Goal: Task Accomplishment & Management: Manage account settings

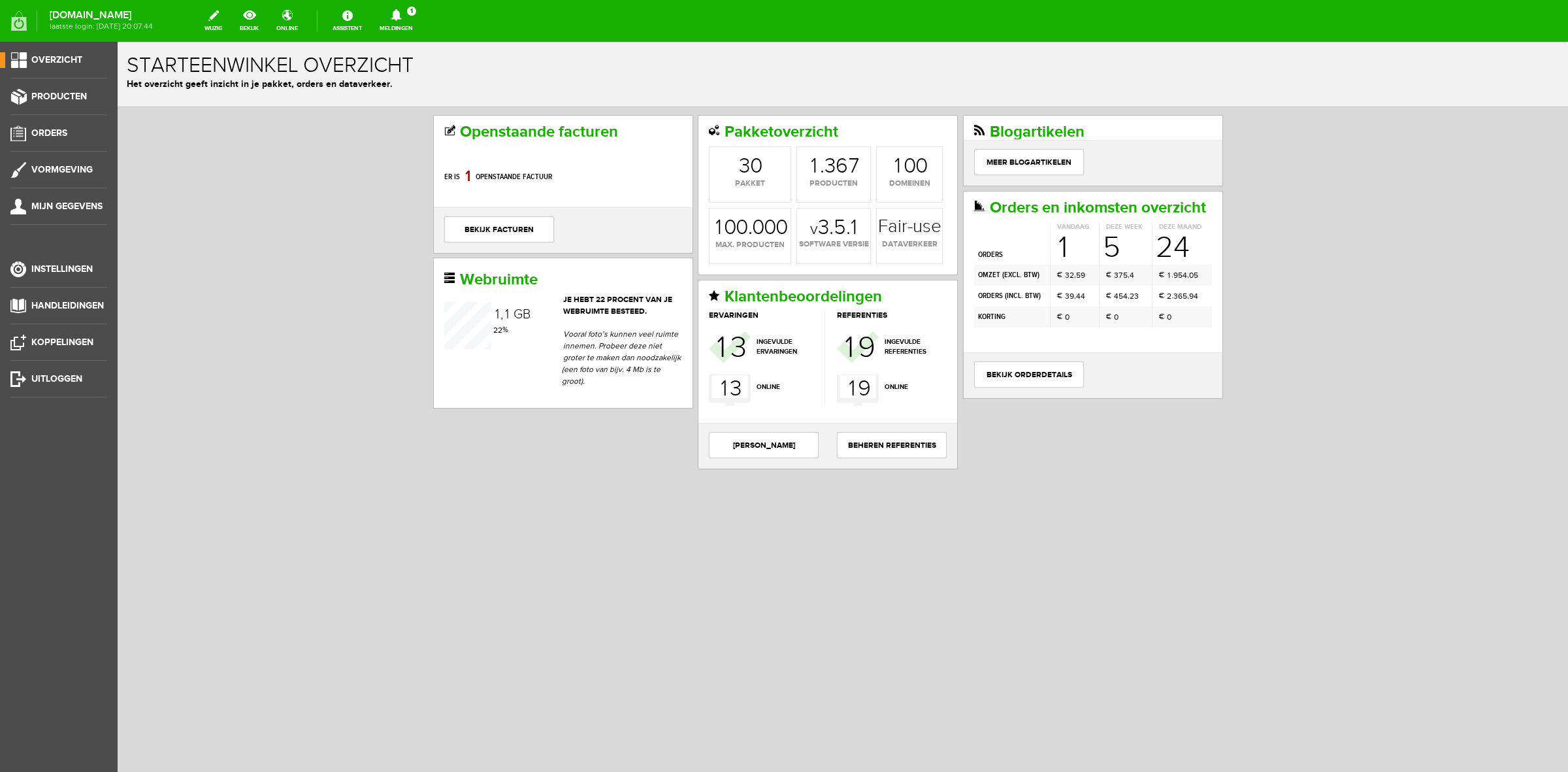
click at [404, 13] on icon at bounding box center [397, 15] width 33 height 12
click at [451, 67] on li "Er is een nieuwe order( #6498 ) geplaatst door Lisa Koeslag" at bounding box center [396, 89] width 128 height 55
click at [401, 18] on icon at bounding box center [396, 15] width 10 height 12
click at [414, 79] on link "Er is een nieuwe order( #6498 ) geplaatst door Lisa Koeslag" at bounding box center [396, 89] width 128 height 40
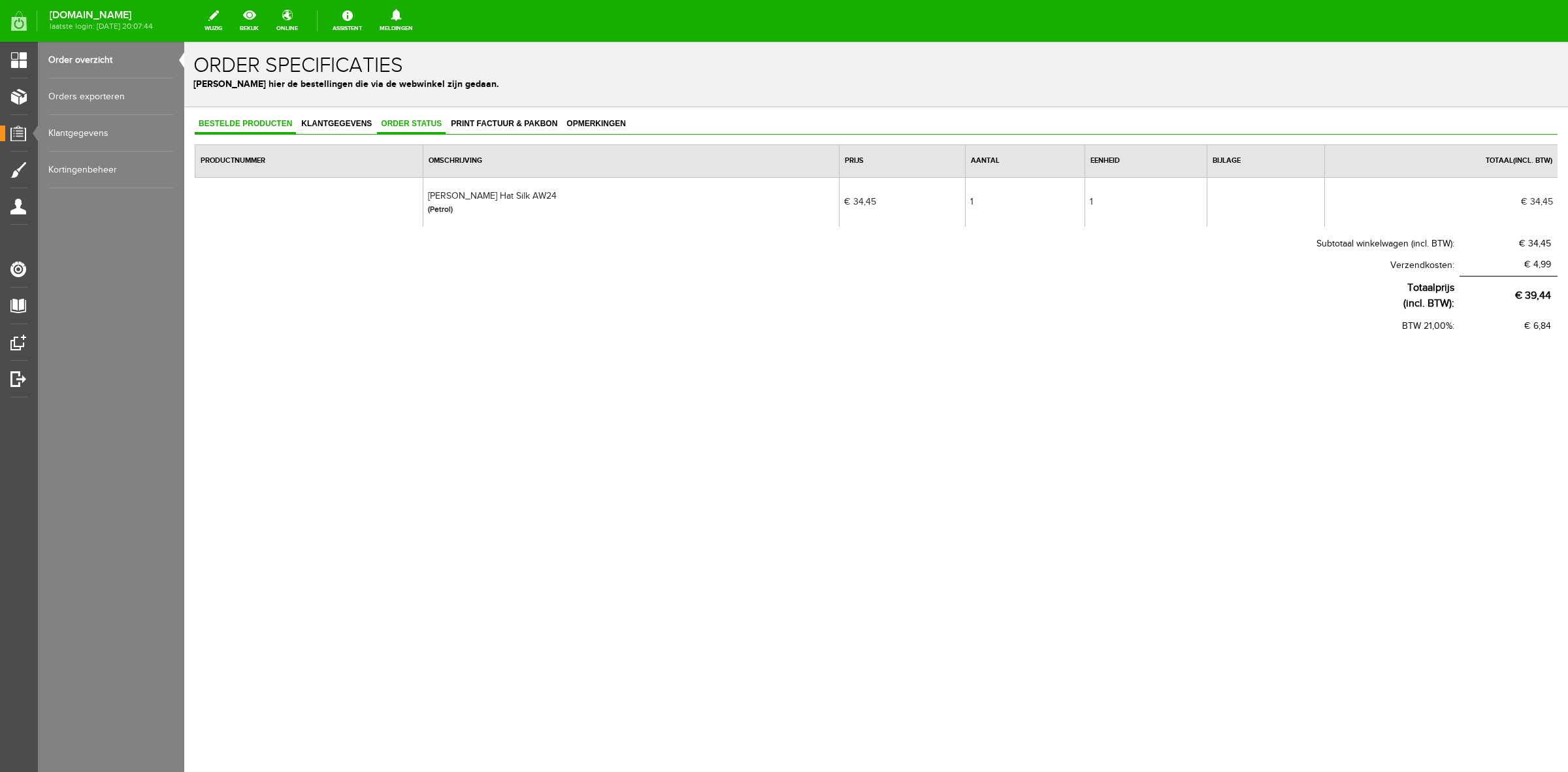
click at [409, 118] on link "Order status" at bounding box center [411, 124] width 69 height 19
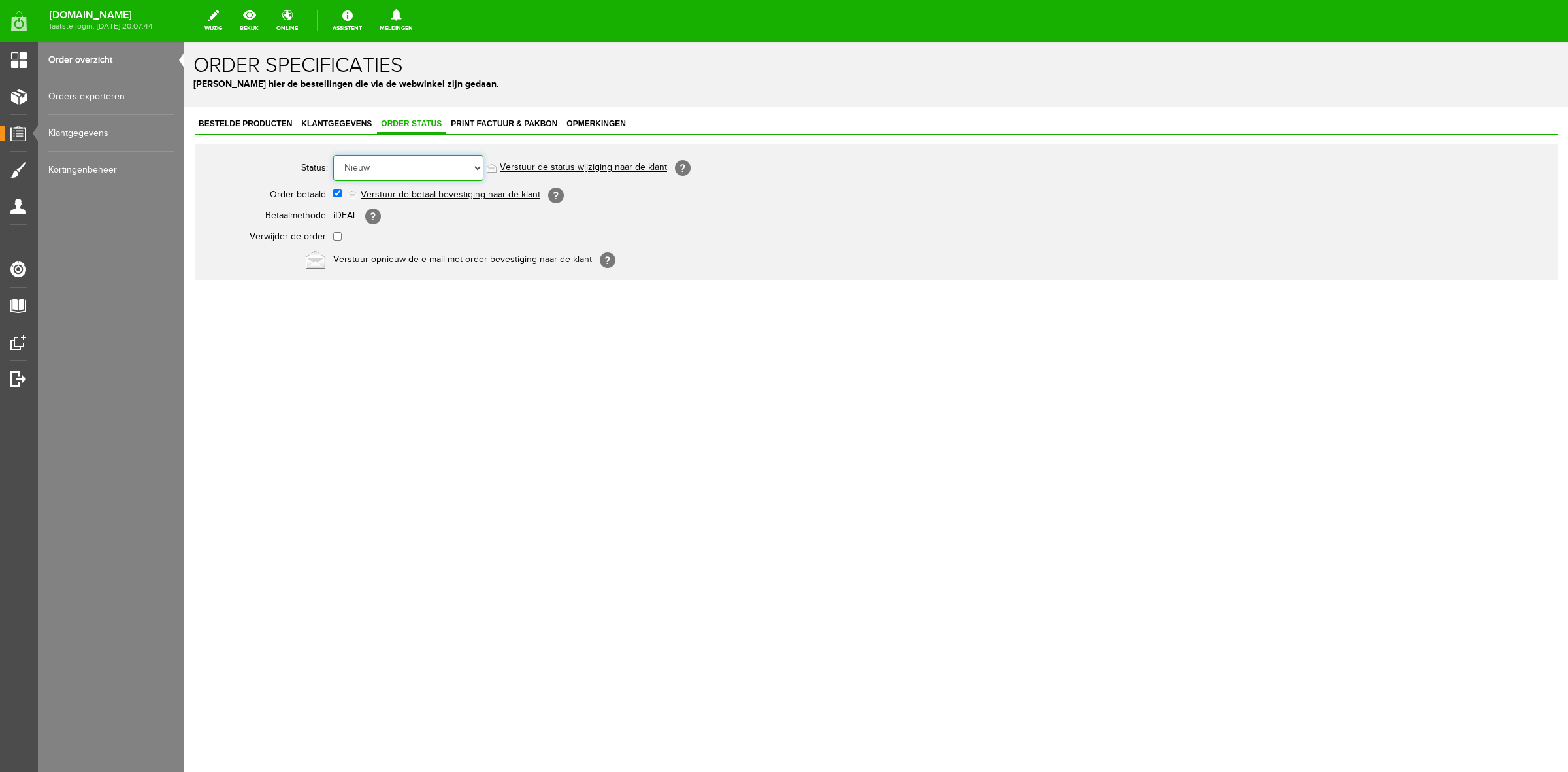
click at [431, 165] on select "Order niet afgerond Nieuw Order in behandeling Wacht op leverancier Wacht op be…" at bounding box center [409, 167] width 151 height 26
select select "7"
click at [333, 155] on select "Order niet afgerond Nieuw Order in behandeling Wacht op leverancier Wacht op be…" at bounding box center [409, 167] width 151 height 26
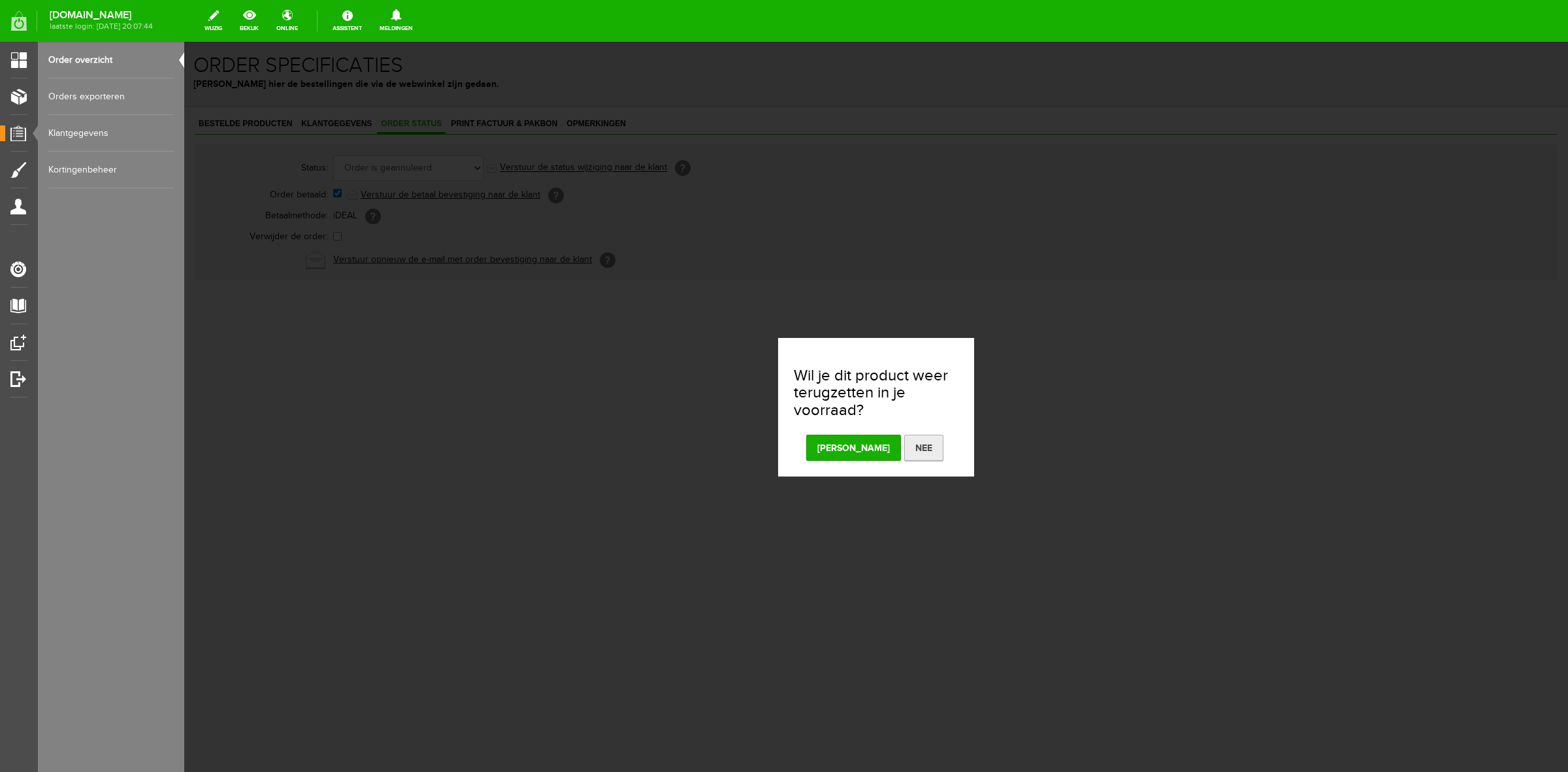
click at [904, 448] on button "Nee" at bounding box center [923, 447] width 39 height 26
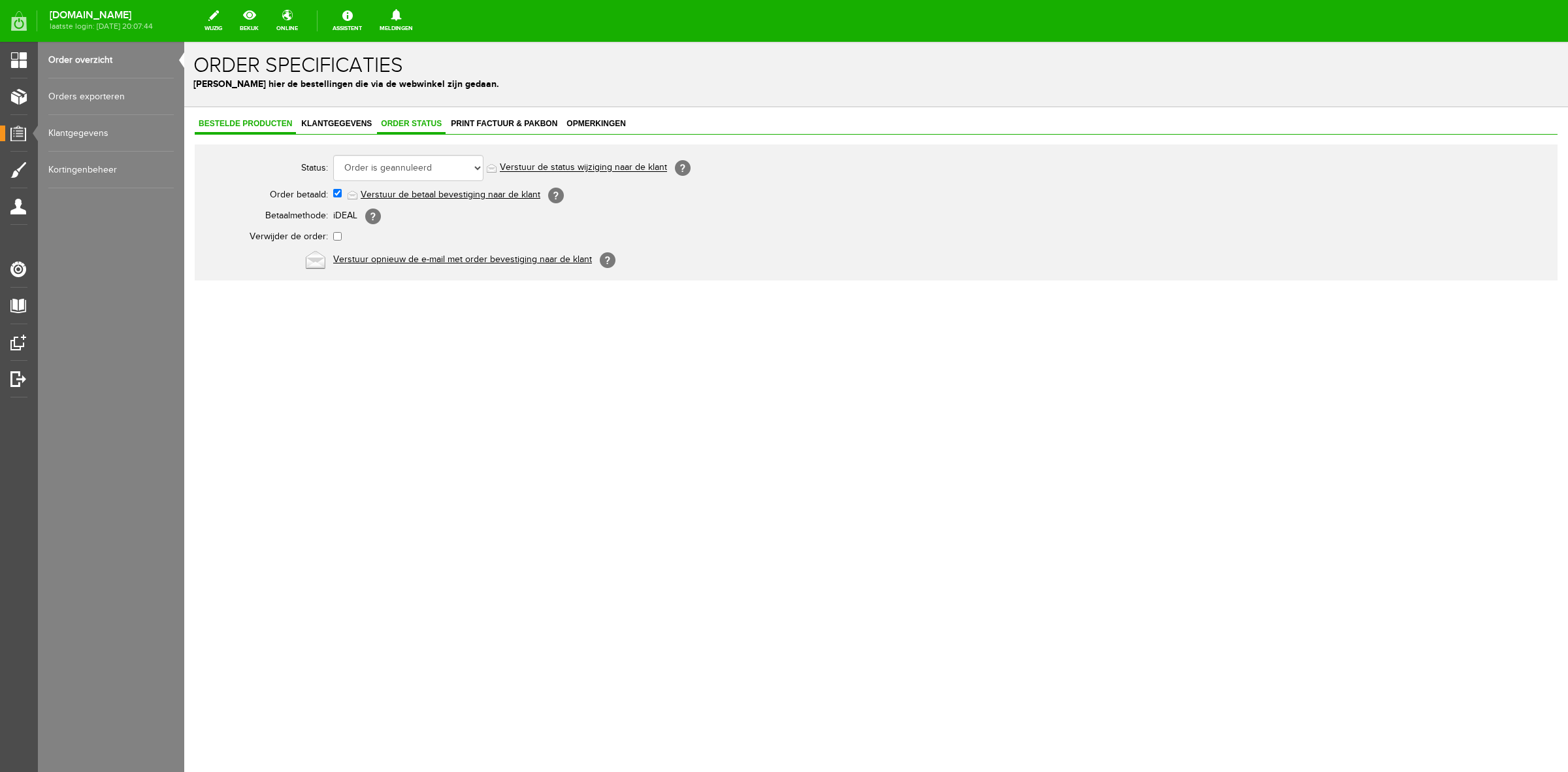
click at [258, 126] on span "Bestelde producten" at bounding box center [245, 123] width 101 height 9
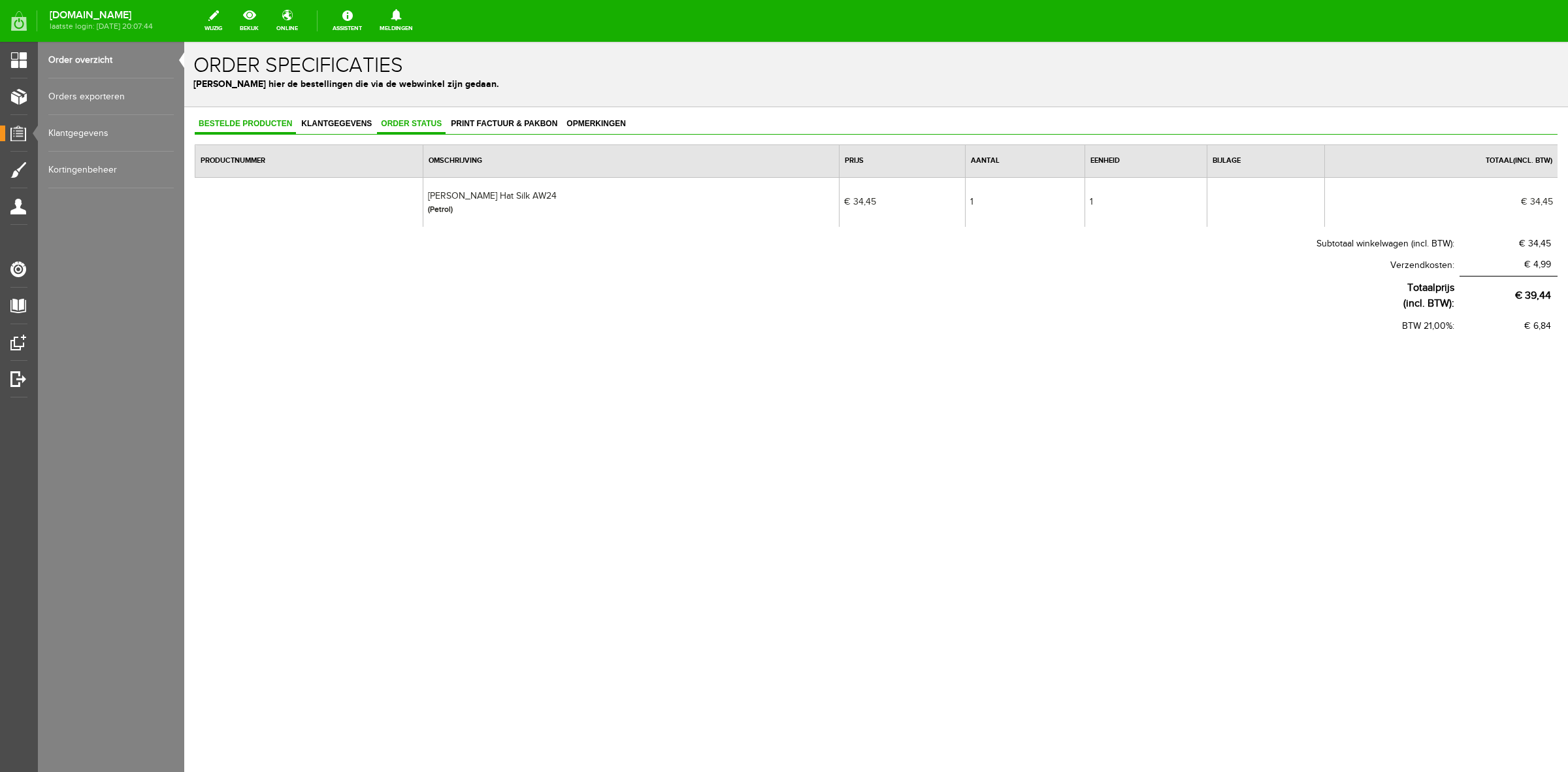
click at [409, 119] on span "Order status" at bounding box center [411, 123] width 69 height 9
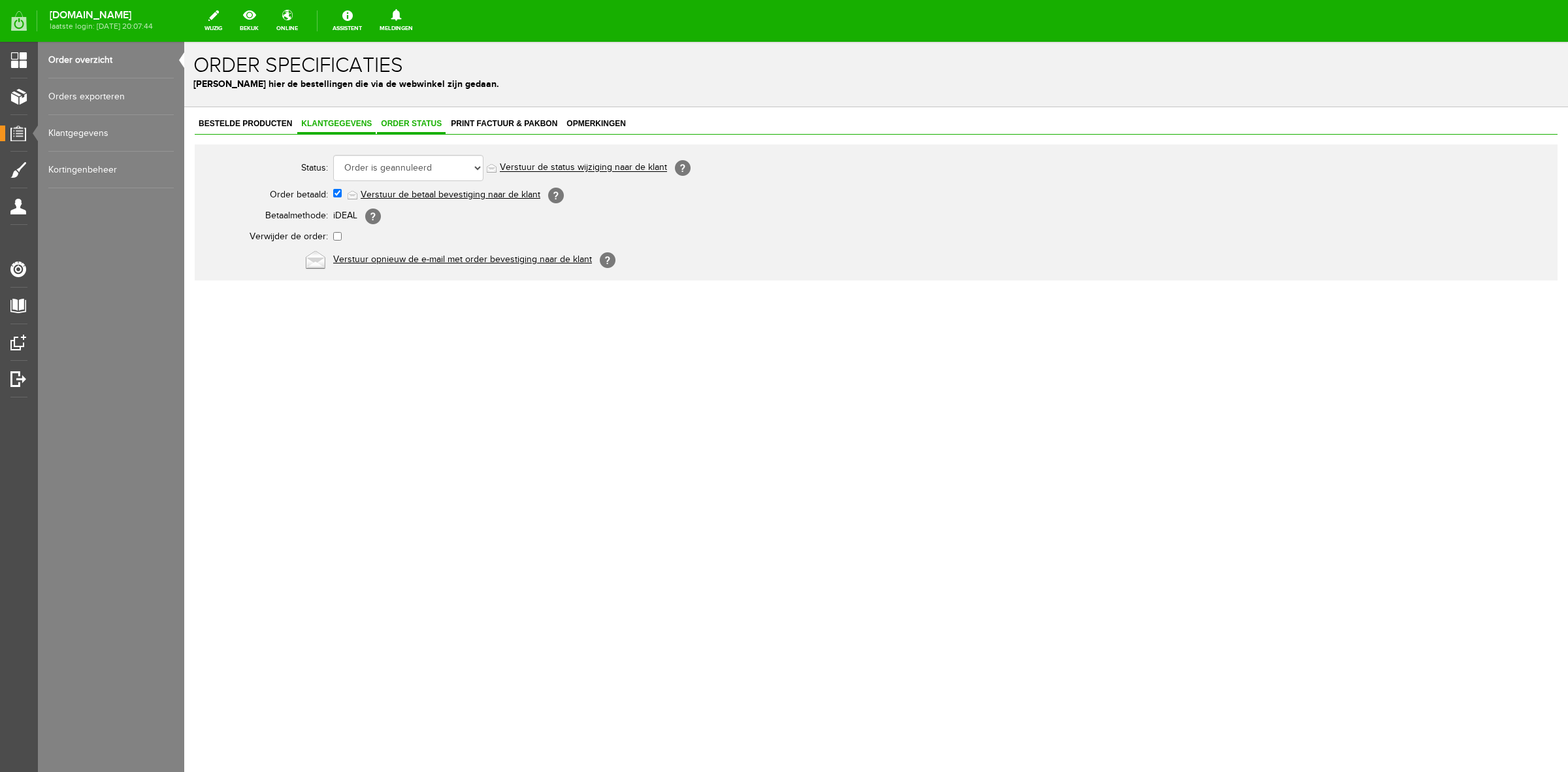
click at [351, 121] on span "Klantgegevens" at bounding box center [337, 123] width 79 height 9
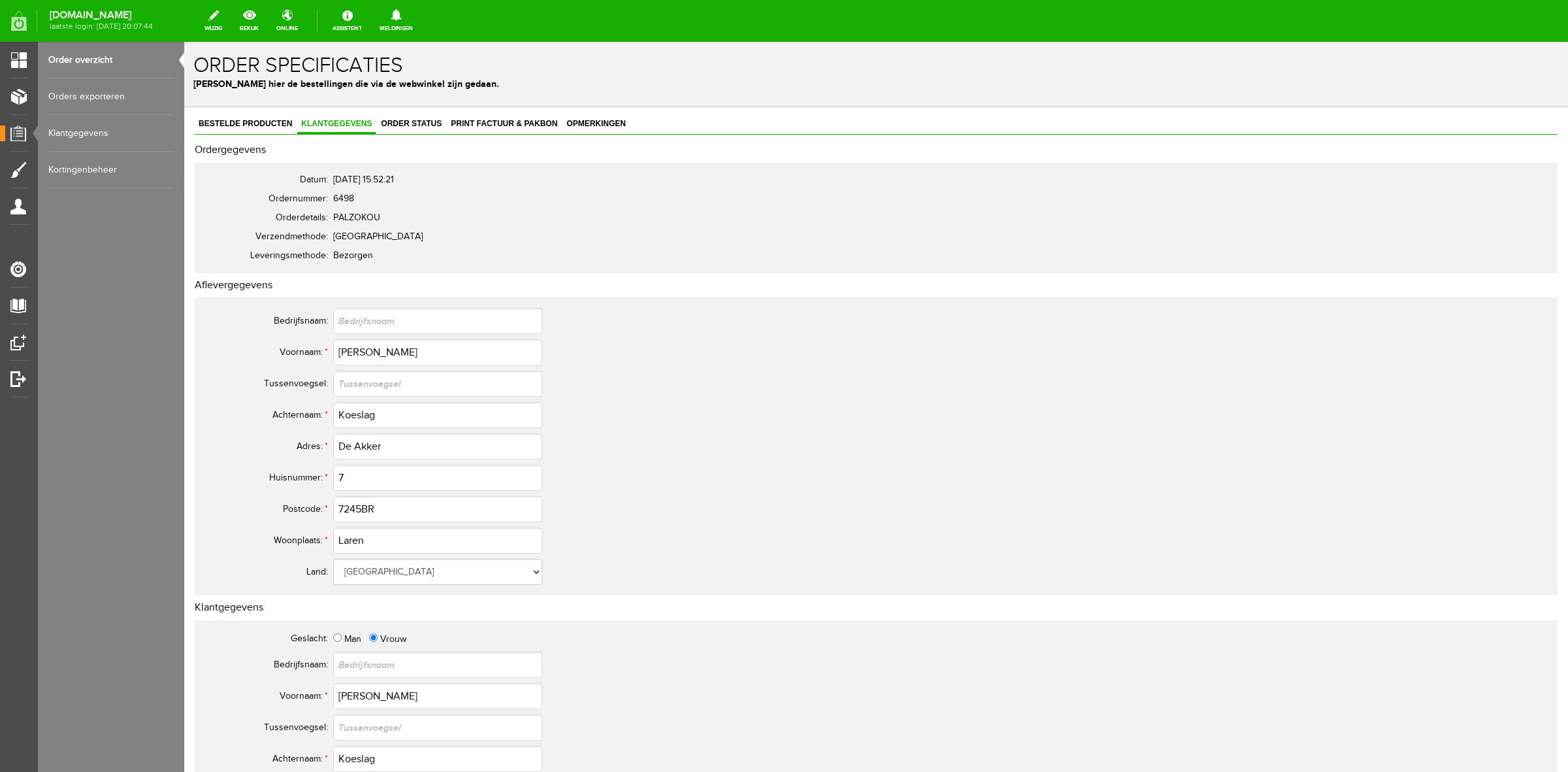
drag, startPoint x: 373, startPoint y: 203, endPoint x: 328, endPoint y: 198, distance: 45.3
click at [328, 198] on tr "Ordernummer: 6498" at bounding box center [516, 198] width 627 height 19
copy tr "6498"
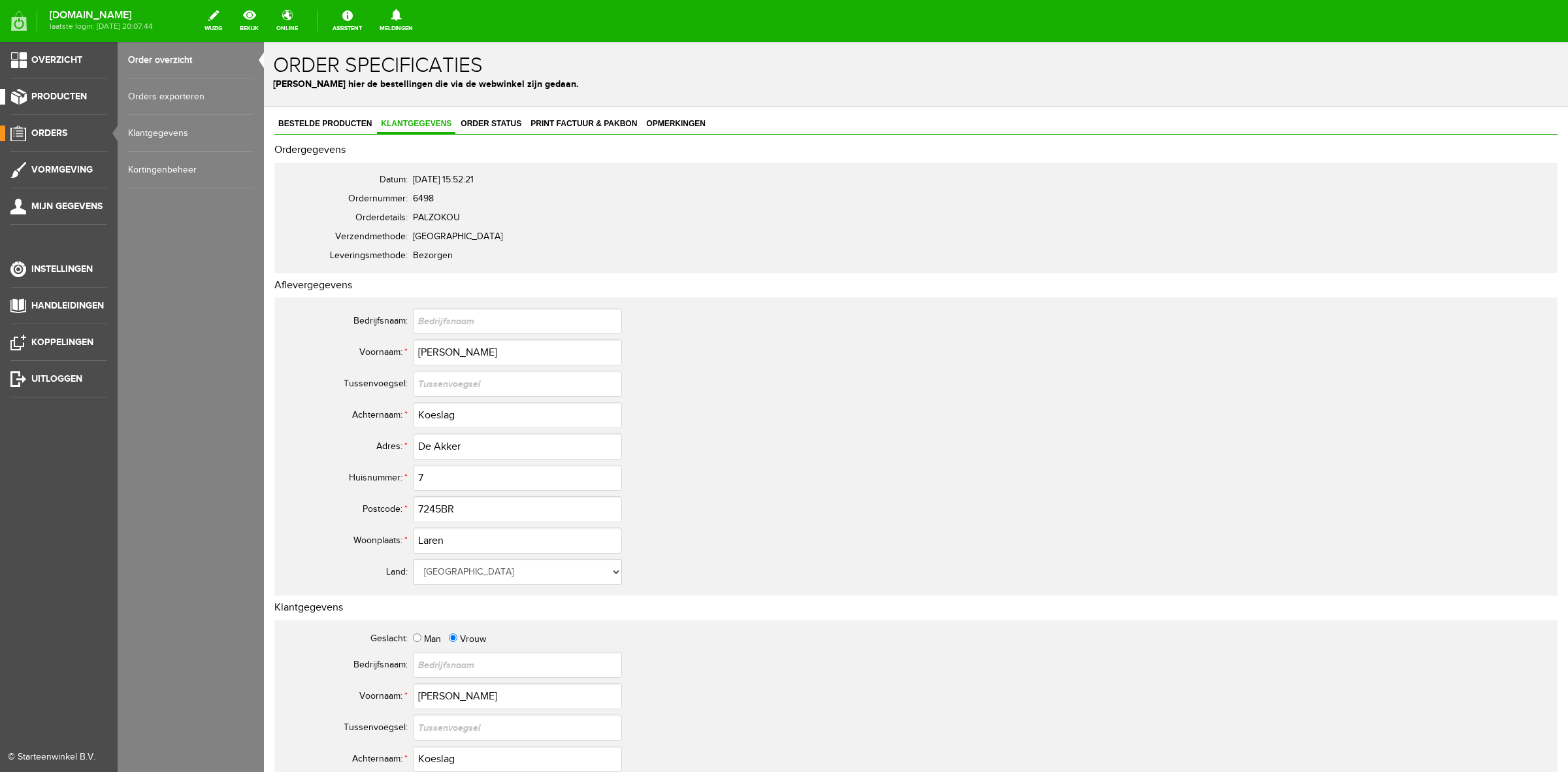
click at [59, 90] on link "Producten" at bounding box center [54, 96] width 107 height 16
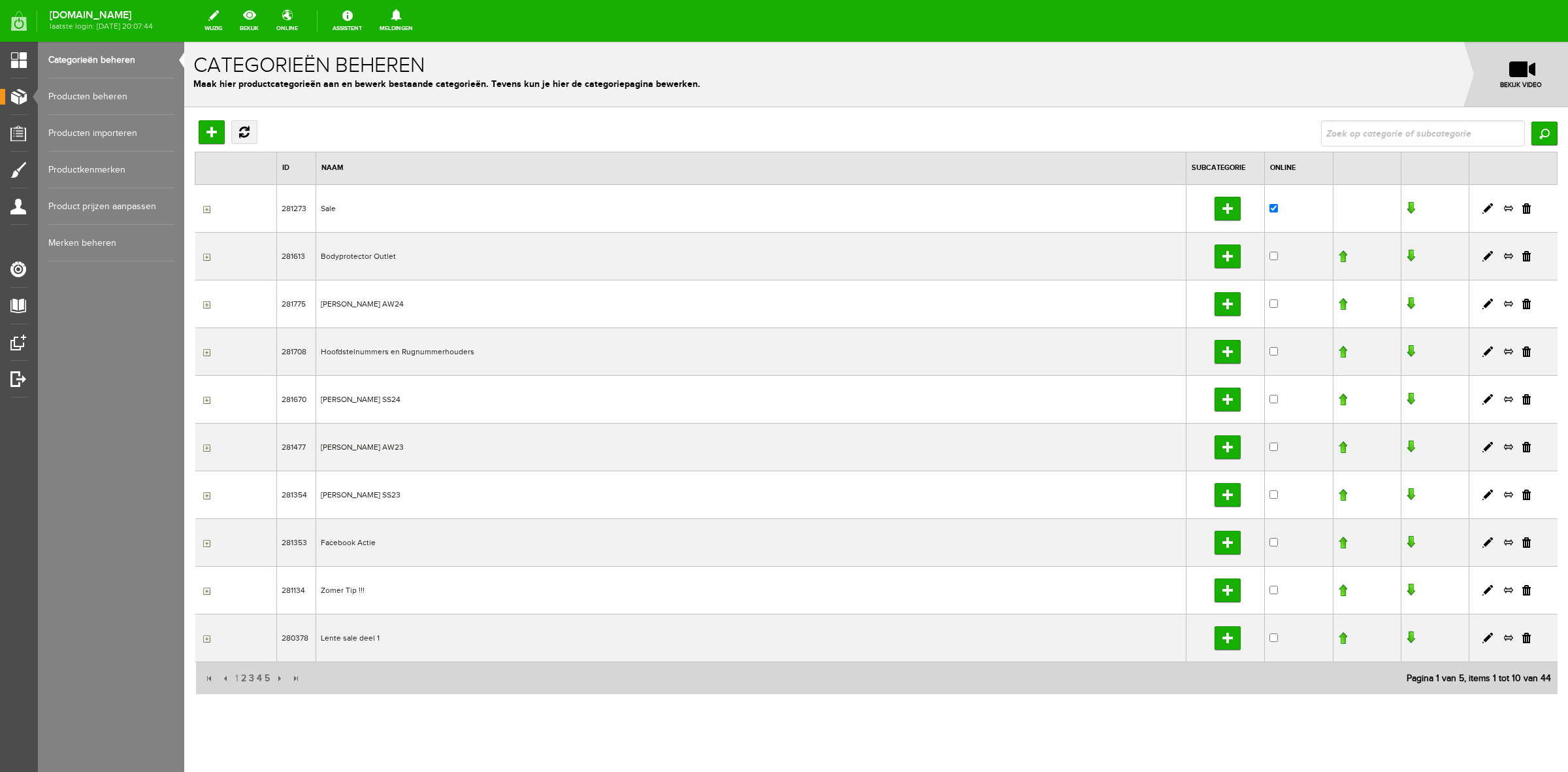
click at [127, 90] on link "Producten beheren" at bounding box center [111, 97] width 126 height 37
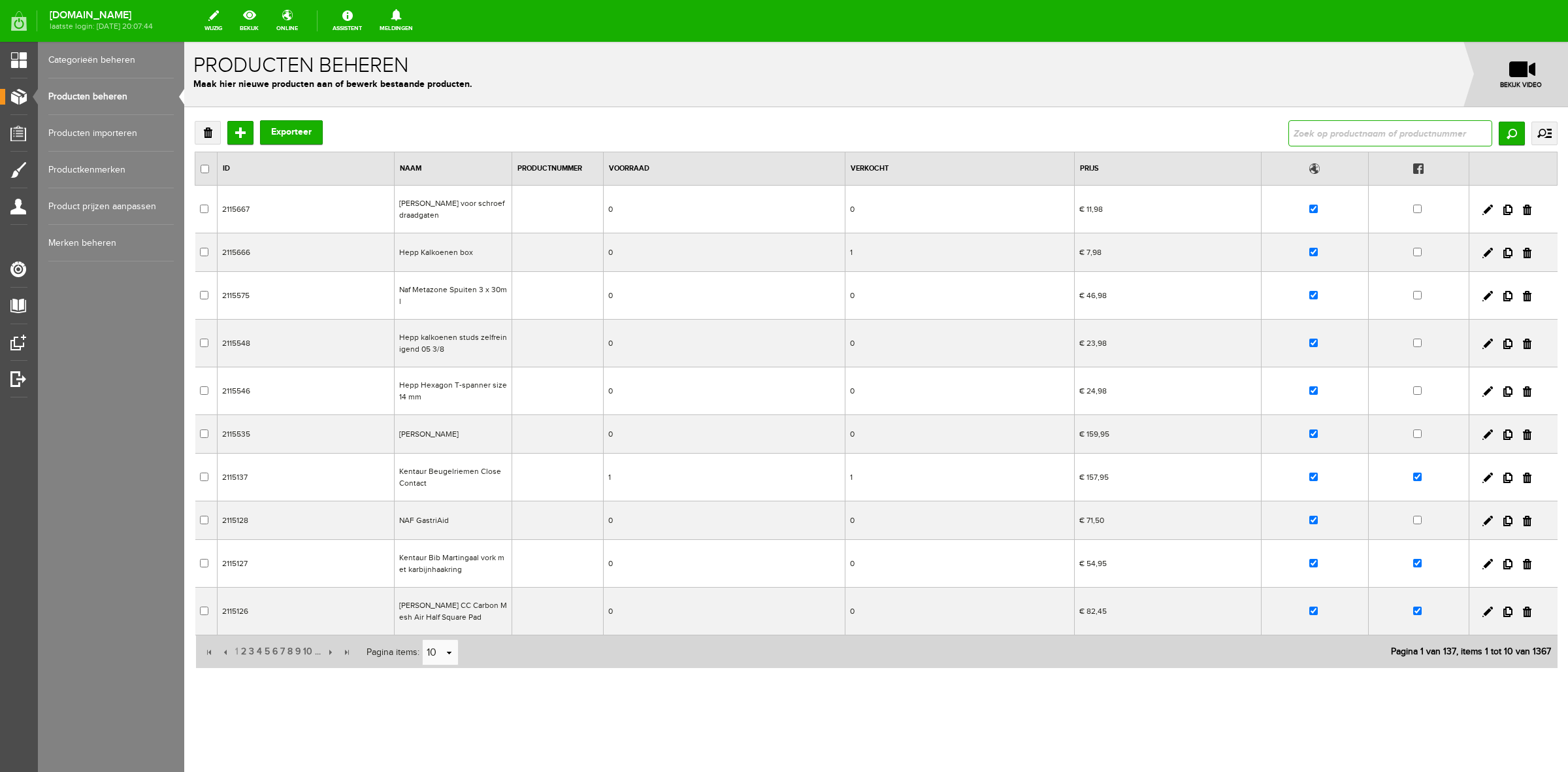
click at [1402, 132] on input "text" at bounding box center [1391, 133] width 204 height 26
type input "pippa"
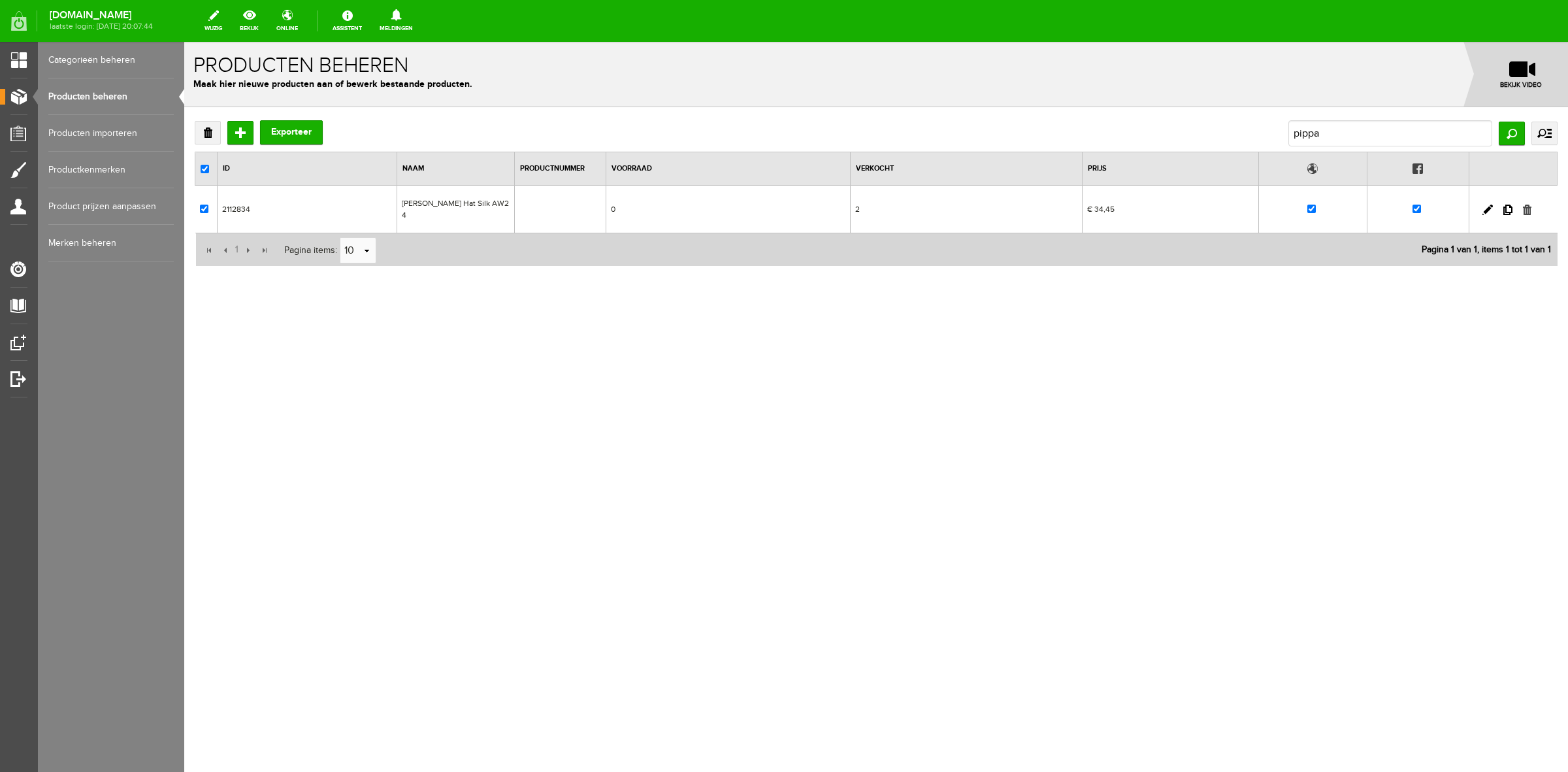
click at [1528, 204] on link at bounding box center [1528, 209] width 8 height 10
checkbox input "true"
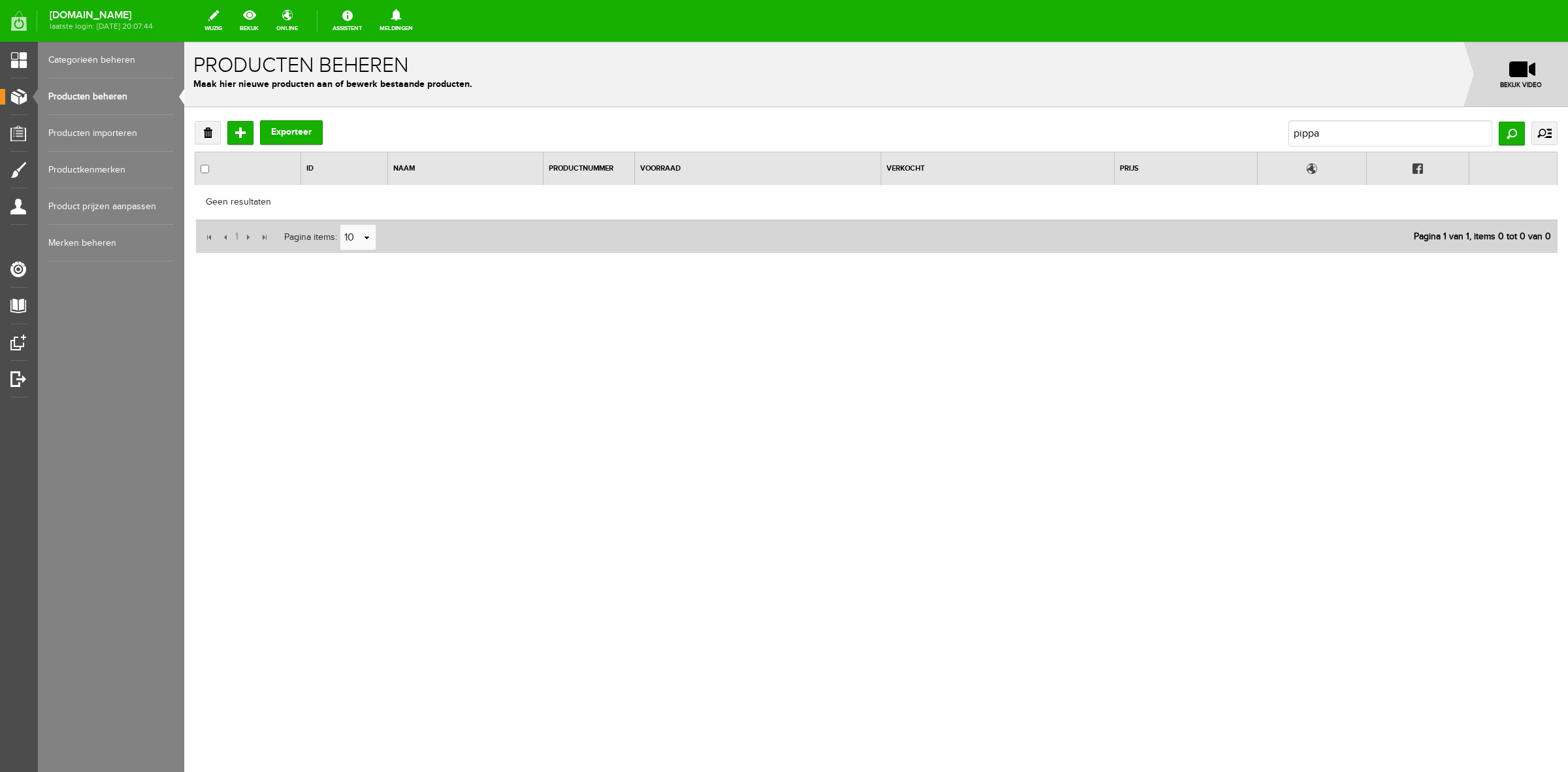
click at [1170, 365] on body "Het product met ID: 2112834 is met succes verwijderd! x Producten beheren Maak …" at bounding box center [876, 407] width 1384 height 730
click at [94, 88] on link "Producten beheren" at bounding box center [111, 97] width 126 height 37
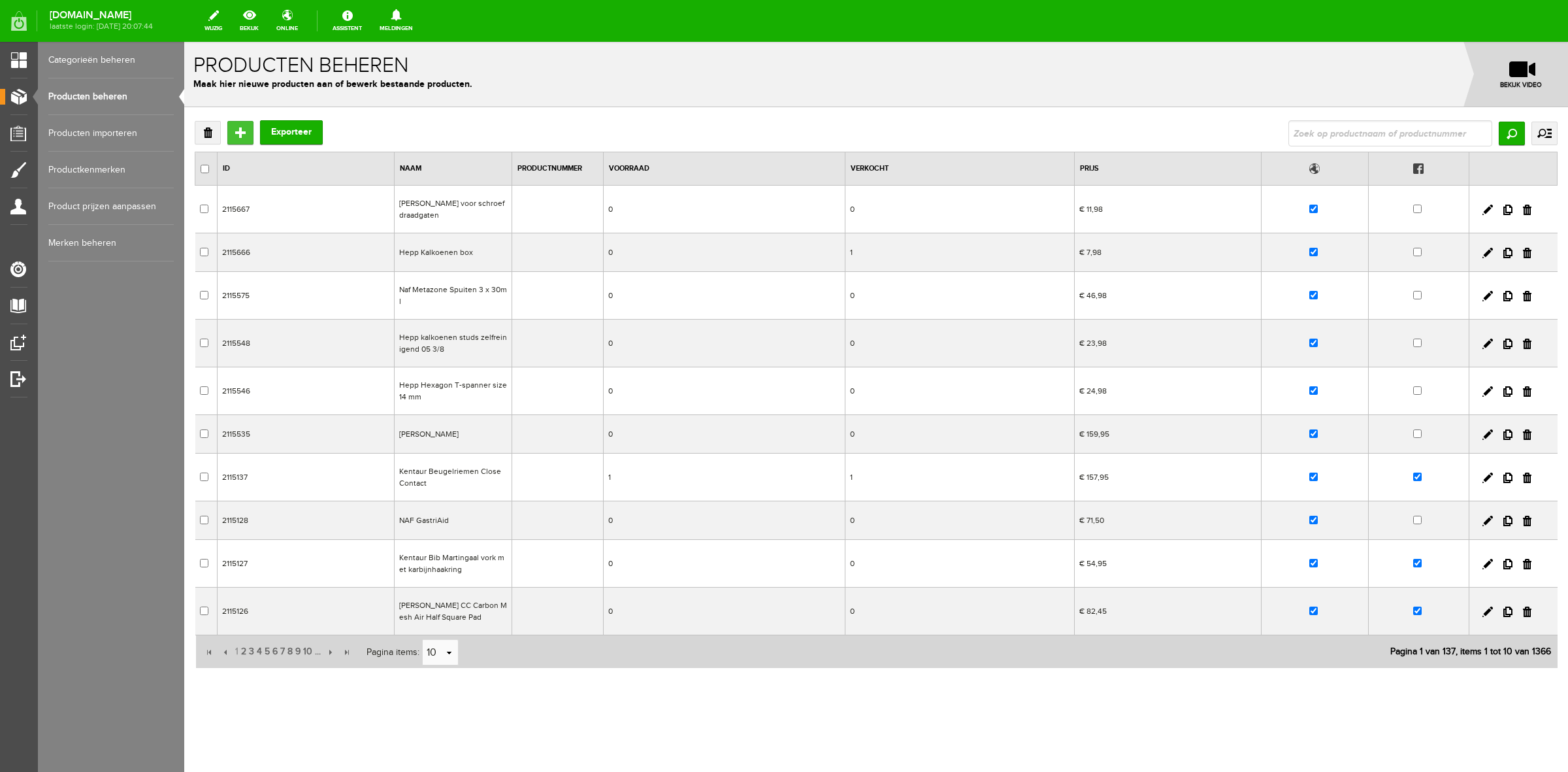
click at [236, 132] on input "Toevoegen" at bounding box center [240, 132] width 26 height 23
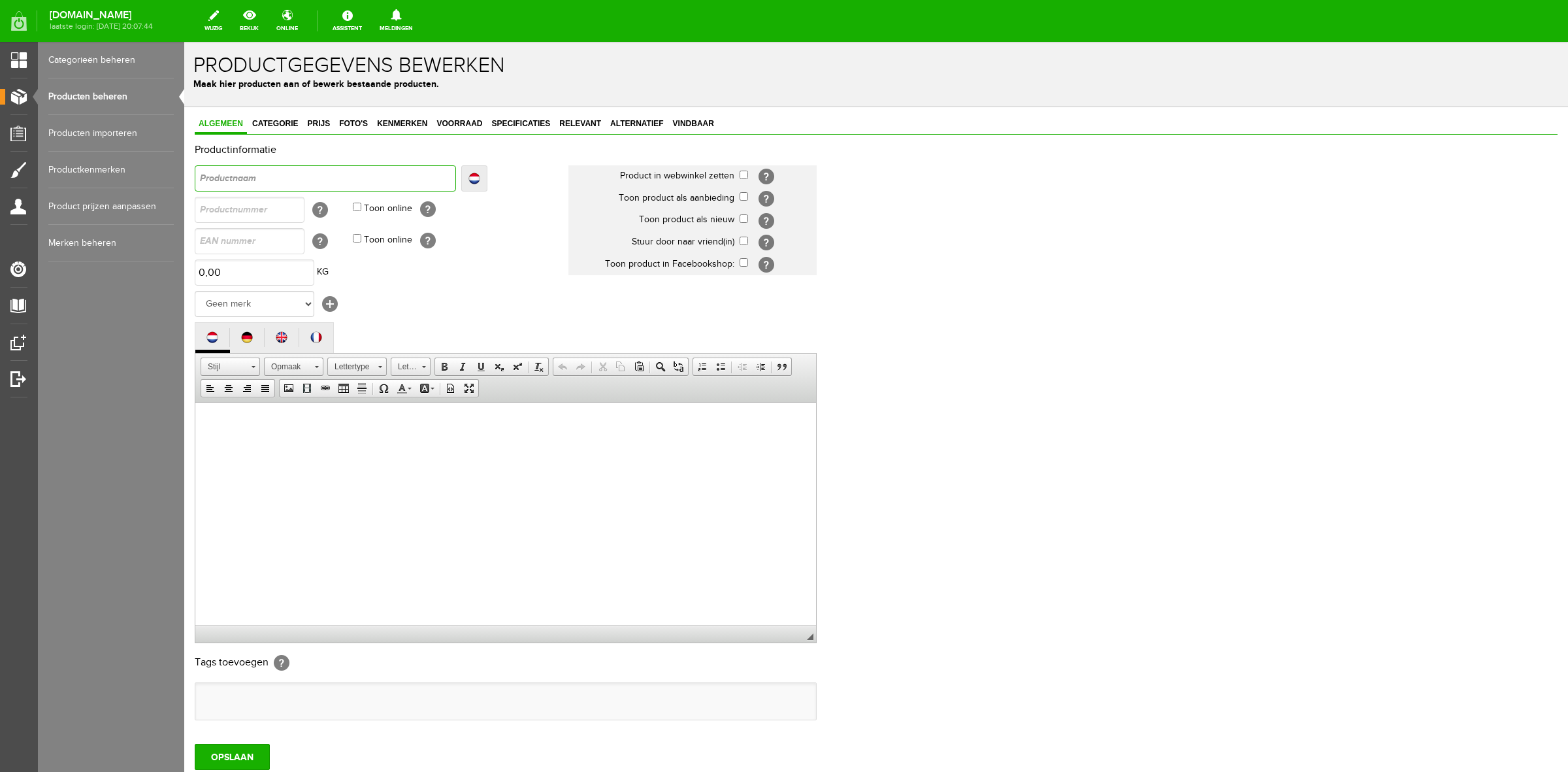
click at [436, 173] on input "text" at bounding box center [326, 178] width 261 height 26
type input "Q"
type input "QH"
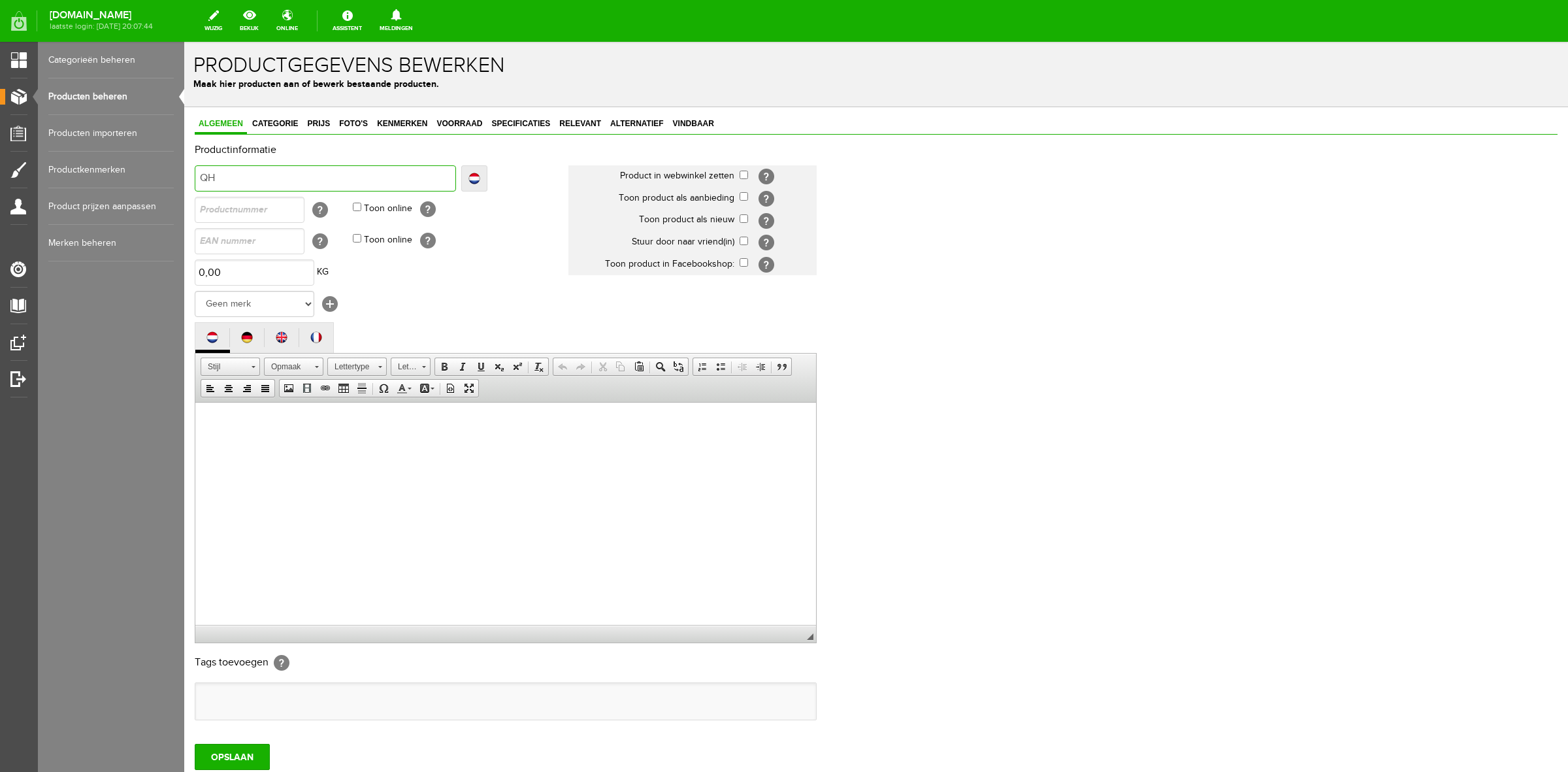
type input "QHP"
type input "QHP M"
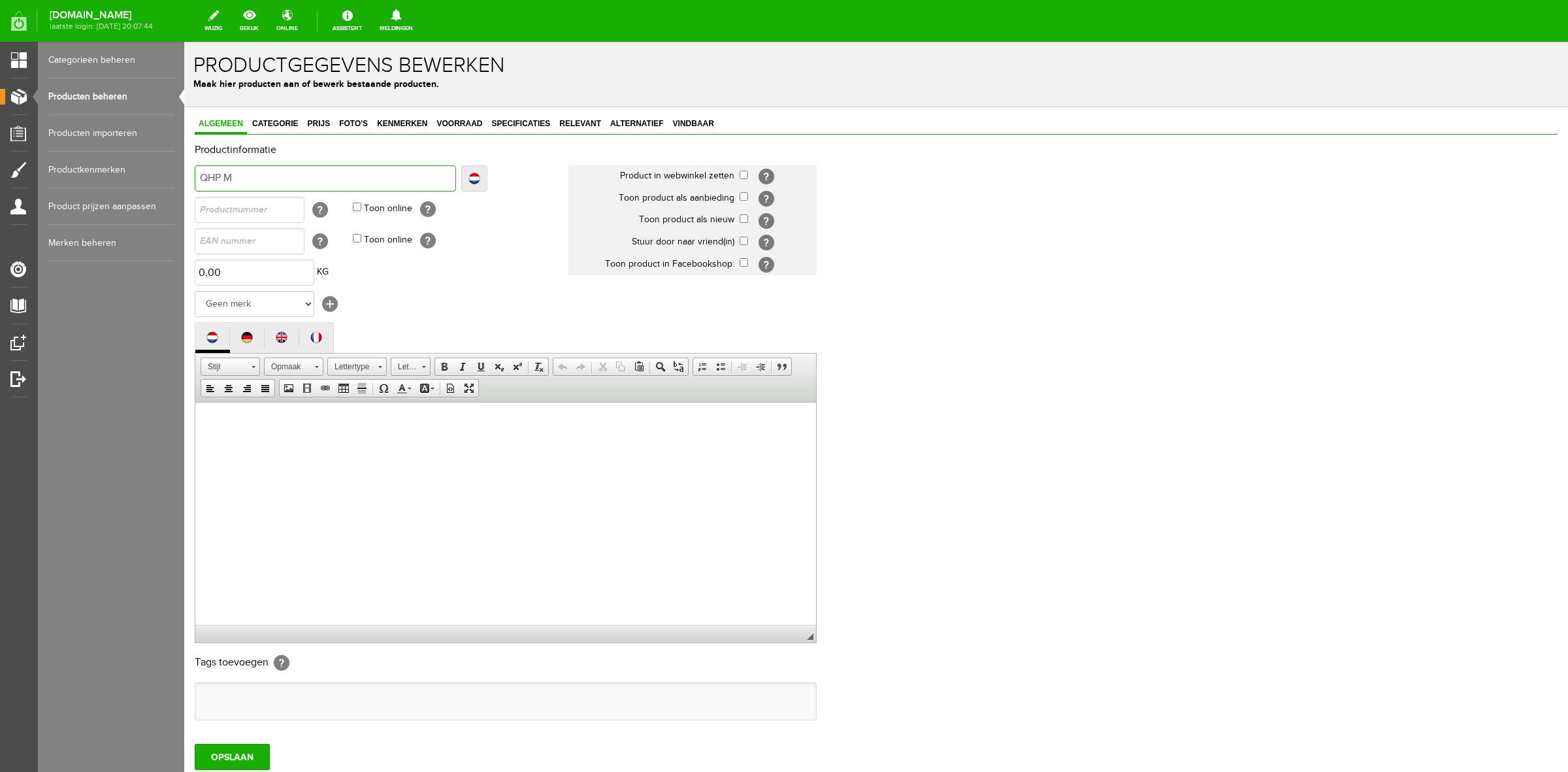
type input "QHP M"
type input "QHP Ma"
type input "QHP Mane"
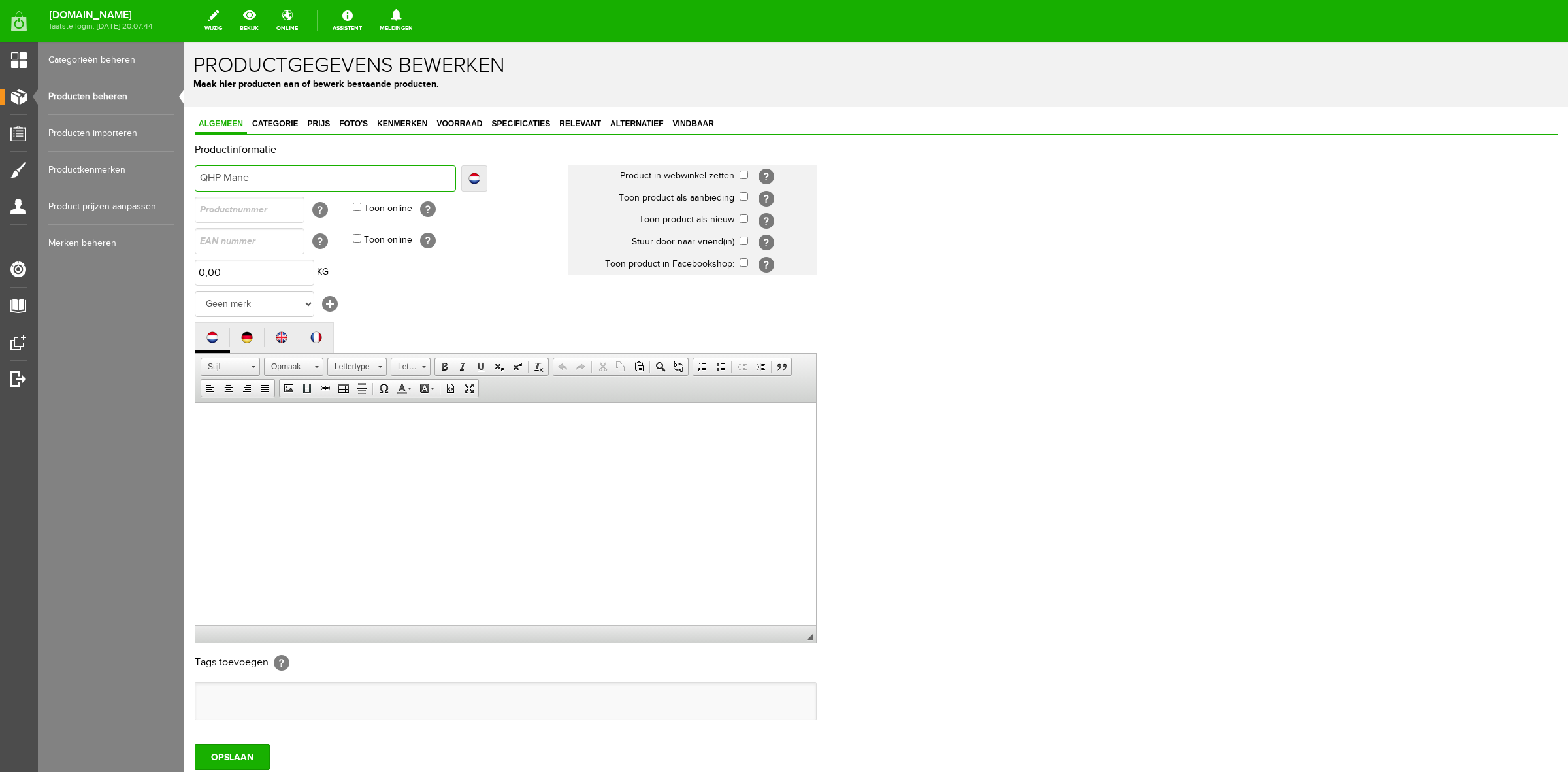
type input "QHP Manen"
type input "QHP Manen S"
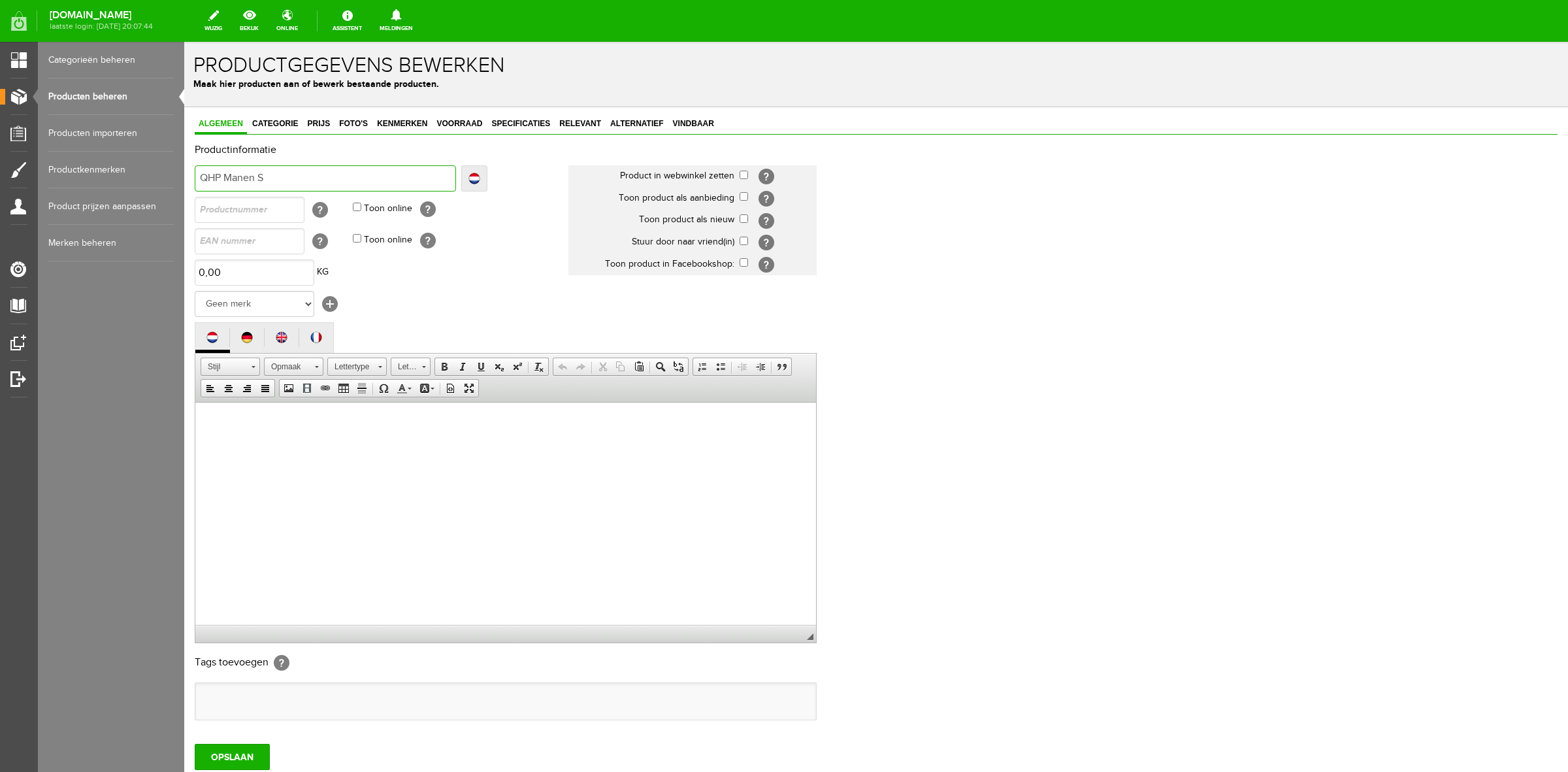
type input "QHP Manen S"
type input "QHP Manen Si"
type input "QHP Manen Sie"
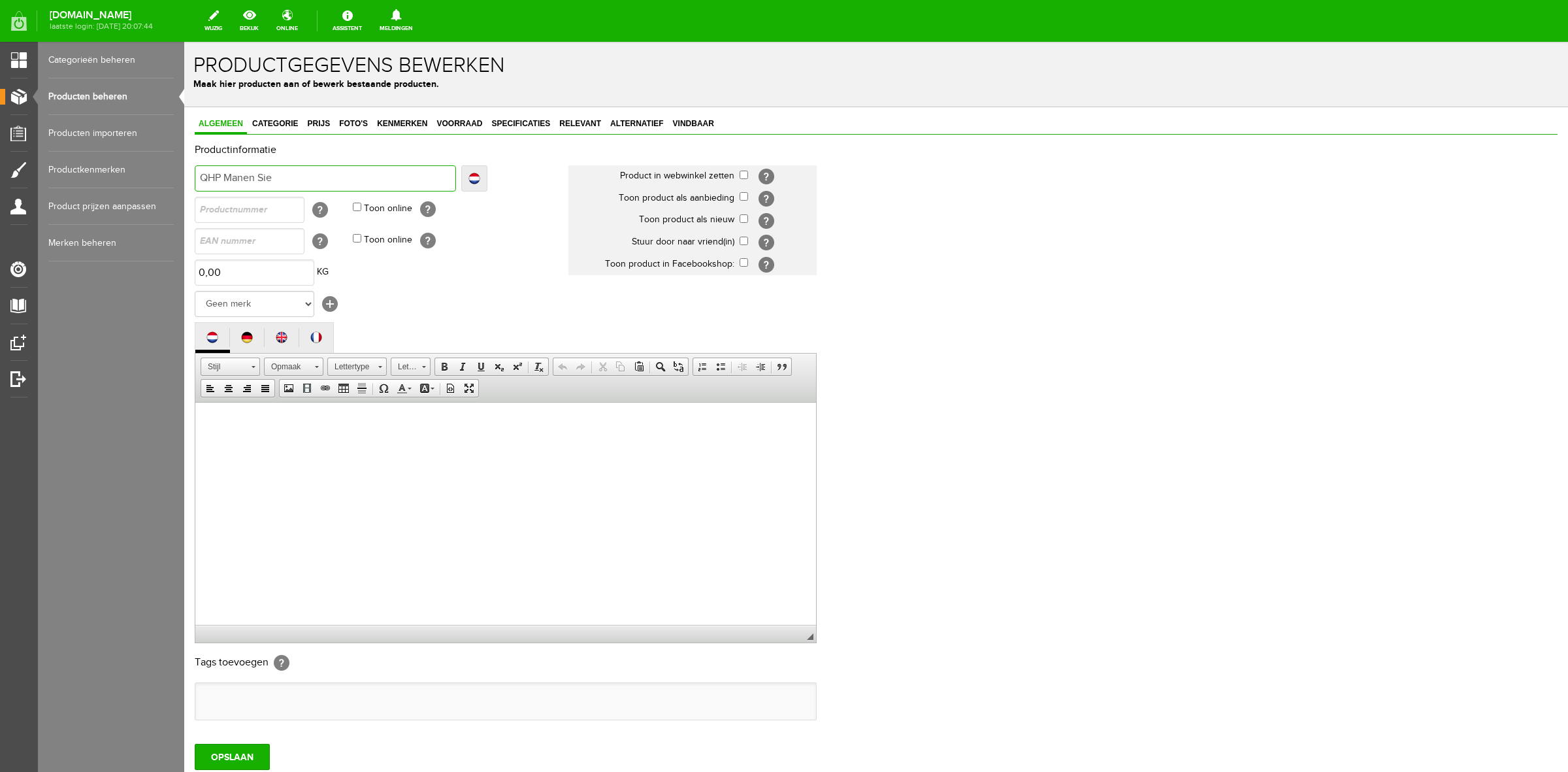
type input "QHP Manen Sier"
type input "QHP Manen Siera"
type input "QHP Manen Sierade"
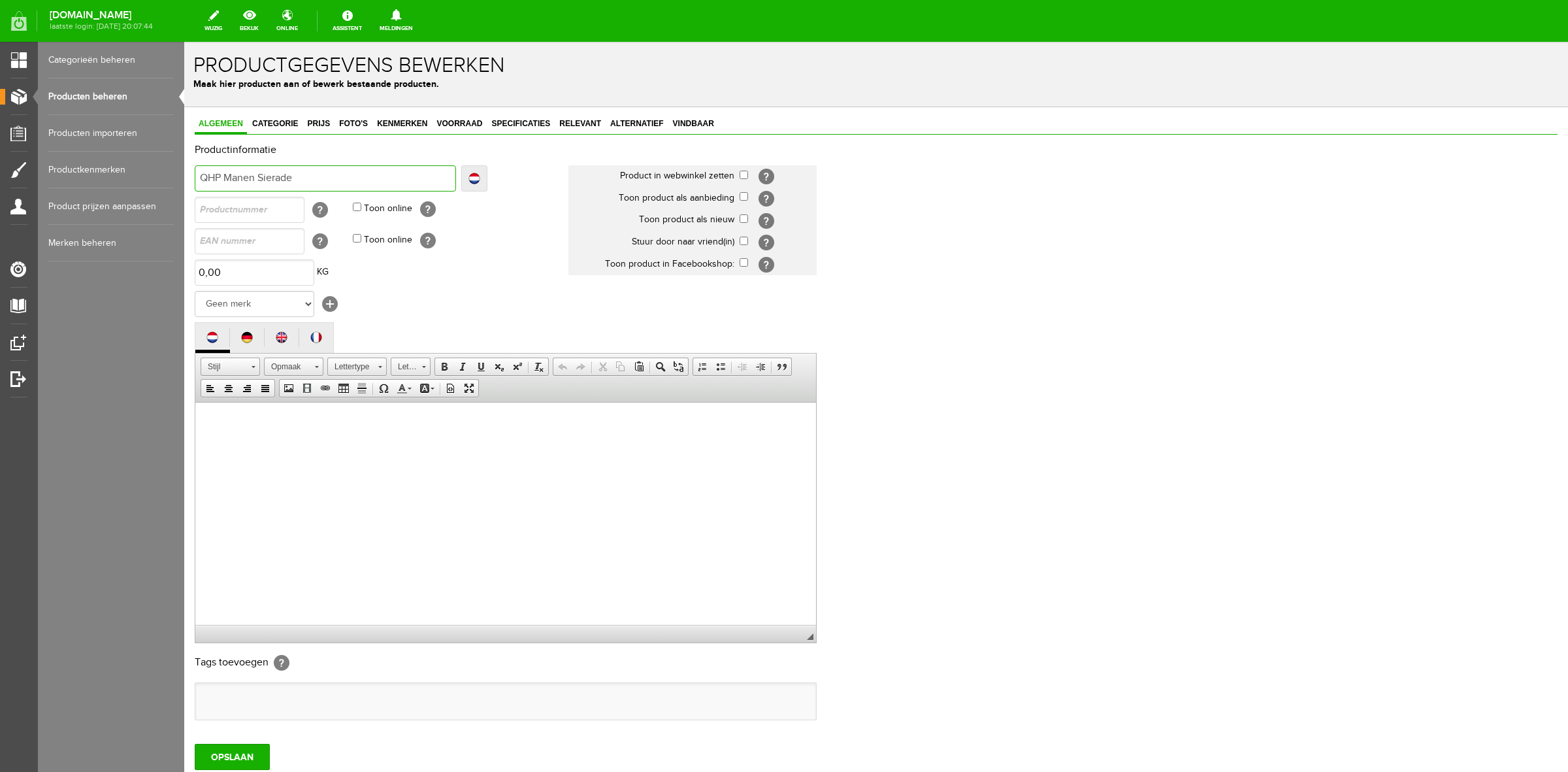
type input "QHP Manen Sierade"
type input "QHP Manen Sieraden"
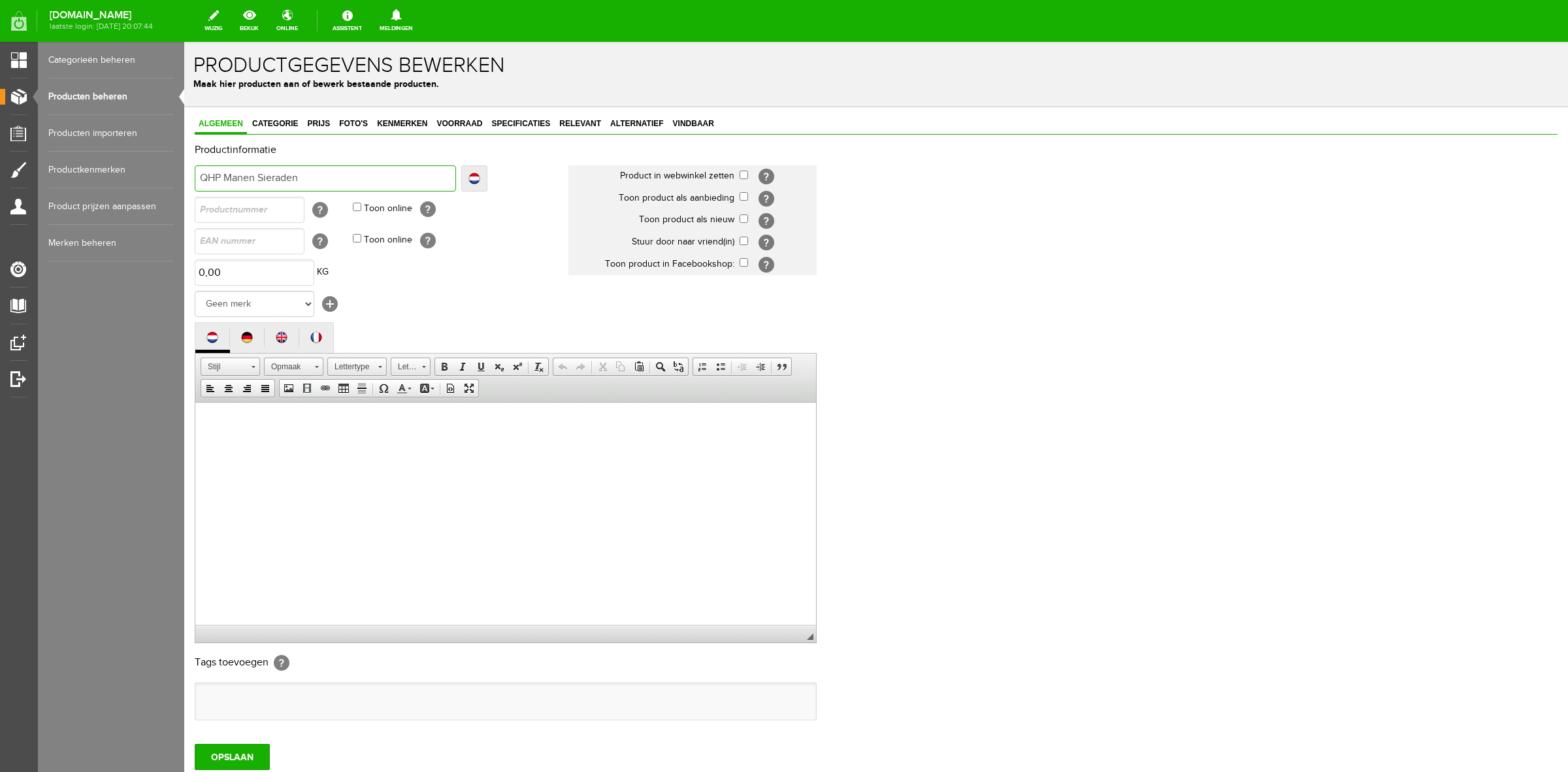
type input "QHP Manen Sieraden P"
type input "QHP Manen Sieraden Pe"
type input "QHP Manen Sieraden Pea"
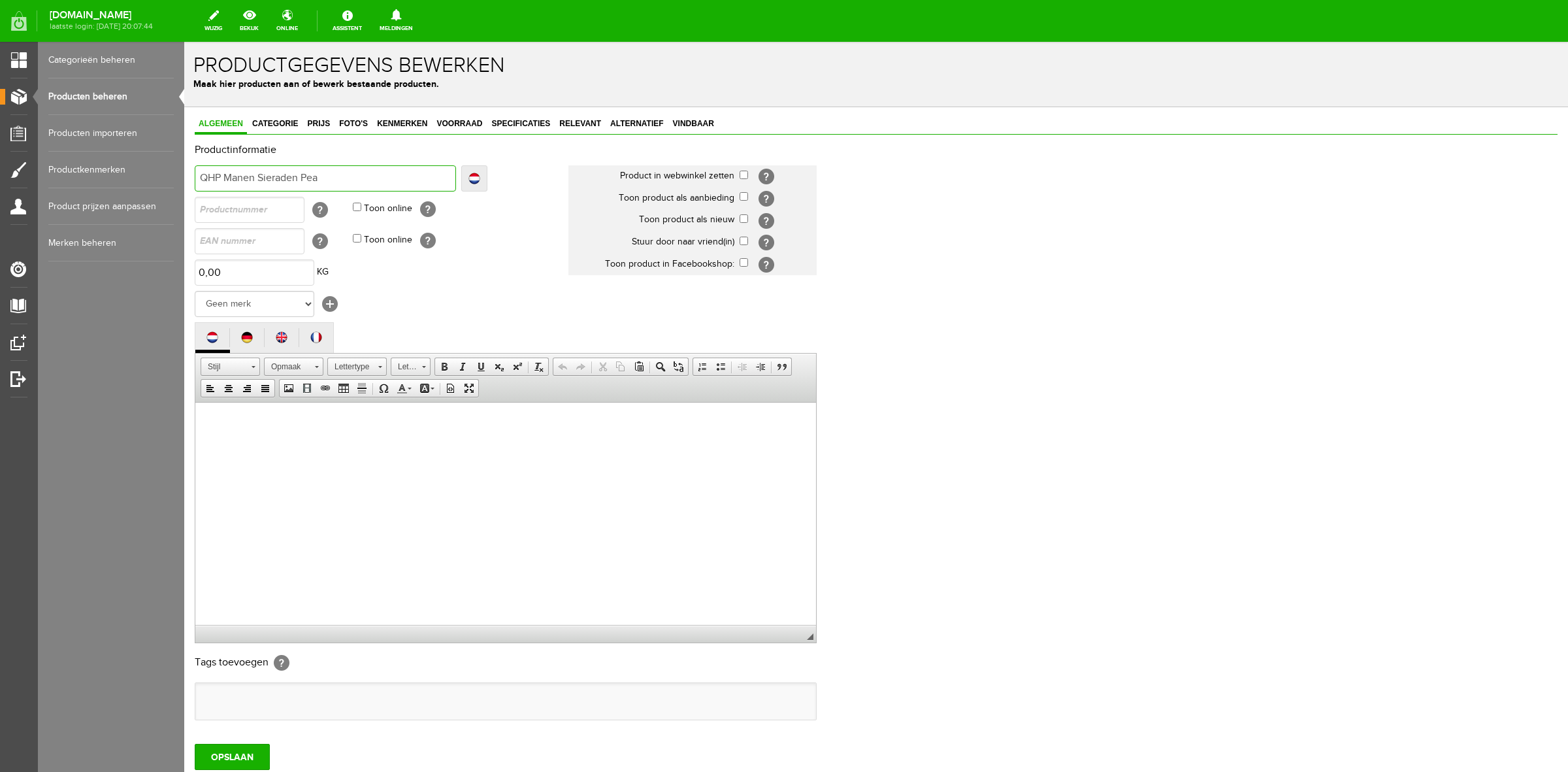
type input "QHP Manen Sieraden Pea"
type input "QHP Manen Sieraden Pear"
type input "QHP Manen Sieraden Pearl"
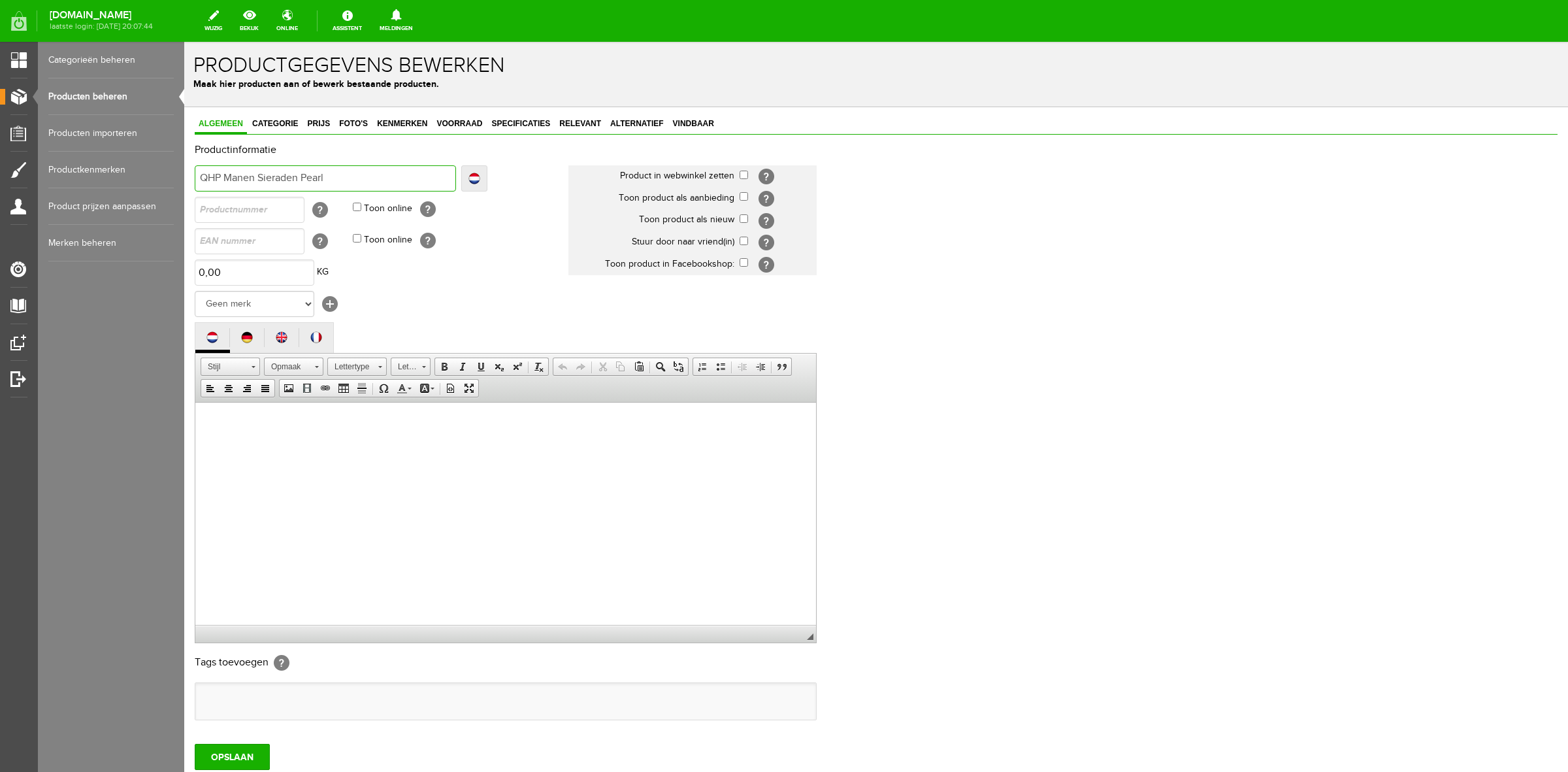
type input "QHP Manen Sieraden Pearl"
click at [309, 306] on select "Geen merk [PERSON_NAME] Robinson Segura Airbag HesTec FreeJump Westropp Fenwick…" at bounding box center [254, 303] width 120 height 26
select select "159091"
click at [195, 291] on select "Geen merk [PERSON_NAME] Robinson Segura Airbag HesTec FreeJump Westropp Fenwick…" at bounding box center [254, 303] width 120 height 26
click at [243, 430] on html at bounding box center [506, 422] width 621 height 40
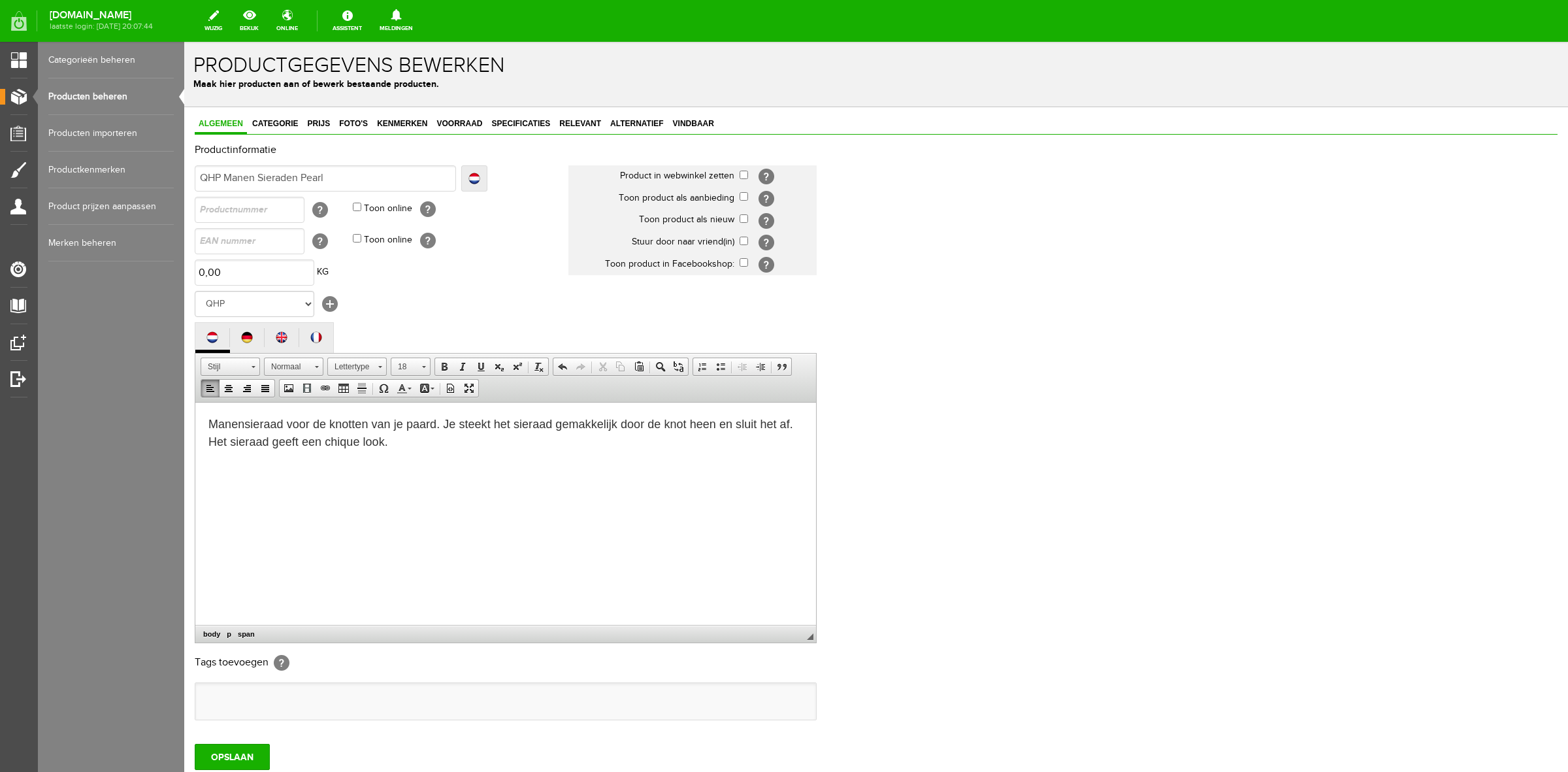
click at [512, 448] on p "Manensieraad voor de knotten van je paard. Je steekt het sieraad gemakkelijk do…" at bounding box center [506, 433] width 594 height 35
click at [745, 174] on input "checkbox" at bounding box center [744, 175] width 8 height 8
checkbox input "true"
click at [750, 216] on td "[?]" at bounding box center [779, 220] width 77 height 23
drag, startPoint x: 746, startPoint y: 219, endPoint x: 747, endPoint y: 234, distance: 15.0
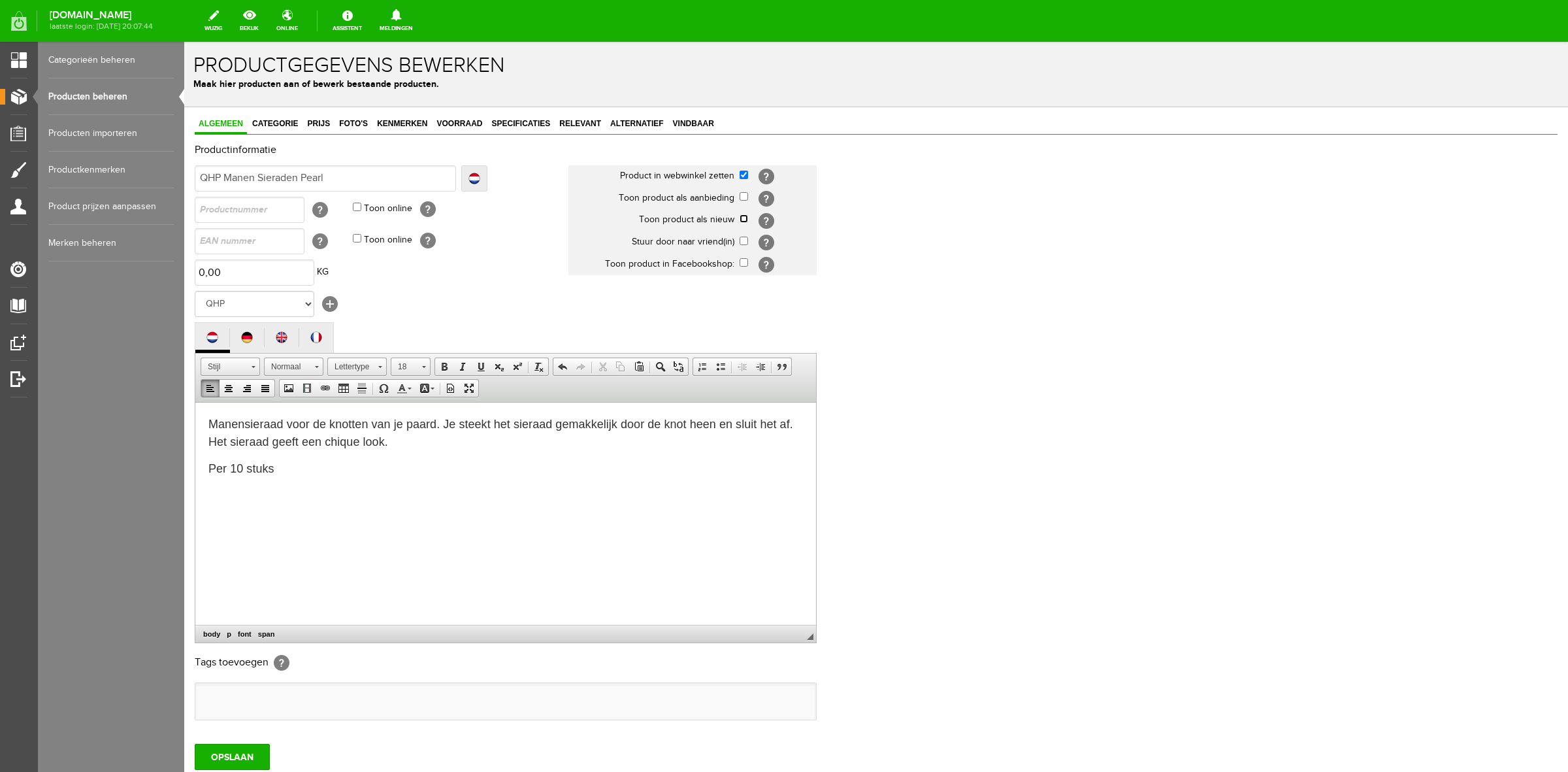
click at [746, 220] on input "checkbox" at bounding box center [744, 219] width 8 height 8
checkbox input "true"
drag, startPoint x: 745, startPoint y: 239, endPoint x: 745, endPoint y: 259, distance: 20.0
click at [745, 240] on input "checkbox" at bounding box center [744, 241] width 8 height 8
checkbox input "true"
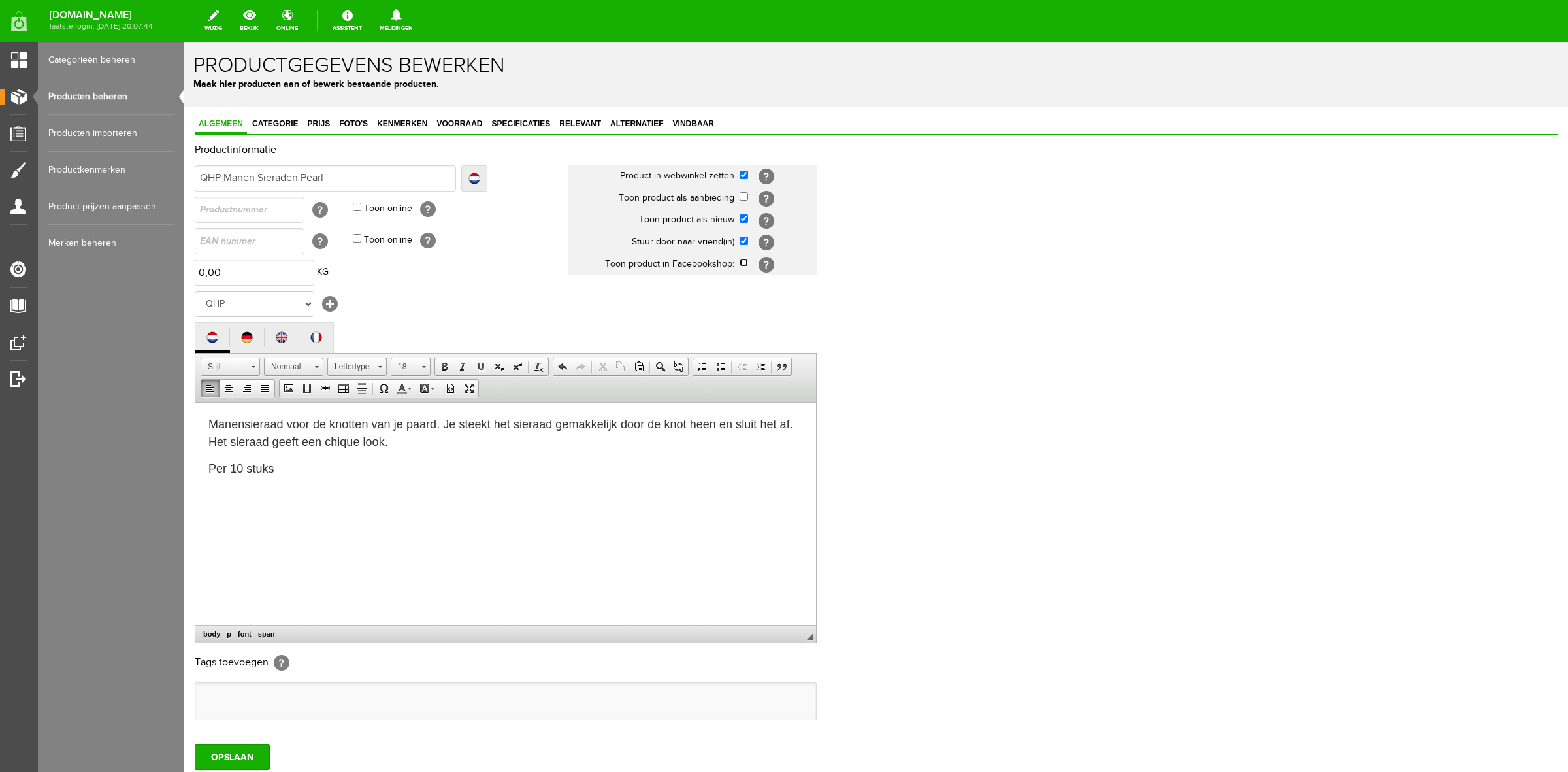
click at [745, 260] on input "checkbox" at bounding box center [744, 262] width 8 height 8
checkbox input "true"
click at [275, 124] on span "Categorie" at bounding box center [275, 123] width 54 height 9
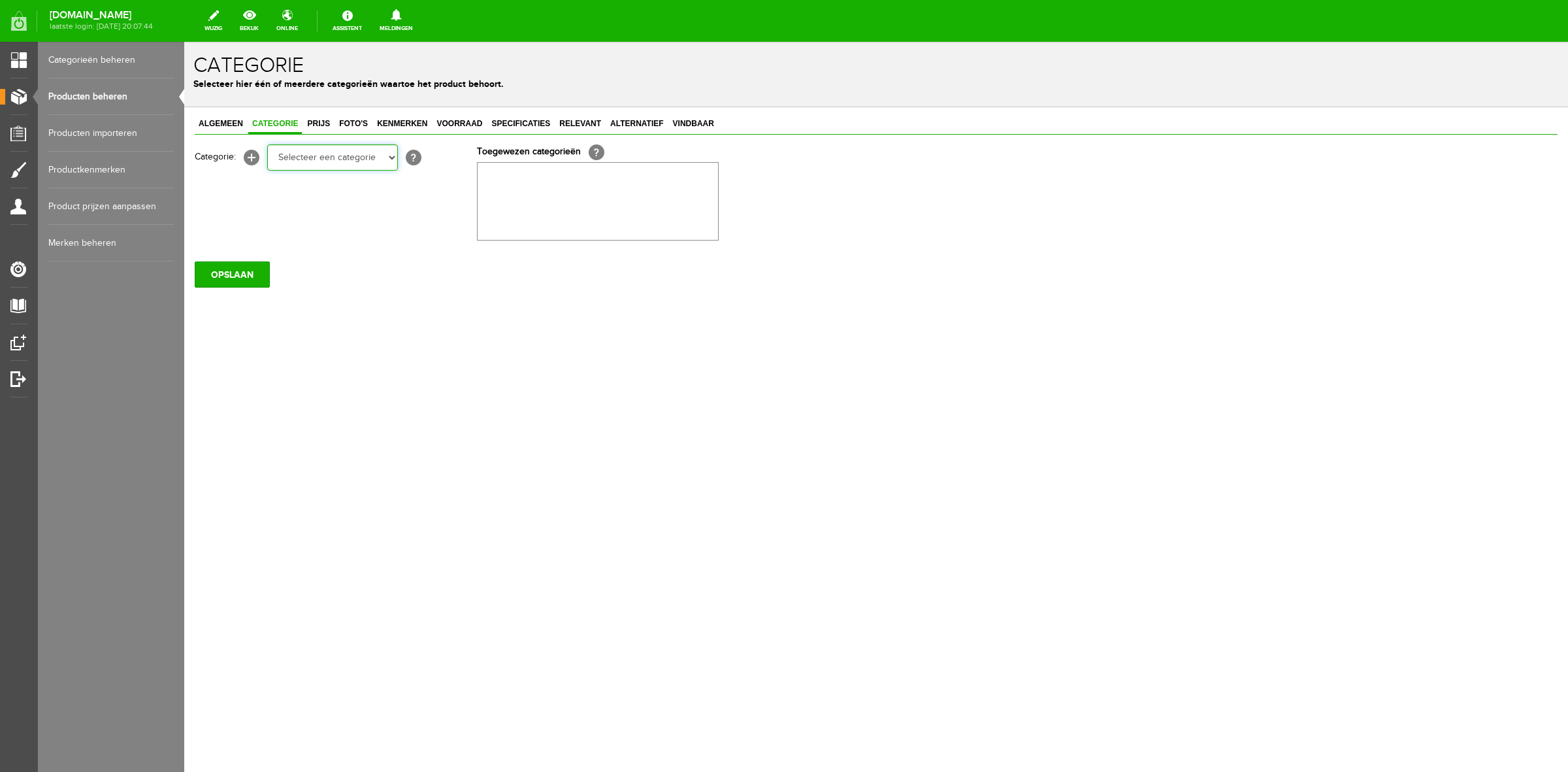
click at [338, 155] on select "Selecteer een categorie Sale Bodyprotector Outlet [PERSON_NAME] AW24 Hoofdsteln…" at bounding box center [332, 157] width 131 height 26
select select "281337"
click at [267, 145] on select "Selecteer een categorie Sale Bodyprotector Outlet [PERSON_NAME] AW24 Hoofdsteln…" at bounding box center [332, 157] width 131 height 26
drag, startPoint x: 319, startPoint y: 127, endPoint x: 306, endPoint y: 243, distance: 116.7
click at [319, 127] on span "Prijs" at bounding box center [318, 123] width 31 height 9
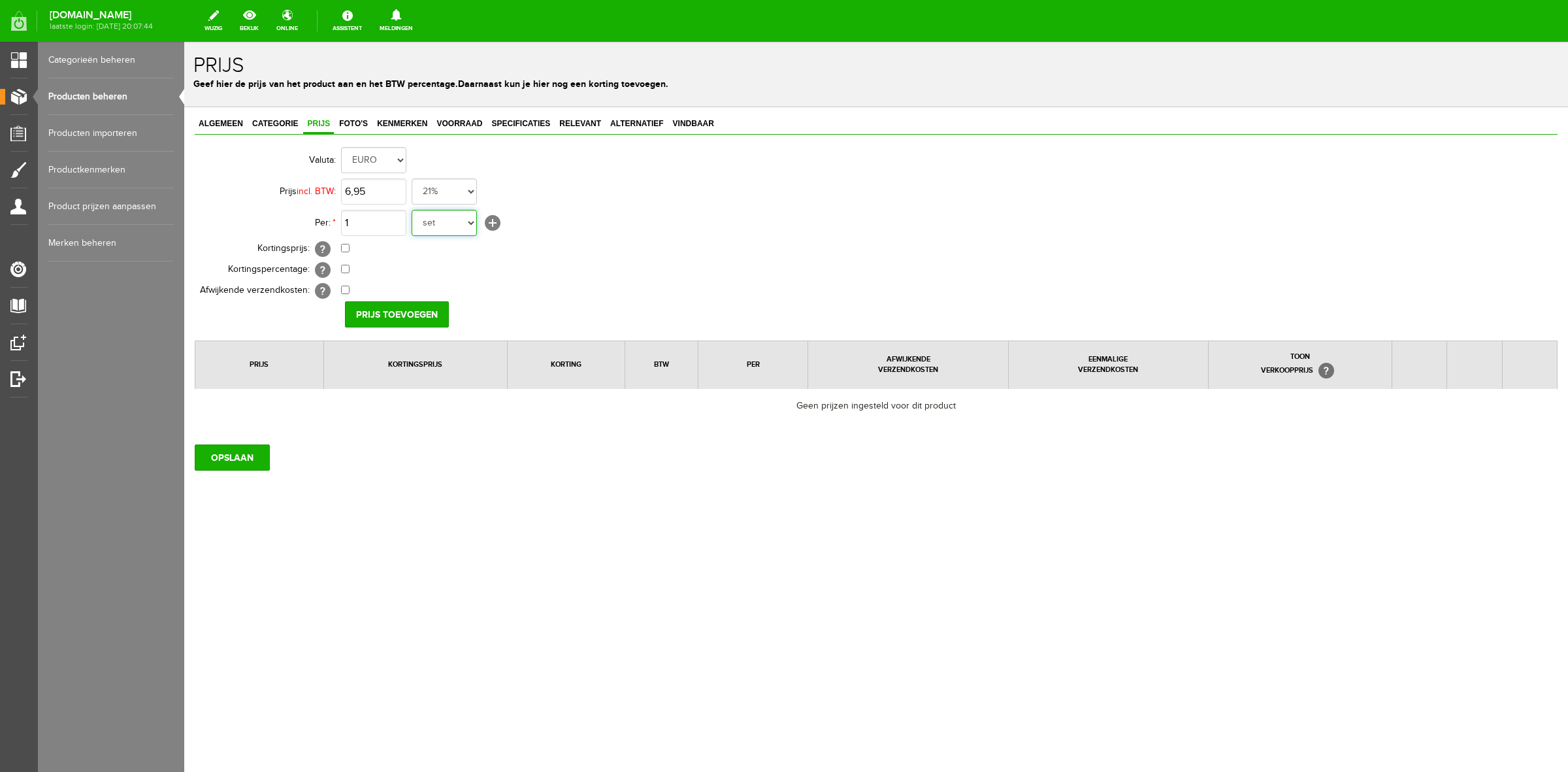
type input "€ 6,95"
click at [429, 224] on select "set rol paar stuks" at bounding box center [445, 223] width 65 height 26
select select "8822"
click at [412, 210] on select "set rol paar stuks" at bounding box center [445, 223] width 65 height 26
click at [246, 453] on input "OPSLAAN" at bounding box center [233, 457] width 75 height 26
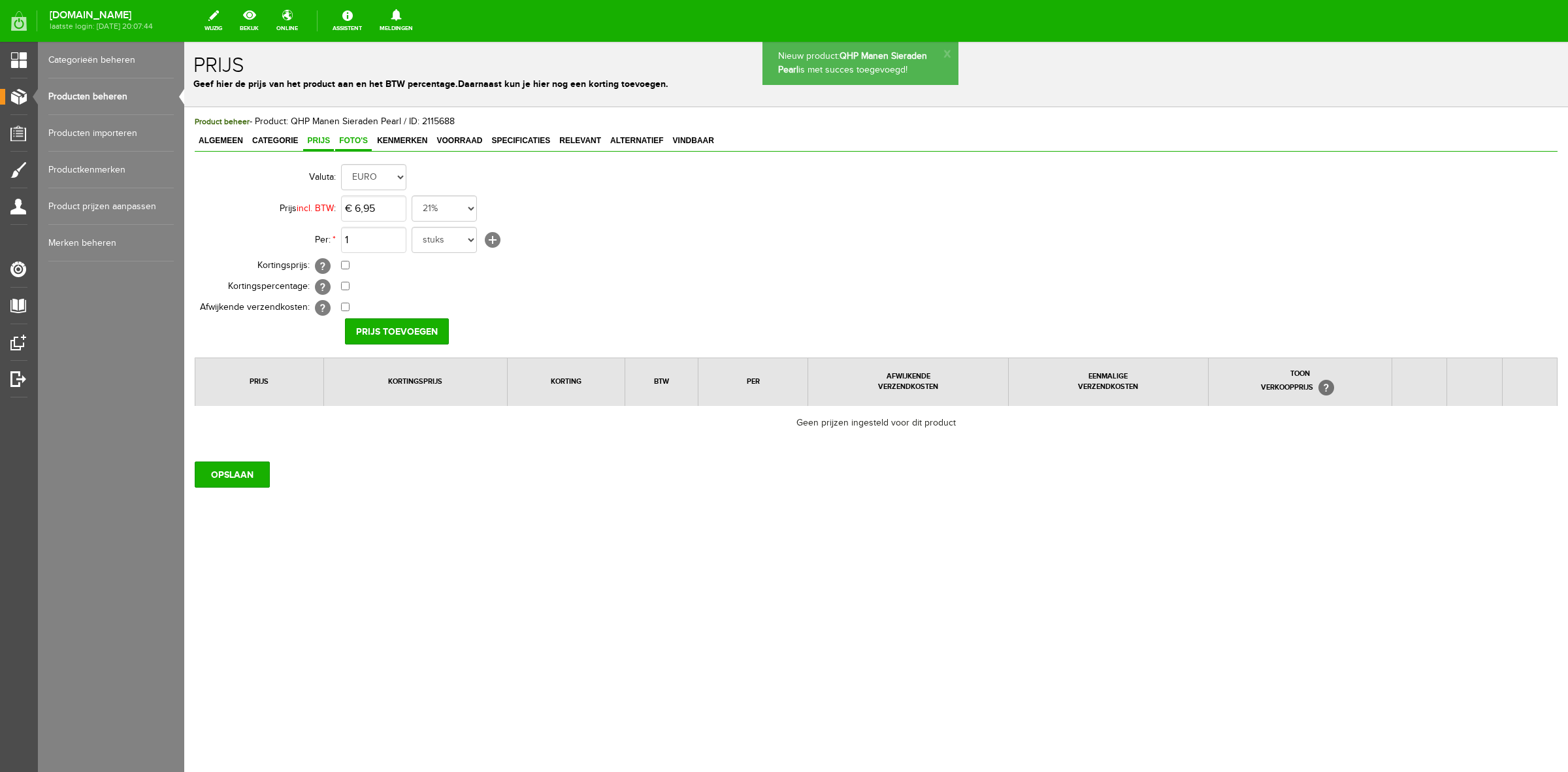
click at [356, 137] on span "Foto's" at bounding box center [353, 140] width 37 height 9
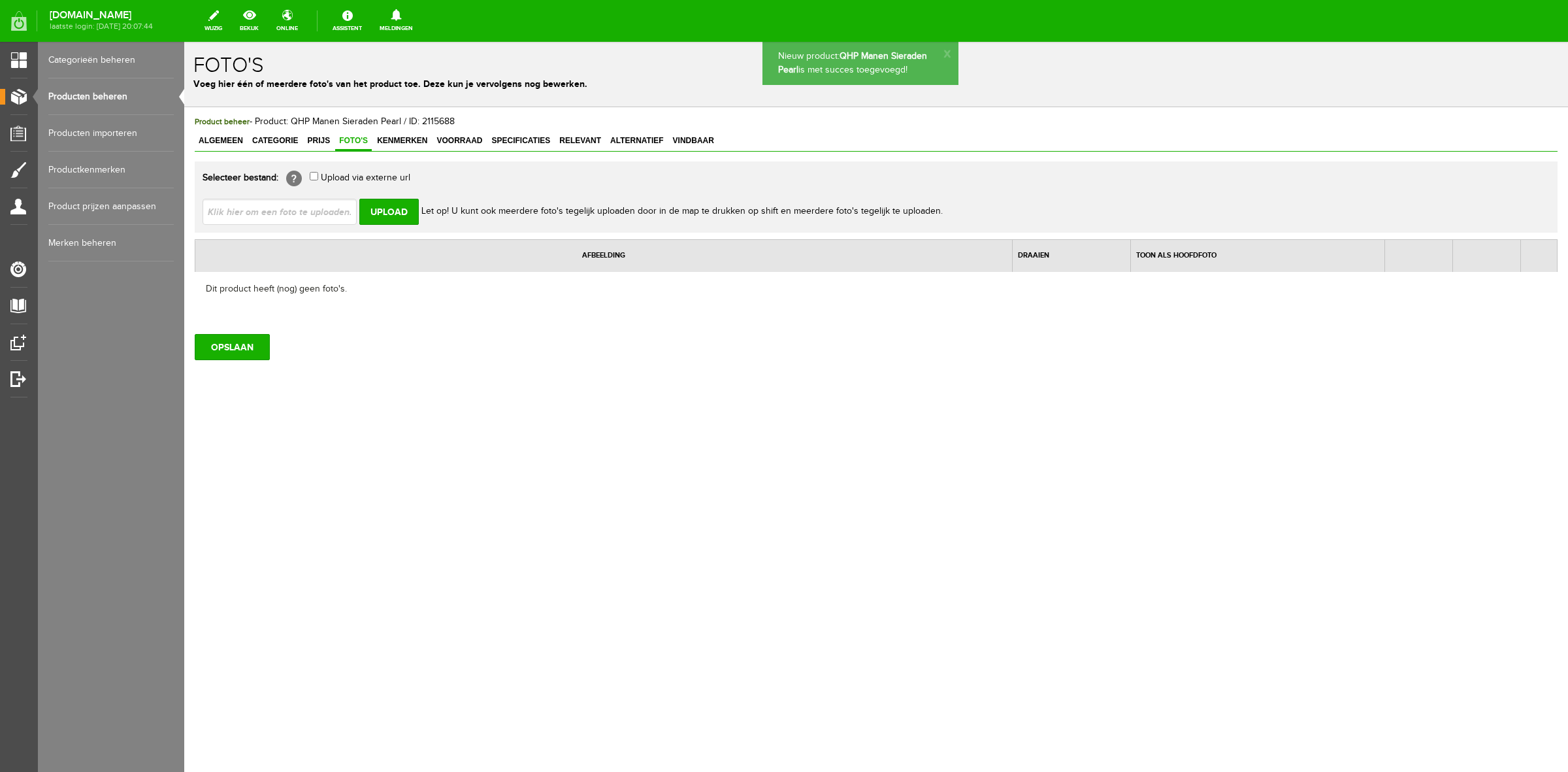
click at [302, 209] on input "file" at bounding box center [285, 211] width 165 height 25
type input "C:\fakepath\5573wi-2_2.jpg"
type input "5573wi-2_2.jpg; 5573wi-1_4.jpg; 5573wi_4.jpg"
click at [387, 206] on input "Upload" at bounding box center [388, 211] width 59 height 26
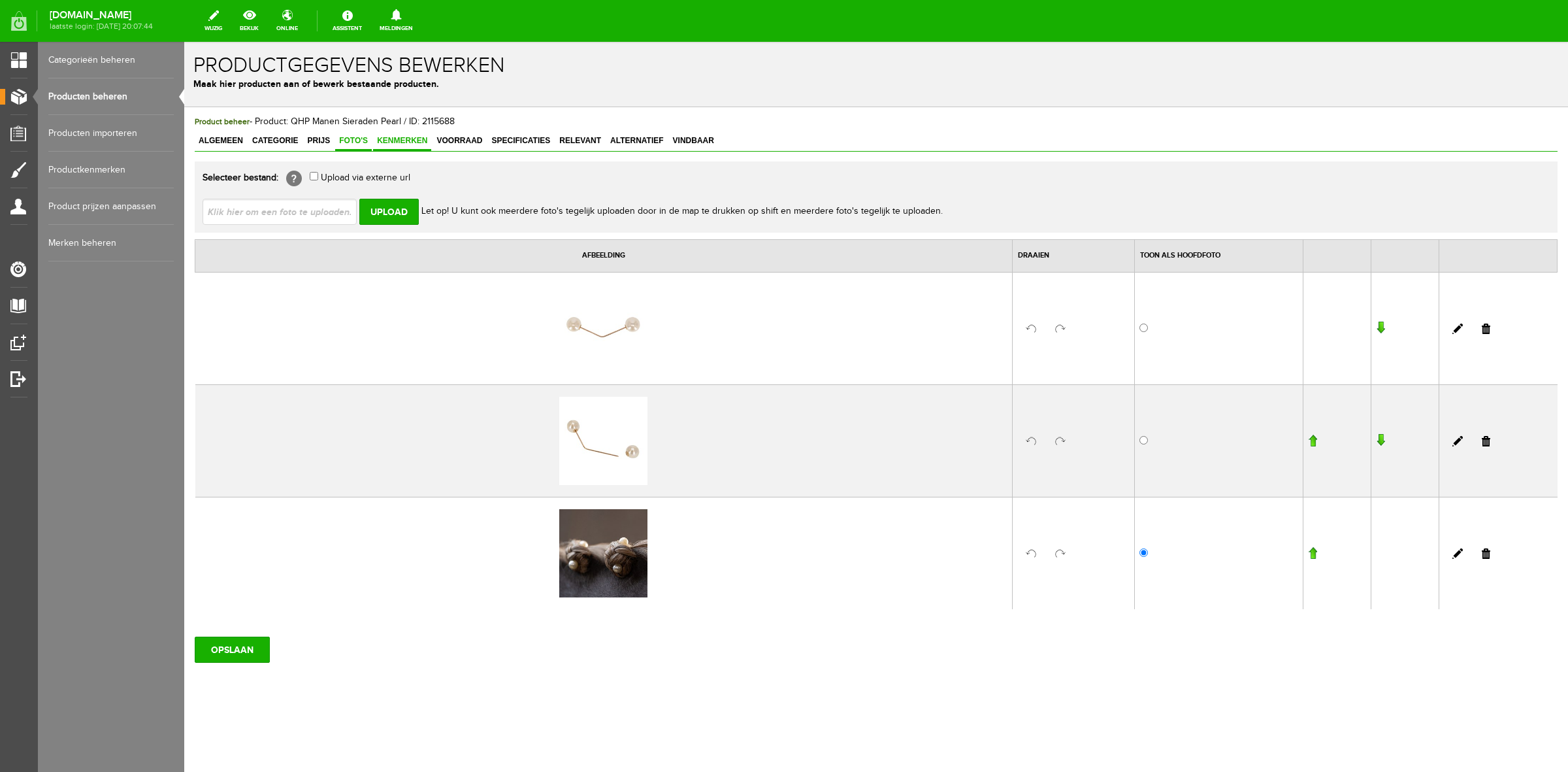
click at [417, 136] on span "Kenmerken" at bounding box center [402, 140] width 58 height 9
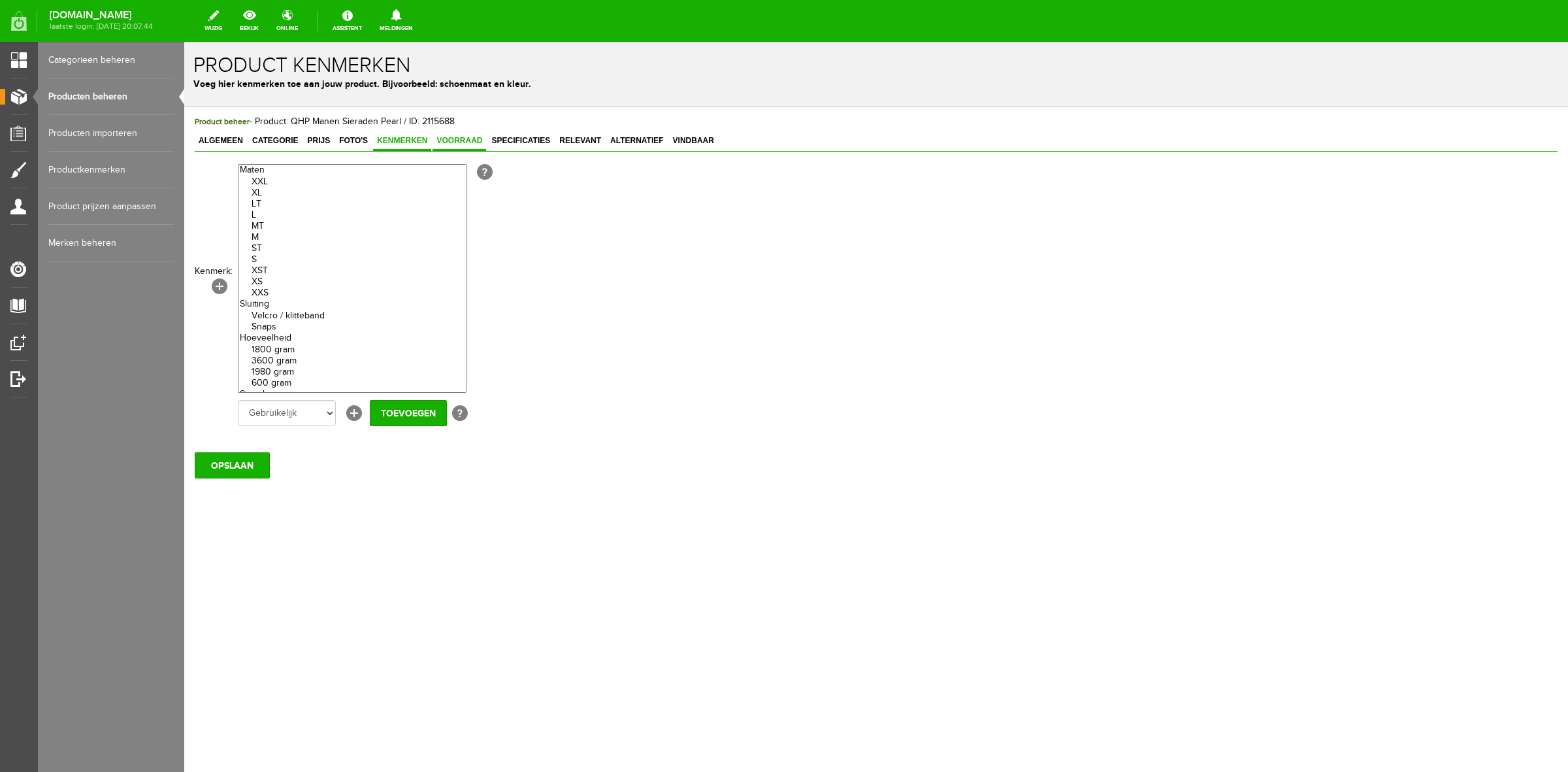
click at [469, 138] on span "Voorraad" at bounding box center [460, 140] width 54 height 9
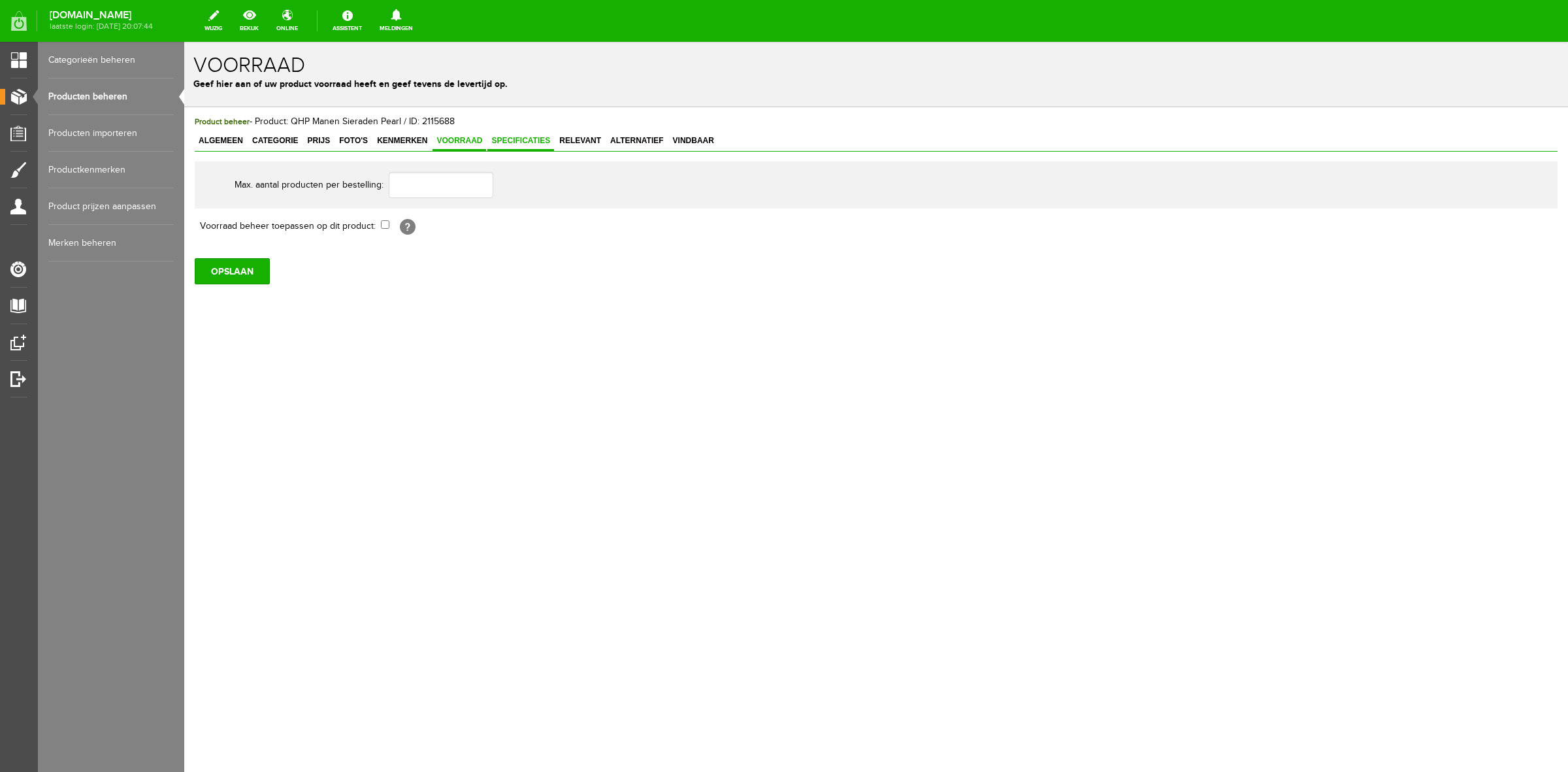
click at [511, 137] on span "Specificaties" at bounding box center [521, 140] width 67 height 9
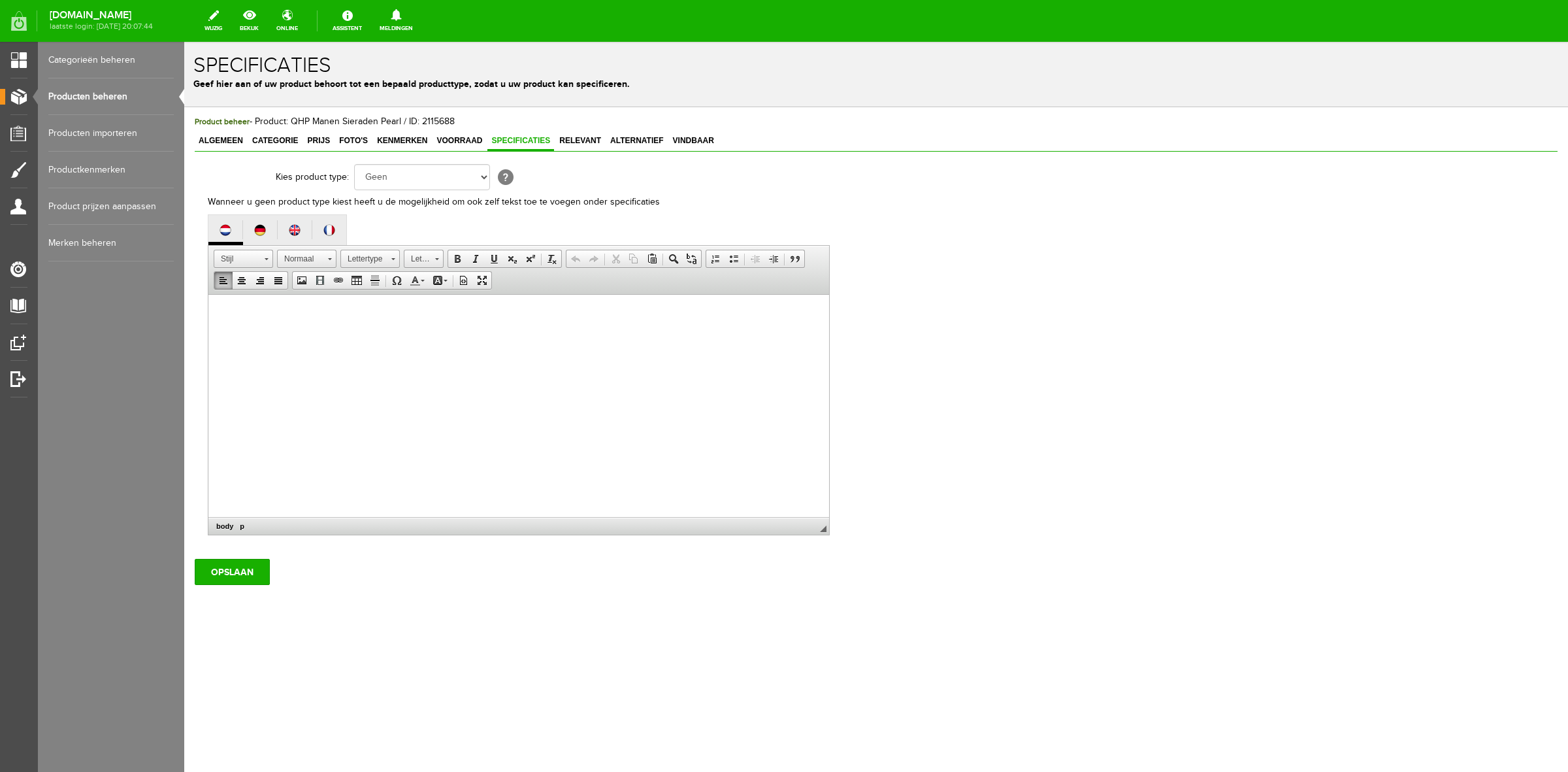
click at [424, 335] on html at bounding box center [519, 315] width 621 height 40
paste body
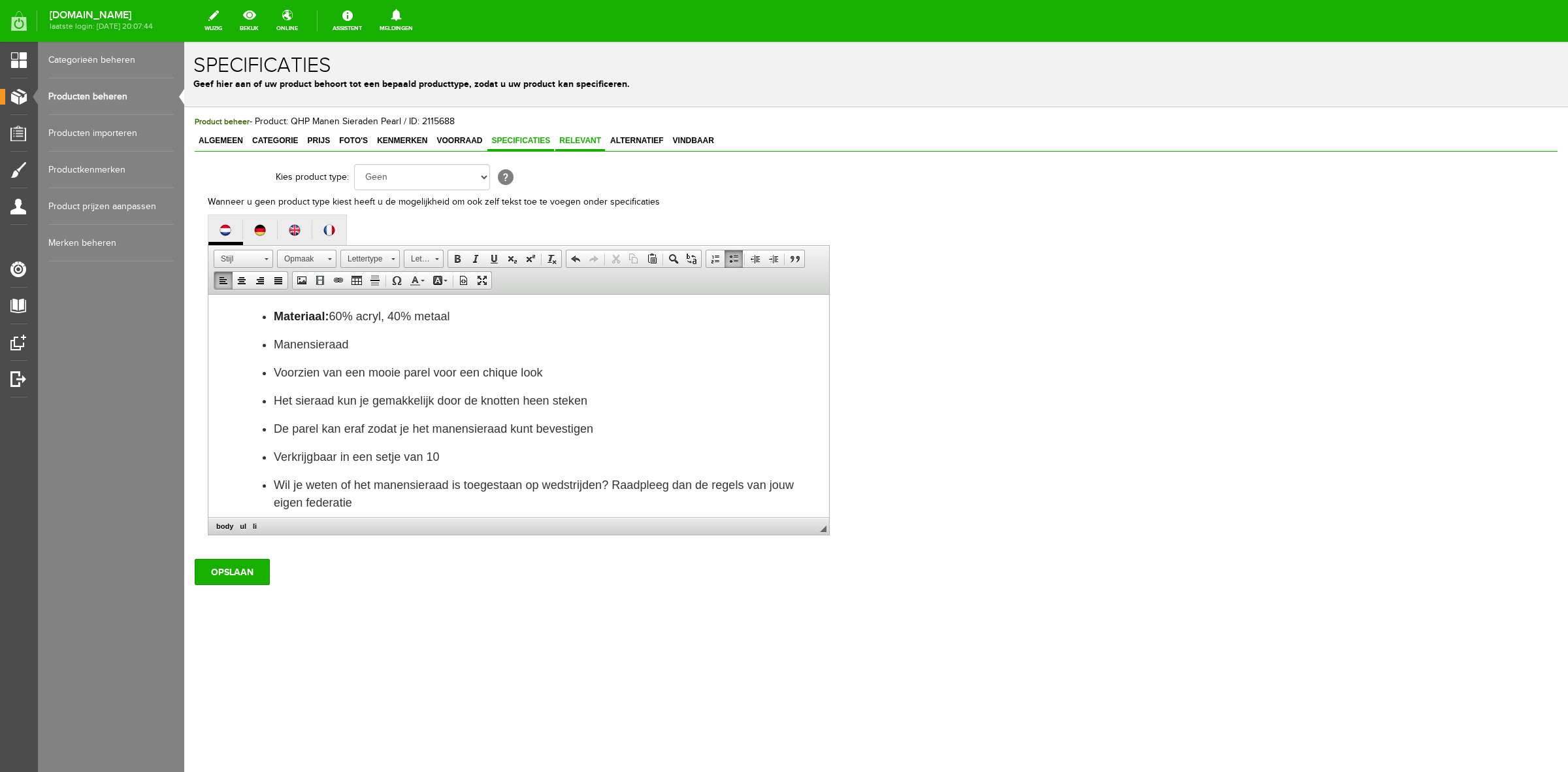
click at [568, 138] on span "Relevant" at bounding box center [580, 140] width 49 height 9
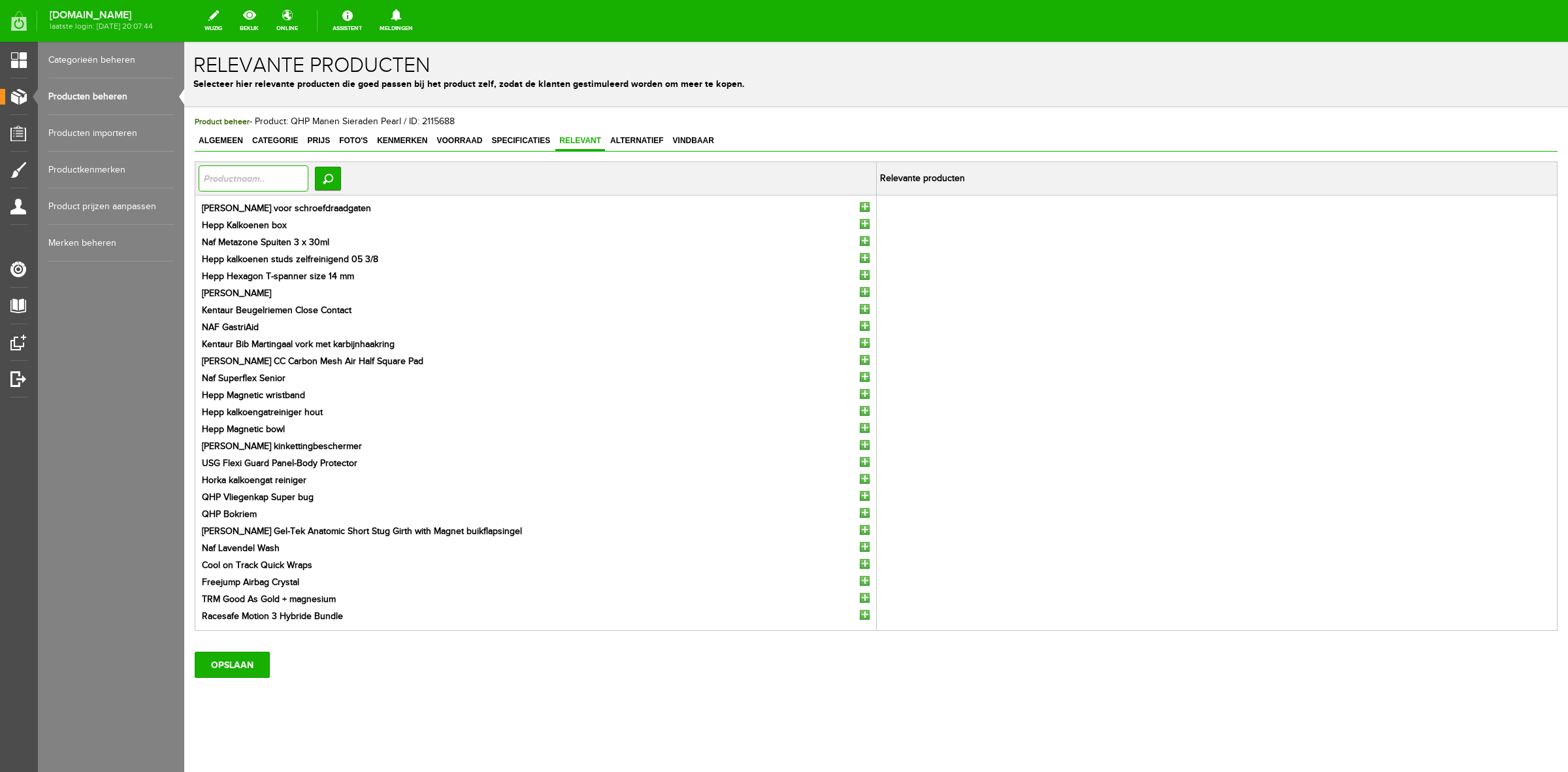
click at [279, 172] on input "text" at bounding box center [253, 178] width 110 height 26
type input "vlecht"
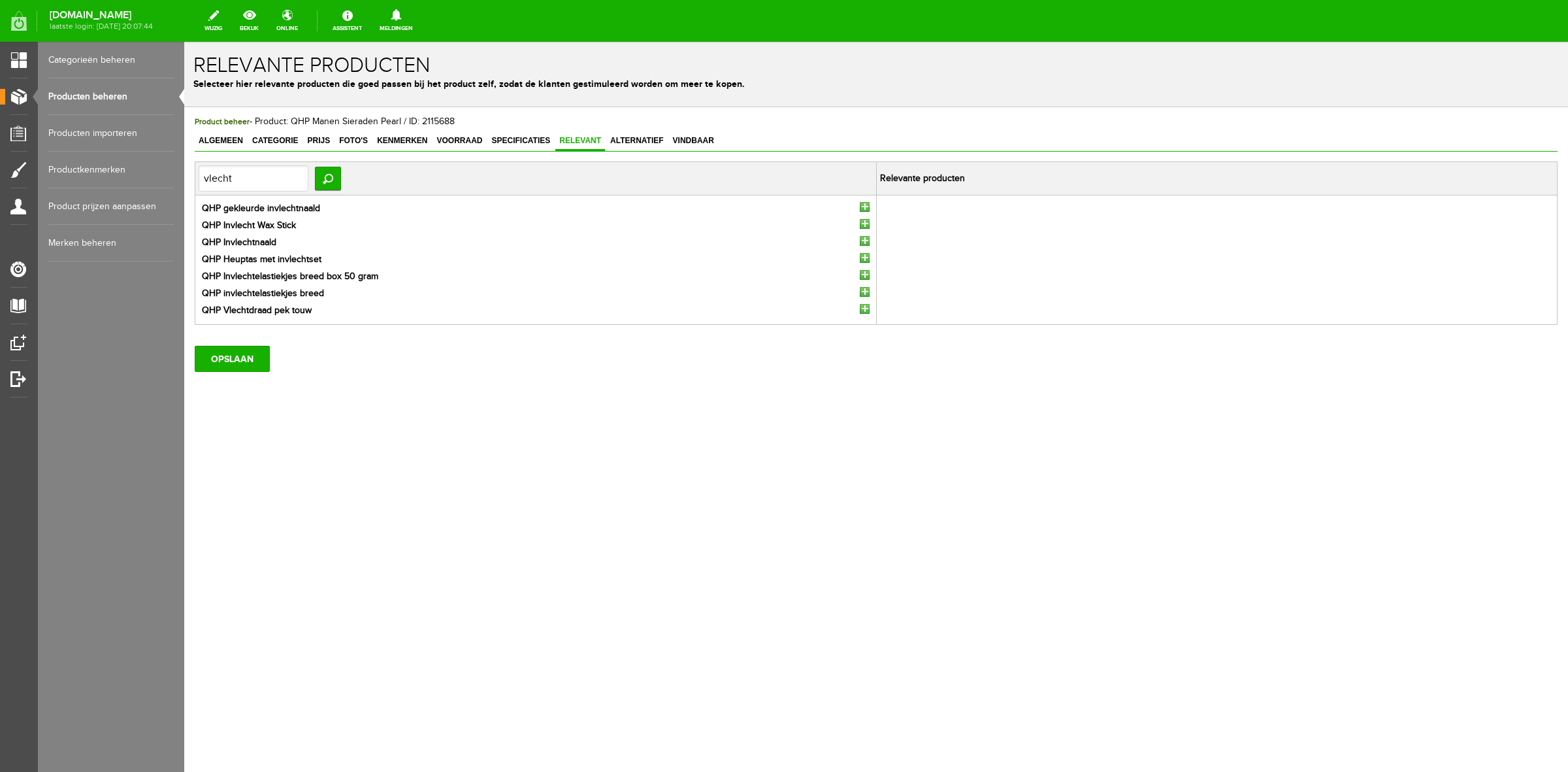
click at [863, 204] on input "button" at bounding box center [865, 207] width 10 height 10
click at [865, 207] on input "button" at bounding box center [865, 207] width 10 height 10
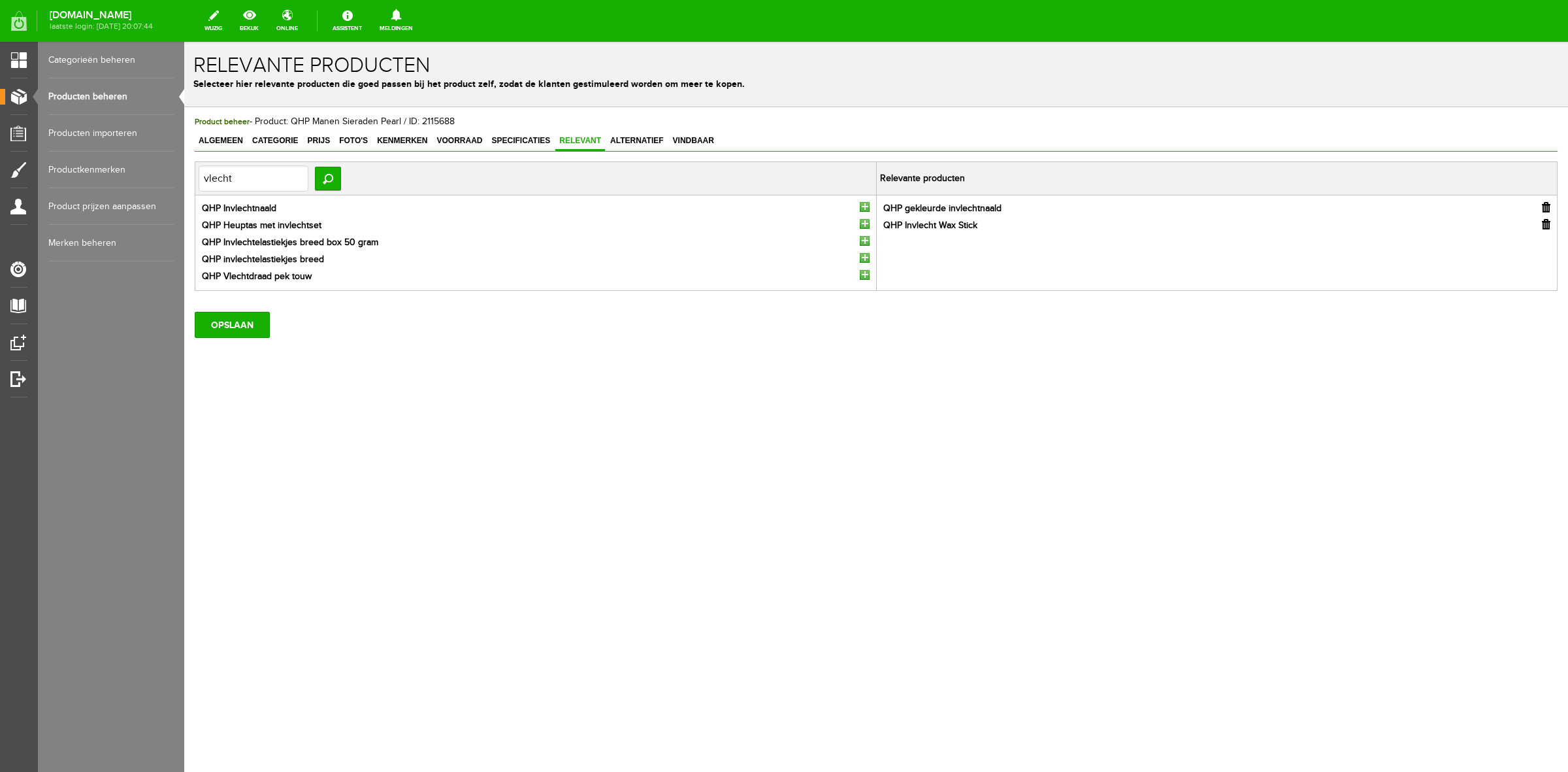
click at [865, 207] on input "button" at bounding box center [865, 207] width 10 height 10
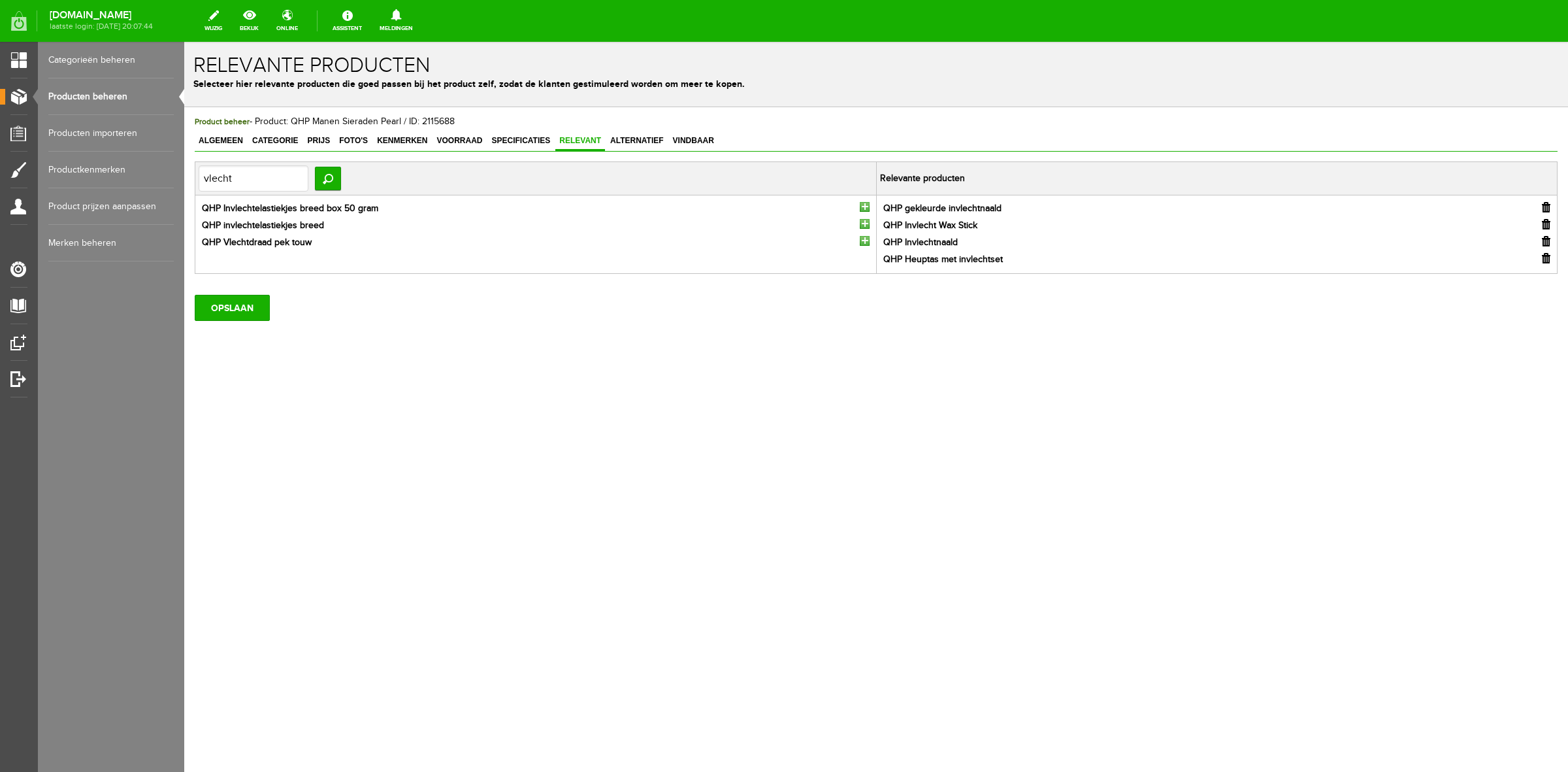
click at [865, 207] on input "button" at bounding box center [865, 207] width 10 height 10
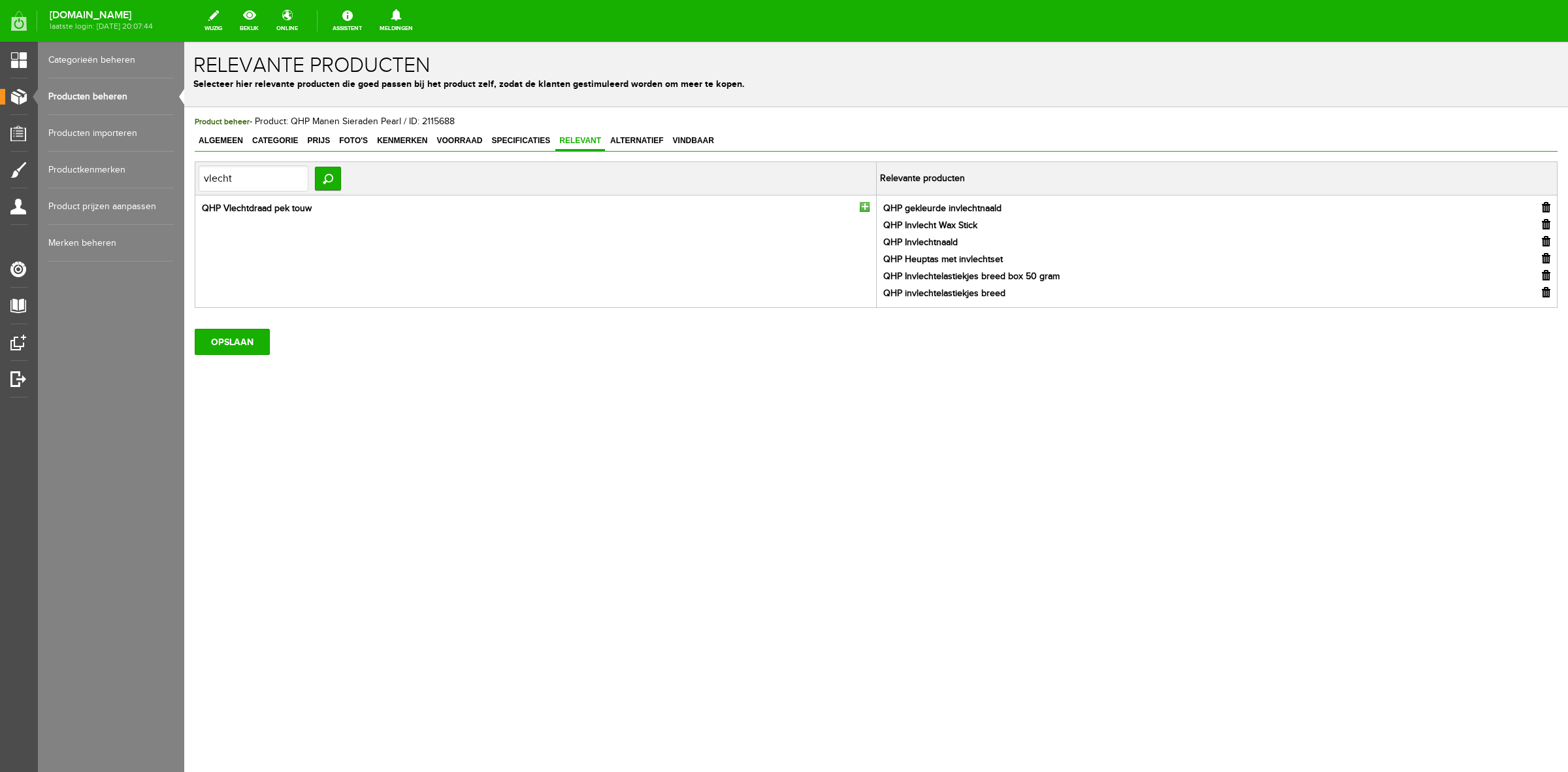
click at [865, 207] on input "button" at bounding box center [865, 207] width 10 height 10
click at [639, 138] on span "Alternatief" at bounding box center [636, 140] width 61 height 9
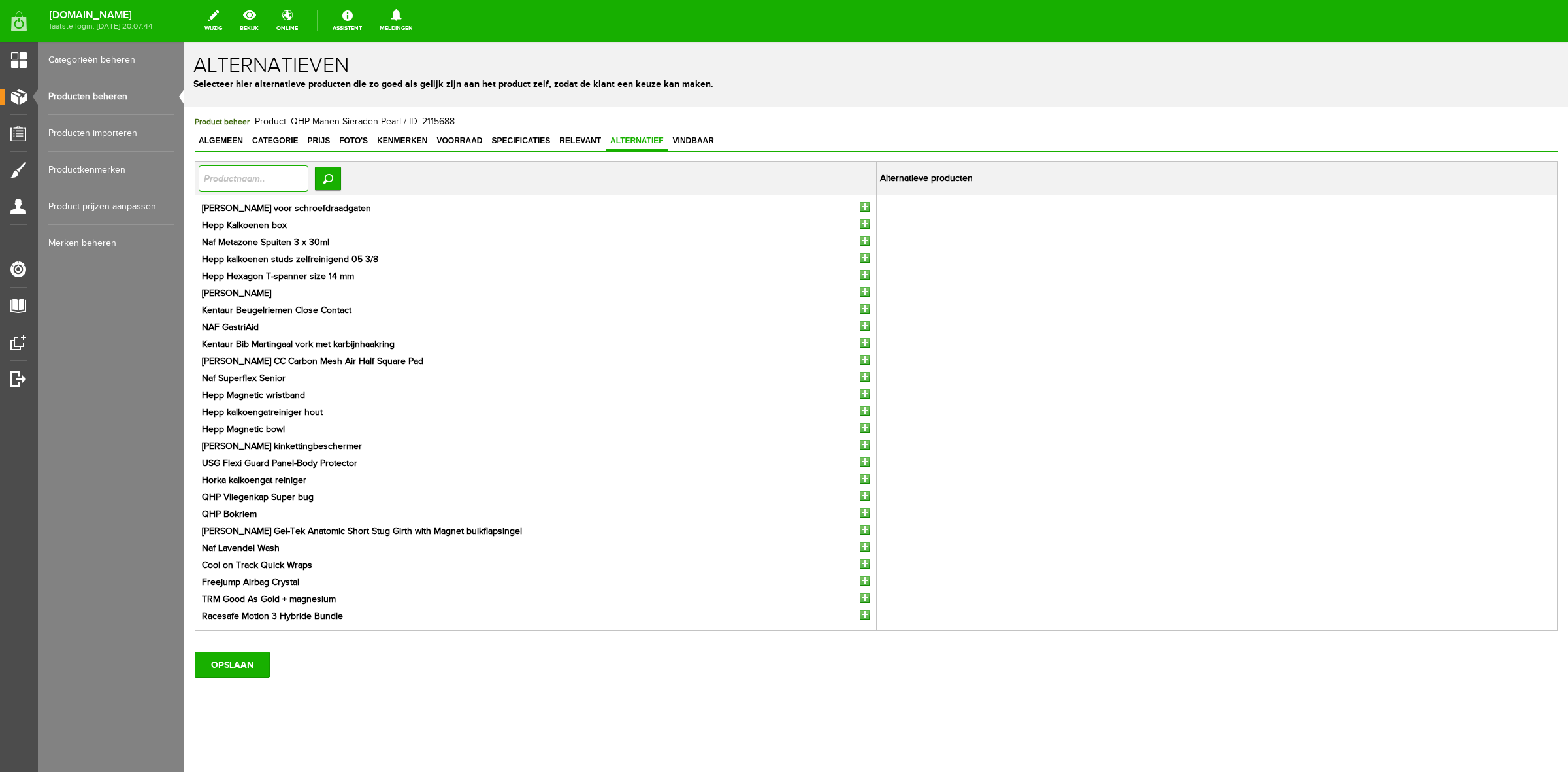
click at [222, 181] on input "text" at bounding box center [253, 178] width 110 height 26
type input "quick"
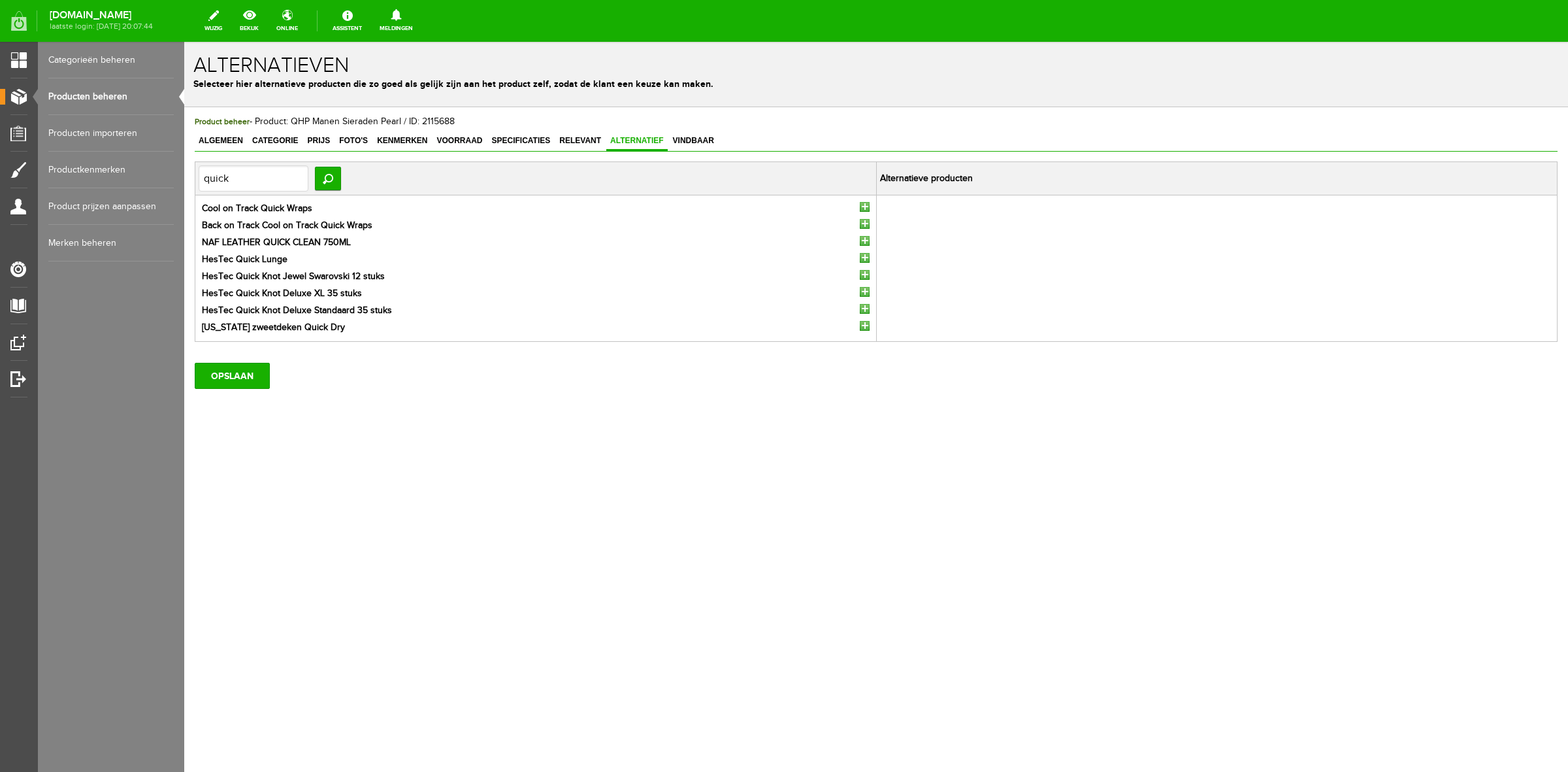
click at [866, 275] on input "button" at bounding box center [865, 275] width 10 height 10
click at [260, 362] on input "OPSLAAN" at bounding box center [233, 358] width 75 height 26
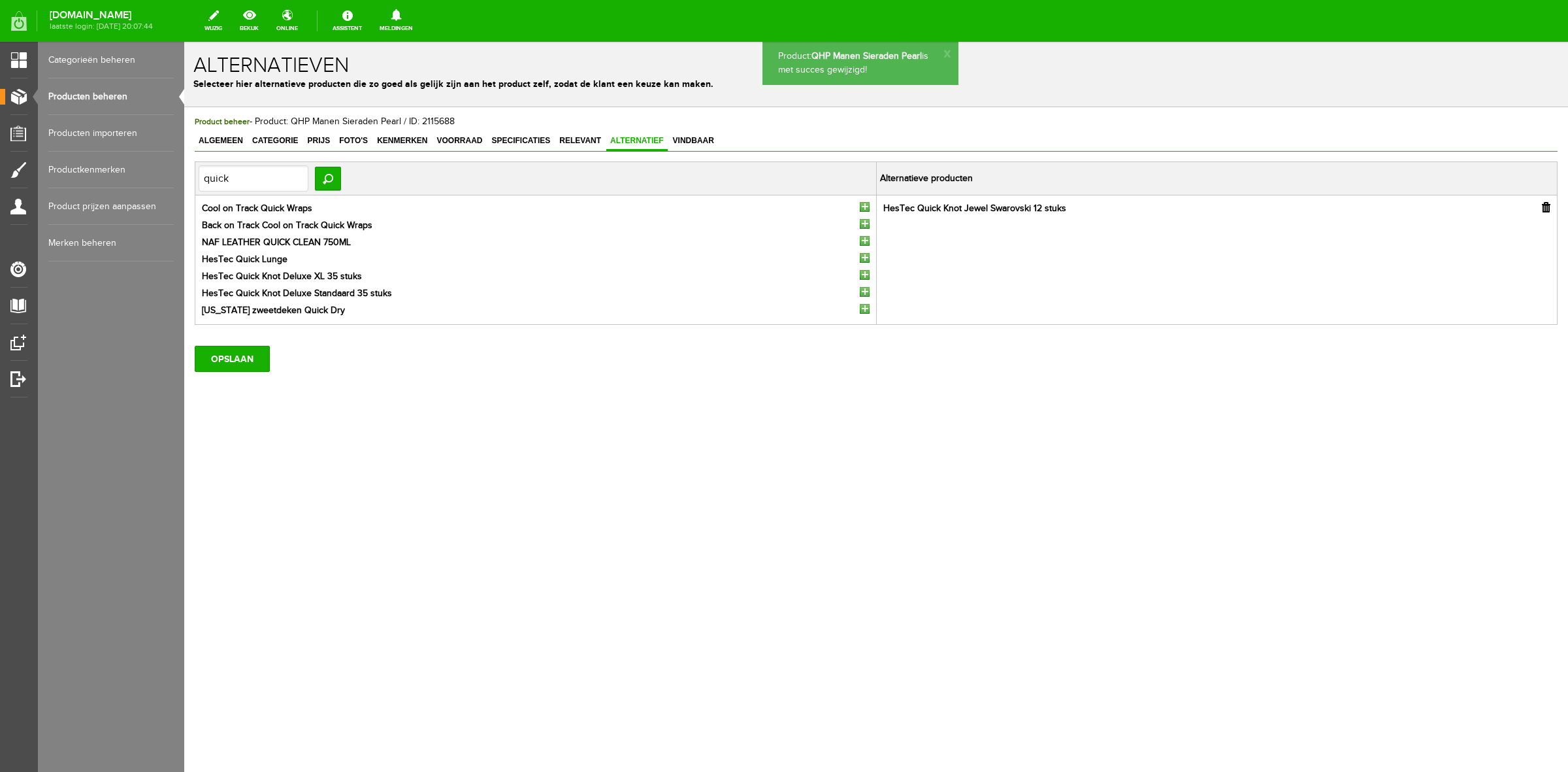
click at [119, 95] on link "Producten beheren" at bounding box center [111, 97] width 126 height 37
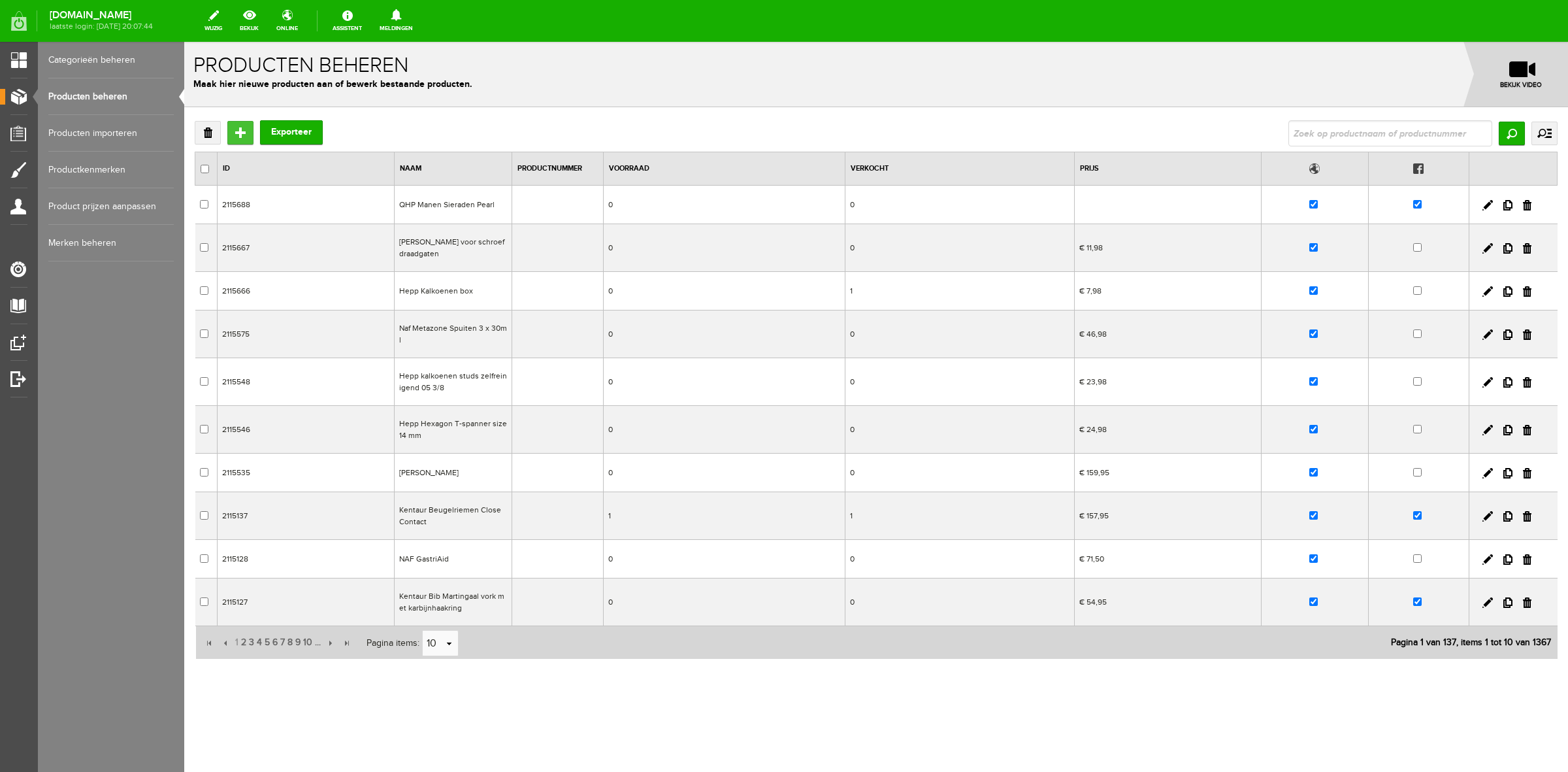
click at [232, 131] on input "Toevoegen" at bounding box center [240, 132] width 26 height 23
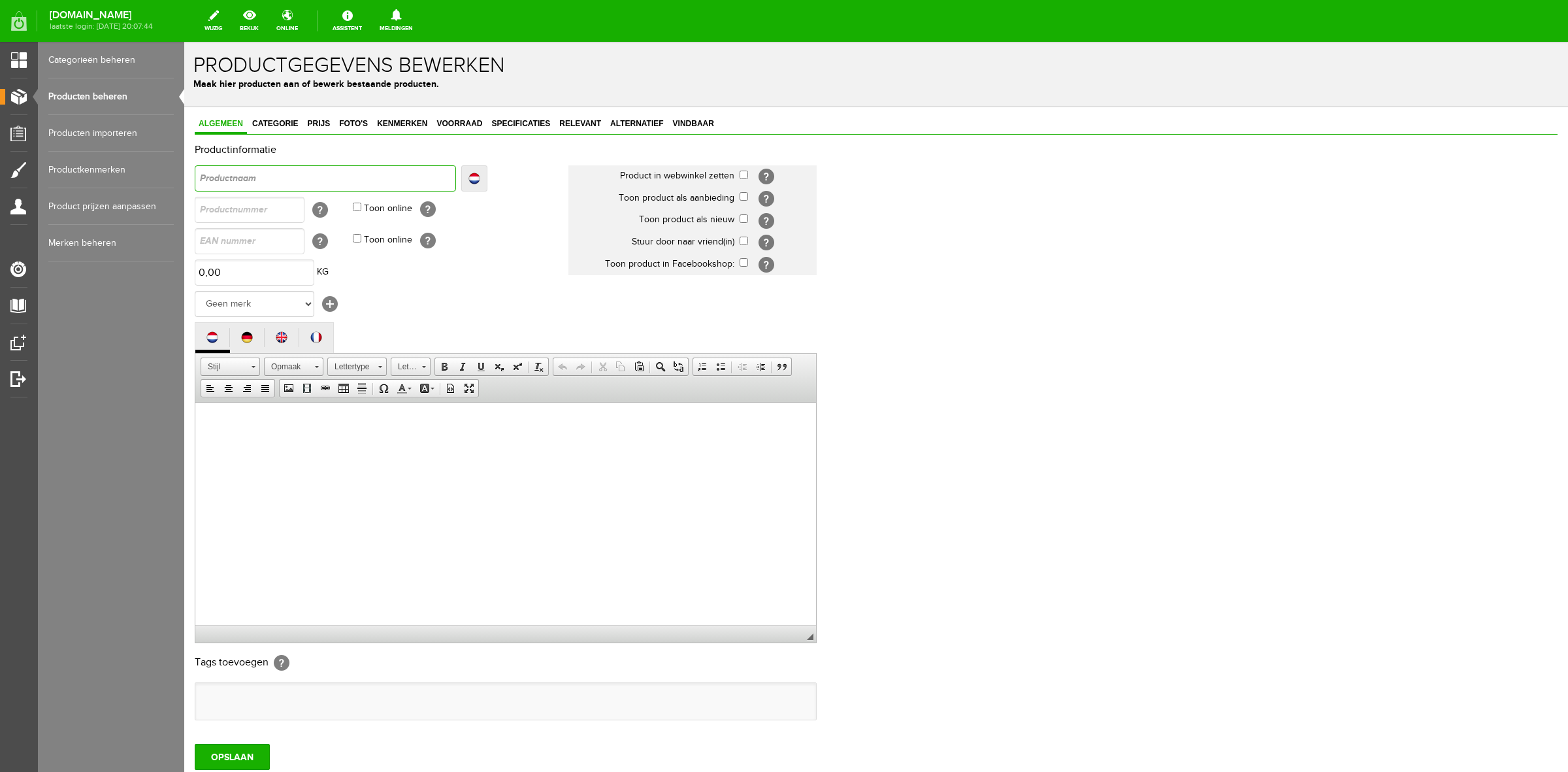
click at [271, 184] on input "text" at bounding box center [326, 178] width 261 height 26
type input "Q"
type input "QH"
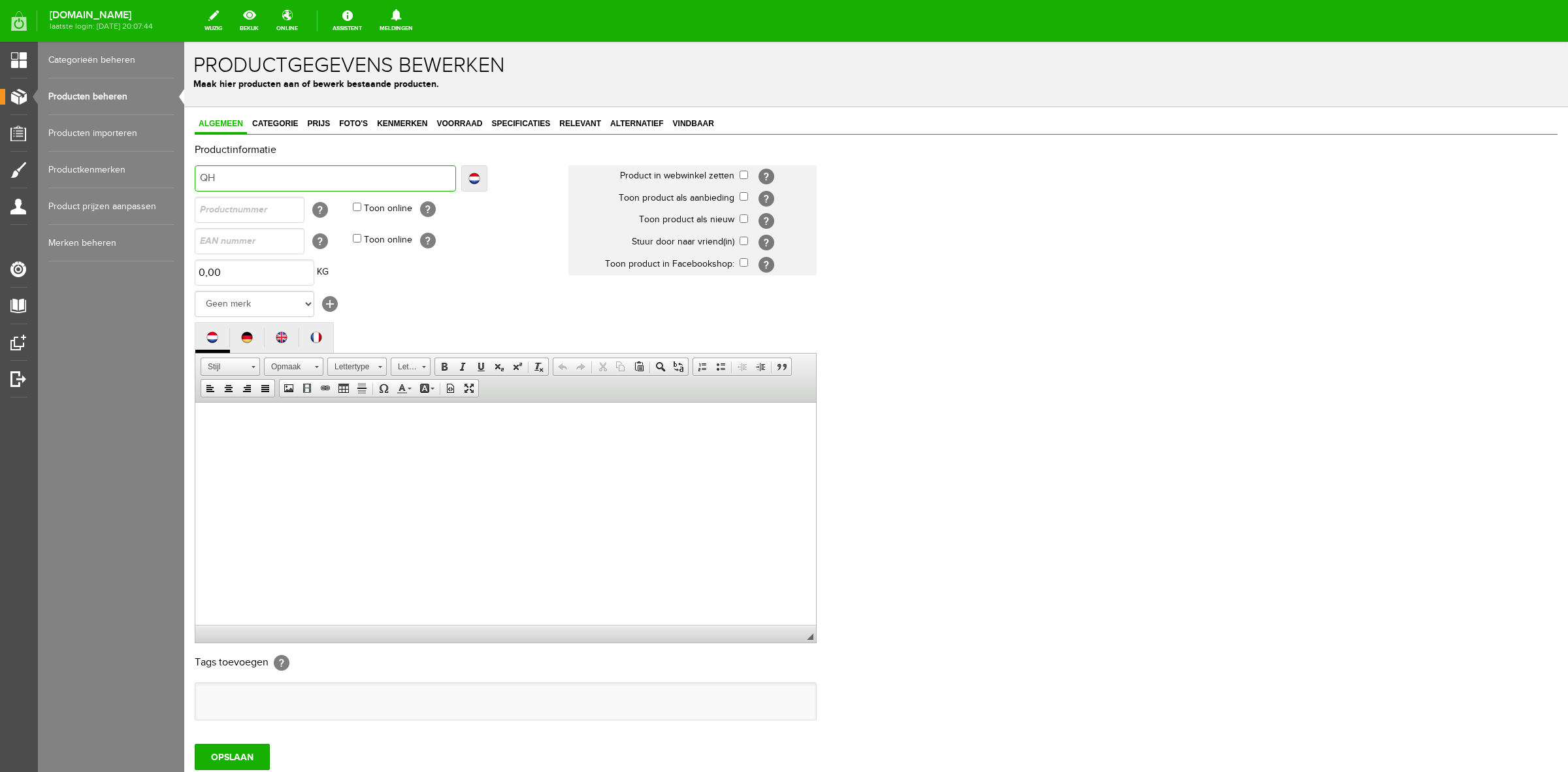
type input "QHP"
type input "QHP O"
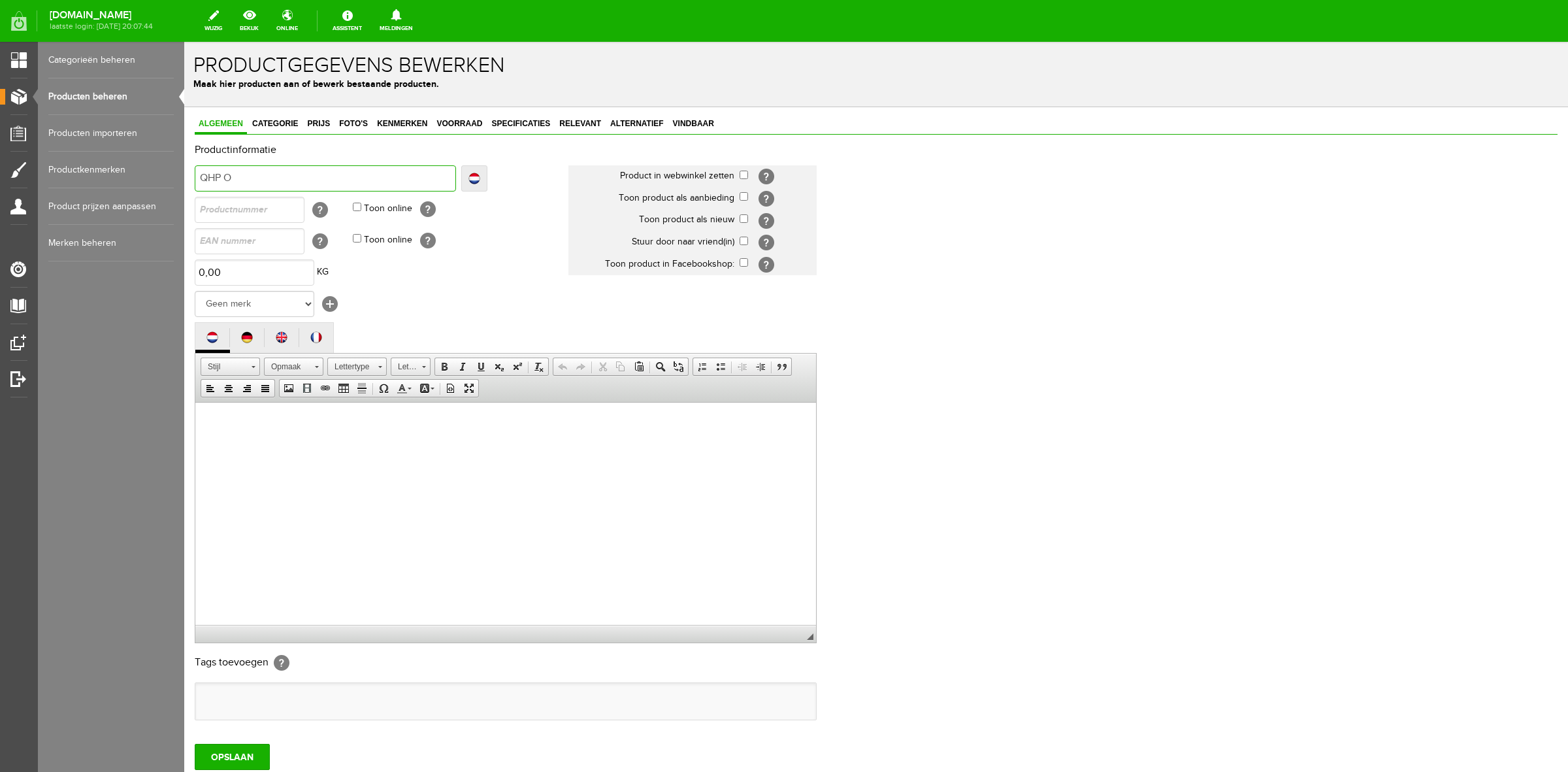
type input "QHP O"
type input "QHP On"
type input "QHP Ont"
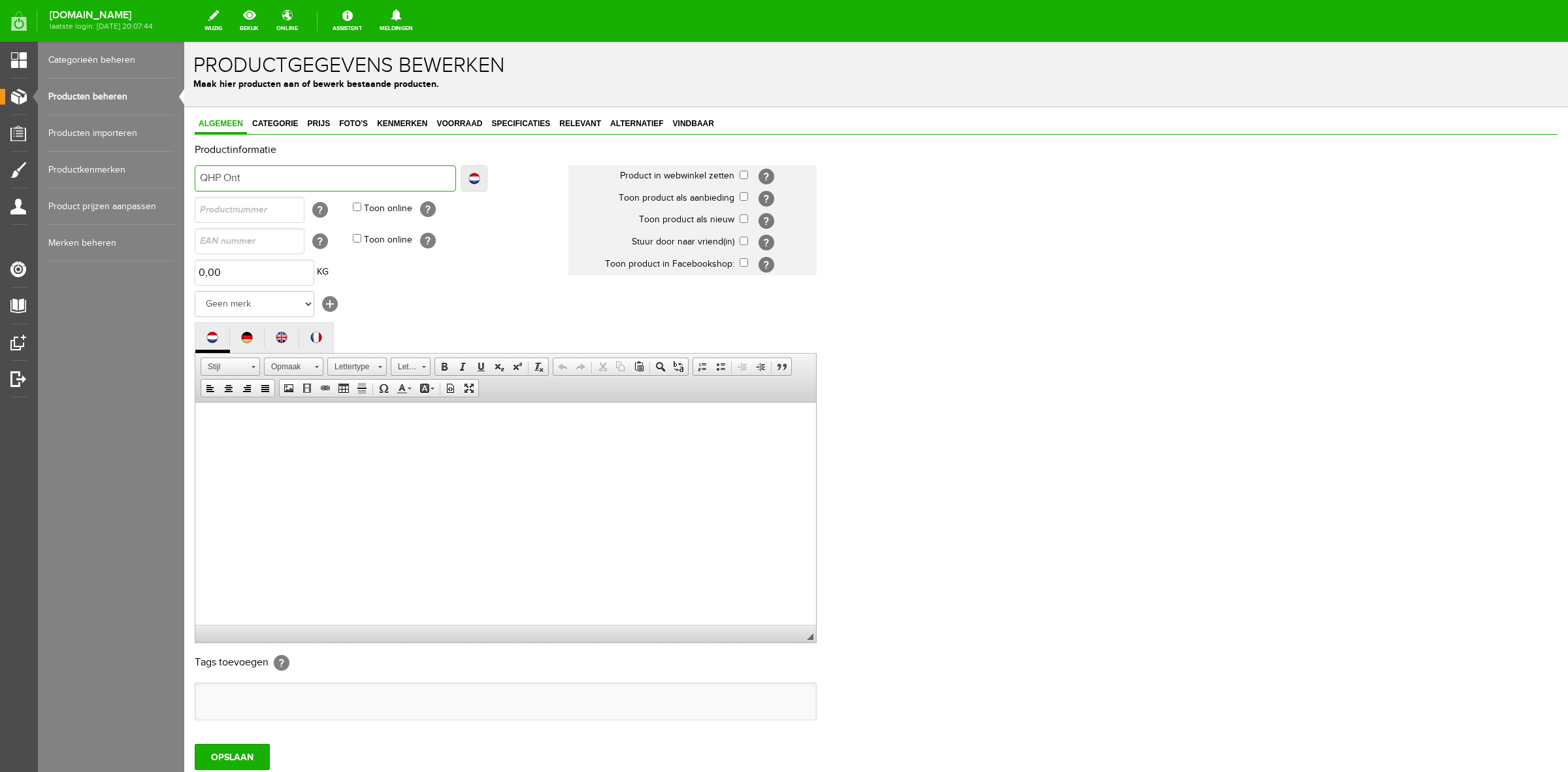
type input "QHP Ontk"
type input "QHP Ontkn"
type input "QHP Ontknot"
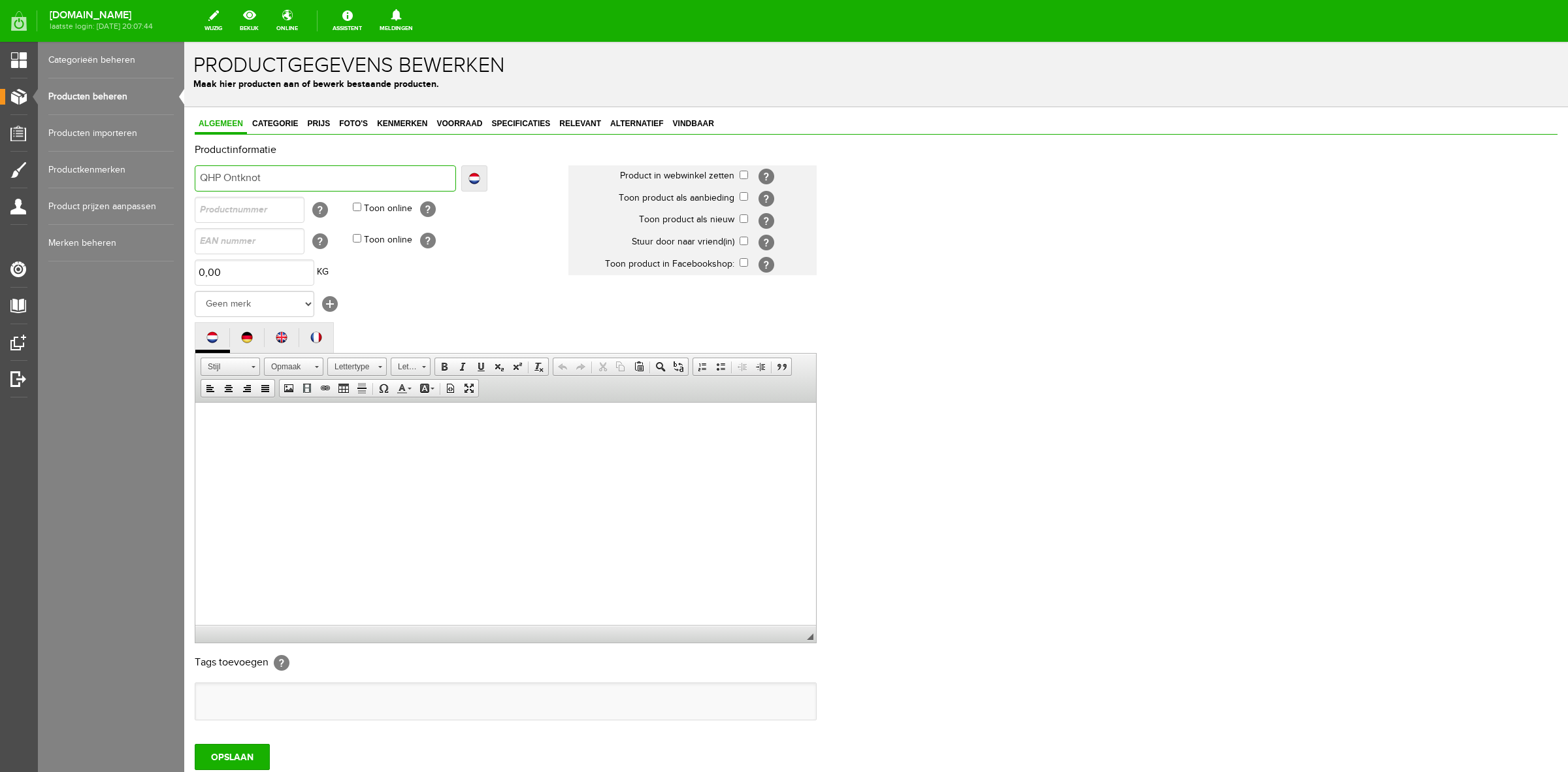
type input "QHP Ontknot"
type input "QHP Ontknott"
type input "QHP Ontknotter"
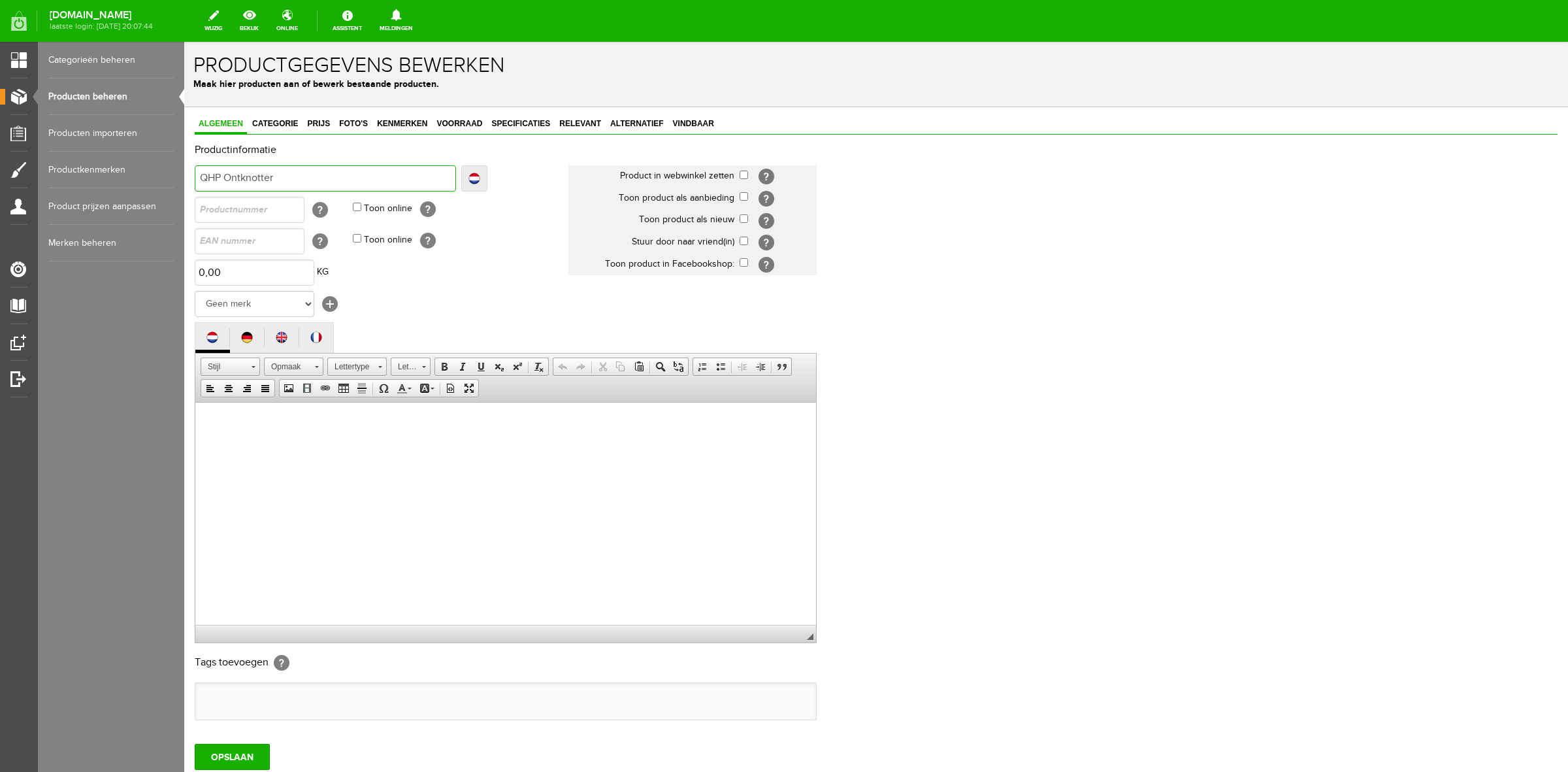
type input "QHP Ontknotter"
click at [305, 306] on select "Geen merk [PERSON_NAME] Robinson Segura Airbag HesTec FreeJump Westropp Fenwick…" at bounding box center [254, 303] width 120 height 26
select select "159091"
click at [195, 291] on select "Geen merk [PERSON_NAME] Robinson Segura Airbag HesTec FreeJump Westropp Fenwick…" at bounding box center [254, 303] width 120 height 26
click at [326, 442] on html at bounding box center [506, 422] width 621 height 40
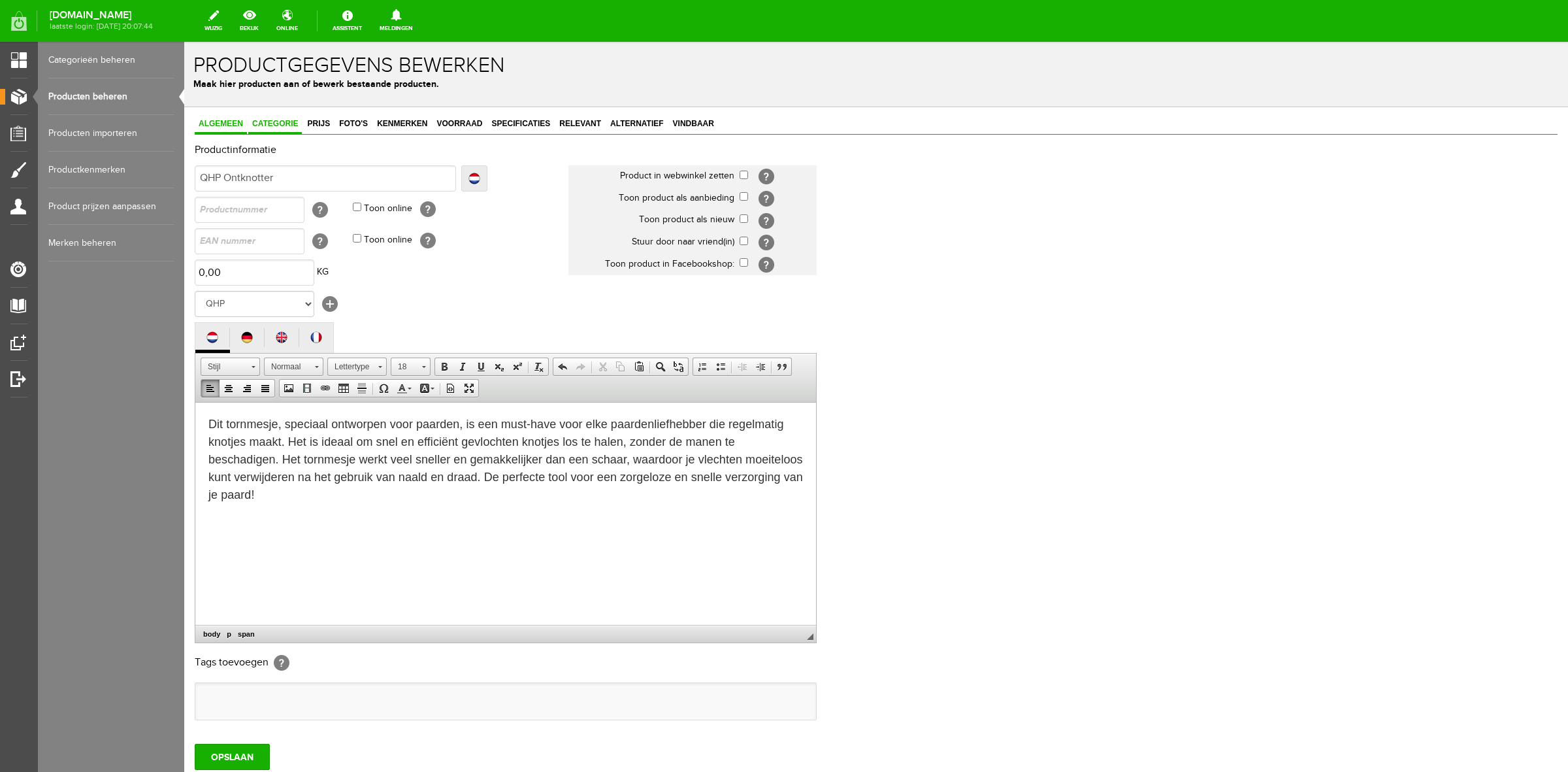
click at [278, 120] on span "Categorie" at bounding box center [275, 123] width 54 height 9
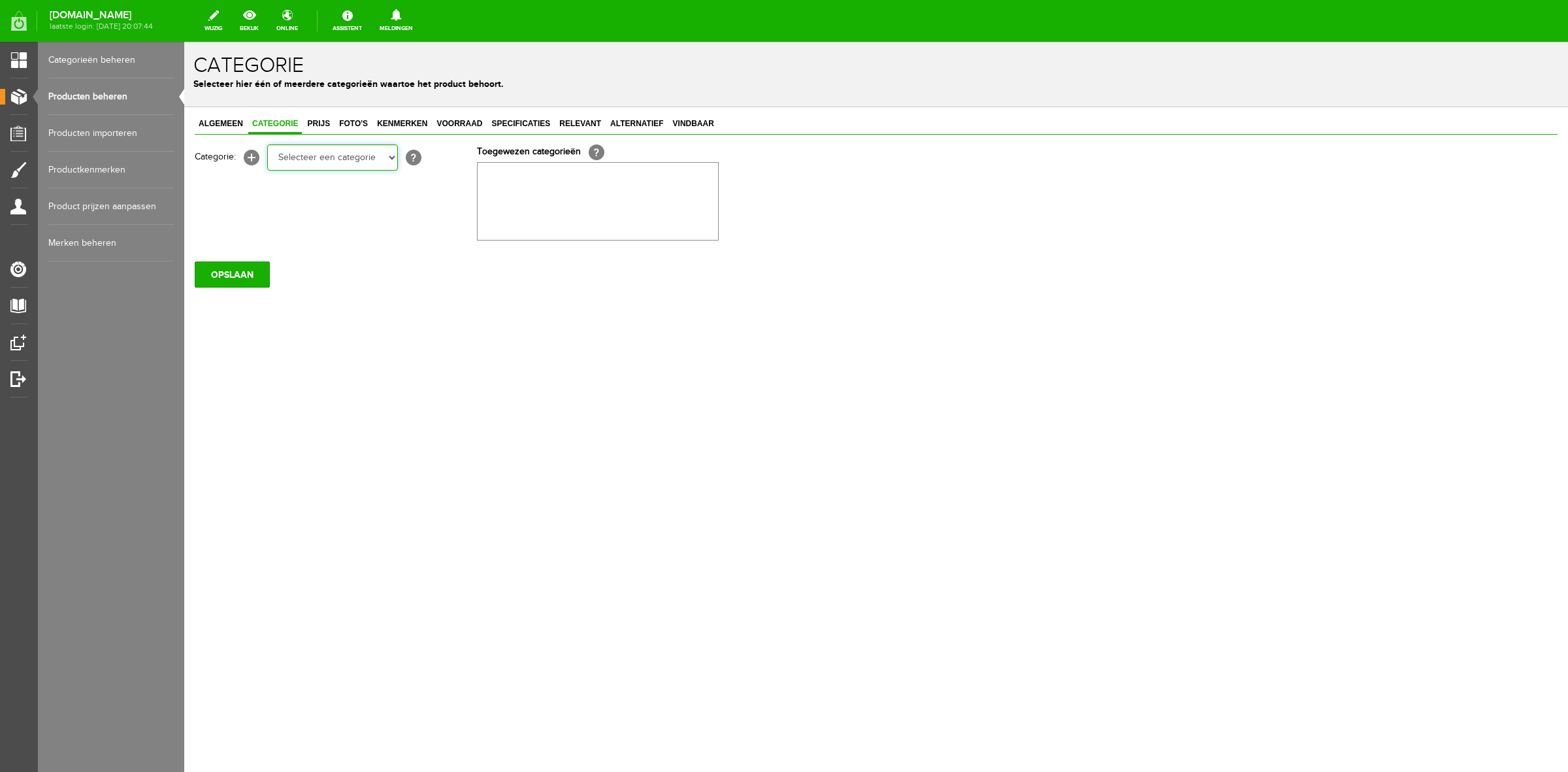
click at [341, 167] on select "Selecteer een categorie Sale Bodyprotector Outlet [PERSON_NAME] AW24 Hoofdsteln…" at bounding box center [332, 157] width 131 height 26
select select "184912"
click at [267, 145] on select "Selecteer een categorie Sale Bodyprotector Outlet [PERSON_NAME] AW24 Hoofdsteln…" at bounding box center [332, 157] width 131 height 26
click at [353, 162] on select "Selecteer een categorie Sale Bodyprotector Outlet LeMieux AW24 Hoofdstelnummers…" at bounding box center [332, 157] width 131 height 26
select select "281337"
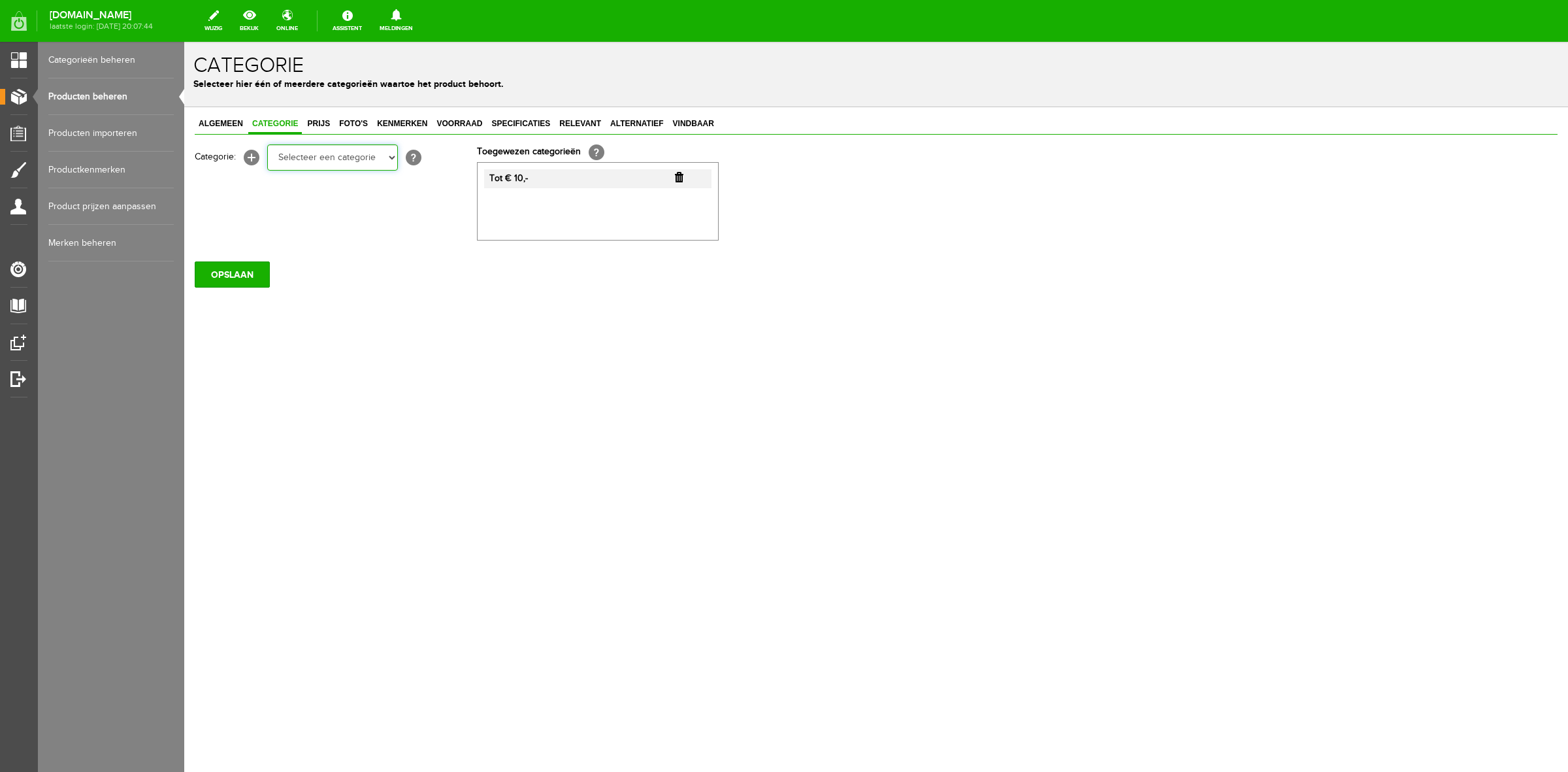
click at [267, 145] on select "Selecteer een categorie Sale Bodyprotector Outlet LeMieux AW24 Hoofdstelnummers…" at bounding box center [332, 157] width 131 height 26
click at [326, 124] on span "Prijs" at bounding box center [318, 123] width 31 height 9
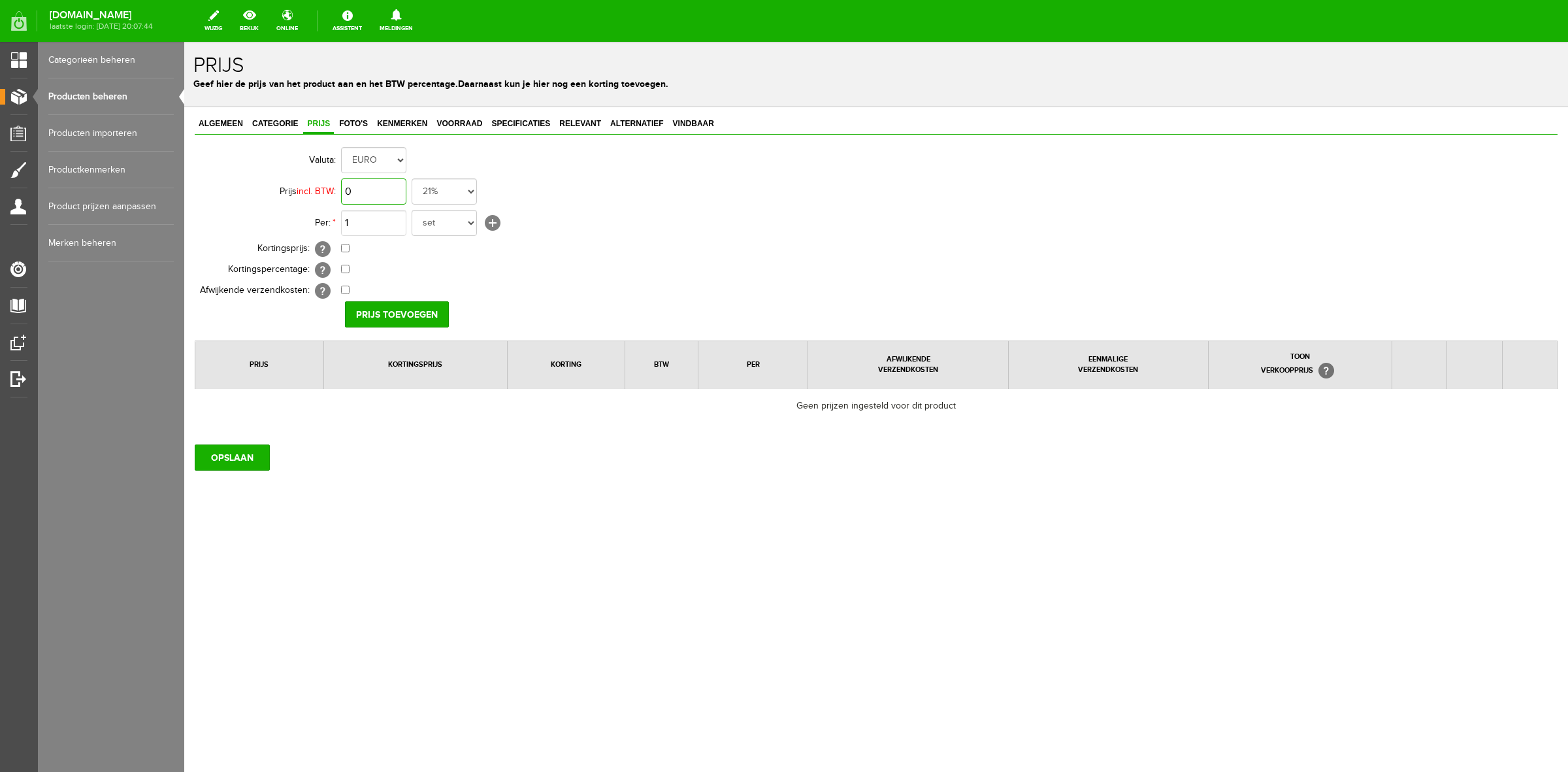
click at [362, 193] on input "0" at bounding box center [373, 191] width 65 height 26
click at [392, 195] on input "0" at bounding box center [373, 191] width 65 height 26
type input "€ 3,95"
click at [445, 231] on select "set rol paar stuks" at bounding box center [445, 223] width 65 height 26
select select "8822"
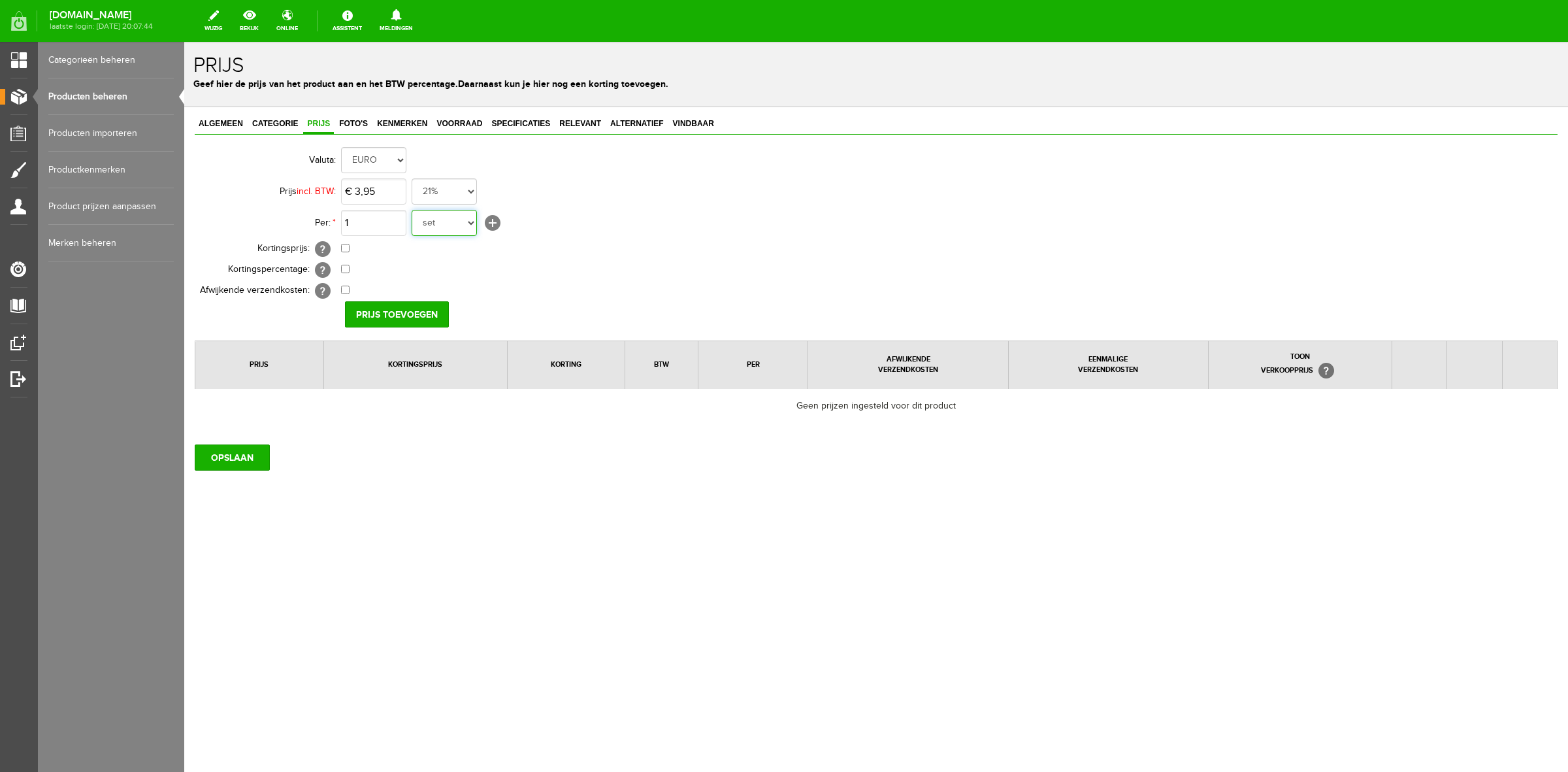
click at [412, 210] on select "set rol paar stuks" at bounding box center [445, 223] width 65 height 26
click at [427, 311] on input "Prijs toevoegen" at bounding box center [397, 314] width 104 height 26
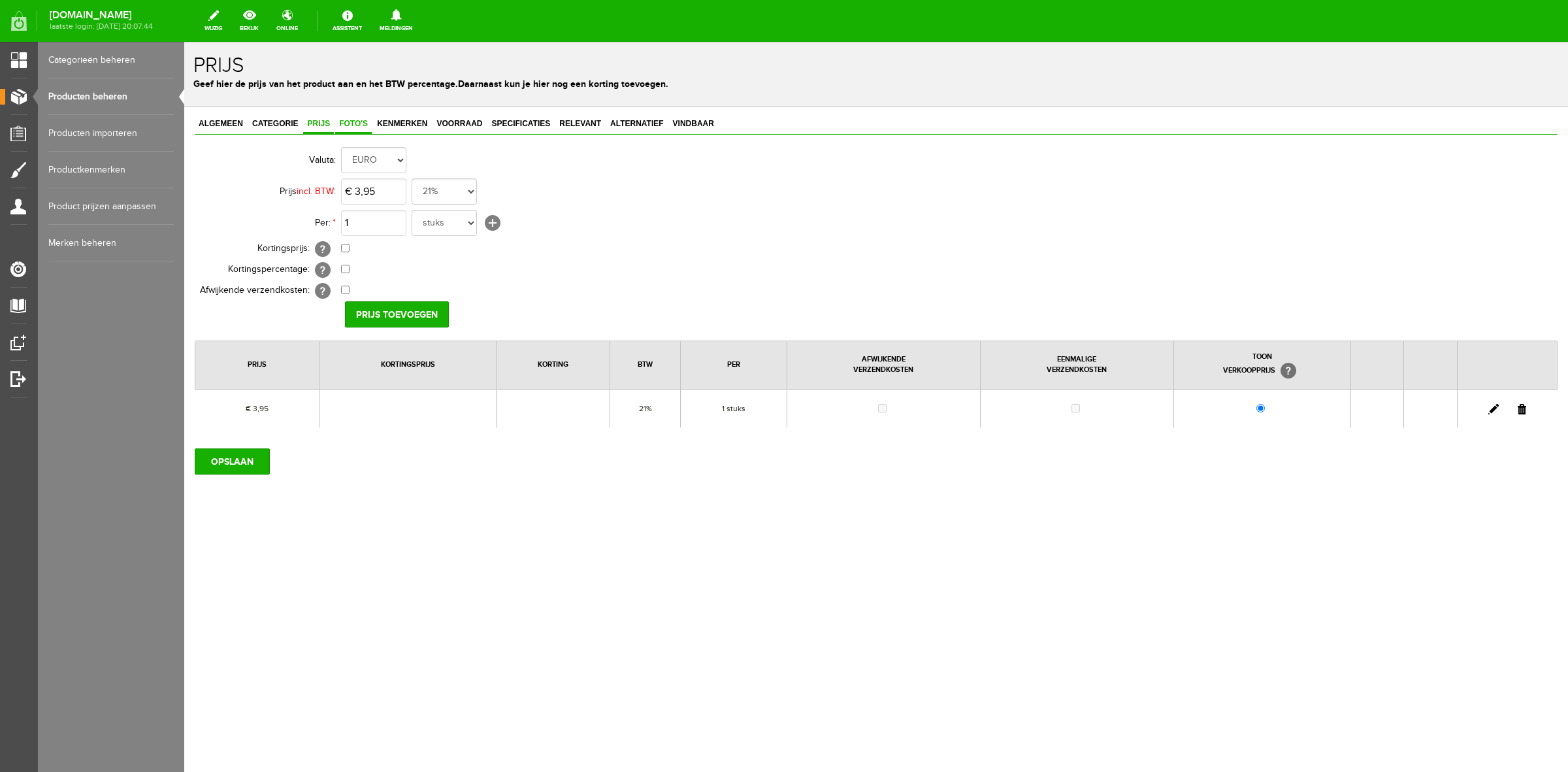
click at [361, 126] on span "Foto's" at bounding box center [353, 123] width 37 height 9
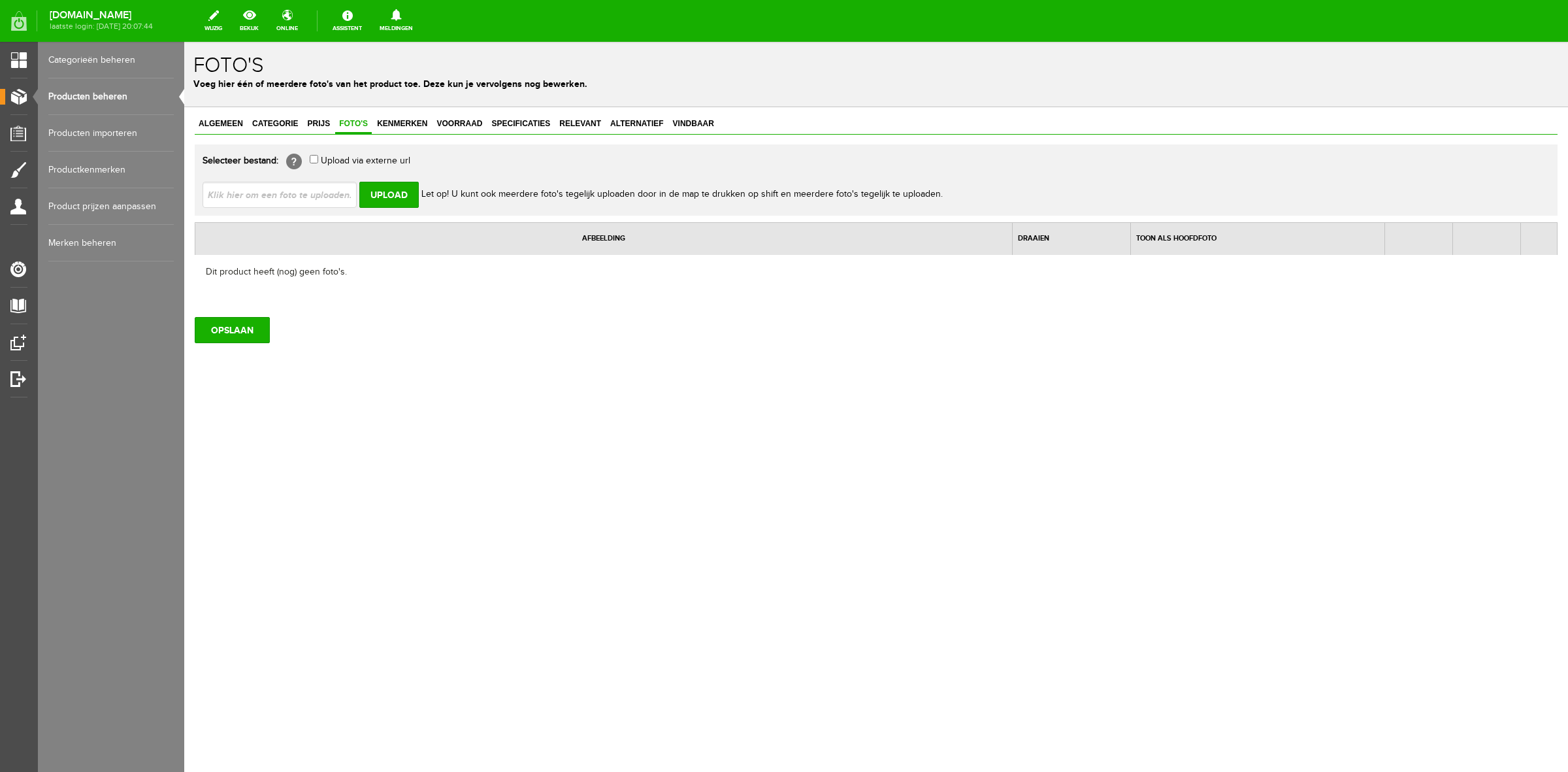
click at [320, 188] on input "file" at bounding box center [285, 194] width 165 height 25
type input "C:\fakepath\5612db-2.jpg"
type input "5612db-2.jpg; 5612db-1_3.jpg; 5612db_5.jpg"
click at [386, 199] on input "Upload" at bounding box center [388, 194] width 59 height 26
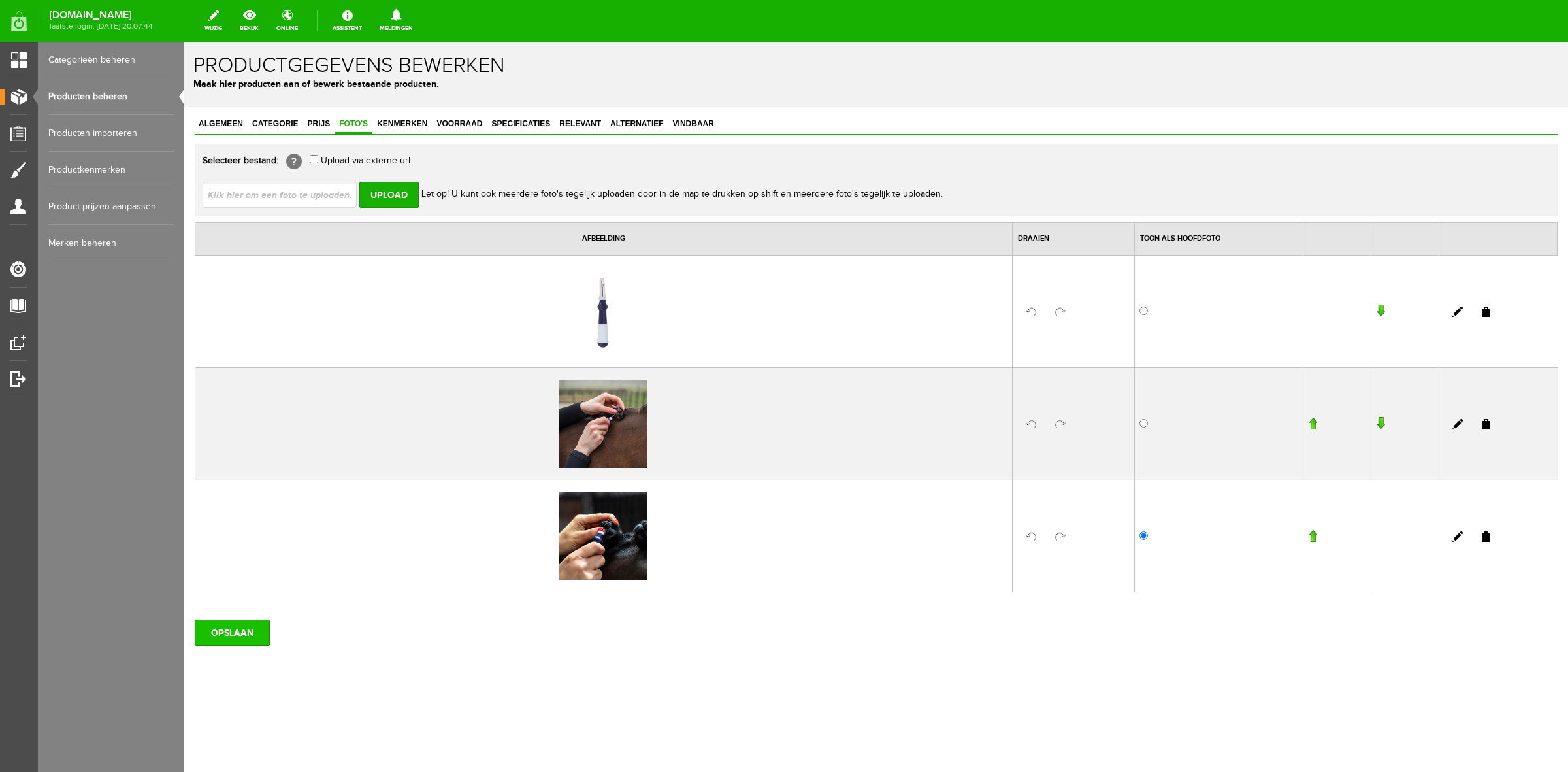
click at [201, 630] on input "OPSLAAN" at bounding box center [233, 632] width 75 height 26
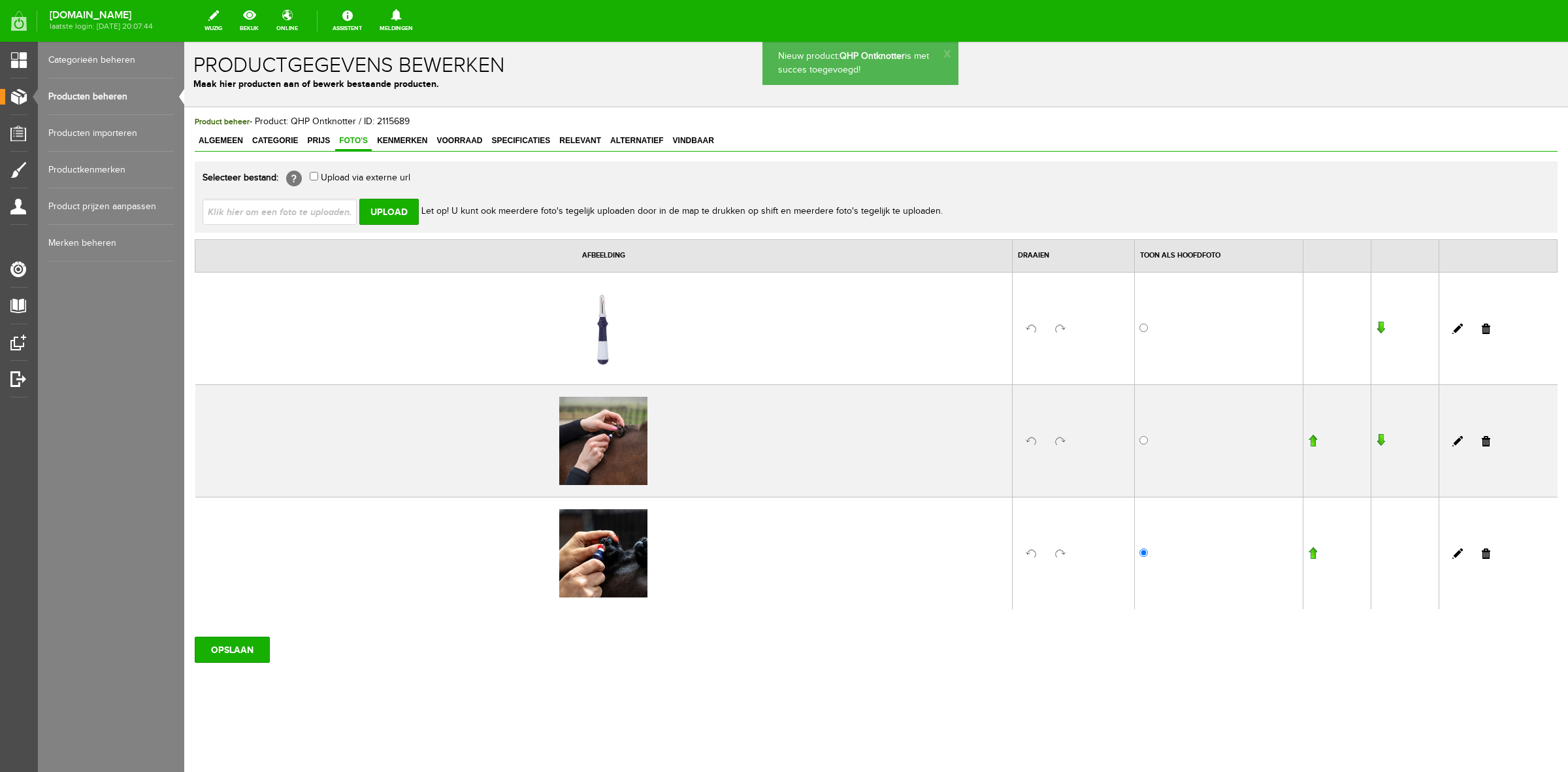
click at [423, 130] on div "Product beheer - Product: QHP Ontknotter / ID: 2115689 Algemeen Categorie Prijs…" at bounding box center [877, 389] width 1363 height 548
click at [530, 142] on span "Specificaties" at bounding box center [521, 140] width 67 height 9
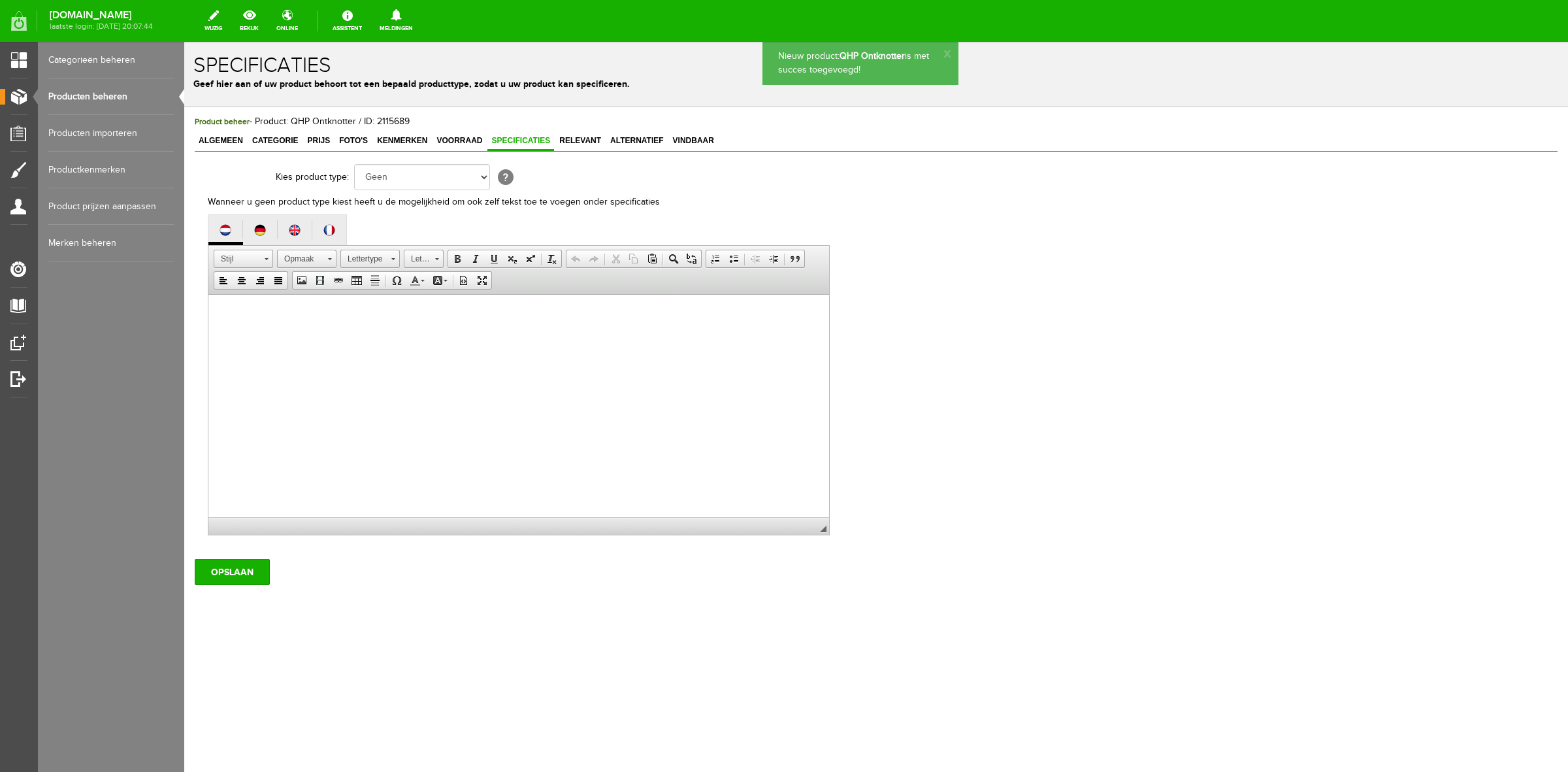
click at [455, 335] on html at bounding box center [519, 315] width 621 height 40
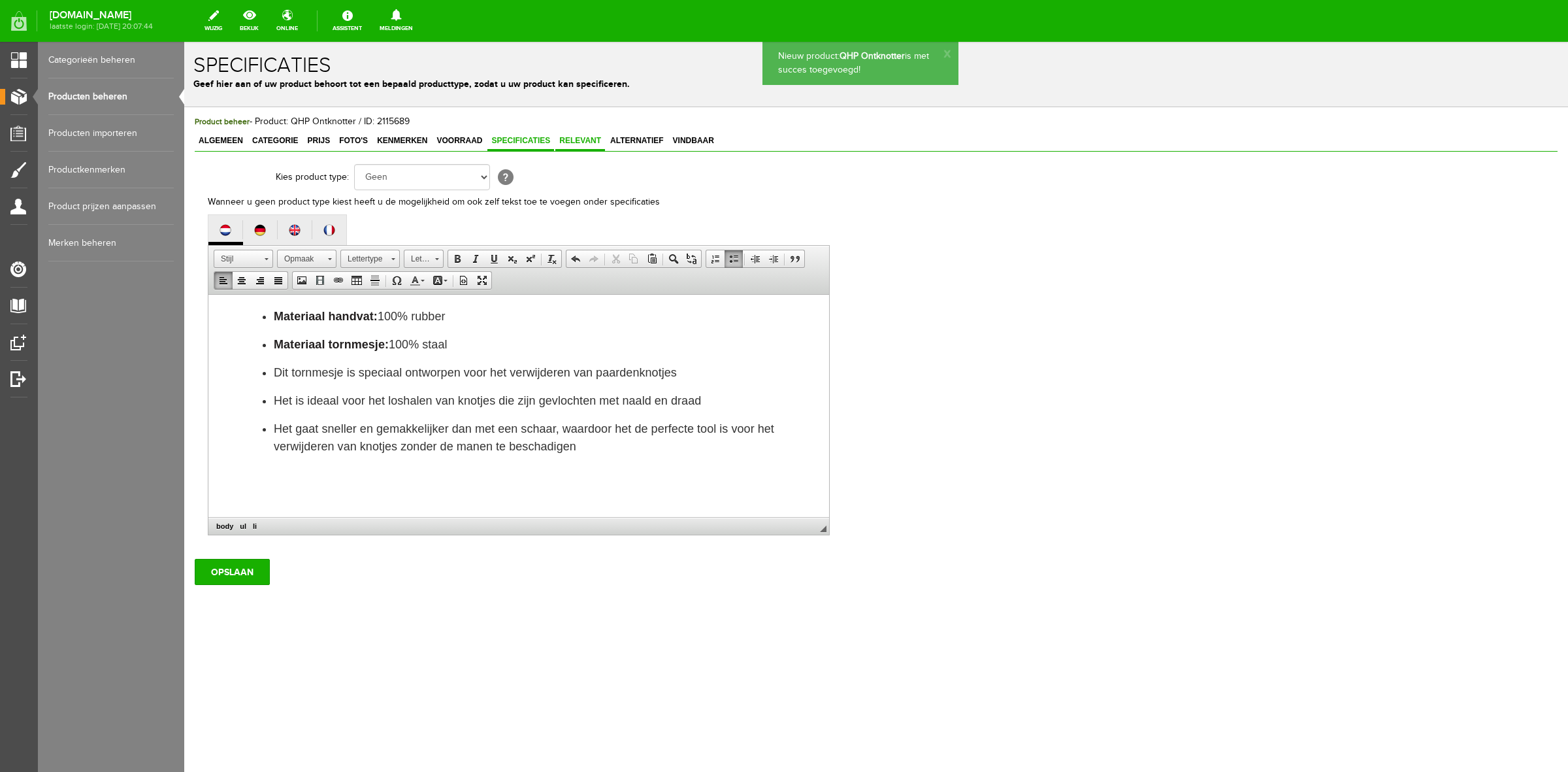
click at [591, 136] on span "Relevant" at bounding box center [580, 140] width 49 height 9
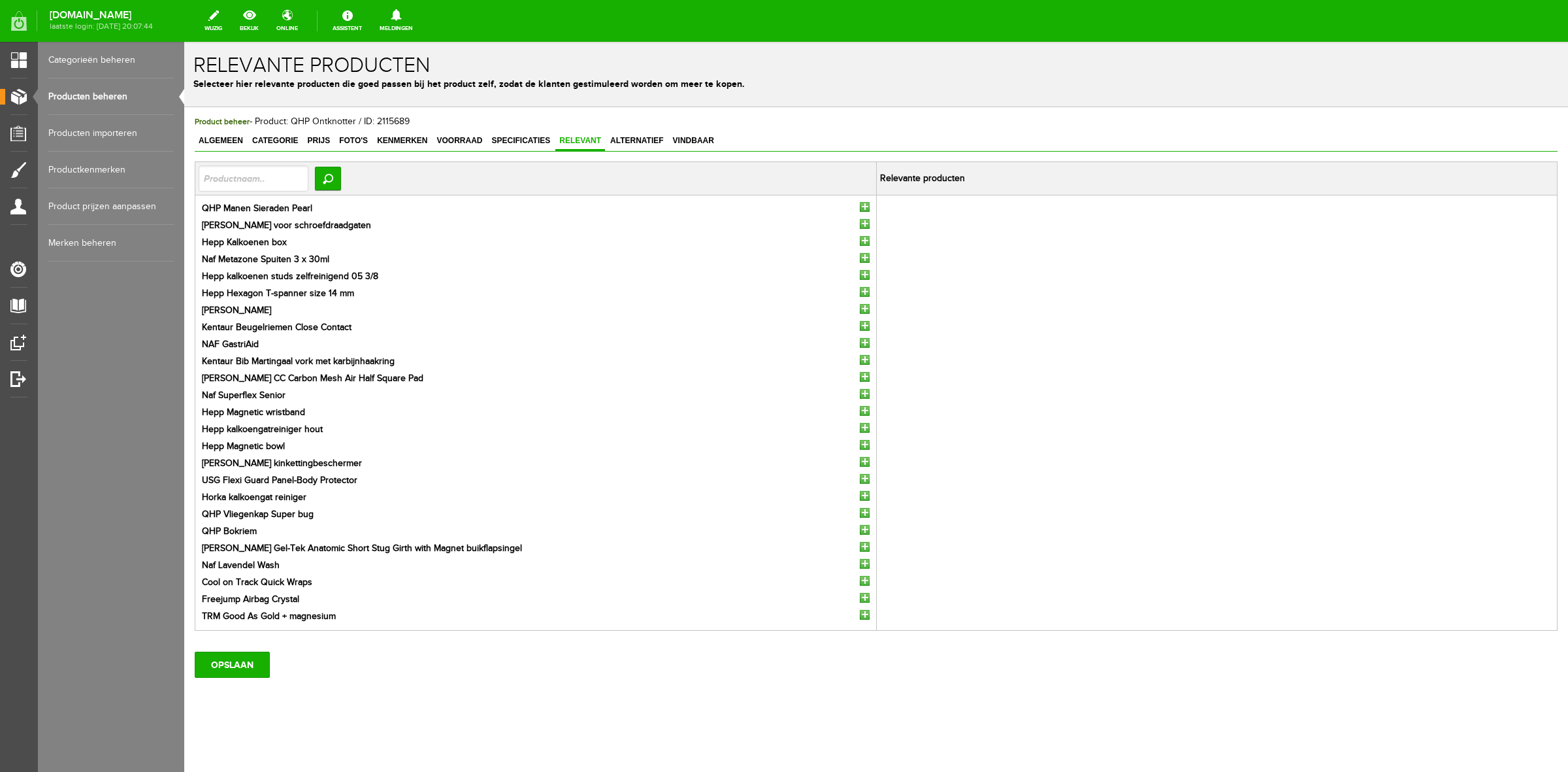
click at [860, 203] on input "button" at bounding box center [865, 207] width 10 height 10
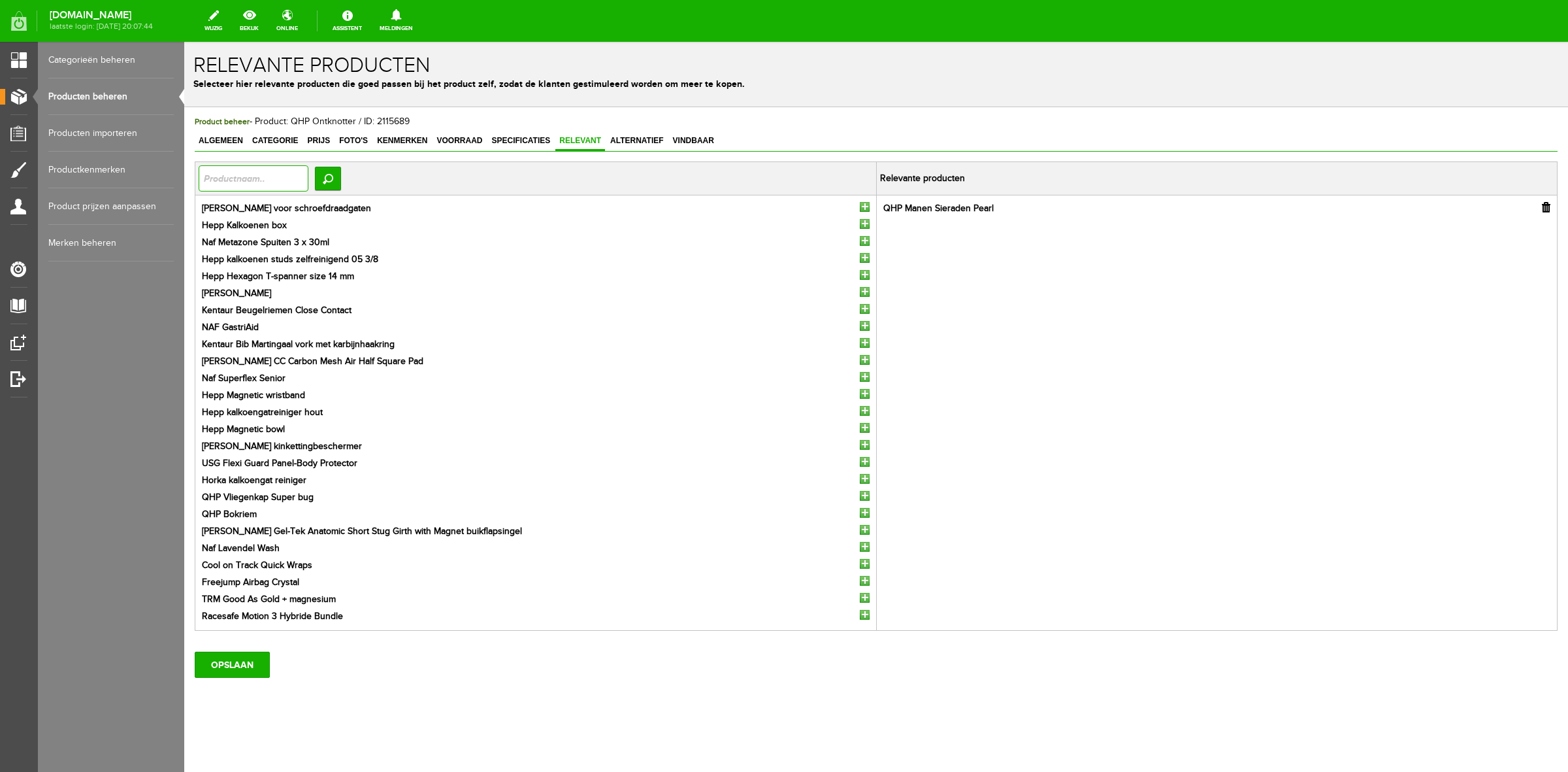
click at [285, 180] on input "text" at bounding box center [253, 178] width 110 height 26
type input "vlech"
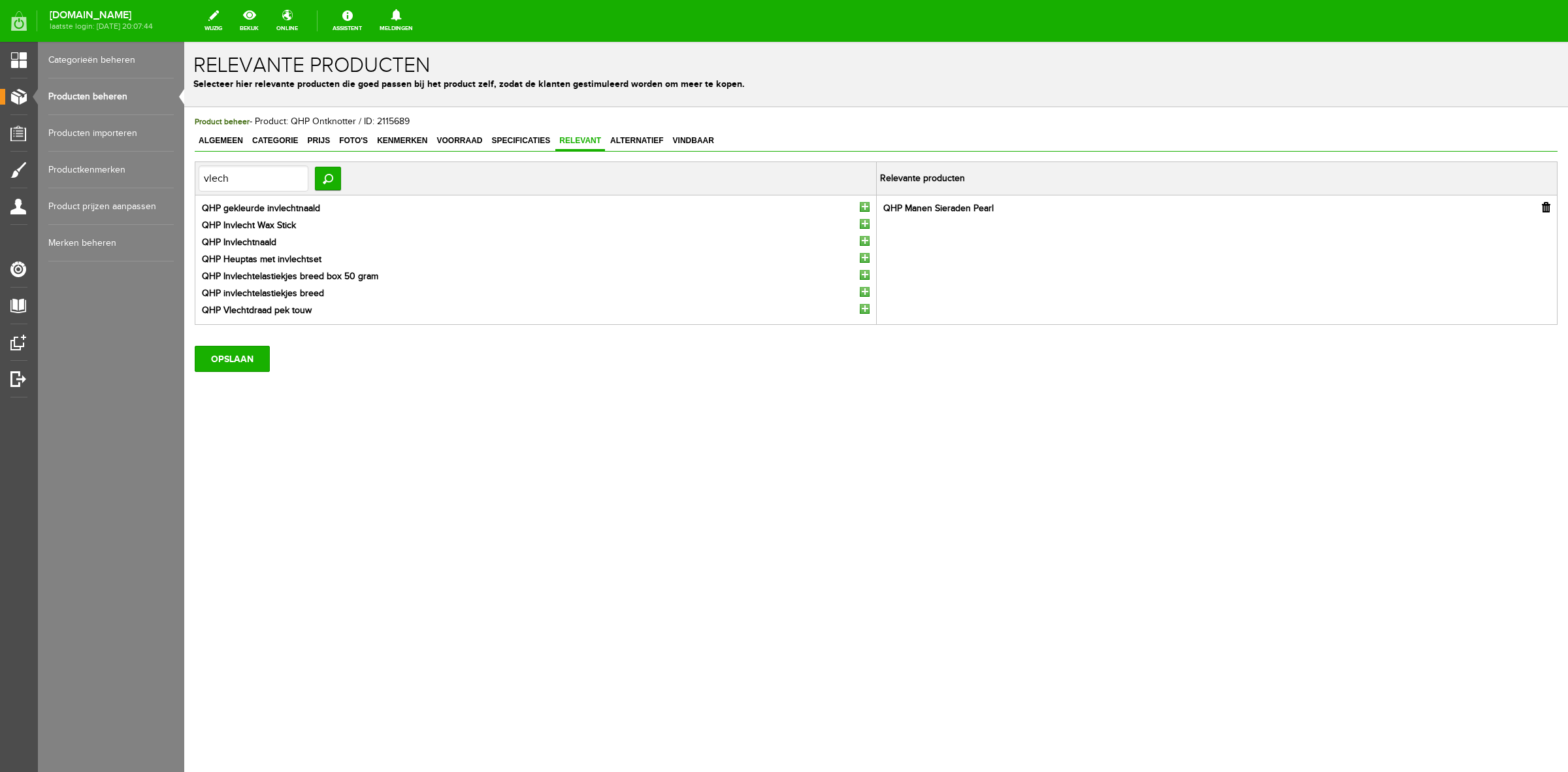
click at [864, 204] on input "button" at bounding box center [865, 207] width 10 height 10
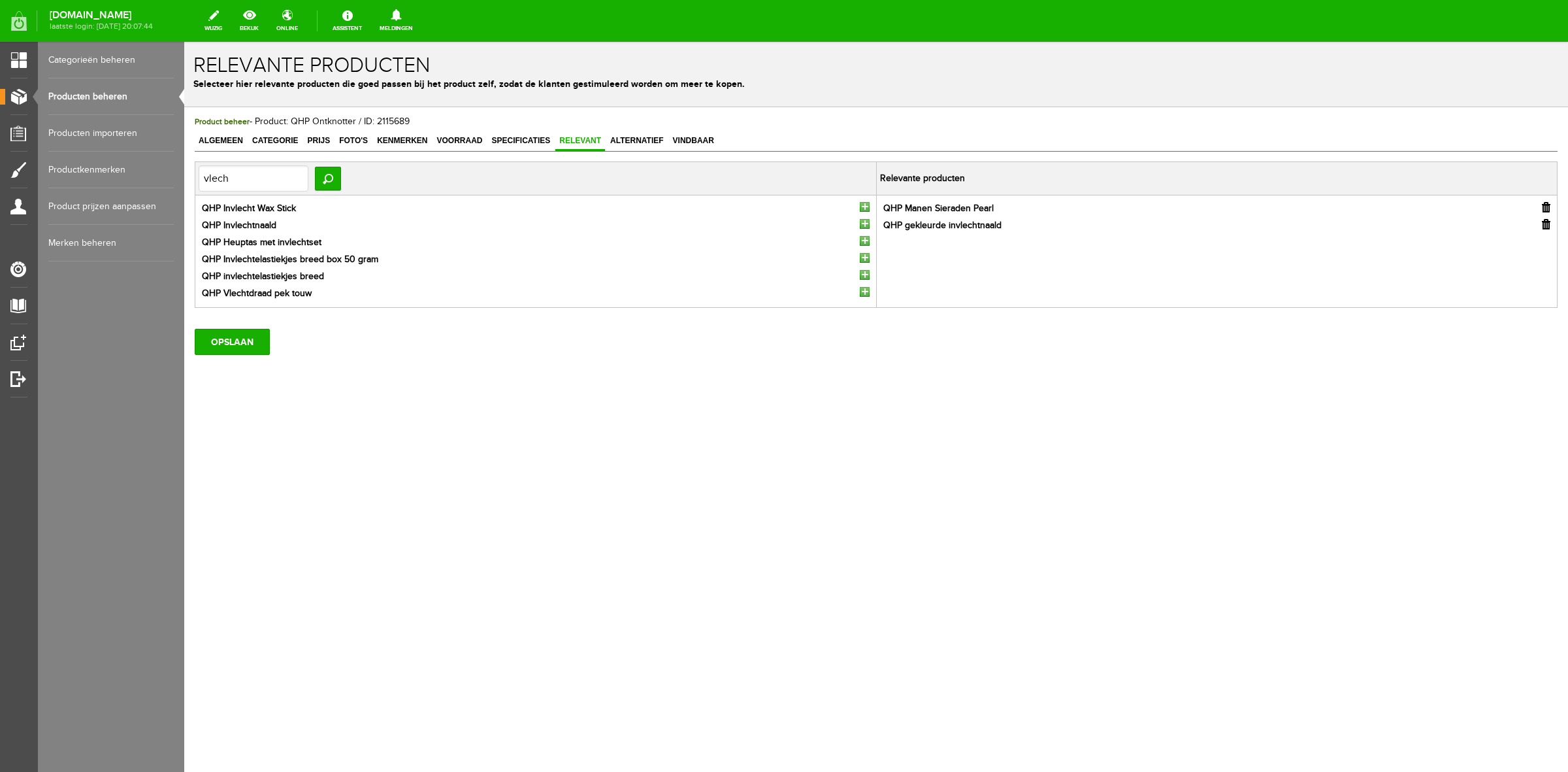
click at [864, 206] on input "button" at bounding box center [865, 207] width 10 height 10
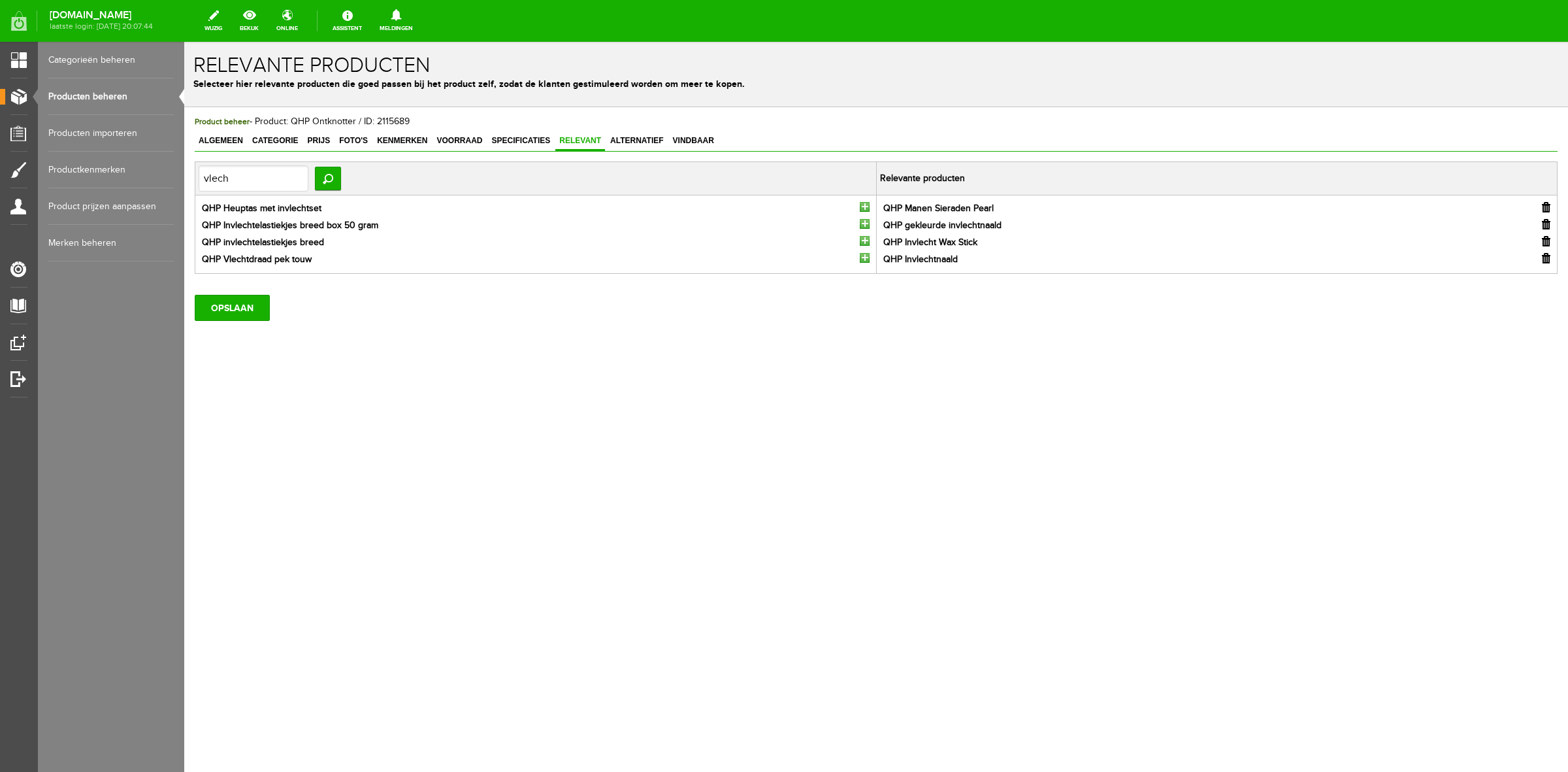
click at [864, 206] on input "button" at bounding box center [865, 207] width 10 height 10
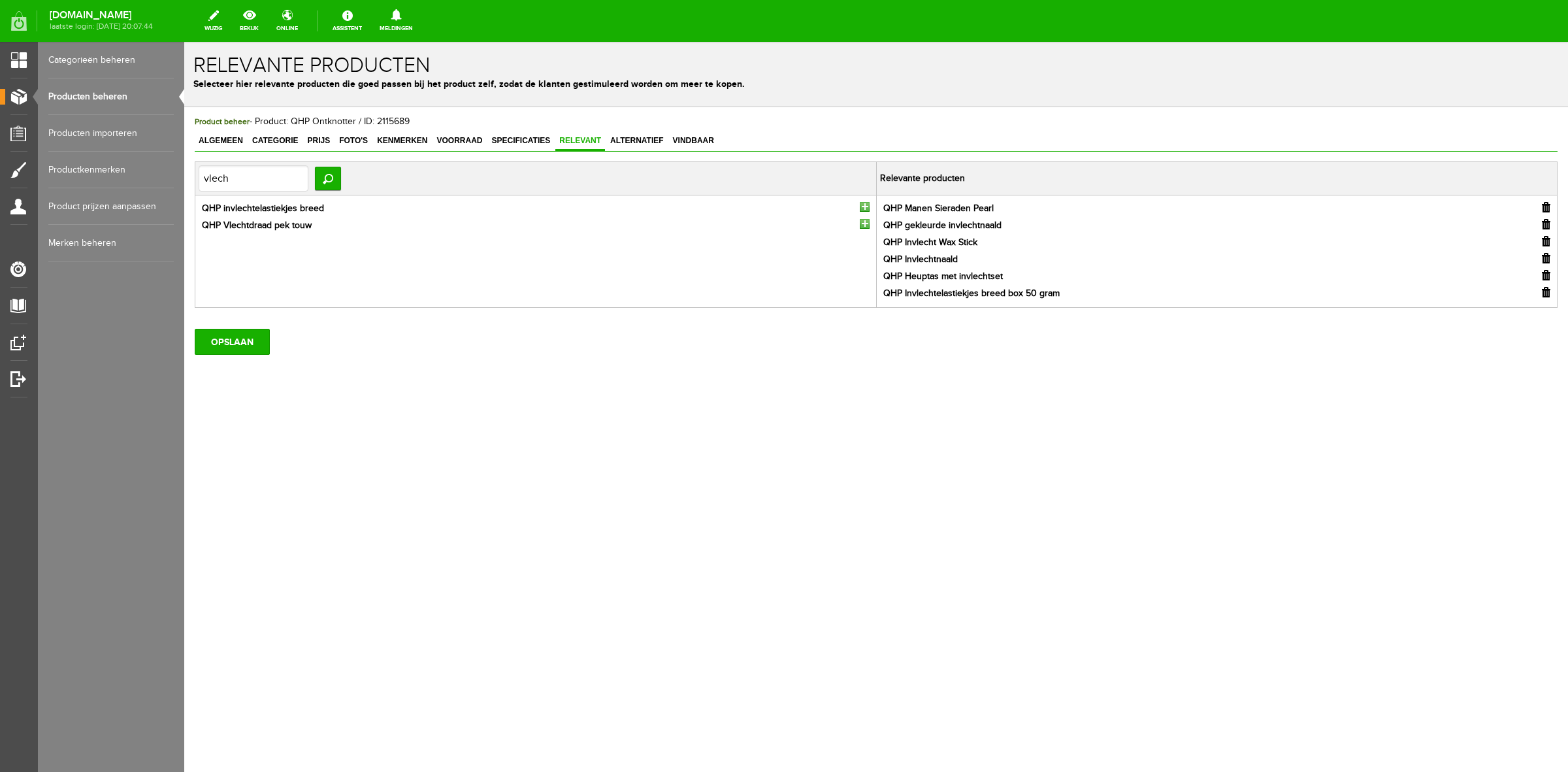
click at [864, 206] on input "button" at bounding box center [865, 207] width 10 height 10
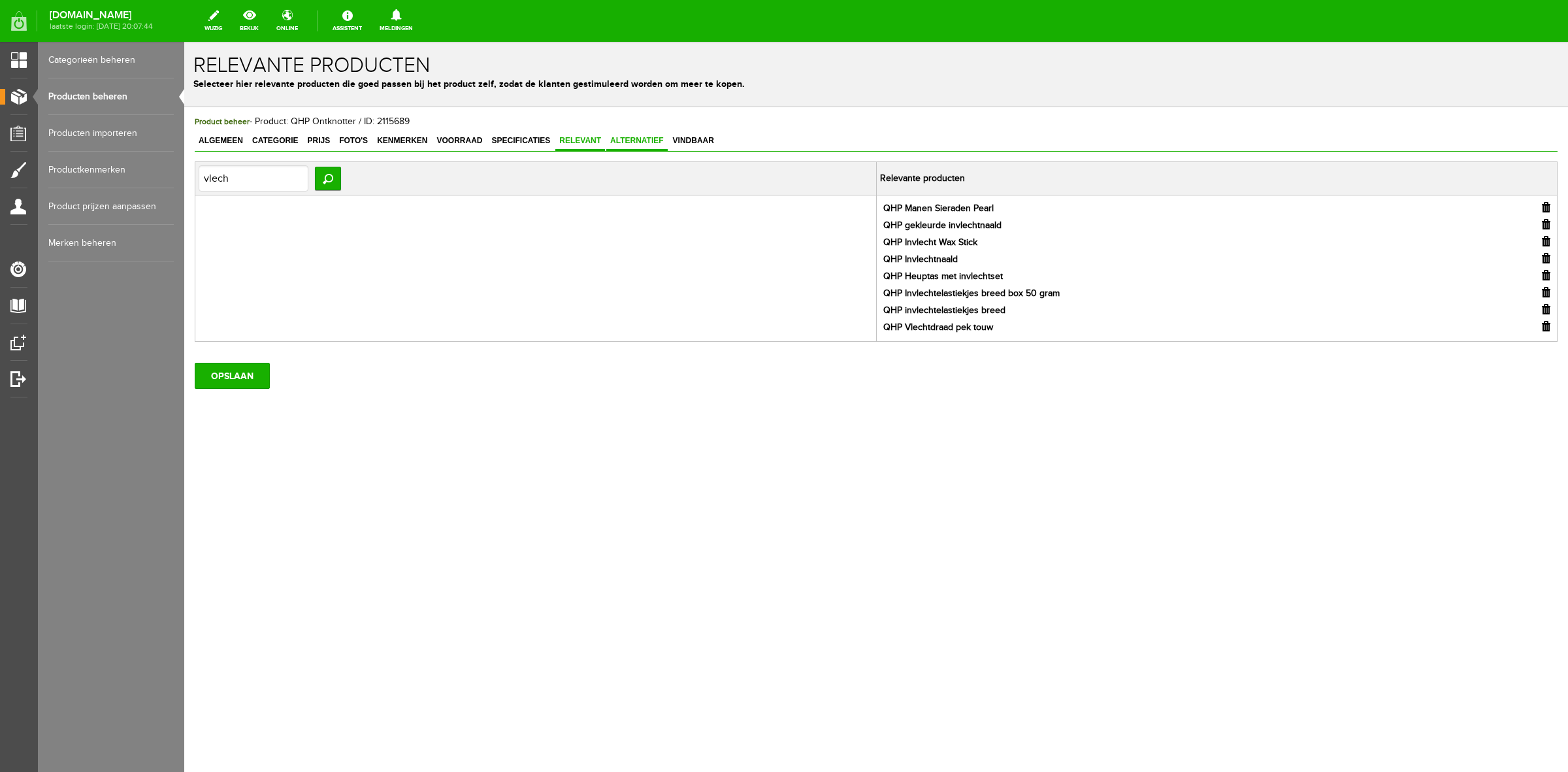
click at [652, 142] on span "Alternatief" at bounding box center [636, 140] width 61 height 9
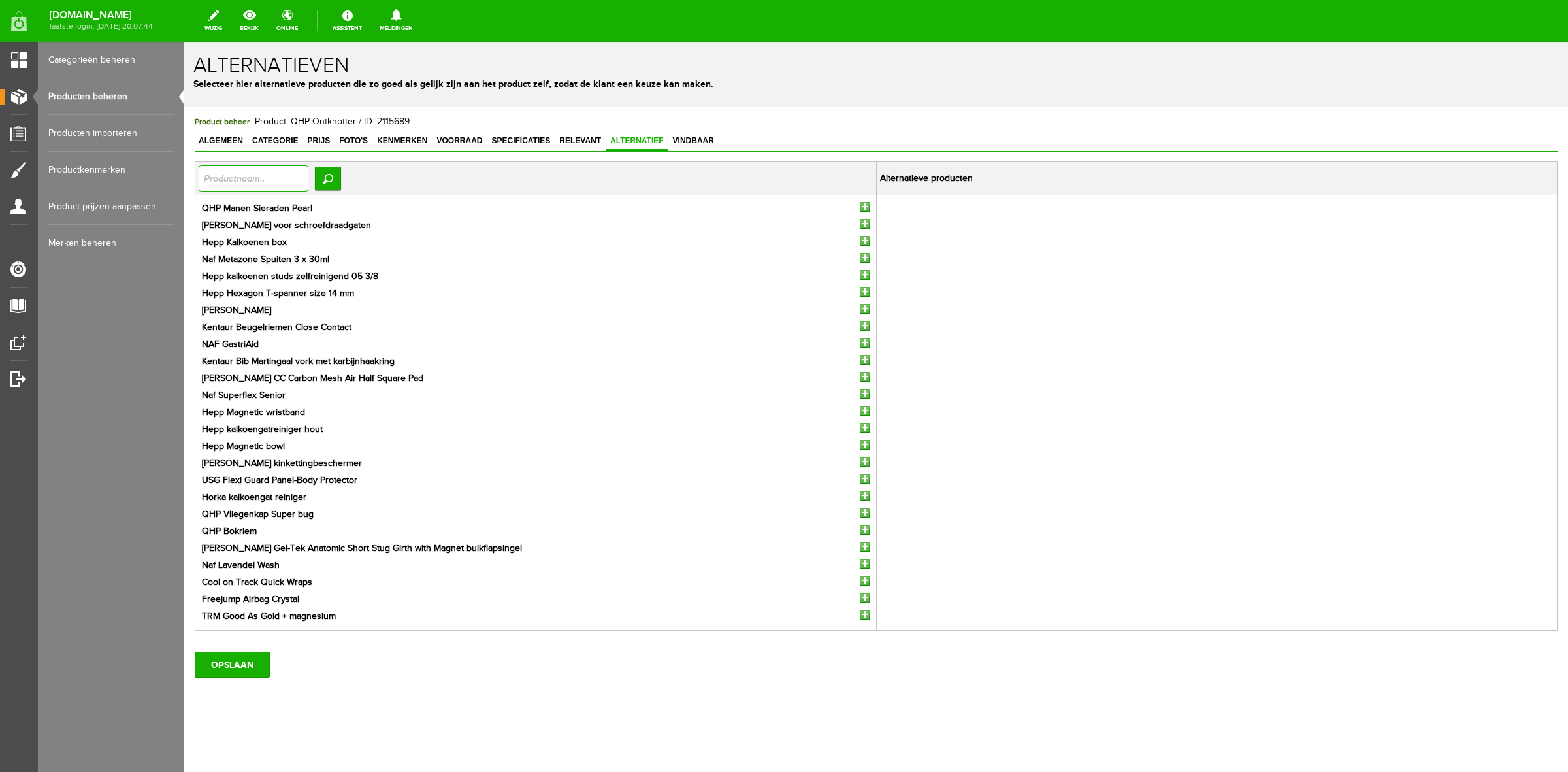
click at [270, 187] on input "text" at bounding box center [253, 178] width 110 height 26
type input "schaar"
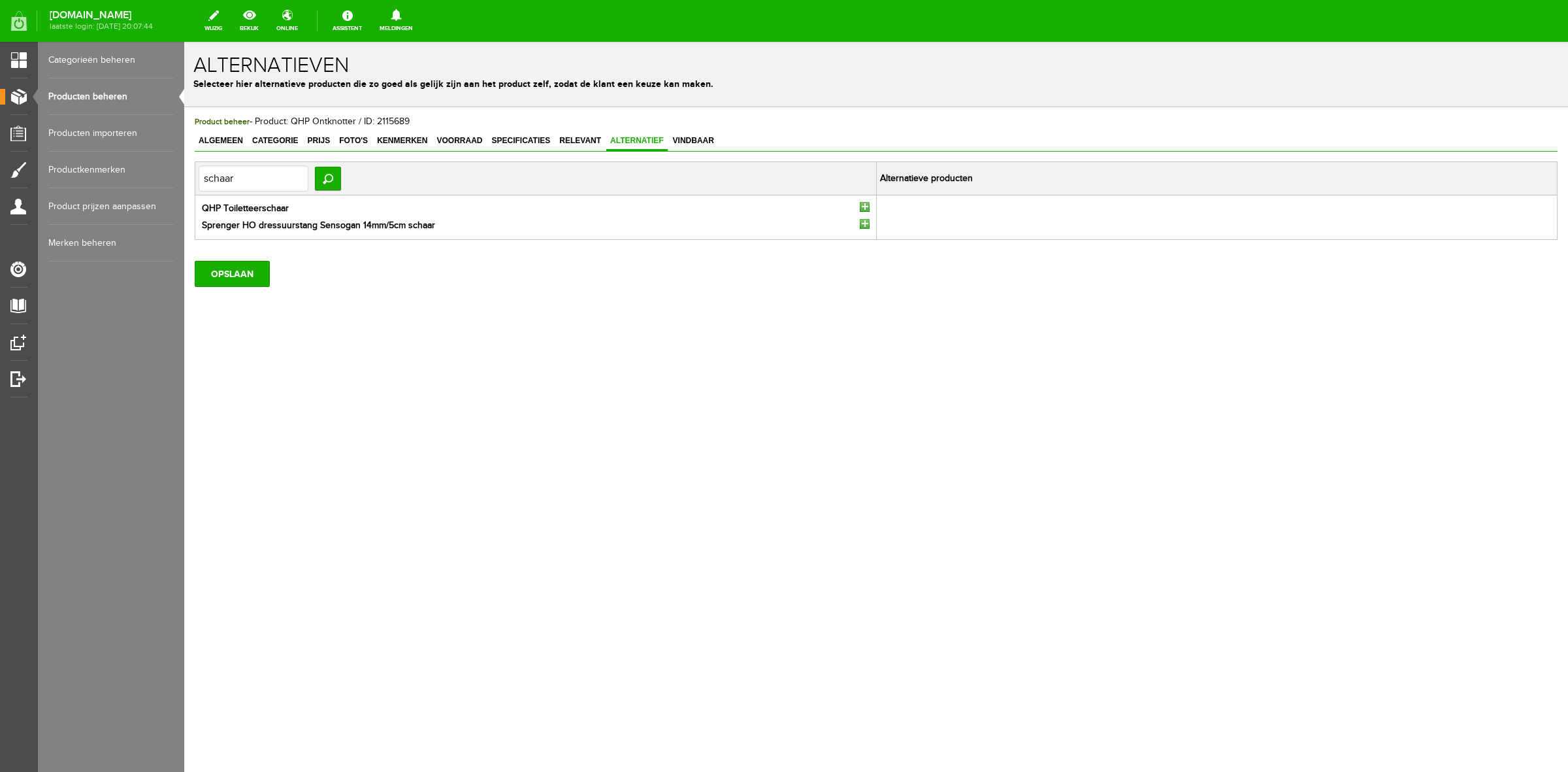
click at [862, 207] on input "button" at bounding box center [865, 207] width 10 height 10
click at [264, 257] on input "OPSLAAN" at bounding box center [233, 256] width 75 height 26
click at [237, 260] on input "OPSLAAN" at bounding box center [233, 256] width 75 height 26
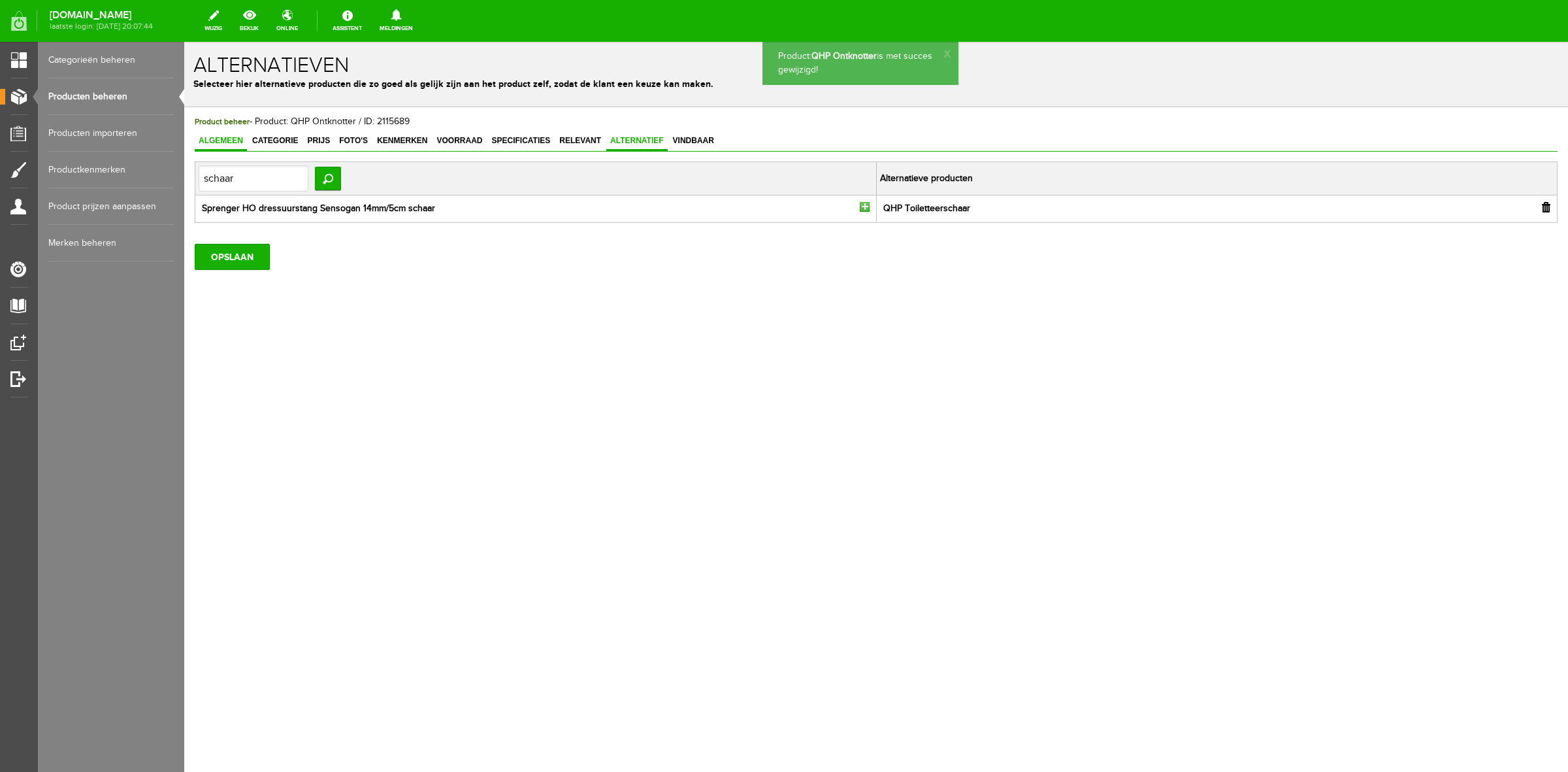
click at [223, 136] on span "Algemeen" at bounding box center [221, 140] width 52 height 9
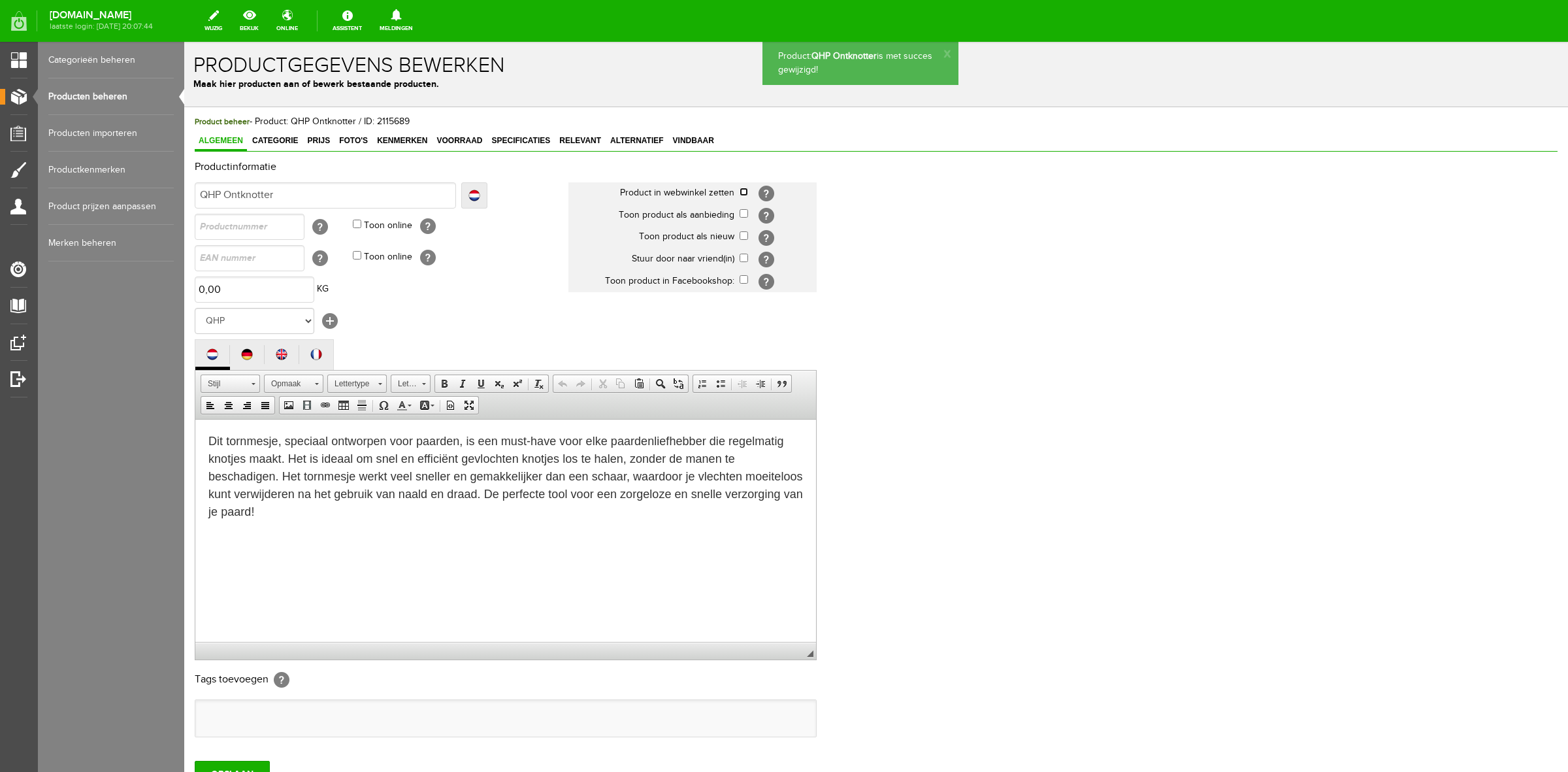
drag, startPoint x: 743, startPoint y: 193, endPoint x: 730, endPoint y: 225, distance: 34.5
click at [743, 193] on input "checkbox" at bounding box center [744, 192] width 8 height 8
checkbox input "true"
drag, startPoint x: 742, startPoint y: 233, endPoint x: 740, endPoint y: 259, distance: 26.1
click at [742, 239] on input "checkbox" at bounding box center [744, 235] width 8 height 8
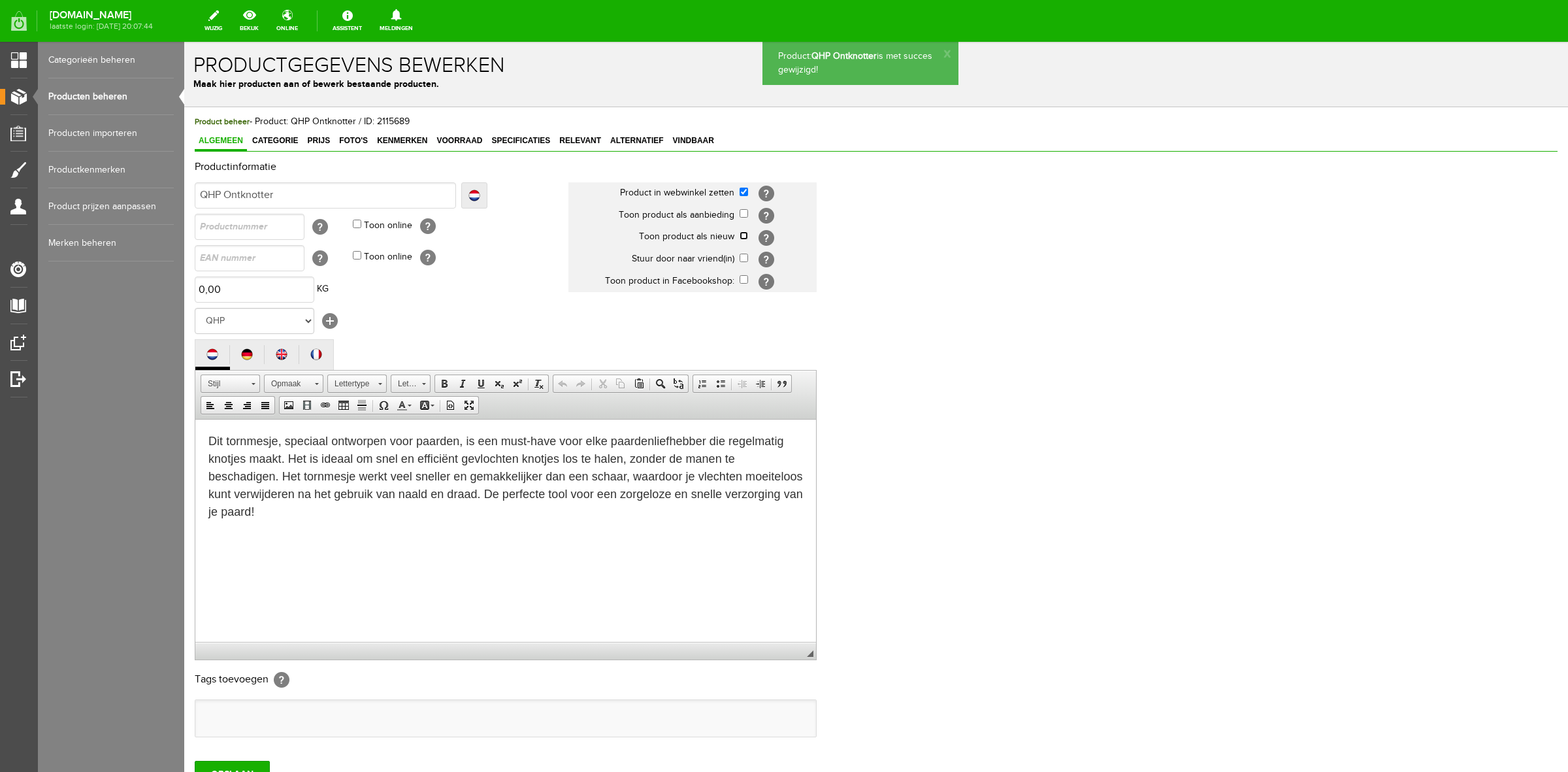
checkbox input "true"
drag, startPoint x: 740, startPoint y: 252, endPoint x: 743, endPoint y: 270, distance: 18.2
click at [740, 255] on td "[?]" at bounding box center [779, 260] width 77 height 23
click at [748, 259] on input "checkbox" at bounding box center [744, 258] width 8 height 8
checkbox input "true"
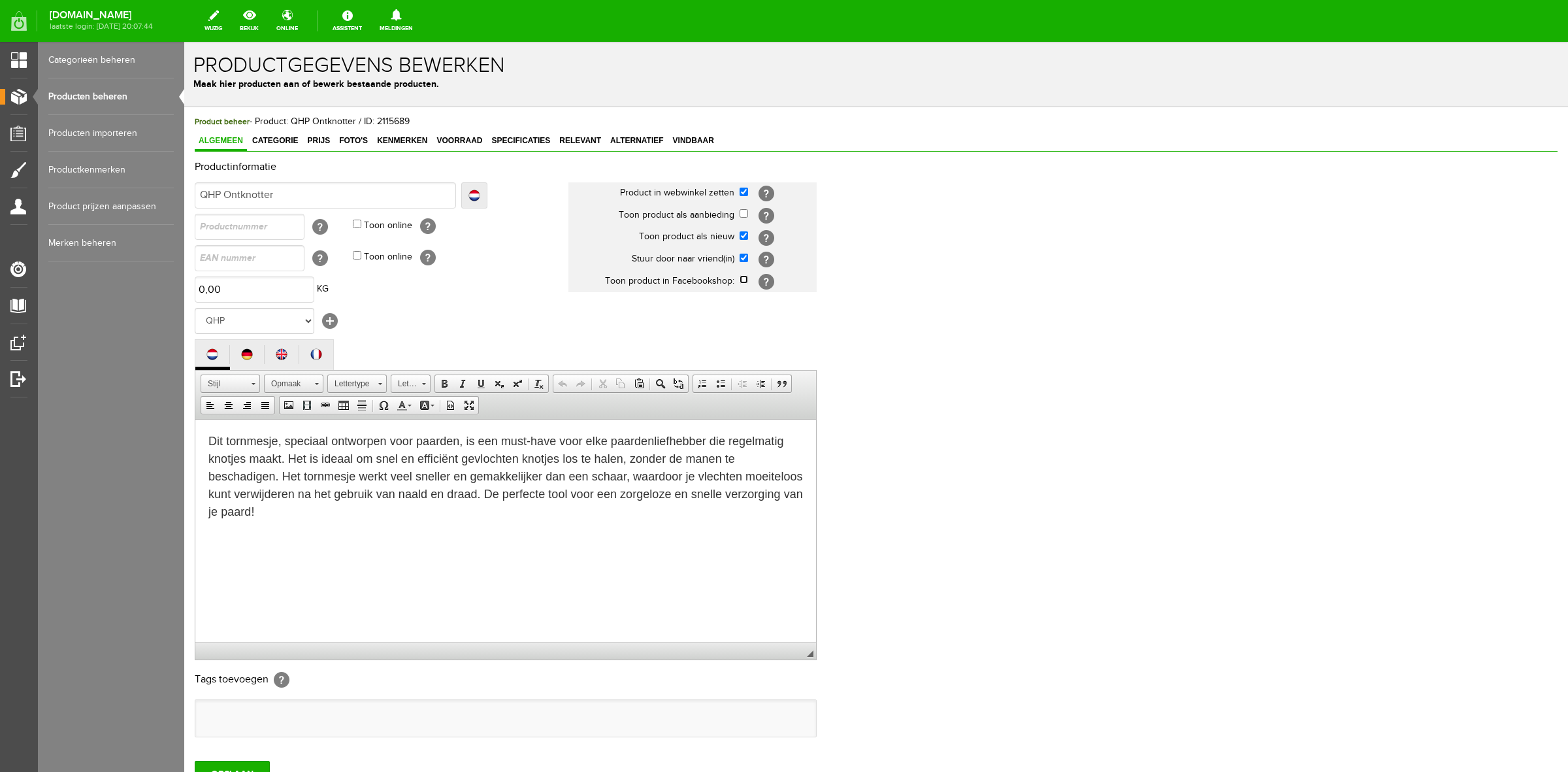
drag, startPoint x: 743, startPoint y: 278, endPoint x: 740, endPoint y: 287, distance: 9.5
click at [743, 279] on input "checkbox" at bounding box center [744, 280] width 8 height 8
checkbox input "true"
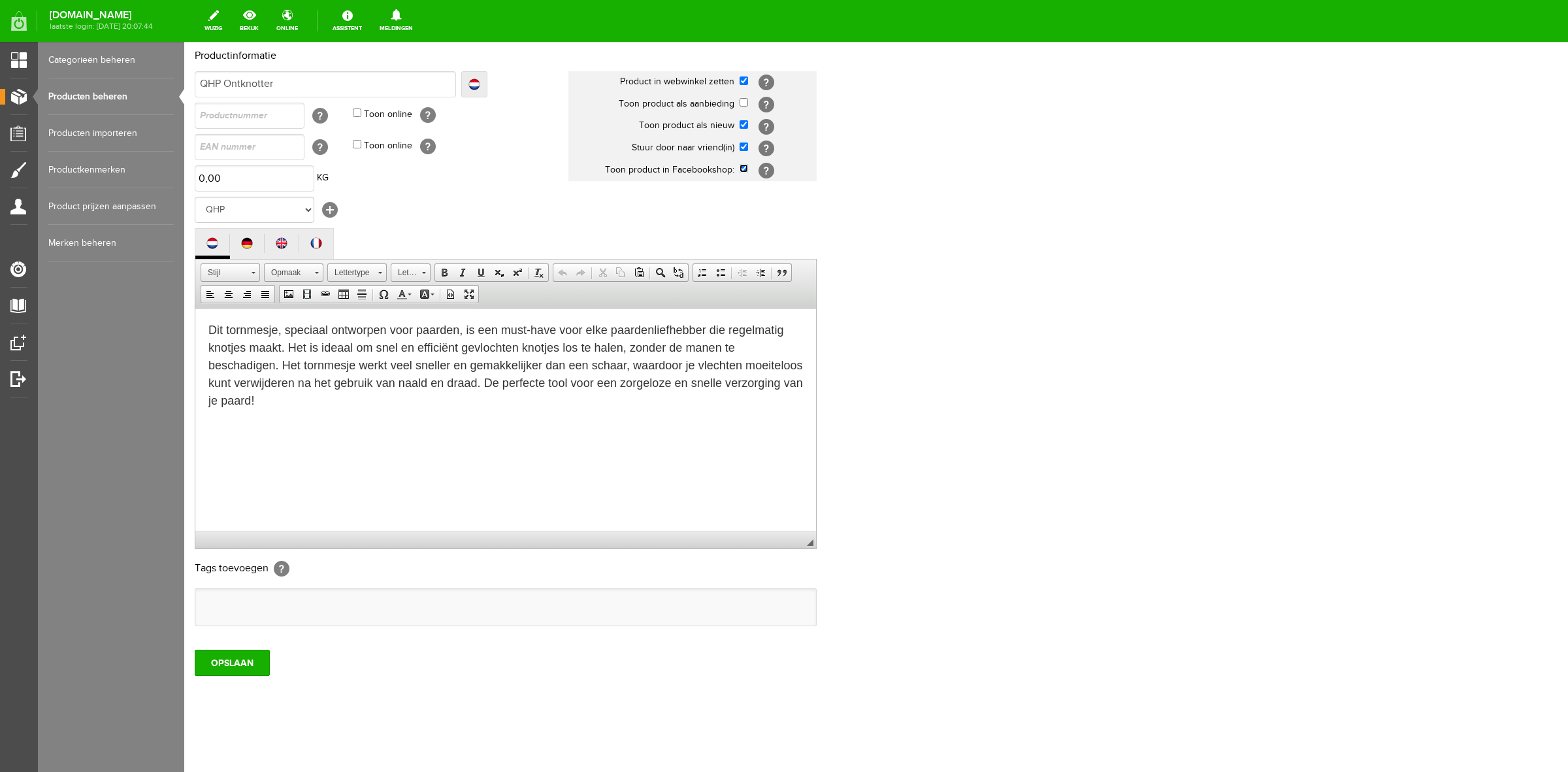
scroll to position [113, 0]
click at [243, 663] on input "OPSLAAN" at bounding box center [233, 661] width 75 height 26
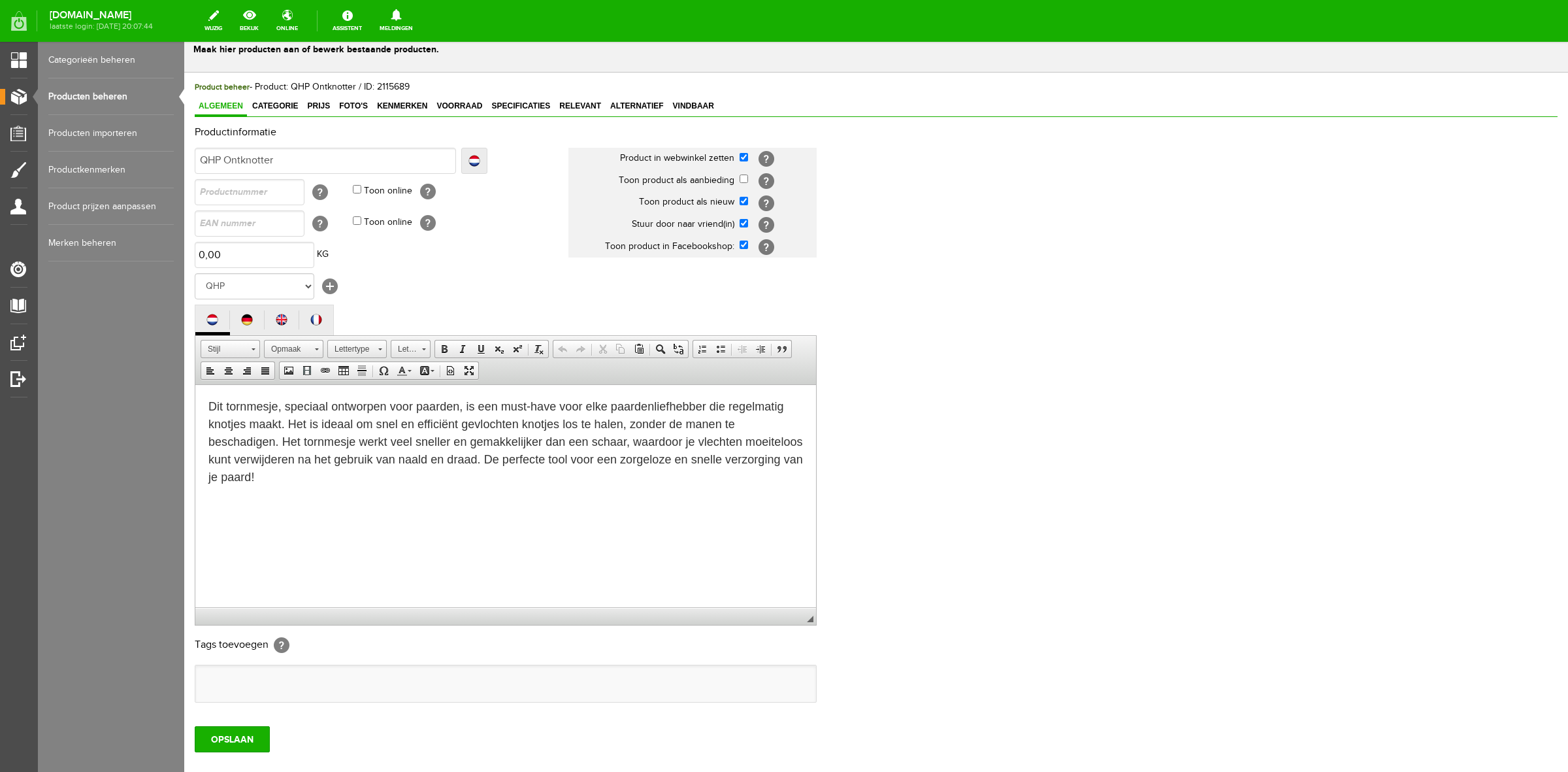
scroll to position [0, 0]
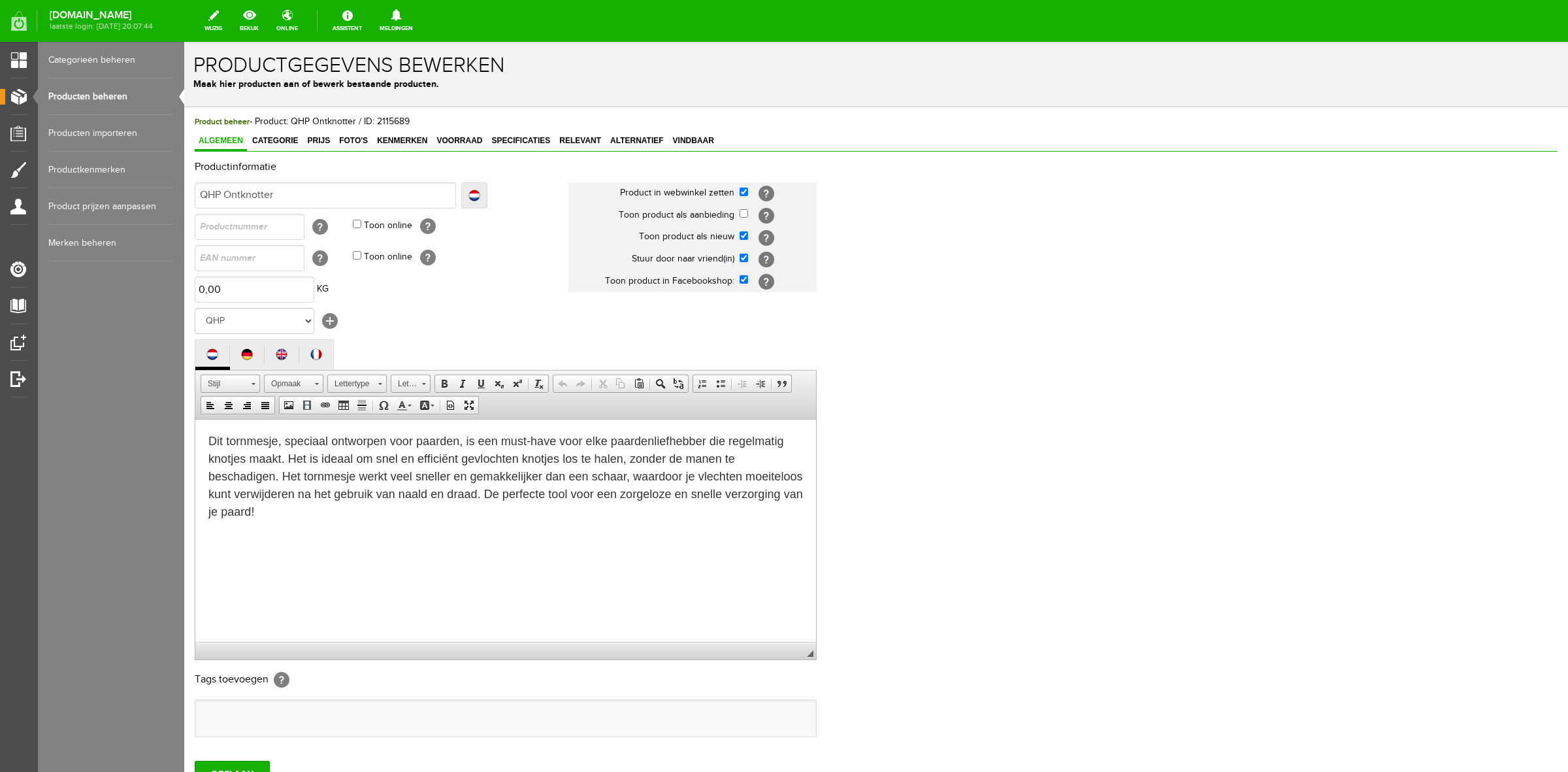
click at [100, 54] on link "Categorieën beheren" at bounding box center [111, 60] width 126 height 37
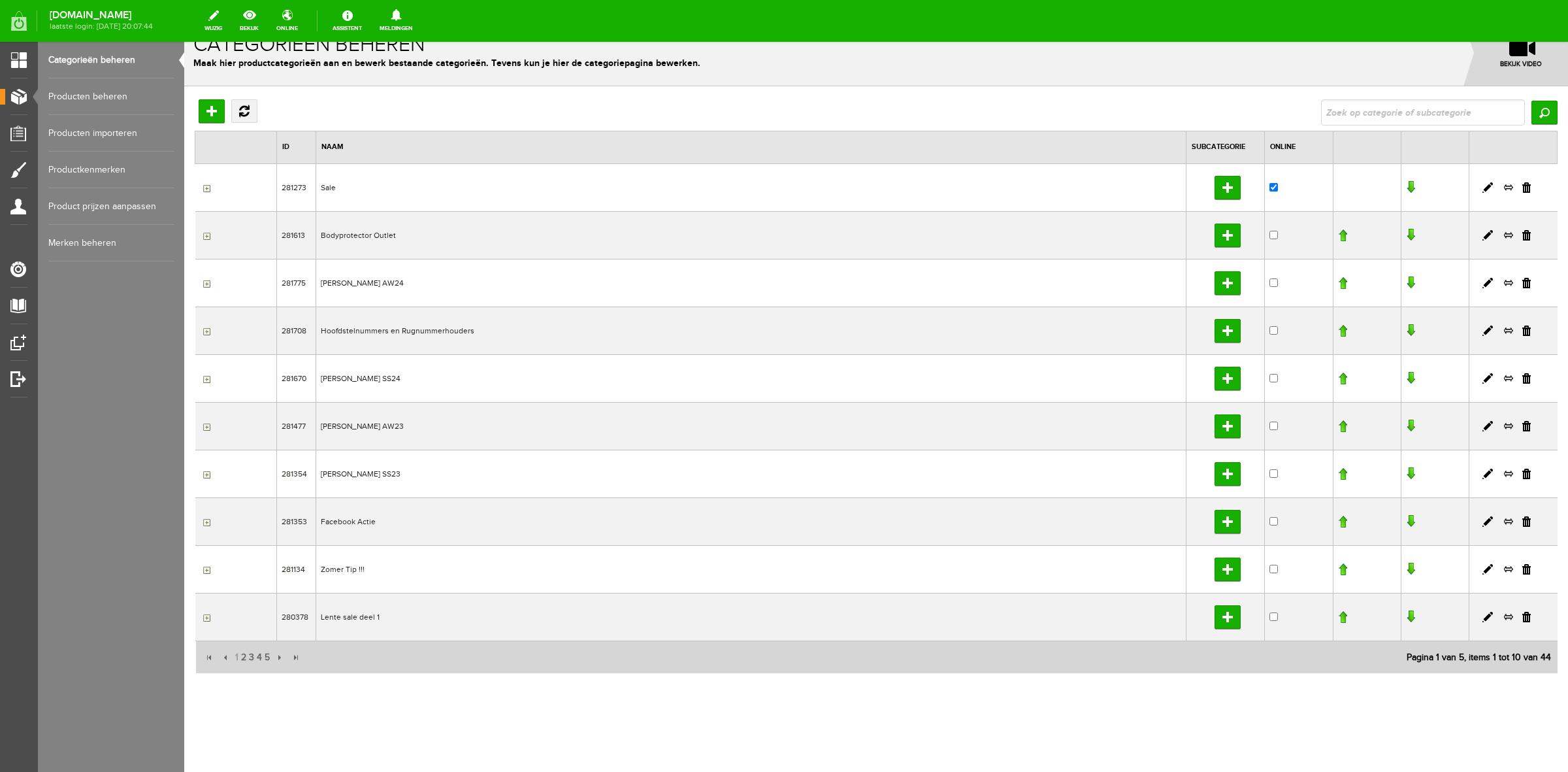
scroll to position [22, 0]
click at [243, 656] on span "2" at bounding box center [243, 657] width 8 height 26
click at [249, 656] on span "3" at bounding box center [251, 657] width 8 height 26
click at [207, 572] on input "button" at bounding box center [205, 569] width 10 height 10
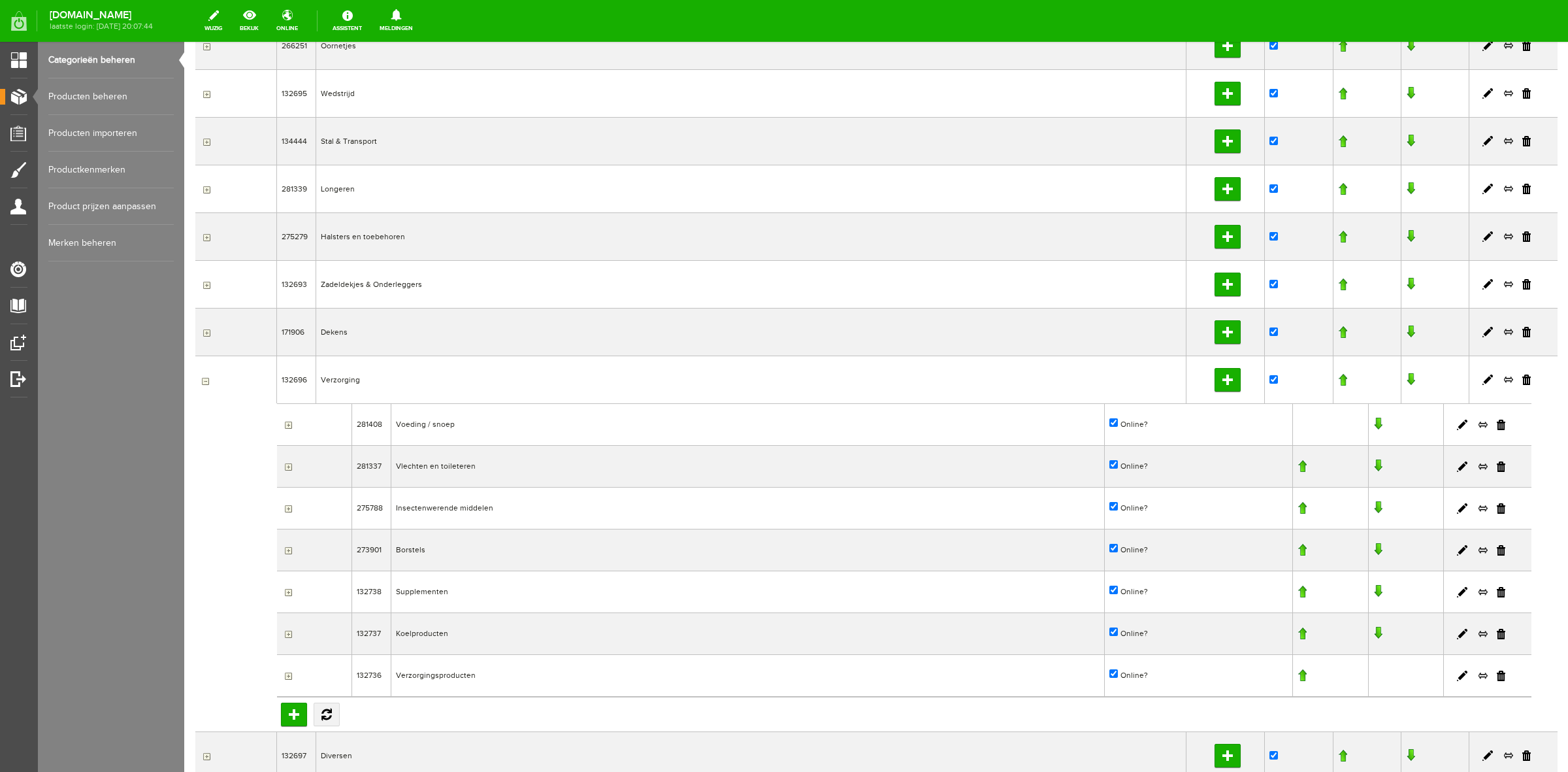
scroll to position [266, 0]
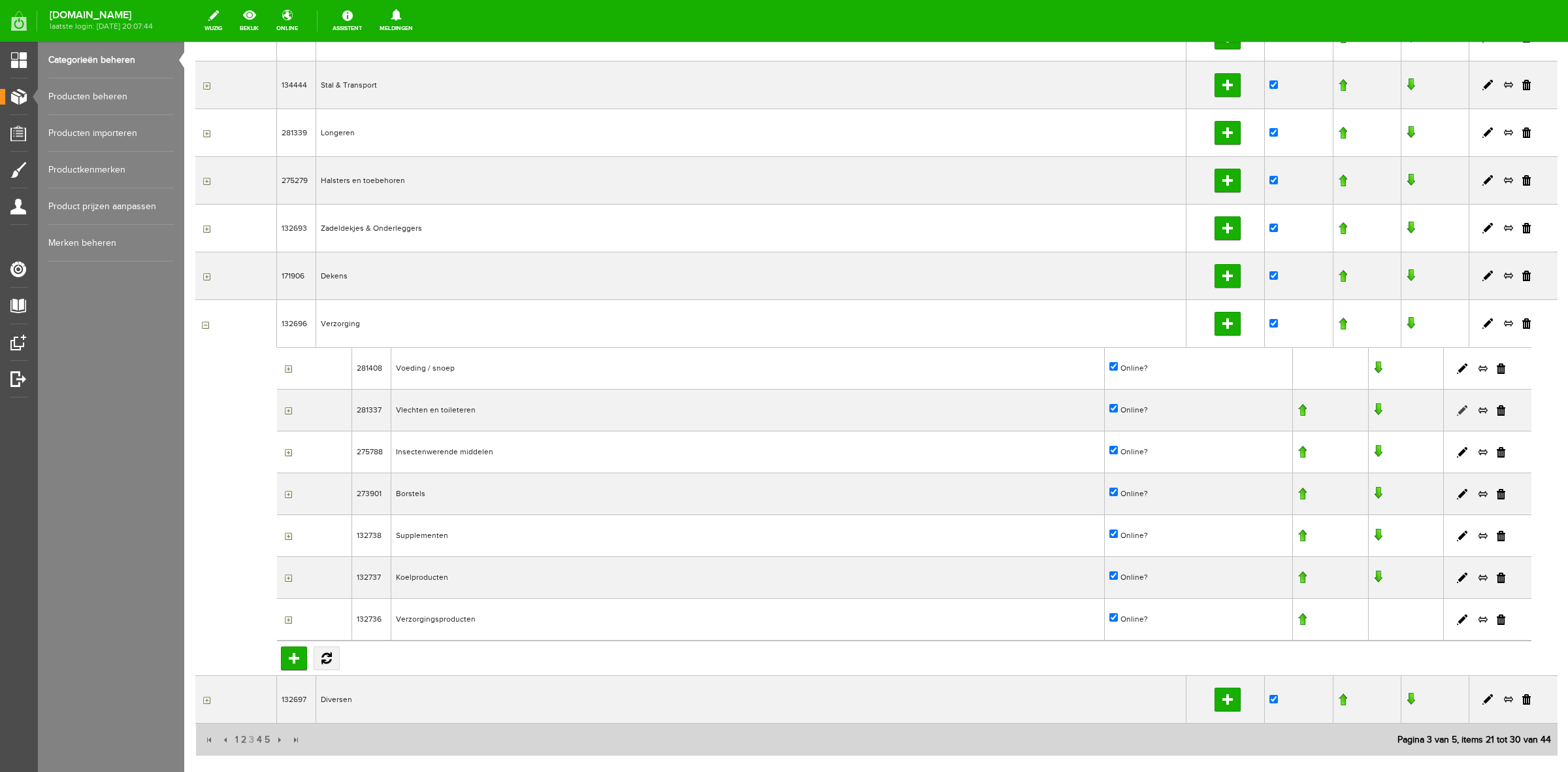
click at [1457, 410] on link at bounding box center [1463, 410] width 10 height 10
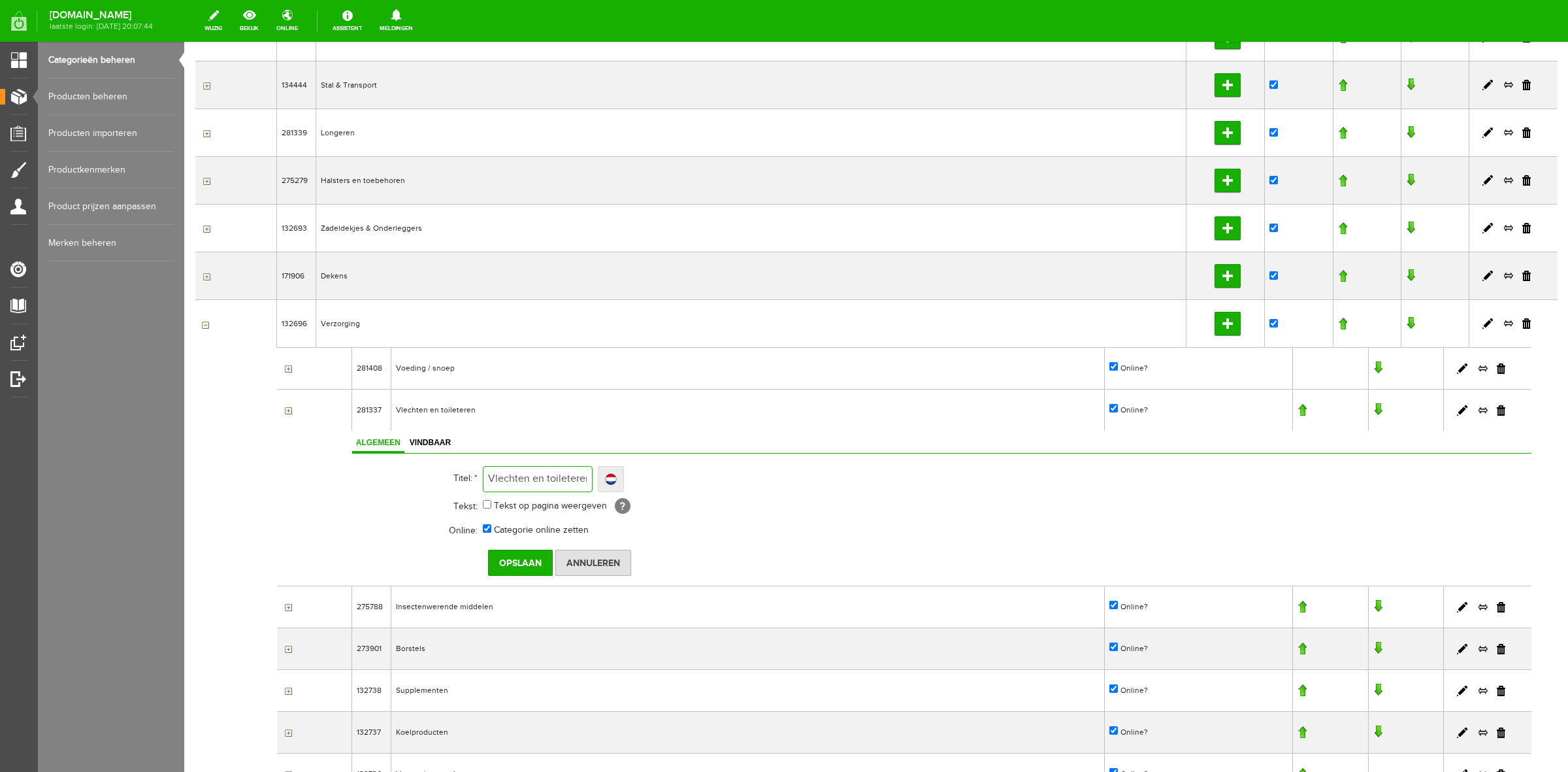
click at [570, 481] on input "Vlechten en toileteren" at bounding box center [537, 479] width 110 height 26
type input "Vlechten en toiletteren"
click at [528, 558] on input "Opslaan" at bounding box center [520, 562] width 64 height 26
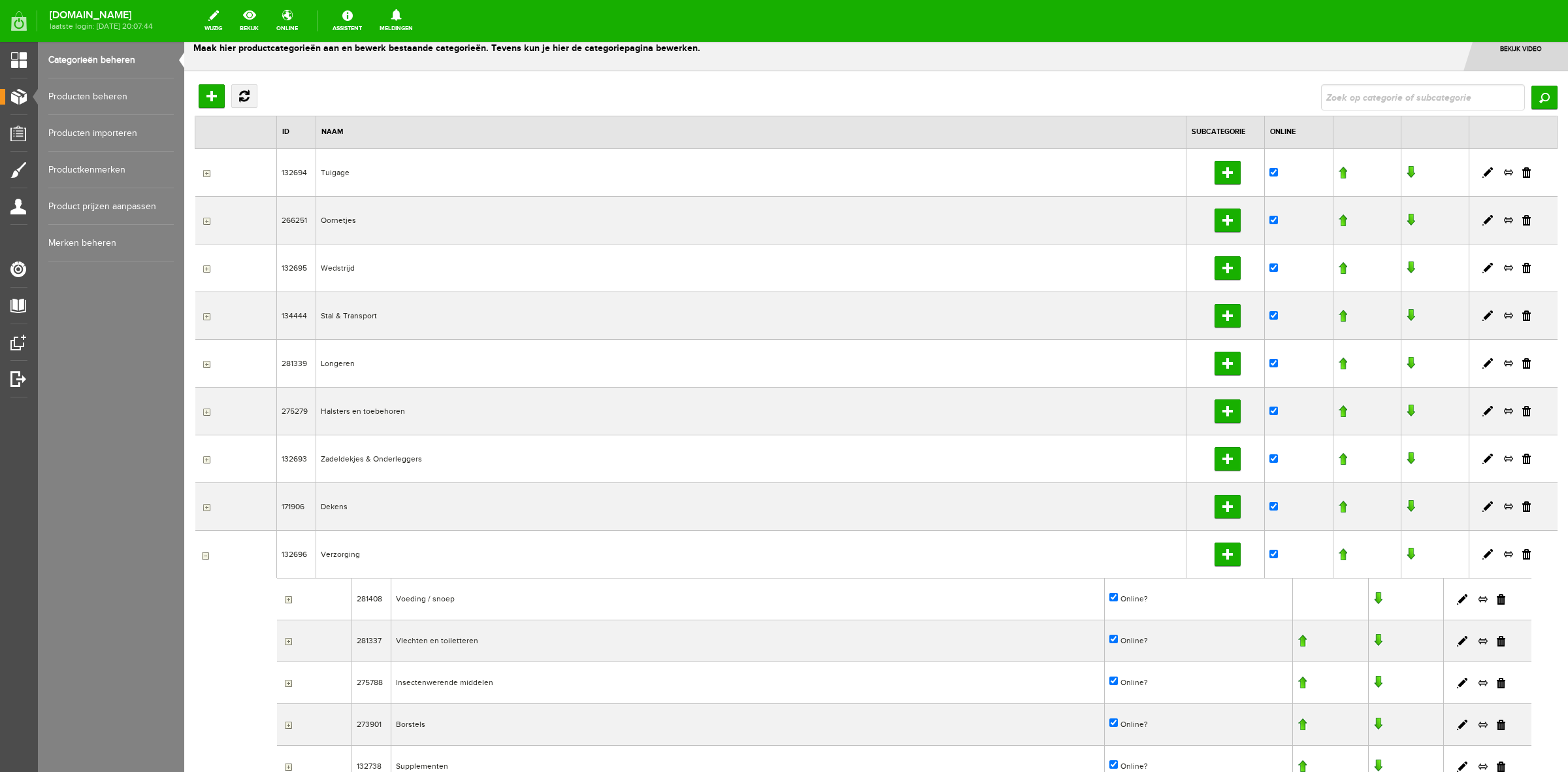
scroll to position [0, 0]
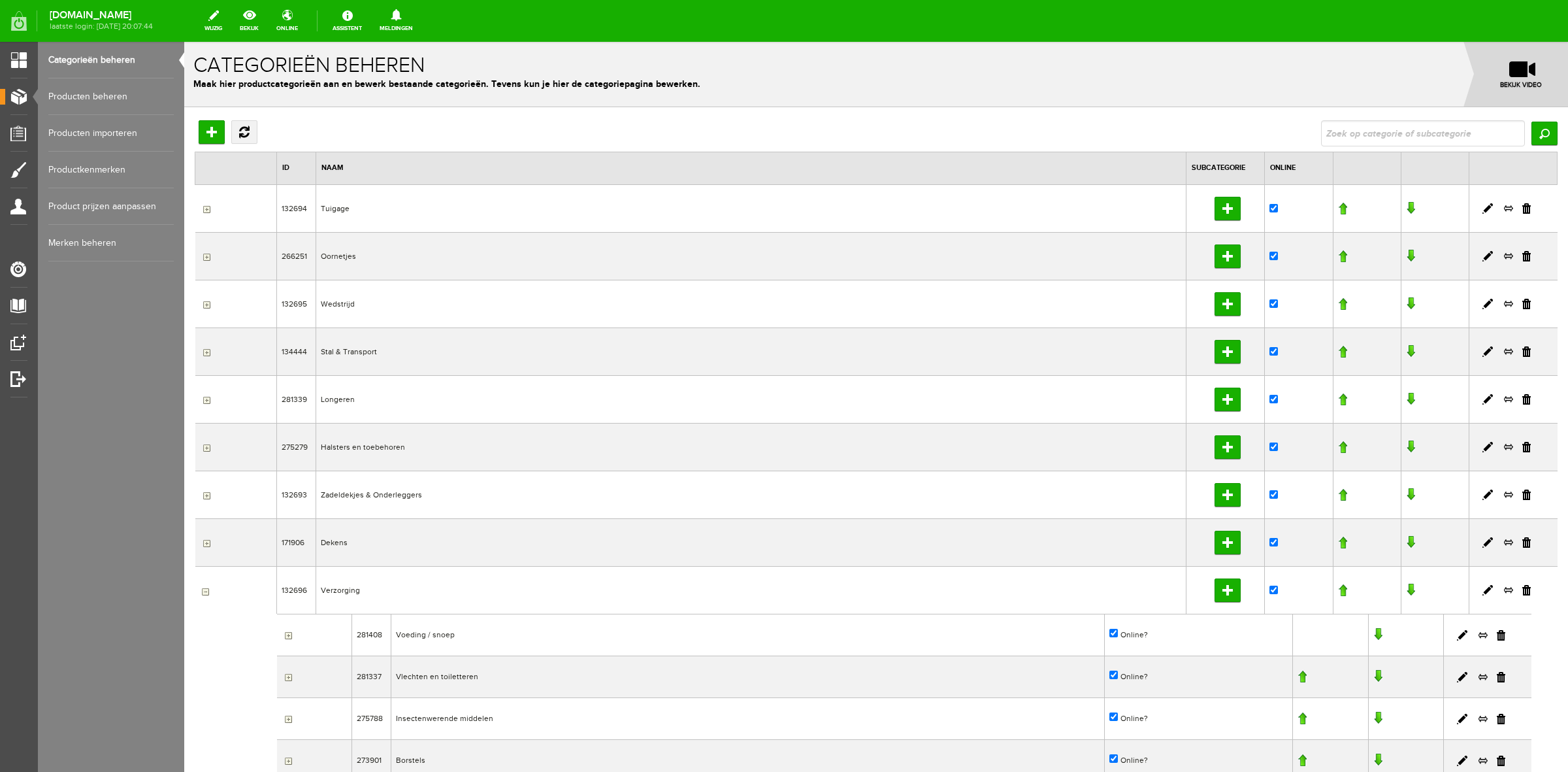
click at [105, 96] on link "Producten beheren" at bounding box center [111, 97] width 126 height 37
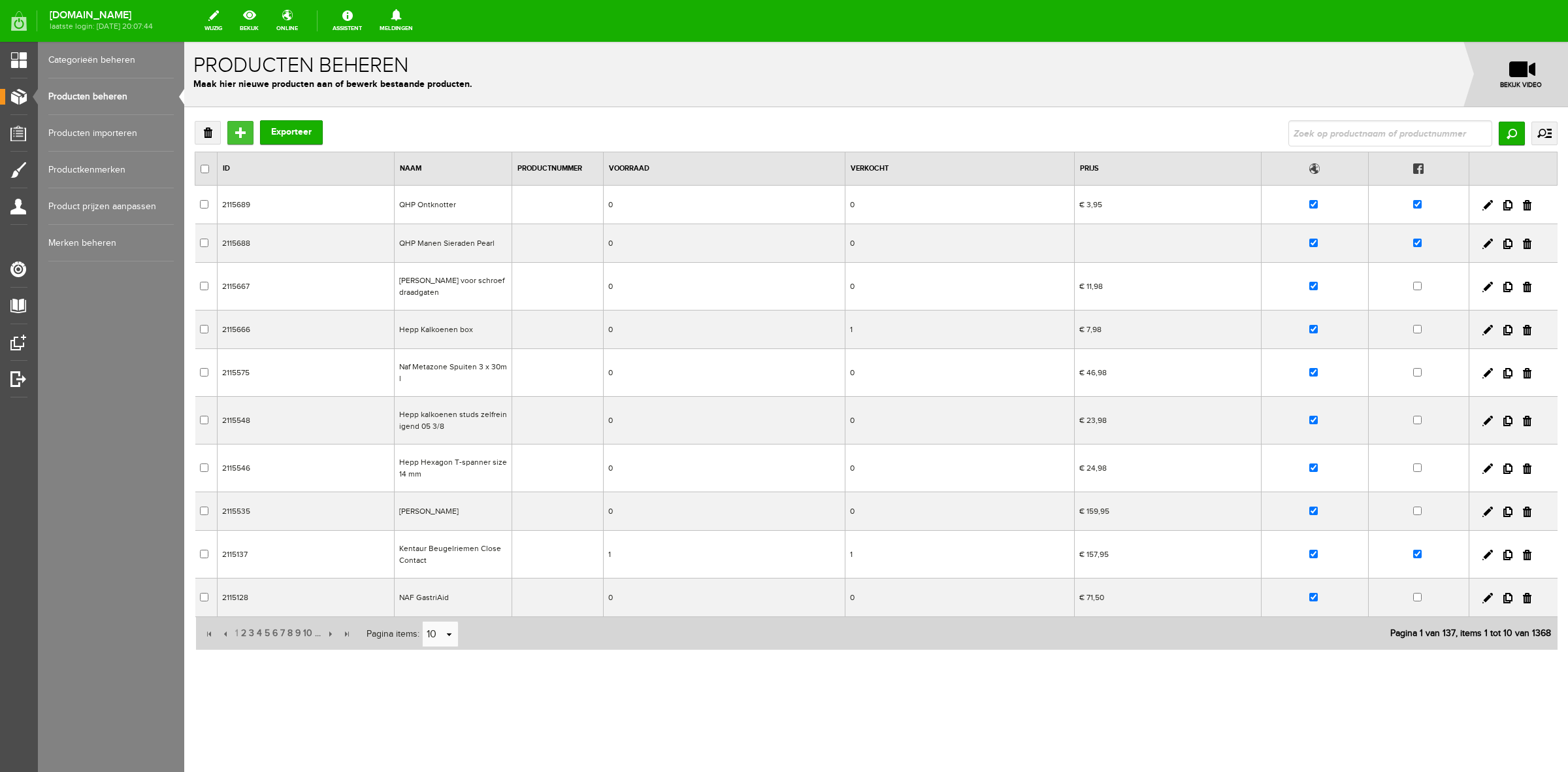
drag, startPoint x: 237, startPoint y: 138, endPoint x: 428, endPoint y: 186, distance: 196.9
click at [237, 138] on input "Toevoegen" at bounding box center [240, 132] width 26 height 23
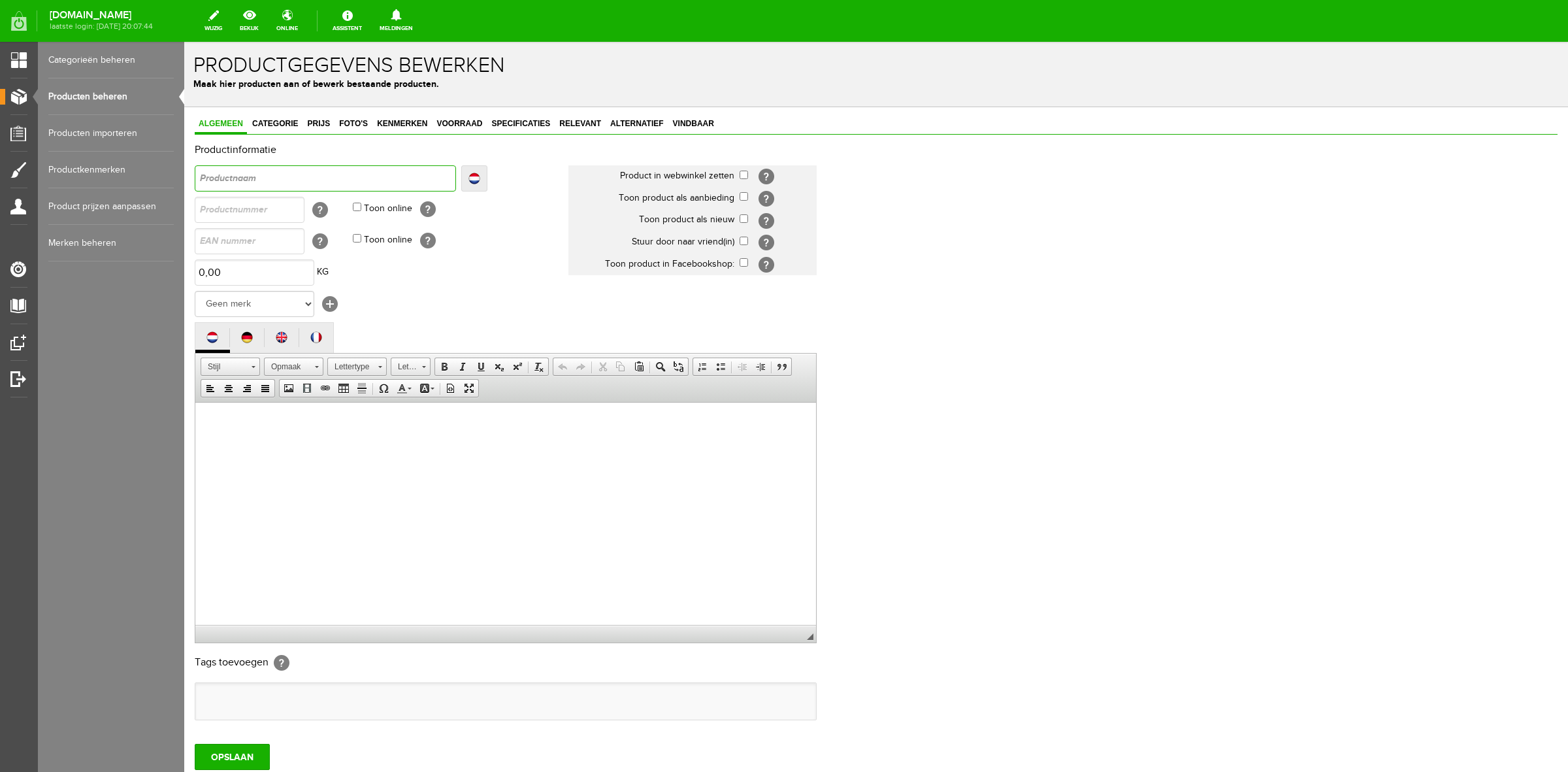
click at [435, 180] on input "text" at bounding box center [326, 178] width 261 height 26
type input "Q"
type input "QP"
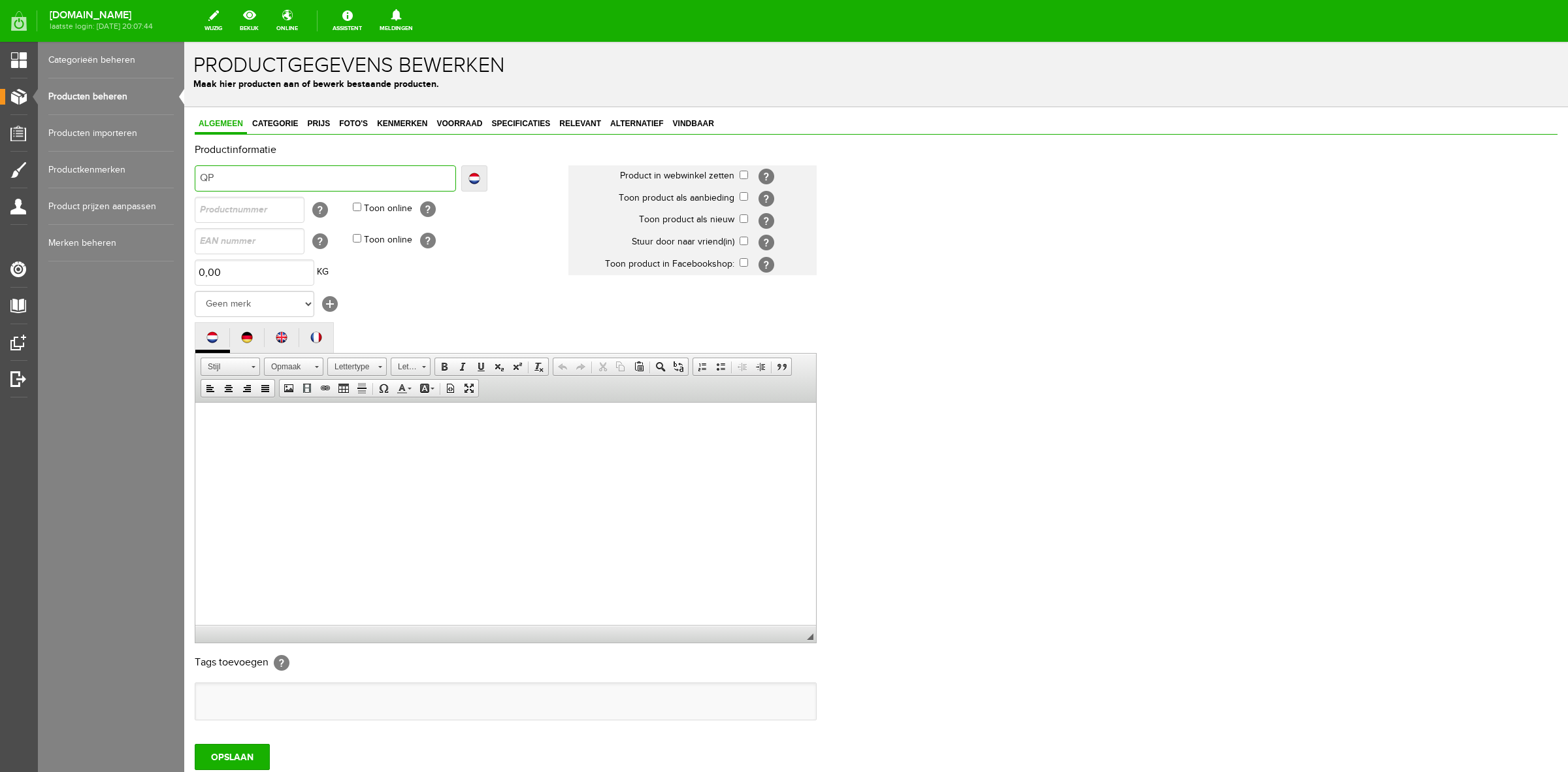
type input "Q"
type input "QH"
type input "QHP"
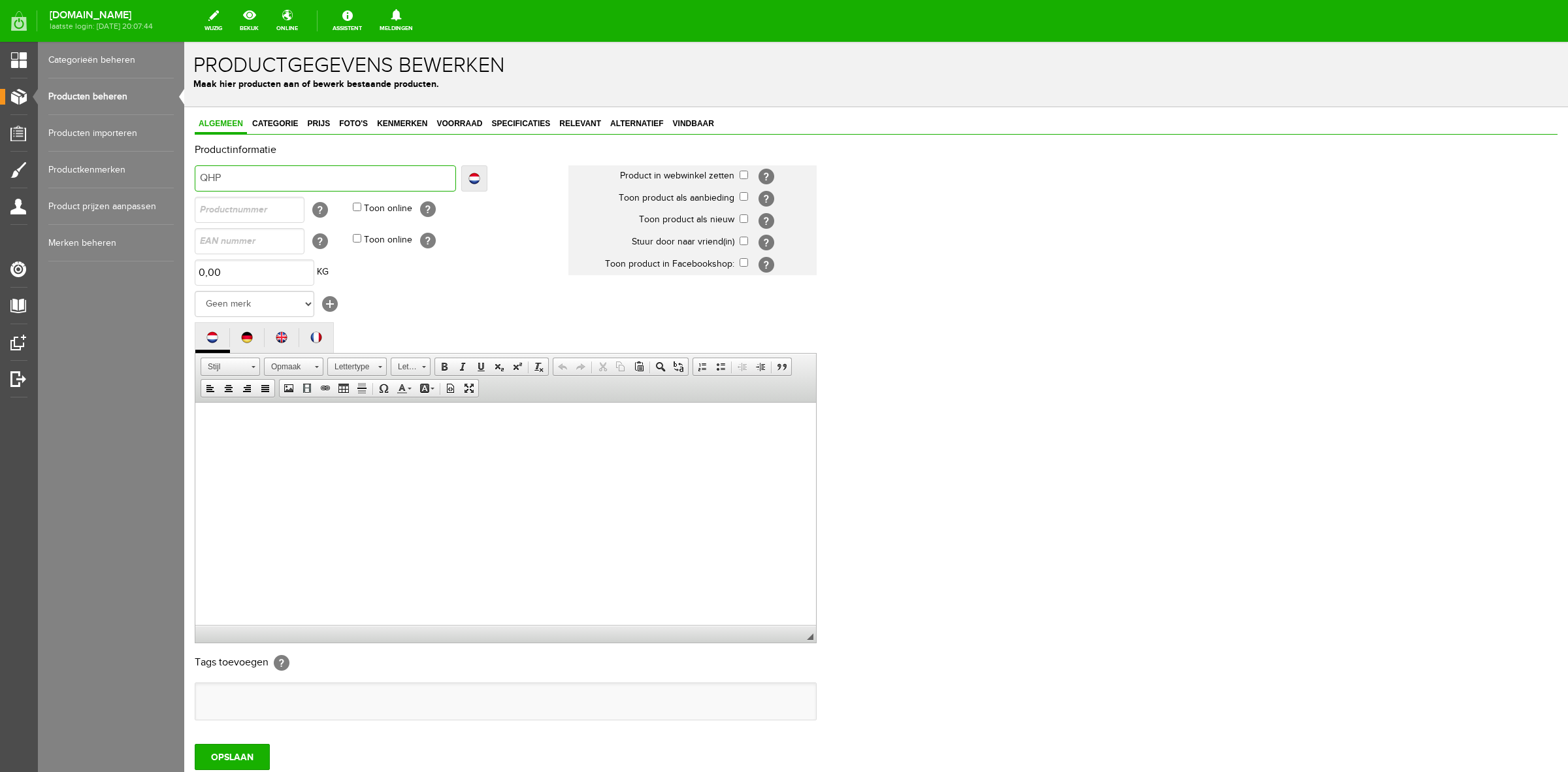
type input "QHP"
type input "QHP B"
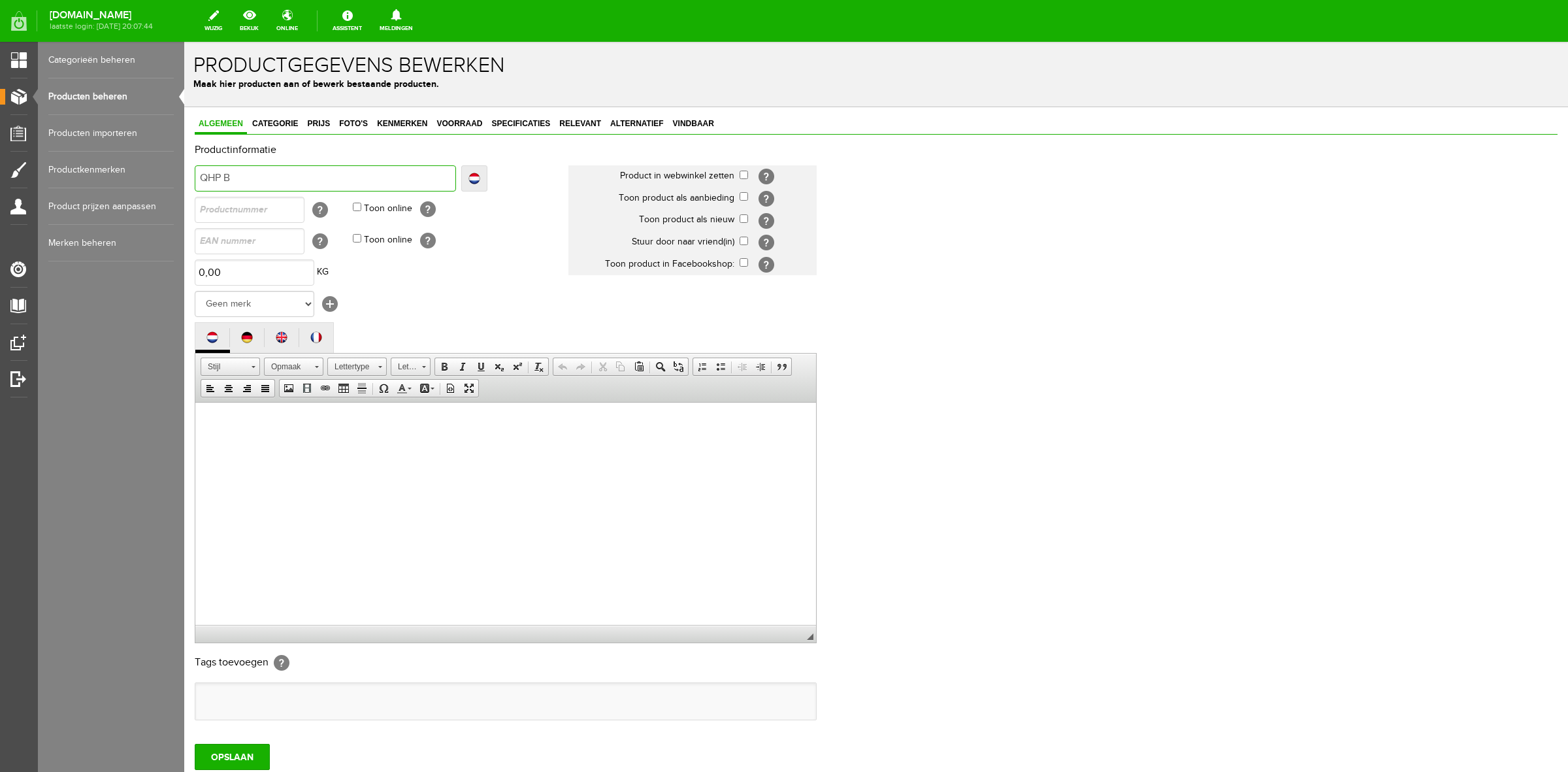
type input "QHP Bo"
type input "QHP Bod"
type input "QHP Body"
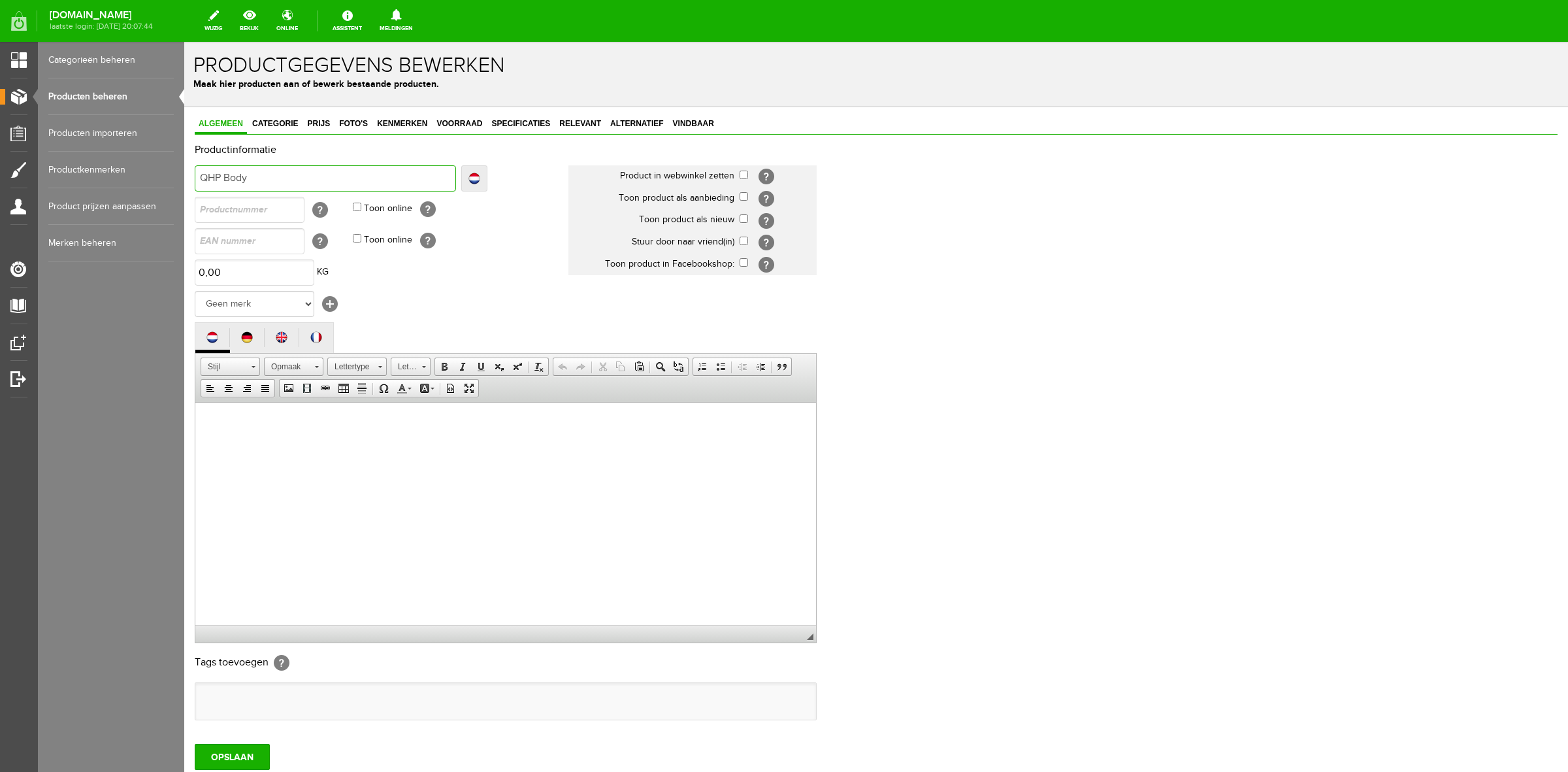
type input "QHP Body"
type input "QHP Bodyp"
type input "QHP Bodypr"
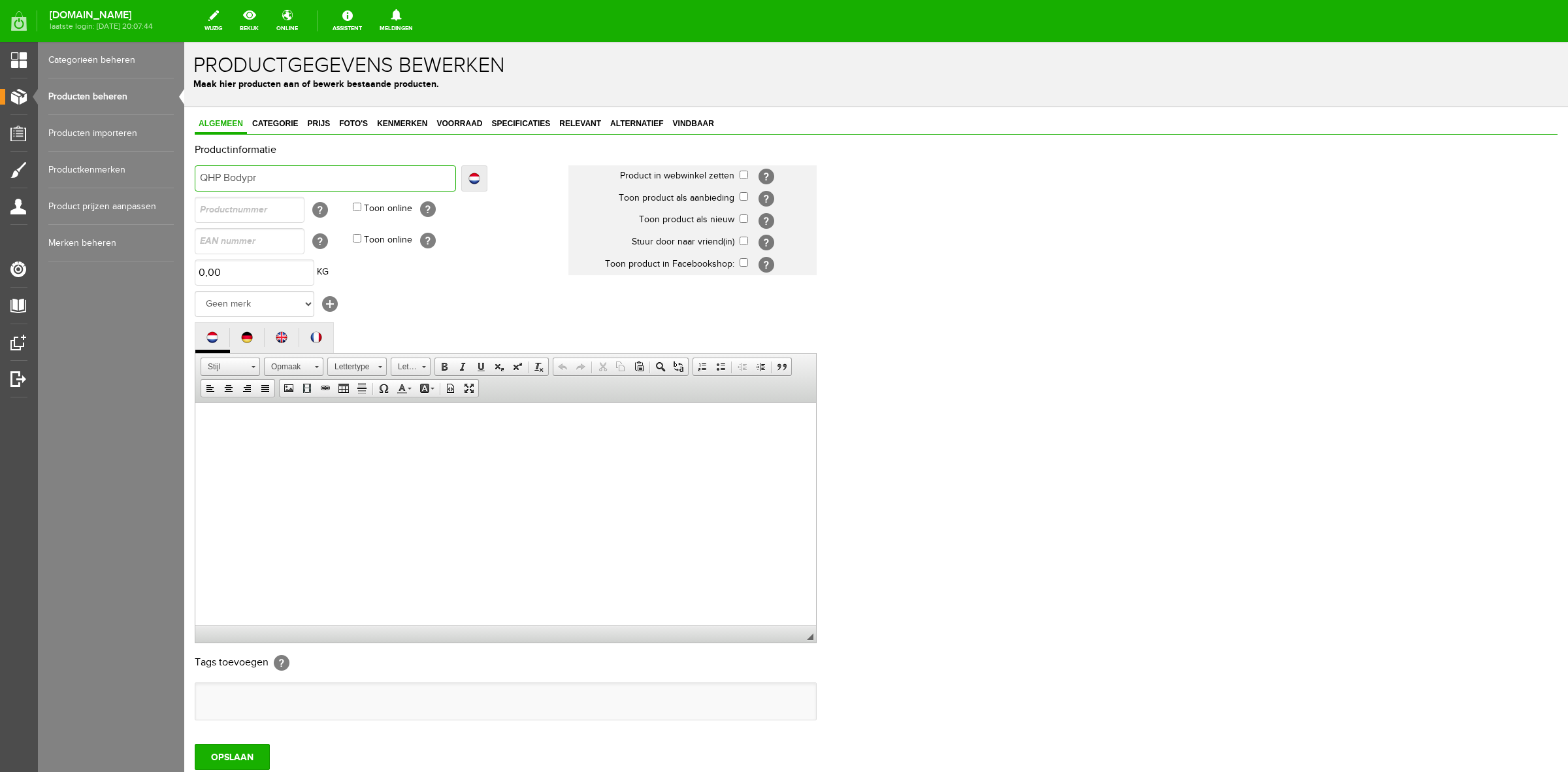
type input "QHP Bodypro"
type input "QHP Bodyprot"
type input "QHP Bodyprote"
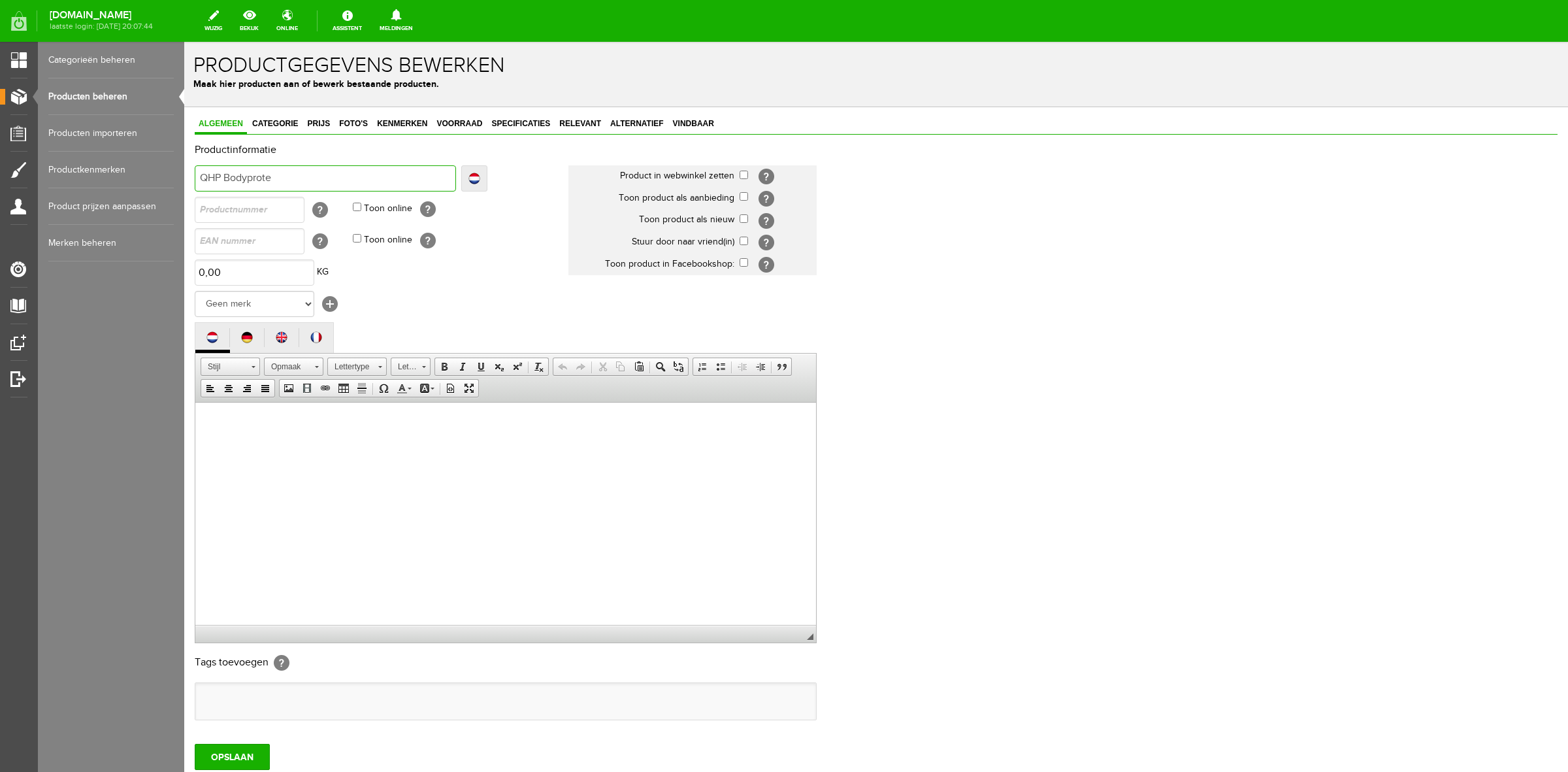
type input "QHP Bodyprote"
type input "QHP Bodyprotec"
type input "QHP Bodyprotect"
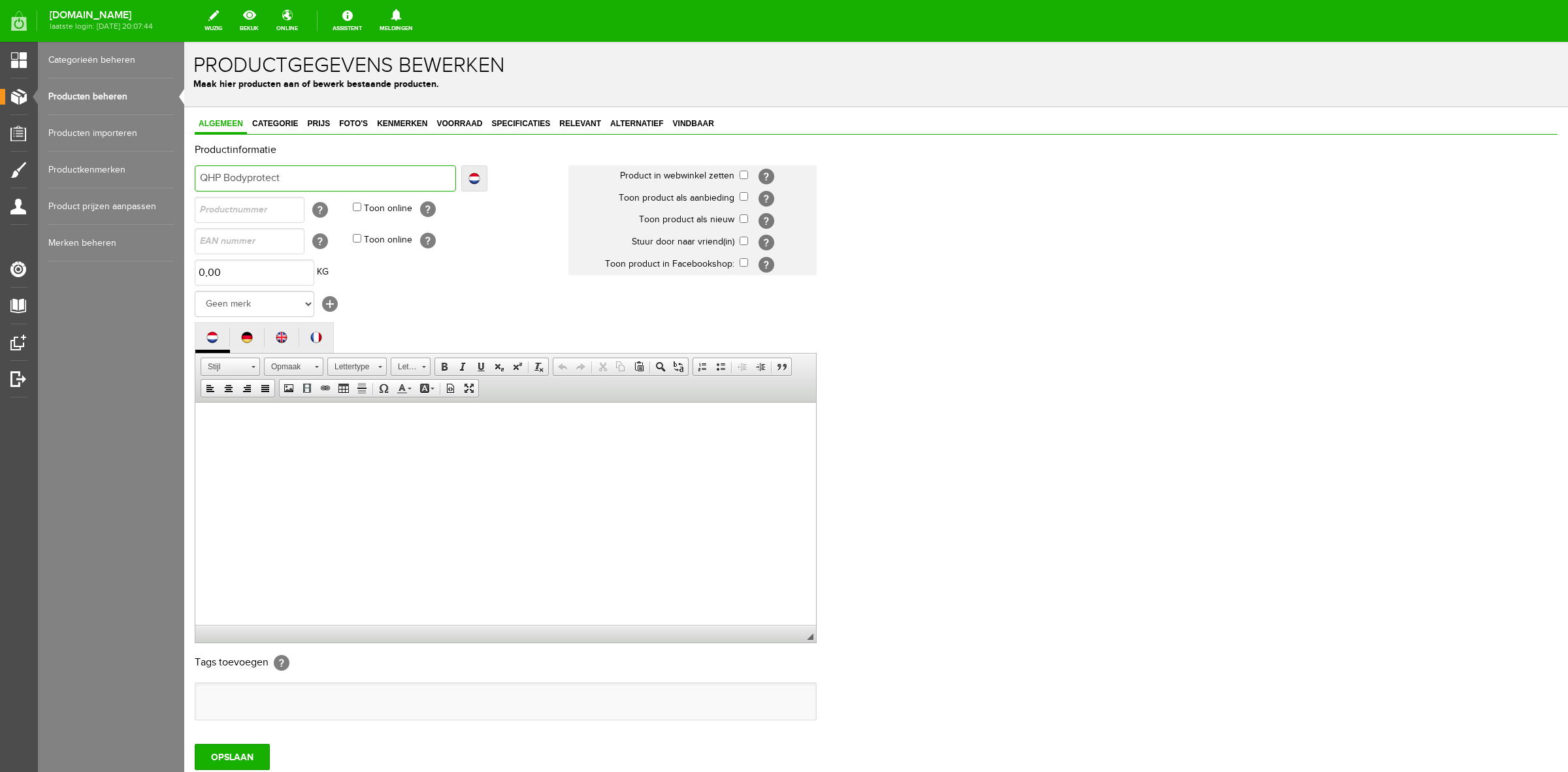
type input "QHP Bodyprotecto"
type input "QHP Bodyprotector"
type input "QHP Bodyprotecto"
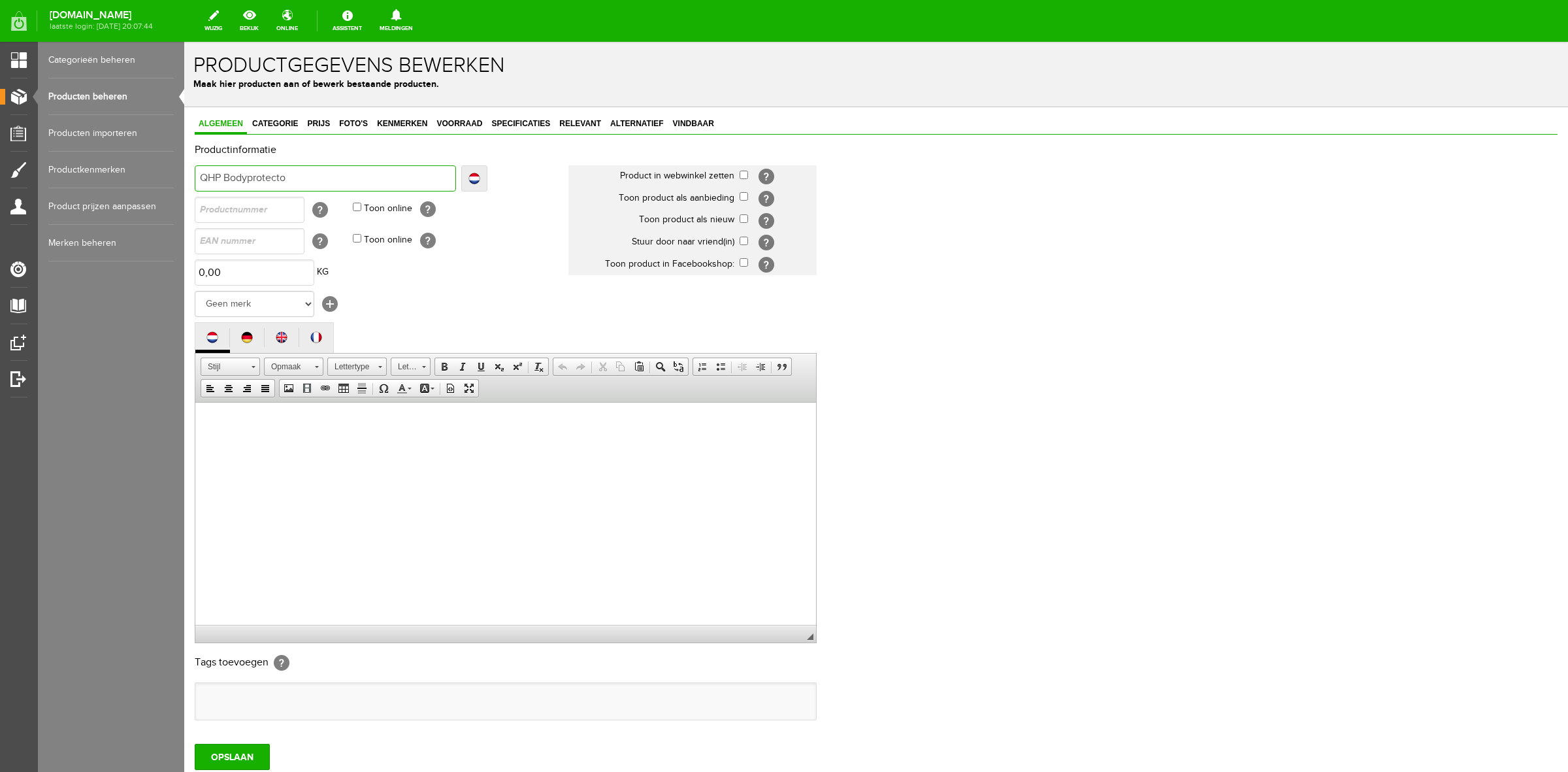
type input "QHP Bodyprotecto"
type input "QHP Bodyprotector"
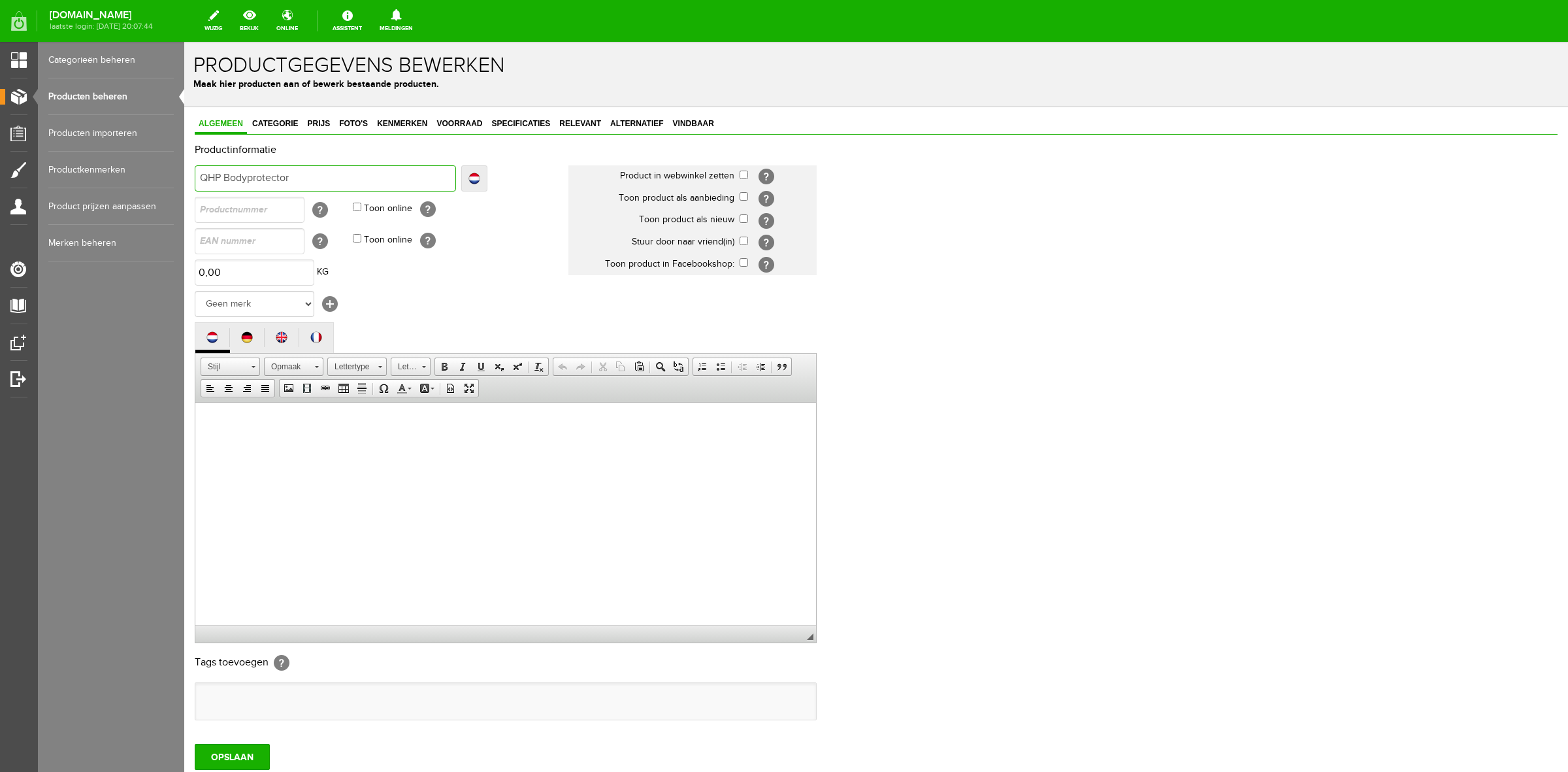
type input "QHP Bodyprotector J"
type input "QHP Bodyprotector Ju"
type input "QHP Bodyprotector Jun"
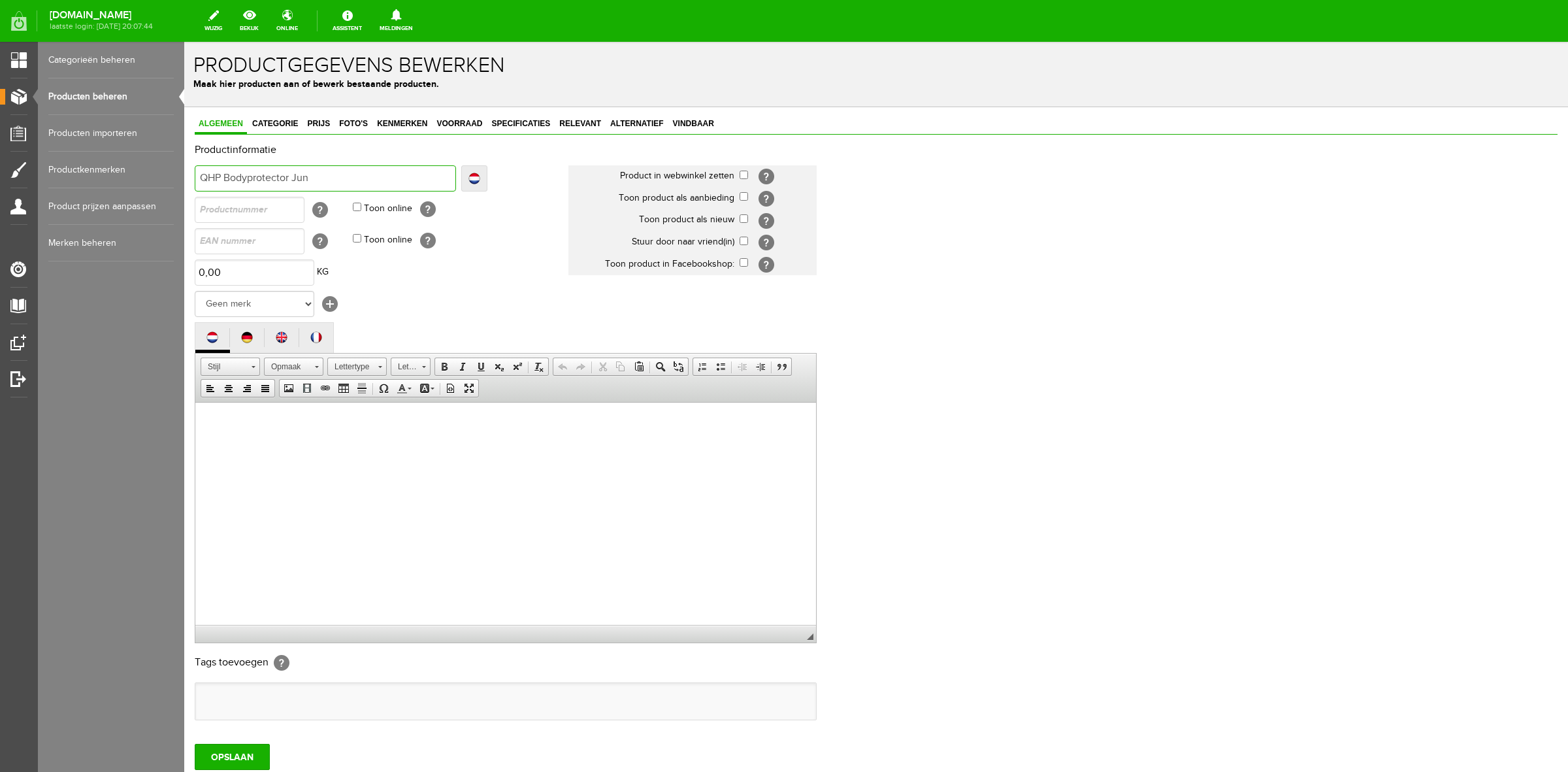
type input "QHP Bodyprotector Jun"
type input "QHP Bodyprotector Juni"
type input "QHP Bodyprotector Junio"
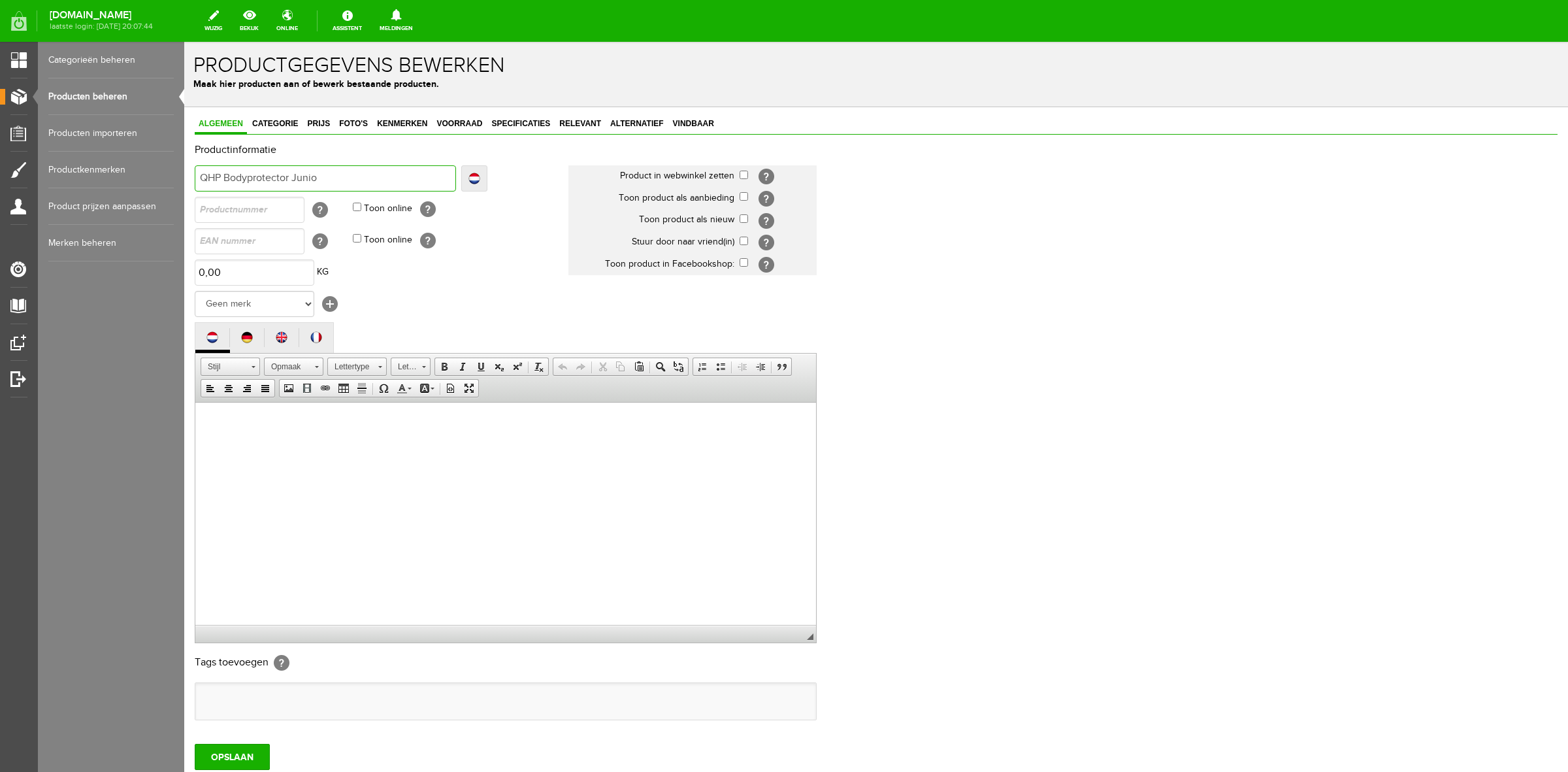
type input "QHP Bodyprotector Junior"
click at [288, 309] on select "Geen merk [PERSON_NAME] Robinson Segura Airbag HesTec FreeJump Westropp Fenwick…" at bounding box center [254, 303] width 120 height 26
select select "159091"
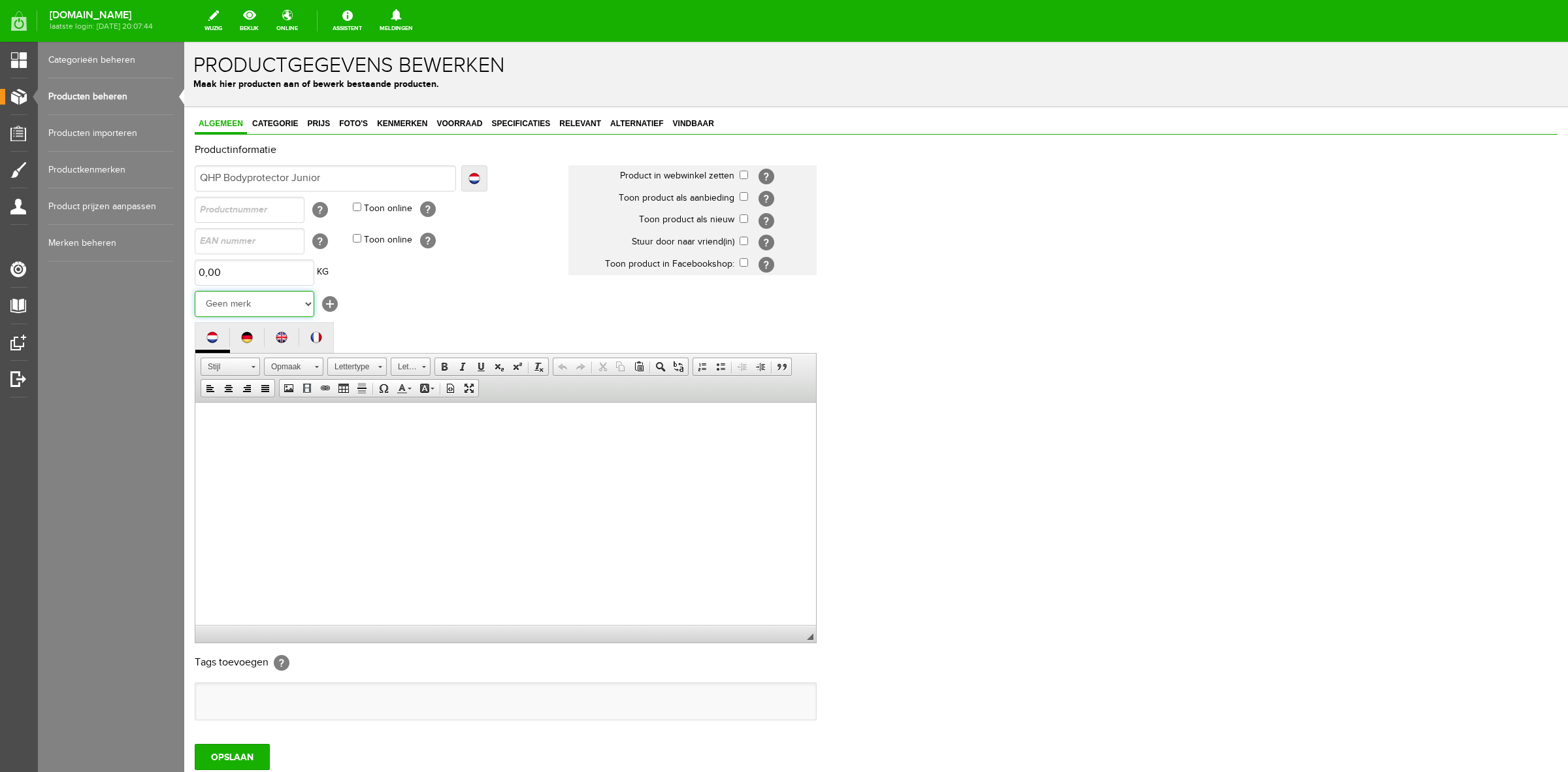
click at [195, 291] on select "Geen merk [PERSON_NAME] Robinson Segura Airbag HesTec FreeJump Westropp Fenwick…" at bounding box center [254, 303] width 120 height 26
click at [743, 178] on td "[?]" at bounding box center [779, 176] width 77 height 23
click at [745, 172] on input "checkbox" at bounding box center [744, 175] width 8 height 8
checkbox input "true"
click at [745, 219] on input "checkbox" at bounding box center [744, 219] width 8 height 8
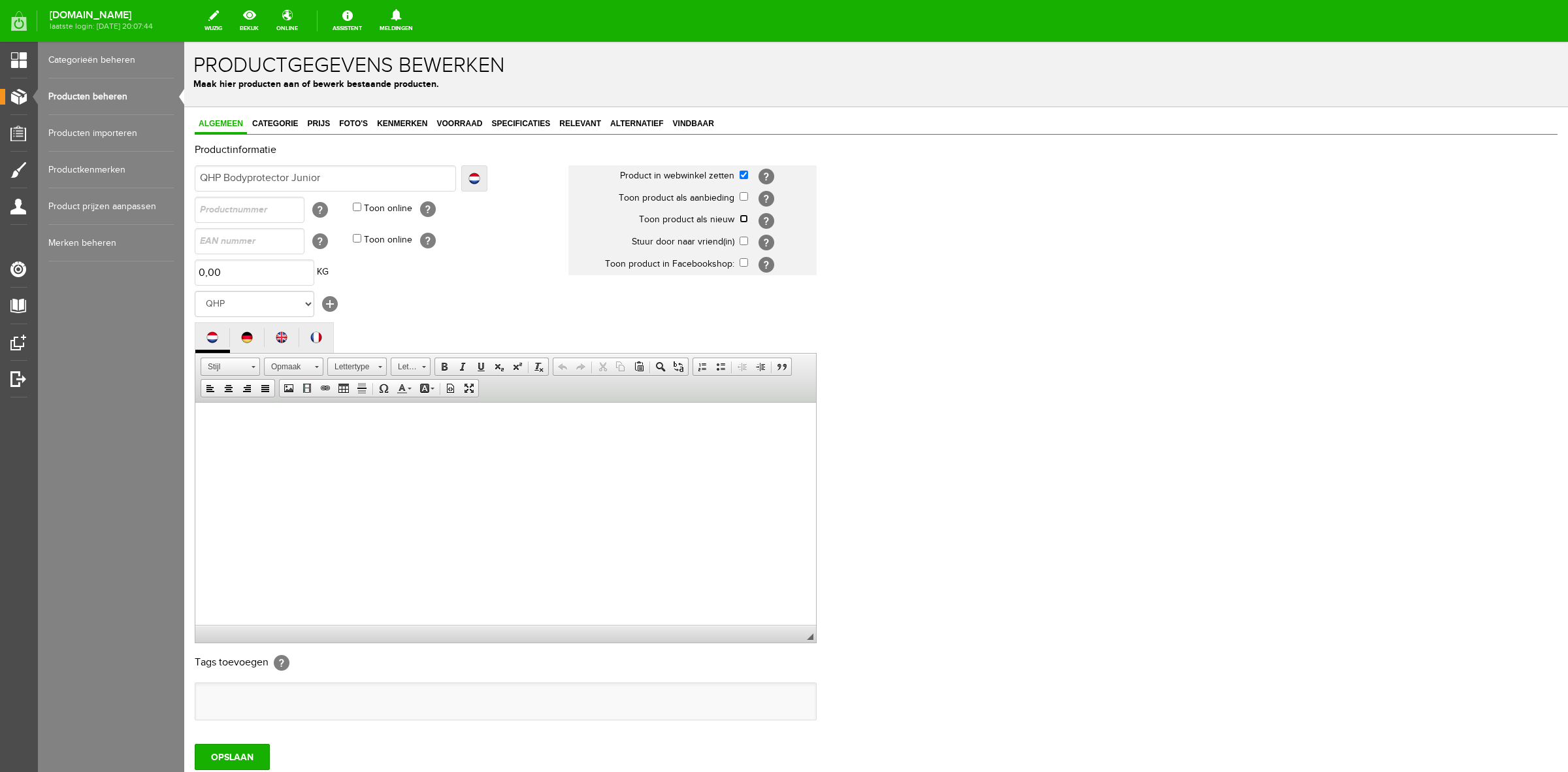
checkbox input "true"
click at [743, 239] on input "checkbox" at bounding box center [744, 241] width 8 height 8
checkbox input "true"
click at [740, 260] on input "checkbox" at bounding box center [744, 262] width 8 height 8
checkbox input "true"
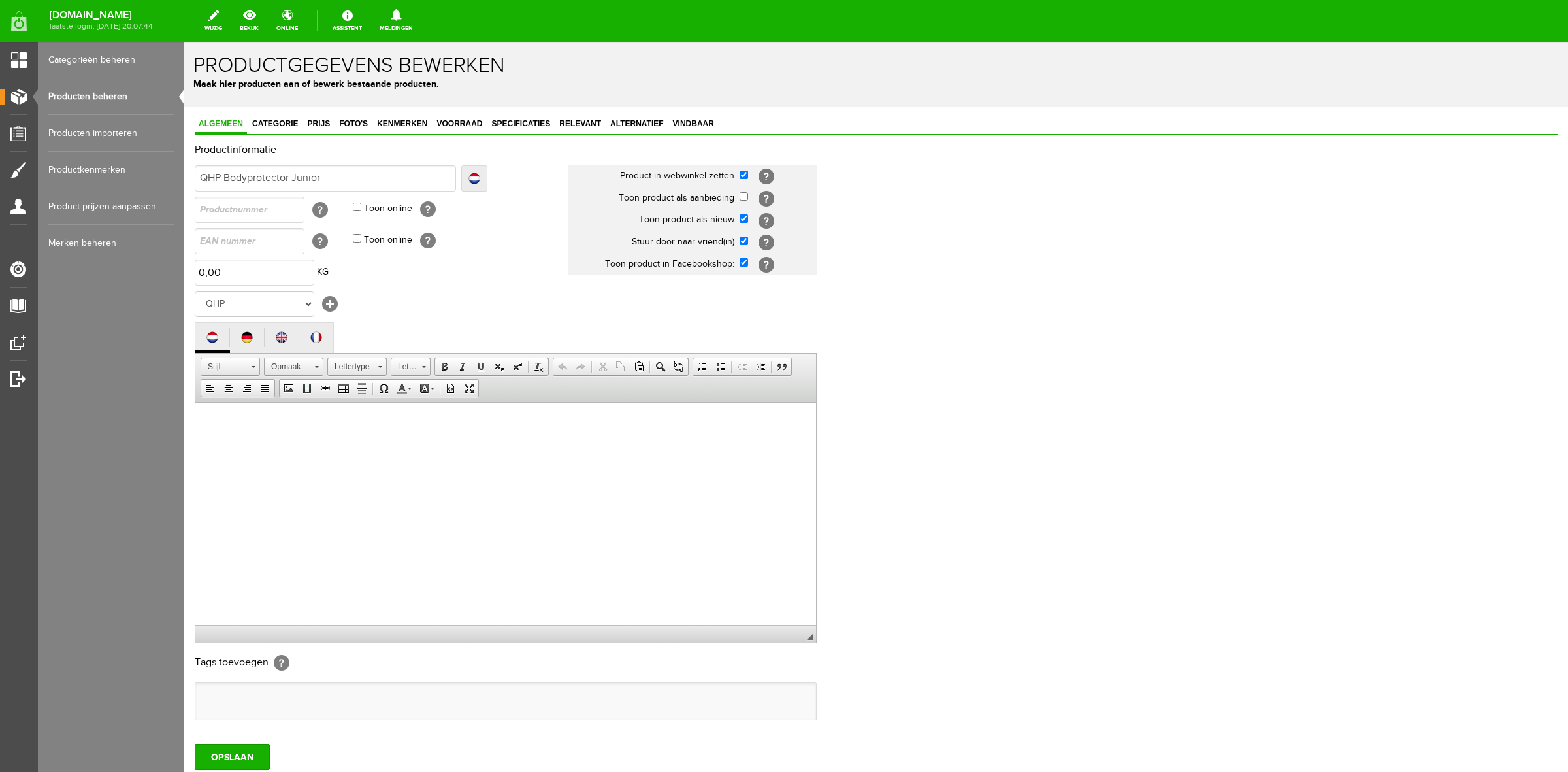
click at [308, 438] on html at bounding box center [506, 422] width 621 height 40
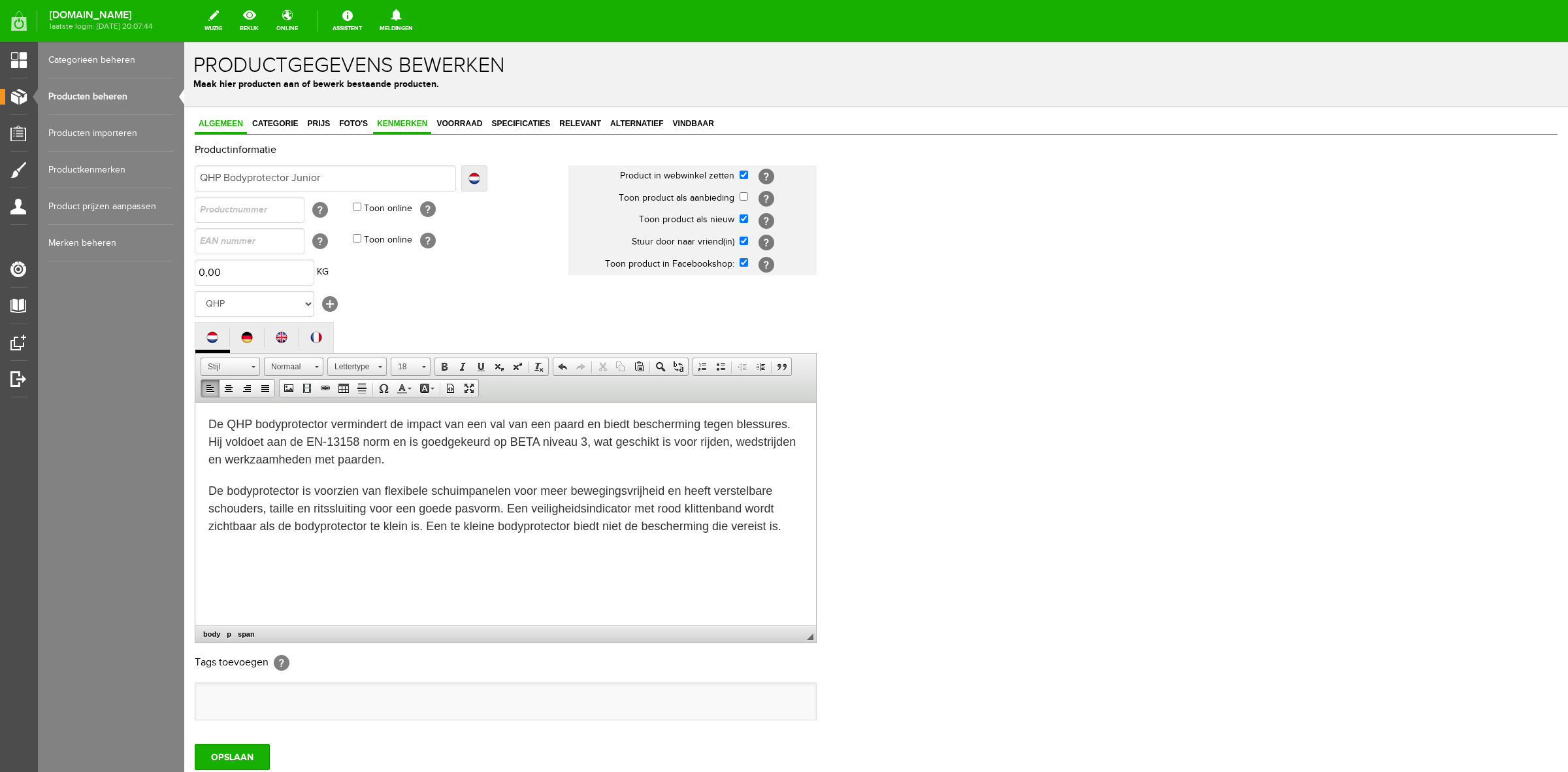
click at [410, 118] on link "Kenmerken" at bounding box center [402, 124] width 58 height 19
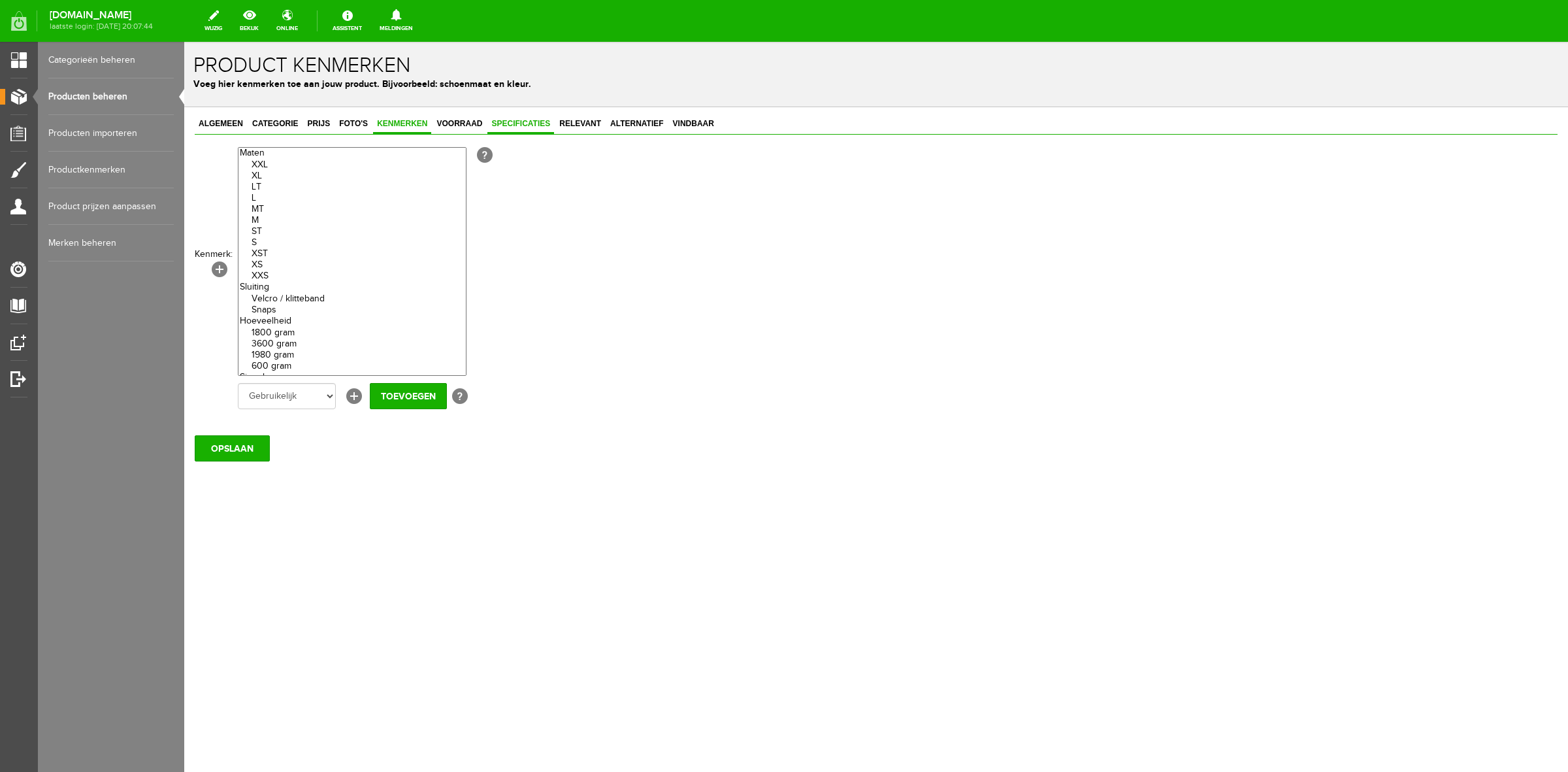
click at [533, 119] on span "Specificaties" at bounding box center [521, 123] width 67 height 9
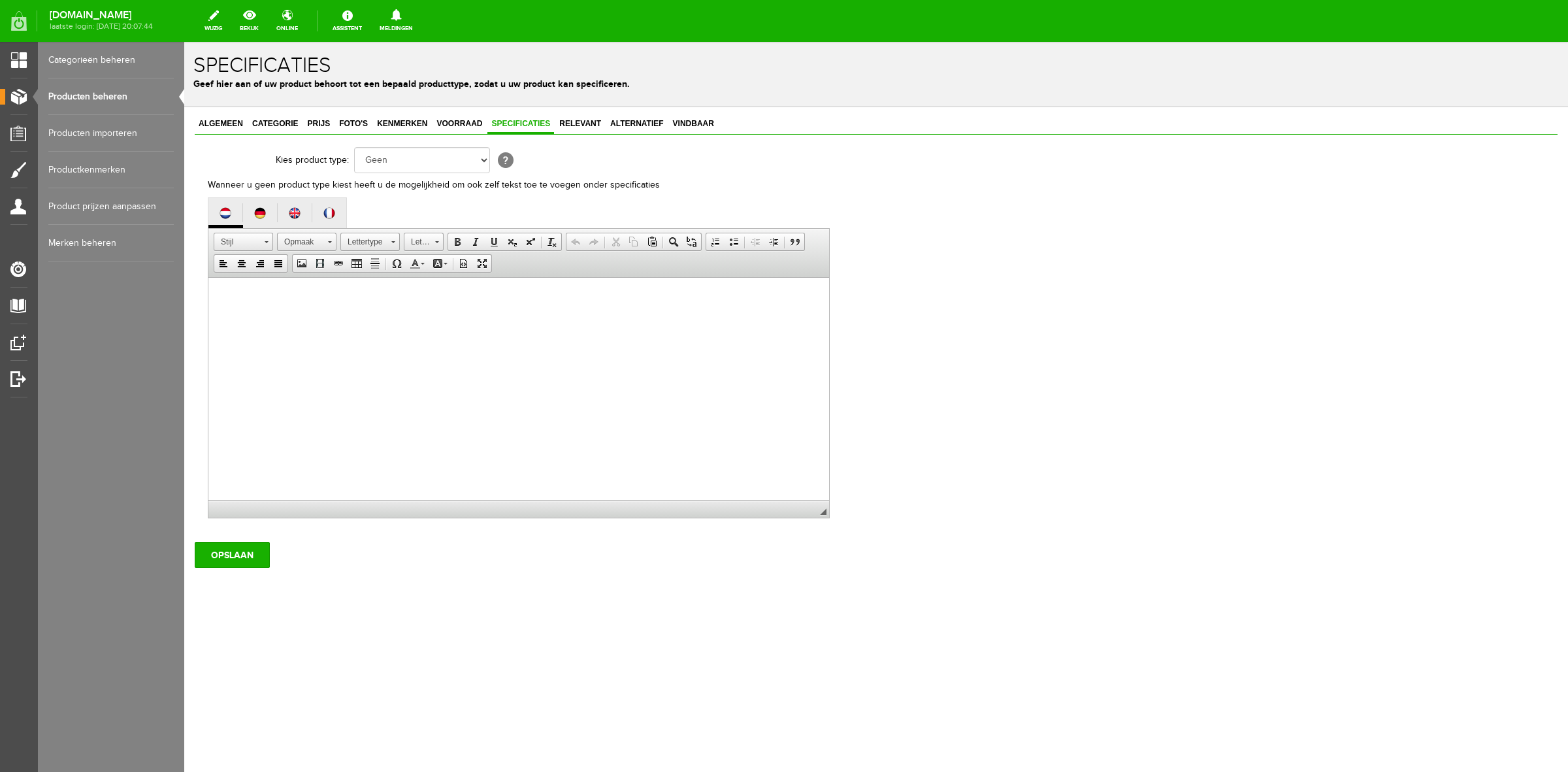
click at [414, 317] on html at bounding box center [519, 298] width 621 height 40
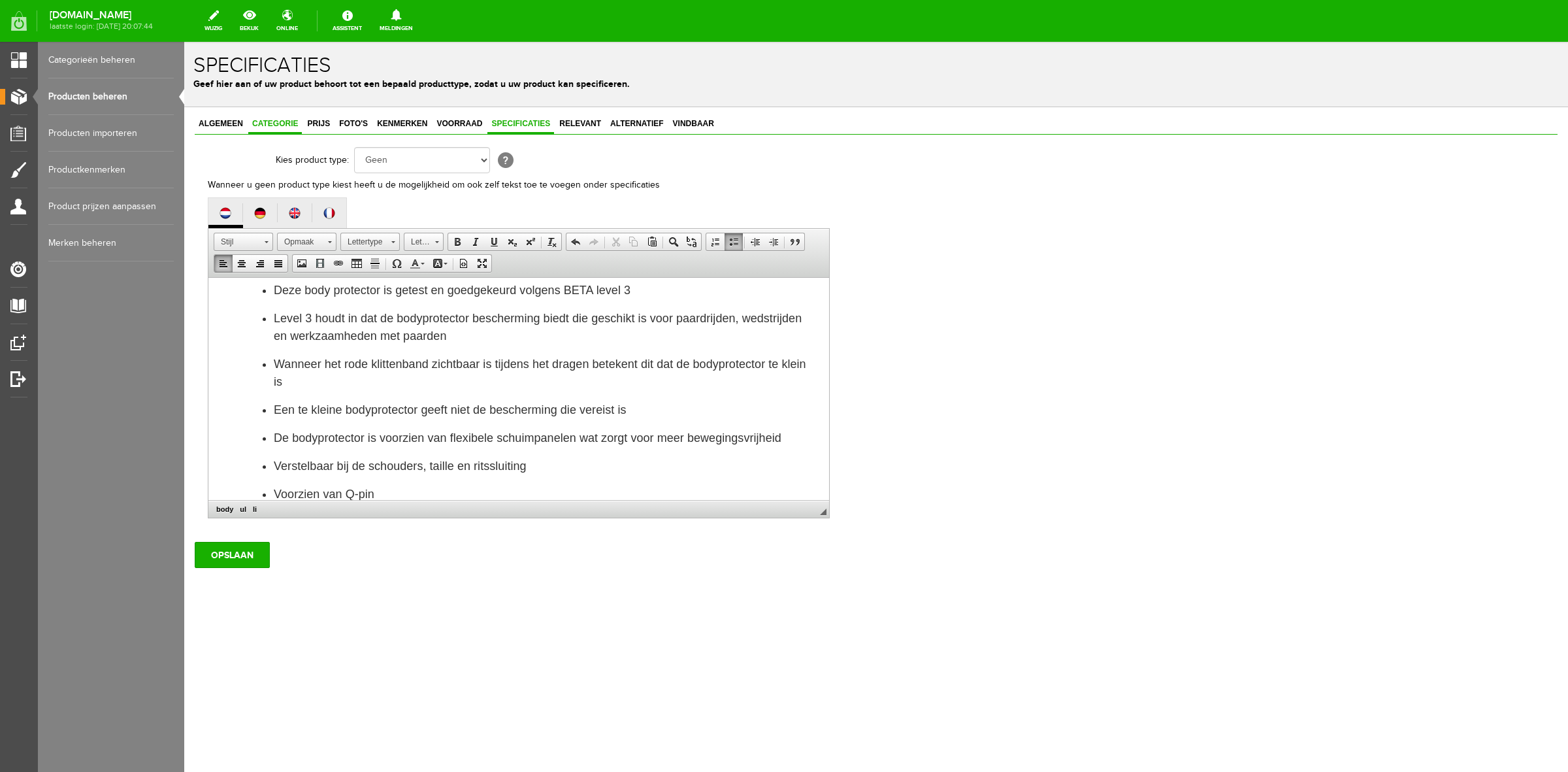
click at [275, 123] on span "Categorie" at bounding box center [275, 123] width 54 height 9
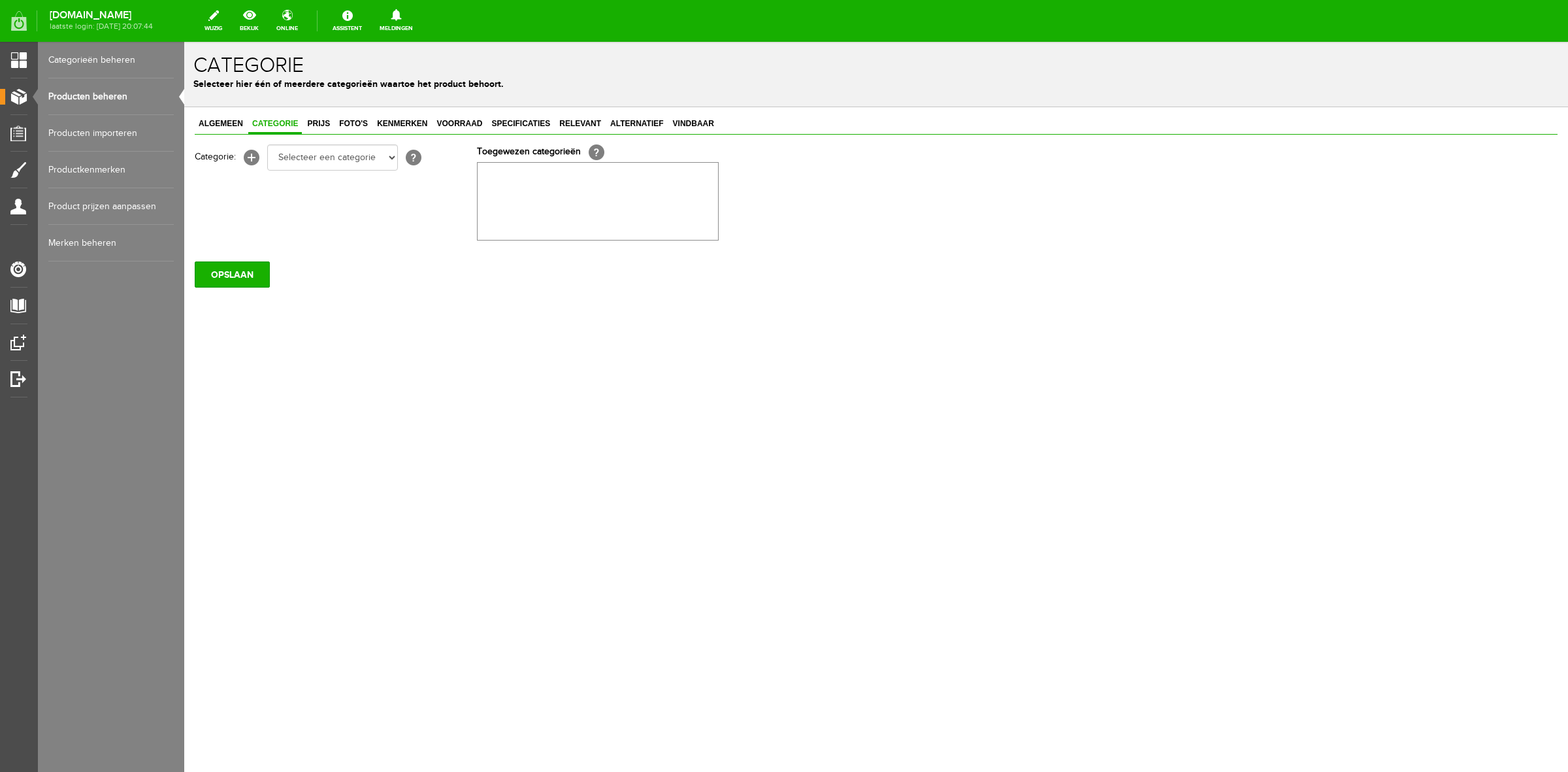
scroll to position [0, 0]
click at [291, 160] on select "Selecteer een categorie Sale Bodyprotector Outlet [PERSON_NAME] AW24 Hoofdsteln…" at bounding box center [332, 157] width 131 height 26
select select "132690"
click at [267, 145] on select "Selecteer een categorie Sale Bodyprotector Outlet [PERSON_NAME] AW24 Hoofdsteln…" at bounding box center [332, 157] width 131 height 26
click at [319, 119] on span "Prijs" at bounding box center [318, 123] width 31 height 9
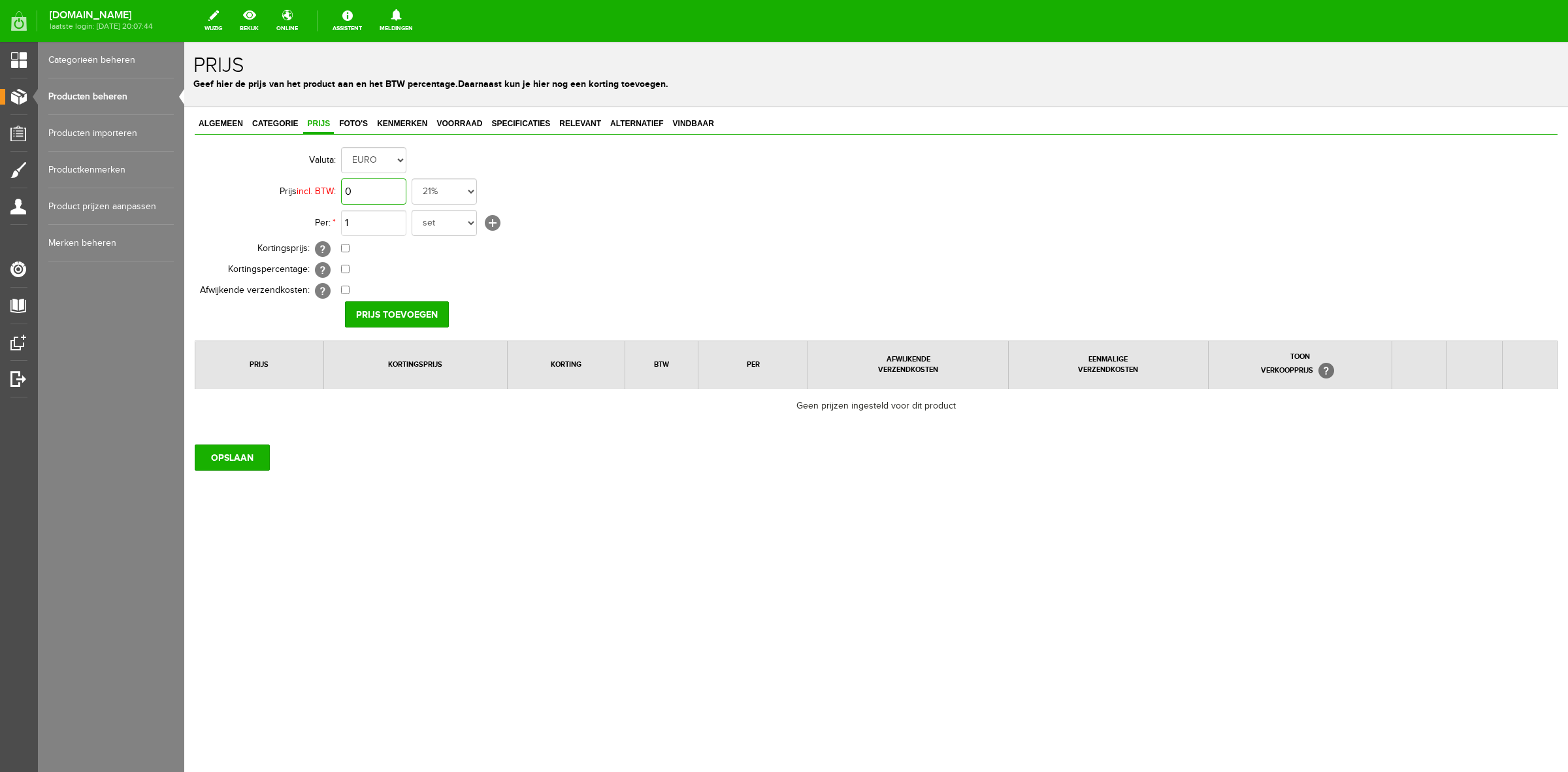
click at [392, 189] on input "0" at bounding box center [373, 191] width 65 height 26
type input "€ 154,95"
click at [453, 234] on select "set rol paar stuks" at bounding box center [445, 223] width 65 height 26
select select "8822"
click at [412, 210] on select "set rol paar stuks" at bounding box center [445, 223] width 65 height 26
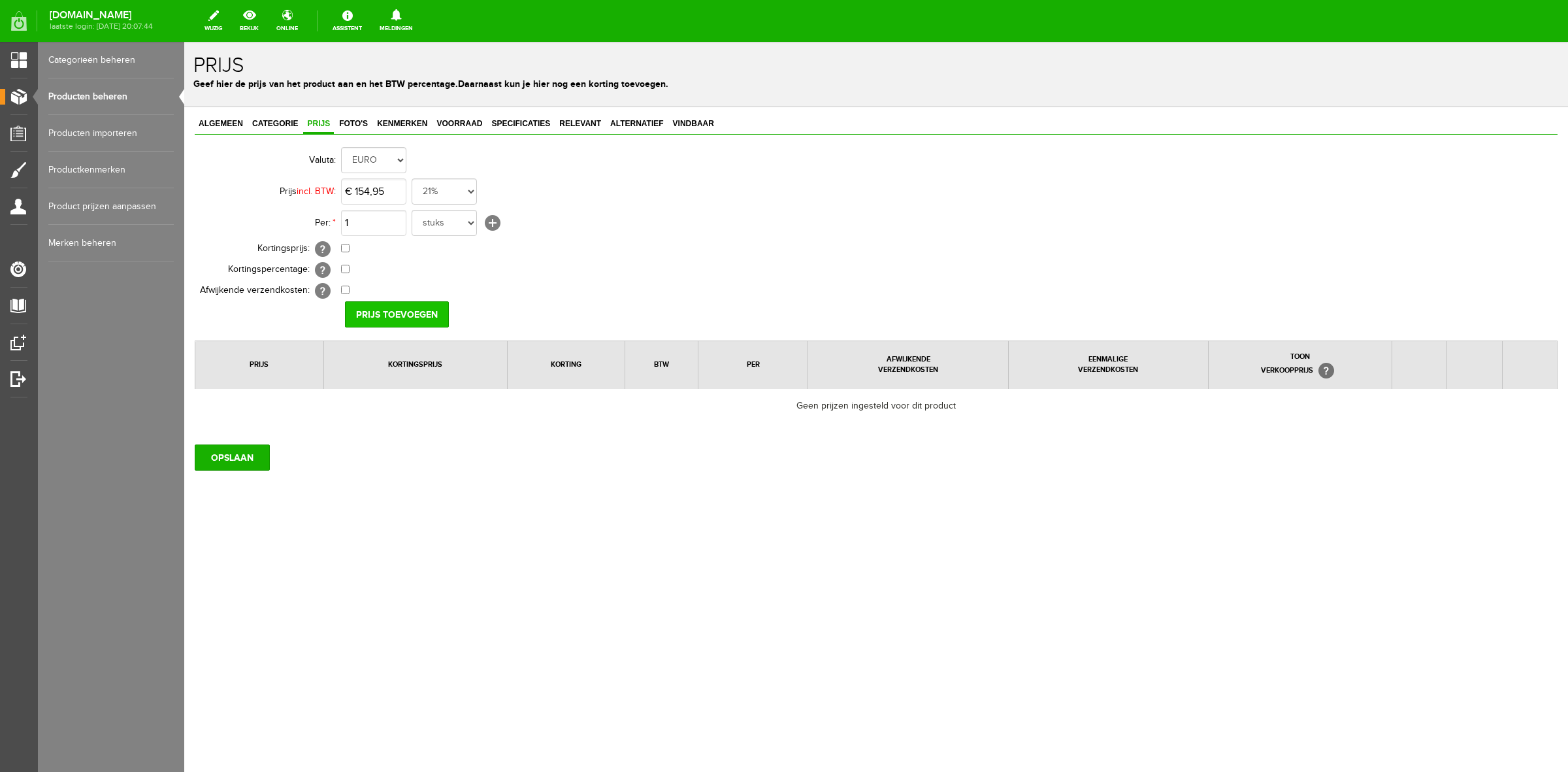
click at [417, 306] on input "Prijs toevoegen" at bounding box center [397, 314] width 104 height 26
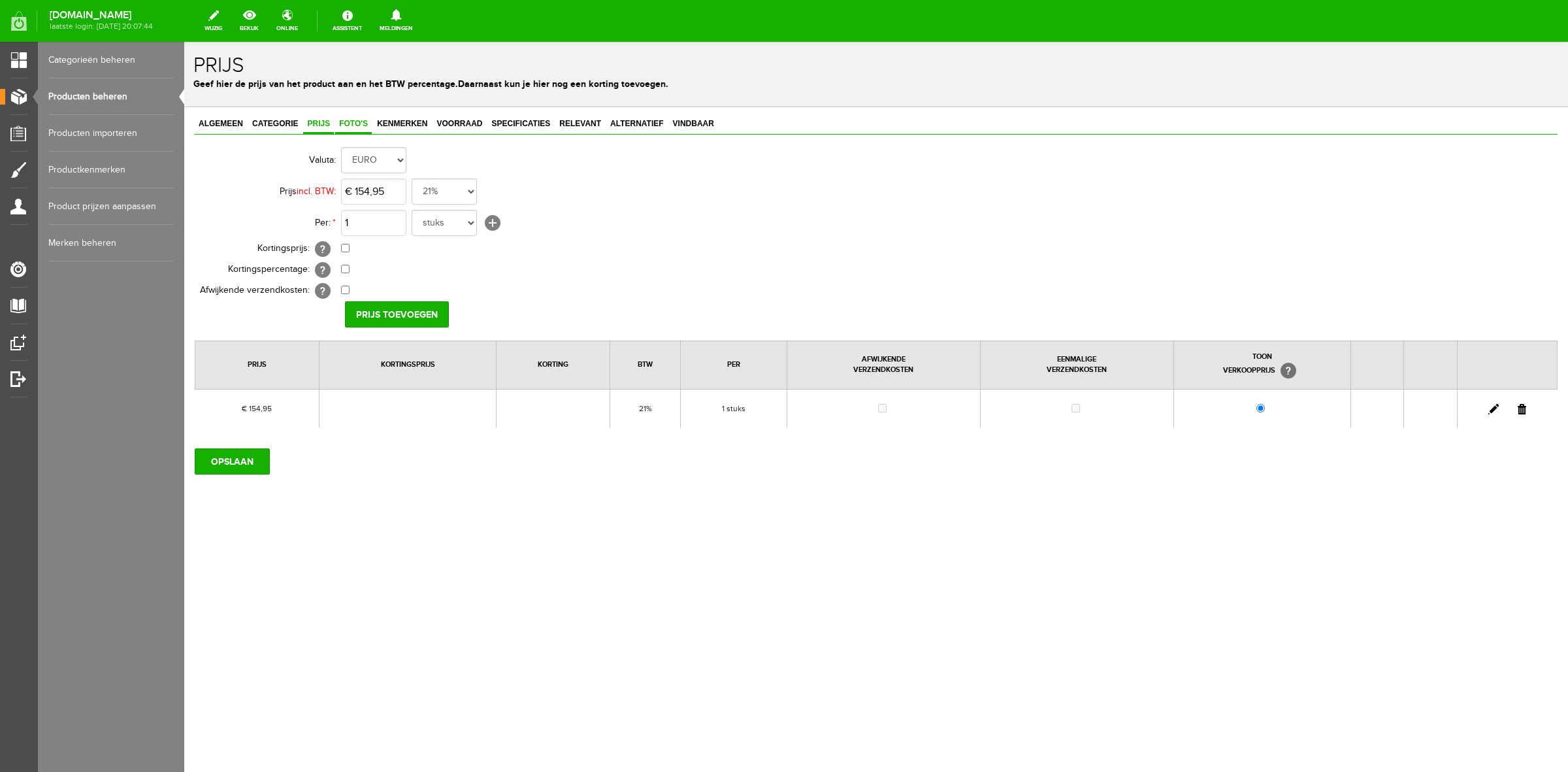
click at [365, 123] on span "Foto's" at bounding box center [353, 123] width 37 height 9
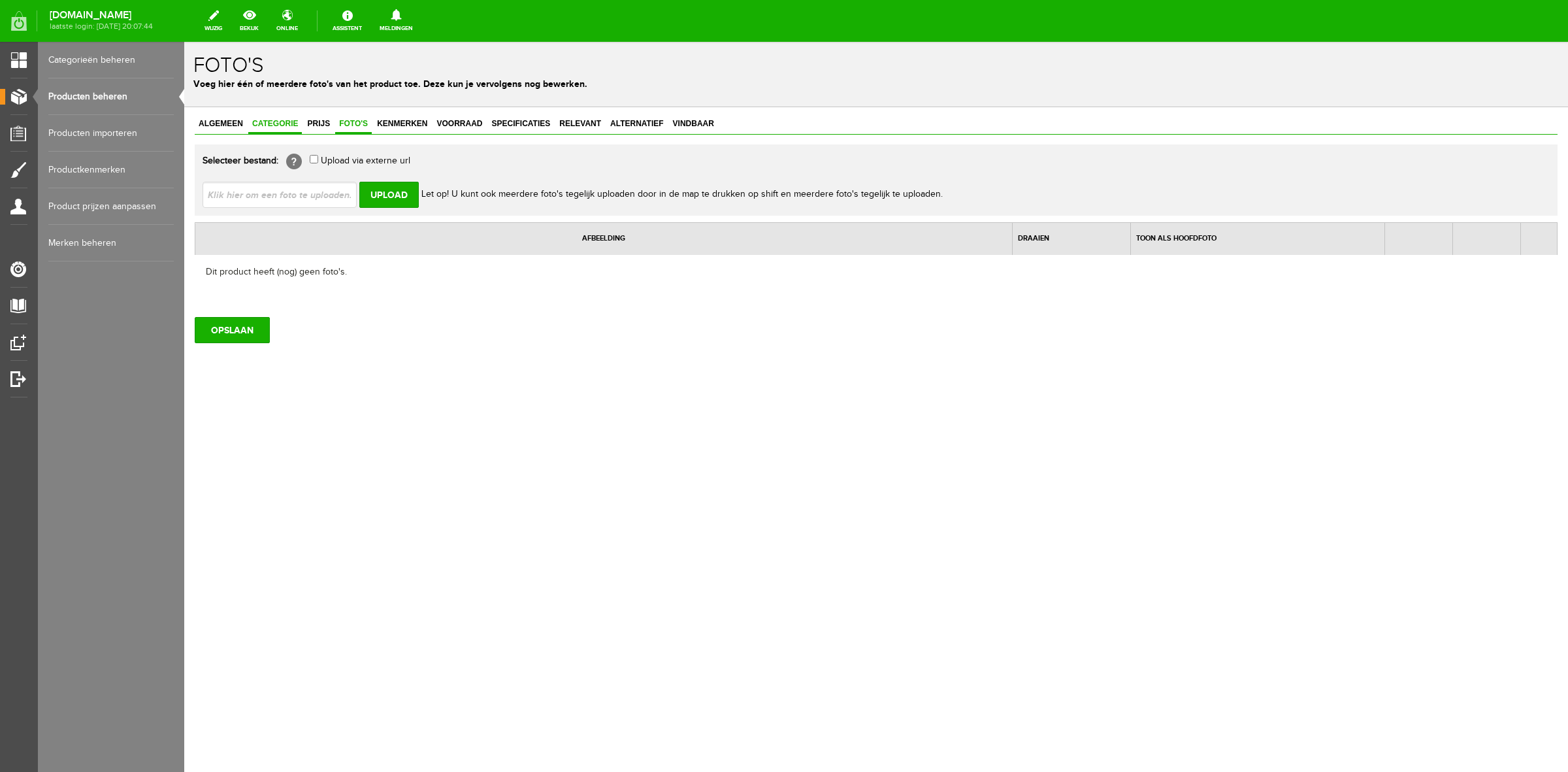
click at [285, 116] on link "Categorie" at bounding box center [275, 124] width 54 height 19
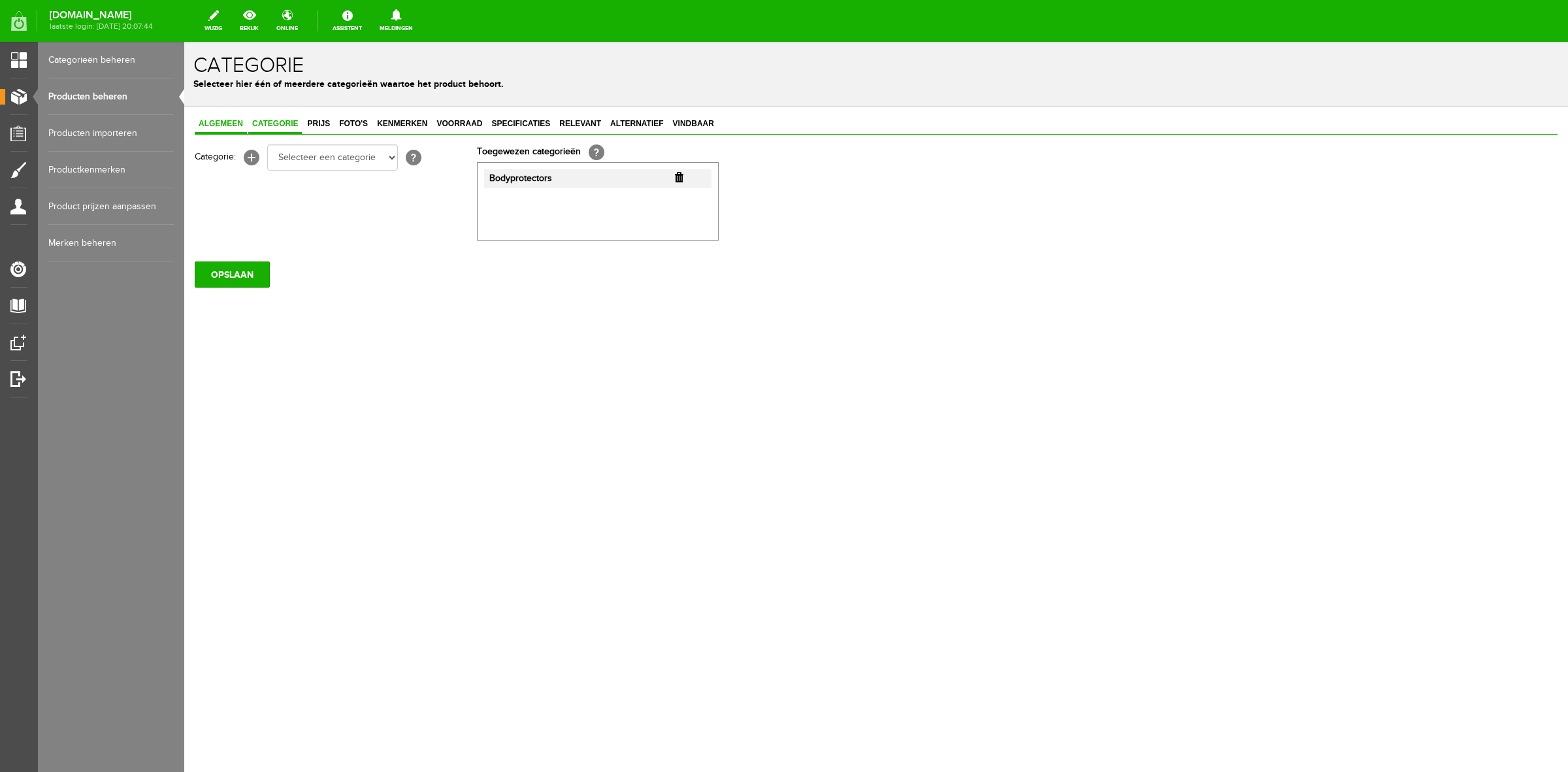
click at [227, 121] on span "Algemeen" at bounding box center [221, 123] width 52 height 9
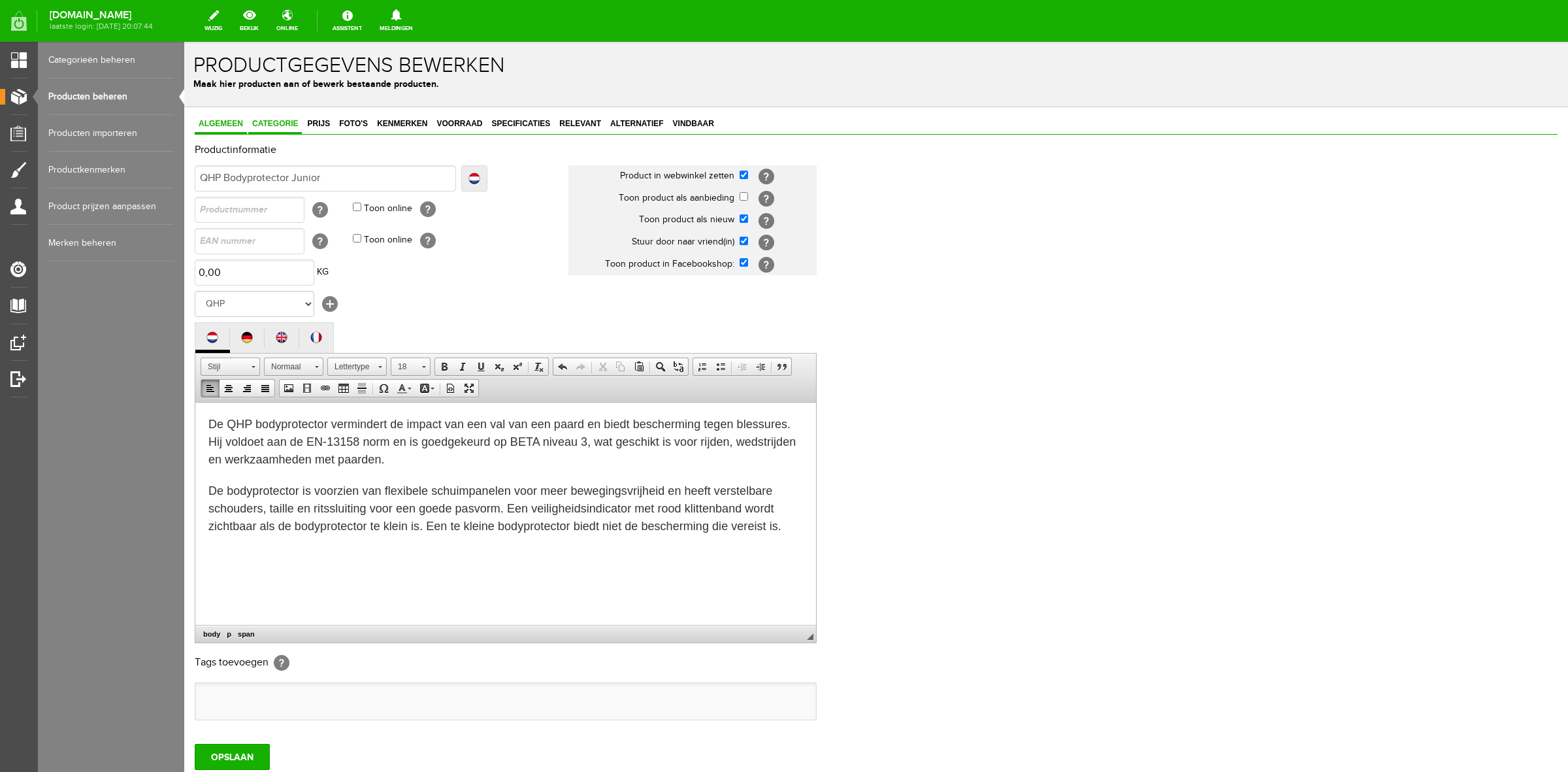
click at [283, 120] on span "Categorie" at bounding box center [275, 123] width 54 height 9
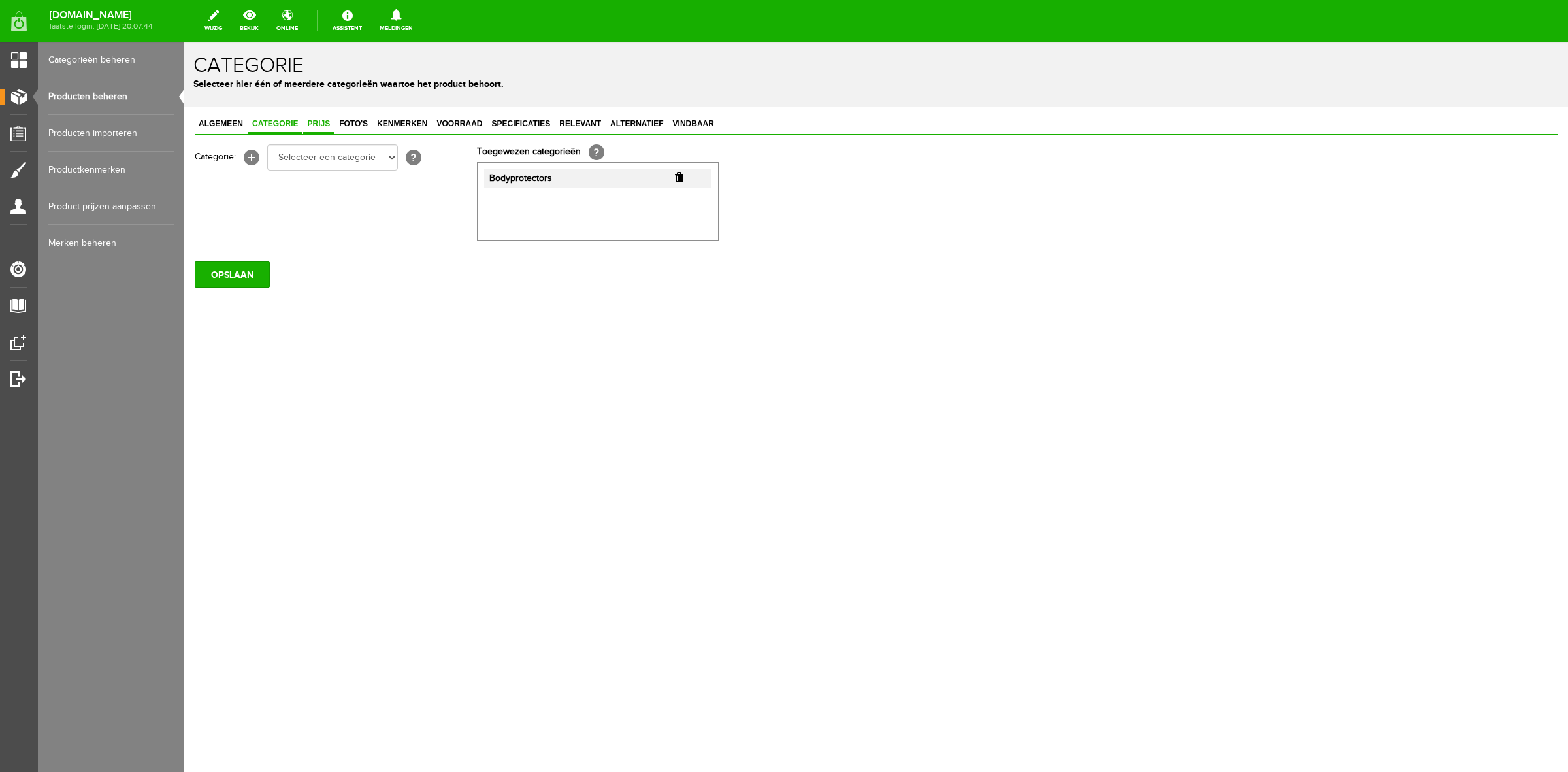
click at [314, 123] on span "Prijs" at bounding box center [318, 123] width 31 height 9
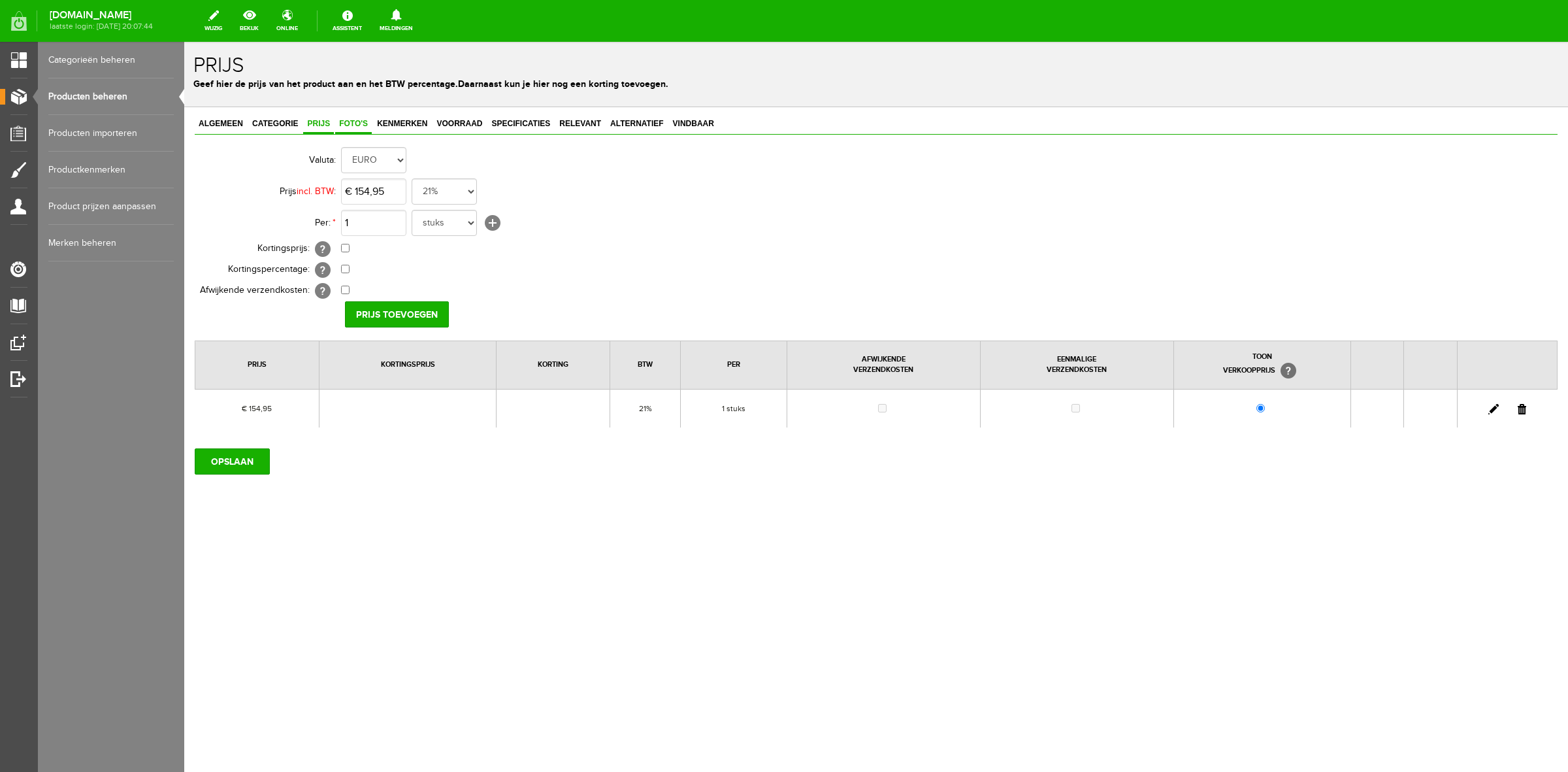
click at [362, 126] on span "Foto's" at bounding box center [353, 123] width 37 height 9
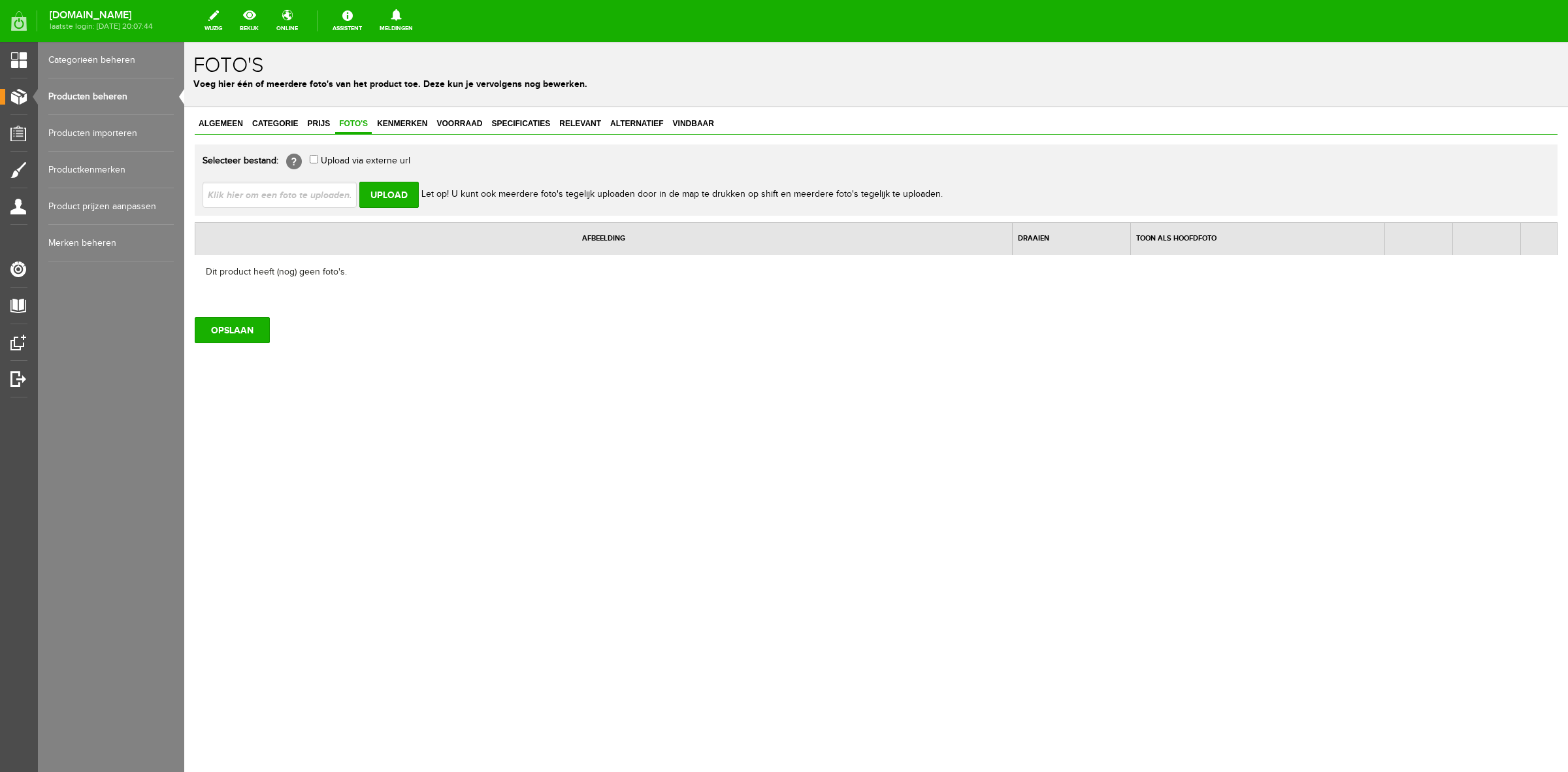
click at [316, 193] on input "file" at bounding box center [285, 194] width 165 height 25
type input "C:\fakepath\Maatschema bodyprotector QHP.png"
type input "Maatschema bodyprotector QHP.png; 8900na-2_19.jpg; 8900na-1_34.jpg; 8900na_34.j…"
click at [383, 193] on input "Upload" at bounding box center [388, 194] width 59 height 26
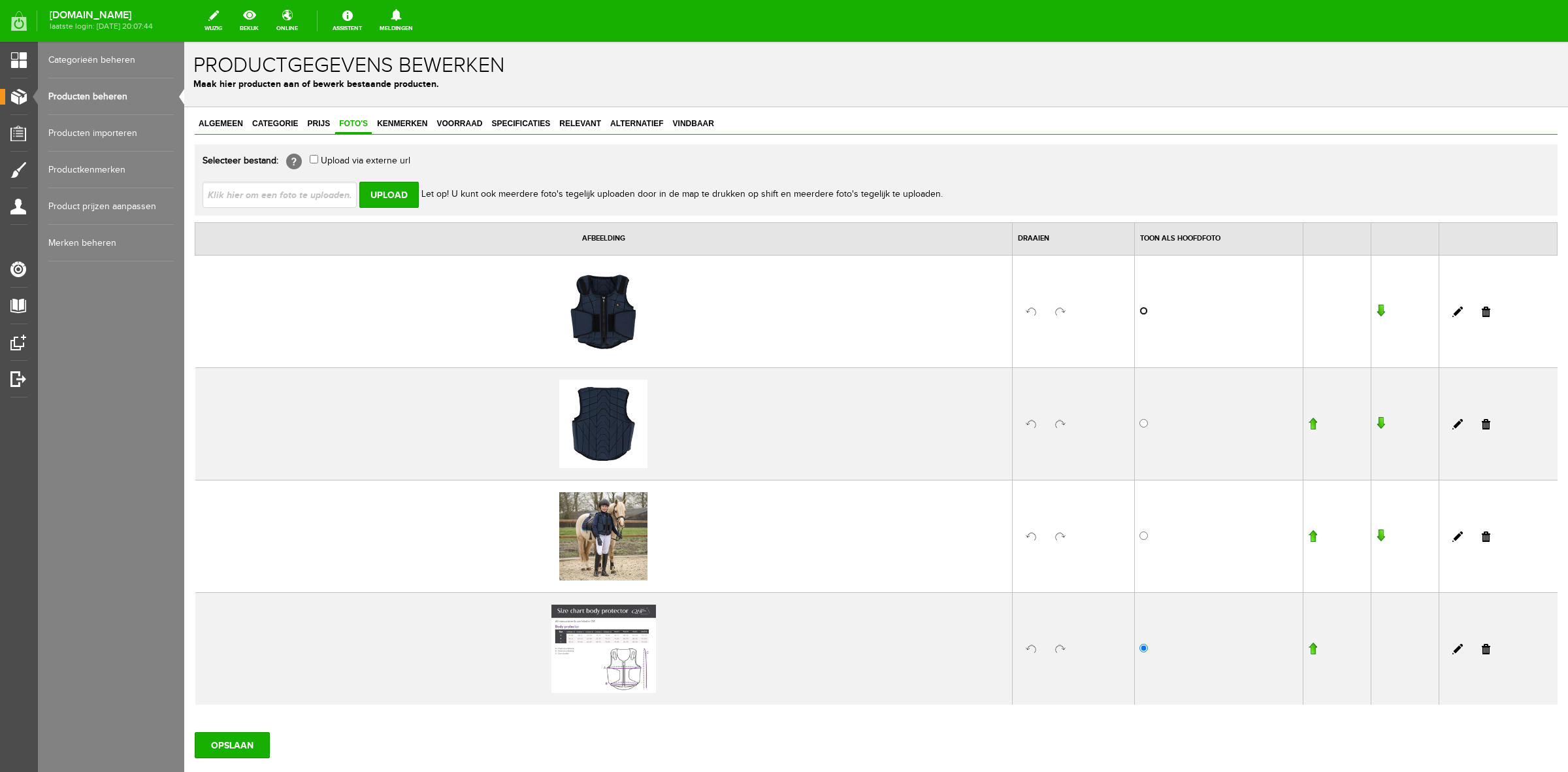
click at [1139, 312] on input "radio" at bounding box center [1144, 311] width 8 height 8
radio input "true"
click at [271, 189] on input "file" at bounding box center [285, 194] width 165 height 25
type input "C:\fakepath\8900na_33.jpg"
type input "8900na_33.jpg; 8900na-1_33.jpg"
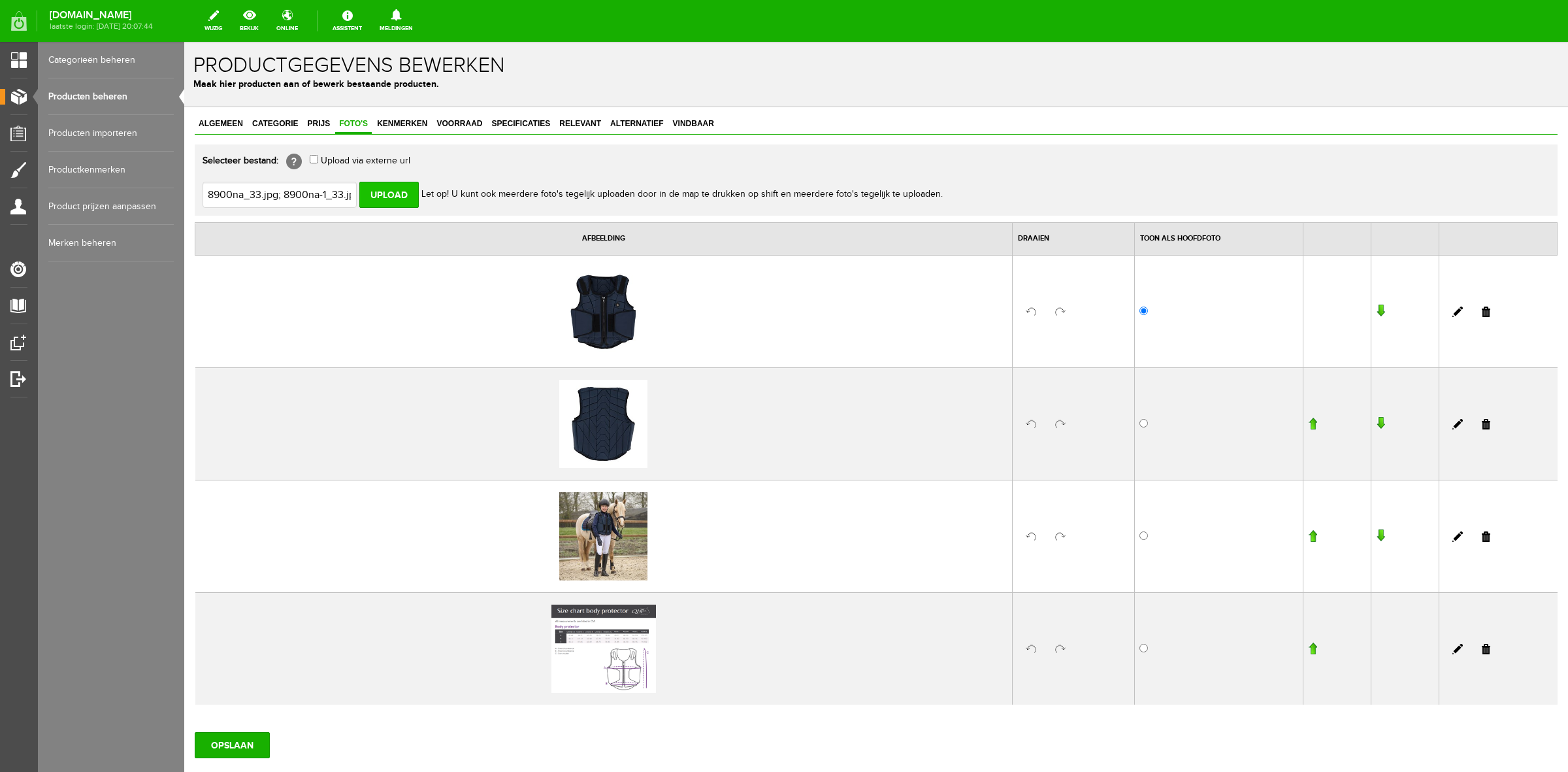
click at [407, 199] on input "Upload" at bounding box center [388, 194] width 59 height 26
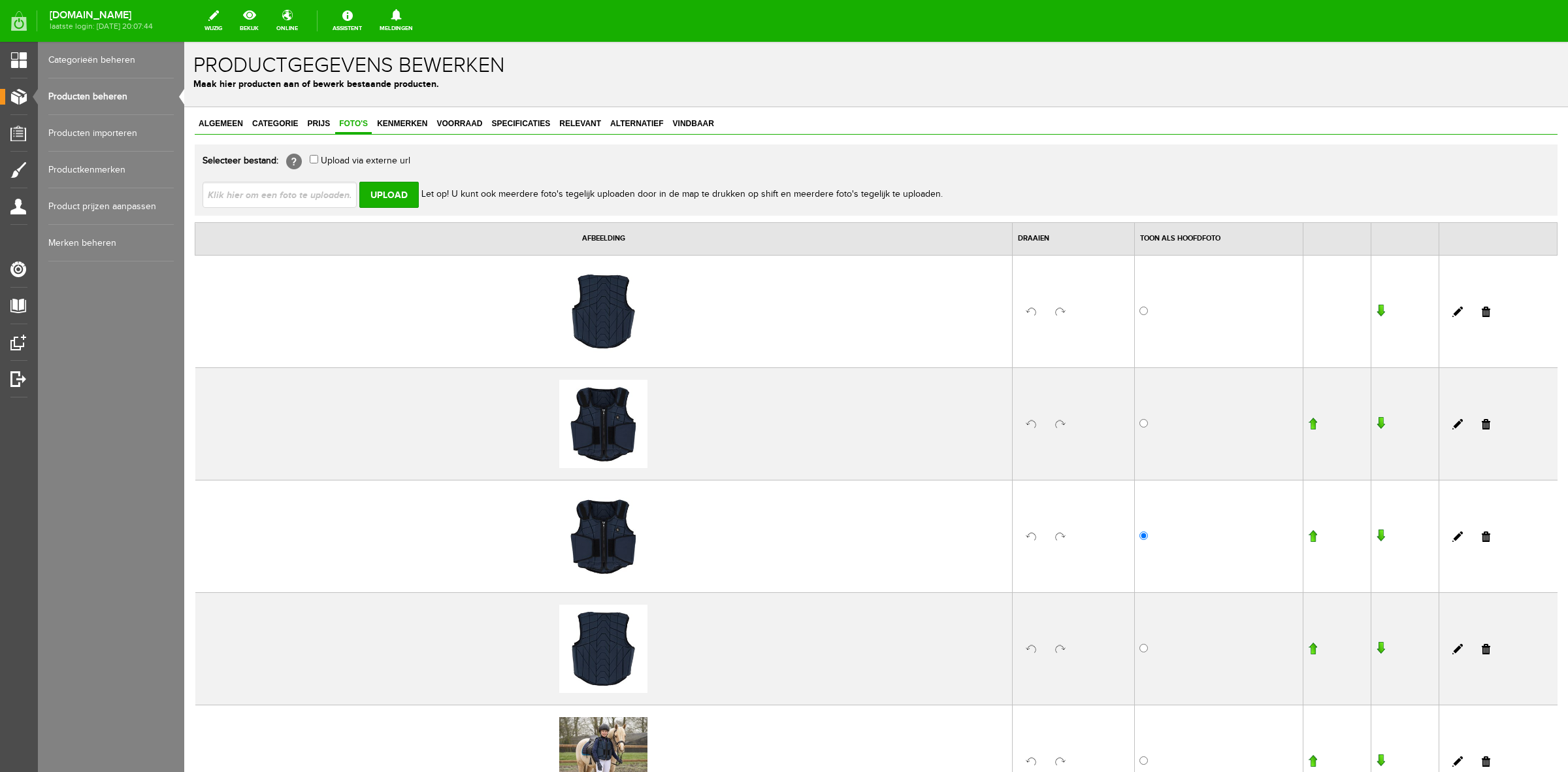
click at [330, 186] on input "file" at bounding box center [285, 194] width 165 height 25
type input "C:\fakepath\8900zw_33.jpg"
type input "8900zw_33.jpg; 8900zw-1_33.jpg; 8900zw-4_3.jpg"
click at [390, 189] on input "Upload" at bounding box center [388, 194] width 59 height 26
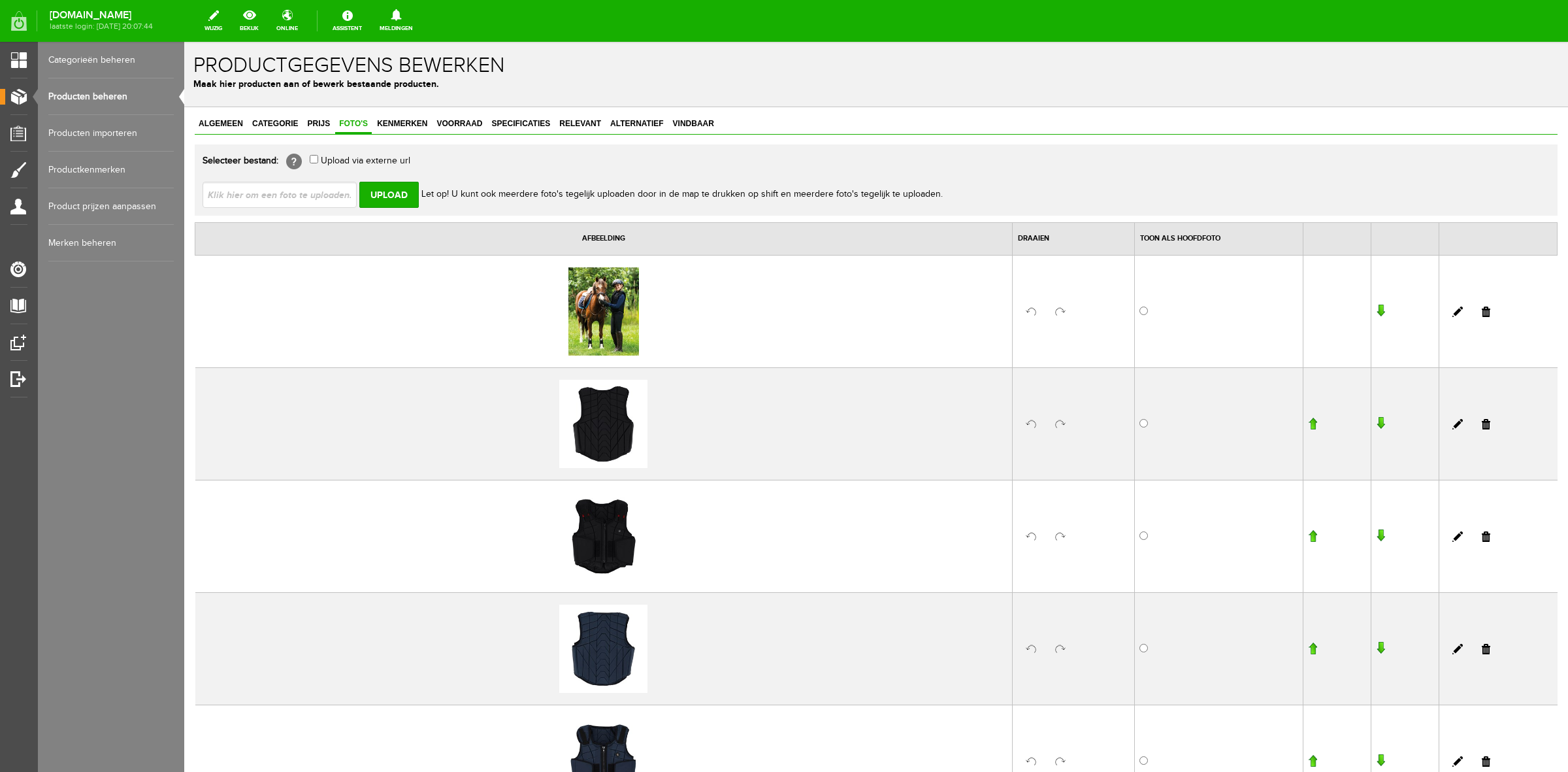
click at [1482, 307] on link at bounding box center [1486, 311] width 8 height 10
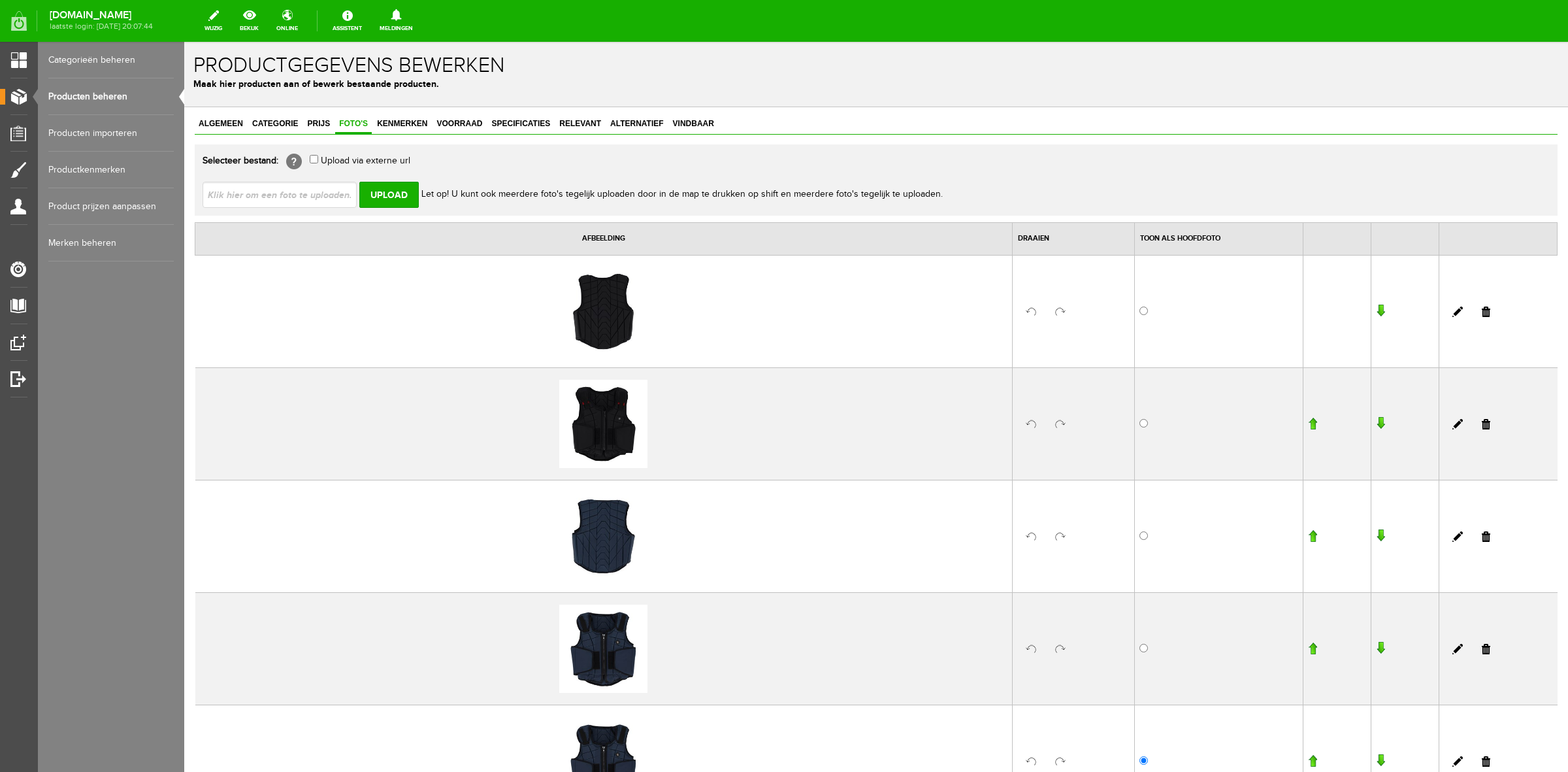
click at [1482, 534] on link at bounding box center [1486, 537] width 8 height 10
click at [1482, 538] on link at bounding box center [1486, 537] width 8 height 10
click at [389, 122] on span "Kenmerken" at bounding box center [402, 123] width 58 height 9
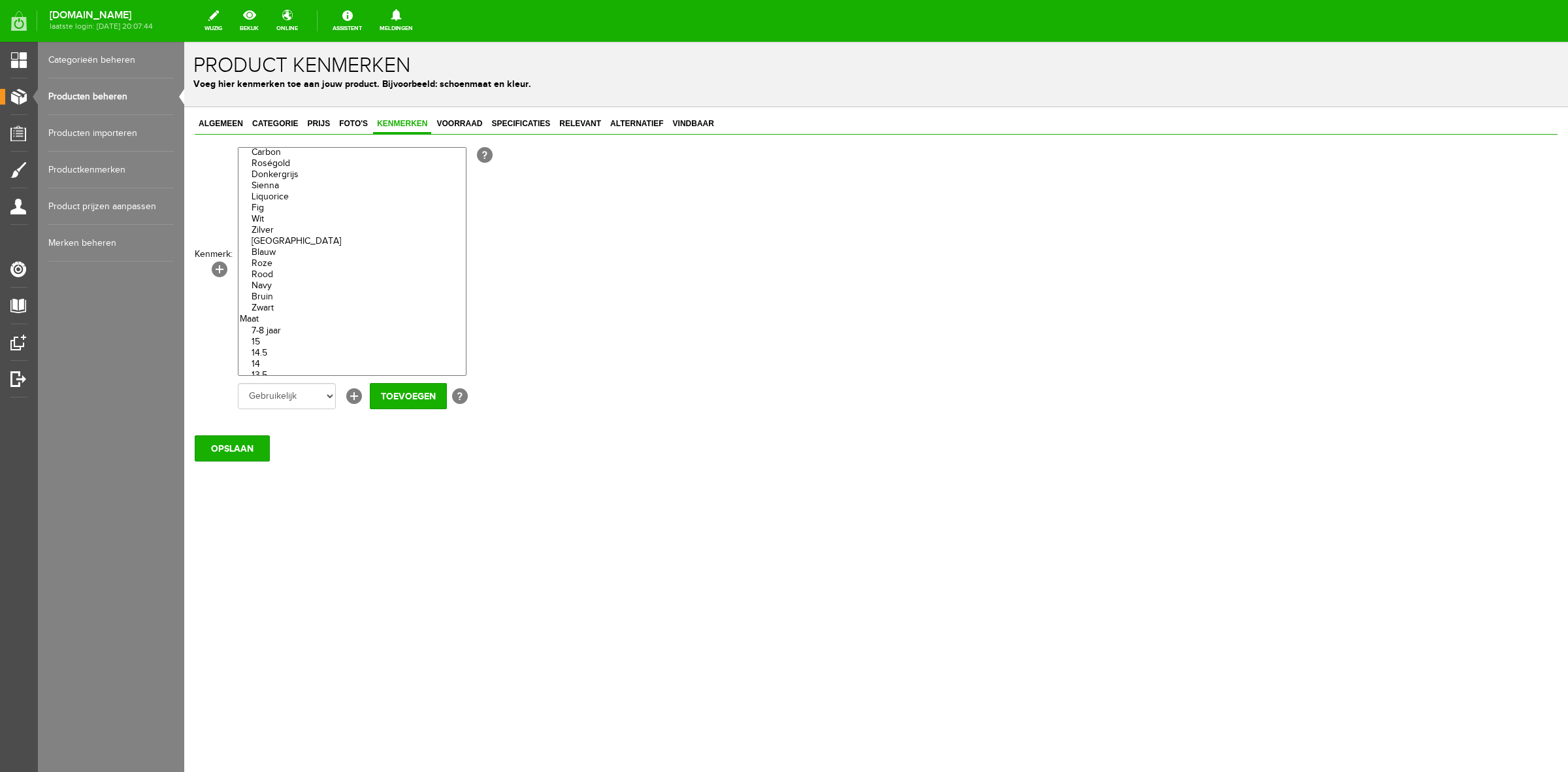
scroll to position [3595, 0]
click at [270, 286] on option "Navy" at bounding box center [352, 280] width 228 height 11
click at [279, 308] on option "Zwart" at bounding box center [352, 302] width 228 height 11
click at [266, 244] on option "XS" at bounding box center [352, 239] width 228 height 11
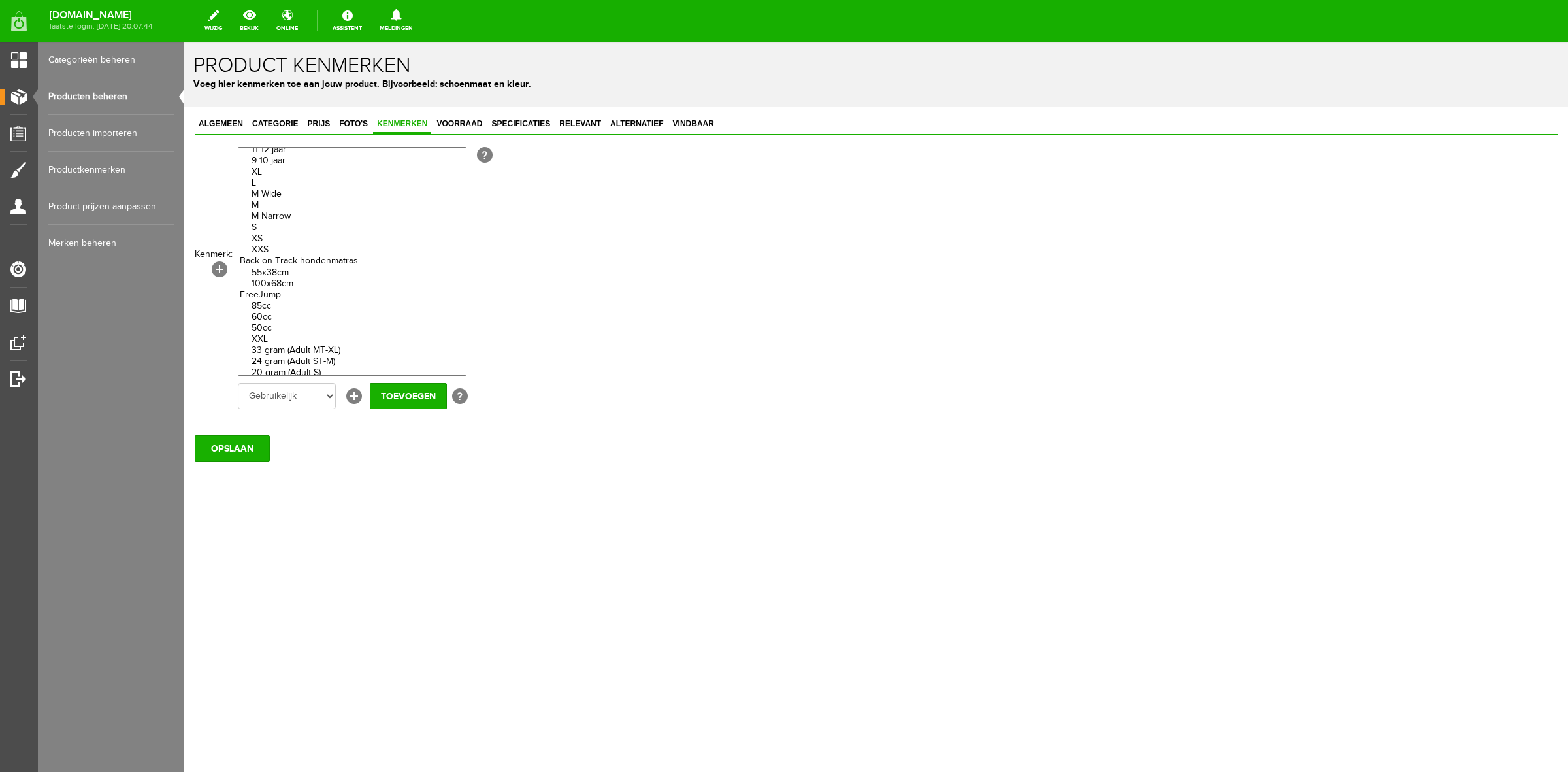
click at [263, 234] on option "S" at bounding box center [352, 227] width 228 height 11
click at [260, 211] on option "M" at bounding box center [352, 205] width 228 height 11
click at [260, 189] on option "L" at bounding box center [352, 183] width 228 height 11
select select "85327|336138"
click at [263, 178] on option "XL" at bounding box center [352, 172] width 228 height 11
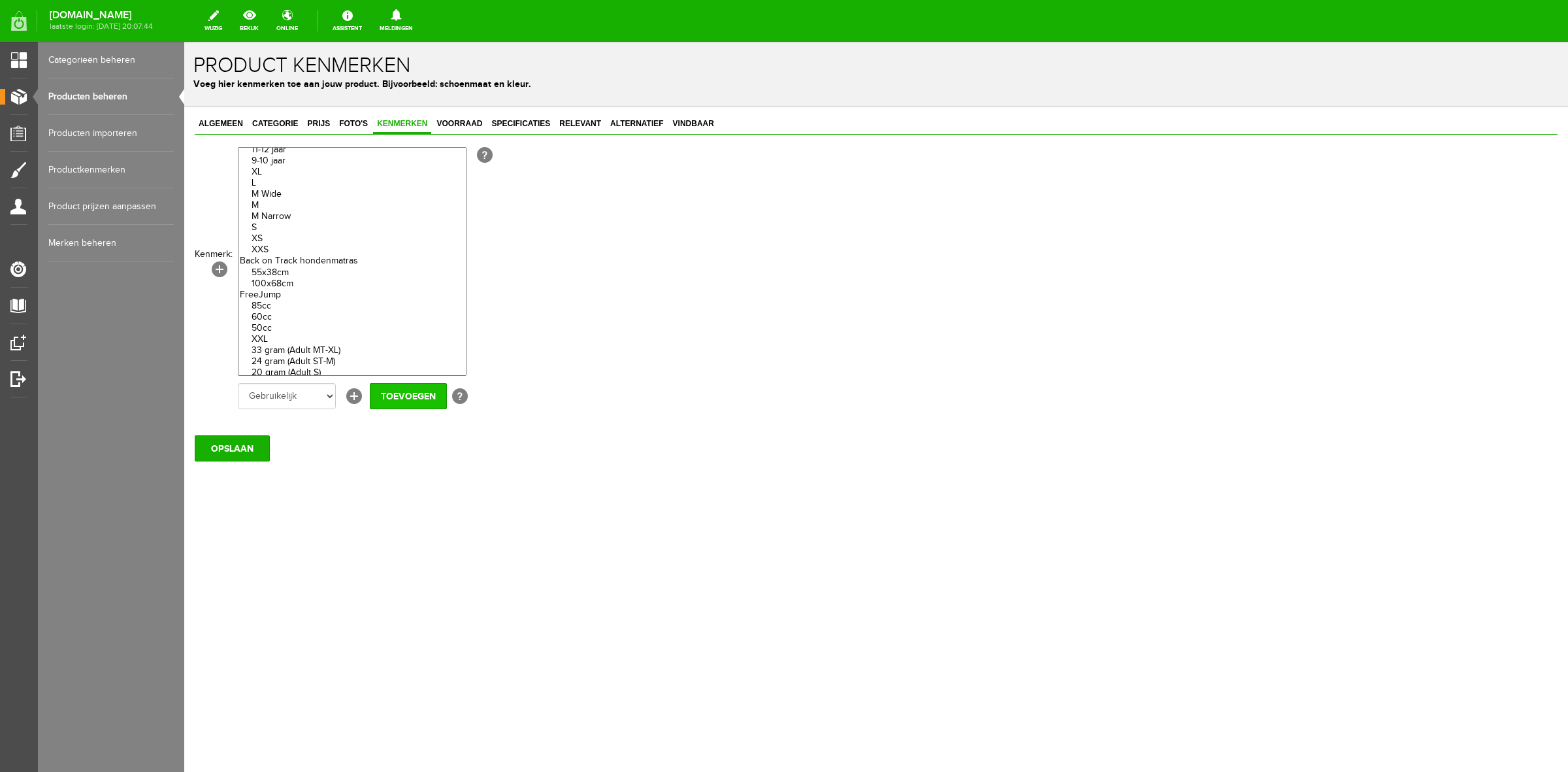
click at [405, 396] on input "Toevoegen" at bounding box center [409, 395] width 77 height 26
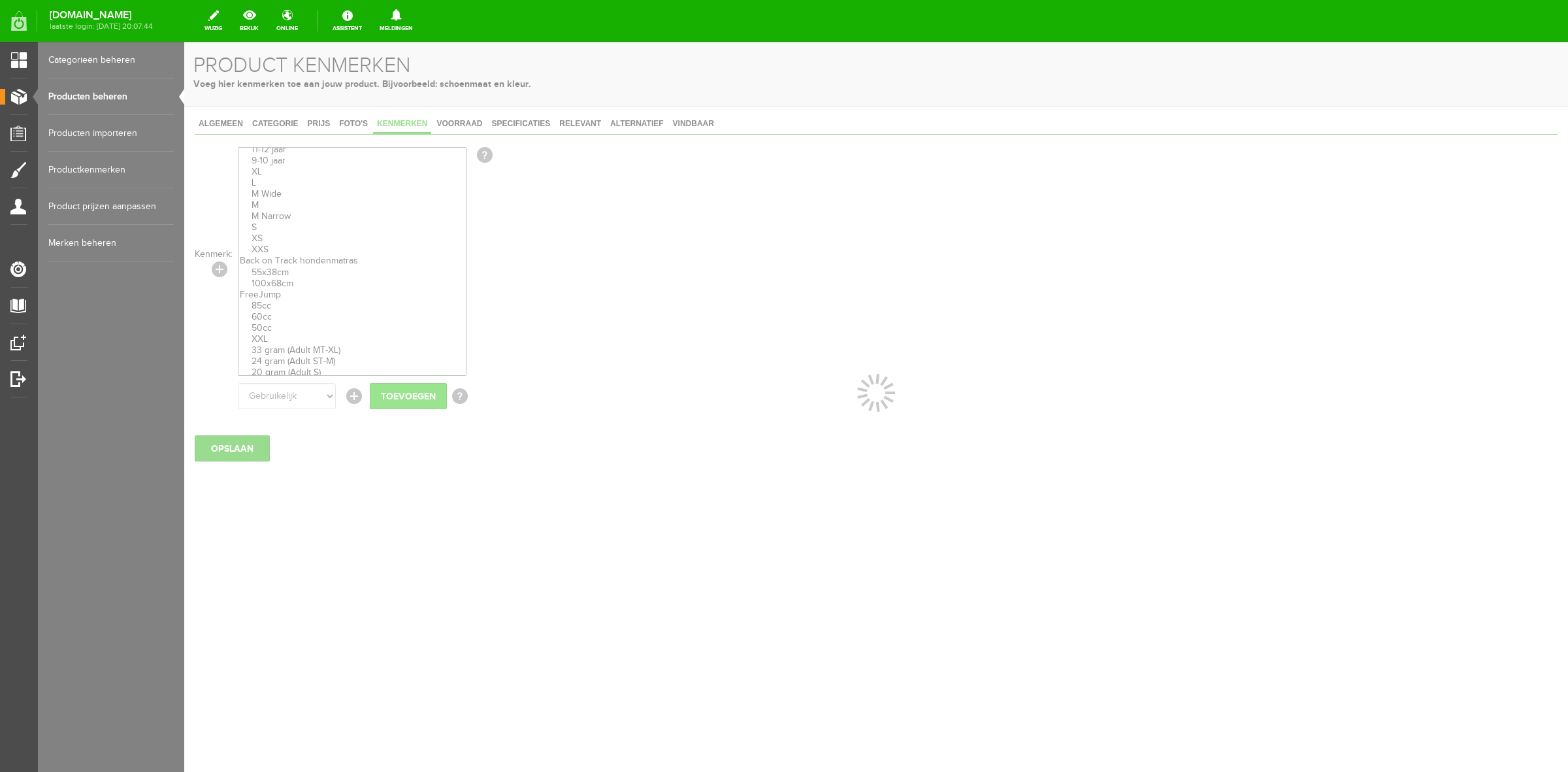
select select
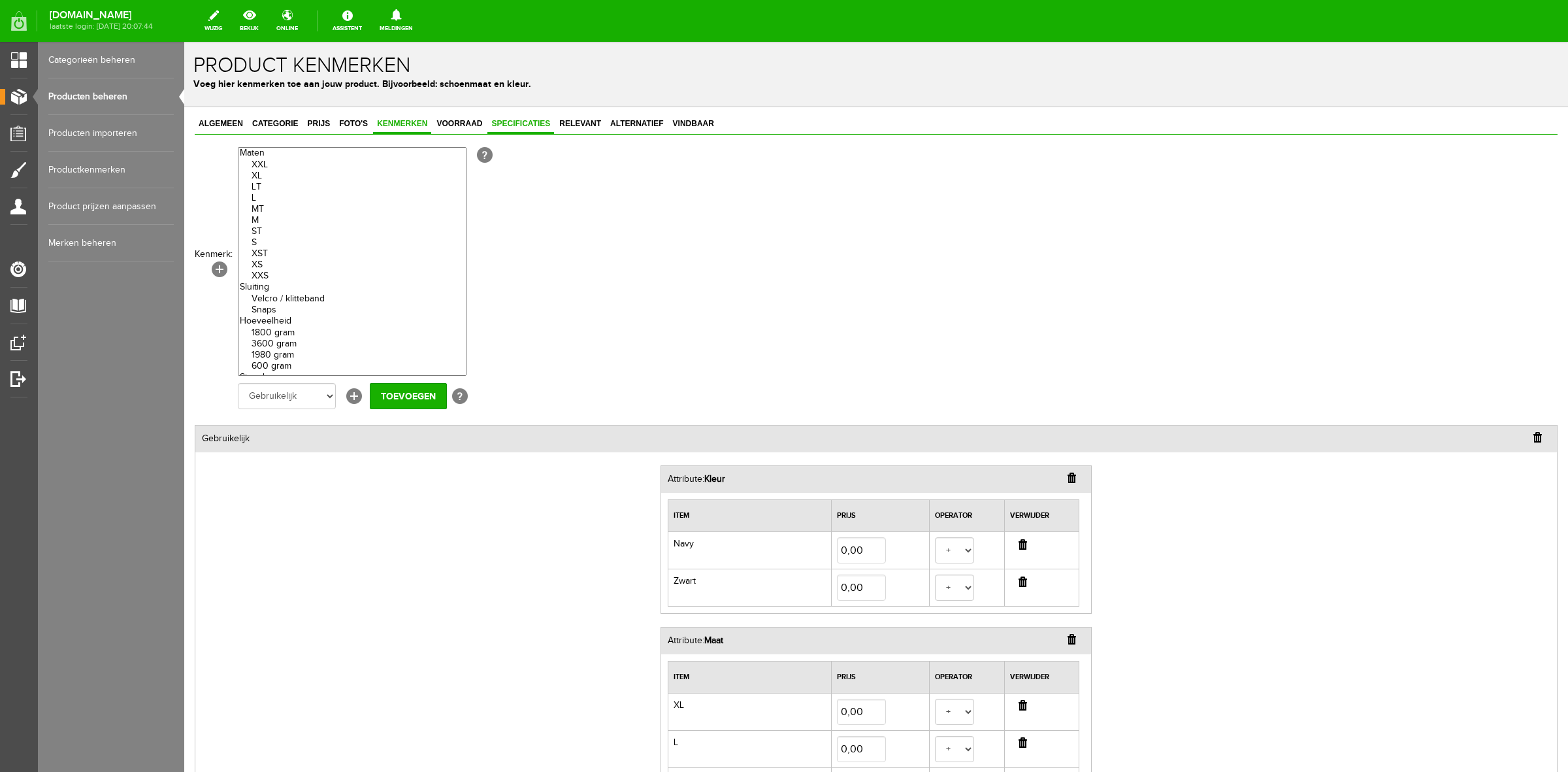
click at [511, 116] on link "Specificaties" at bounding box center [521, 124] width 67 height 19
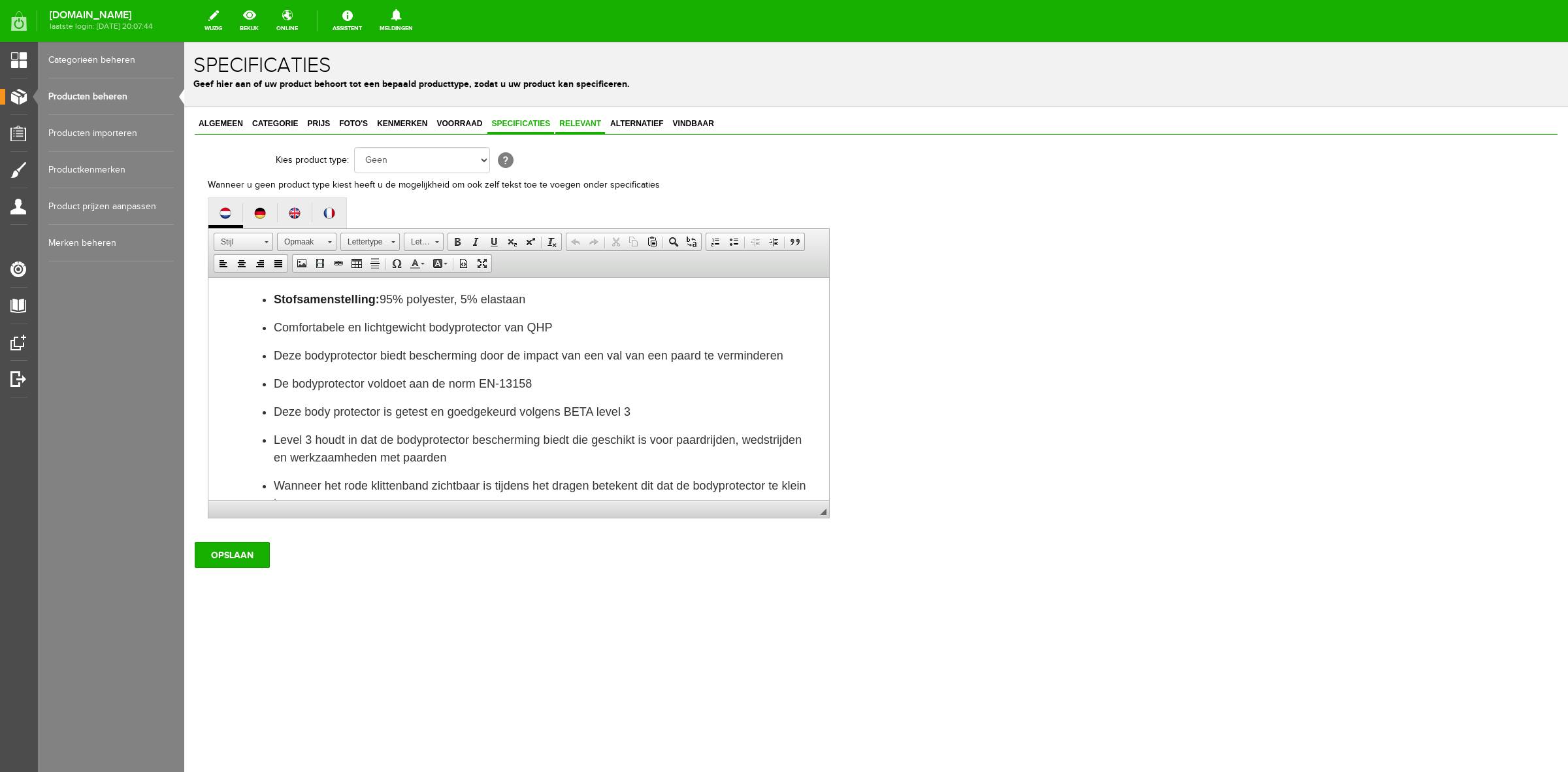
click at [577, 126] on span "Relevant" at bounding box center [580, 123] width 49 height 9
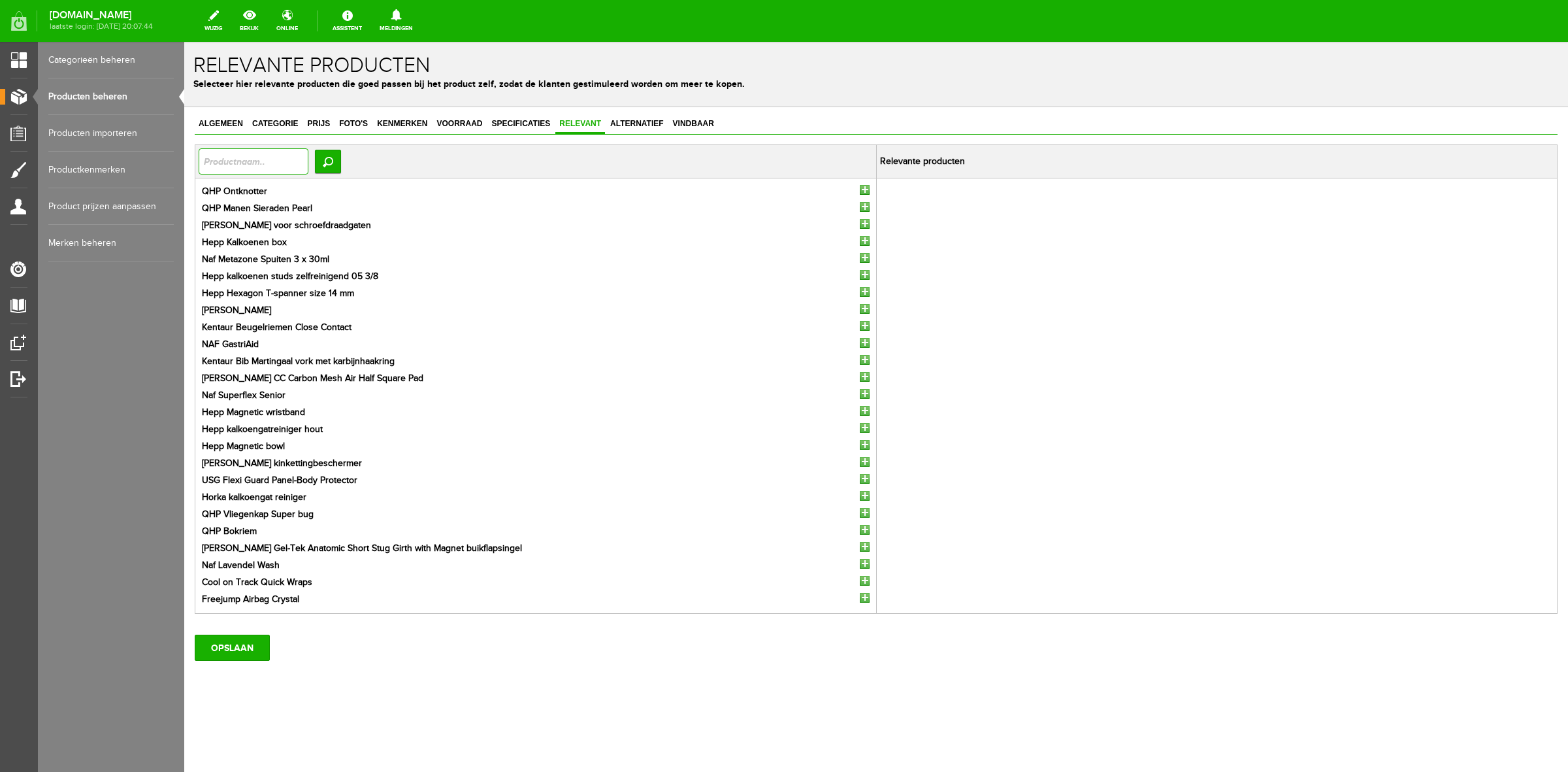
click at [301, 164] on input "text" at bounding box center [253, 161] width 110 height 26
type input "cap"
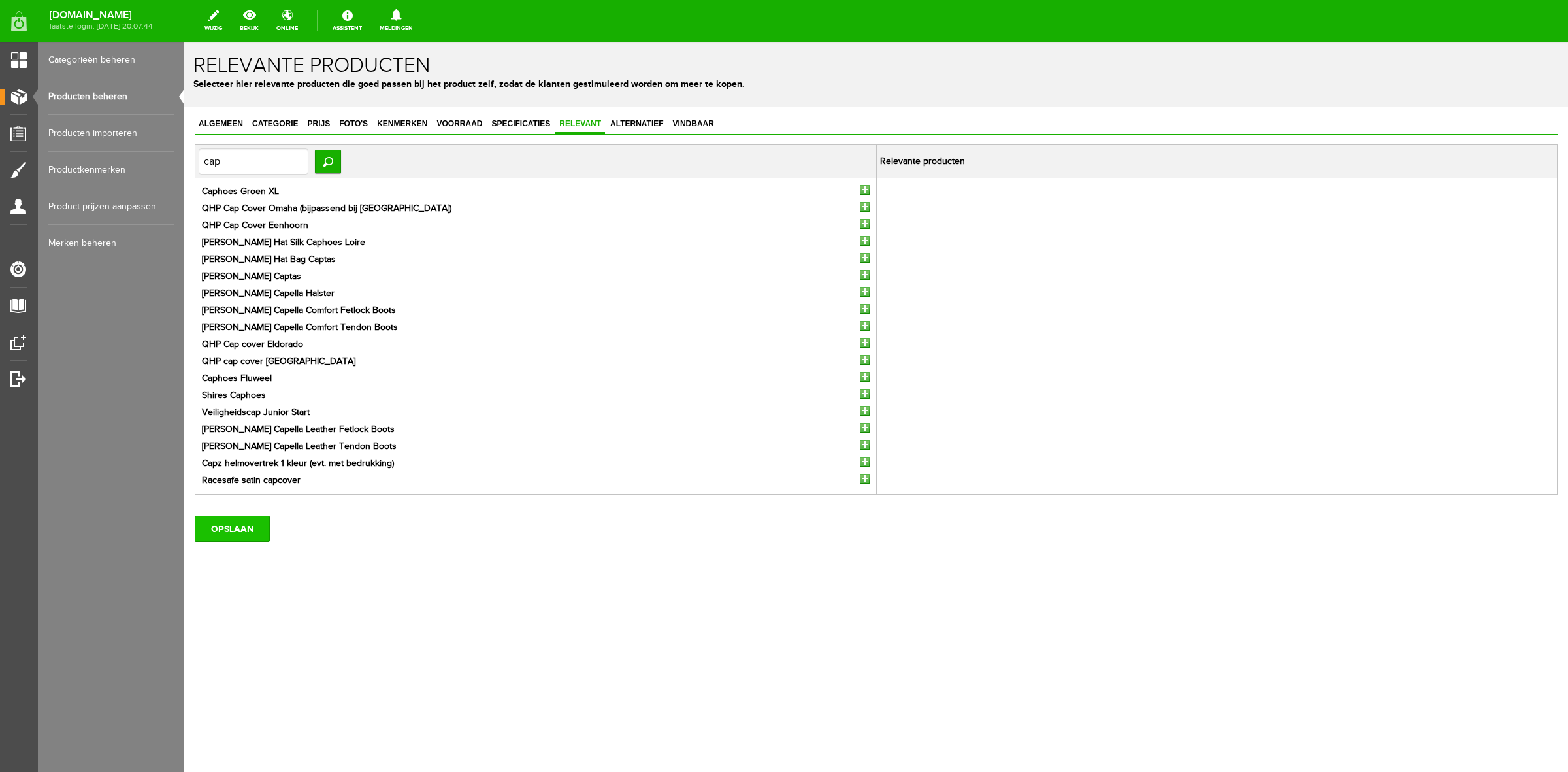
click at [249, 537] on input "OPSLAAN" at bounding box center [233, 528] width 75 height 26
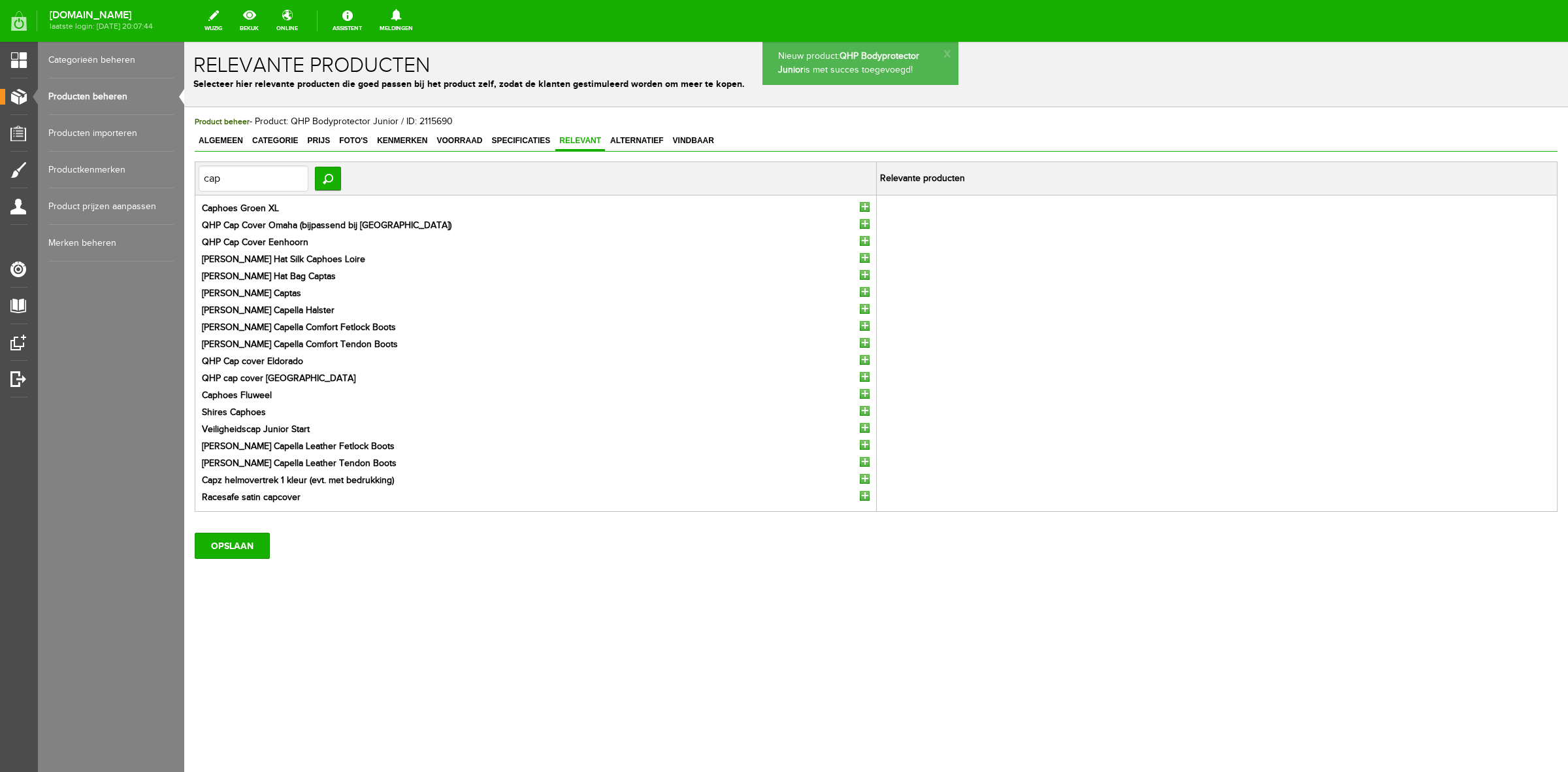
scroll to position [0, 0]
click at [633, 139] on span "Alternatief" at bounding box center [636, 140] width 61 height 9
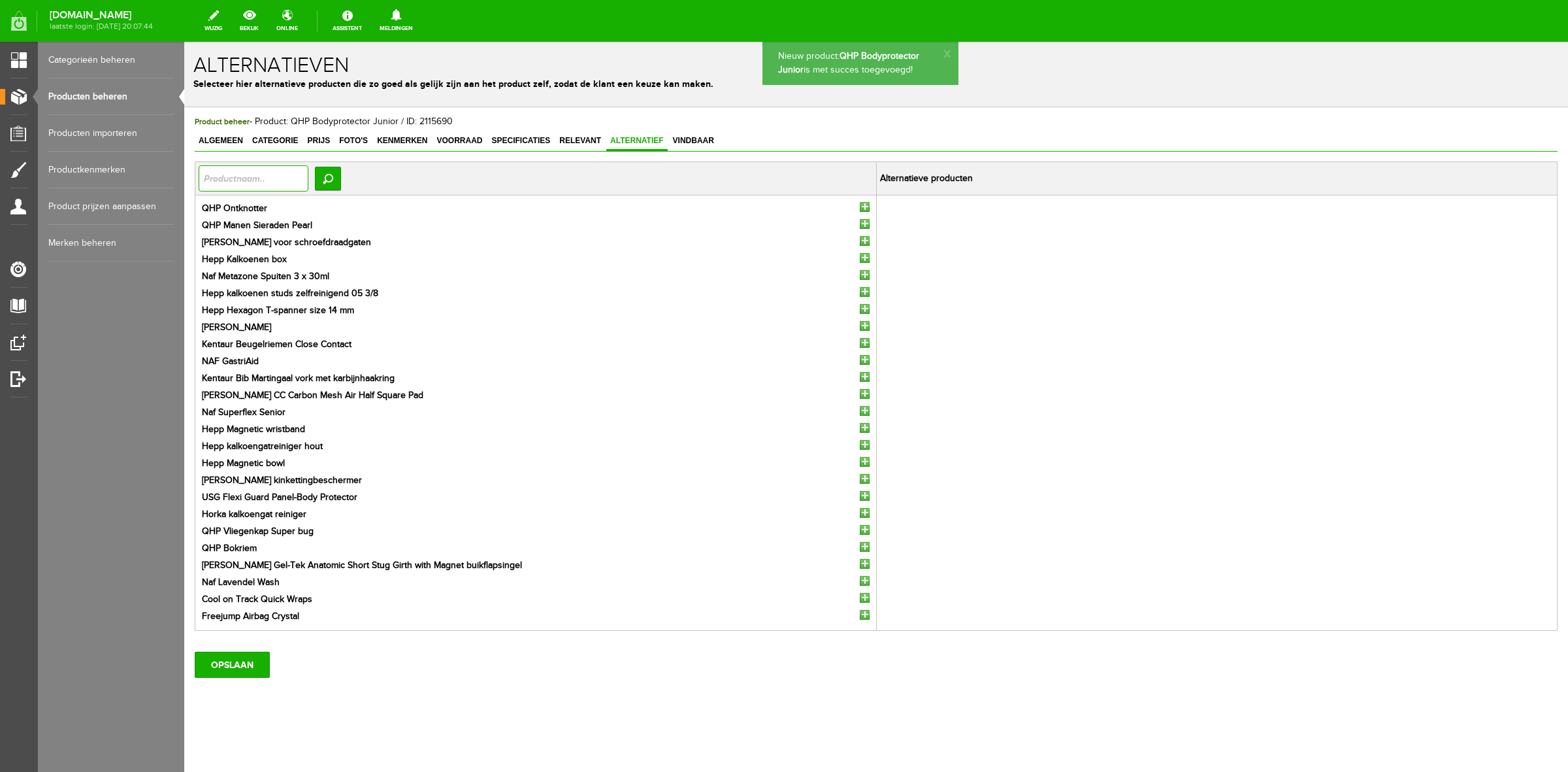
click at [271, 178] on input "text" at bounding box center [253, 178] width 110 height 26
type input "horka"
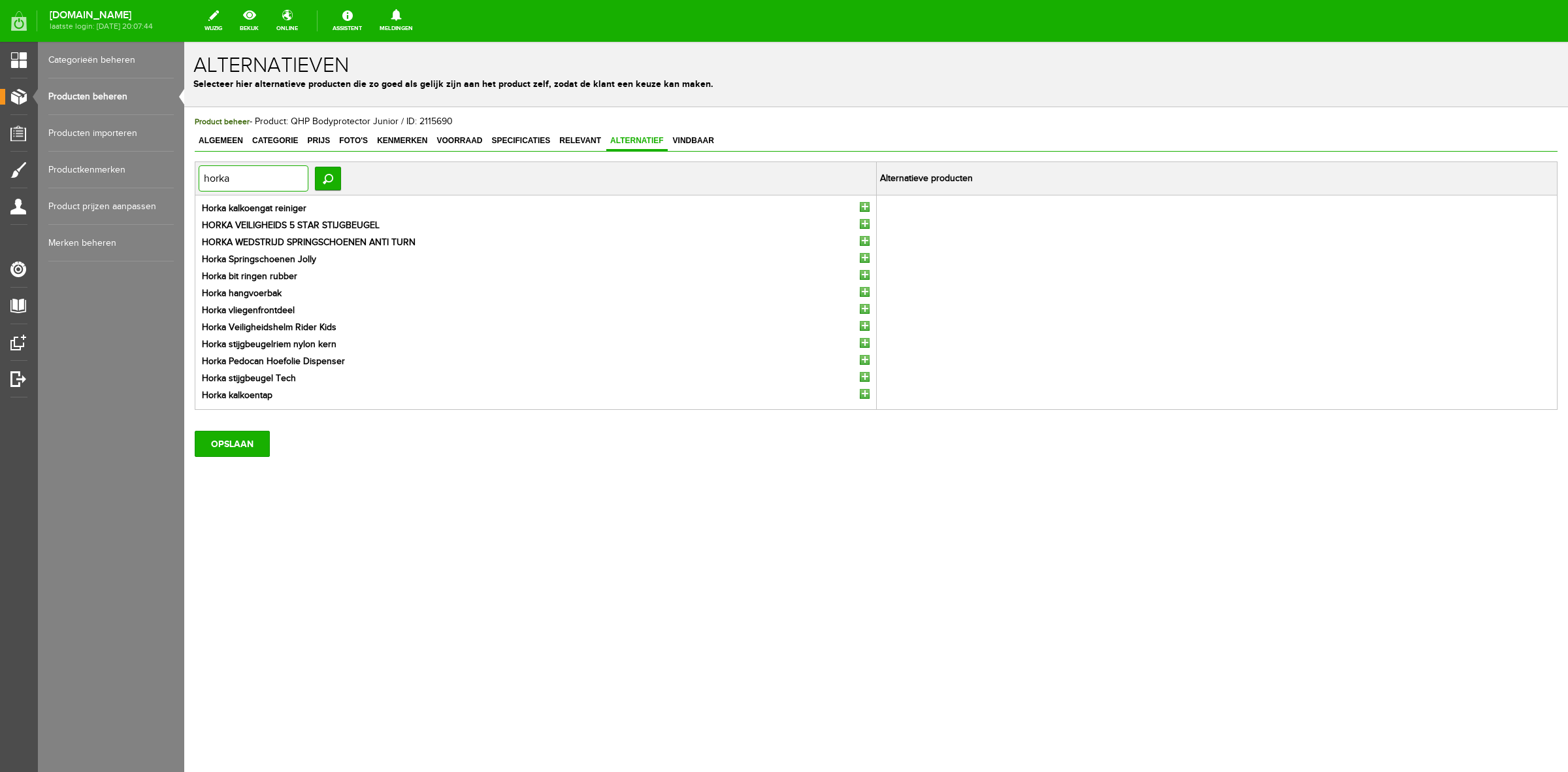
drag, startPoint x: 269, startPoint y: 178, endPoint x: 285, endPoint y: 219, distance: 44.0
click at [184, 178] on html "Nieuw product: QHP Bodyprotector Junior is met succes toegevoegd! x Alternatiev…" at bounding box center [876, 407] width 1384 height 730
type input "r"
type input "kontor"
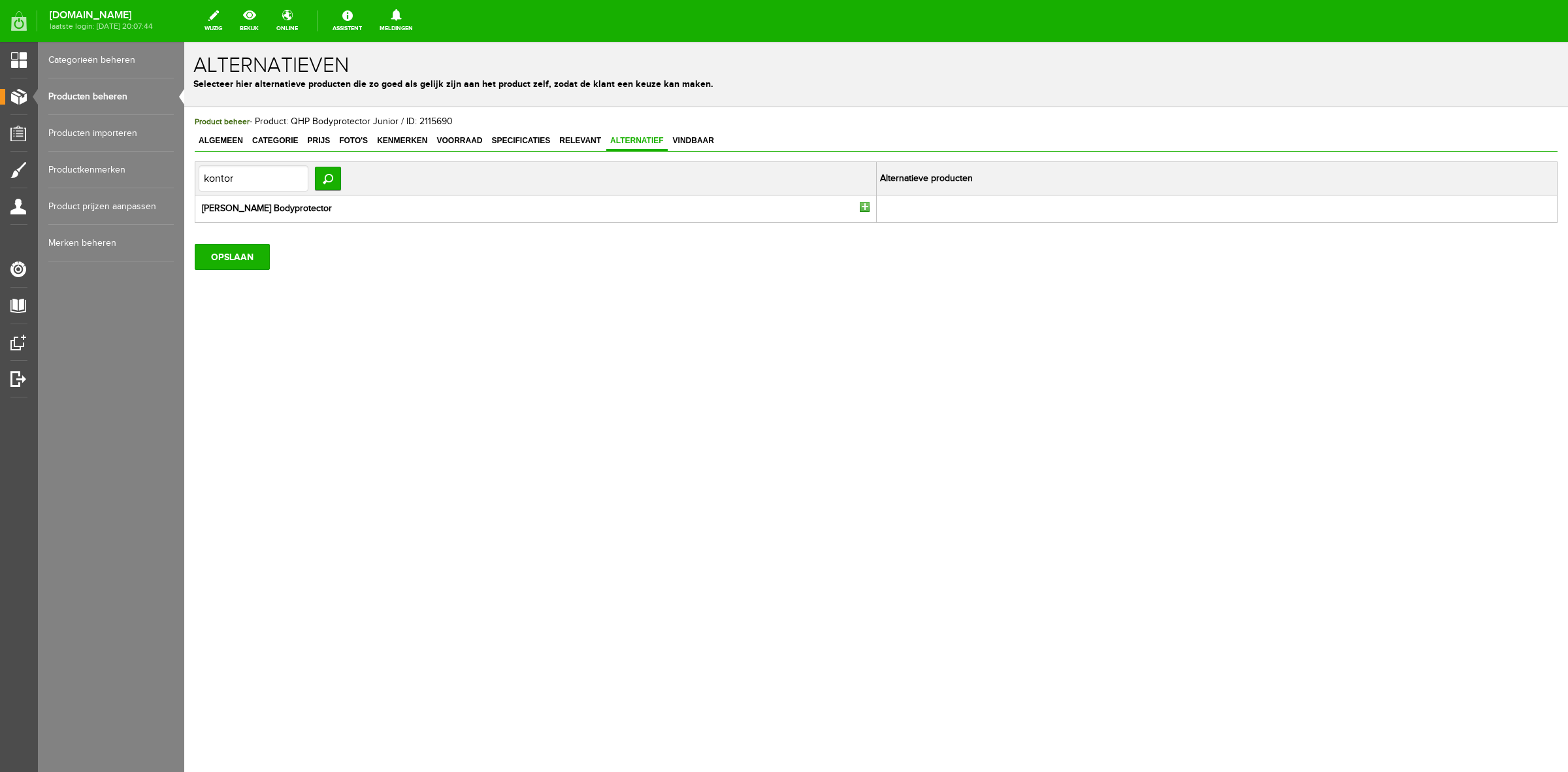
click at [863, 204] on input "button" at bounding box center [865, 207] width 10 height 10
drag, startPoint x: 285, startPoint y: 186, endPoint x: 111, endPoint y: 188, distance: 174.0
click at [184, 188] on html "Nieuw product: QHP Bodyprotector Junior is met succes toegevoegd! x Alternatiev…" at bounding box center [876, 407] width 1384 height 730
type input "racesafe"
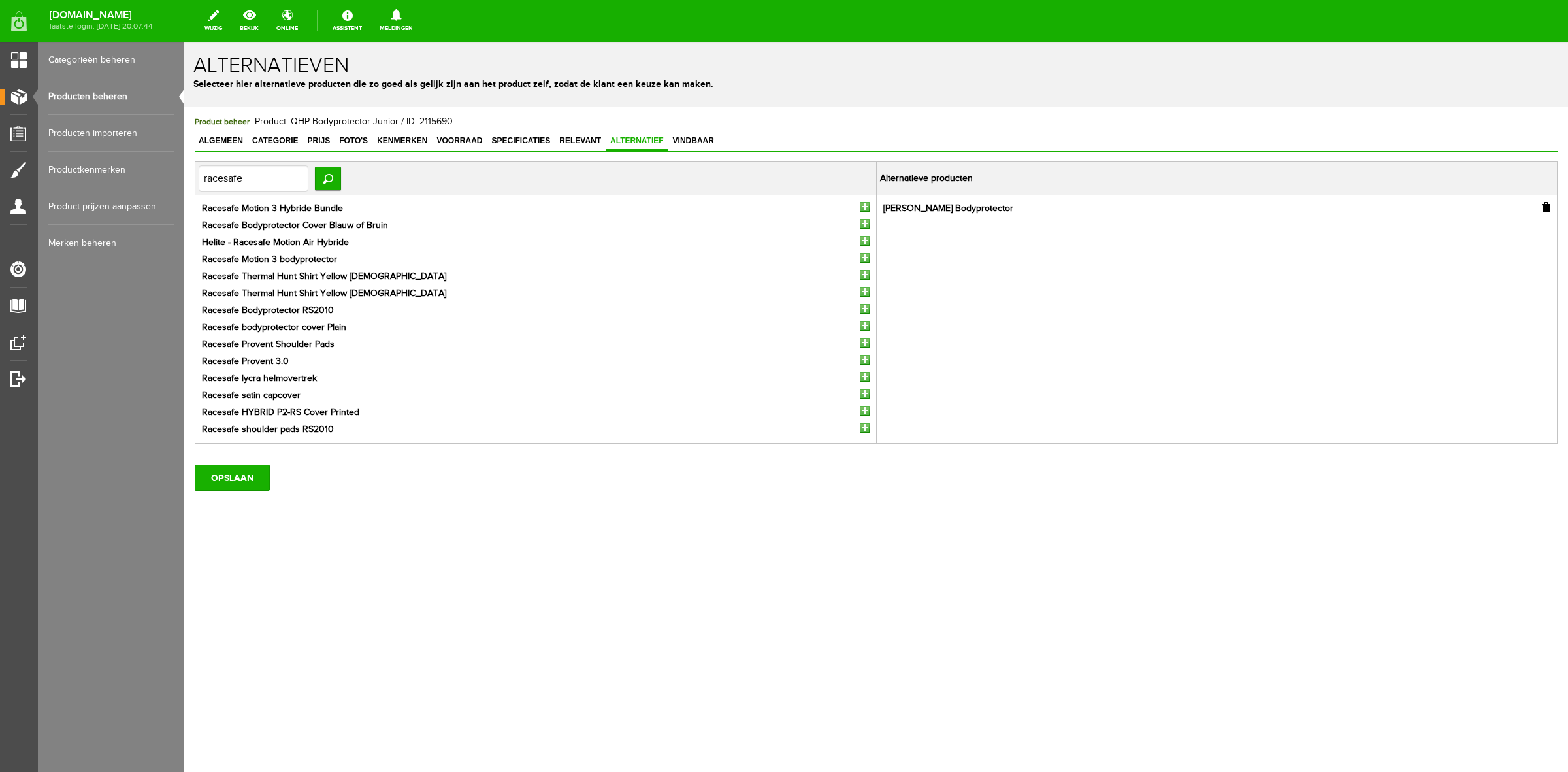
click at [862, 358] on input "button" at bounding box center [865, 360] width 10 height 10
click at [866, 257] on input "button" at bounding box center [865, 258] width 10 height 10
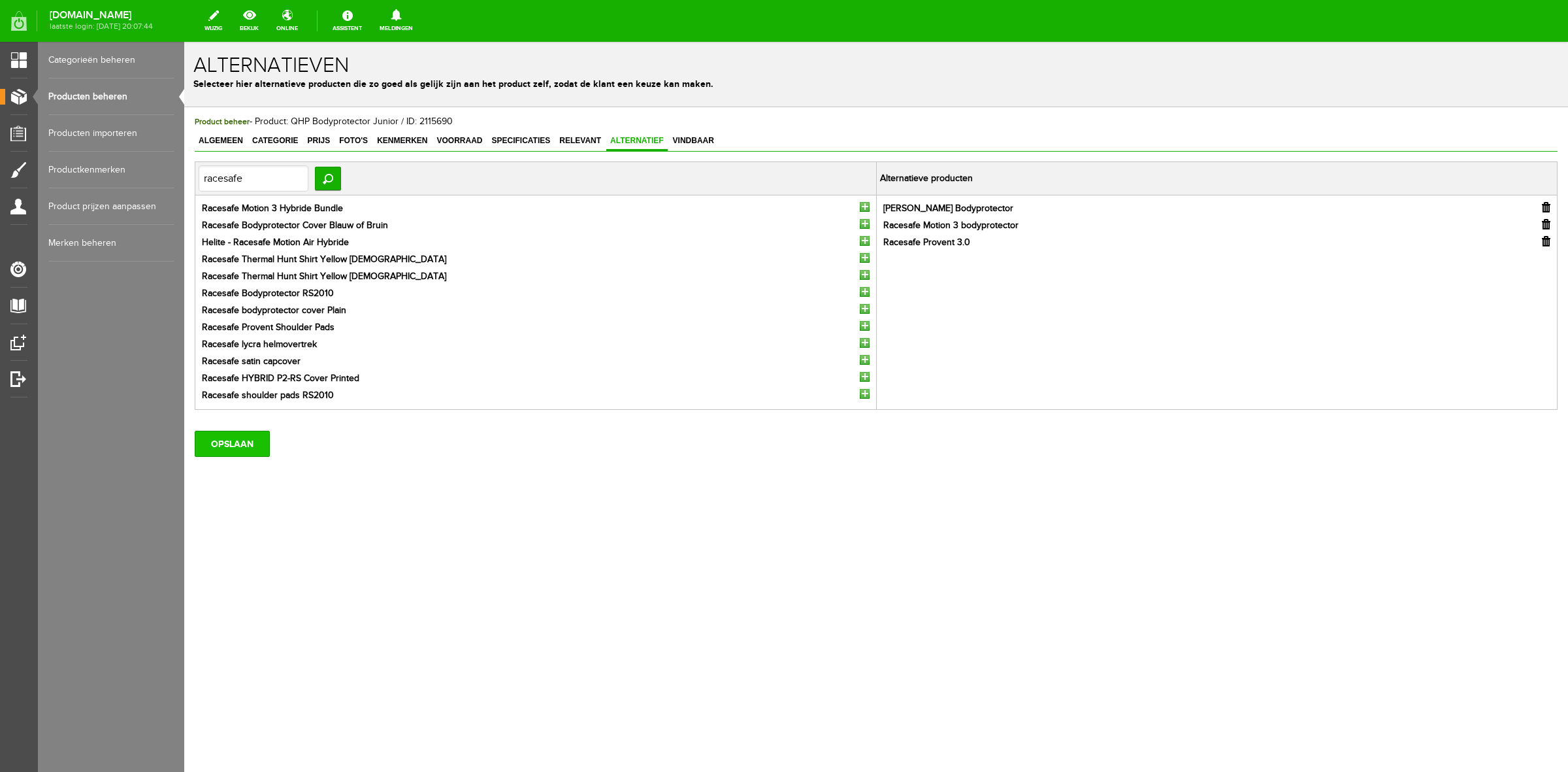
click at [252, 445] on input "OPSLAAN" at bounding box center [233, 443] width 75 height 26
click at [83, 94] on link "Producten beheren" at bounding box center [111, 97] width 126 height 37
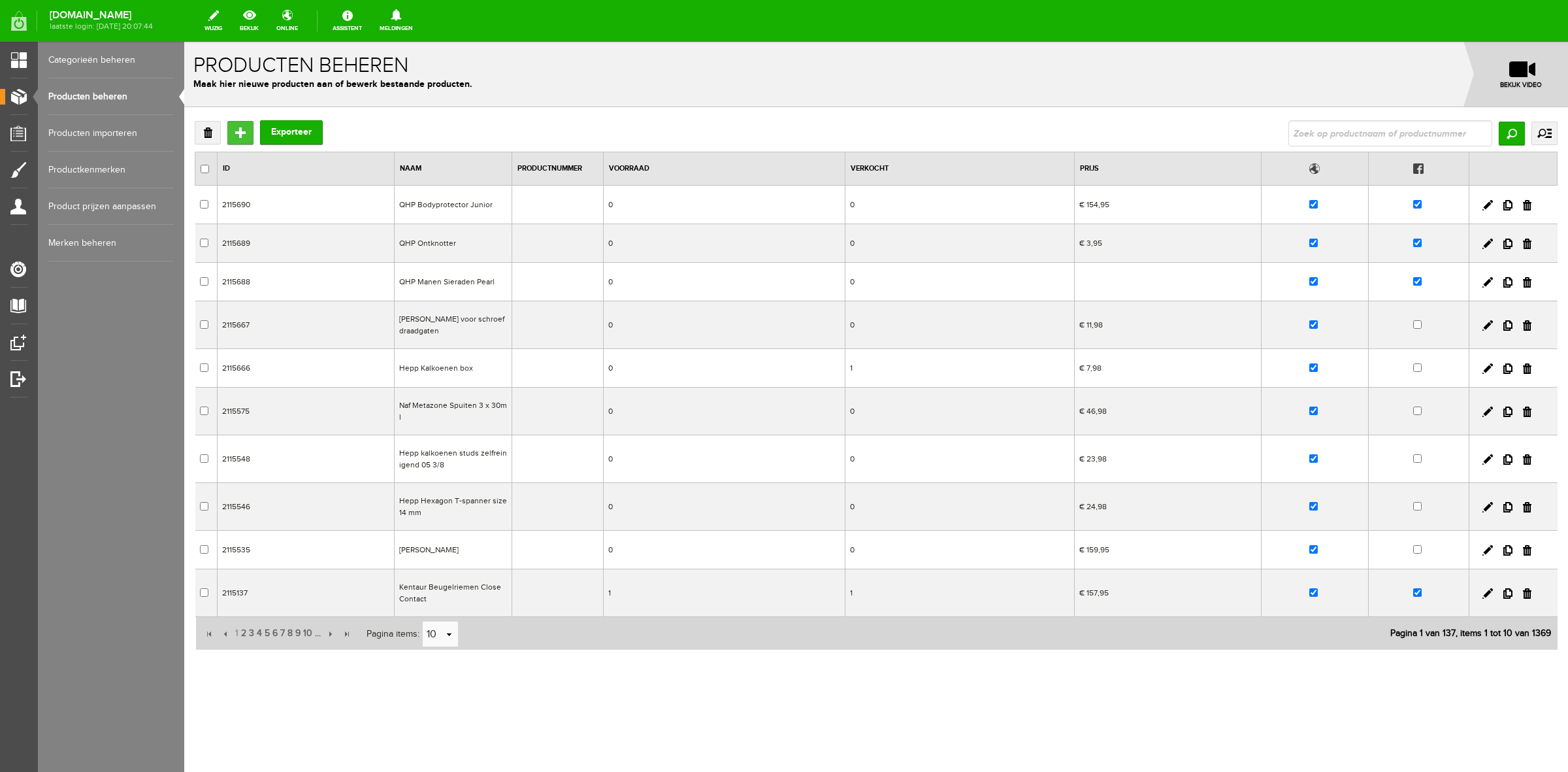
click at [233, 138] on input "Toevoegen" at bounding box center [240, 132] width 26 height 23
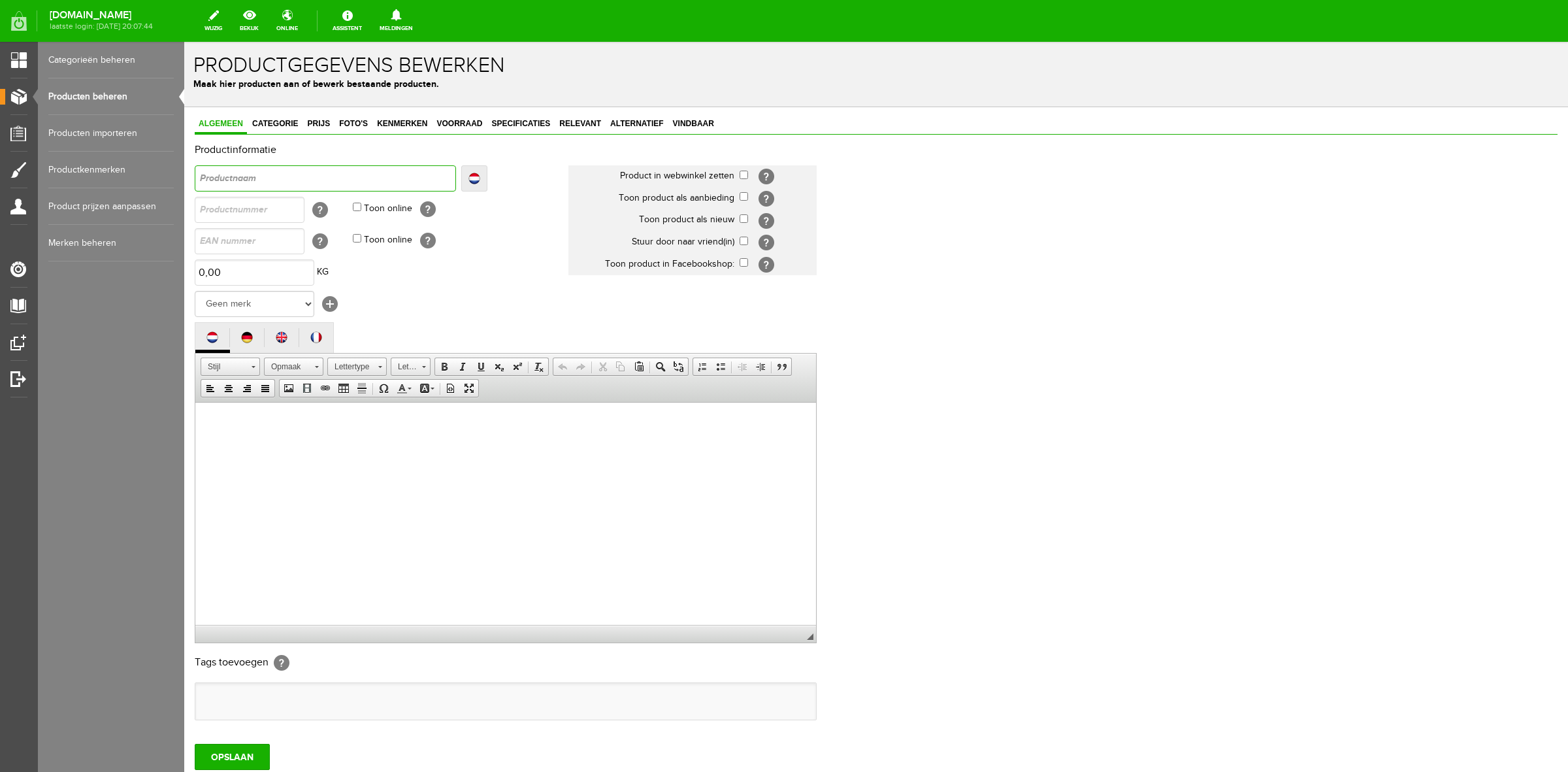
click at [226, 177] on input "text" at bounding box center [326, 178] width 261 height 26
type input "Q"
type input "QH"
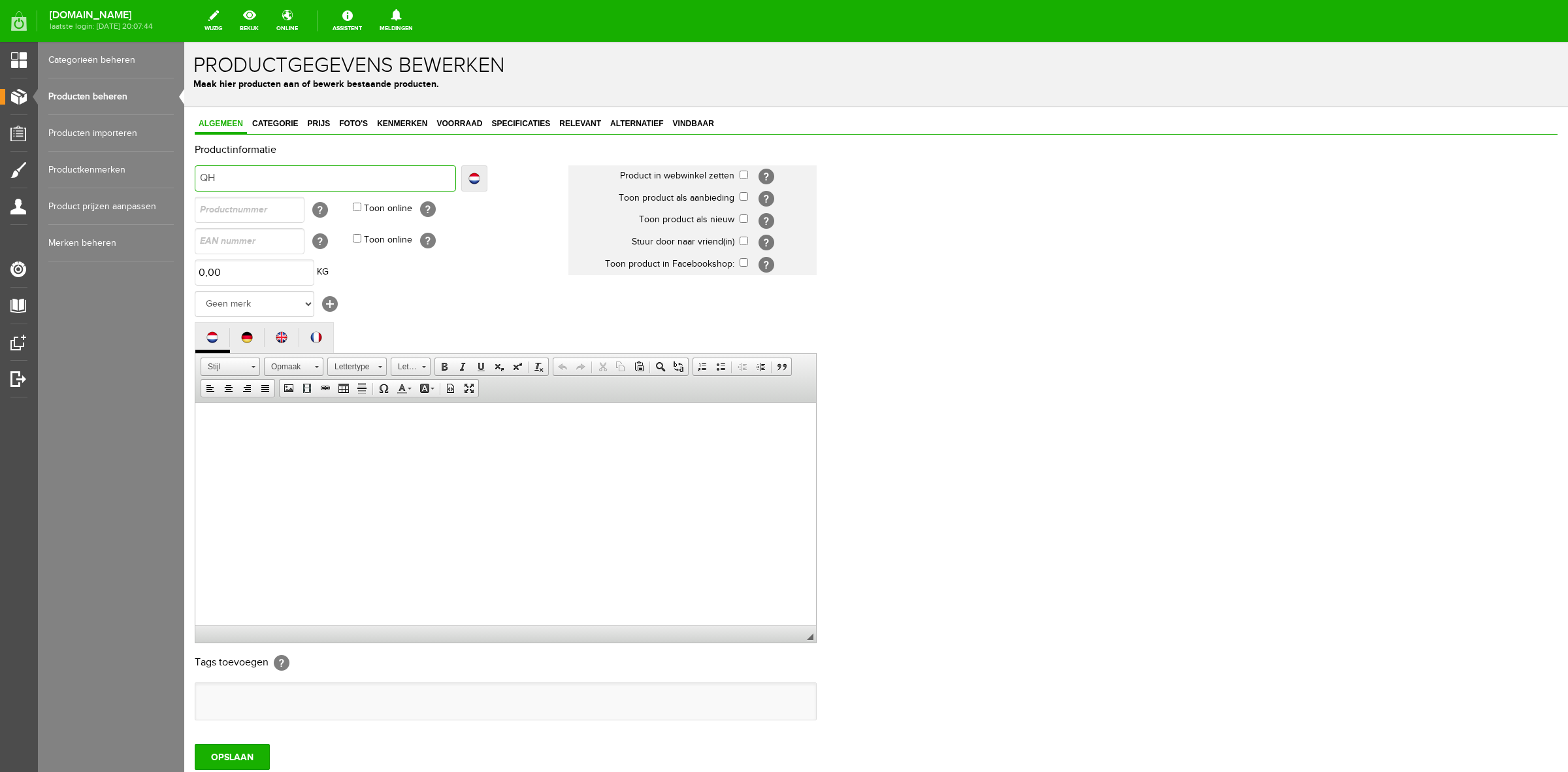
type input "QHP"
type input "QHP B"
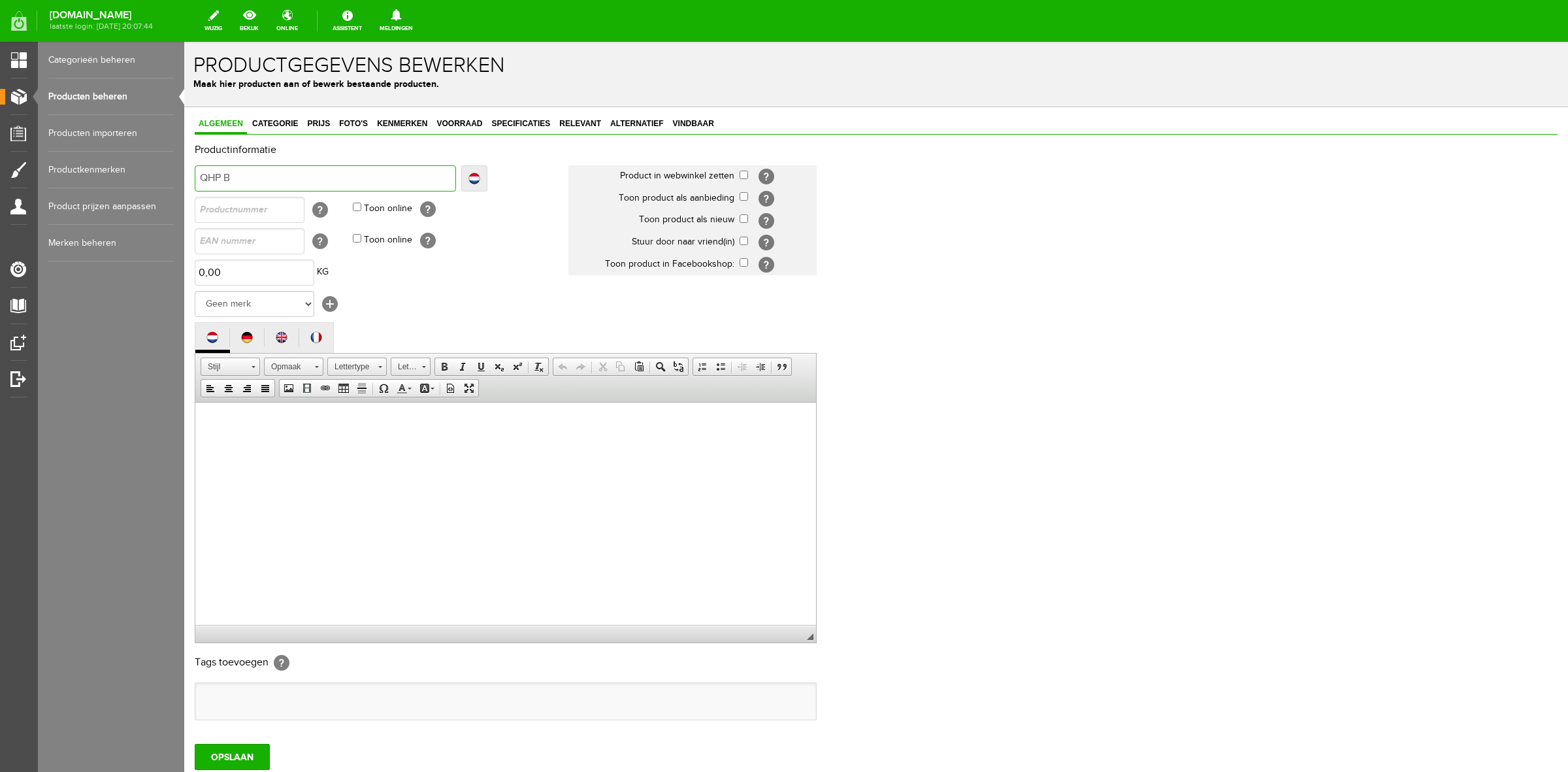
type input "QHP B"
type input "QHP Bo"
type input "QHP Bod"
click at [290, 306] on select "Geen merk [PERSON_NAME] Robinson Segura Airbag HesTec FreeJump Westropp Fenwick…" at bounding box center [254, 303] width 120 height 26
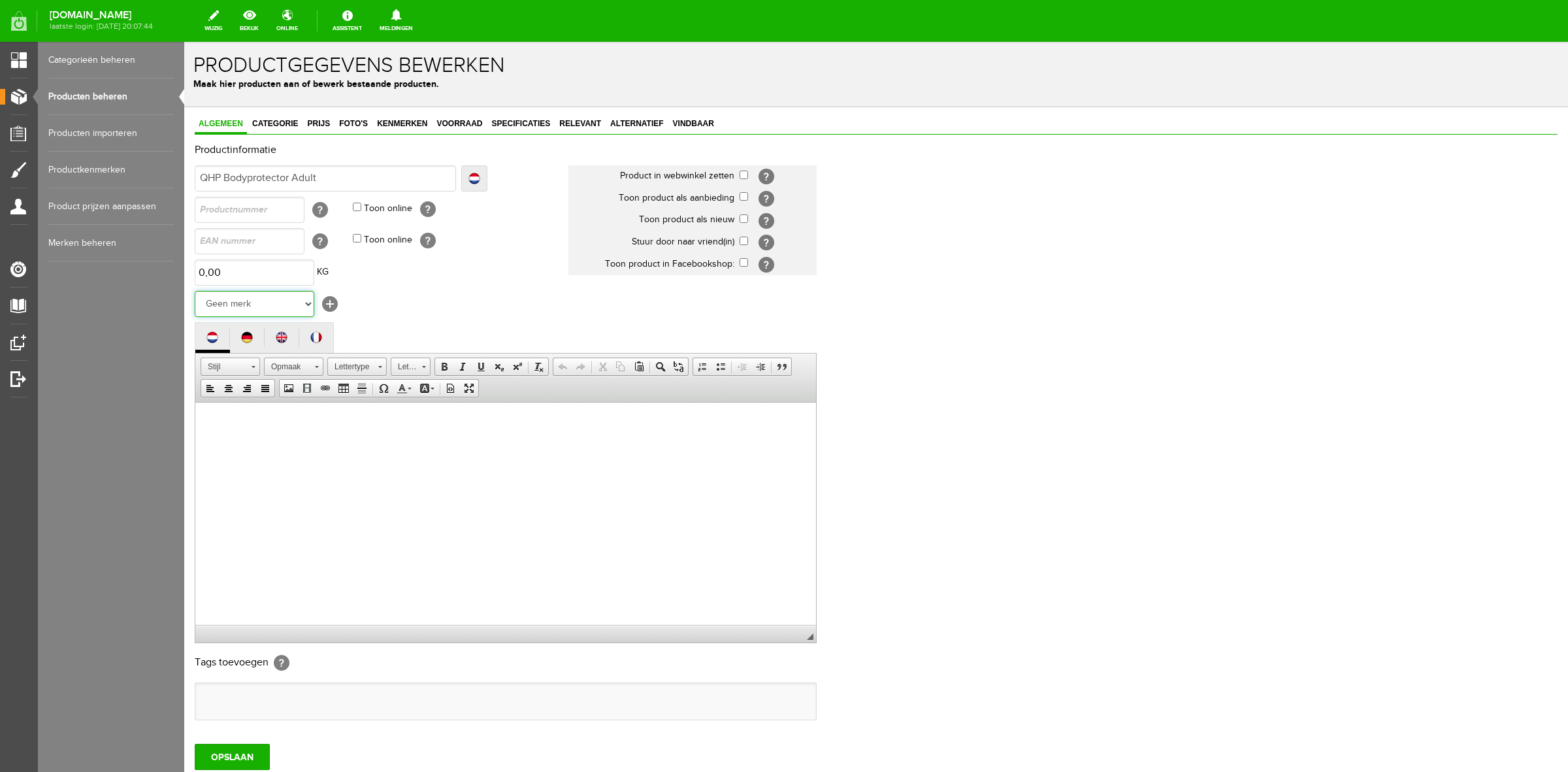
click at [195, 291] on select "Geen merk [PERSON_NAME] Robinson Segura Airbag HesTec FreeJump Westropp Fenwick…" at bounding box center [254, 303] width 120 height 26
click at [273, 442] on html at bounding box center [506, 422] width 621 height 40
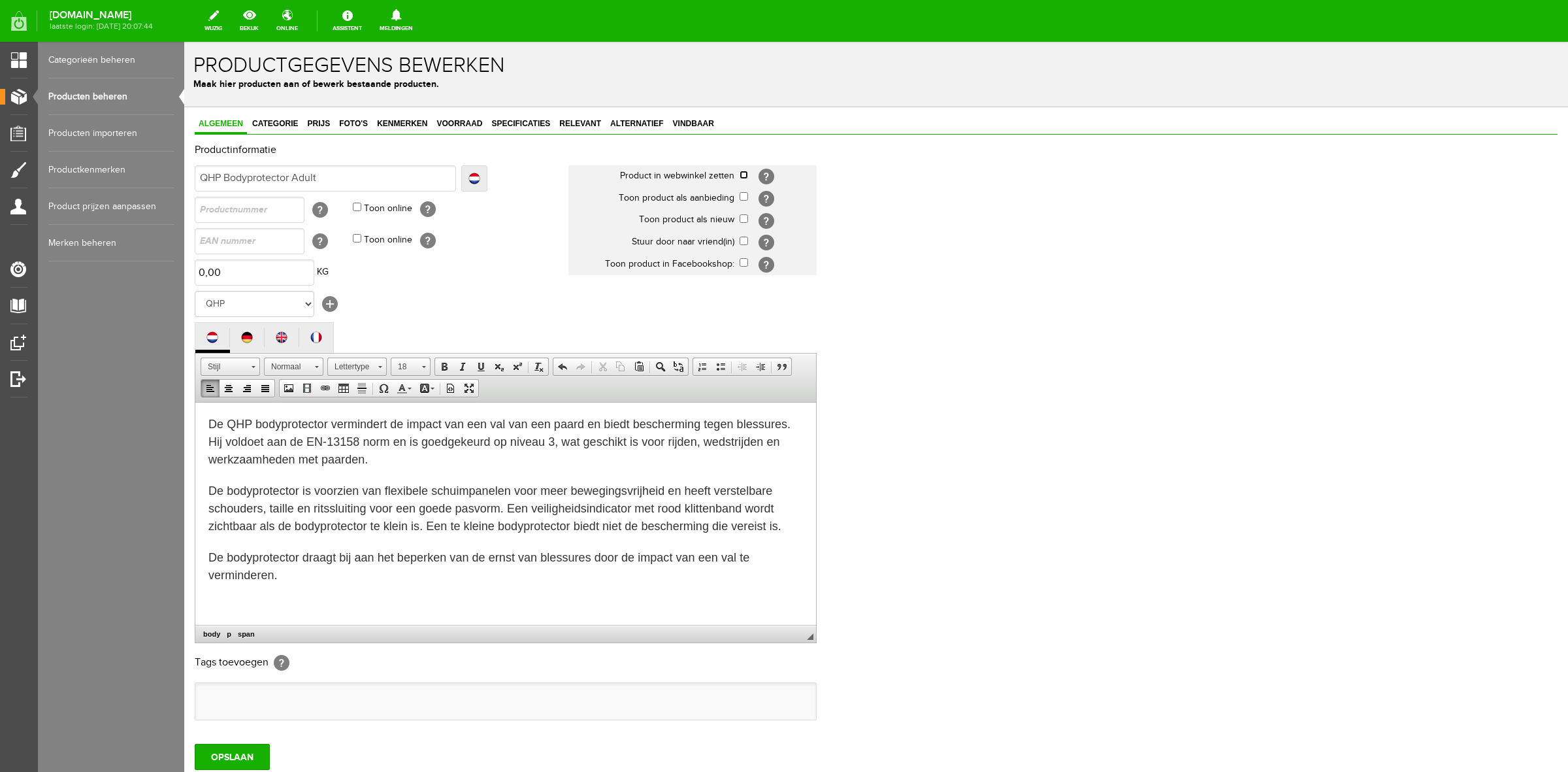
click at [742, 174] on input "checkbox" at bounding box center [744, 175] width 8 height 8
click at [745, 219] on input "checkbox" at bounding box center [744, 219] width 8 height 8
click at [745, 240] on input "checkbox" at bounding box center [744, 241] width 8 height 8
click at [743, 260] on input "checkbox" at bounding box center [744, 262] width 8 height 8
click at [289, 121] on span "Categorie" at bounding box center [275, 123] width 54 height 9
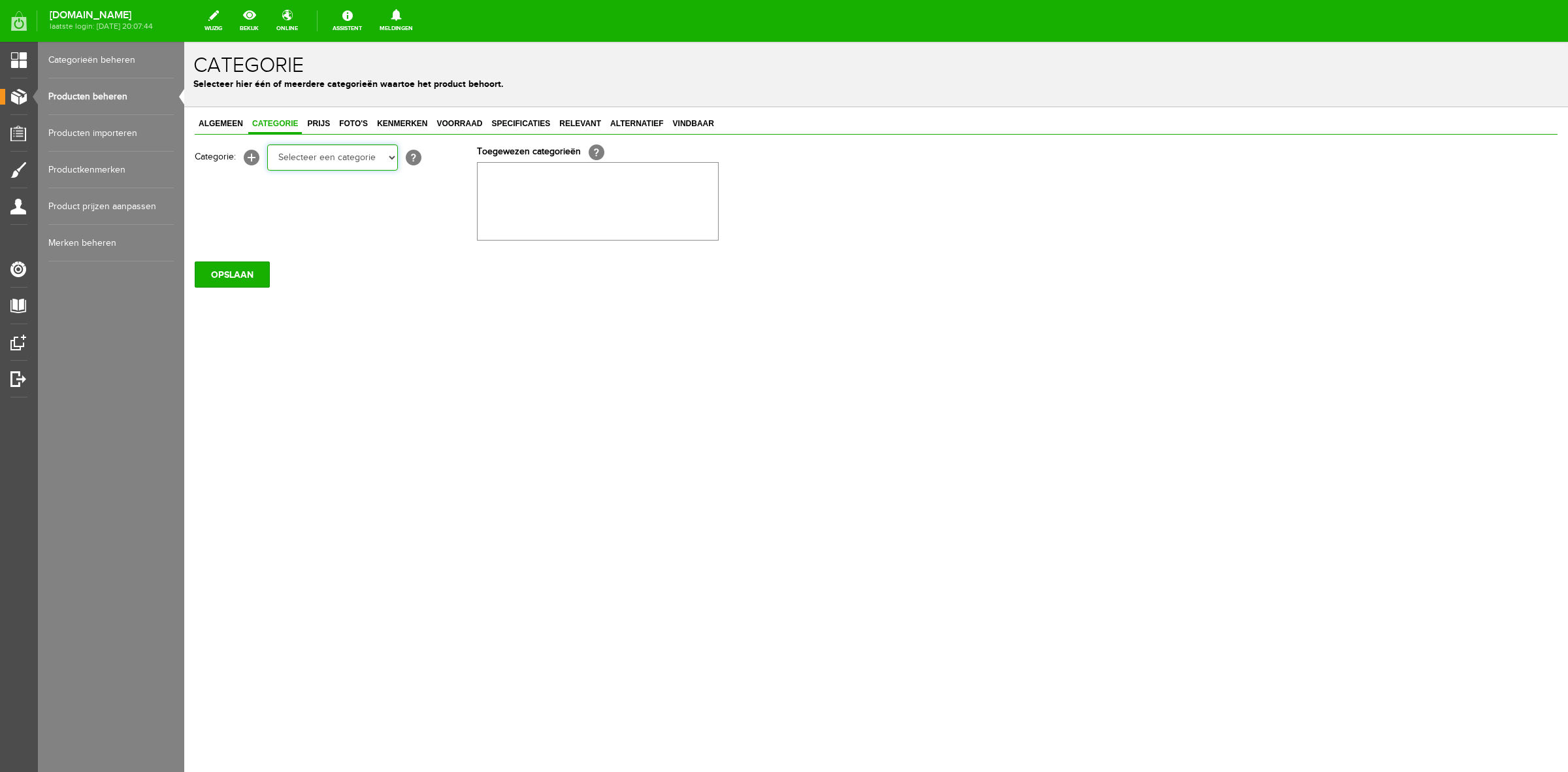
click at [330, 157] on select "Selecteer een categorie Sale Bodyprotector Outlet [PERSON_NAME] AW24 Hoofdsteln…" at bounding box center [332, 157] width 131 height 26
click at [267, 145] on select "Selecteer een categorie Sale Bodyprotector Outlet [PERSON_NAME] AW24 Hoofdsteln…" at bounding box center [332, 157] width 131 height 26
click at [316, 126] on span "Prijs" at bounding box center [318, 123] width 31 height 9
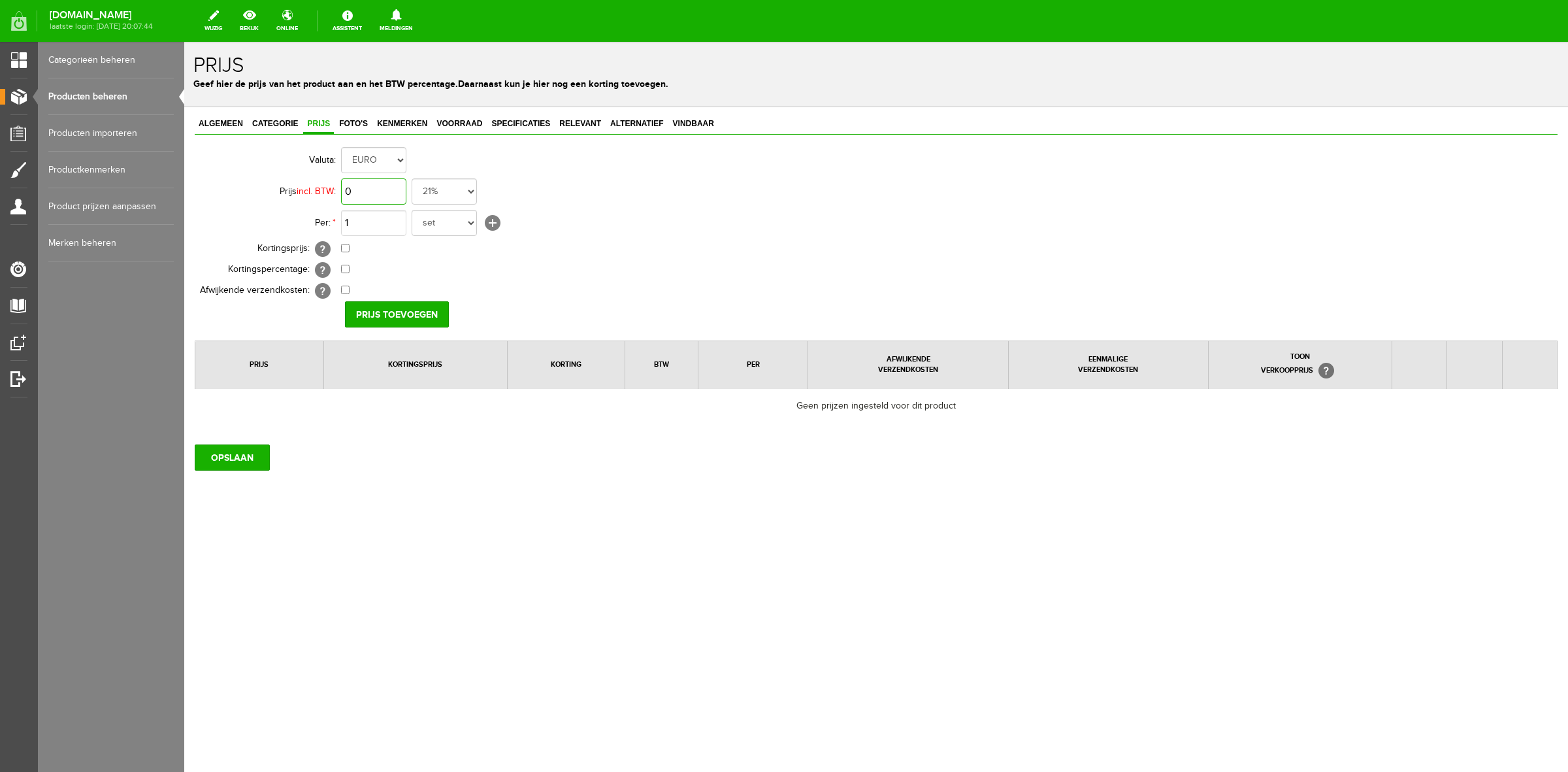
click at [370, 197] on input "0" at bounding box center [373, 191] width 65 height 26
click at [440, 232] on select "set rol paar stuks" at bounding box center [445, 223] width 65 height 26
click at [412, 210] on select "set rol paar stuks" at bounding box center [445, 223] width 65 height 26
click at [416, 312] on input "Prijs toevoegen" at bounding box center [397, 314] width 104 height 26
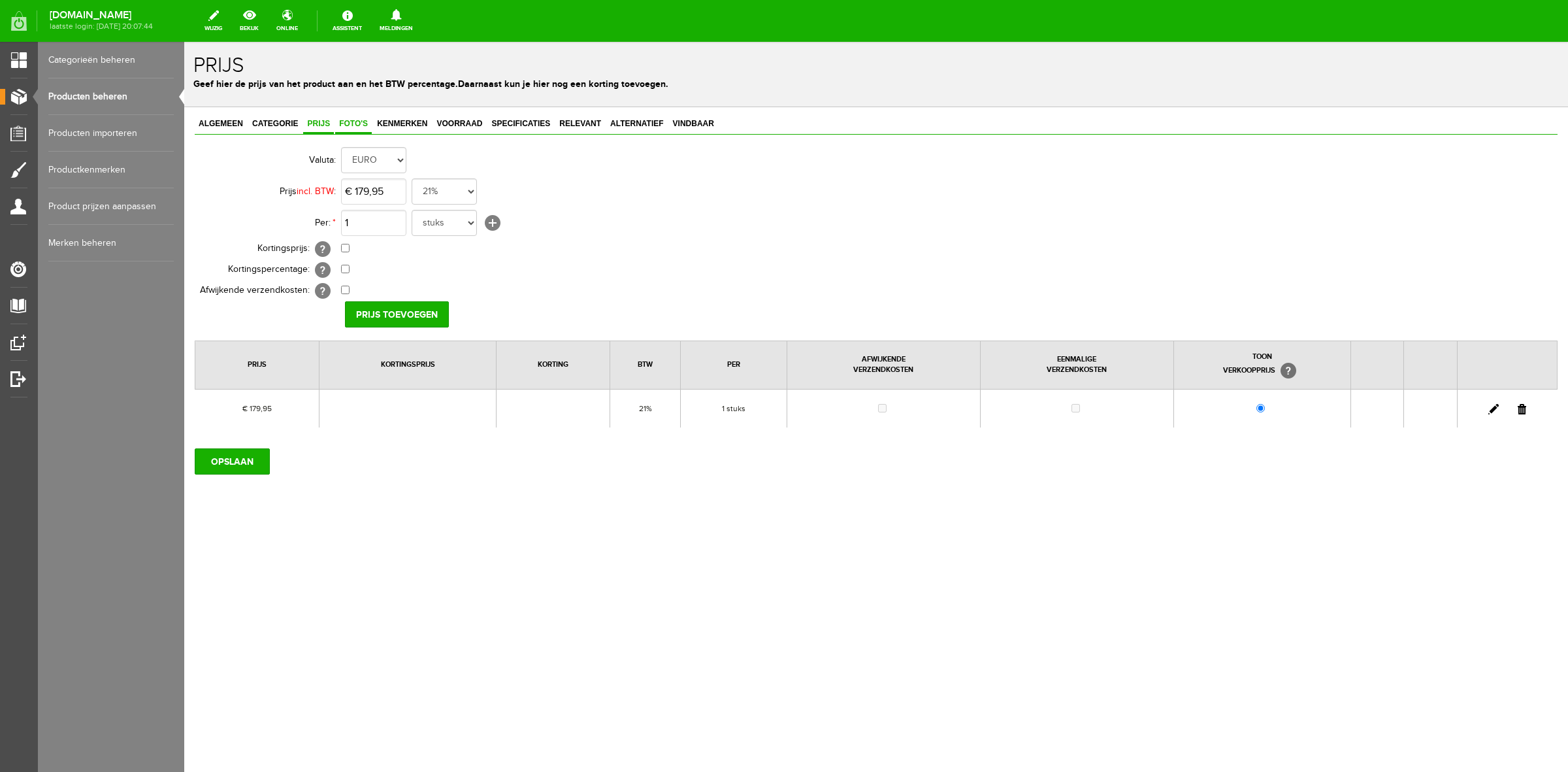
click at [355, 116] on link "Foto's" at bounding box center [353, 124] width 37 height 19
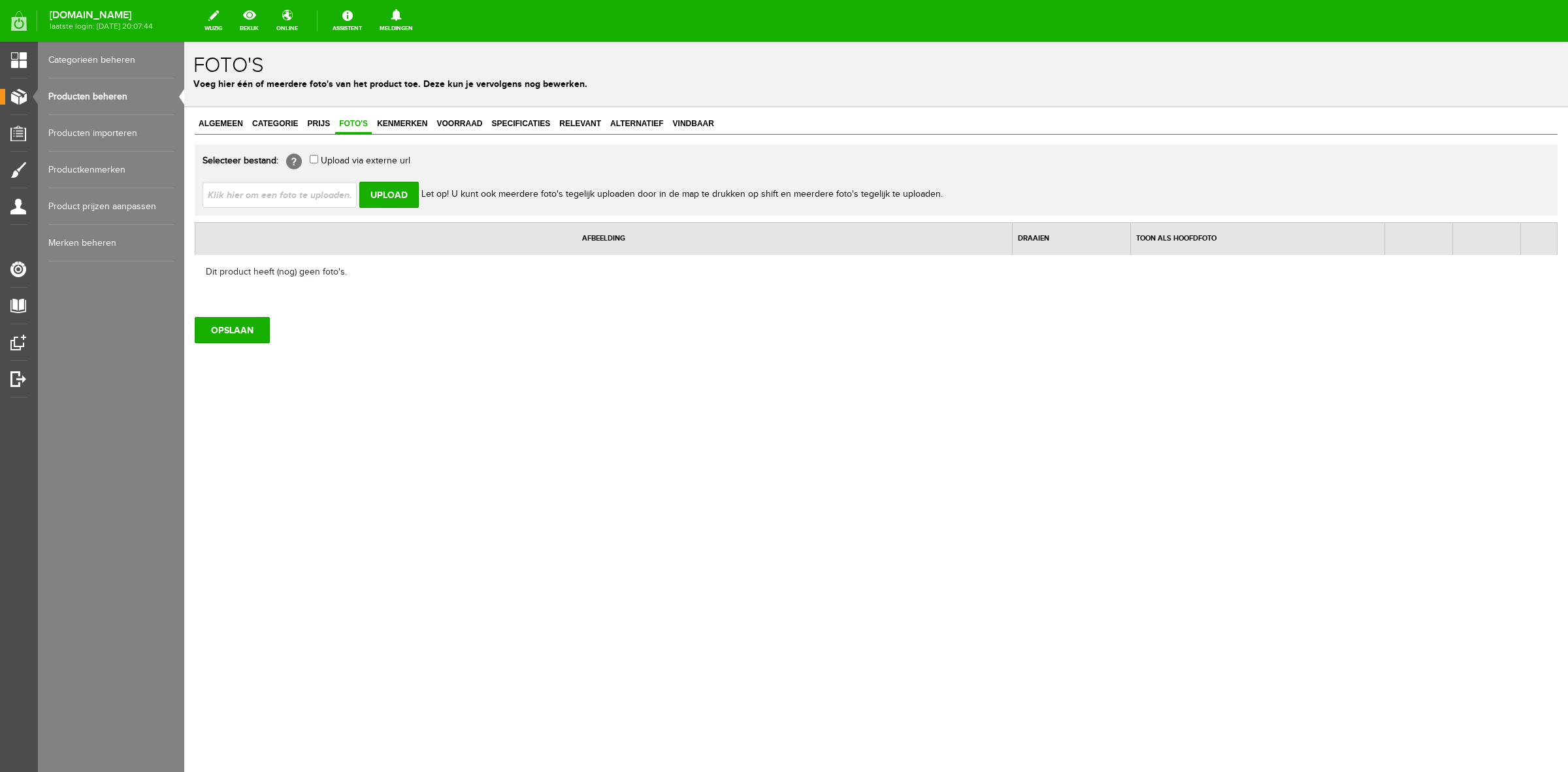
click at [319, 198] on input "file" at bounding box center [285, 194] width 165 height 25
click at [393, 199] on input "Upload" at bounding box center [388, 194] width 59 height 26
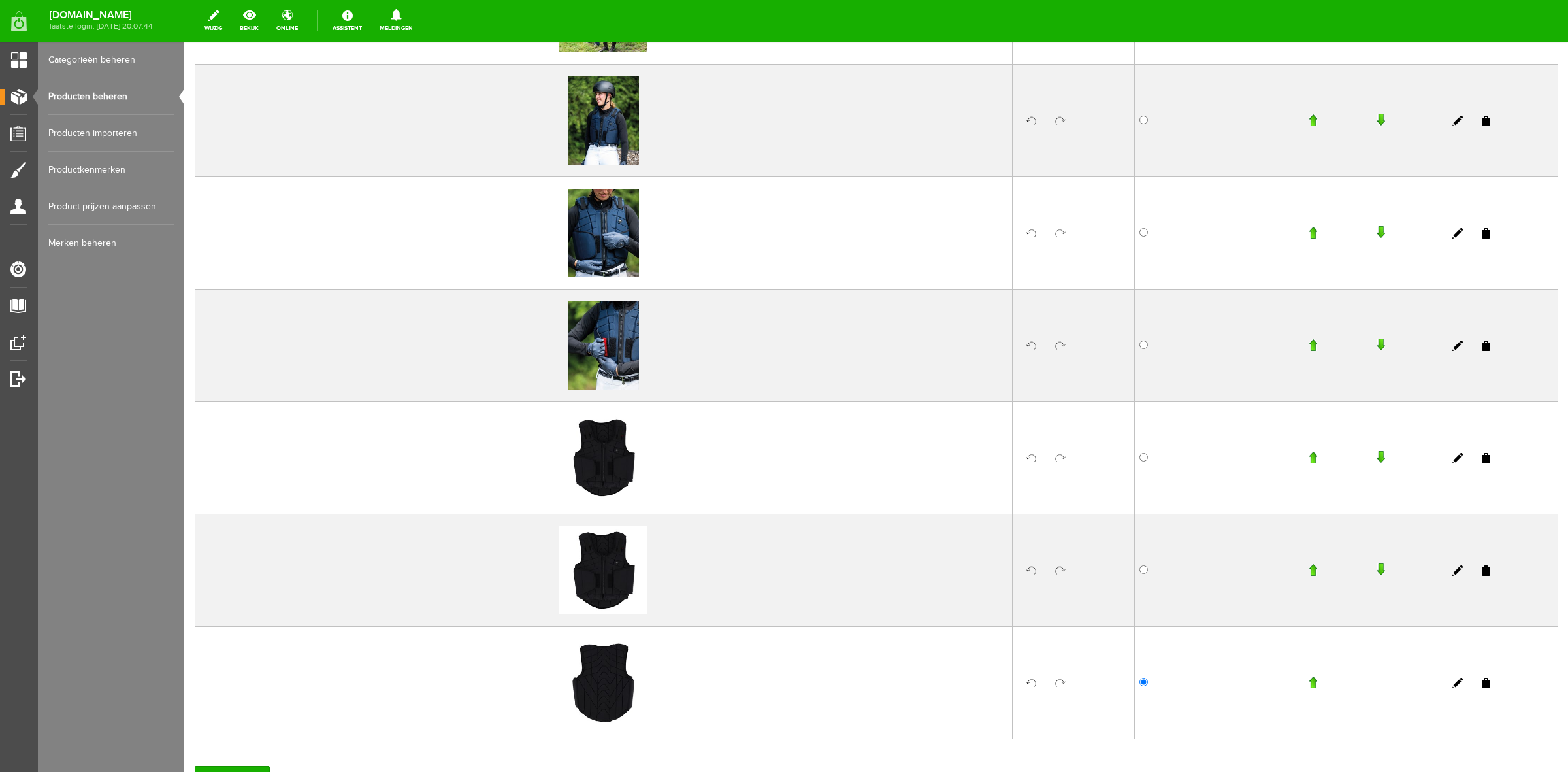
scroll to position [572, 0]
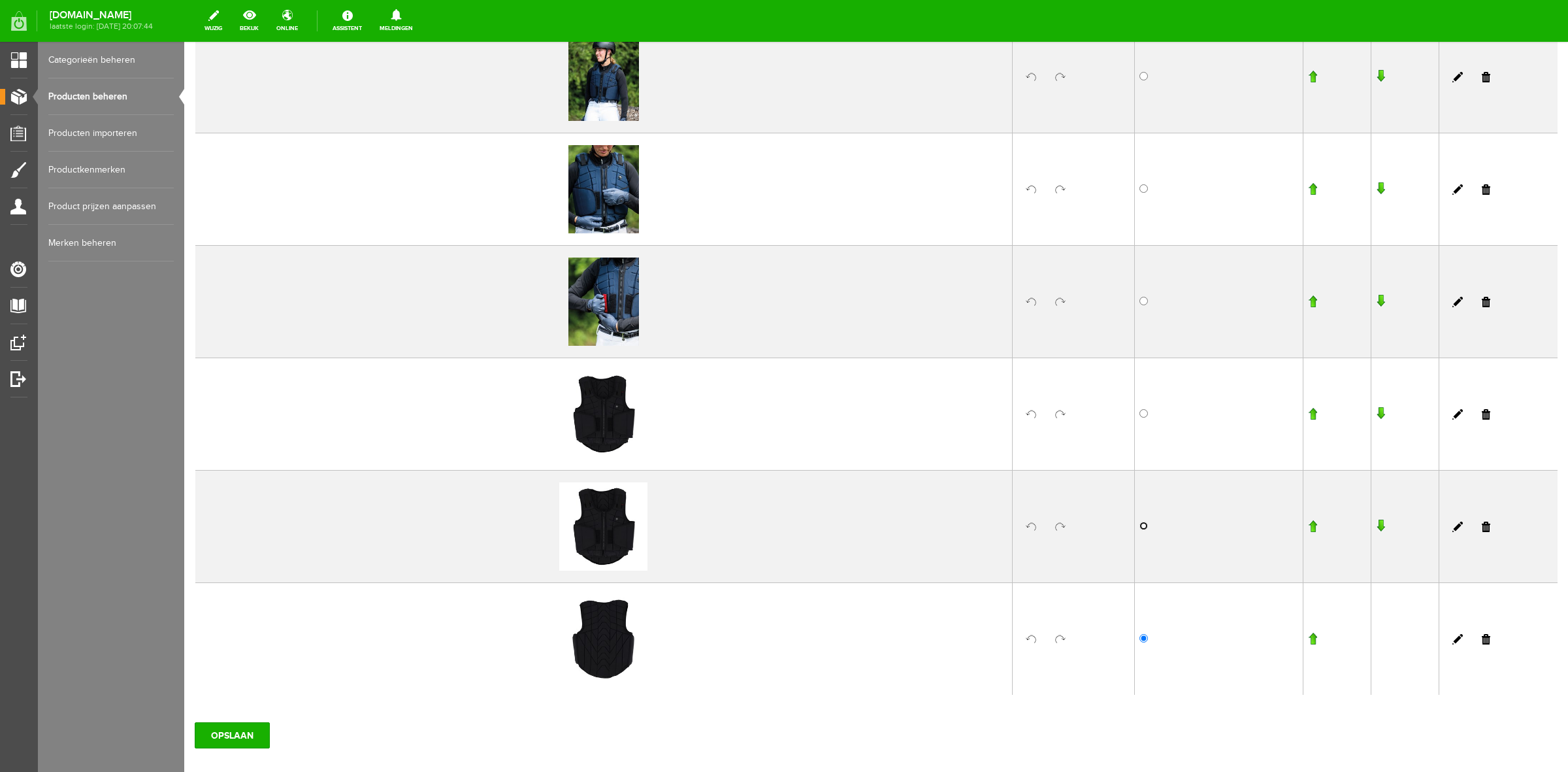
click at [1139, 522] on input "radio" at bounding box center [1144, 526] width 8 height 8
drag, startPoint x: 1479, startPoint y: 414, endPoint x: 817, endPoint y: 85, distance: 739.2
click at [1482, 414] on link at bounding box center [1486, 414] width 8 height 10
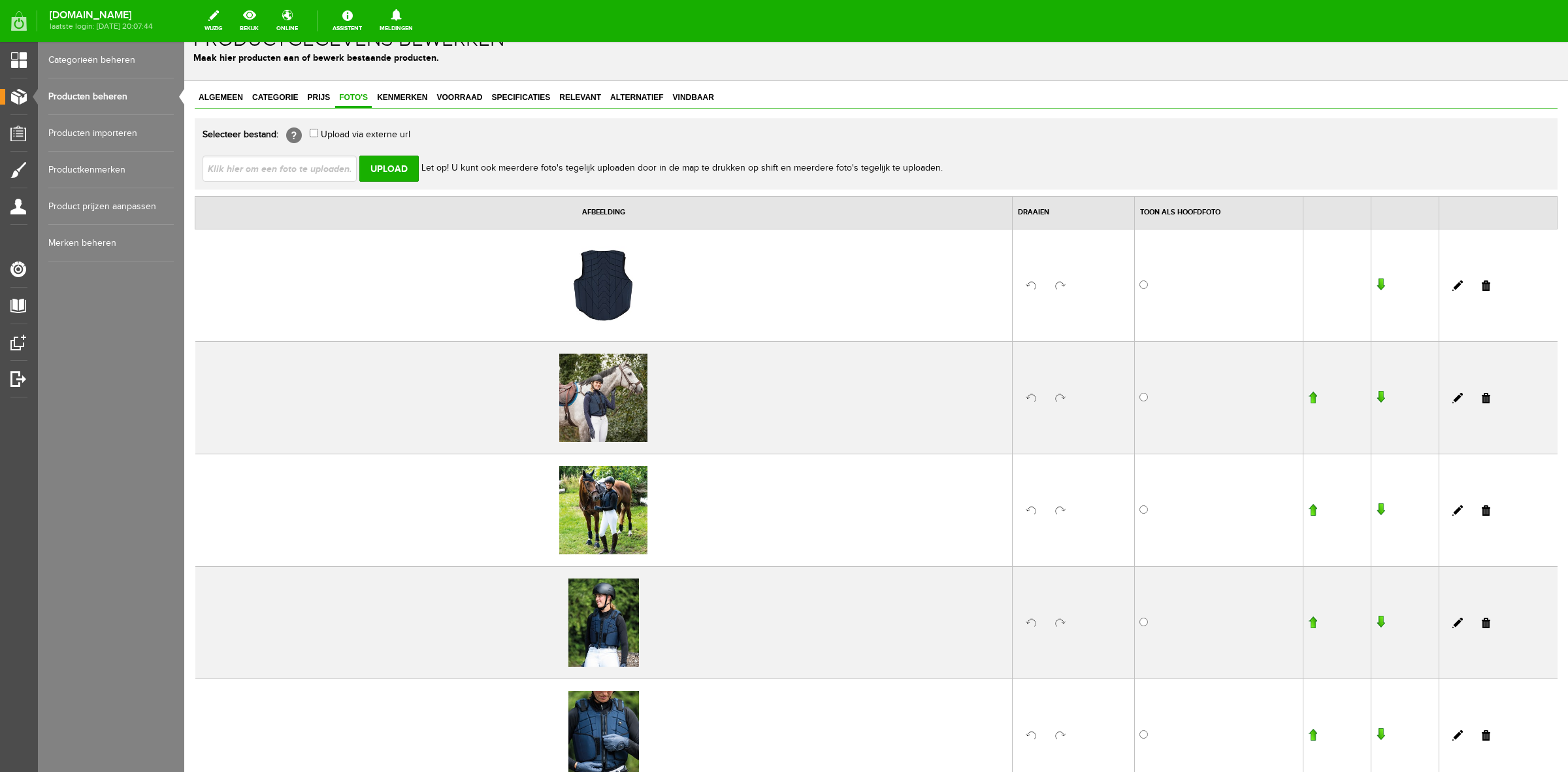
scroll to position [0, 0]
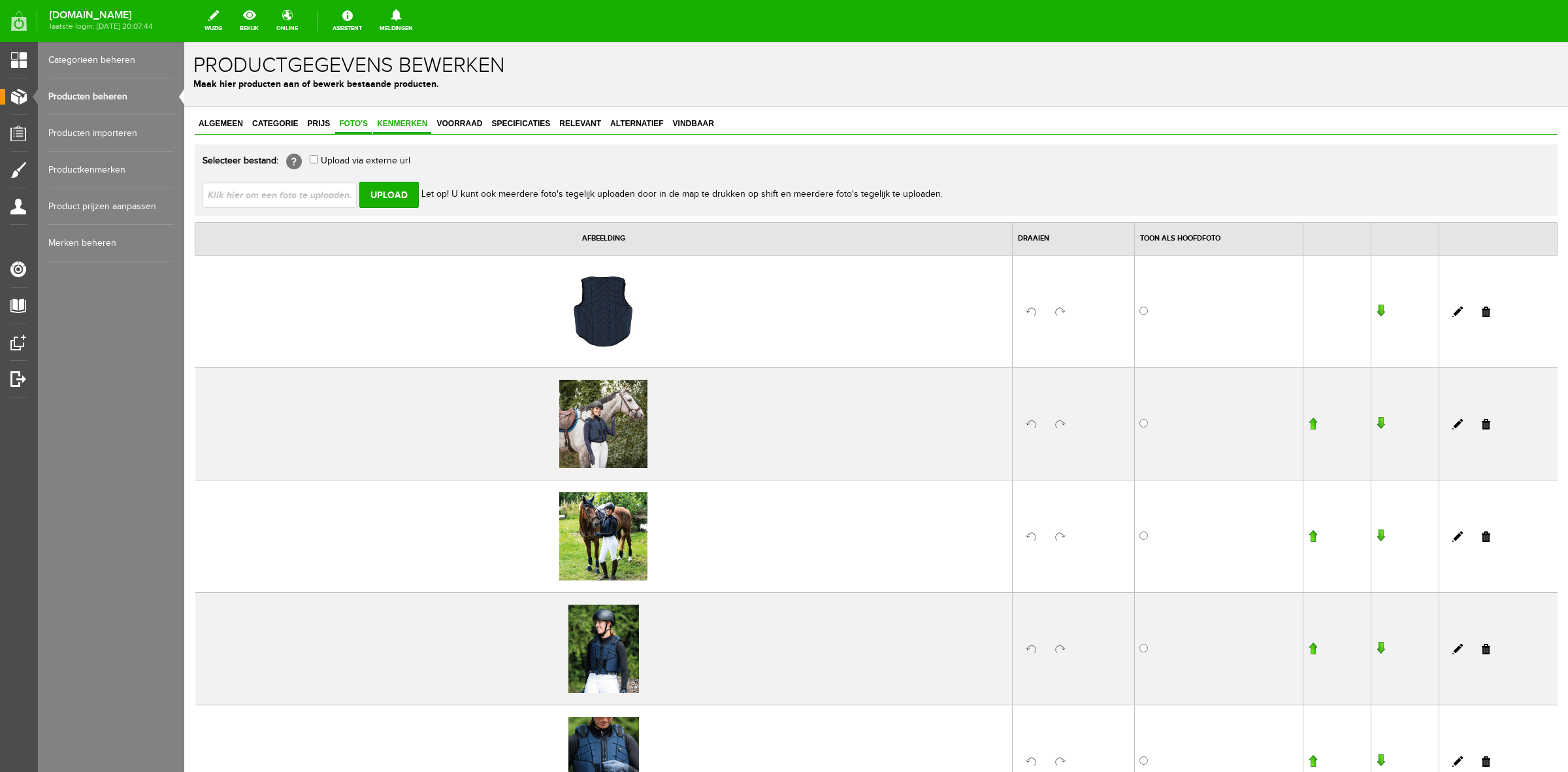
click at [388, 115] on link "Kenmerken" at bounding box center [402, 124] width 58 height 19
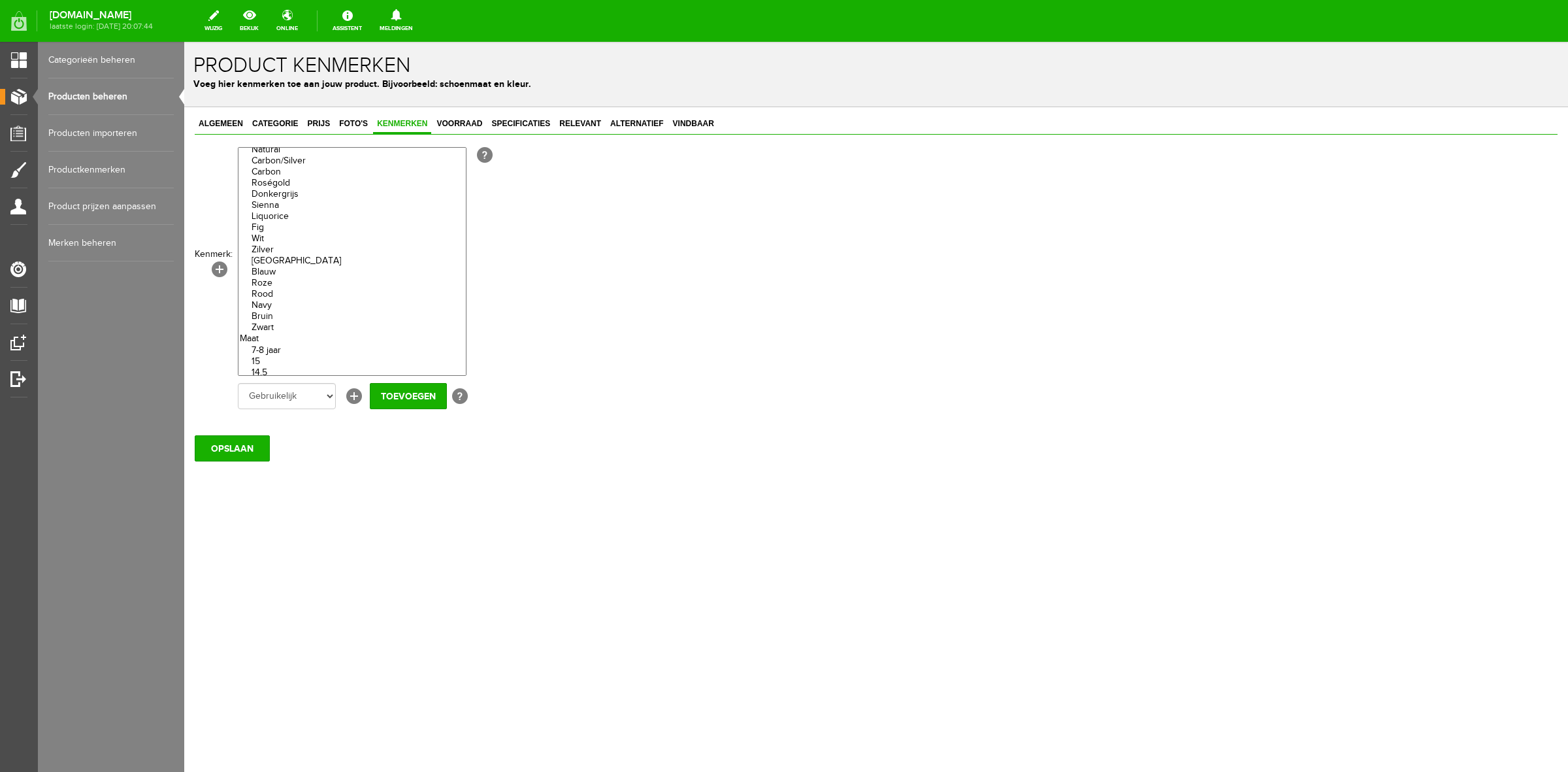
scroll to position [3595, 0]
click at [270, 308] on option "Zwart" at bounding box center [352, 302] width 228 height 11
click at [270, 286] on option "Navy" at bounding box center [352, 280] width 228 height 11
click at [270, 234] on option "S" at bounding box center [352, 227] width 228 height 11
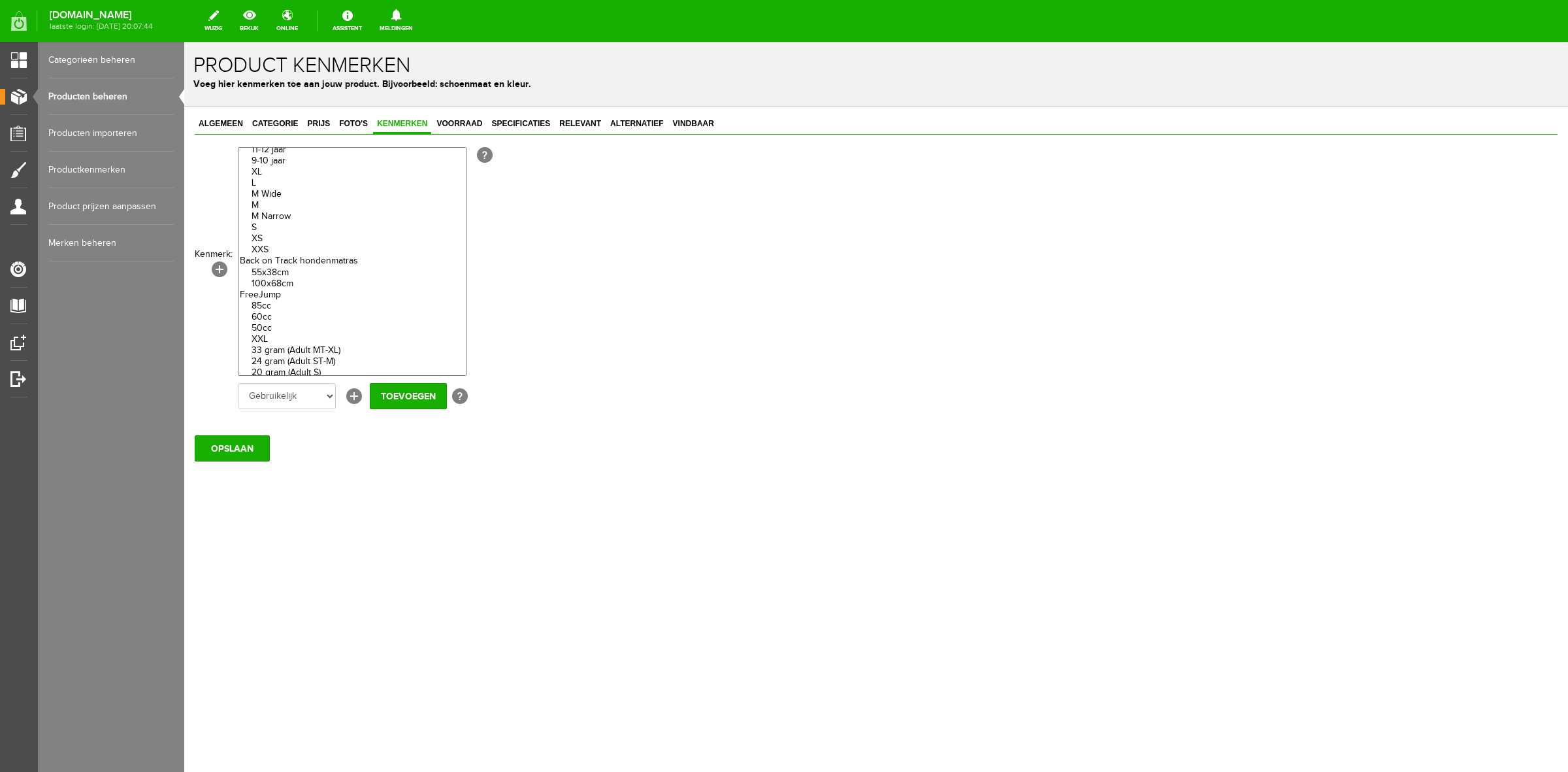
click at [269, 211] on option "M" at bounding box center [352, 205] width 228 height 11
click at [260, 189] on option "L" at bounding box center [352, 183] width 228 height 11
click at [265, 178] on option "XL" at bounding box center [352, 172] width 228 height 11
click at [404, 389] on input "Toevoegen" at bounding box center [409, 395] width 77 height 26
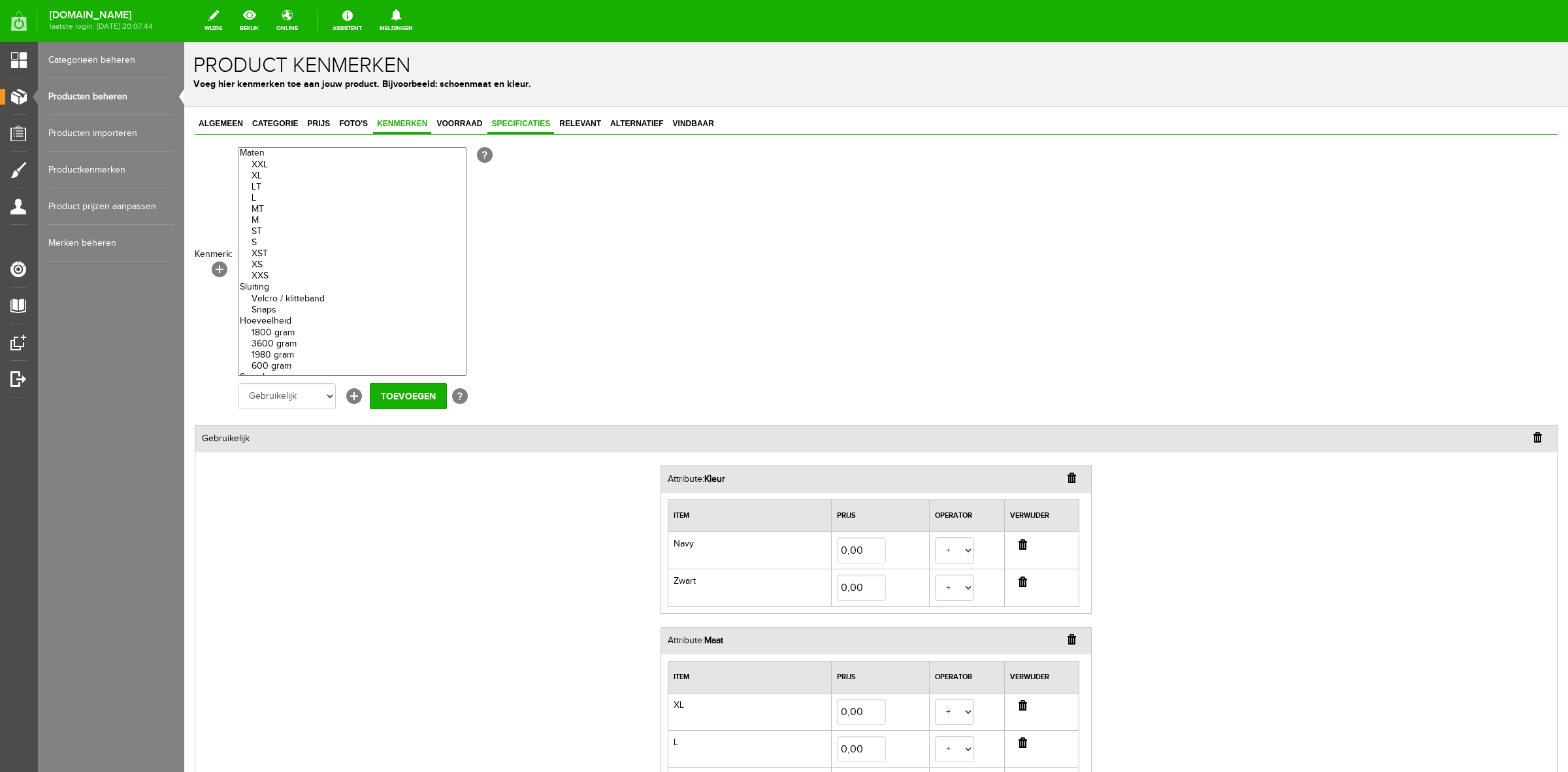
click at [515, 126] on span "Specificaties" at bounding box center [521, 123] width 67 height 9
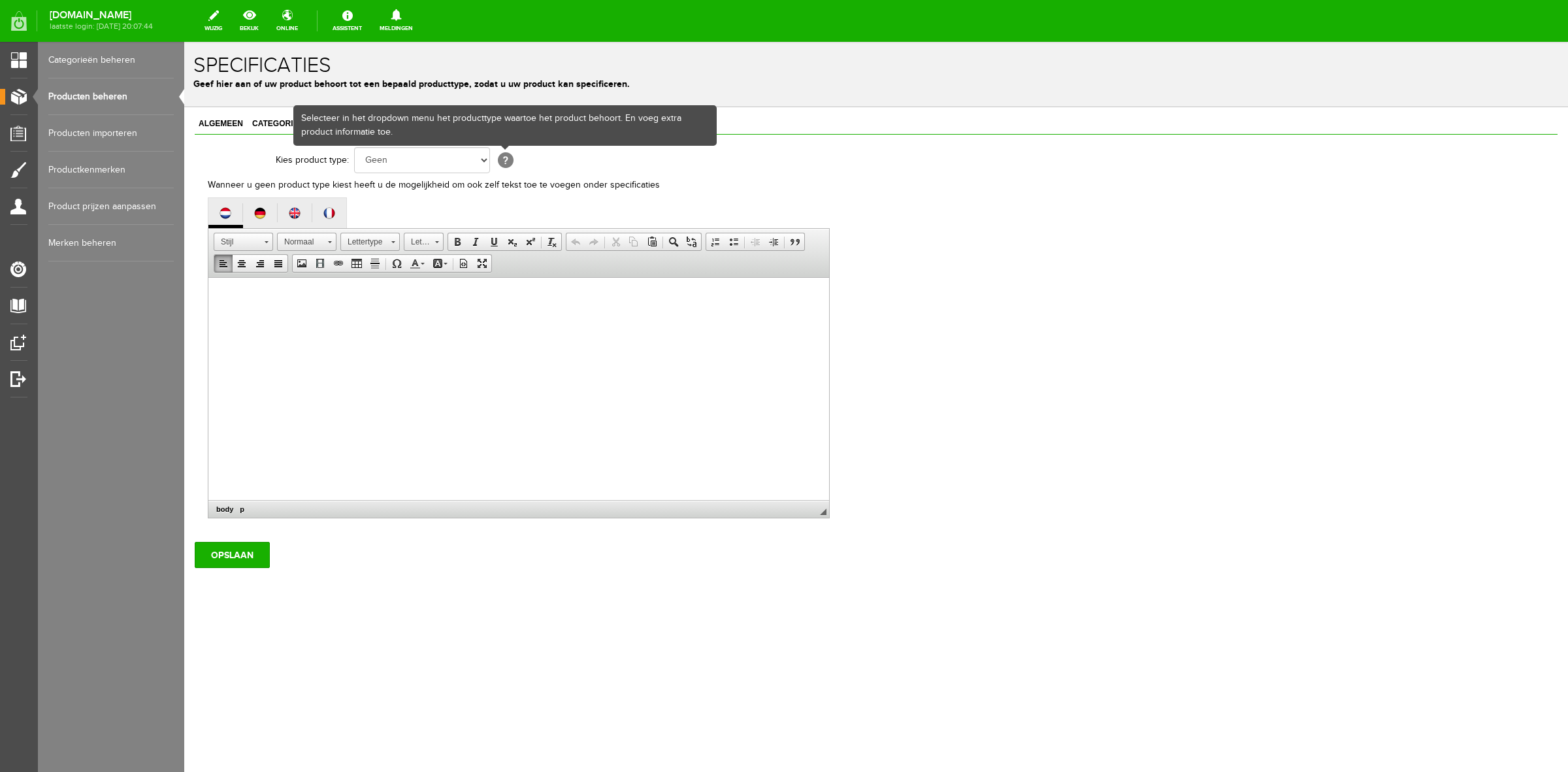
click at [420, 317] on html at bounding box center [519, 298] width 621 height 40
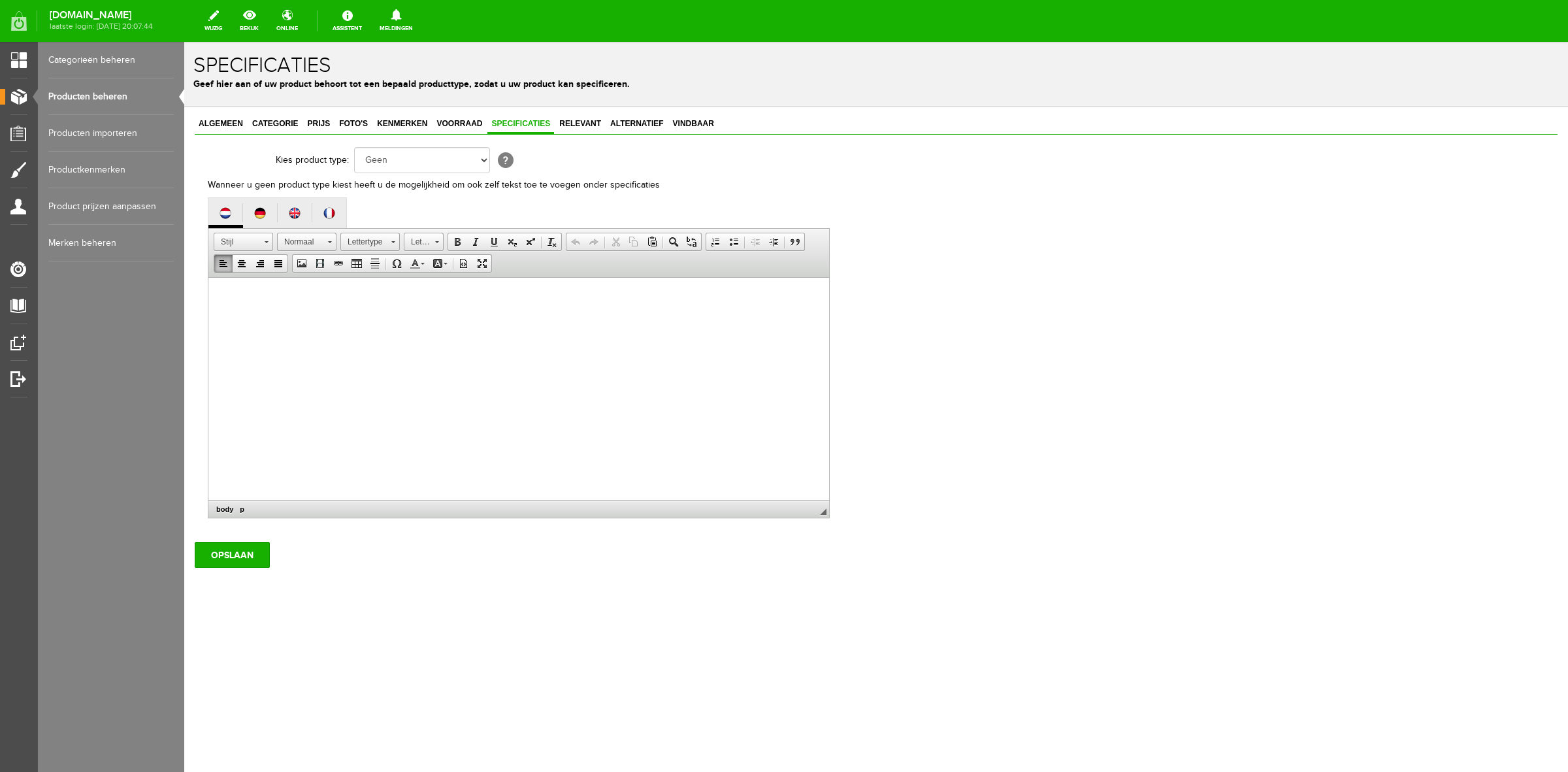
paste body
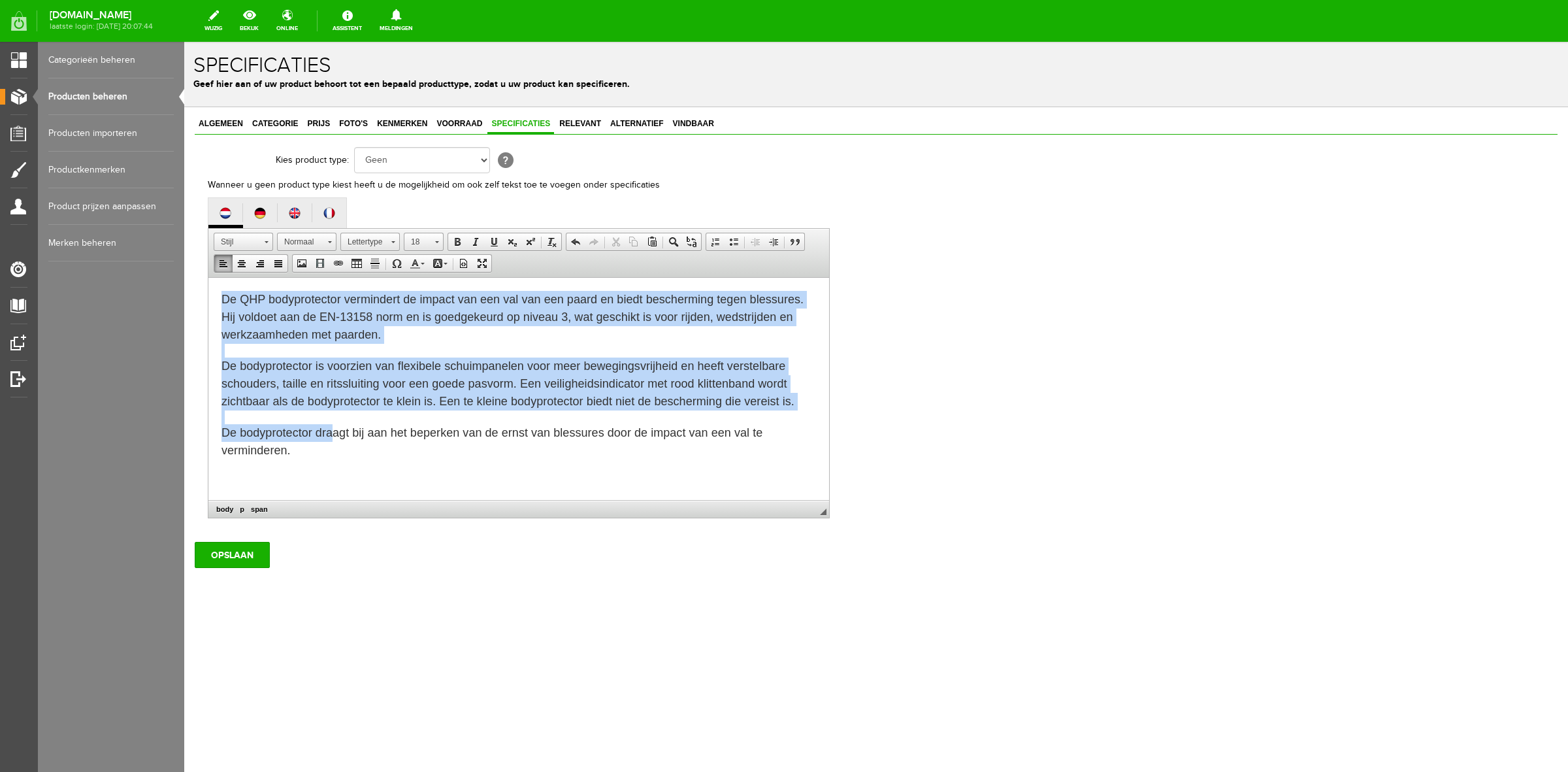
drag, startPoint x: 326, startPoint y: 432, endPoint x: 356, endPoint y: 522, distance: 94.9
click at [208, 278] on html "De QHP bodyprotector vermindert de impact van een val van een paard en biedt be…" at bounding box center [519, 375] width 621 height 195
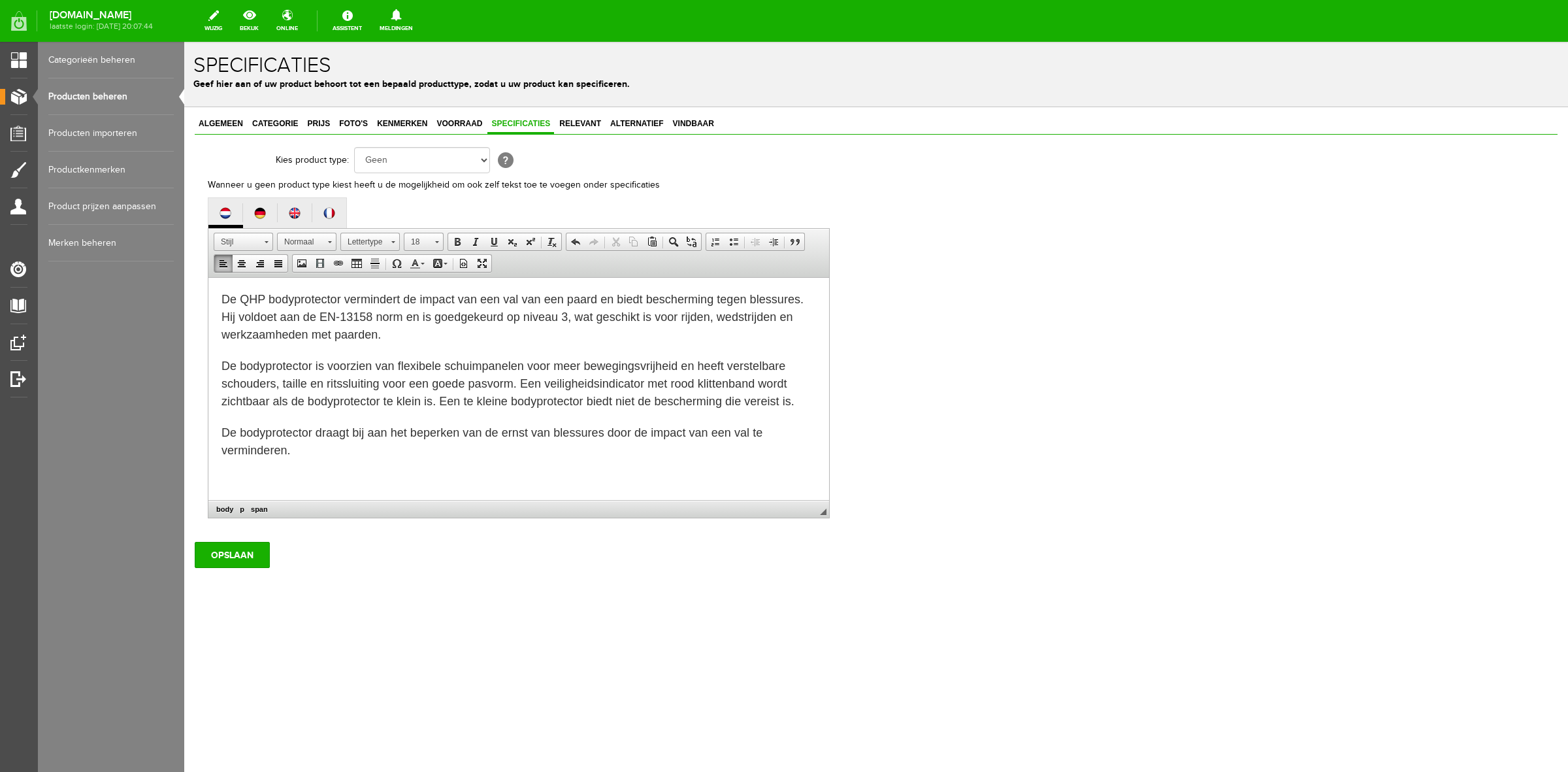
click at [393, 471] on html "De QHP bodyprotector vermindert de impact van een val van een paard en biedt be…" at bounding box center [519, 375] width 621 height 195
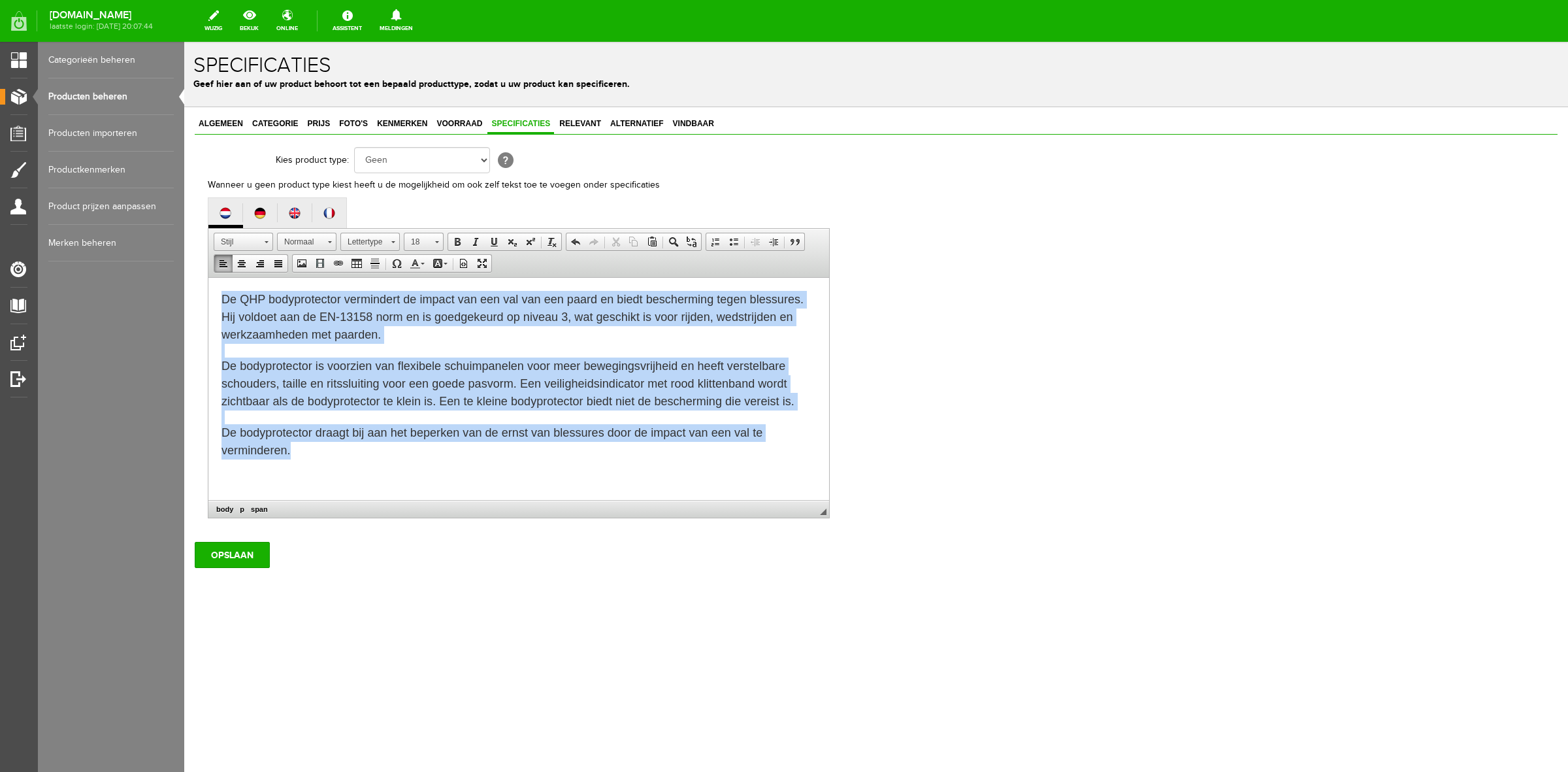
drag, startPoint x: 341, startPoint y: 428, endPoint x: 383, endPoint y: 547, distance: 126.2
click at [208, 278] on html "De QHP bodyprotector vermindert de impact van een val van een paard en biedt be…" at bounding box center [519, 375] width 621 height 195
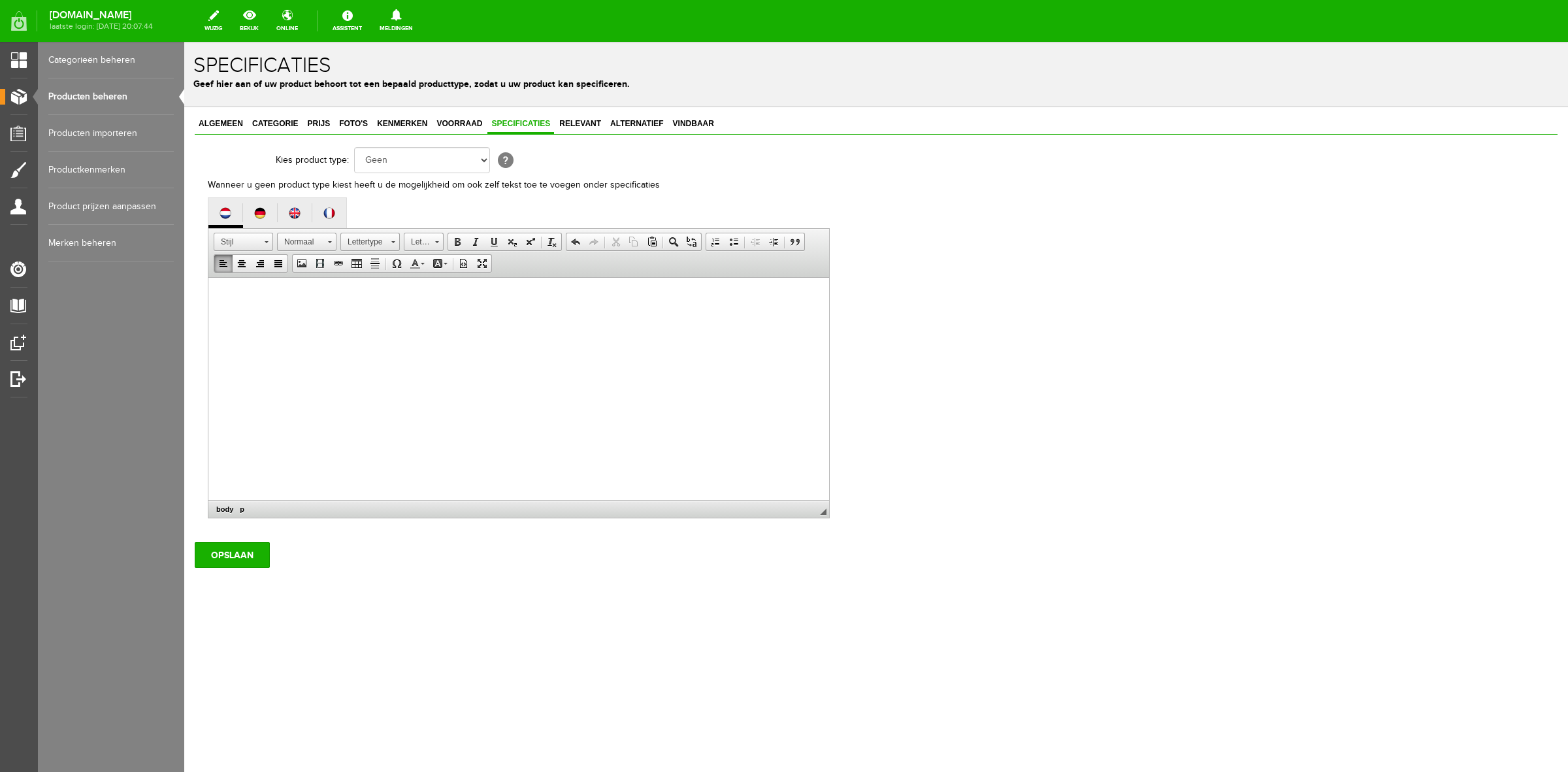
click at [418, 317] on html at bounding box center [519, 298] width 621 height 40
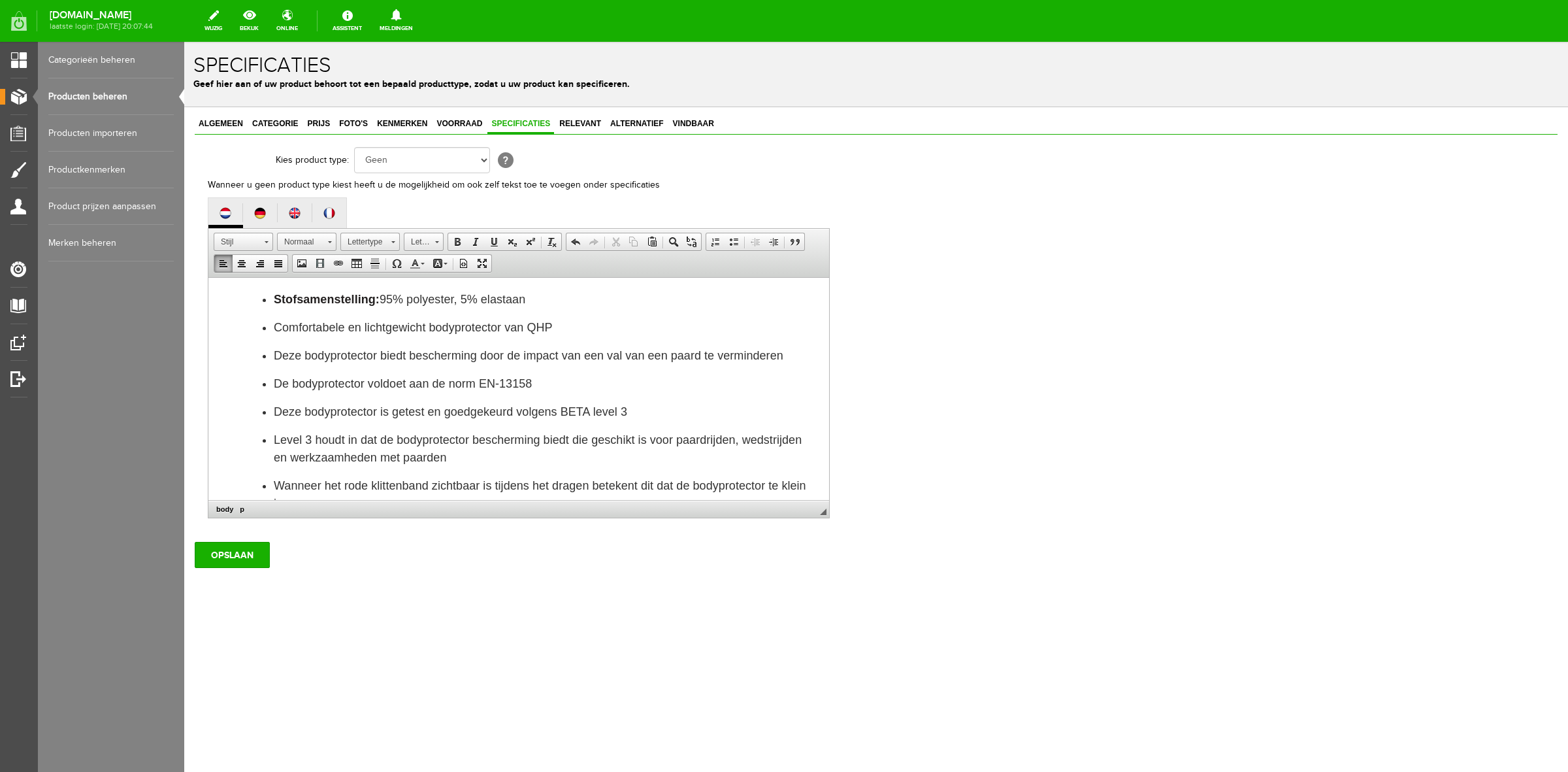
scroll to position [121, 0]
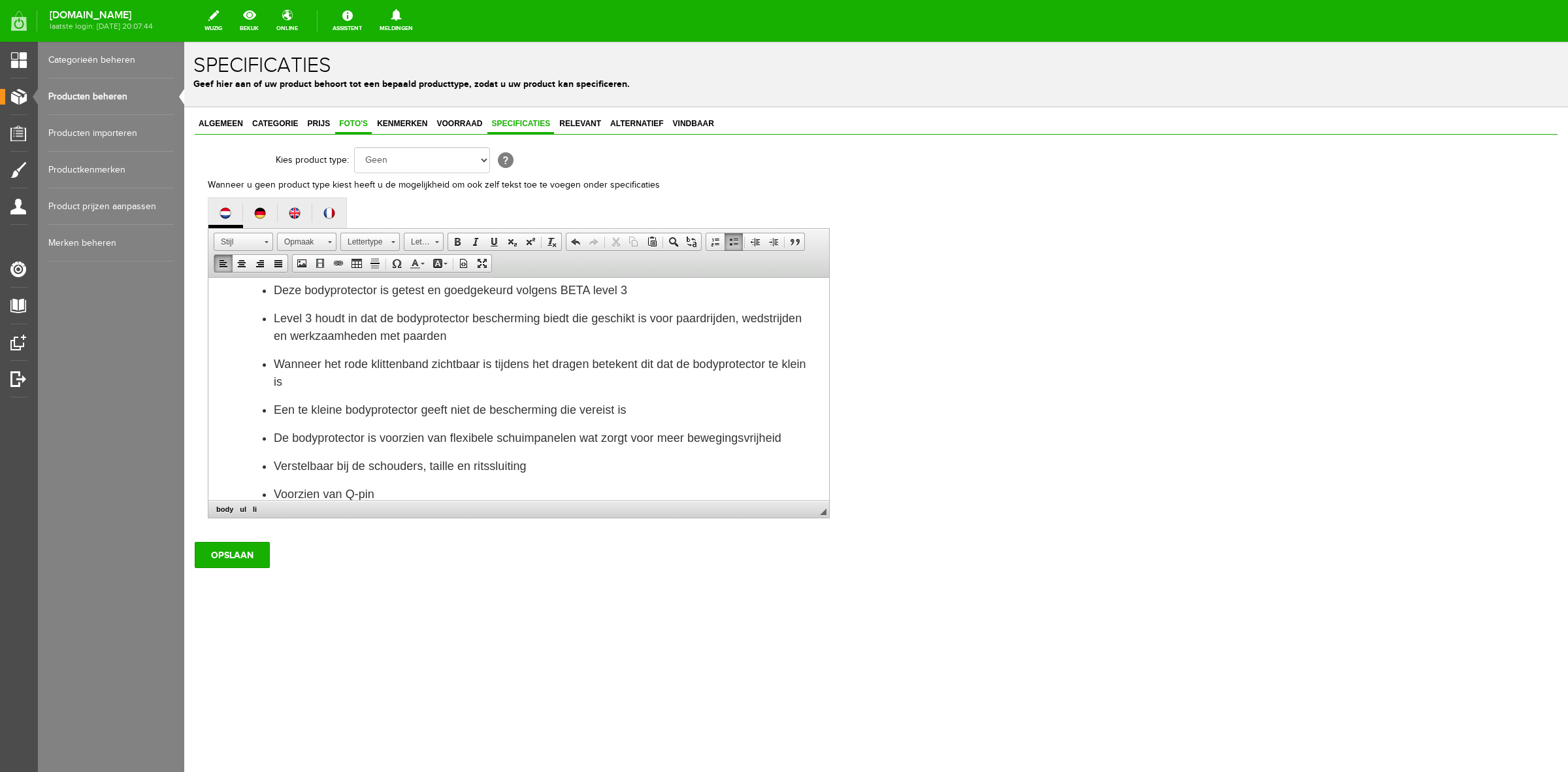
click at [345, 122] on span "Foto's" at bounding box center [353, 123] width 37 height 9
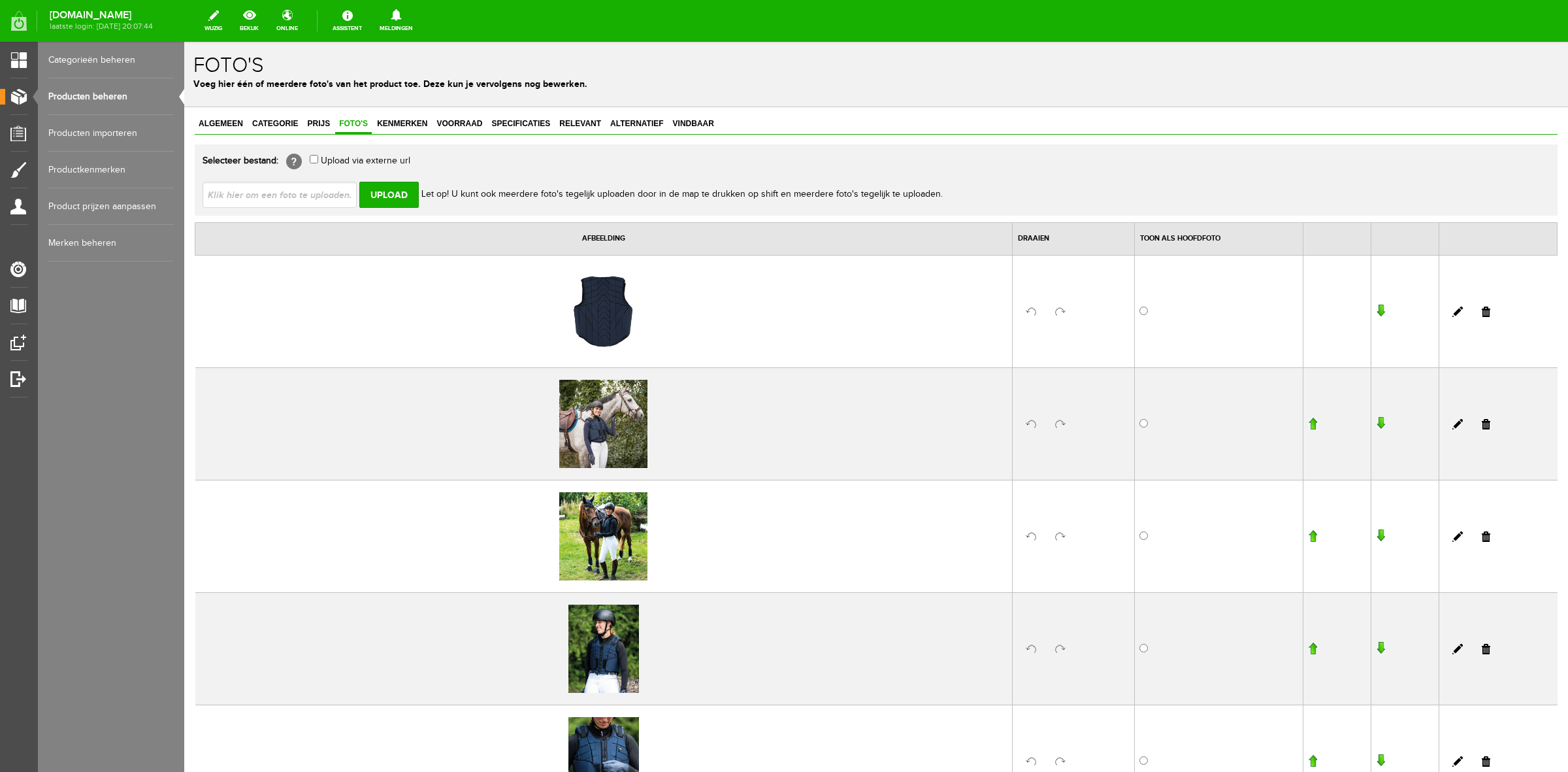
click at [301, 201] on input "file" at bounding box center [285, 194] width 165 height 25
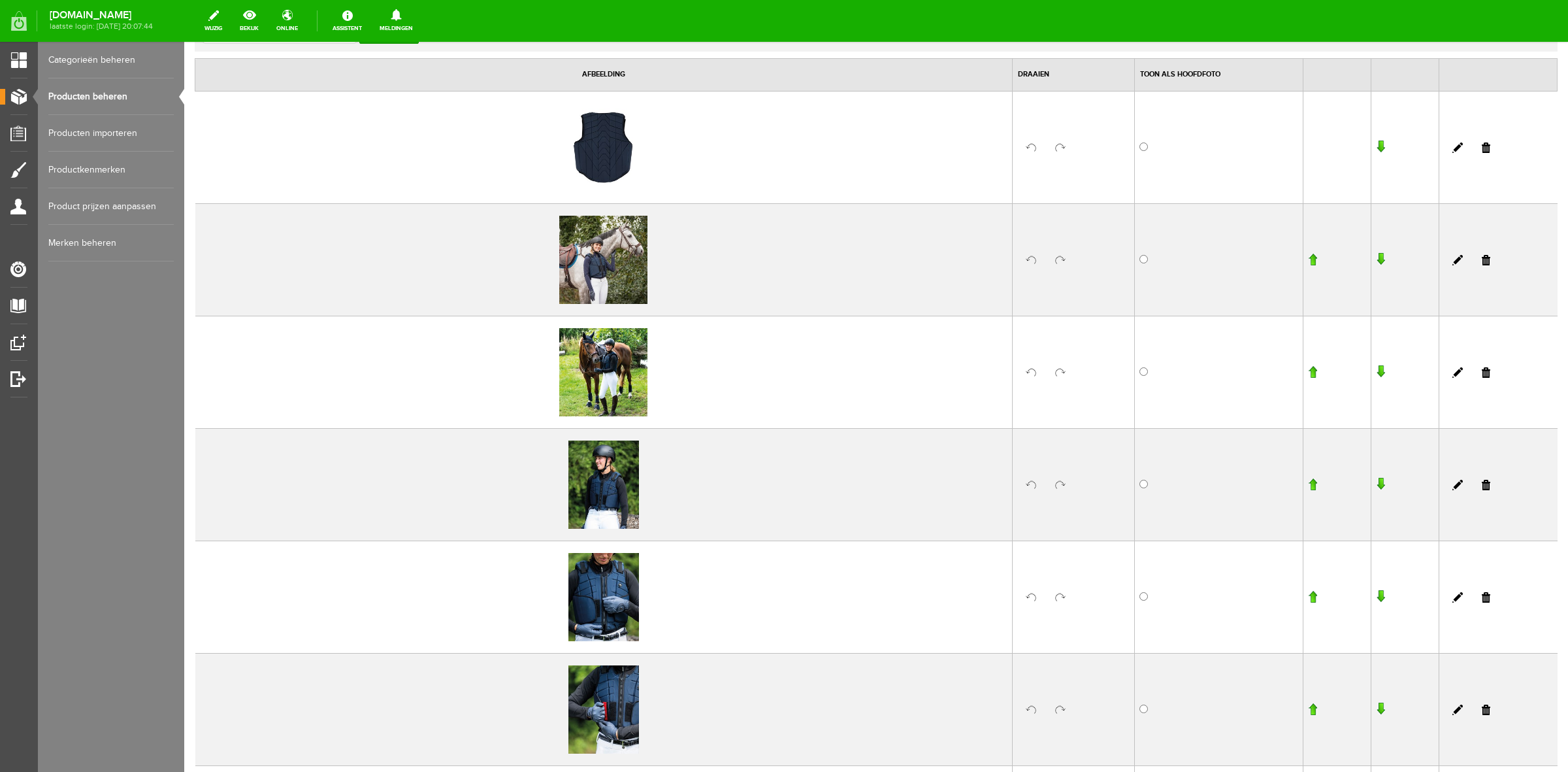
scroll to position [125, 0]
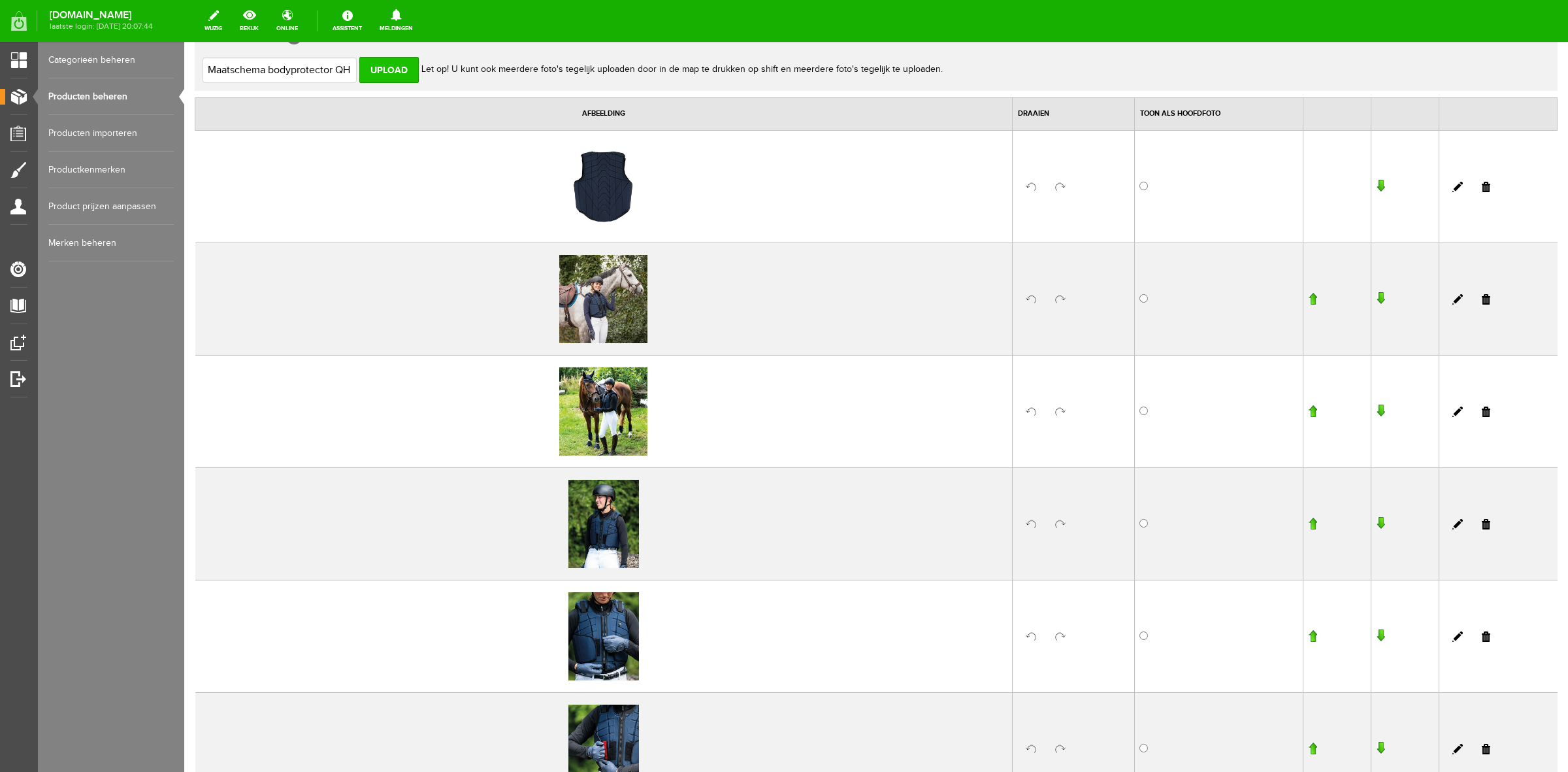
click at [394, 70] on input "Upload" at bounding box center [388, 69] width 59 height 26
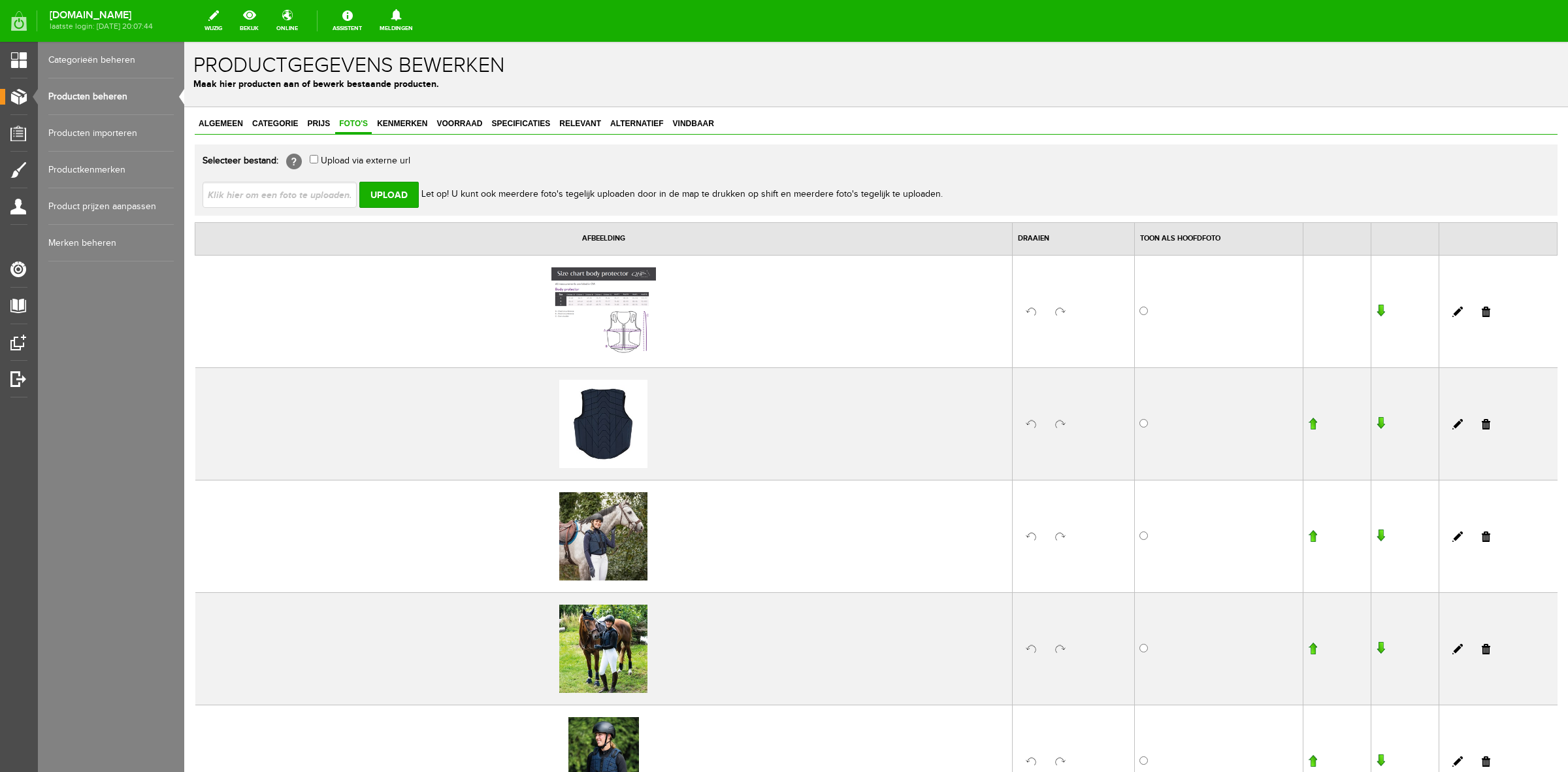
scroll to position [0, 0]
click at [647, 119] on span "Alternatief" at bounding box center [636, 123] width 61 height 9
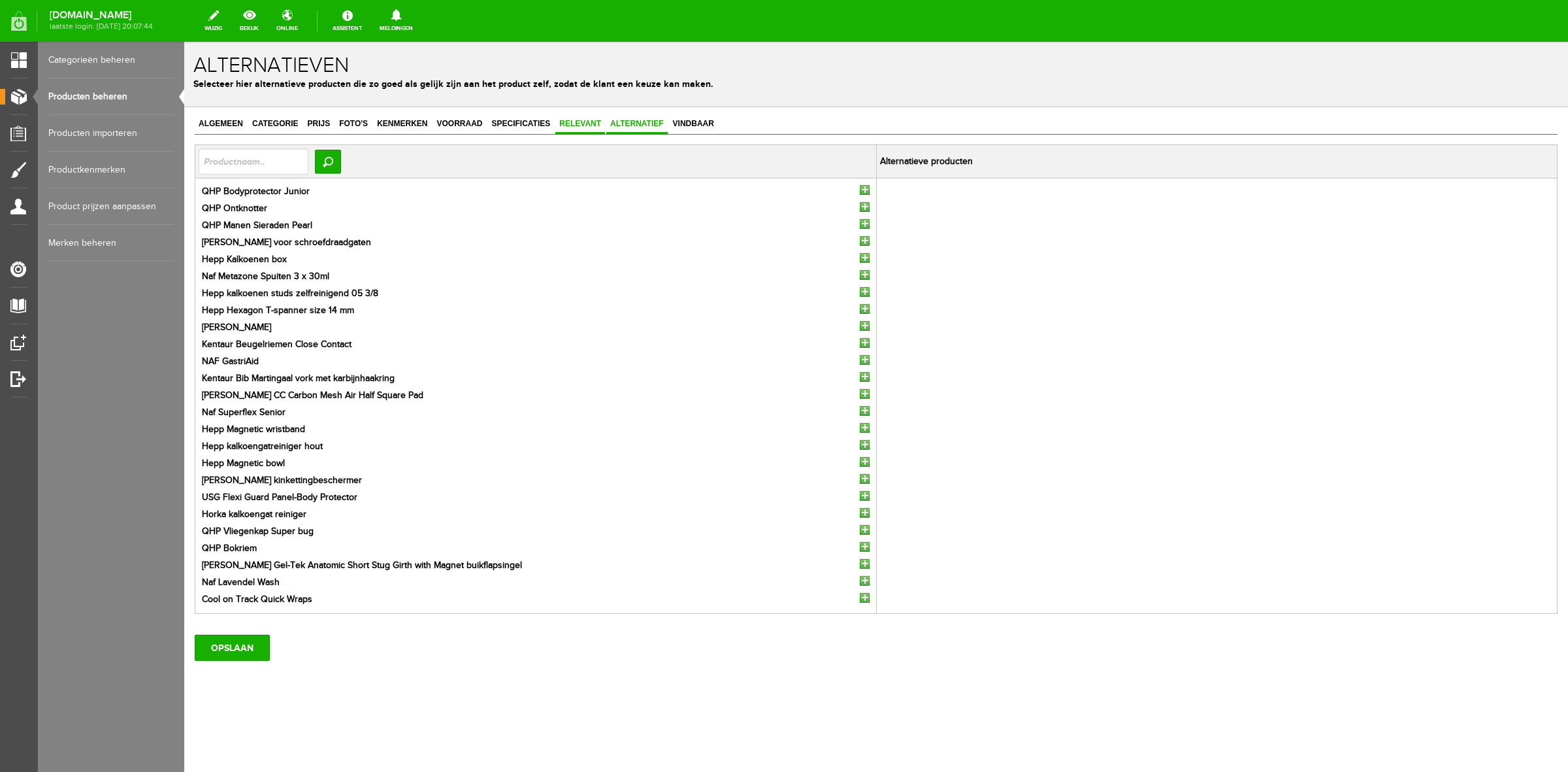
click at [573, 123] on span "Relevant" at bounding box center [580, 123] width 49 height 9
click at [866, 185] on input "button" at bounding box center [865, 190] width 10 height 10
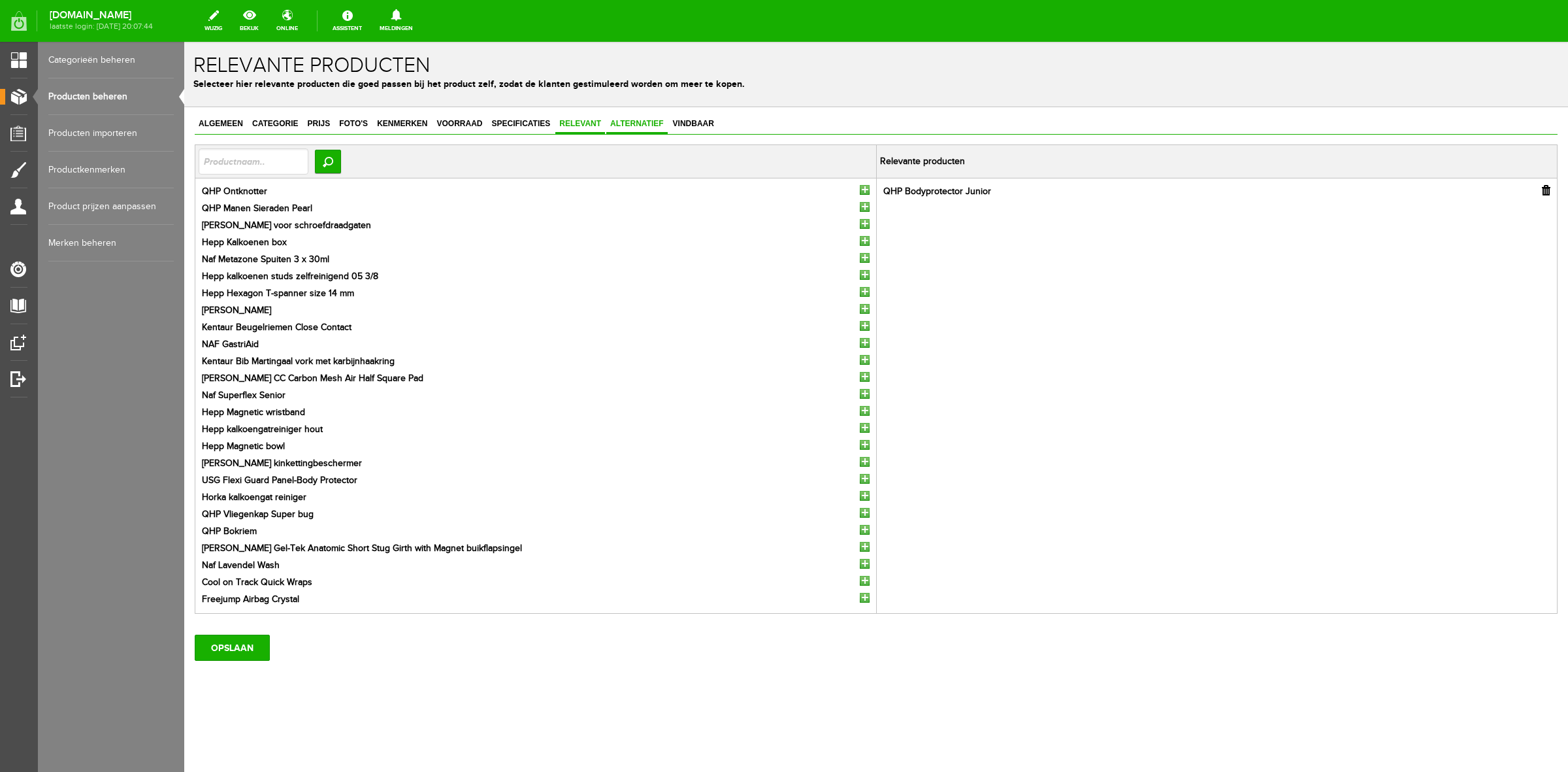
click at [634, 121] on span "Alternatief" at bounding box center [636, 123] width 61 height 9
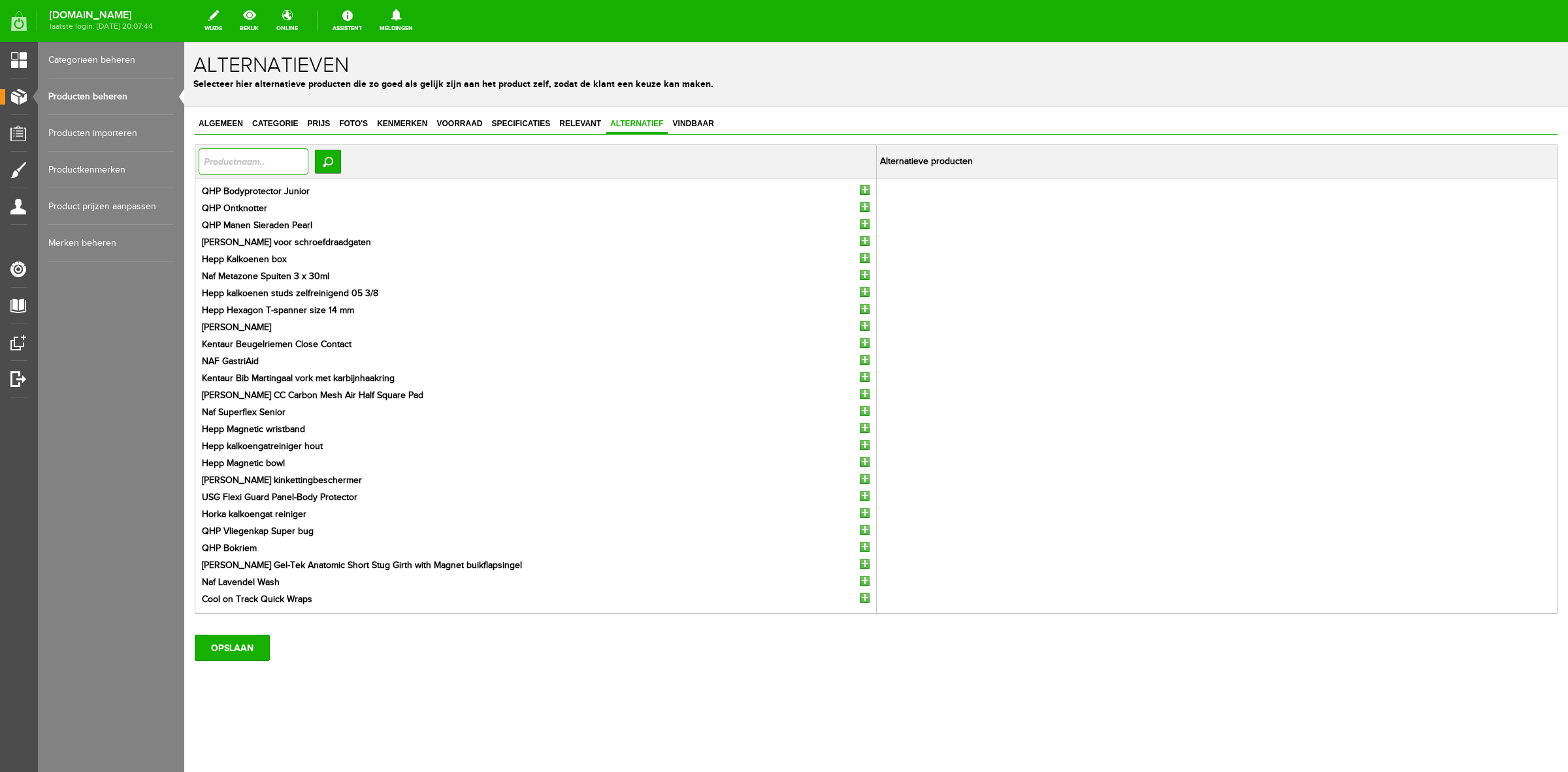
click at [246, 157] on input "text" at bounding box center [253, 161] width 110 height 26
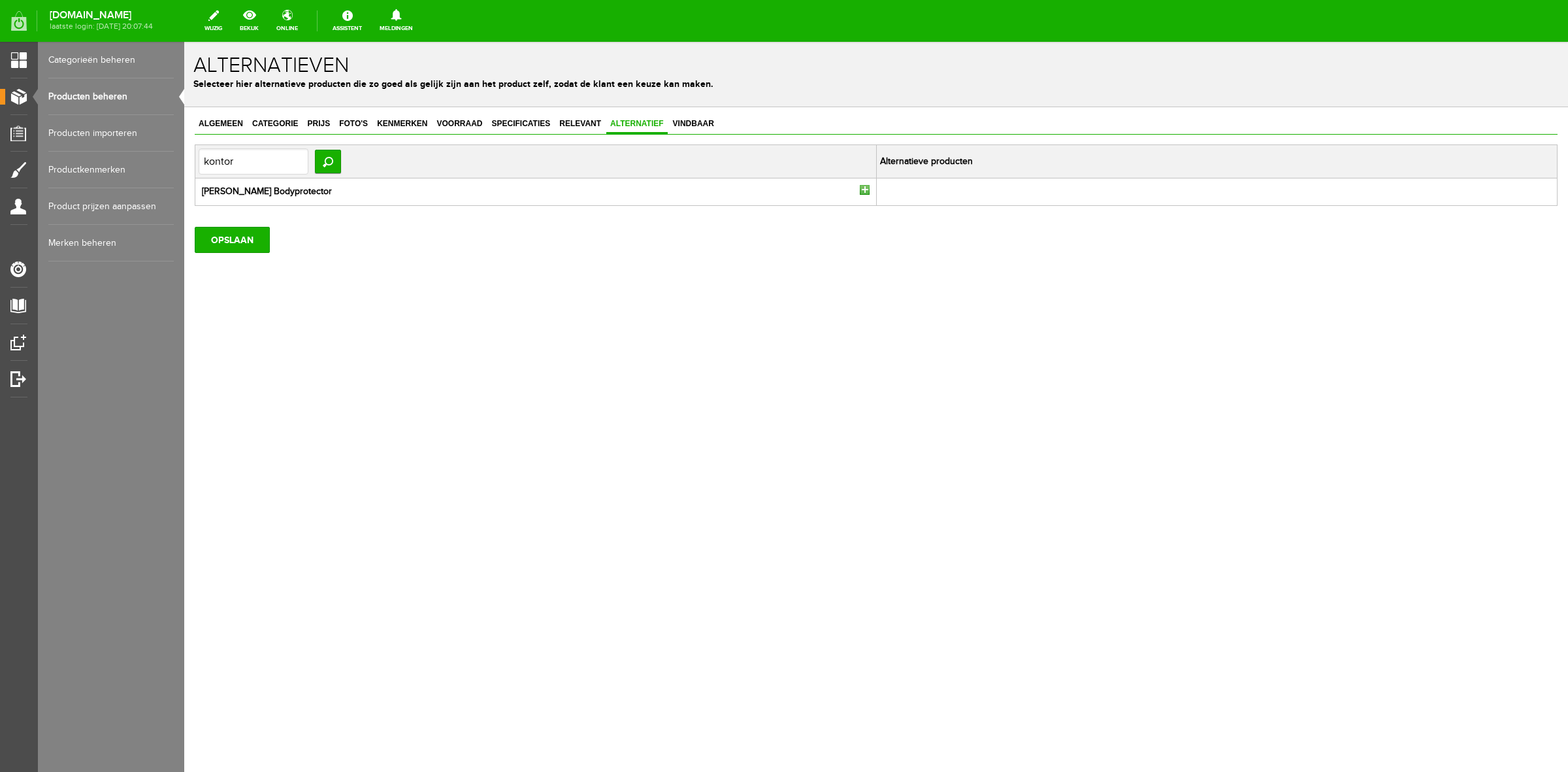
click at [868, 191] on input "button" at bounding box center [865, 190] width 10 height 10
drag, startPoint x: 193, startPoint y: 159, endPoint x: 290, endPoint y: 195, distance: 103.5
click at [184, 153] on html "x Alternatieven Selecteer hier alternatieve producten die zo goed als gelijk zi…" at bounding box center [876, 407] width 1384 height 730
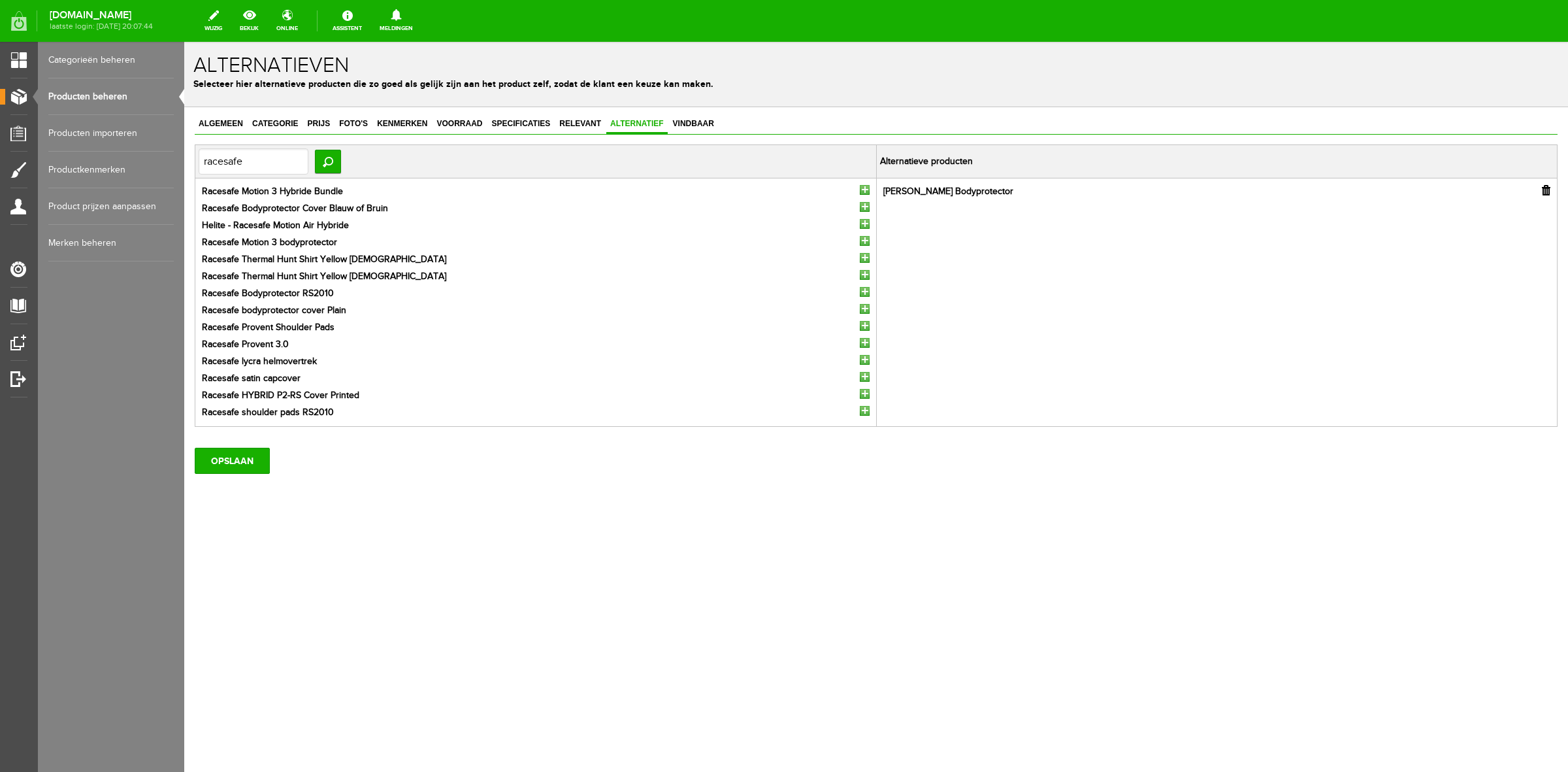
click at [860, 188] on input "button" at bounding box center [865, 190] width 10 height 10
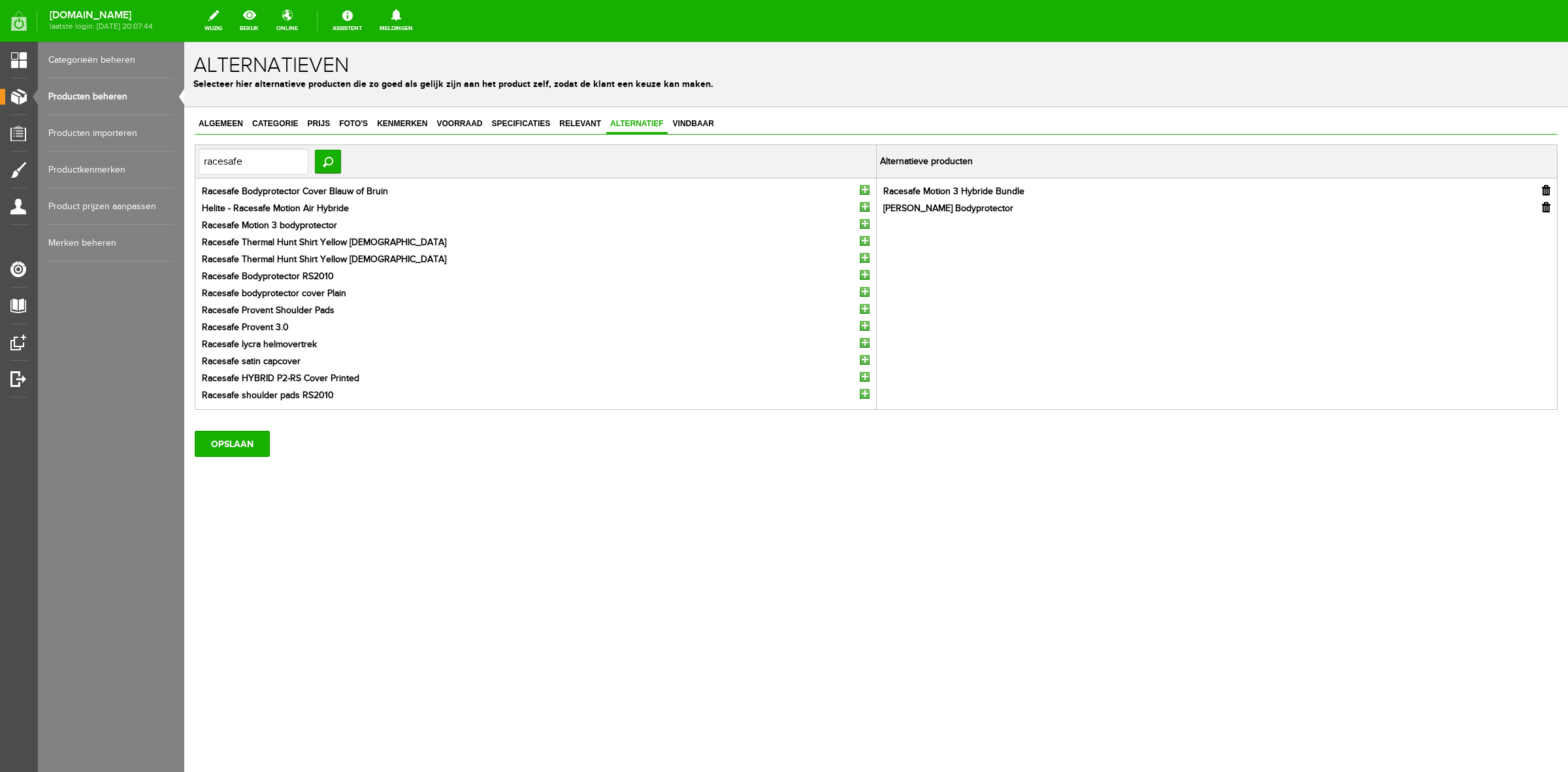
click at [863, 327] on input "button" at bounding box center [865, 326] width 10 height 10
click at [866, 221] on input "button" at bounding box center [865, 224] width 10 height 10
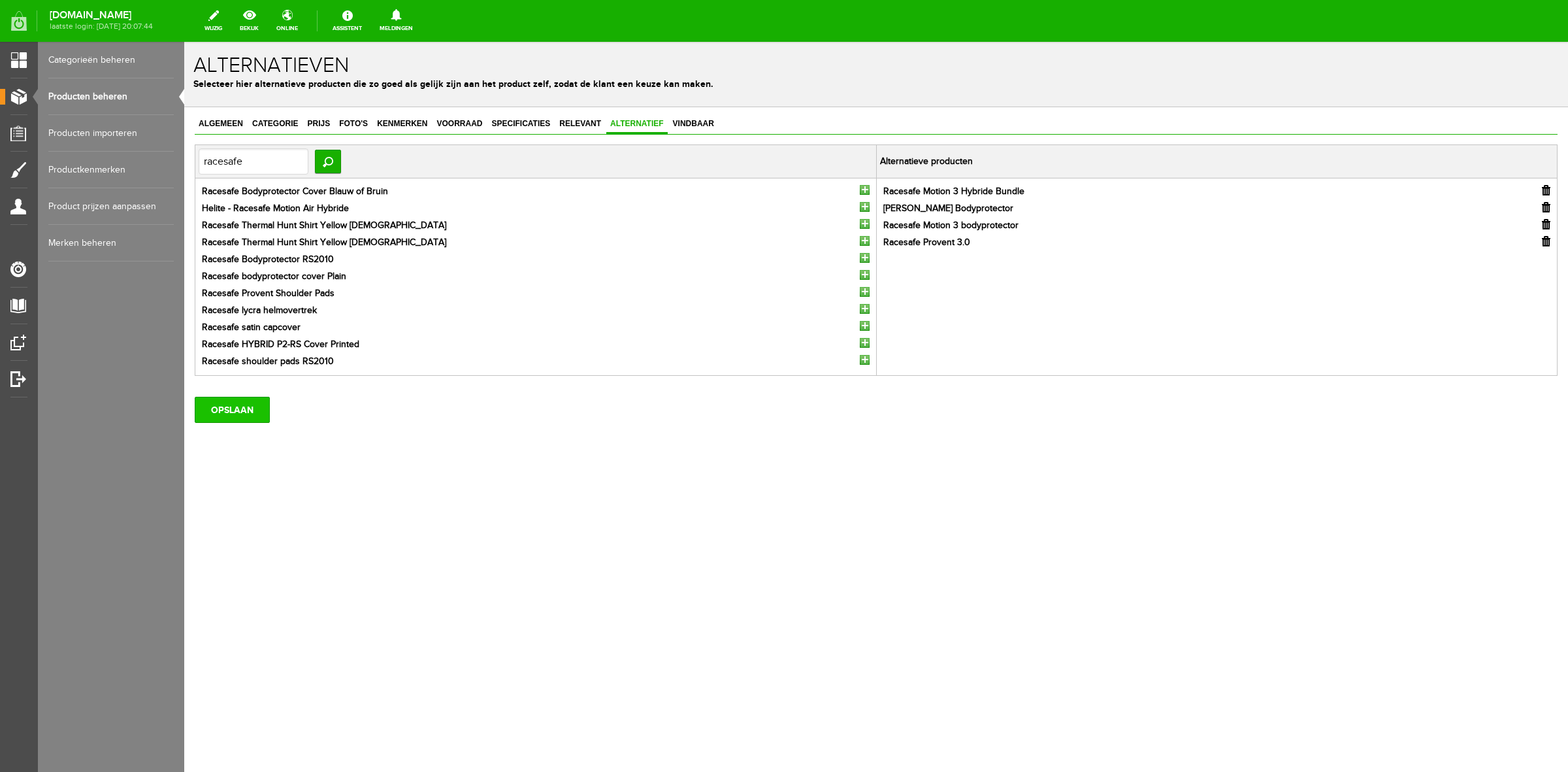
click at [213, 412] on input "OPSLAAN" at bounding box center [233, 409] width 75 height 26
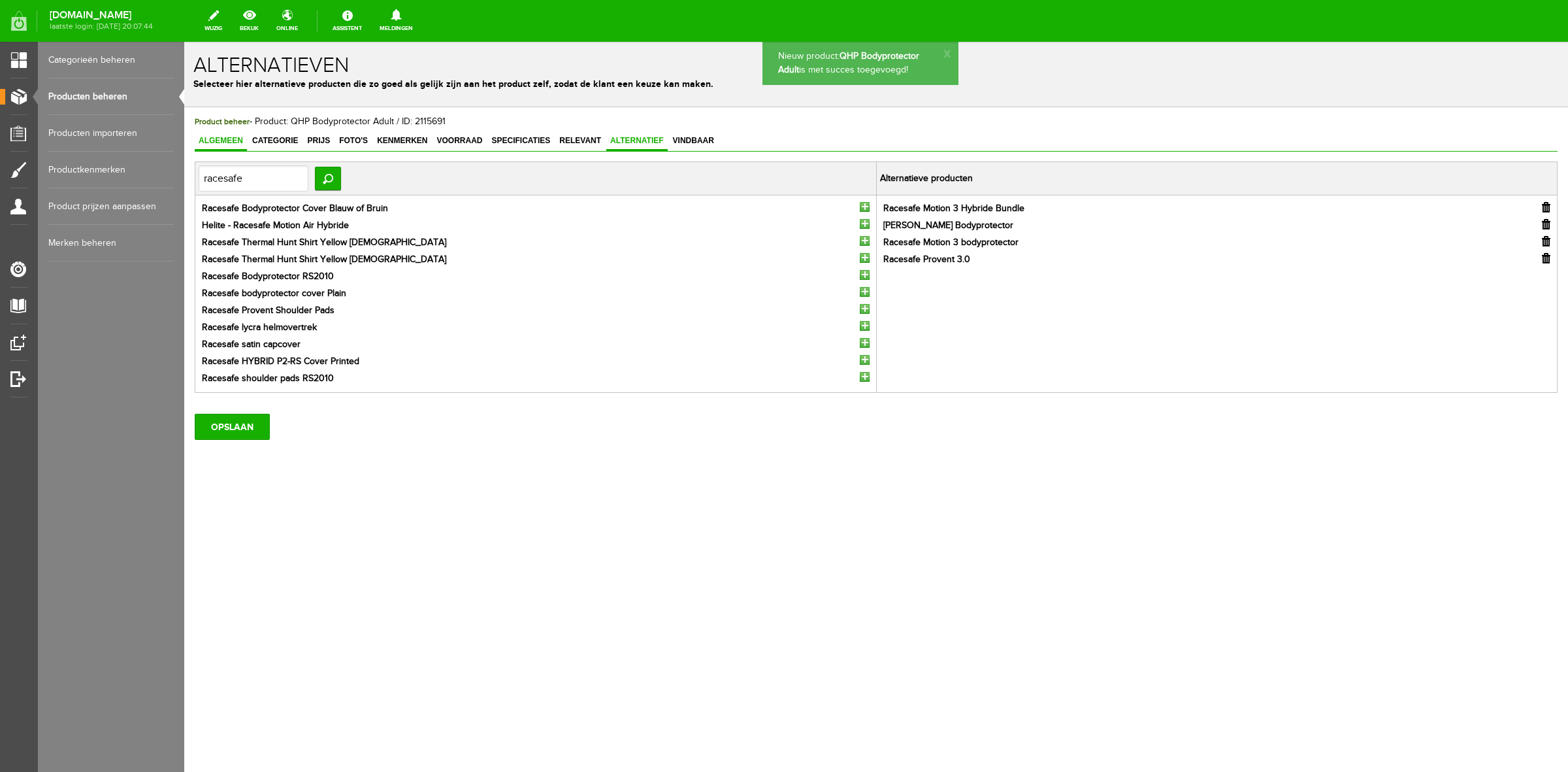
click at [217, 136] on span "Algemeen" at bounding box center [221, 140] width 52 height 9
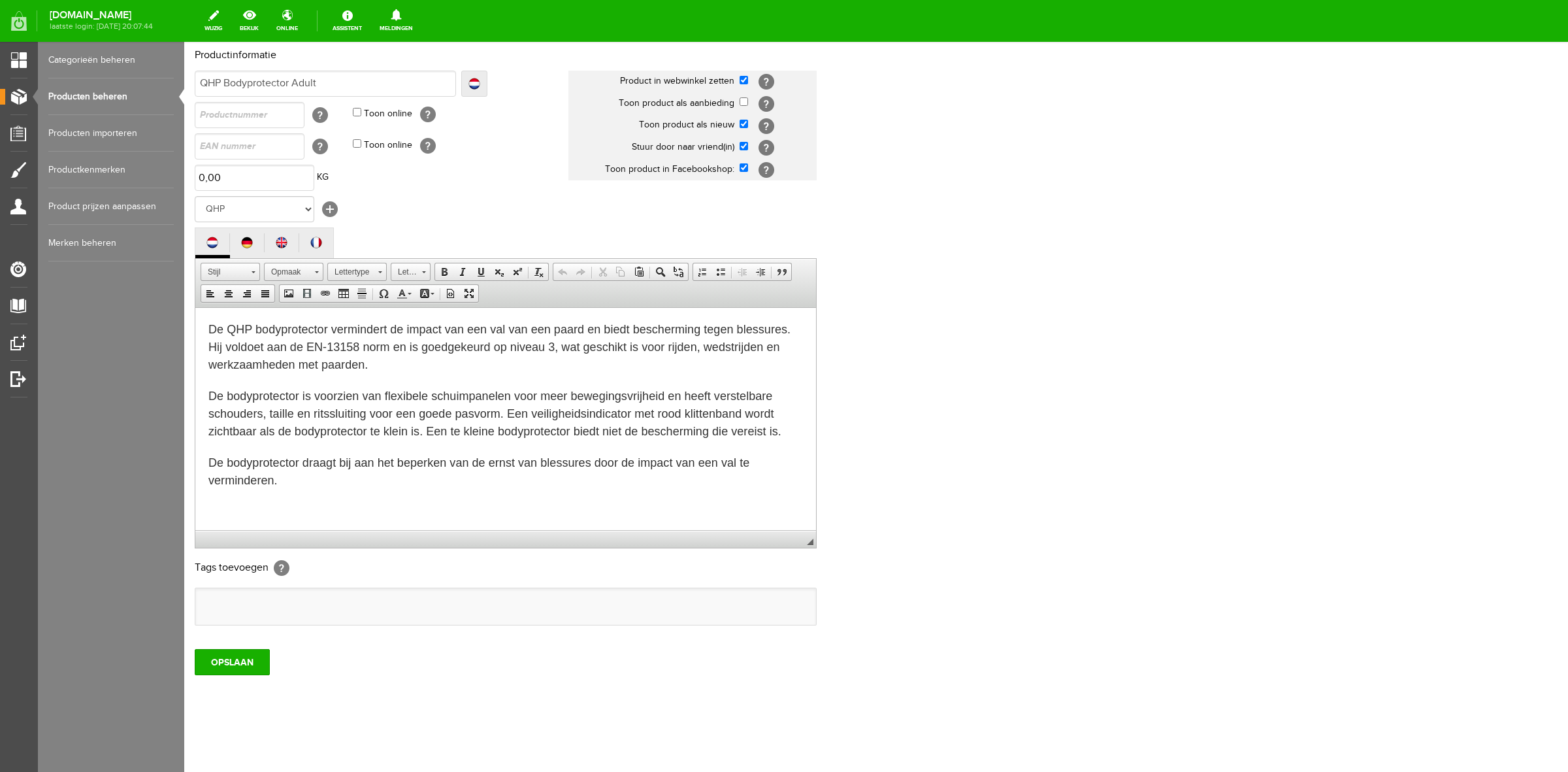
scroll to position [113, 0]
click at [218, 659] on input "OPSLAAN" at bounding box center [233, 661] width 75 height 26
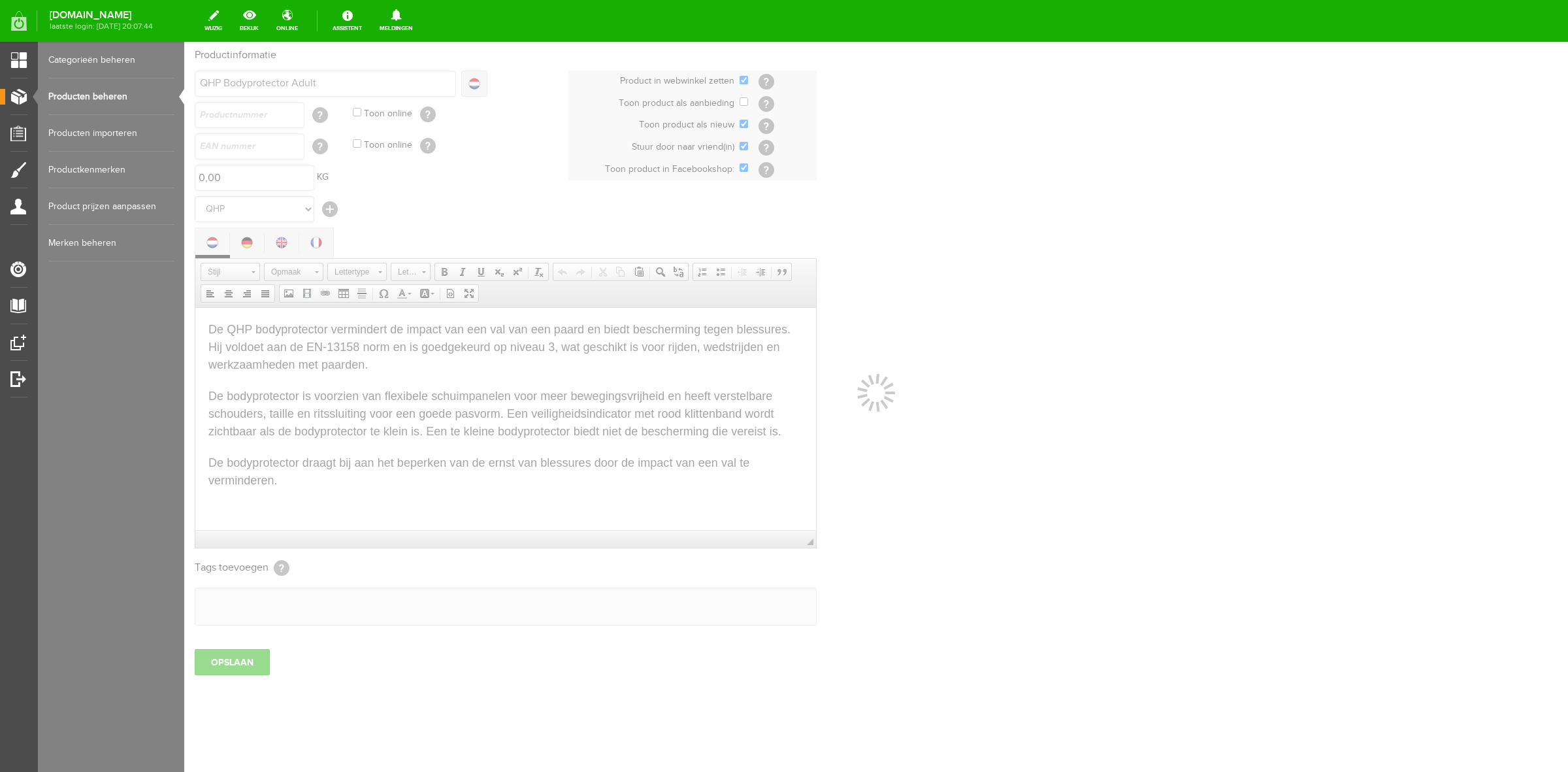
click at [74, 90] on link "Producten beheren" at bounding box center [111, 97] width 126 height 37
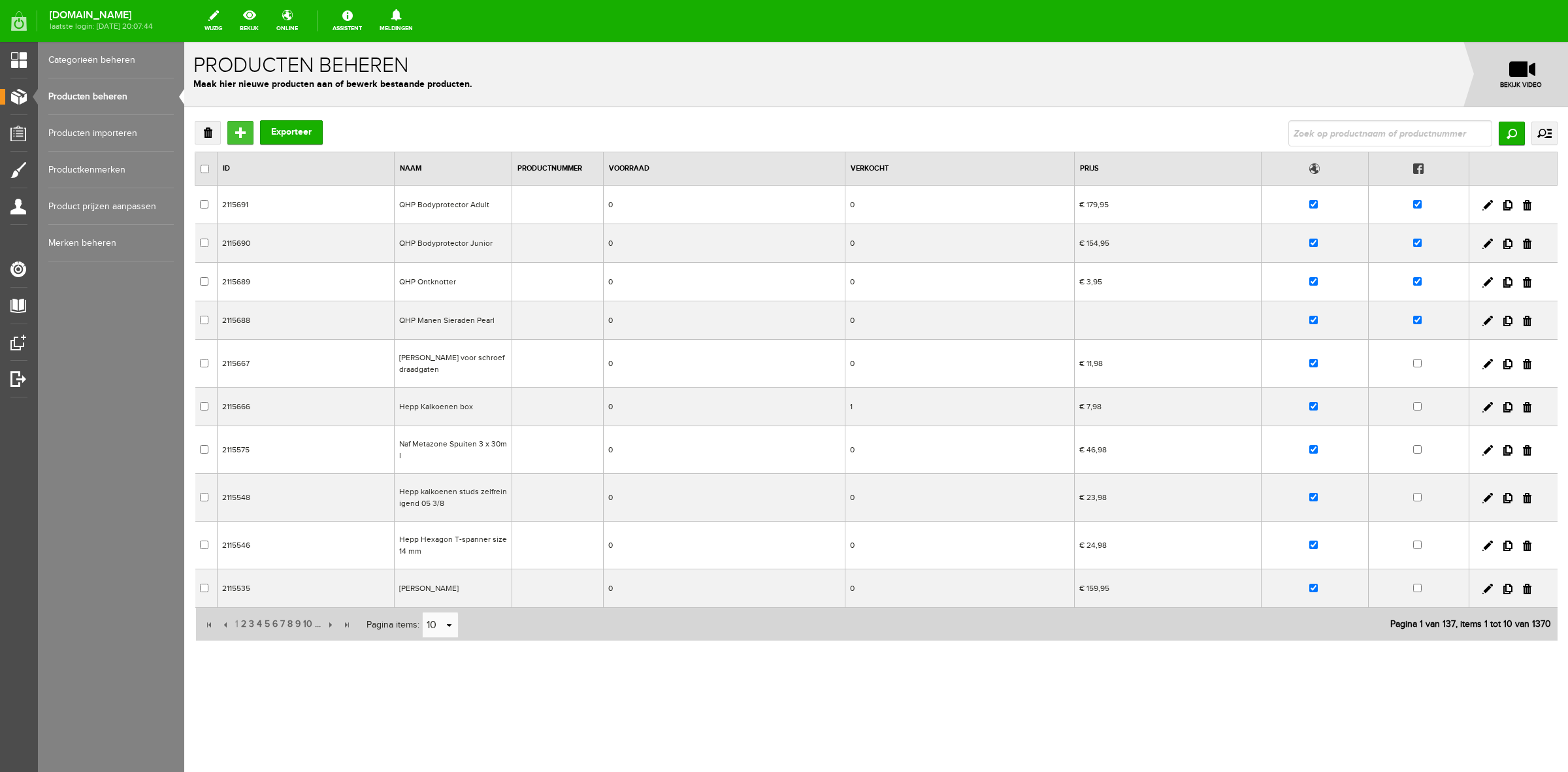
click at [237, 137] on input "Toevoegen" at bounding box center [240, 132] width 26 height 23
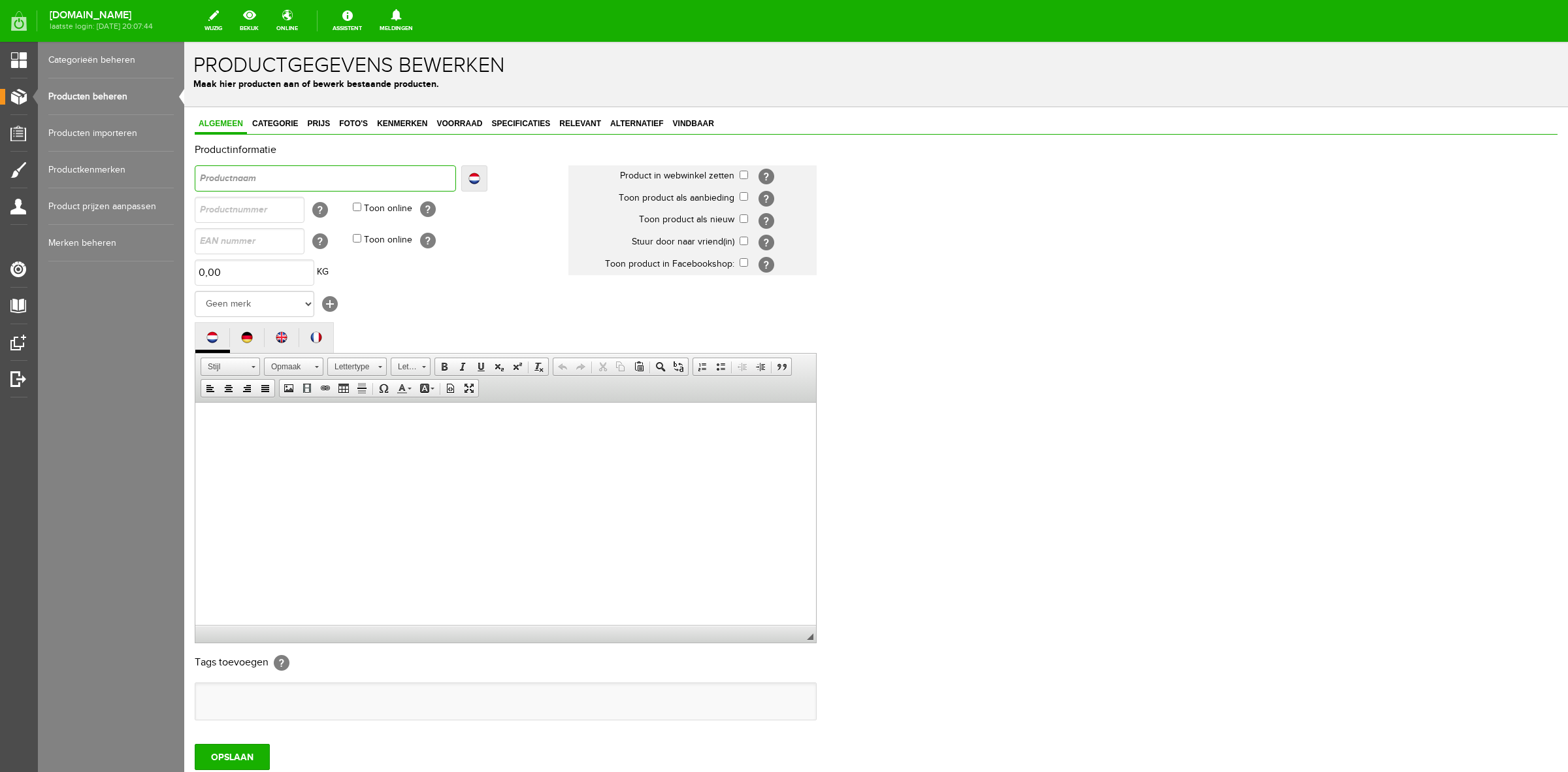
click at [232, 174] on input "text" at bounding box center [326, 178] width 261 height 26
type input "QH"
type input "QHP"
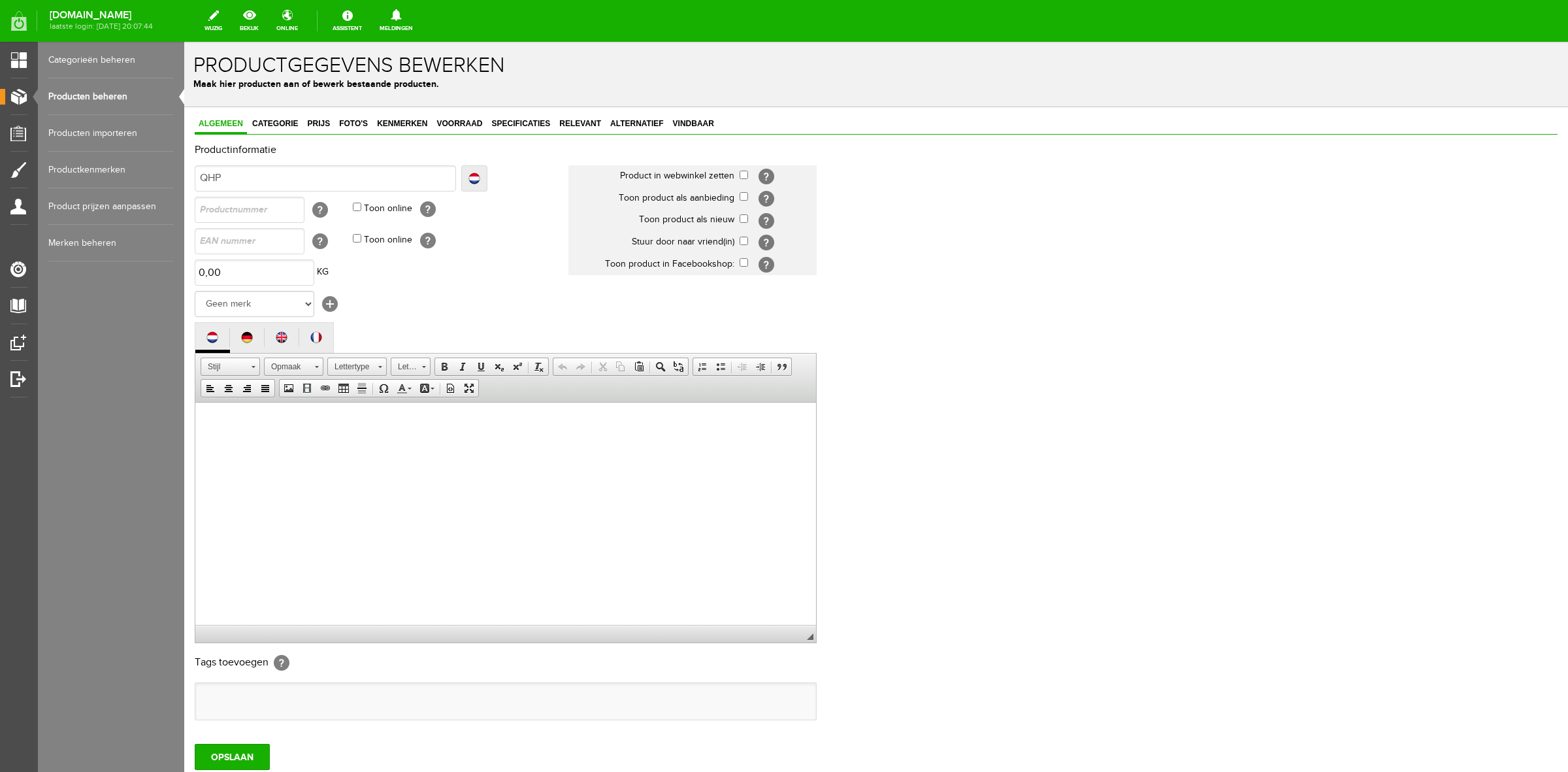
type input "QHP"
type input "QHP B"
type input "QHP Bo"
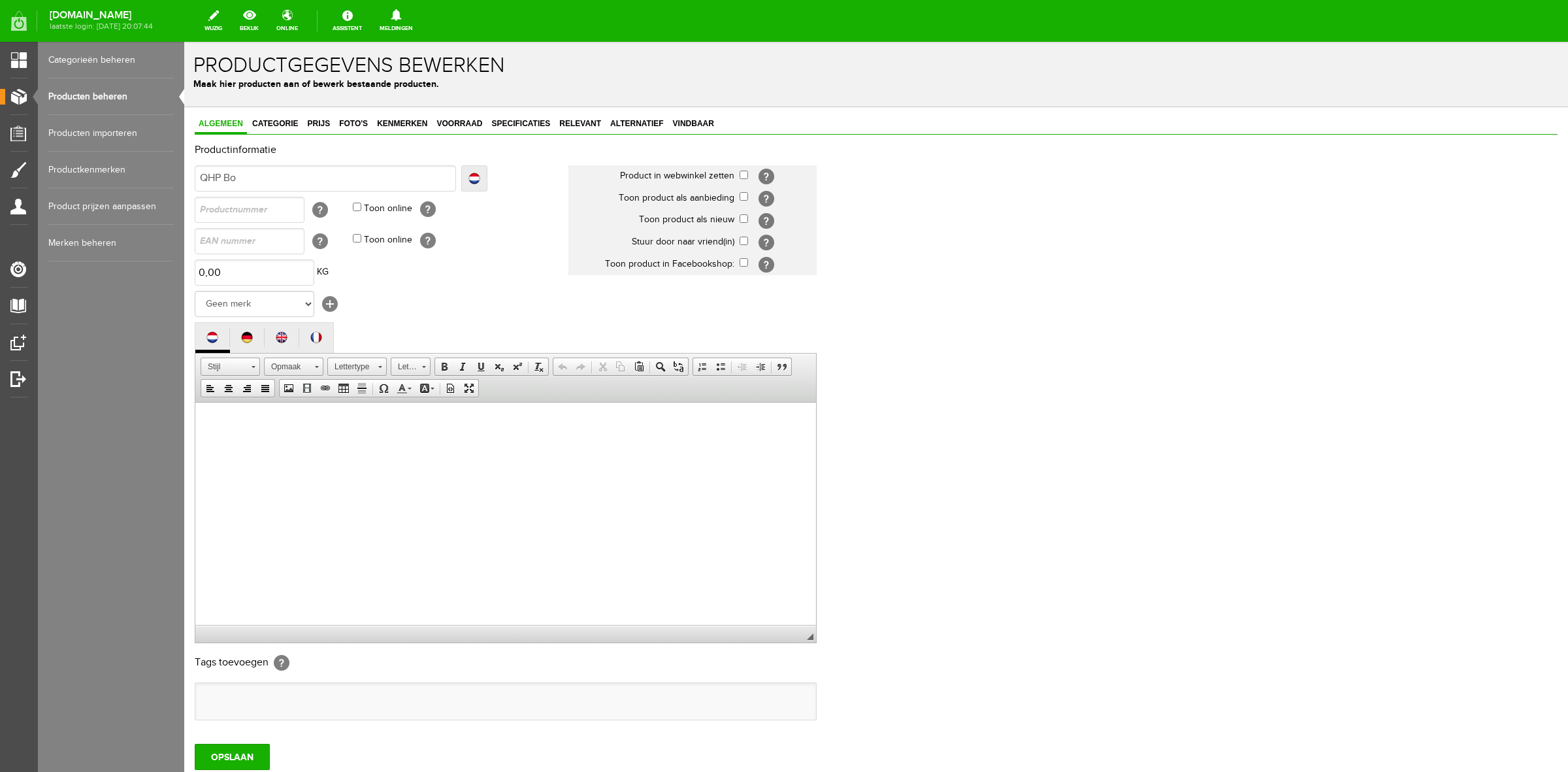
type input "QHP Bo"
type input "QHP Bod"
type input "QHP Body"
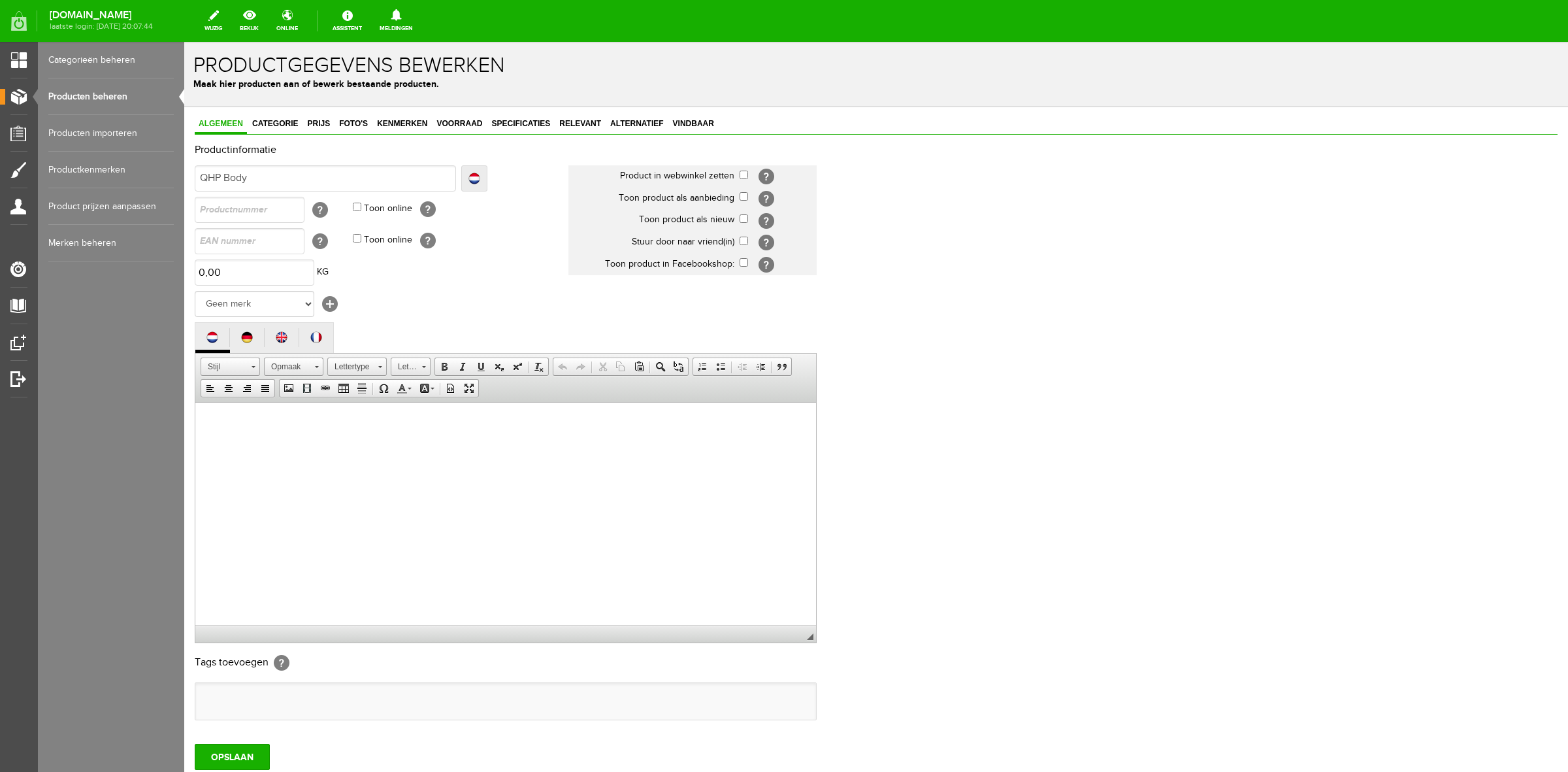
type input "QHP Bodyp"
type input "QHP Bodypro"
type input "QHP Bodyprot"
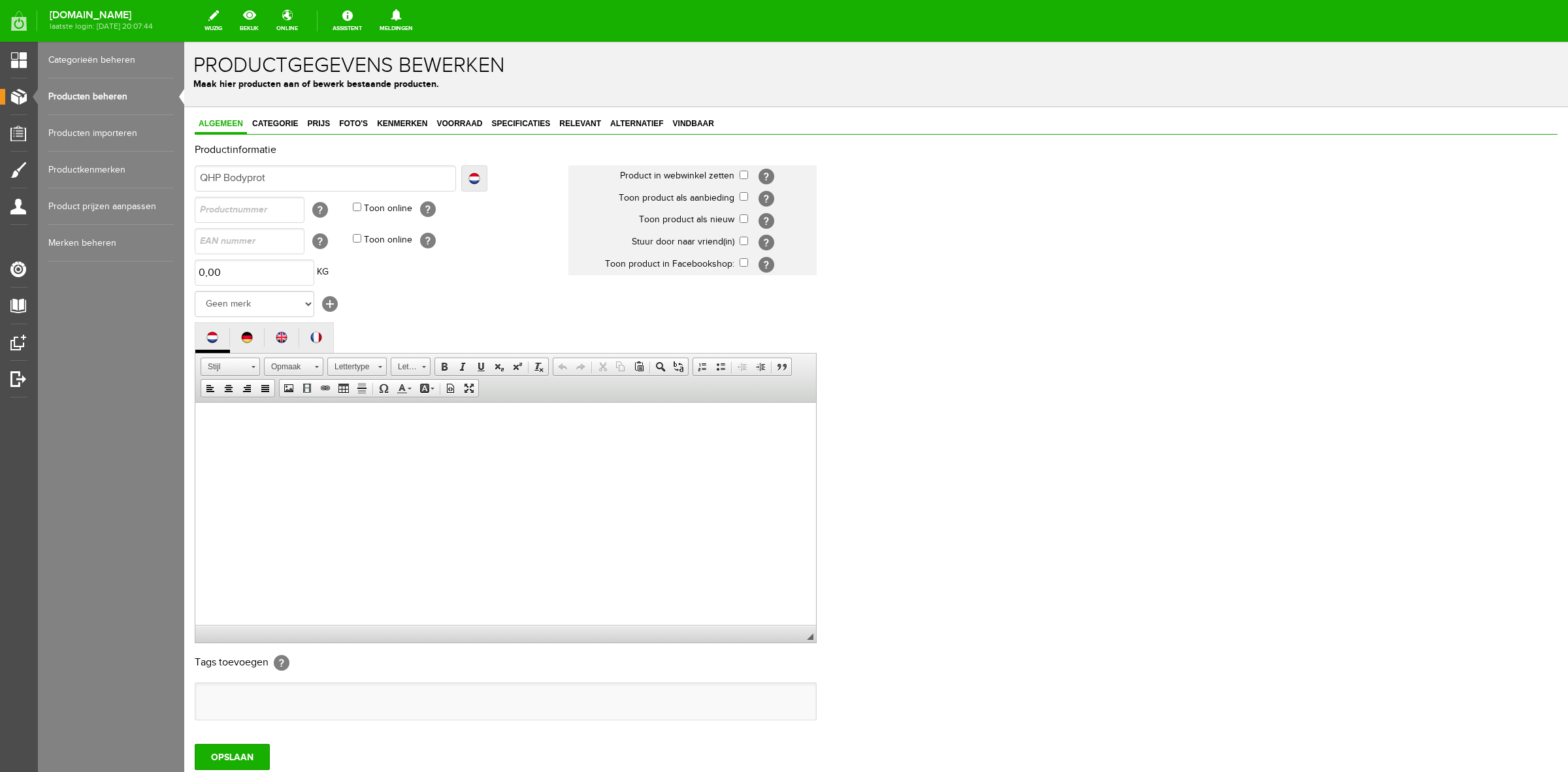
type input "QHP Bodyprot"
type input "QHP Bodyprote"
type input "QHP Bodyprotec"
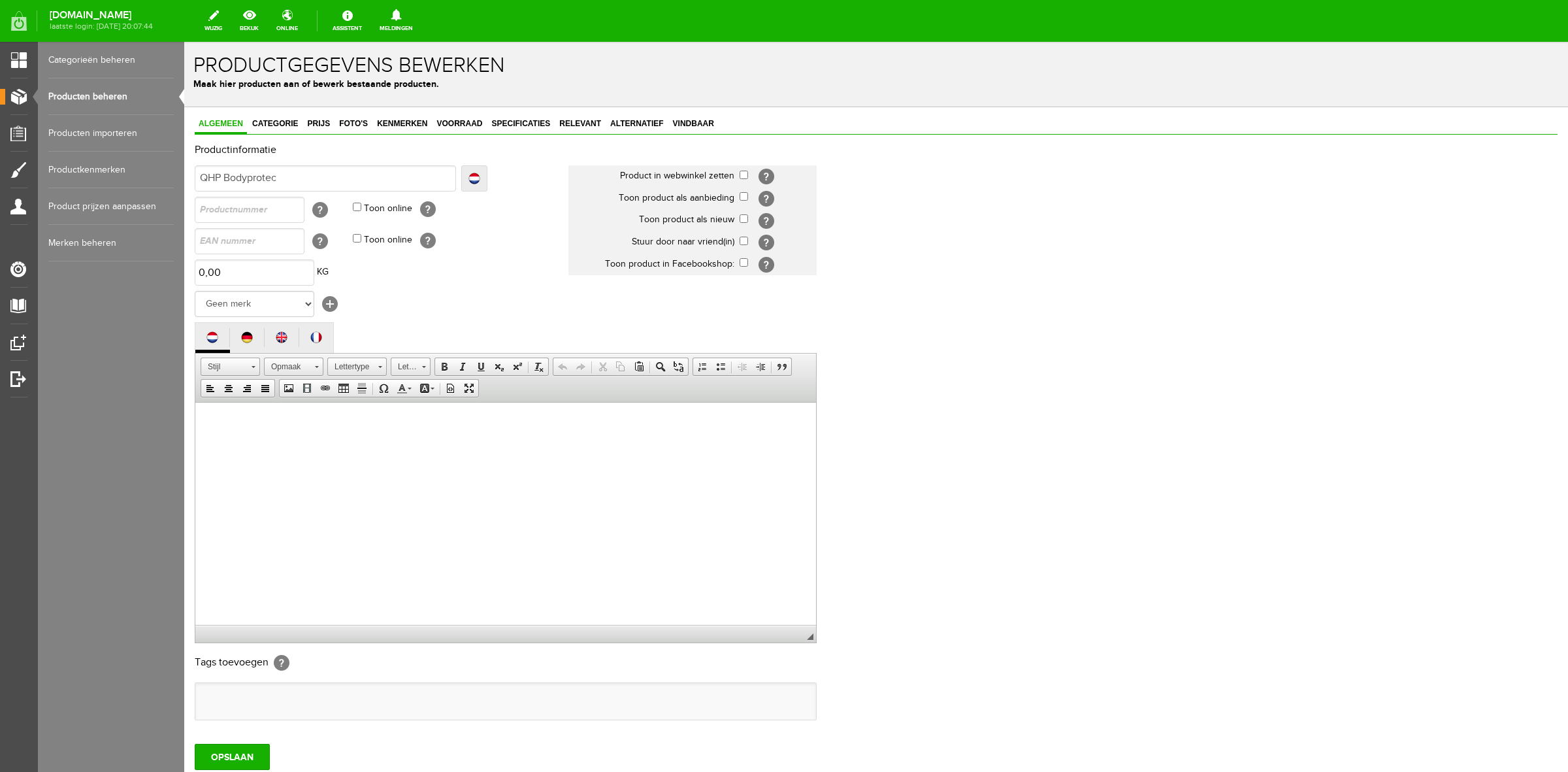
type input "QHP Bodyprotect"
type input "QHP Bodyprotecto"
type input "QHP Bodyprotector"
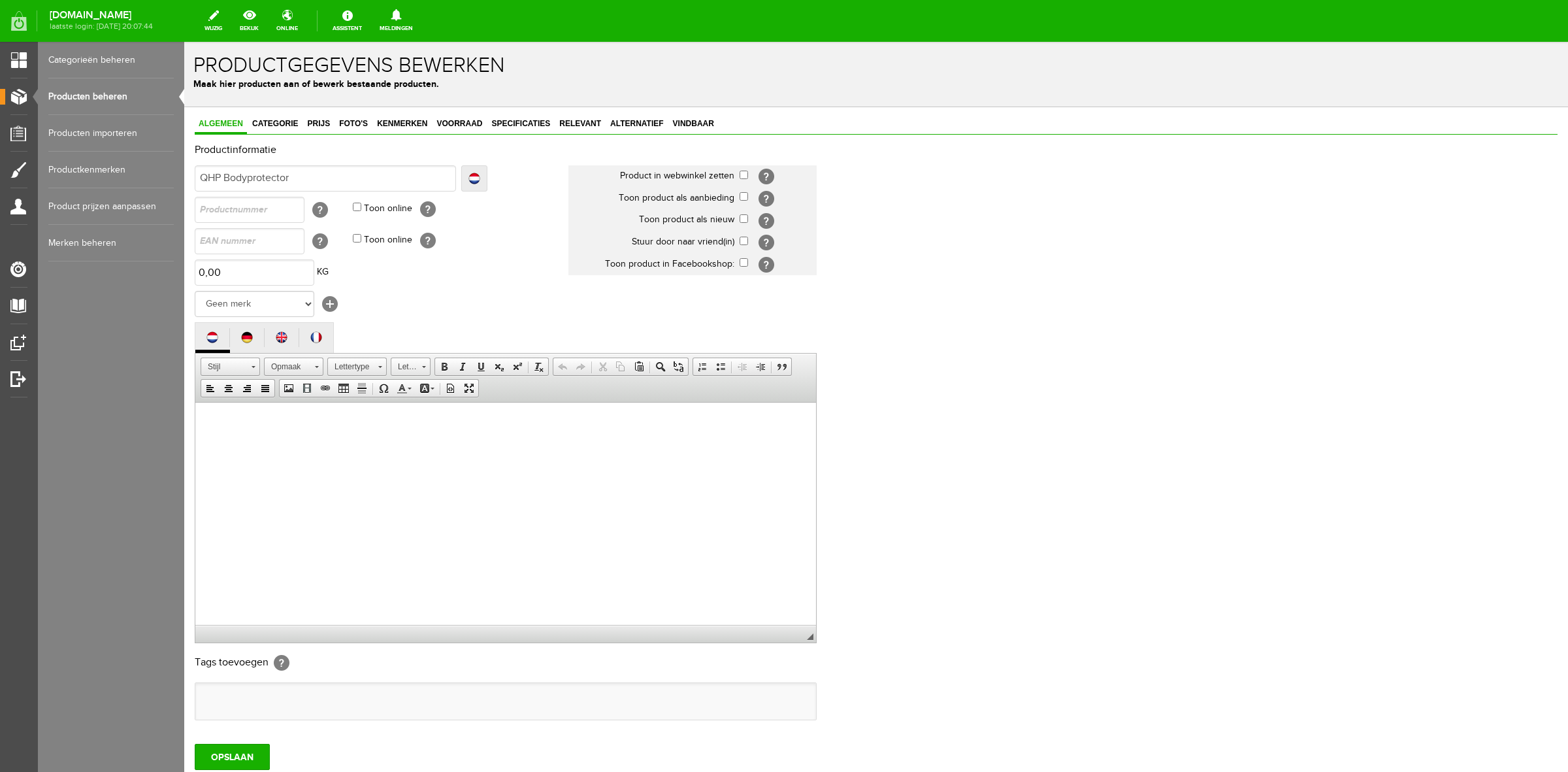
type input "QHP Bodyprotector"
type input "QHP Bodyprotector C"
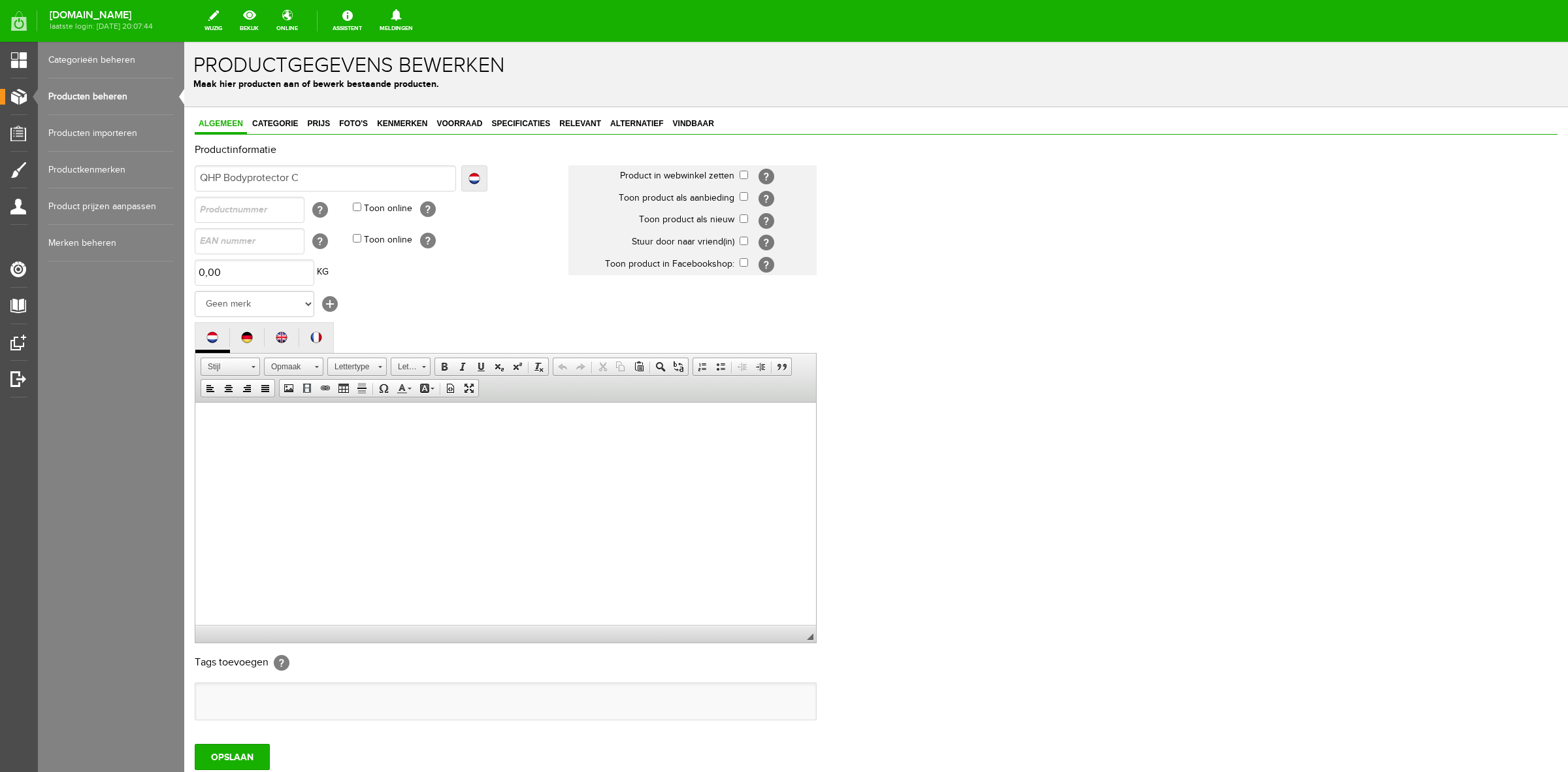
type input "QHP Bodyprotector Co"
type input "QHP Bodyprotector Cov"
type input "QHP Bodyprotector Cover"
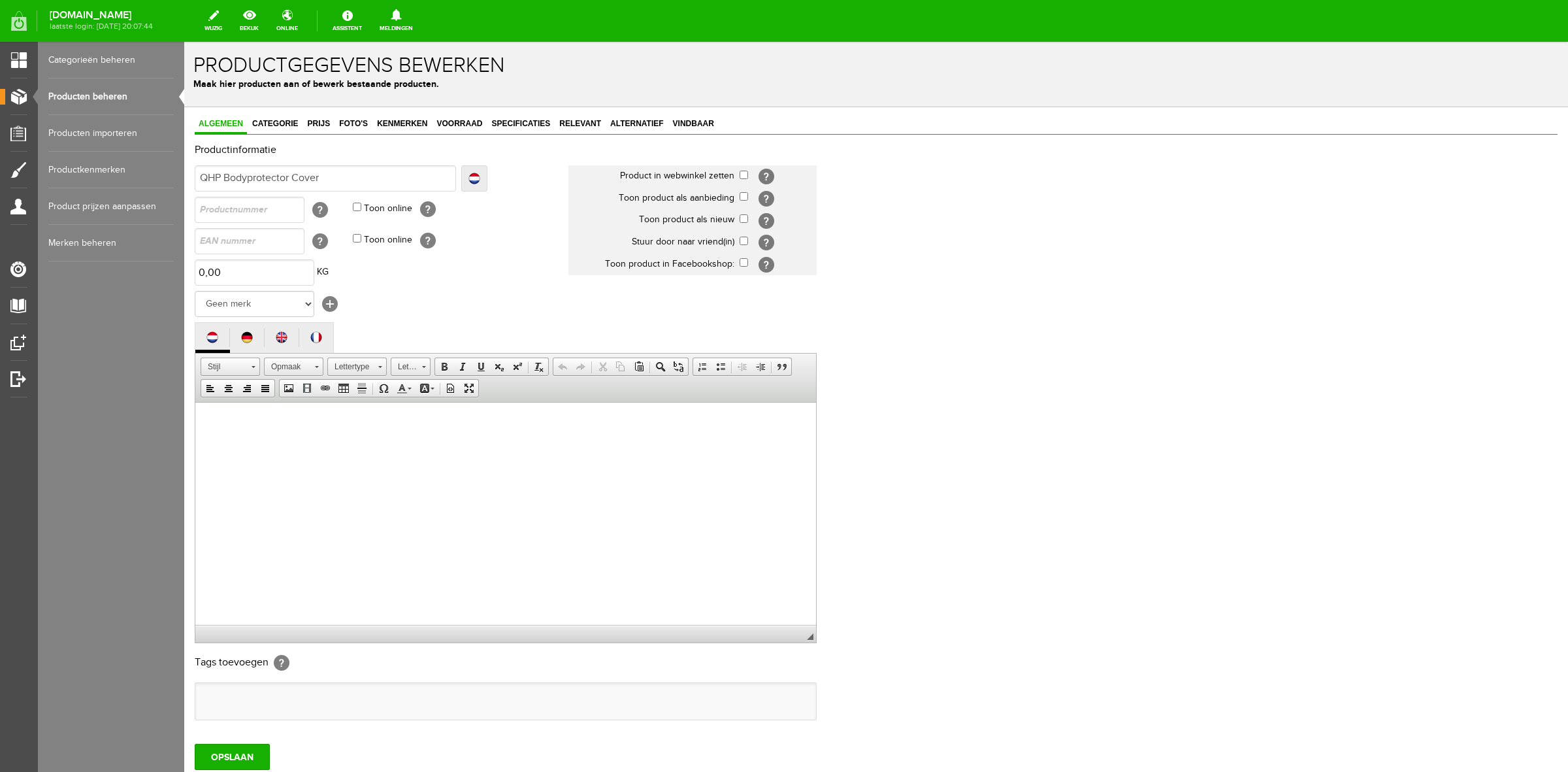
type input "QHP Bodyprotector Cover"
type input "QHP Bodyprotector Cover F"
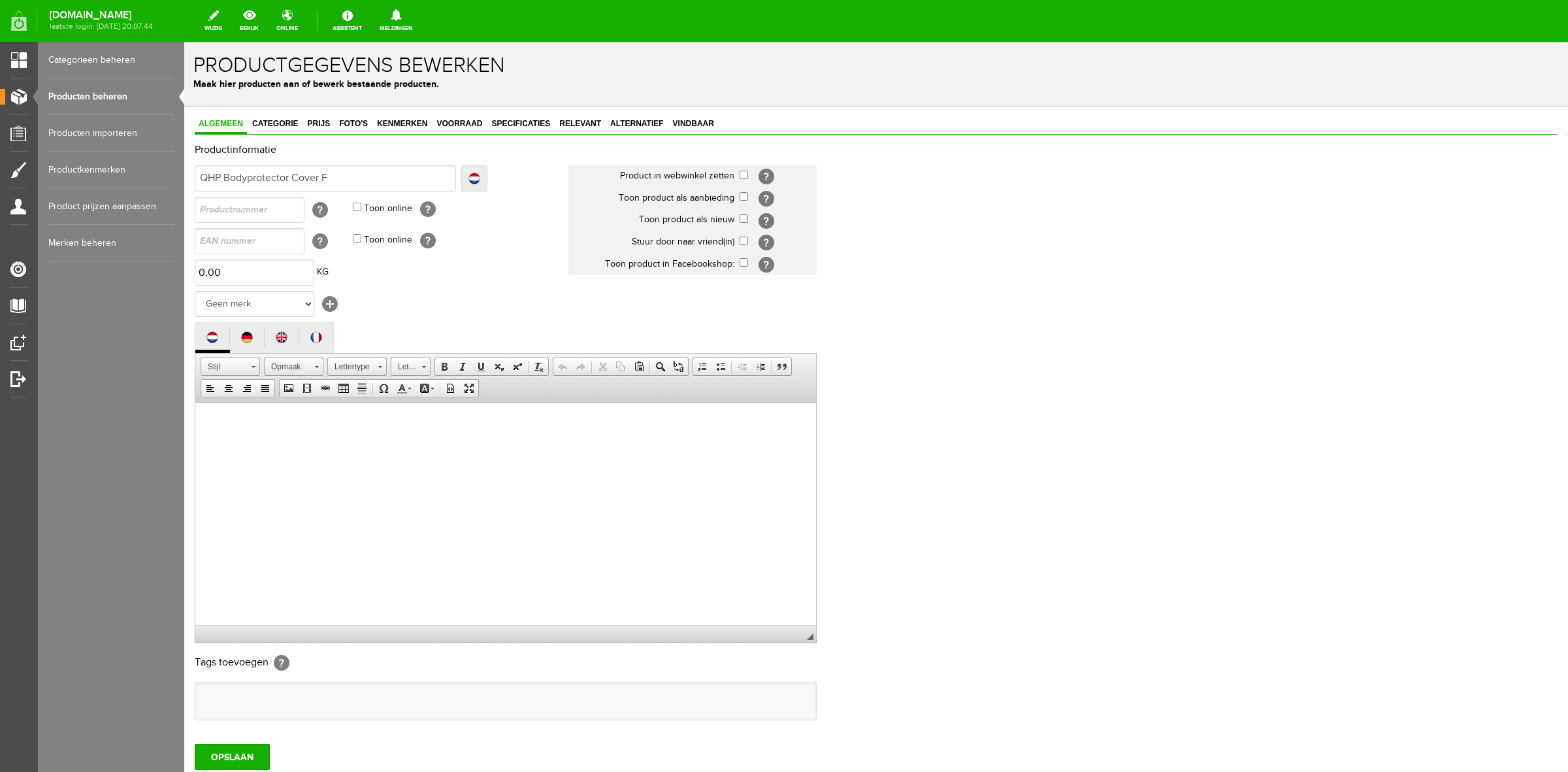
type input "QHP Bodyprotector Cover"
type input "QHP Bodyprotector Cover G"
type input "QHP Bodyprotector Cover Gl"
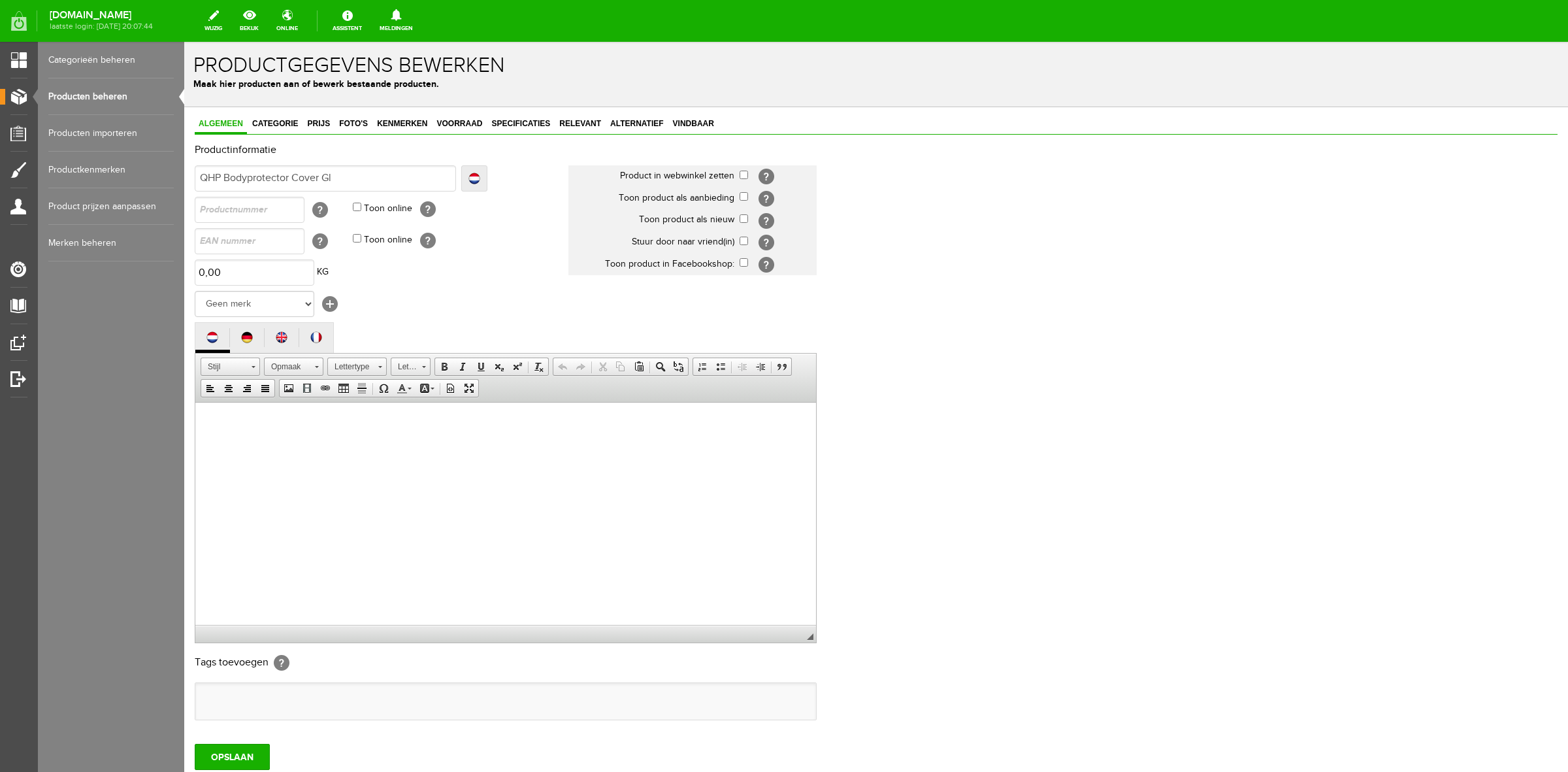
type input "QHP Bodyprotector Cover Gl"
type input "QHP Bodyprotector Cover Glit"
type input "QHP Bodyprotector Cover Glitte"
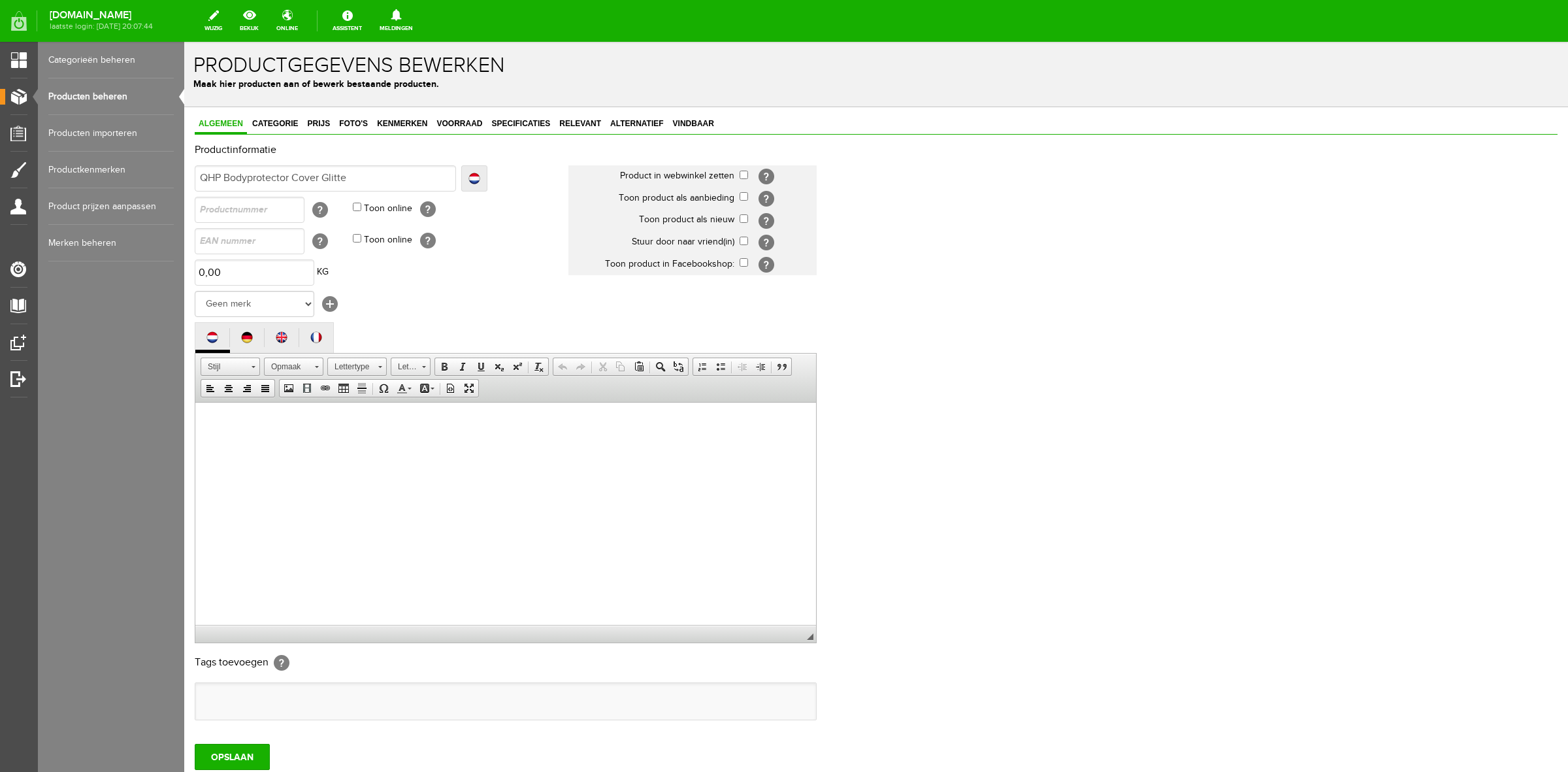
type input "QHP Bodyprotector Cover Glitter"
click at [352, 442] on html at bounding box center [506, 422] width 621 height 40
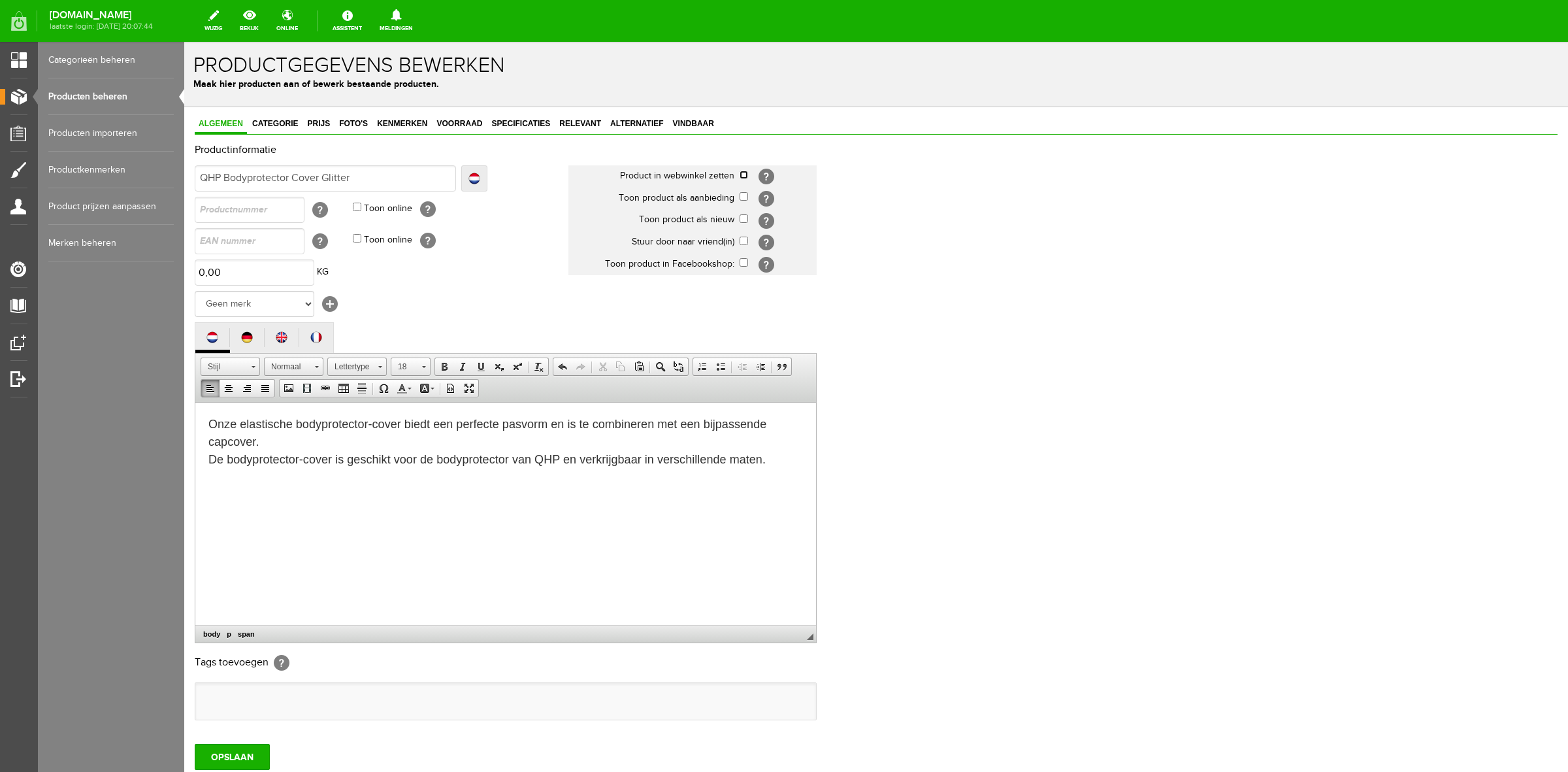
click at [745, 174] on input "checkbox" at bounding box center [744, 175] width 8 height 8
checkbox input "true"
click at [738, 216] on th "Toon product als nieuw" at bounding box center [654, 220] width 172 height 23
click at [743, 220] on input "checkbox" at bounding box center [744, 219] width 8 height 8
checkbox input "true"
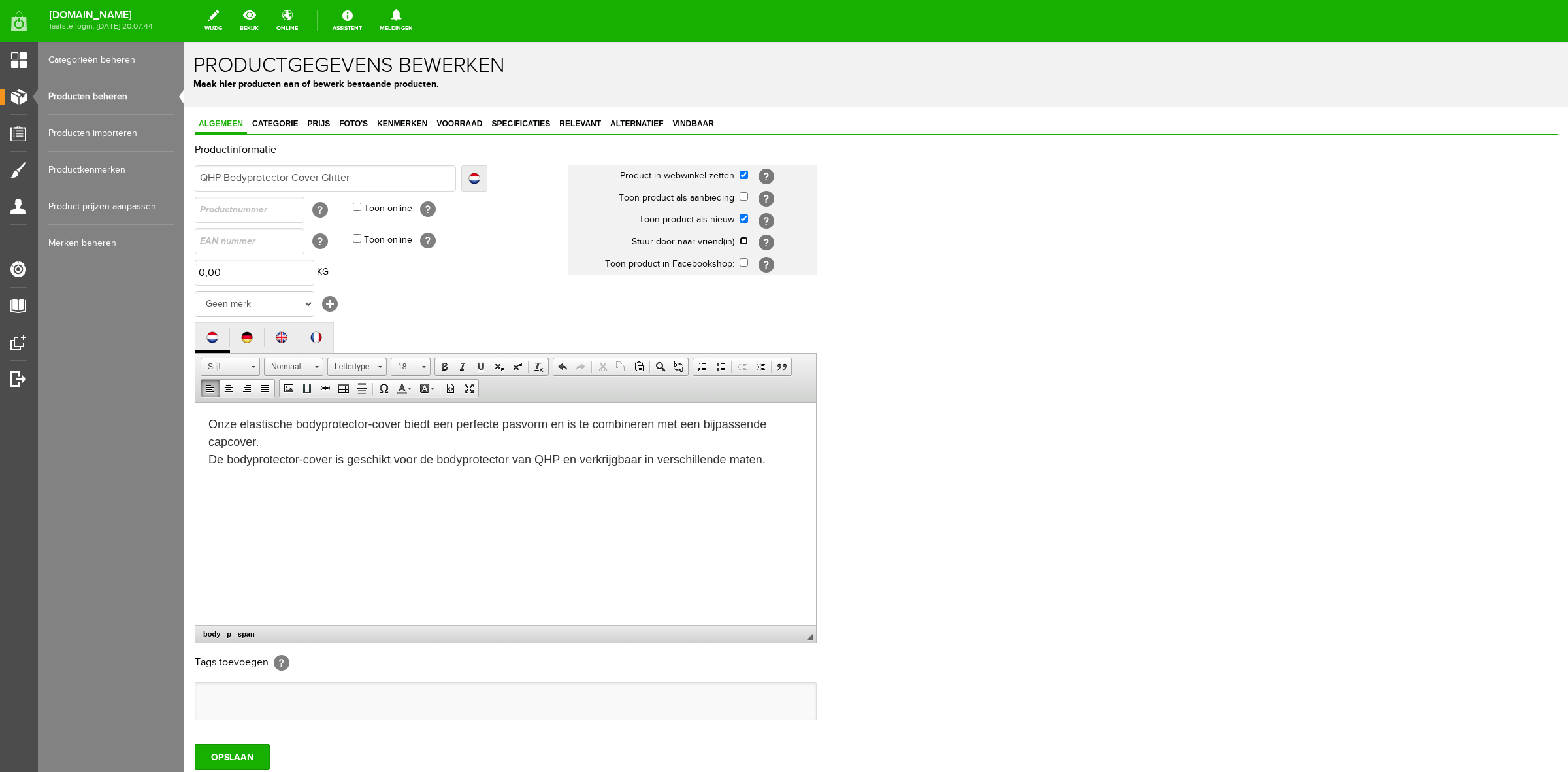
drag, startPoint x: 742, startPoint y: 236, endPoint x: 745, endPoint y: 253, distance: 17.3
click at [742, 239] on input "checkbox" at bounding box center [744, 241] width 8 height 8
checkbox input "true"
click at [746, 260] on input "checkbox" at bounding box center [744, 262] width 8 height 8
checkbox input "true"
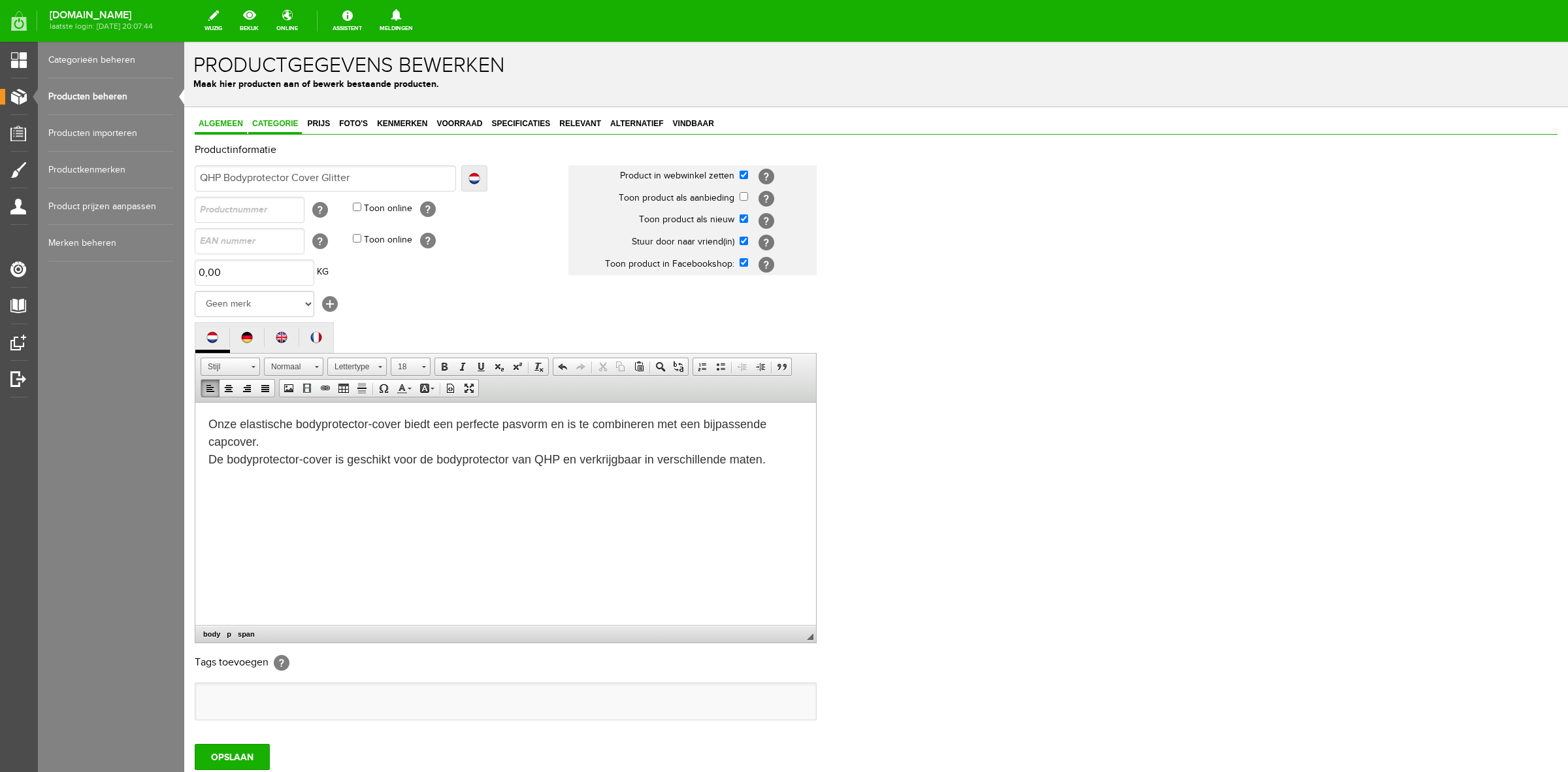
click at [290, 126] on span "Categorie" at bounding box center [275, 123] width 54 height 9
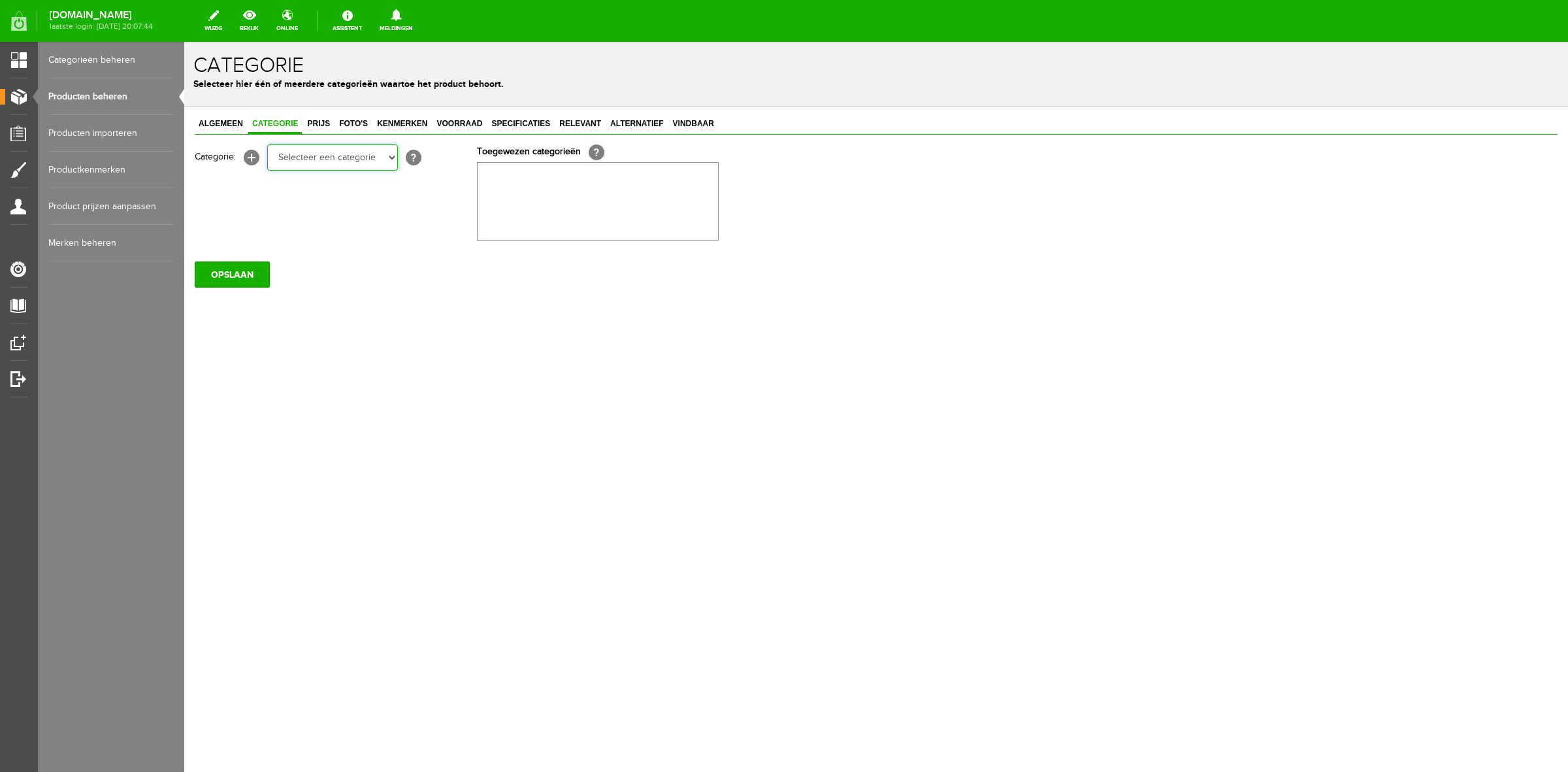
click at [296, 148] on select "Selecteer een categorie Sale Bodyprotector Outlet [PERSON_NAME] AW24 Hoofdsteln…" at bounding box center [332, 157] width 131 height 26
select select "132690"
click at [267, 145] on select "Selecteer een categorie Sale Bodyprotector Outlet [PERSON_NAME] AW24 Hoofdsteln…" at bounding box center [332, 157] width 131 height 26
click at [312, 126] on span "Prijs" at bounding box center [318, 123] width 31 height 9
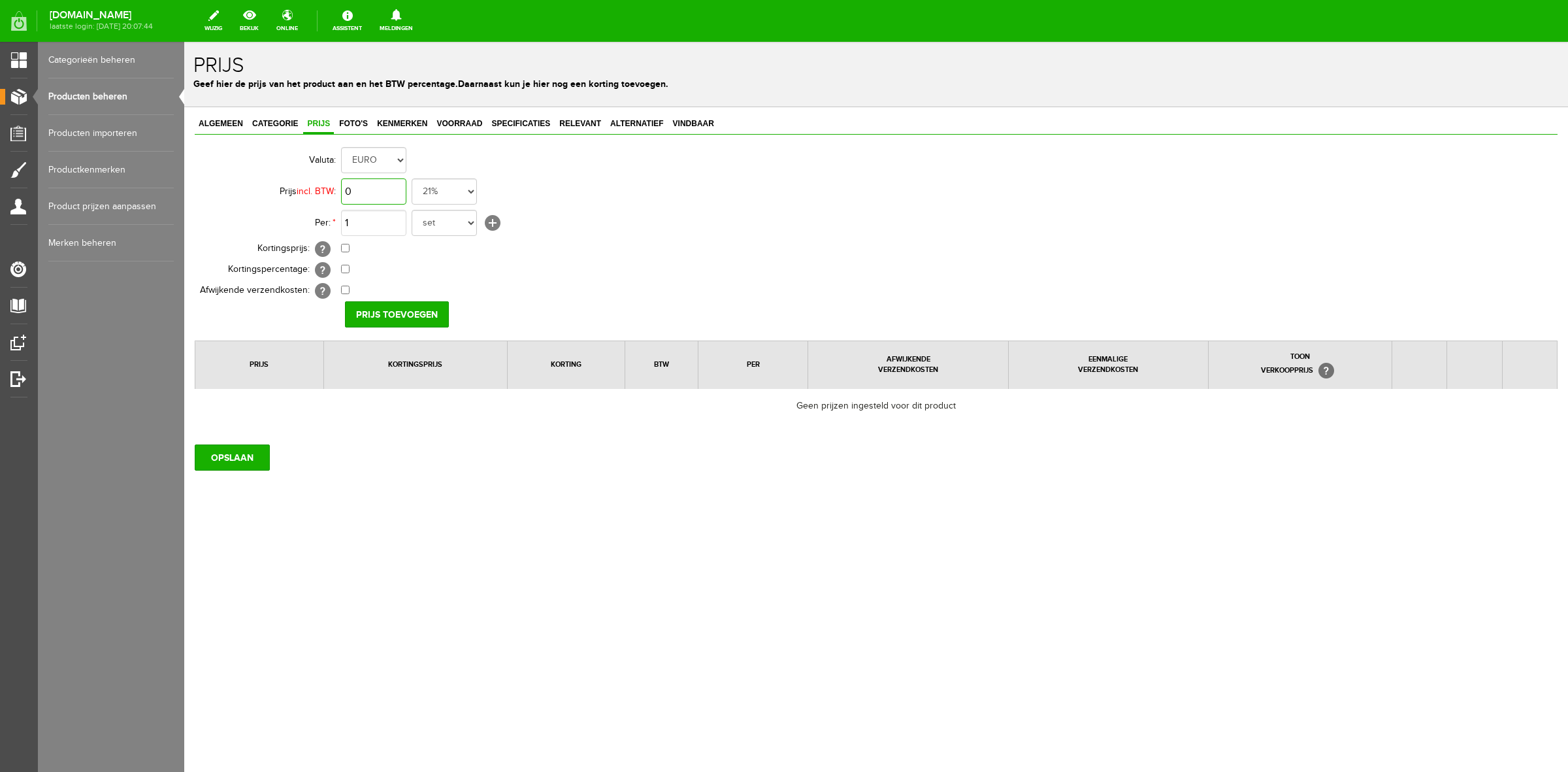
click at [380, 183] on input "0" at bounding box center [373, 191] width 65 height 26
type input "€ 19,95"
click at [436, 221] on select "set rol paar stuks" at bounding box center [445, 223] width 65 height 26
select select "8822"
click at [412, 210] on select "set rol paar stuks" at bounding box center [445, 223] width 65 height 26
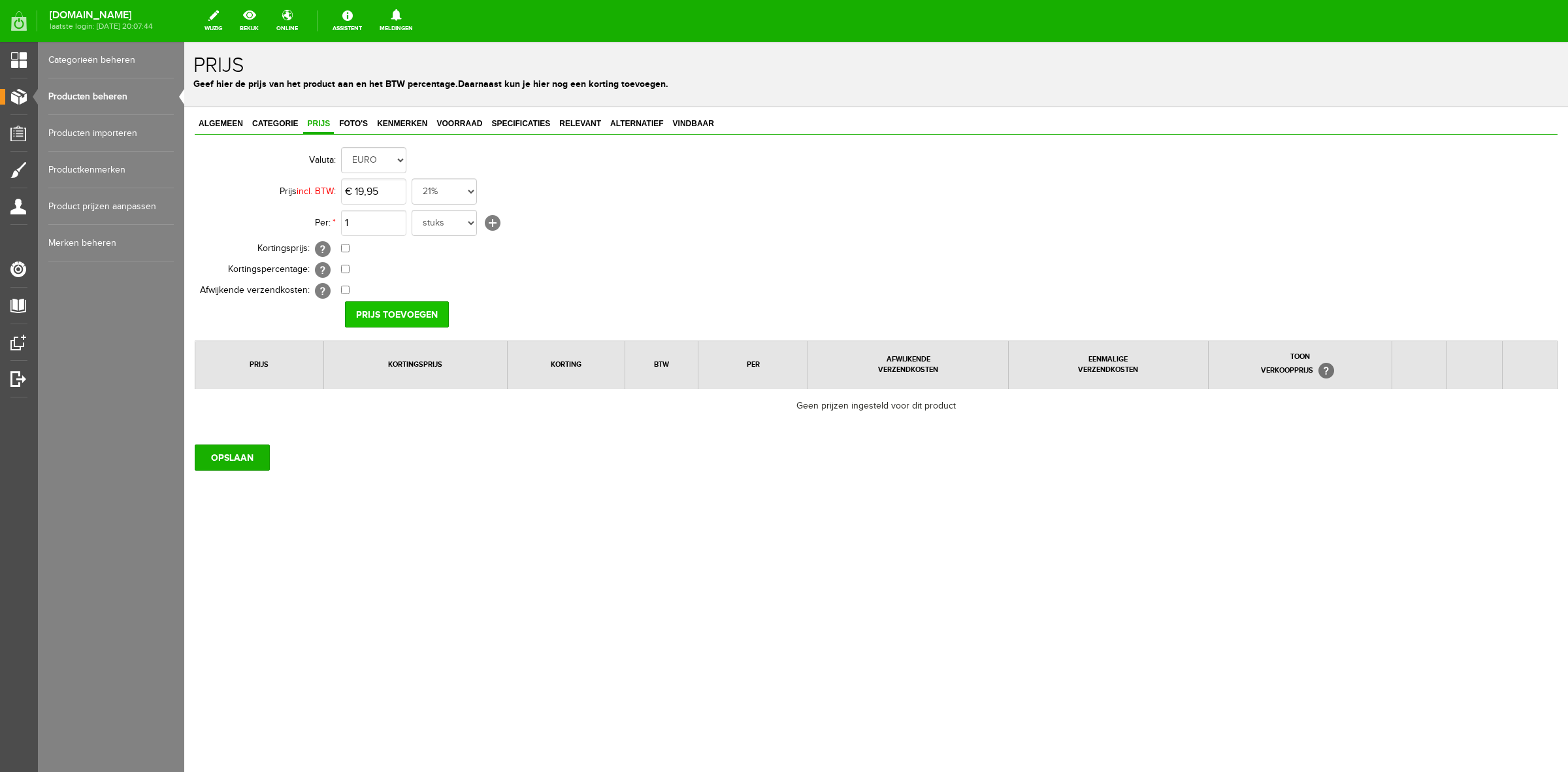
click at [395, 311] on input "Prijs toevoegen" at bounding box center [397, 314] width 104 height 26
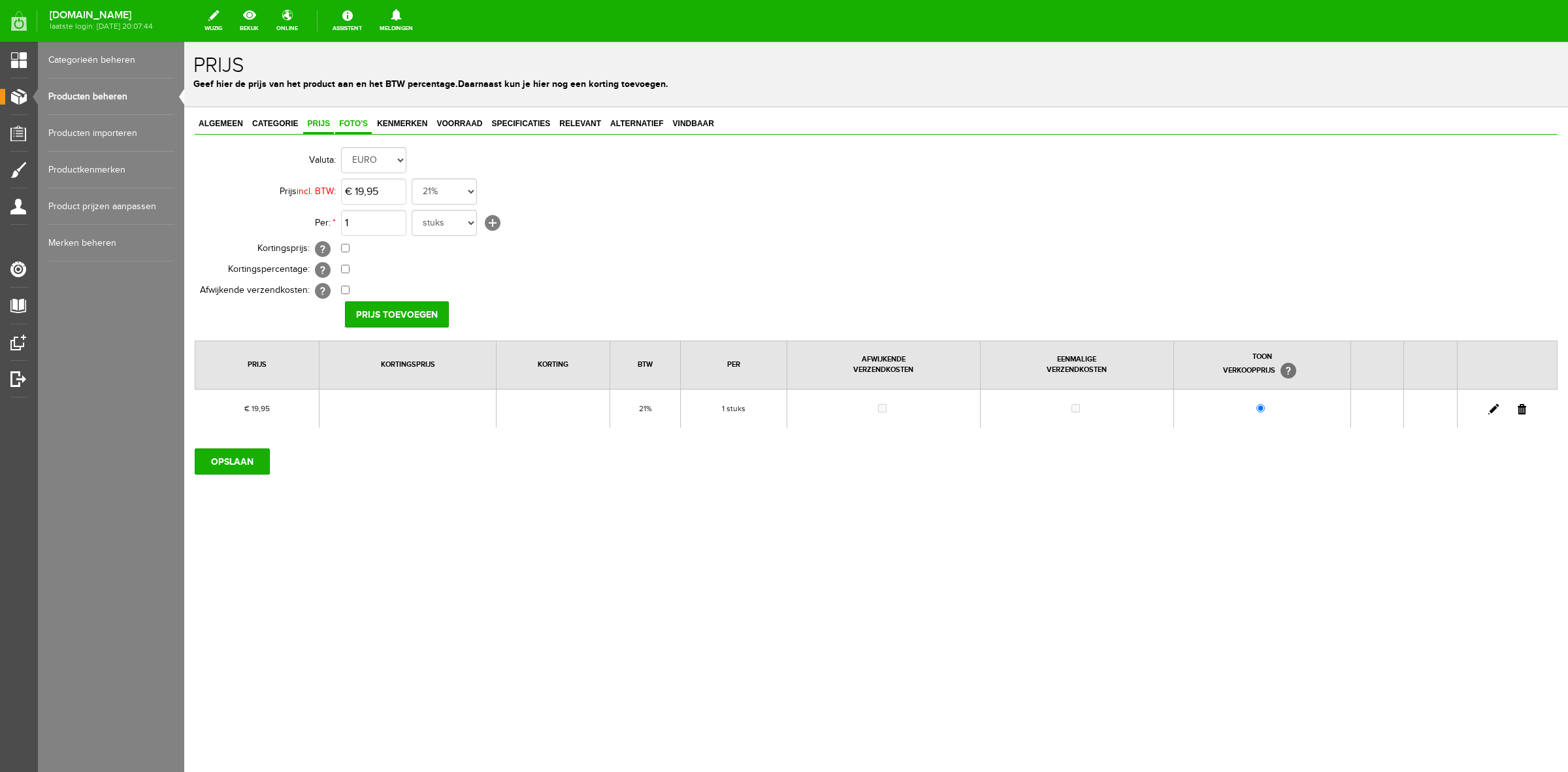
click at [351, 116] on link "Foto's" at bounding box center [353, 124] width 37 height 19
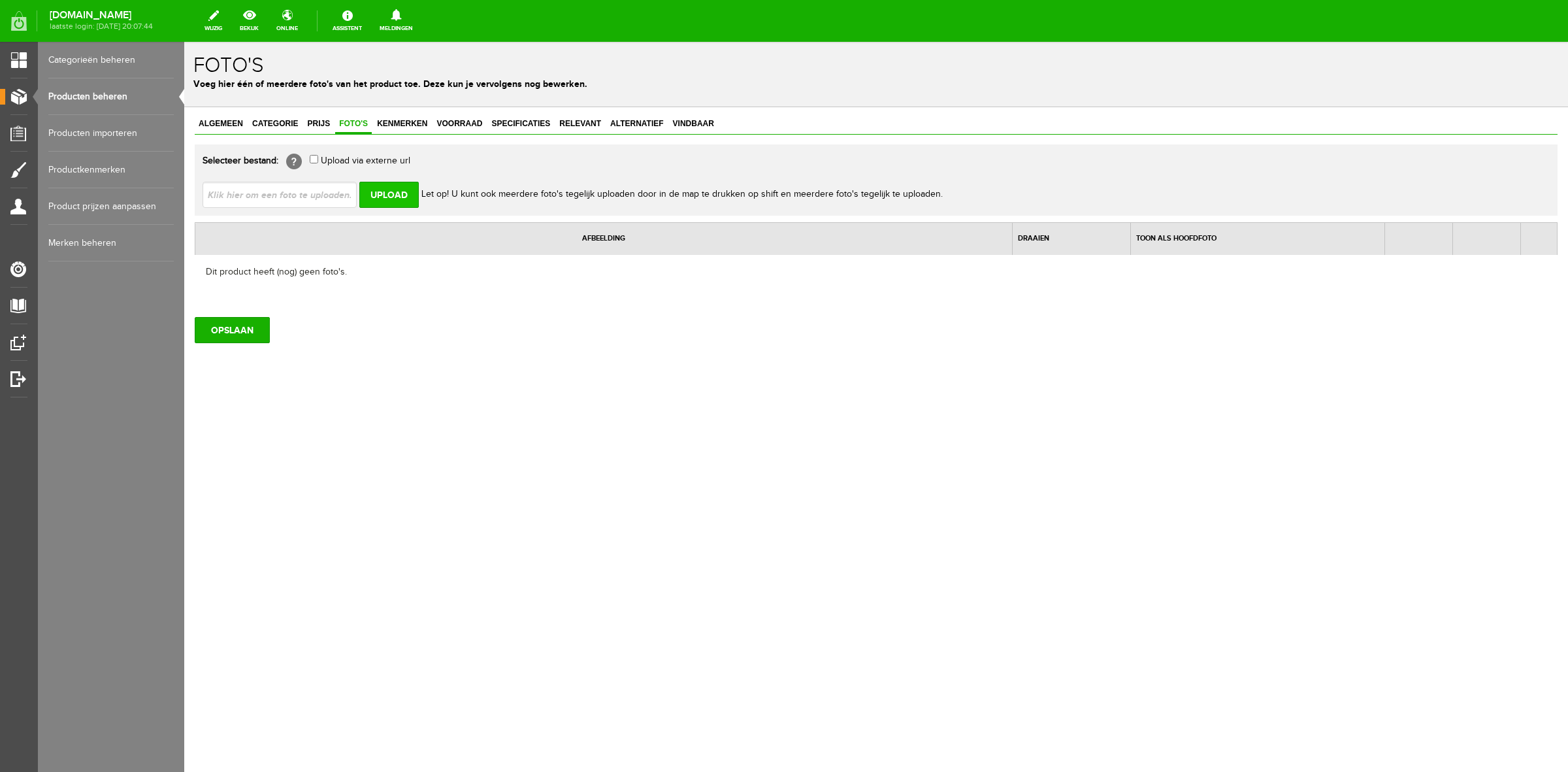
click at [387, 189] on input "Upload" at bounding box center [388, 194] width 59 height 26
click at [413, 123] on span "Kenmerken" at bounding box center [402, 123] width 58 height 9
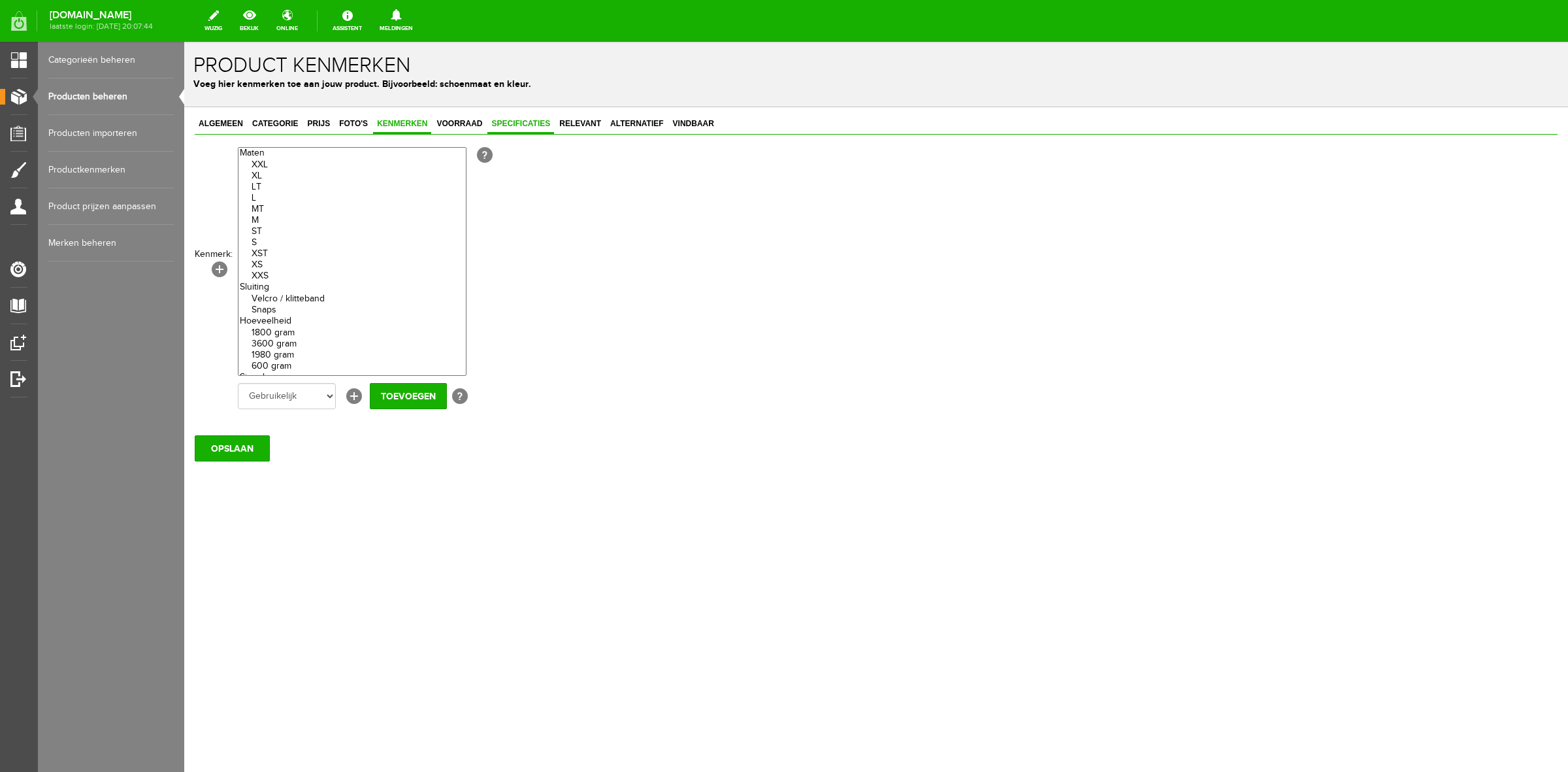
click at [523, 121] on span "Specificaties" at bounding box center [521, 123] width 67 height 9
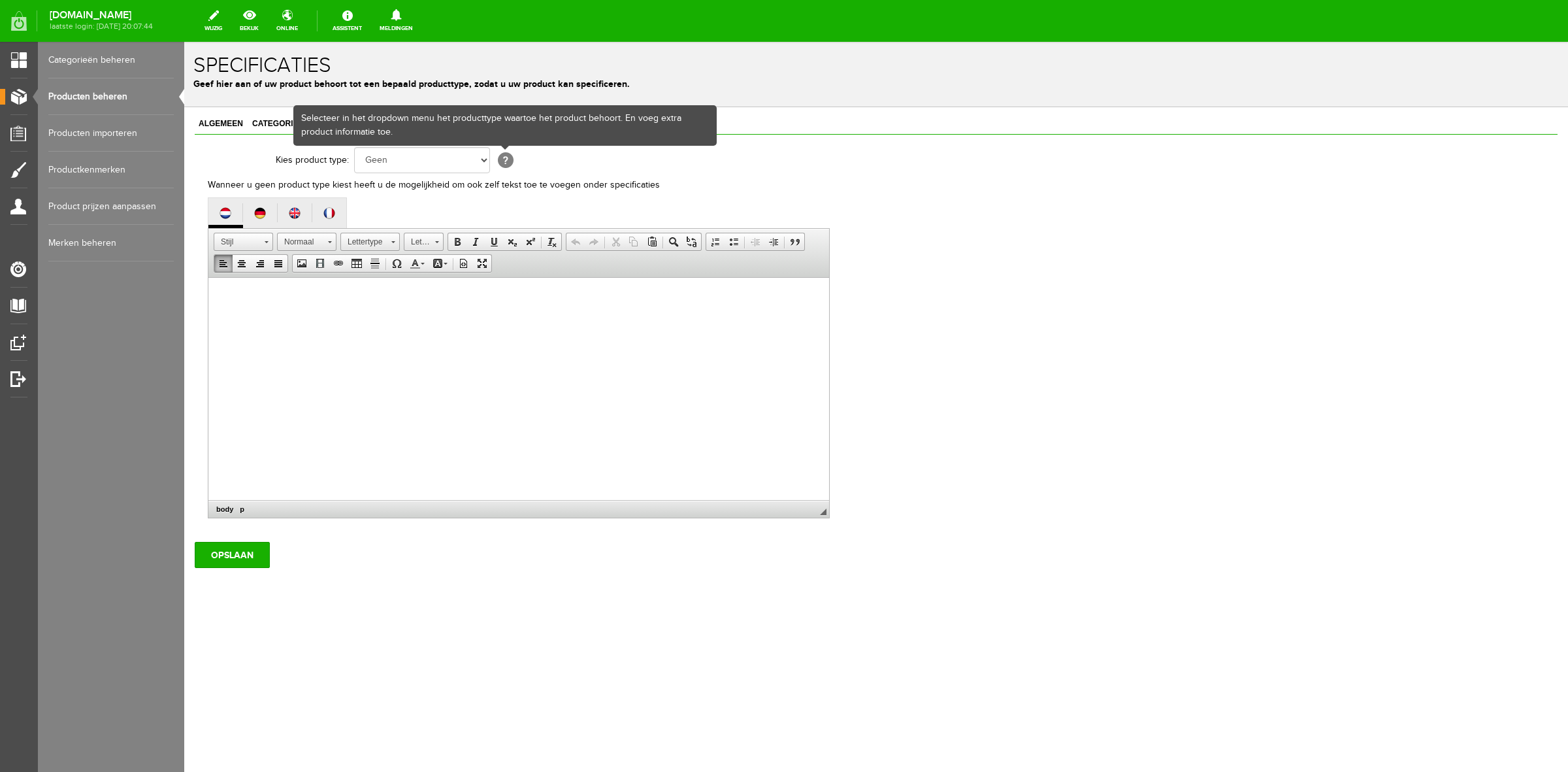
click at [427, 317] on html at bounding box center [519, 298] width 621 height 40
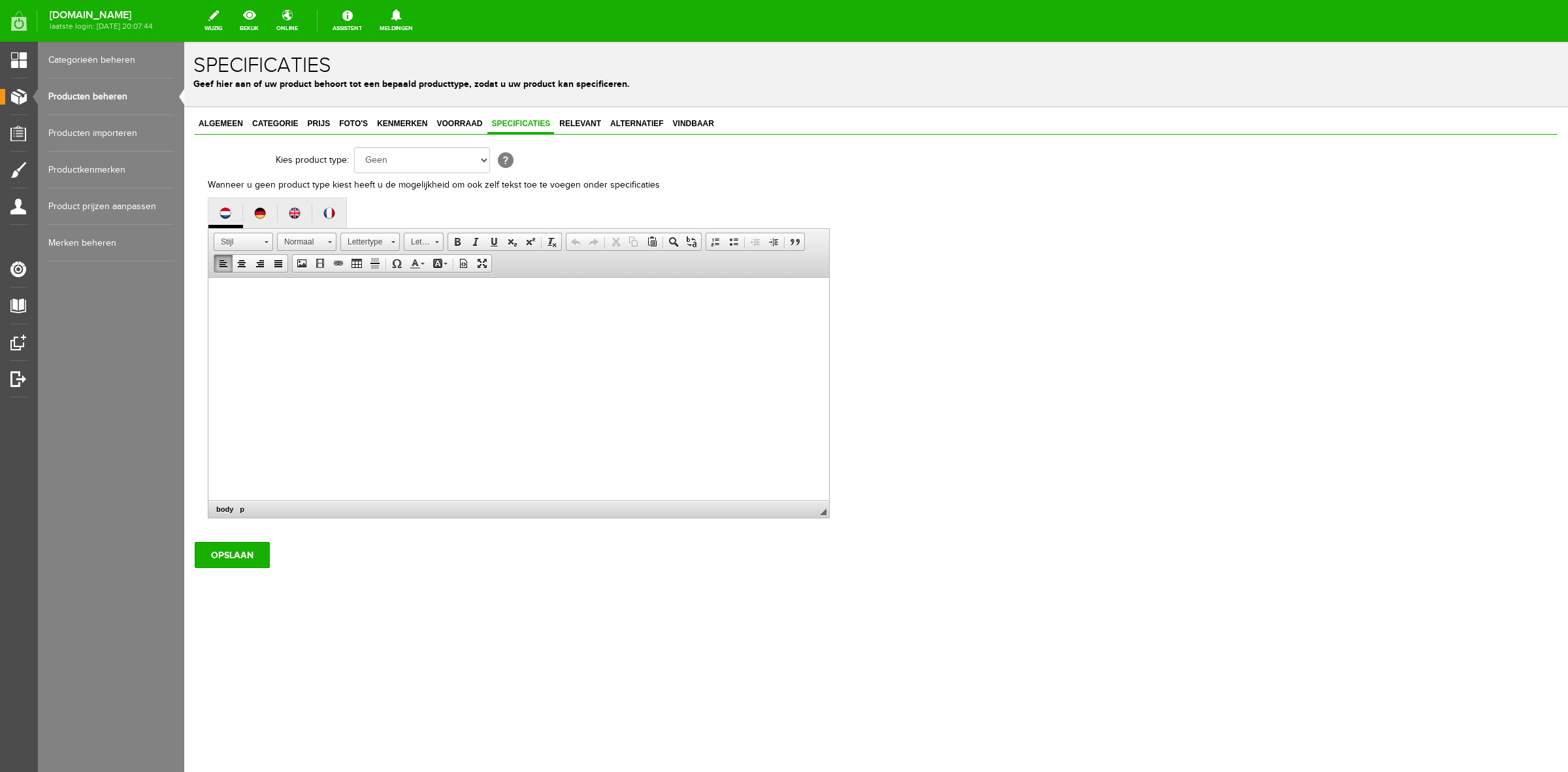
paste body
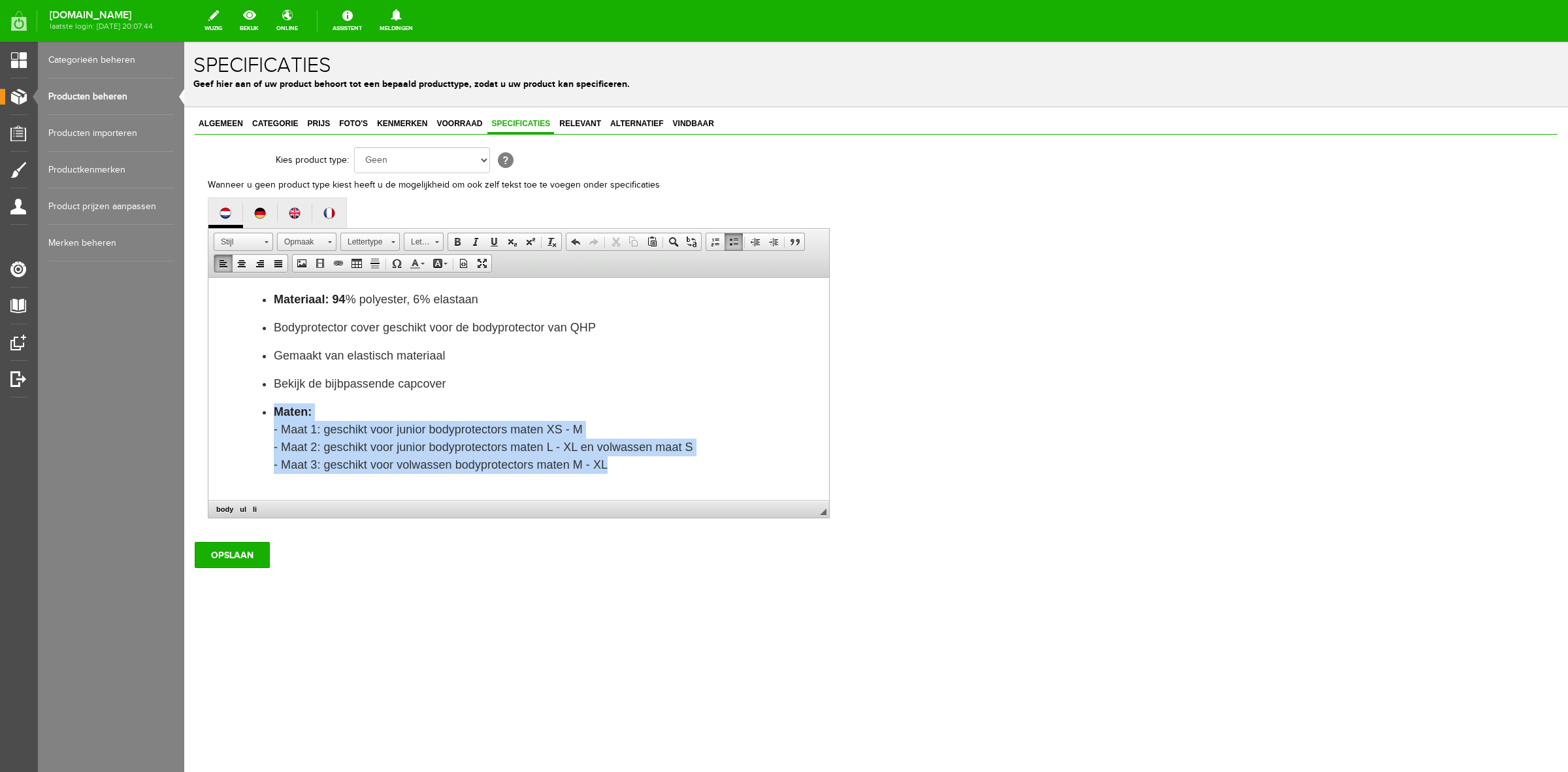
drag, startPoint x: 624, startPoint y: 463, endPoint x: 265, endPoint y: 418, distance: 361.8
click at [274, 418] on li "Maten: - Maat 1: geschikt voor junior bodyprotectors maten XS - M - Maat 2: ges…" at bounding box center [545, 439] width 542 height 70
copy li "Maten: - Maat 1: geschikt voor junior bodyprotectors maten XS - M - Maat 2: ges…"
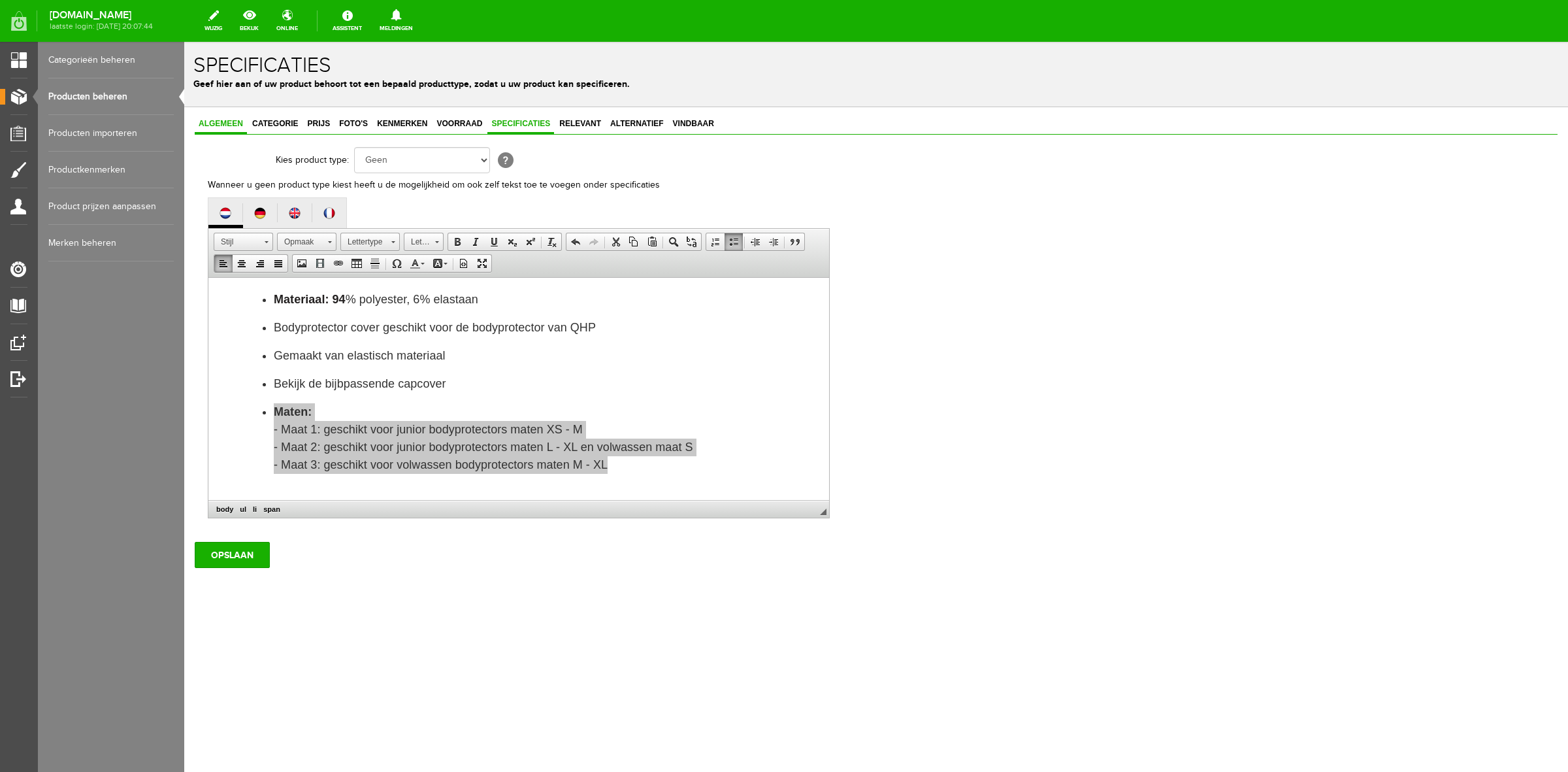
click at [226, 125] on span "Algemeen" at bounding box center [221, 123] width 52 height 9
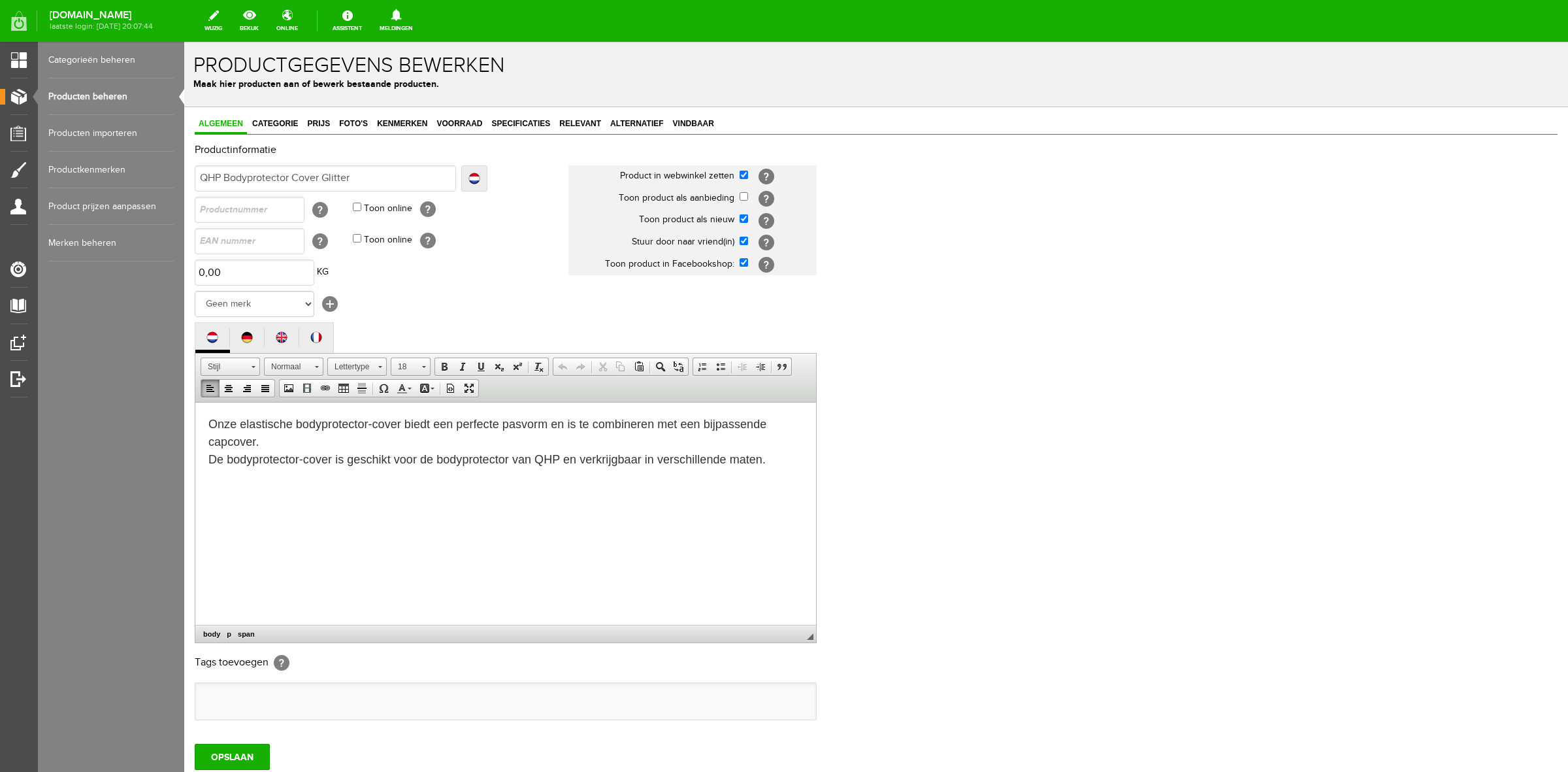
click at [785, 460] on p "Onze elastische bodyprotector-cover biedt een perfecte pasvorm en is te combine…" at bounding box center [506, 441] width 594 height 53
paste body
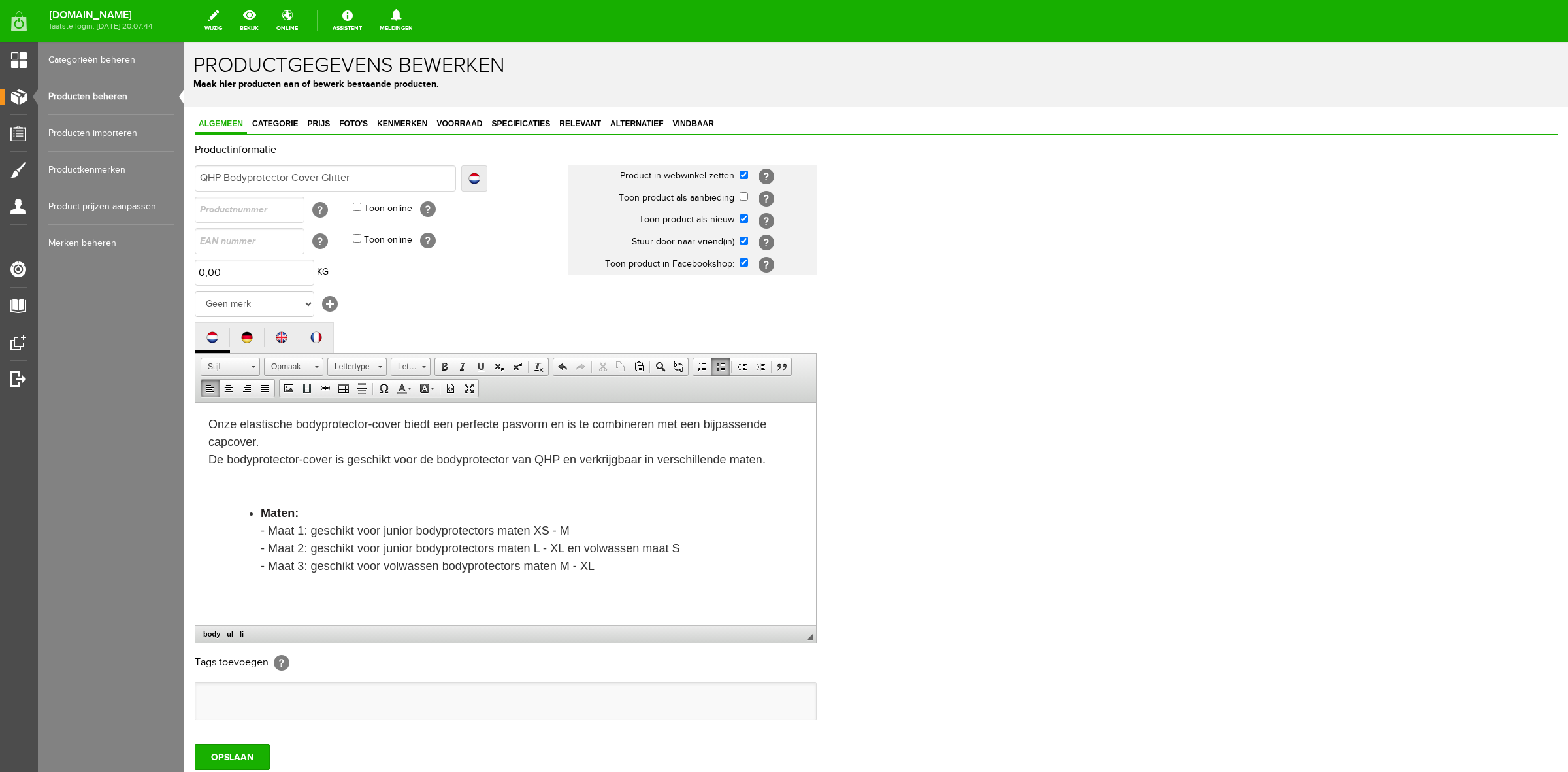
click at [276, 115] on div "Algemeen Categorie Prijs Foto's Kenmerken Voorraad Specificaties Relevant Alter…" at bounding box center [876, 486] width 1384 height 759
click at [326, 119] on span "Prijs" at bounding box center [318, 123] width 31 height 9
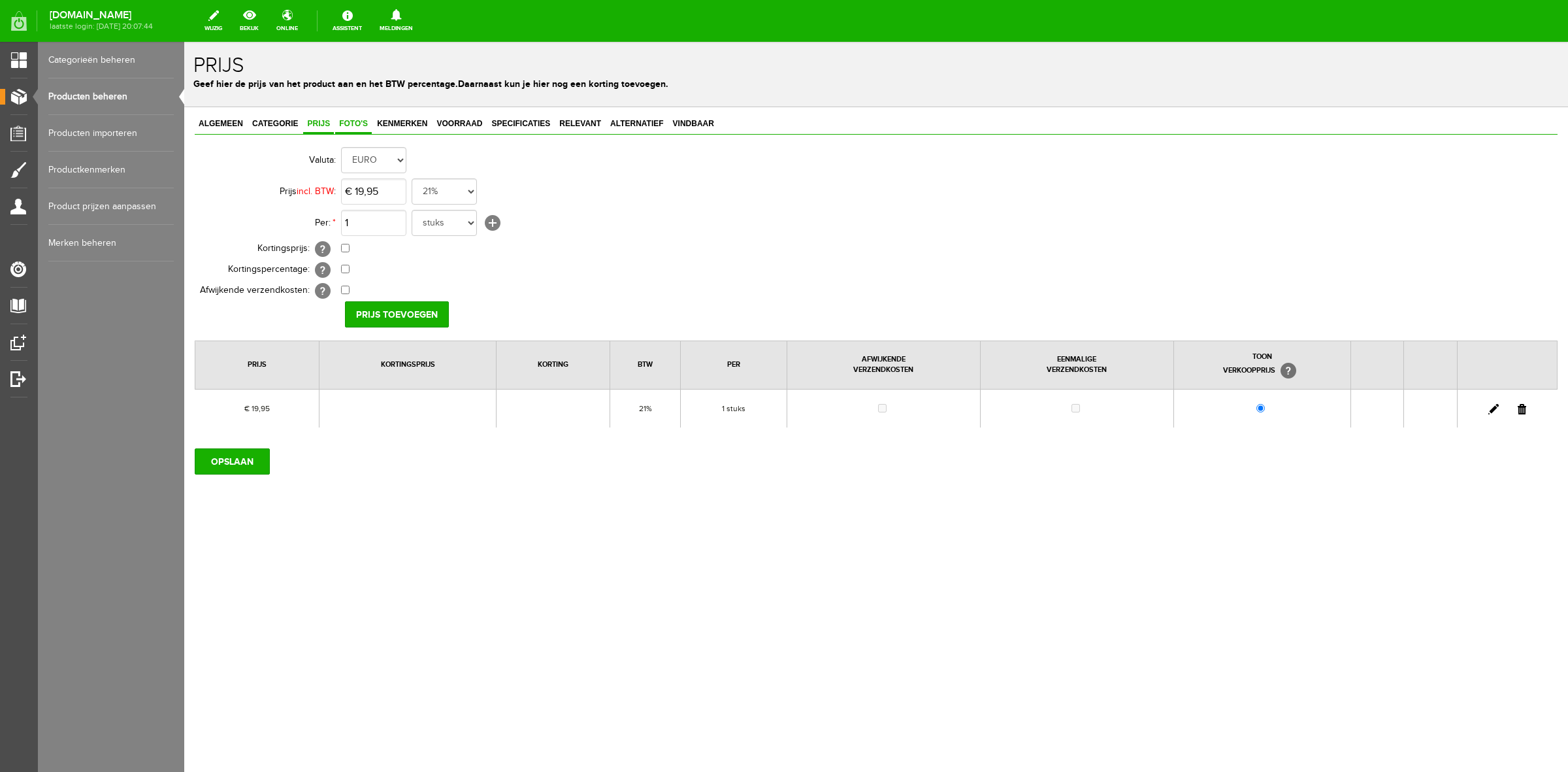
click at [341, 120] on span "Foto's" at bounding box center [353, 123] width 37 height 9
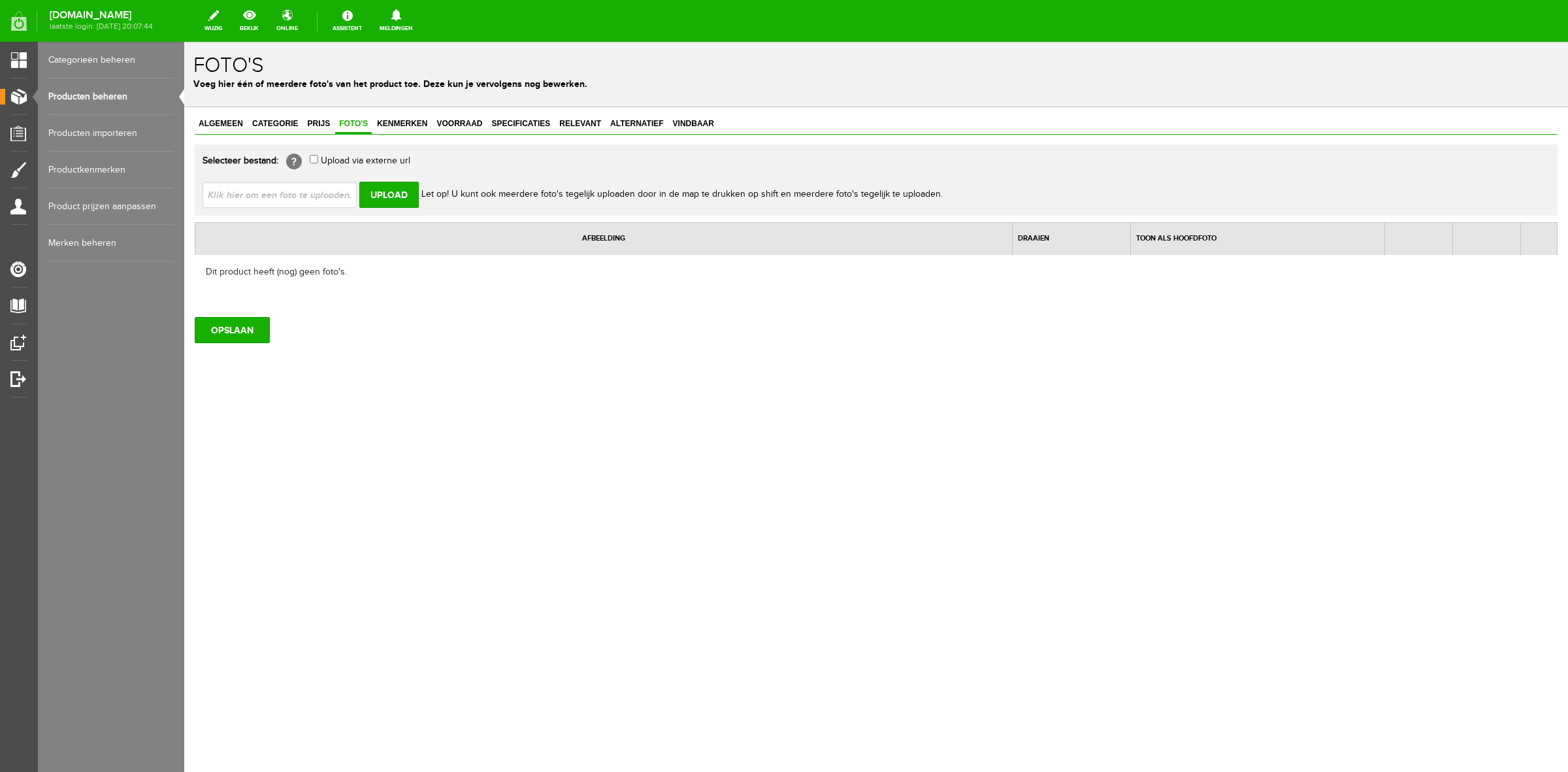
click at [317, 189] on input "file" at bounding box center [285, 194] width 165 height 25
type input "C:\fakepath\8902zw-3_12.jpg"
type input "8902zw-3_12.jpg; 8902zw-2_17.jpg; 8902zw-1_24.jpg; 8902zw_24.jpg"
click at [404, 192] on input "Upload" at bounding box center [388, 194] width 59 height 26
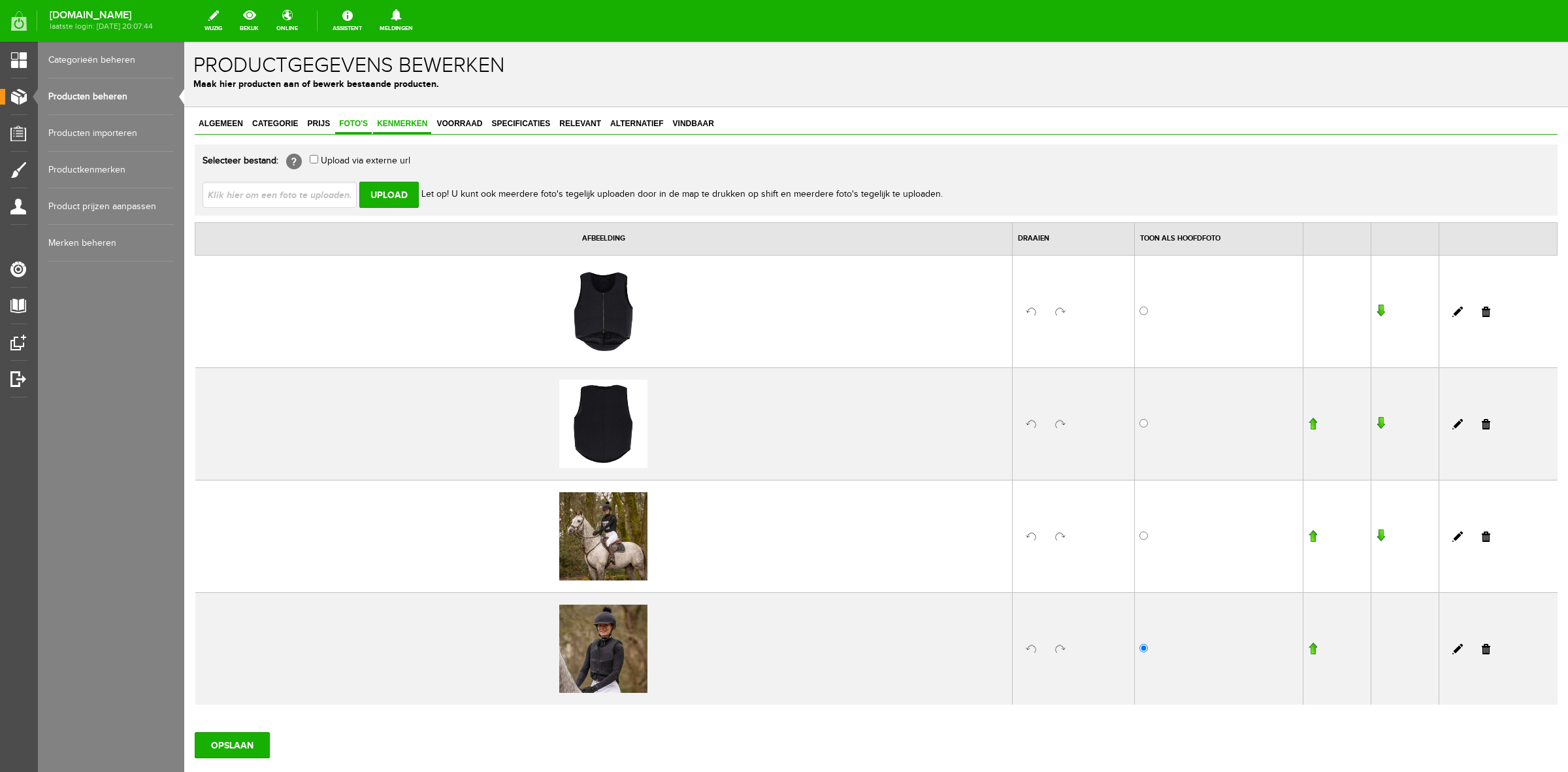
click at [409, 119] on span "Kenmerken" at bounding box center [402, 123] width 58 height 9
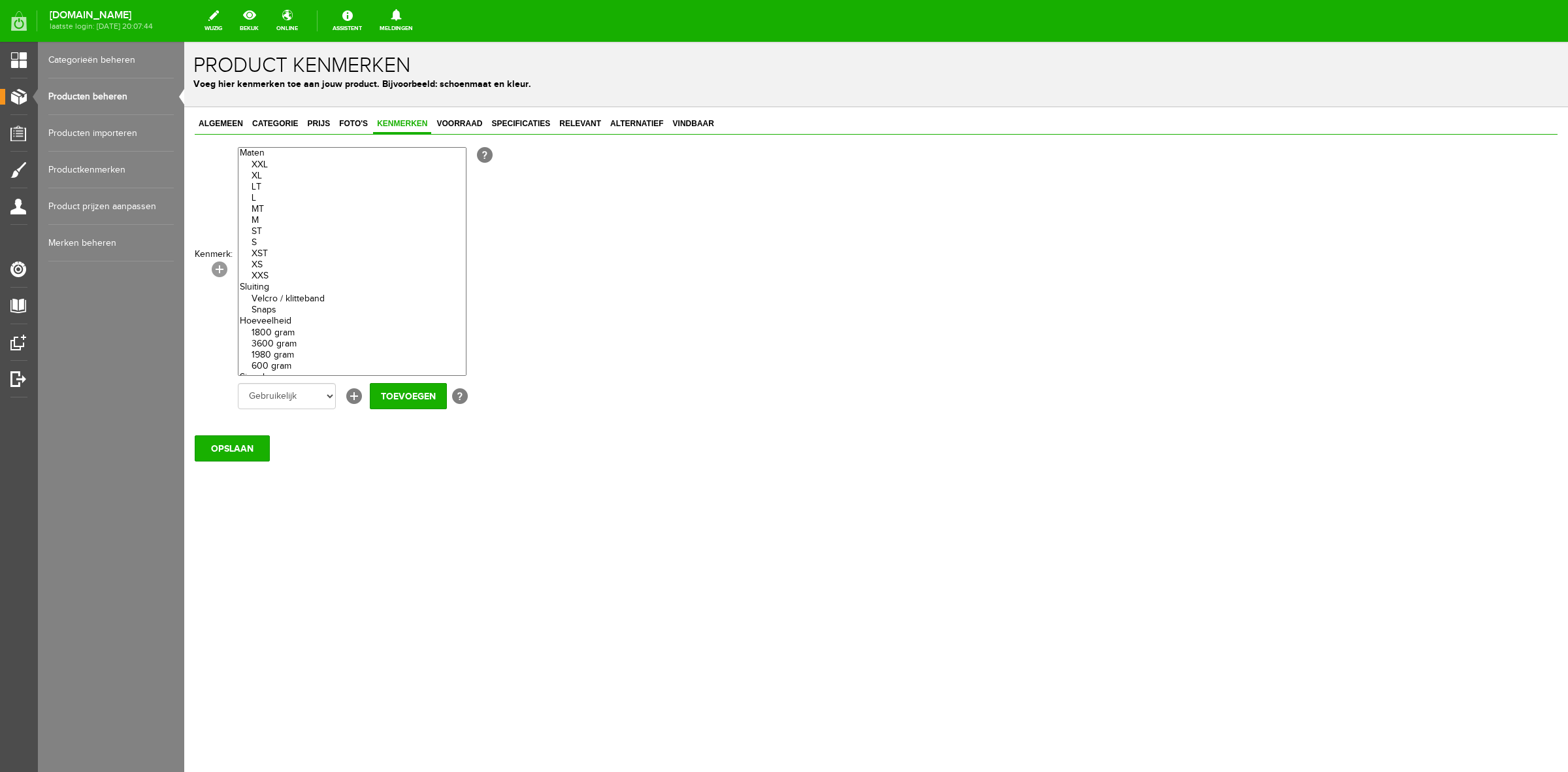
click at [221, 268] on link "[+]" at bounding box center [219, 269] width 16 height 16
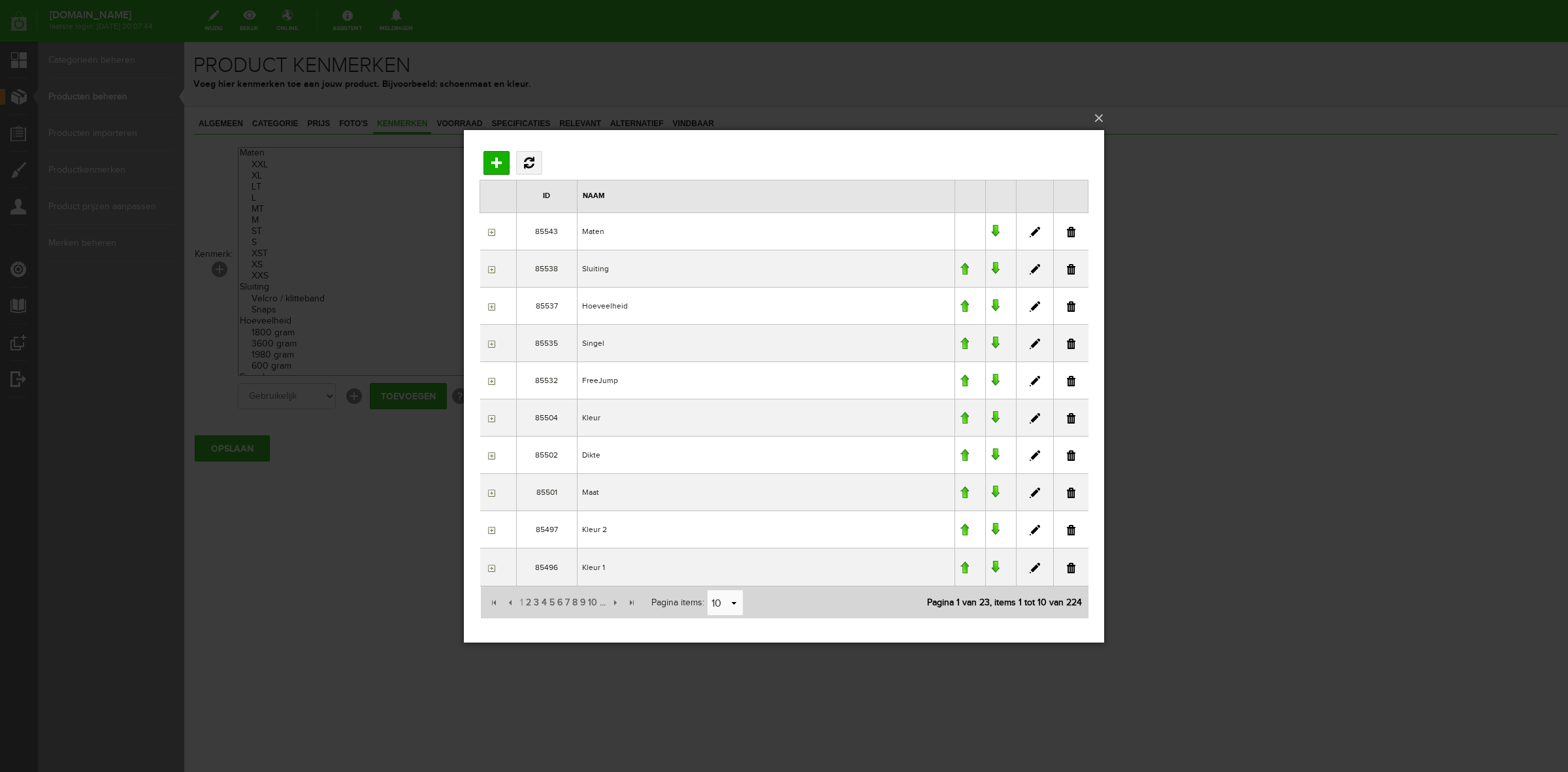
click at [486, 228] on input "button" at bounding box center [490, 231] width 10 height 10
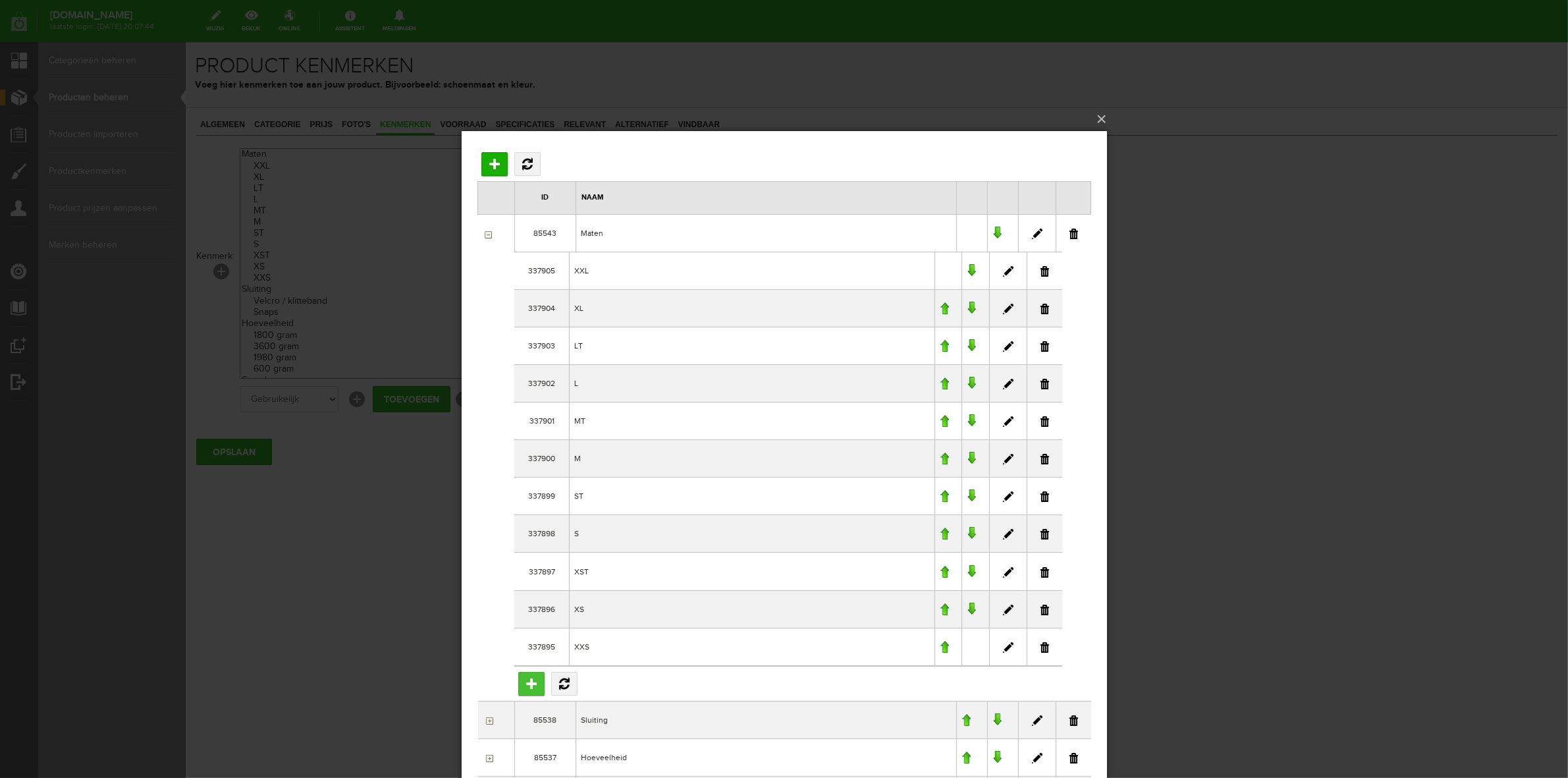
click at [533, 694] on input "Toevoegen" at bounding box center [531, 683] width 26 height 24
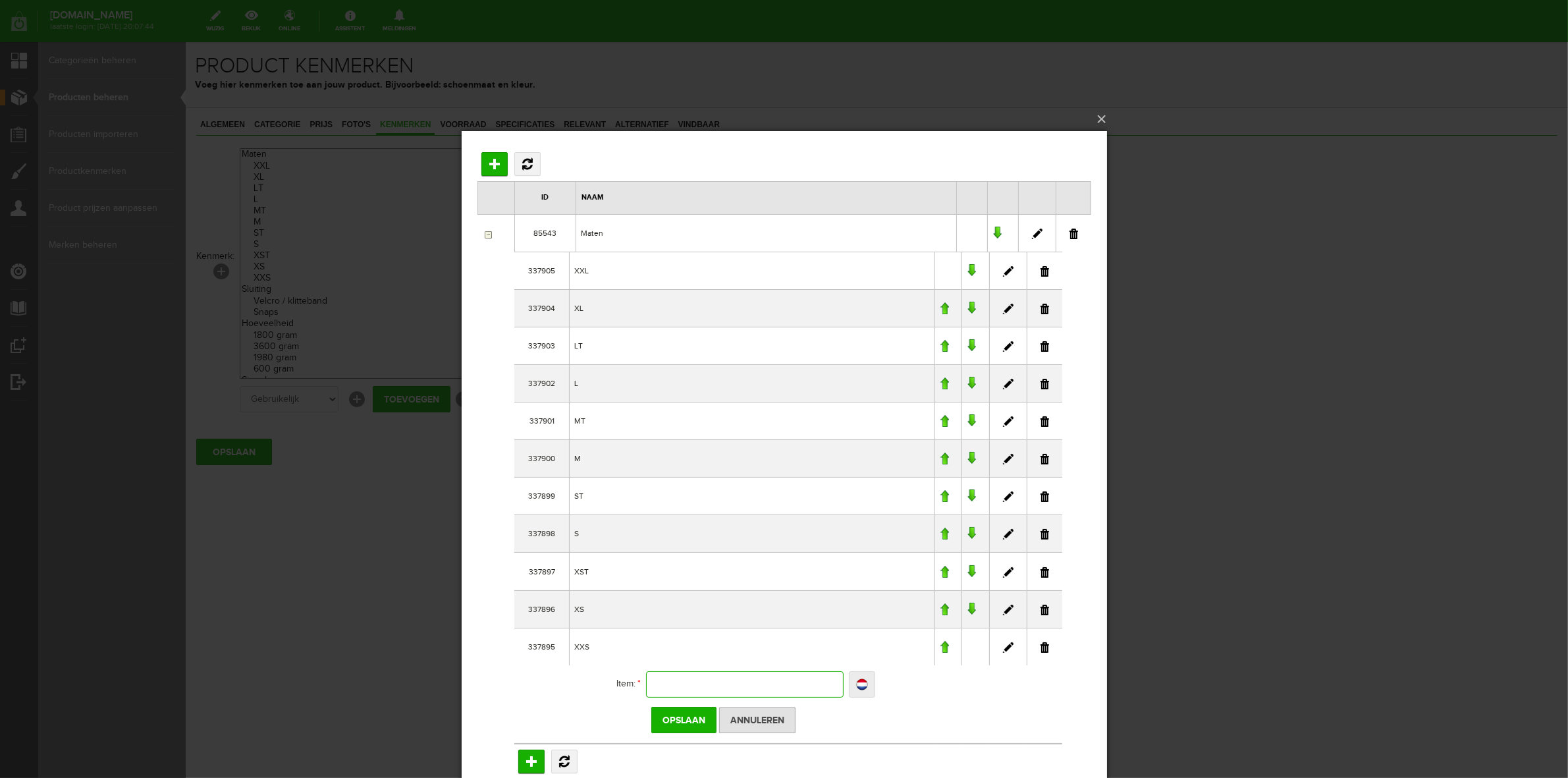
drag, startPoint x: 680, startPoint y: 692, endPoint x: 679, endPoint y: 682, distance: 10.0
click at [680, 688] on input "text" at bounding box center [744, 683] width 197 height 26
type input "S"
type input "Siz"
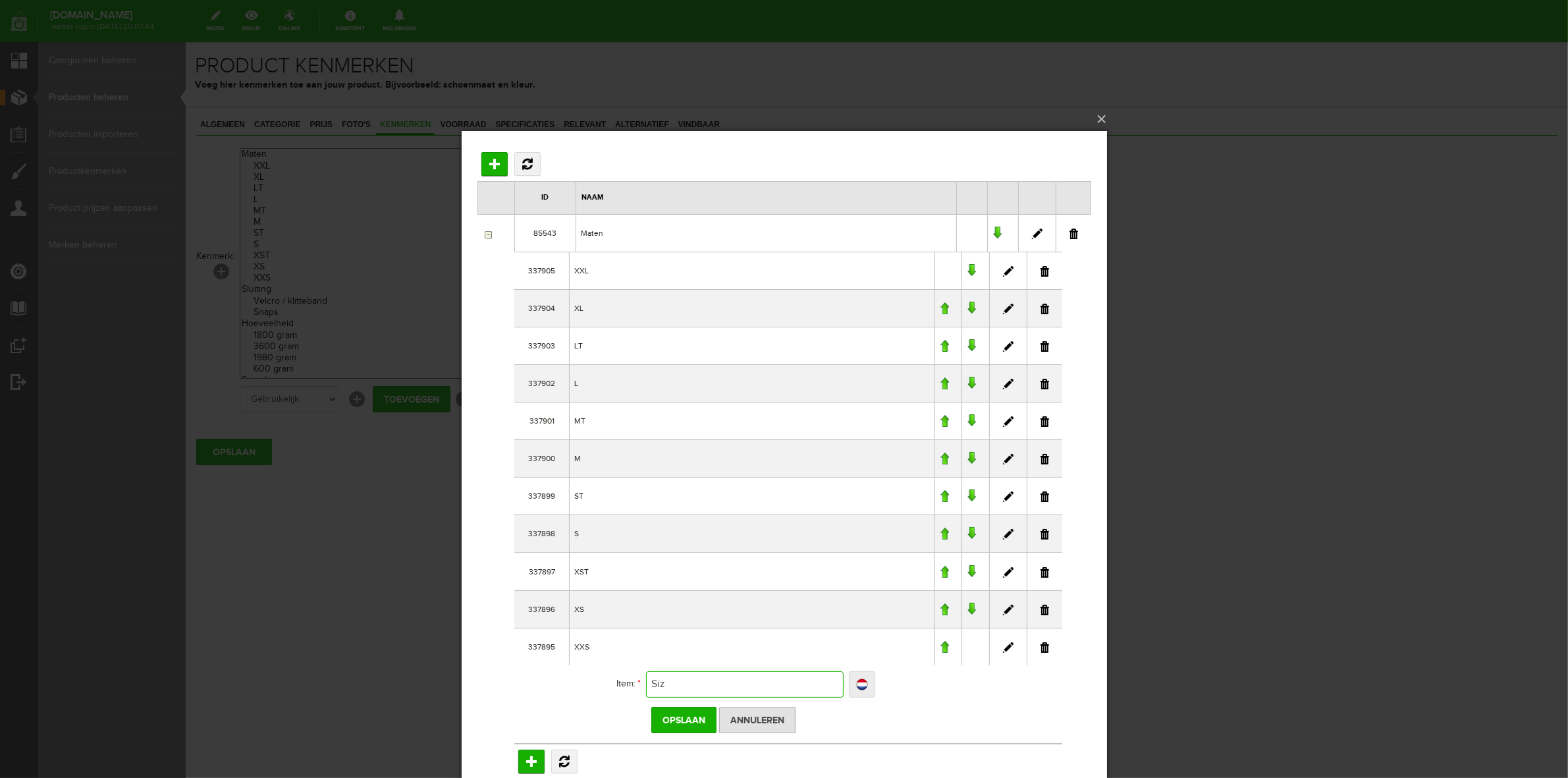
type input "Siz"
type input "Size"
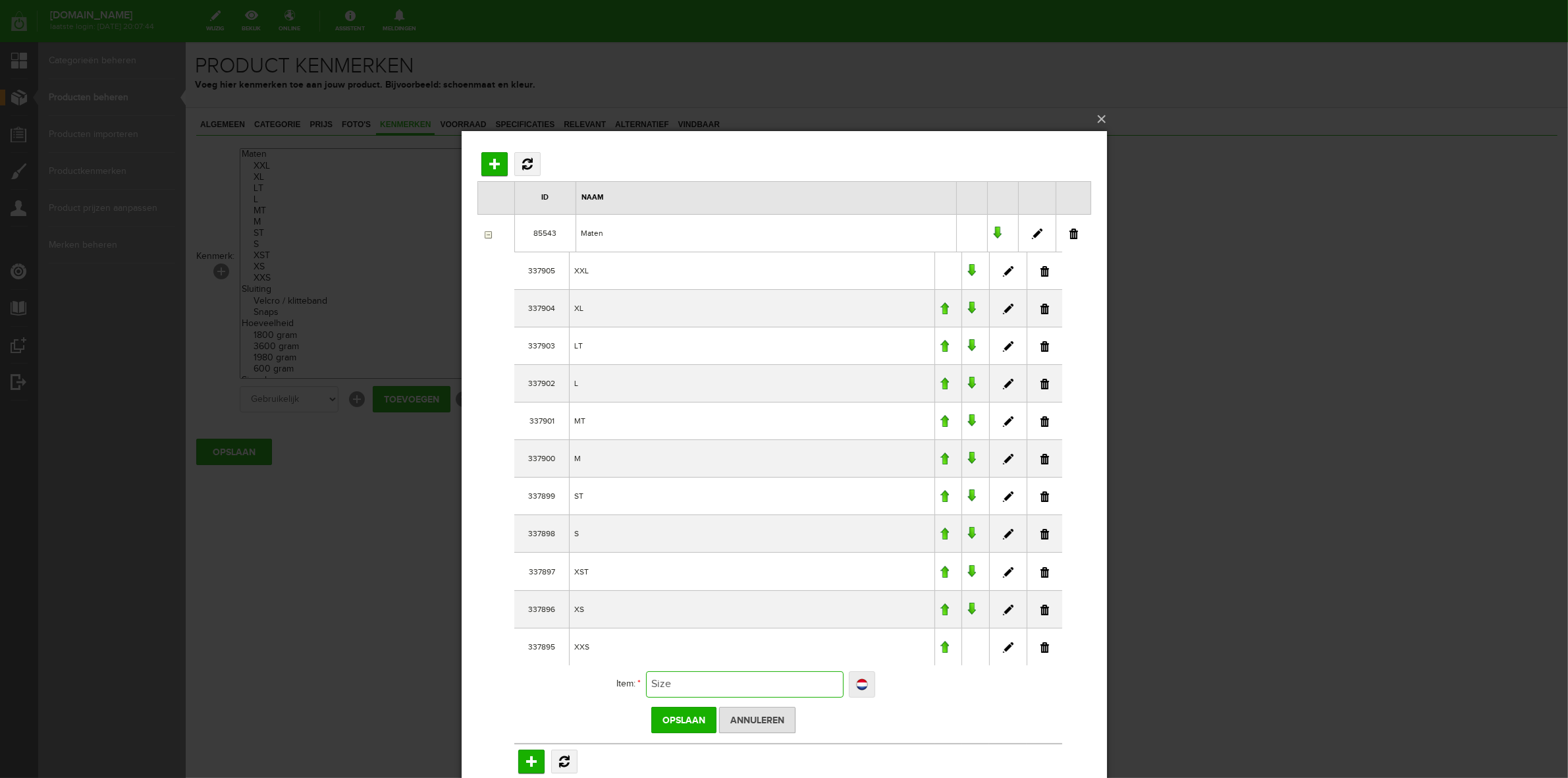
type input "Size 1"
click at [686, 712] on input "Opslaan" at bounding box center [682, 719] width 65 height 26
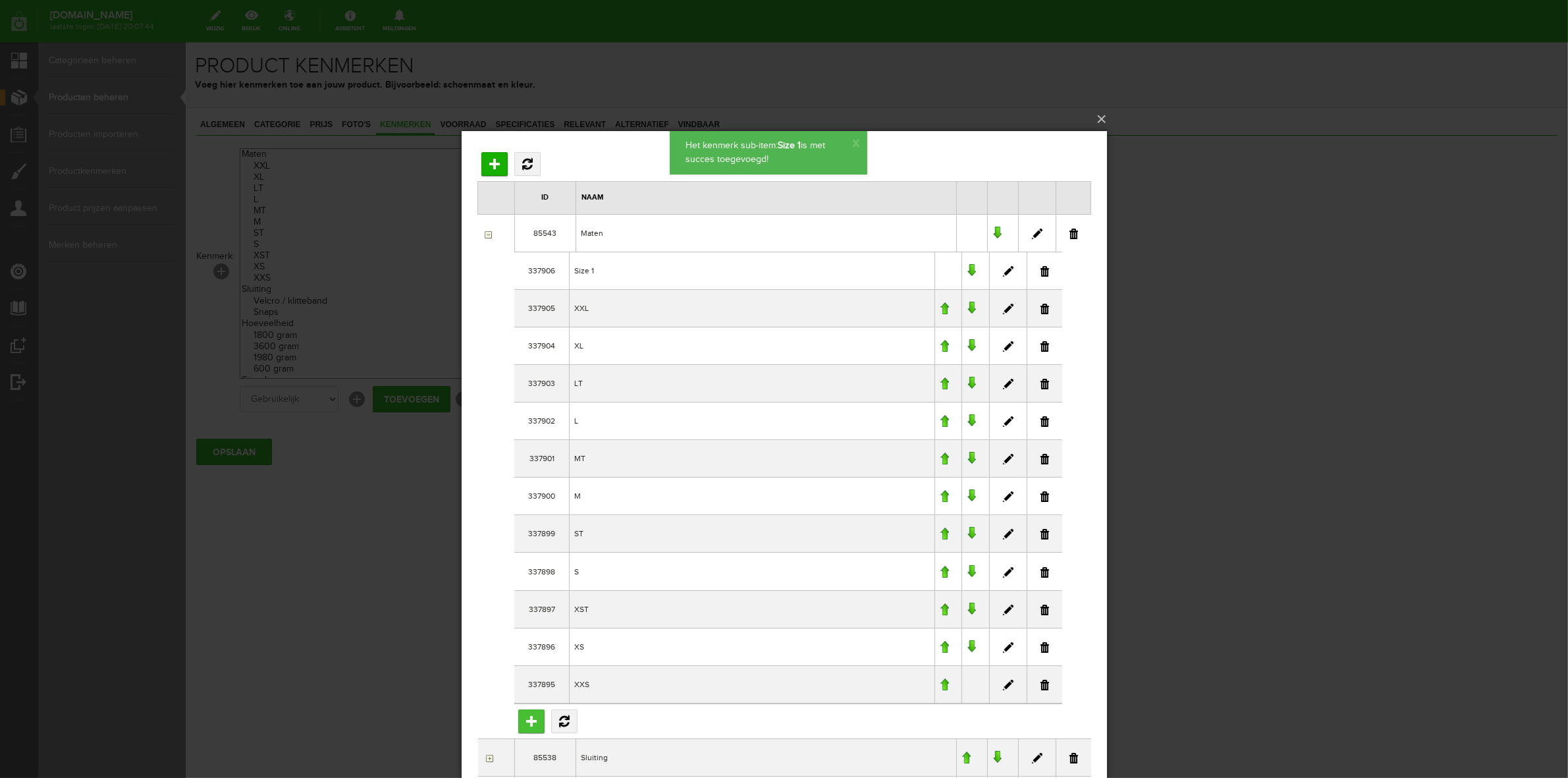
click at [530, 718] on input "Toevoegen" at bounding box center [531, 721] width 26 height 24
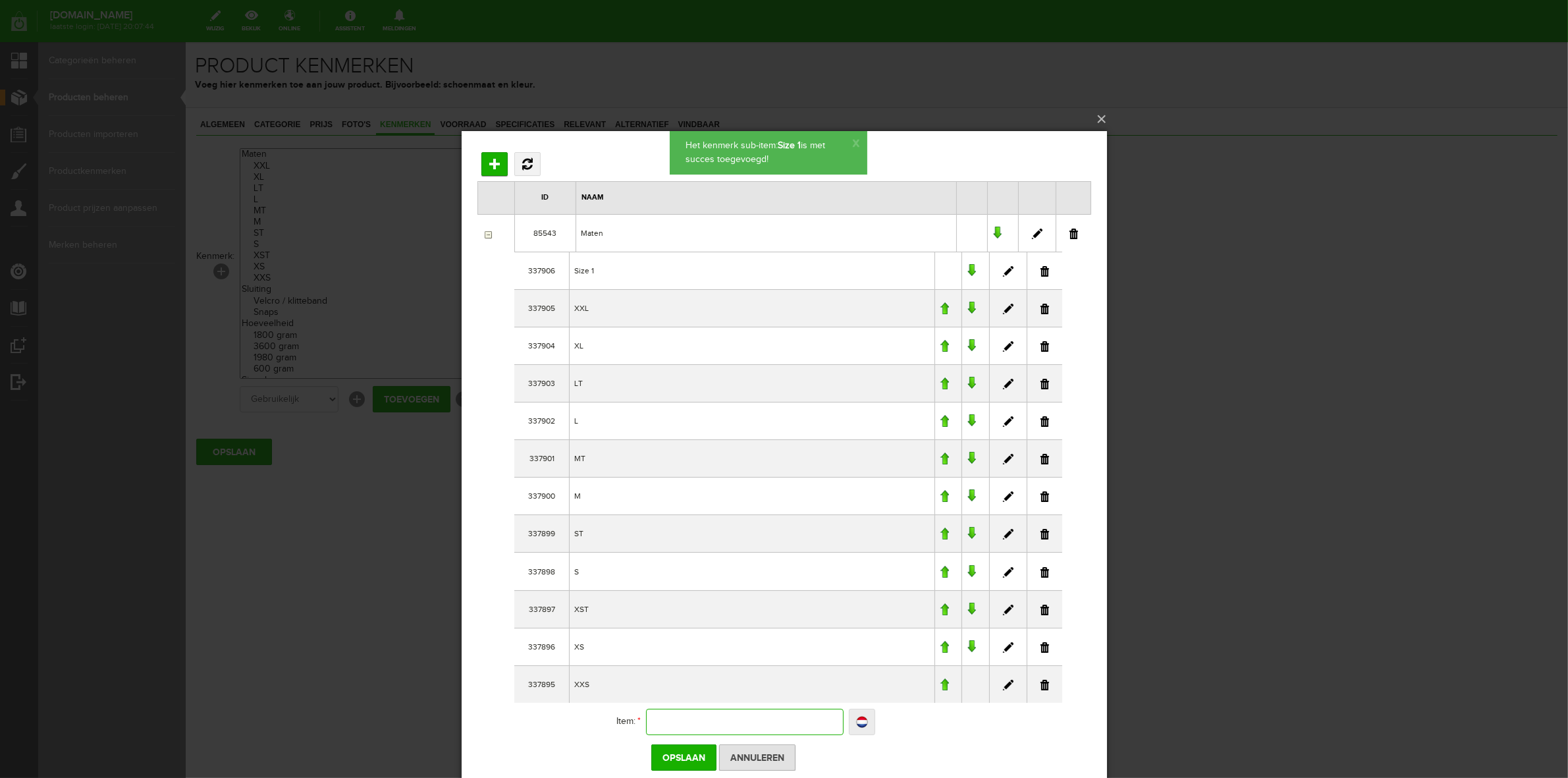
click at [685, 712] on input "text" at bounding box center [744, 721] width 197 height 26
type input "S"
type input "Siz"
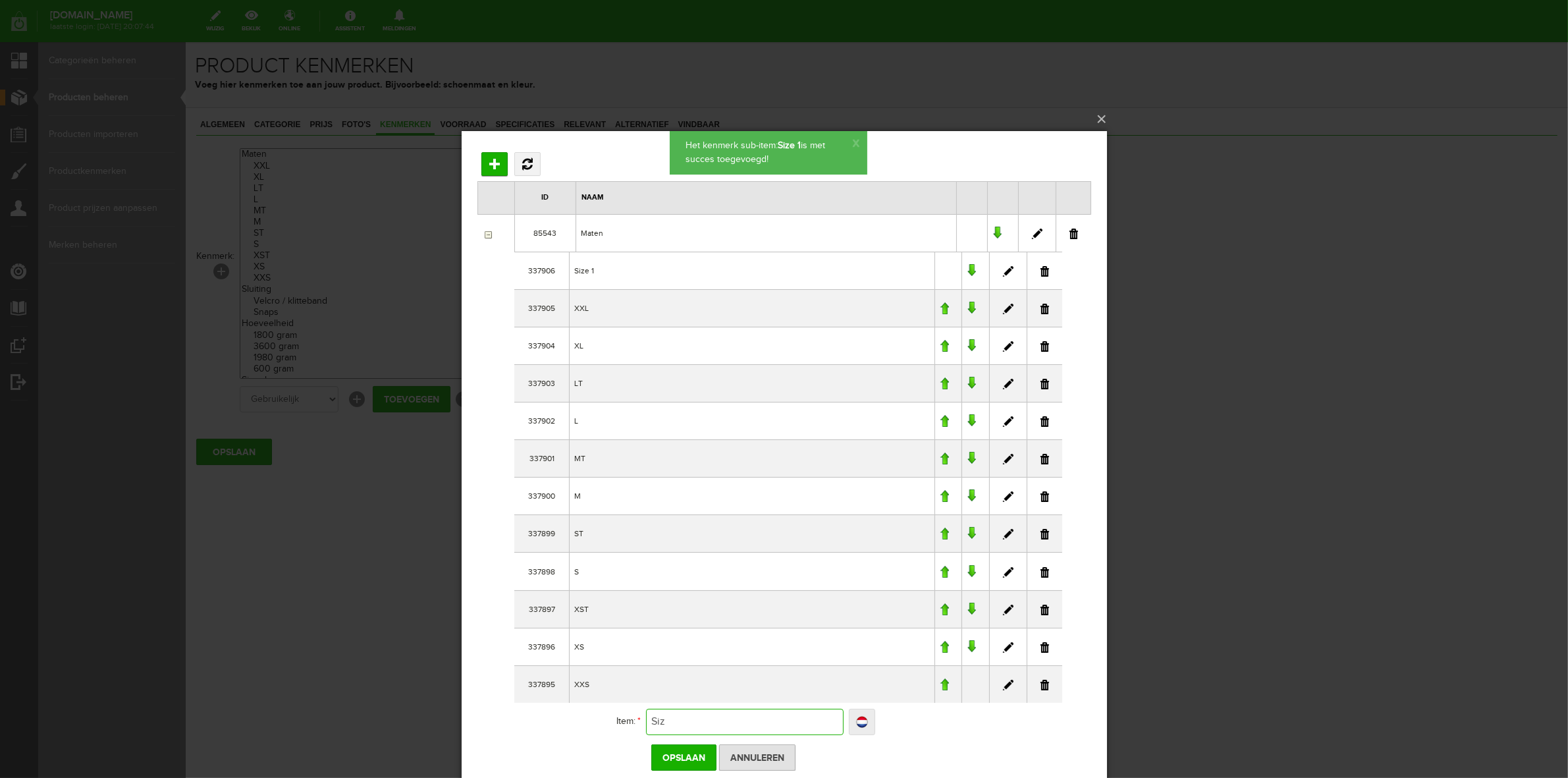
type input "Size"
type input "Size 2"
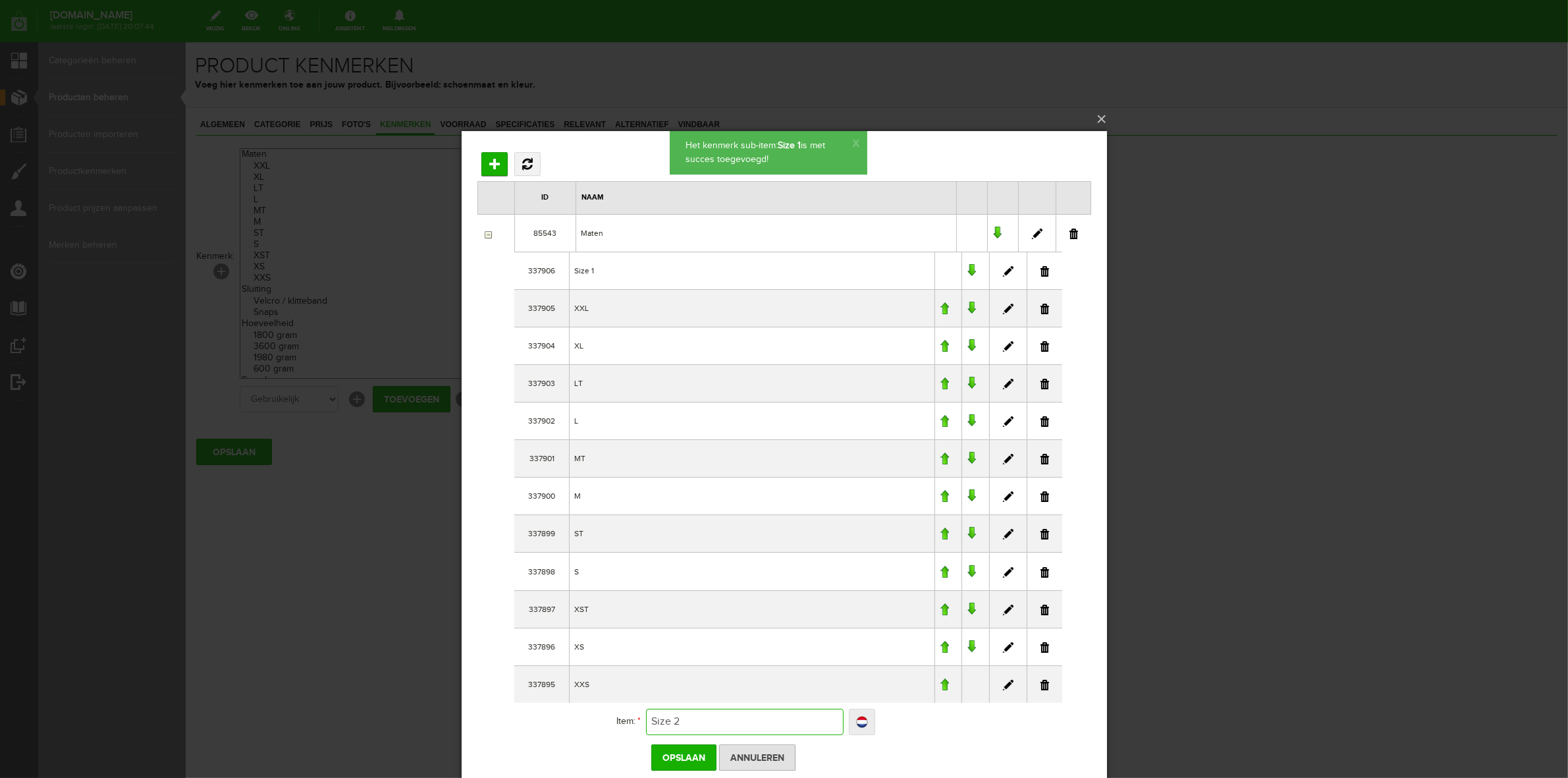
type input "Size 2"
click at [685, 759] on input "Opslaan" at bounding box center [682, 756] width 65 height 26
click at [533, 757] on input "Toevoegen" at bounding box center [531, 758] width 26 height 24
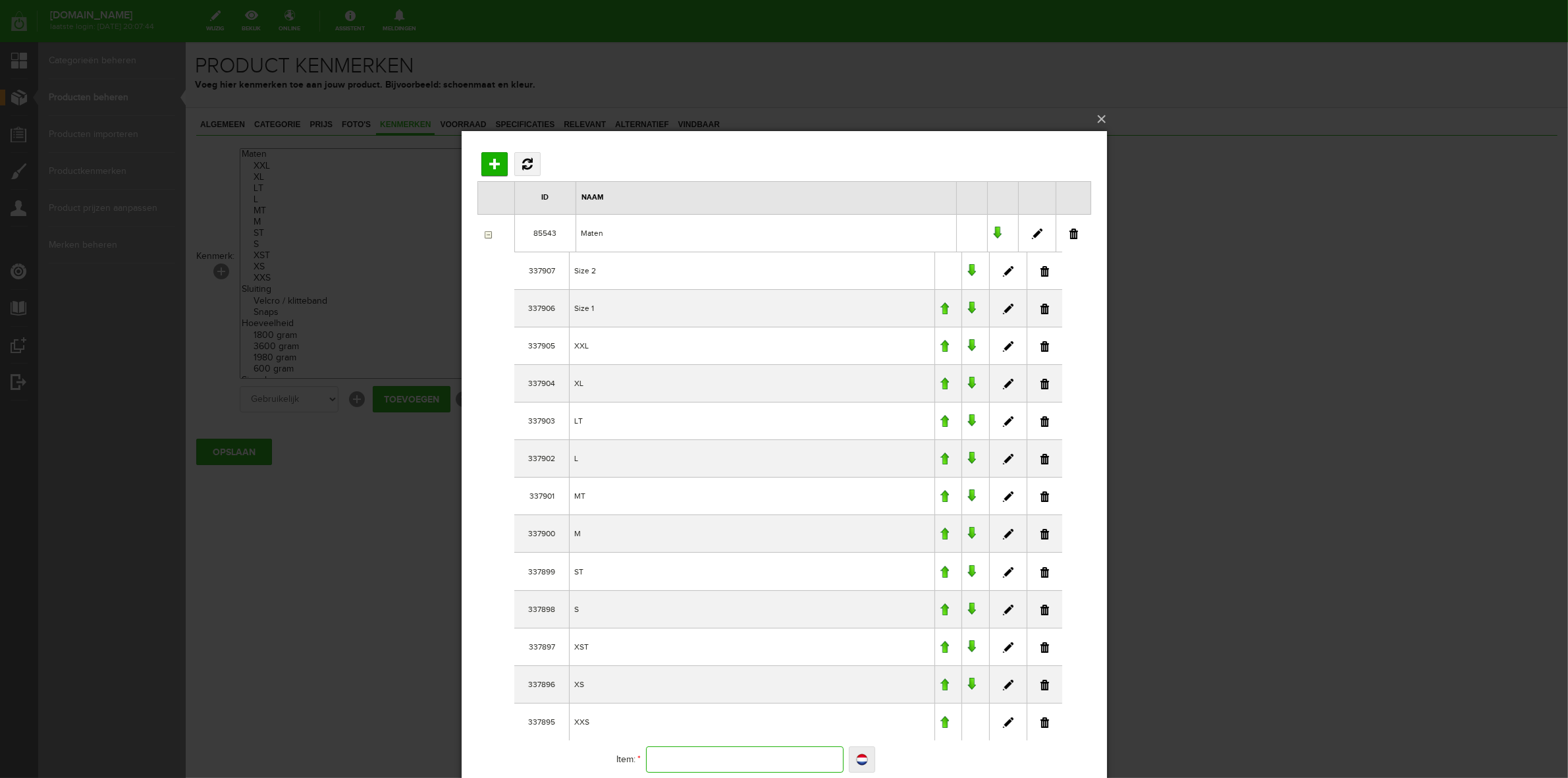
click at [669, 761] on input "text" at bounding box center [744, 759] width 197 height 26
type input "S"
type input "Siz"
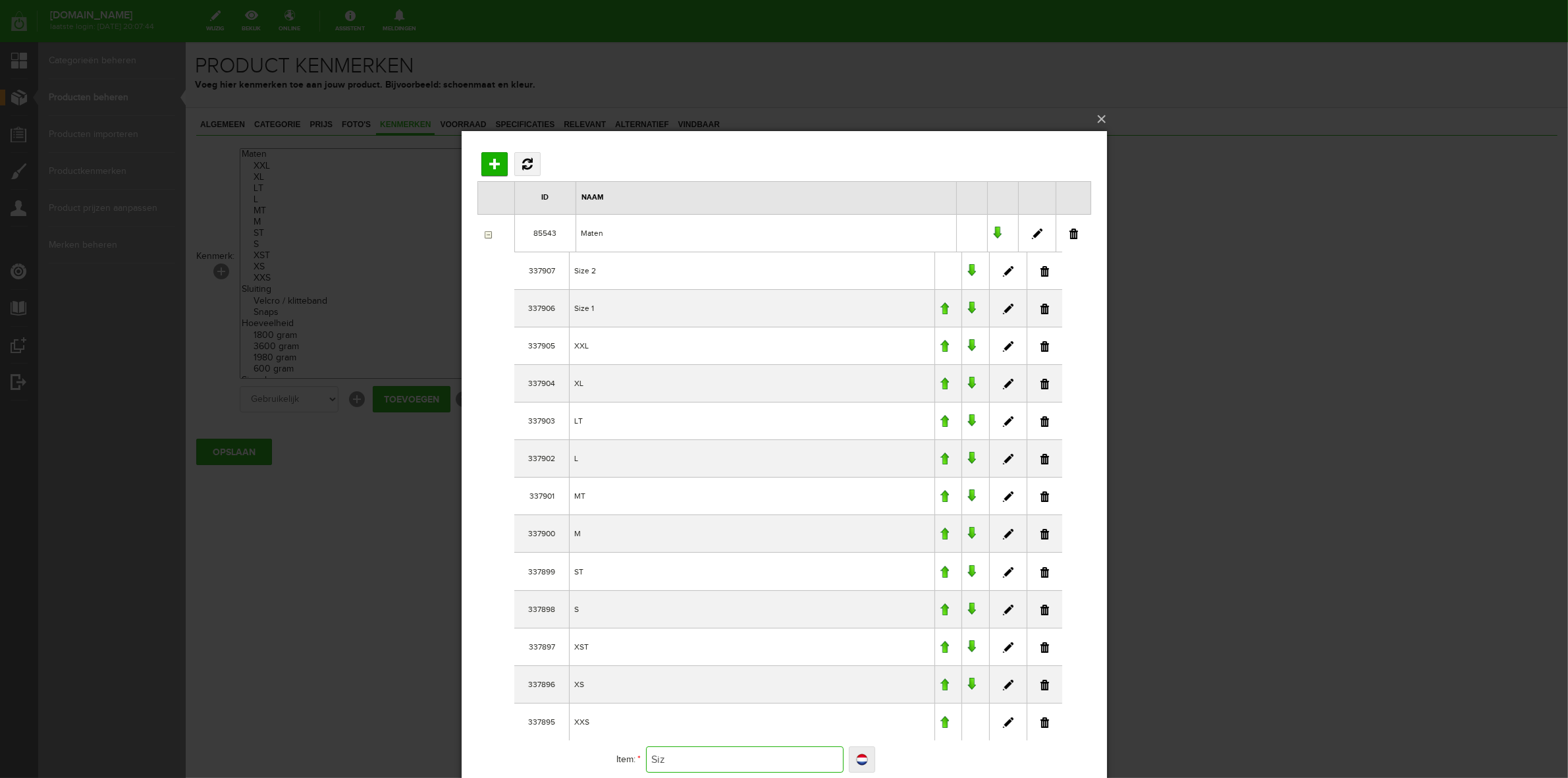
type input "Size"
type input "Size 3"
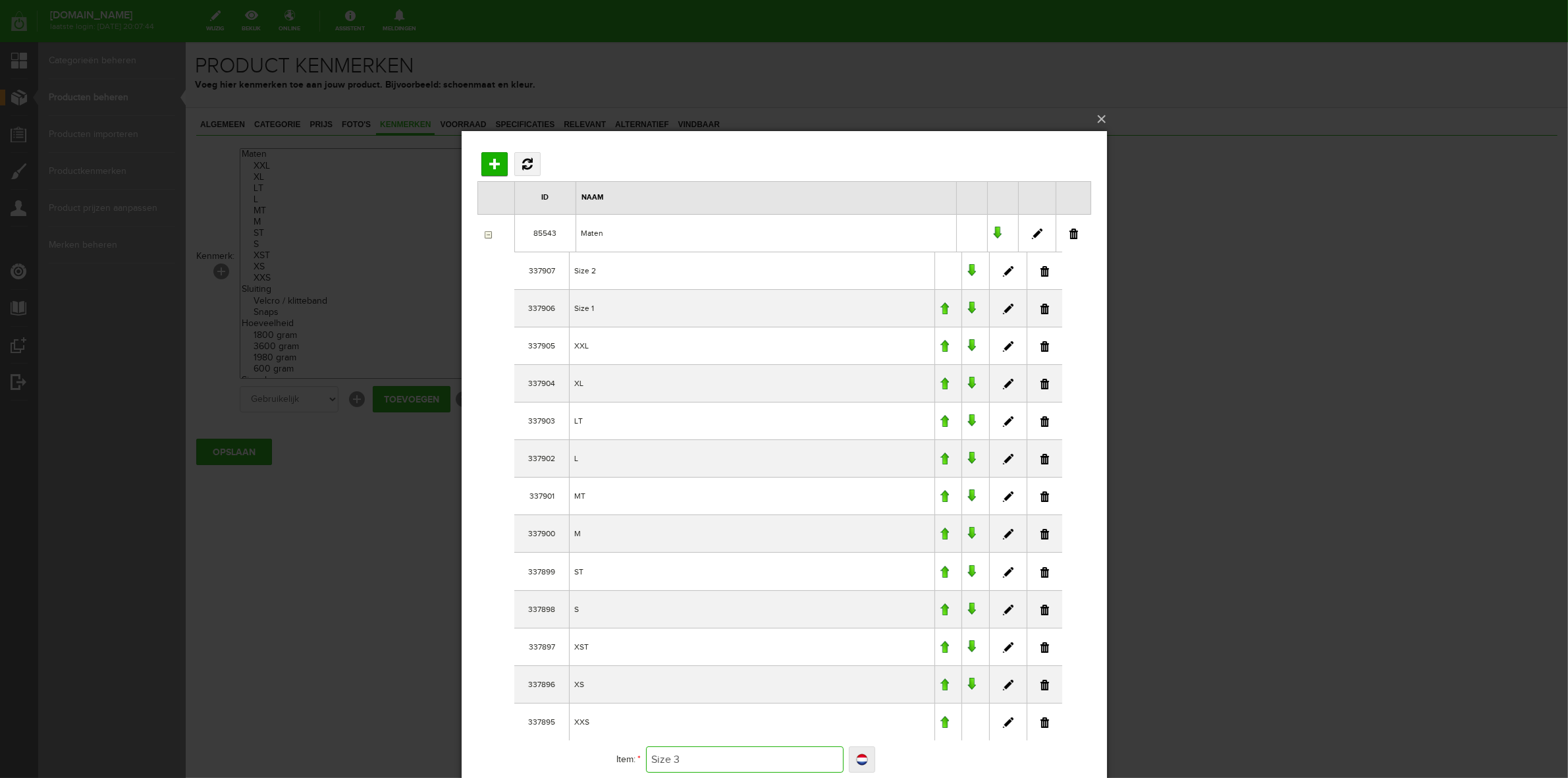
type input "Size 3"
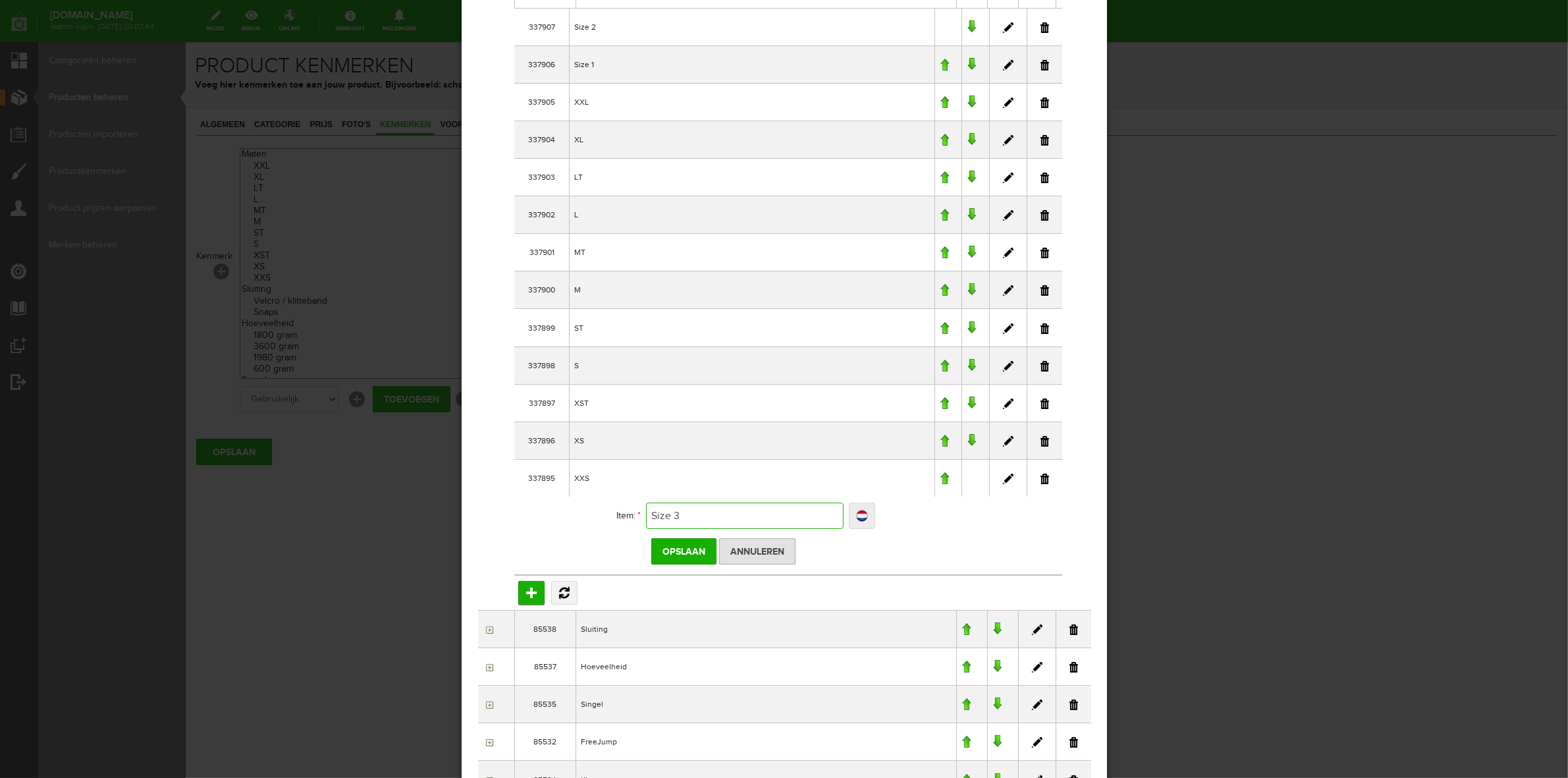
scroll to position [247, 0]
type input "Size 3"
click at [690, 554] on input "Opslaan" at bounding box center [682, 548] width 65 height 26
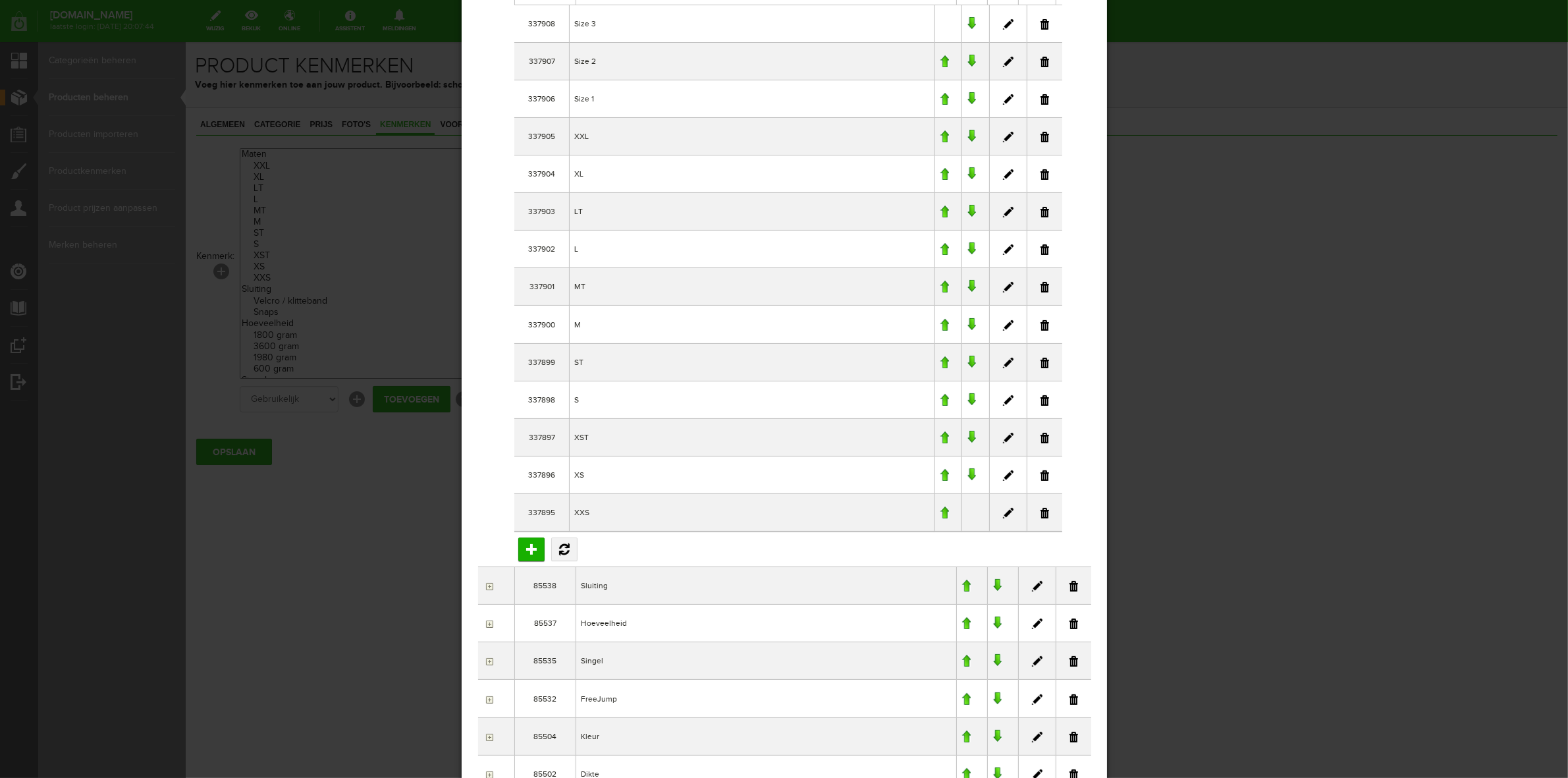
click at [1193, 521] on div "×" at bounding box center [784, 142] width 1568 height 778
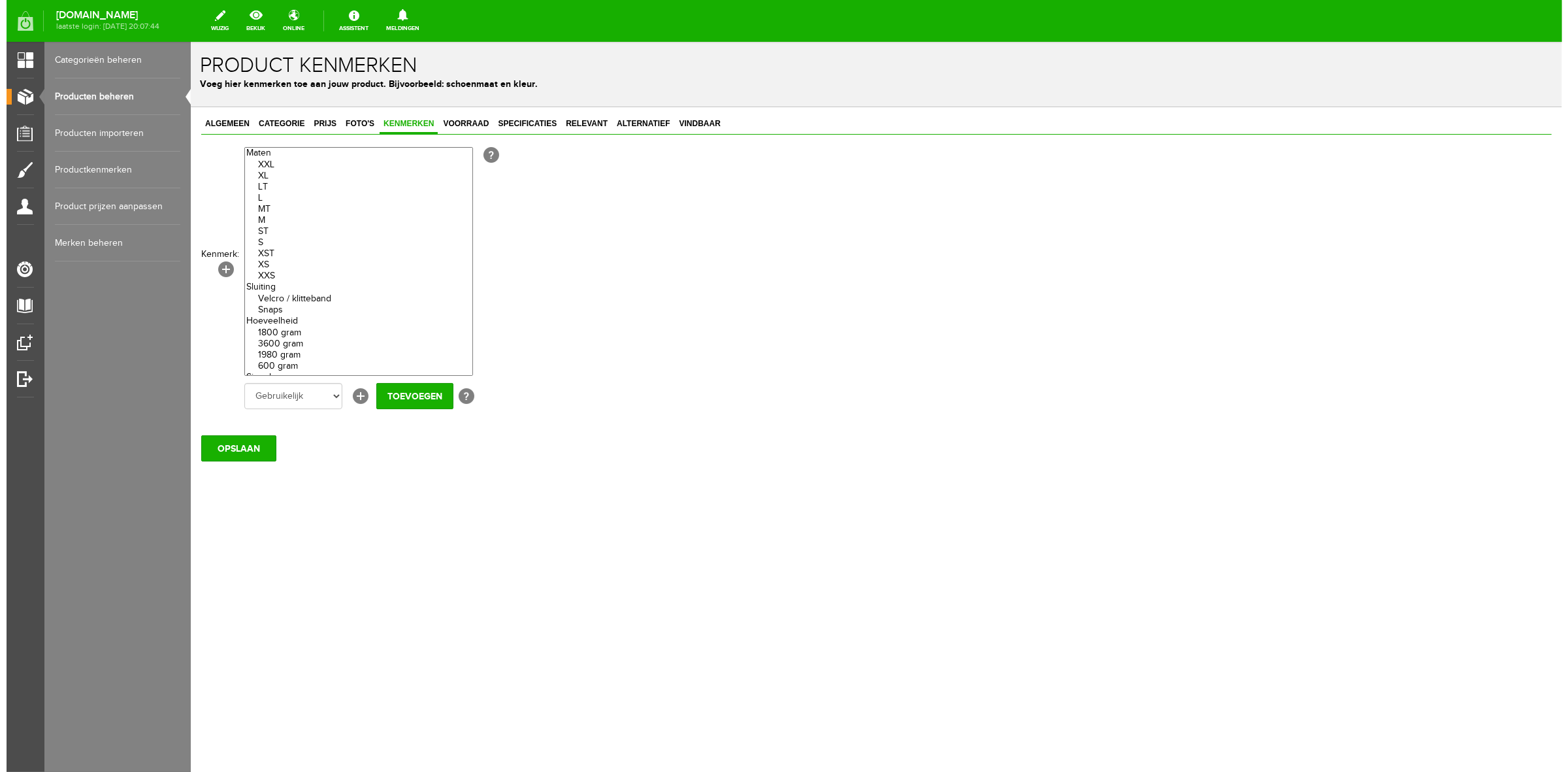
scroll to position [0, 0]
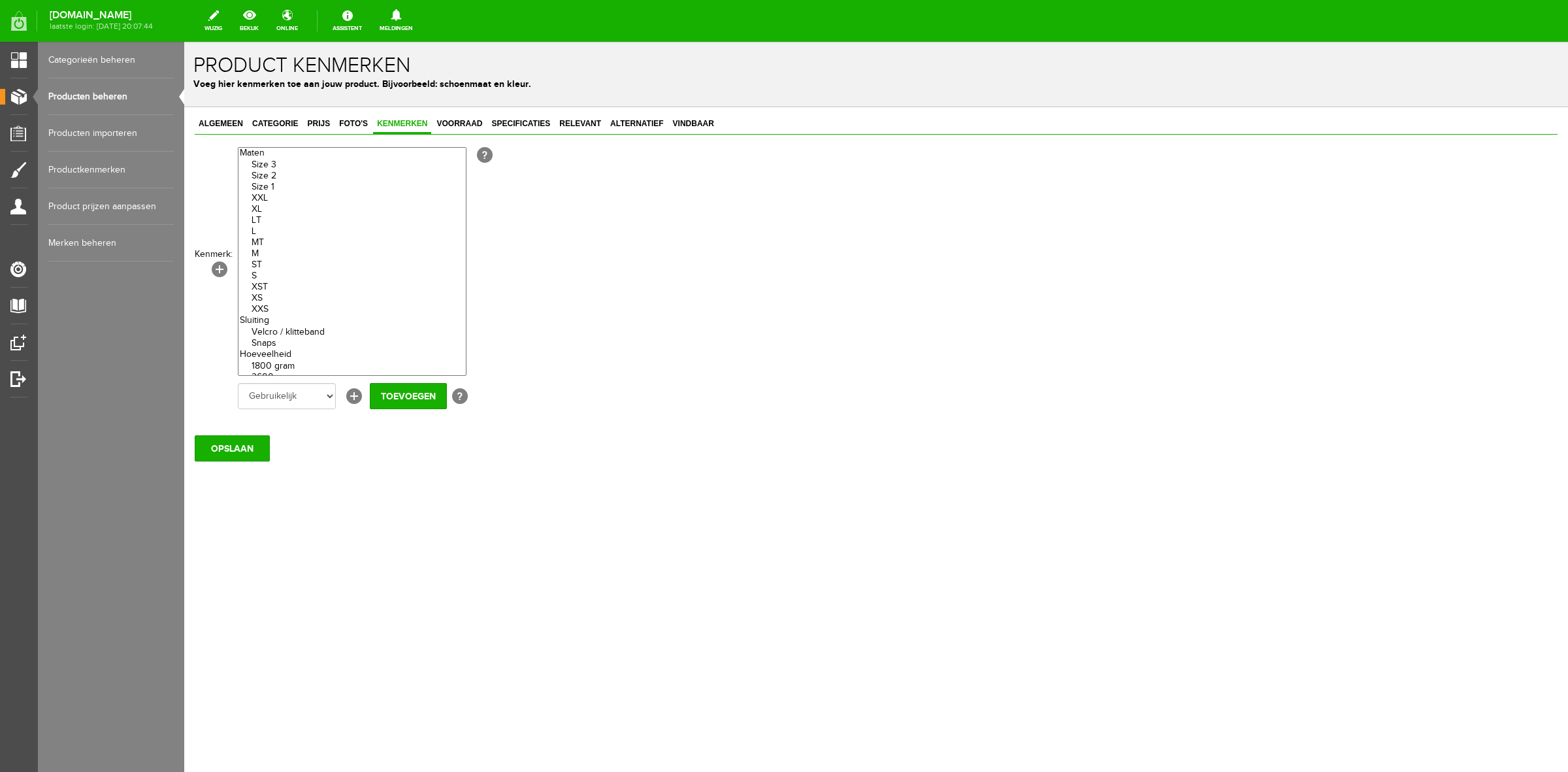
click at [275, 183] on option "Size 1" at bounding box center [352, 187] width 228 height 11
click at [275, 172] on option "Size 2" at bounding box center [352, 176] width 228 height 11
select select "85543|337908"
click at [275, 159] on option "Size 3" at bounding box center [352, 164] width 228 height 11
click at [410, 389] on input "Toevoegen" at bounding box center [409, 395] width 77 height 26
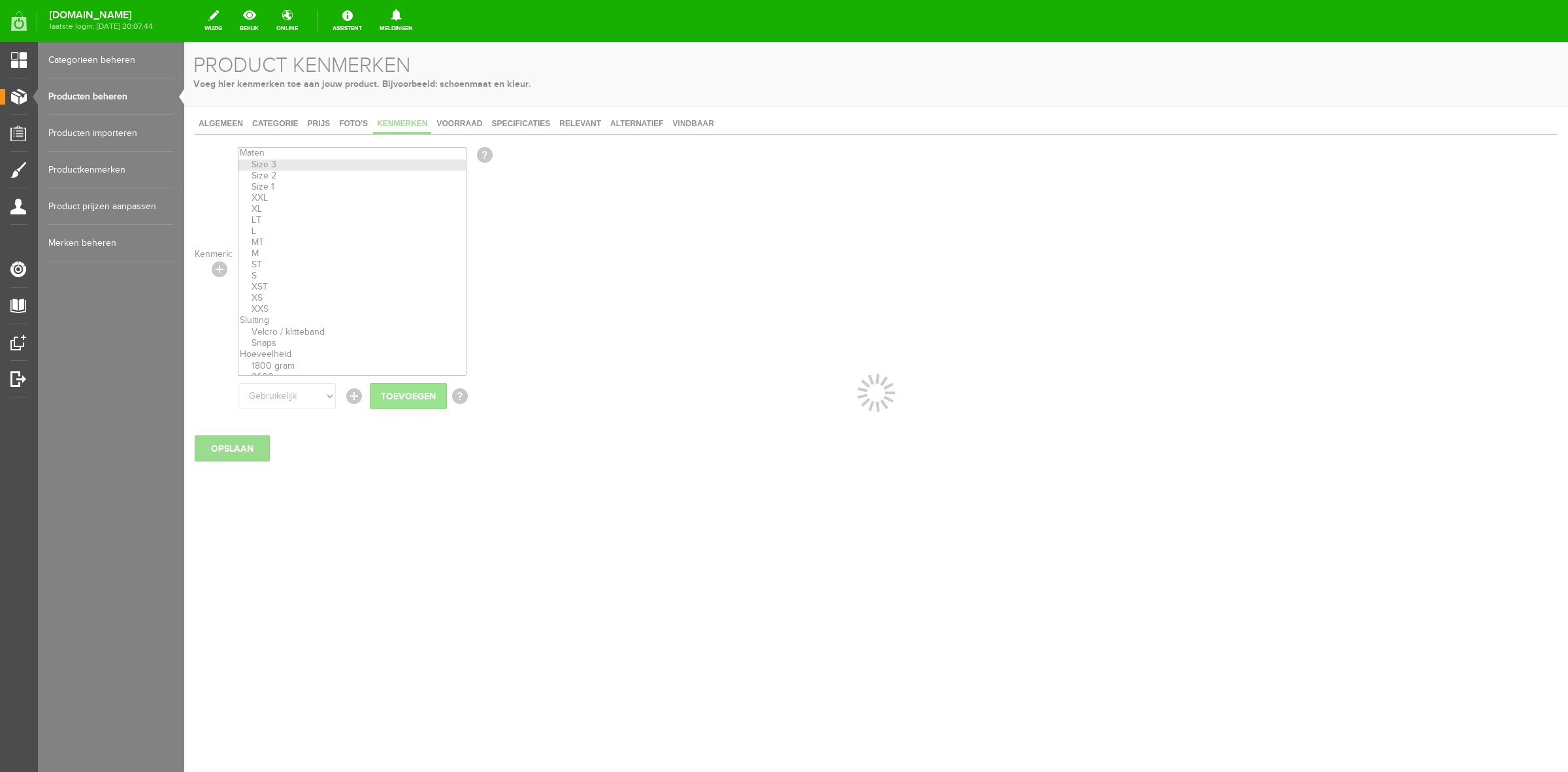
select select
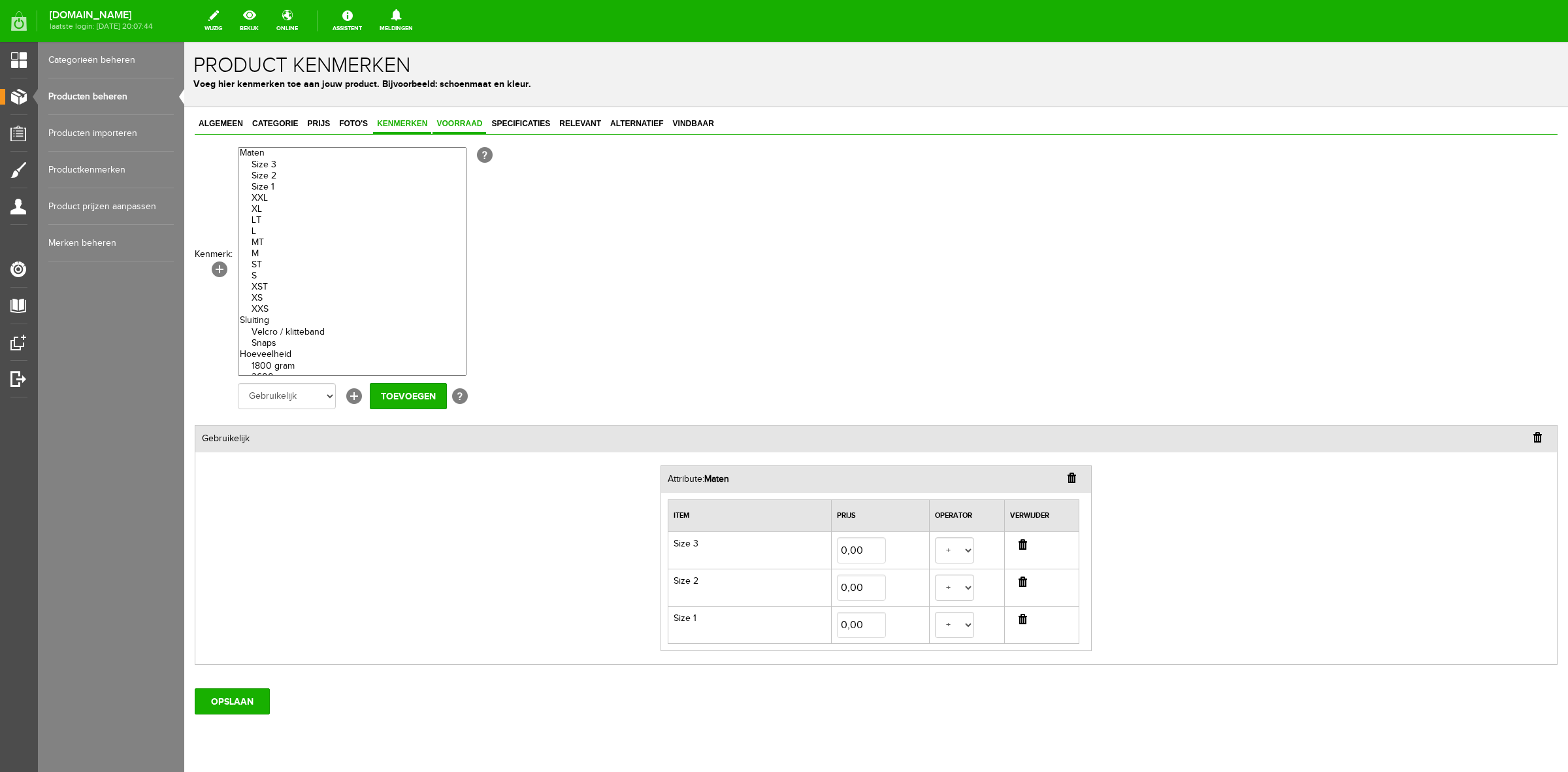
drag, startPoint x: 451, startPoint y: 119, endPoint x: 460, endPoint y: 119, distance: 9.0
click at [451, 119] on span "Voorraad" at bounding box center [460, 123] width 54 height 9
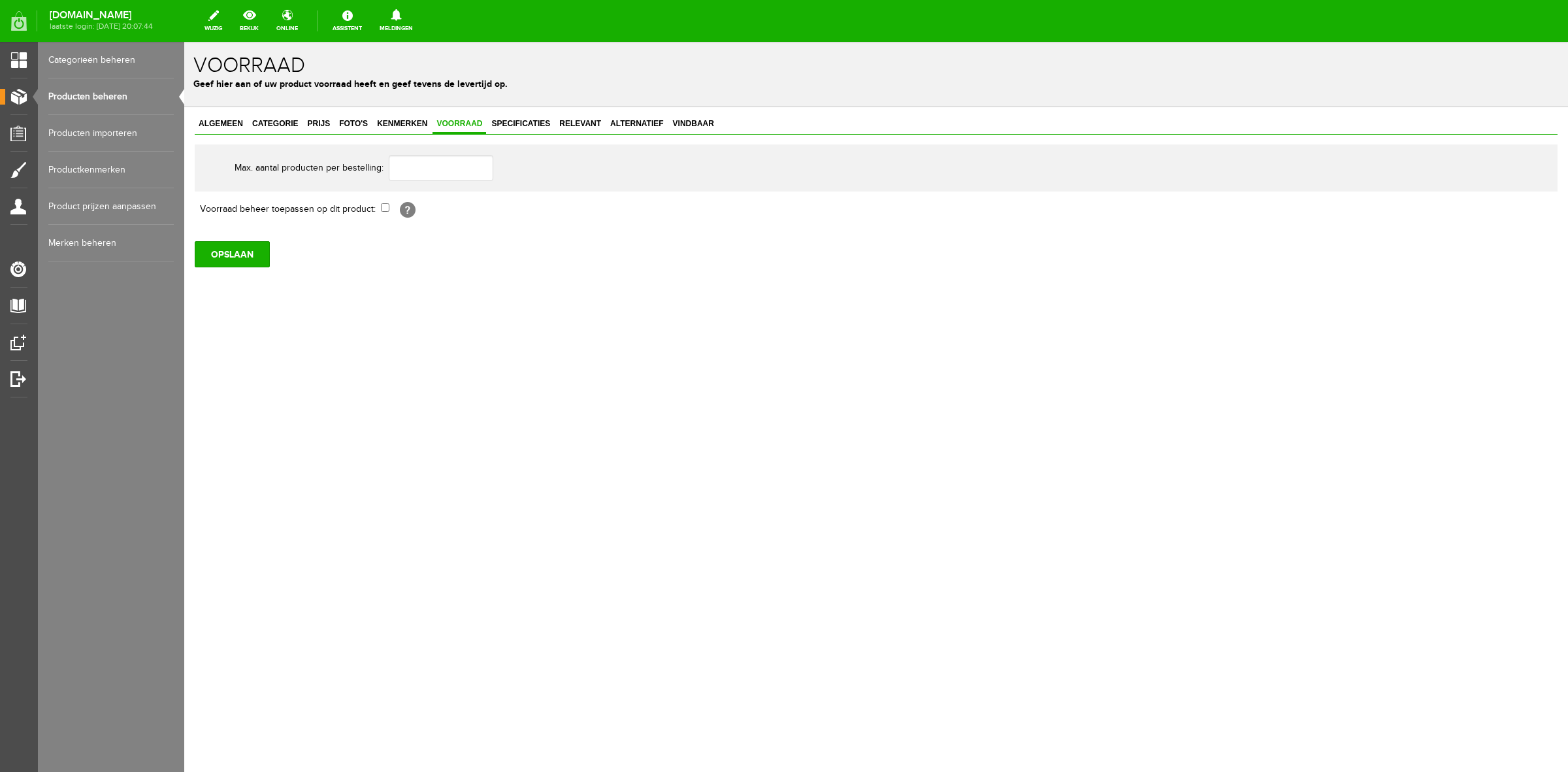
click at [505, 115] on div "Algemeen Categorie Prijs Foto's Kenmerken Voorraad Specificaties Relevant Alter…" at bounding box center [876, 235] width 1384 height 257
click at [511, 121] on span "Specificaties" at bounding box center [521, 123] width 67 height 9
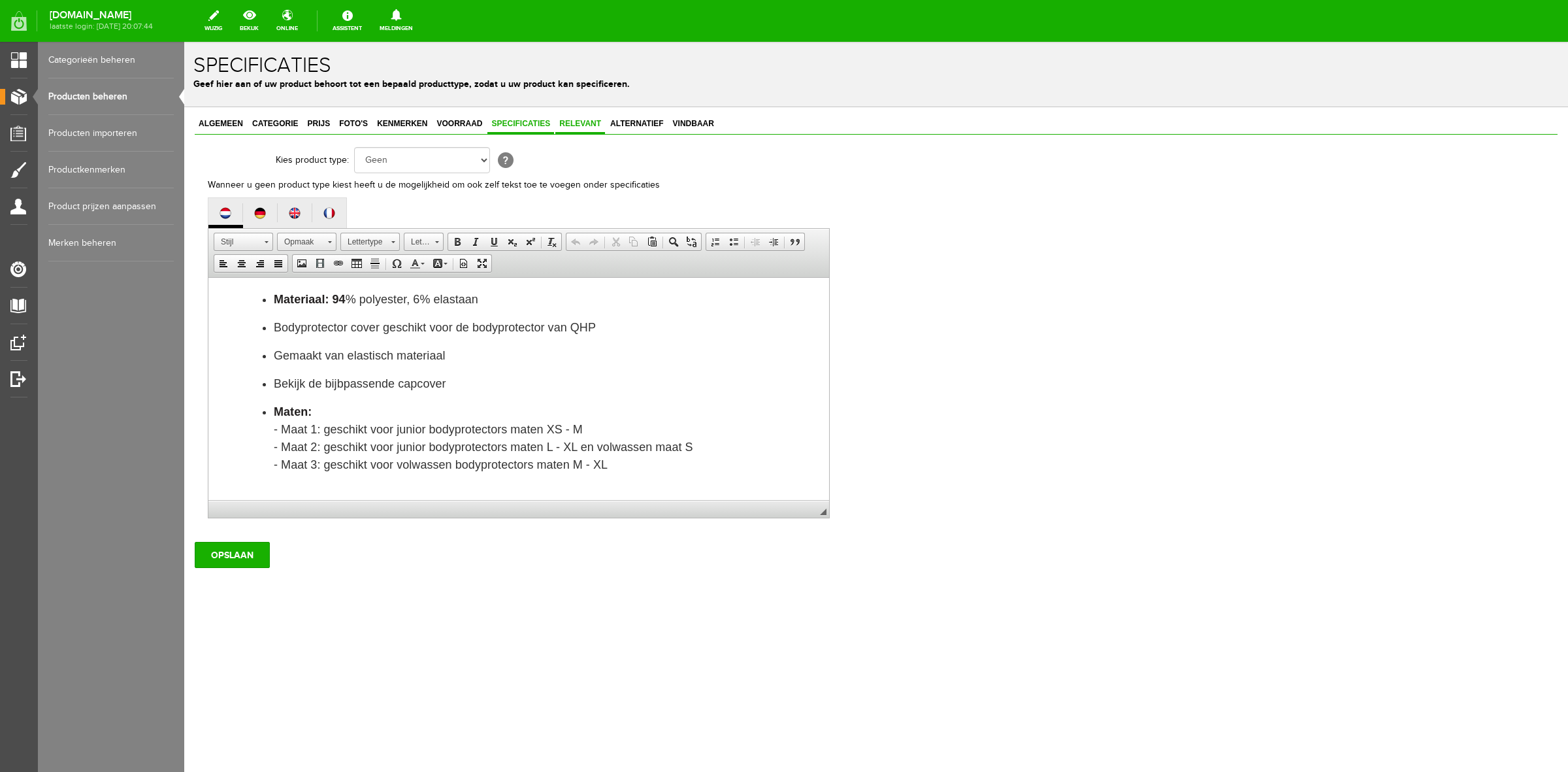
click at [563, 119] on span "Relevant" at bounding box center [580, 123] width 49 height 9
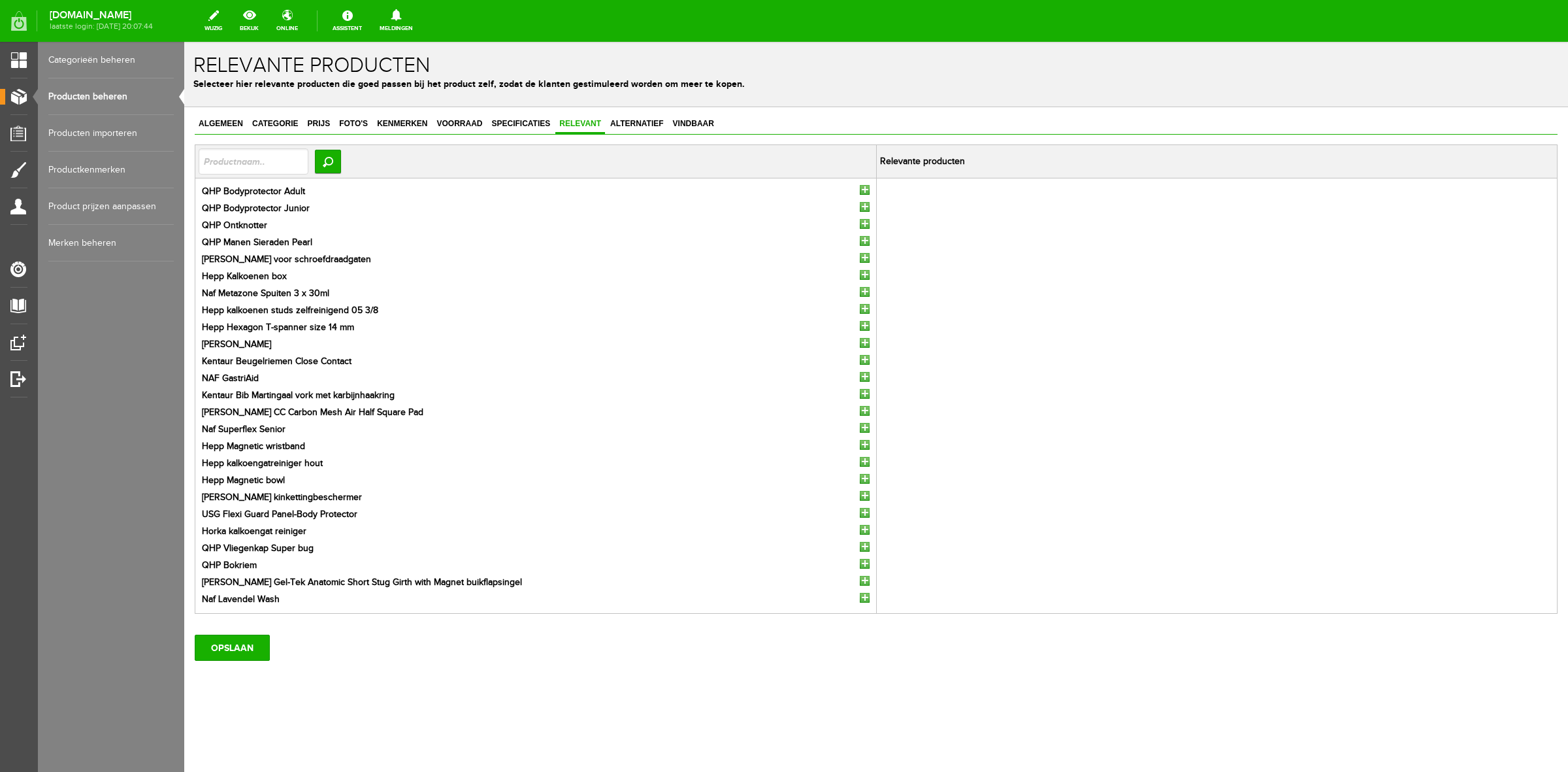
click at [865, 188] on input "button" at bounding box center [865, 190] width 10 height 10
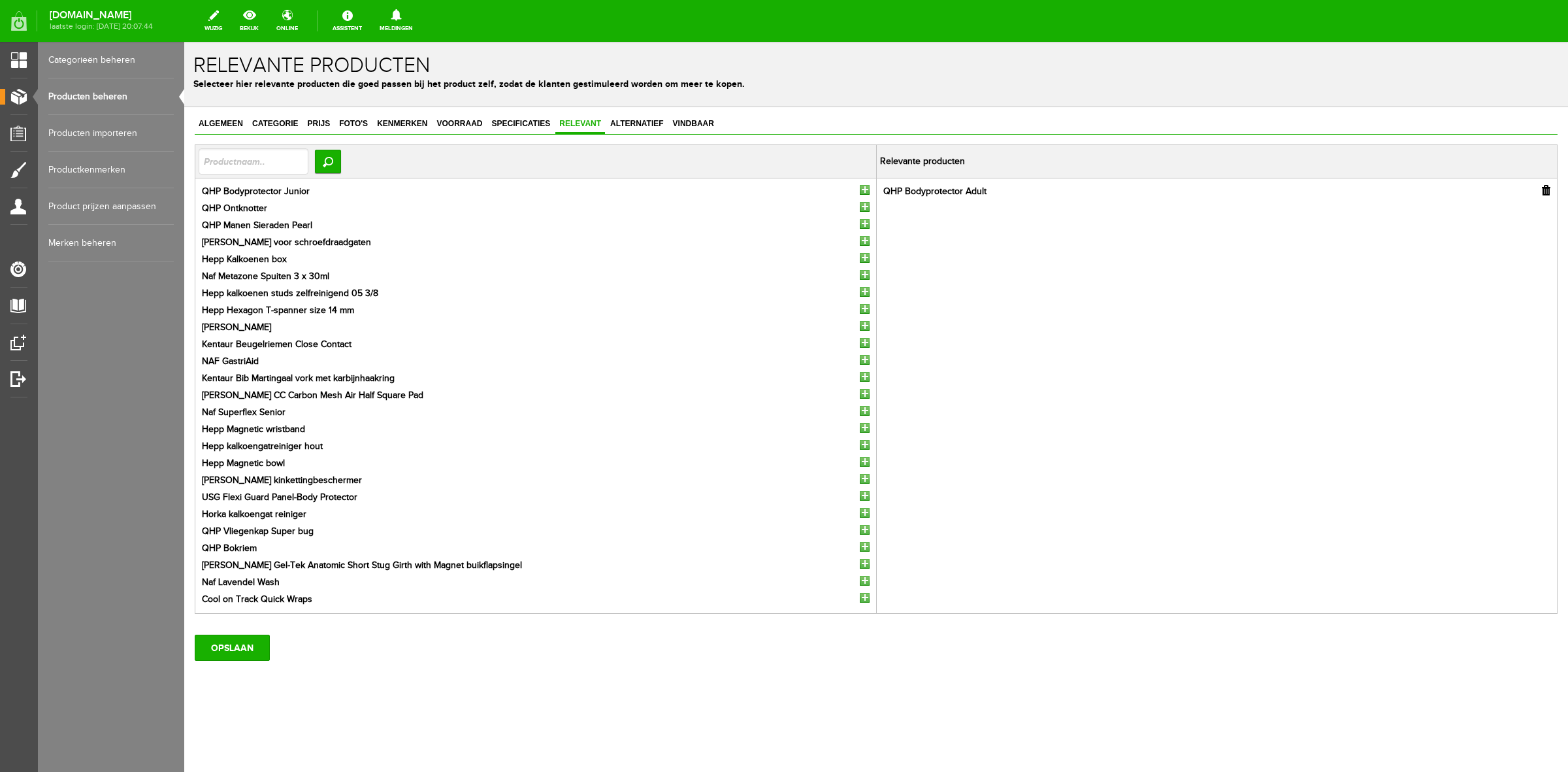
click at [866, 192] on input "button" at bounding box center [865, 190] width 10 height 10
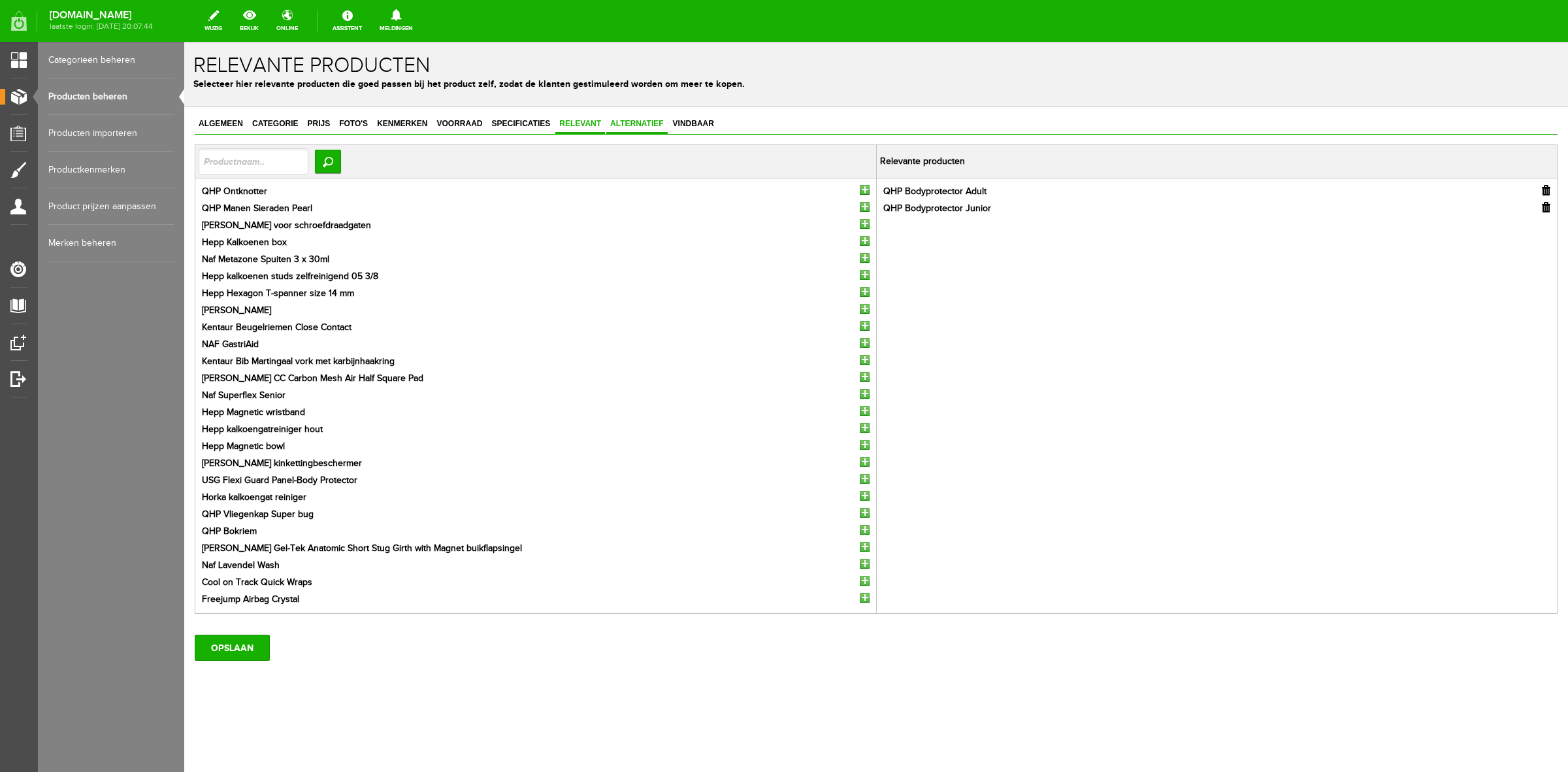
click at [635, 120] on span "Alternatief" at bounding box center [636, 123] width 61 height 9
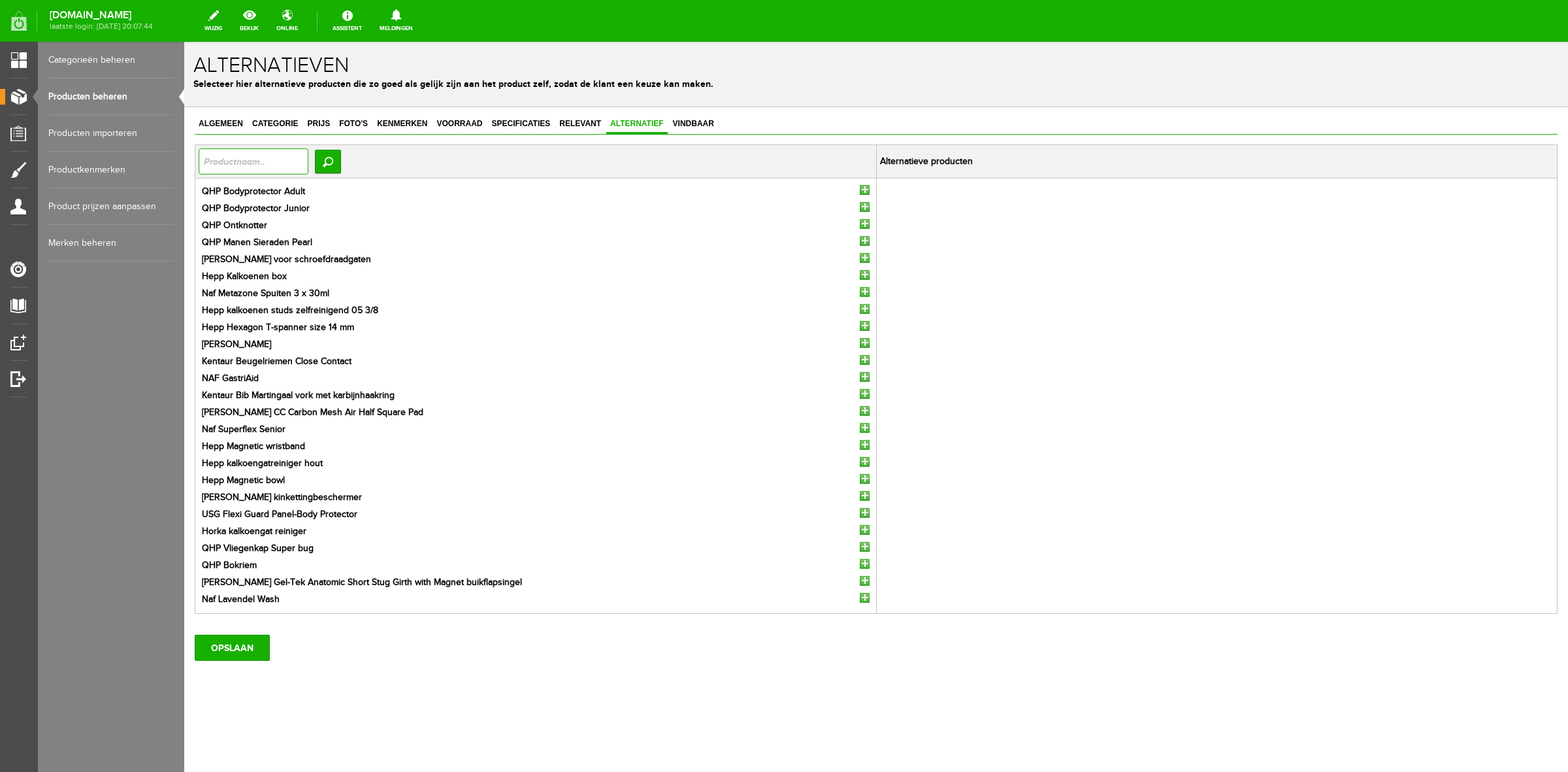
click at [292, 153] on input "text" at bounding box center [253, 161] width 110 height 26
type input "cover"
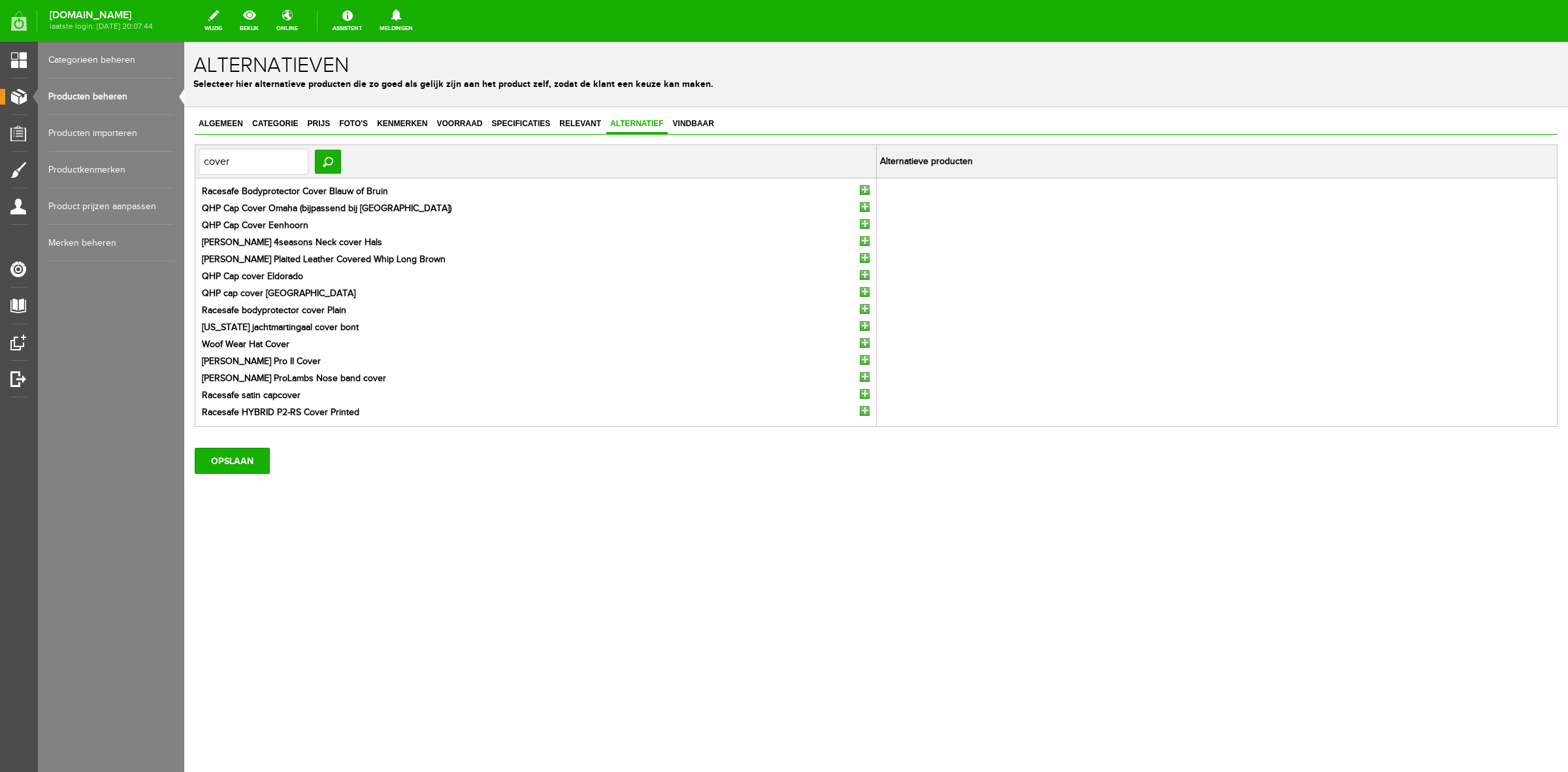
click at [864, 188] on input "button" at bounding box center [865, 190] width 10 height 10
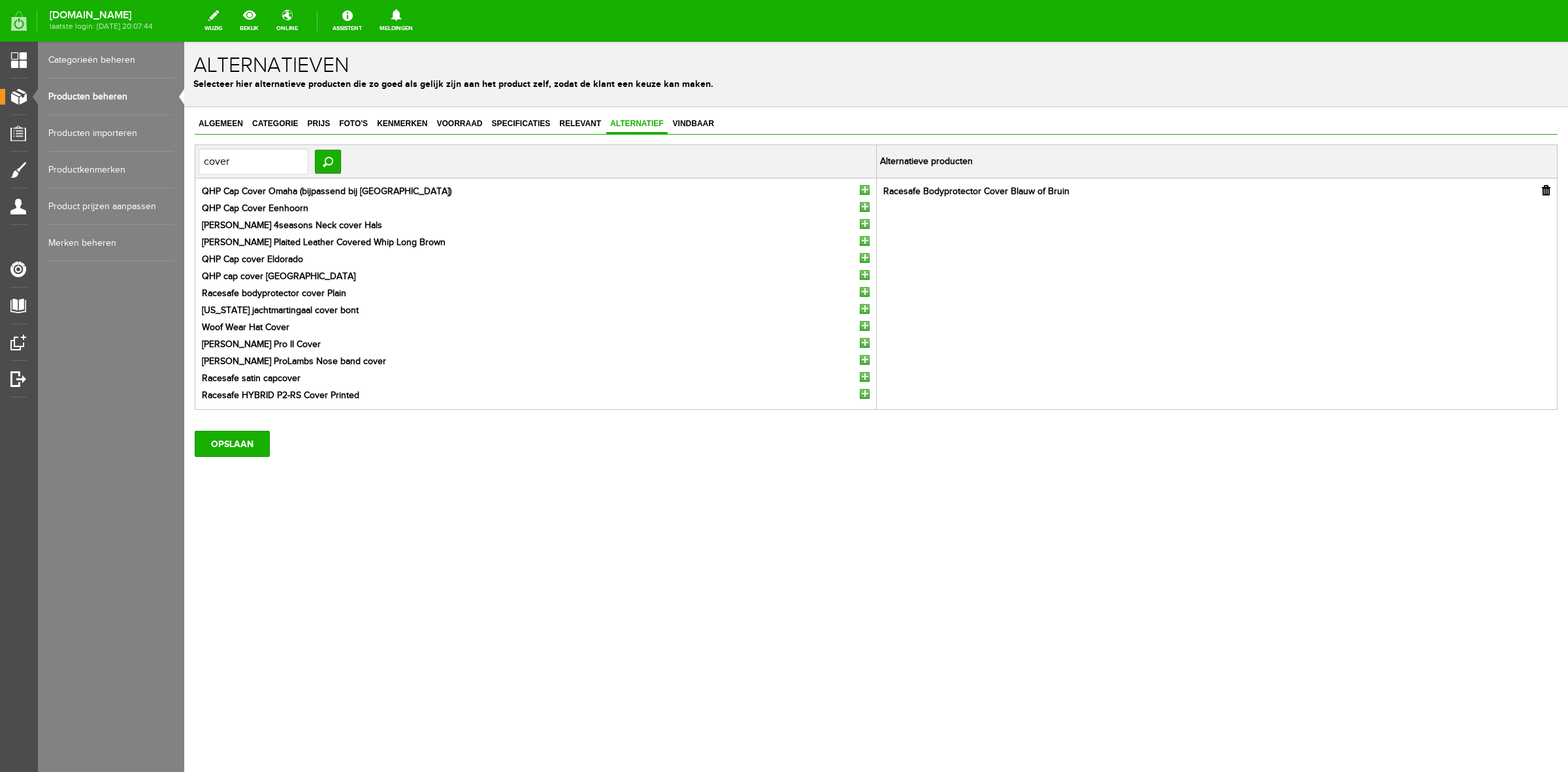
click at [864, 292] on input "button" at bounding box center [865, 292] width 10 height 10
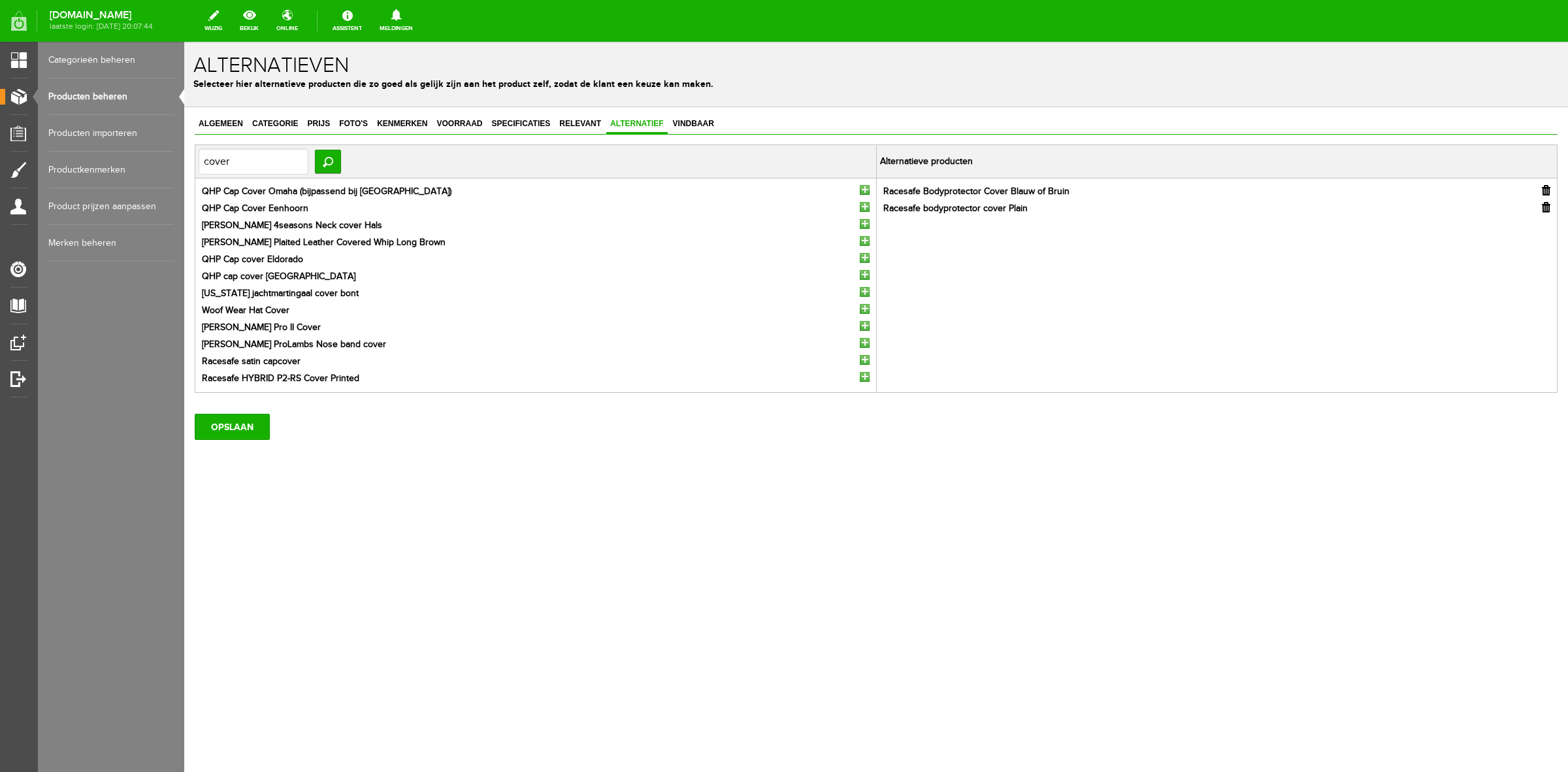
click at [865, 378] on input "button" at bounding box center [865, 377] width 10 height 10
click at [243, 414] on input "OPSLAAN" at bounding box center [233, 409] width 75 height 26
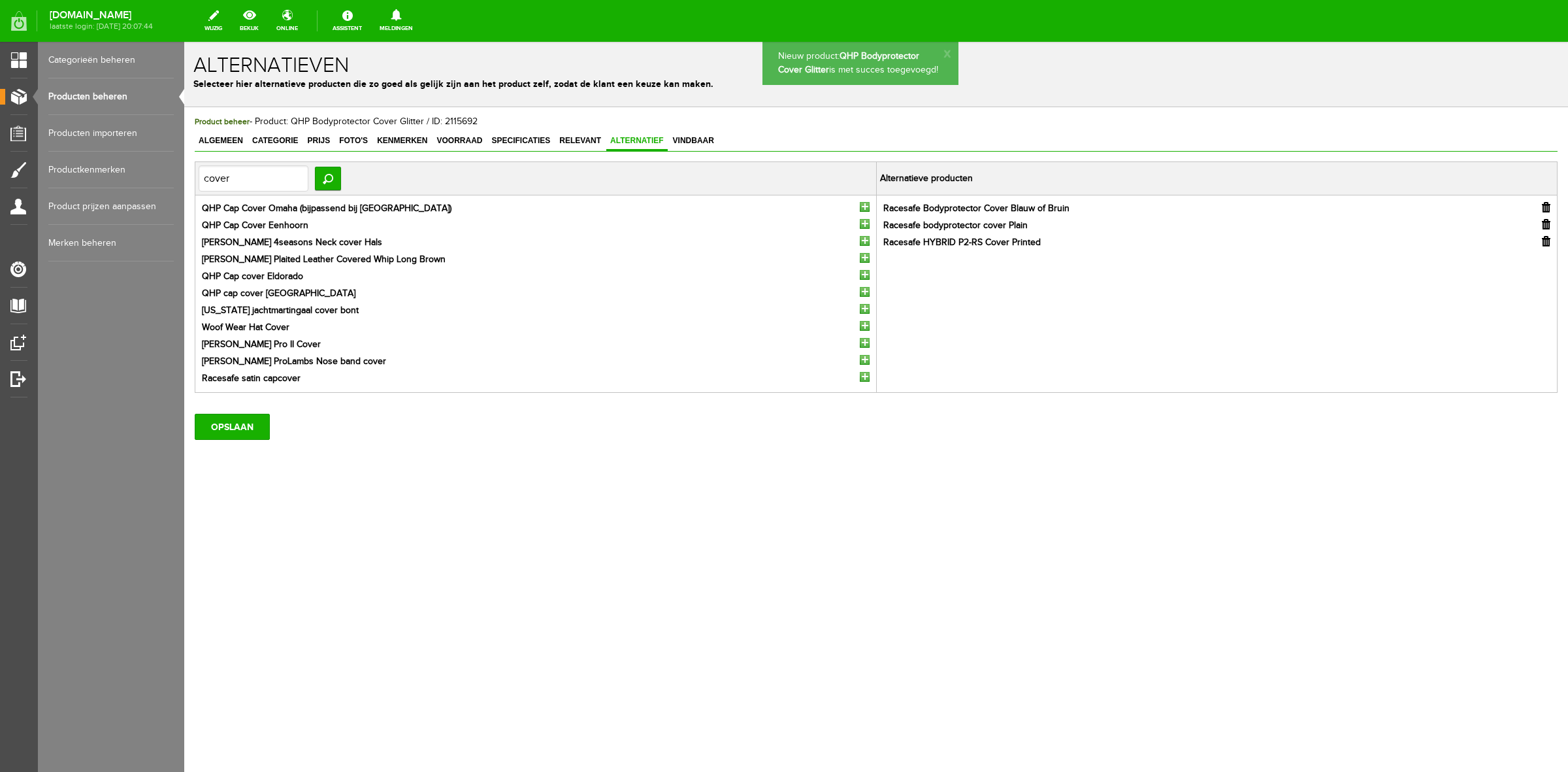
click at [95, 93] on link "Producten beheren" at bounding box center [111, 97] width 126 height 37
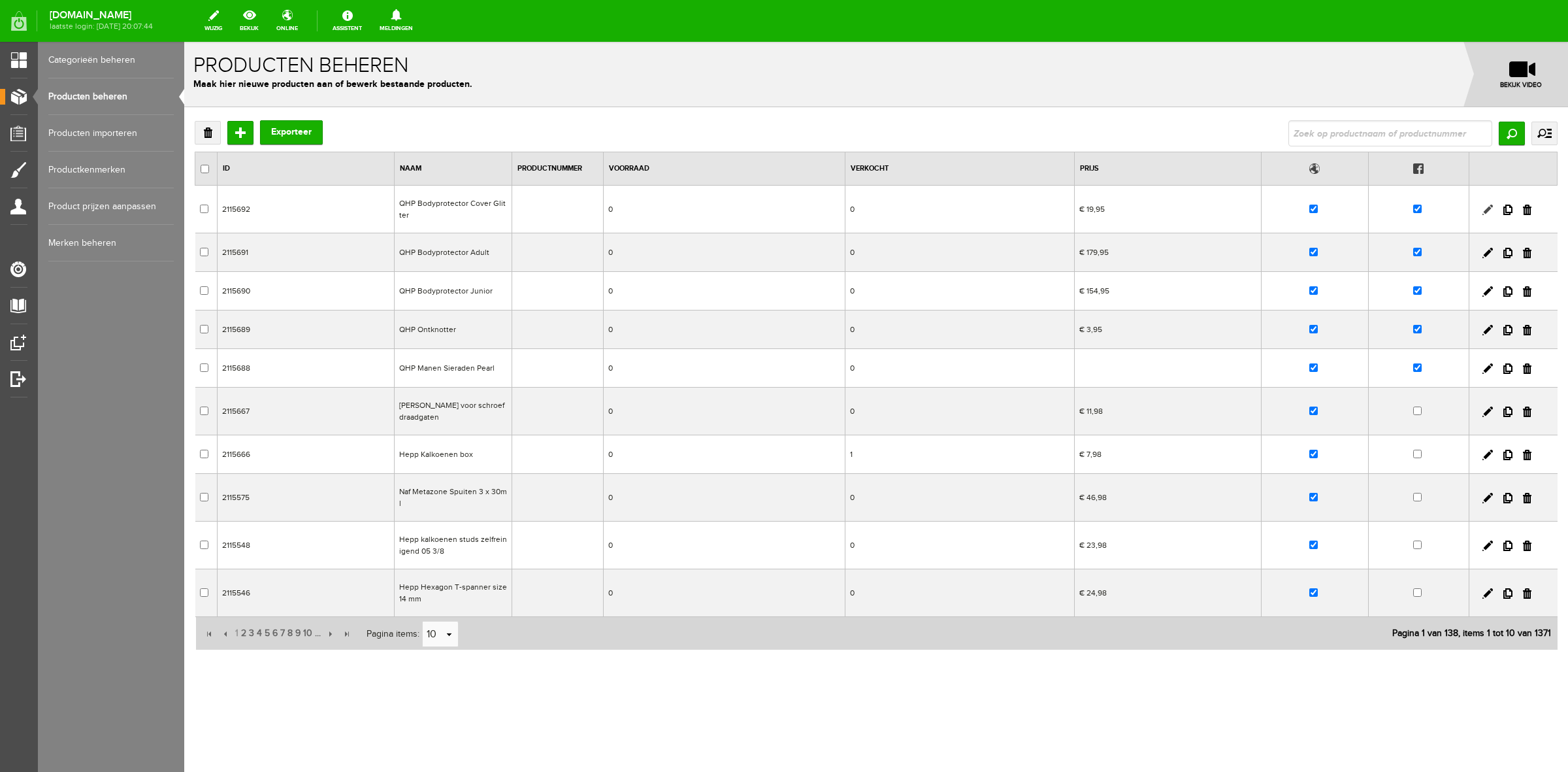
click at [1491, 210] on link at bounding box center [1488, 209] width 10 height 10
checkbox input "true"
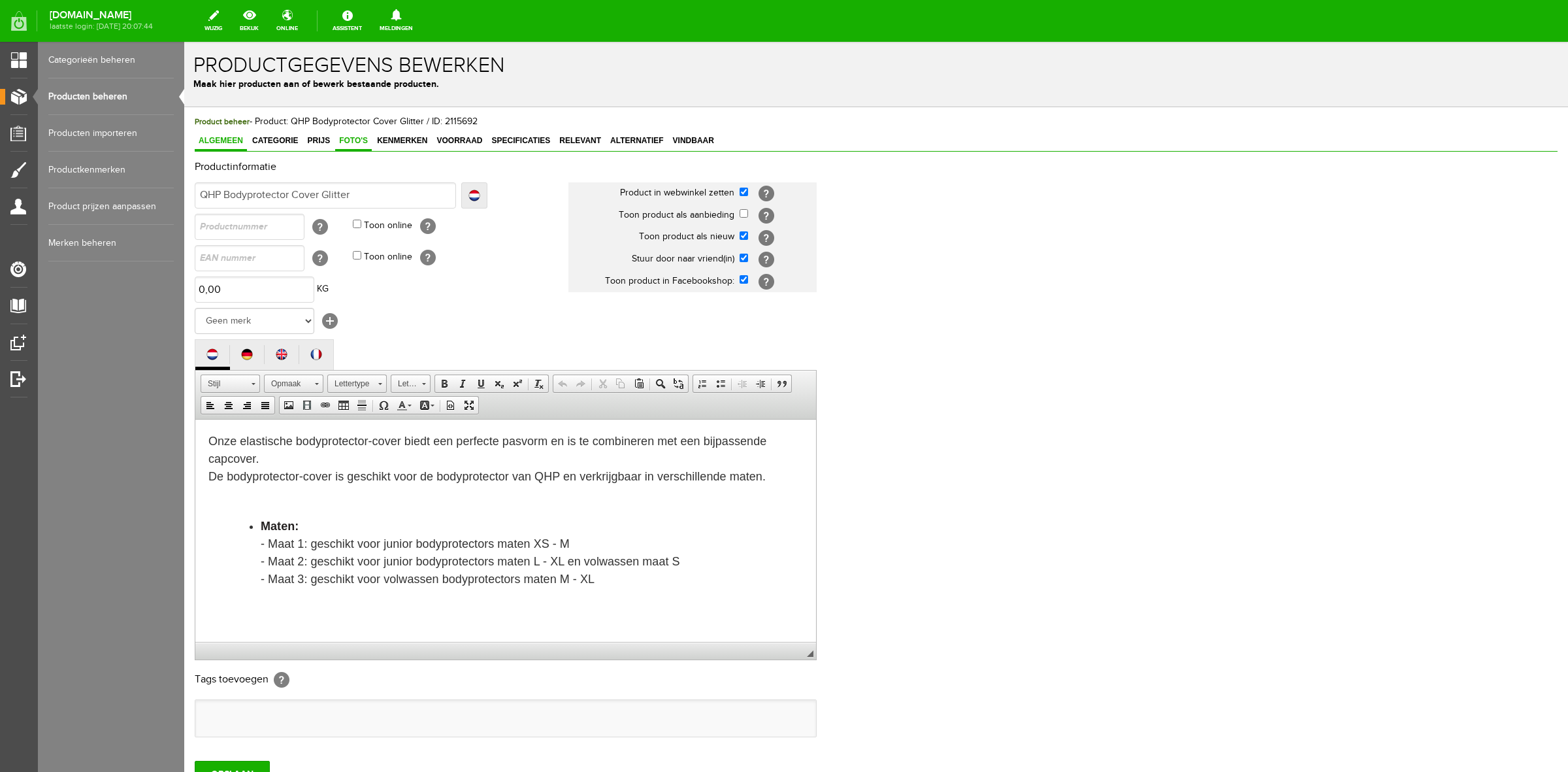
click at [362, 136] on span "Foto's" at bounding box center [353, 140] width 37 height 9
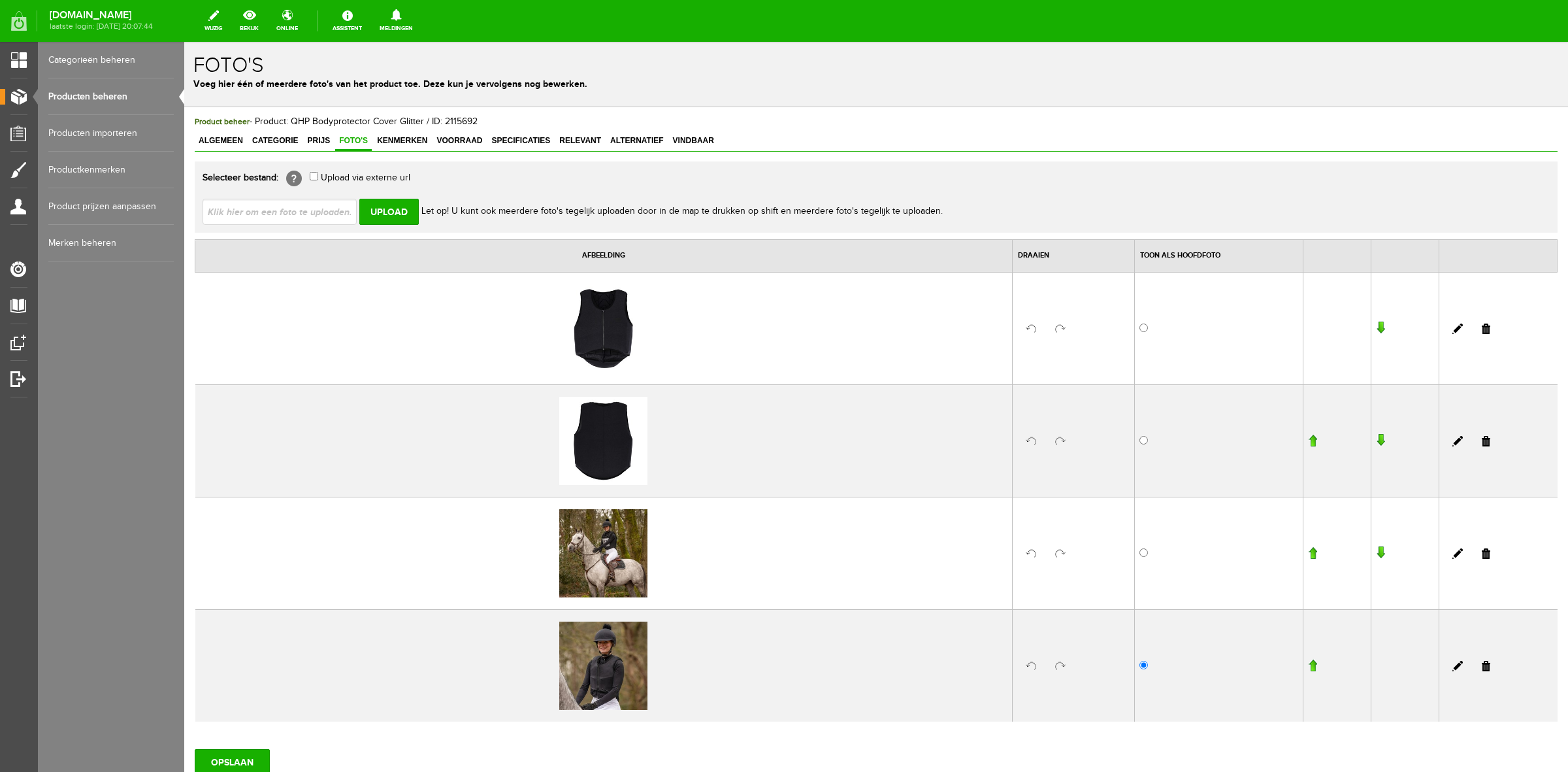
click at [319, 219] on input "file" at bounding box center [285, 211] width 165 height 25
type input "C:\fakepath\8906zw-1_3.jpg"
type input "8906zw-1_3.jpg"
click at [368, 214] on input "Upload" at bounding box center [388, 211] width 59 height 26
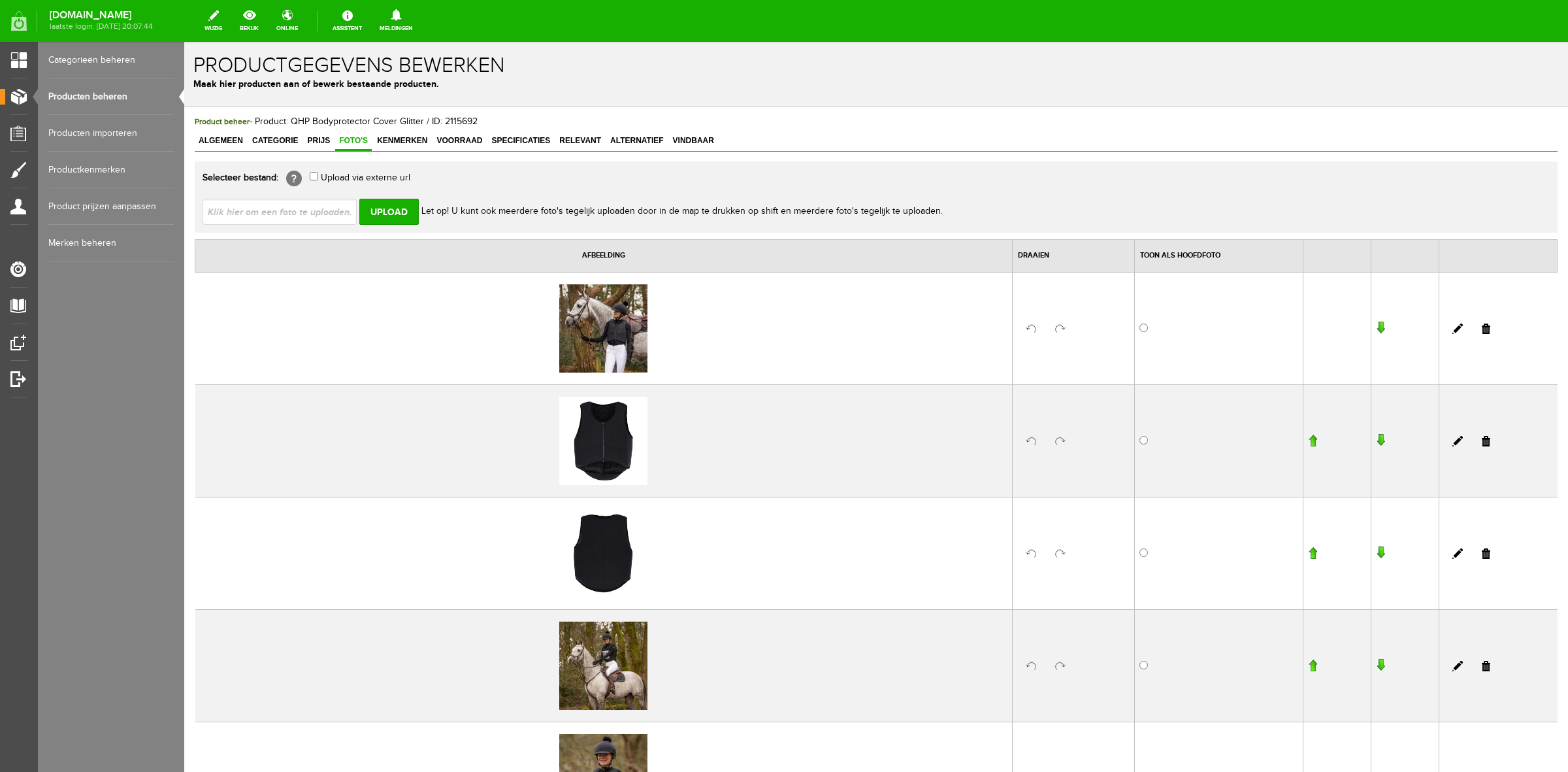
click at [322, 213] on input "file" at bounding box center [285, 211] width 165 height 25
click at [332, 207] on input "file" at bounding box center [285, 211] width 165 height 25
type input "C:\fakepath\8906zw-2_2.jpg"
type input "8906zw-2_2.jpg"
click at [395, 207] on input "Upload" at bounding box center [388, 211] width 59 height 26
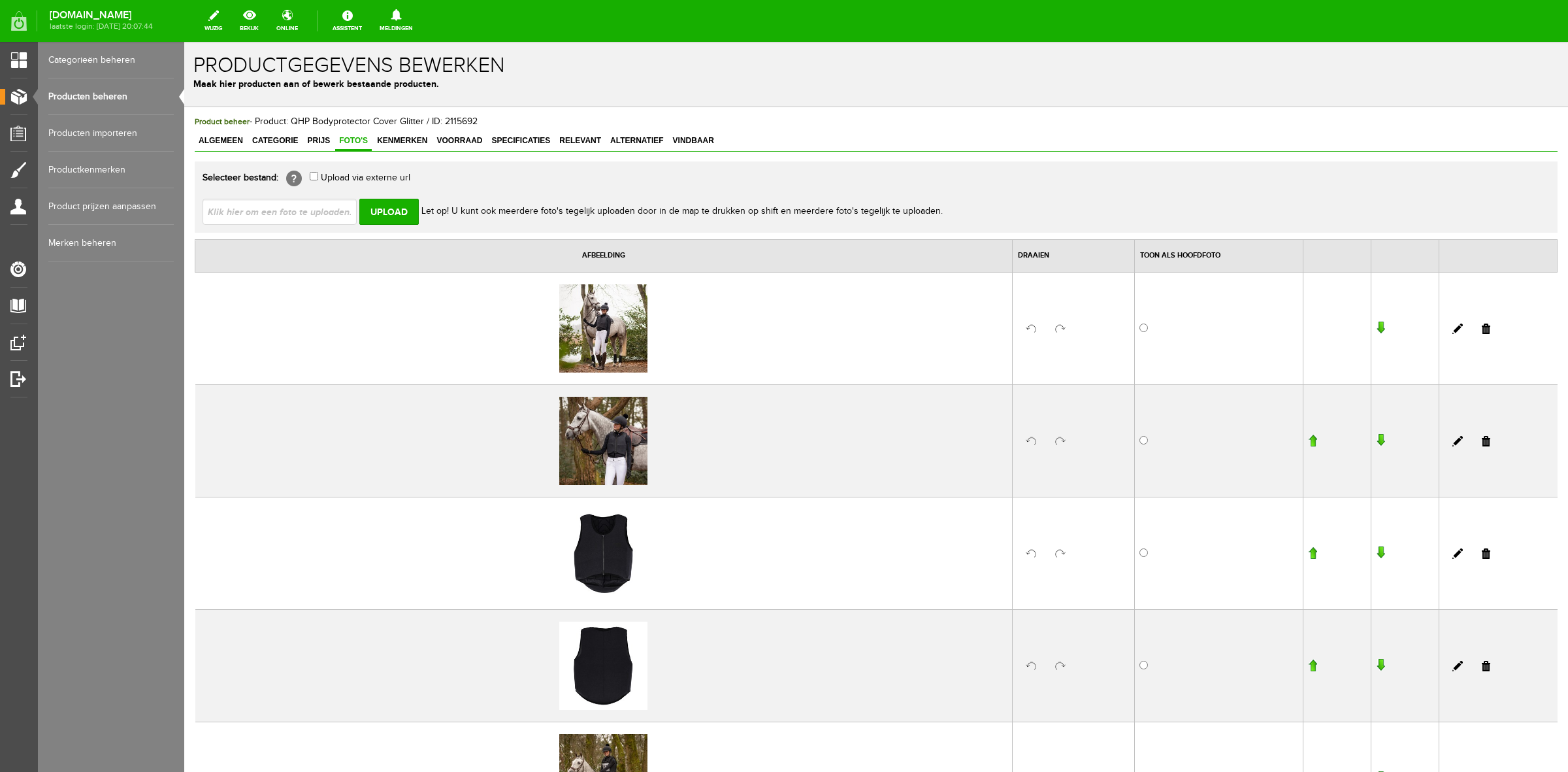
click at [327, 214] on input "file" at bounding box center [285, 211] width 165 height 25
click at [308, 208] on input "file" at bounding box center [285, 211] width 165 height 25
type input "C:\fakepath\8906zw-6.jpg"
type input "8906zw-6.jpg"
click at [386, 210] on input "Upload" at bounding box center [388, 211] width 59 height 26
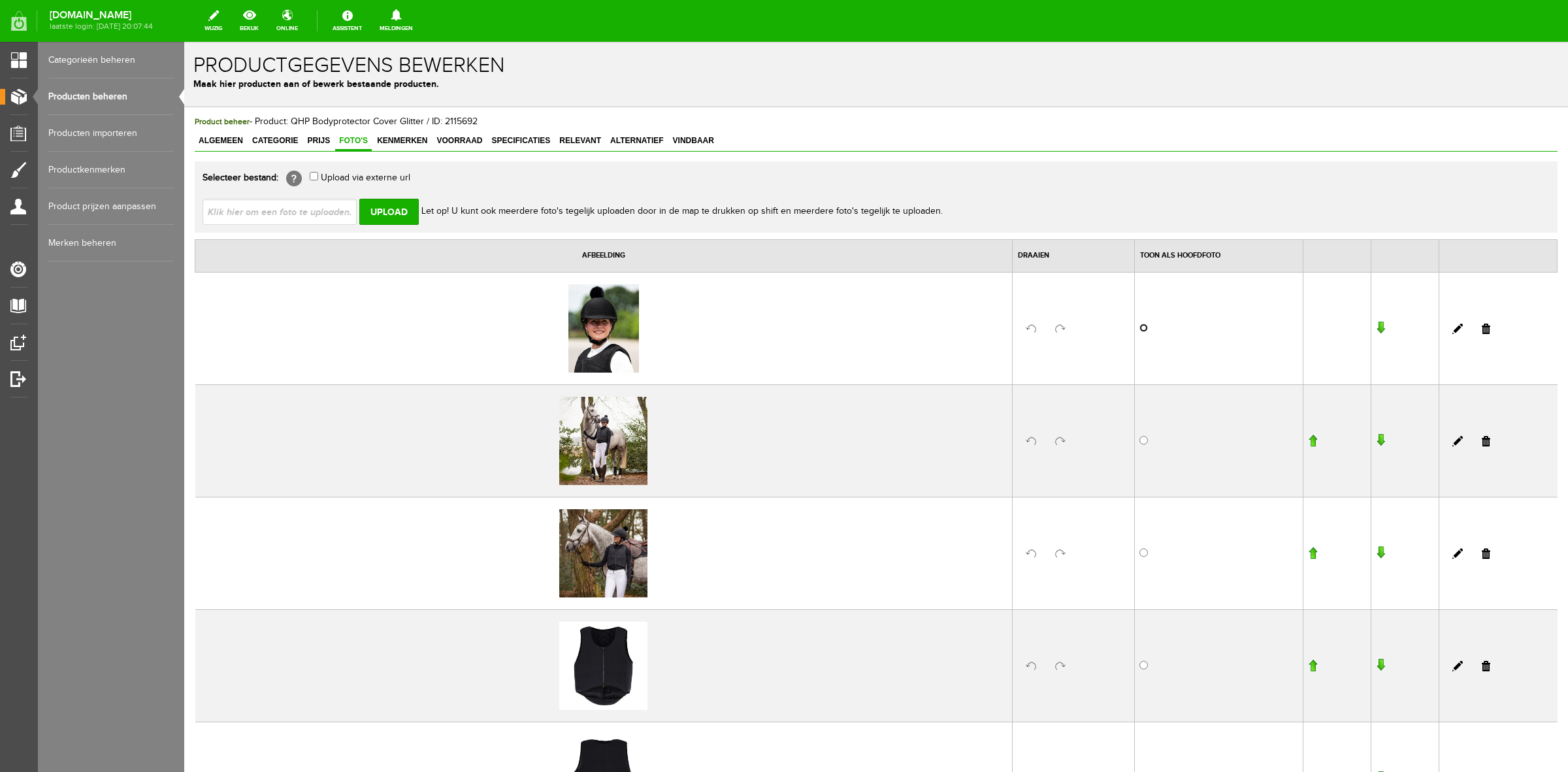
click at [1139, 331] on input "radio" at bounding box center [1144, 327] width 8 height 8
radio input "true"
click at [1140, 328] on td at bounding box center [1219, 328] width 168 height 112
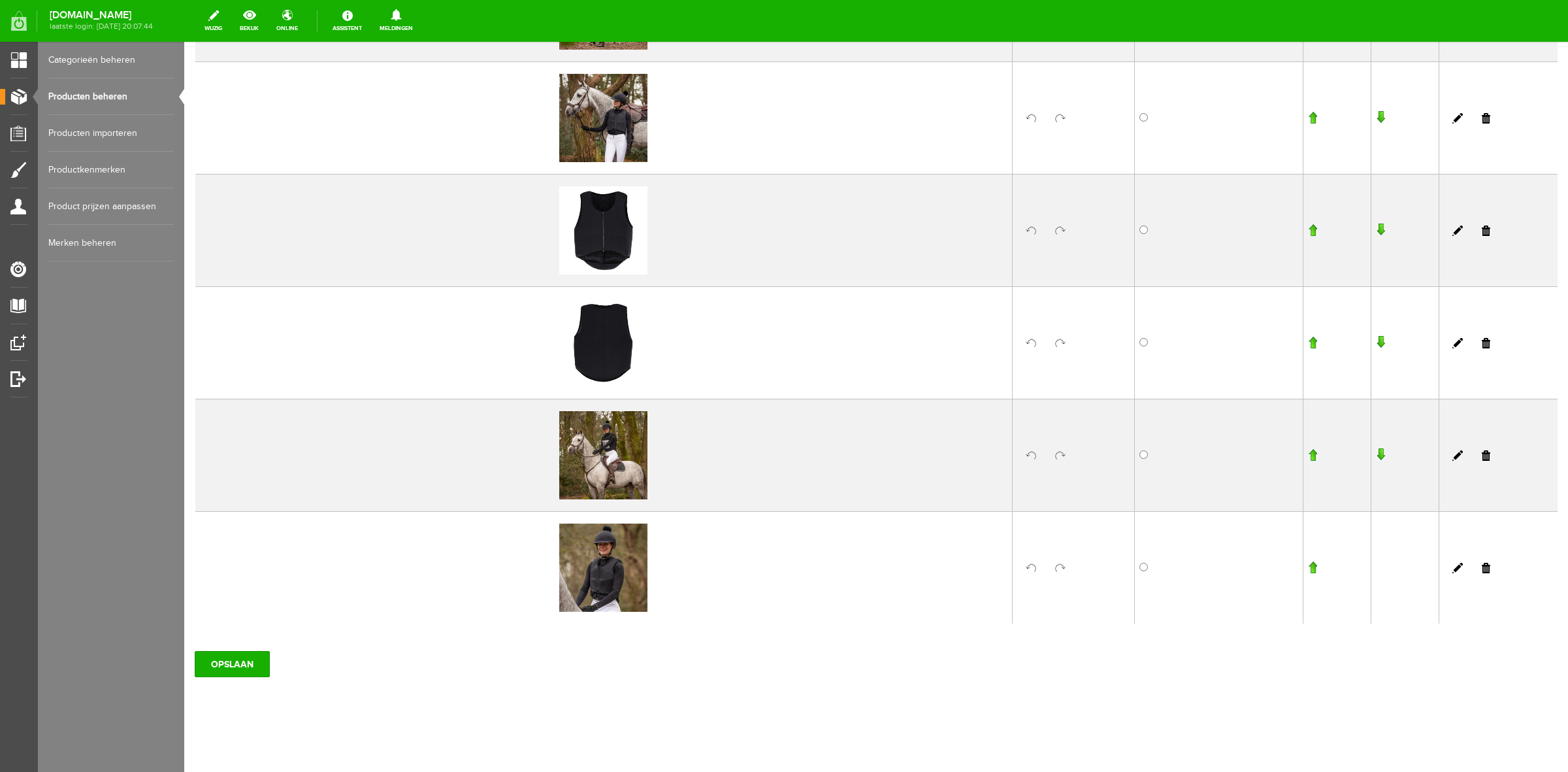
scroll to position [438, 0]
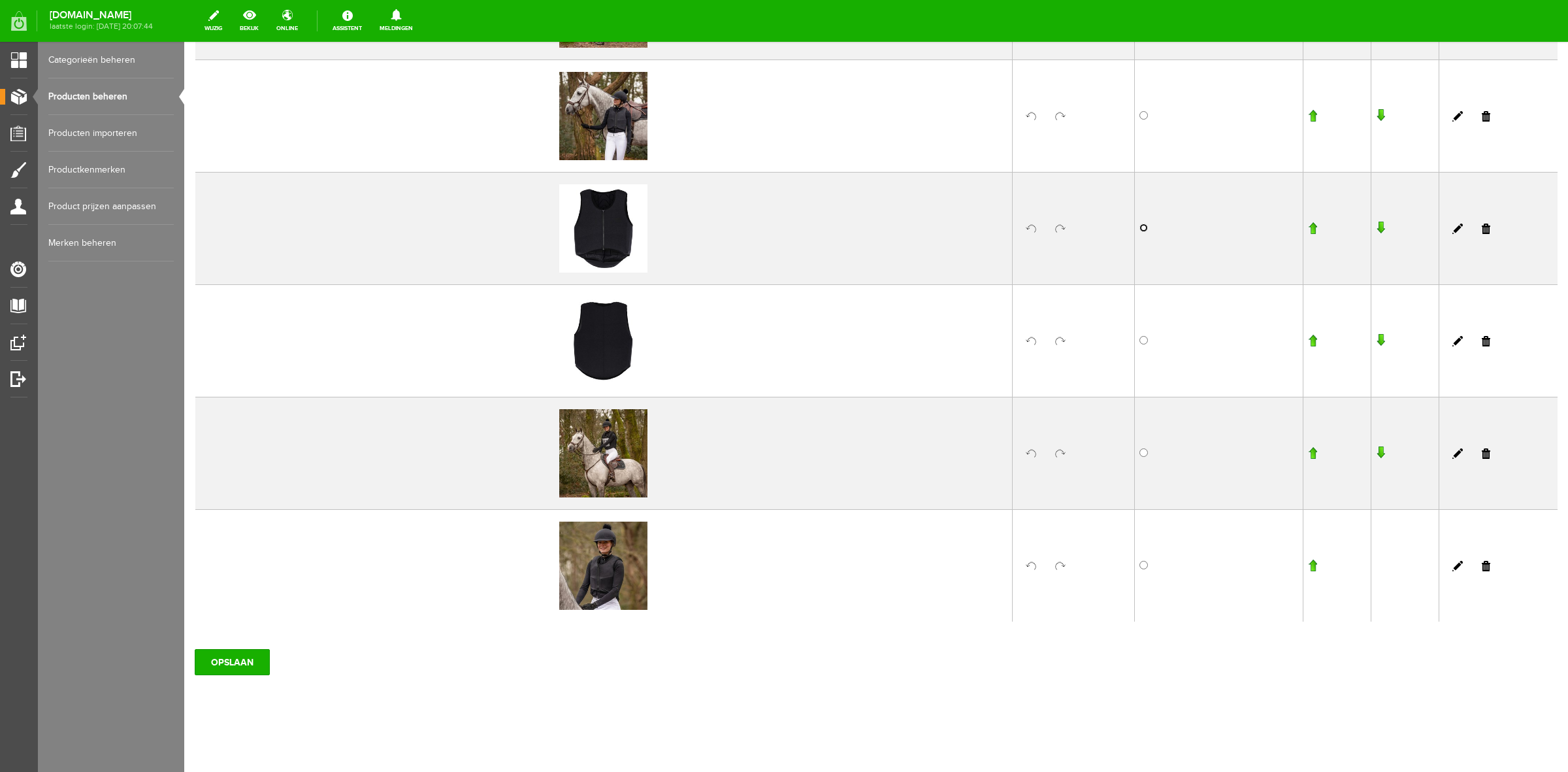
click at [1139, 229] on input "radio" at bounding box center [1144, 228] width 8 height 8
radio input "true"
click at [232, 666] on input "OPSLAAN" at bounding box center [233, 661] width 75 height 26
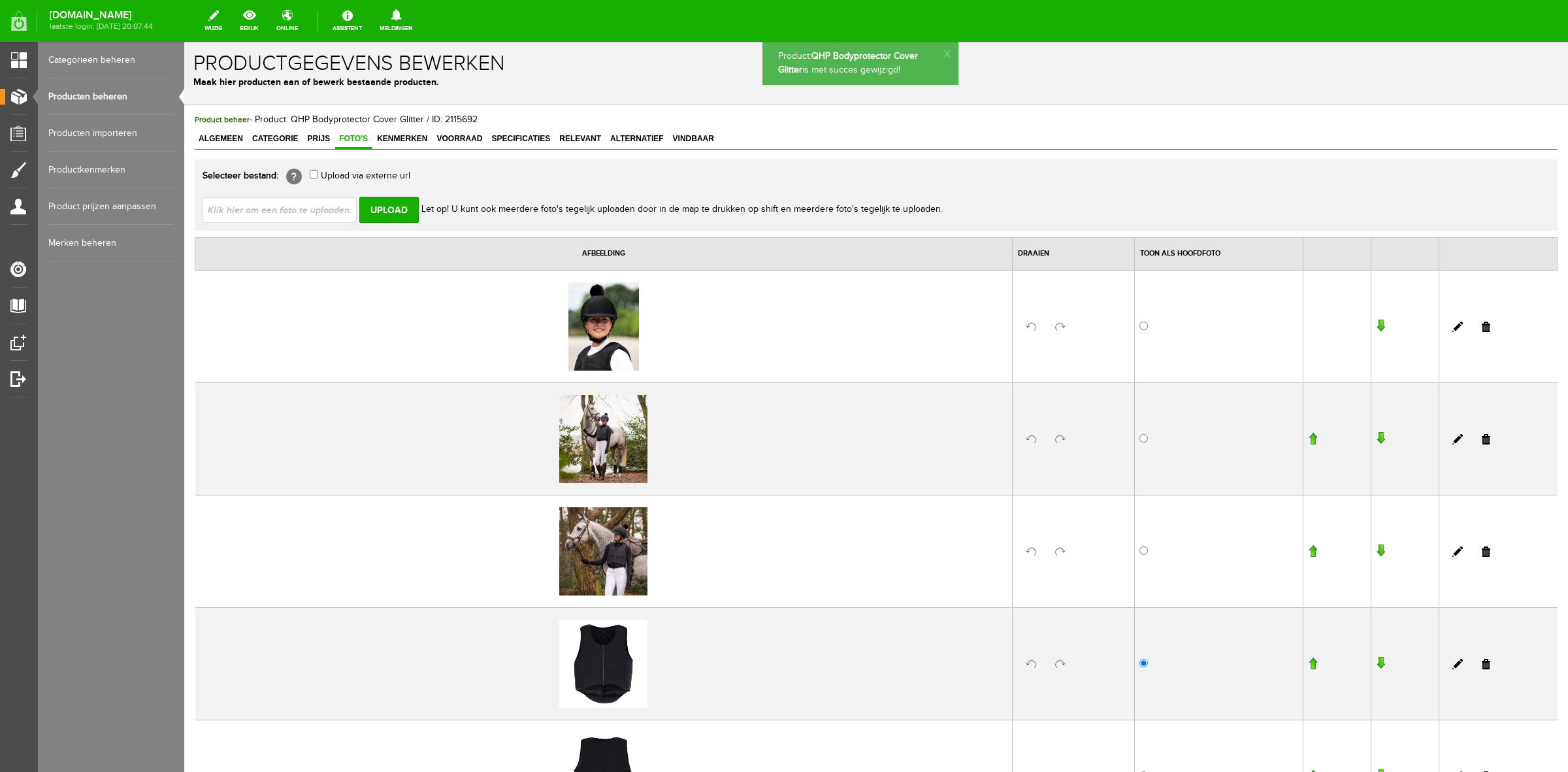
scroll to position [0, 0]
click at [118, 92] on link "Producten beheren" at bounding box center [111, 97] width 126 height 37
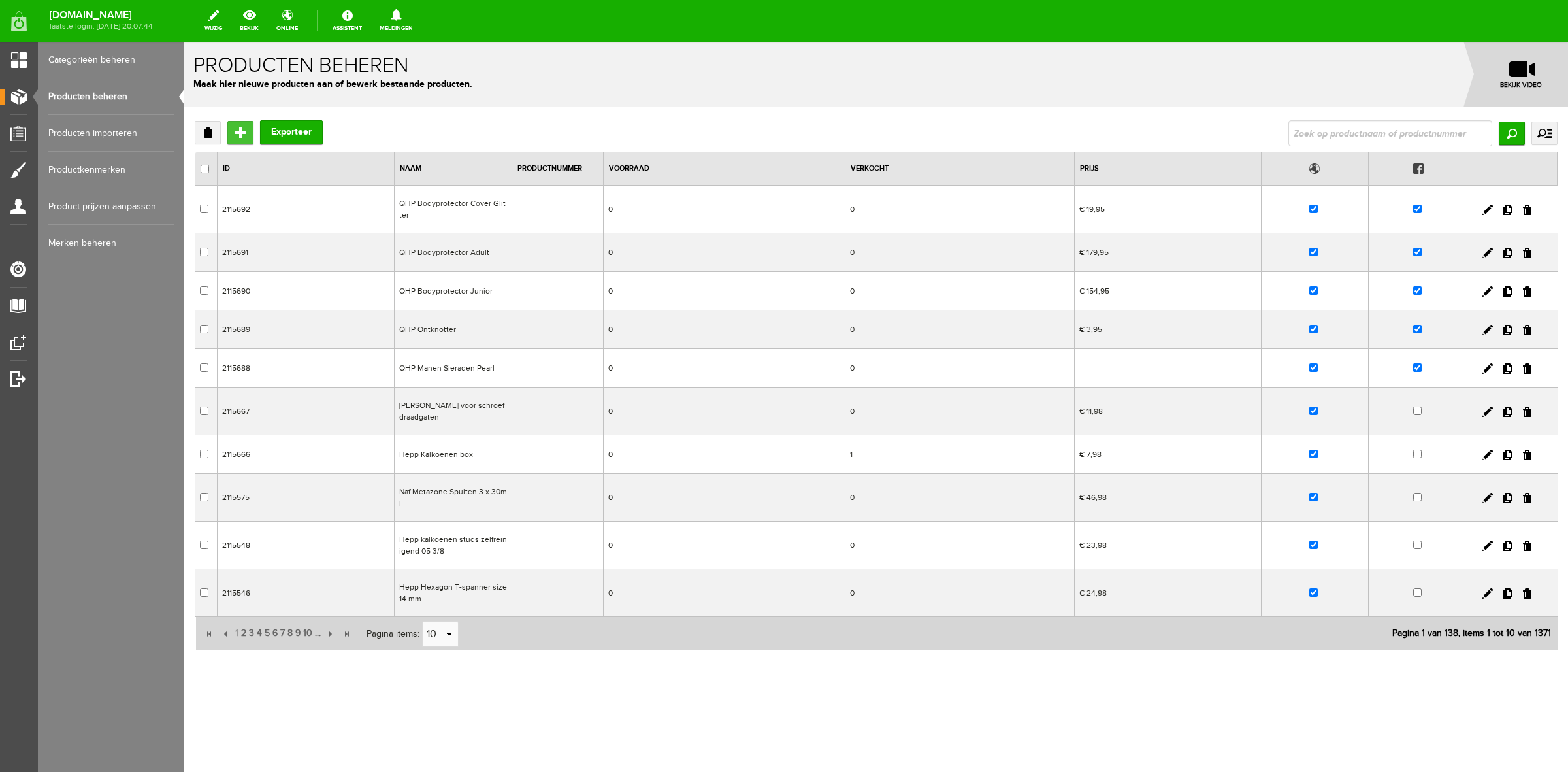
click at [244, 132] on input "Toevoegen" at bounding box center [240, 132] width 26 height 23
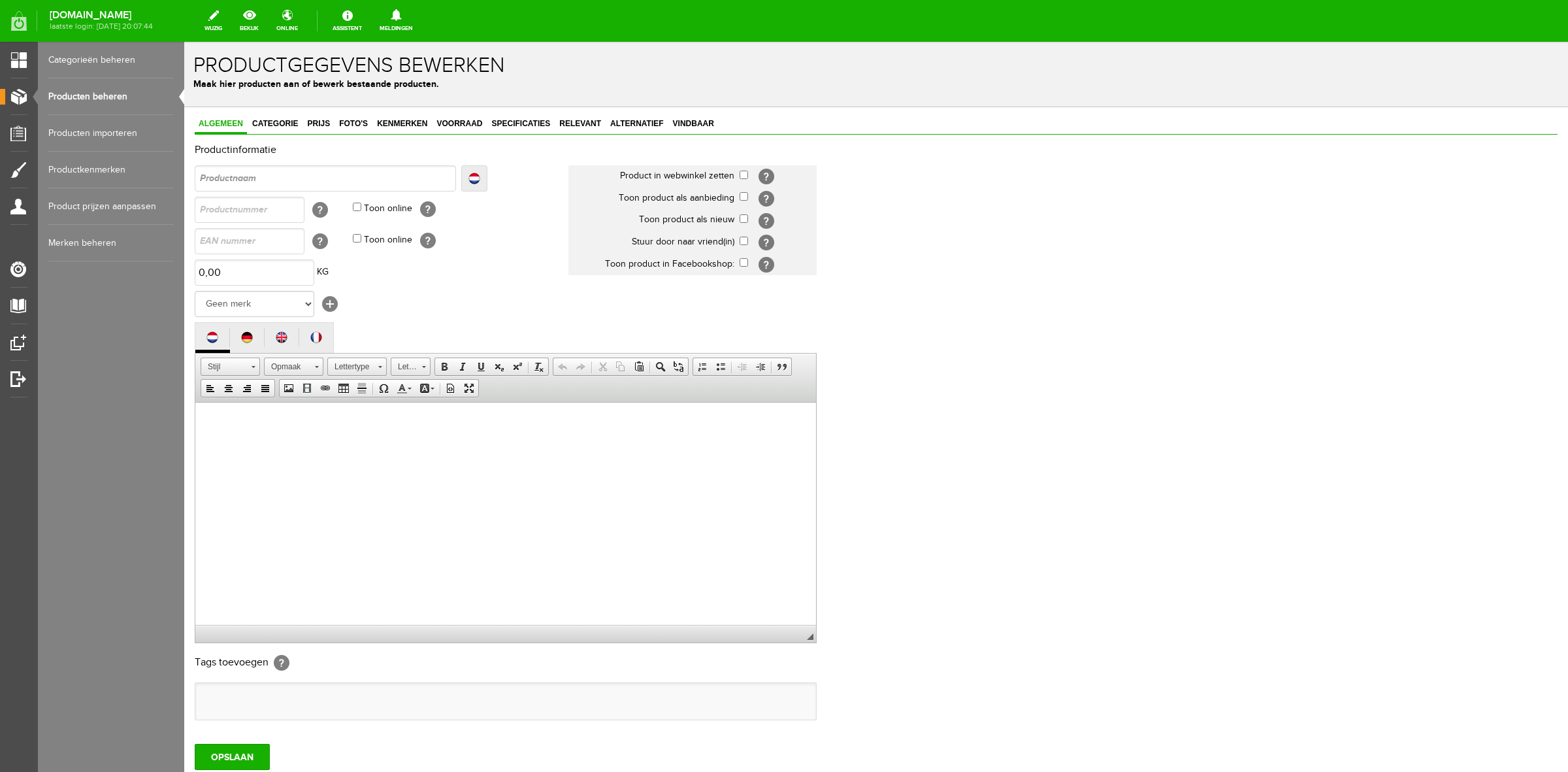
click at [329, 442] on html at bounding box center [506, 422] width 621 height 40
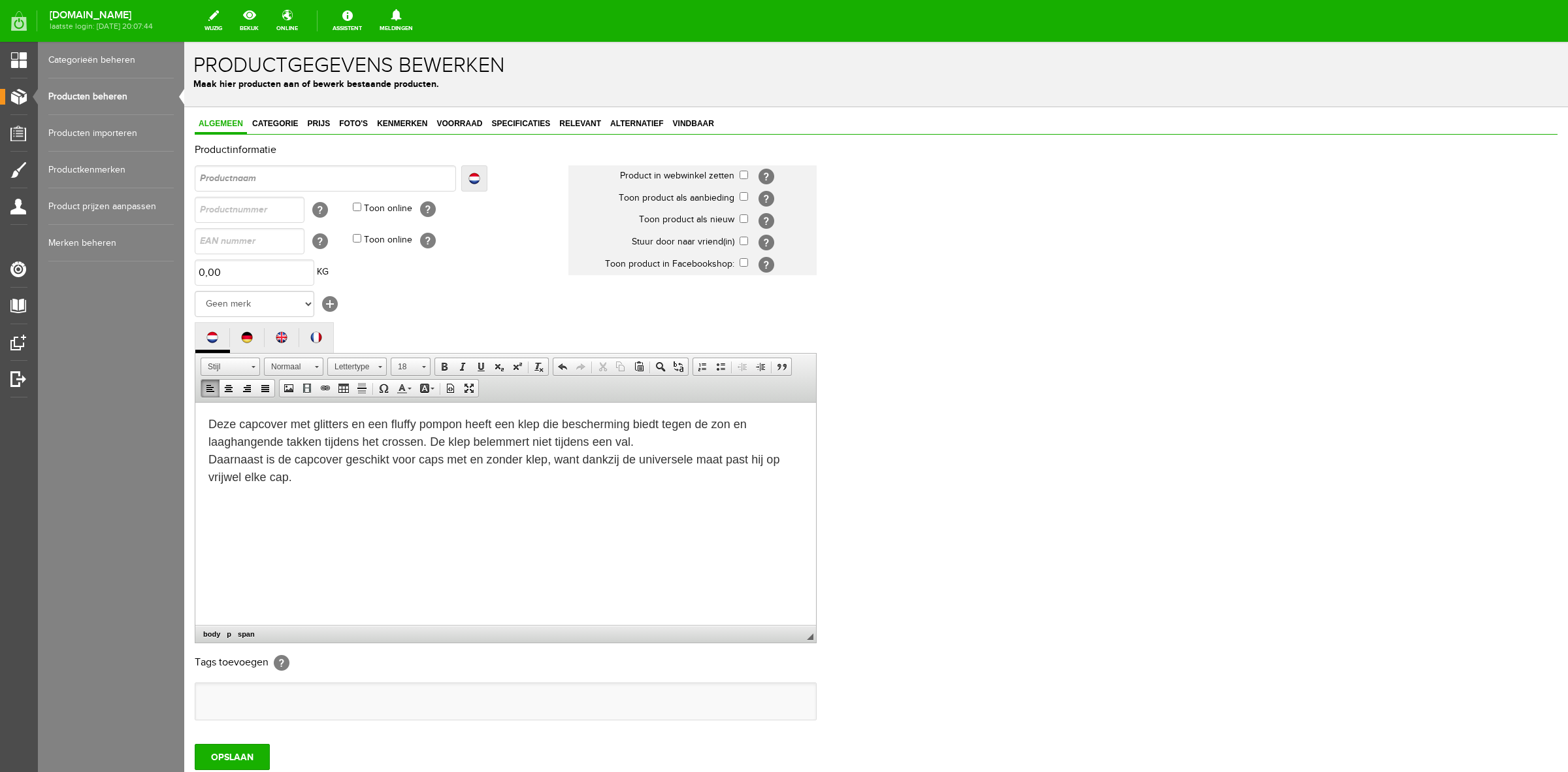
click at [374, 495] on html "Deze capcover met glitters en een fluffy pompon heeft een klep die bescherming …" at bounding box center [506, 450] width 621 height 97
click at [326, 178] on input "text" at bounding box center [326, 178] width 261 height 26
type input "Q"
type input "QH"
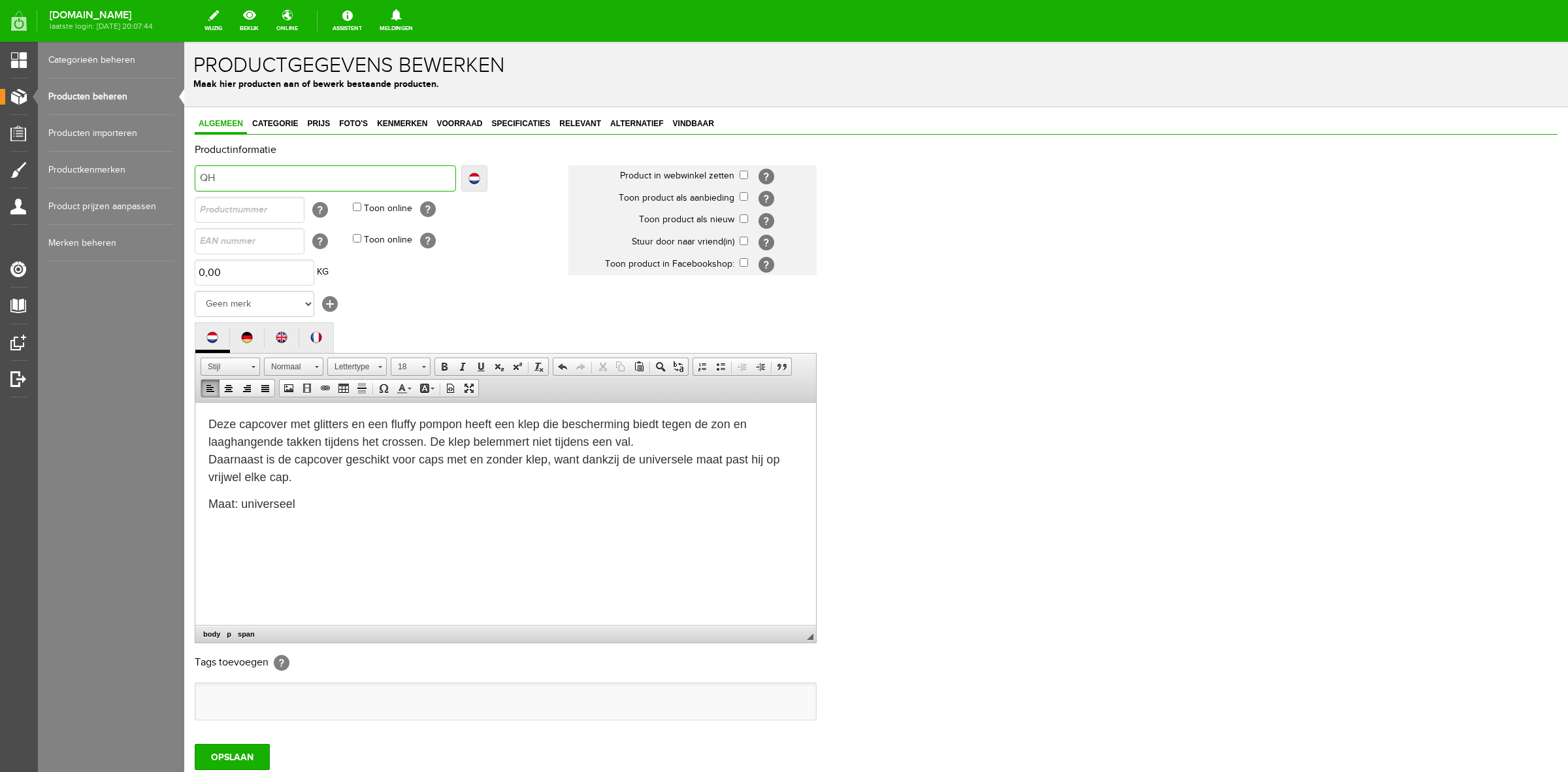
type input "QH"
type input "QHP"
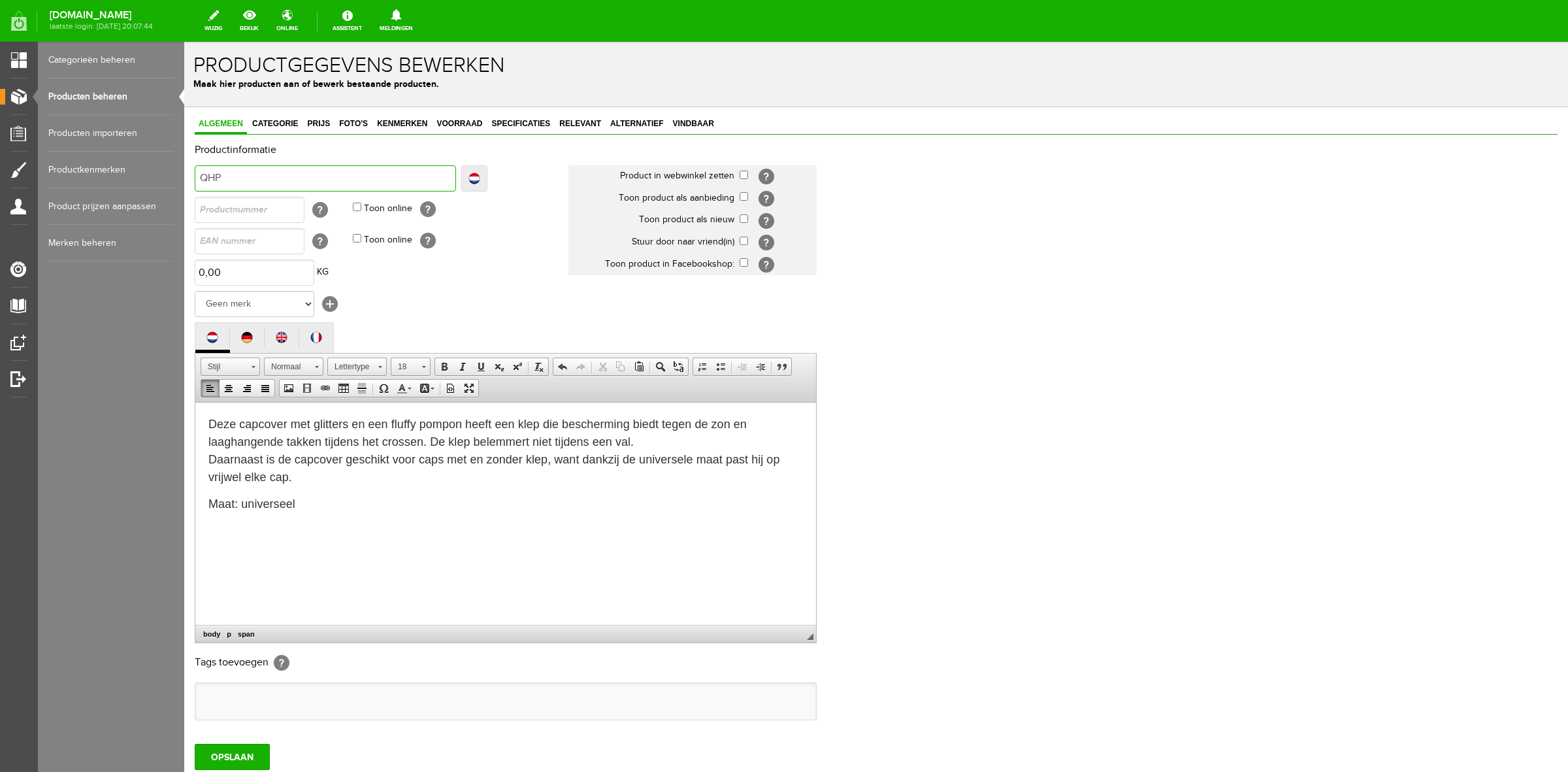
type input "QHP C"
type input "QHP Ca"
type input "QHP Cap"
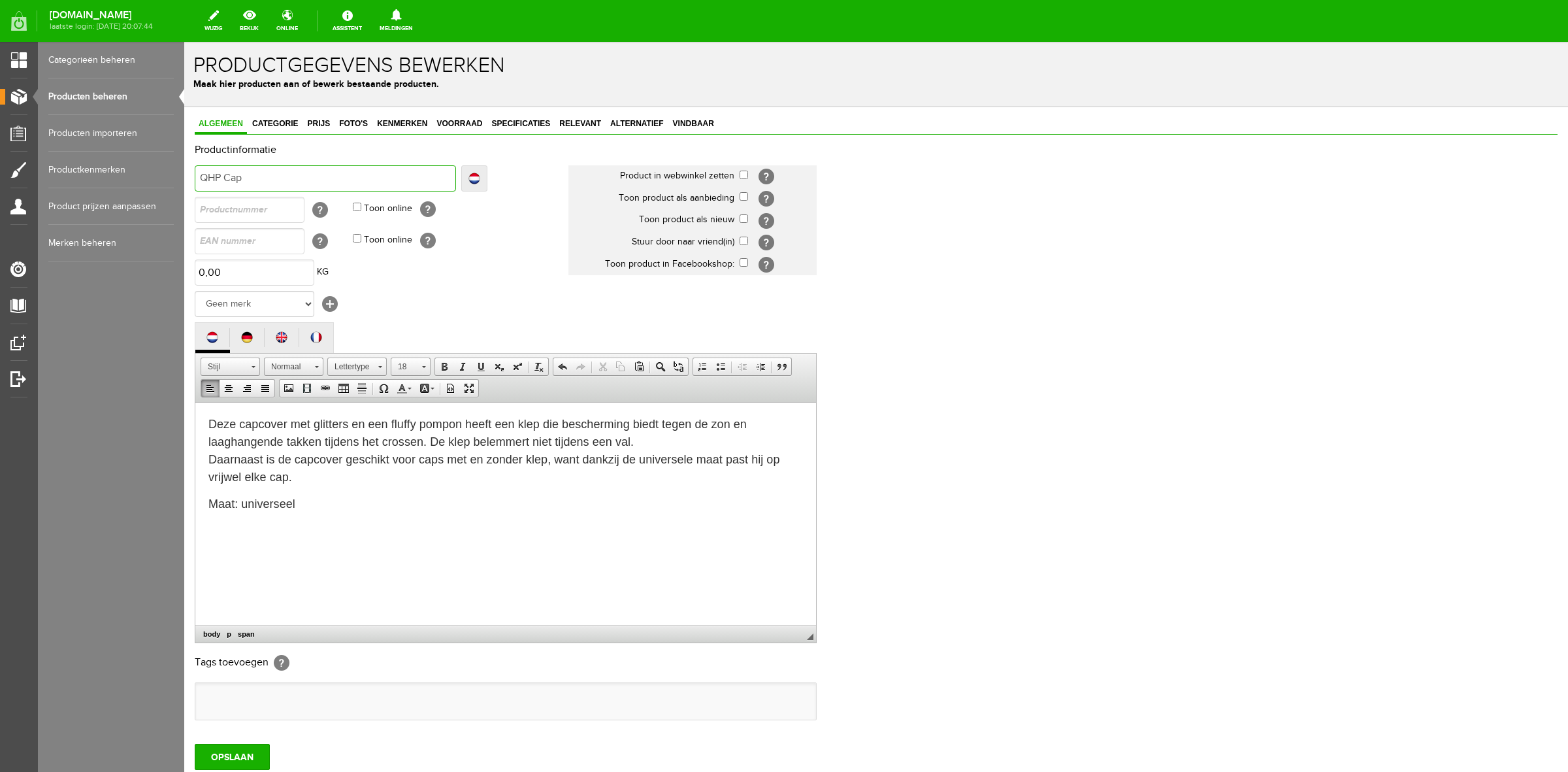
type input "QHP Cap"
type input "QHP Cap C"
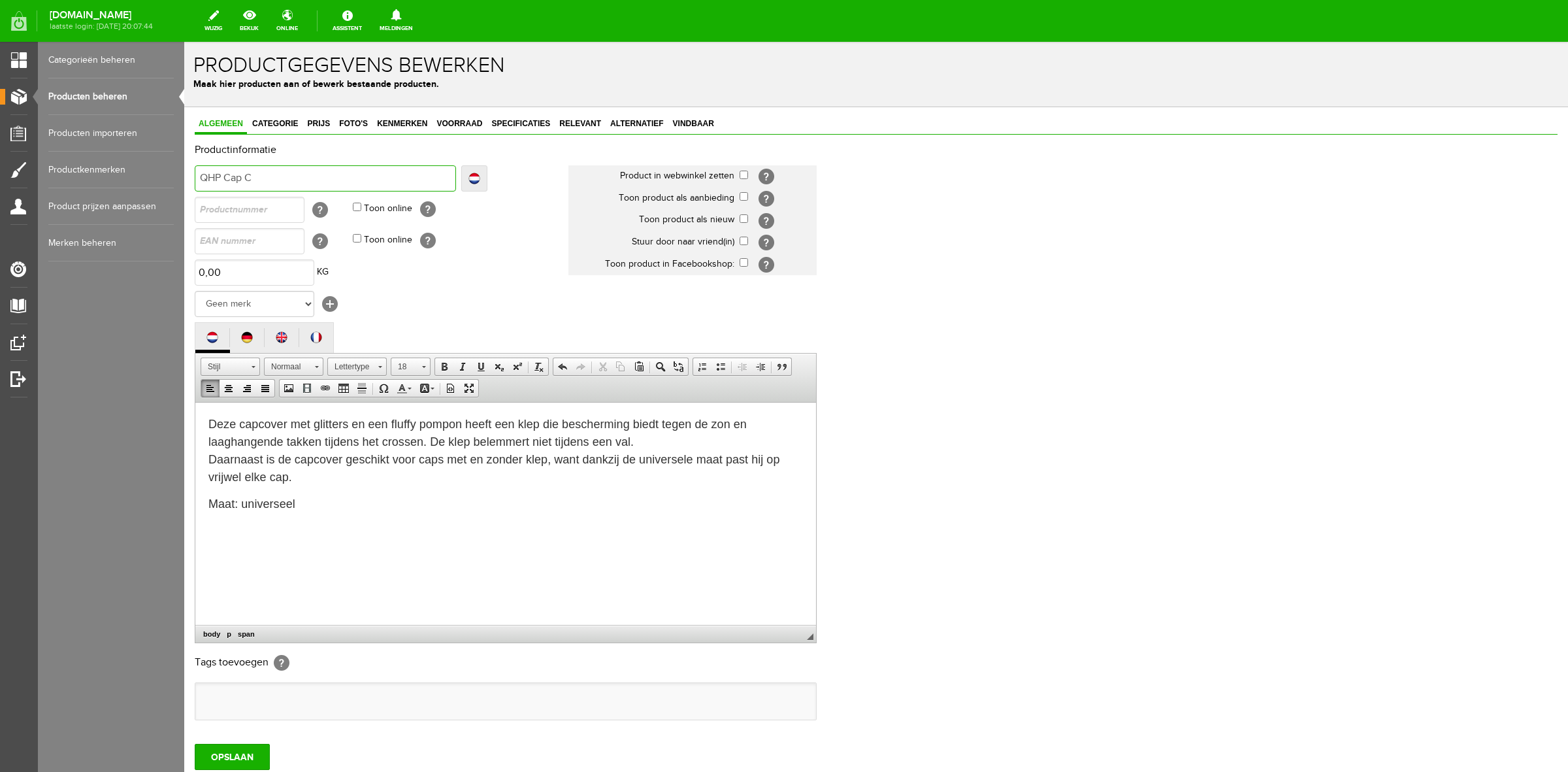
type input "QHP Cap Co"
type input "QHP Cap Cov"
type input "QHP Cap Cover"
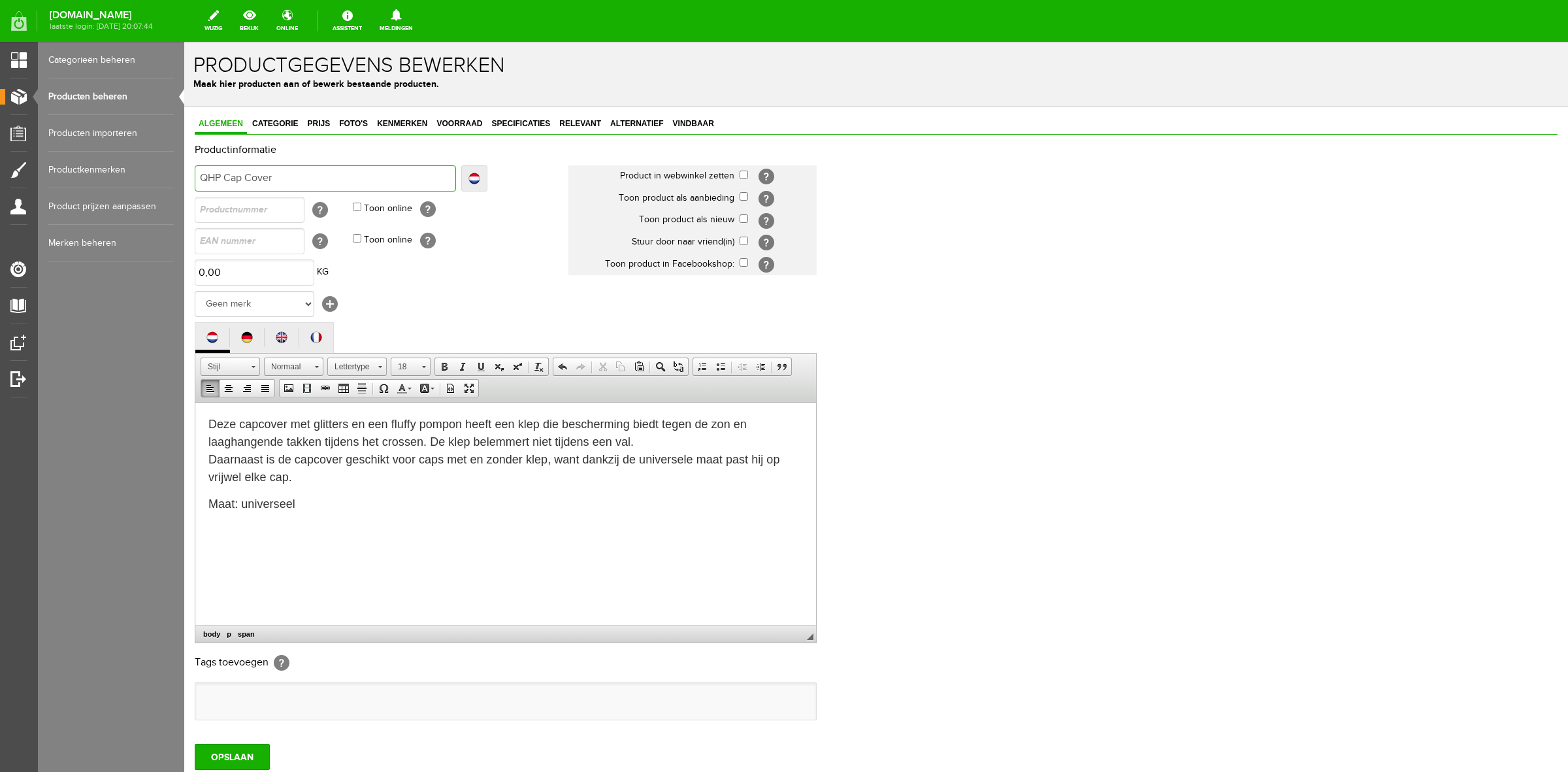
type input "QHP Cap Cover"
type input "QHP Cap Cover G"
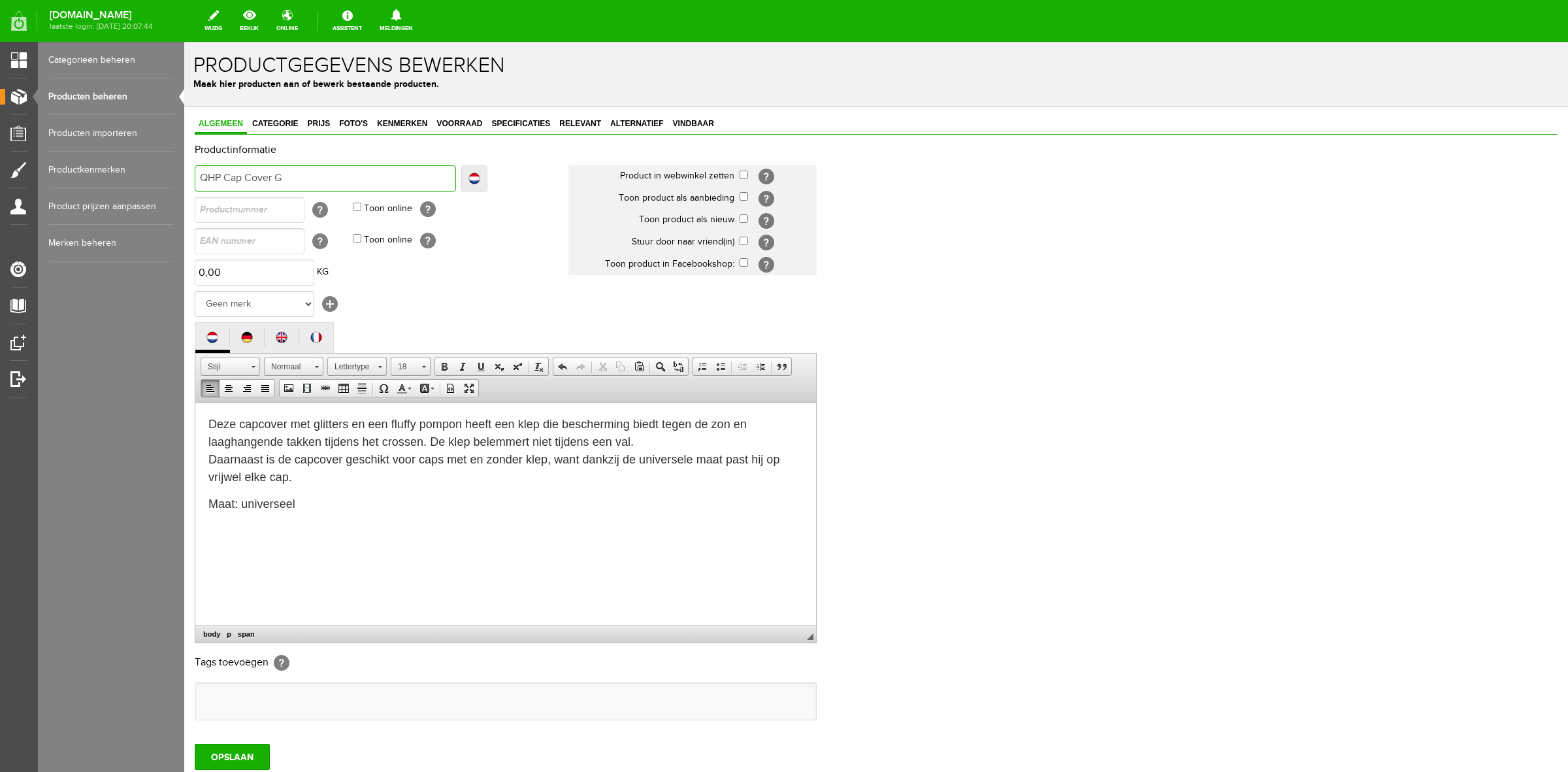
type input "QHP Cap Cover Gl"
type input "QHP Cap Cover Gli"
type input "QHP Cap Cover Glit"
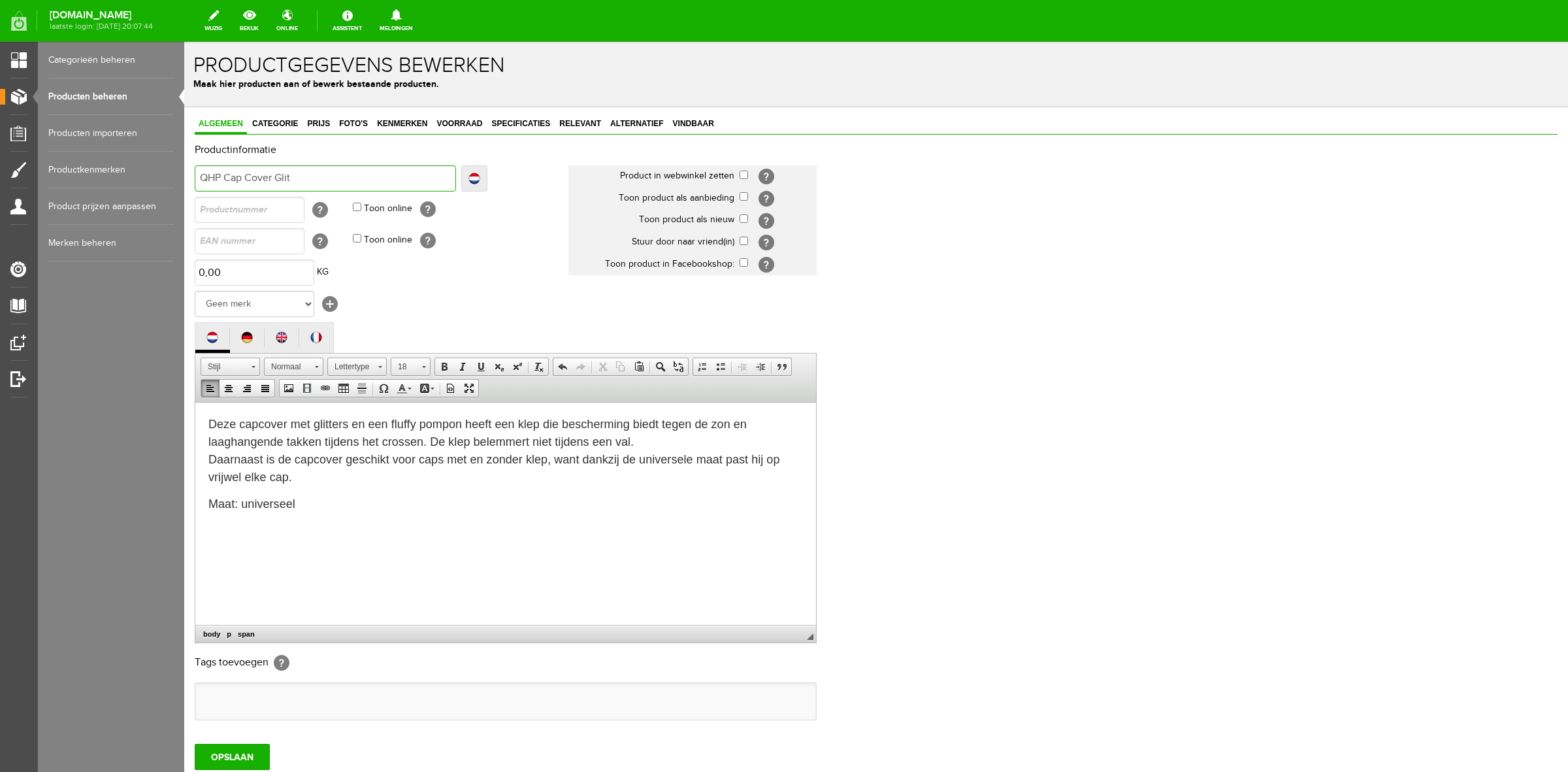
type input "QHP Cap Cover Glit"
type input "QHP Cap Cover Glitt"
type input "QHP Cap Cover Glitte"
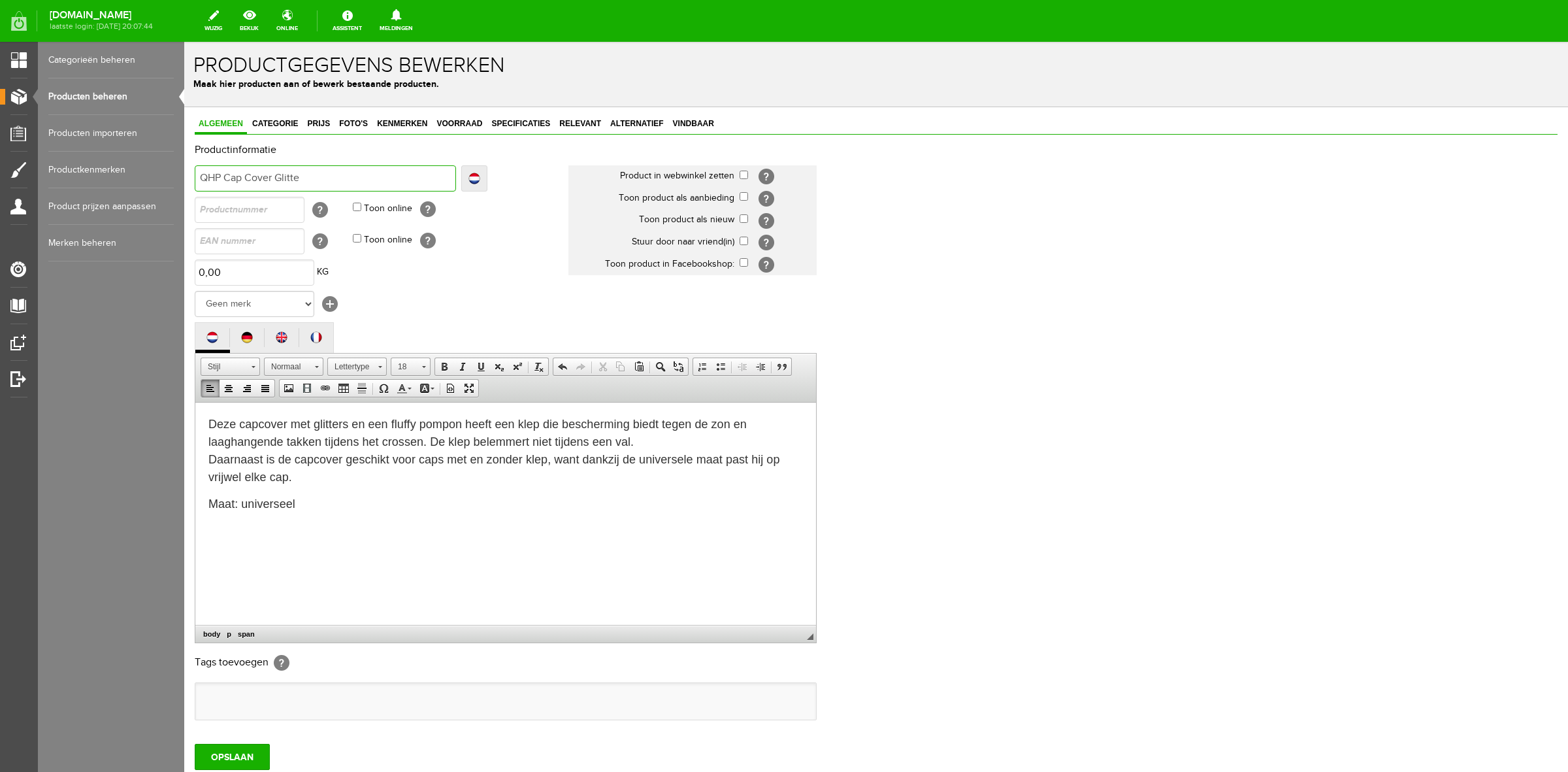
type input "QHP Cap Cover Glitt"
type input "QHP Cap Cover Glit"
type input "QHP Cap Cover Glitt"
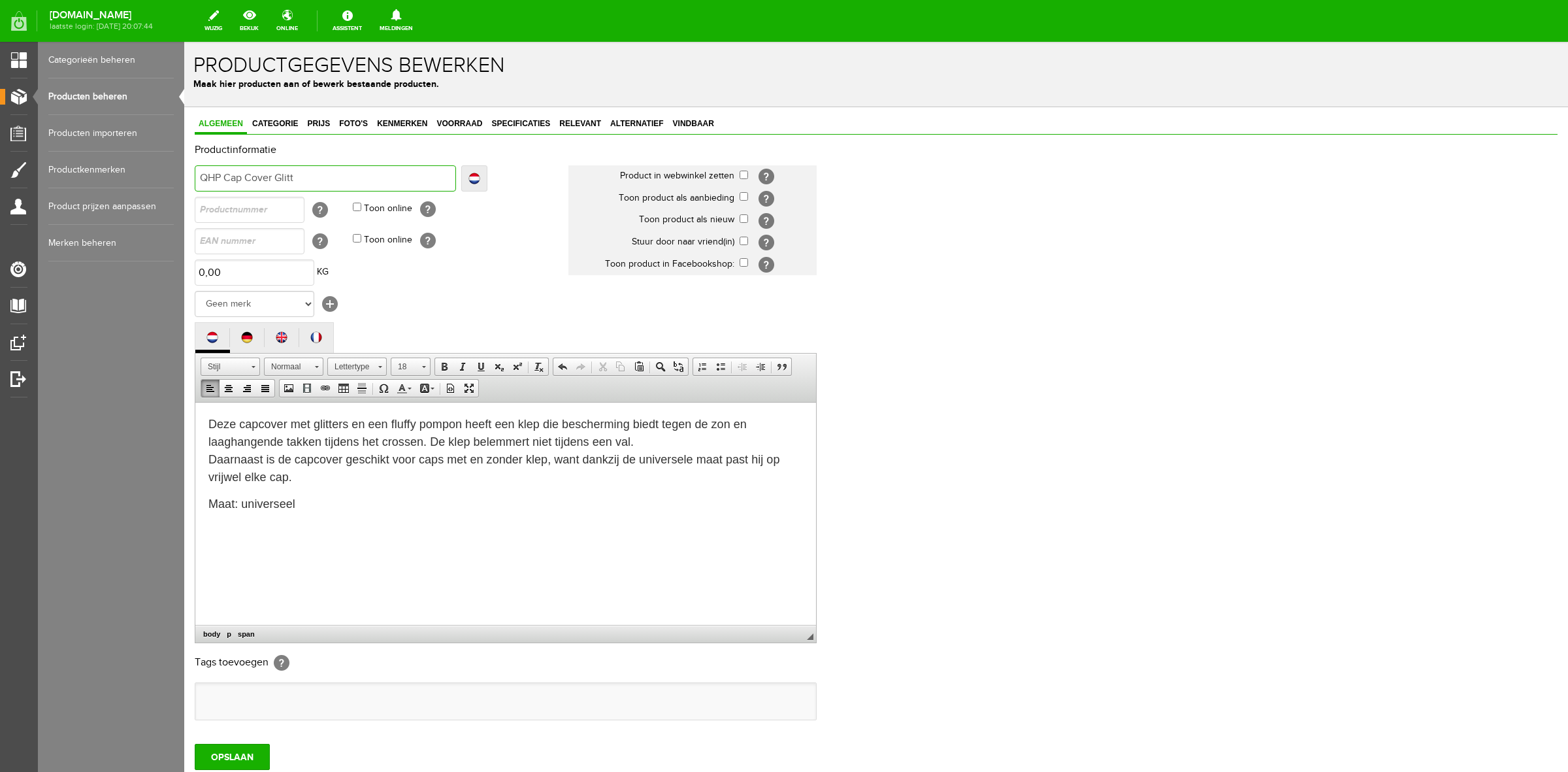
type input "QHP Cap Cover Glitt"
type input "QHP Cap Cover Glitter"
click at [255, 301] on select "Geen merk [PERSON_NAME] Robinson Segura Airbag HesTec FreeJump Westropp Fenwick…" at bounding box center [254, 303] width 120 height 26
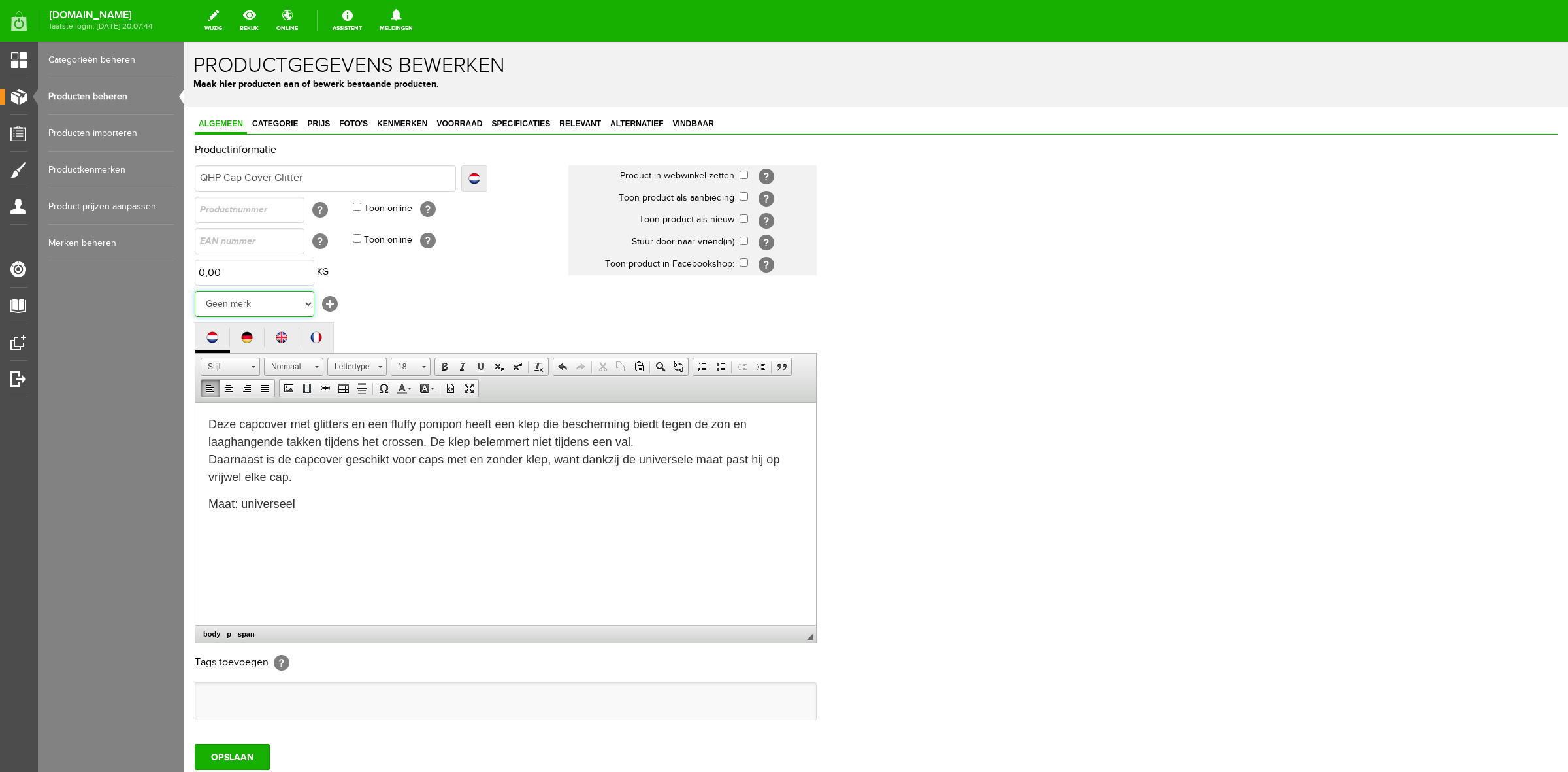
select select "159091"
click at [195, 291] on select "Geen merk [PERSON_NAME] Robinson Segura Airbag HesTec FreeJump Westropp Fenwick…" at bounding box center [254, 303] width 120 height 26
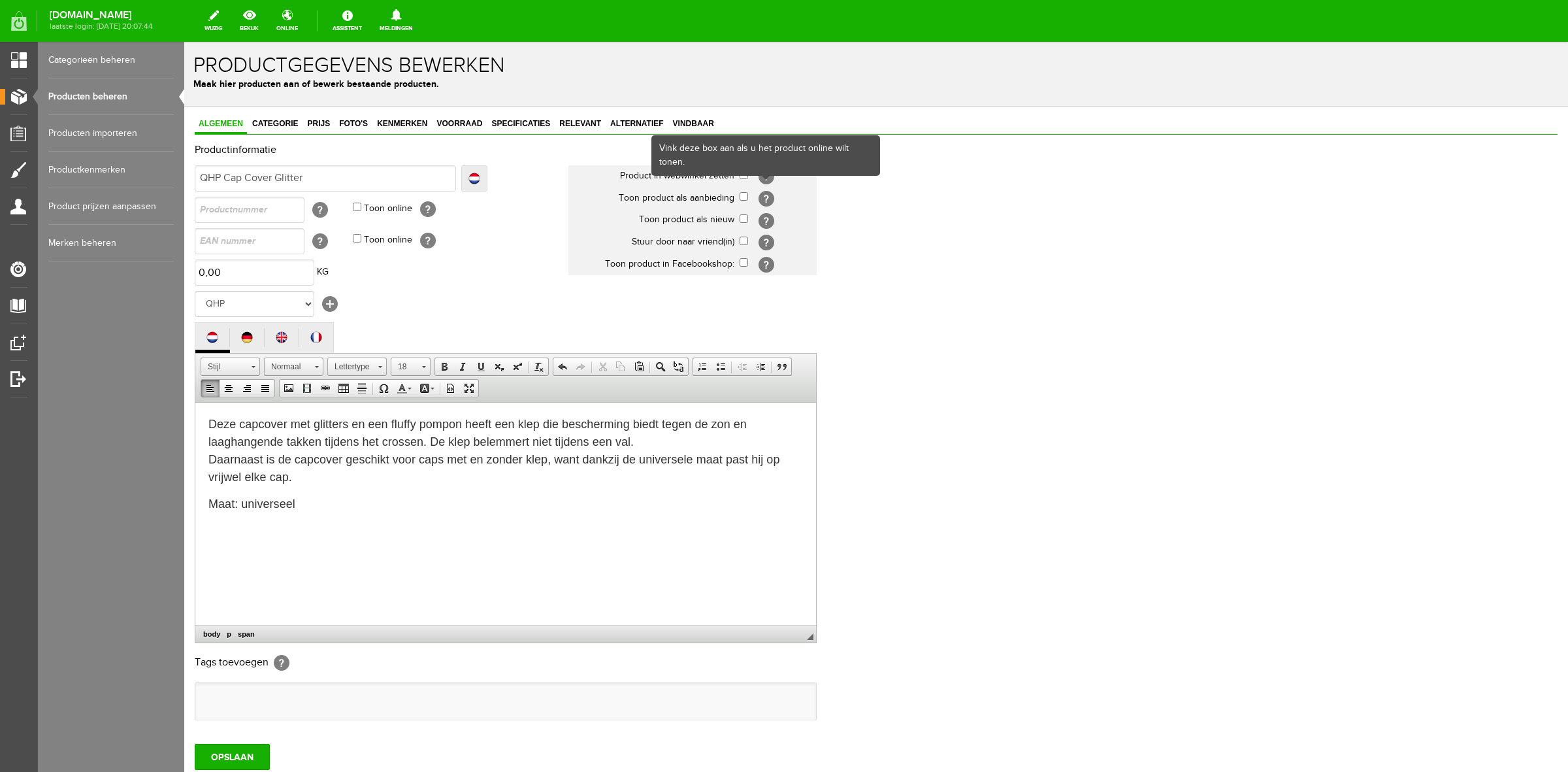
click at [743, 172] on div "Vink deze box aan als u het product online wilt tonen." at bounding box center [766, 155] width 226 height 38
click at [743, 174] on input "checkbox" at bounding box center [744, 175] width 8 height 8
checkbox input "true"
click at [746, 239] on input "checkbox" at bounding box center [744, 241] width 8 height 8
checkbox input "true"
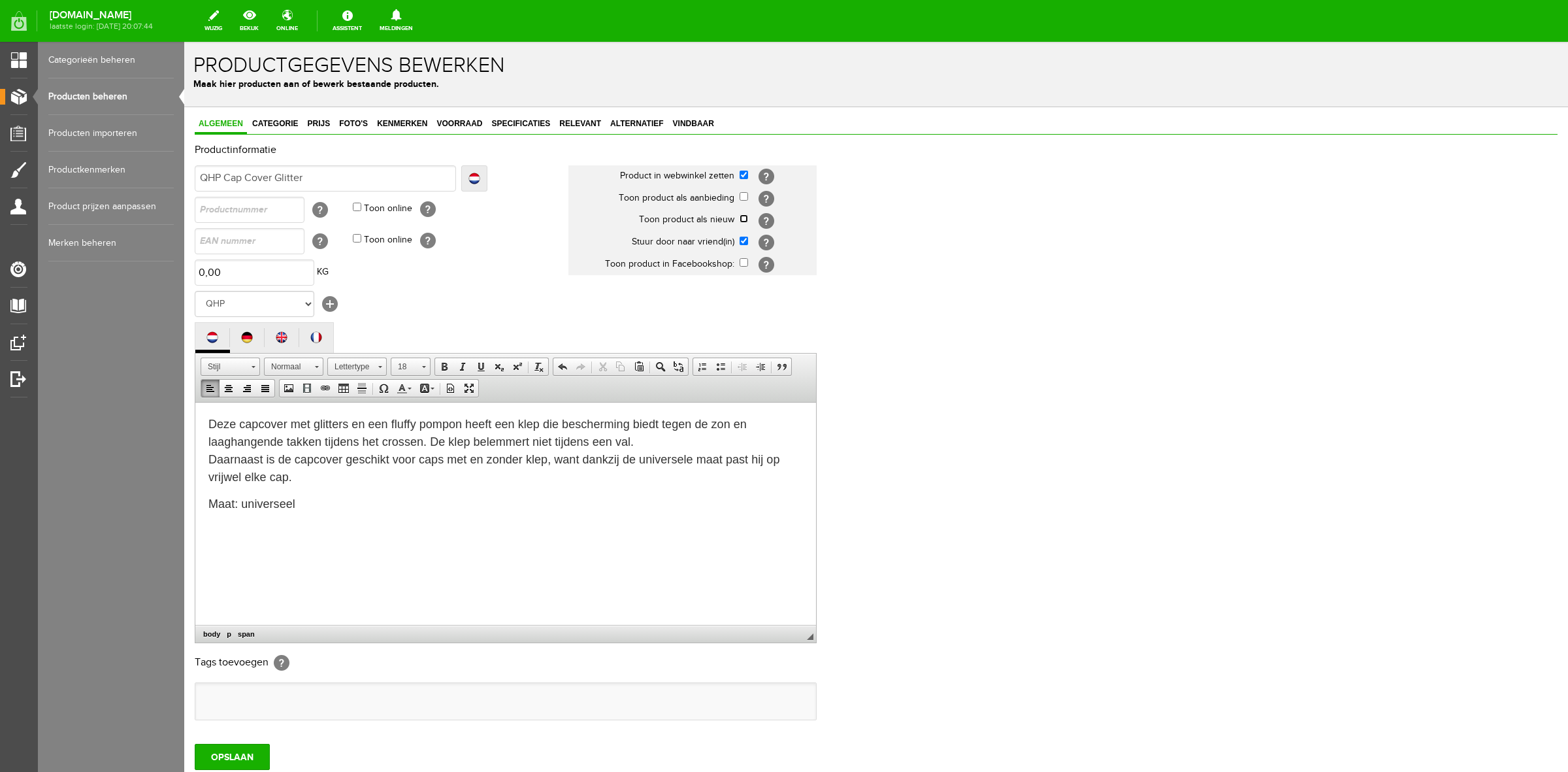
click at [748, 214] on input "checkbox" at bounding box center [744, 219] width 8 height 8
checkbox input "true"
click at [743, 258] on input "checkbox" at bounding box center [744, 262] width 8 height 8
checkbox input "true"
click at [294, 122] on span "Categorie" at bounding box center [275, 123] width 54 height 9
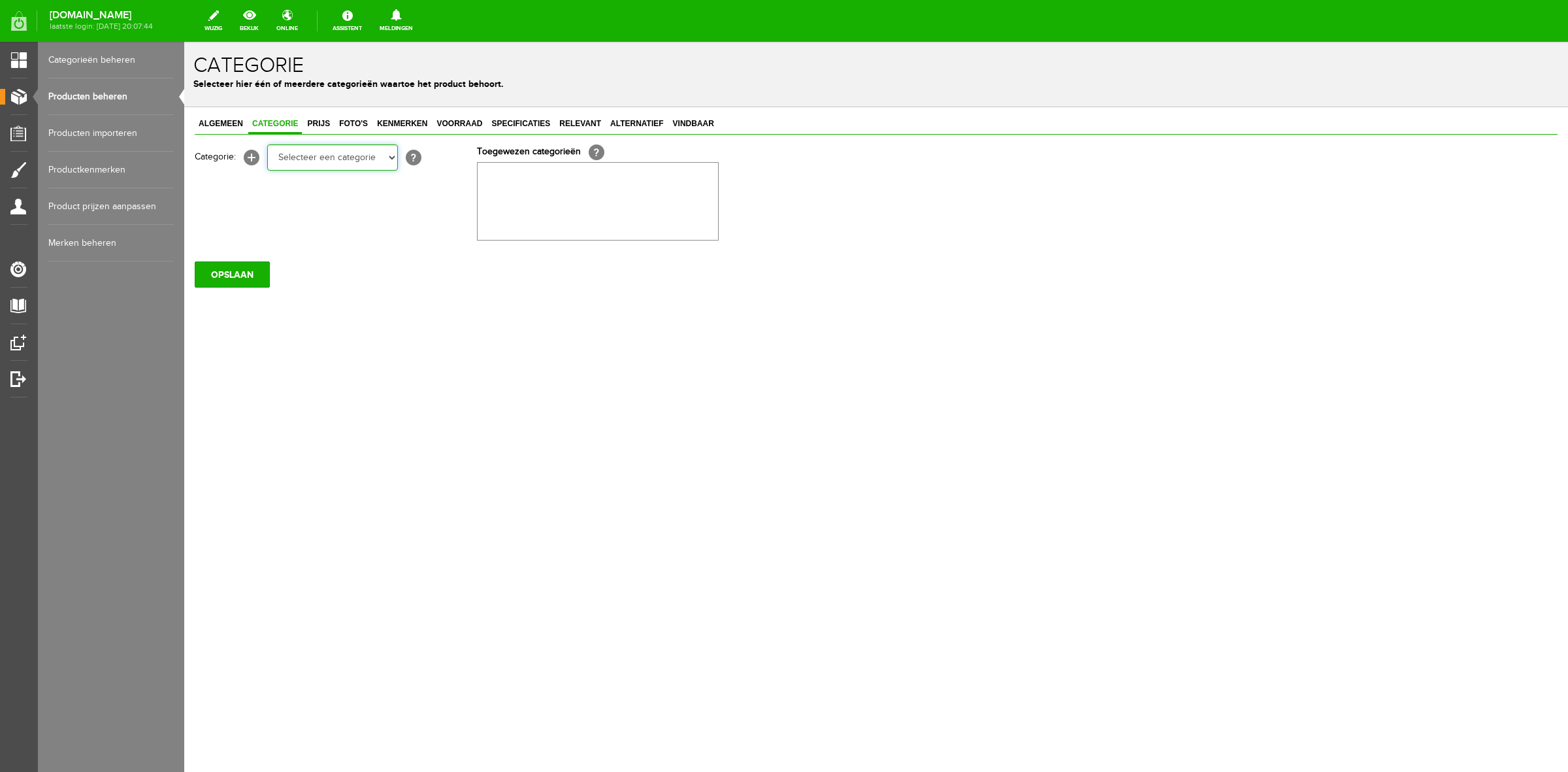
click at [326, 155] on select "Selecteer een categorie Sale Bodyprotector Outlet [PERSON_NAME] AW24 Hoofdsteln…" at bounding box center [332, 157] width 131 height 26
click at [326, 154] on select "Selecteer een categorie Sale Bodyprotector Outlet [PERSON_NAME] AW24 Hoofdsteln…" at bounding box center [332, 157] width 131 height 26
select select "132706"
click at [267, 145] on select "Selecteer een categorie Sale Bodyprotector Outlet [PERSON_NAME] AW24 Hoofdsteln…" at bounding box center [332, 157] width 131 height 26
click at [322, 123] on span "Prijs" at bounding box center [318, 123] width 31 height 9
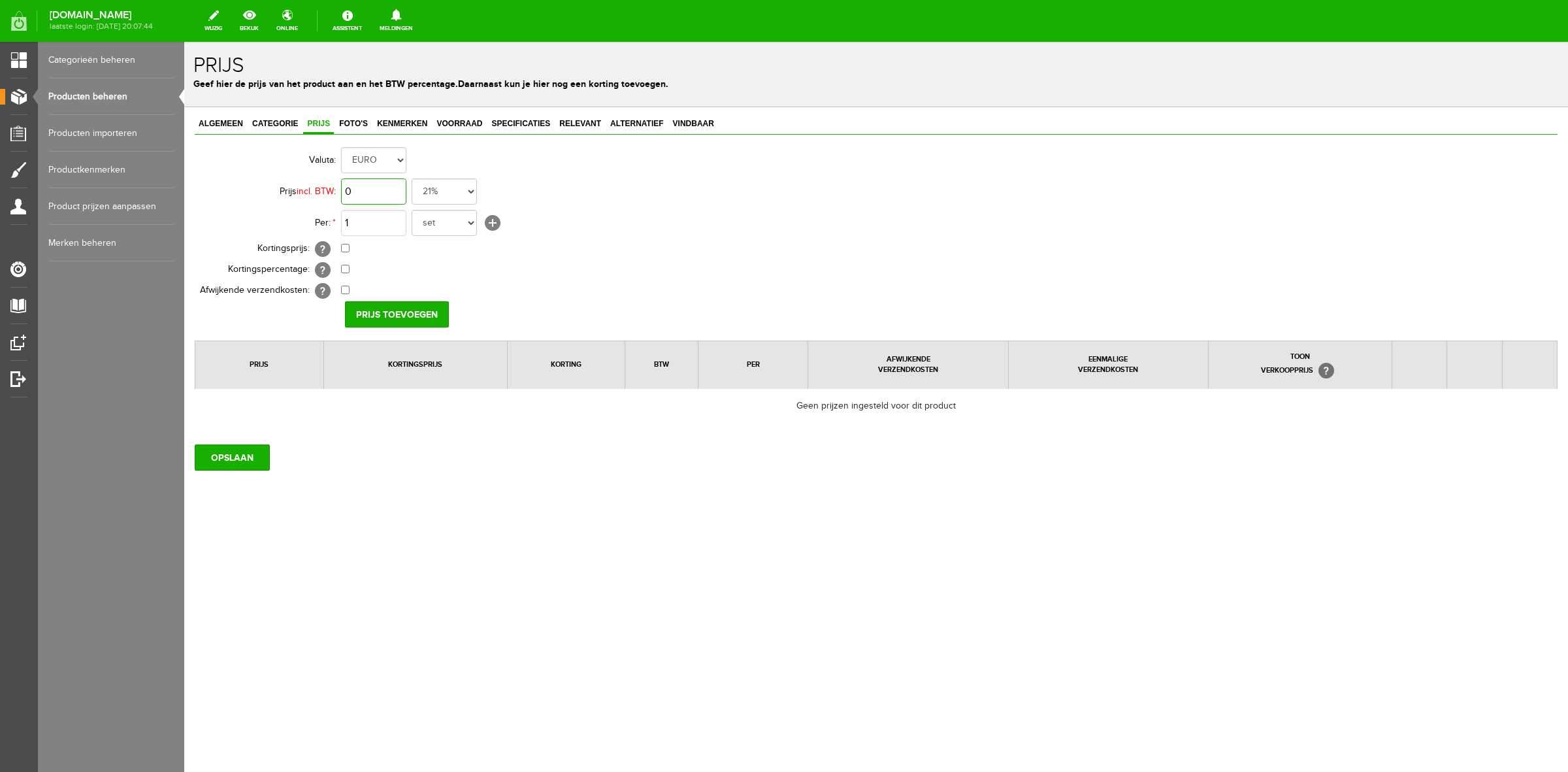
click at [360, 186] on input "0" at bounding box center [373, 191] width 65 height 26
type input "€ 17,95"
click at [451, 225] on select "set rol paar stuks" at bounding box center [445, 223] width 65 height 26
select select "8822"
click at [412, 210] on select "set rol paar stuks" at bounding box center [445, 223] width 65 height 26
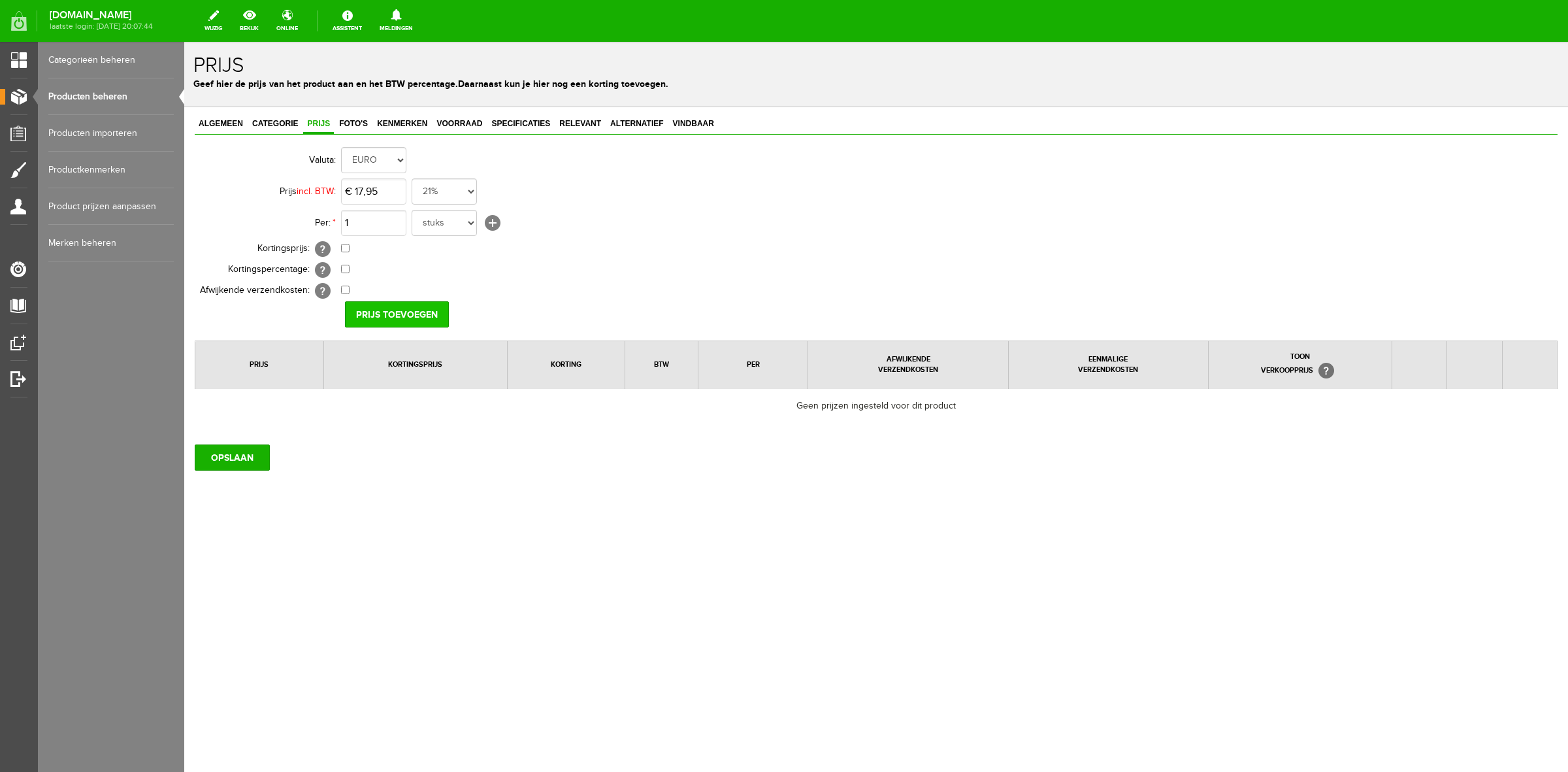
click at [429, 311] on input "Prijs toevoegen" at bounding box center [397, 314] width 104 height 26
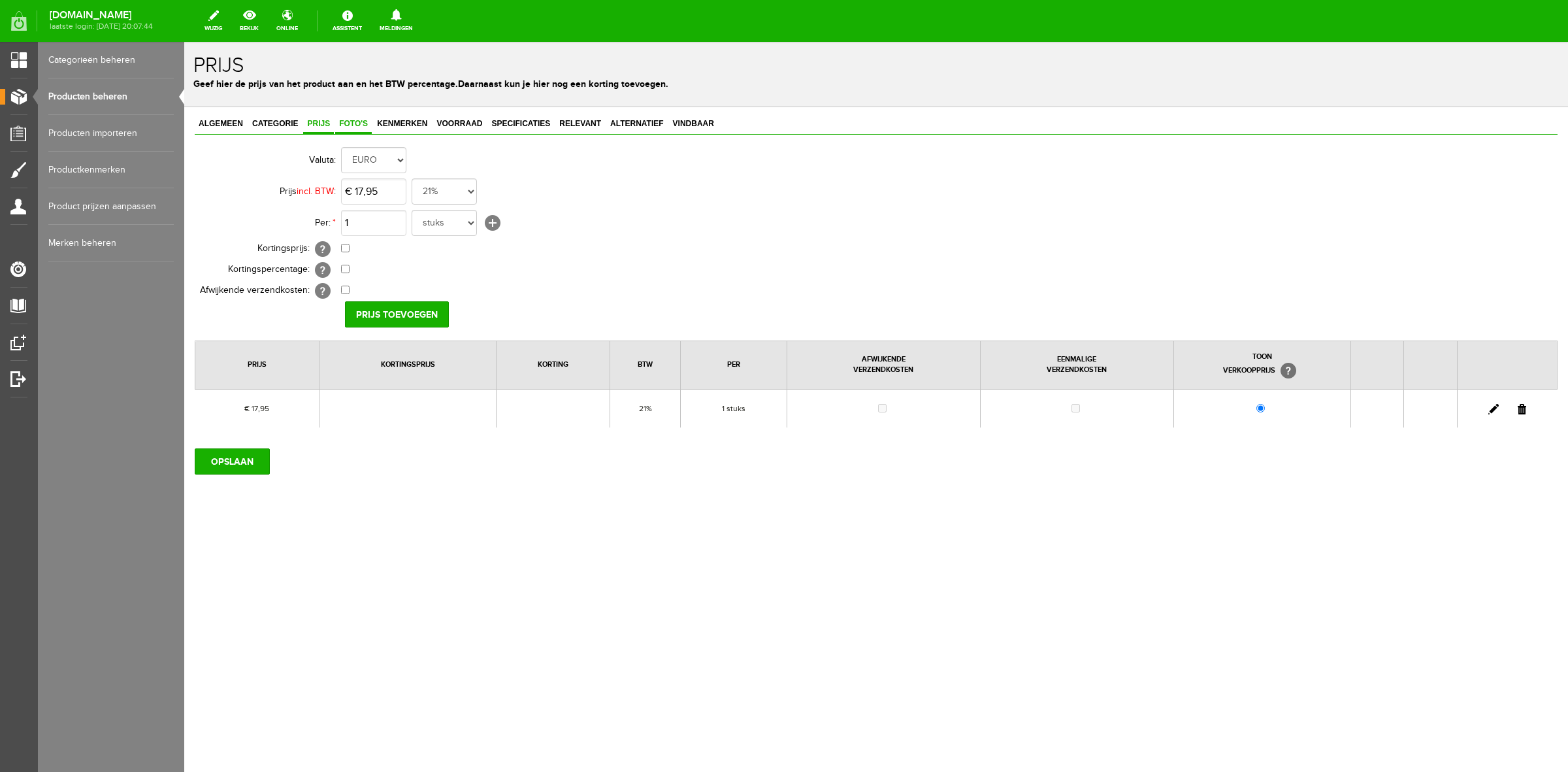
click at [355, 124] on span "Foto's" at bounding box center [353, 123] width 37 height 9
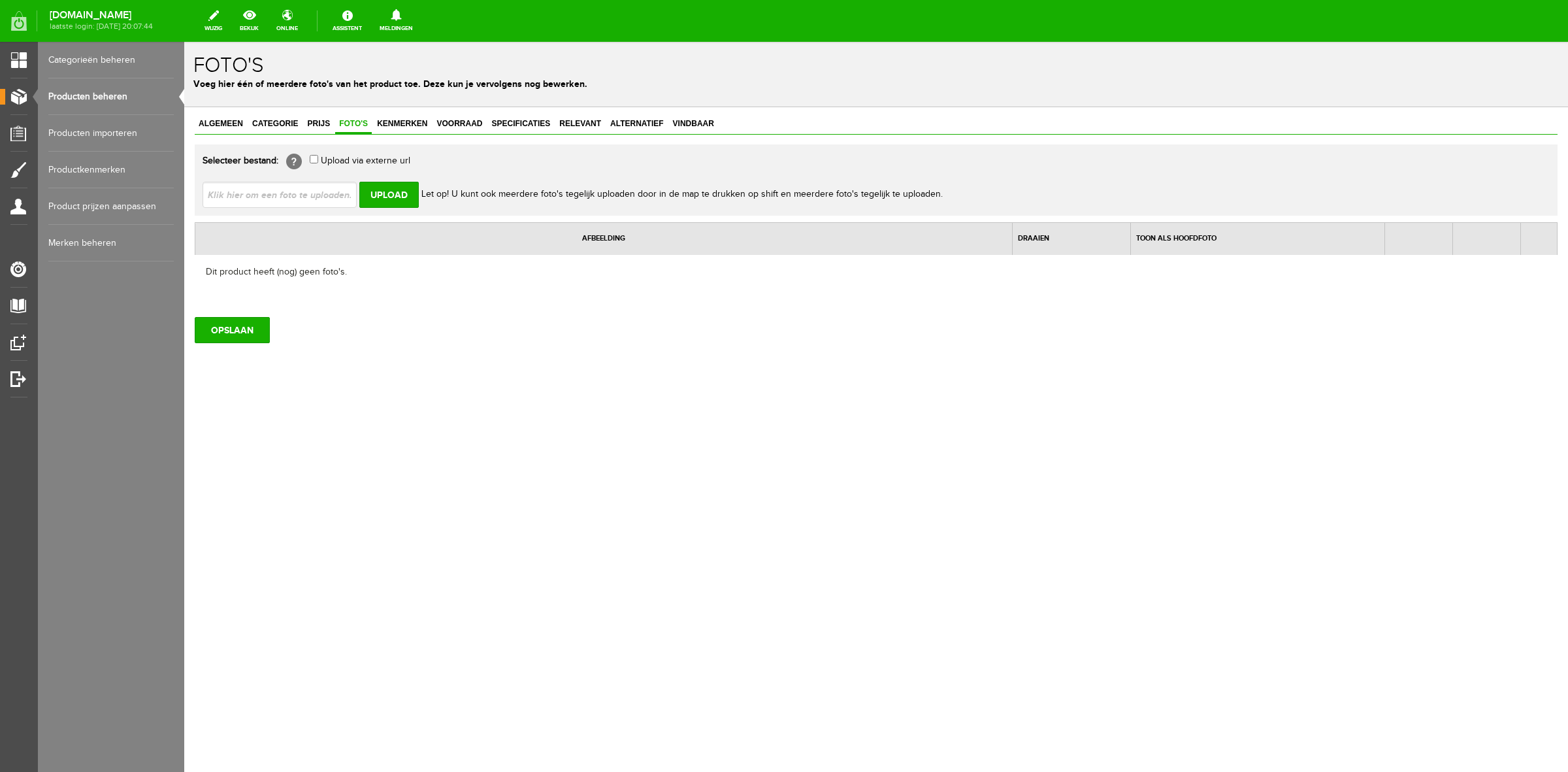
click at [322, 192] on input "file" at bounding box center [285, 194] width 165 height 25
type input "C:\fakepath\8906zw_5.jpg"
type input "8906zw_5.jpg; 8906zw-1_3.jpg; 8906zw-2_2.jpg; 8906zw-3_2.jpg; 8906zw-4_2.jpg; 8…"
click at [377, 193] on input "Upload" at bounding box center [388, 194] width 59 height 26
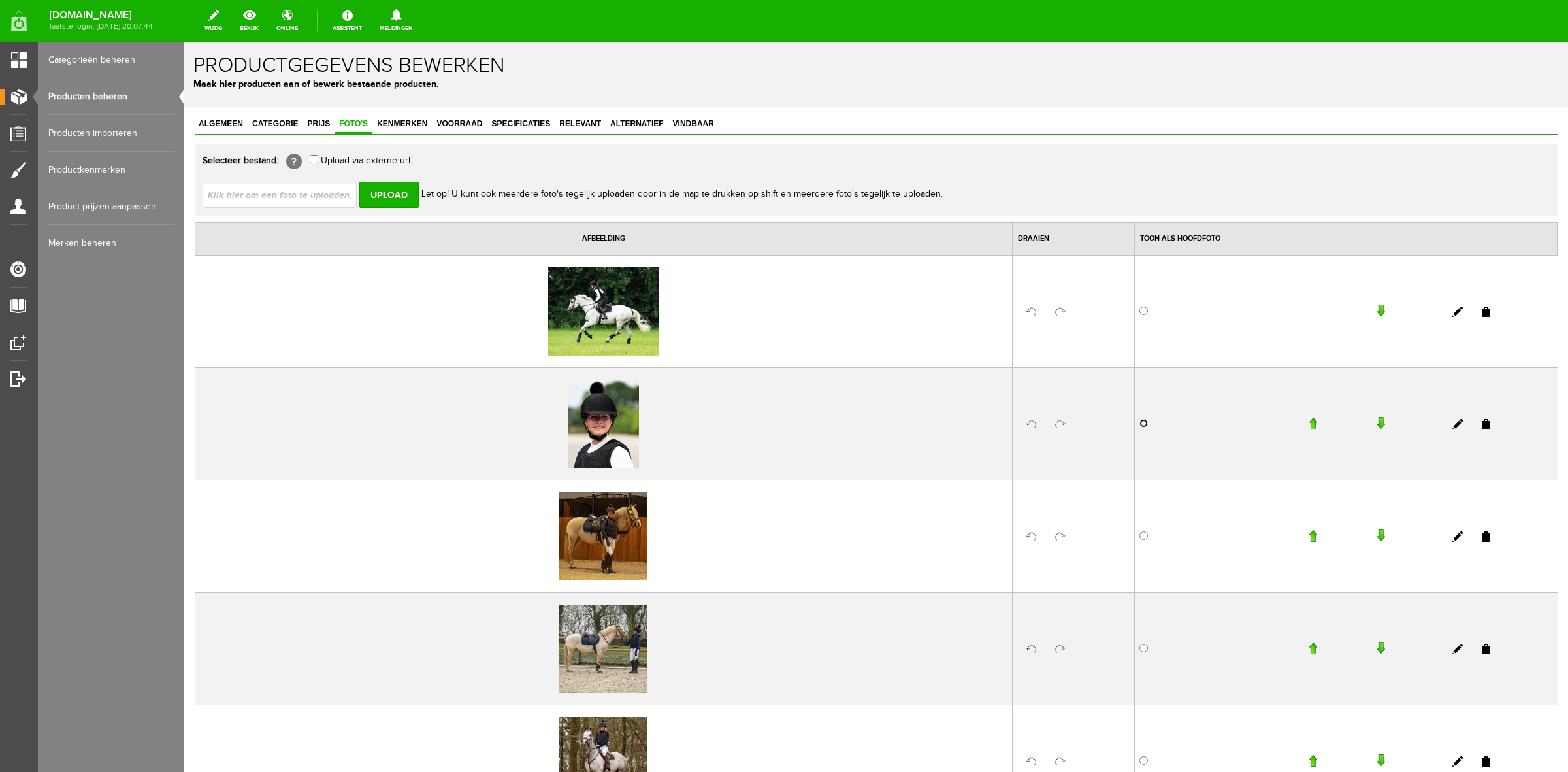
click at [1139, 419] on input "radio" at bounding box center [1144, 423] width 8 height 8
radio input "true"
click at [407, 130] on link "Kenmerken" at bounding box center [402, 124] width 58 height 19
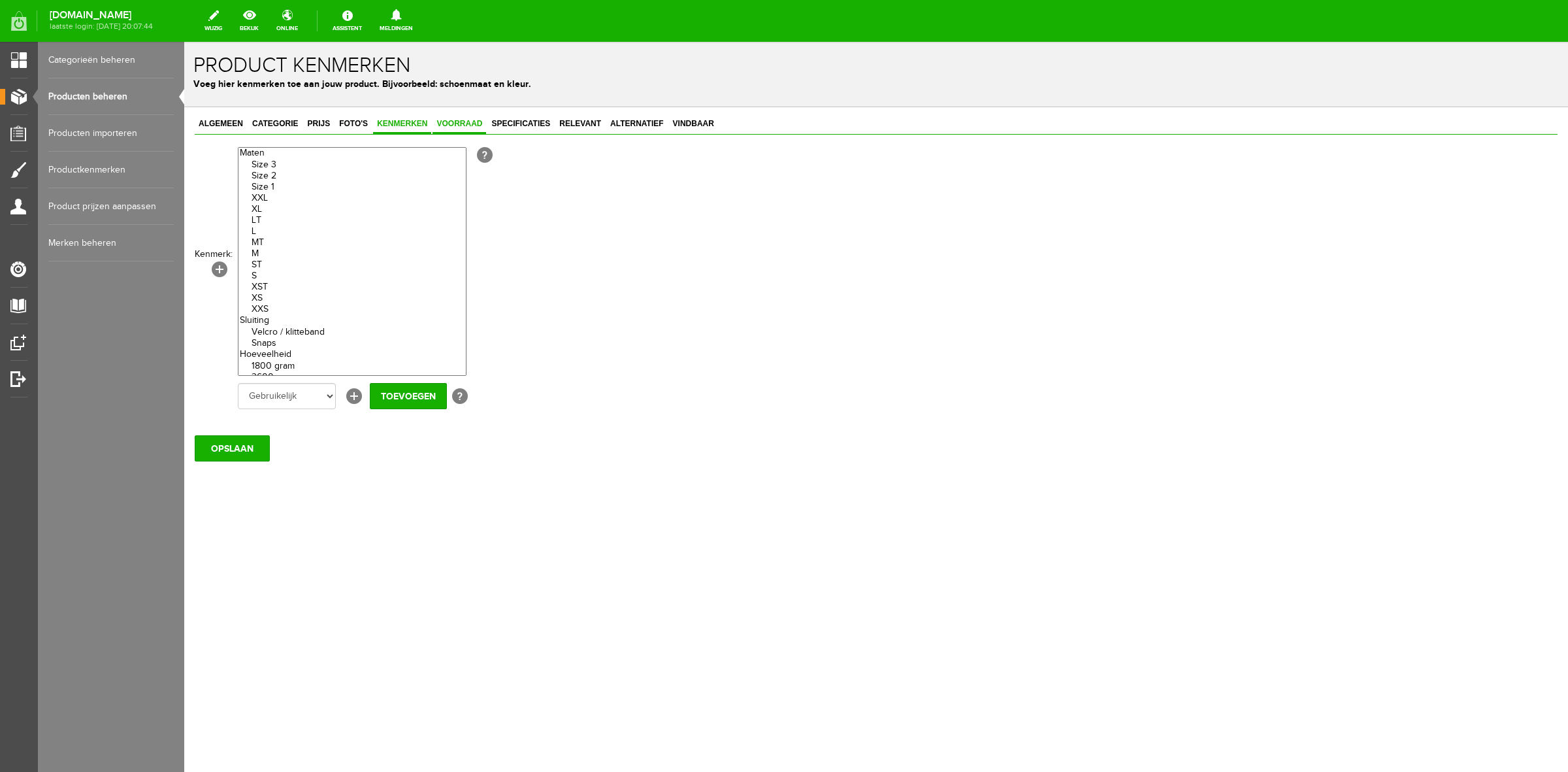
click at [468, 122] on span "Voorraad" at bounding box center [460, 123] width 54 height 9
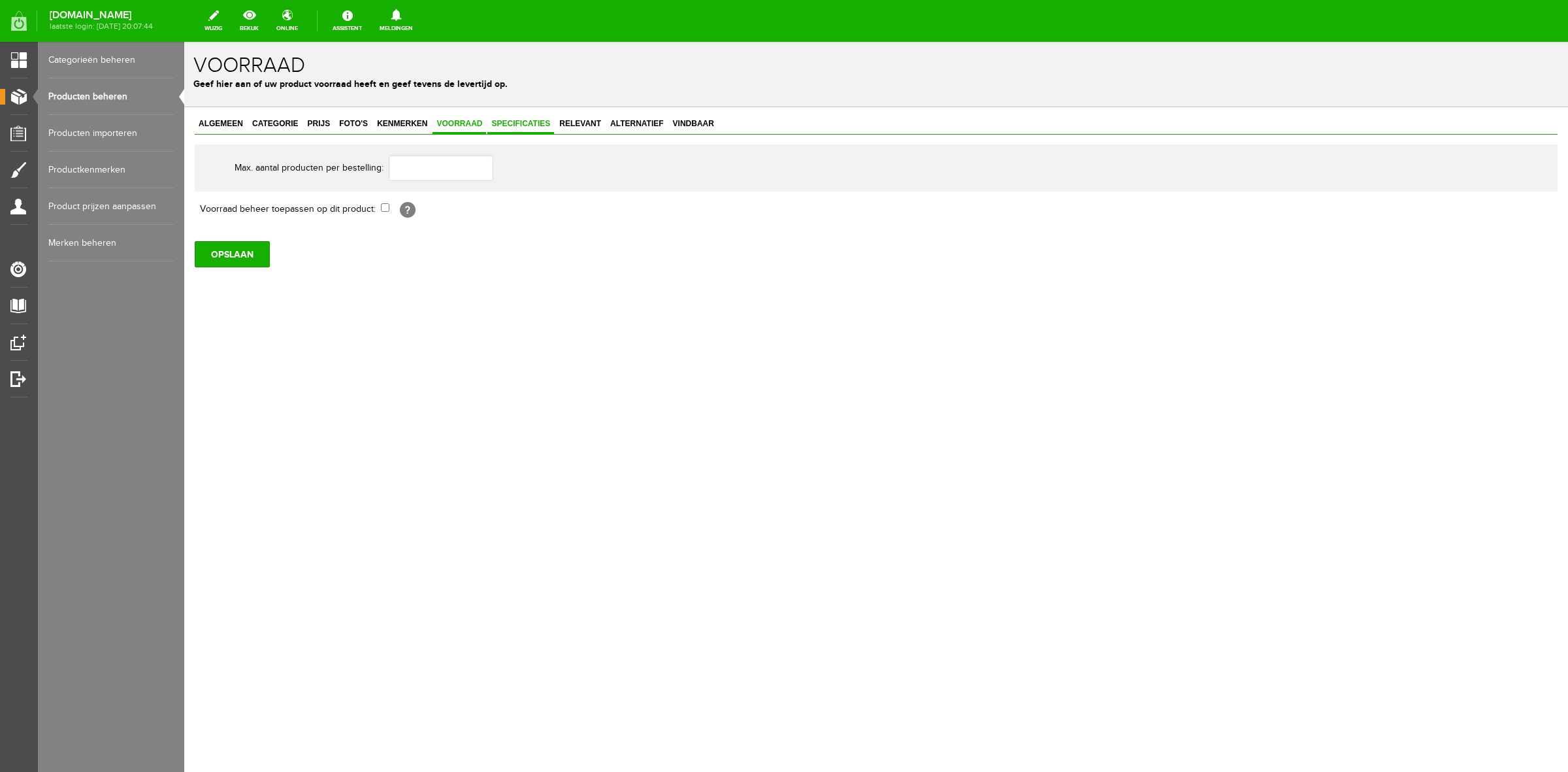
click at [524, 120] on span "Specificaties" at bounding box center [521, 123] width 67 height 9
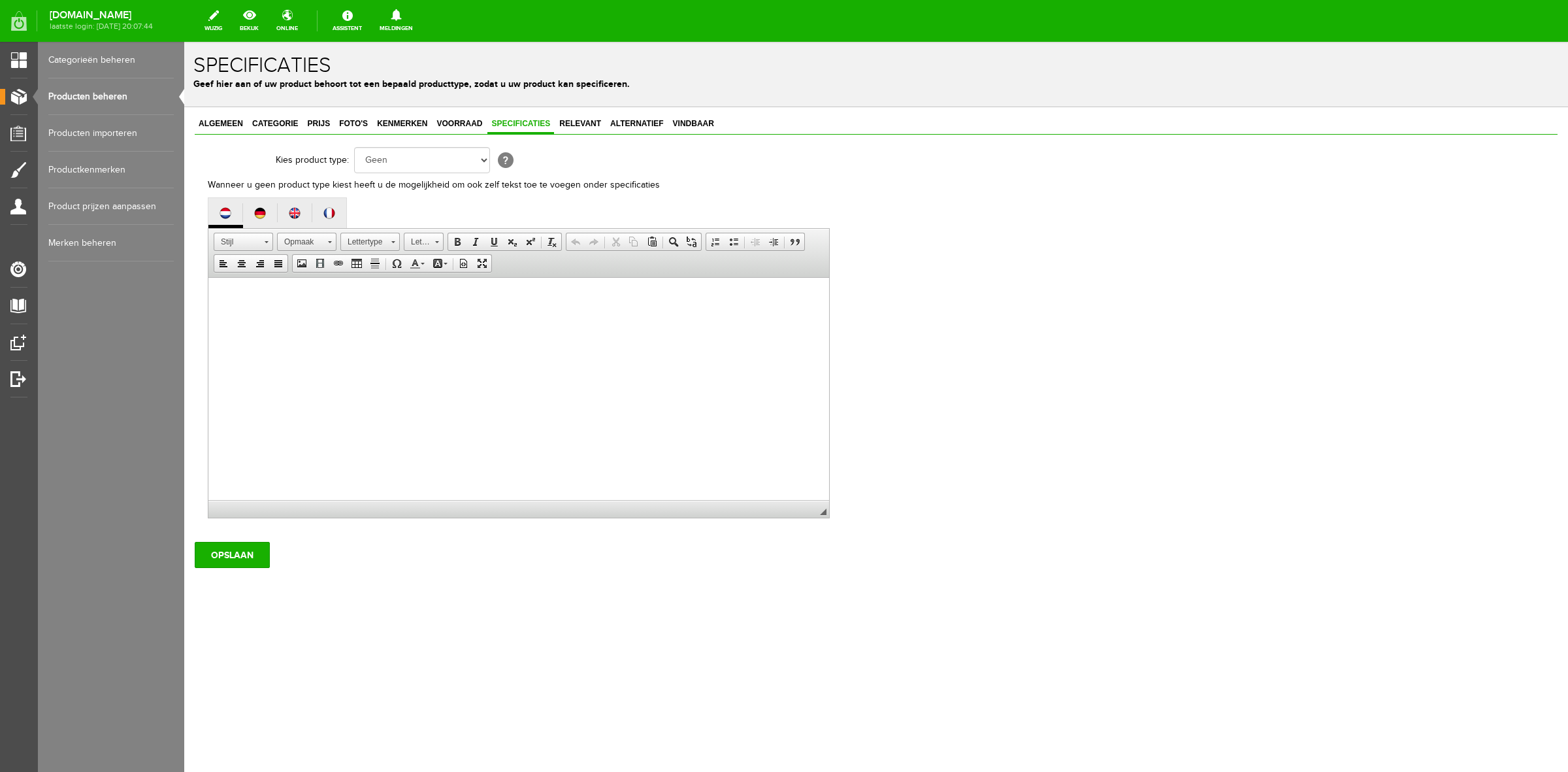
click at [296, 317] on html at bounding box center [519, 298] width 621 height 40
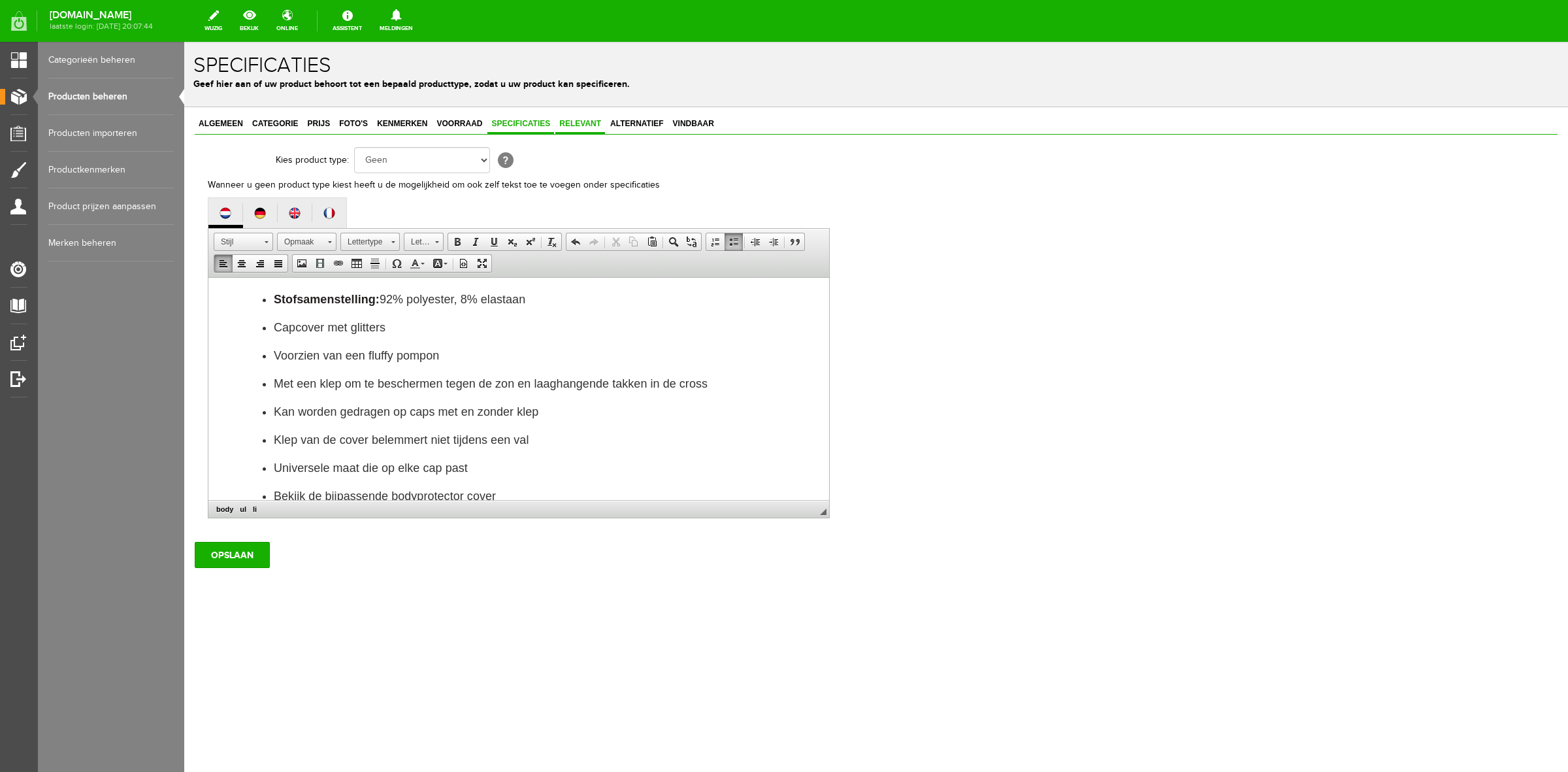
click at [590, 124] on span "Relevant" at bounding box center [580, 123] width 49 height 9
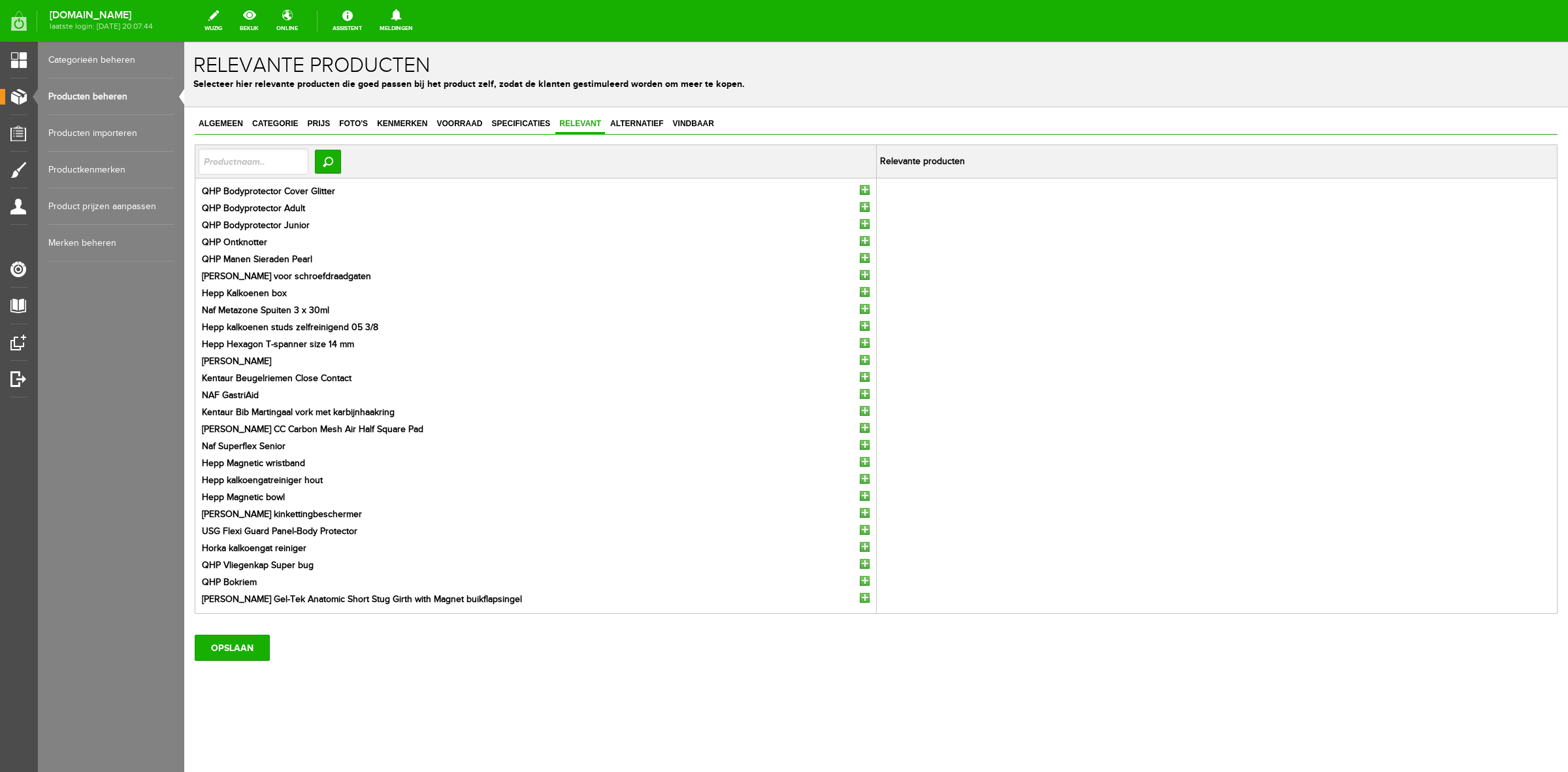
click at [865, 192] on input "button" at bounding box center [865, 190] width 10 height 10
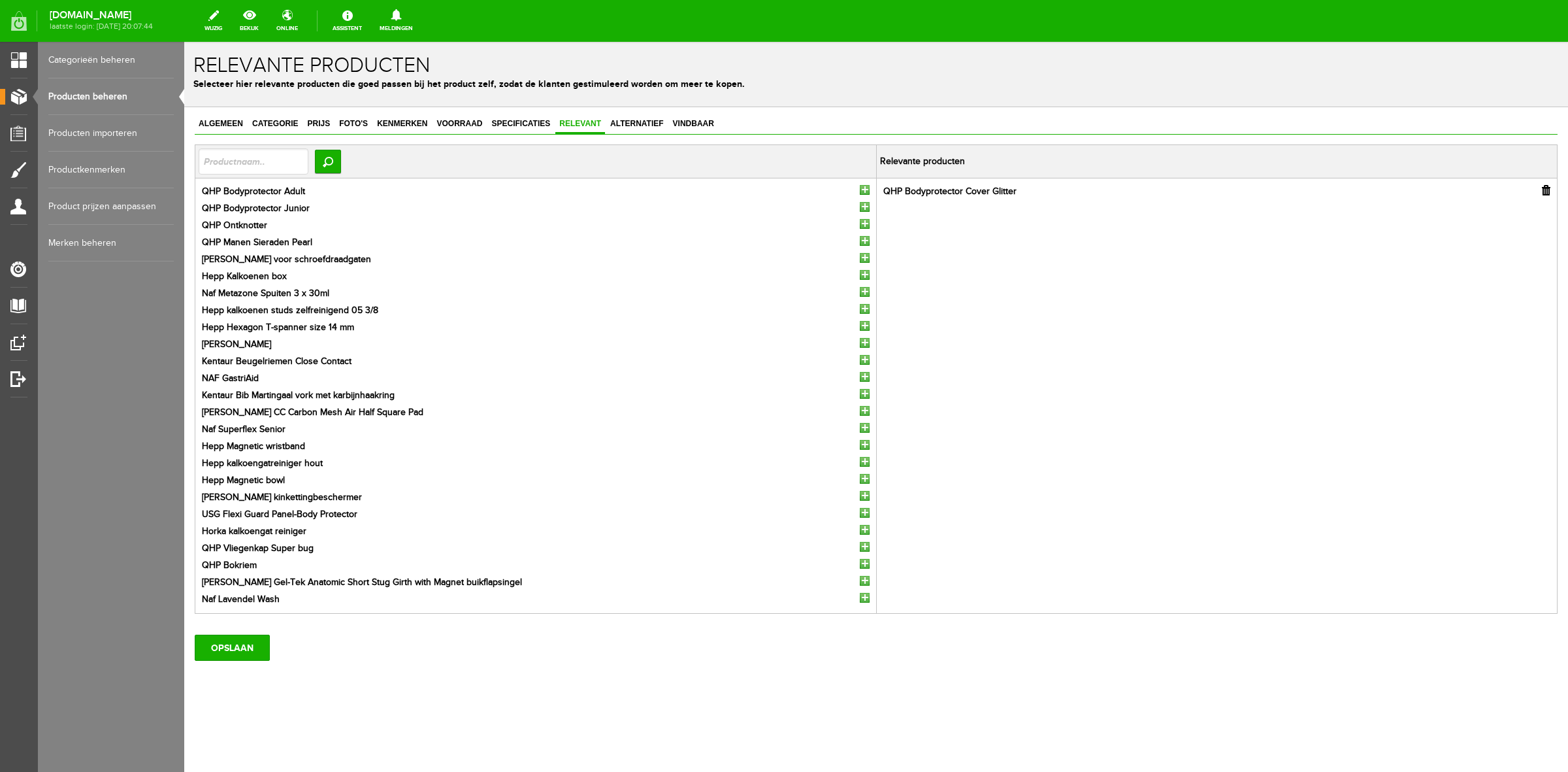
click at [865, 192] on input "button" at bounding box center [865, 190] width 10 height 10
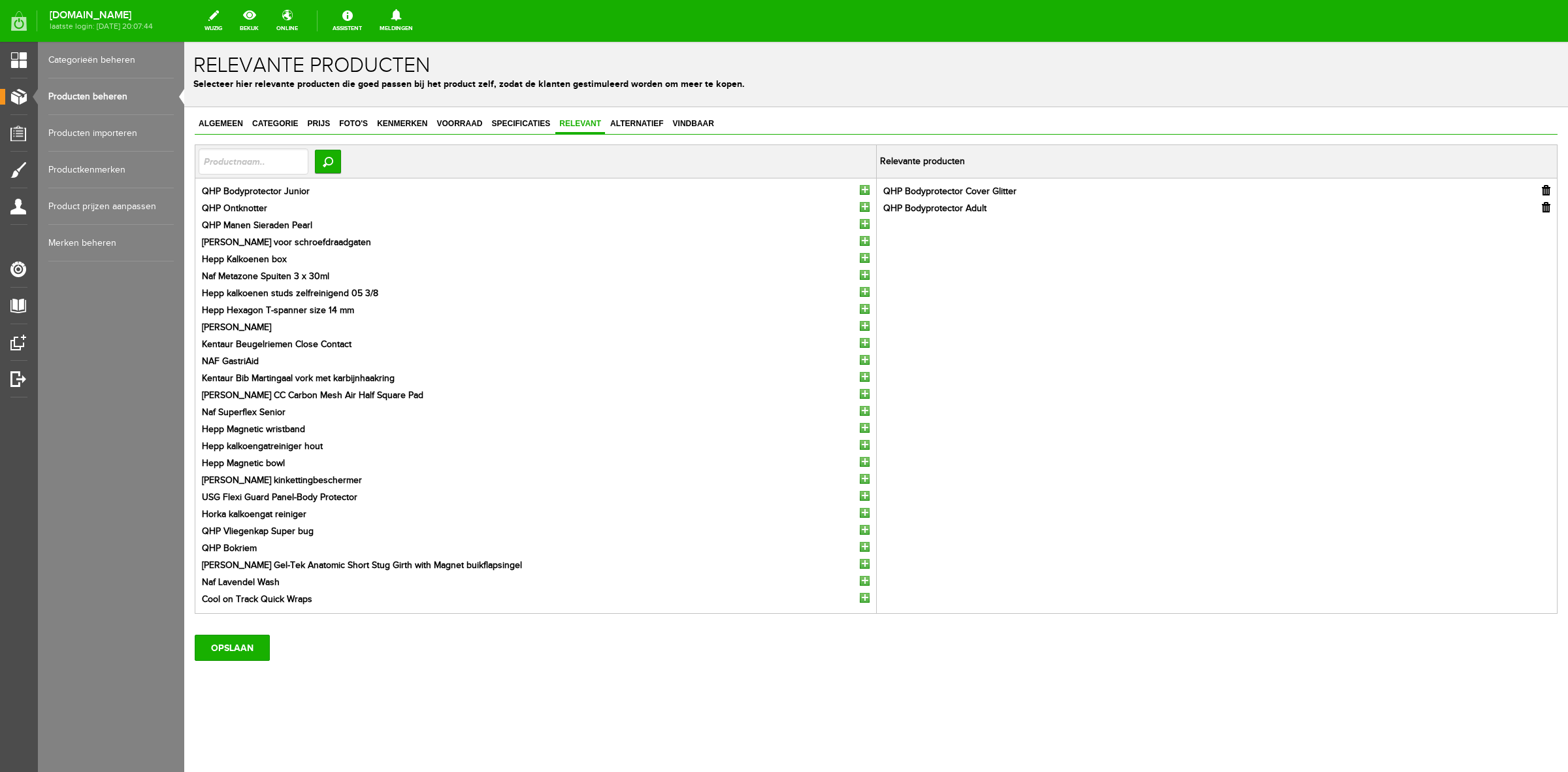
click at [865, 192] on input "button" at bounding box center [865, 190] width 10 height 10
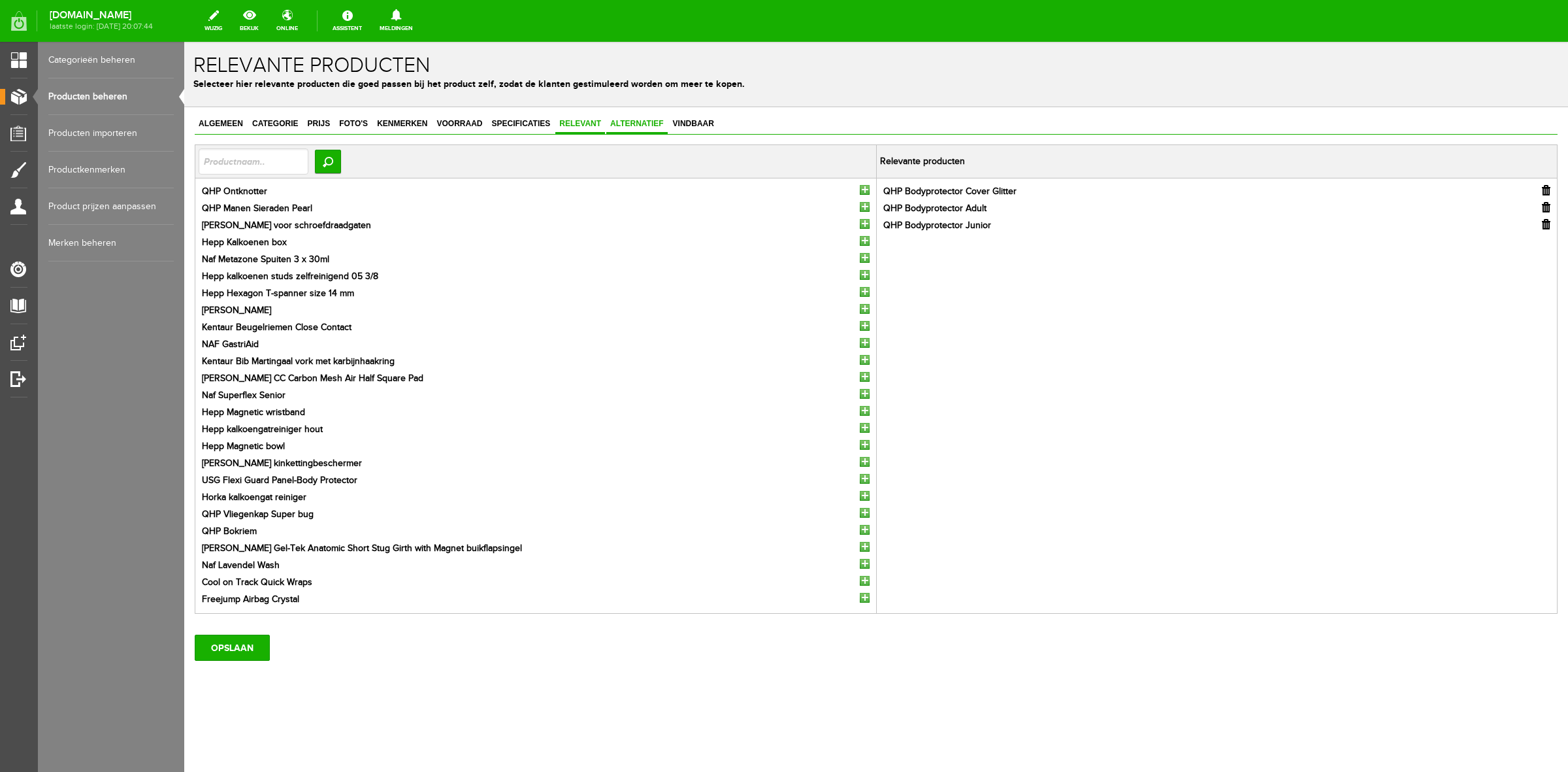
click at [619, 124] on span "Alternatief" at bounding box center [636, 123] width 61 height 9
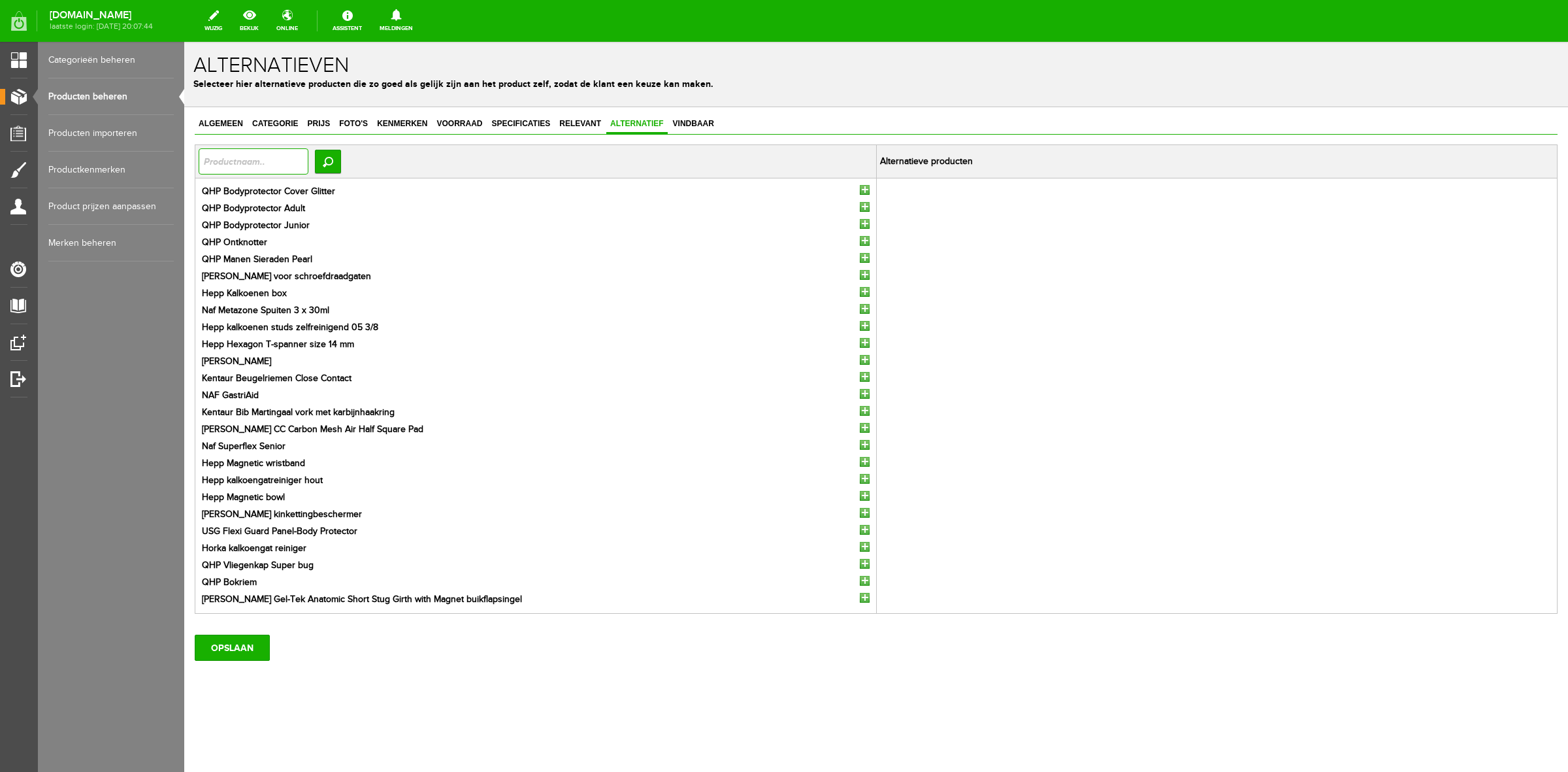
click at [239, 164] on input "text" at bounding box center [253, 161] width 110 height 26
type input "silk"
click at [341, 170] on input "Zoeken" at bounding box center [327, 162] width 26 height 23
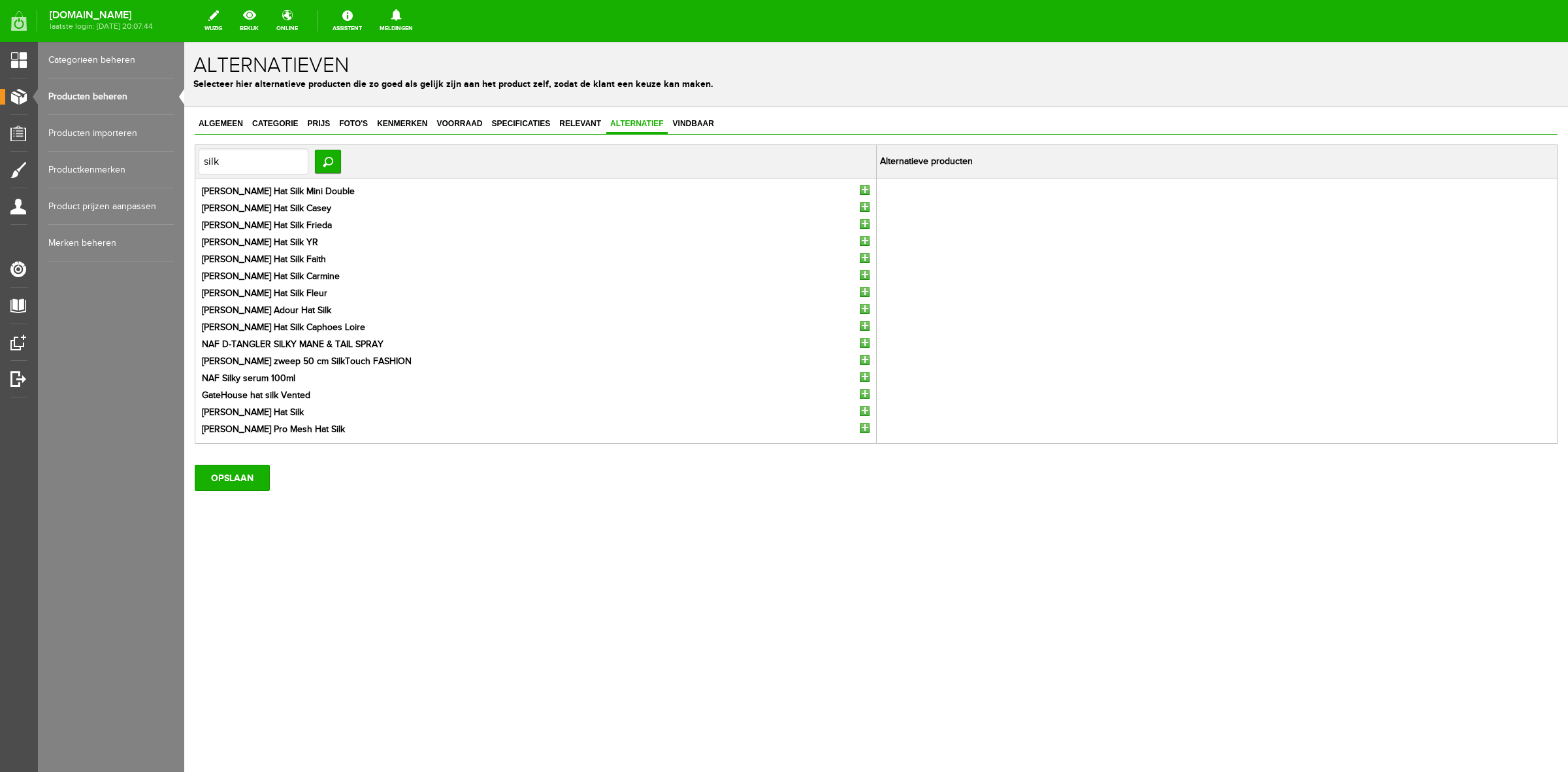
click at [868, 188] on input "button" at bounding box center [865, 190] width 10 height 10
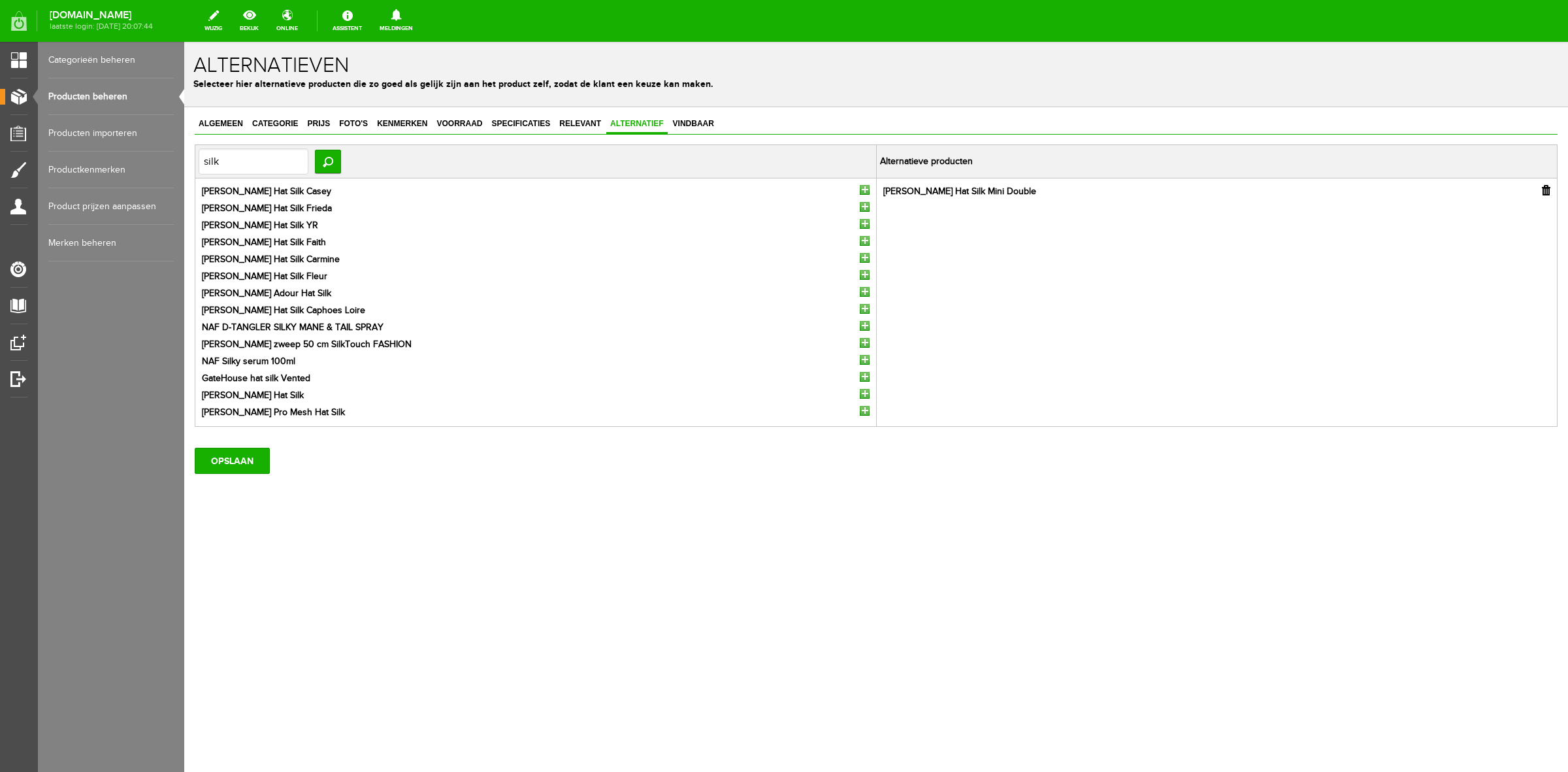
click at [867, 191] on input "button" at bounding box center [865, 190] width 10 height 10
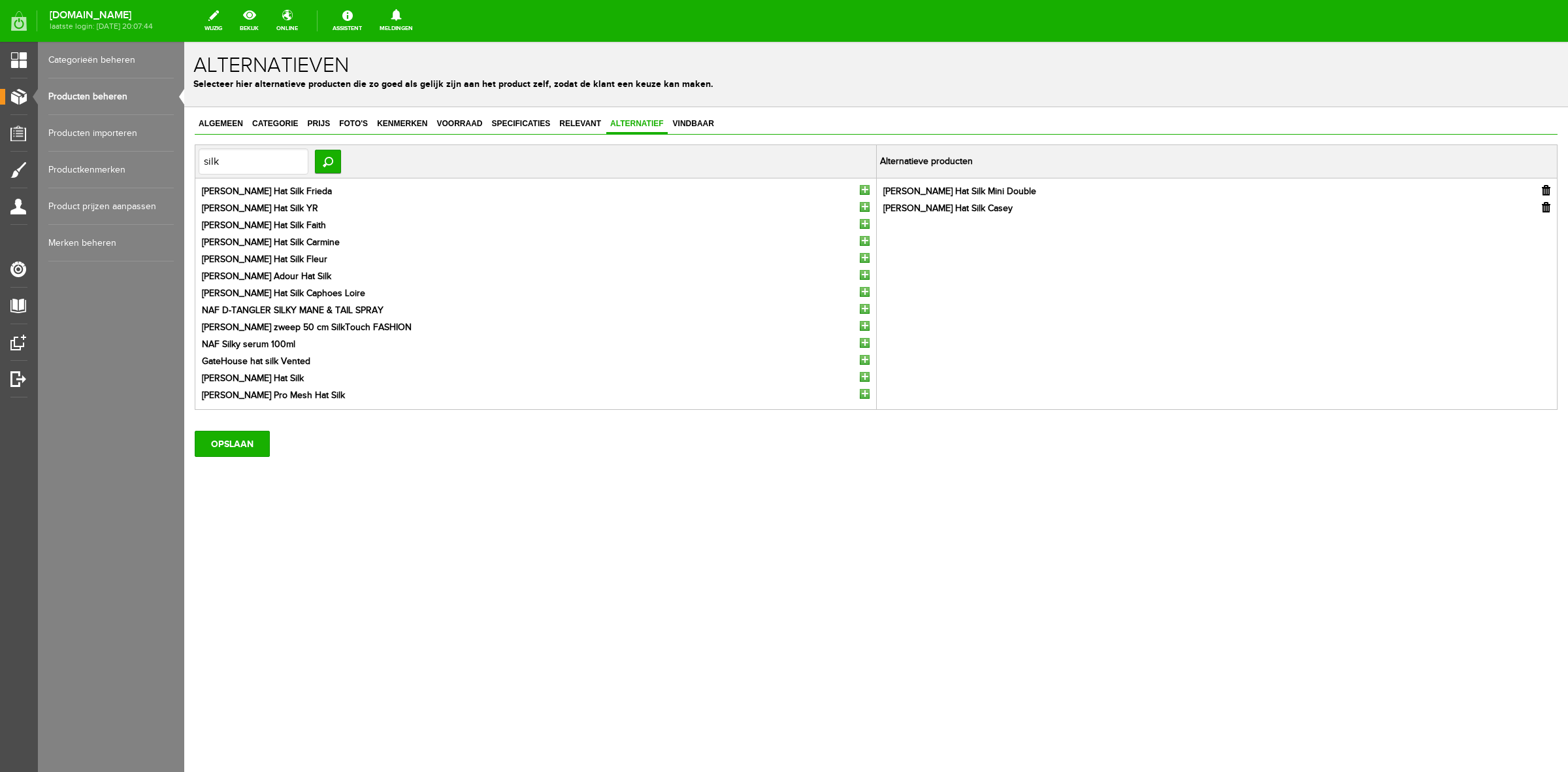
click at [867, 191] on input "button" at bounding box center [865, 190] width 10 height 10
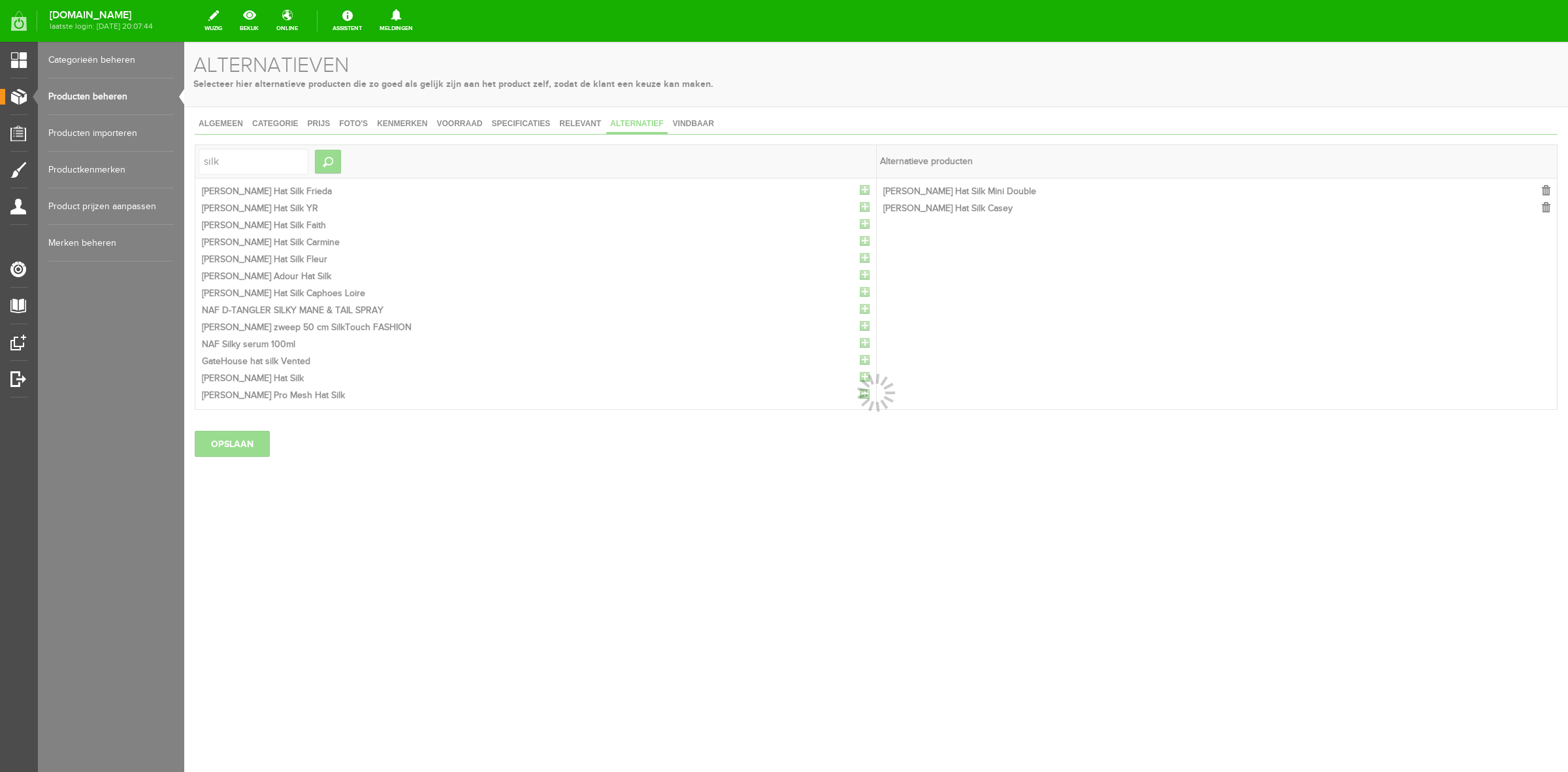
click at [867, 191] on div at bounding box center [876, 407] width 1384 height 730
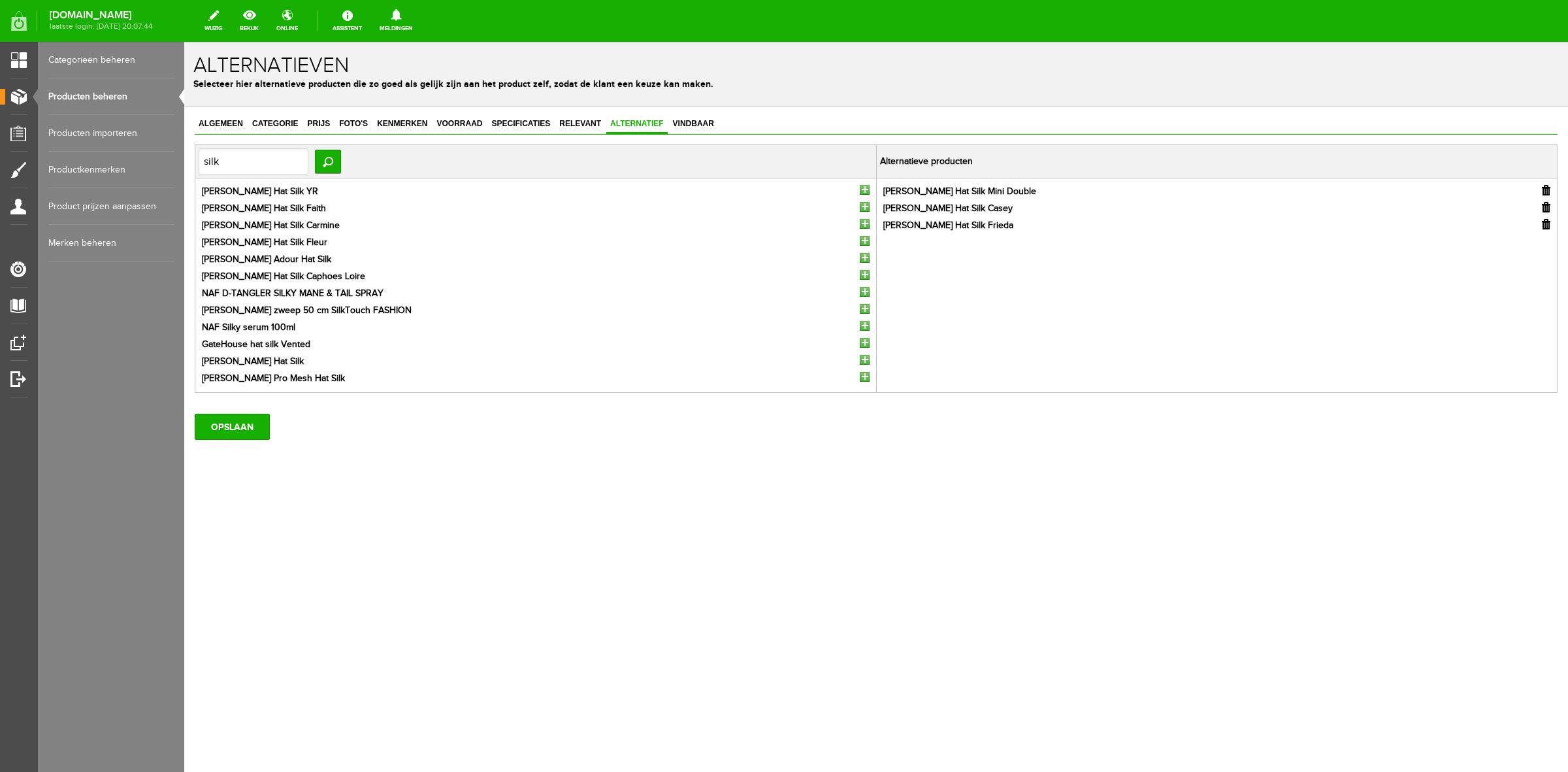
click at [867, 191] on input "button" at bounding box center [865, 190] width 10 height 10
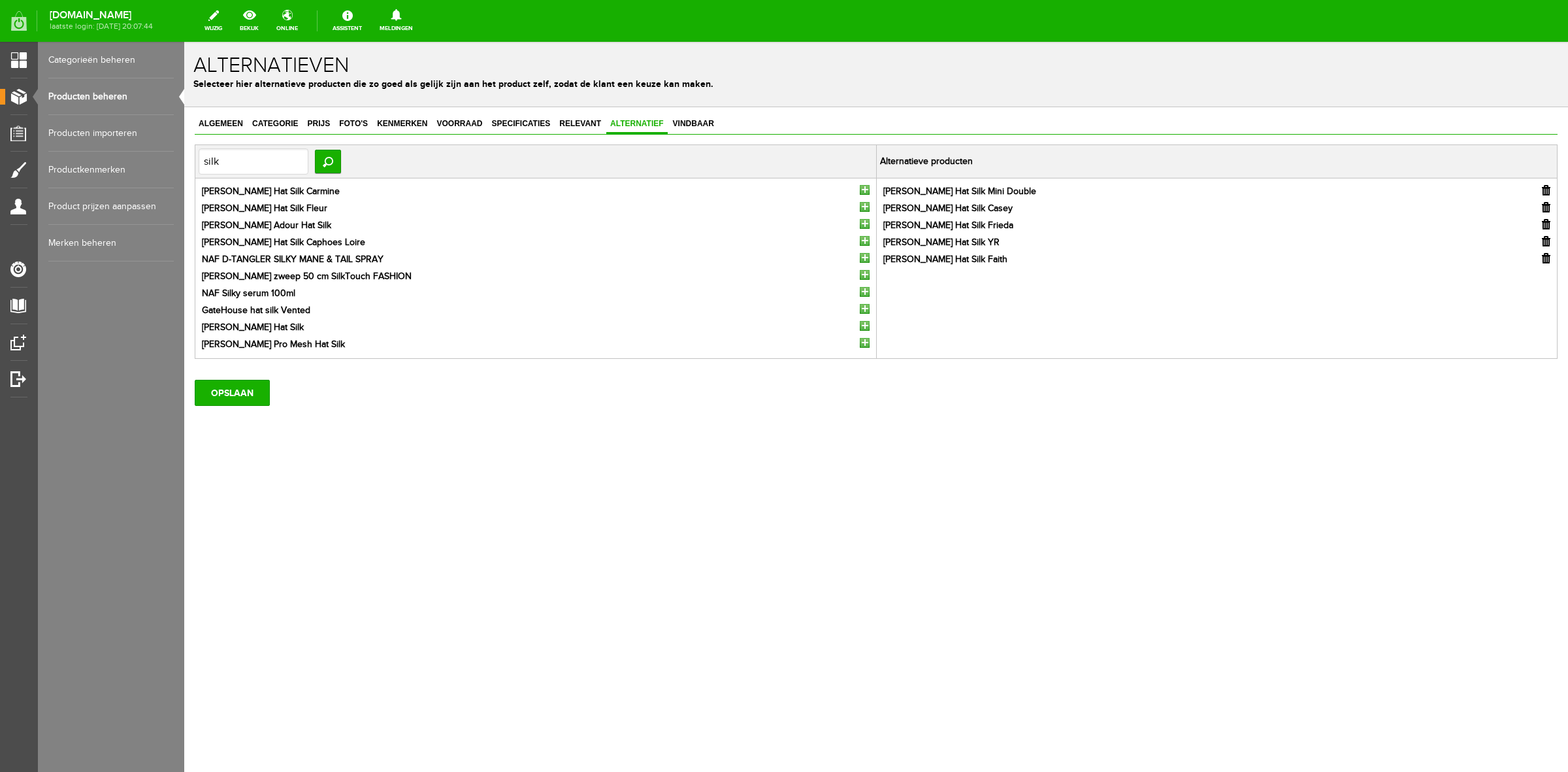
click at [867, 191] on input "button" at bounding box center [865, 190] width 10 height 10
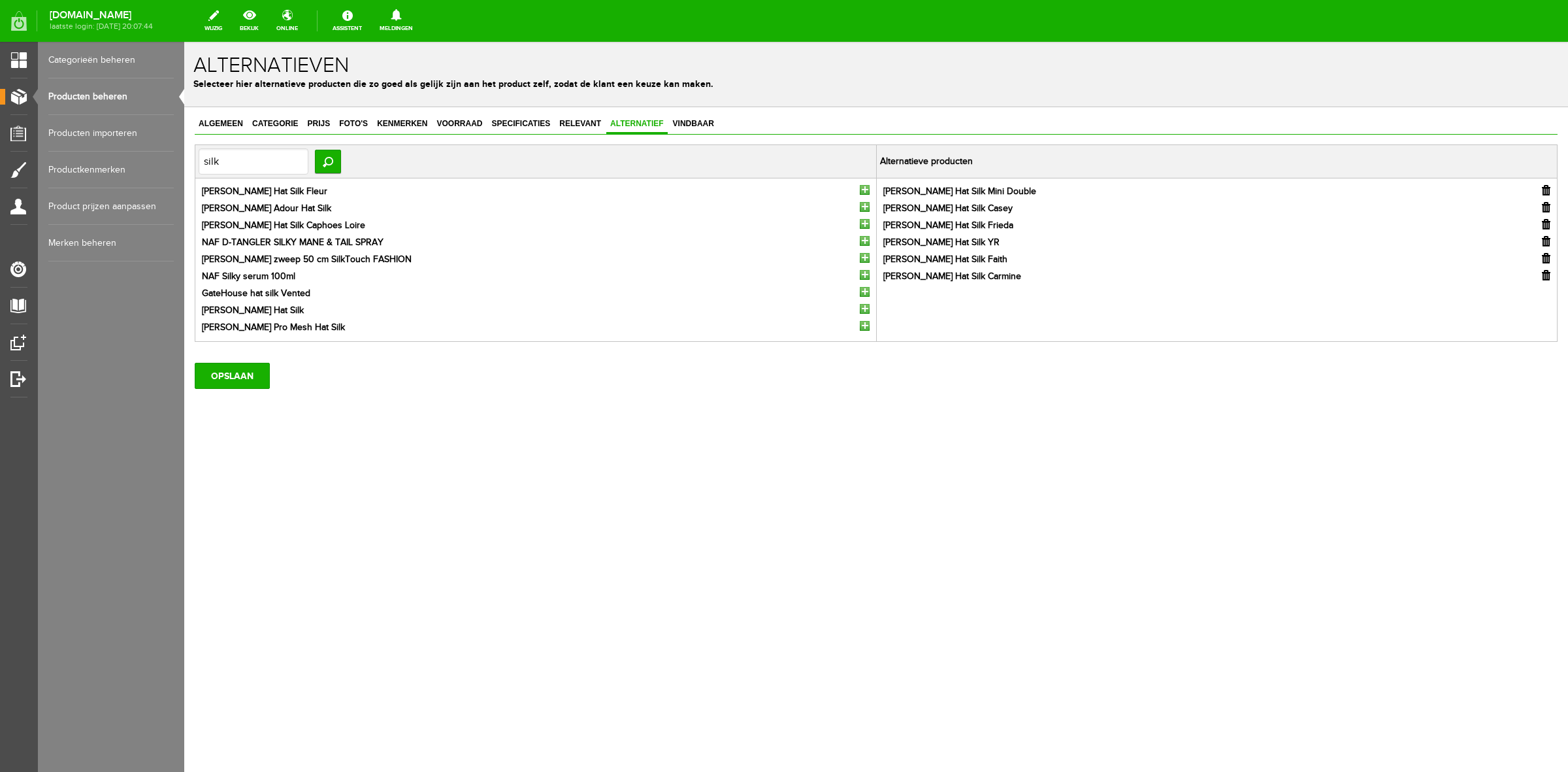
click at [867, 191] on input "button" at bounding box center [865, 190] width 10 height 10
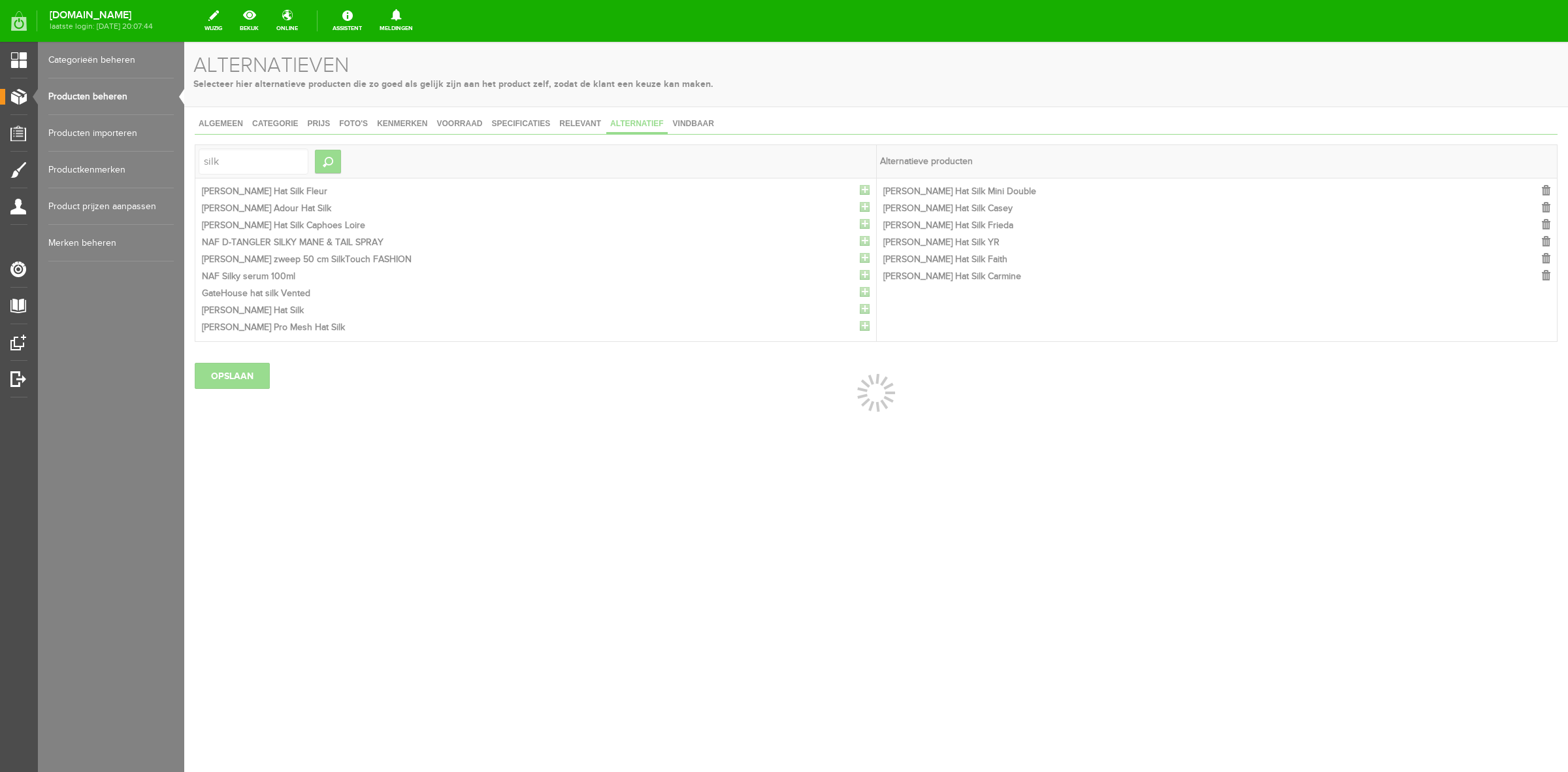
click at [867, 191] on div at bounding box center [876, 407] width 1384 height 730
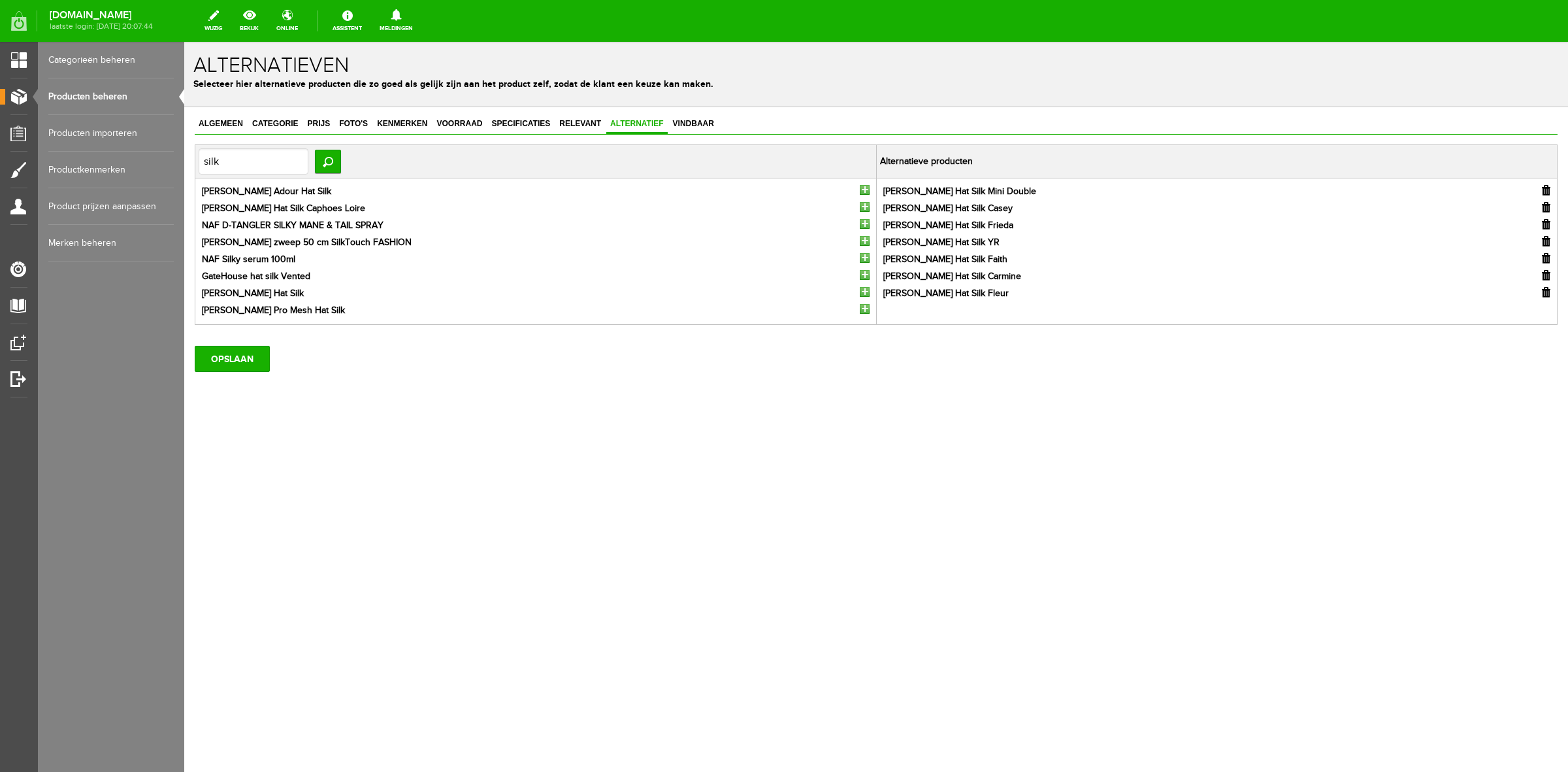
click at [867, 191] on input "button" at bounding box center [865, 190] width 10 height 10
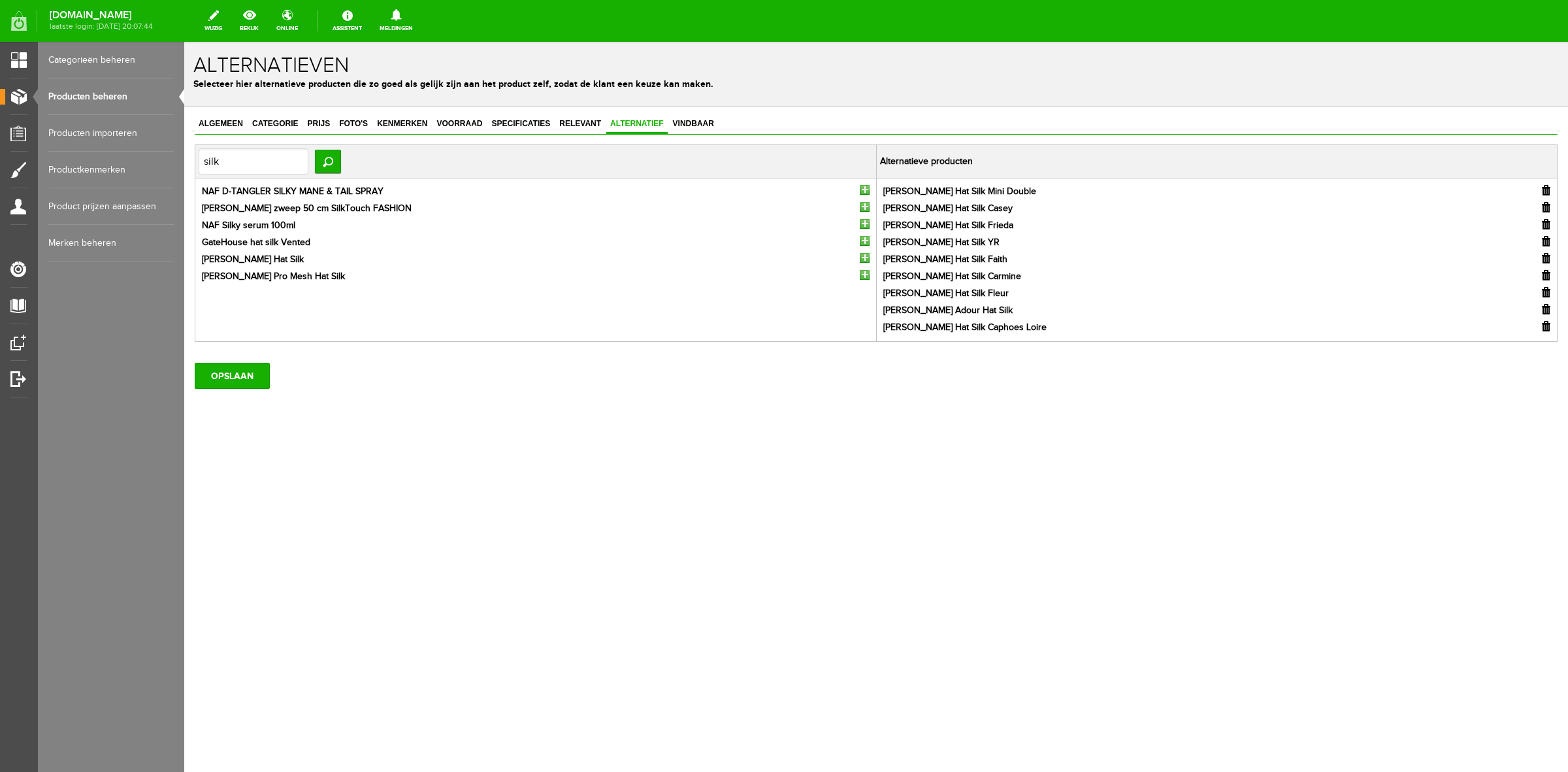
click at [867, 191] on input "button" at bounding box center [865, 190] width 10 height 10
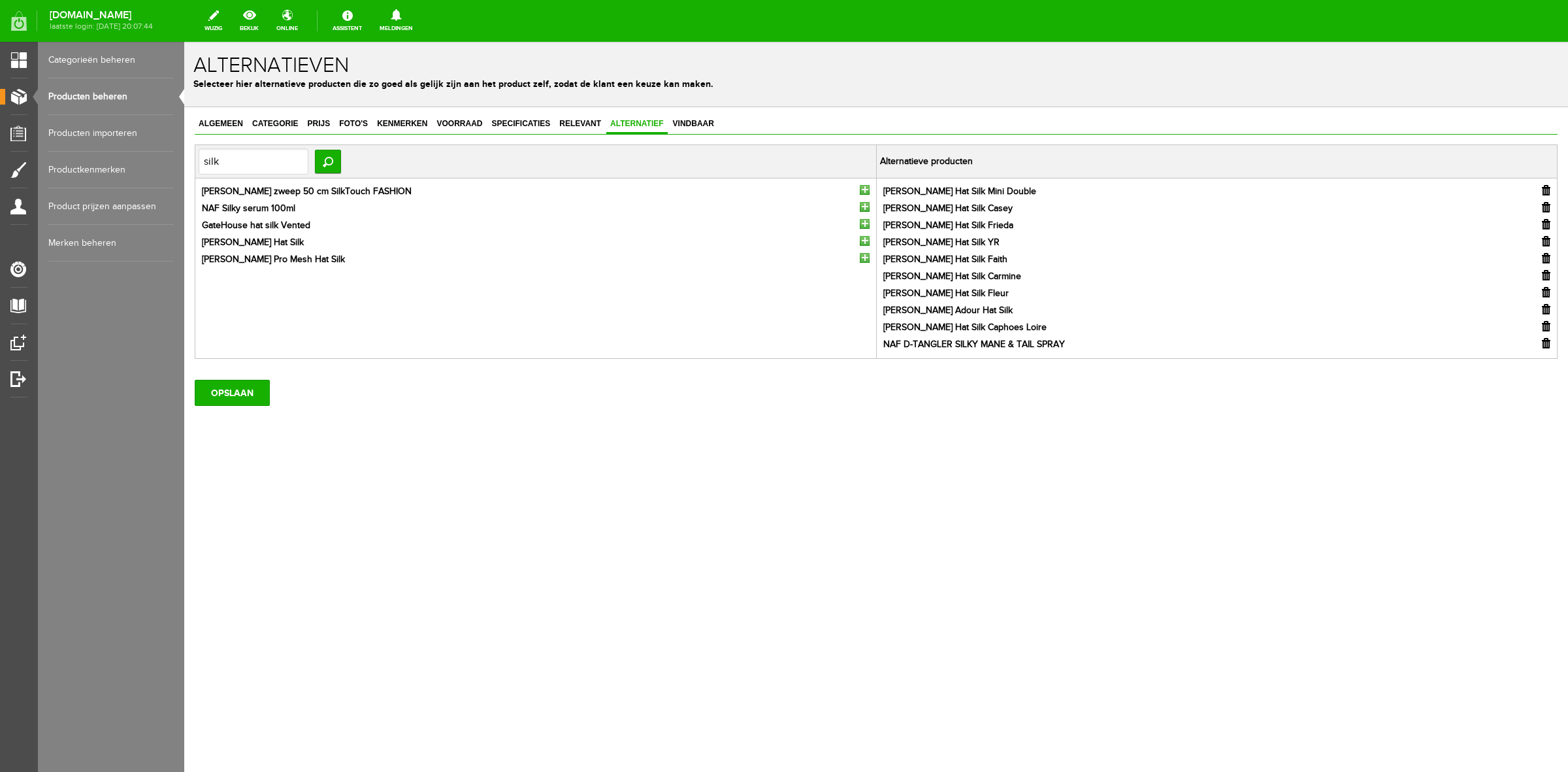
click at [867, 191] on input "button" at bounding box center [865, 190] width 10 height 10
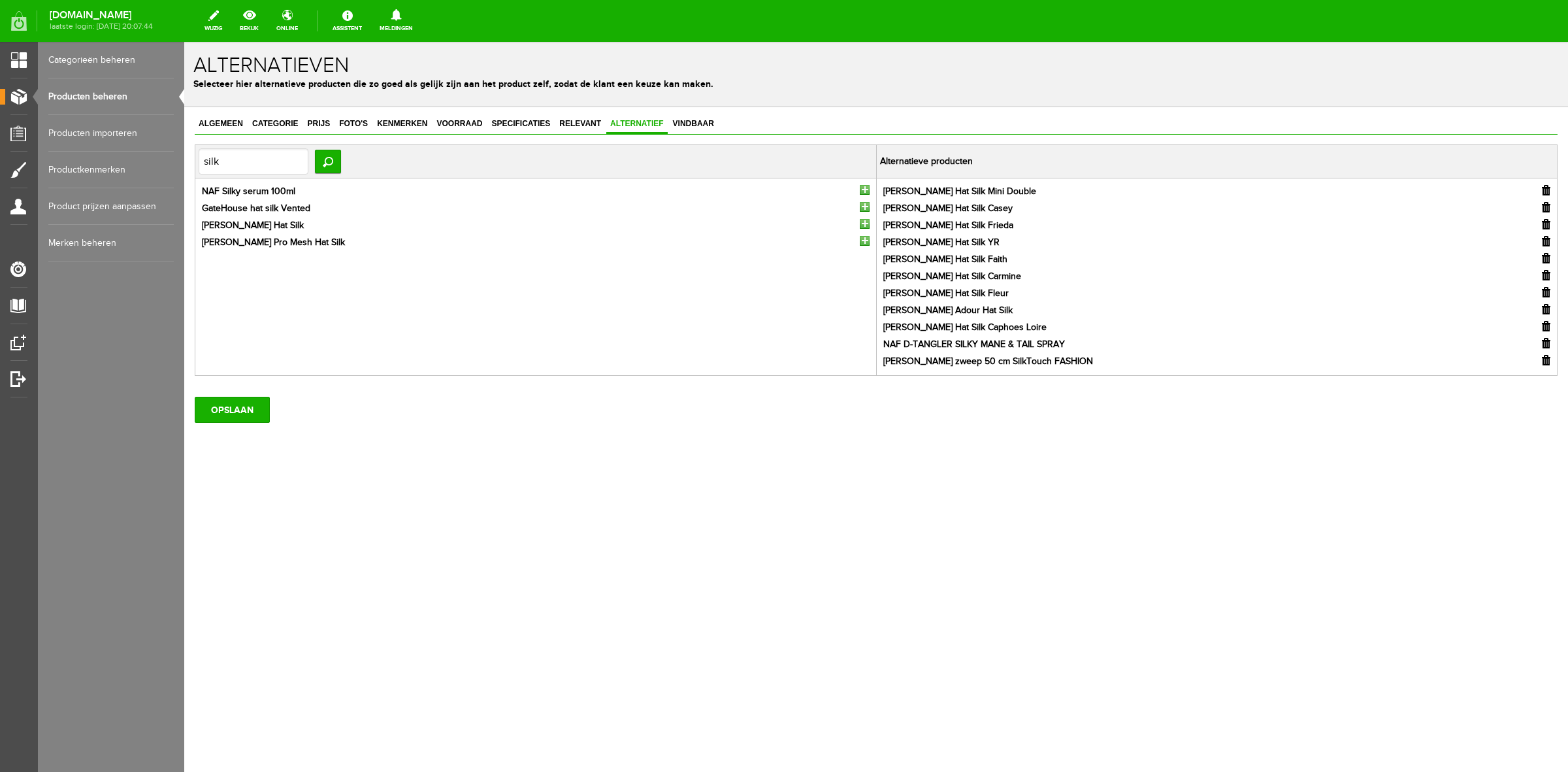
click at [866, 236] on input "button" at bounding box center [865, 241] width 10 height 10
click at [866, 223] on input "button" at bounding box center [865, 224] width 10 height 10
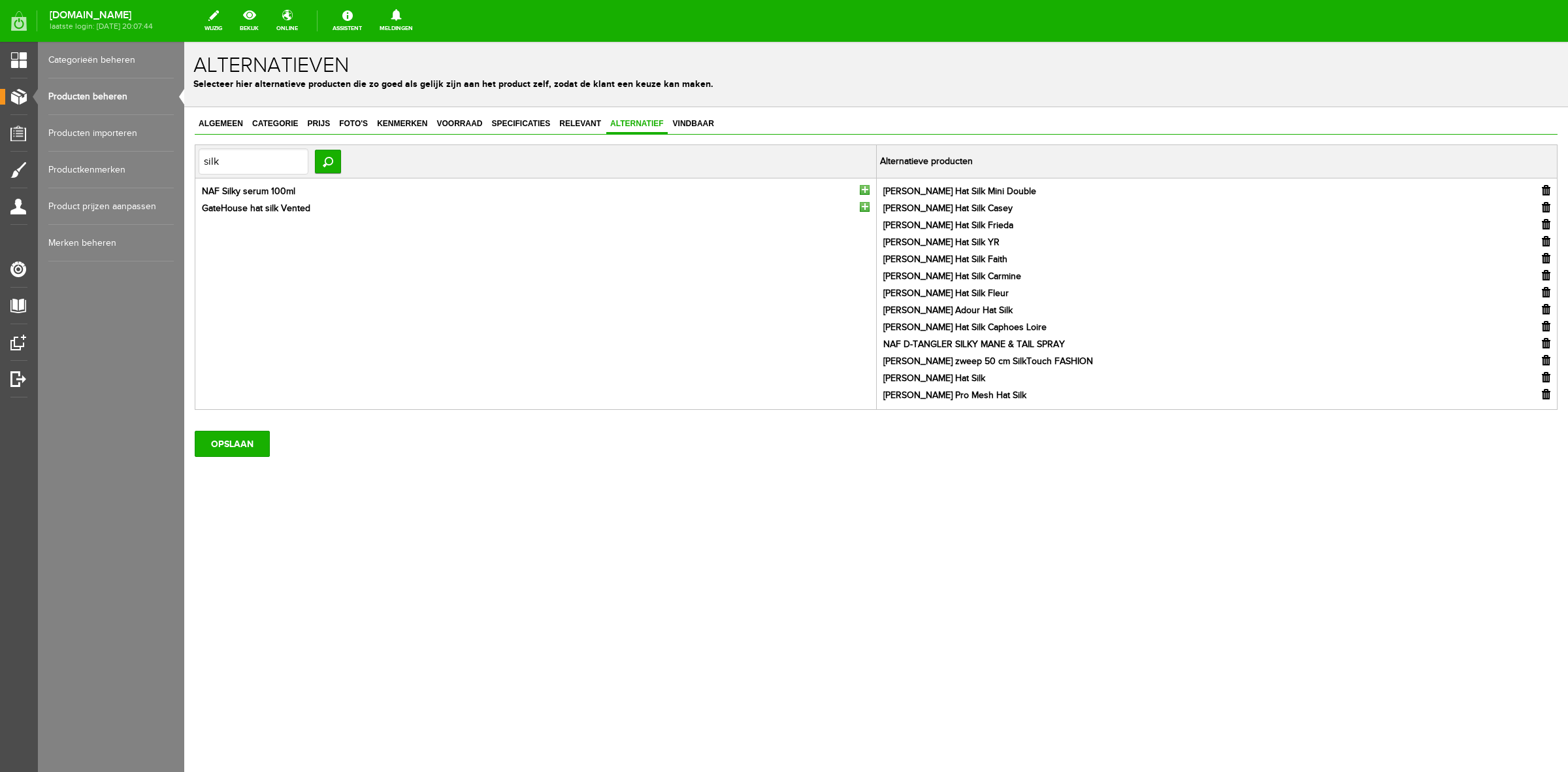
click at [865, 208] on input "button" at bounding box center [865, 207] width 10 height 10
click at [865, 191] on input "button" at bounding box center [865, 190] width 10 height 10
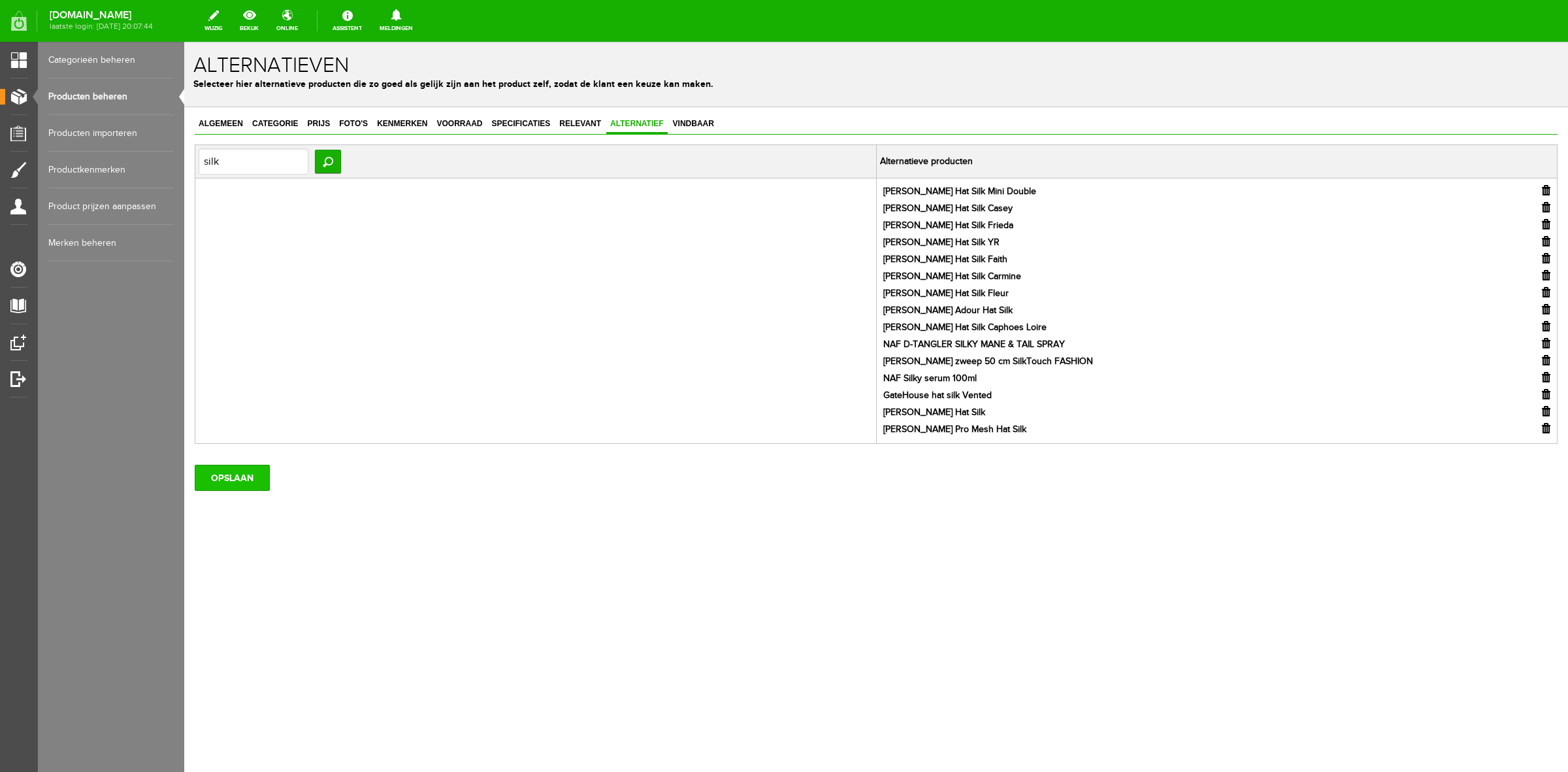
click at [250, 481] on input "OPSLAAN" at bounding box center [233, 477] width 75 height 26
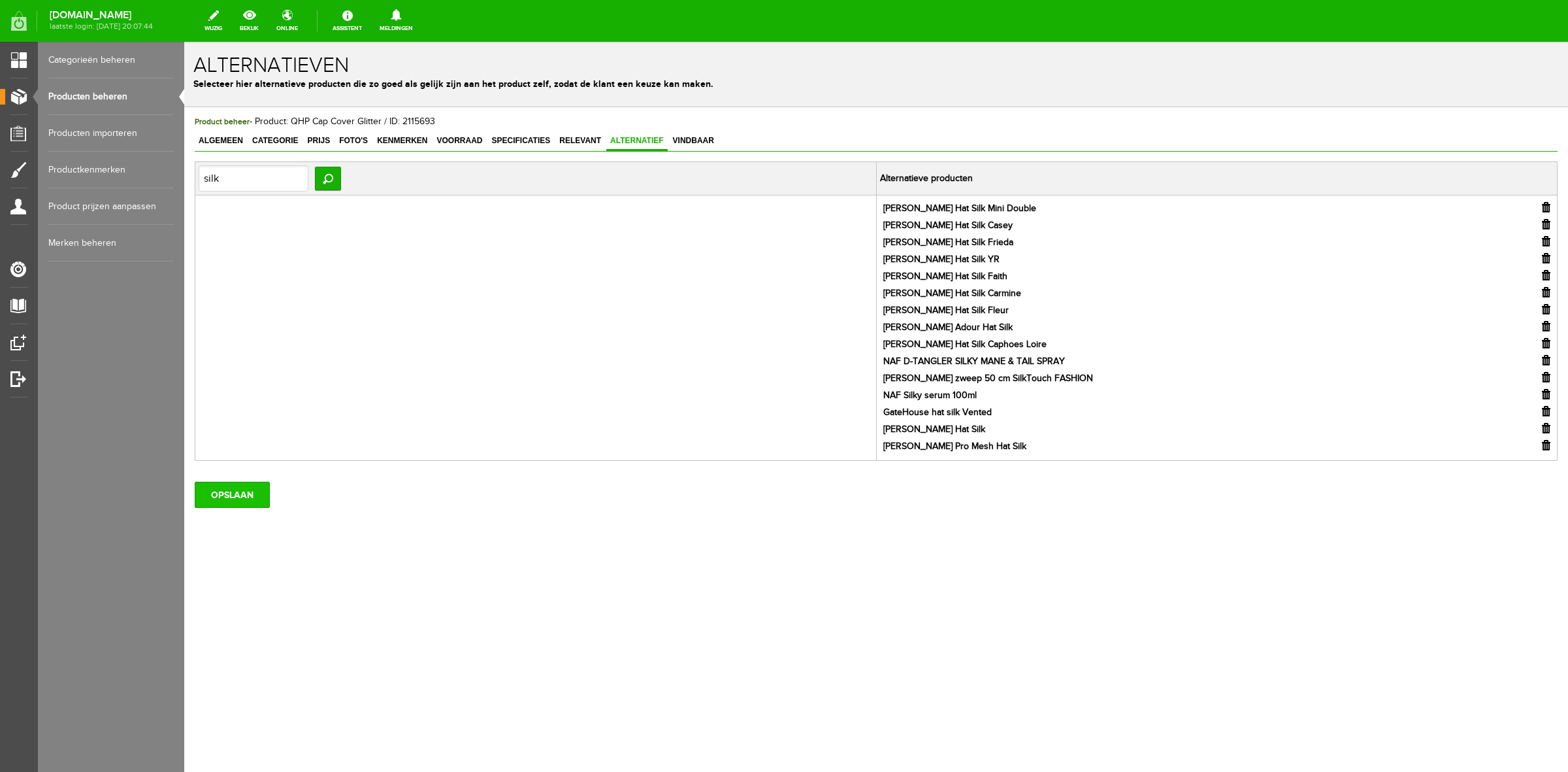
click at [260, 498] on input "OPSLAAN" at bounding box center [233, 494] width 75 height 26
click at [111, 93] on link "Producten beheren" at bounding box center [111, 97] width 126 height 37
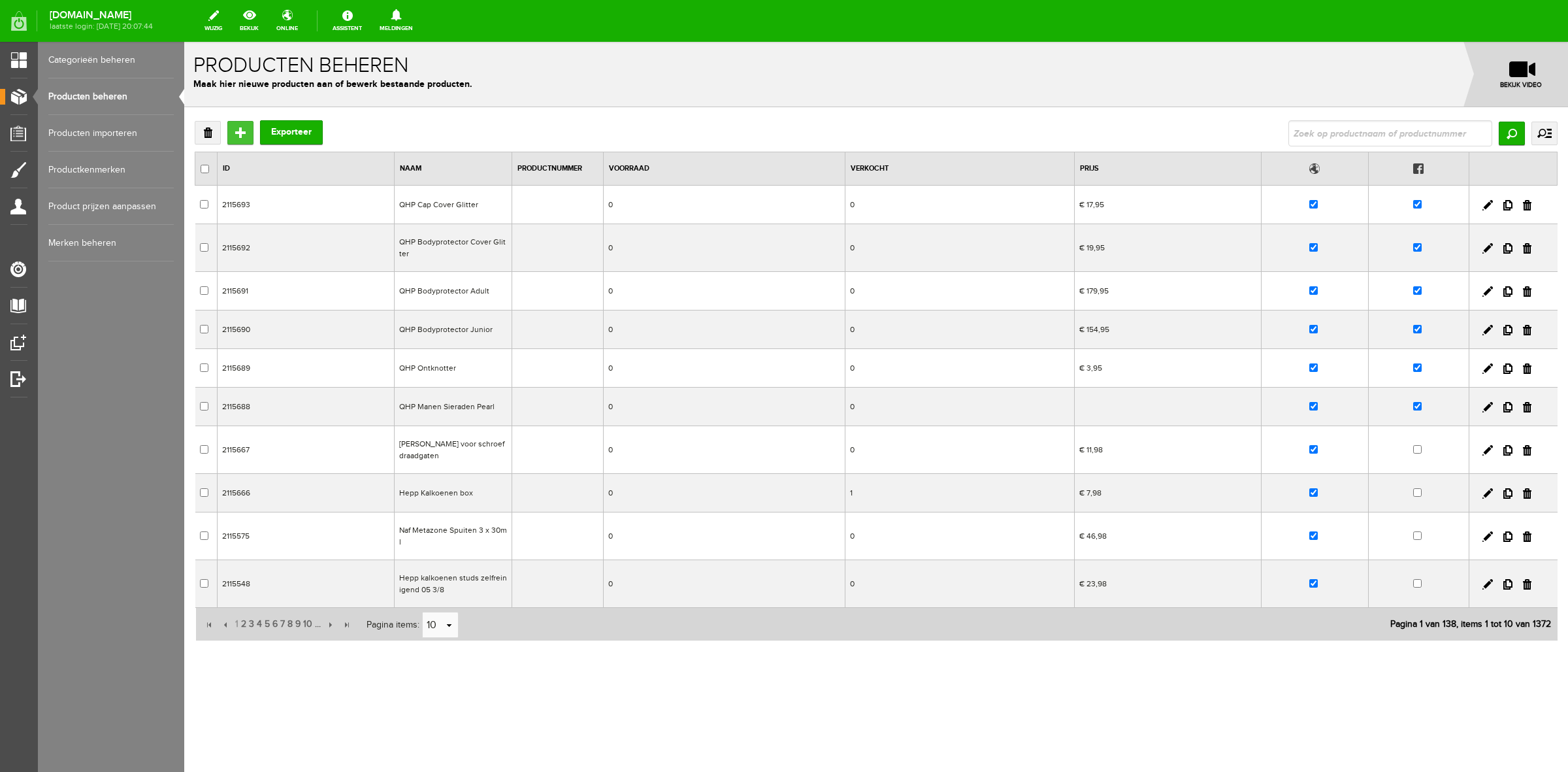
drag, startPoint x: 239, startPoint y: 127, endPoint x: 424, endPoint y: 176, distance: 191.4
click at [239, 127] on input "Toevoegen" at bounding box center [240, 132] width 26 height 23
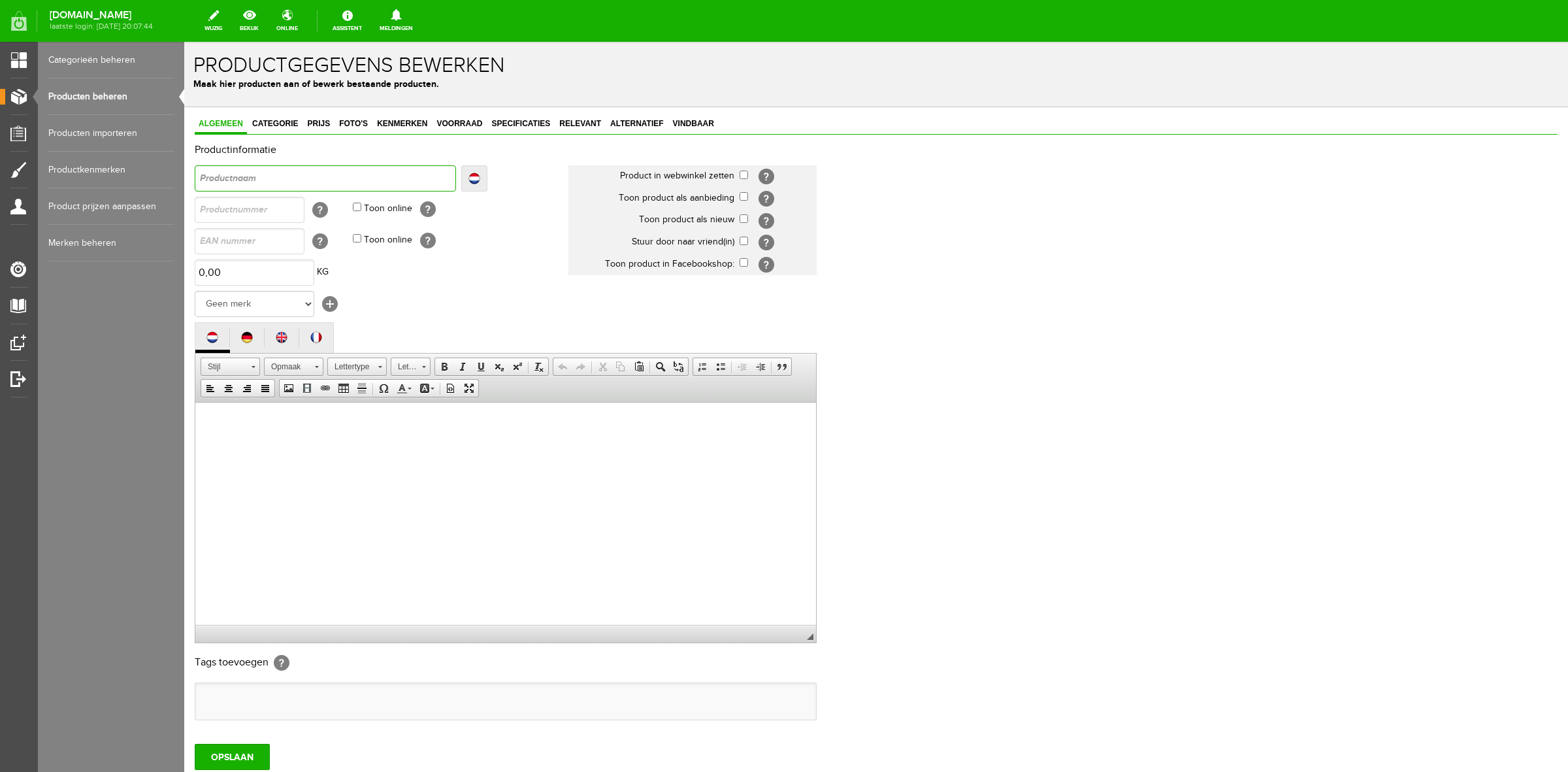
click at [272, 182] on input "text" at bounding box center [326, 178] width 261 height 26
type input "Q"
type input "QH"
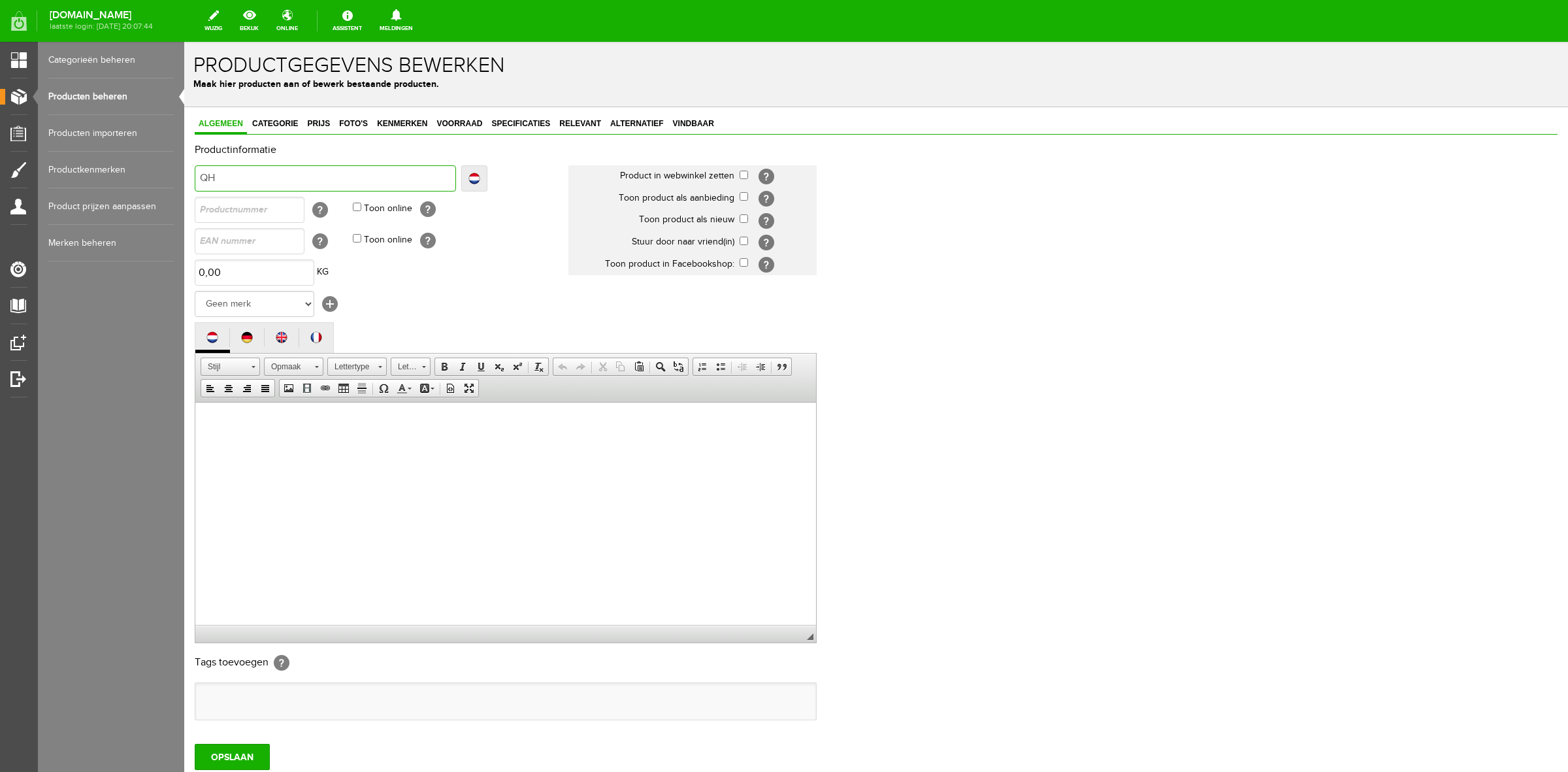
type input "QHP"
type input "QHP B"
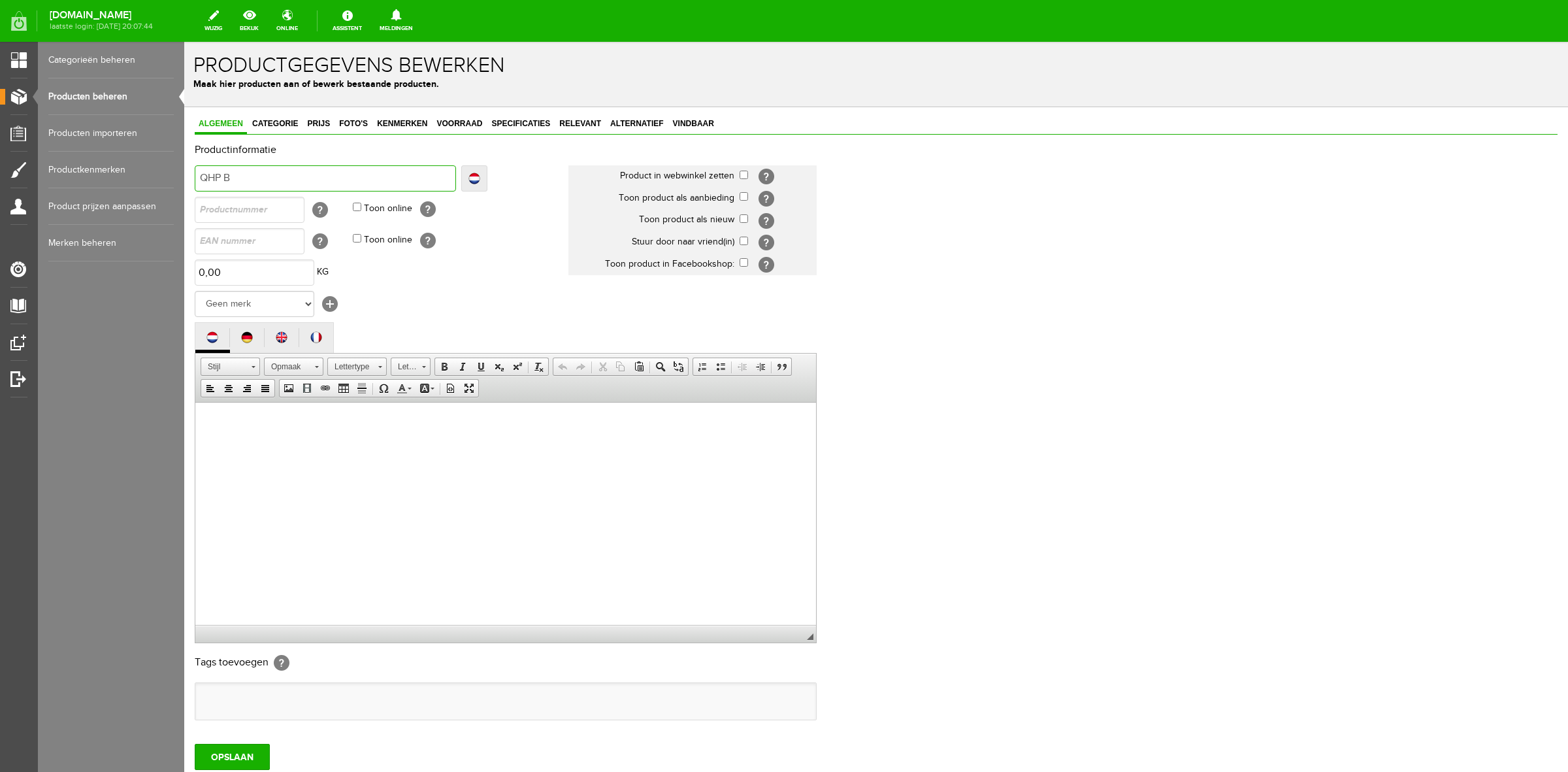
type input "QHP B"
type input "QHP Bo"
type input "QHP Bod"
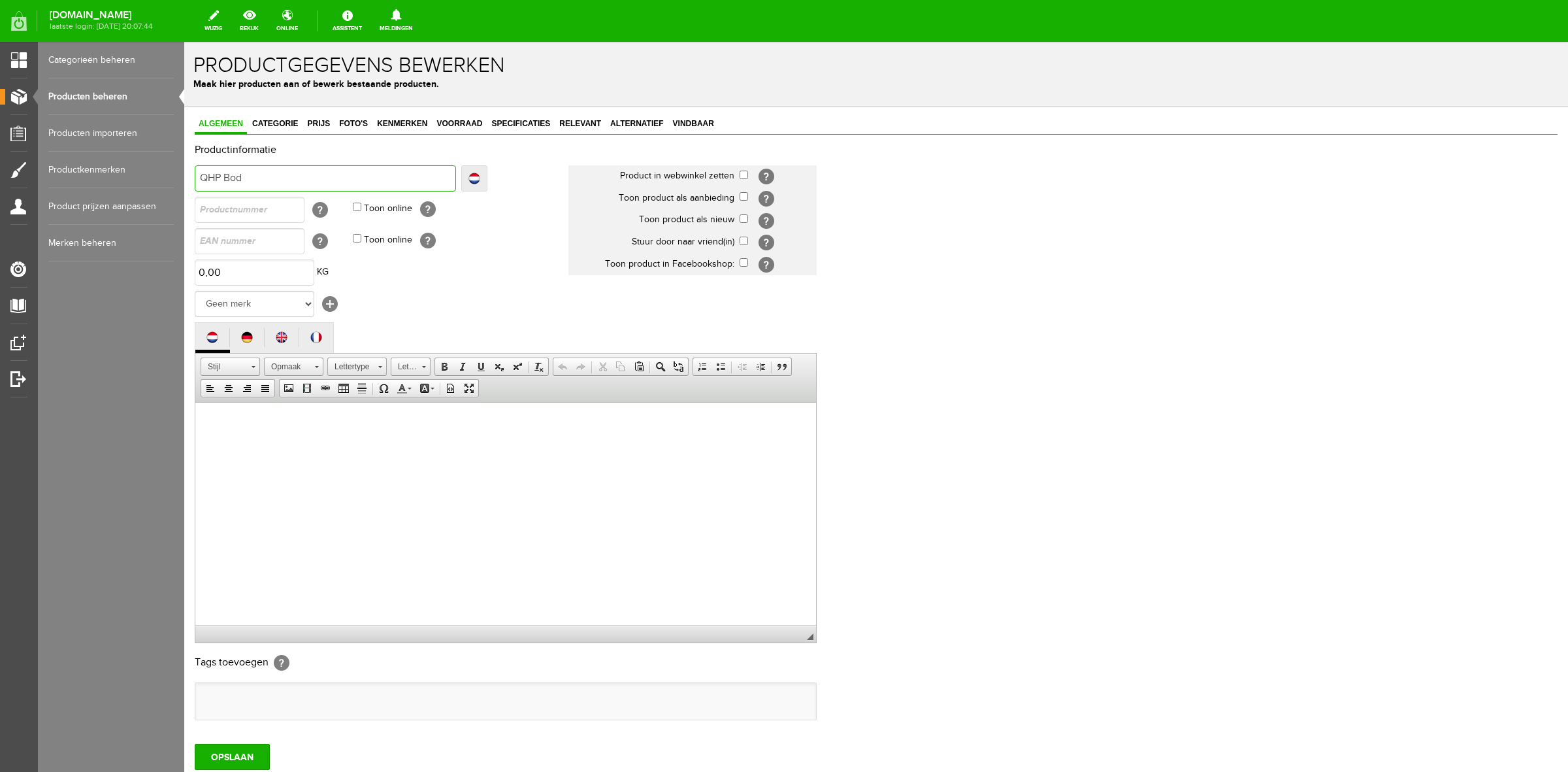
type input "QHP Body"
type input "QHP Bodyp"
type input "QHP Bodypr"
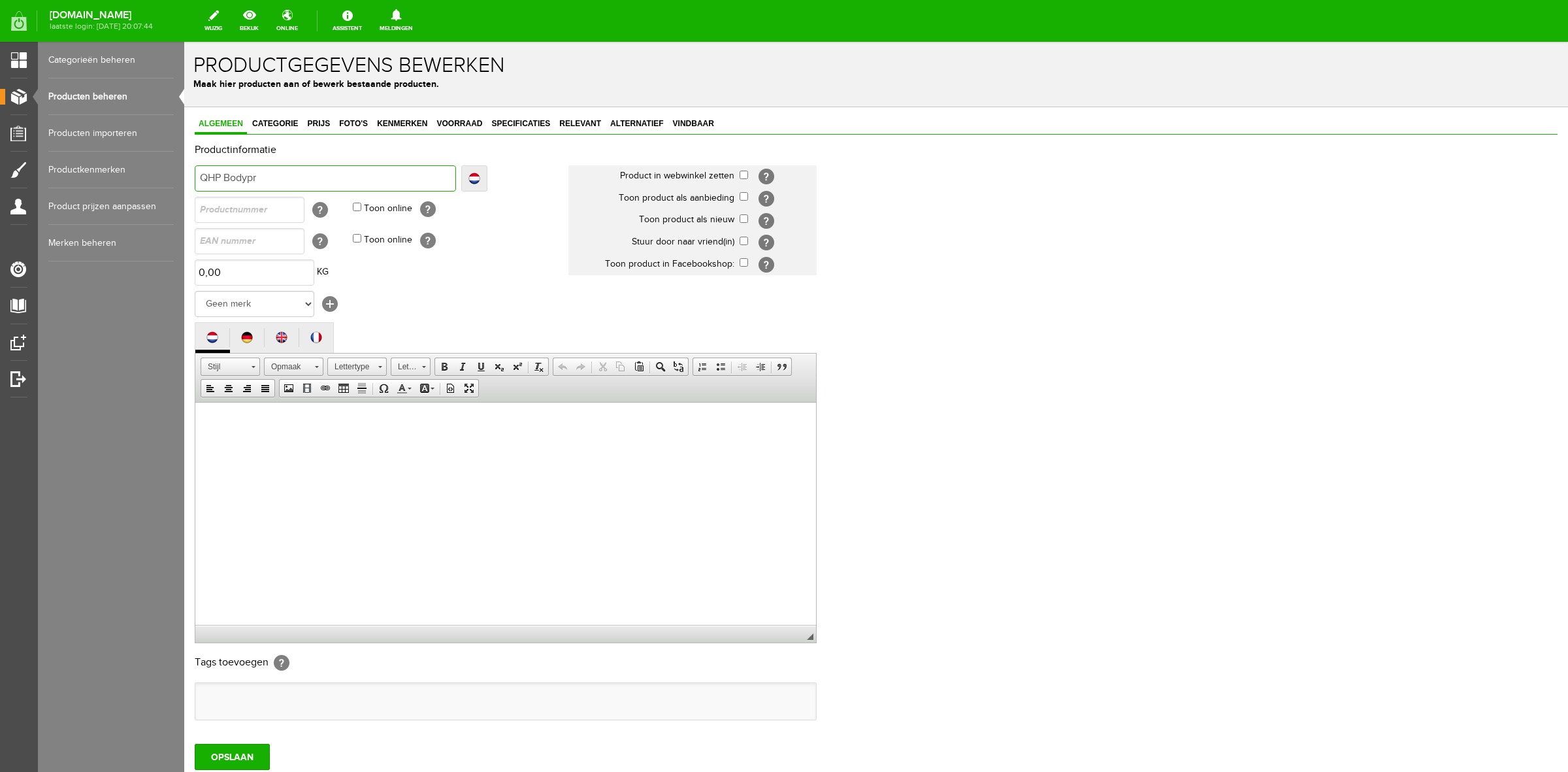
type input "QHP Bodypr"
type input "QHP Bodypro"
type input "QHP Bodyprot"
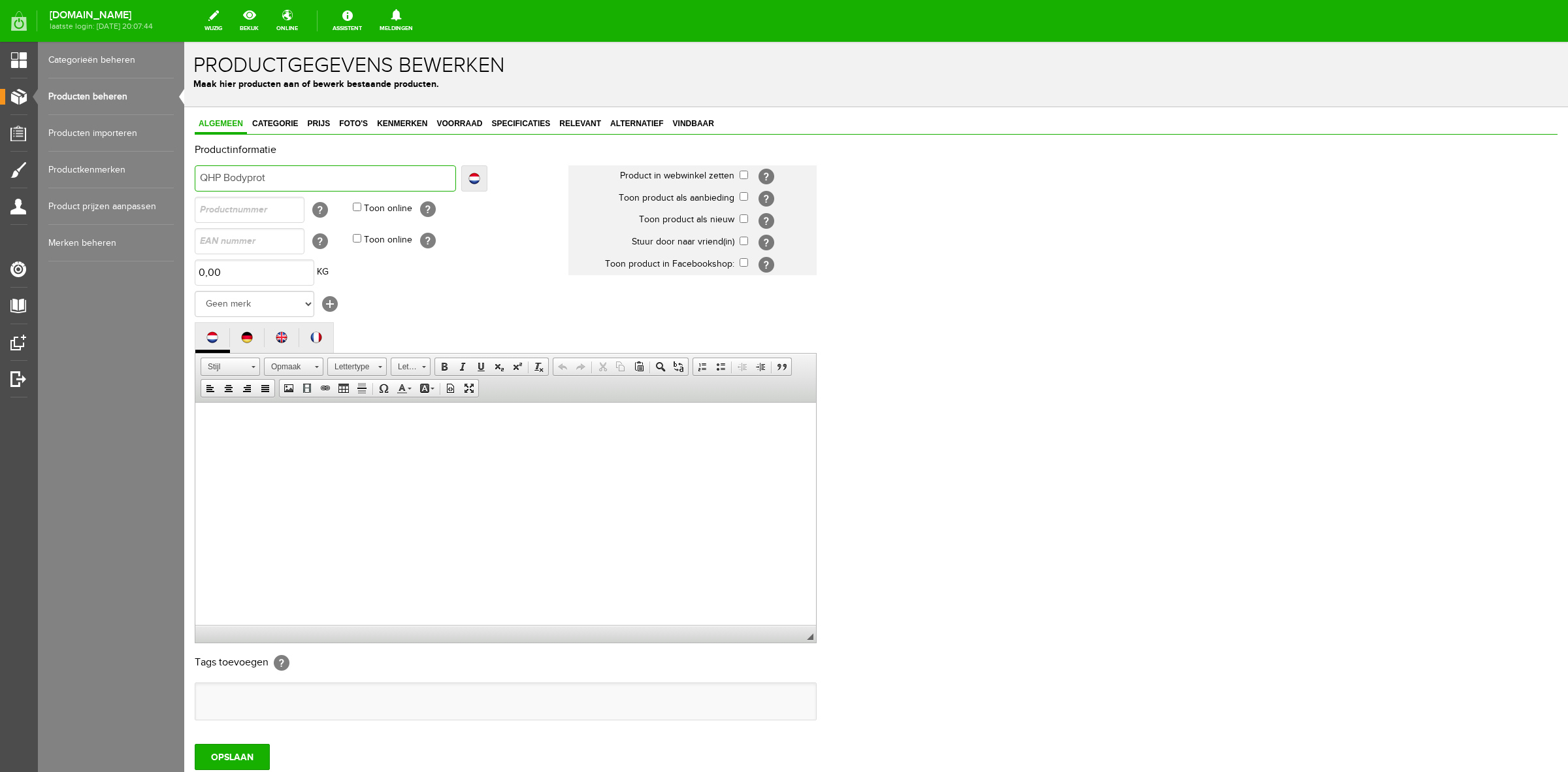
type input "QHP Bodyprote"
click at [383, 442] on html at bounding box center [506, 422] width 621 height 40
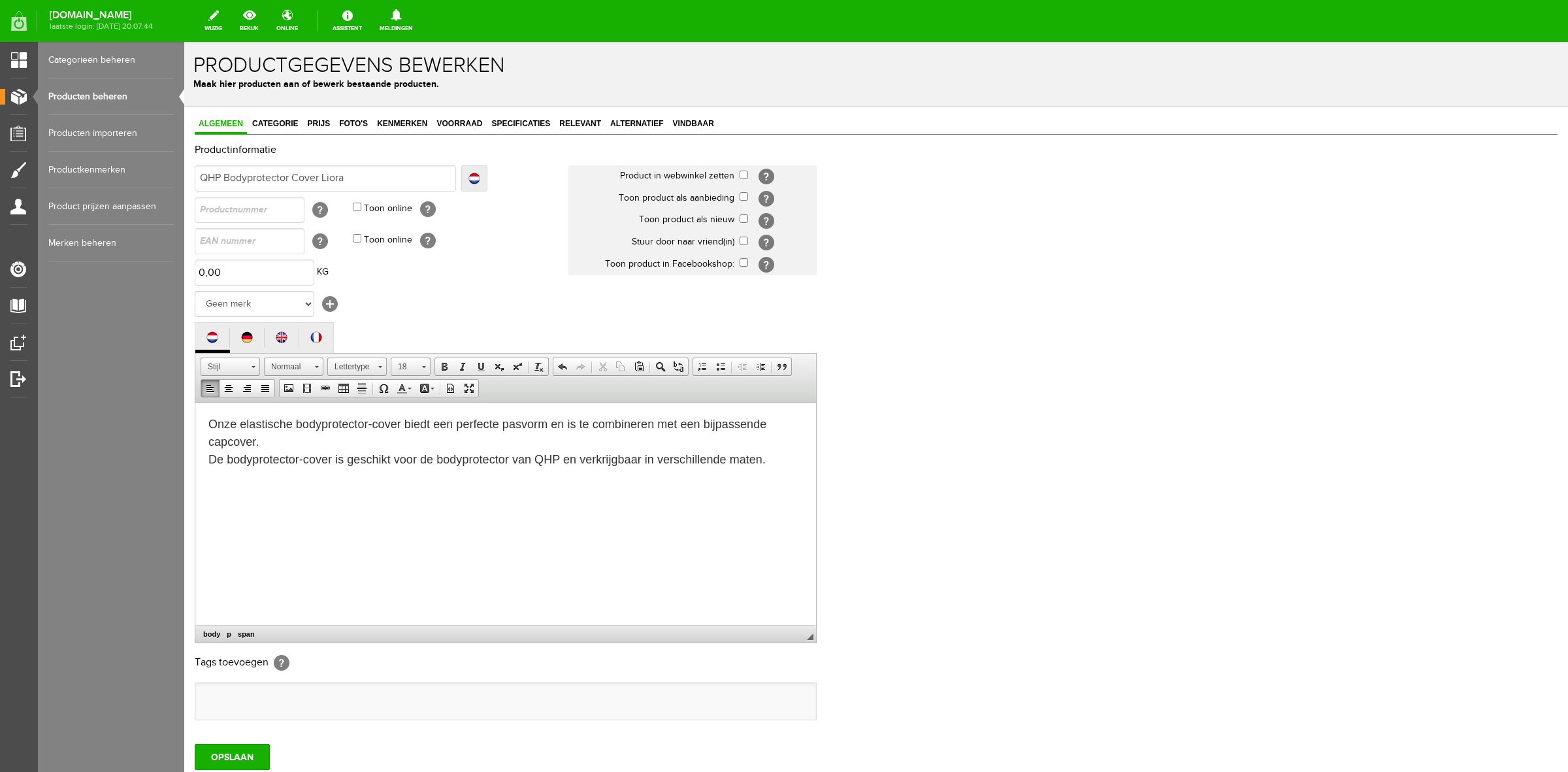
click at [275, 492] on p at bounding box center [506, 486] width 594 height 18
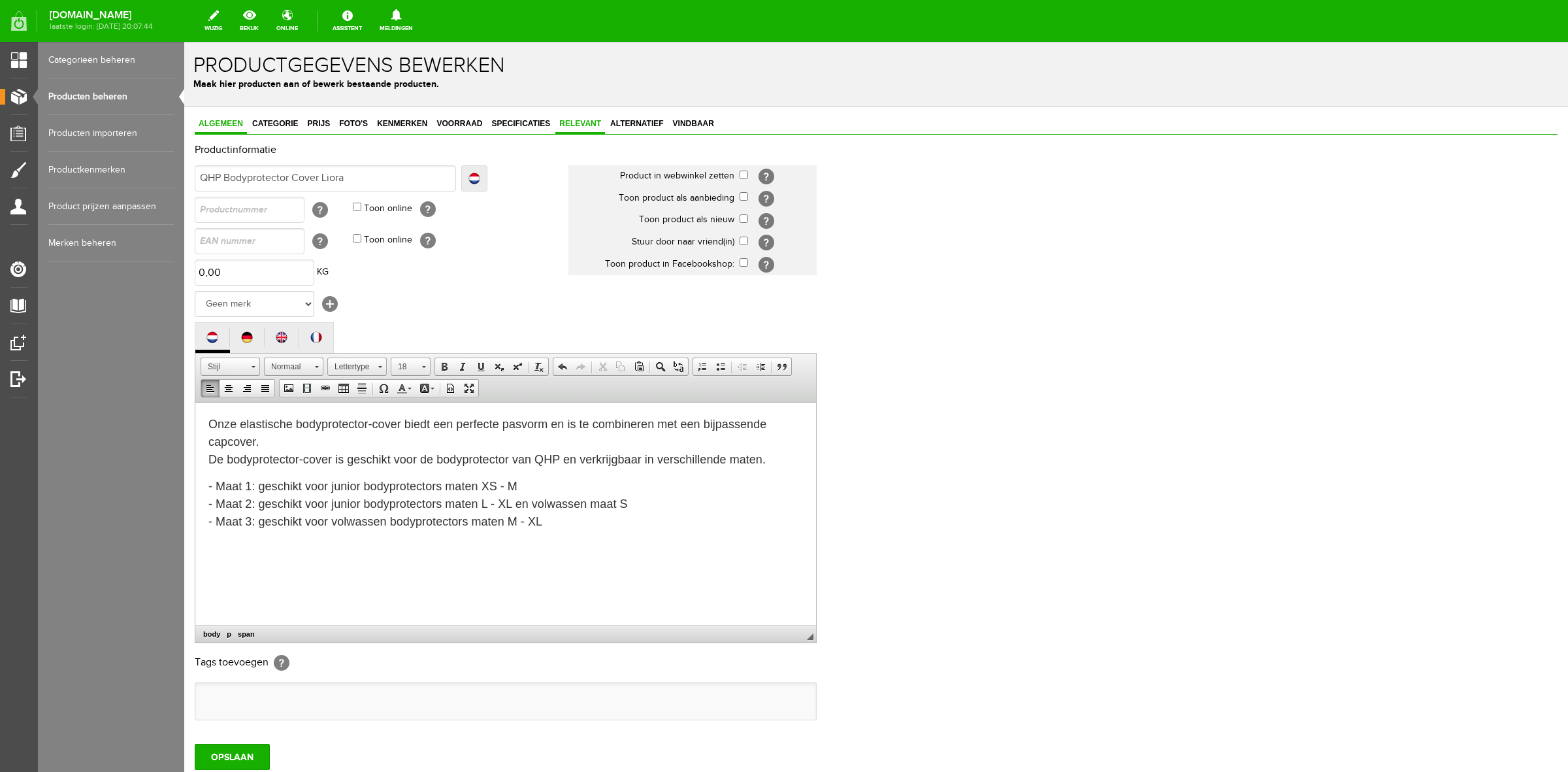
click at [577, 122] on span "Relevant" at bounding box center [580, 123] width 49 height 9
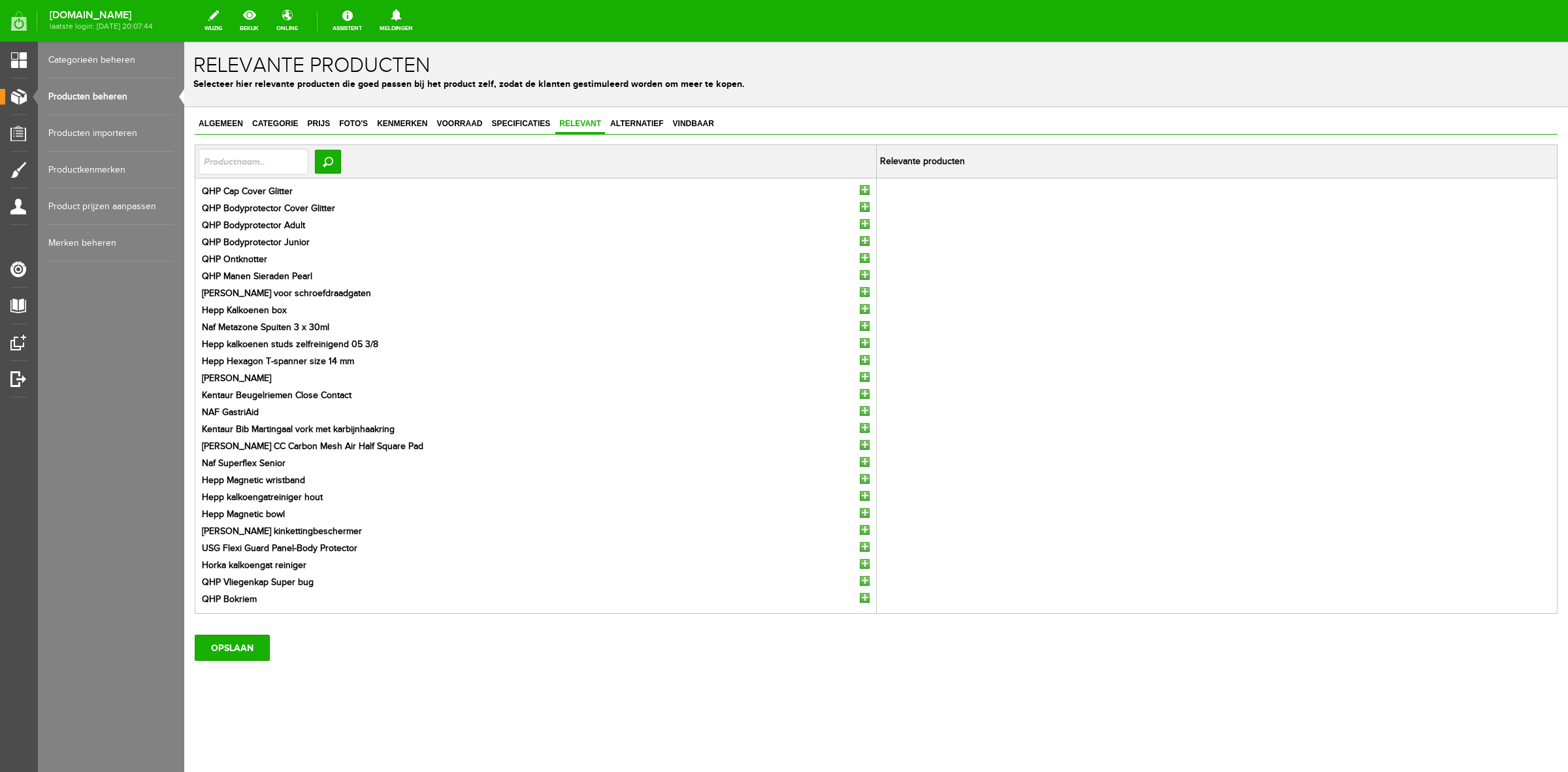
drag, startPoint x: 522, startPoint y: 123, endPoint x: 510, endPoint y: 142, distance: 22.5
click at [522, 123] on span "Specificaties" at bounding box center [521, 123] width 67 height 9
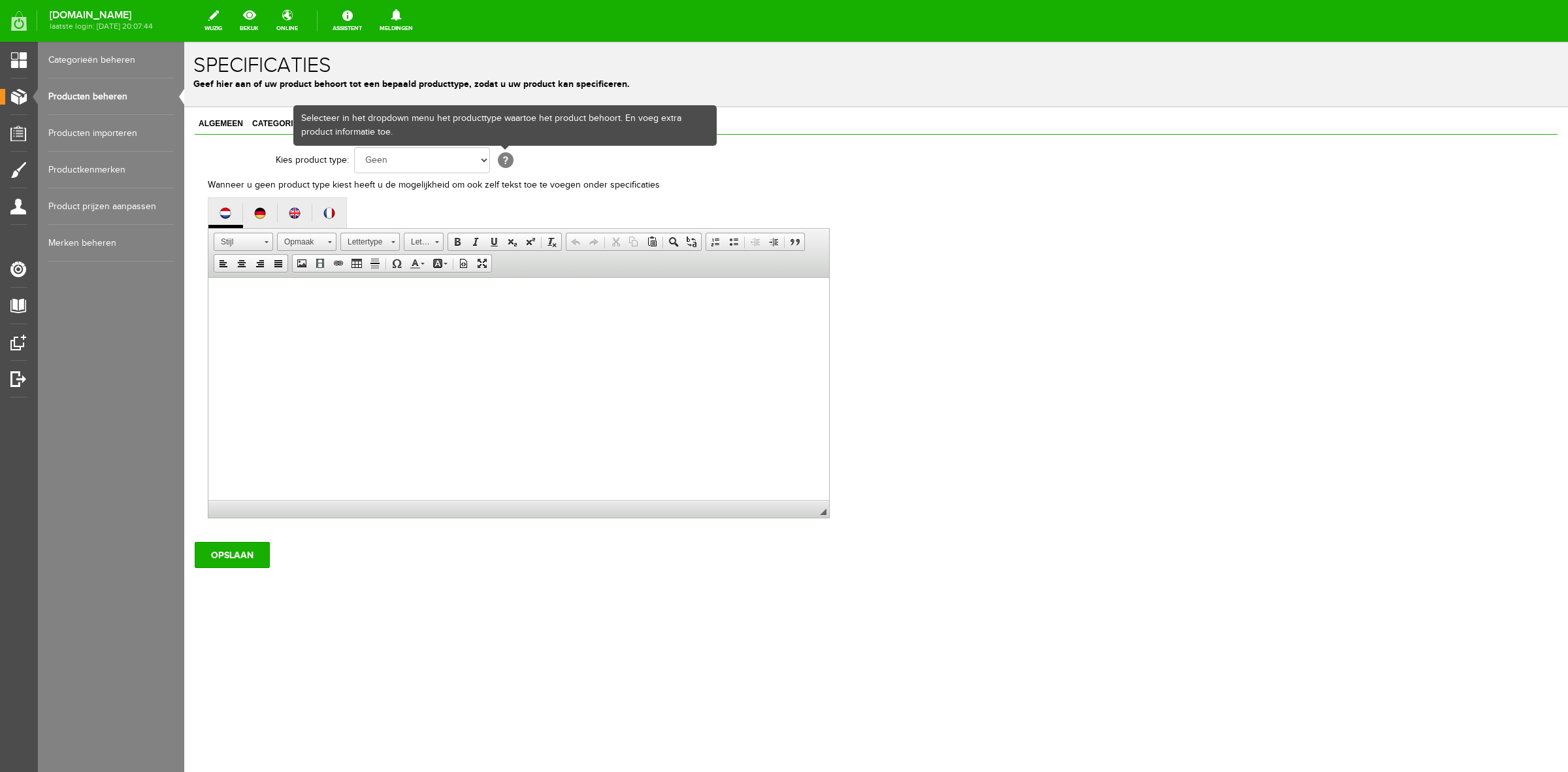
click at [423, 313] on html at bounding box center [519, 298] width 621 height 40
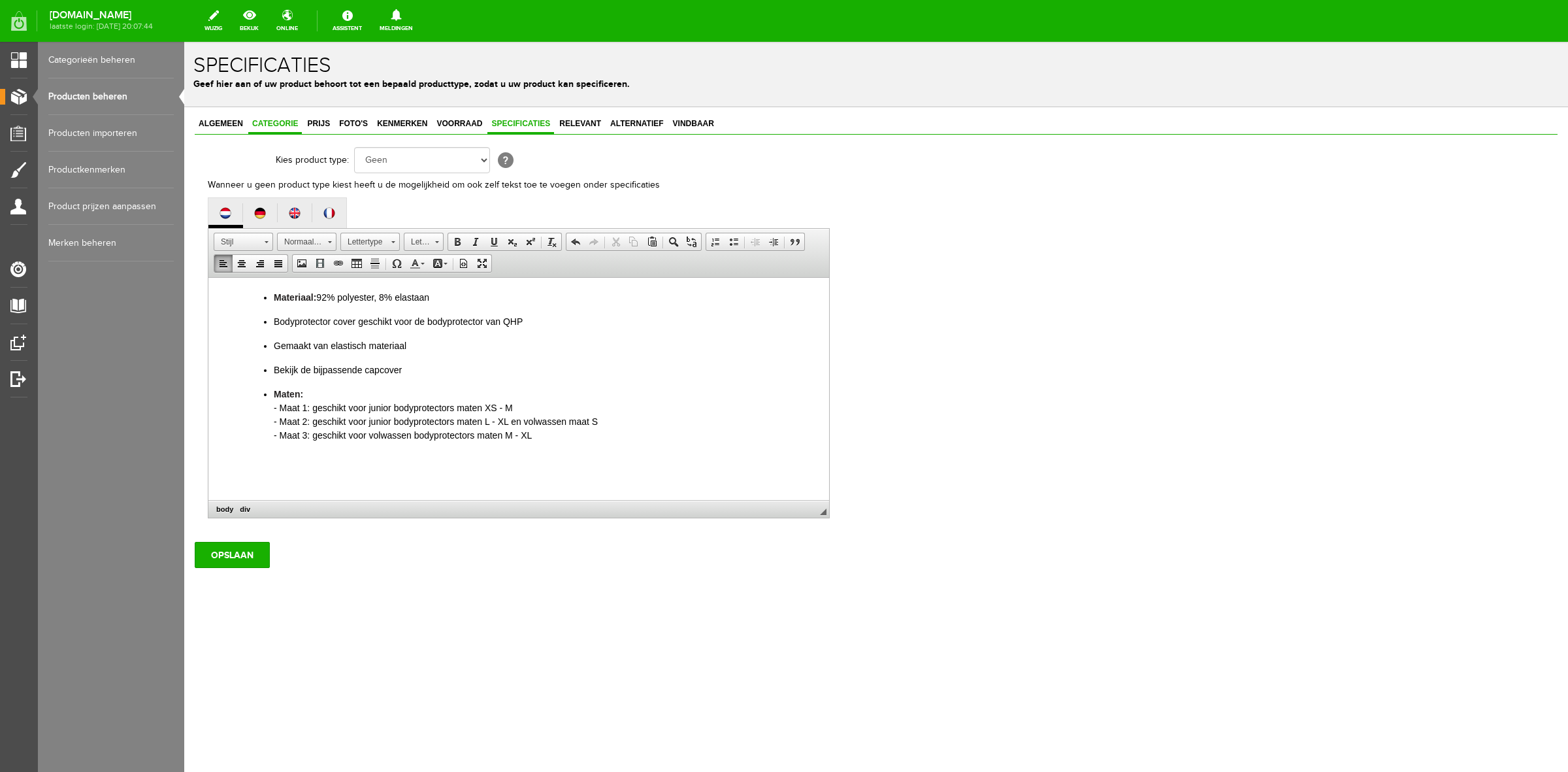
click at [282, 121] on span "Categorie" at bounding box center [275, 123] width 54 height 9
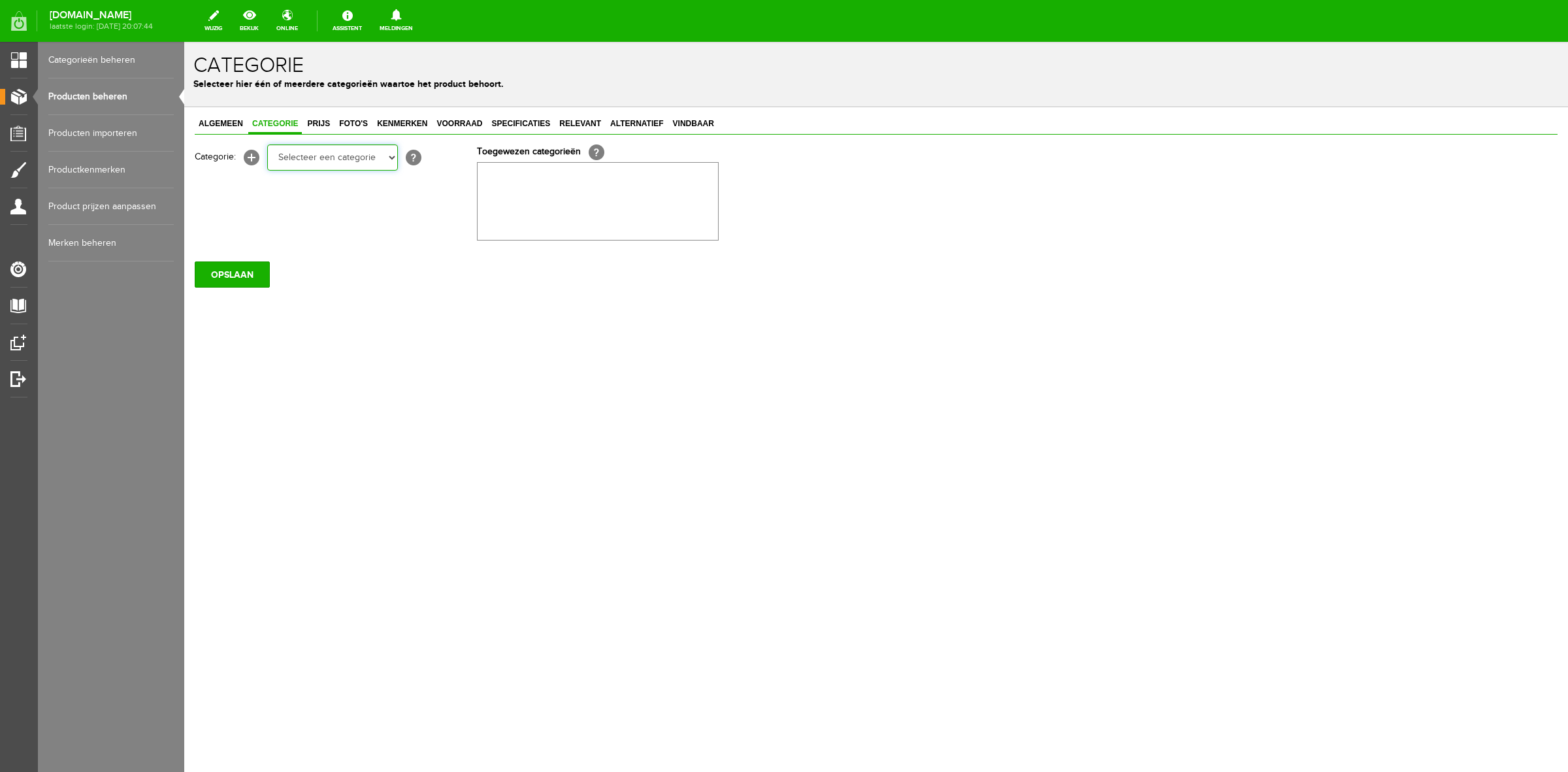
click at [318, 149] on select "Selecteer een categorie Sale Bodyprotector Outlet [PERSON_NAME] AW24 Hoofdsteln…" at bounding box center [332, 157] width 131 height 26
click at [267, 145] on select "Selecteer een categorie Sale Bodyprotector Outlet [PERSON_NAME] AW24 Hoofdsteln…" at bounding box center [332, 157] width 131 height 26
click at [321, 121] on span "Prijs" at bounding box center [318, 123] width 31 height 9
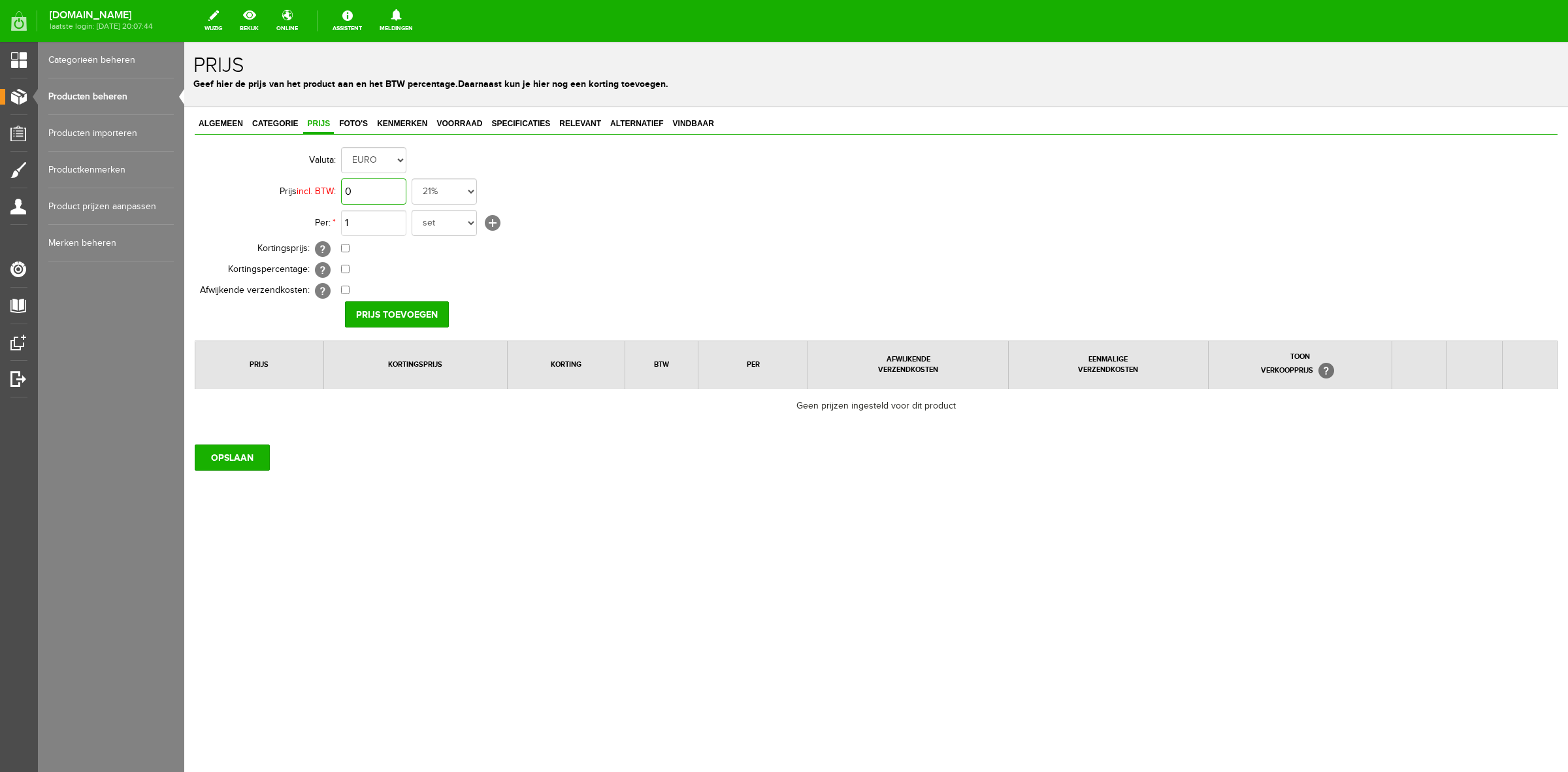
click at [379, 195] on input "0" at bounding box center [373, 191] width 65 height 26
click at [438, 224] on select "set rol paar stuks" at bounding box center [445, 223] width 65 height 26
click at [412, 210] on select "set rol paar stuks" at bounding box center [445, 223] width 65 height 26
click at [419, 309] on input "Prijs toevoegen" at bounding box center [397, 314] width 104 height 26
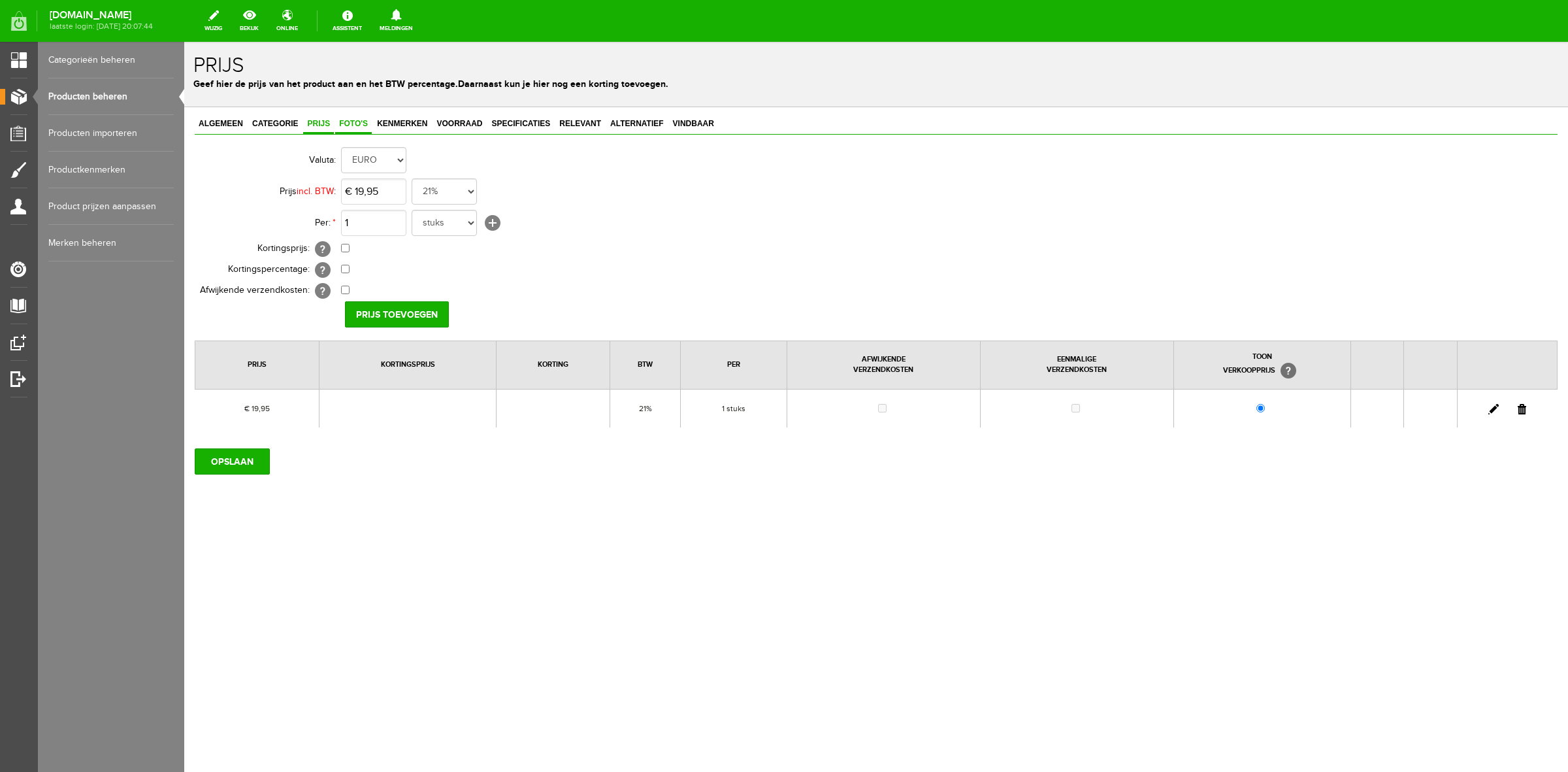
click at [353, 118] on link "Foto's" at bounding box center [353, 124] width 37 height 19
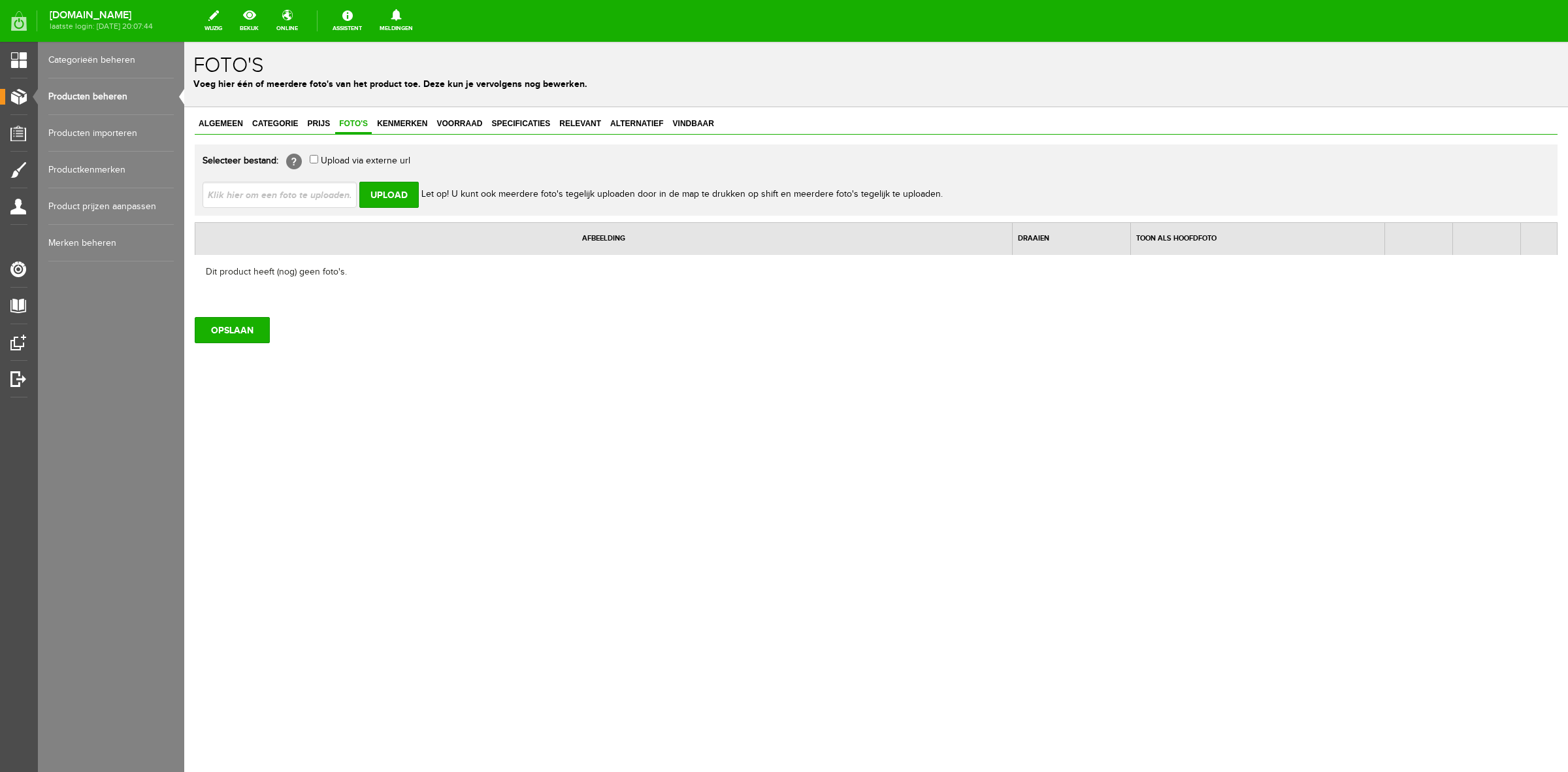
click at [309, 190] on input "file" at bounding box center [285, 194] width 165 height 25
click at [386, 196] on input "Upload" at bounding box center [388, 194] width 59 height 26
click at [399, 193] on input "Upload" at bounding box center [388, 194] width 59 height 26
click at [544, 116] on link "Specificaties" at bounding box center [521, 124] width 67 height 19
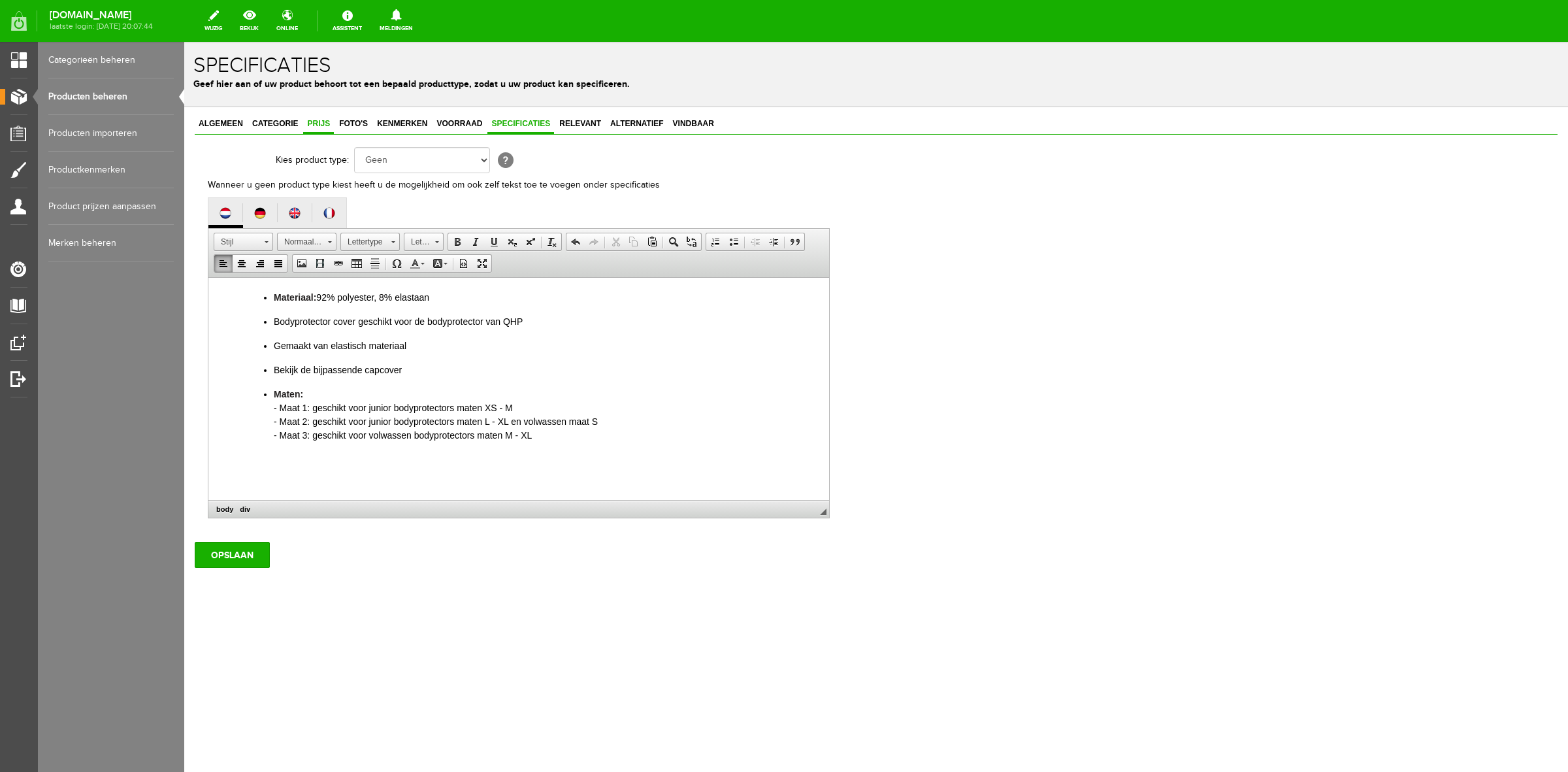
click at [330, 123] on span "Prijs" at bounding box center [318, 123] width 31 height 9
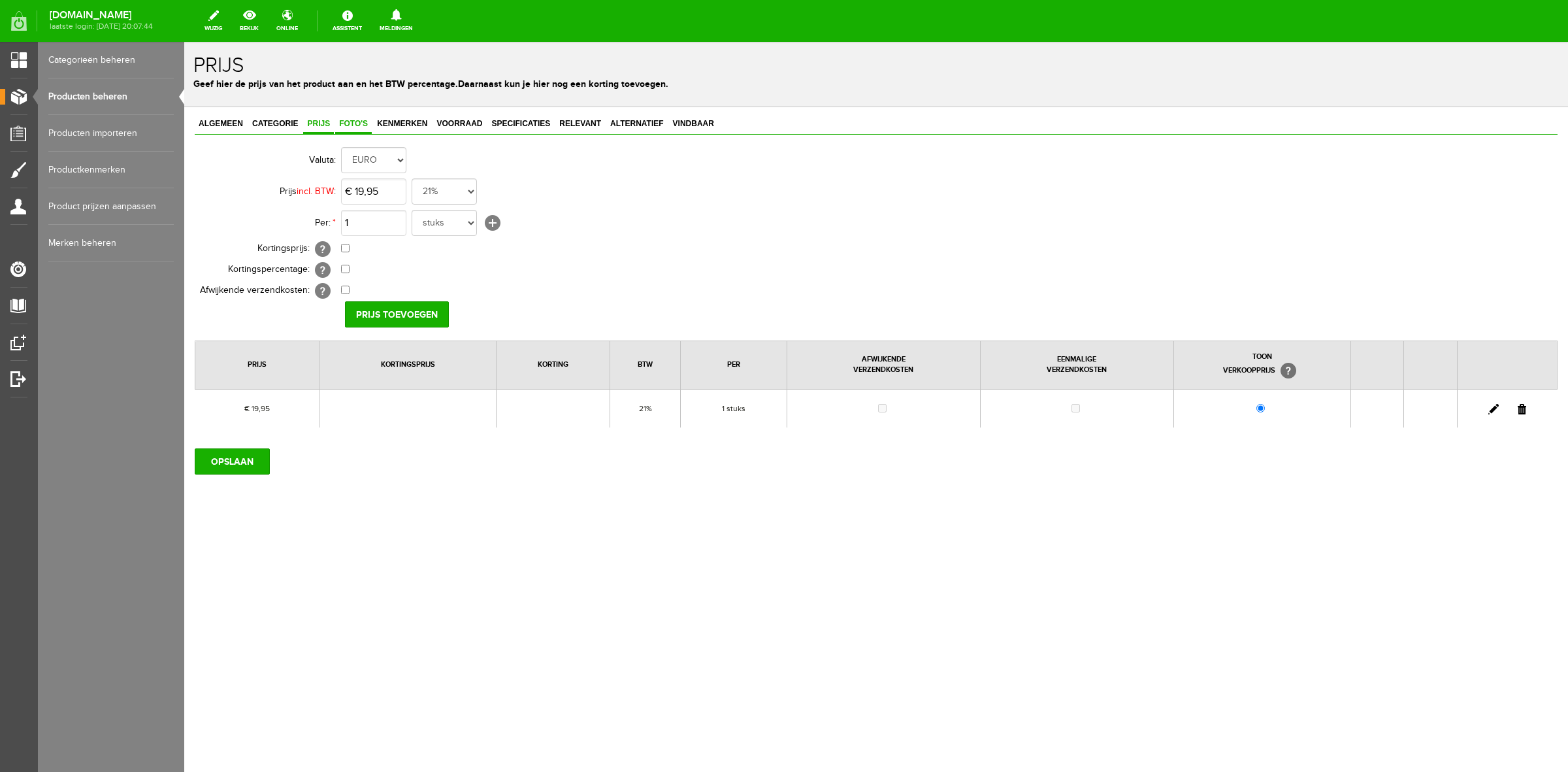
click at [344, 129] on link "Foto's" at bounding box center [353, 124] width 37 height 19
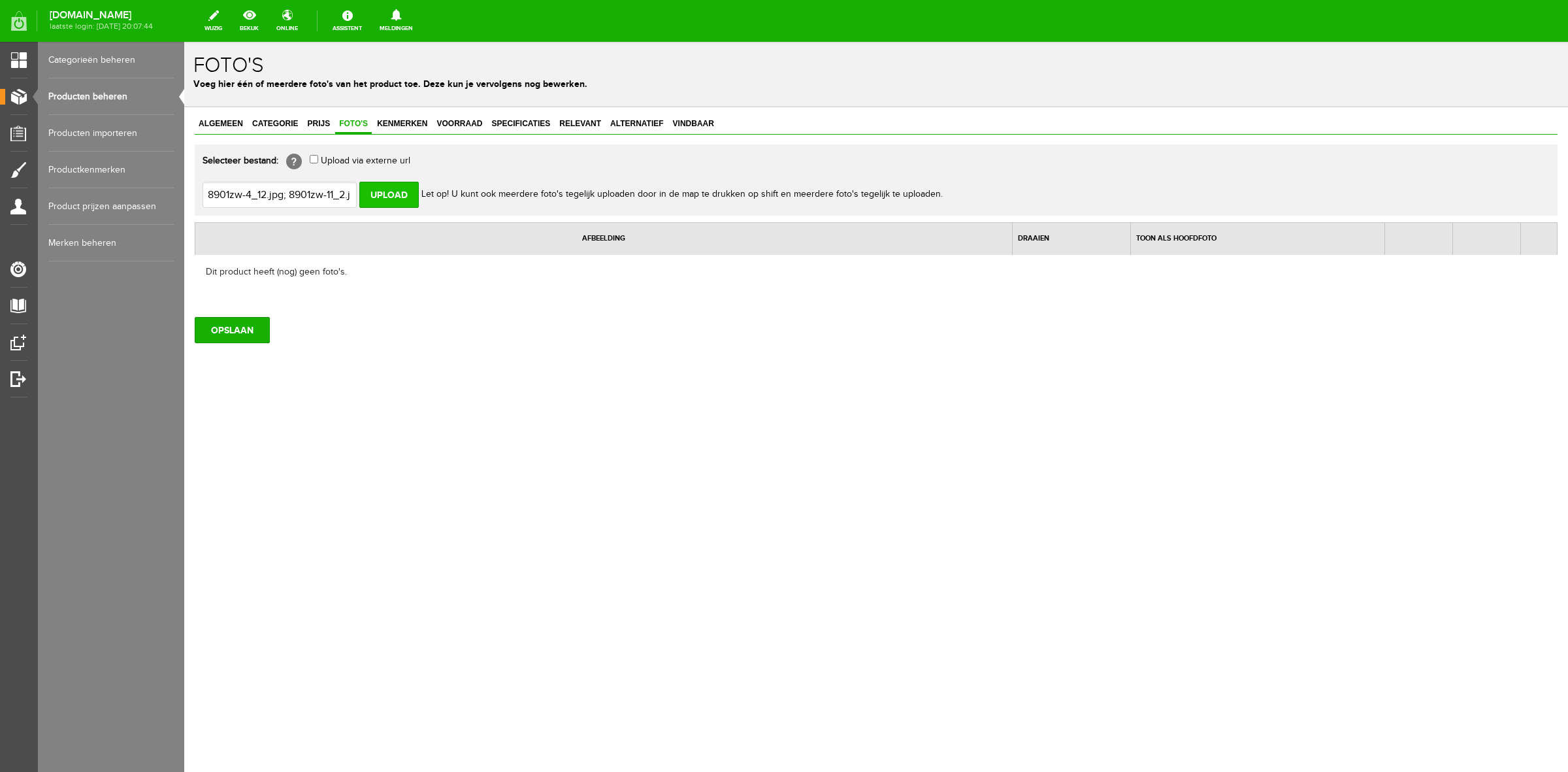
click at [398, 198] on input "Upload" at bounding box center [388, 194] width 59 height 26
click at [389, 193] on input "Upload" at bounding box center [388, 194] width 59 height 26
click at [423, 127] on span "Kenmerken" at bounding box center [402, 123] width 58 height 9
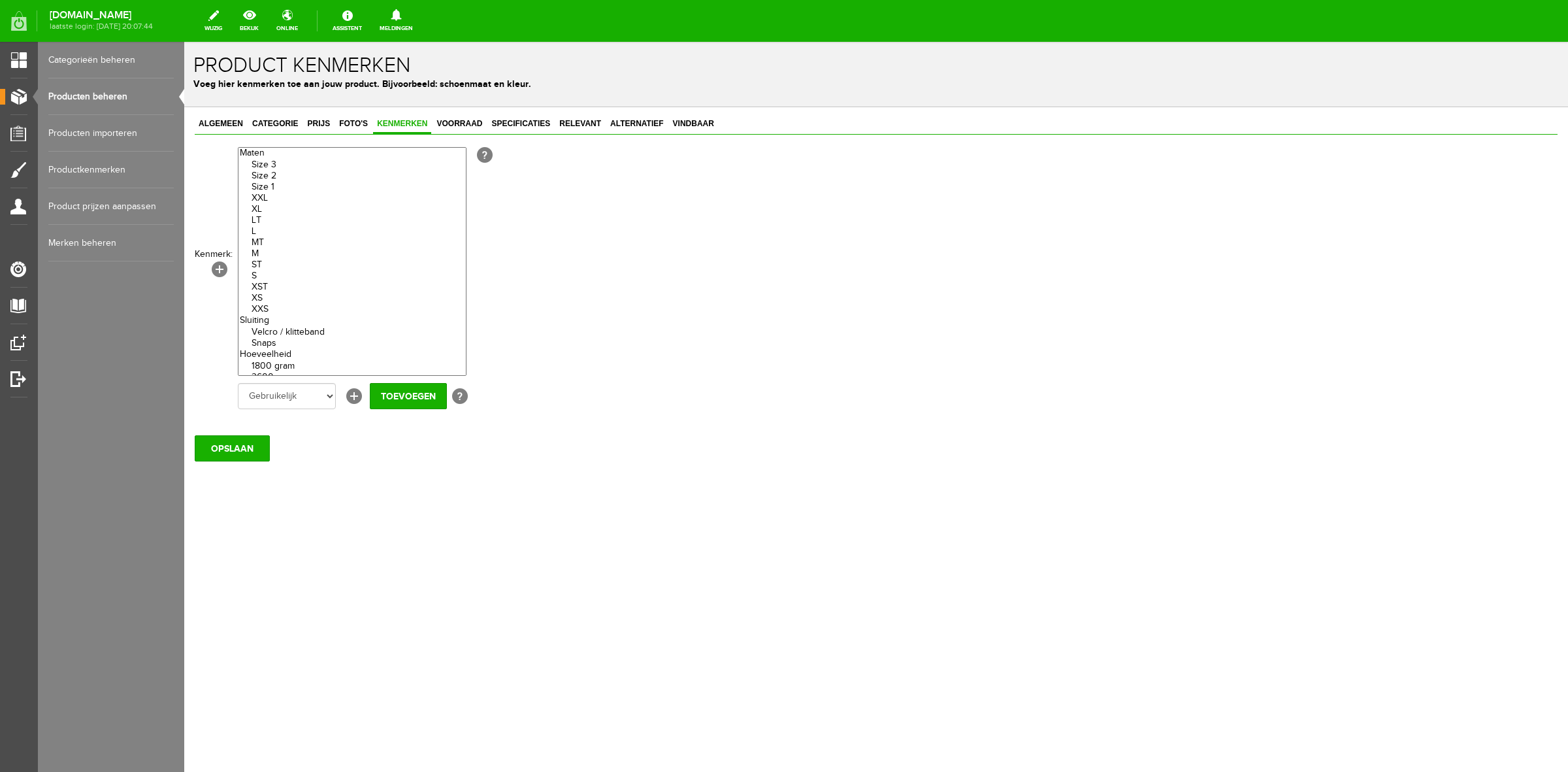
click at [270, 190] on option "Size 1" at bounding box center [352, 187] width 228 height 11
click at [285, 174] on option "Size 2" at bounding box center [352, 176] width 228 height 11
click at [283, 165] on option "Size 3" at bounding box center [352, 164] width 228 height 11
click at [281, 250] on option "Navy" at bounding box center [352, 244] width 228 height 11
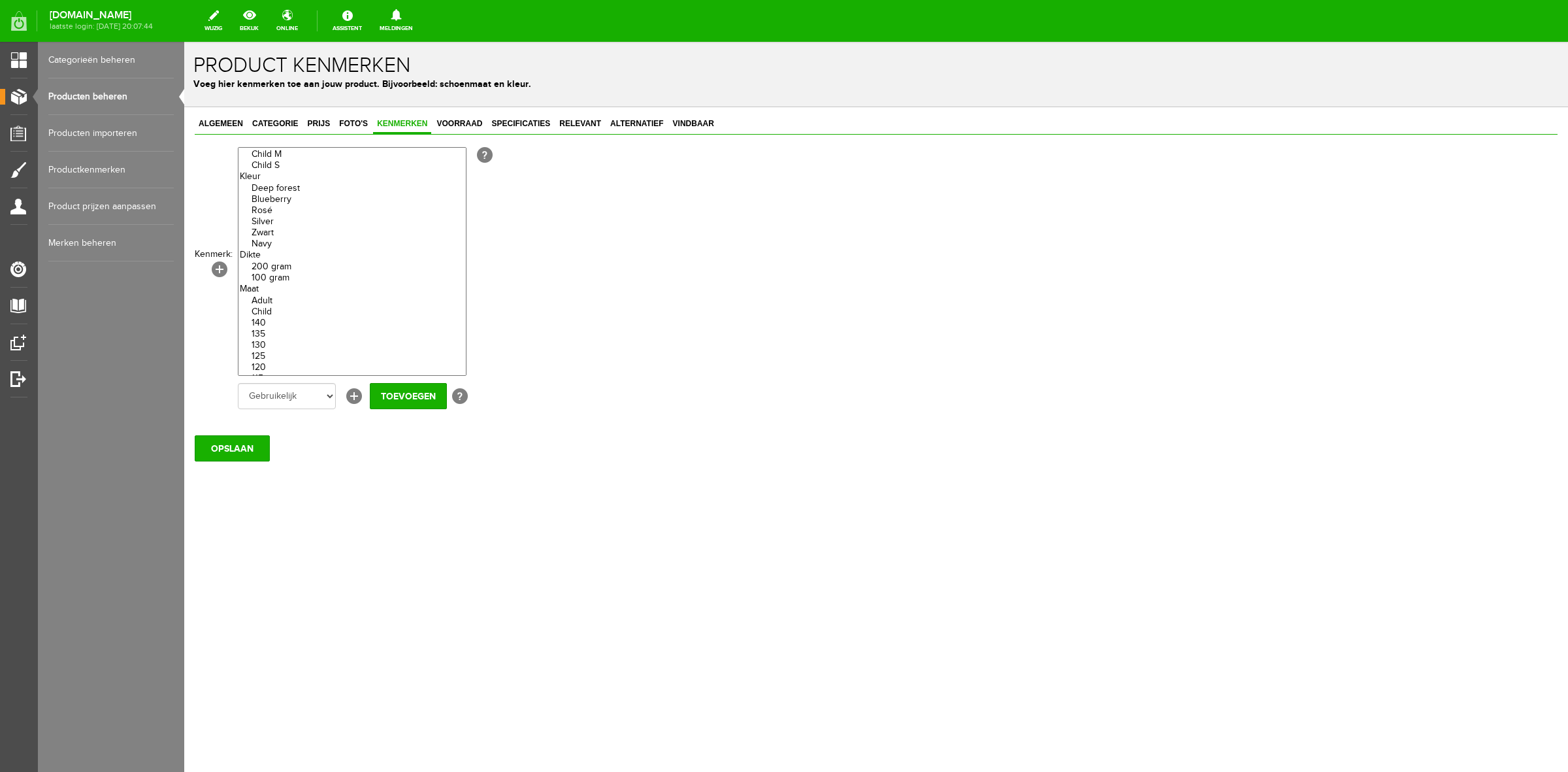
click at [266, 237] on option "Zwart" at bounding box center [352, 233] width 228 height 11
click at [419, 398] on input "Toevoegen" at bounding box center [409, 395] width 77 height 26
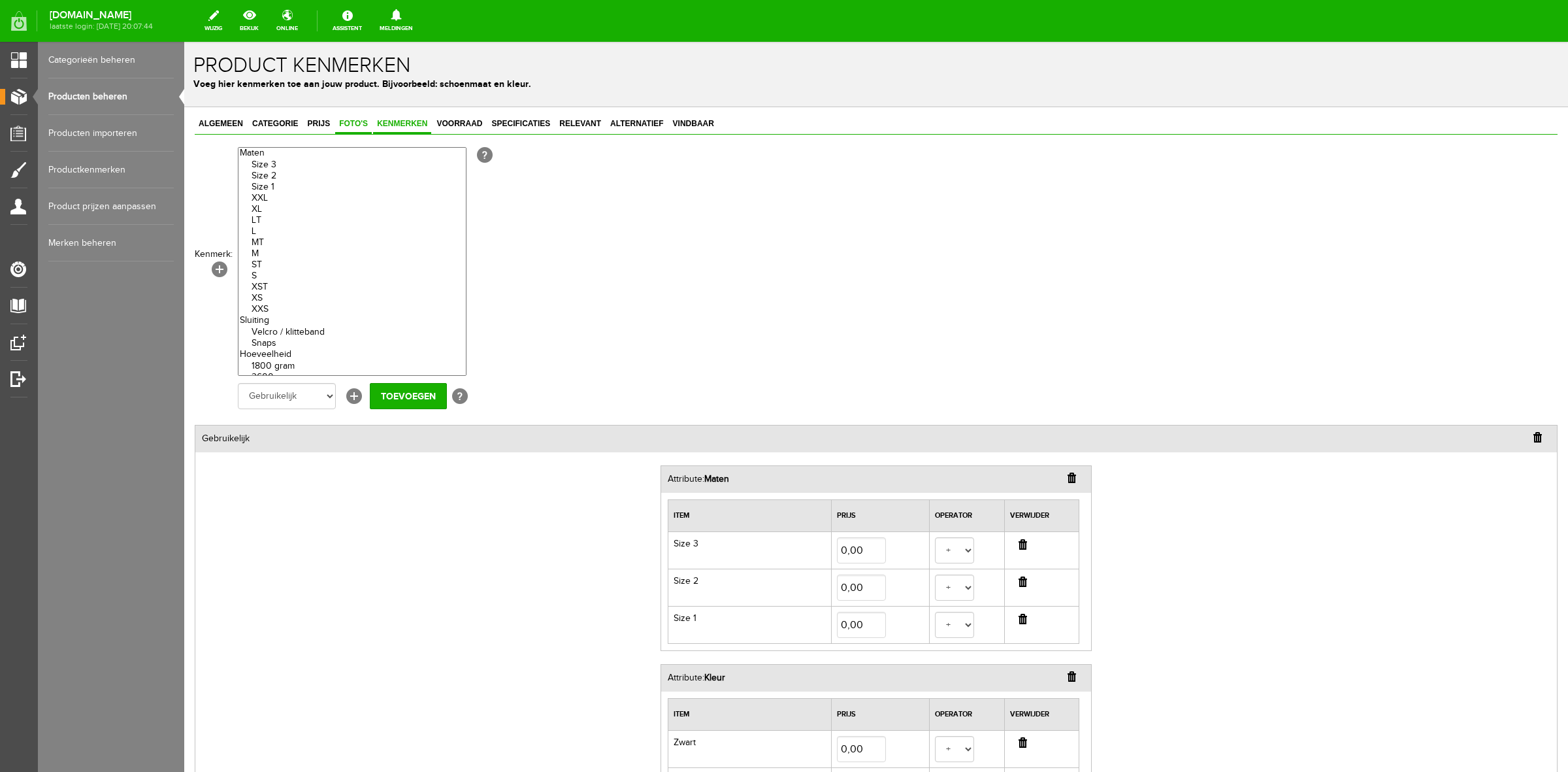
click at [353, 131] on link "Foto's" at bounding box center [353, 124] width 37 height 19
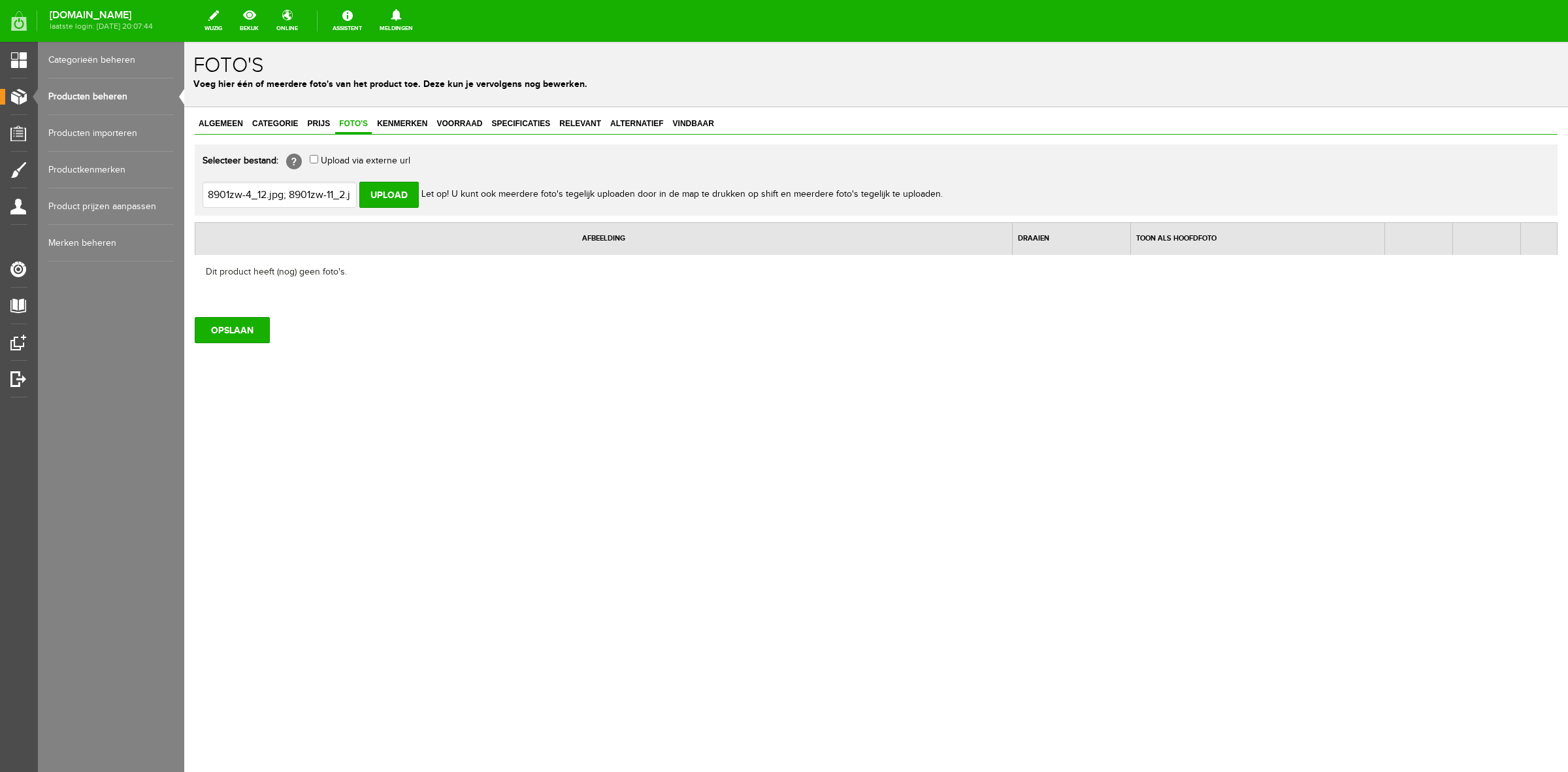
click at [213, 188] on input "file" at bounding box center [285, 194] width 165 height 25
click at [404, 198] on input "Upload" at bounding box center [388, 194] width 59 height 26
click at [325, 188] on input "file" at bounding box center [285, 194] width 165 height 25
click at [383, 197] on input "Upload" at bounding box center [388, 194] width 59 height 26
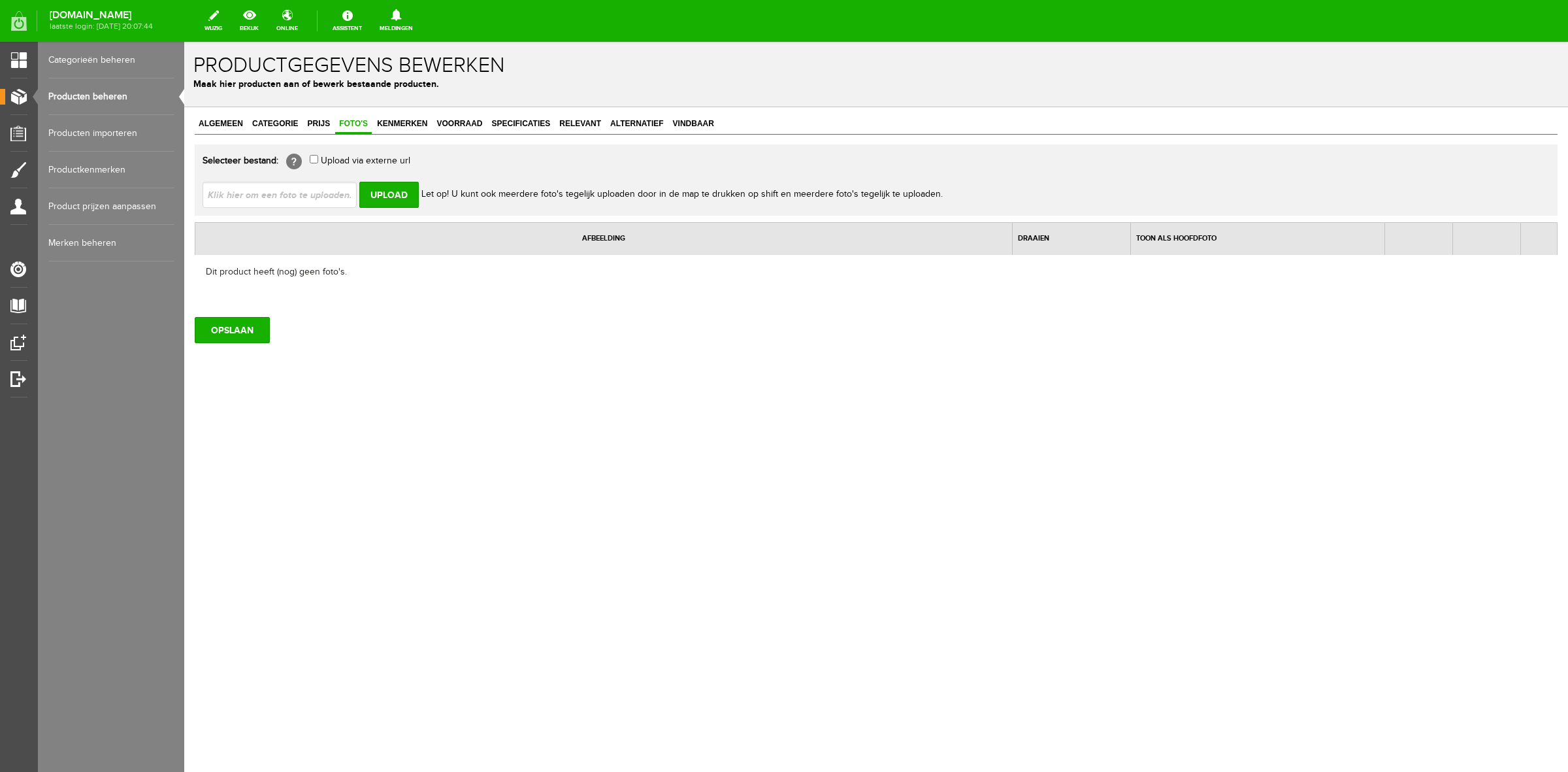
click at [311, 195] on input "file" at bounding box center [285, 194] width 165 height 25
click at [400, 200] on input "Upload" at bounding box center [388, 194] width 59 height 26
click at [567, 119] on span "Relevant" at bounding box center [580, 123] width 49 height 9
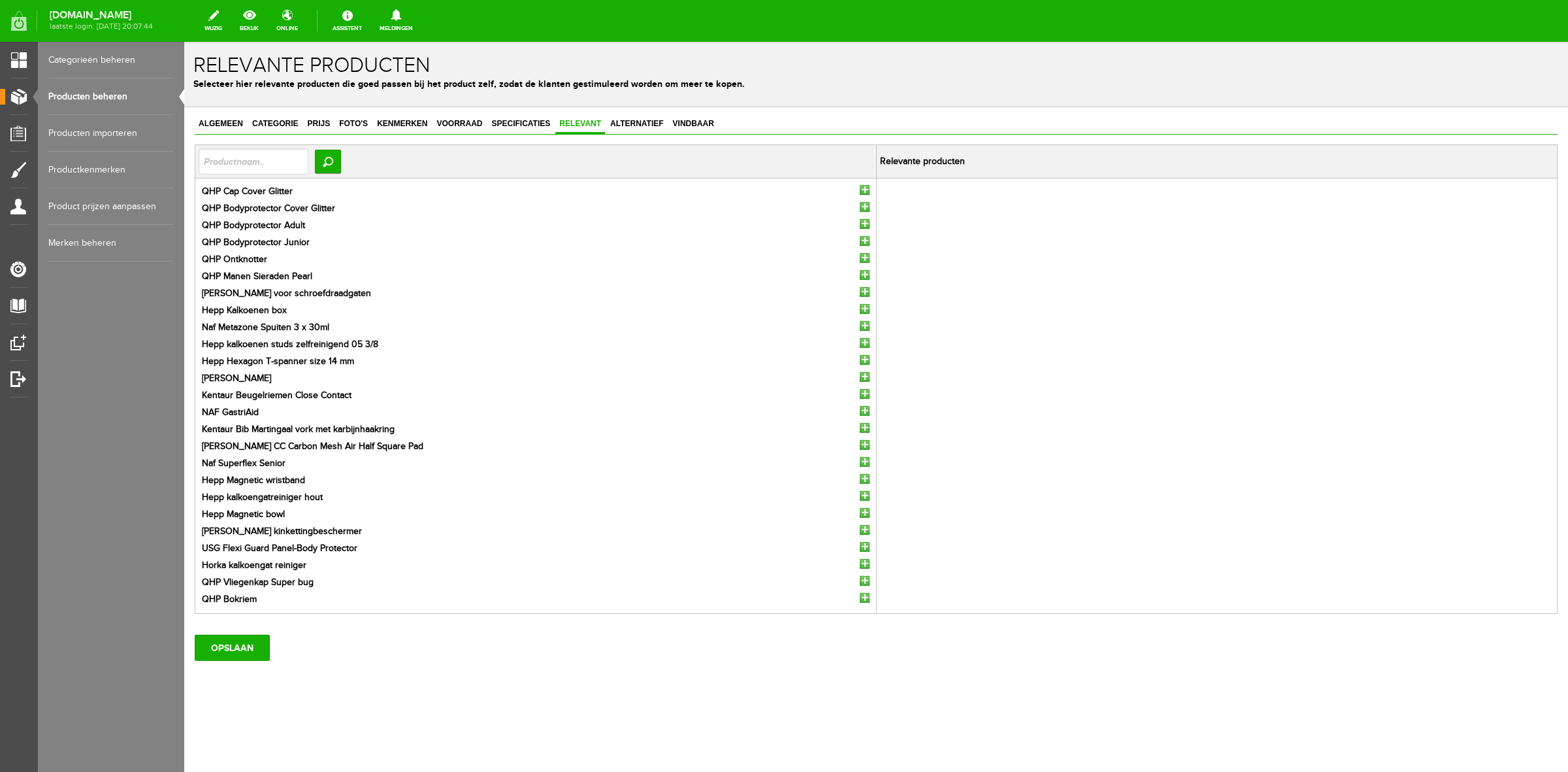
click at [867, 188] on input "button" at bounding box center [865, 190] width 10 height 10
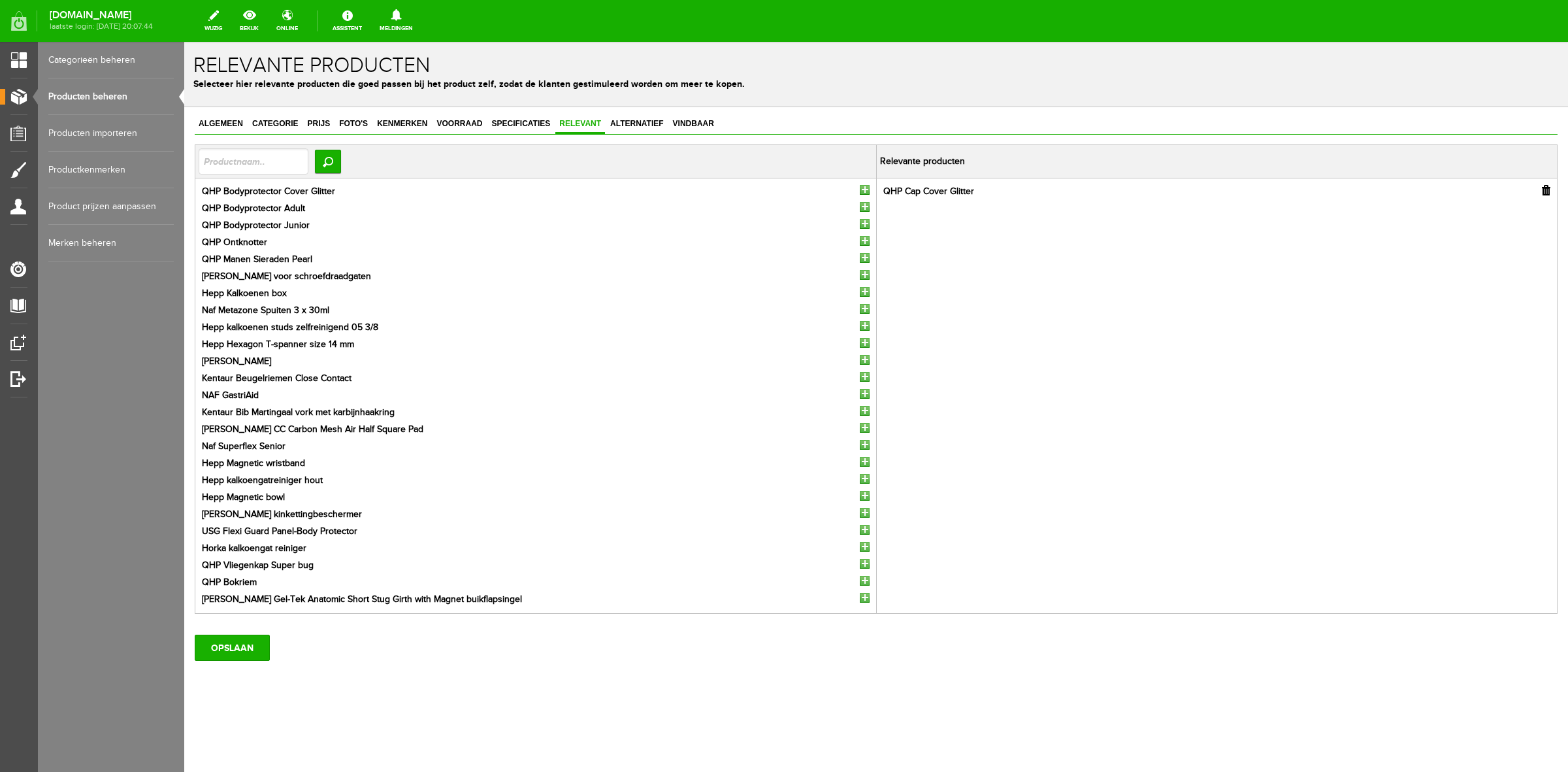
click at [864, 193] on input "button" at bounding box center [865, 190] width 10 height 10
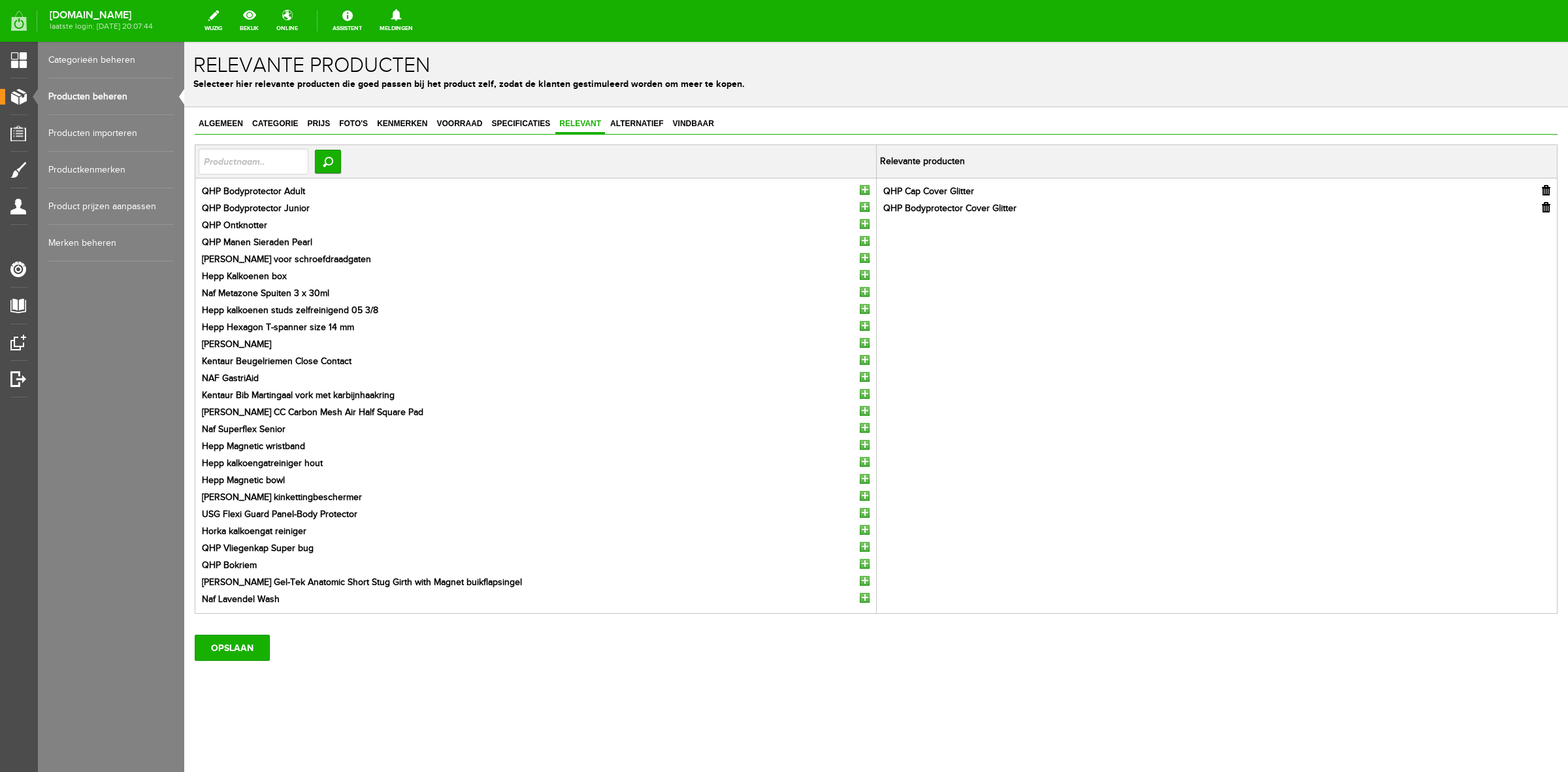
click at [864, 193] on input "button" at bounding box center [865, 190] width 10 height 10
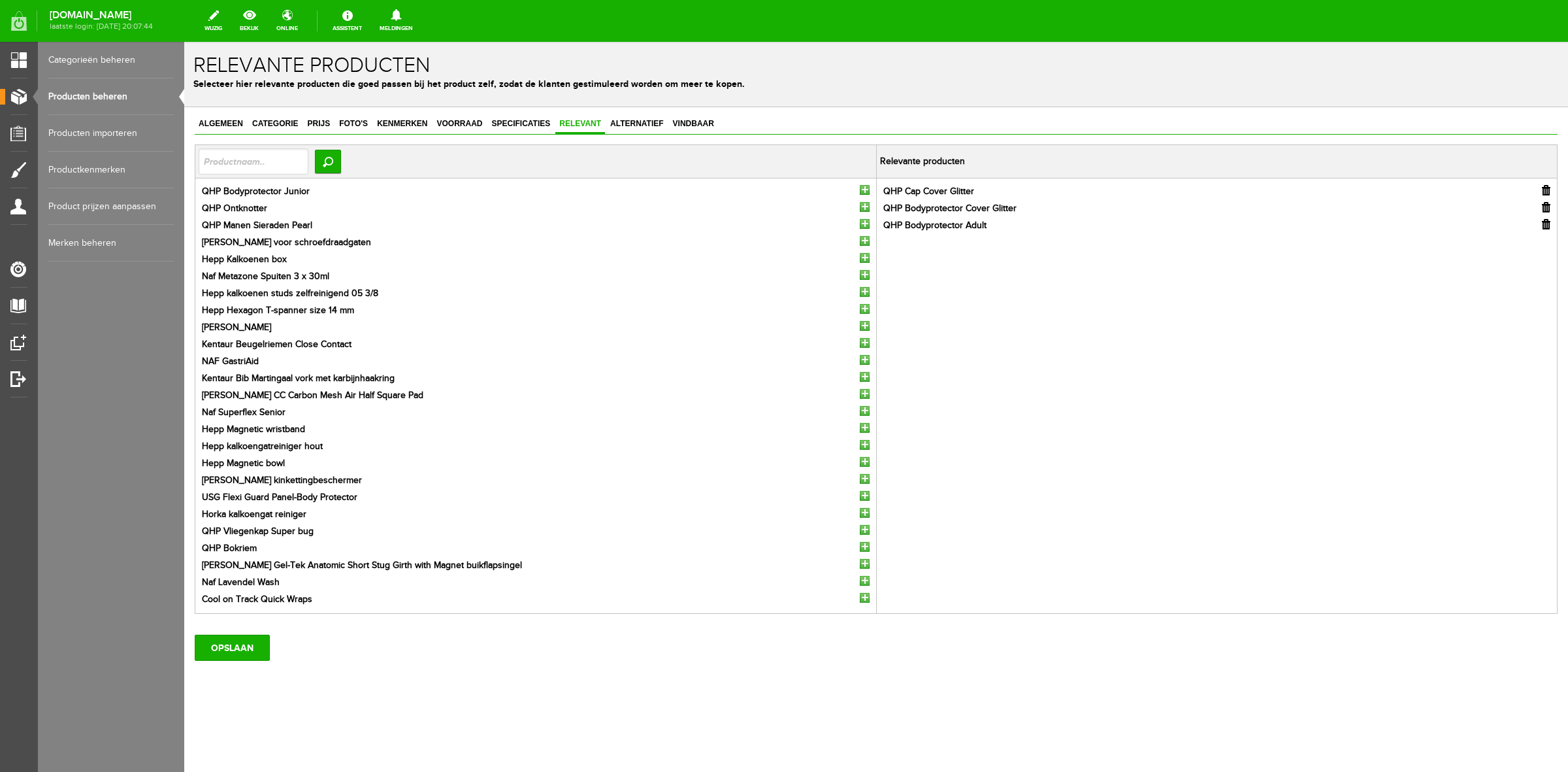
click at [864, 193] on input "button" at bounding box center [865, 190] width 10 height 10
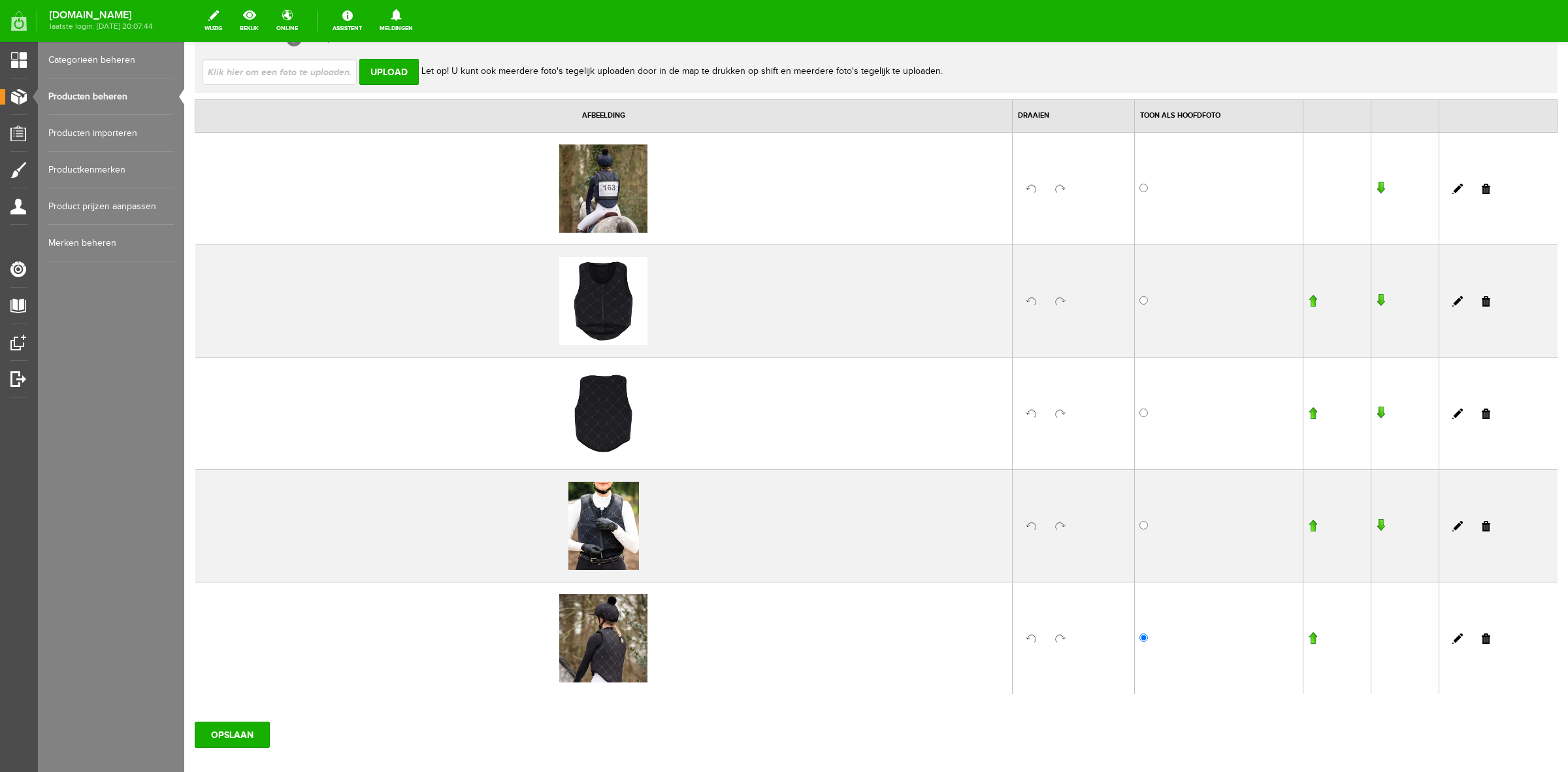
scroll to position [115, 0]
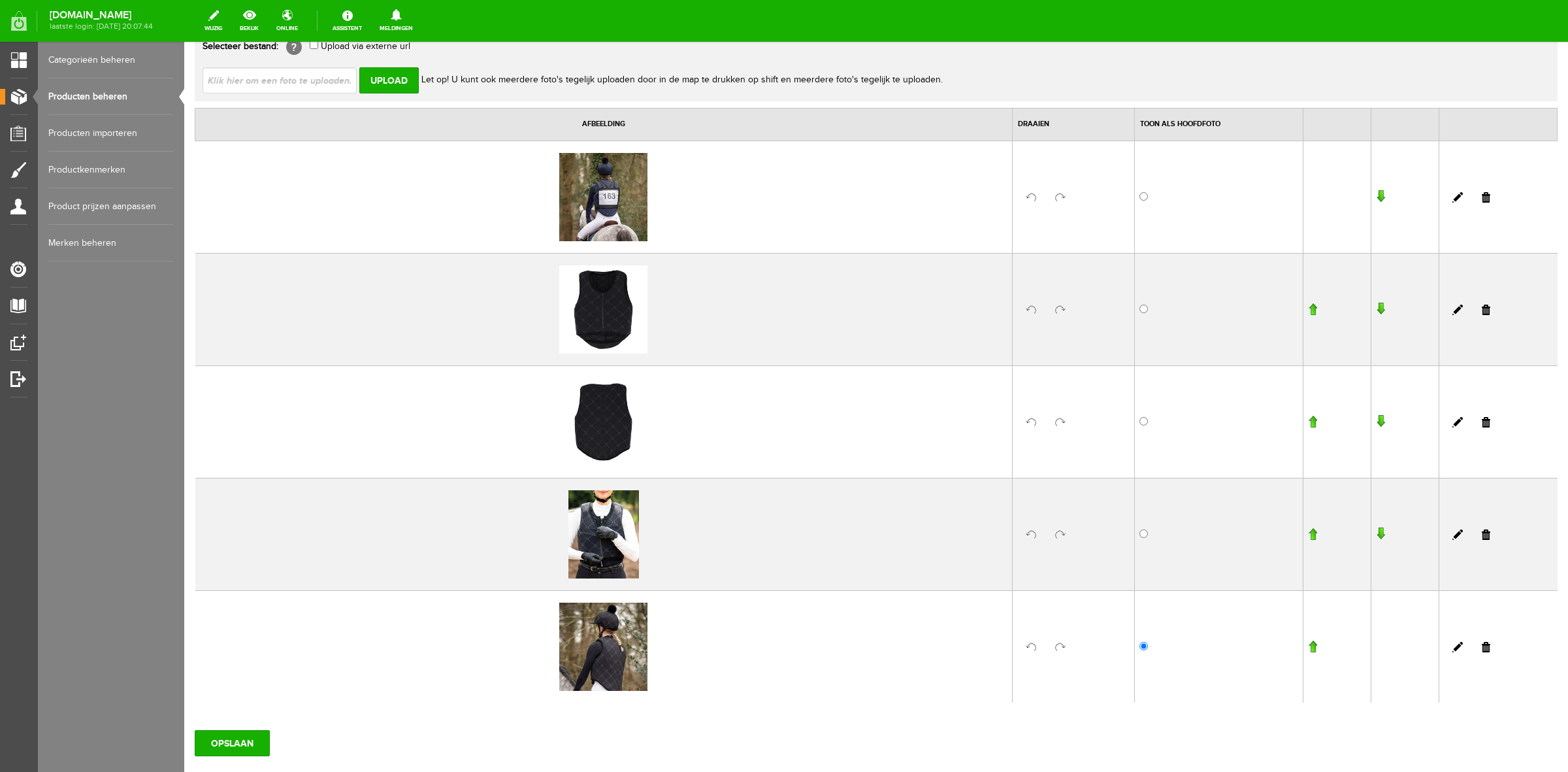
click at [292, 80] on input "file" at bounding box center [285, 80] width 165 height 25
click at [383, 83] on input "Upload" at bounding box center [388, 80] width 59 height 26
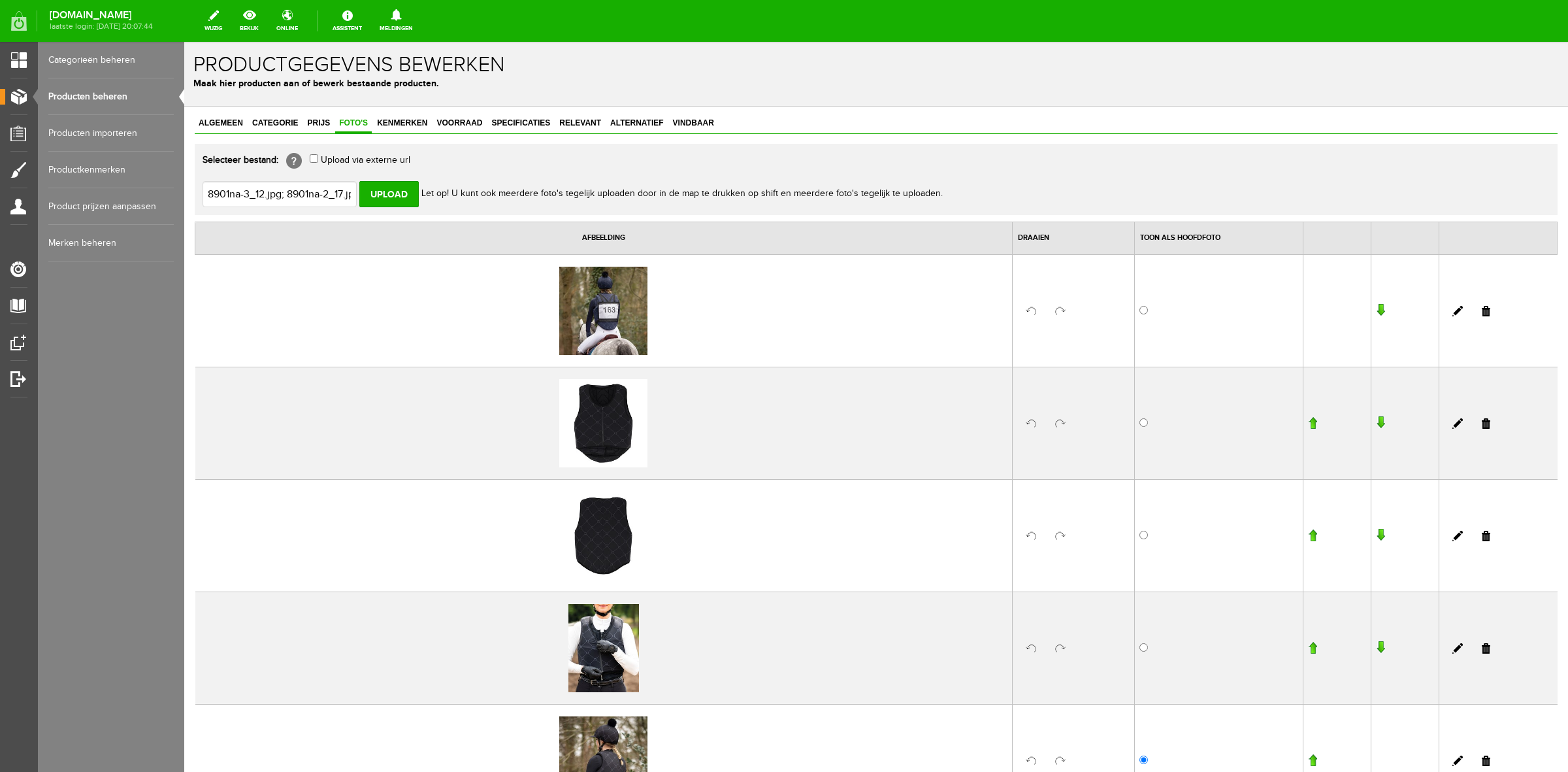
scroll to position [0, 0]
click at [621, 116] on link "Alternatief" at bounding box center [636, 124] width 61 height 19
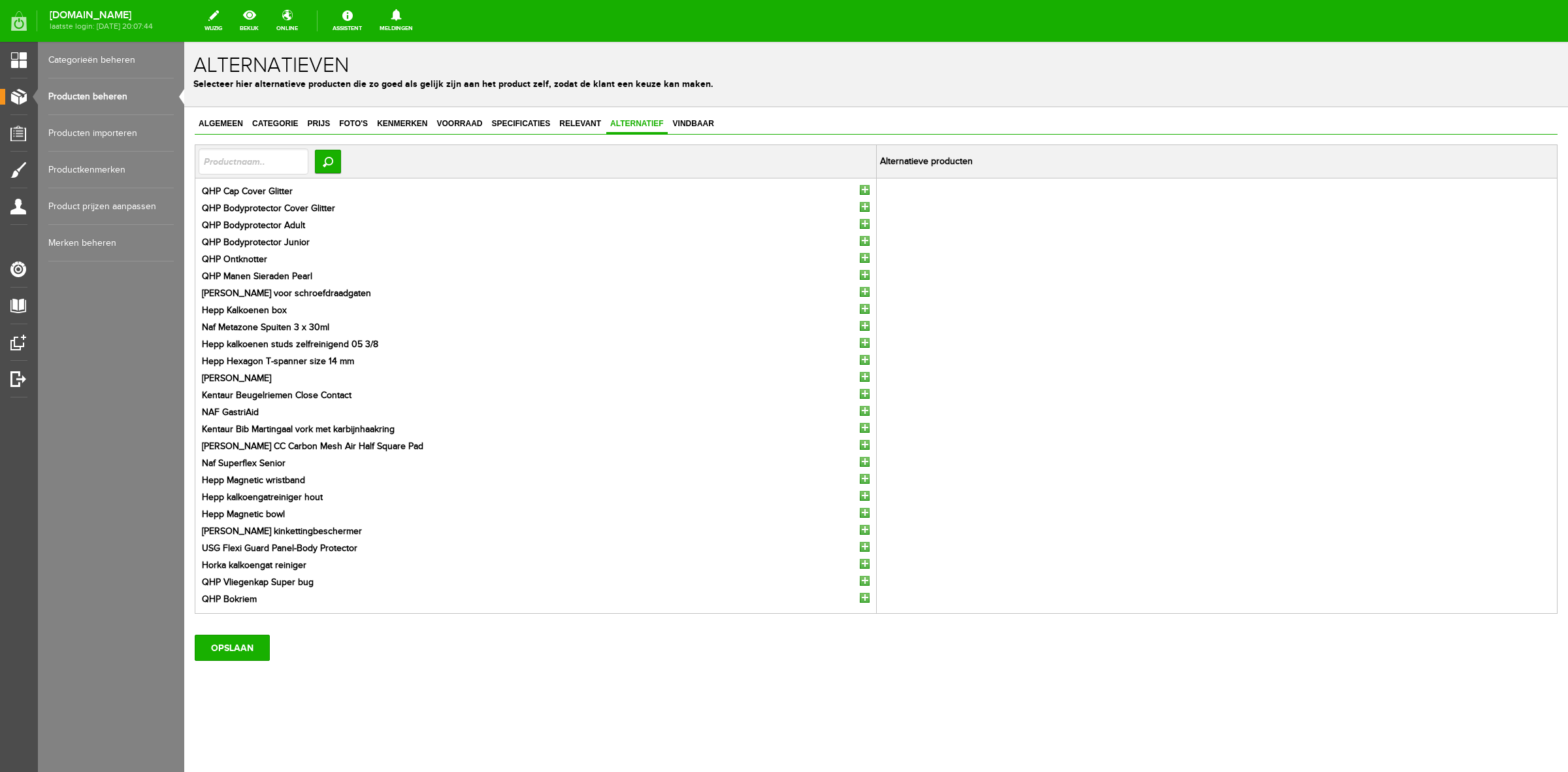
click at [867, 188] on input "button" at bounding box center [865, 190] width 10 height 10
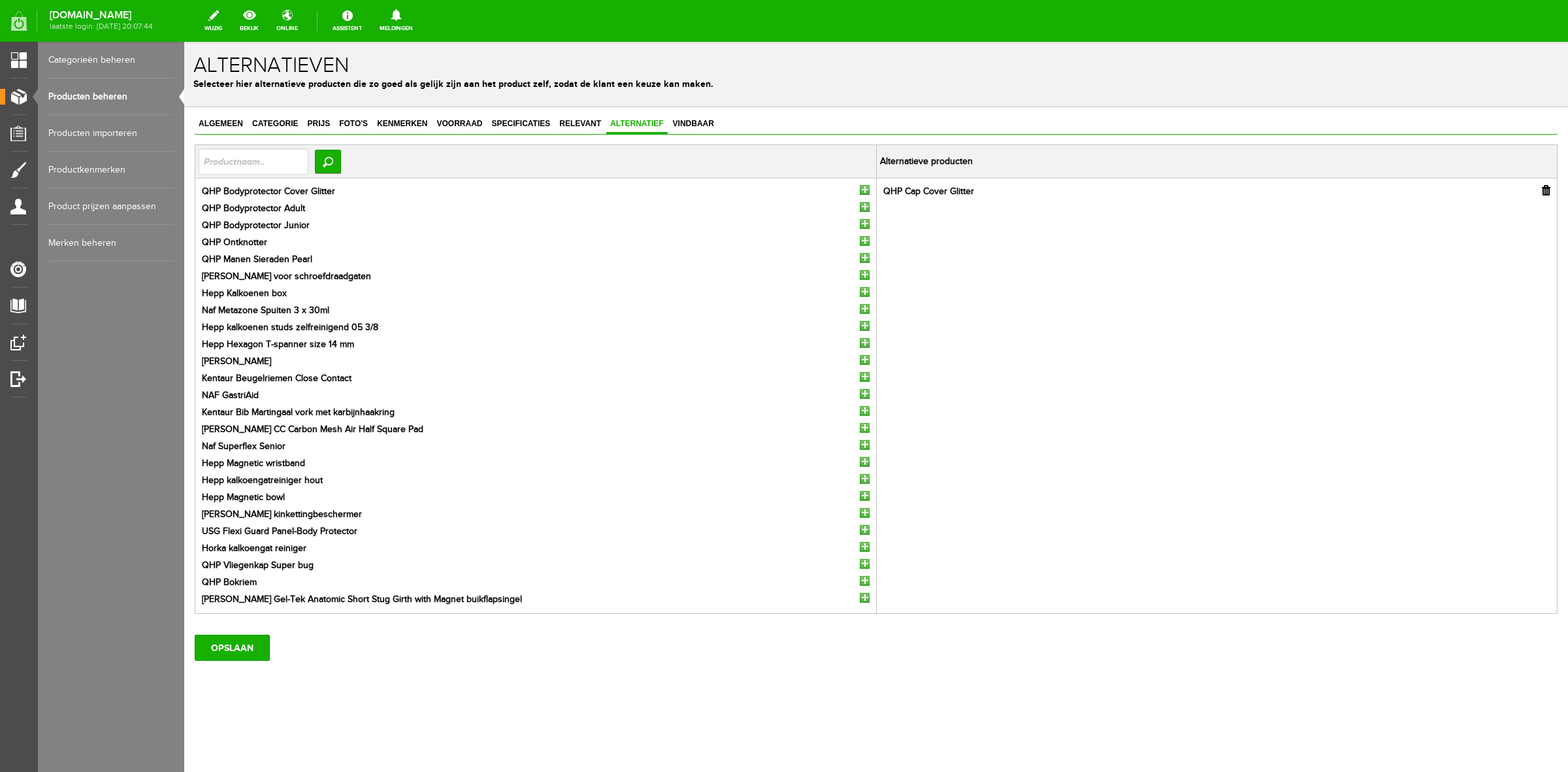
click at [866, 188] on input "button" at bounding box center [865, 190] width 10 height 10
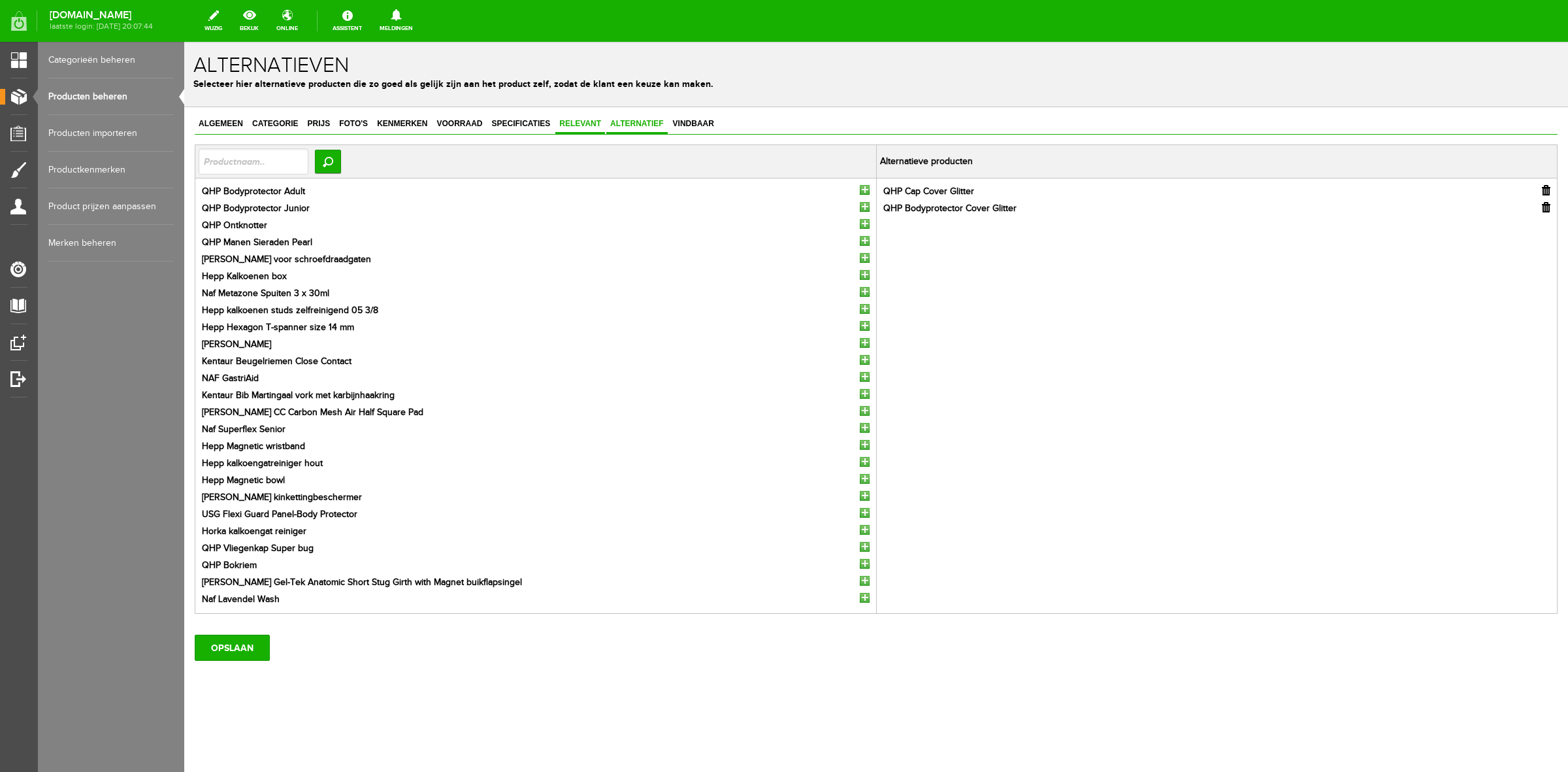
click at [576, 125] on span "Relevant" at bounding box center [580, 123] width 49 height 9
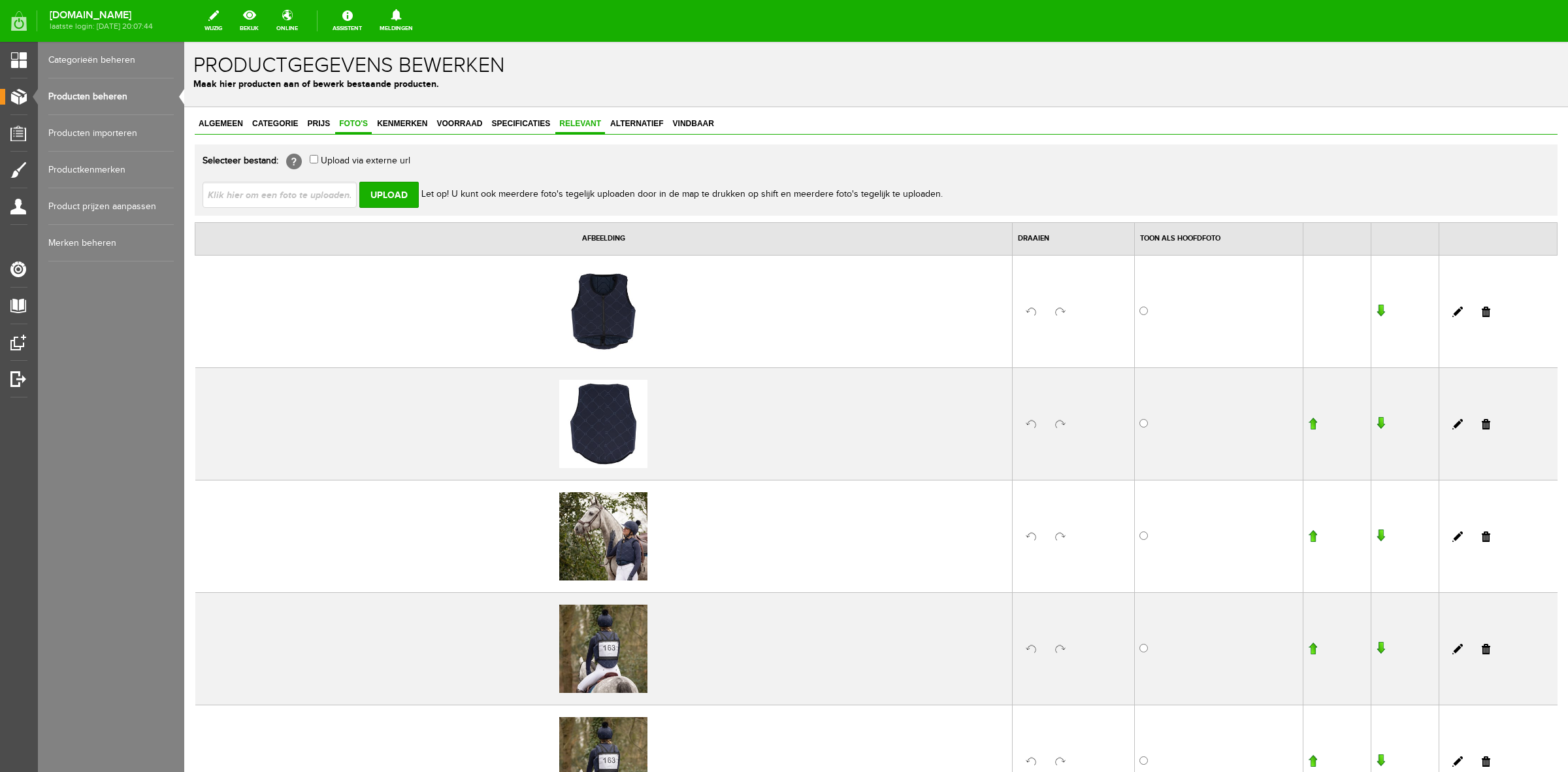
click at [585, 121] on span "Relevant" at bounding box center [580, 123] width 49 height 9
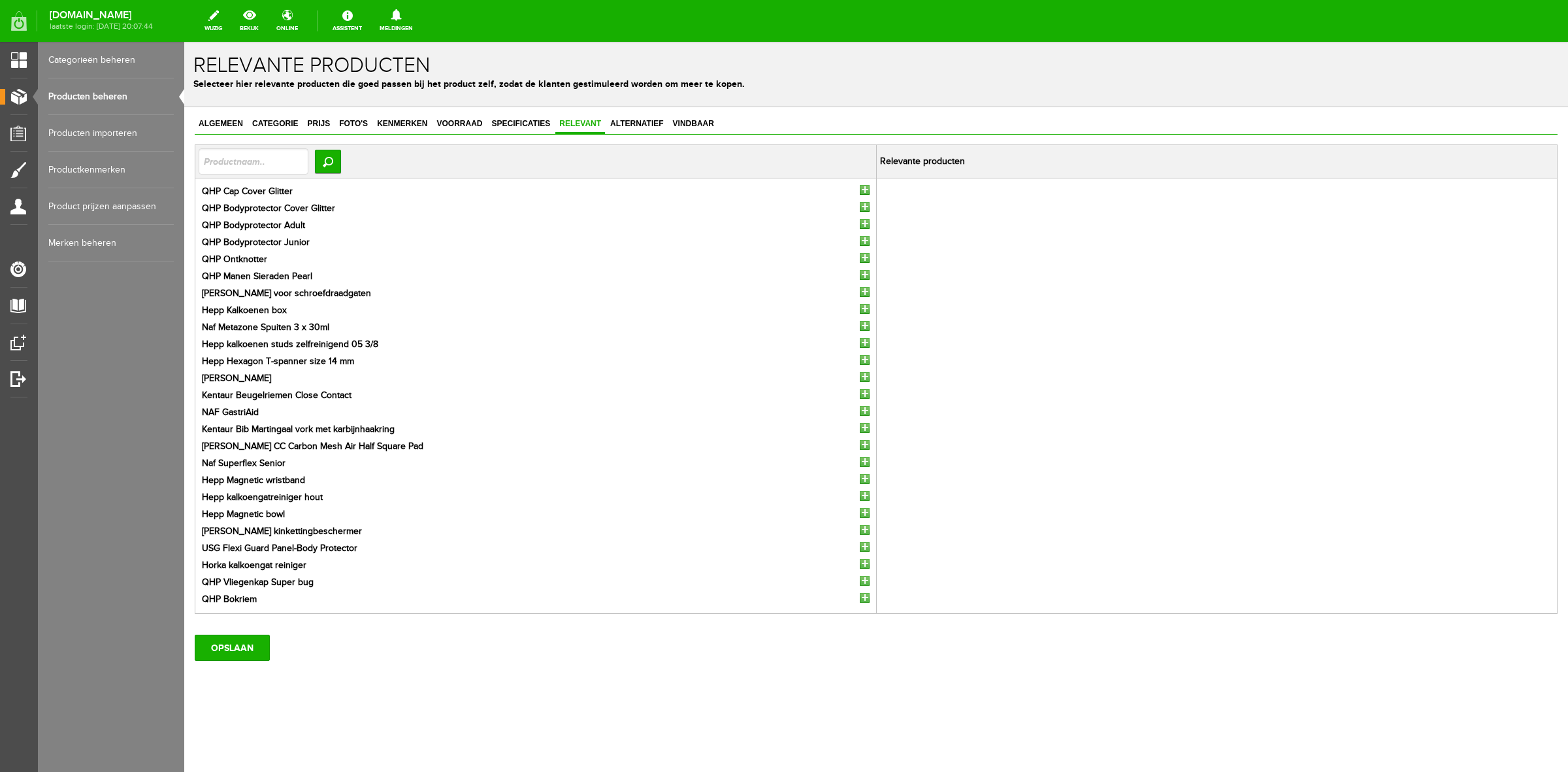
click at [860, 188] on input "button" at bounding box center [865, 190] width 10 height 10
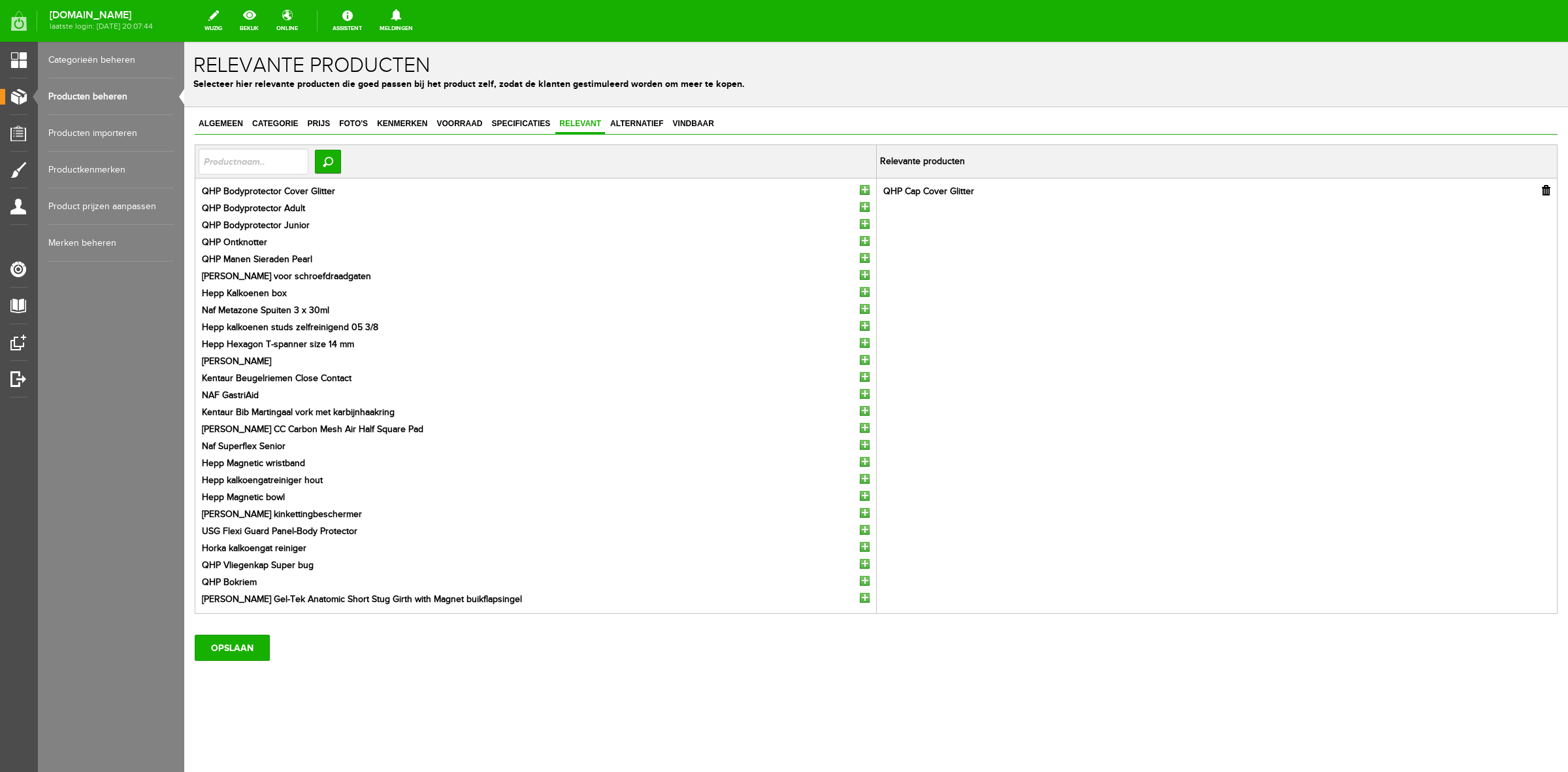
click at [861, 191] on input "button" at bounding box center [865, 190] width 10 height 10
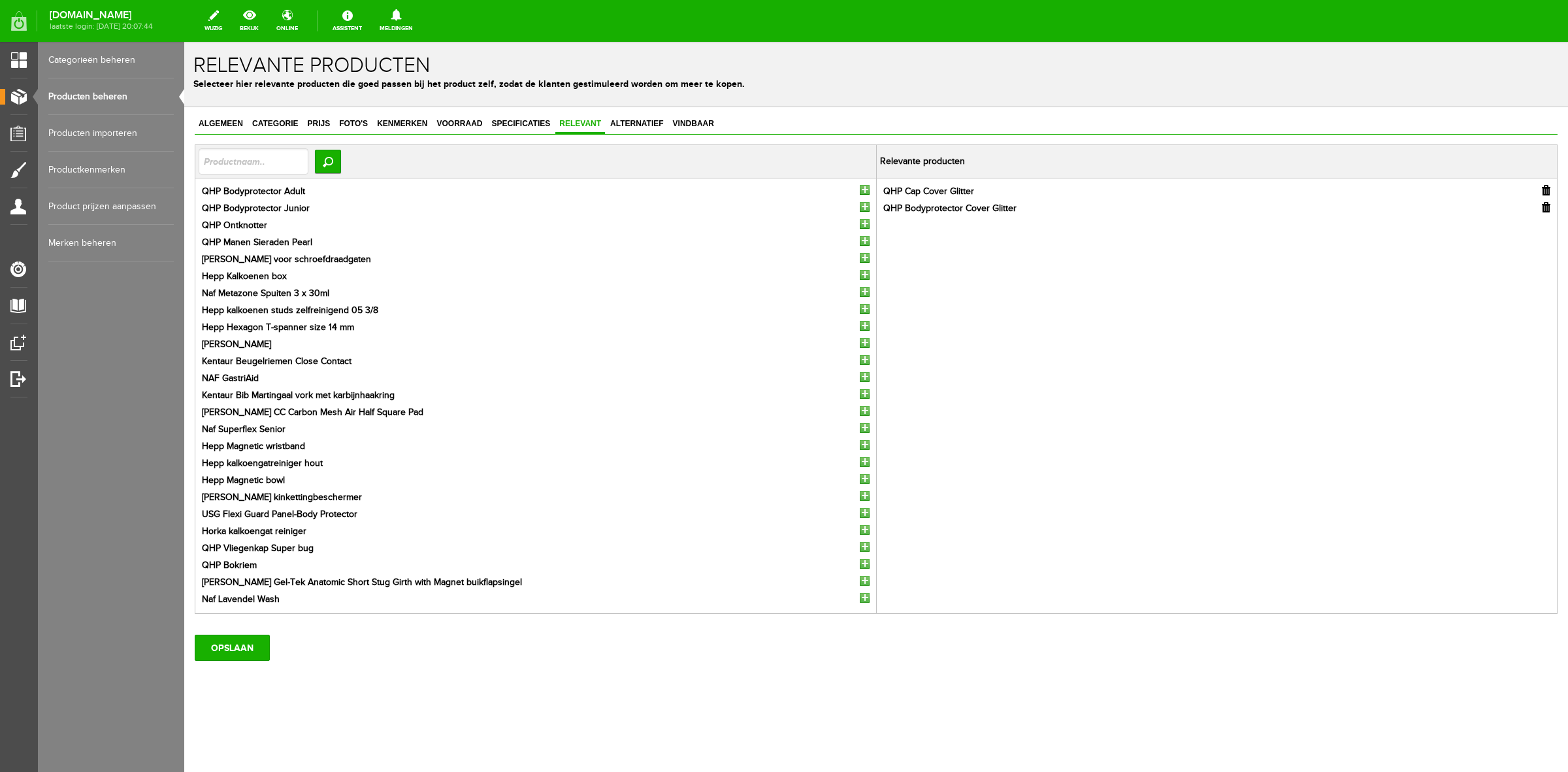
click at [861, 191] on input "button" at bounding box center [865, 190] width 10 height 10
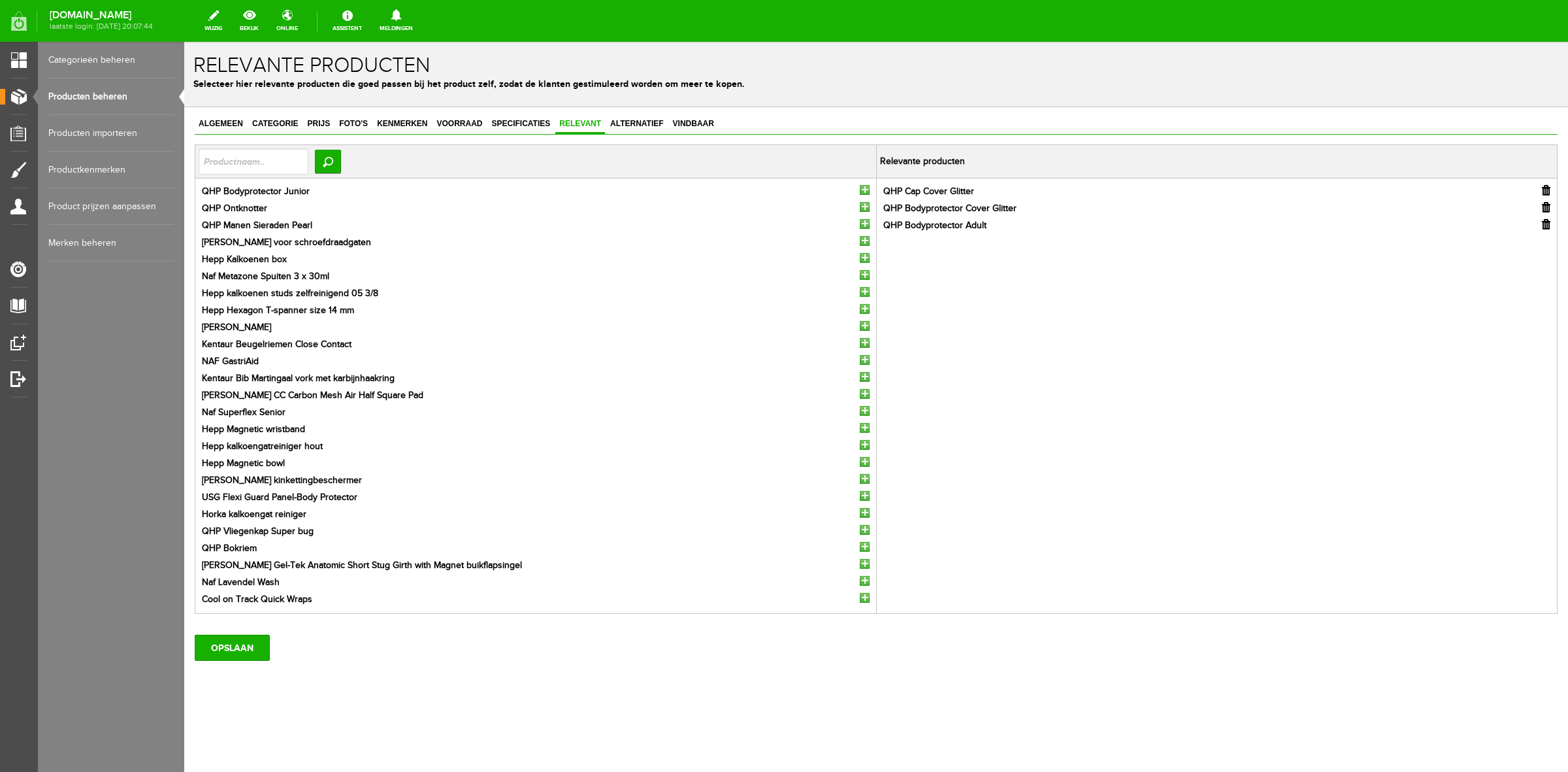
click at [861, 191] on input "button" at bounding box center [865, 190] width 10 height 10
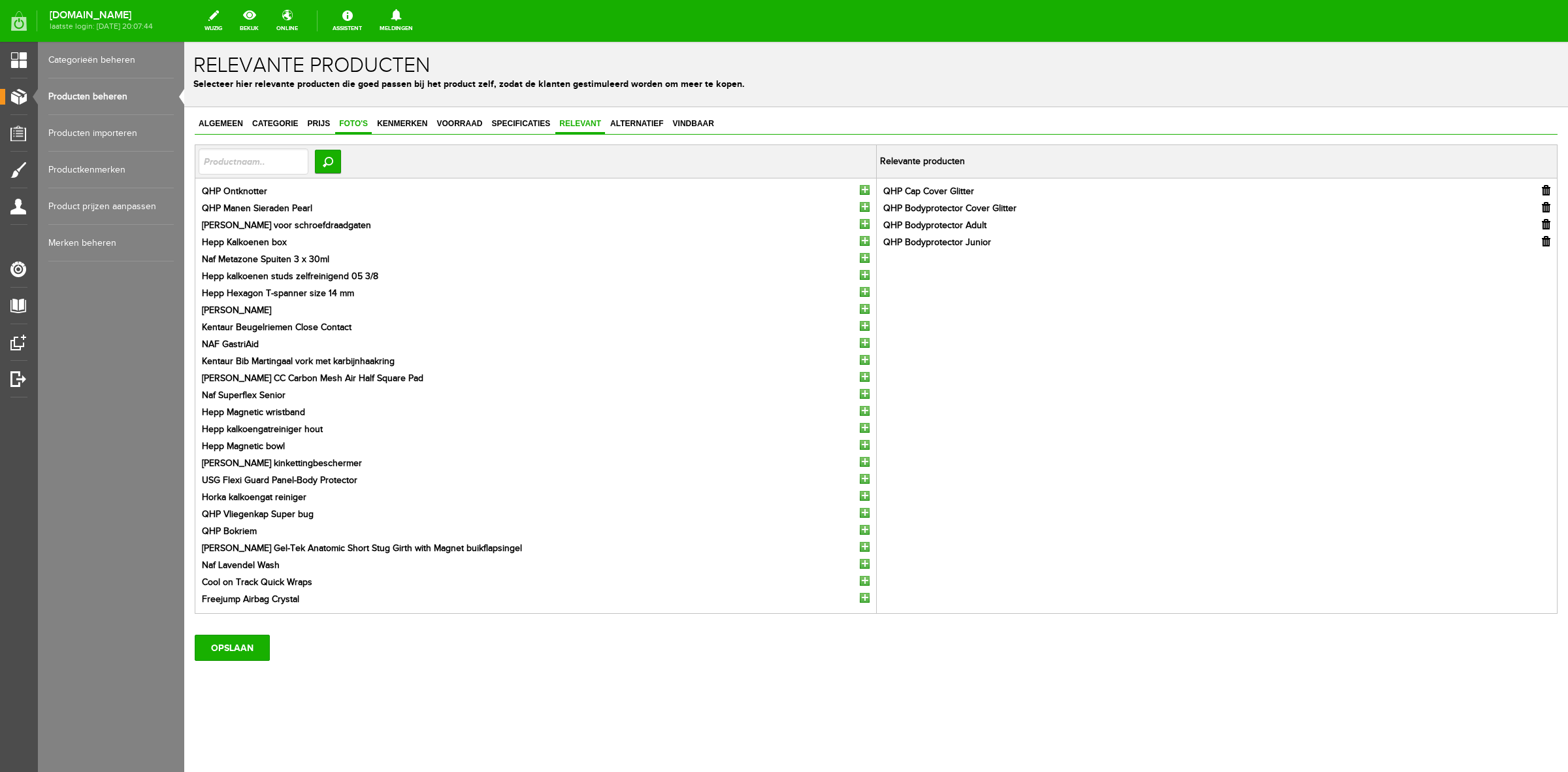
click at [354, 116] on link "Foto's" at bounding box center [353, 124] width 37 height 19
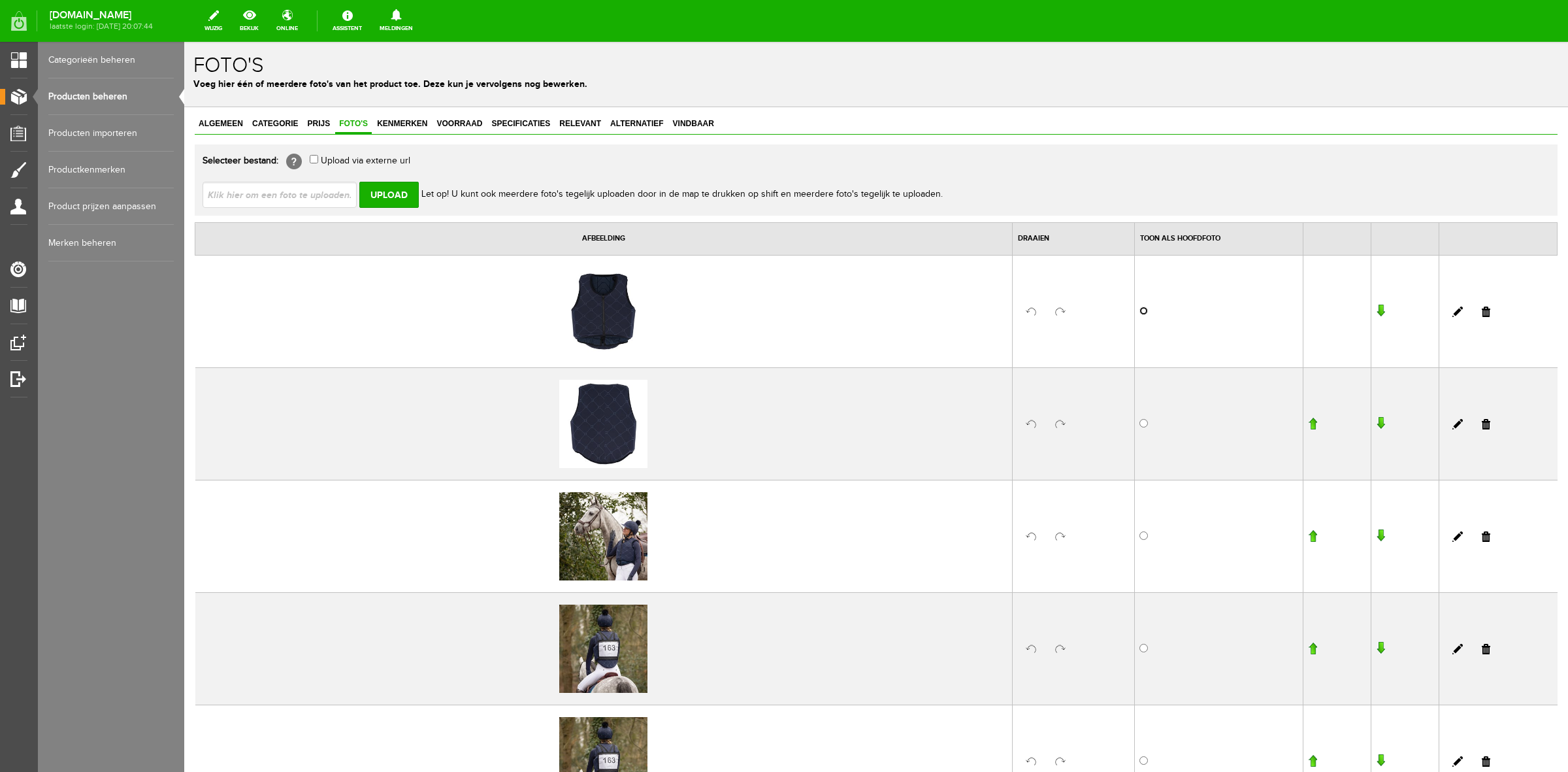
click at [1139, 309] on input "radio" at bounding box center [1144, 311] width 8 height 8
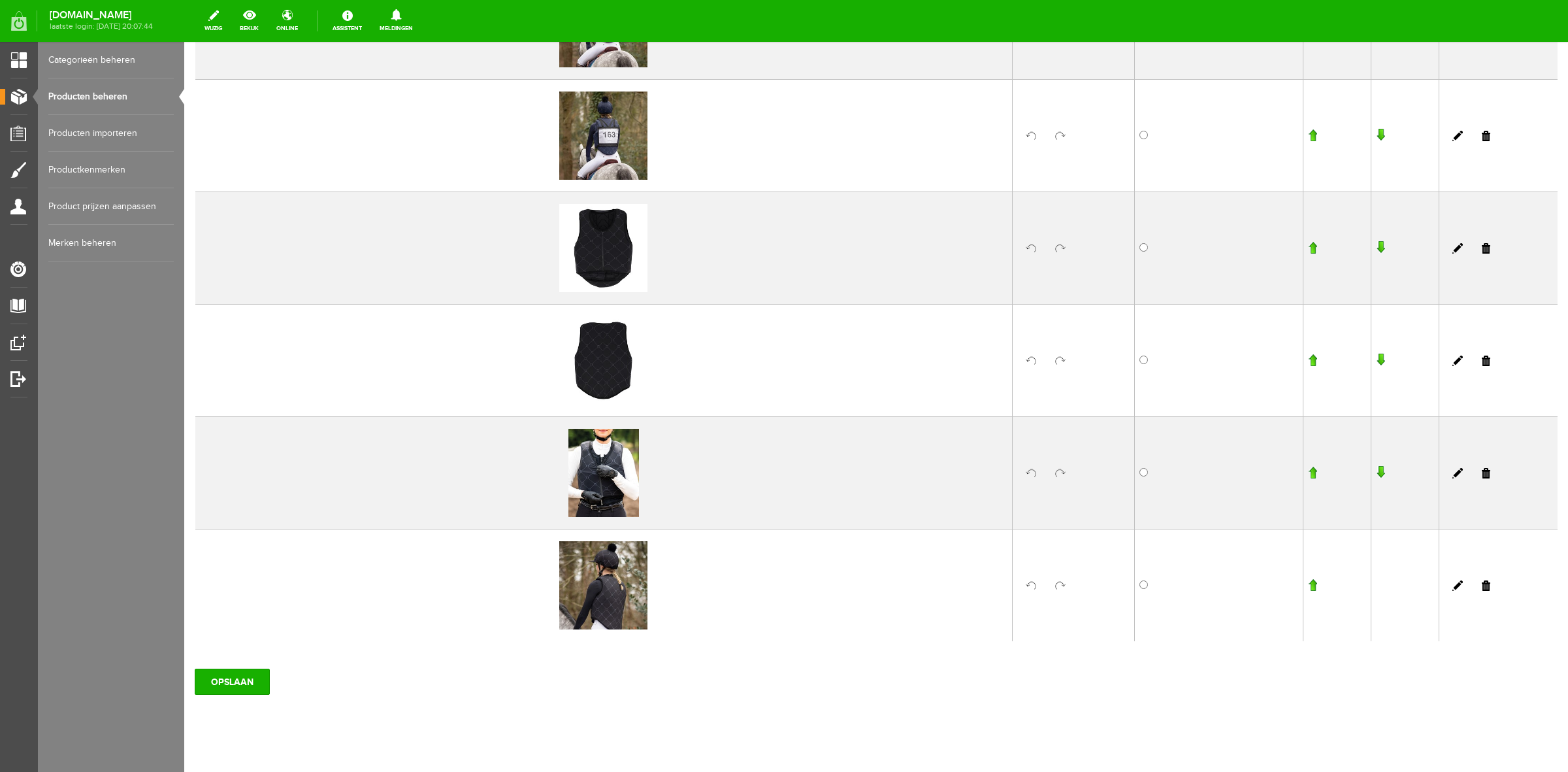
scroll to position [646, 0]
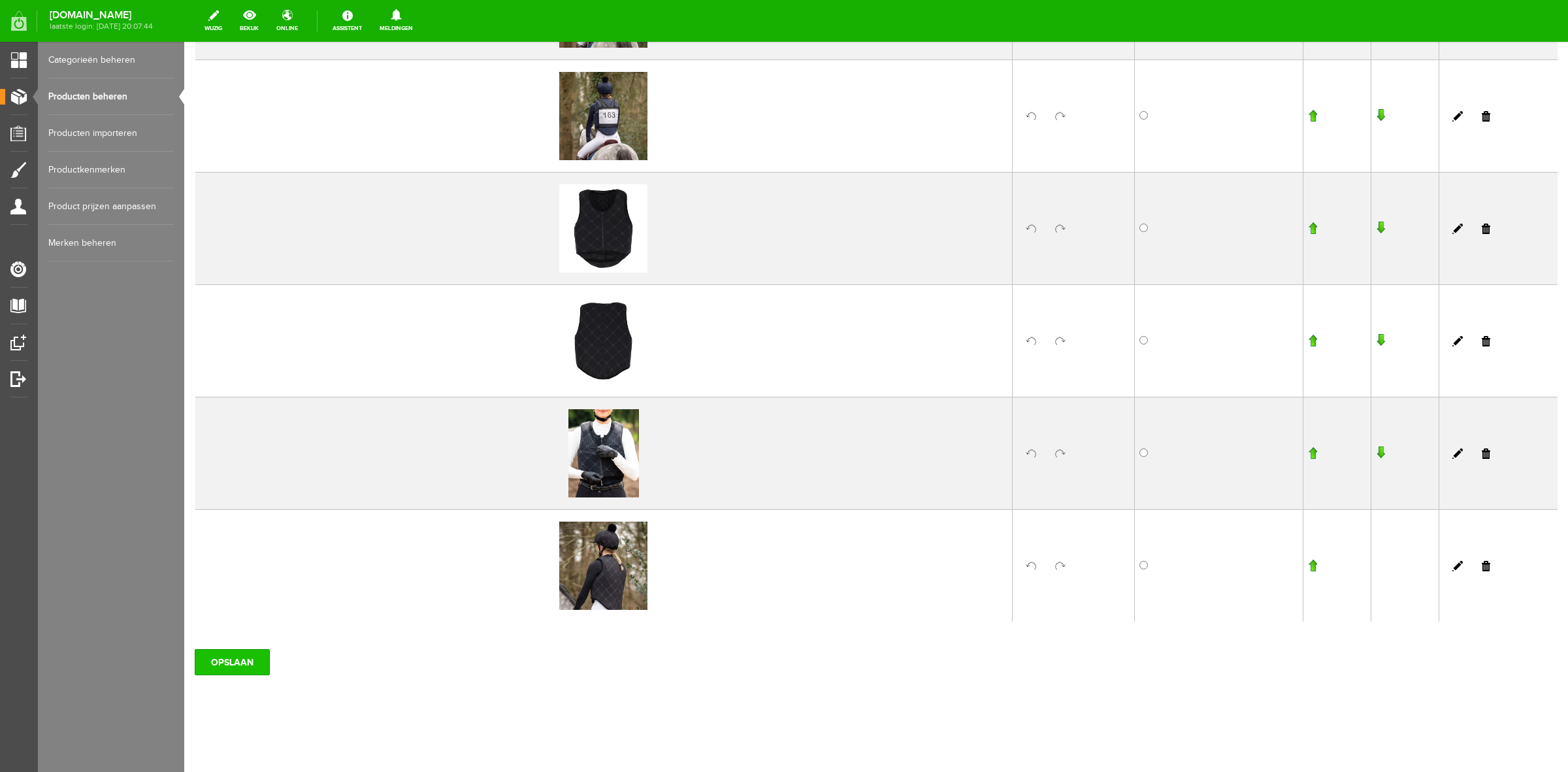
click at [254, 662] on input "OPSLAAN" at bounding box center [233, 661] width 75 height 26
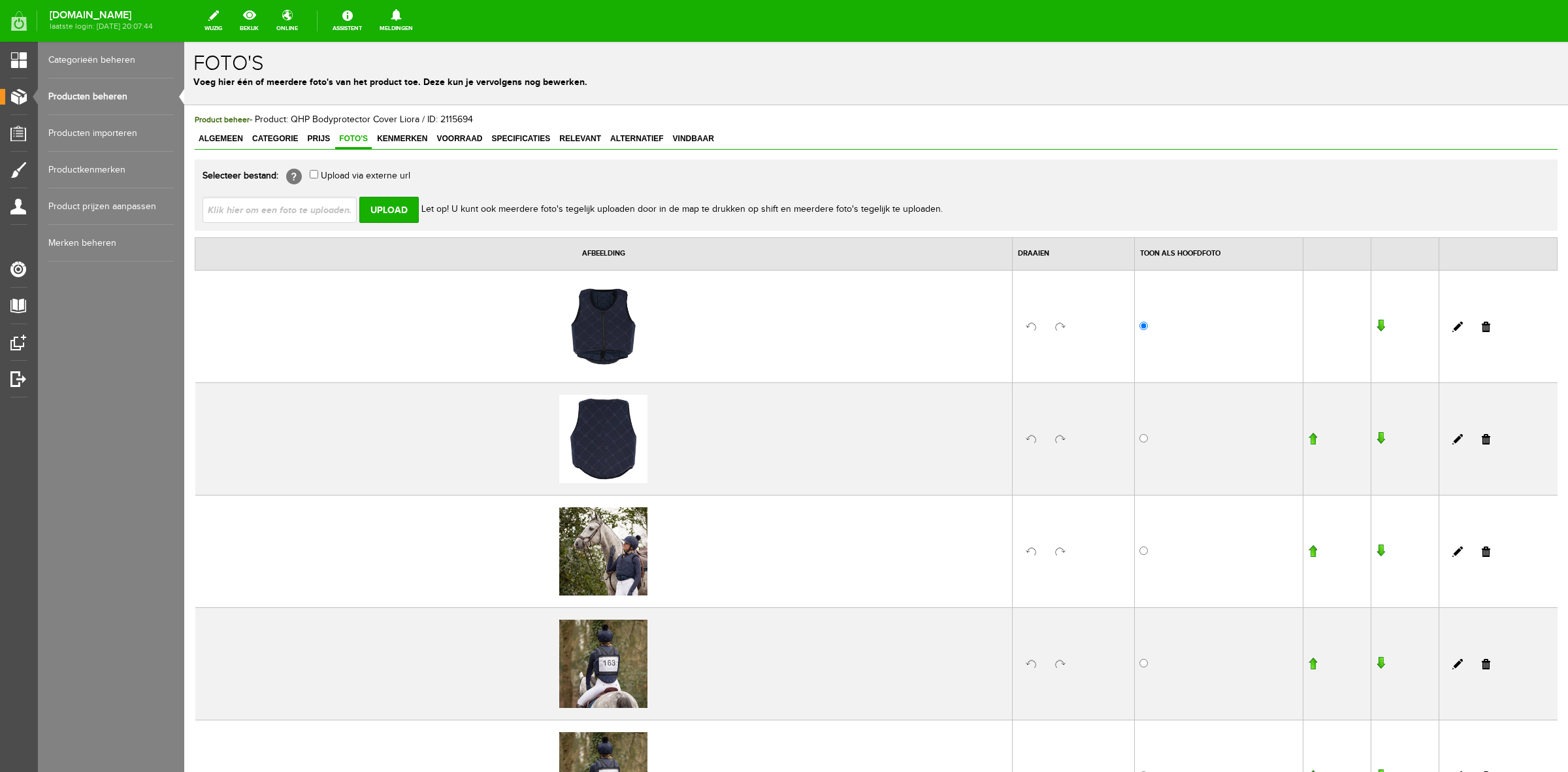
scroll to position [0, 0]
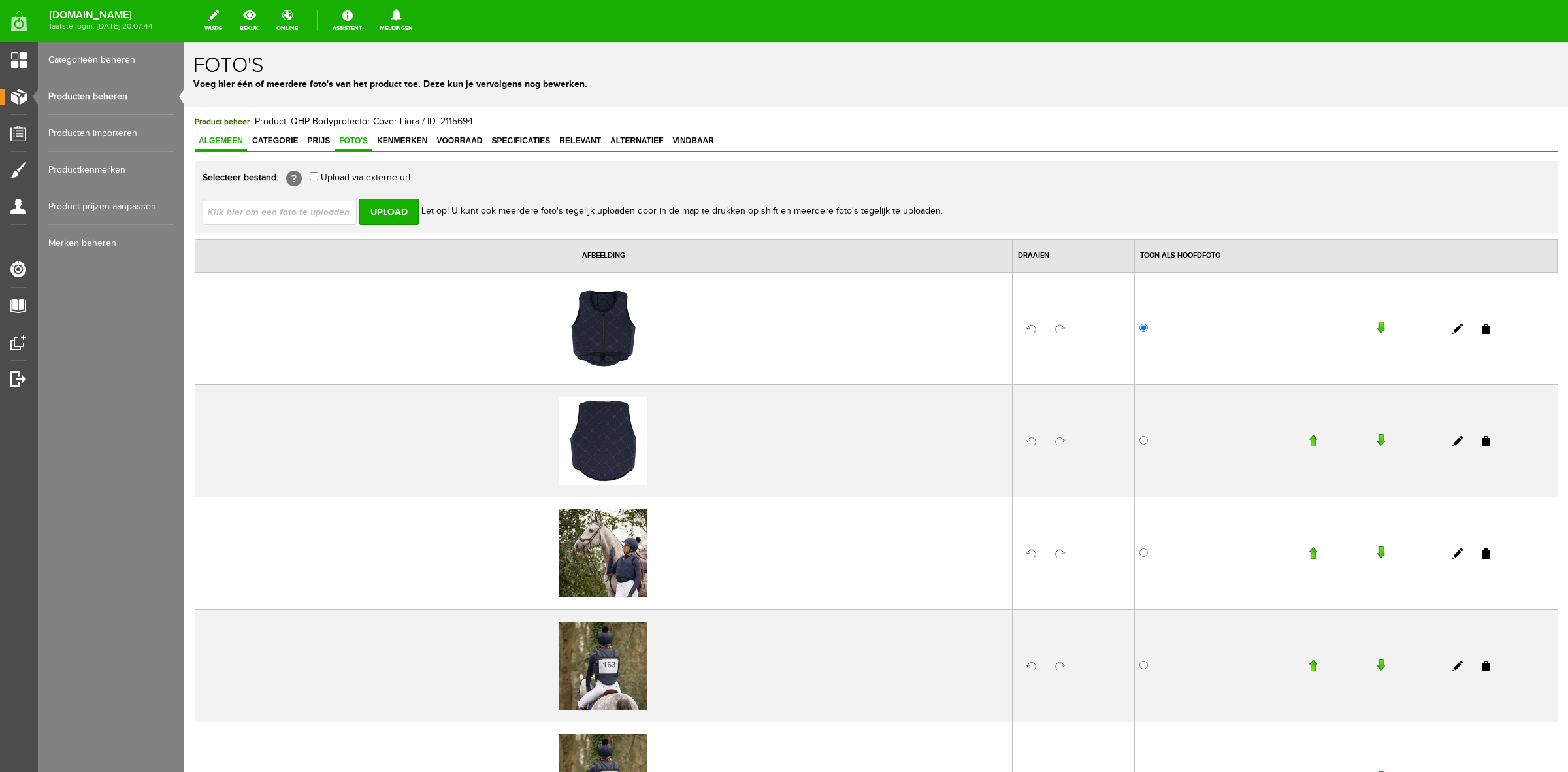
click at [210, 136] on span "Algemeen" at bounding box center [221, 140] width 52 height 9
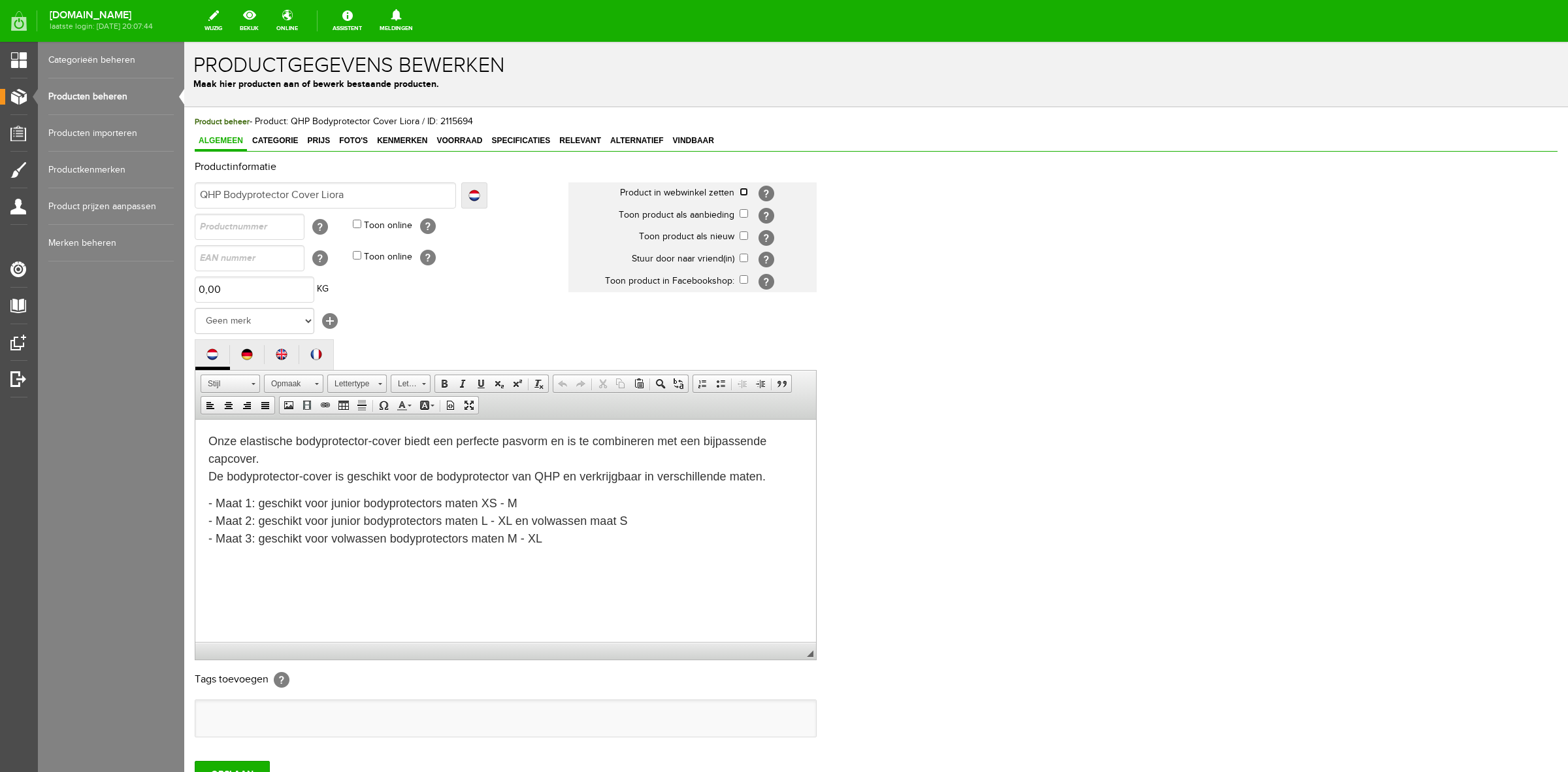
click at [743, 188] on input "checkbox" at bounding box center [744, 192] width 8 height 8
drag, startPoint x: 746, startPoint y: 232, endPoint x: 746, endPoint y: 255, distance: 23.0
click at [745, 234] on input "checkbox" at bounding box center [744, 235] width 8 height 8
click at [746, 253] on td "[?]" at bounding box center [779, 260] width 77 height 23
drag, startPoint x: 743, startPoint y: 260, endPoint x: 745, endPoint y: 275, distance: 15.1
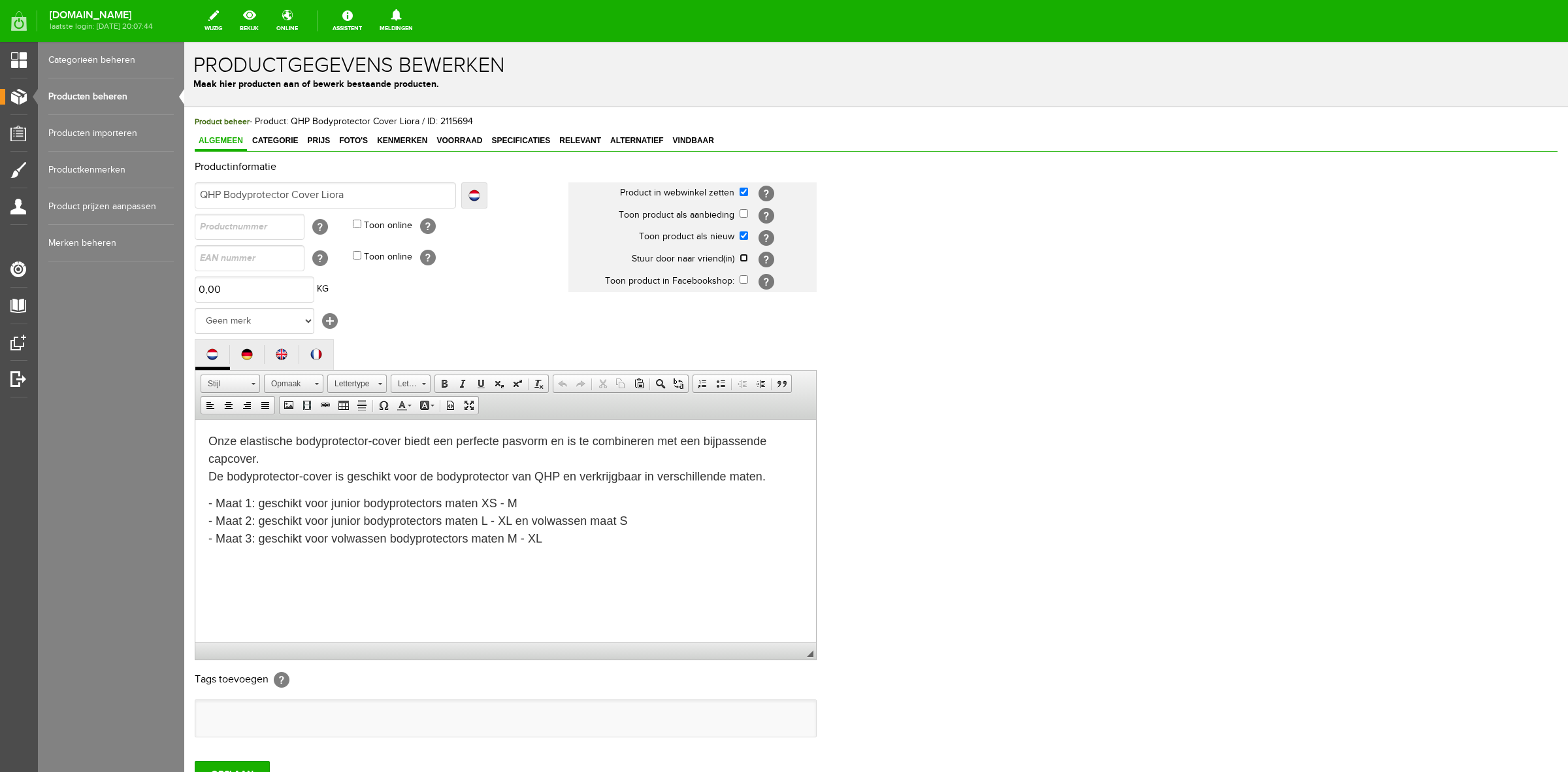
click at [743, 264] on td "[?]" at bounding box center [779, 260] width 77 height 23
click at [742, 260] on input "checkbox" at bounding box center [744, 258] width 8 height 8
click at [743, 276] on input "checkbox" at bounding box center [744, 280] width 8 height 8
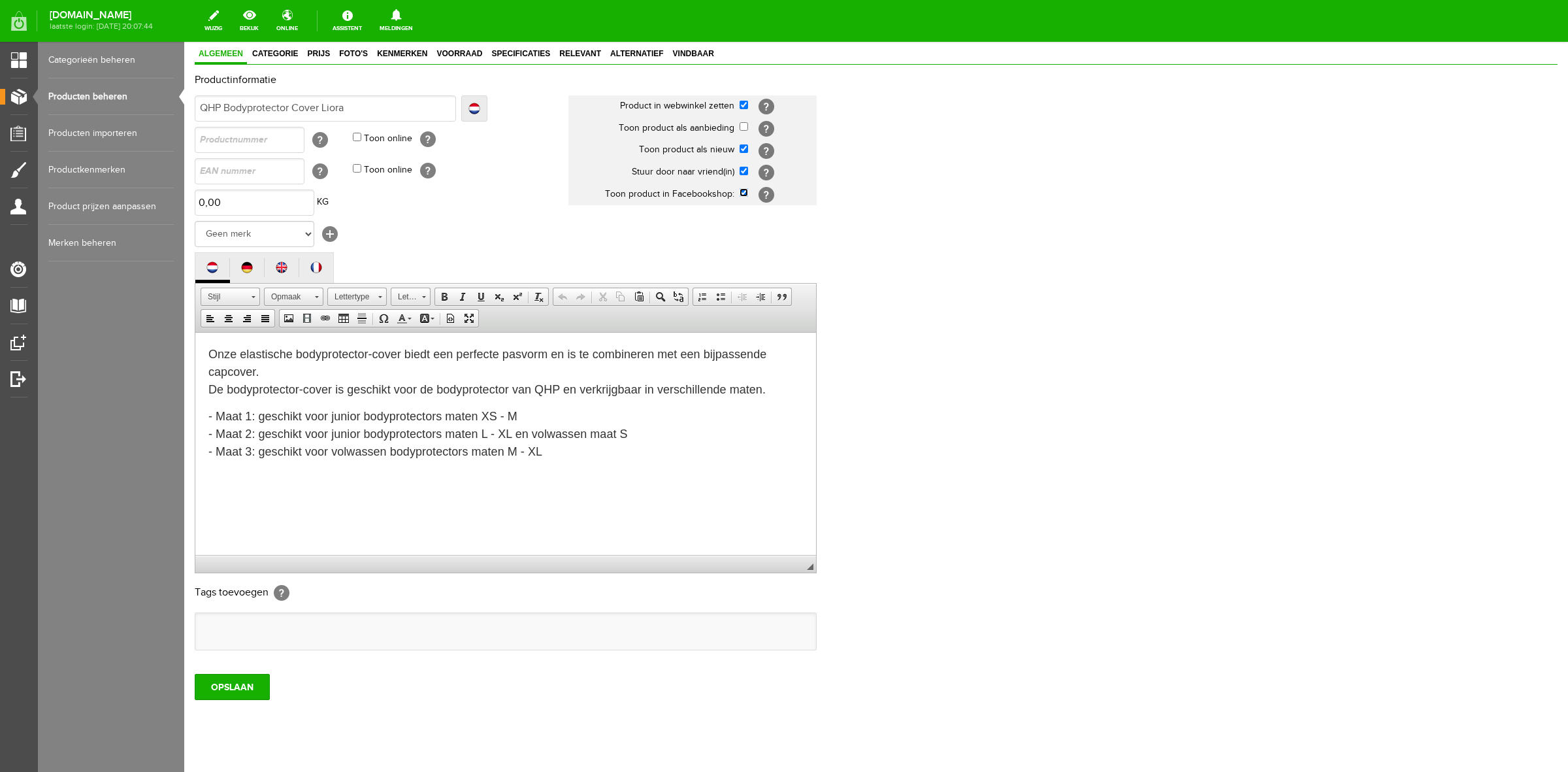
scroll to position [113, 0]
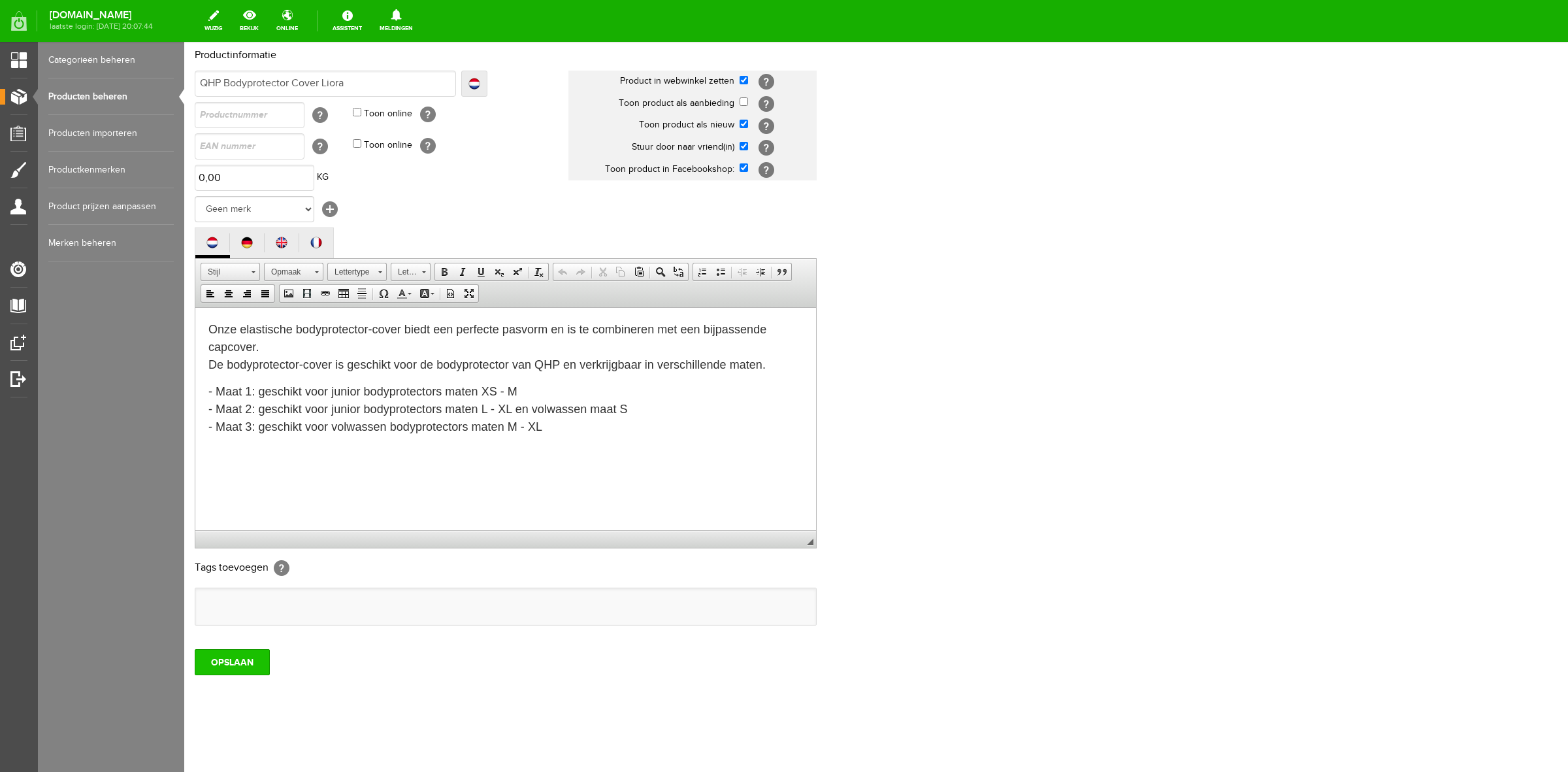
click at [249, 660] on input "OPSLAAN" at bounding box center [233, 661] width 75 height 26
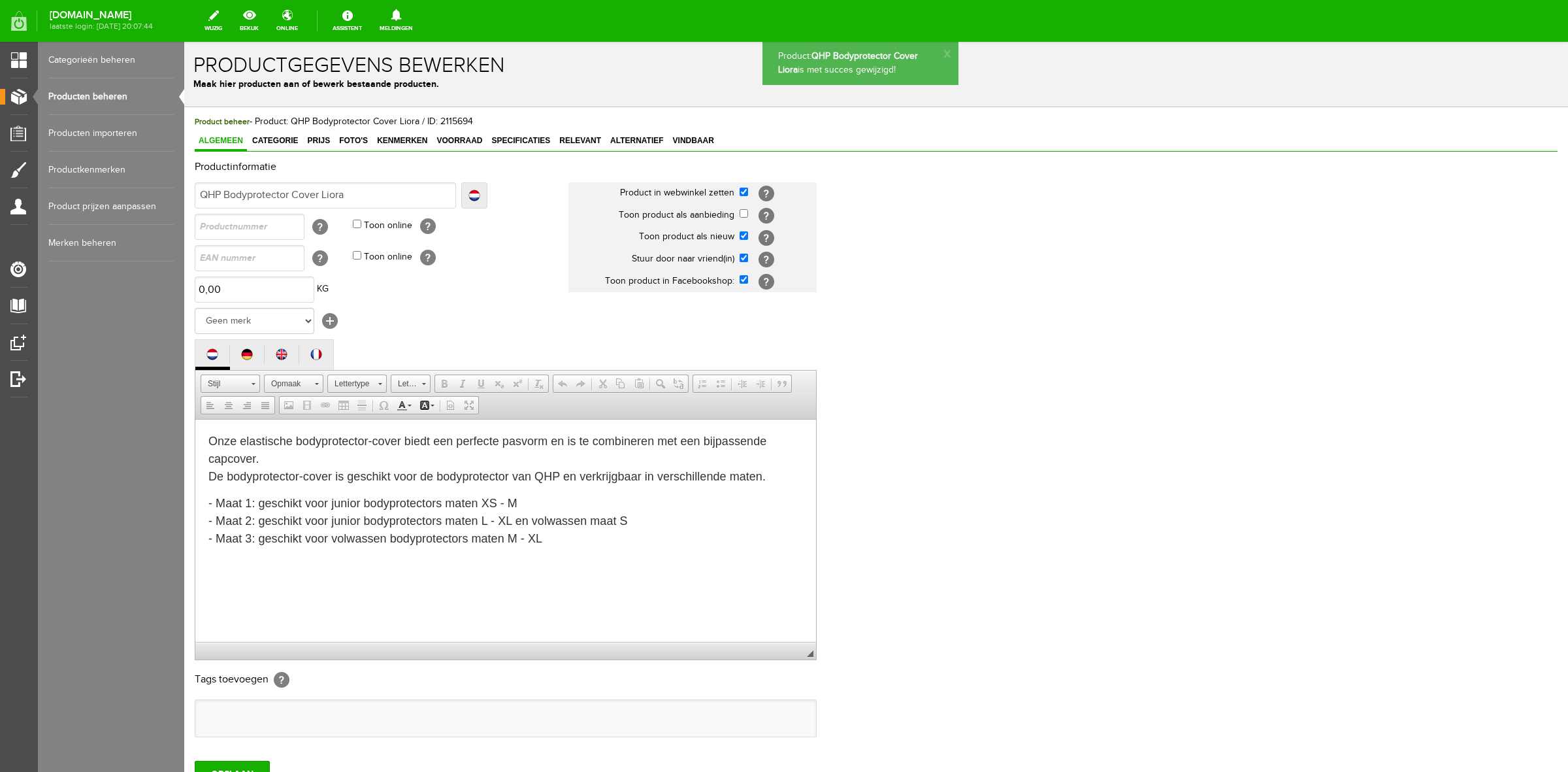
scroll to position [0, 0]
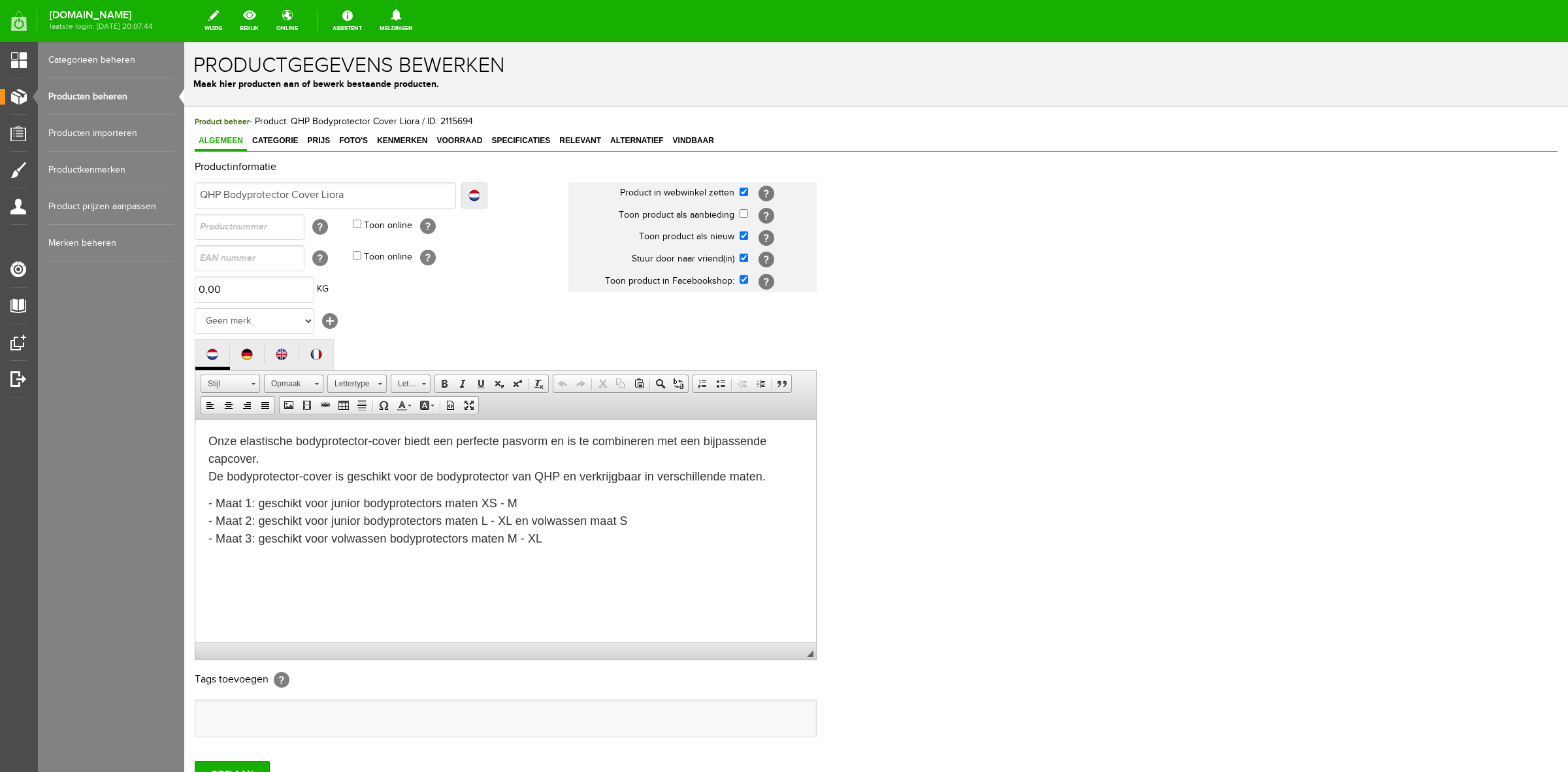
click at [108, 95] on link "Producten beheren" at bounding box center [111, 97] width 126 height 37
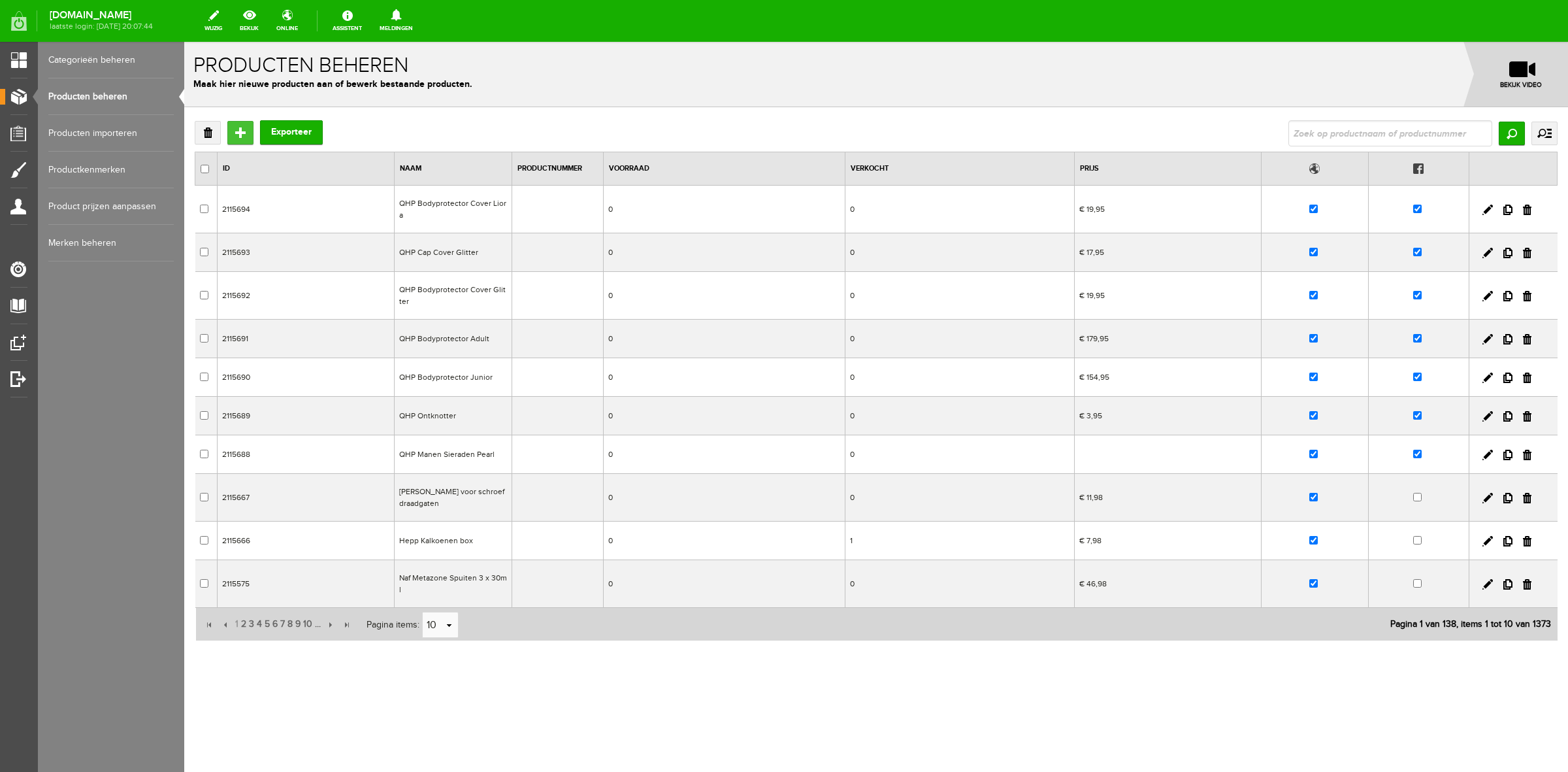
drag, startPoint x: 246, startPoint y: 135, endPoint x: 437, endPoint y: 183, distance: 196.9
click at [246, 135] on input "Toevoegen" at bounding box center [240, 132] width 26 height 23
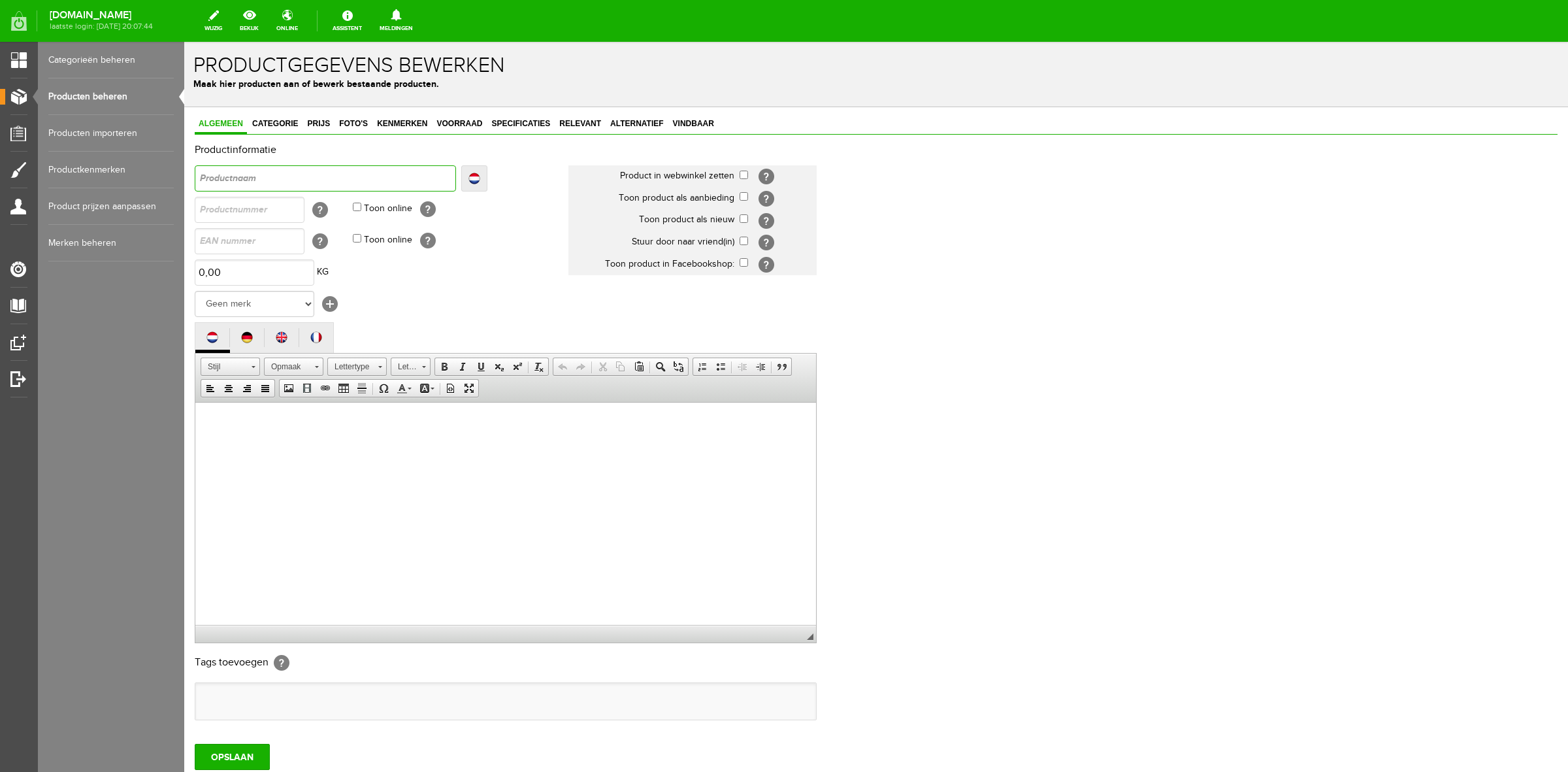
click at [335, 177] on input "text" at bounding box center [326, 178] width 261 height 26
click at [360, 442] on html at bounding box center [506, 422] width 621 height 40
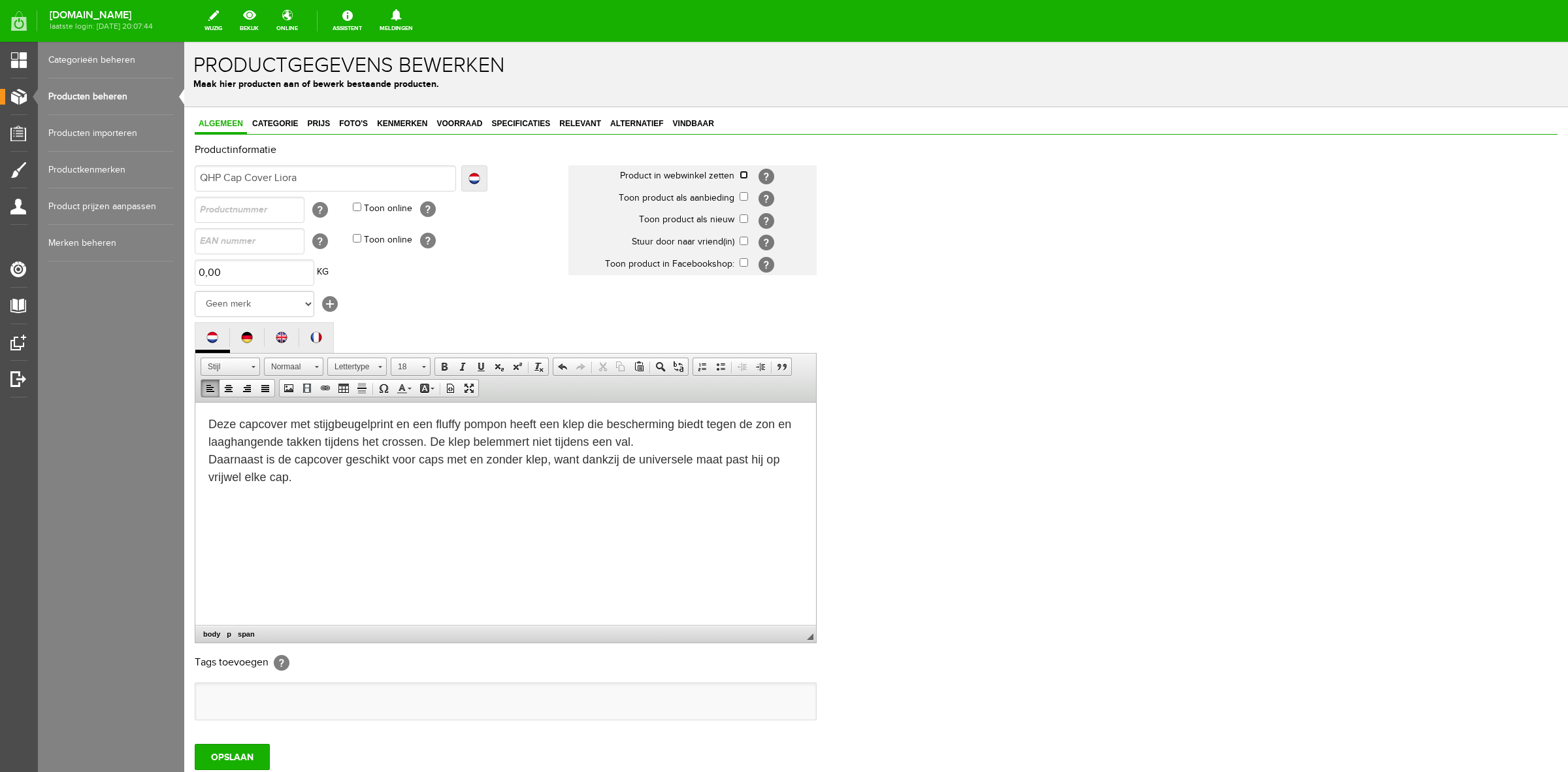
click at [743, 174] on input "checkbox" at bounding box center [744, 175] width 8 height 8
click at [743, 218] on input "checkbox" at bounding box center [744, 219] width 8 height 8
click at [746, 239] on input "checkbox" at bounding box center [744, 241] width 8 height 8
click at [746, 258] on input "checkbox" at bounding box center [744, 262] width 8 height 8
click at [524, 127] on span "Specificaties" at bounding box center [521, 123] width 67 height 9
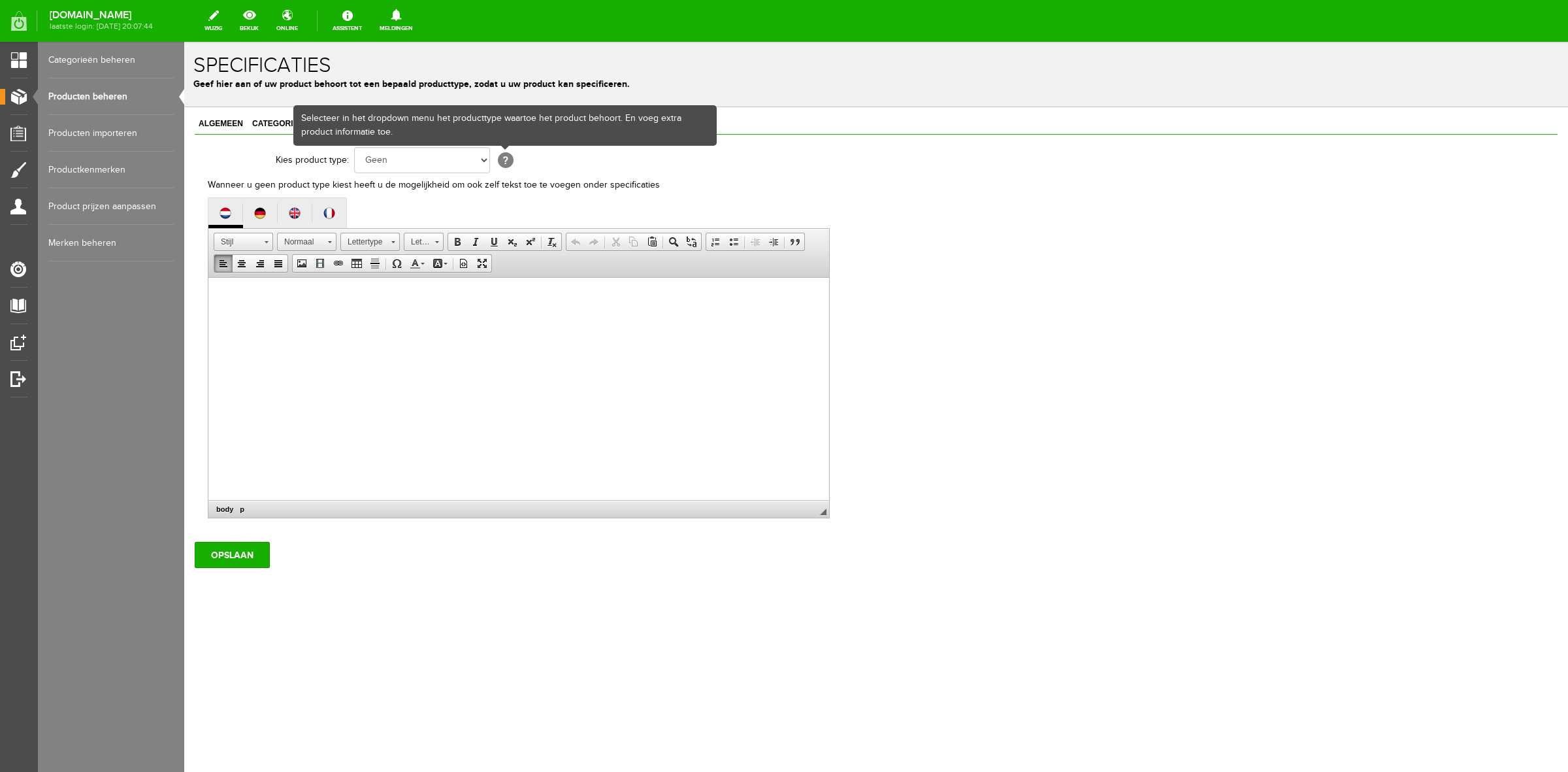
click at [401, 317] on html at bounding box center [519, 298] width 621 height 40
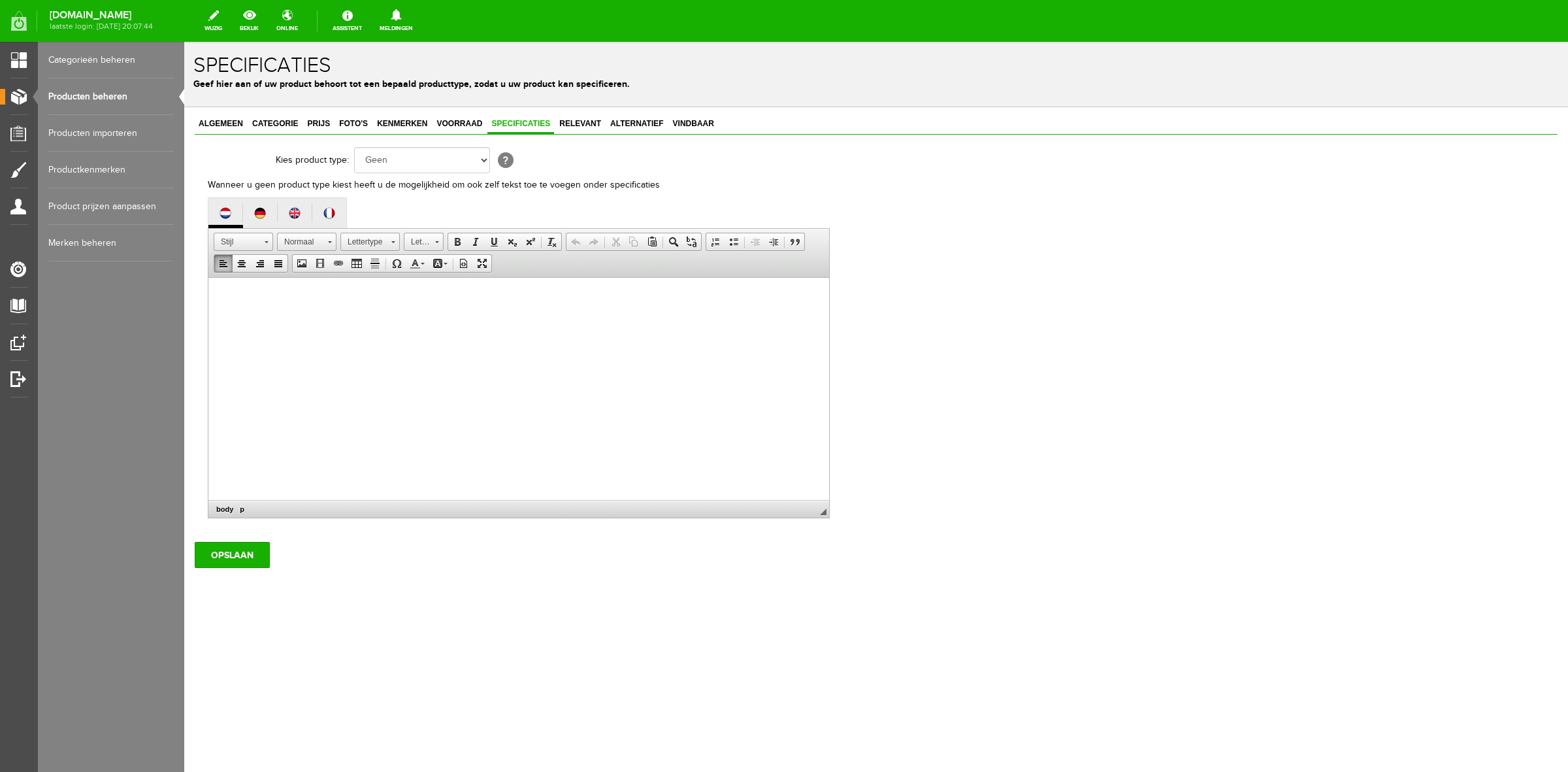
paste body
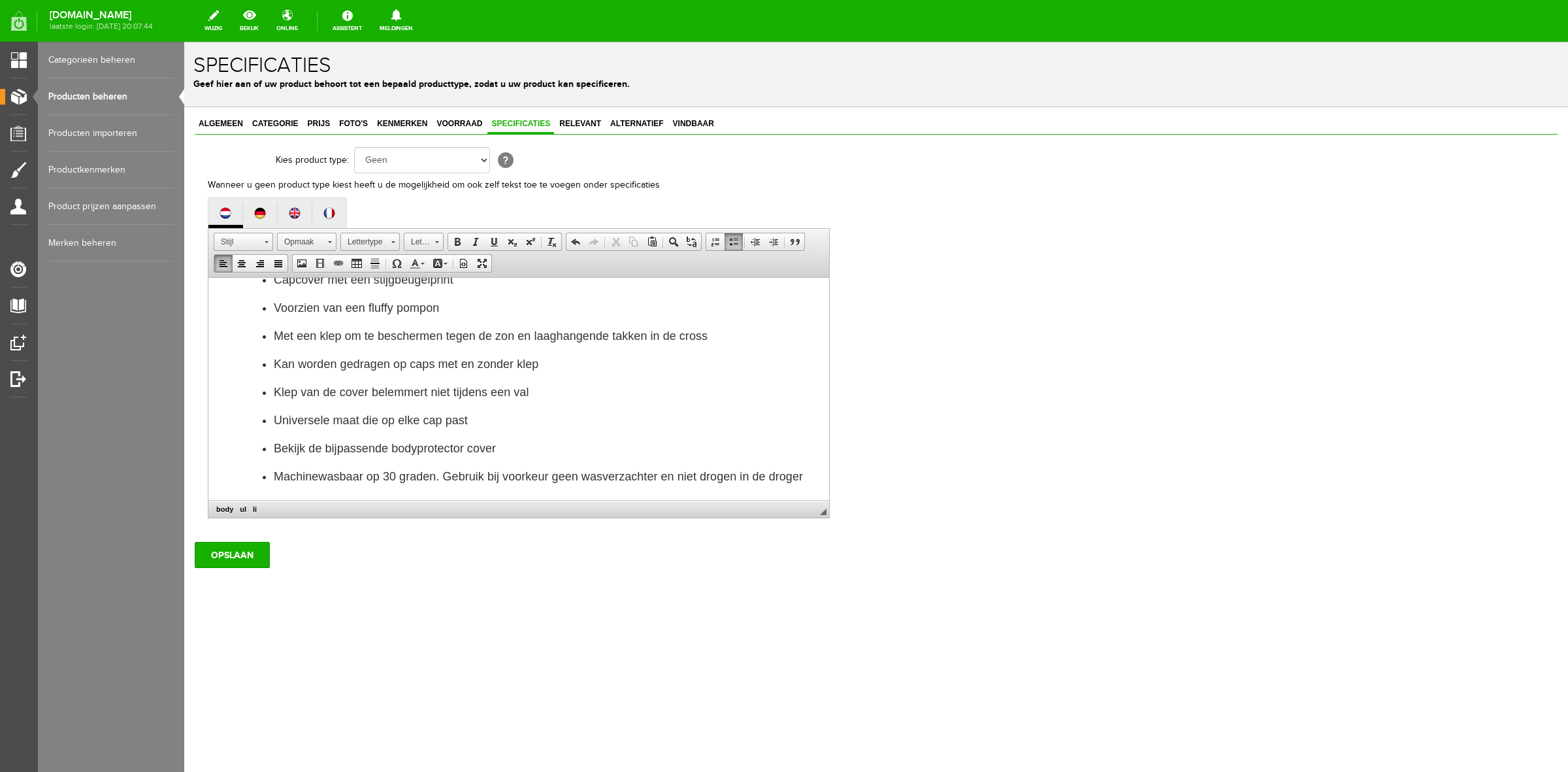
click at [269, 115] on div "Algemeen Categorie Prijs Foto's Kenmerken Voorraad Specificaties Relevant Alter…" at bounding box center [876, 386] width 1384 height 558
click at [279, 119] on span "Categorie" at bounding box center [275, 123] width 54 height 9
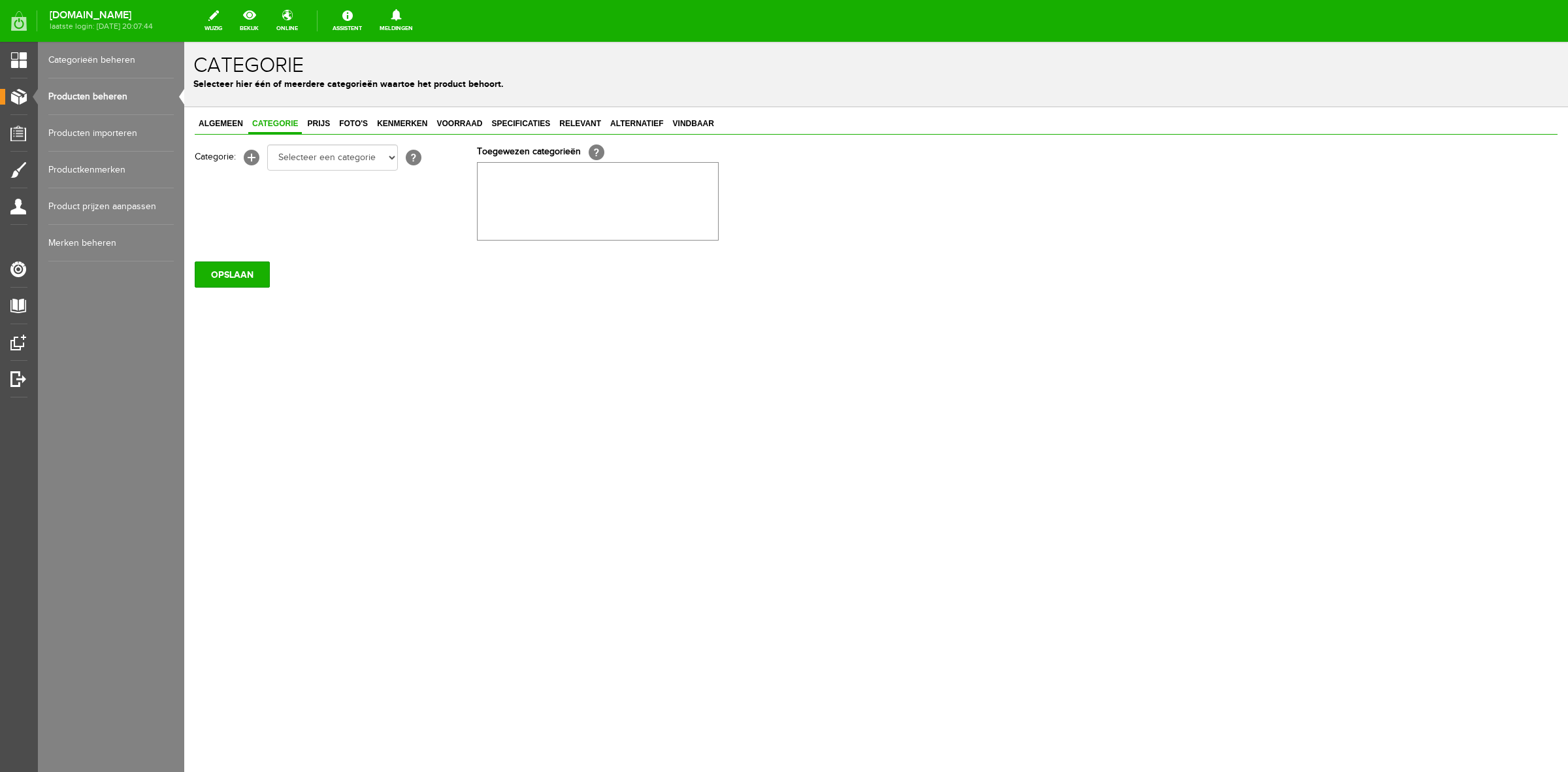
scroll to position [0, 0]
click at [294, 163] on select "Selecteer een categorie Sale Bodyprotector Outlet [PERSON_NAME] AW24 Hoofdsteln…" at bounding box center [332, 157] width 131 height 26
click at [267, 145] on select "Selecteer een categorie Sale Bodyprotector Outlet [PERSON_NAME] AW24 Hoofdsteln…" at bounding box center [332, 157] width 131 height 26
click at [322, 124] on span "Prijs" at bounding box center [318, 123] width 31 height 9
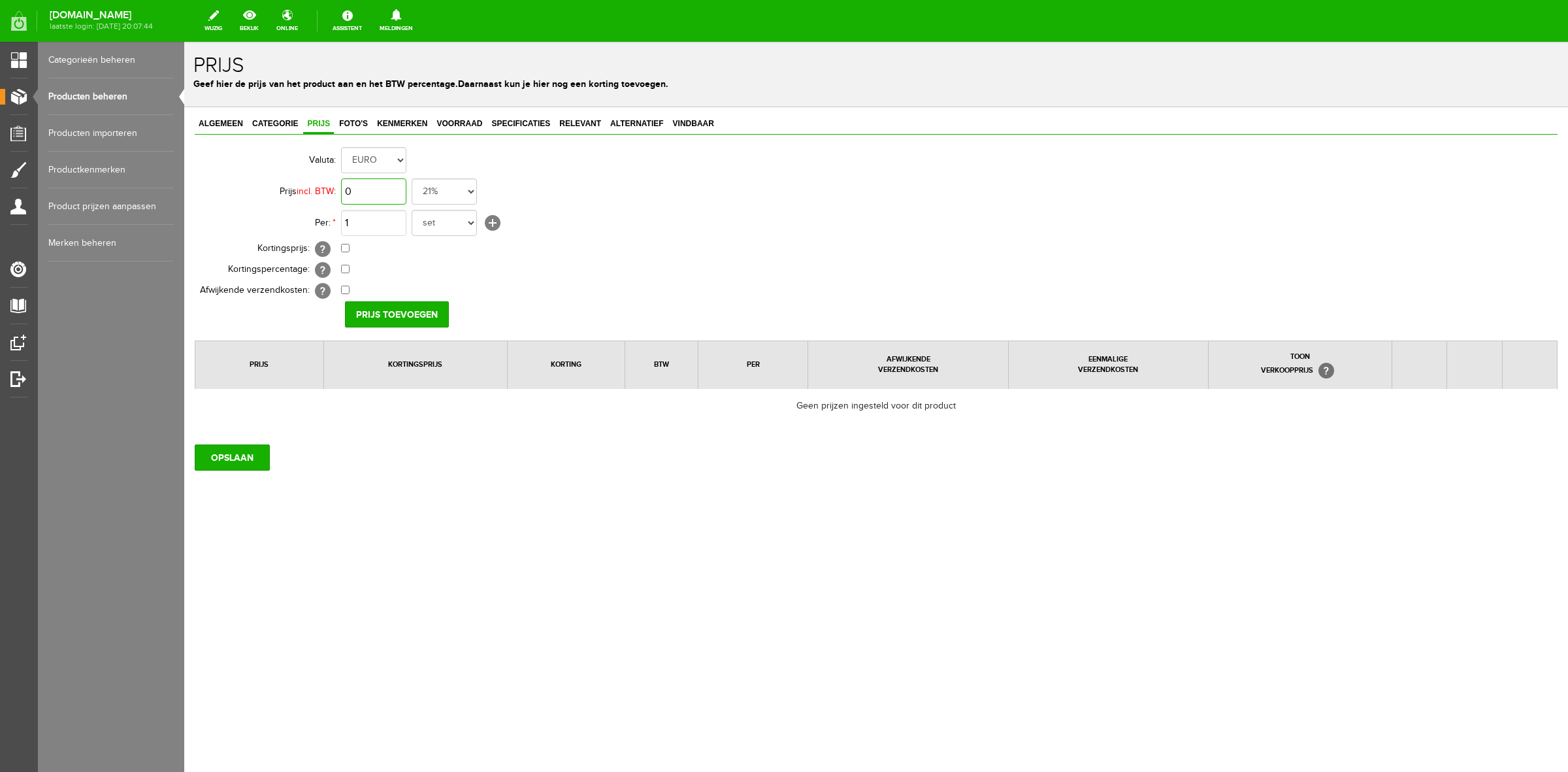
click at [376, 192] on input "0" at bounding box center [373, 191] width 65 height 26
click at [434, 229] on select "set rol paar stuks" at bounding box center [445, 223] width 65 height 26
click at [412, 210] on select "set rol paar stuks" at bounding box center [445, 223] width 65 height 26
click at [421, 305] on input "Prijs toevoegen" at bounding box center [397, 314] width 104 height 26
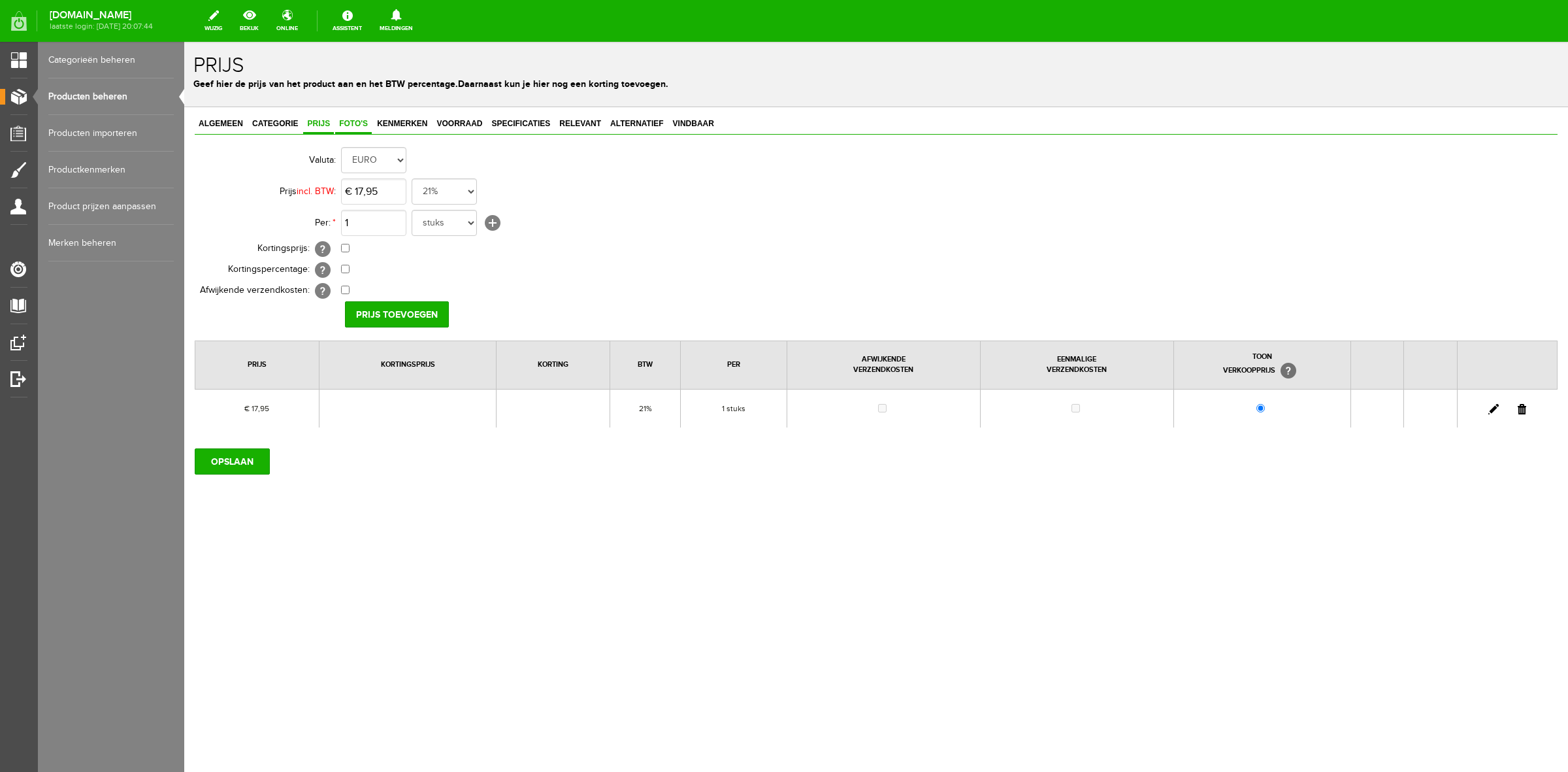
click at [345, 122] on span "Foto's" at bounding box center [353, 123] width 37 height 9
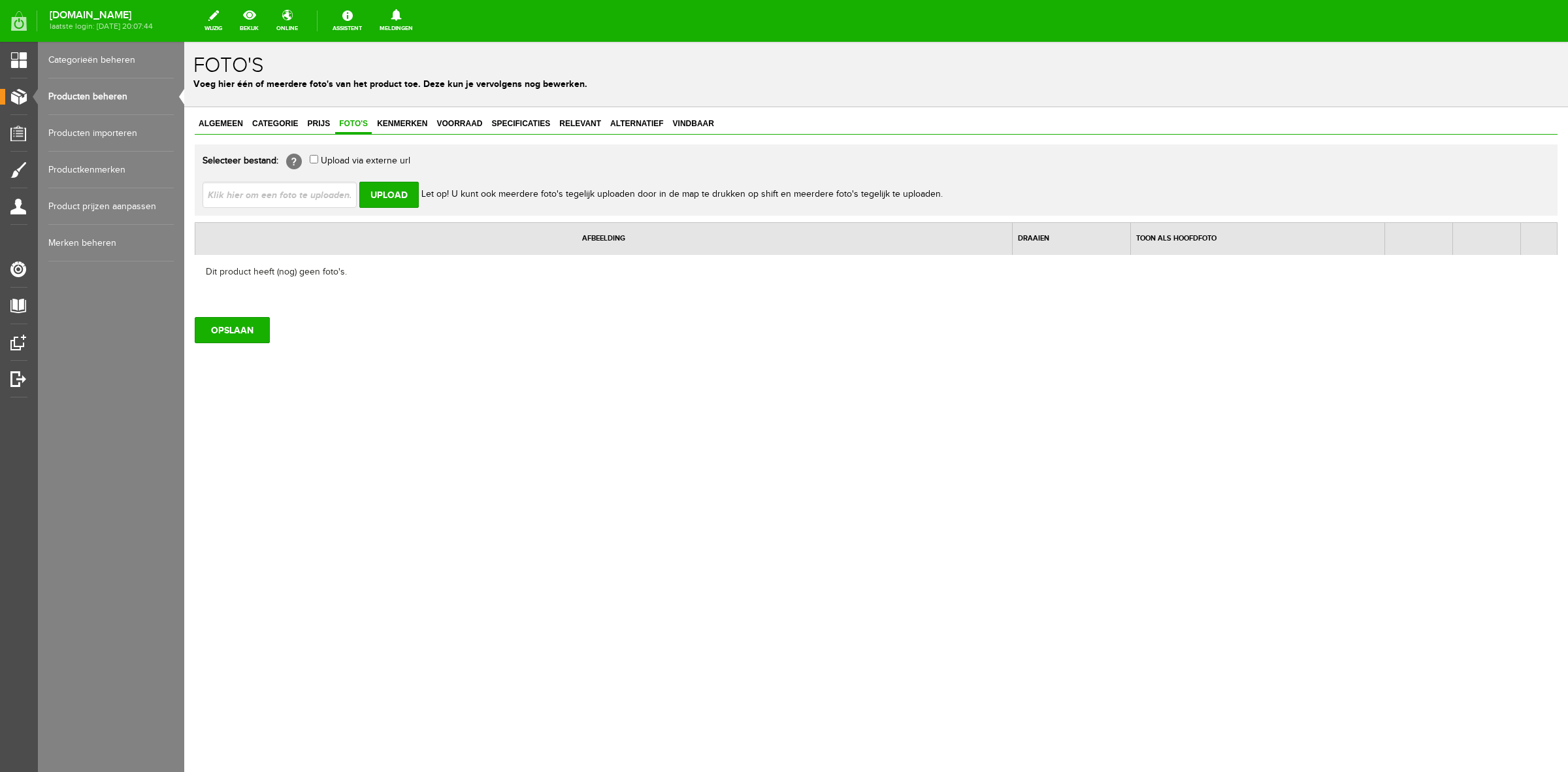
click at [315, 188] on input "file" at bounding box center [285, 194] width 165 height 25
click at [400, 193] on input "Upload" at bounding box center [388, 194] width 59 height 26
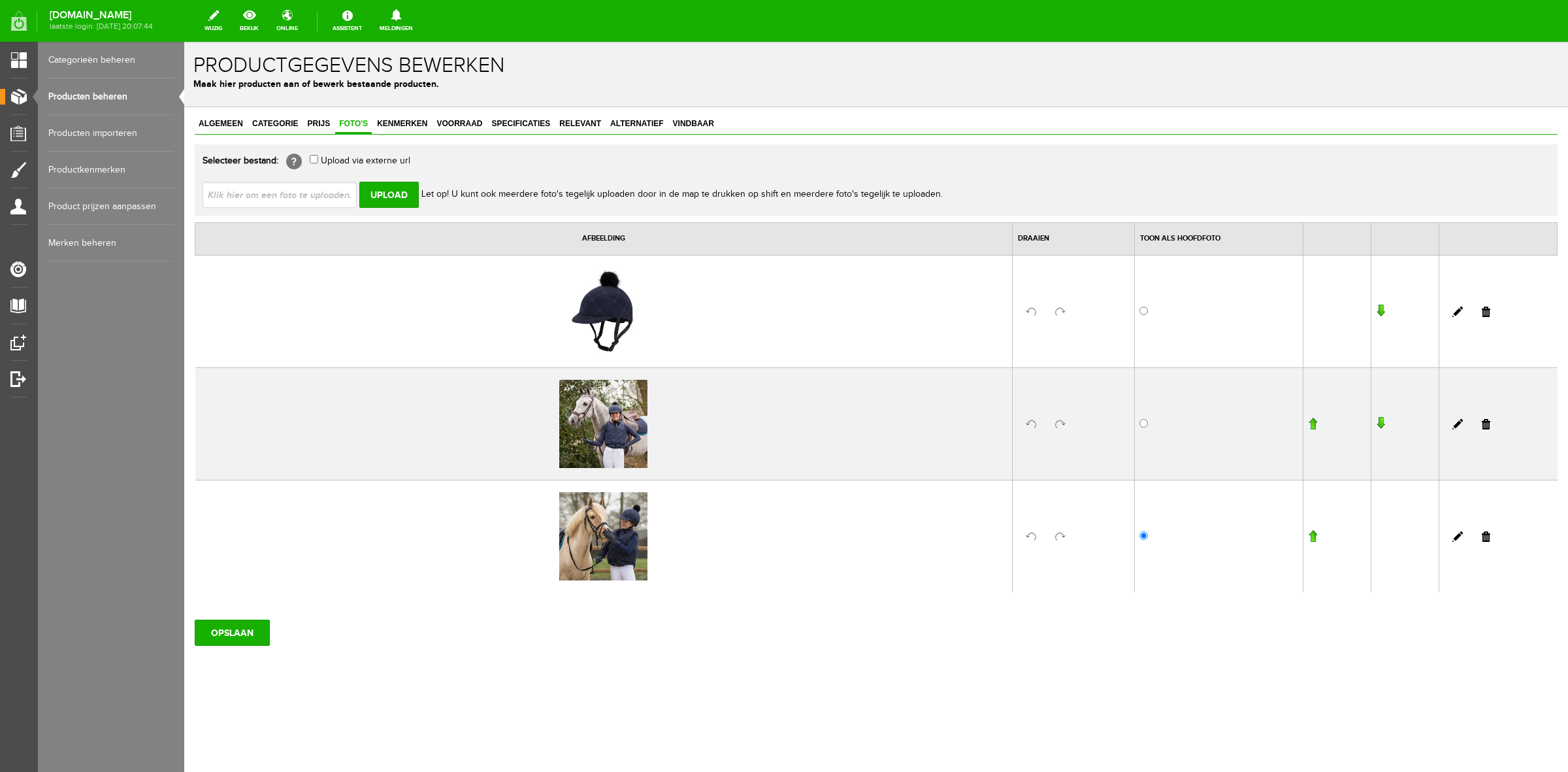
click at [249, 196] on input "file" at bounding box center [285, 194] width 165 height 25
click at [383, 193] on input "Upload" at bounding box center [388, 194] width 59 height 26
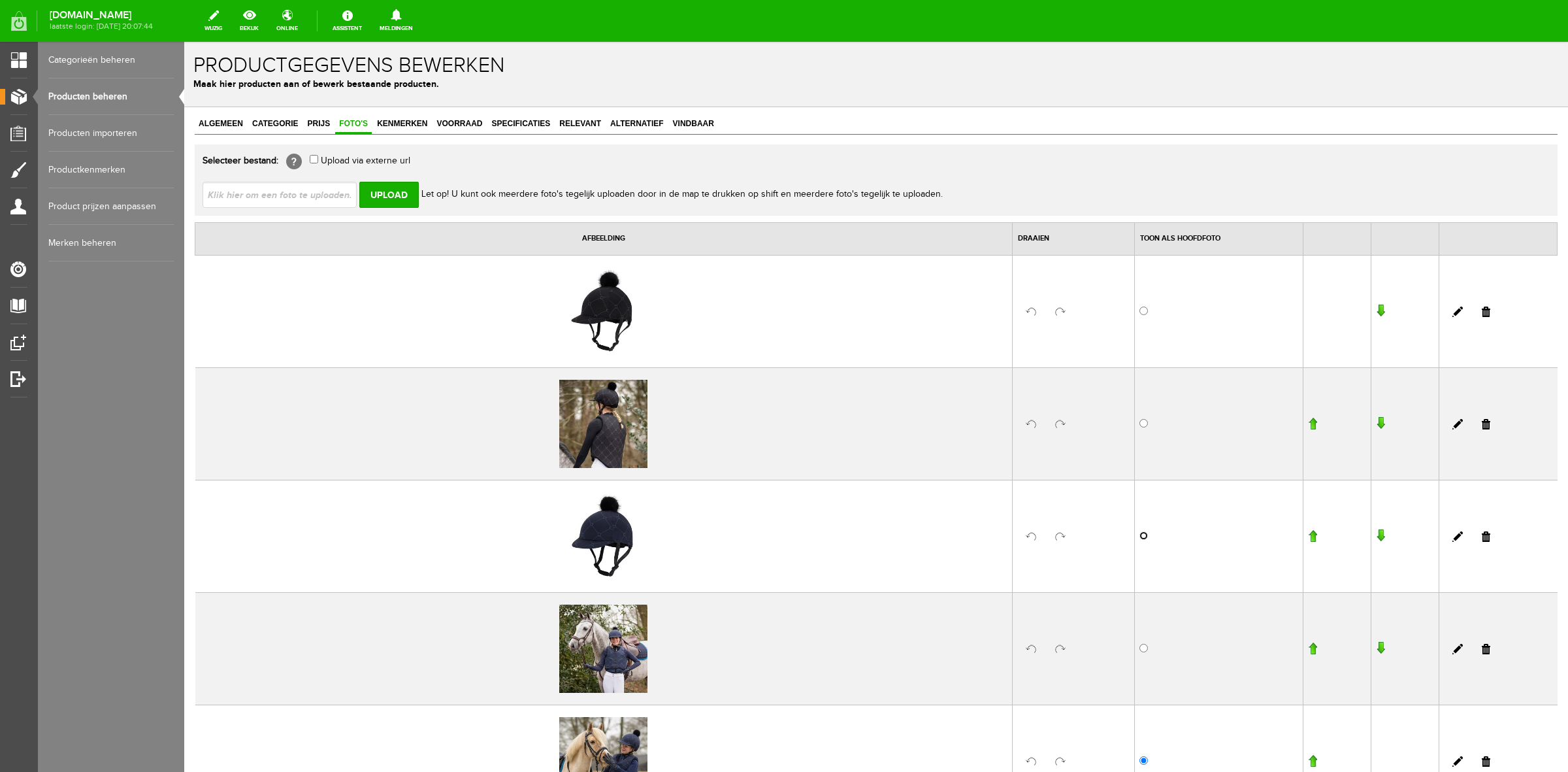
click at [1139, 533] on input "radio" at bounding box center [1144, 536] width 8 height 8
click at [399, 116] on link "Kenmerken" at bounding box center [402, 124] width 58 height 19
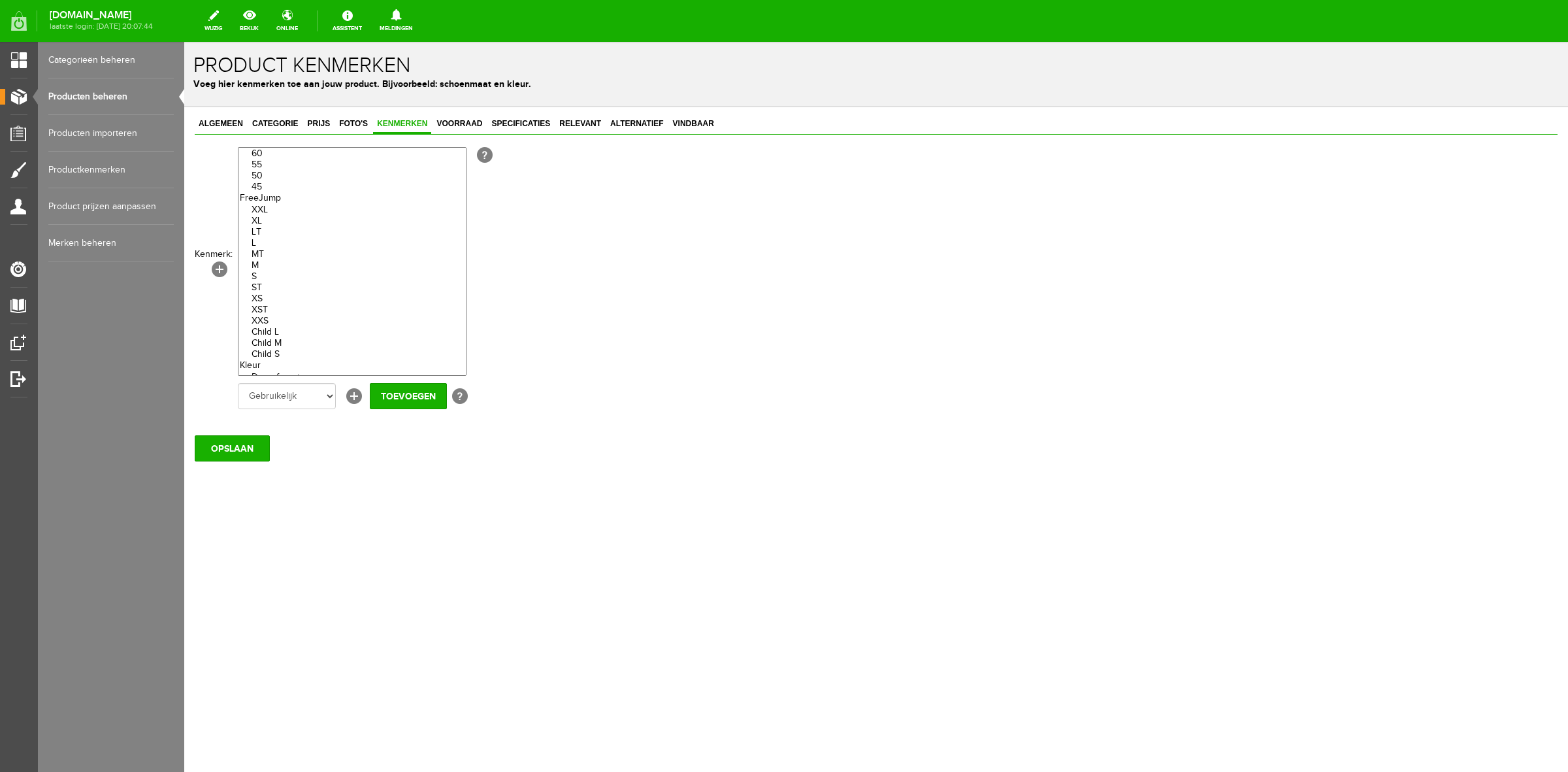
scroll to position [409, 0]
click at [269, 320] on option "Zwart" at bounding box center [352, 314] width 228 height 11
click at [270, 332] on option "Navy" at bounding box center [352, 325] width 228 height 11
click at [258, 445] on input "OPSLAAN" at bounding box center [233, 448] width 75 height 26
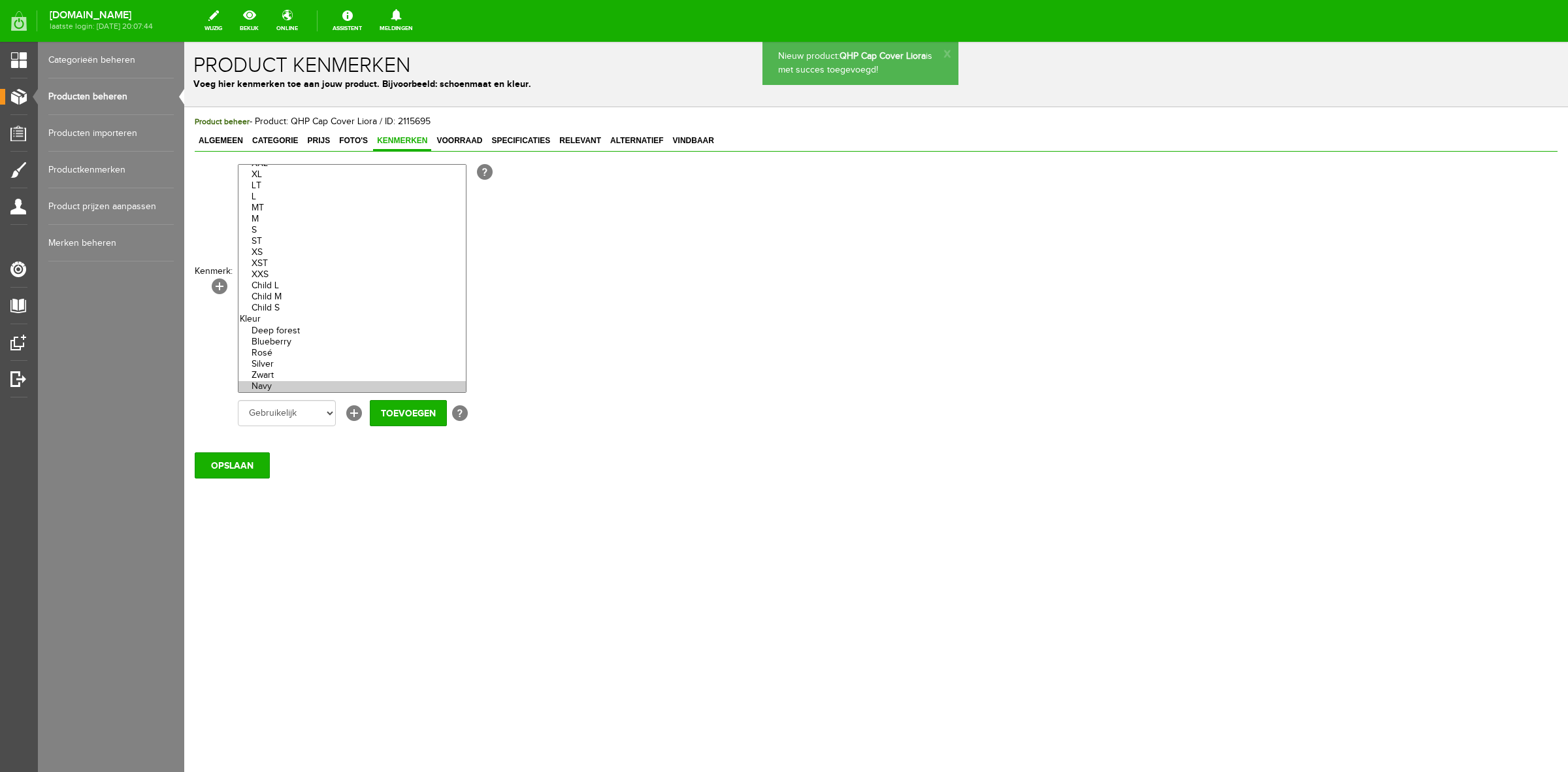
scroll to position [361, 0]
click at [567, 132] on link "Relevant" at bounding box center [580, 142] width 49 height 19
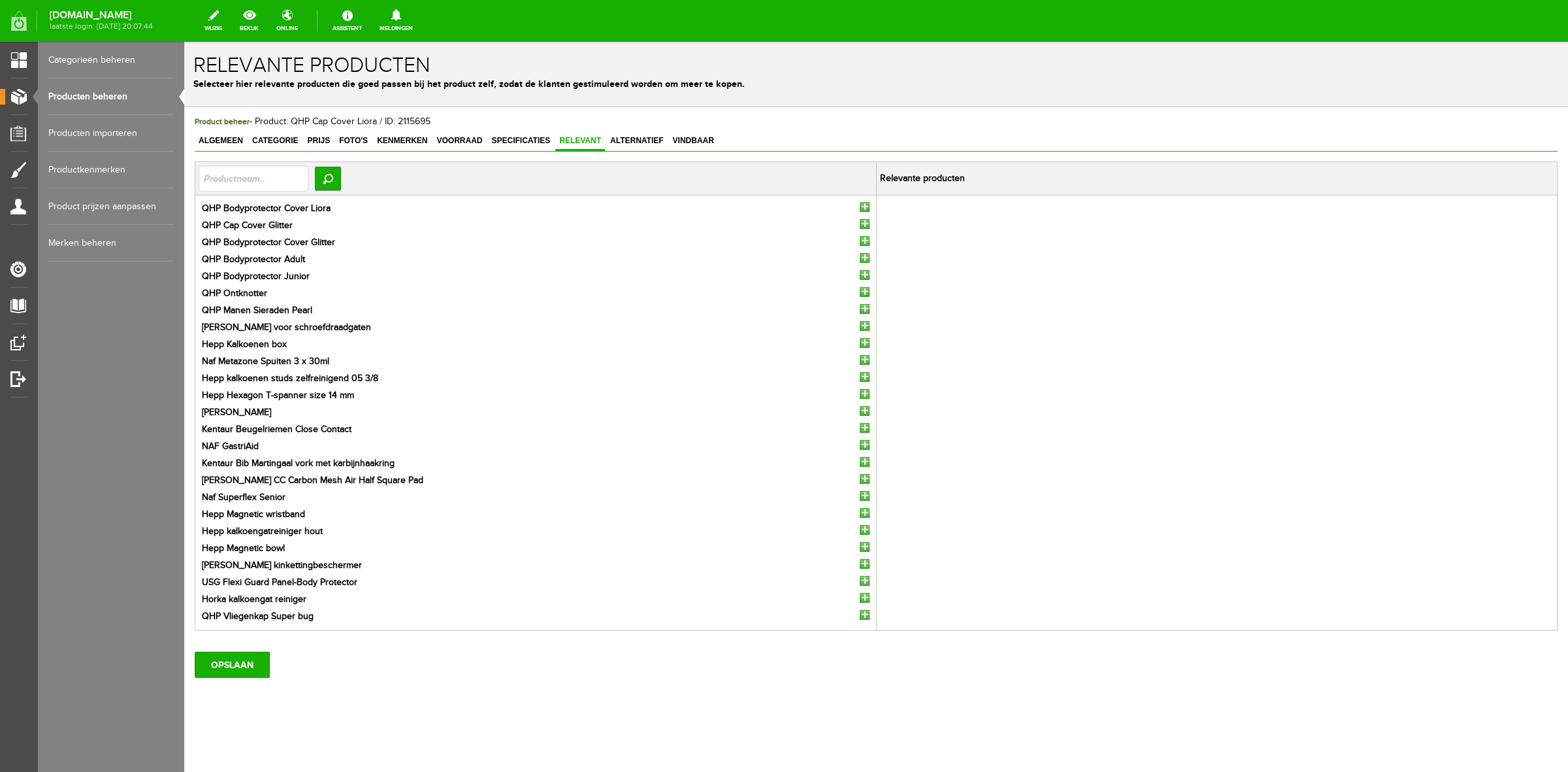
click at [861, 204] on input "button" at bounding box center [865, 207] width 10 height 10
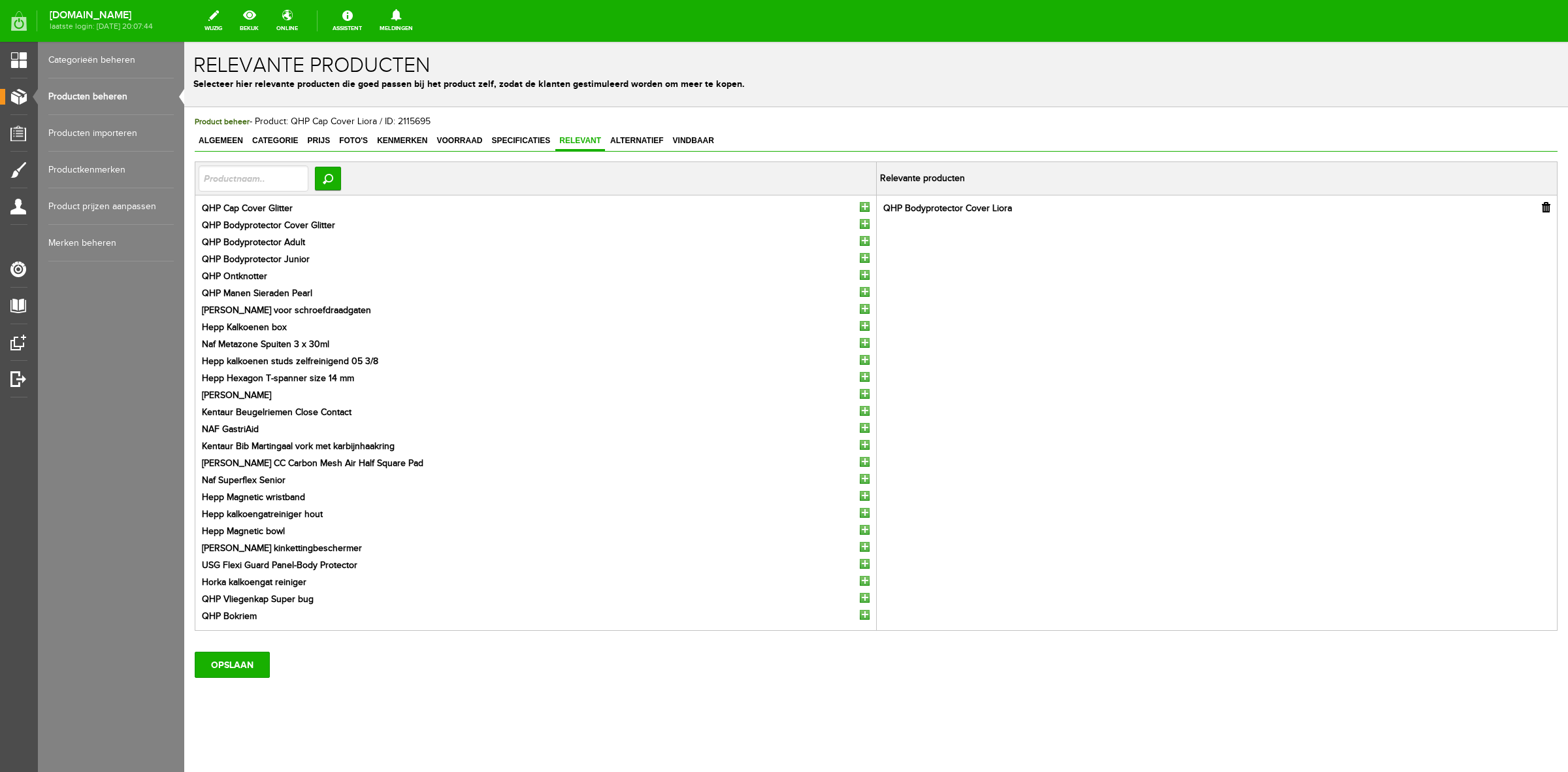
click at [861, 206] on input "button" at bounding box center [865, 207] width 10 height 10
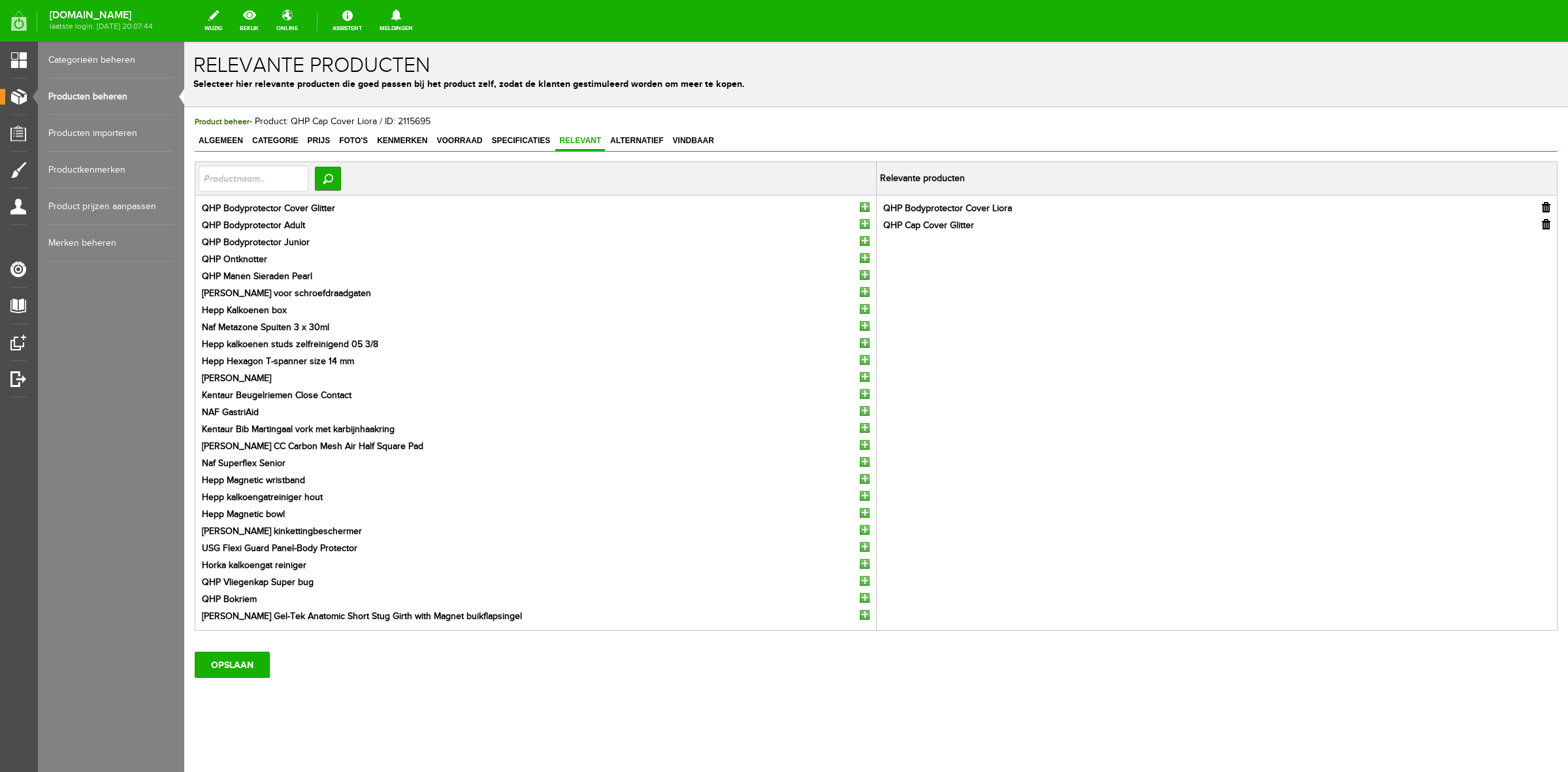
click at [861, 206] on input "button" at bounding box center [865, 207] width 10 height 10
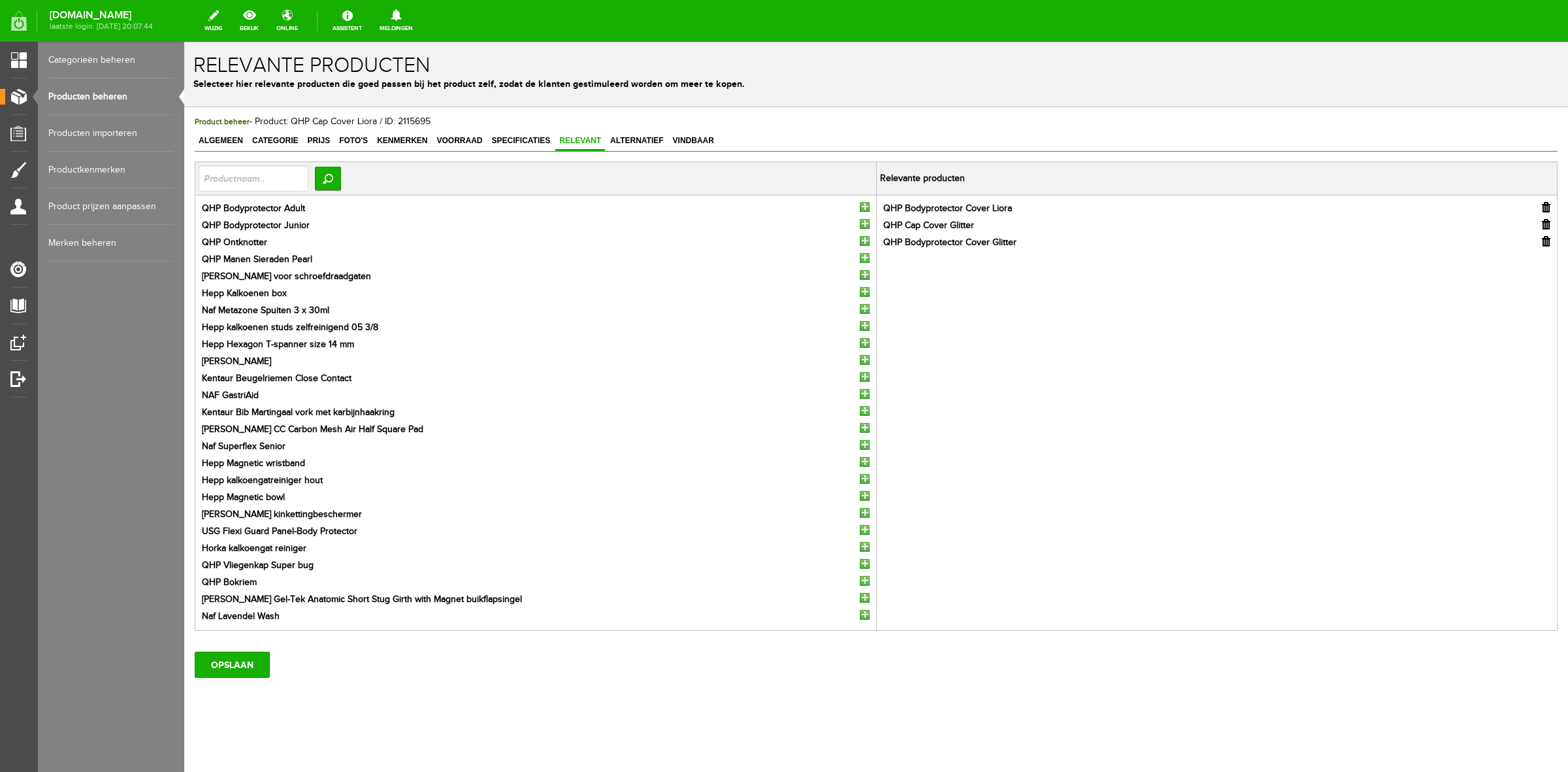
click at [861, 206] on input "button" at bounding box center [865, 207] width 10 height 10
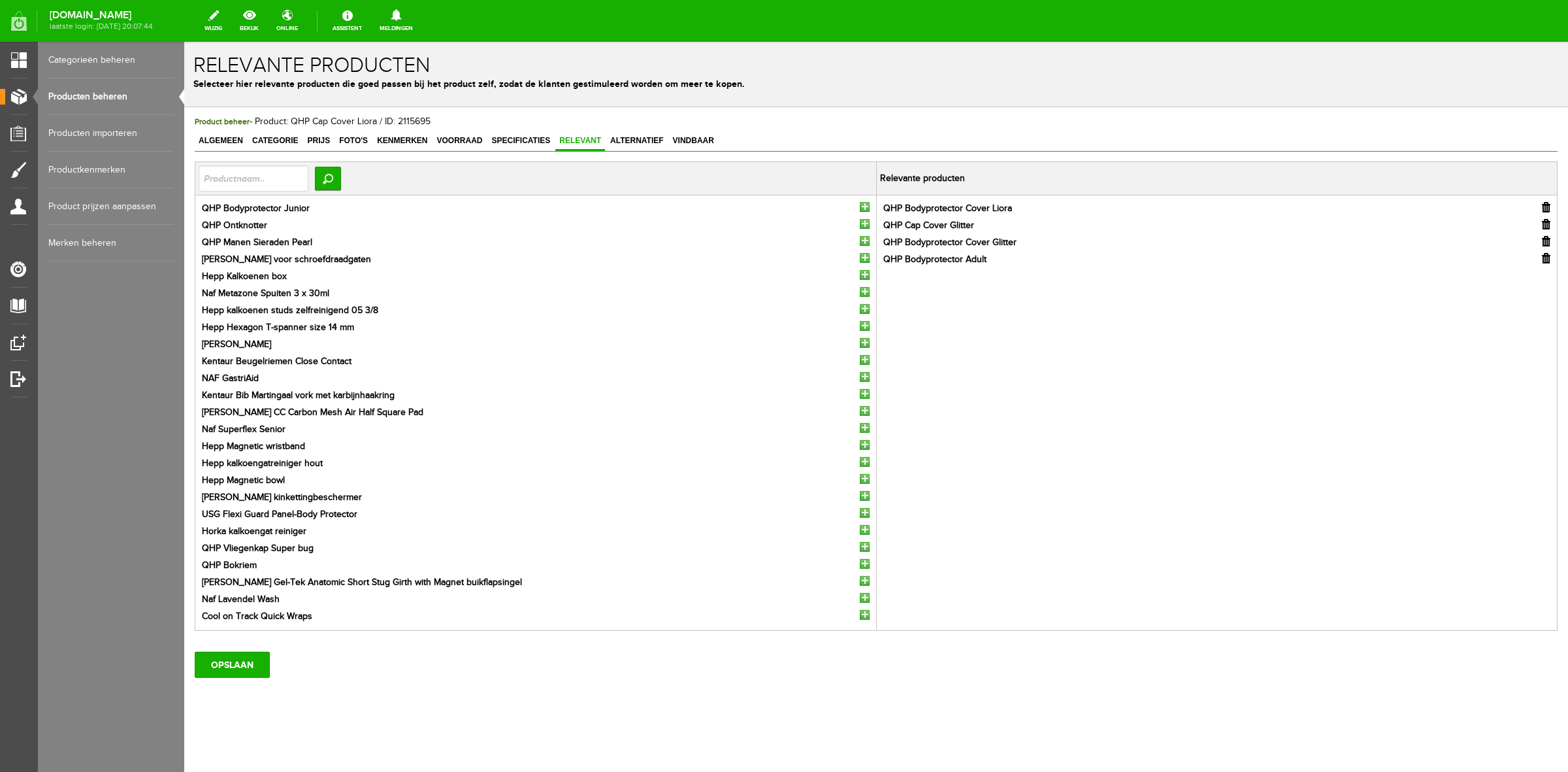
click at [861, 206] on input "button" at bounding box center [865, 207] width 10 height 10
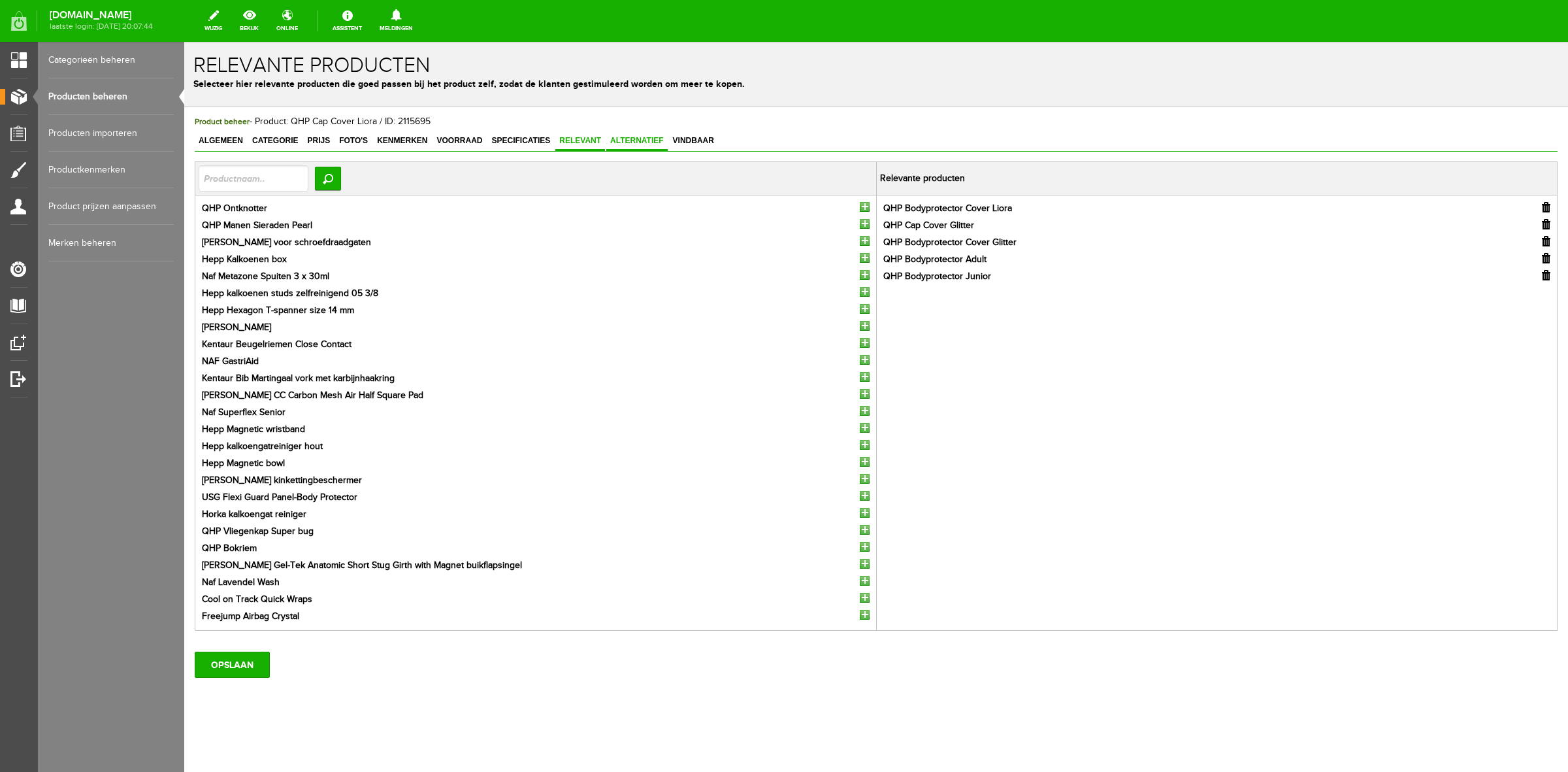
click at [650, 136] on span "Alternatief" at bounding box center [636, 140] width 61 height 9
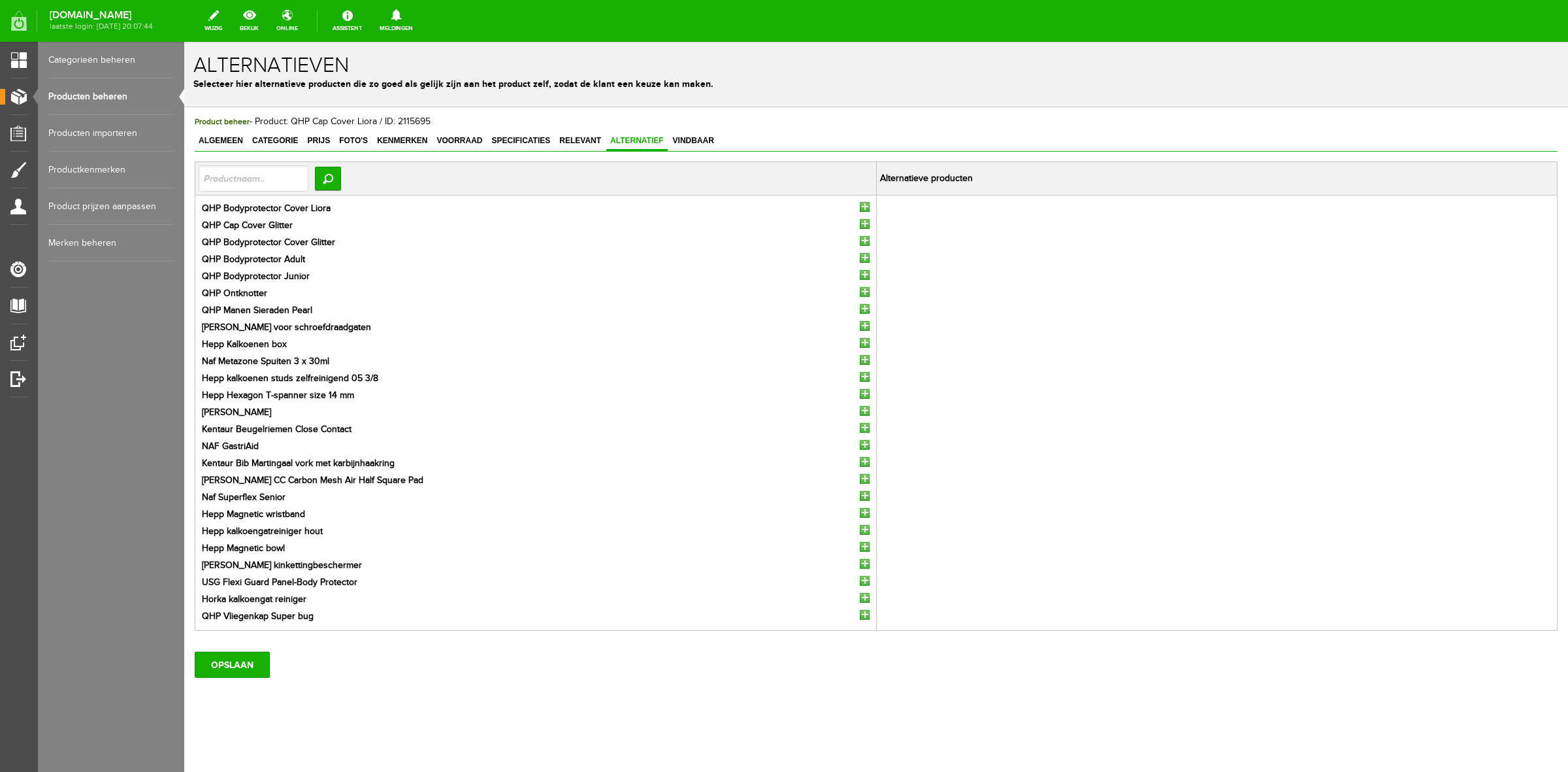
click at [860, 206] on input "button" at bounding box center [865, 207] width 10 height 10
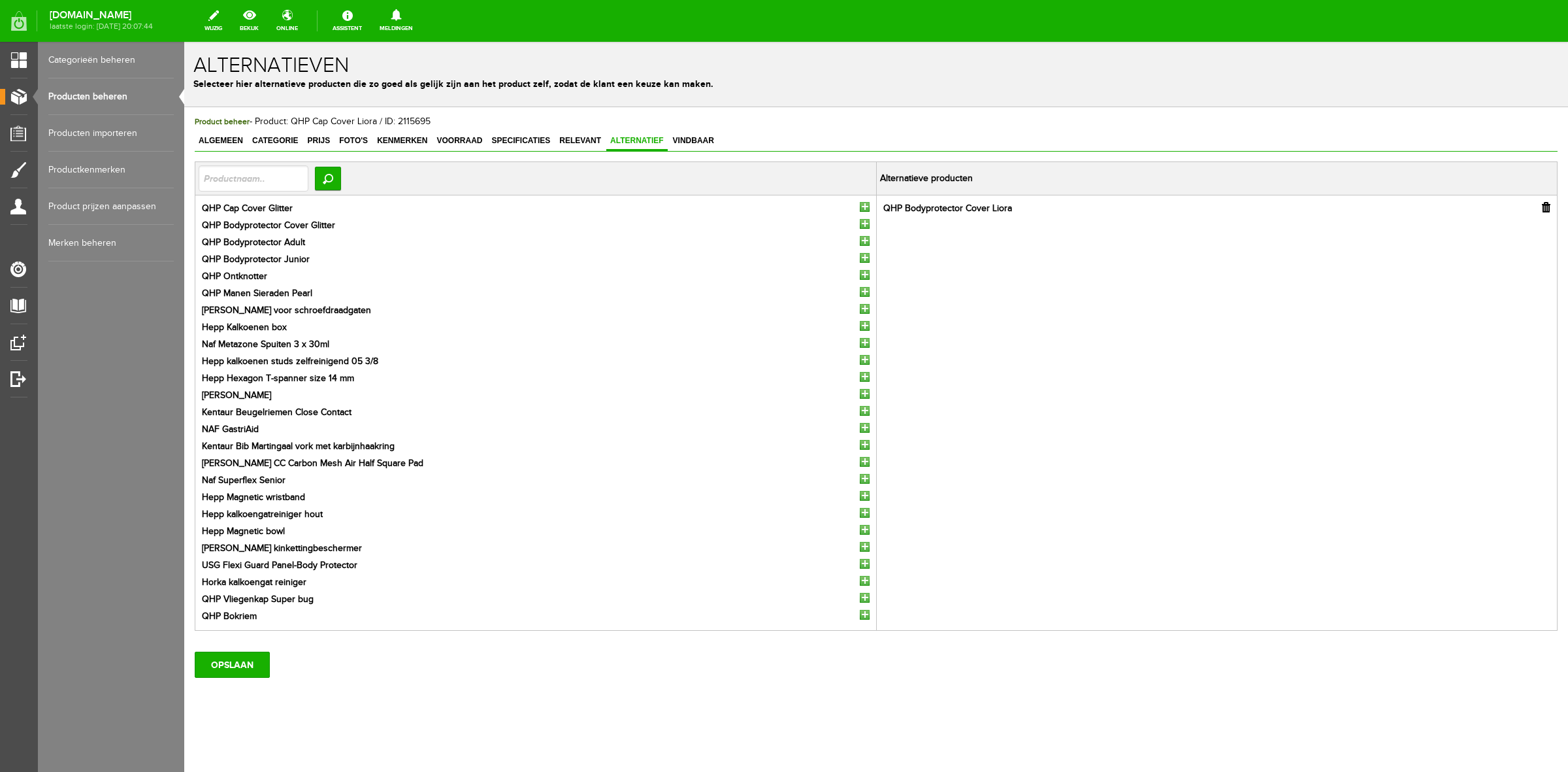
click at [860, 207] on input "button" at bounding box center [865, 207] width 10 height 10
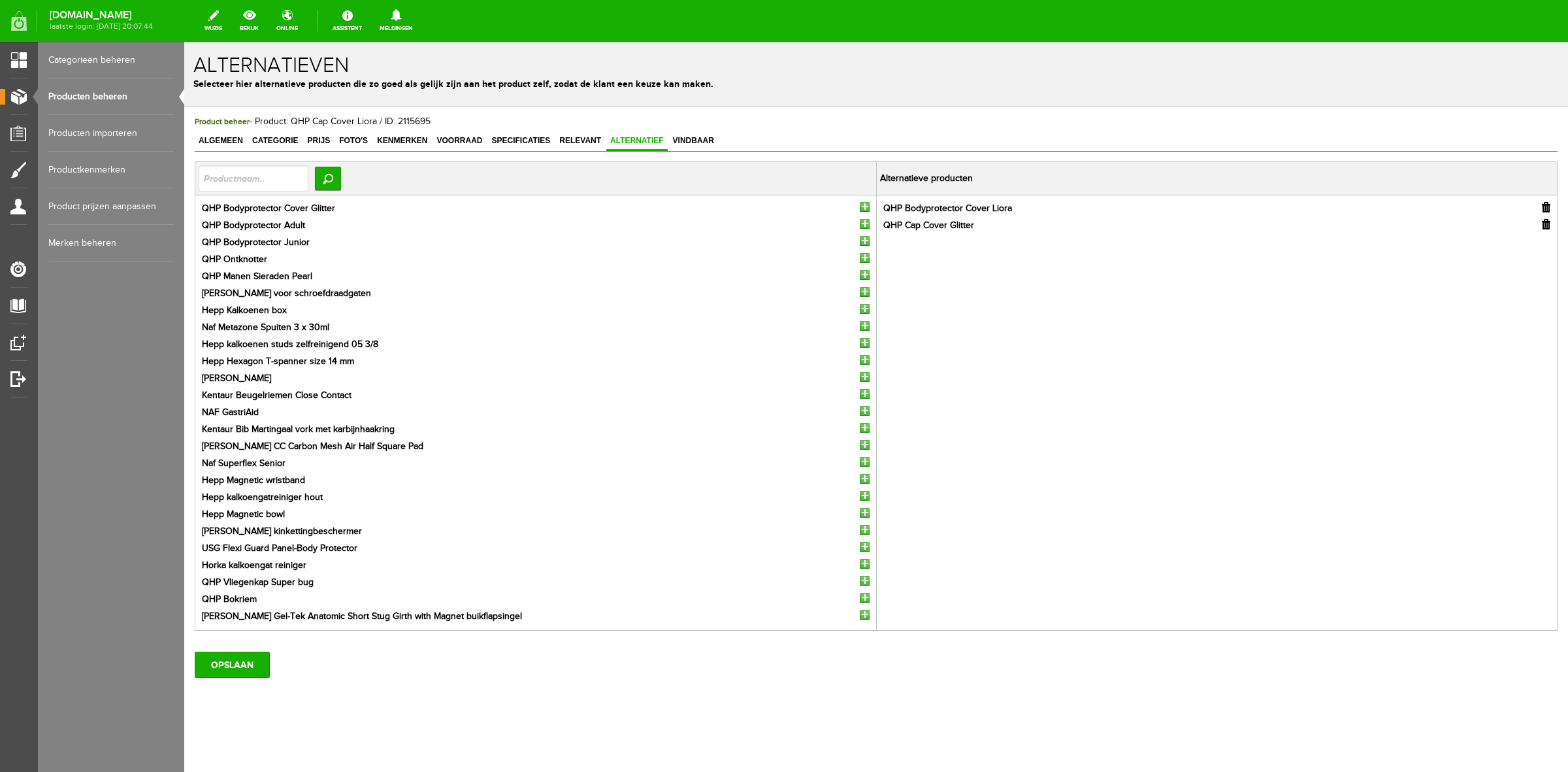
click at [860, 207] on input "button" at bounding box center [865, 207] width 10 height 10
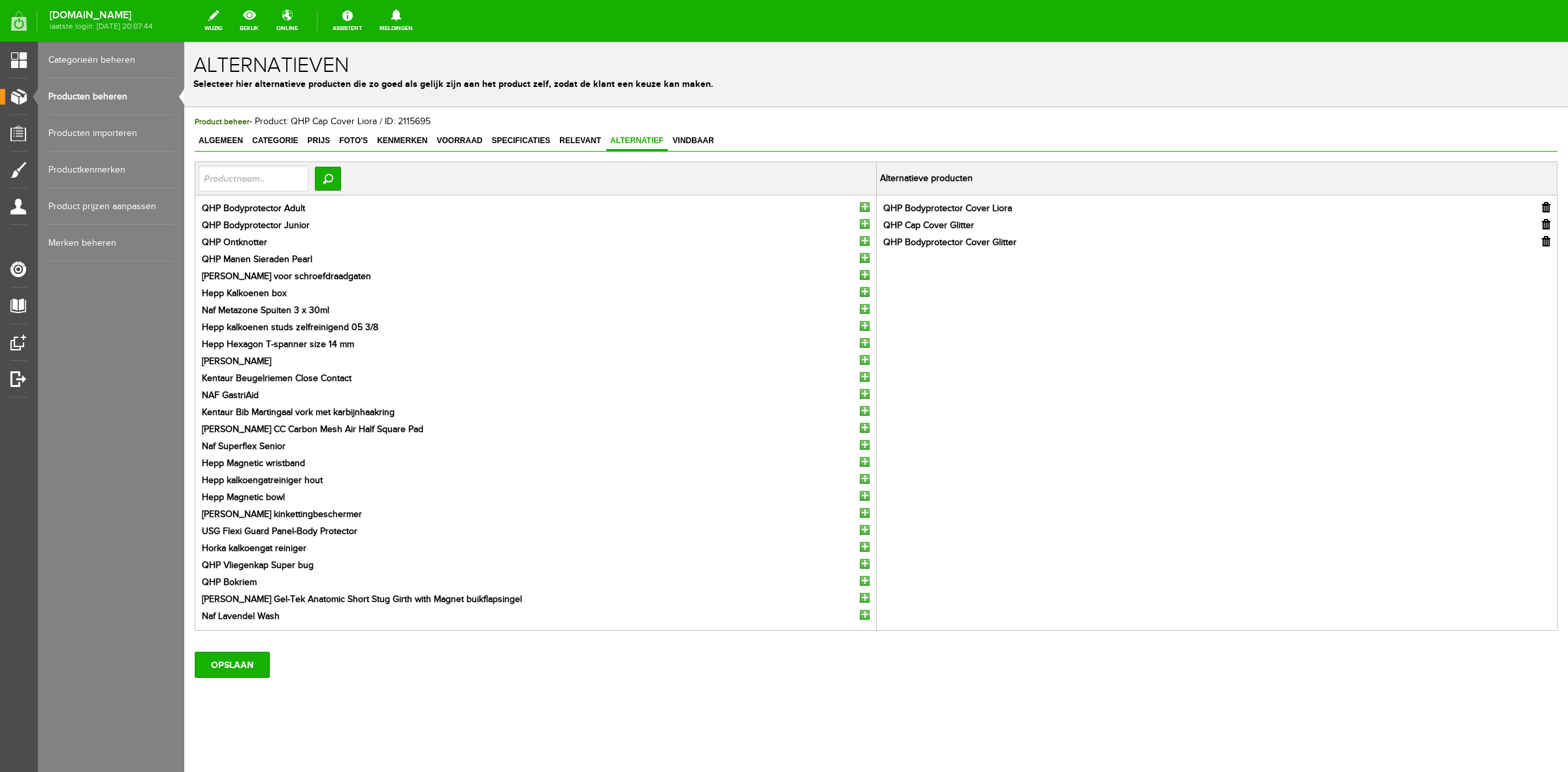
click at [860, 207] on input "button" at bounding box center [865, 207] width 10 height 10
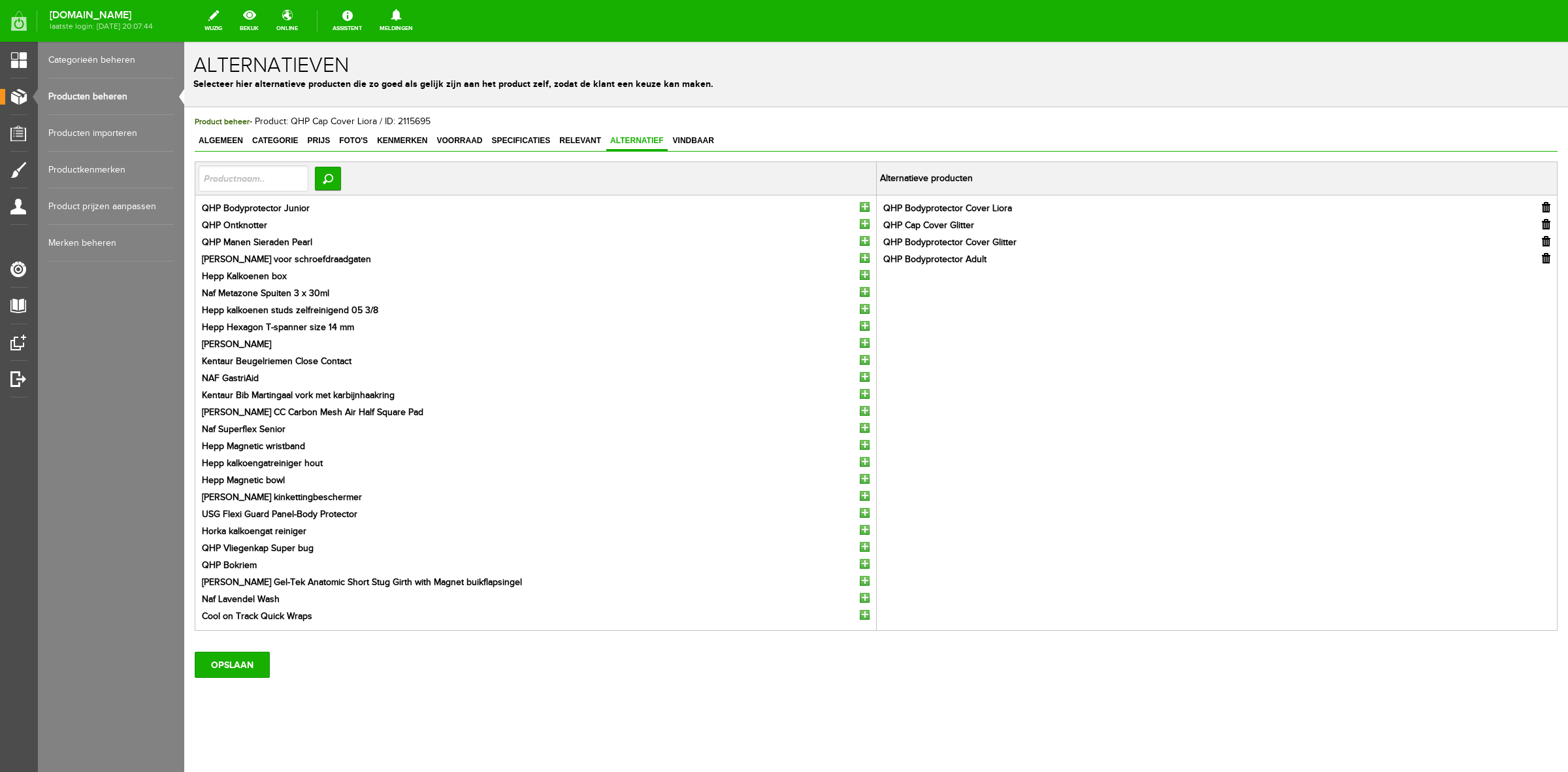
click at [860, 207] on input "button" at bounding box center [865, 207] width 10 height 10
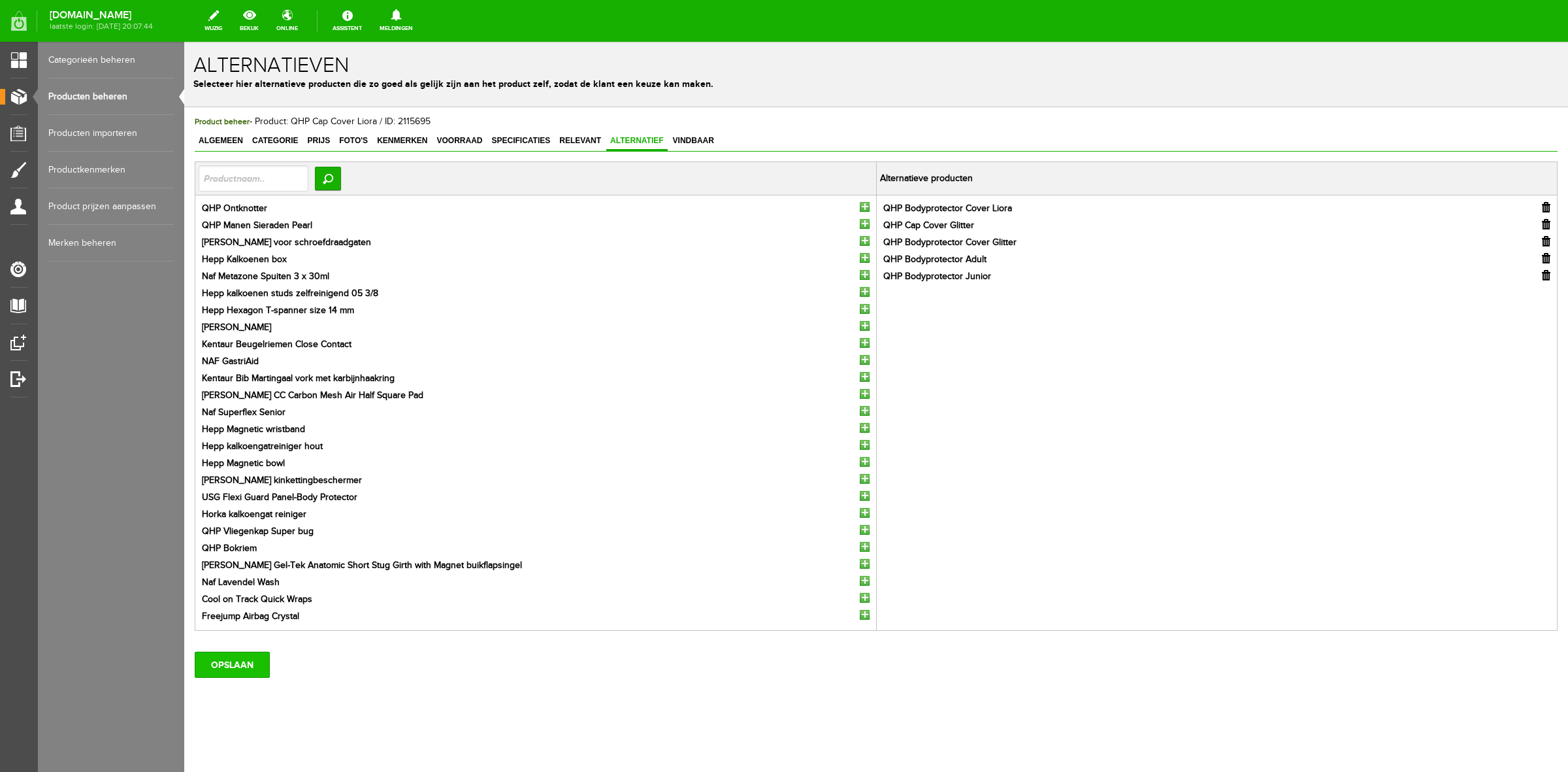
click at [203, 660] on input "OPSLAAN" at bounding box center [233, 664] width 75 height 26
click at [121, 98] on link "Producten beheren" at bounding box center [111, 97] width 126 height 37
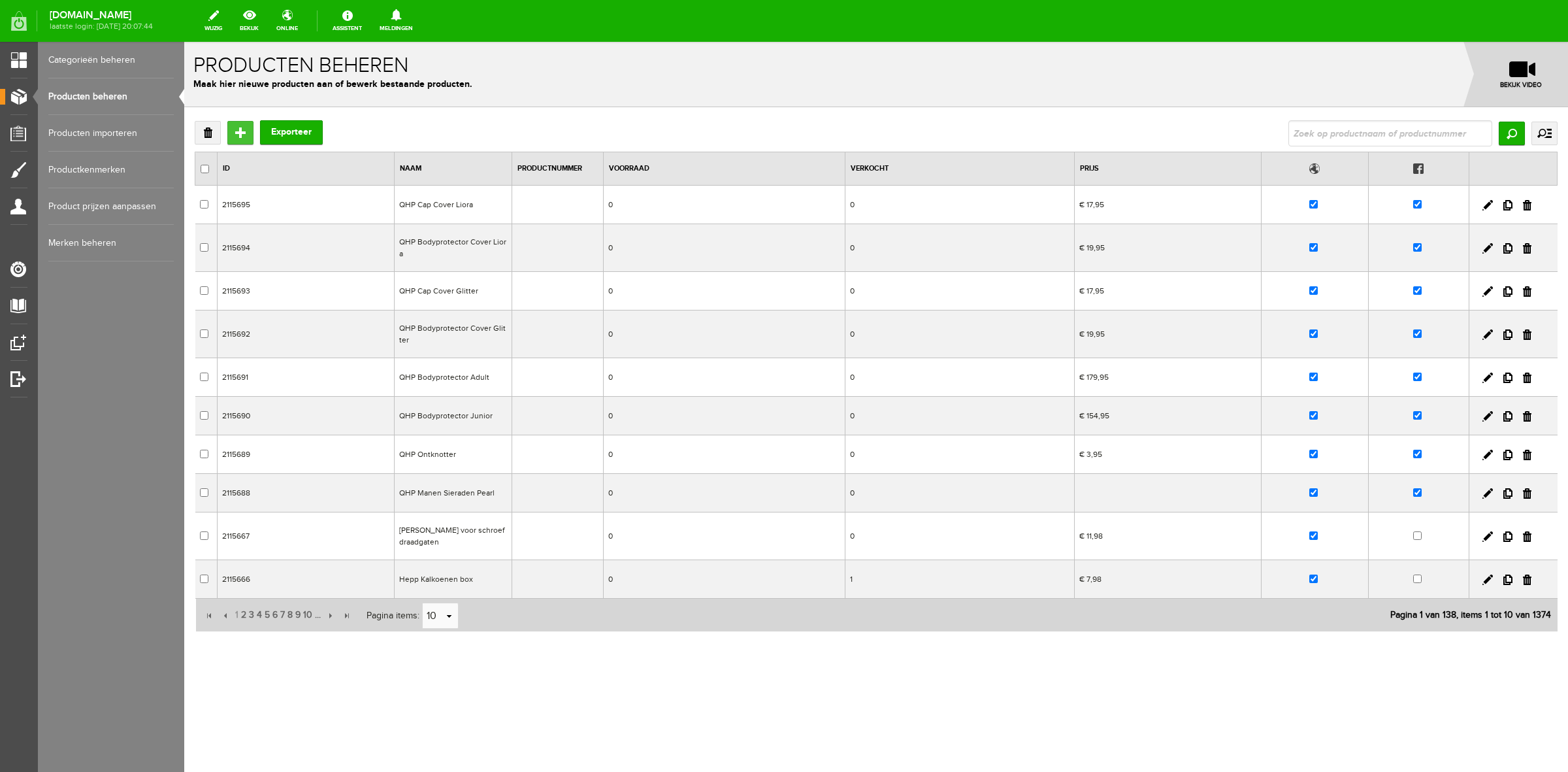
click at [243, 132] on input "Toevoegen" at bounding box center [240, 132] width 26 height 23
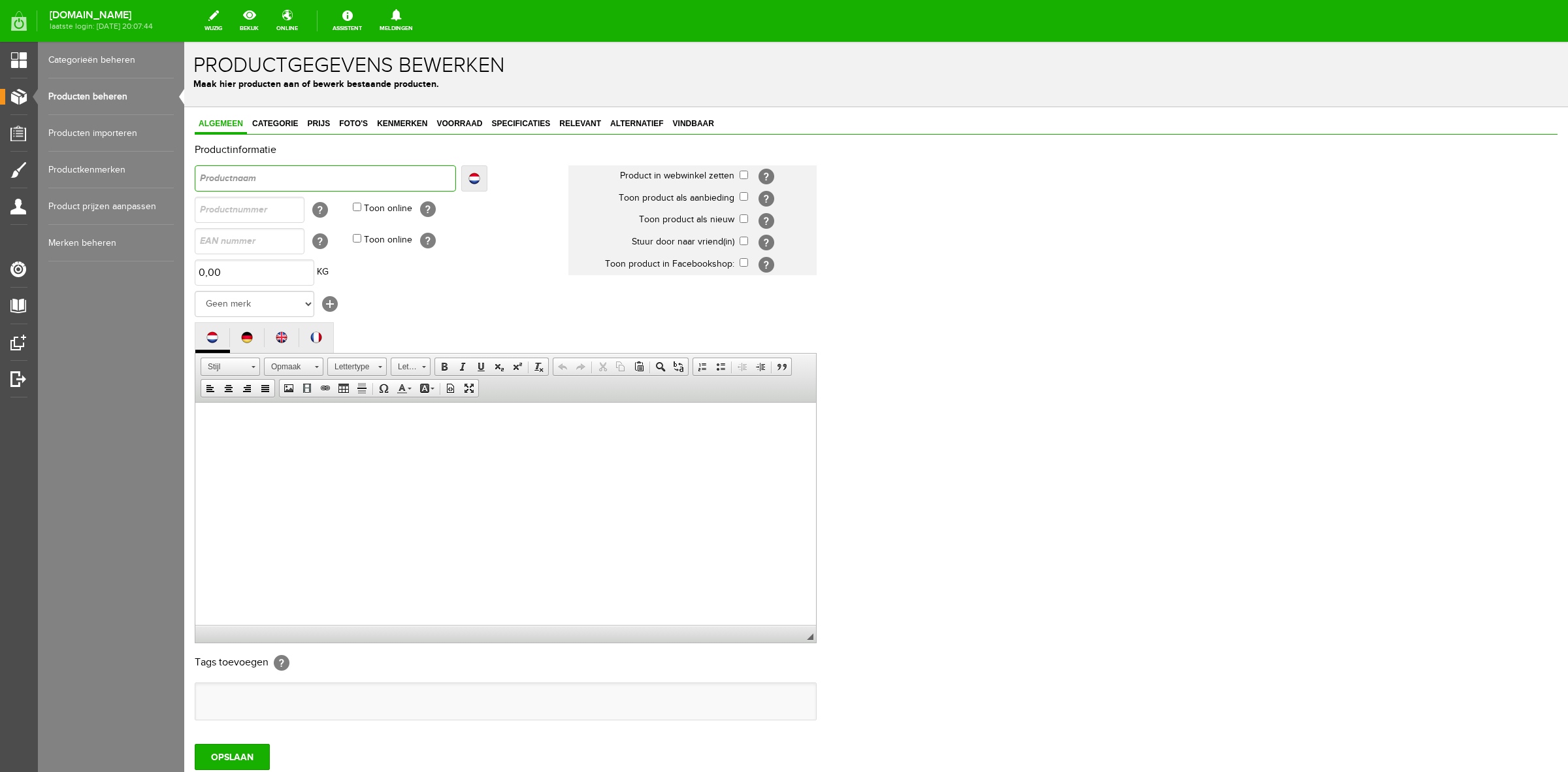
click at [363, 182] on input "text" at bounding box center [326, 178] width 261 height 26
type input "Q"
type input "QH"
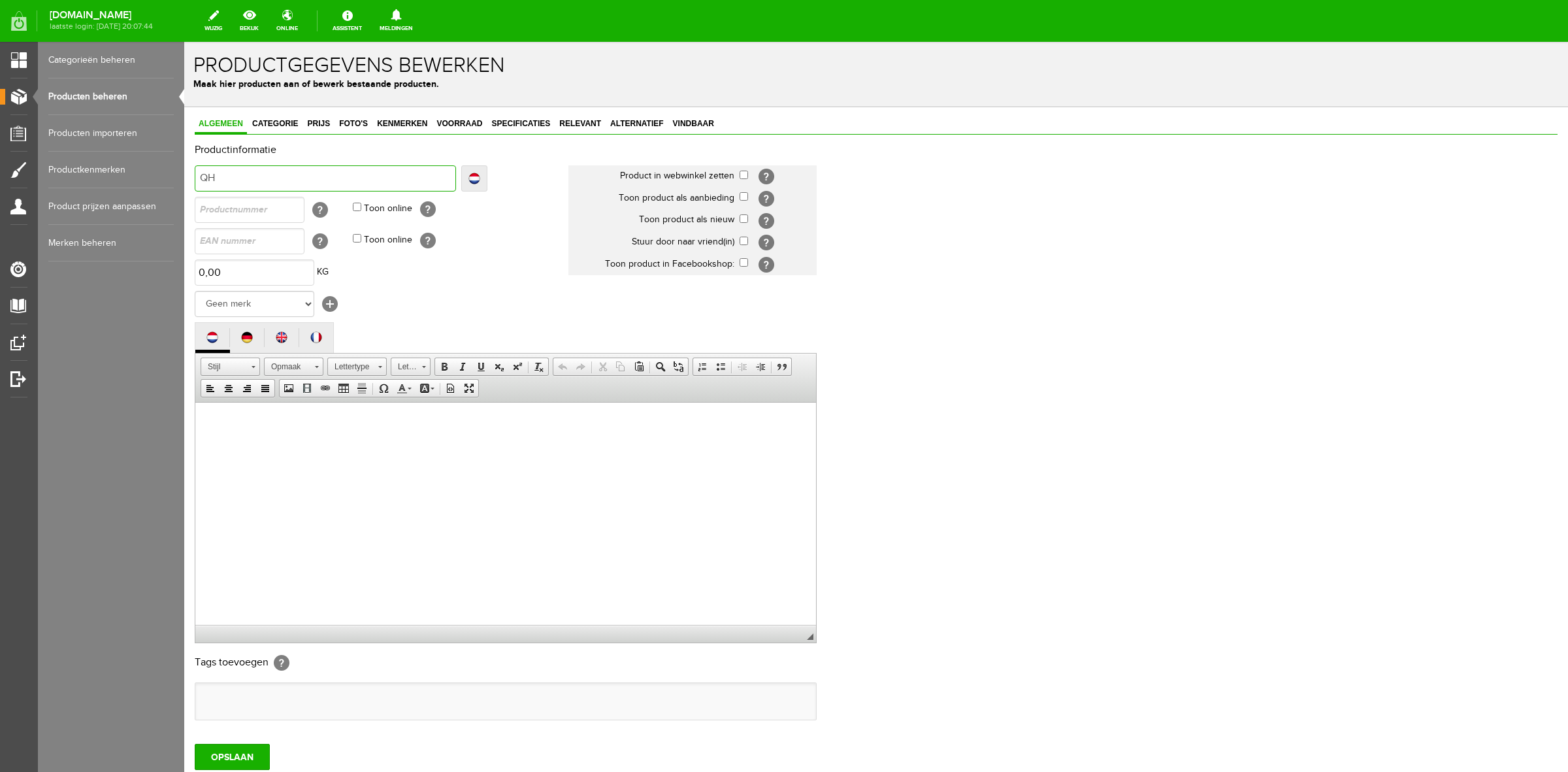
type input "QHP"
type input "QHP R"
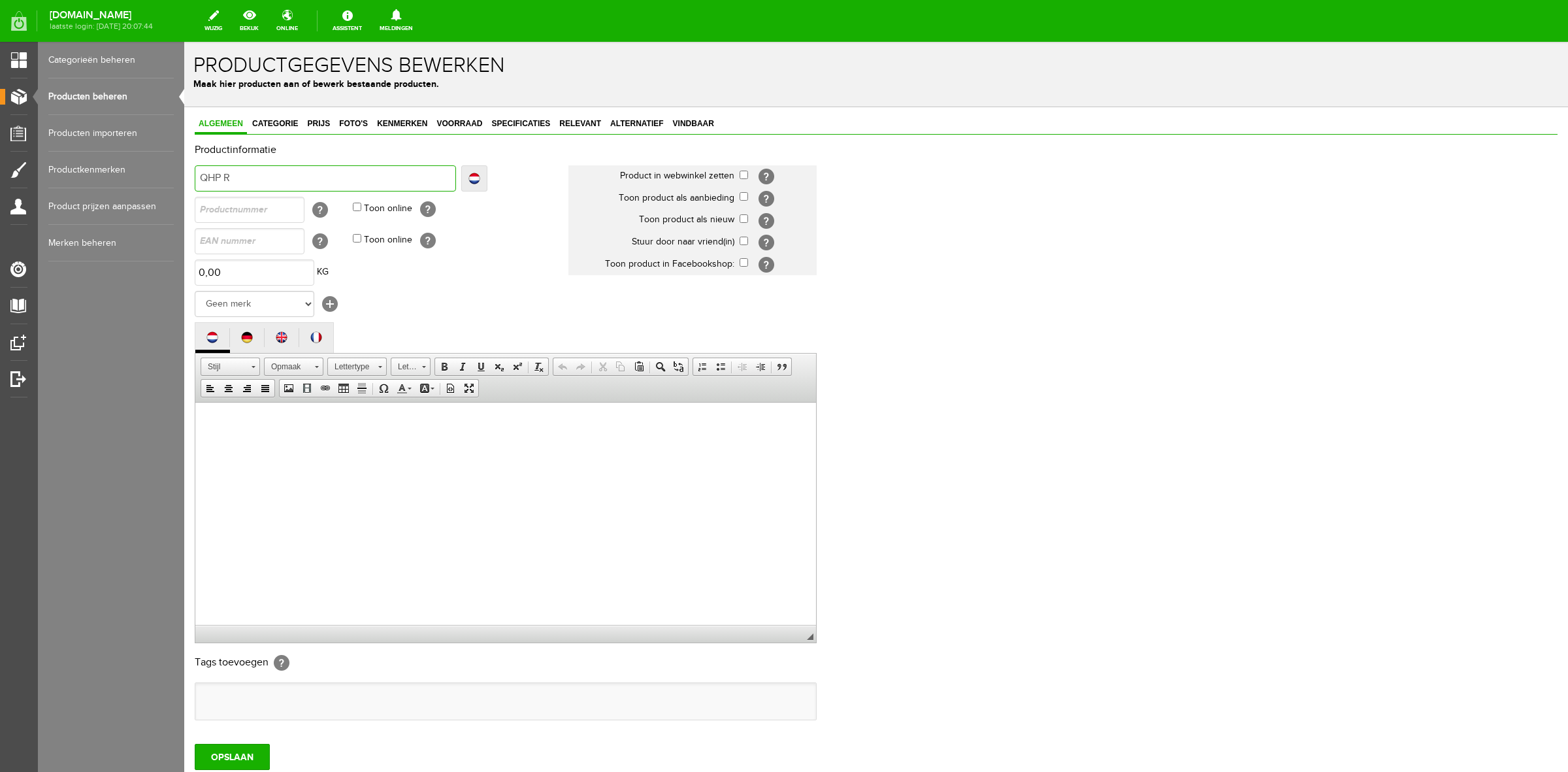
type input "QHP R"
type input "QHP Ru"
type input "QHP Rug"
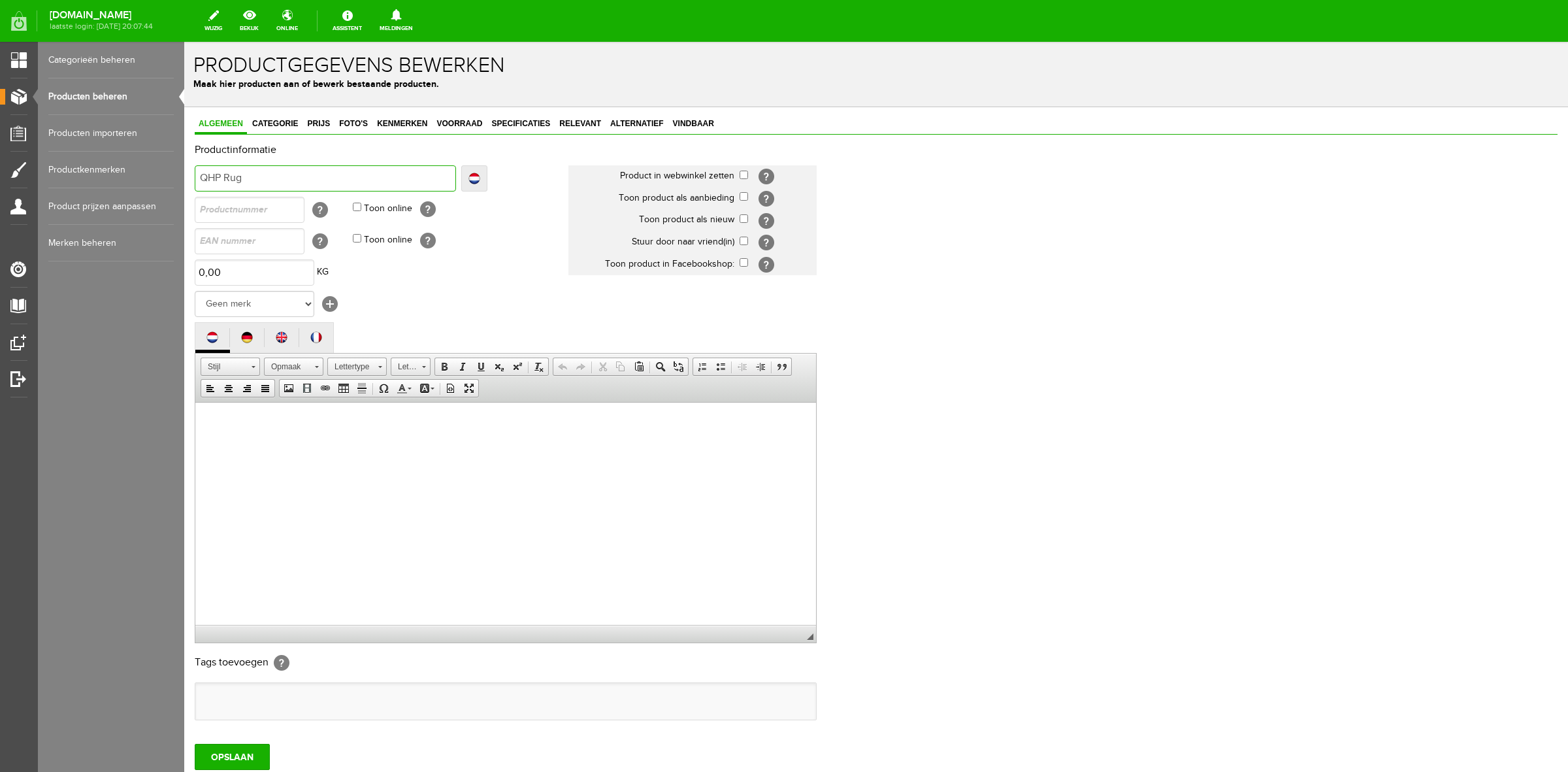
type input "QHP Rugn"
type input "QHP Rugnu"
type input "QHP Rugnum"
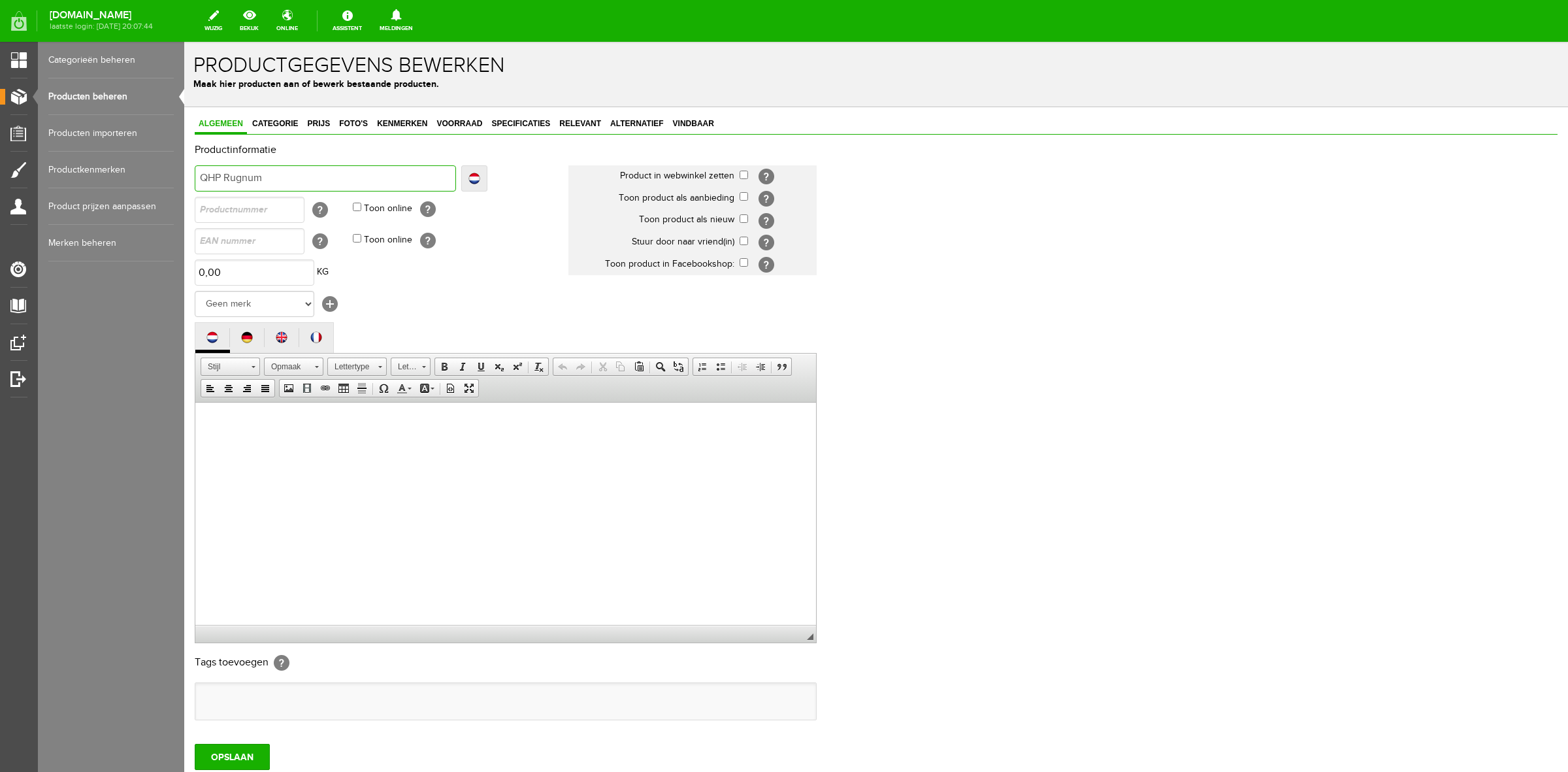
type input "QHP Rugnum"
type input "QHP Rugnumm"
type input "QHP Rugnummer"
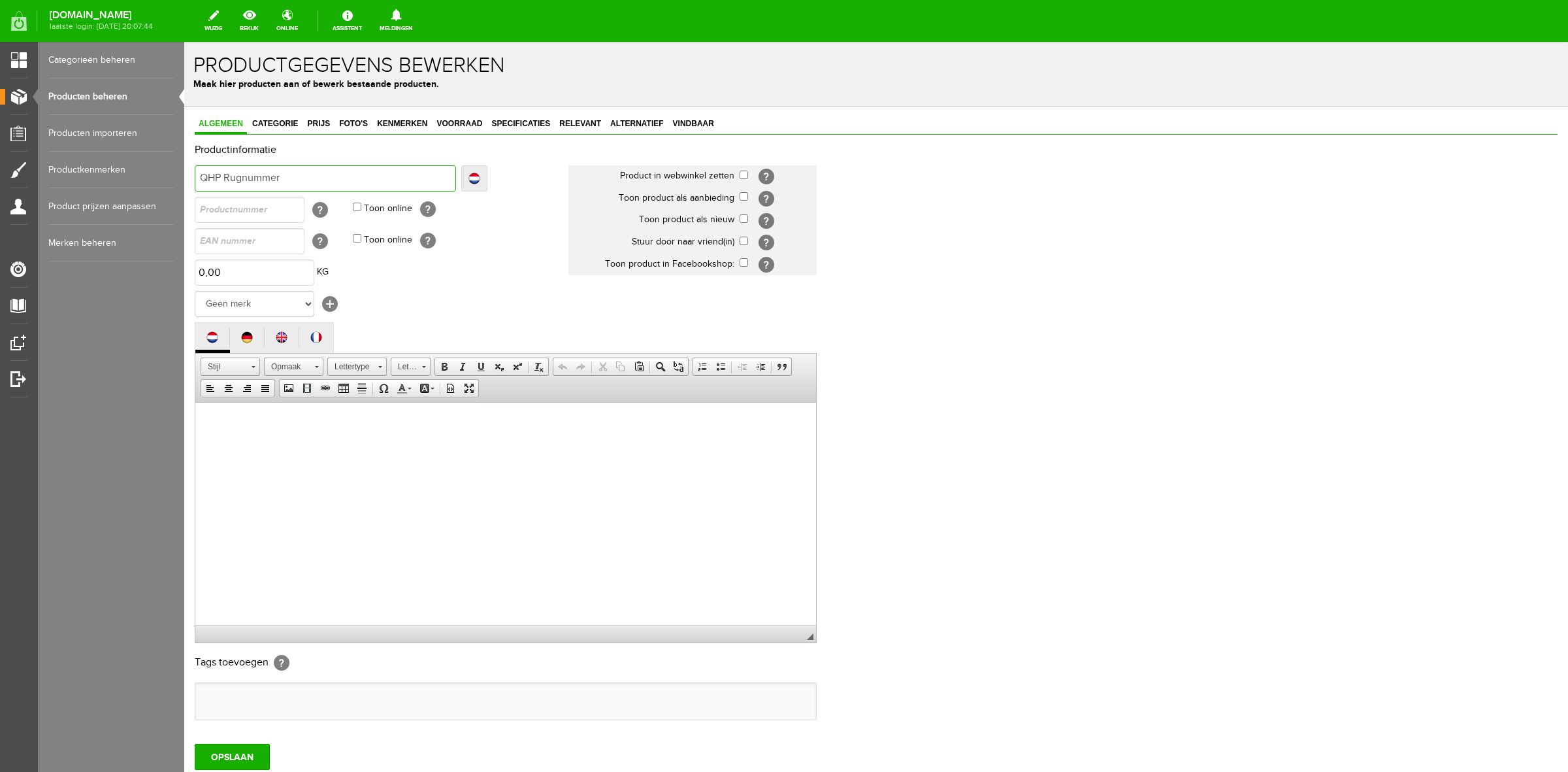
type input "QHP Rugnummerh"
type input "QHP Rugnummerho"
type input "QHP Rugnummerhoud"
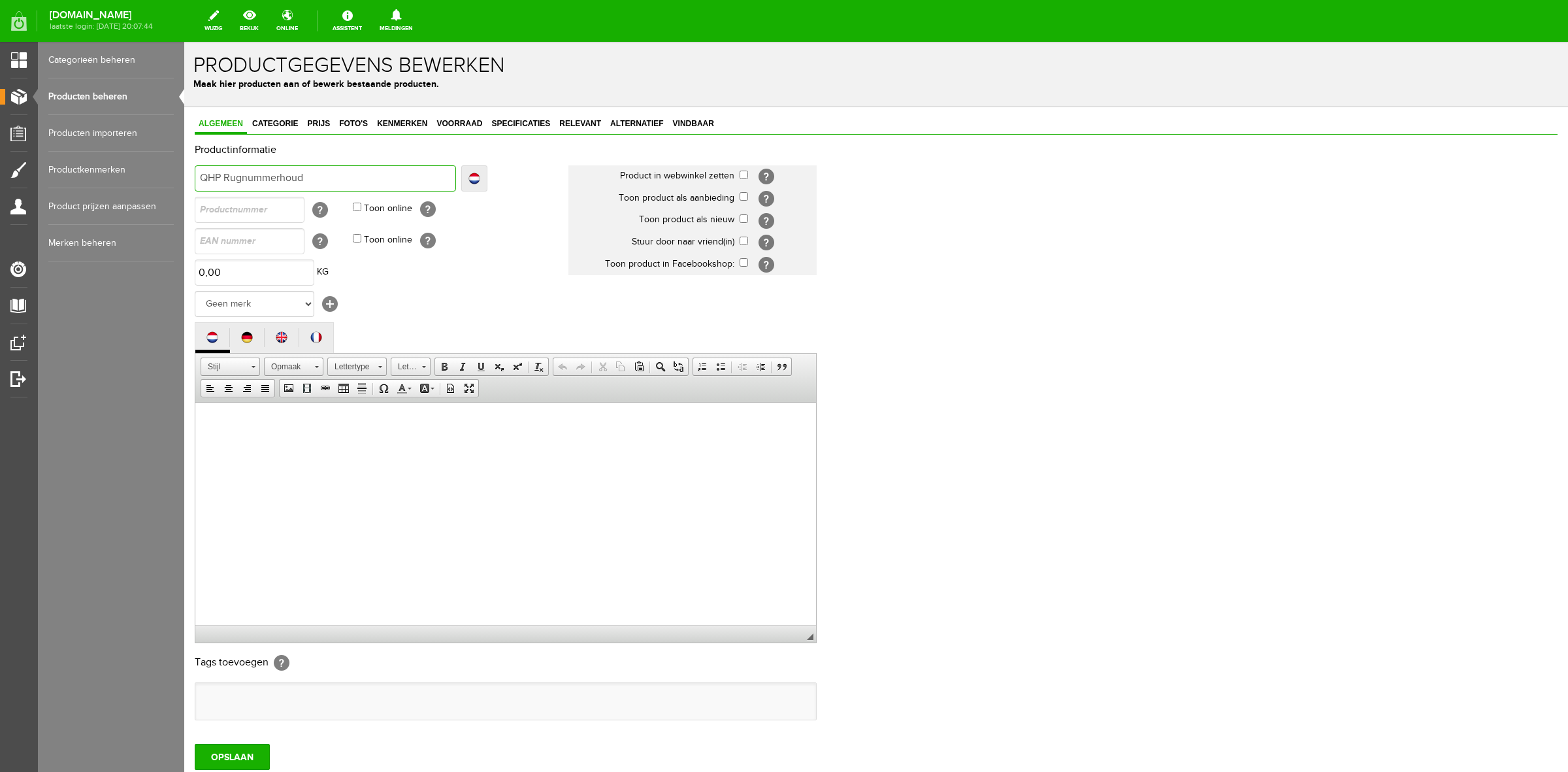
type input "QHP Rugnummerhoud"
type input "QHP Rugnummerhoude"
type input "QHP Rugnummerhouder"
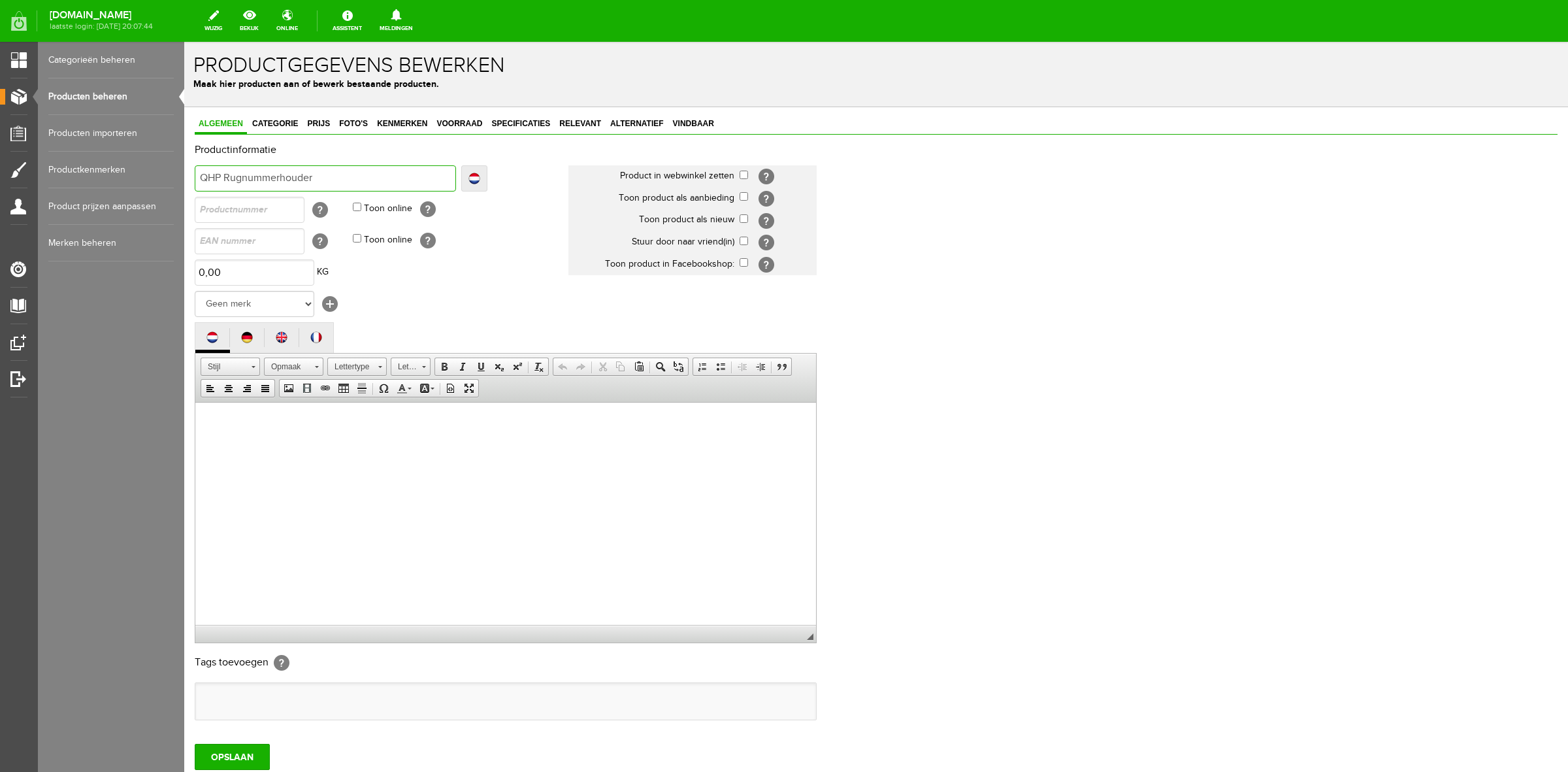
type input "QHP Rugnummerhouder"
type input "QHP Rugnummerhouder m"
type input "QHP Rugnummerhouder met"
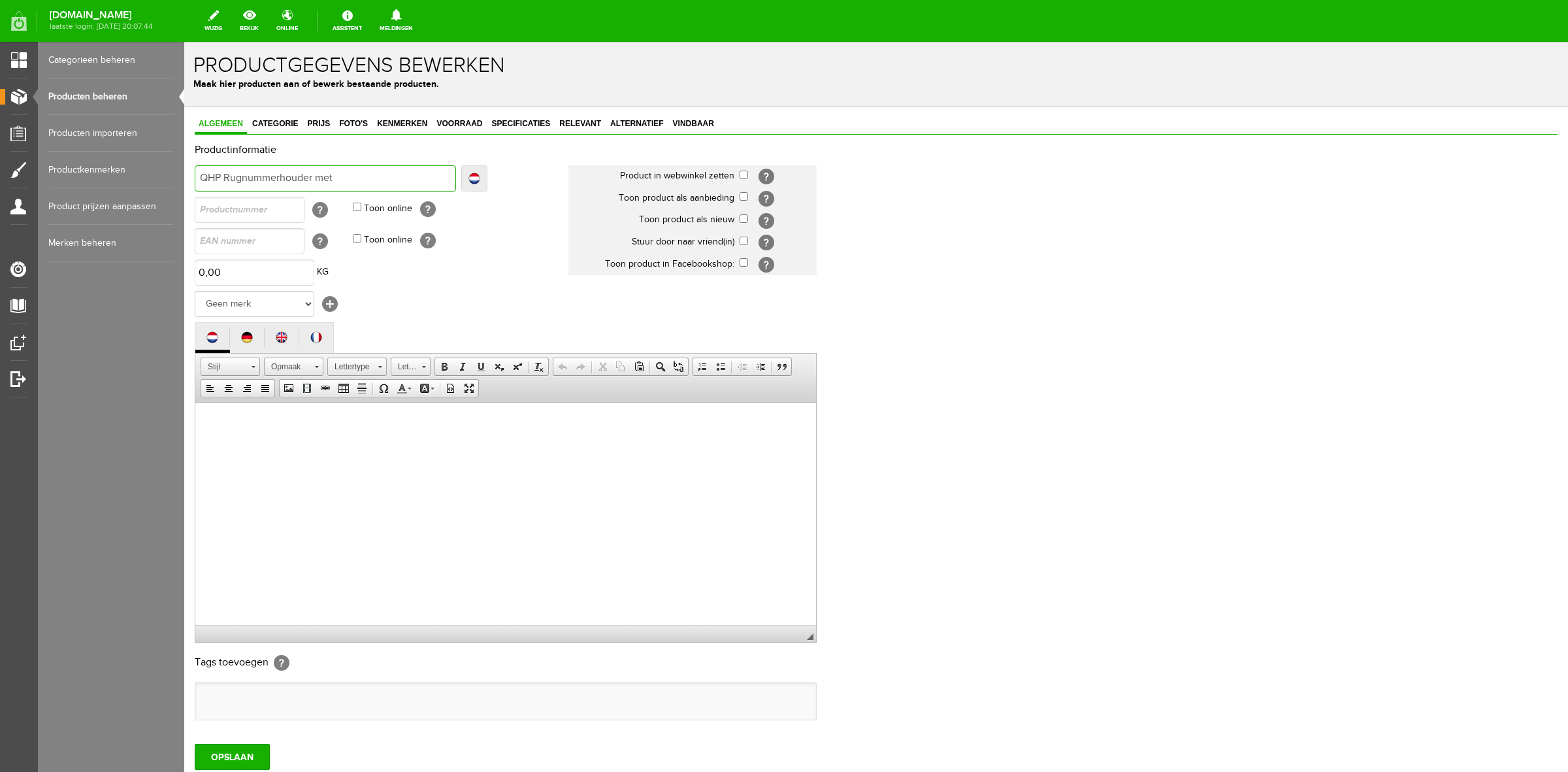
type input "QHP Rugnummerhouder met"
type input "QHP Rugnummerhouder met r"
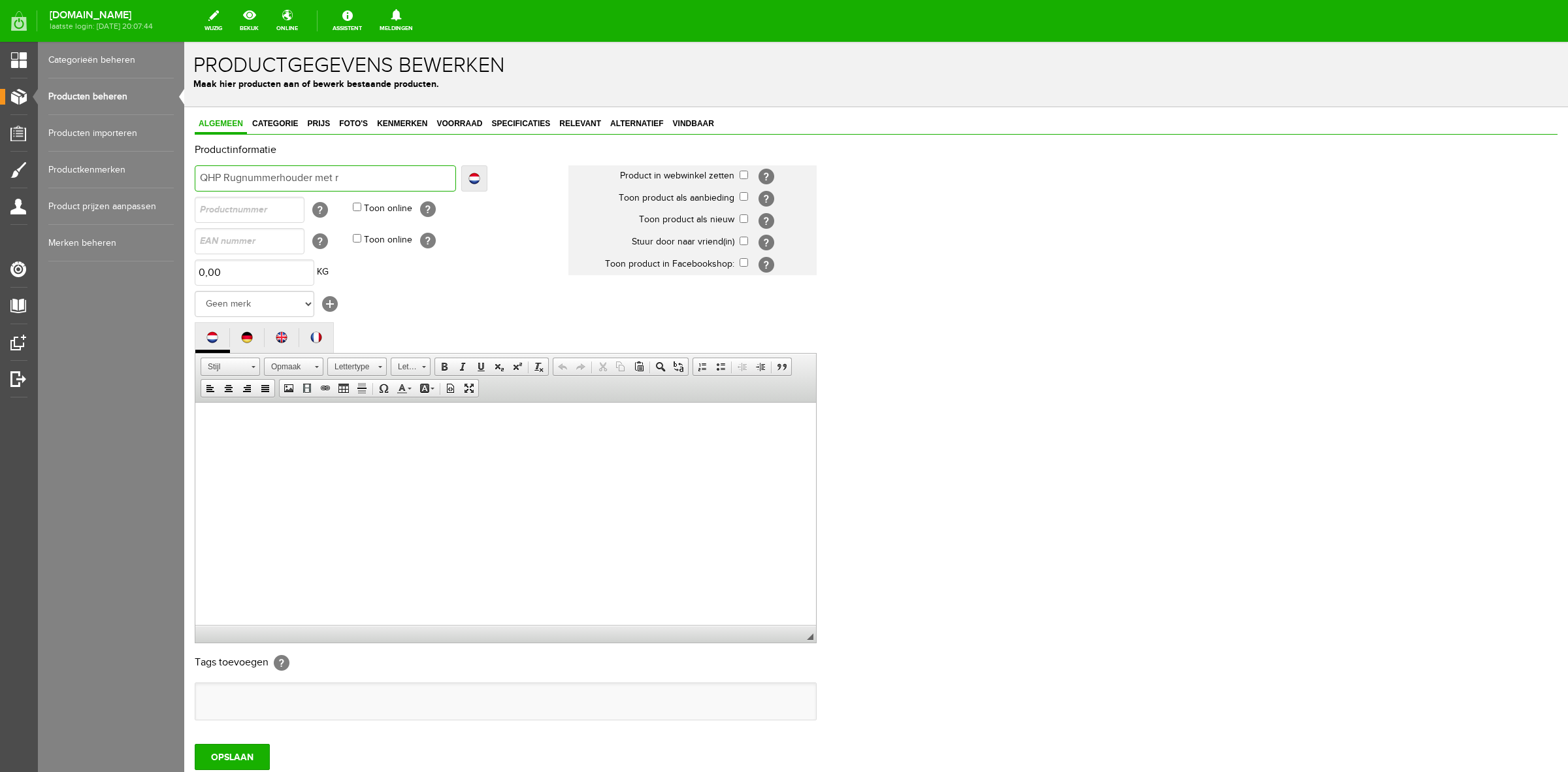
type input "QHP Rugnummerhouder met ri"
type input "QHP Rugnummerhouder met rit"
type input "QHP Rugnummerhouder met rits"
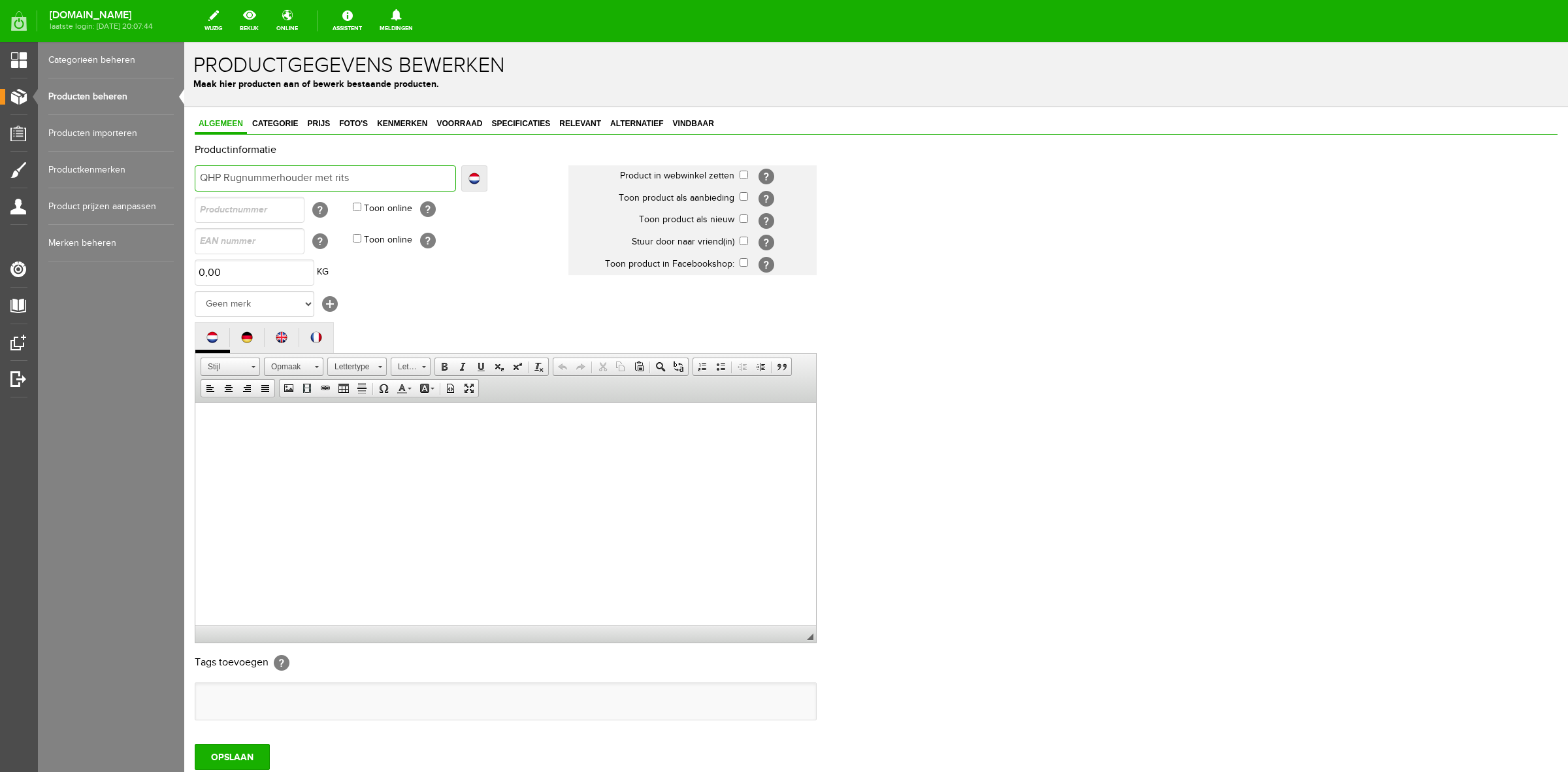
type input "QHP Rugnummerhouder met rits"
click at [740, 173] on input "checkbox" at bounding box center [744, 175] width 8 height 8
checkbox input "true"
drag, startPoint x: 746, startPoint y: 216, endPoint x: 746, endPoint y: 225, distance: 9.0
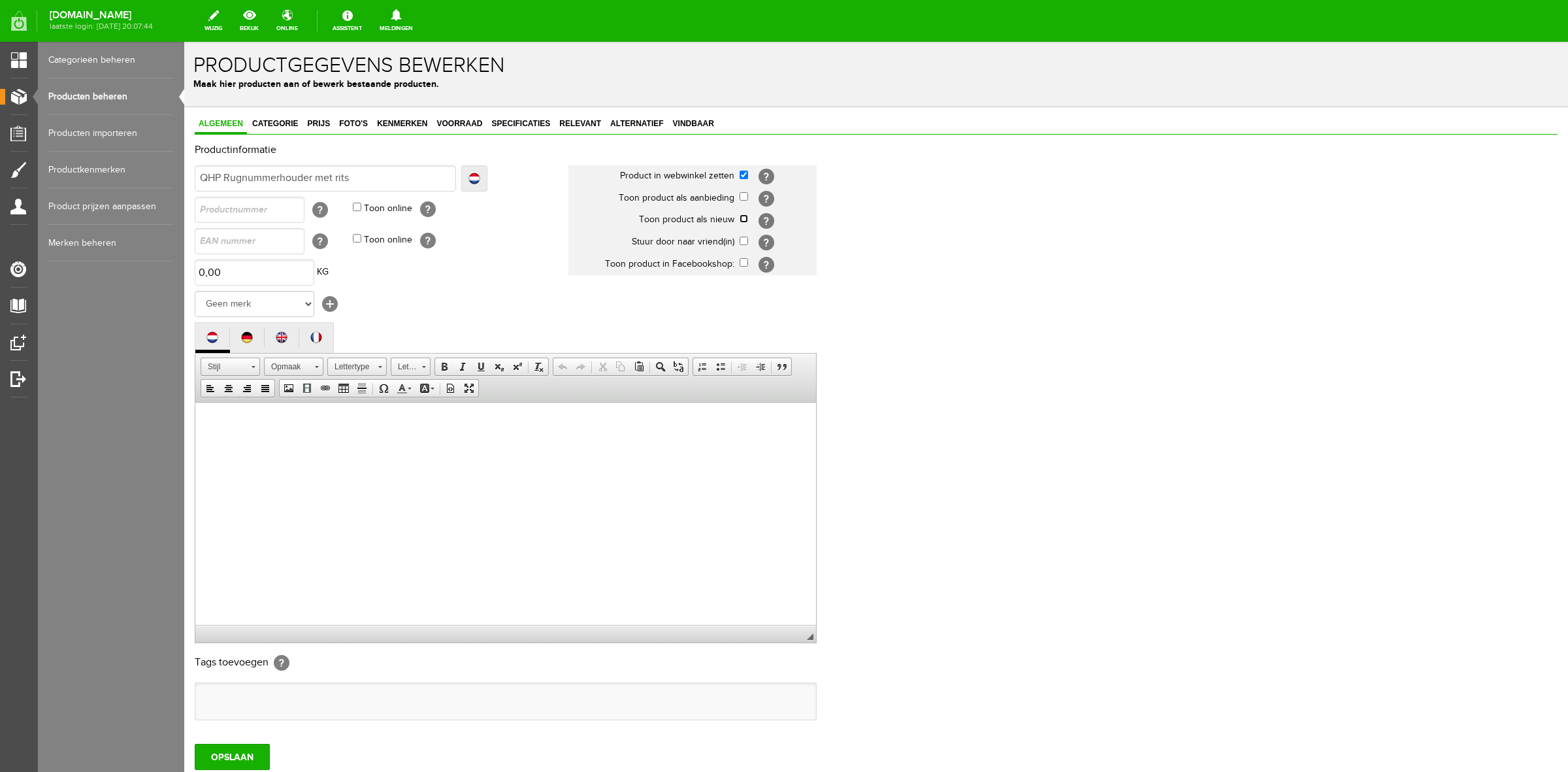
click at [746, 218] on input "checkbox" at bounding box center [744, 219] width 8 height 8
checkbox input "true"
drag, startPoint x: 746, startPoint y: 234, endPoint x: 746, endPoint y: 243, distance: 9.0
click at [746, 236] on td "[?]" at bounding box center [779, 242] width 77 height 23
click at [746, 244] on input "checkbox" at bounding box center [744, 241] width 8 height 8
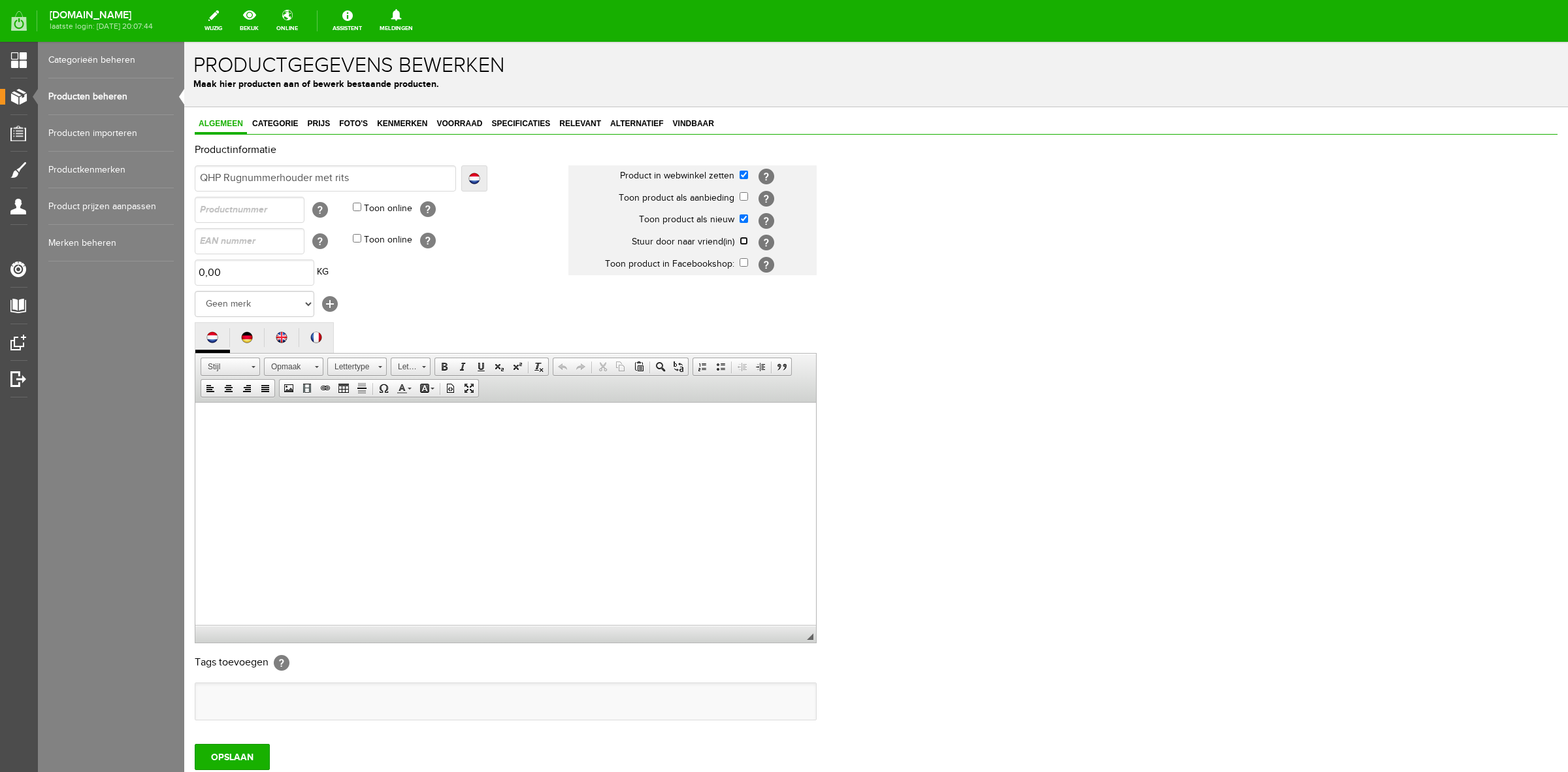
checkbox input "true"
click at [746, 262] on input "checkbox" at bounding box center [744, 262] width 8 height 8
checkbox input "true"
click at [276, 308] on select "Geen merk [PERSON_NAME] Robinson Segura Airbag HesTec FreeJump Westropp Fenwick…" at bounding box center [254, 303] width 120 height 26
select select "159091"
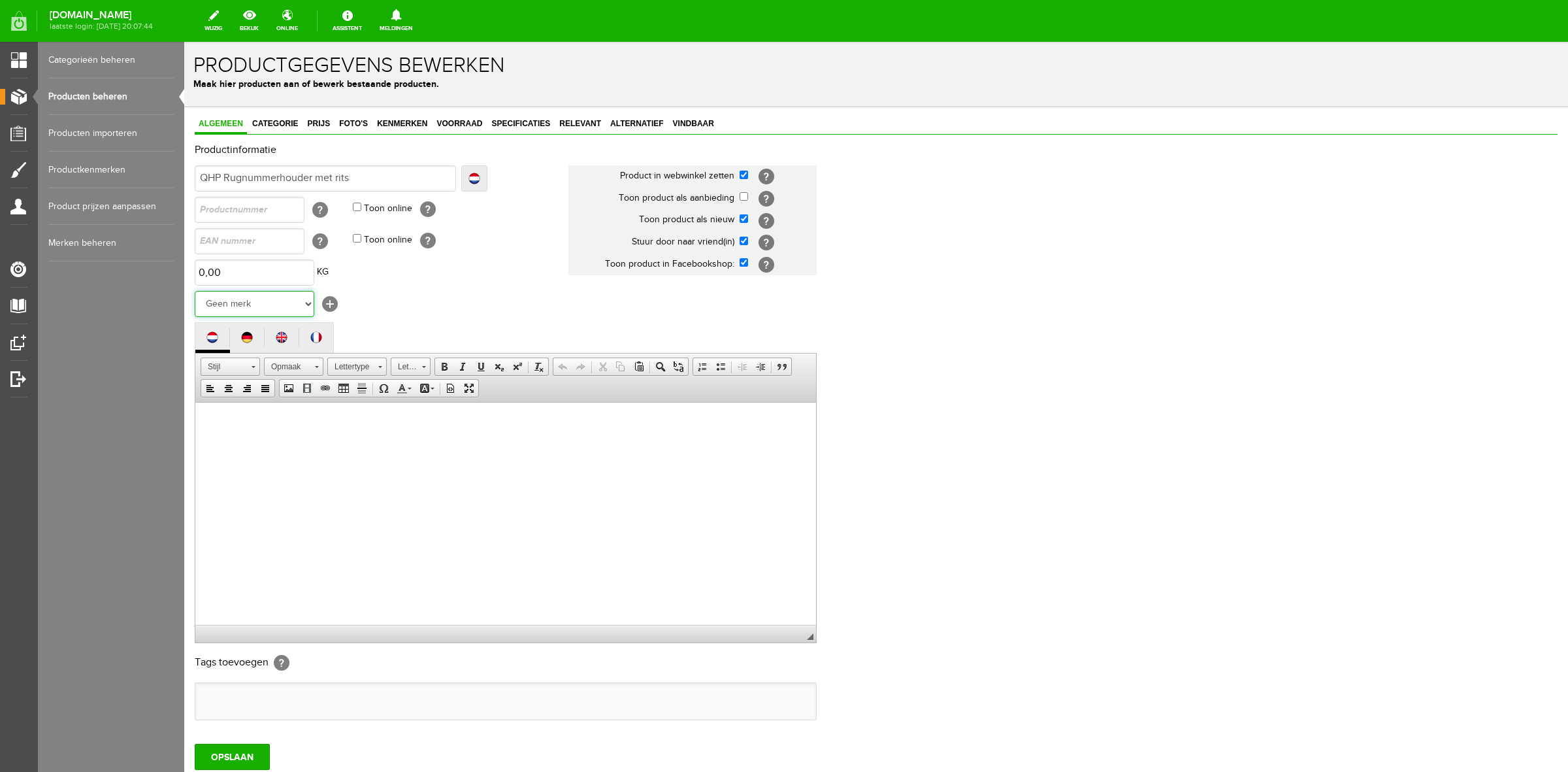
click at [195, 291] on select "Geen merk [PERSON_NAME] Robinson Segura Airbag HesTec FreeJump Westropp Fenwick…" at bounding box center [254, 303] width 120 height 26
click at [296, 442] on html at bounding box center [506, 422] width 621 height 40
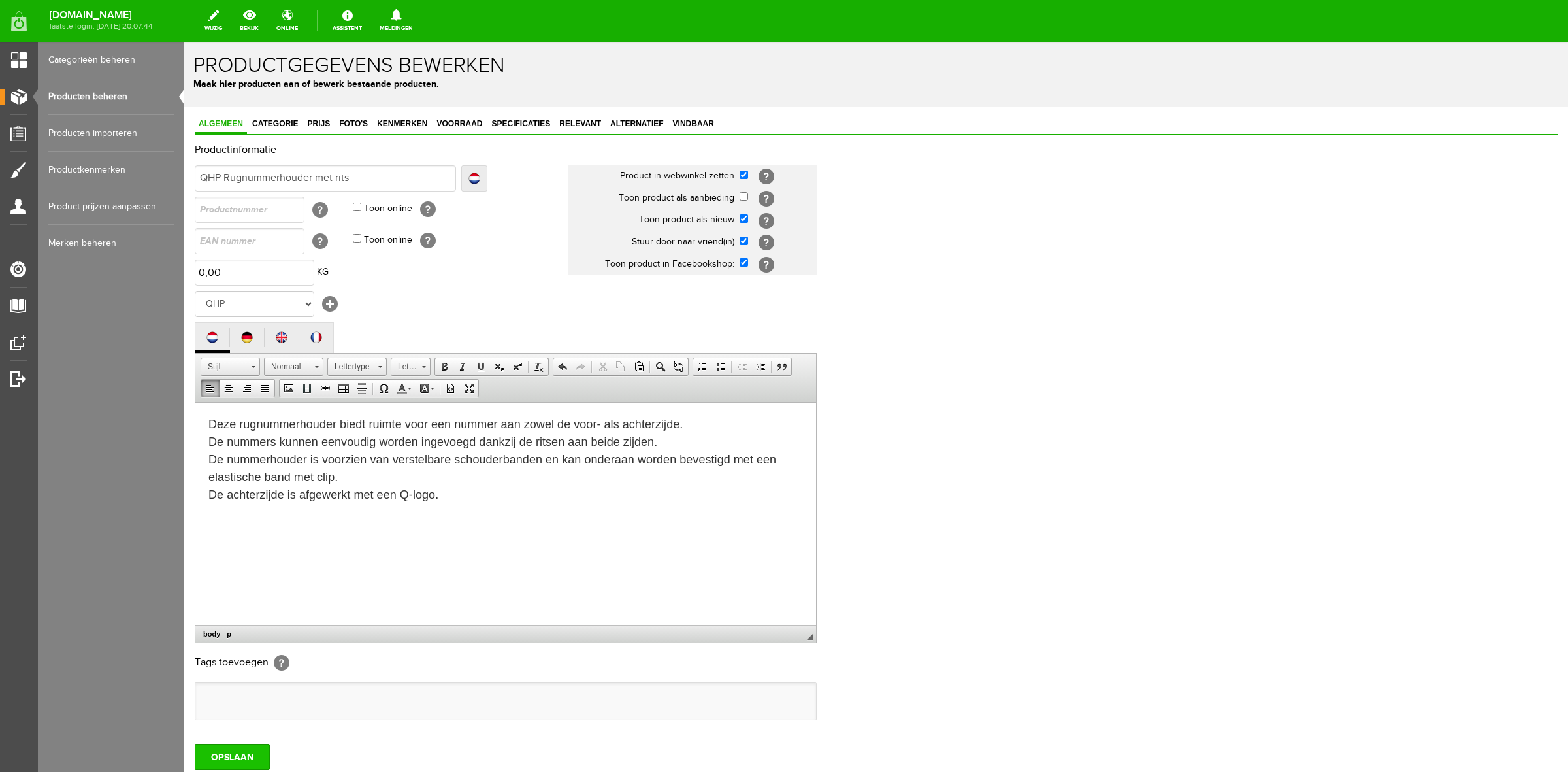
click at [254, 754] on input "OPSLAAN" at bounding box center [233, 756] width 75 height 26
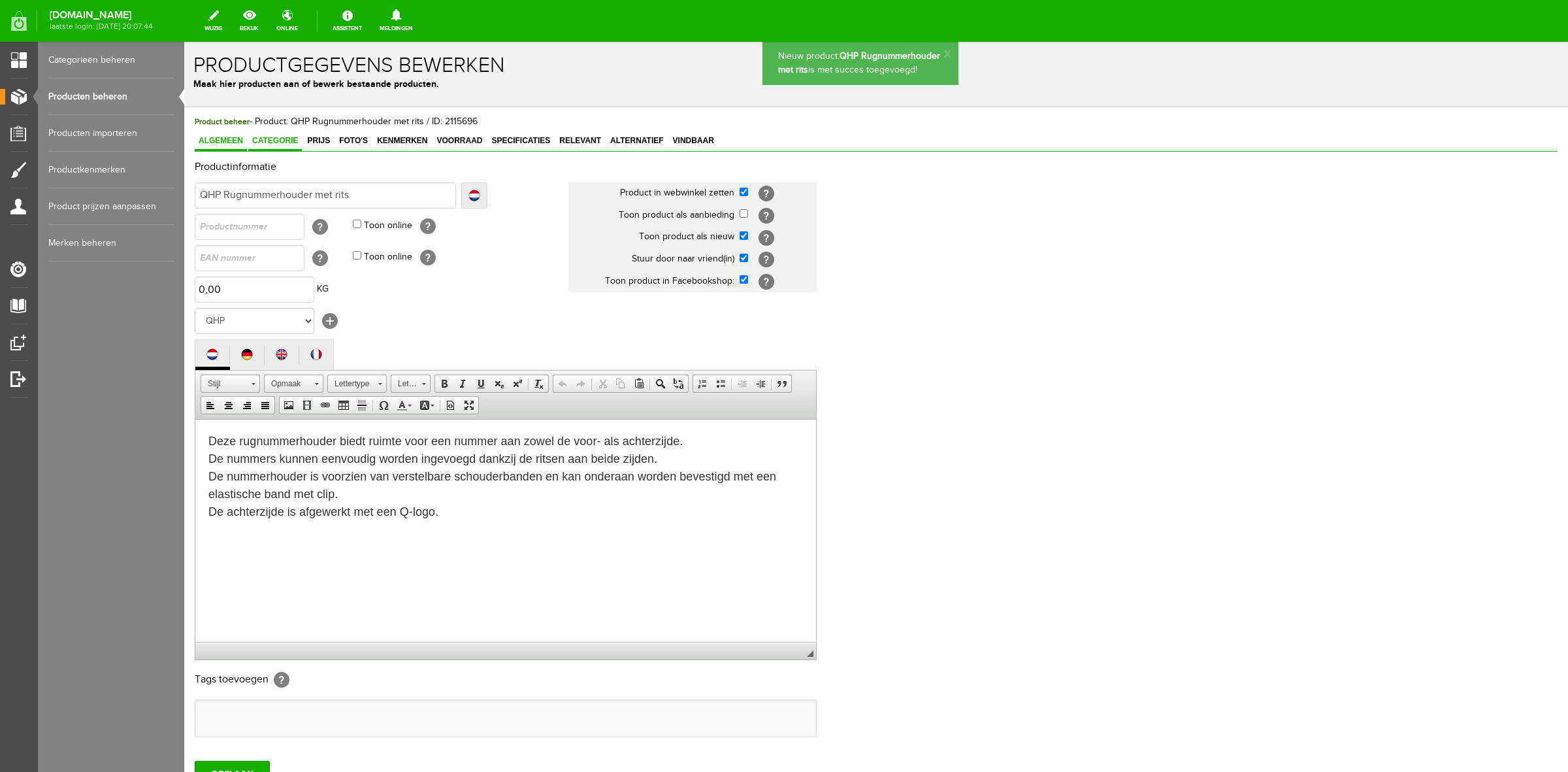
click at [273, 138] on span "Categorie" at bounding box center [275, 140] width 54 height 9
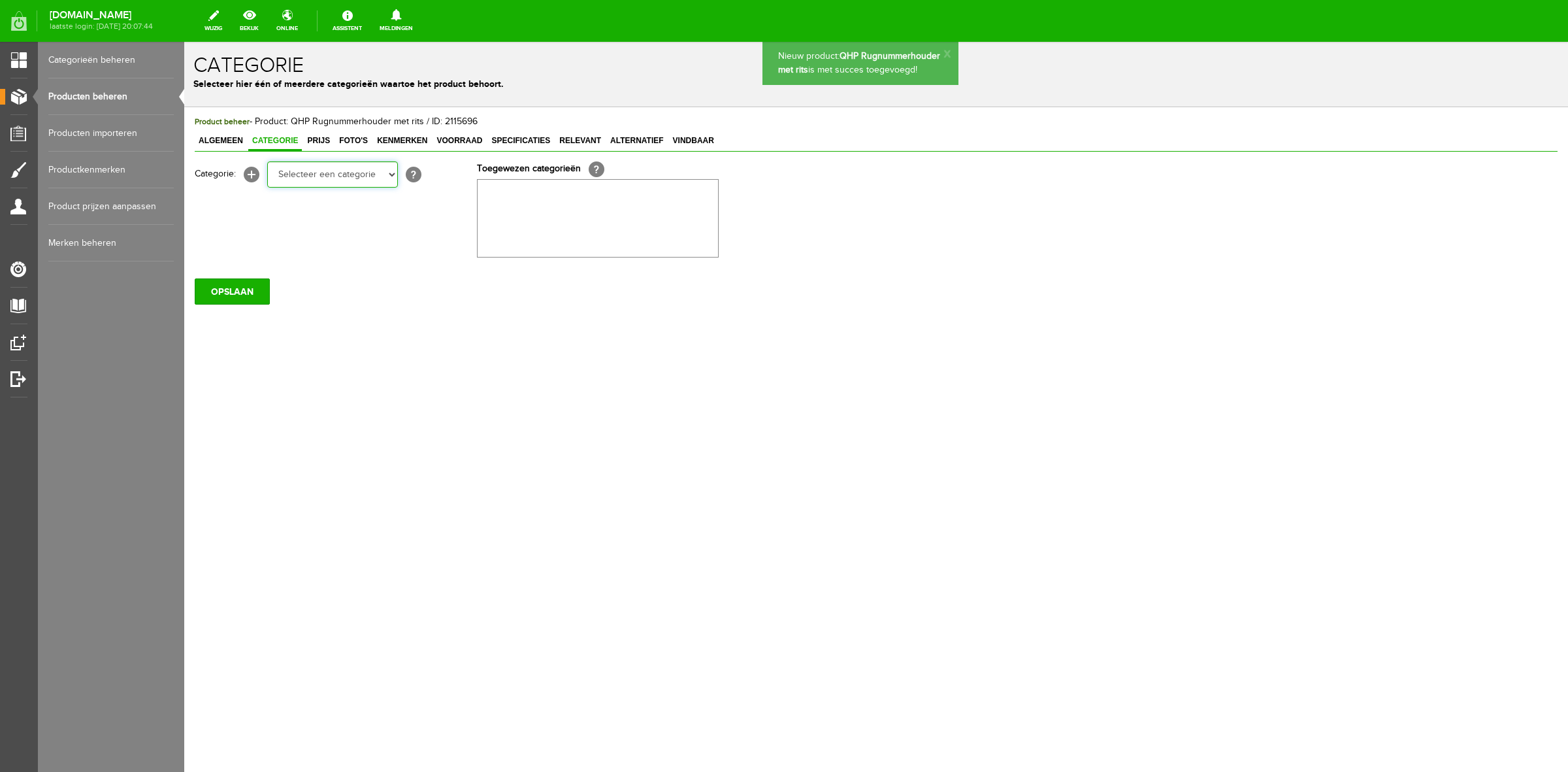
click at [289, 172] on select "Selecteer een categorie Sale Bodyprotector Outlet LeMieux AW24 Hoofdstelnummers…" at bounding box center [332, 174] width 131 height 26
select select "165999"
click at [267, 162] on select "Selecteer een categorie Sale Bodyprotector Outlet LeMieux AW24 Hoofdstelnummers…" at bounding box center [332, 174] width 131 height 26
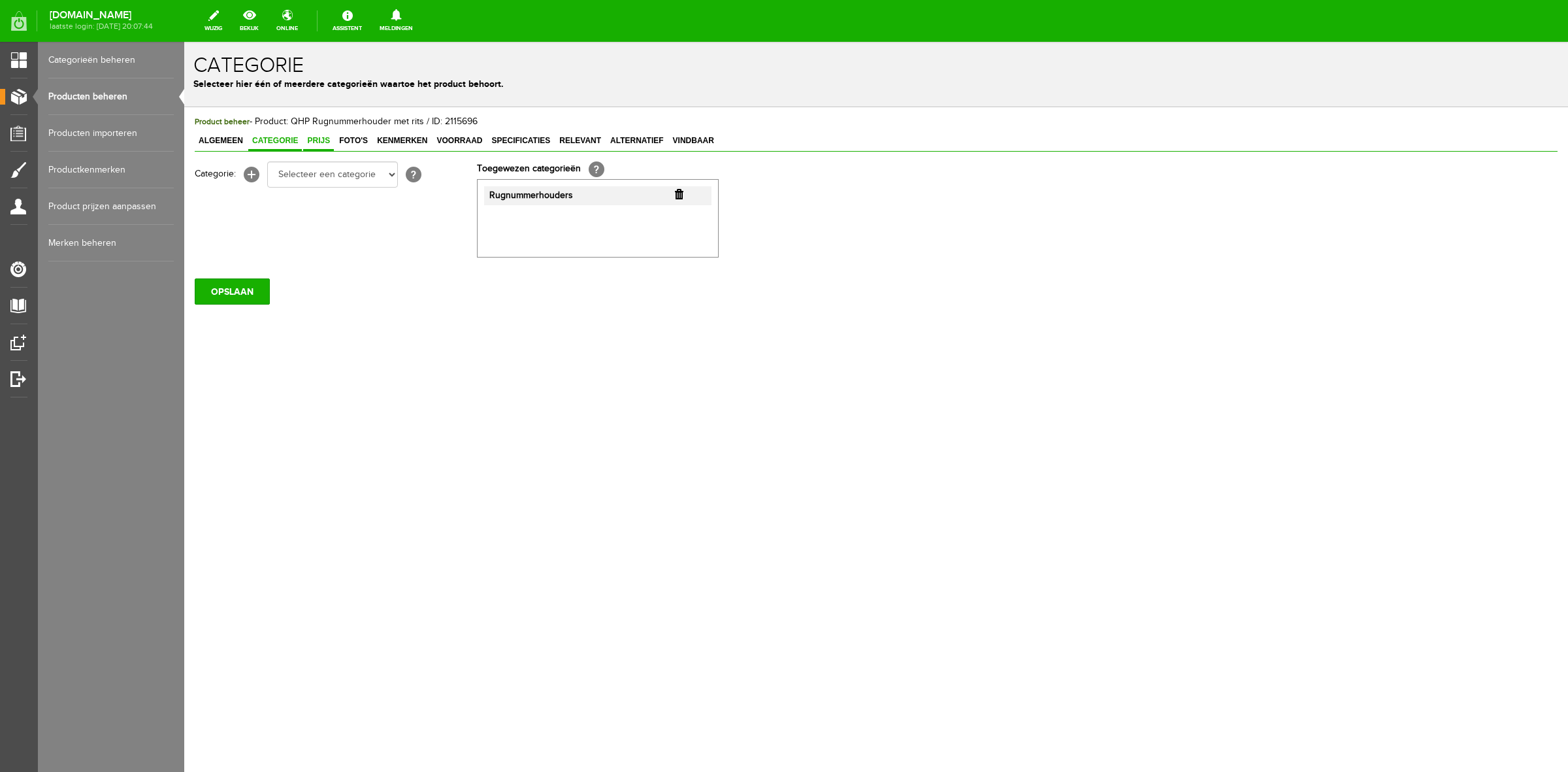
click at [321, 134] on link "Prijs" at bounding box center [318, 142] width 31 height 19
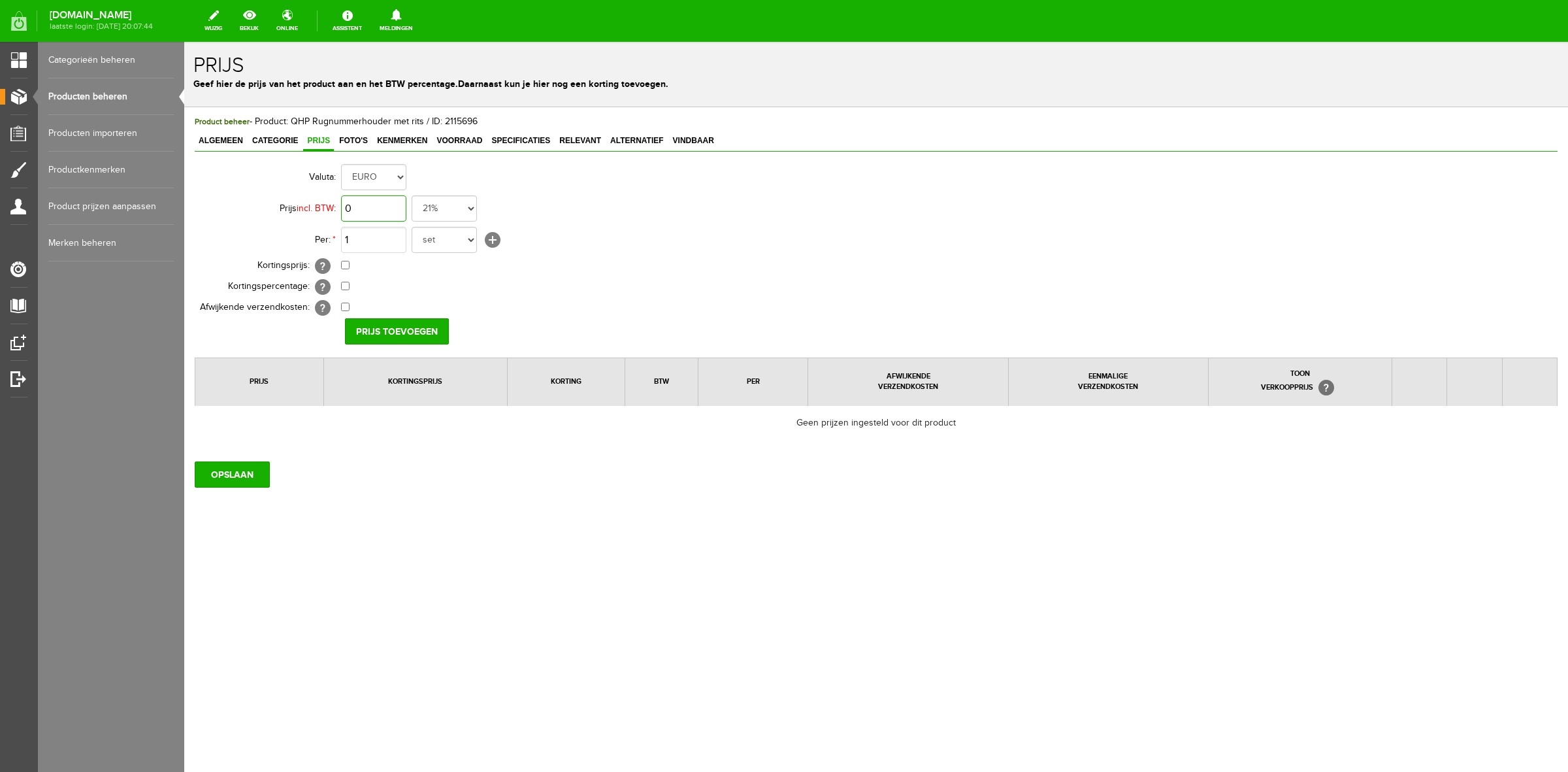
click at [377, 214] on input "0" at bounding box center [373, 208] width 65 height 26
type input "€ 15,95"
click at [451, 243] on select "set rol paar stuks" at bounding box center [445, 239] width 65 height 26
select select "8822"
click at [412, 227] on select "set rol paar stuks" at bounding box center [445, 239] width 65 height 26
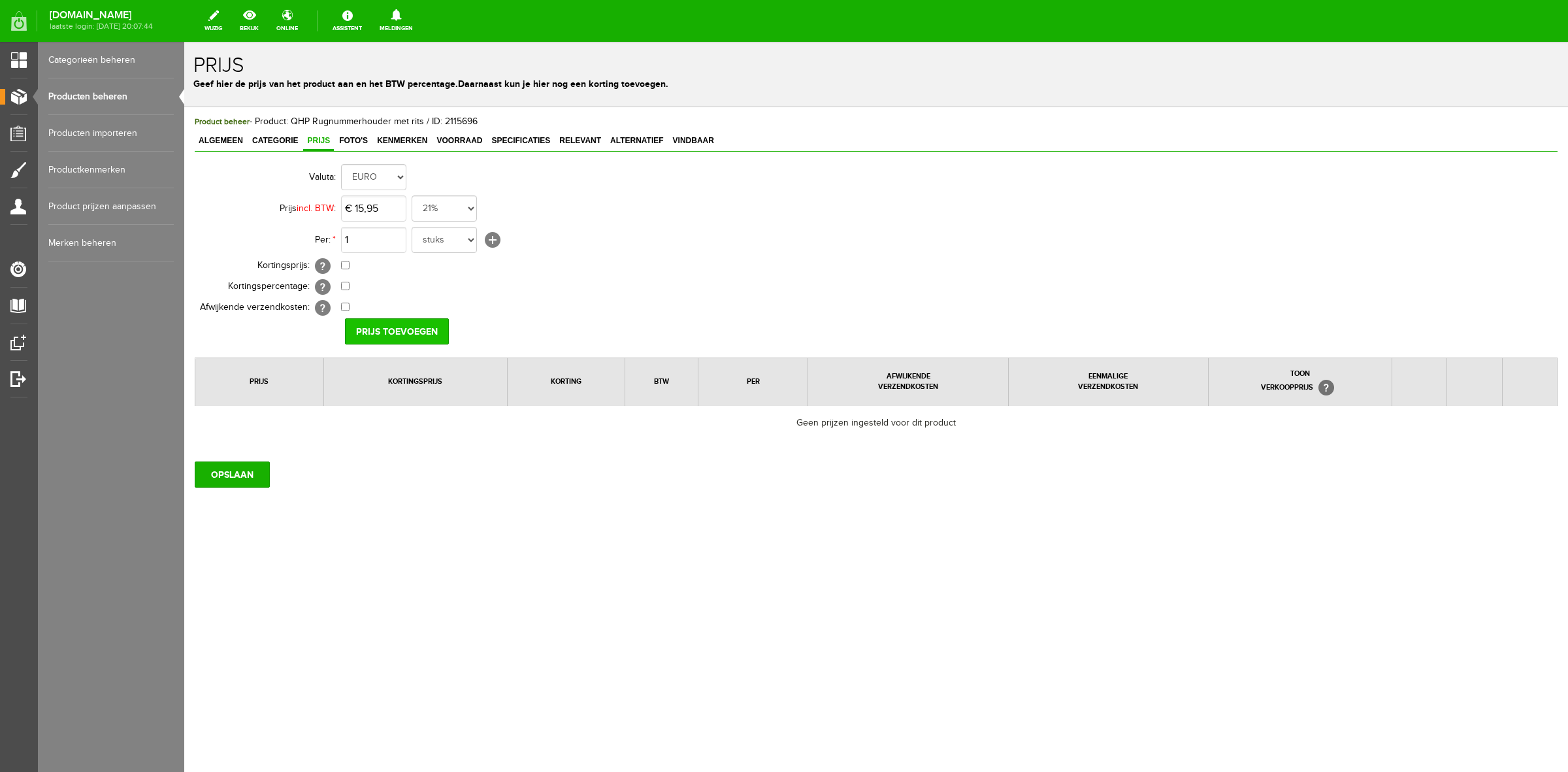
click at [401, 335] on input "Prijs toevoegen" at bounding box center [397, 331] width 104 height 26
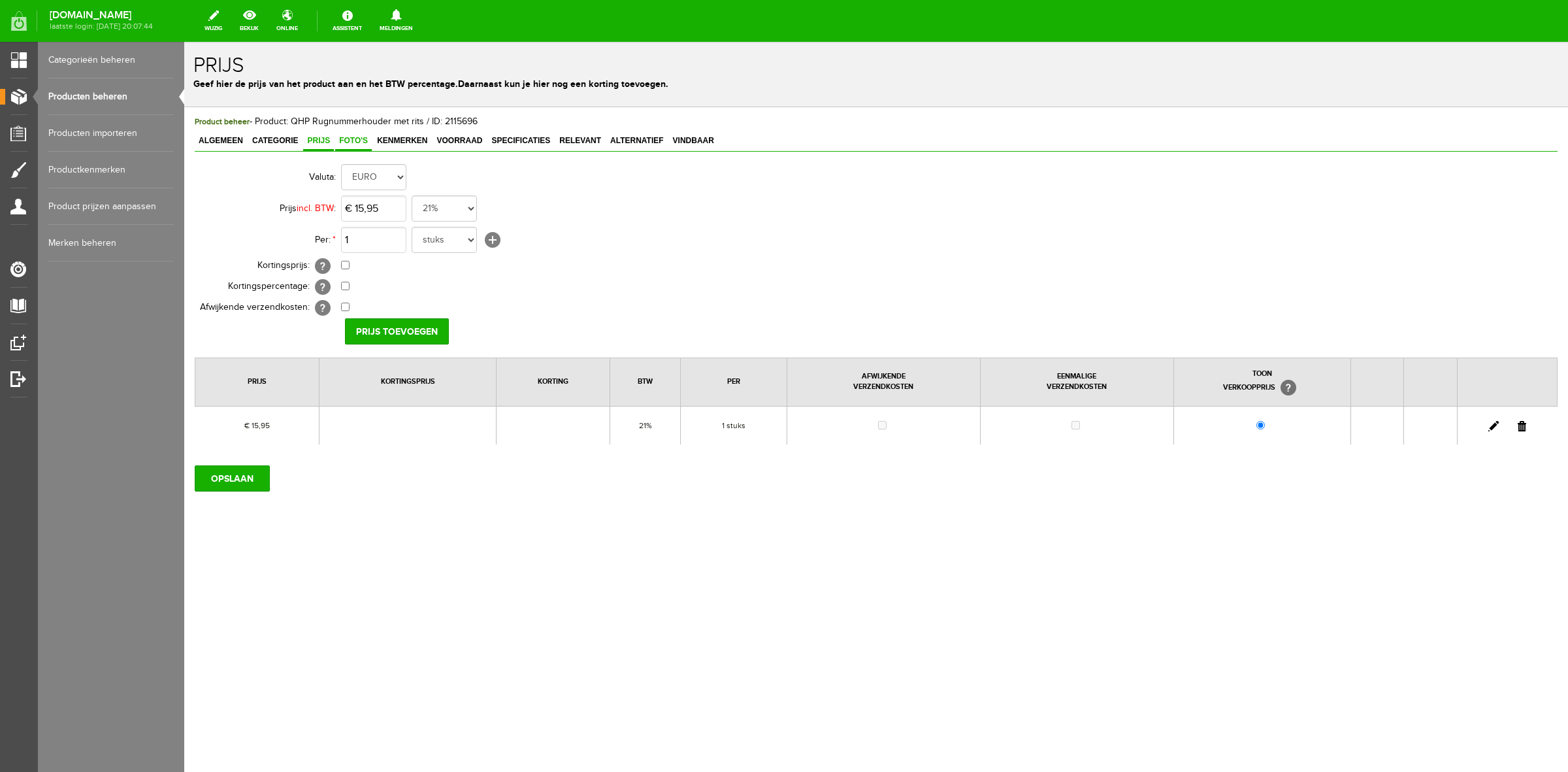
click at [351, 145] on link "Foto's" at bounding box center [353, 142] width 37 height 19
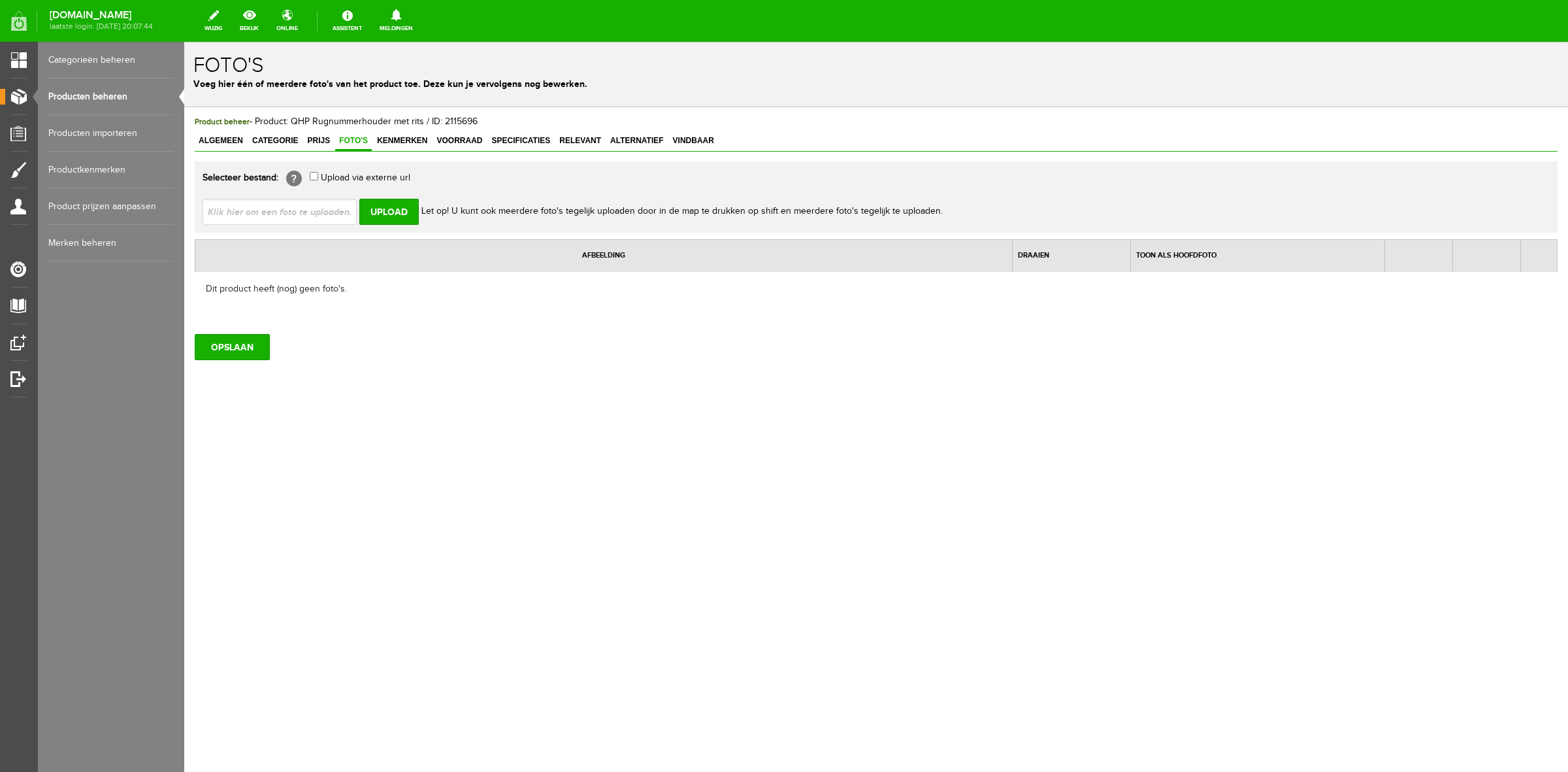
click at [312, 208] on input "file" at bounding box center [285, 211] width 165 height 25
type input "C:\fakepath\5614zw-3_2.jpg"
type input "5614zw-3_2.jpg; 5614zw-2_2.jpg; 5614zw-1_2.jpg; 5614zw_5.jpg"
click at [398, 206] on input "Upload" at bounding box center [388, 211] width 59 height 26
click at [508, 138] on span "Specificaties" at bounding box center [521, 140] width 67 height 9
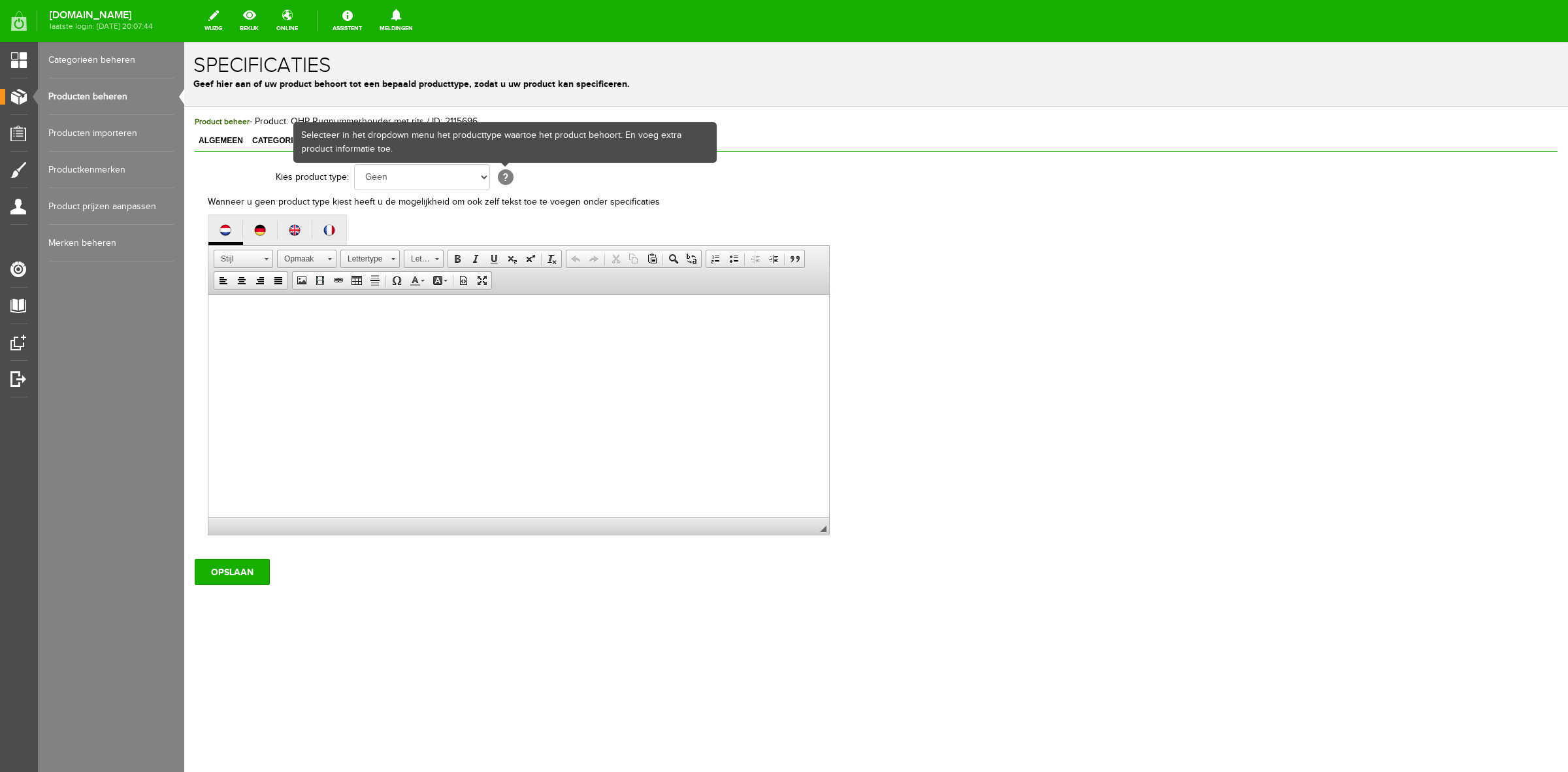
click at [427, 335] on html at bounding box center [519, 315] width 621 height 40
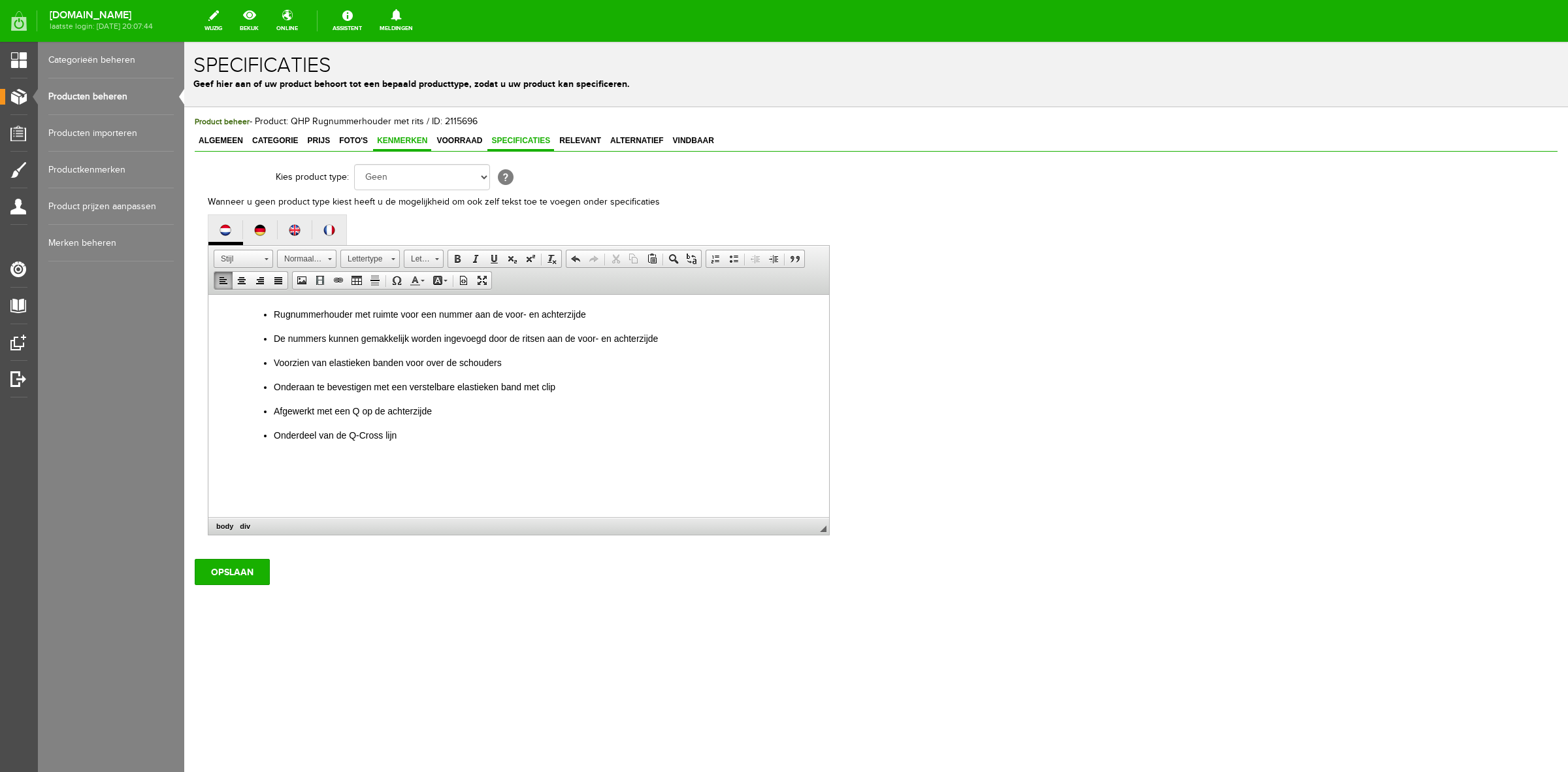
click at [404, 145] on span "Kenmerken" at bounding box center [402, 140] width 58 height 9
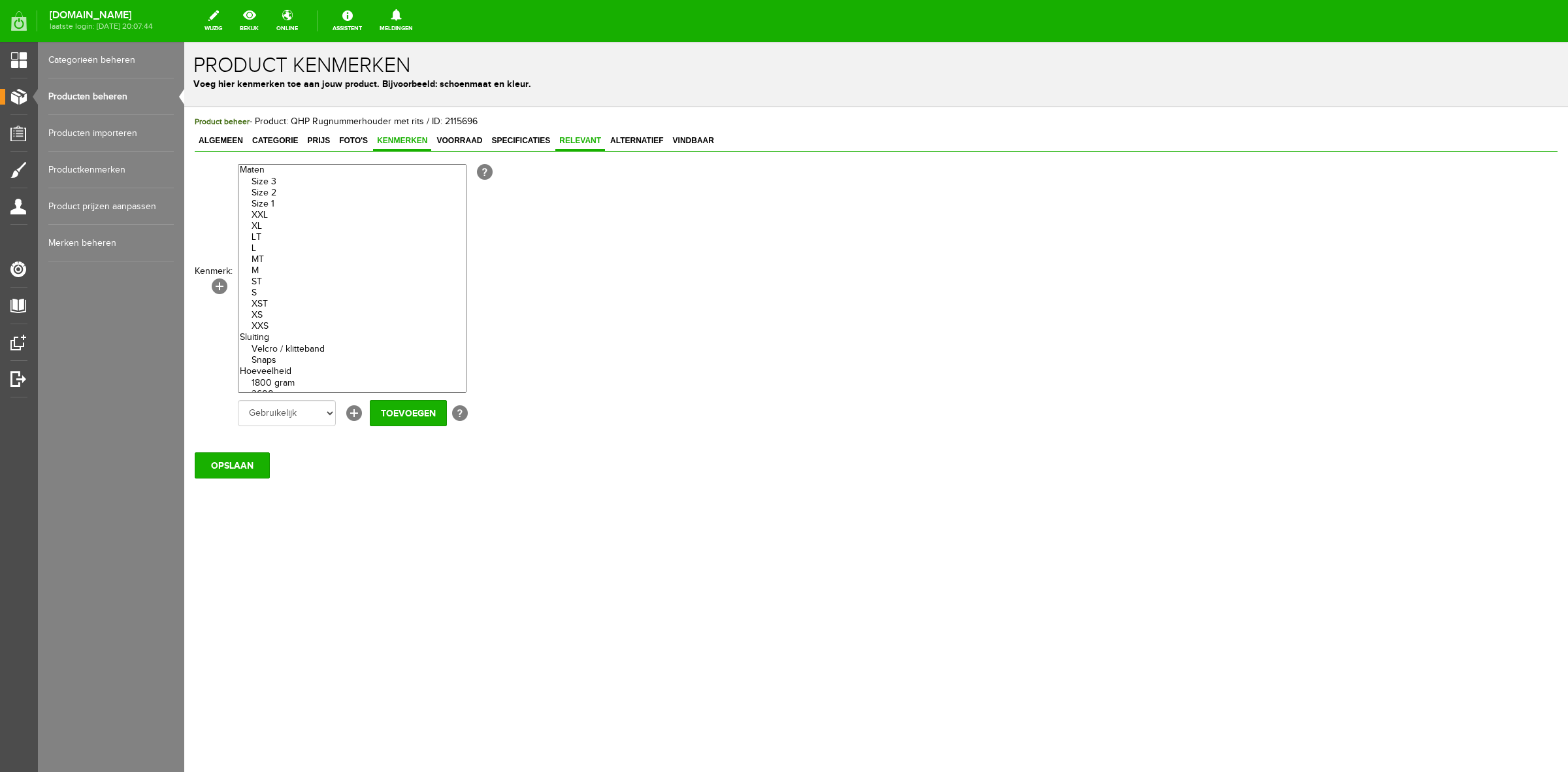
click at [583, 136] on span "Relevant" at bounding box center [580, 140] width 49 height 9
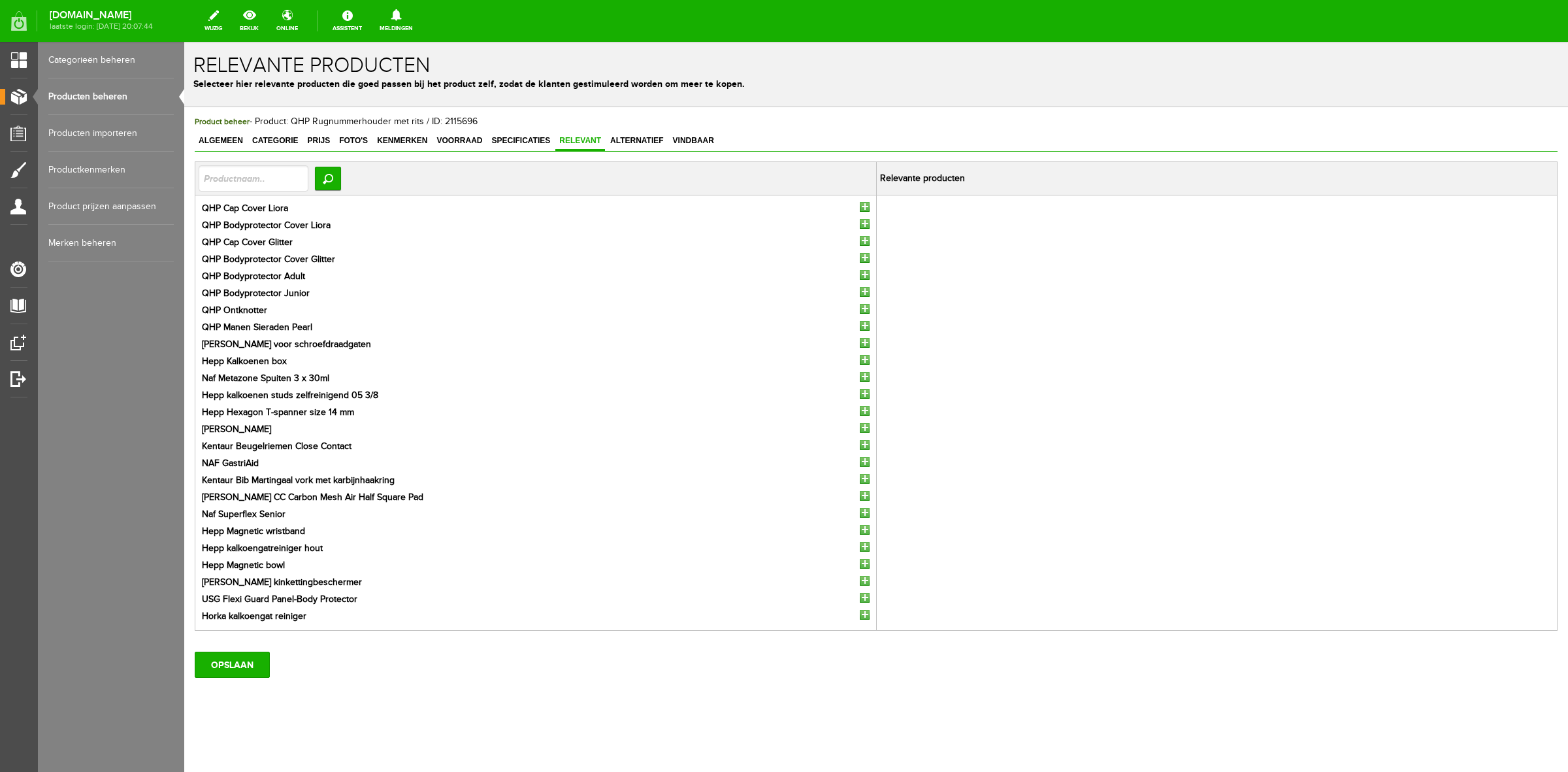
click at [860, 203] on input "button" at bounding box center [865, 207] width 10 height 10
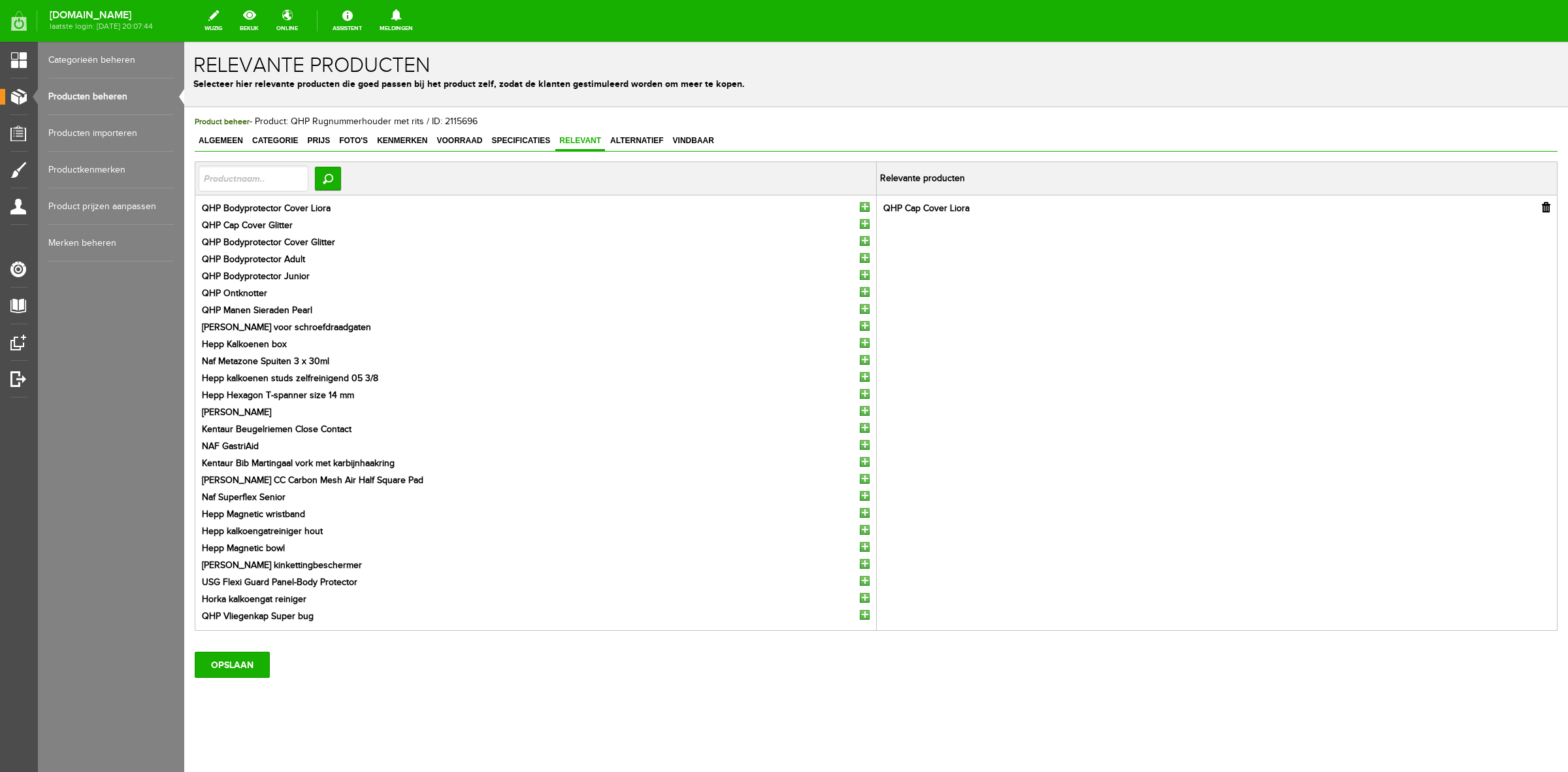
click at [860, 206] on input "button" at bounding box center [865, 207] width 10 height 10
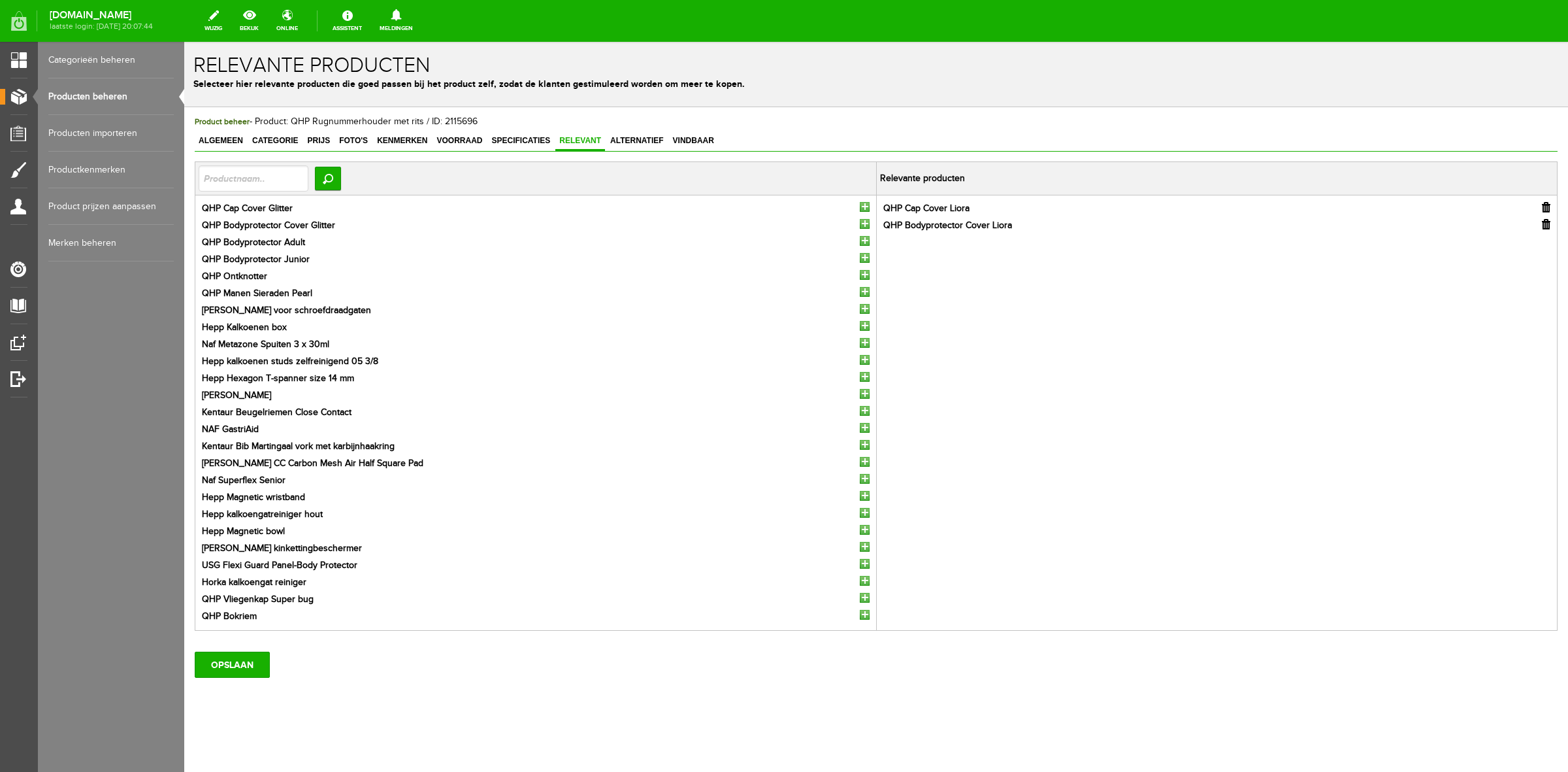
click at [860, 206] on input "button" at bounding box center [865, 207] width 10 height 10
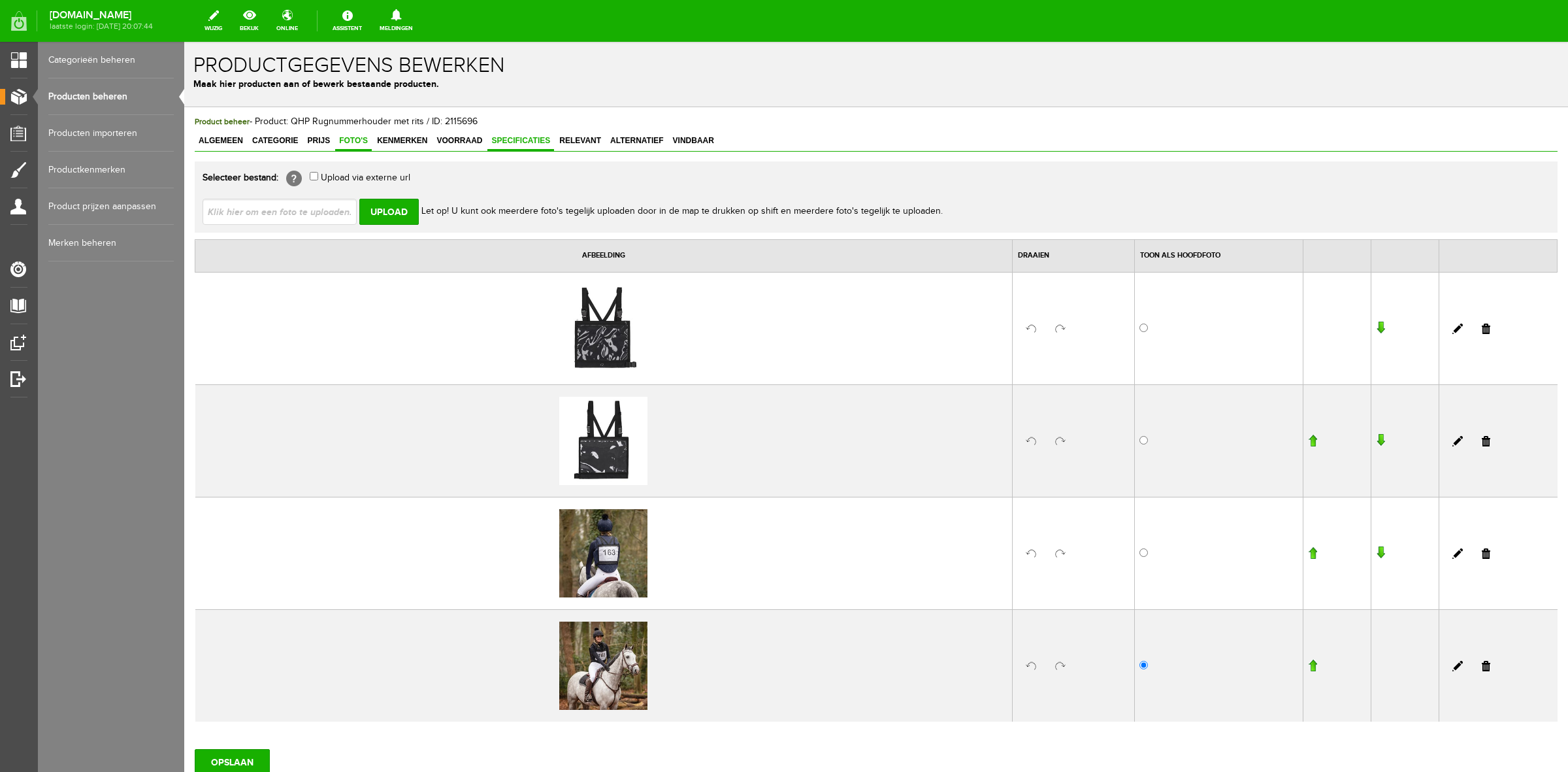
click at [535, 145] on link "Specificaties" at bounding box center [521, 142] width 67 height 19
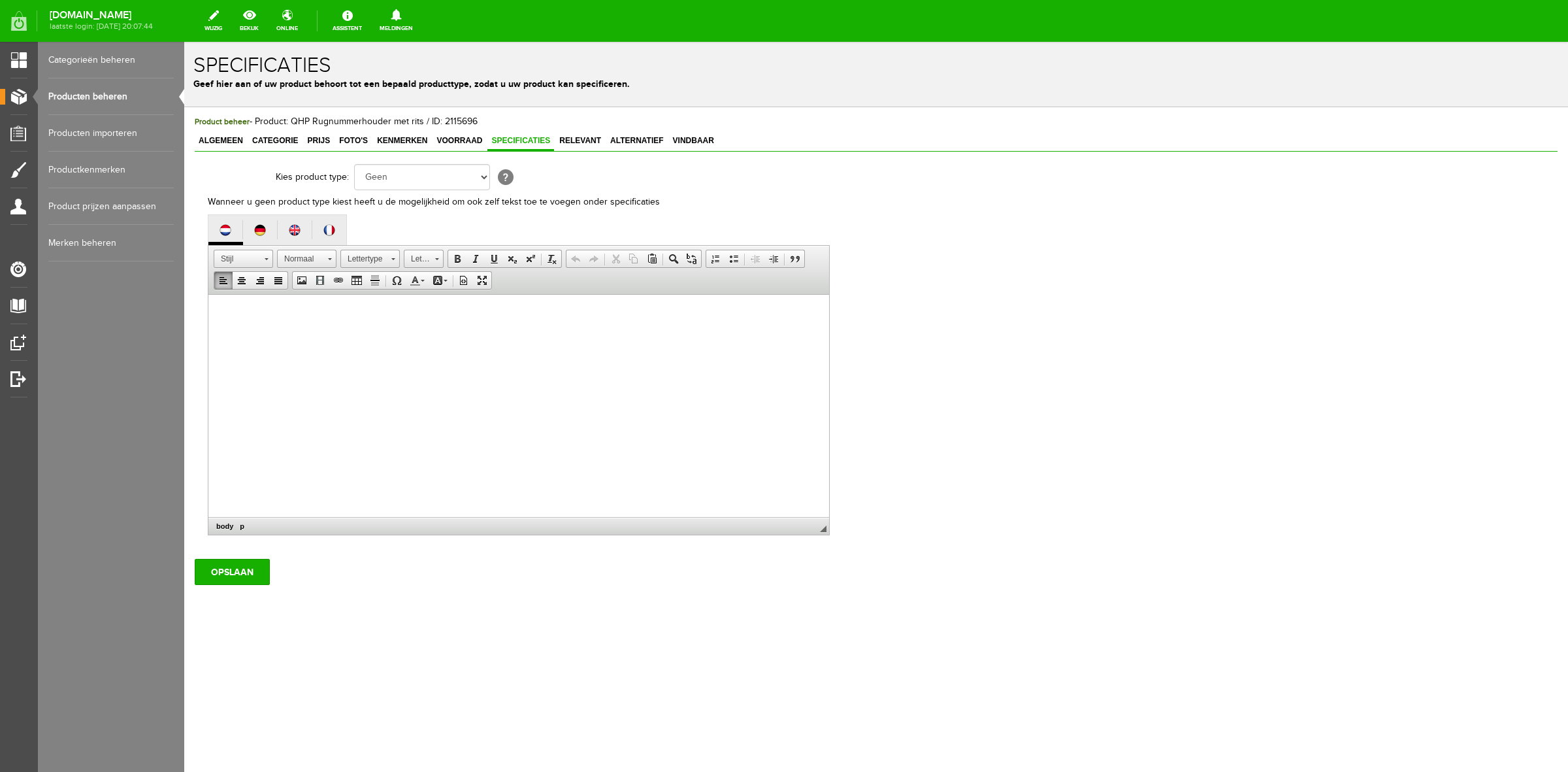
click at [389, 335] on html at bounding box center [519, 315] width 621 height 40
paste body
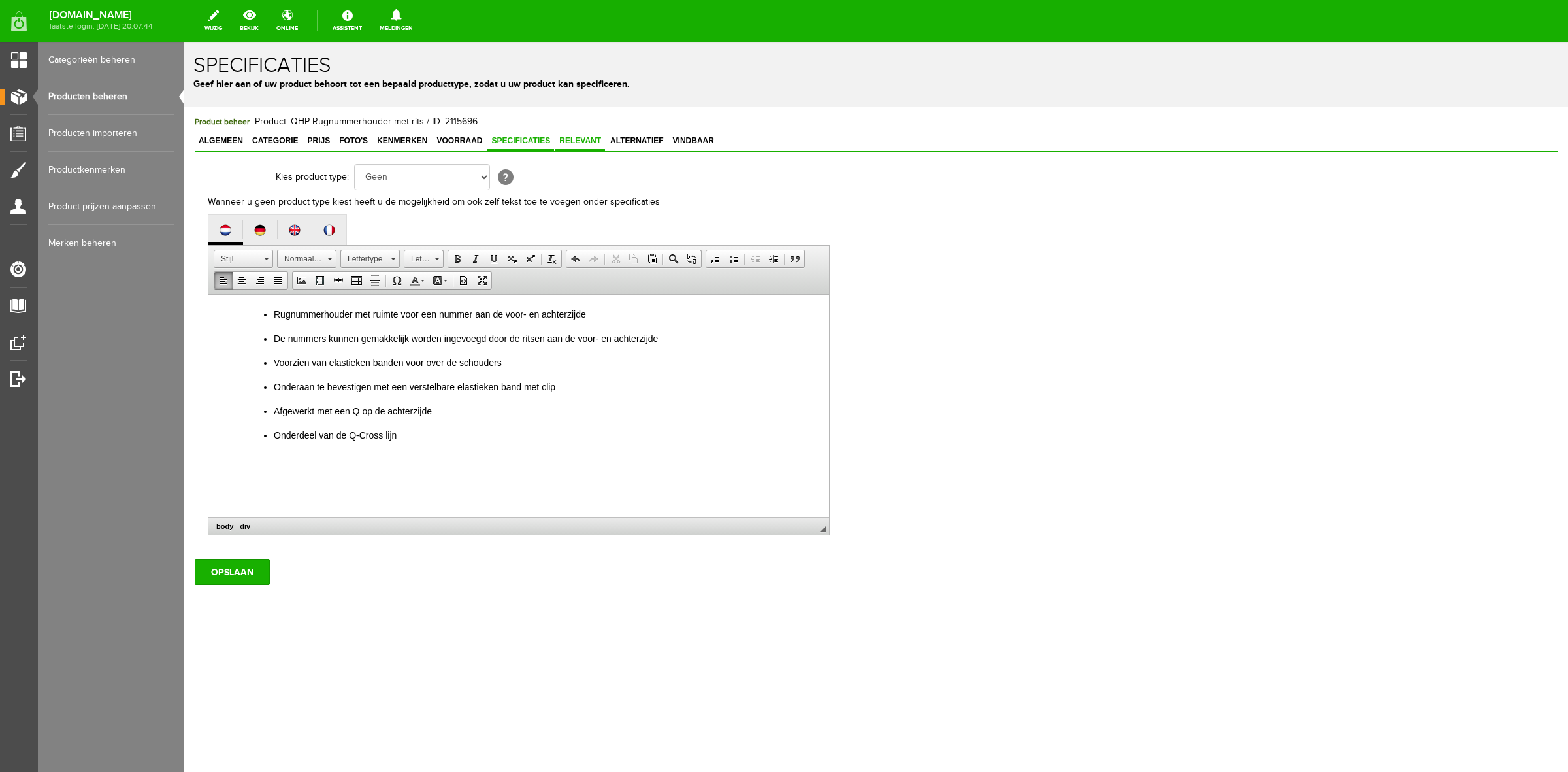
drag, startPoint x: 589, startPoint y: 138, endPoint x: 587, endPoint y: 151, distance: 13.2
click at [589, 138] on span "Relevant" at bounding box center [580, 140] width 49 height 9
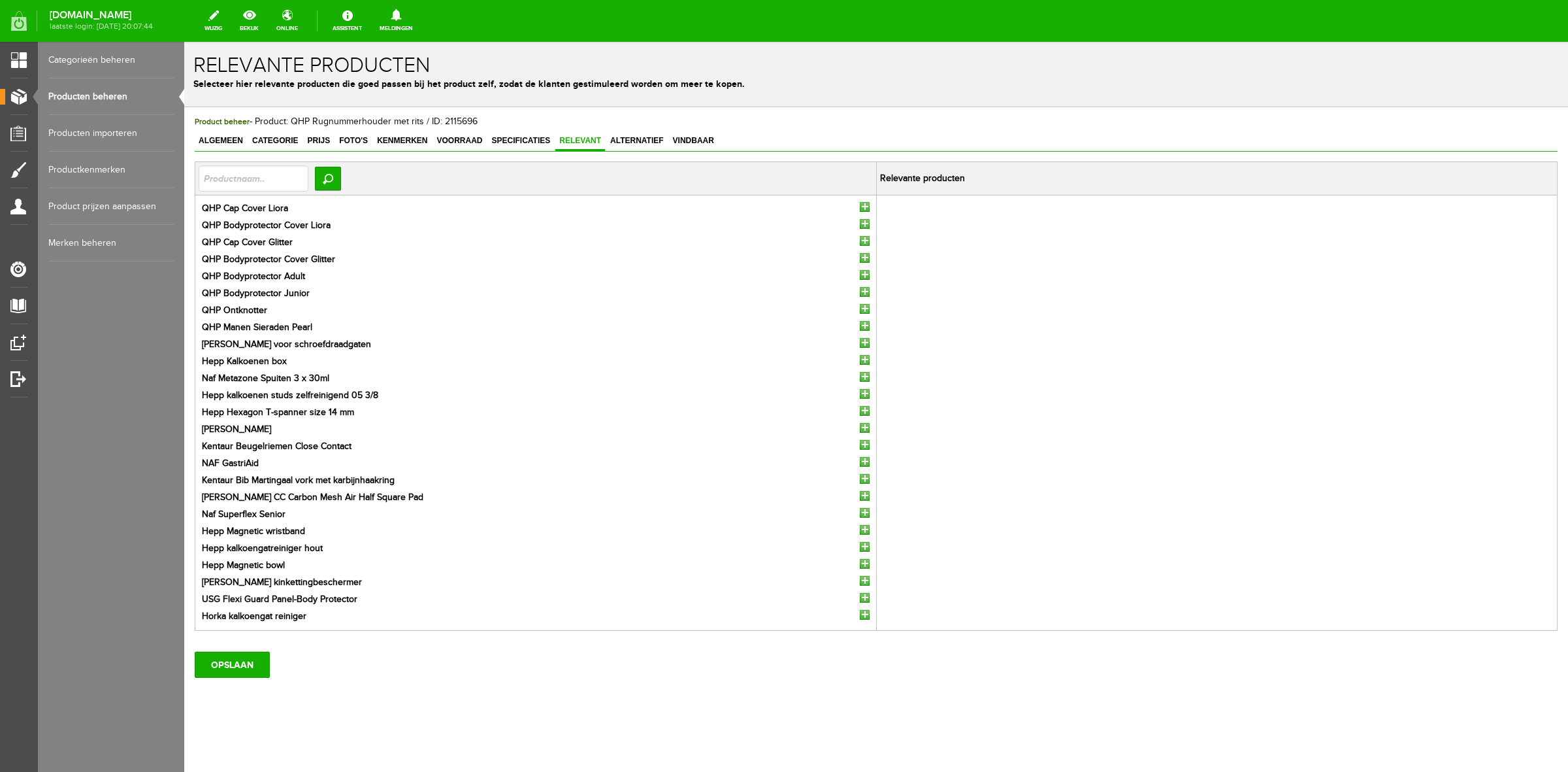
click at [860, 209] on input "button" at bounding box center [865, 207] width 10 height 10
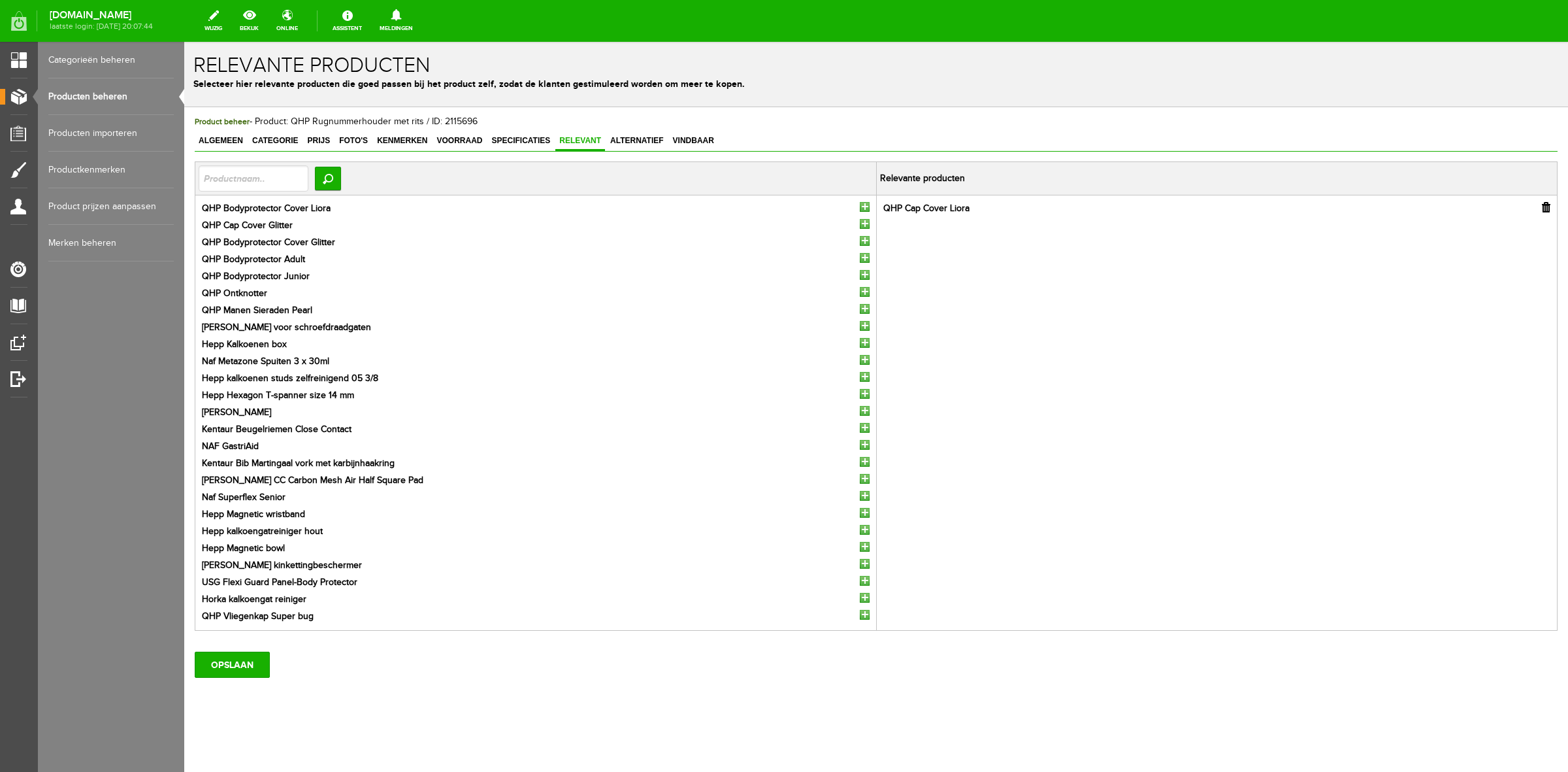
click at [860, 209] on input "button" at bounding box center [865, 207] width 10 height 10
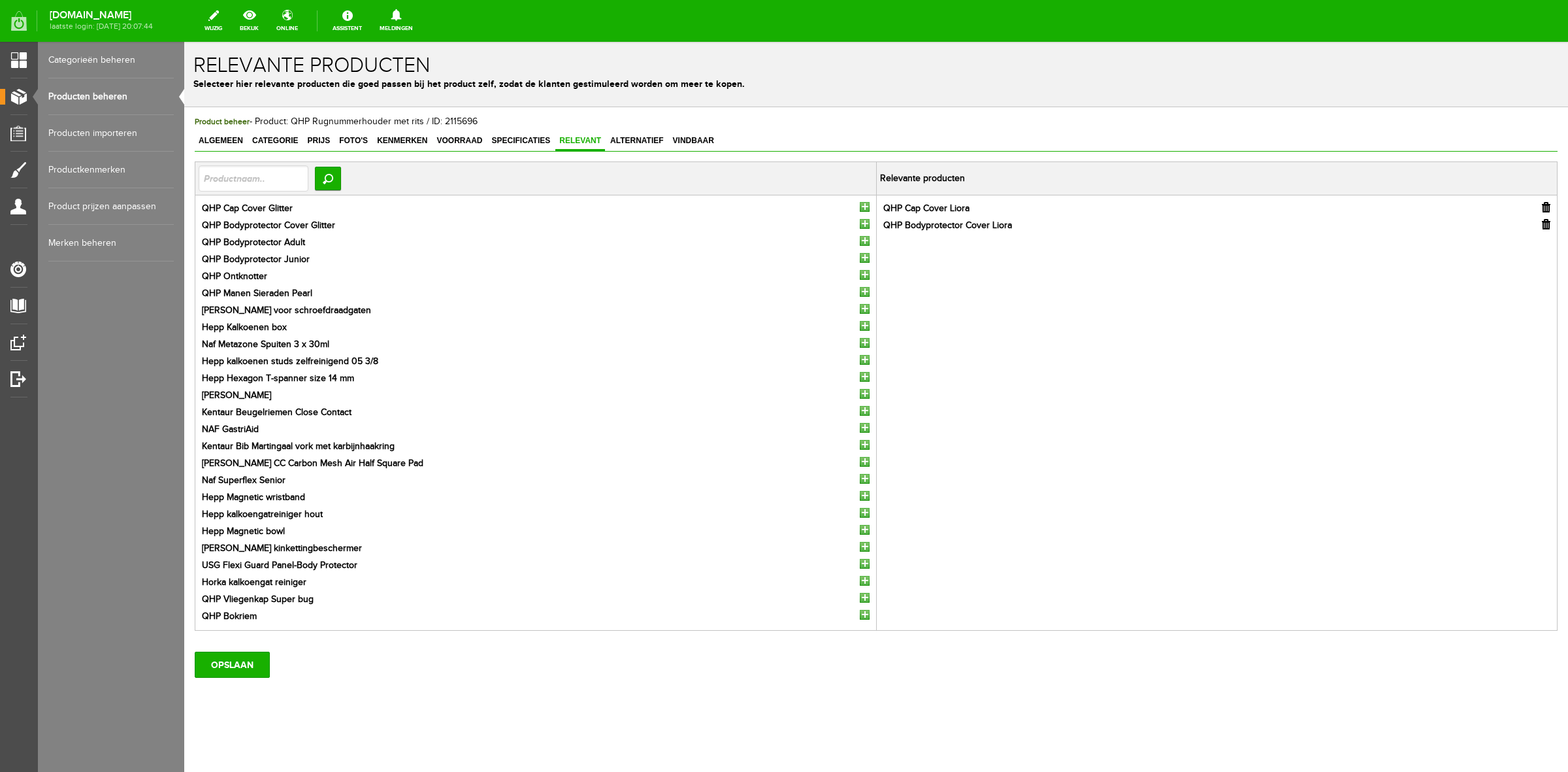
click at [860, 209] on input "button" at bounding box center [865, 207] width 10 height 10
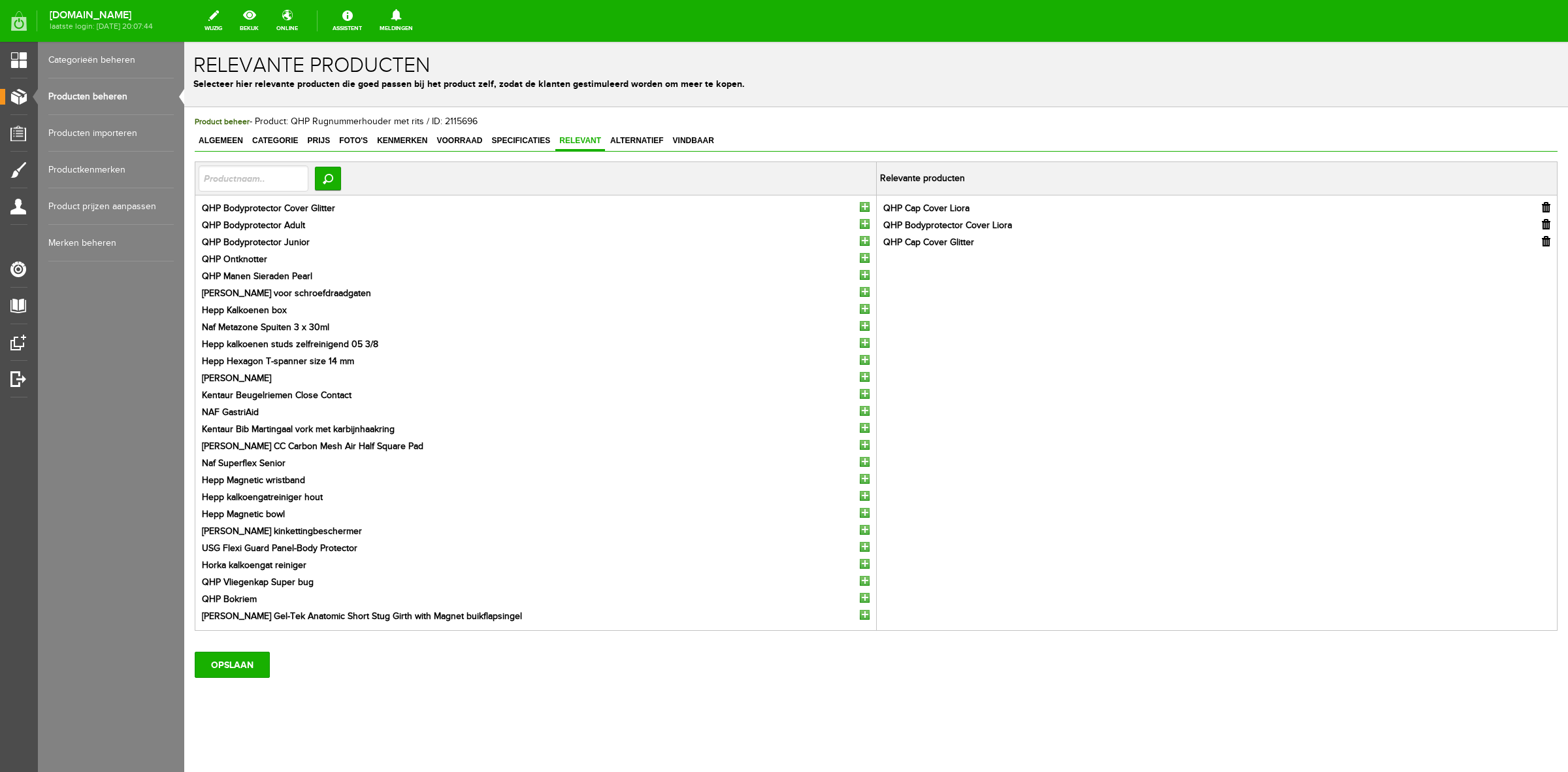
click at [860, 209] on input "button" at bounding box center [865, 207] width 10 height 10
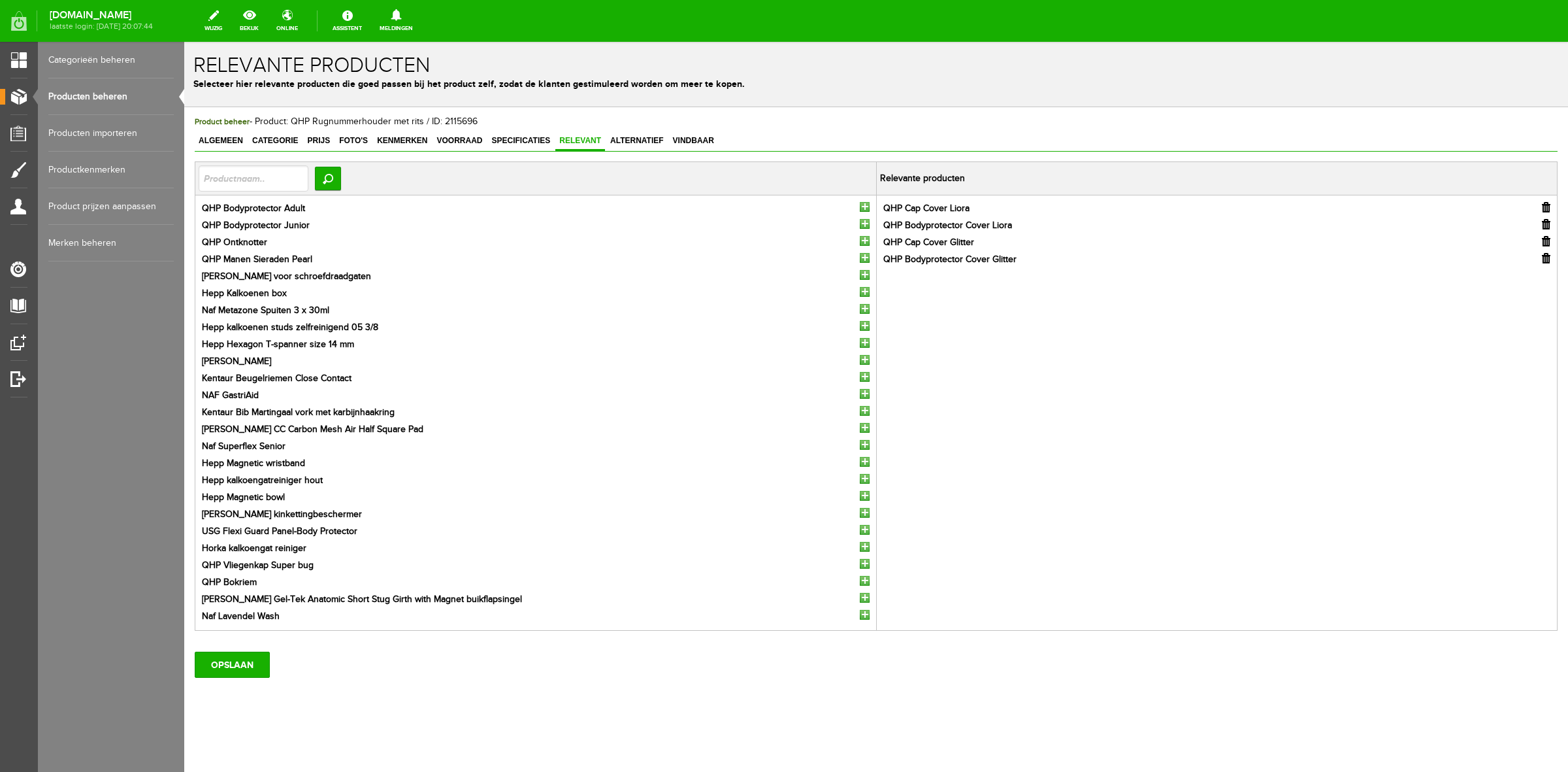
click at [860, 209] on input "button" at bounding box center [865, 207] width 10 height 10
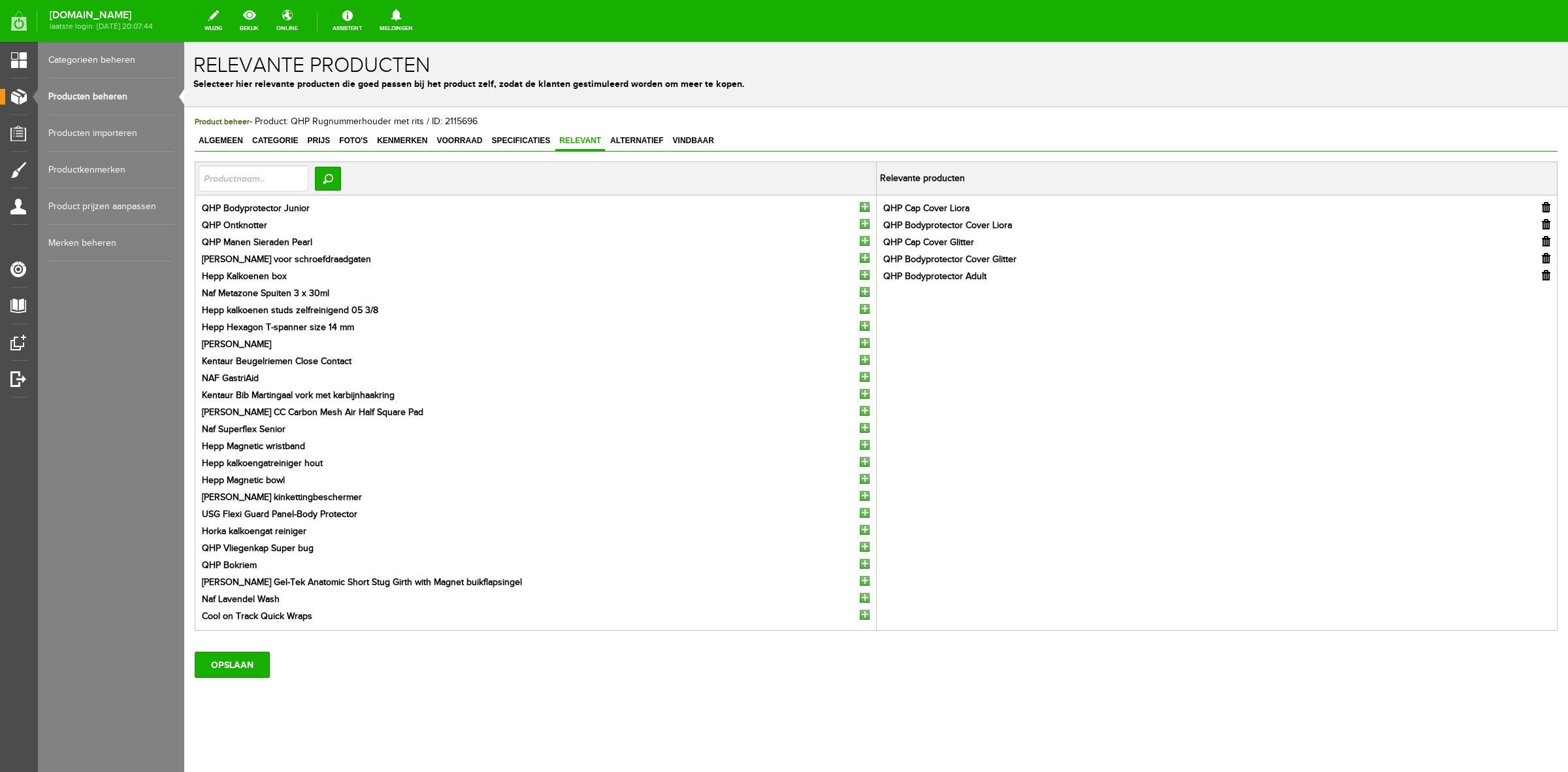
click at [860, 209] on input "button" at bounding box center [865, 207] width 10 height 10
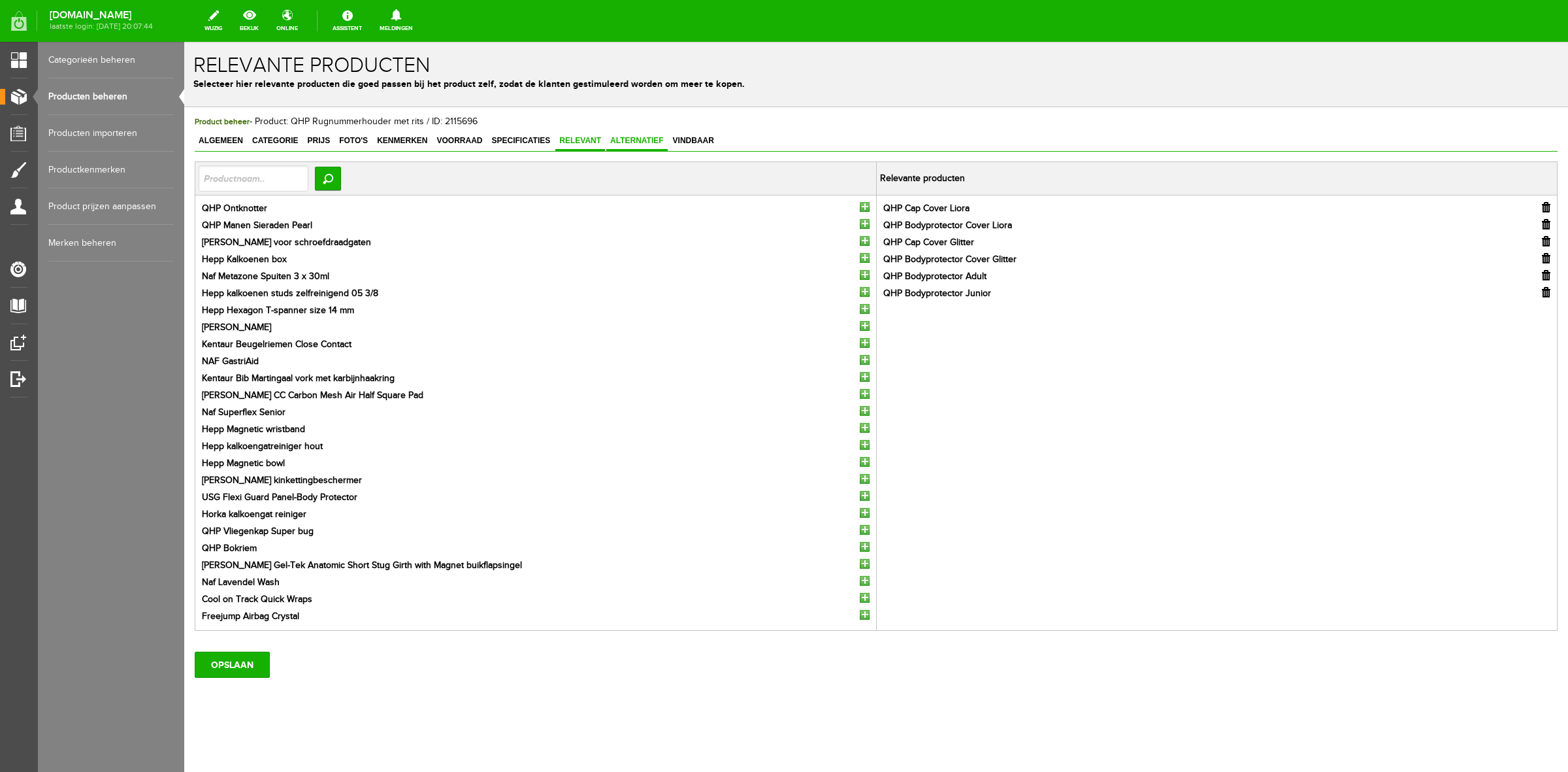
click at [640, 136] on span "Alternatief" at bounding box center [636, 140] width 61 height 9
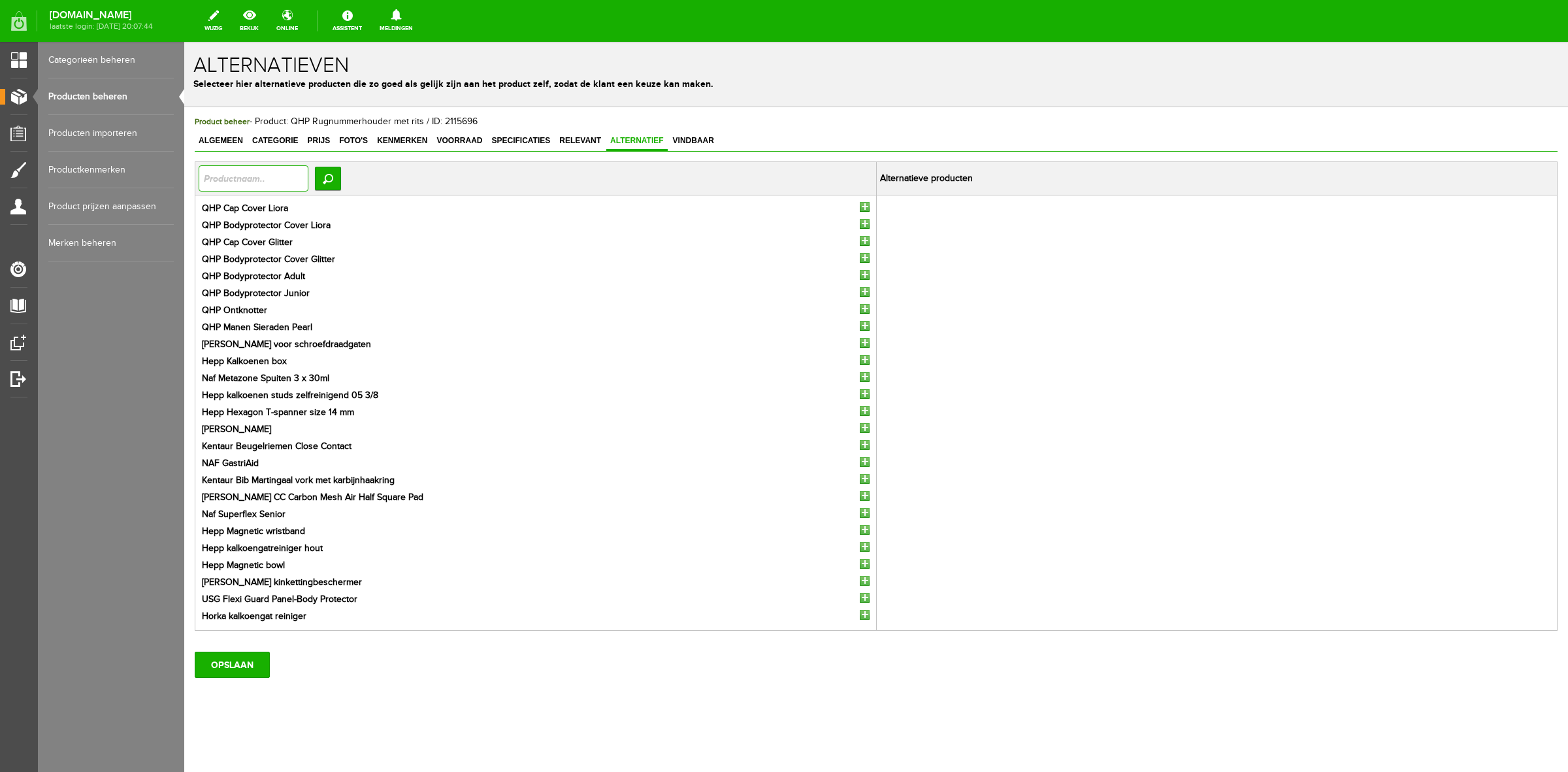
click at [239, 183] on input "text" at bounding box center [253, 178] width 110 height 26
type input "rugnummer"
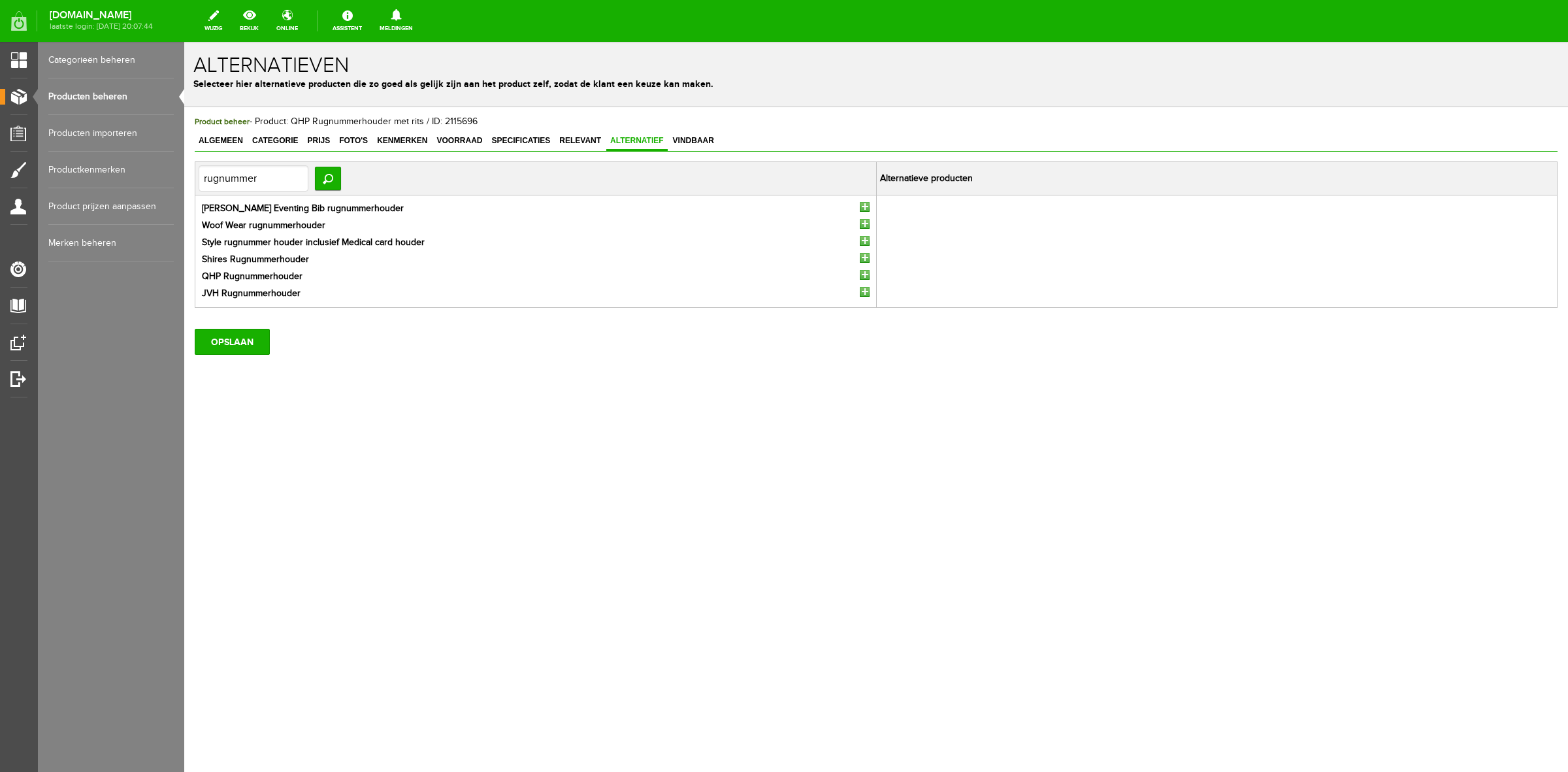
click at [867, 203] on input "button" at bounding box center [865, 207] width 10 height 10
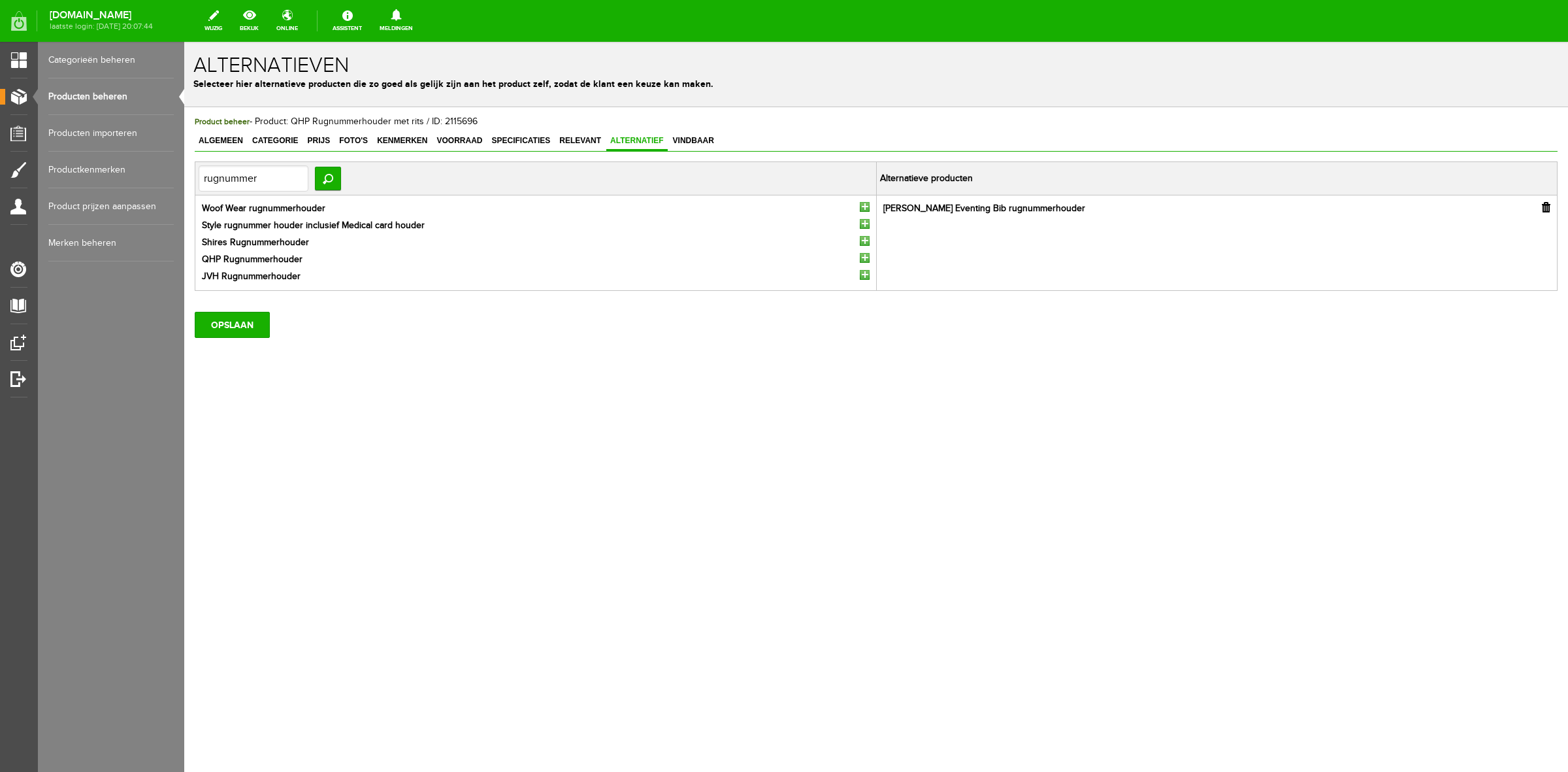
click at [867, 203] on input "button" at bounding box center [865, 207] width 10 height 10
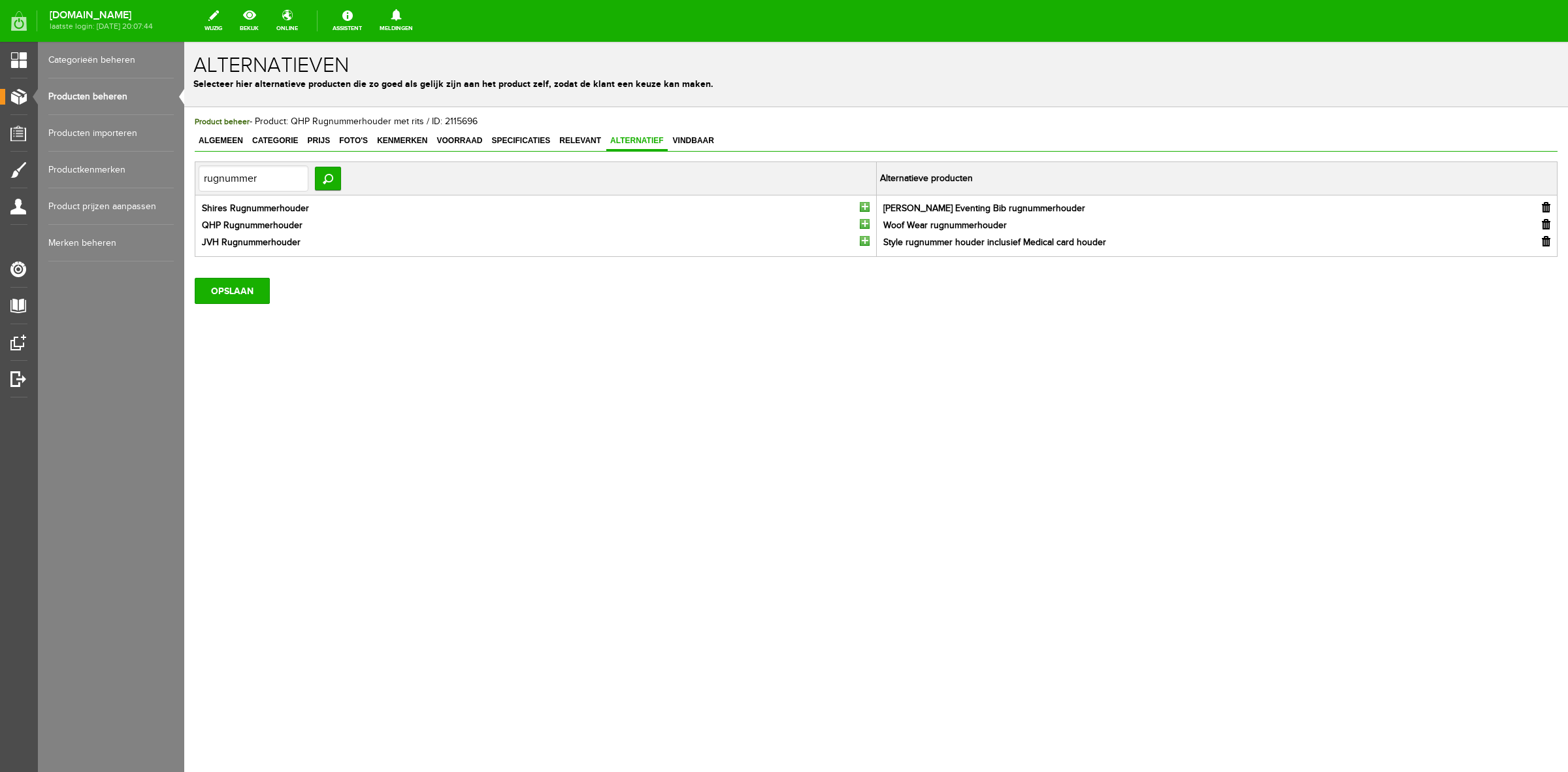
click at [867, 203] on input "button" at bounding box center [865, 207] width 10 height 10
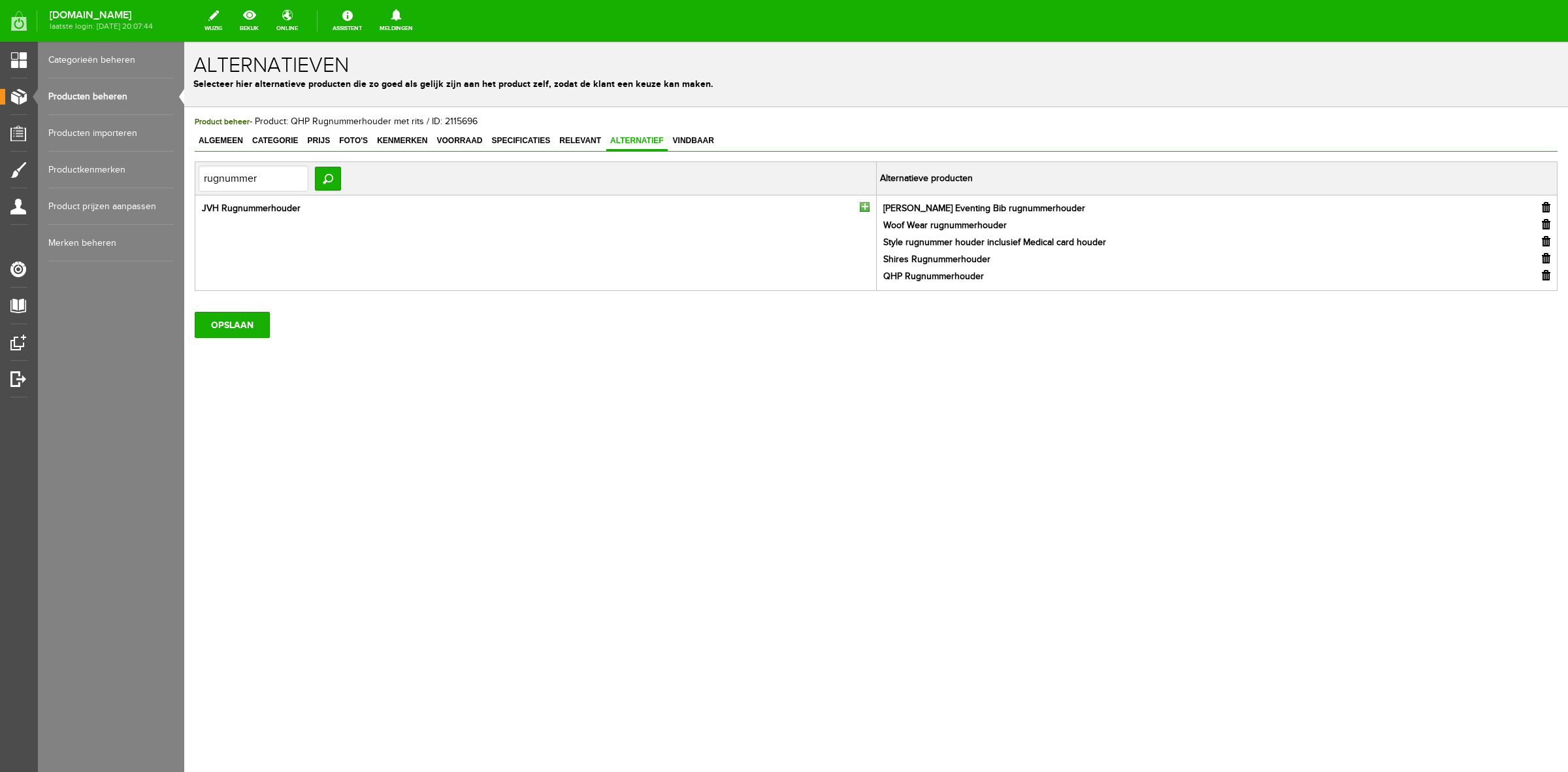
click at [867, 203] on input "button" at bounding box center [865, 207] width 10 height 10
click at [237, 344] on input "OPSLAAN" at bounding box center [233, 342] width 75 height 26
click at [348, 134] on link "Foto's" at bounding box center [353, 142] width 37 height 19
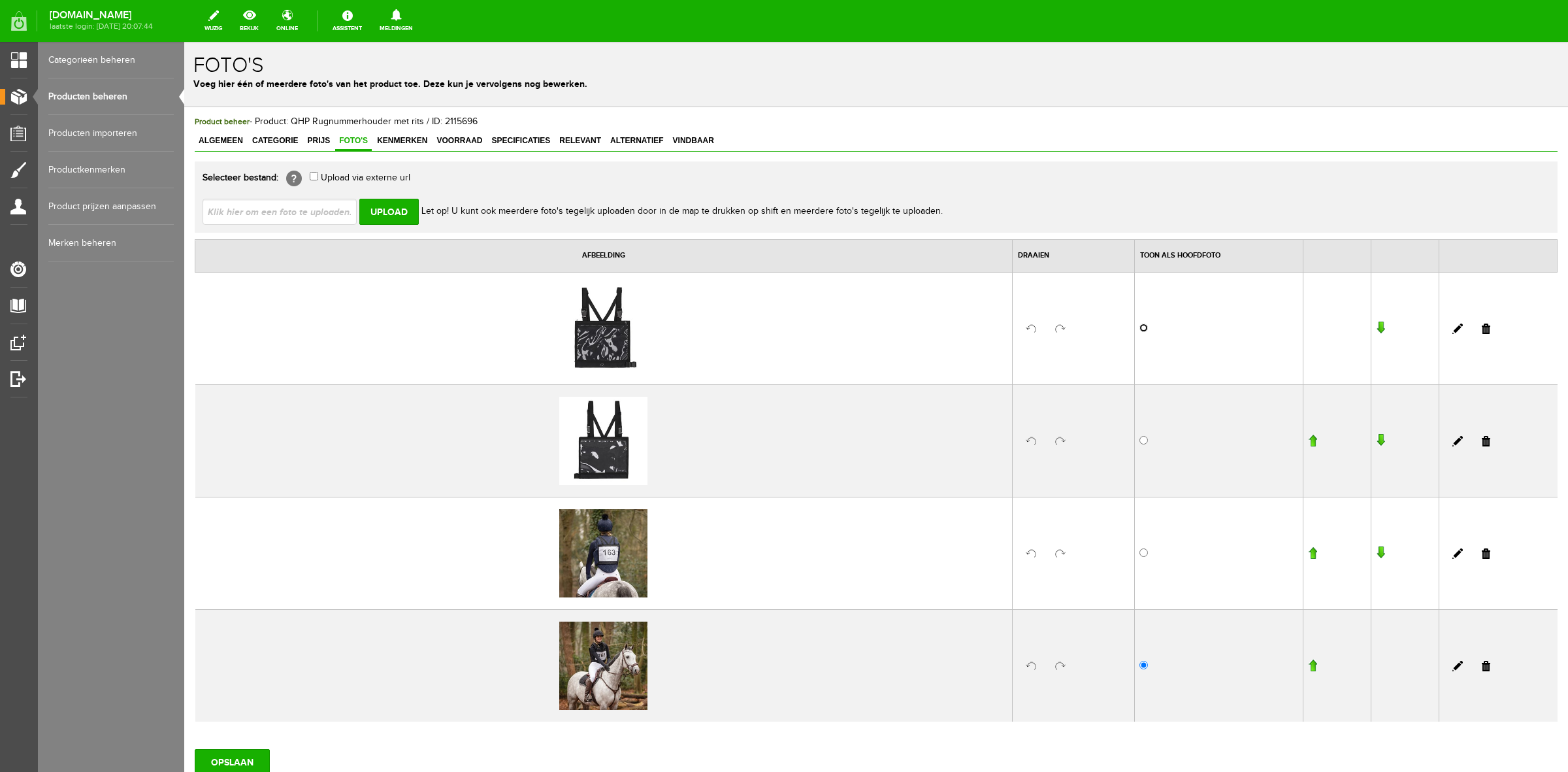
click at [1139, 327] on input "radio" at bounding box center [1144, 327] width 8 height 8
radio input "true"
click at [218, 759] on input "OPSLAAN" at bounding box center [233, 762] width 75 height 26
click at [103, 95] on link "Producten beheren" at bounding box center [111, 97] width 126 height 37
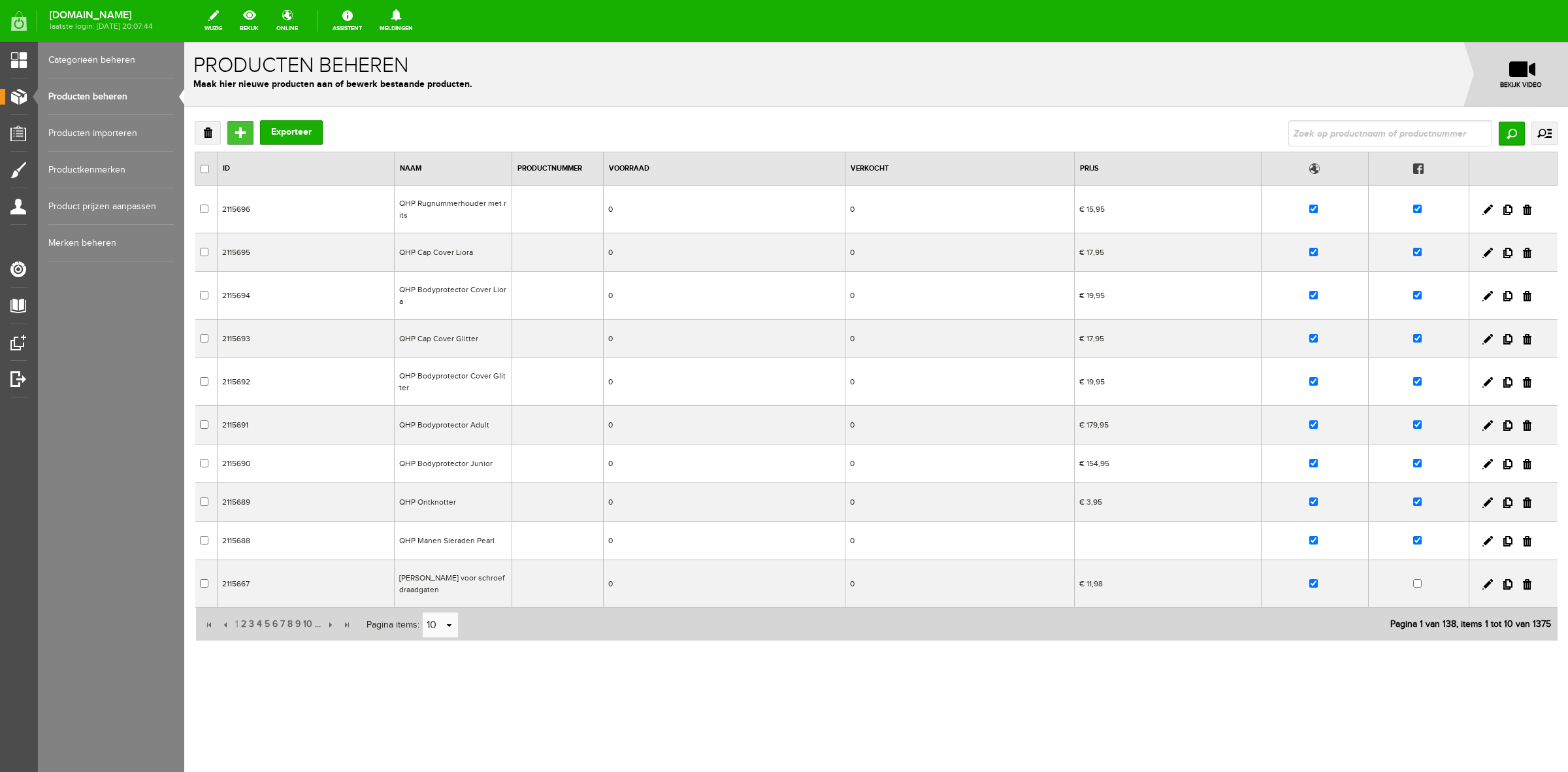
click at [236, 134] on input "Toevoegen" at bounding box center [240, 132] width 26 height 23
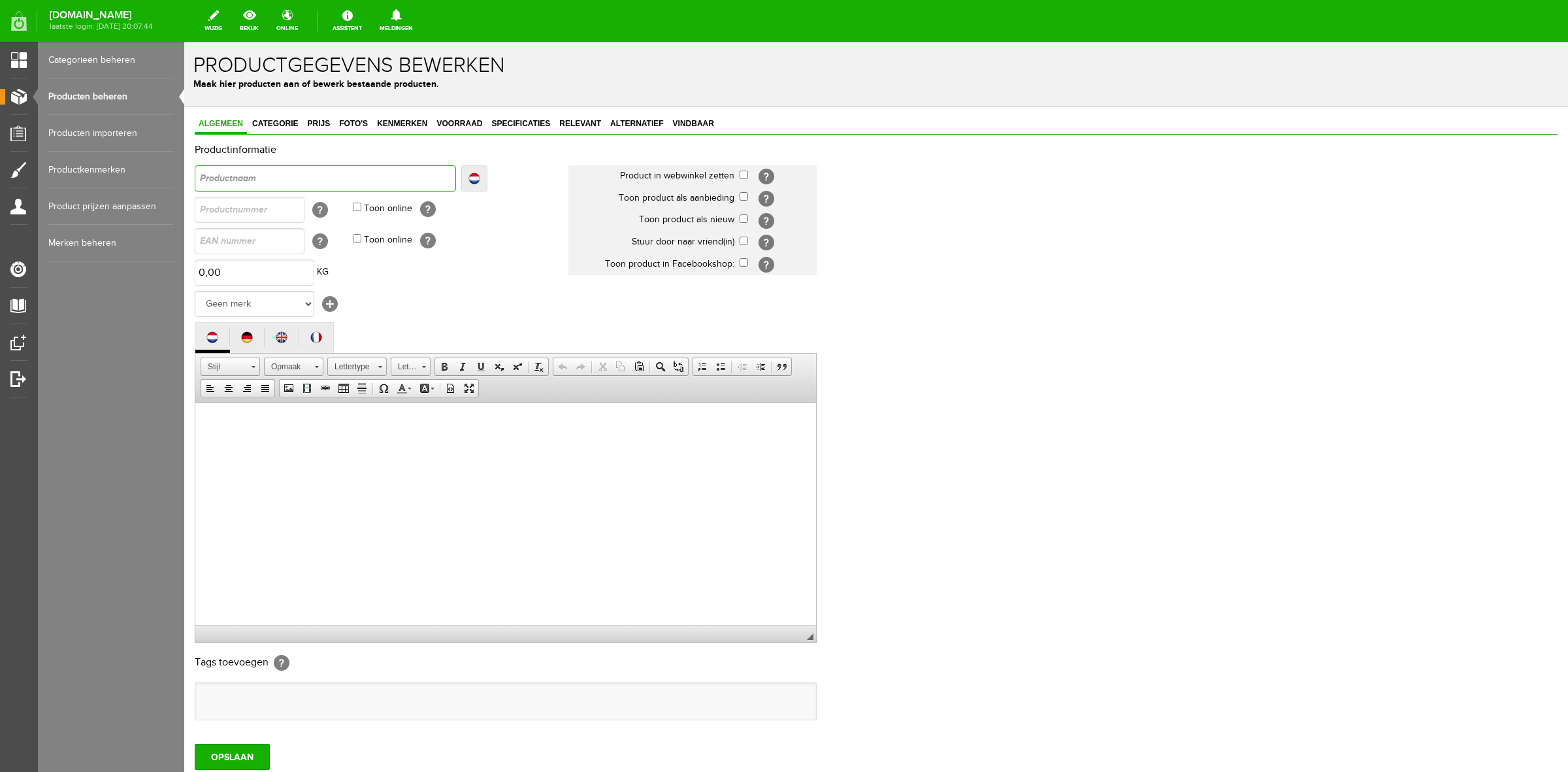
click at [311, 180] on input "text" at bounding box center [326, 178] width 261 height 26
type input "Q"
type input "QH"
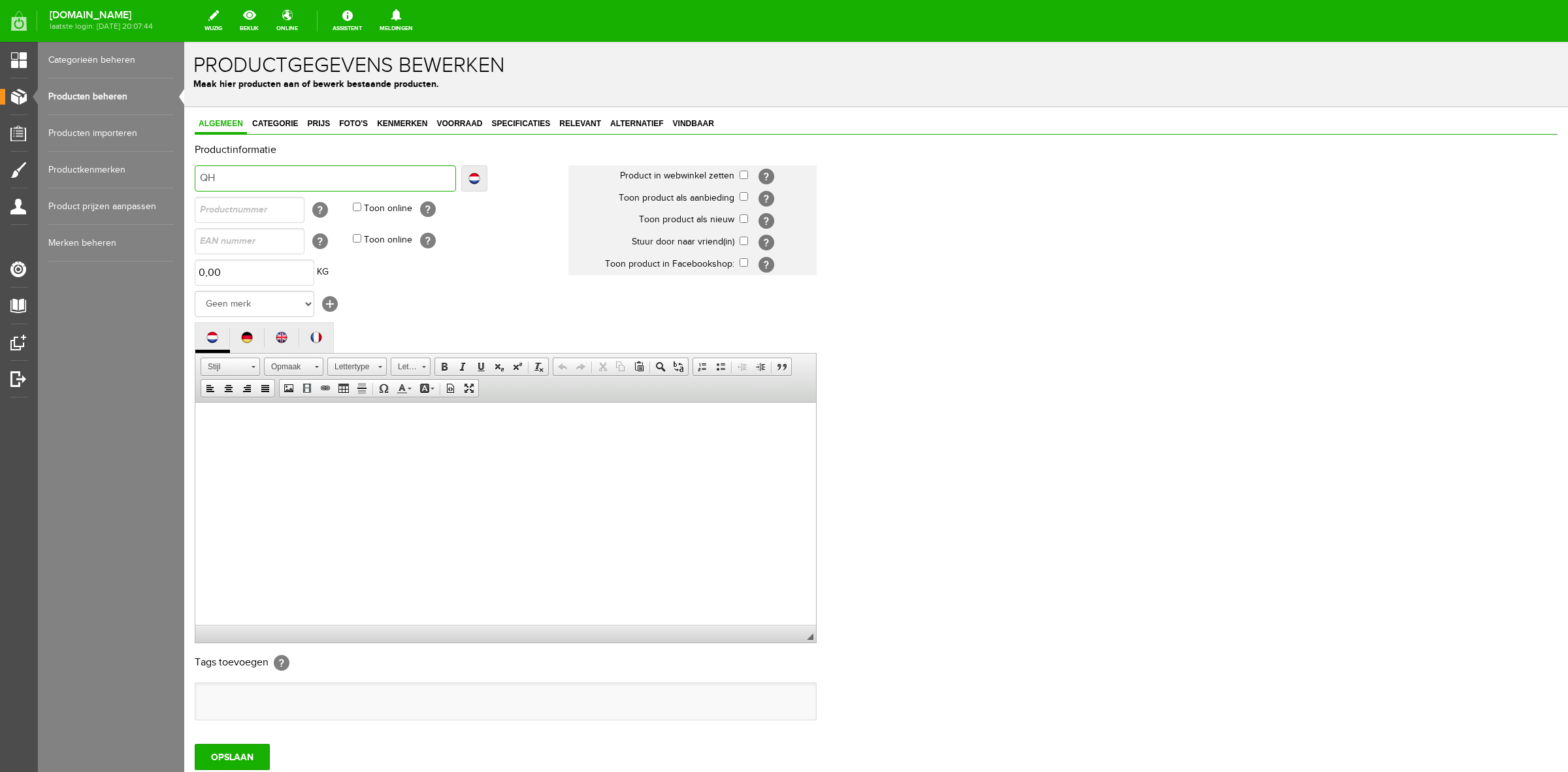
type input "QHP"
type input "QHP N"
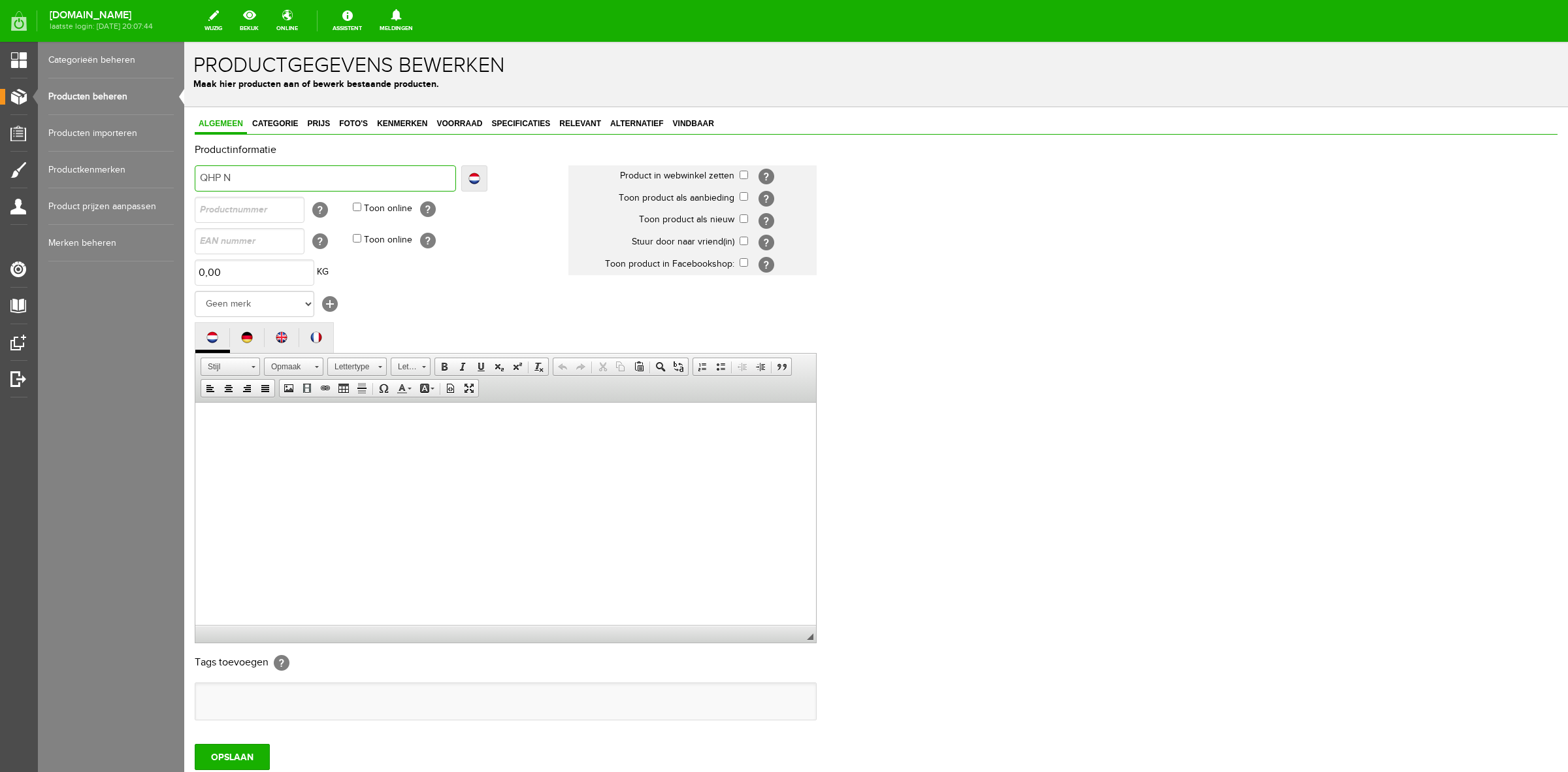
type input "QHP N"
type input "QHP Nu"
type input "QHP Num"
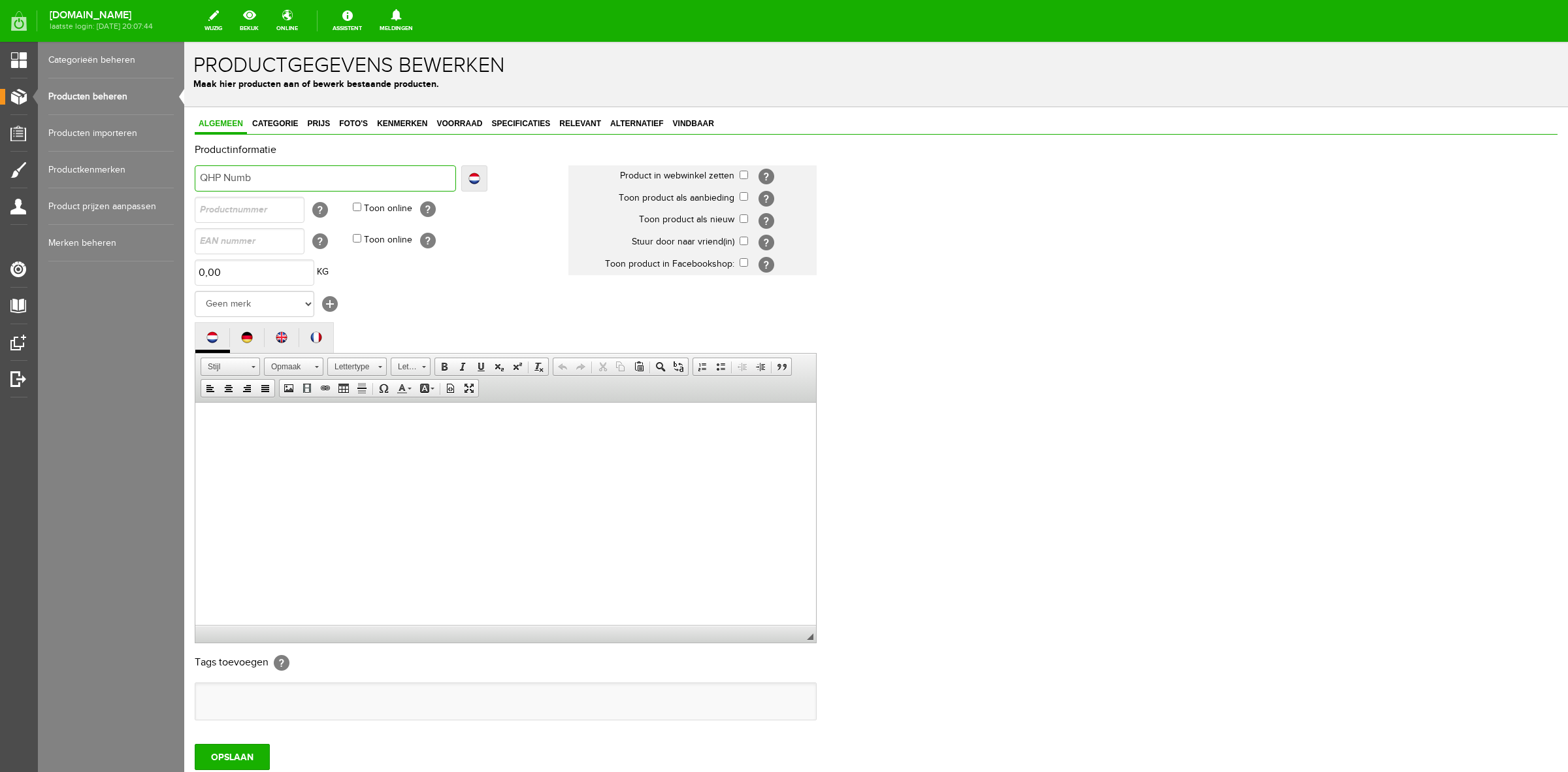
type input "QHP Numbe"
type input "QHP Number"
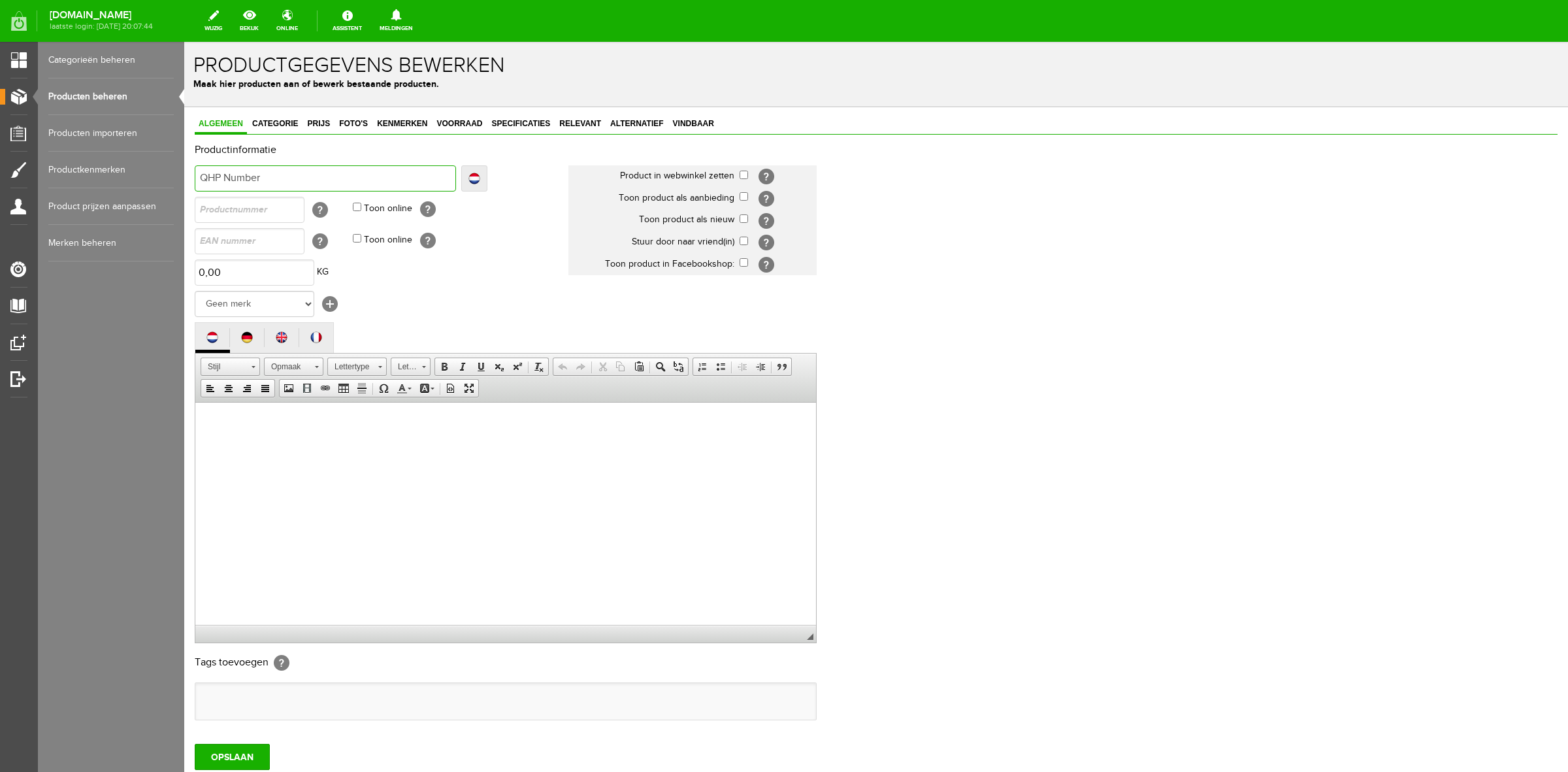
type input "QHP Number"
type input "QHP Number H"
type input "QHP Number Ho"
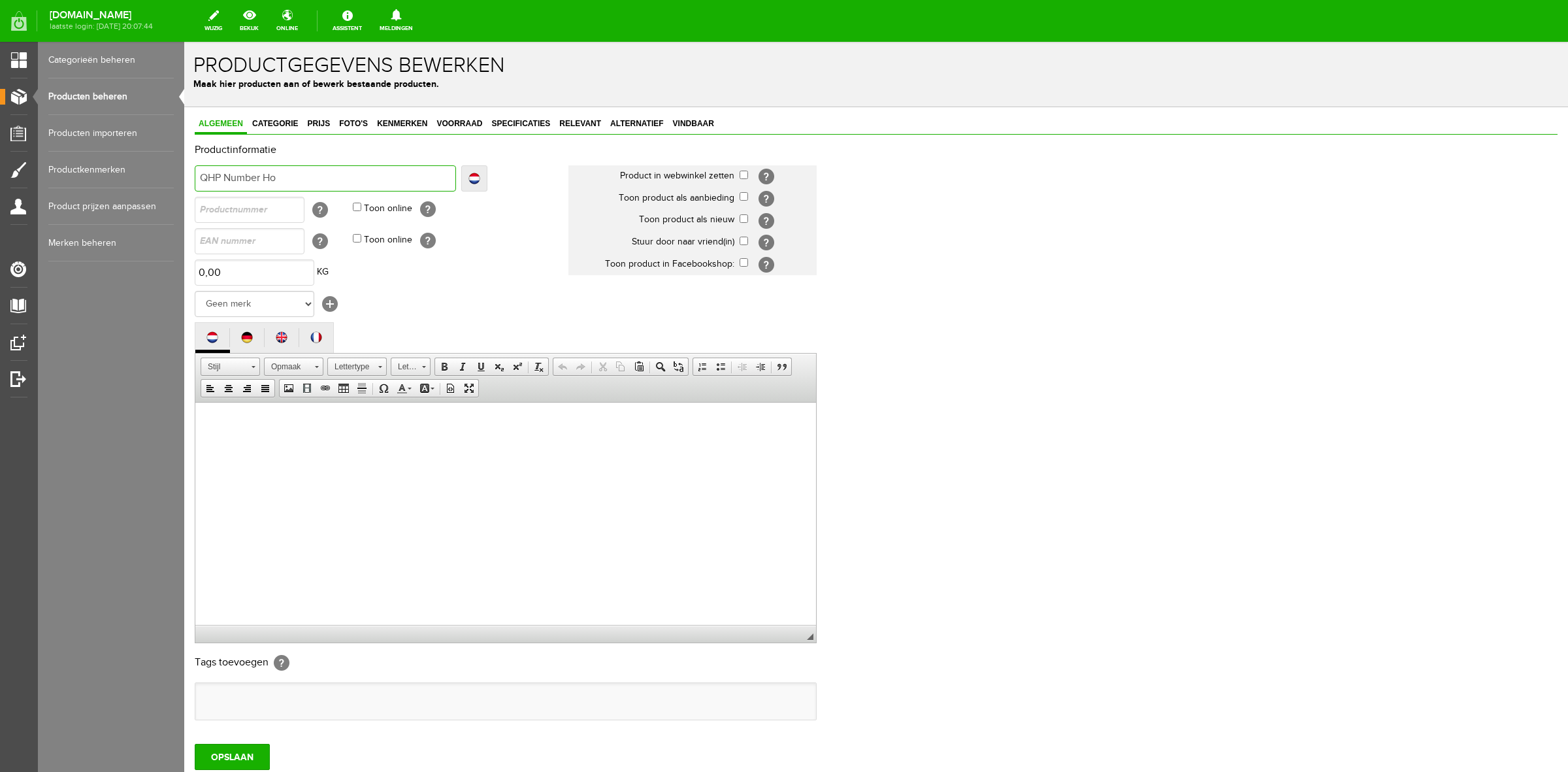
type input "QHP Number Hol"
type input "QHP Number Hold"
type input "QHP Number Holder"
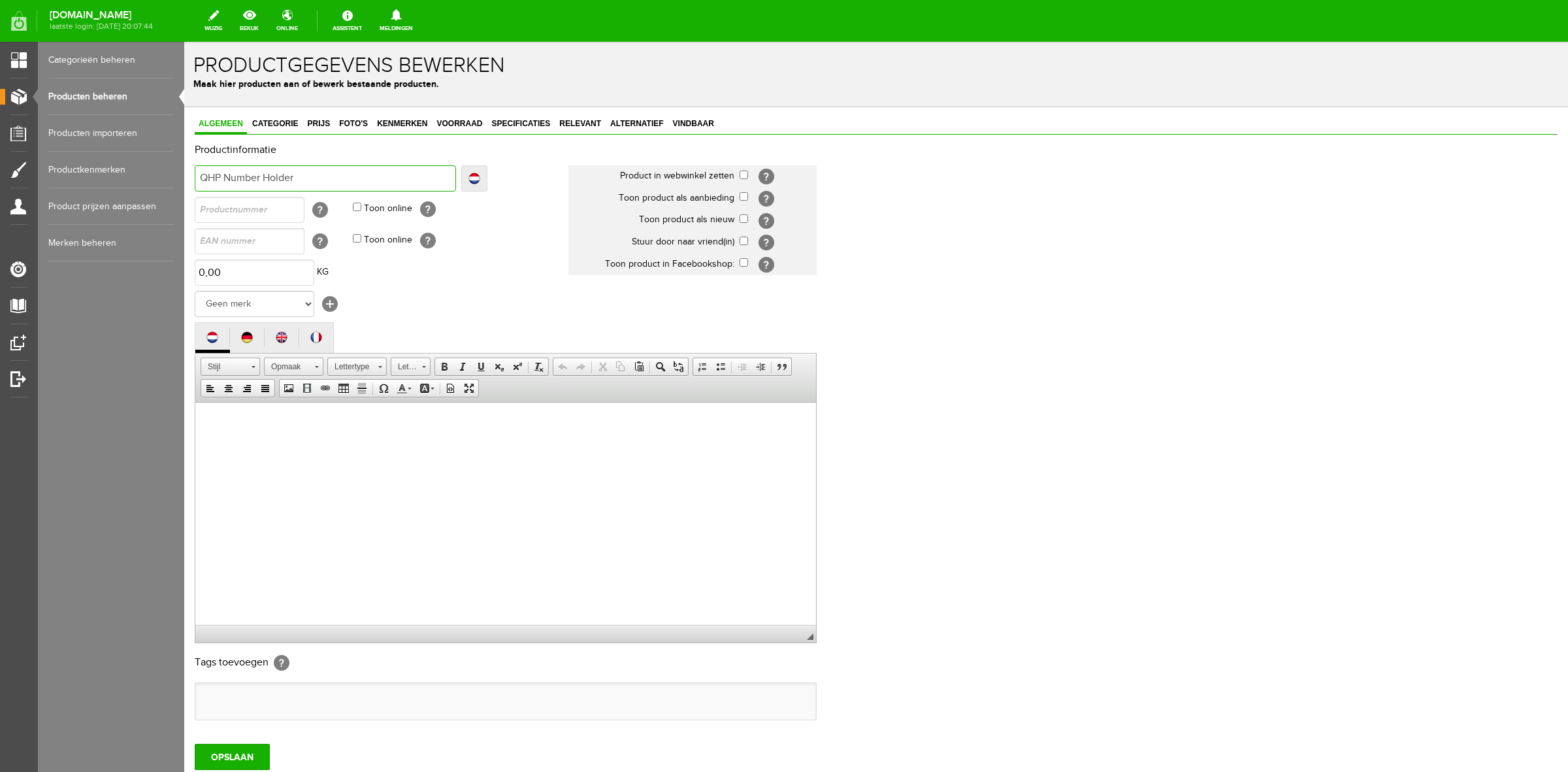
type input "QHP Number Holder"
type input "QHP Number Holder C"
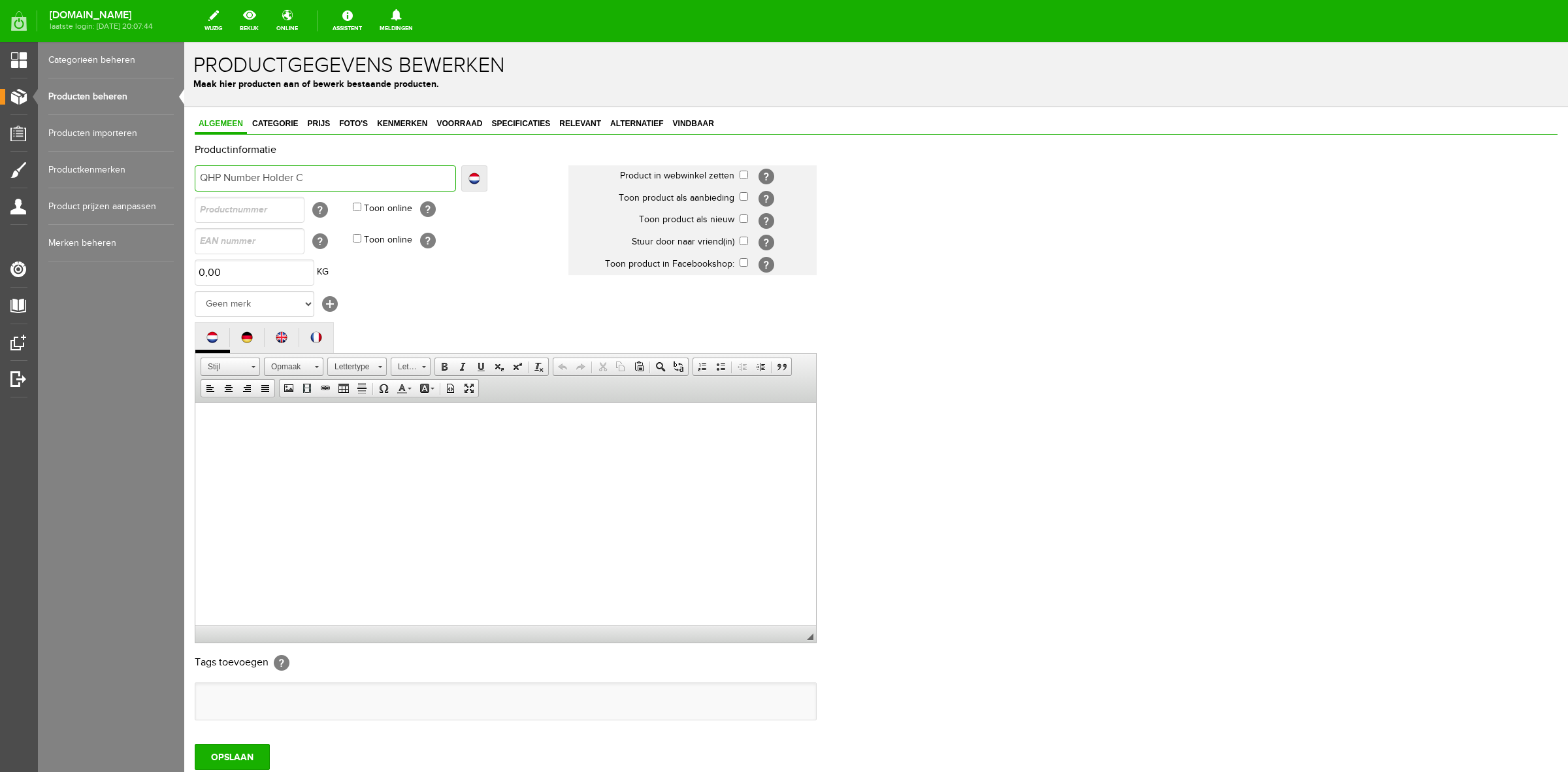
type input "QHP Number Holder Cl"
type input "QHP Number Holder Cli"
type input "QHP Number Holder Clip"
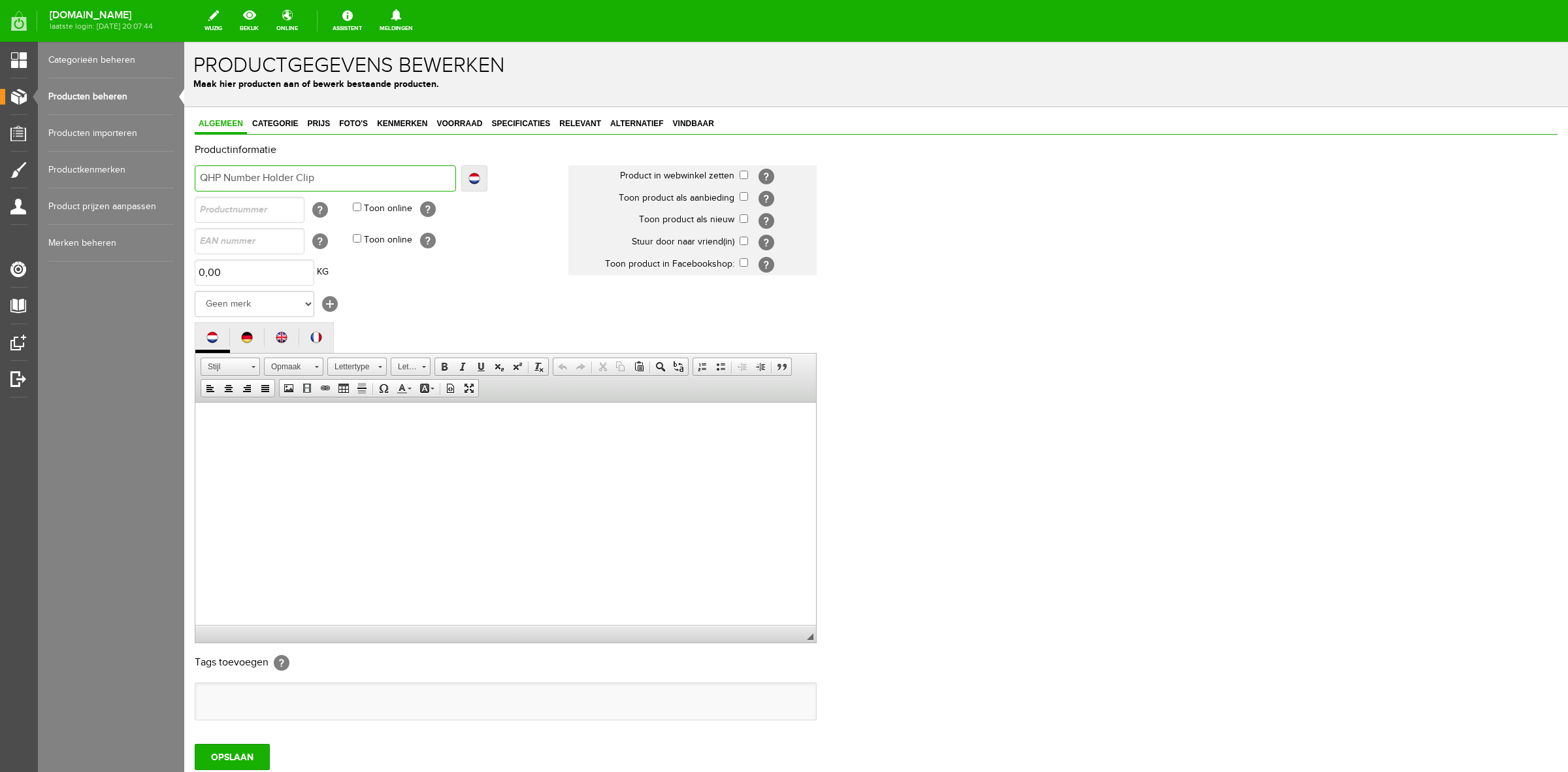
type input "QHP Number Holder Clip"
type input "QHP Number Holder Clip S"
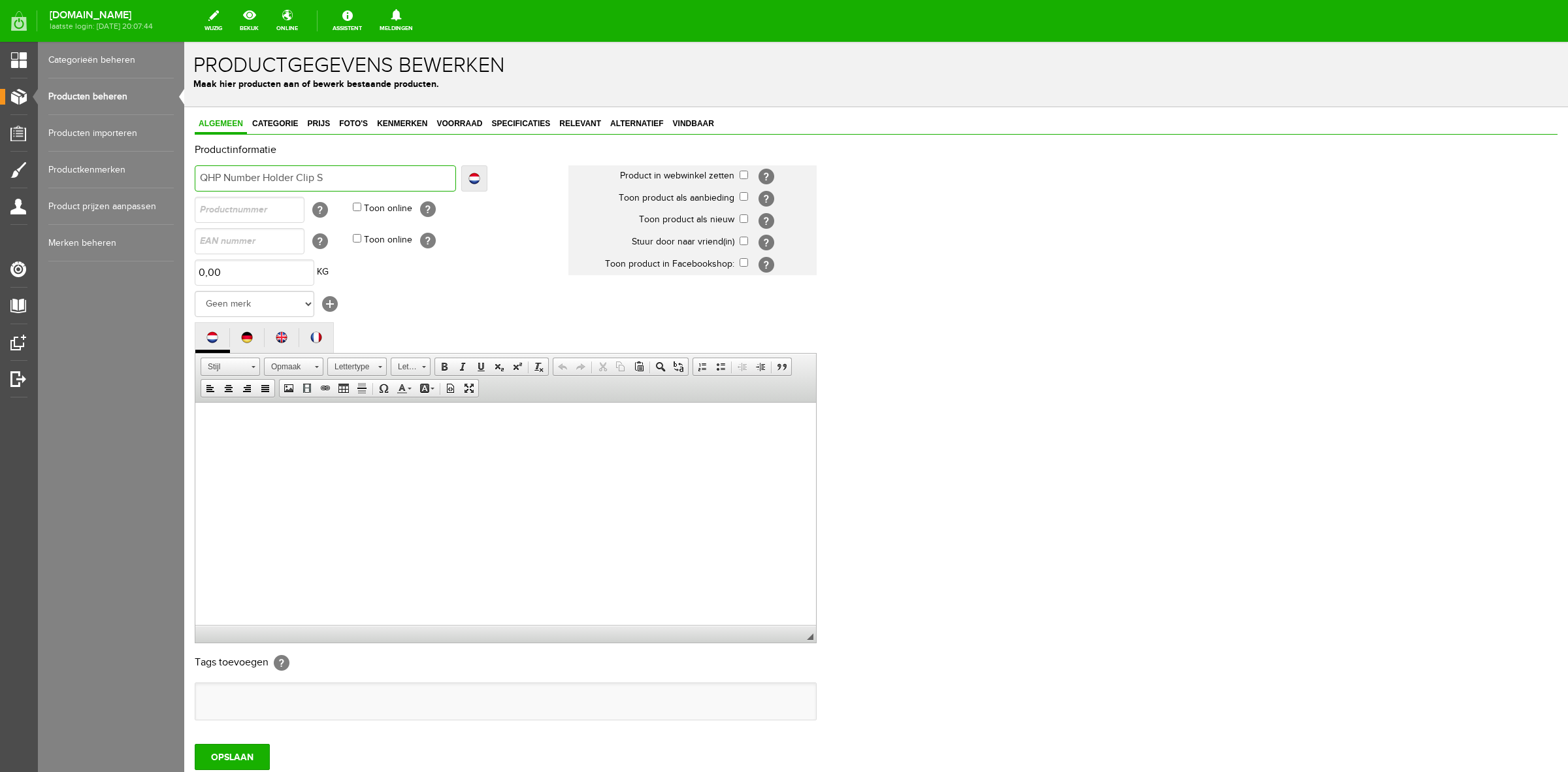
type input "QHP Number Holder Clip Sh"
type input "QHP Number Holder Clip Shi"
type input "QHP Number Holder Clip Shin"
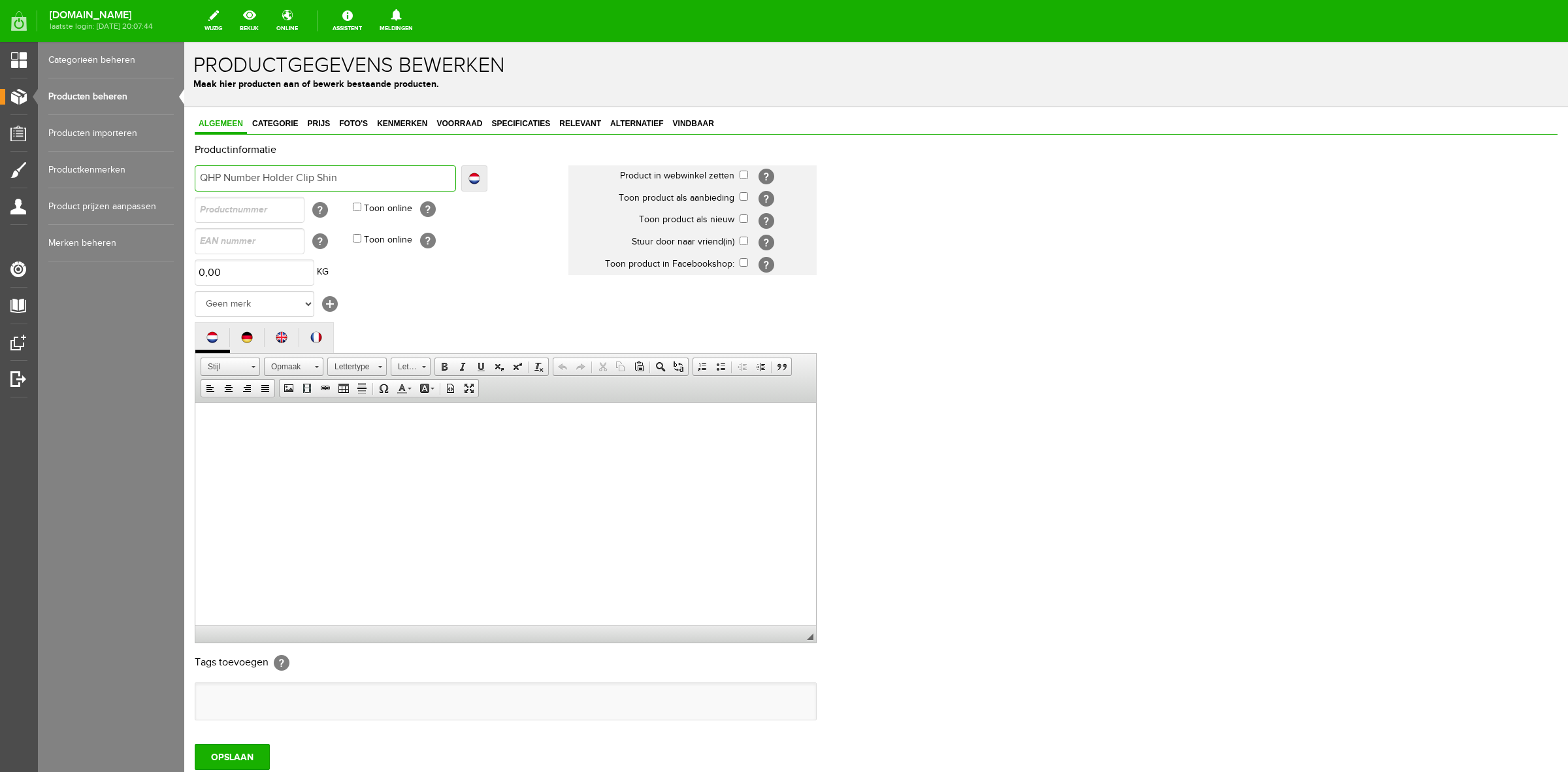
type input "QHP Number Holder Clip Shin"
type input "QHP Number Holder Clip Shine"
click at [299, 306] on select "Geen merk [PERSON_NAME] Robinson Segura Airbag HesTec FreeJump Westropp Fenwick…" at bounding box center [254, 303] width 120 height 26
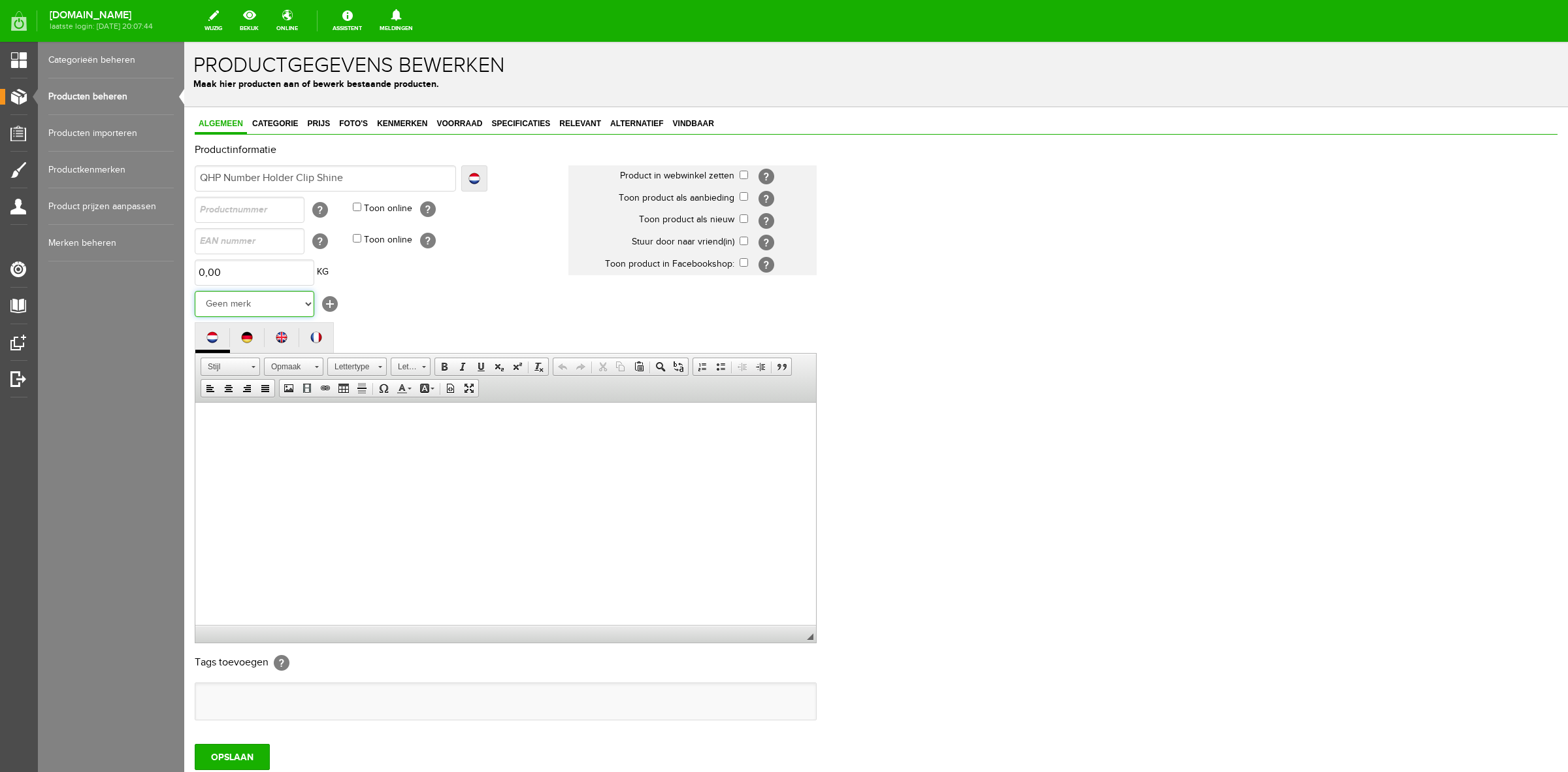
select select "159091"
click at [195, 291] on select "Geen merk [PERSON_NAME] Robinson Segura Airbag HesTec FreeJump Westropp Fenwick…" at bounding box center [254, 303] width 120 height 26
click at [291, 435] on html at bounding box center [506, 422] width 621 height 40
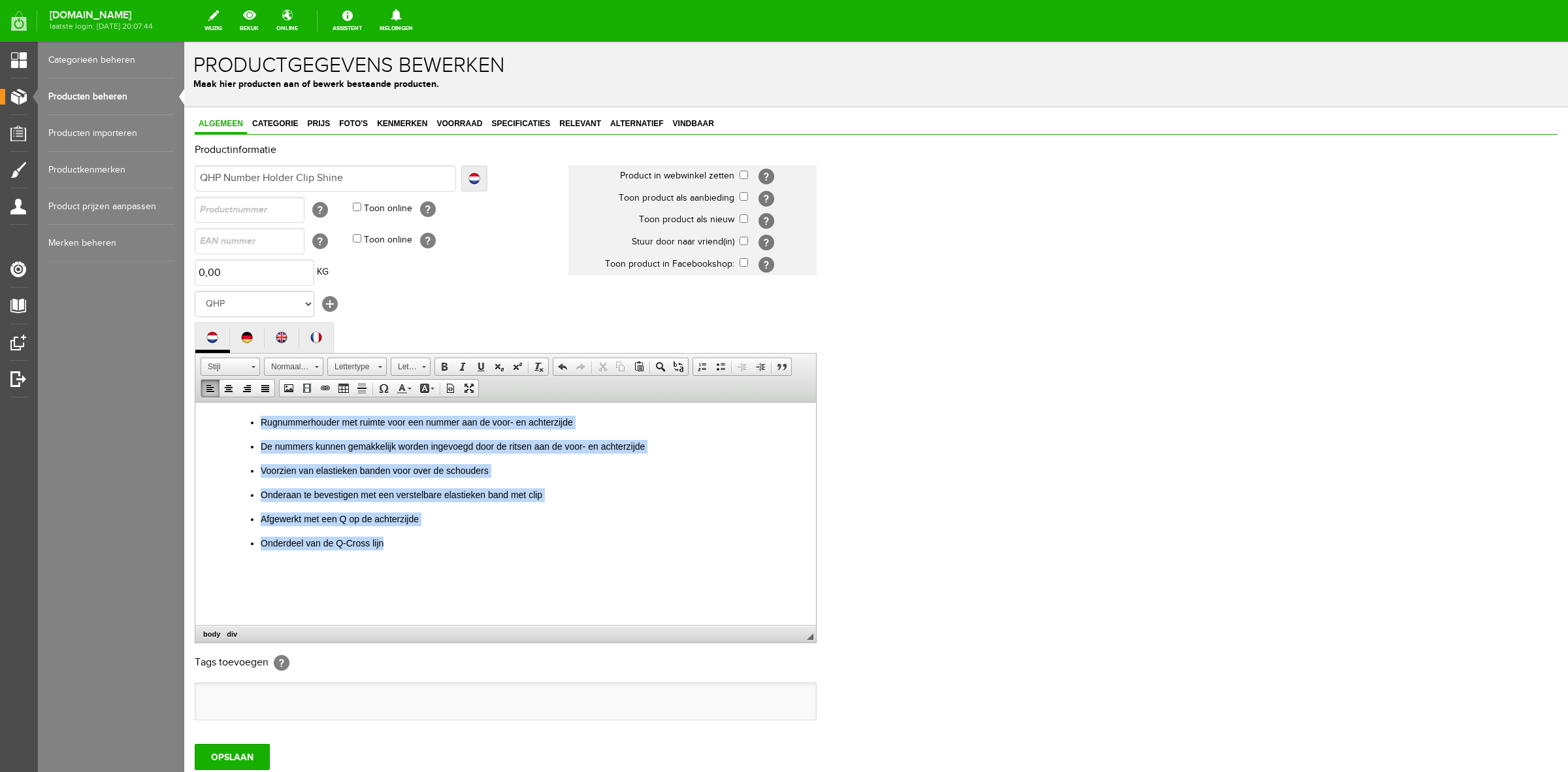
drag, startPoint x: 422, startPoint y: 526, endPoint x: -4, endPoint y: 307, distance: 479.0
click at [195, 402] on html "Rugnummerhouder met ruimte voor een nummer aan de voor- en achterzijde De numme…" at bounding box center [506, 499] width 621 height 194
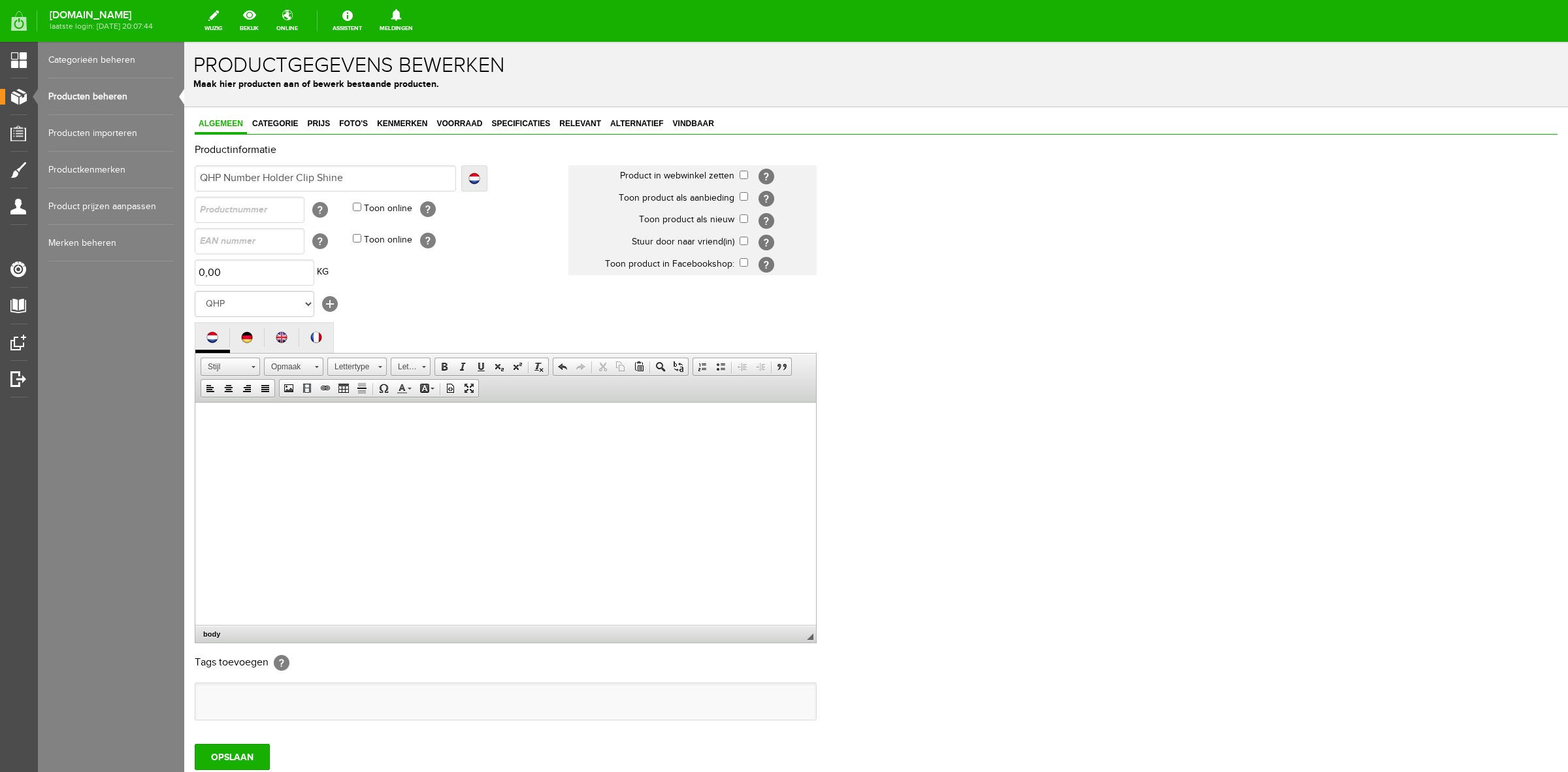
click at [317, 442] on html at bounding box center [506, 422] width 621 height 40
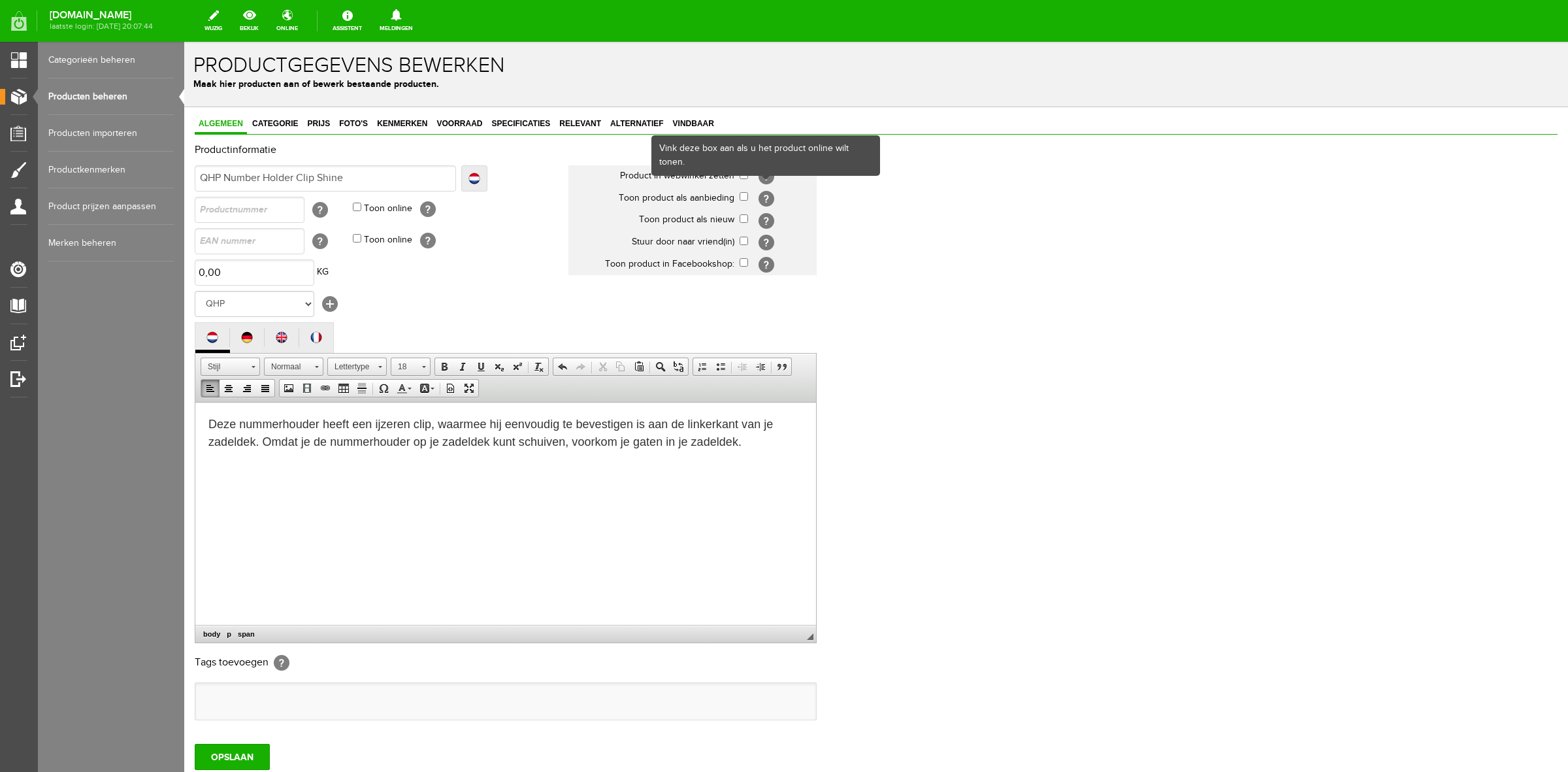
click at [742, 174] on div "Vink deze box aan als u het product online wilt tonen." at bounding box center [766, 155] width 226 height 38
click at [743, 178] on input "checkbox" at bounding box center [744, 175] width 8 height 8
checkbox input "true"
drag, startPoint x: 746, startPoint y: 220, endPoint x: 740, endPoint y: 240, distance: 20.9
click at [746, 221] on input "checkbox" at bounding box center [744, 219] width 8 height 8
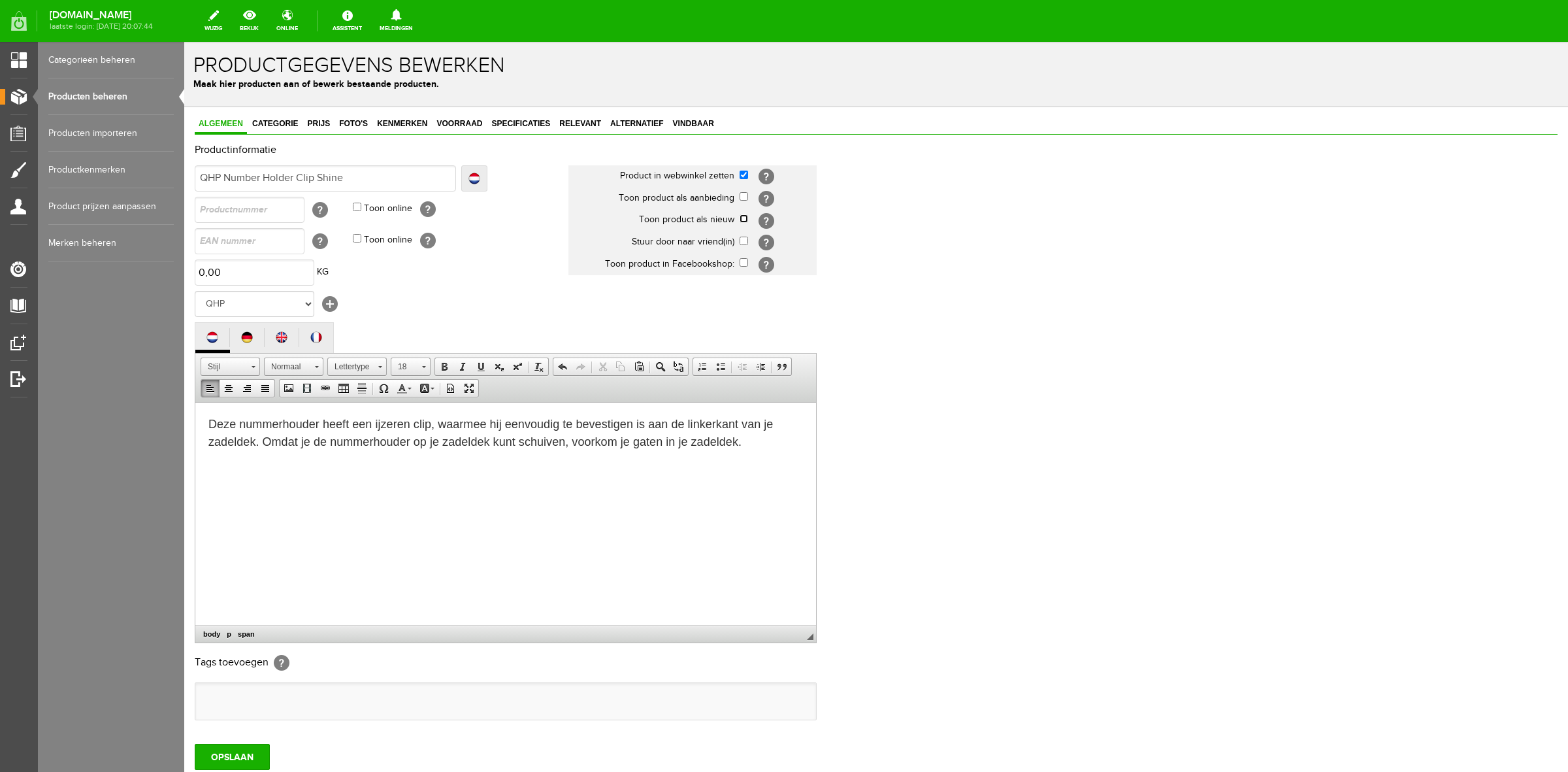
checkbox input "true"
click at [740, 243] on input "checkbox" at bounding box center [744, 241] width 8 height 8
checkbox input "true"
click at [743, 262] on input "checkbox" at bounding box center [744, 262] width 8 height 8
checkbox input "true"
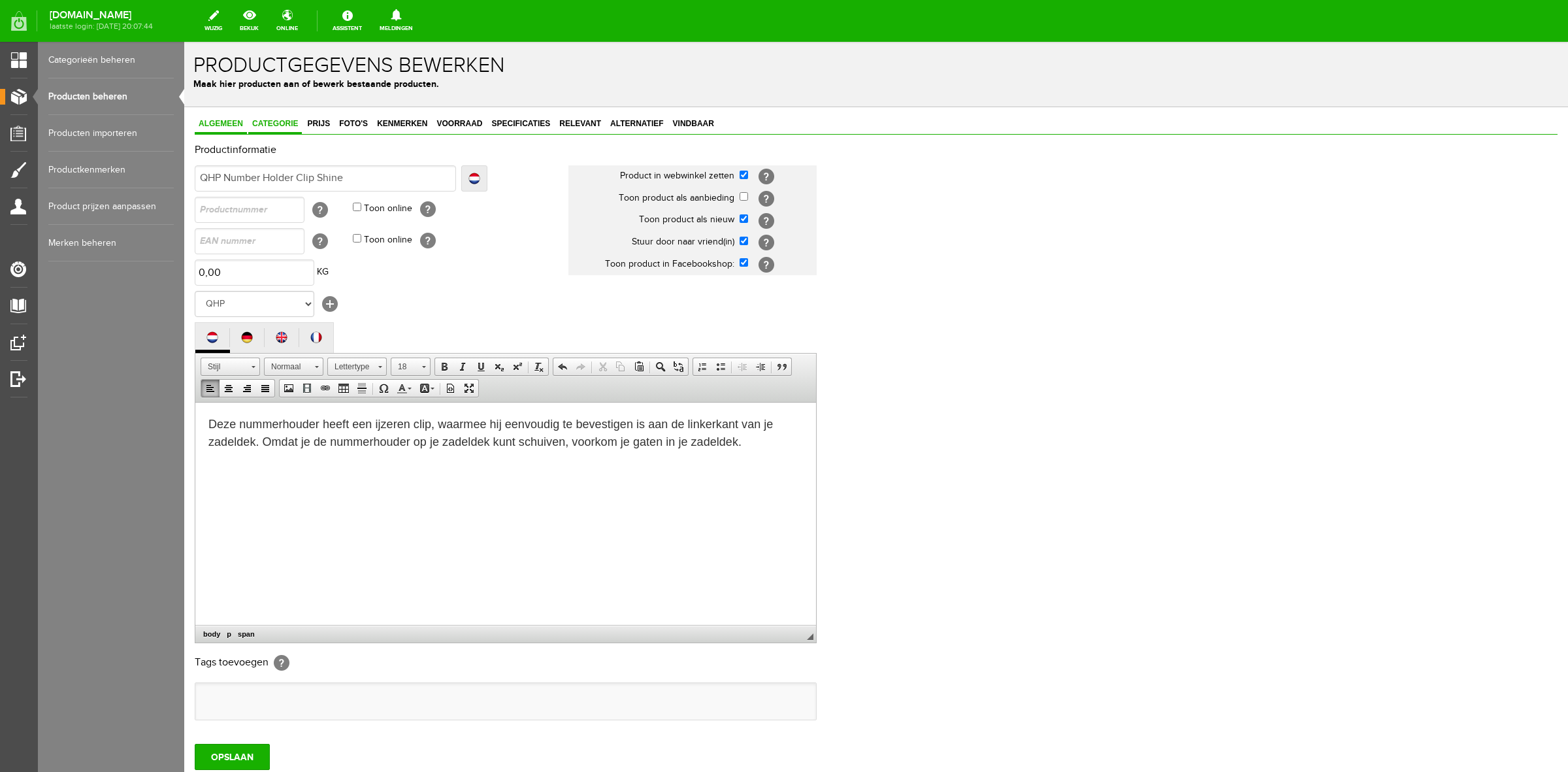
click at [276, 130] on link "Categorie" at bounding box center [275, 124] width 54 height 19
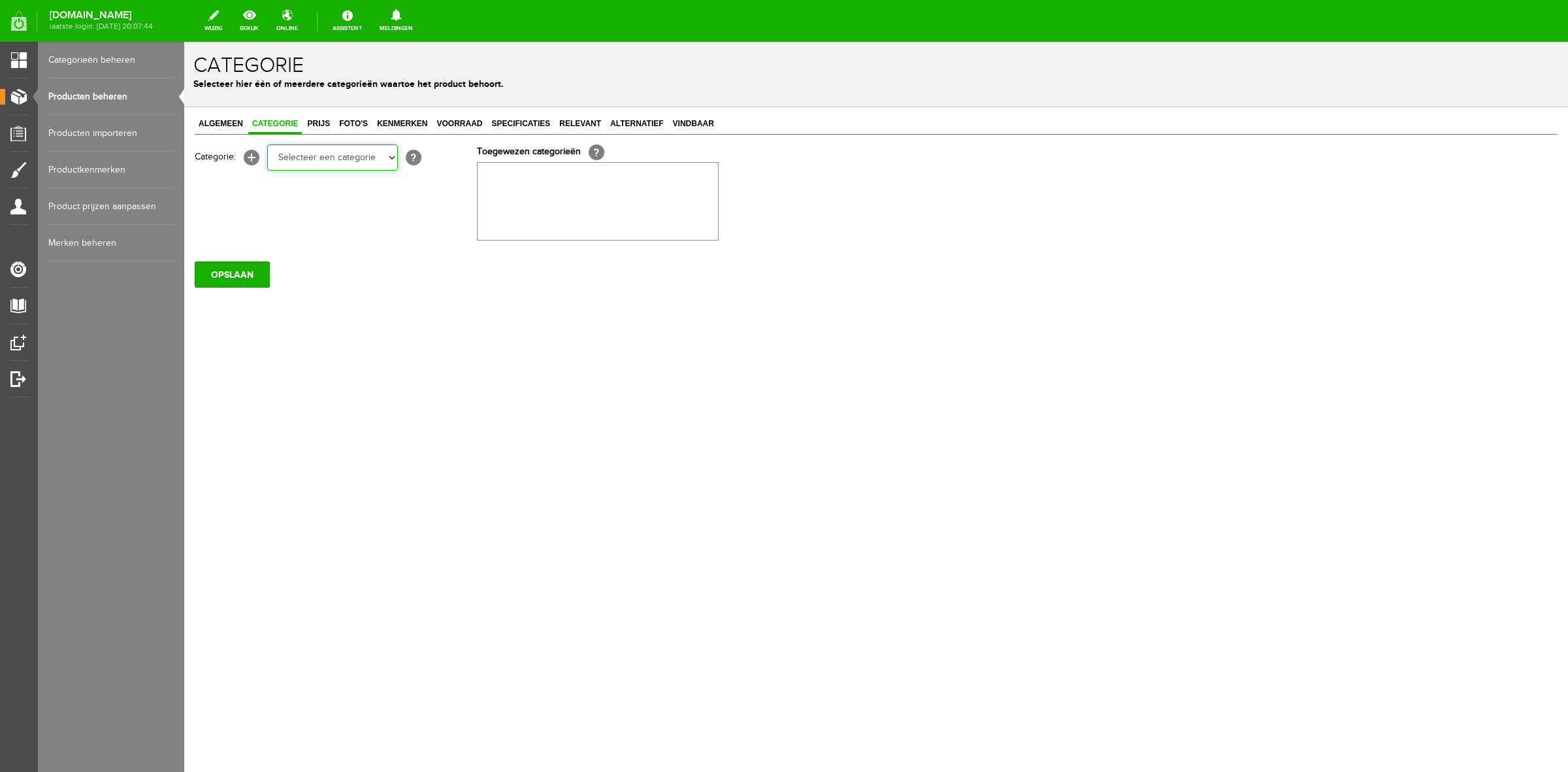
click at [320, 162] on select "Selecteer een categorie Sale Bodyprotector Outlet [PERSON_NAME] AW24 Hoofdsteln…" at bounding box center [332, 157] width 131 height 26
select select "132741"
click at [267, 145] on select "Selecteer een categorie Sale Bodyprotector Outlet [PERSON_NAME] AW24 Hoofdsteln…" at bounding box center [332, 157] width 131 height 26
click at [213, 273] on input "OPSLAAN" at bounding box center [233, 274] width 75 height 26
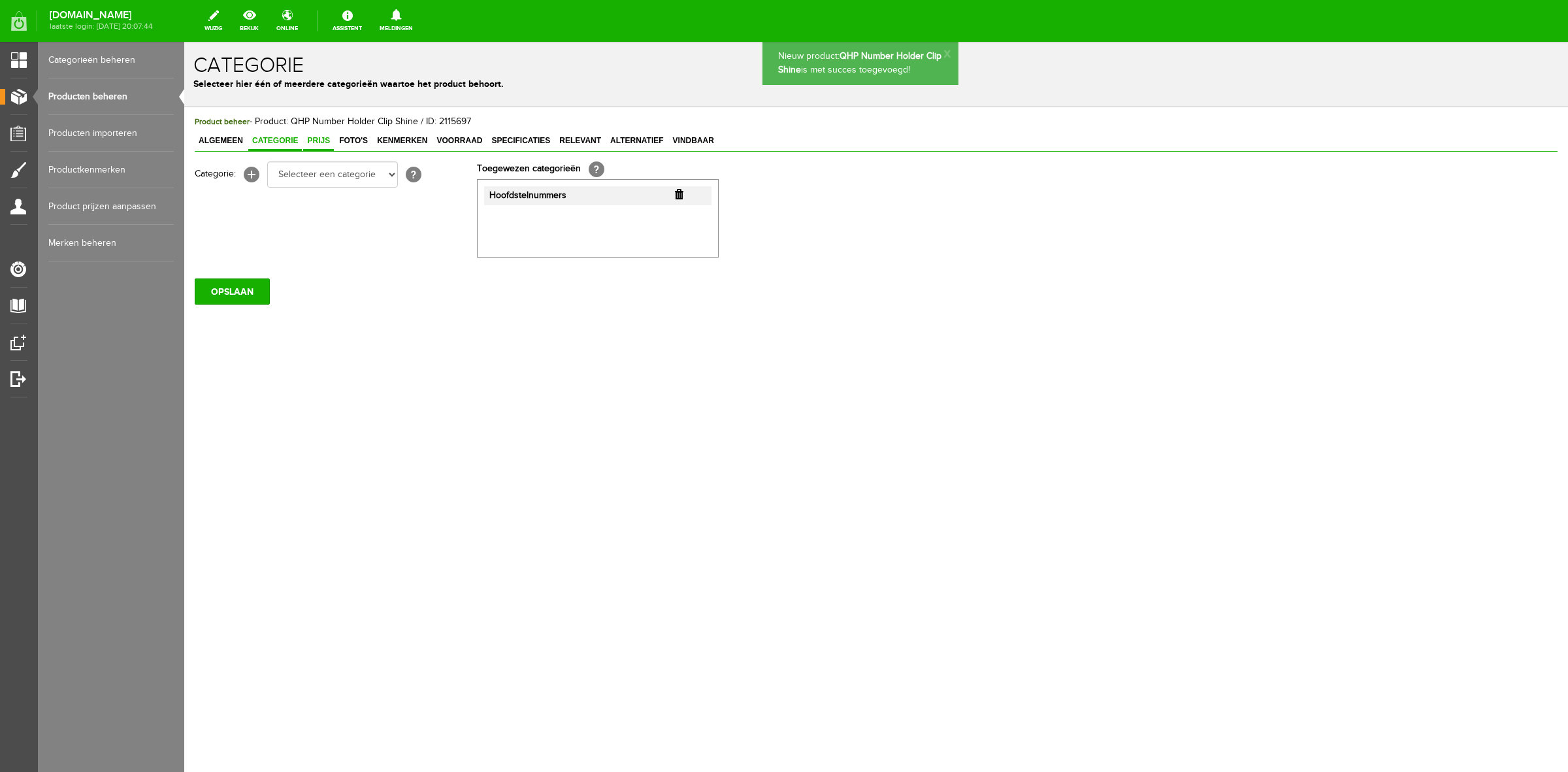
click at [317, 138] on span "Prijs" at bounding box center [318, 140] width 31 height 9
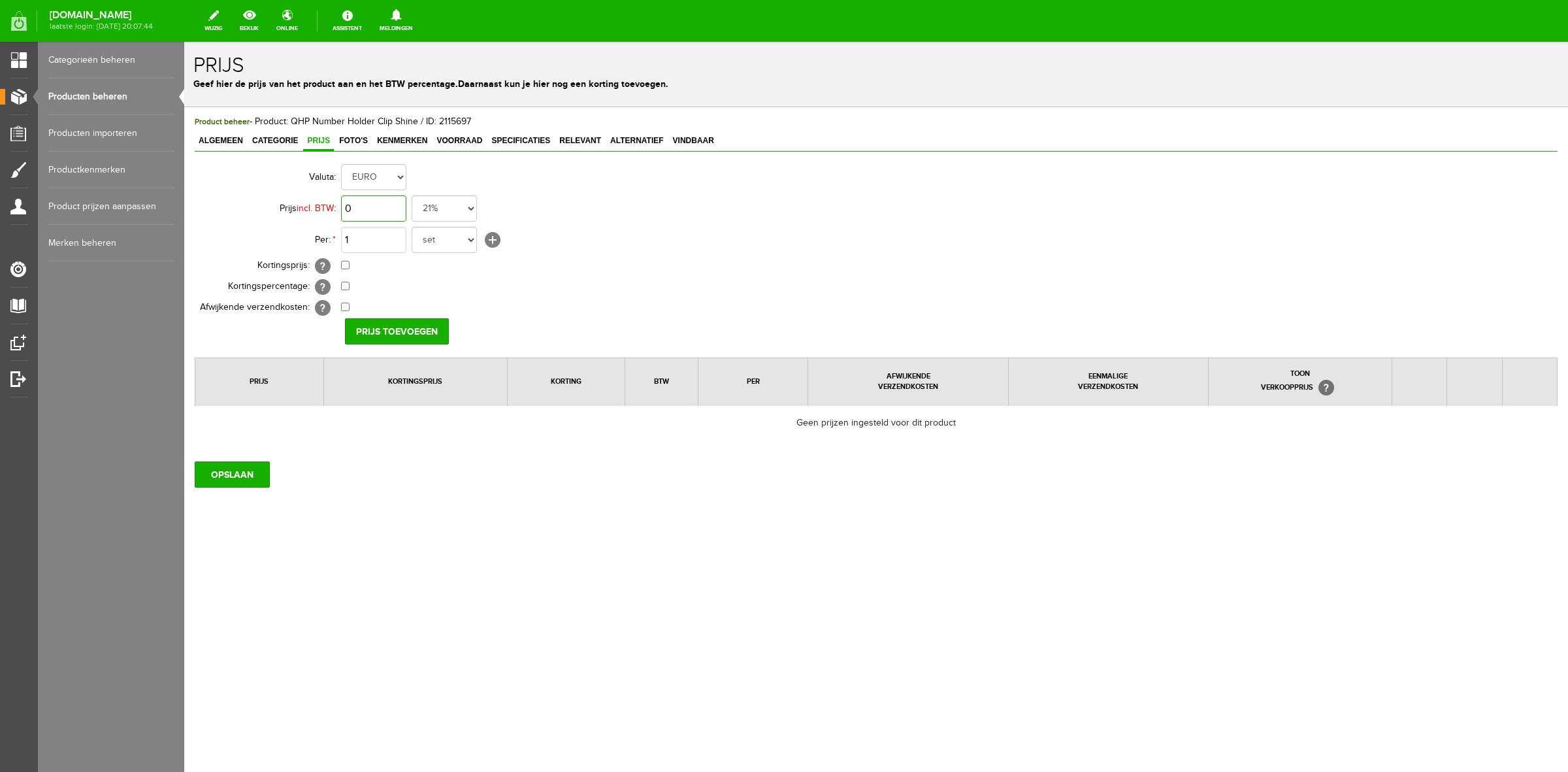
click at [362, 210] on input "0" at bounding box center [373, 208] width 65 height 26
type input "€ 14,95"
click at [424, 245] on select "set rol paar stuks" at bounding box center [445, 239] width 65 height 26
select select "8822"
click at [412, 227] on select "set rol paar stuks" at bounding box center [445, 239] width 65 height 26
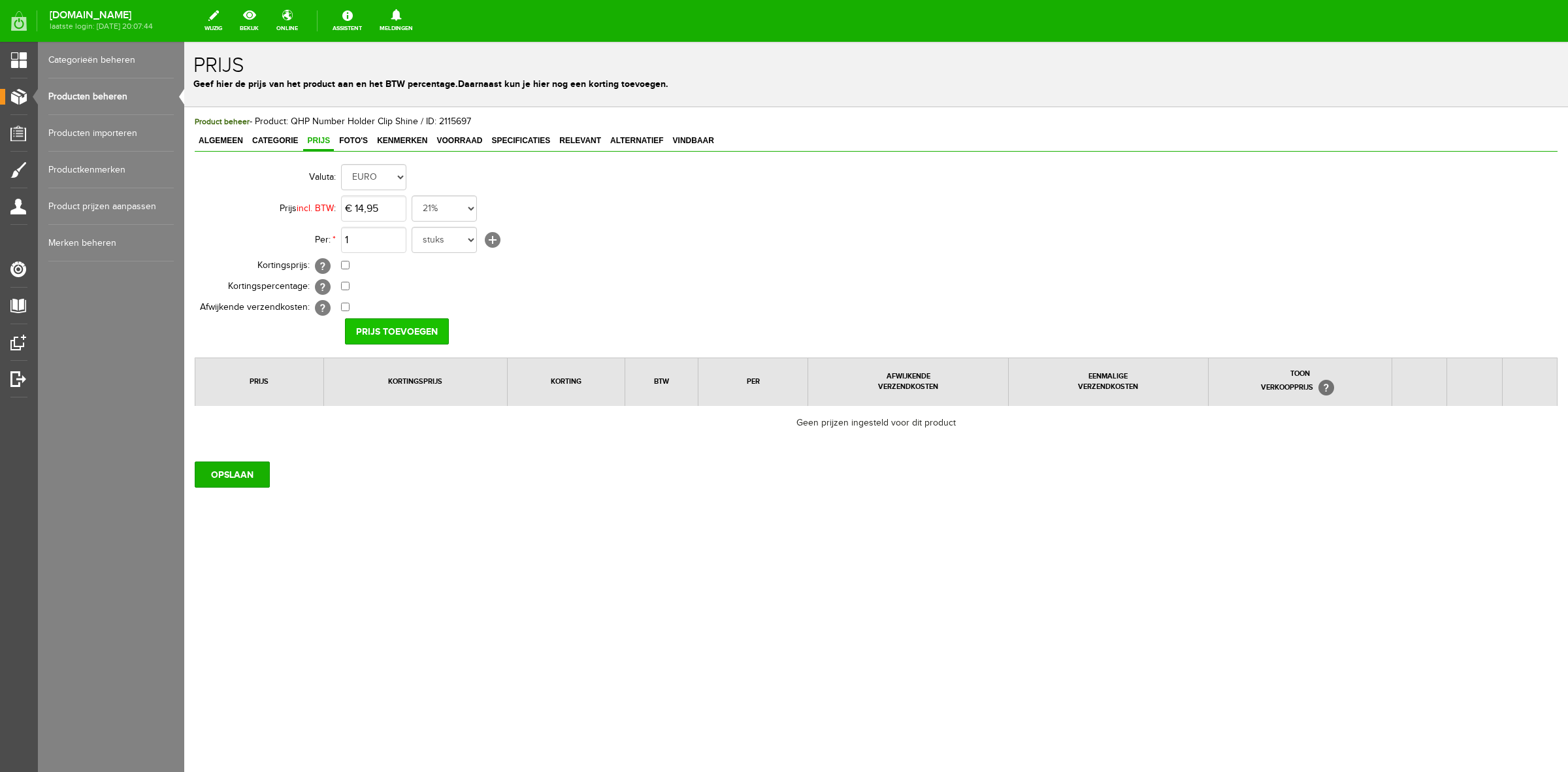
click at [386, 325] on input "Prijs toevoegen" at bounding box center [397, 331] width 104 height 26
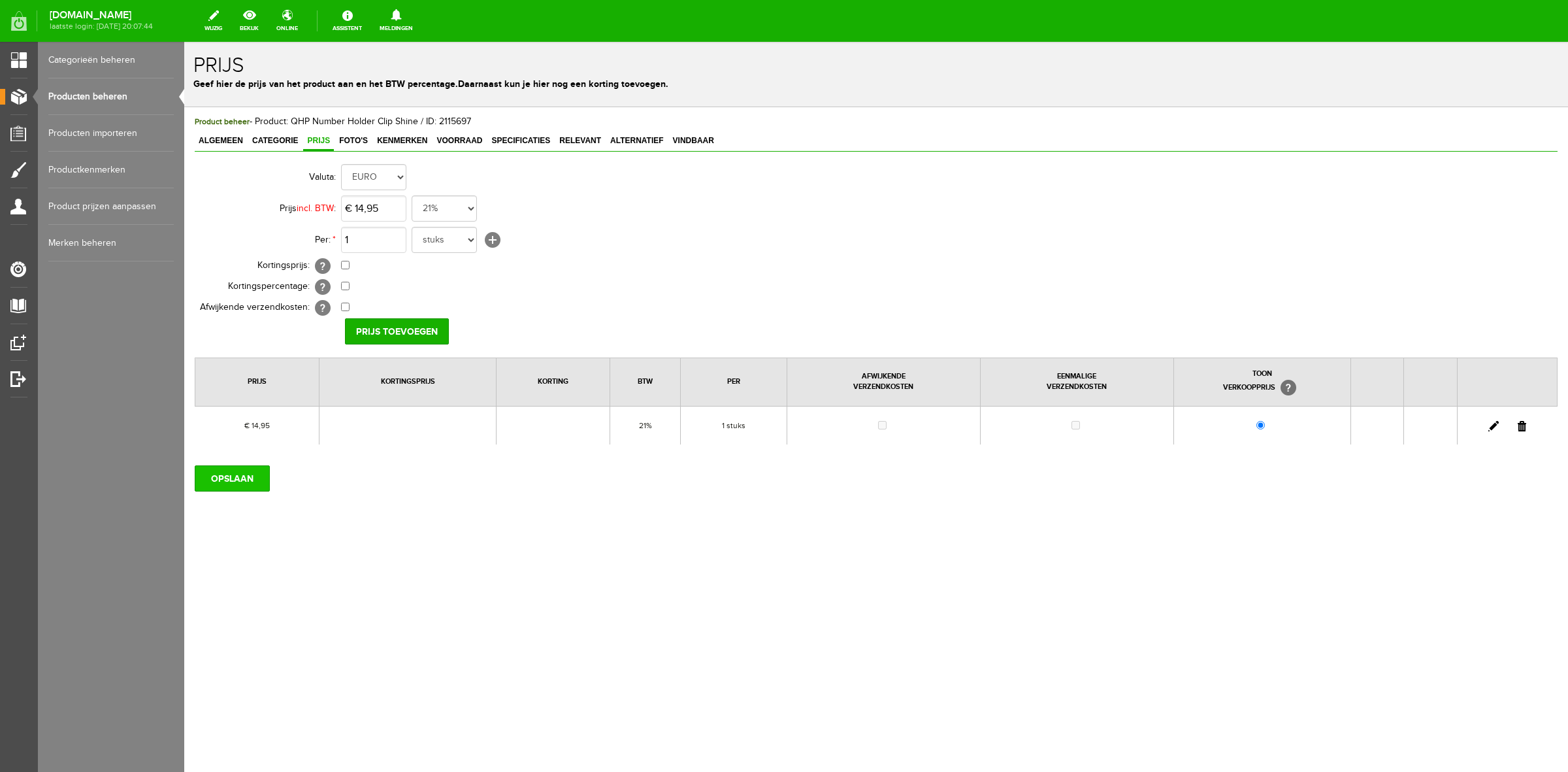
click at [231, 472] on input "OPSLAAN" at bounding box center [233, 478] width 75 height 26
click at [357, 141] on span "Foto's" at bounding box center [353, 140] width 37 height 9
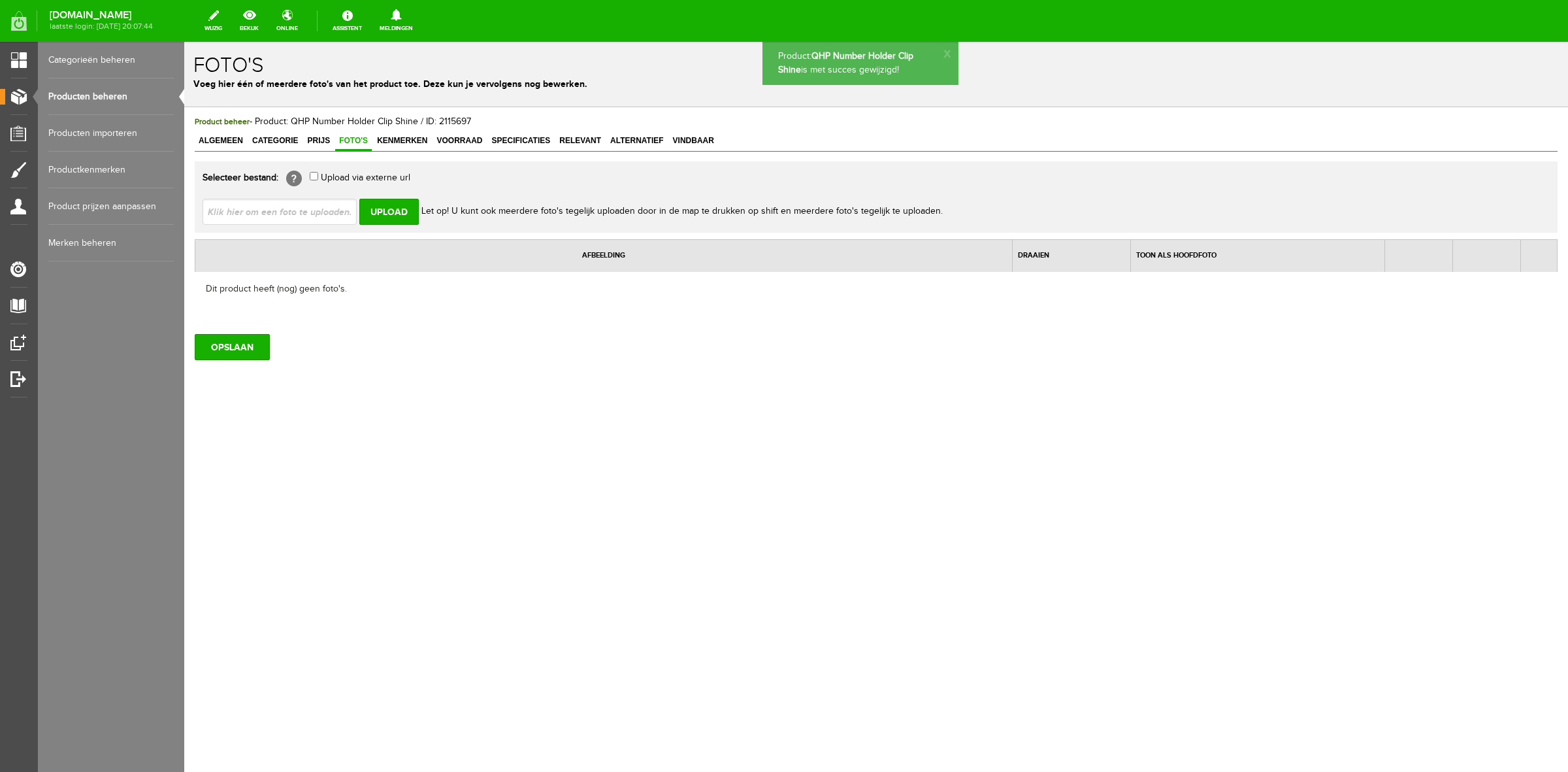
click at [344, 213] on input "file" at bounding box center [285, 211] width 165 height 25
type input "C:\fakepath\2239zw-2_1.jpg"
type input "2239zw-2_1.jpg; 2239zw-1_3.jpg; 2239zw_3.jpg"
click at [390, 208] on input "Upload" at bounding box center [388, 211] width 59 height 26
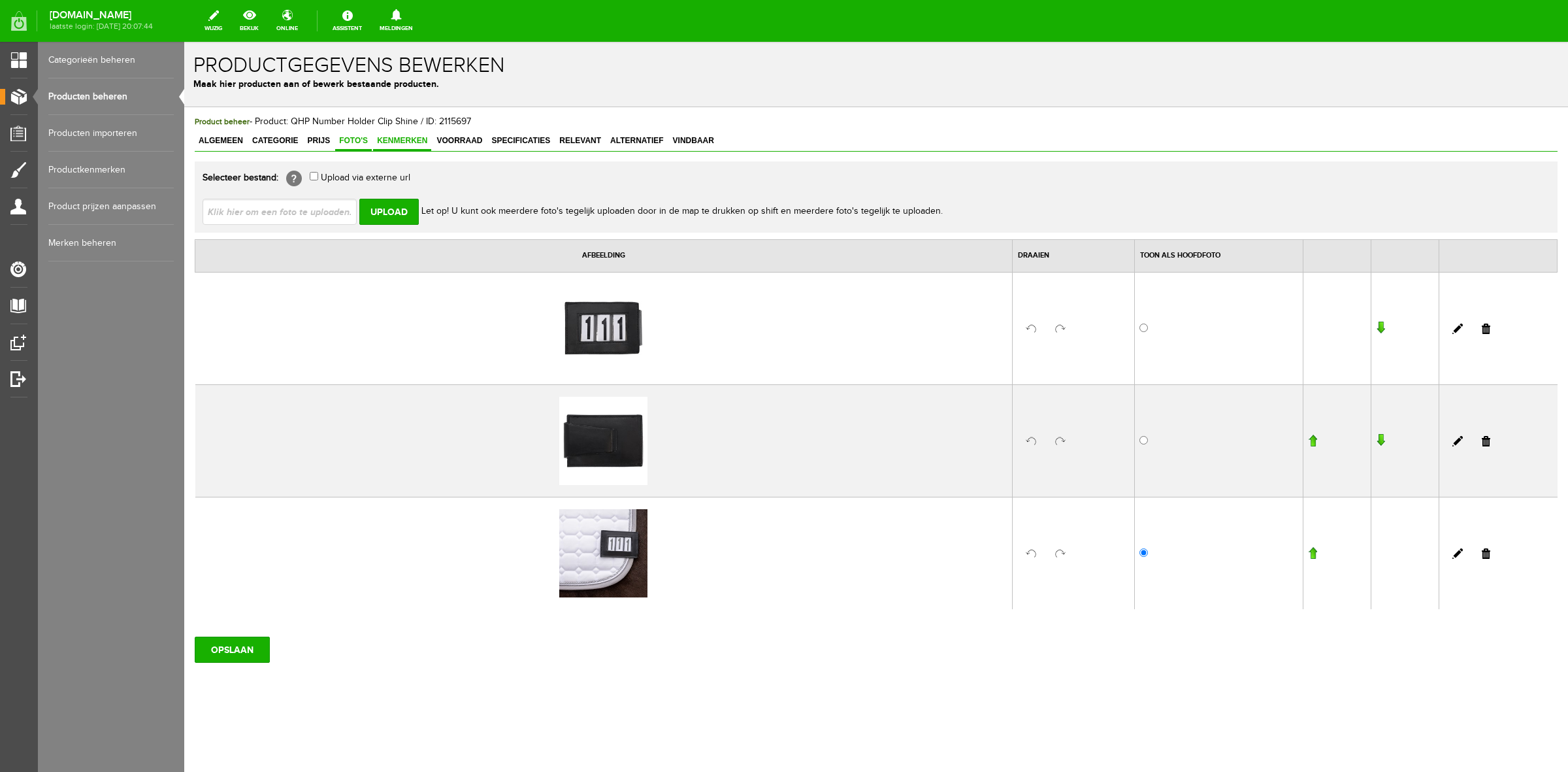
click at [396, 137] on span "Kenmerken" at bounding box center [402, 140] width 58 height 9
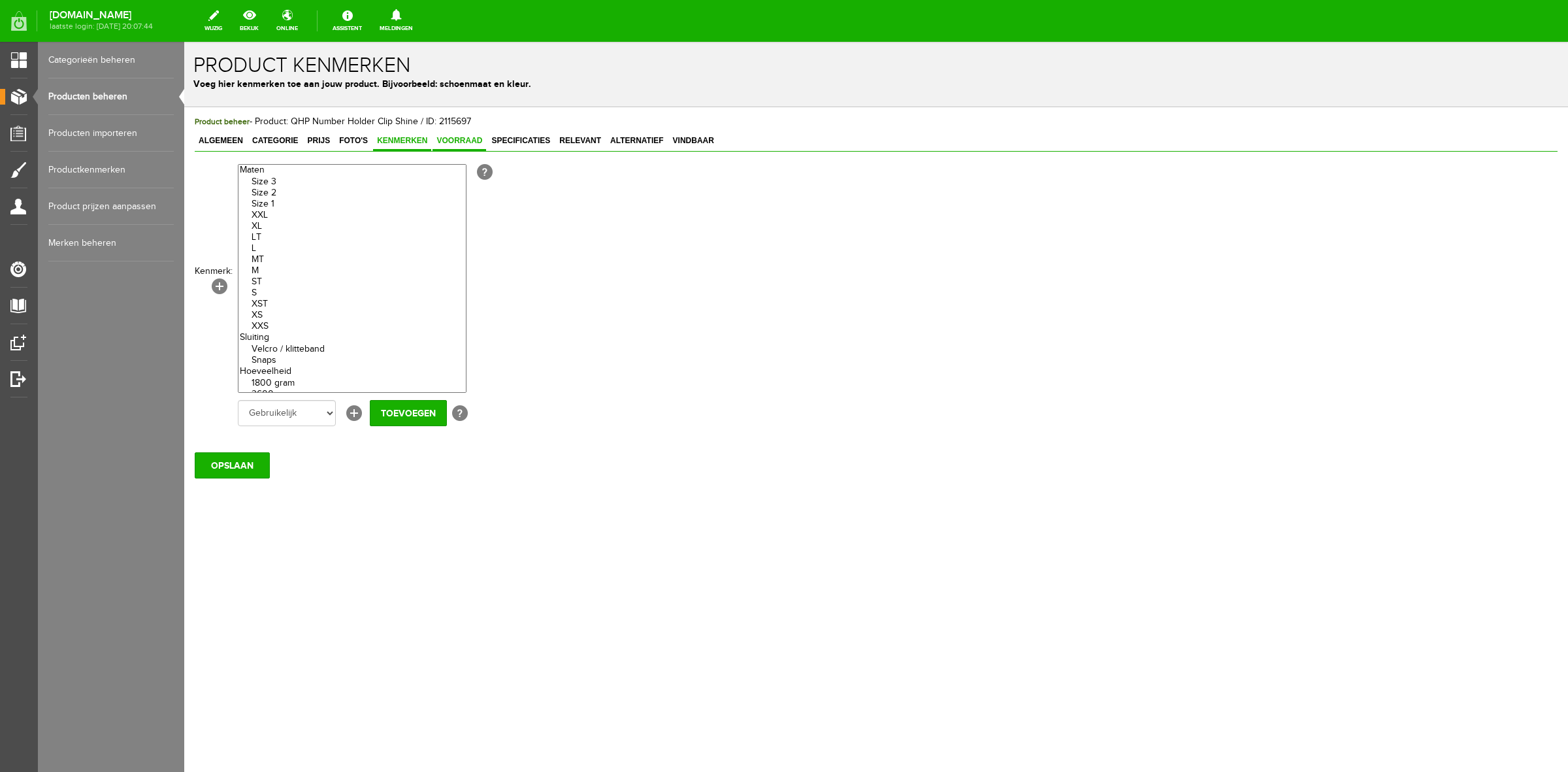
click at [457, 132] on link "Voorraad" at bounding box center [460, 142] width 54 height 19
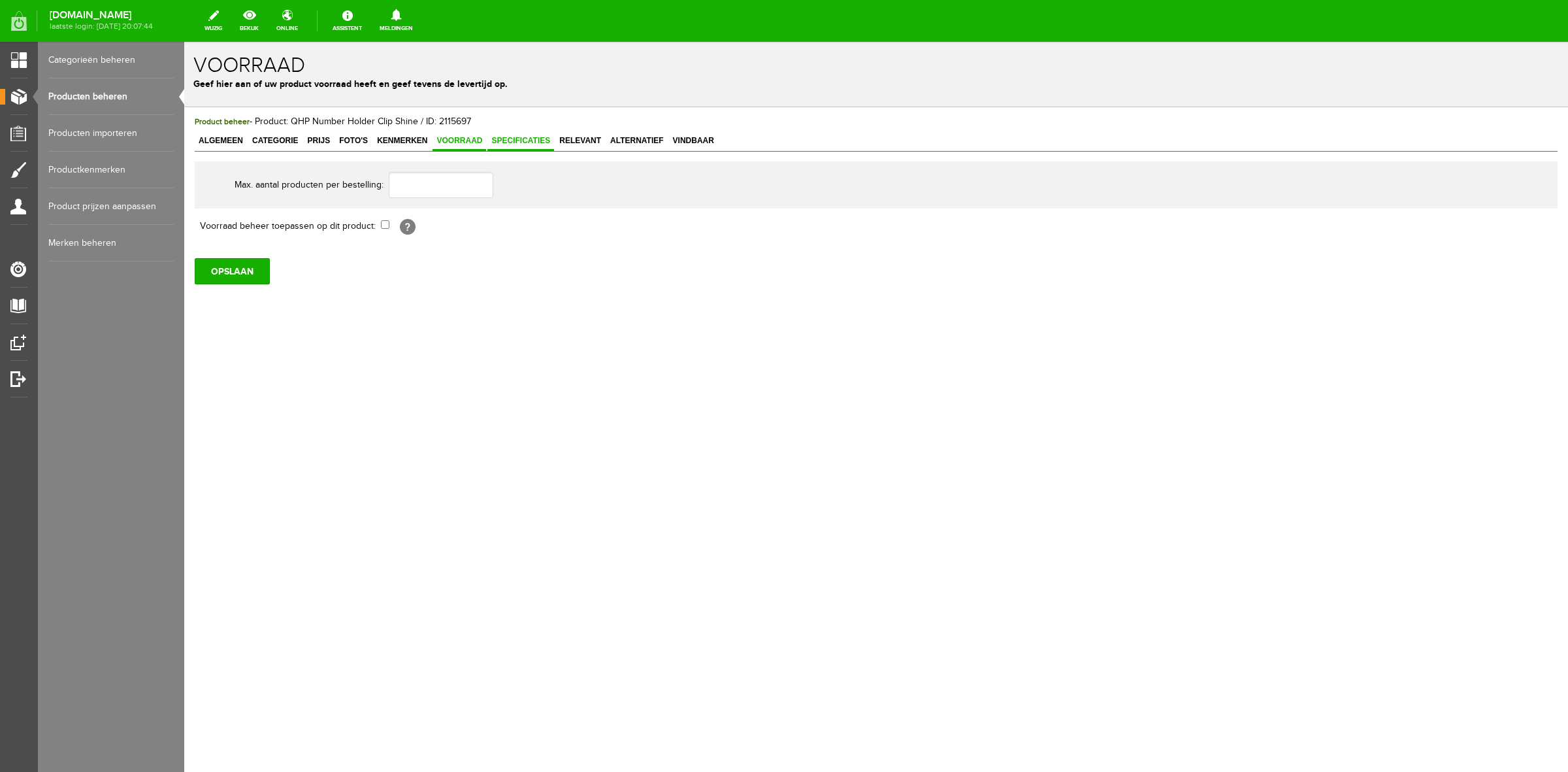
click at [507, 142] on span "Specificaties" at bounding box center [521, 140] width 67 height 9
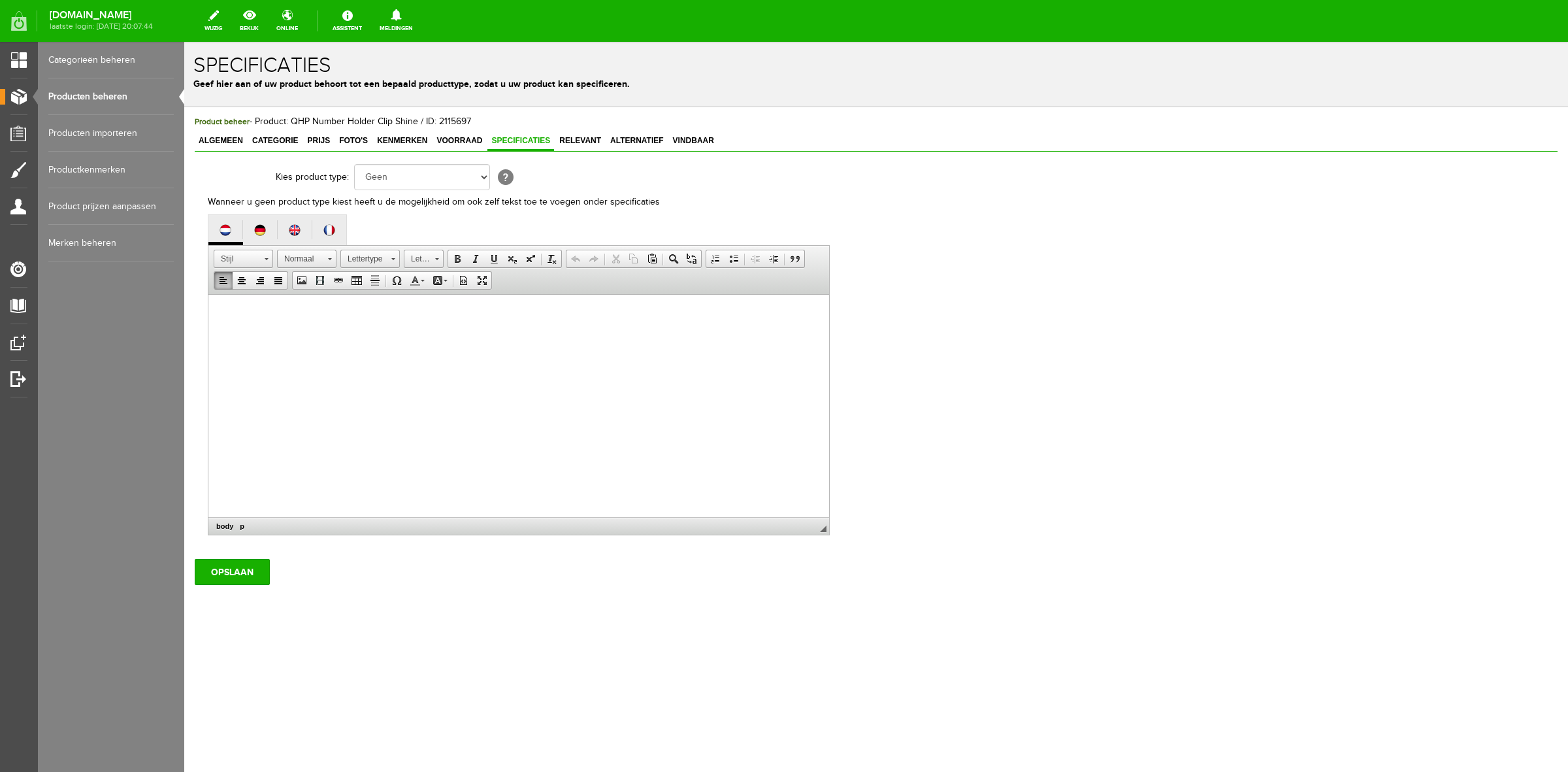
click at [388, 335] on html at bounding box center [519, 315] width 621 height 40
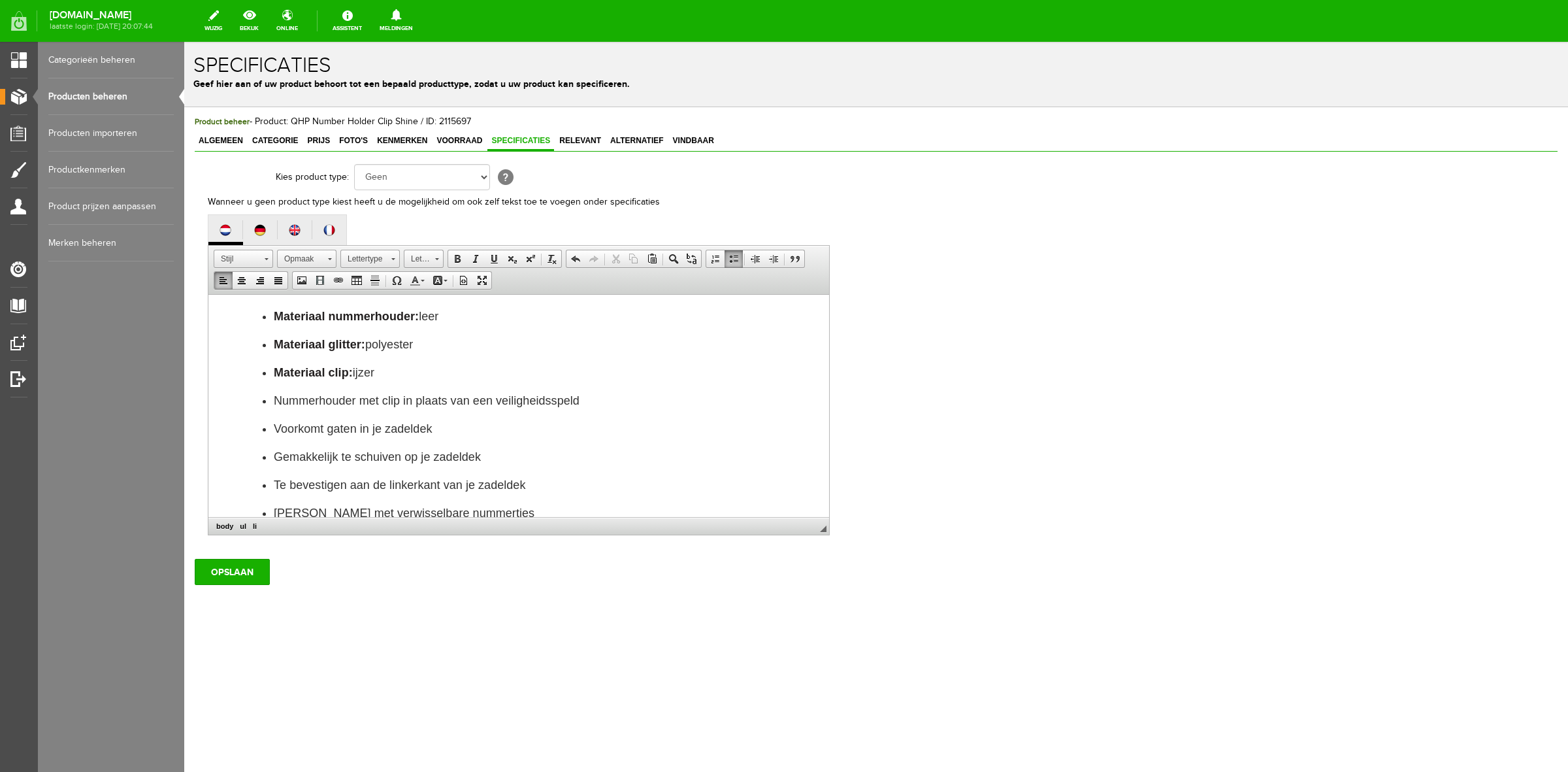
scroll to position [2, 0]
click at [236, 576] on input "OPSLAAN" at bounding box center [233, 571] width 75 height 26
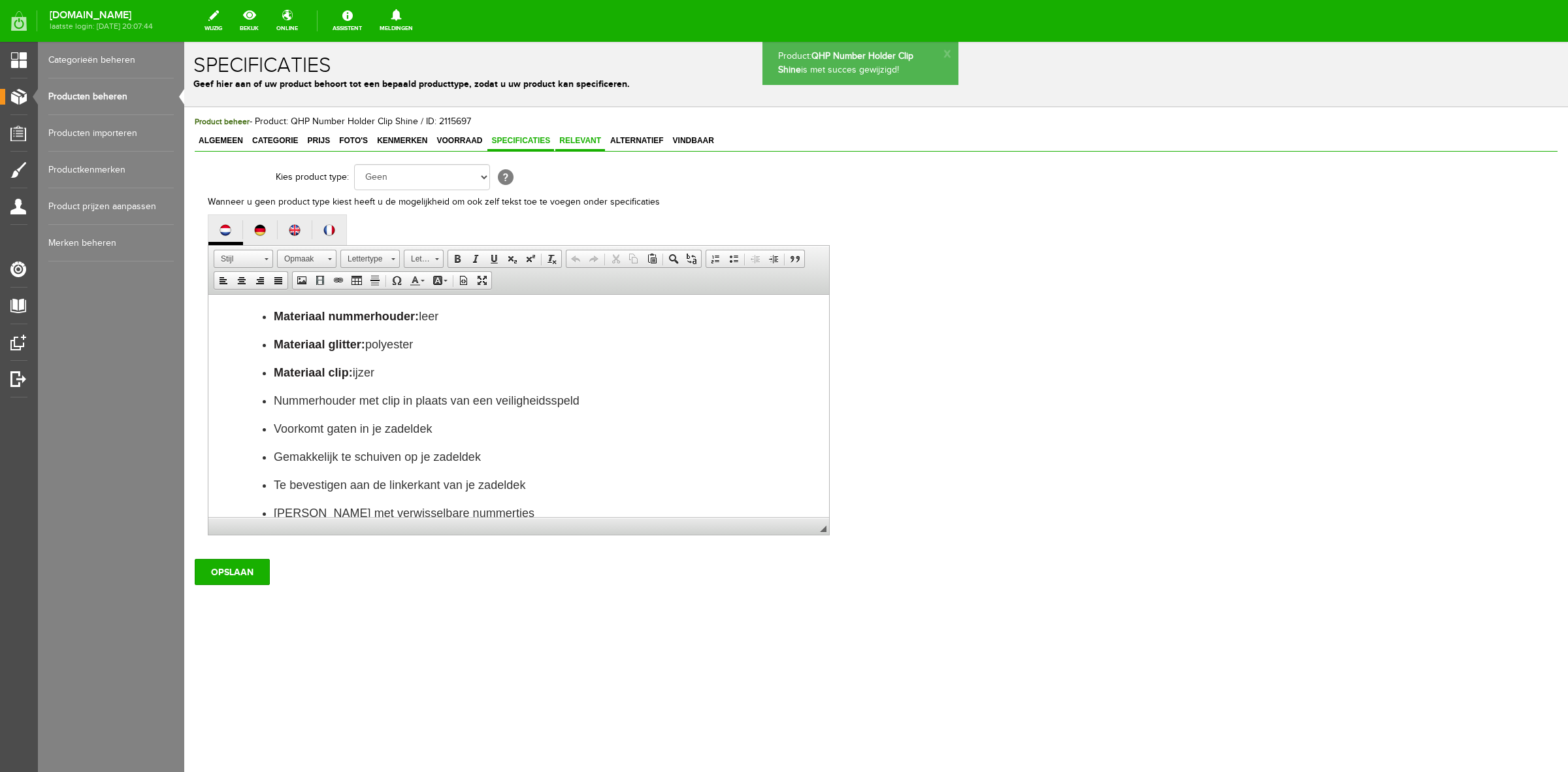
scroll to position [0, 0]
click at [580, 145] on link "Relevant" at bounding box center [580, 142] width 49 height 19
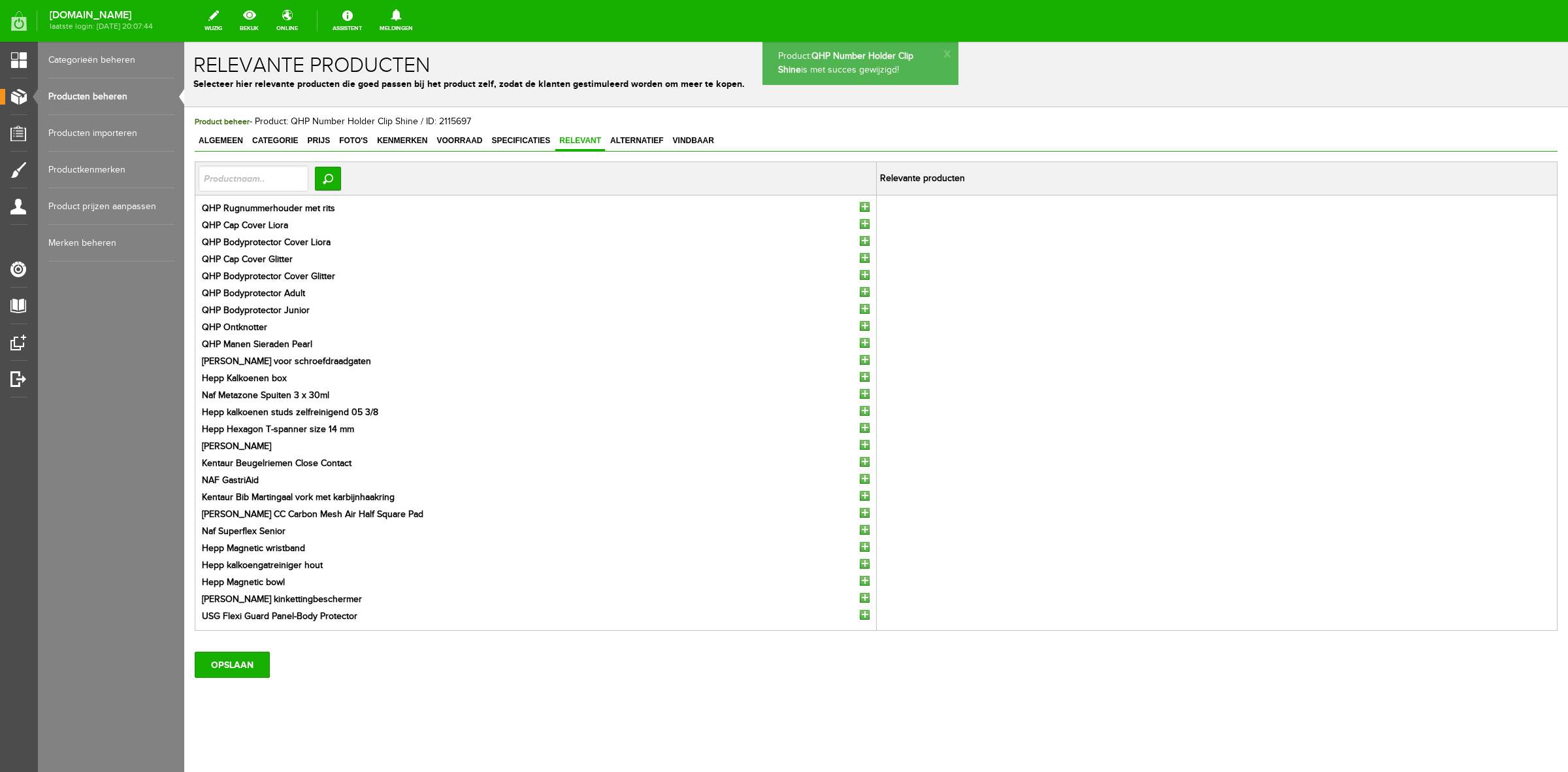
click at [860, 204] on input "button" at bounding box center [865, 207] width 10 height 10
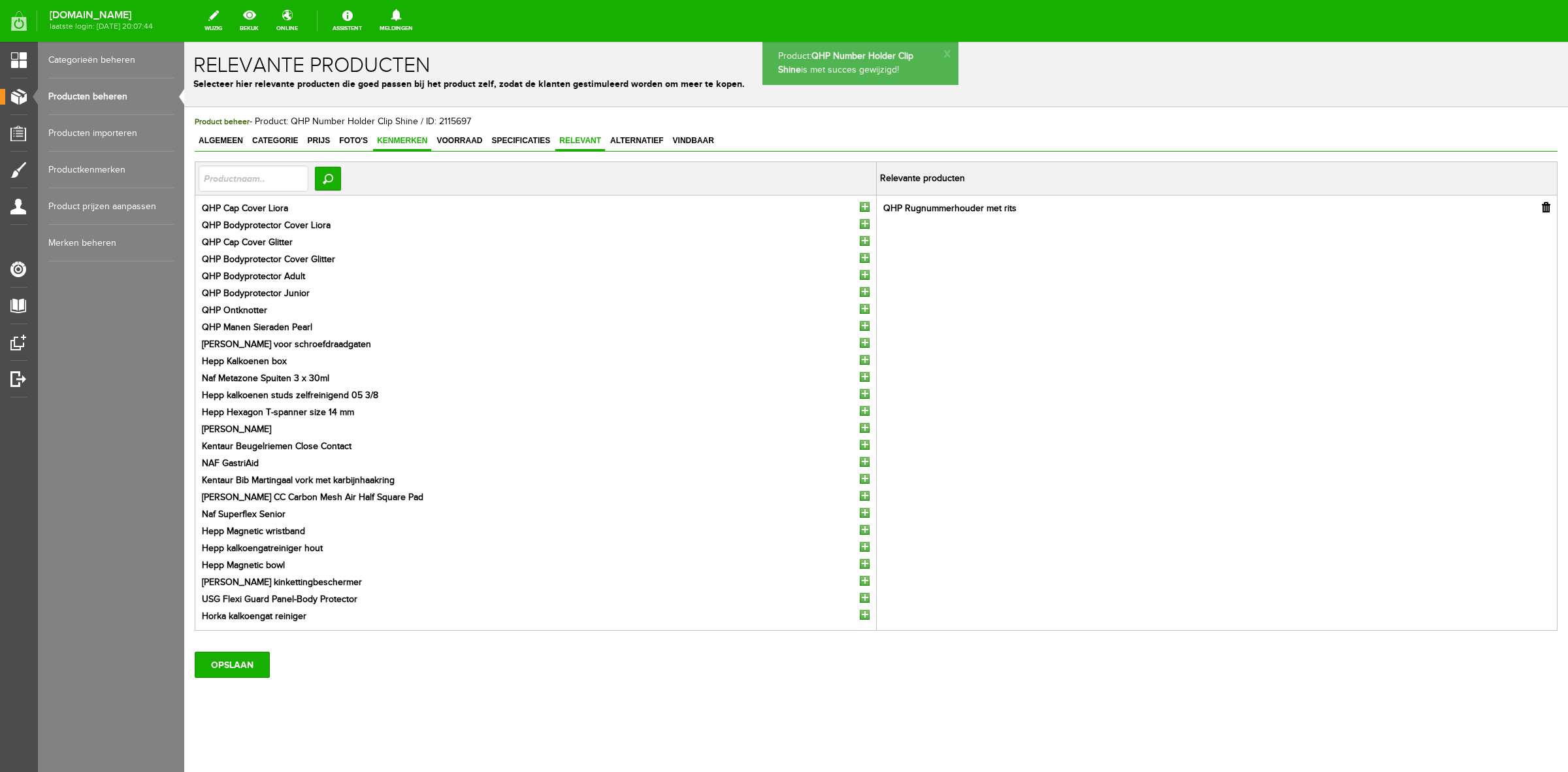
drag, startPoint x: 649, startPoint y: 142, endPoint x: 423, endPoint y: 141, distance: 226.0
click at [648, 141] on span "Alternatief" at bounding box center [636, 140] width 61 height 9
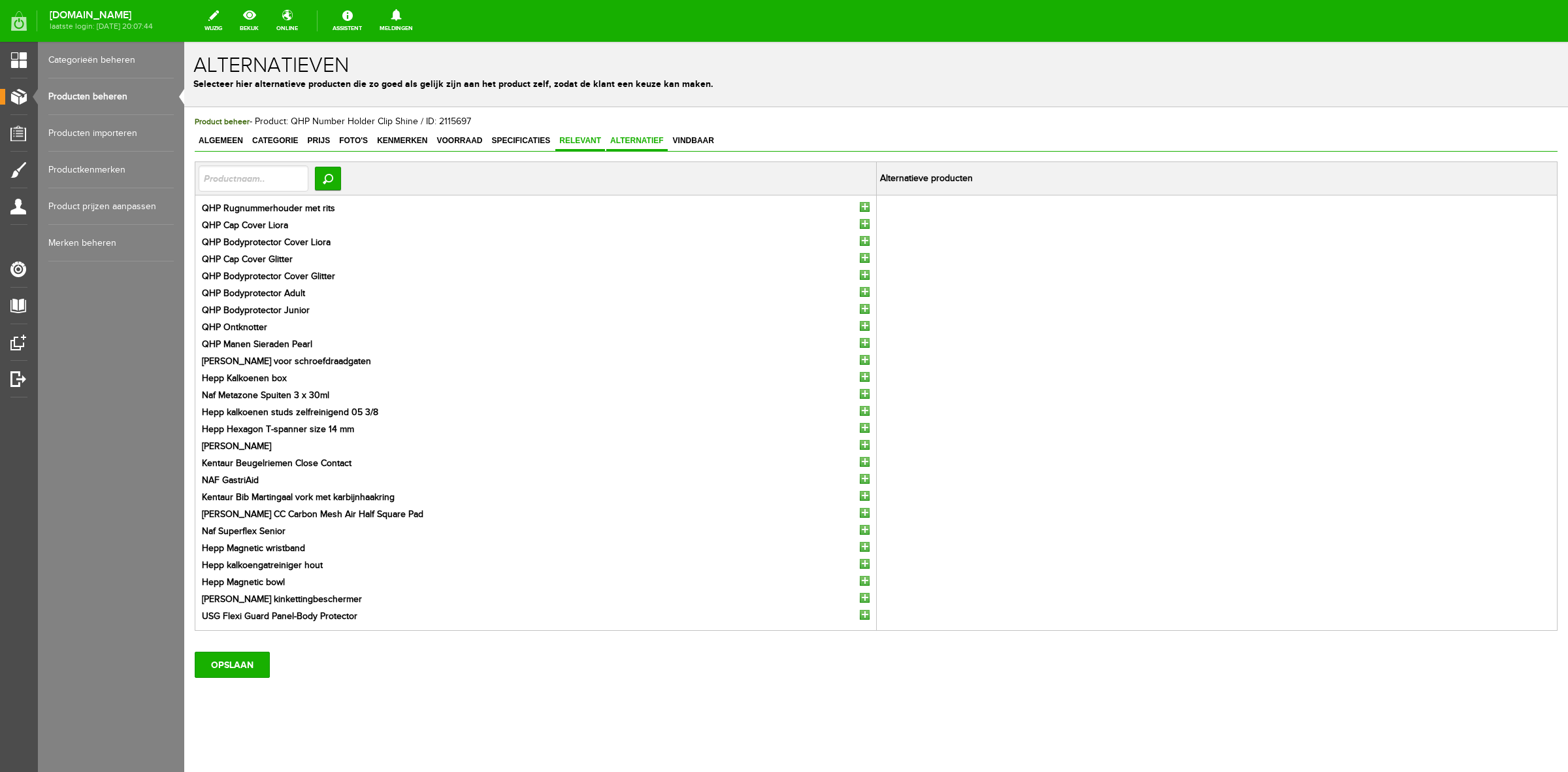
click at [594, 134] on link "Relevant" at bounding box center [580, 142] width 49 height 19
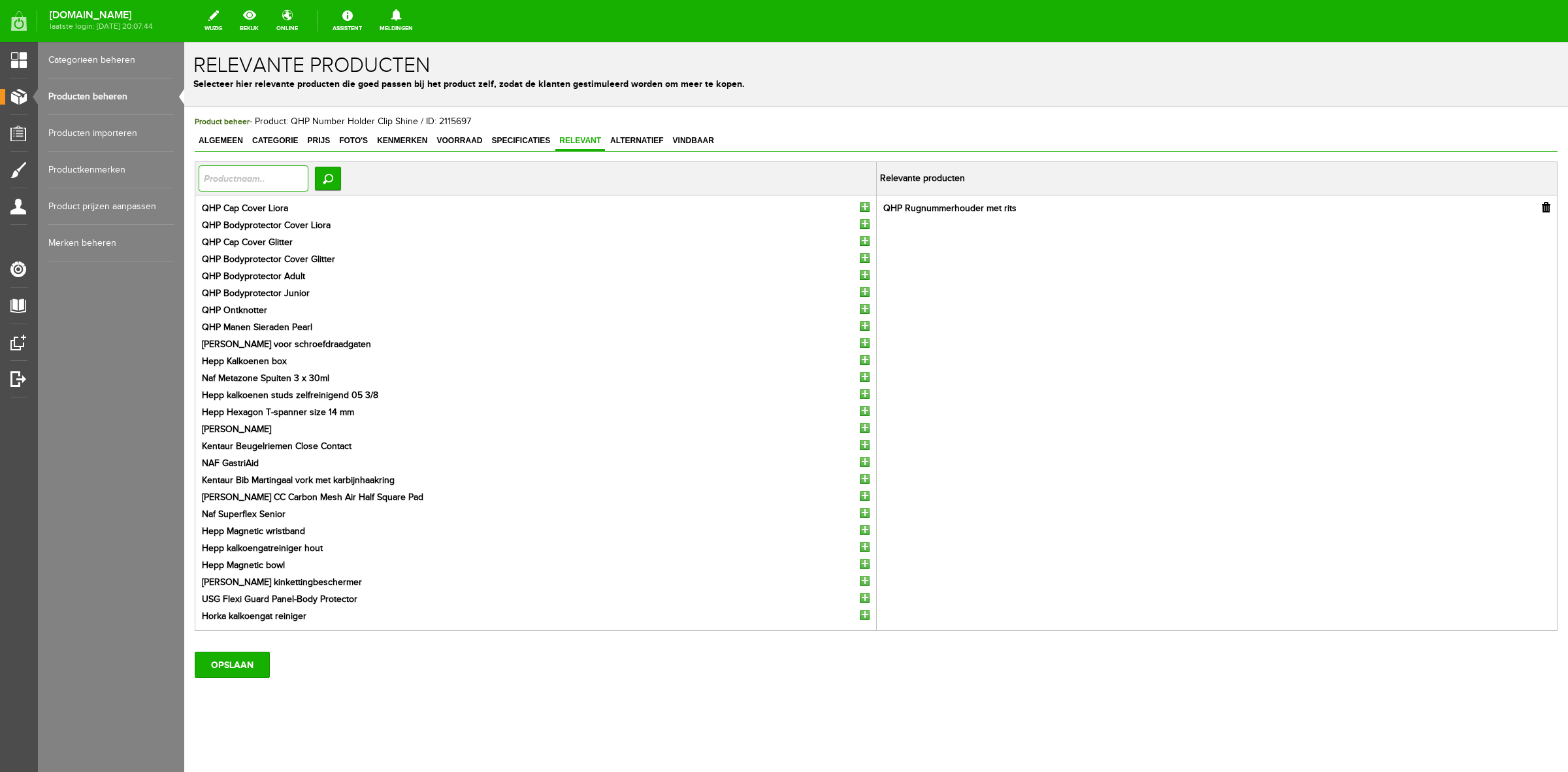
click at [306, 184] on input "text" at bounding box center [253, 178] width 110 height 26
type input "dekje"
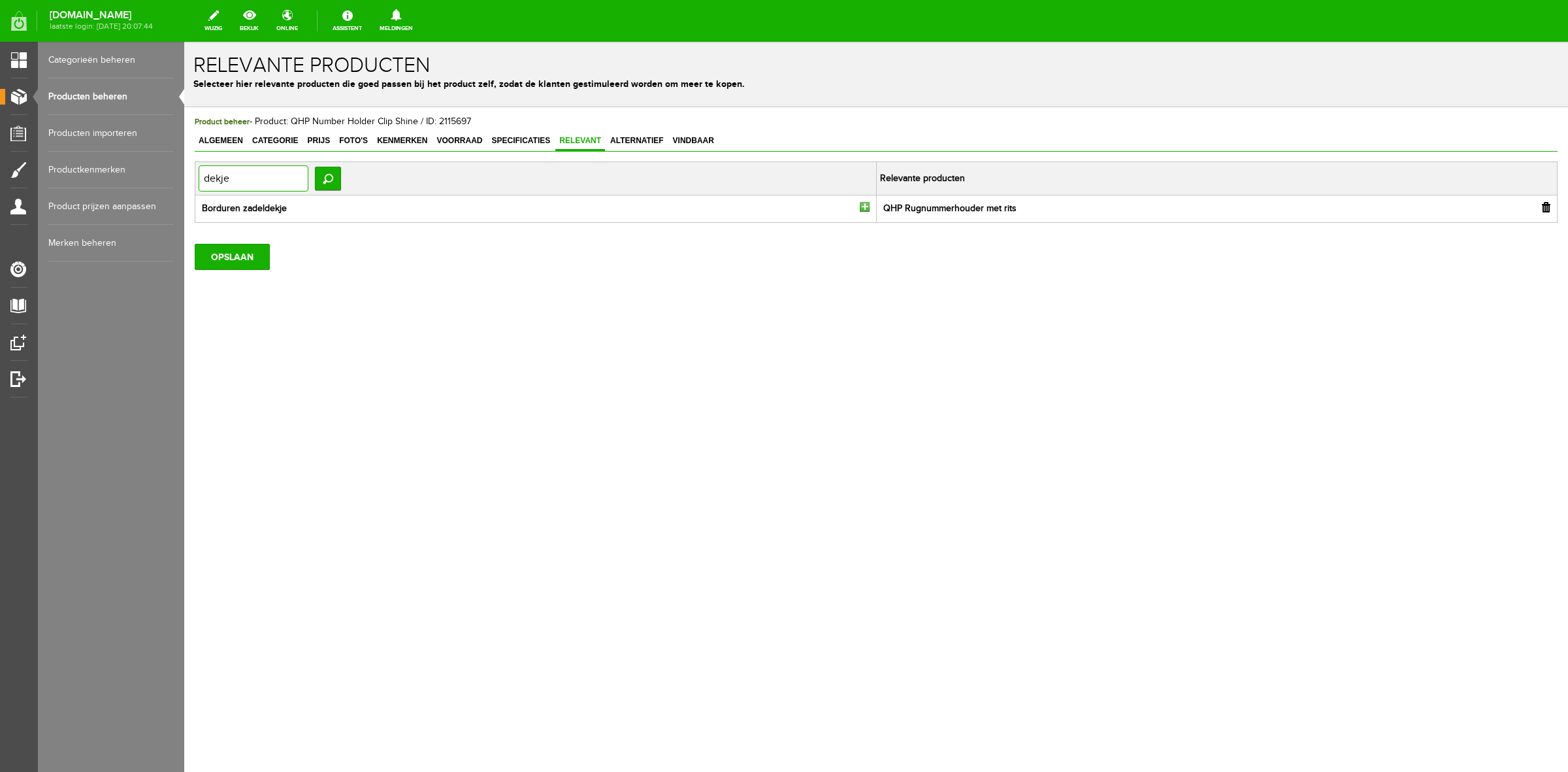
drag, startPoint x: 265, startPoint y: 171, endPoint x: 142, endPoint y: 173, distance: 123.0
click at [184, 173] on html "Product: QHP Number Holder Clip Shine is met succes gewijzigd! x Relevante prod…" at bounding box center [876, 407] width 1384 height 730
type input "cc"
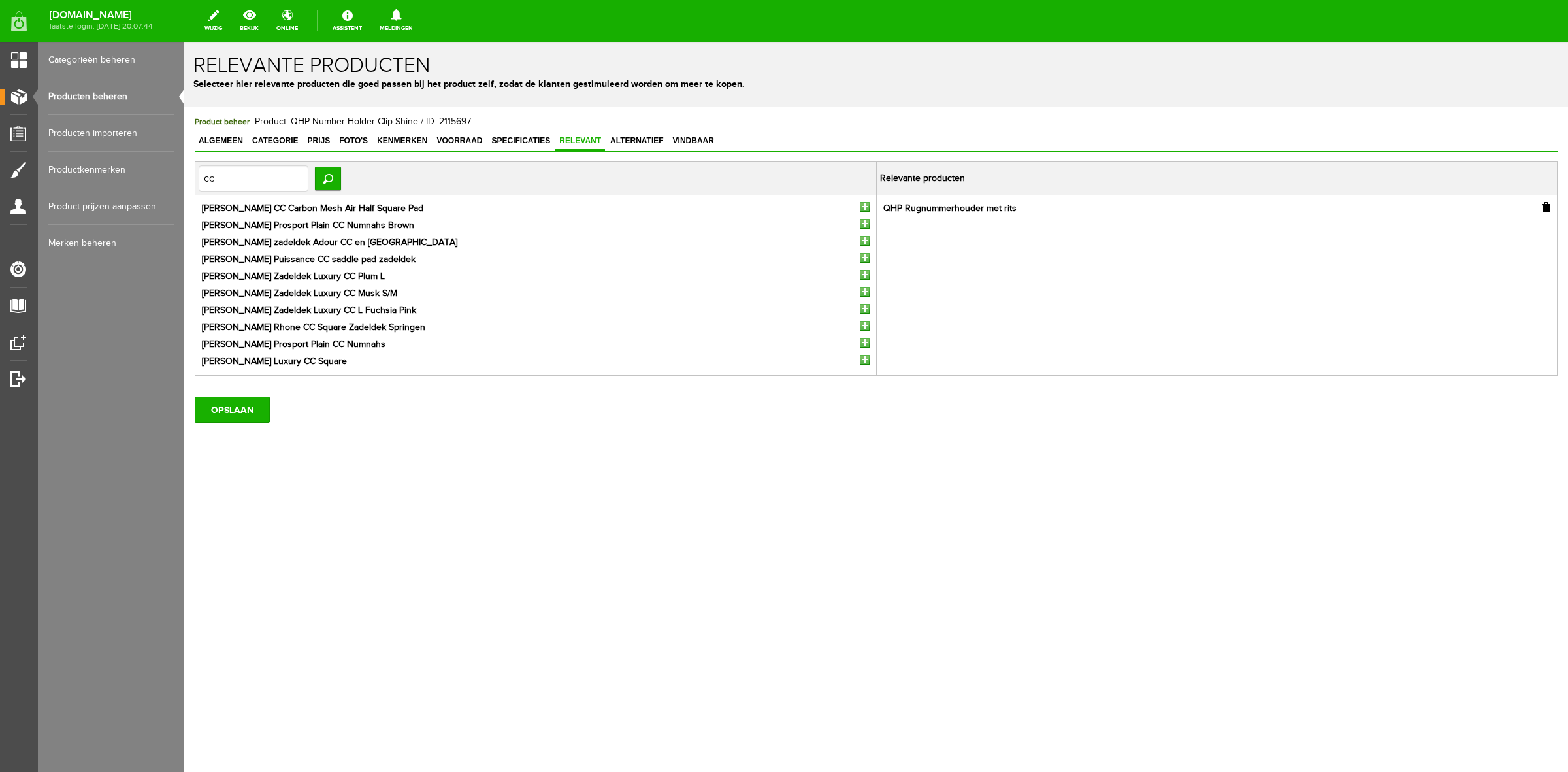
click at [864, 360] on input "button" at bounding box center [865, 360] width 10 height 10
drag, startPoint x: 228, startPoint y: 173, endPoint x: 109, endPoint y: 162, distance: 119.5
click at [184, 162] on html "Product: QHP Number Holder Clip Shine is met succes gewijzigd! x Relevante prod…" at bounding box center [876, 407] width 1384 height 730
type input "cotton"
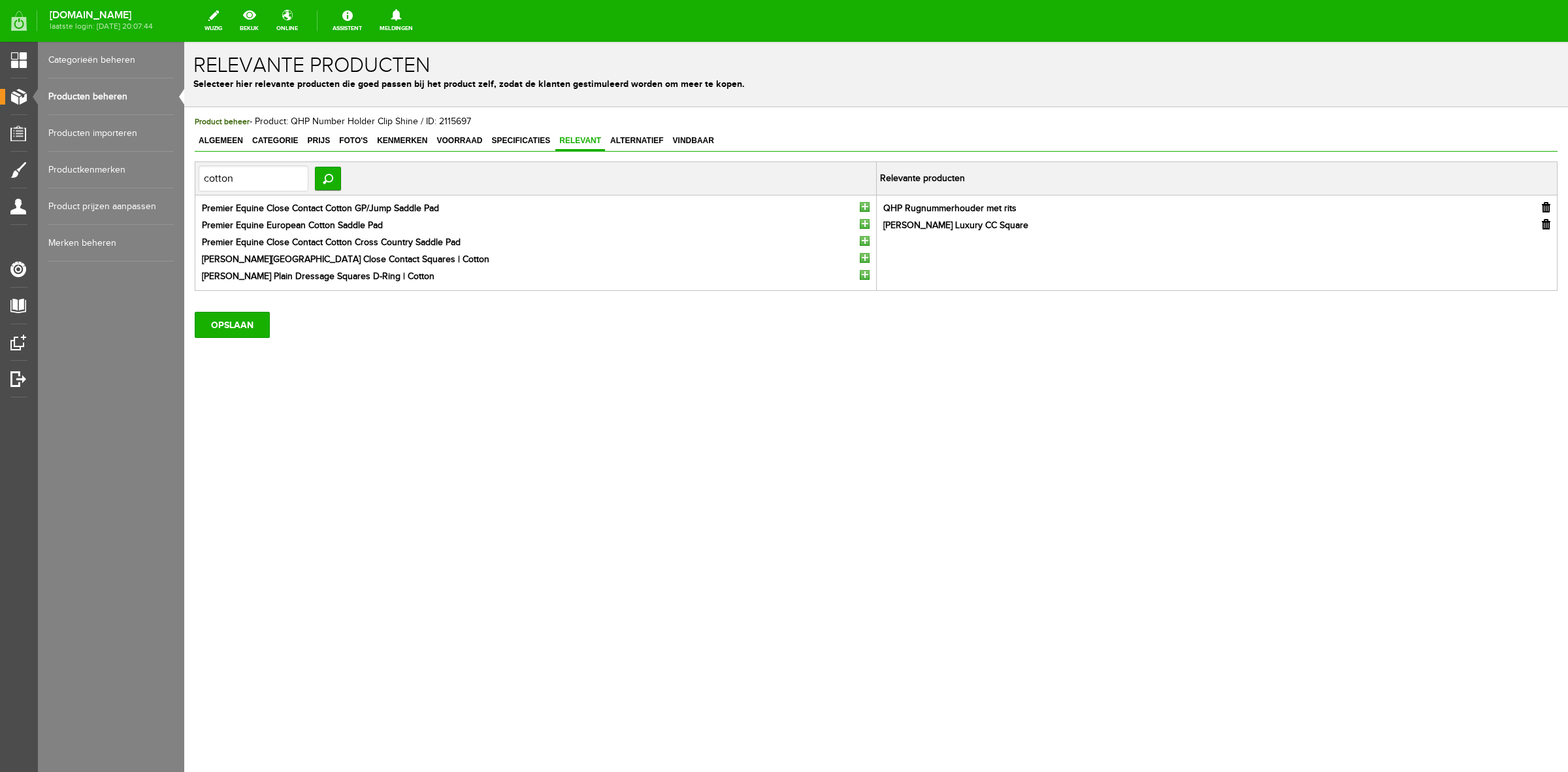
click at [862, 273] on input "button" at bounding box center [865, 275] width 10 height 10
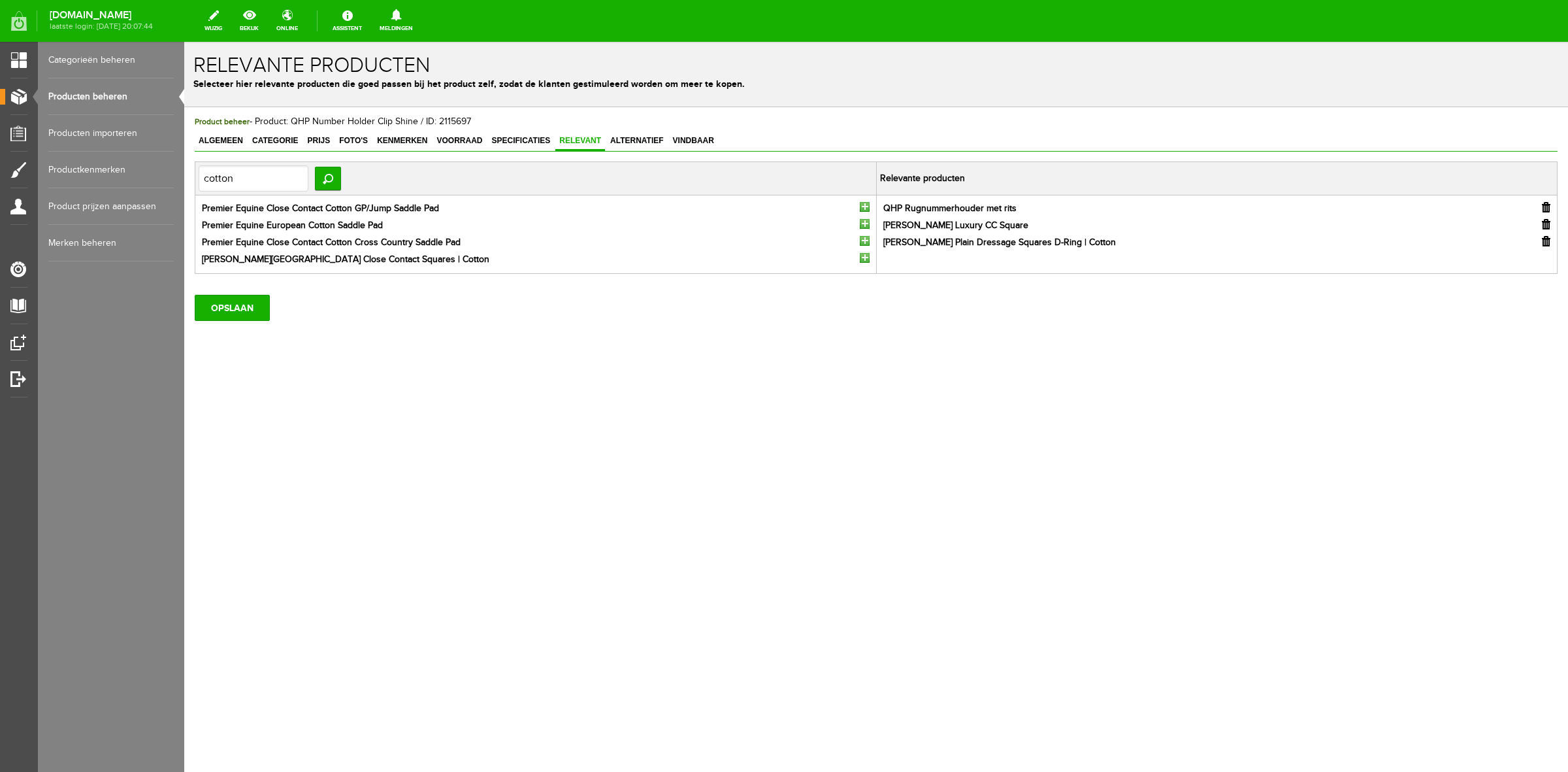
click at [864, 202] on input "button" at bounding box center [865, 207] width 10 height 10
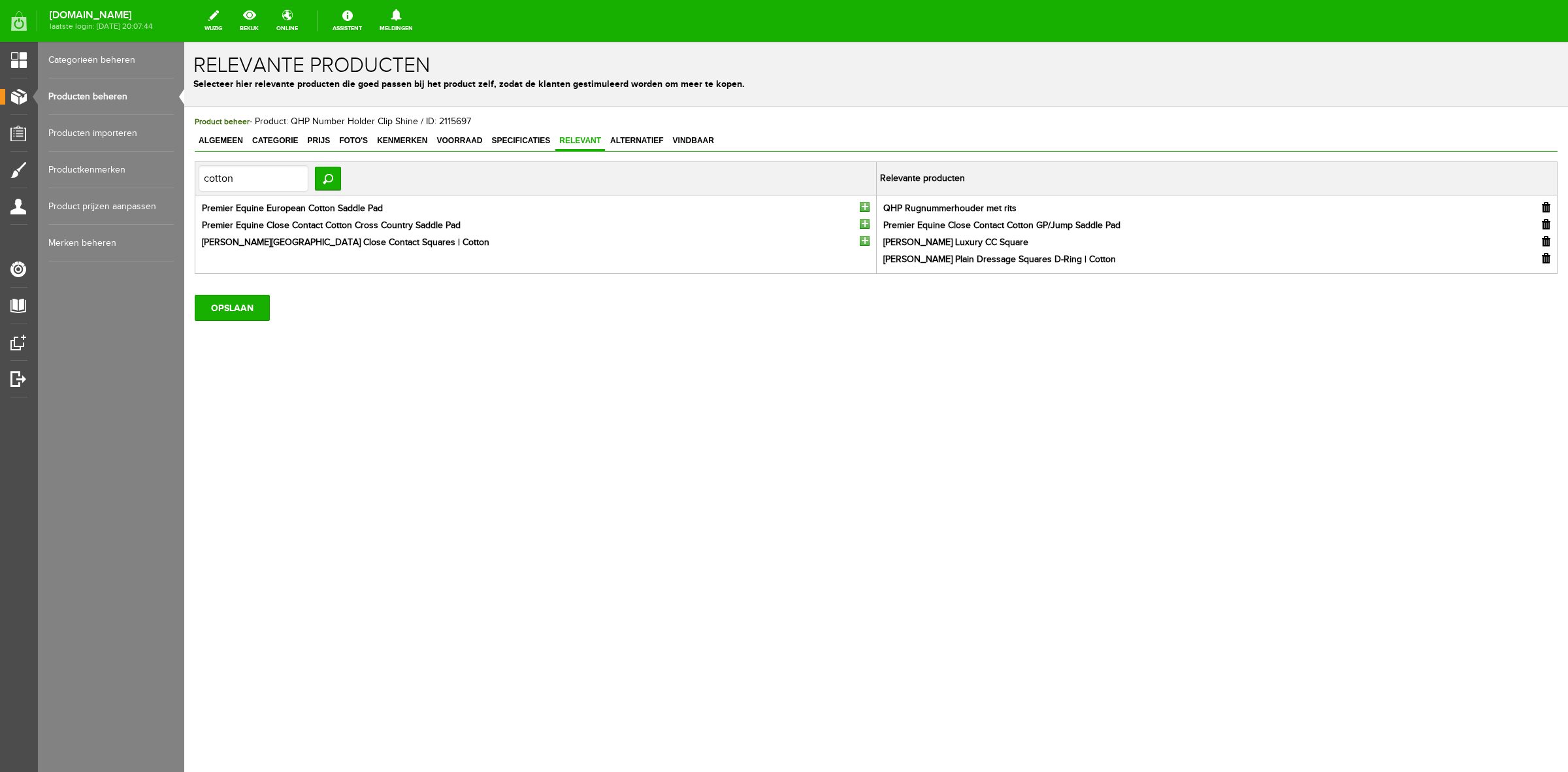
click at [273, 129] on div "Product beheer - Product: QHP Number Holder Clip Shine / ID: 2115697 Algemeen C…" at bounding box center [877, 218] width 1363 height 206
click at [273, 138] on span "Categorie" at bounding box center [275, 140] width 54 height 9
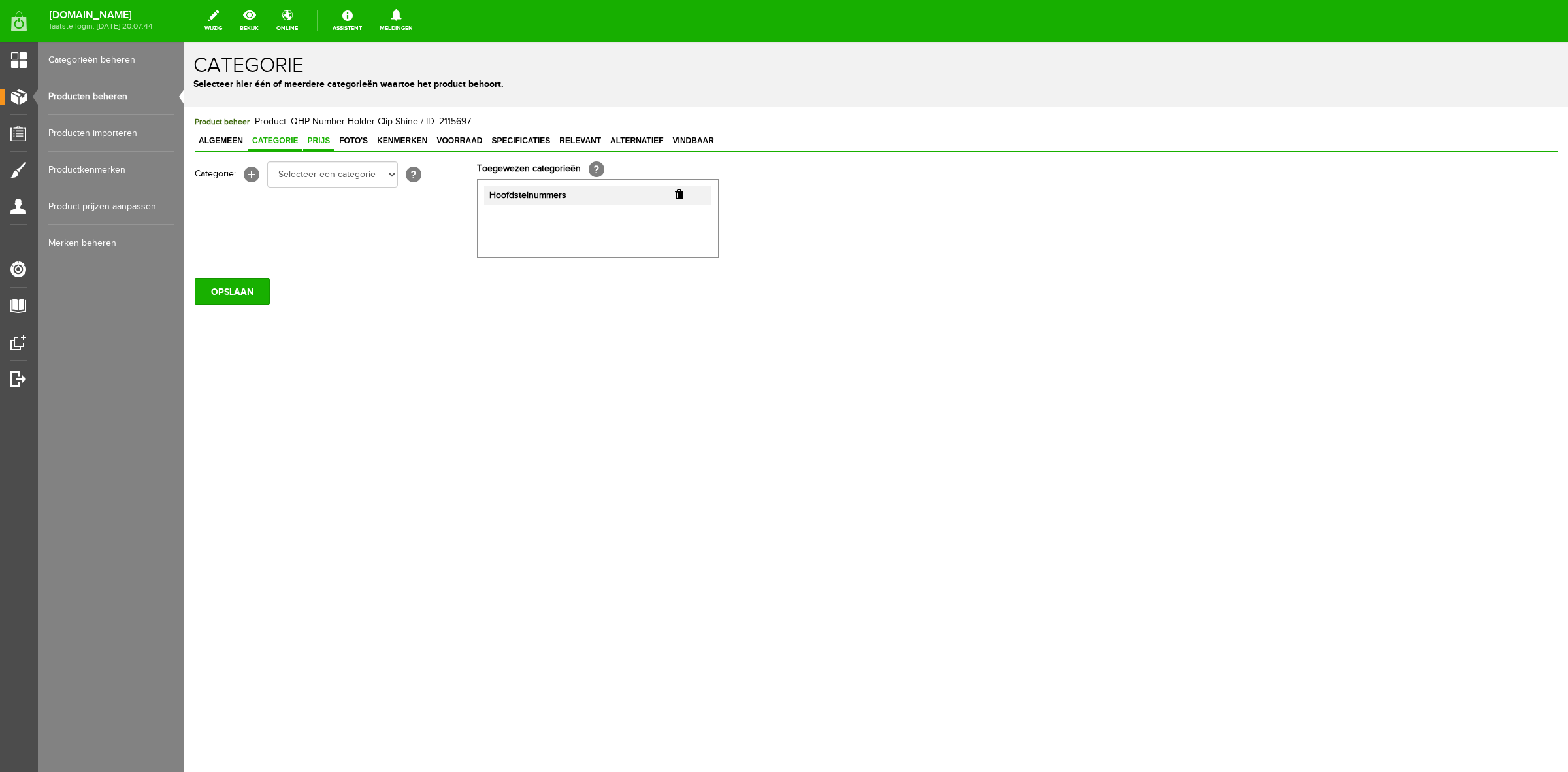
click at [317, 141] on span "Prijs" at bounding box center [318, 140] width 31 height 9
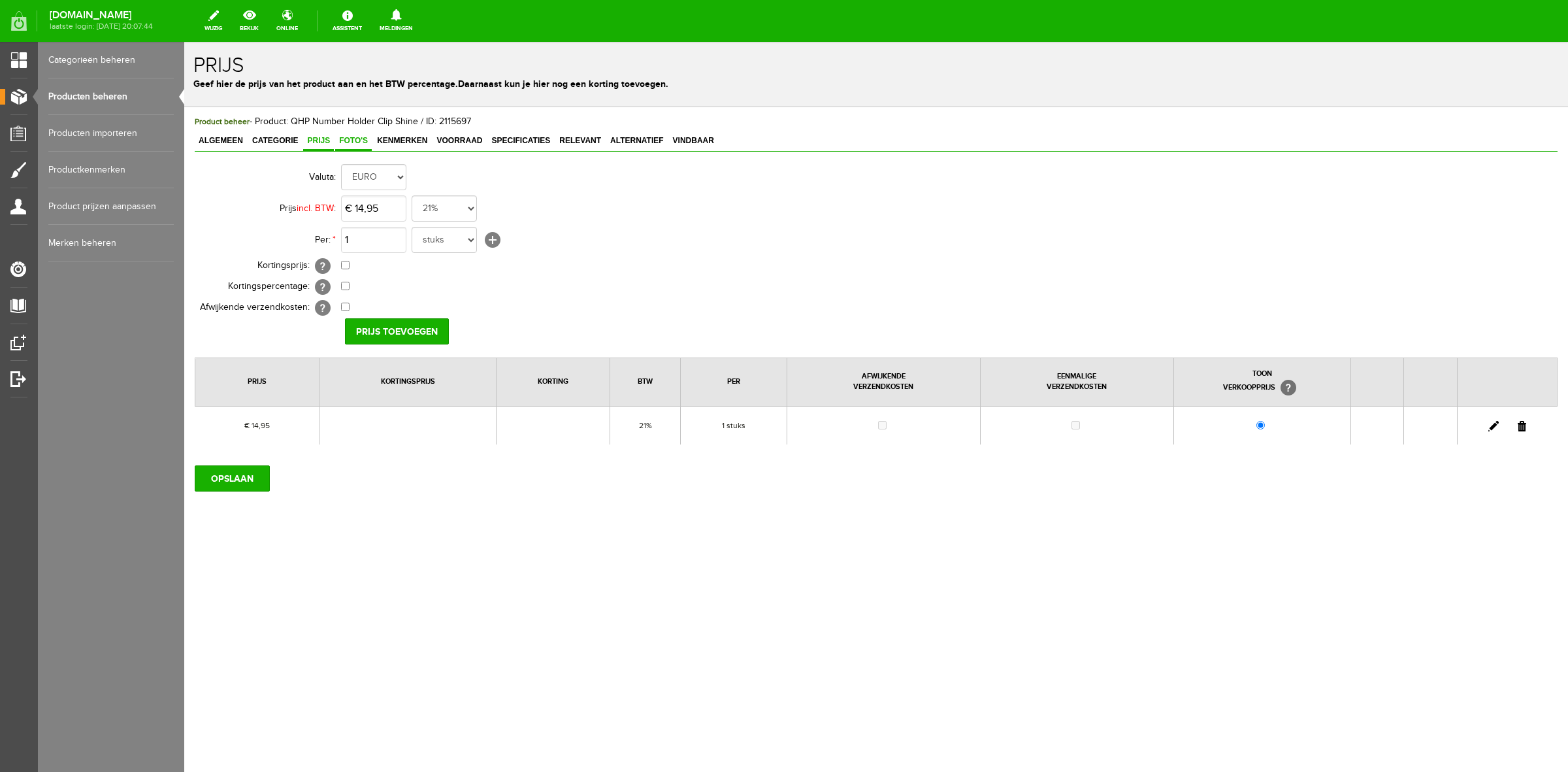
click at [351, 142] on span "Foto's" at bounding box center [353, 140] width 37 height 9
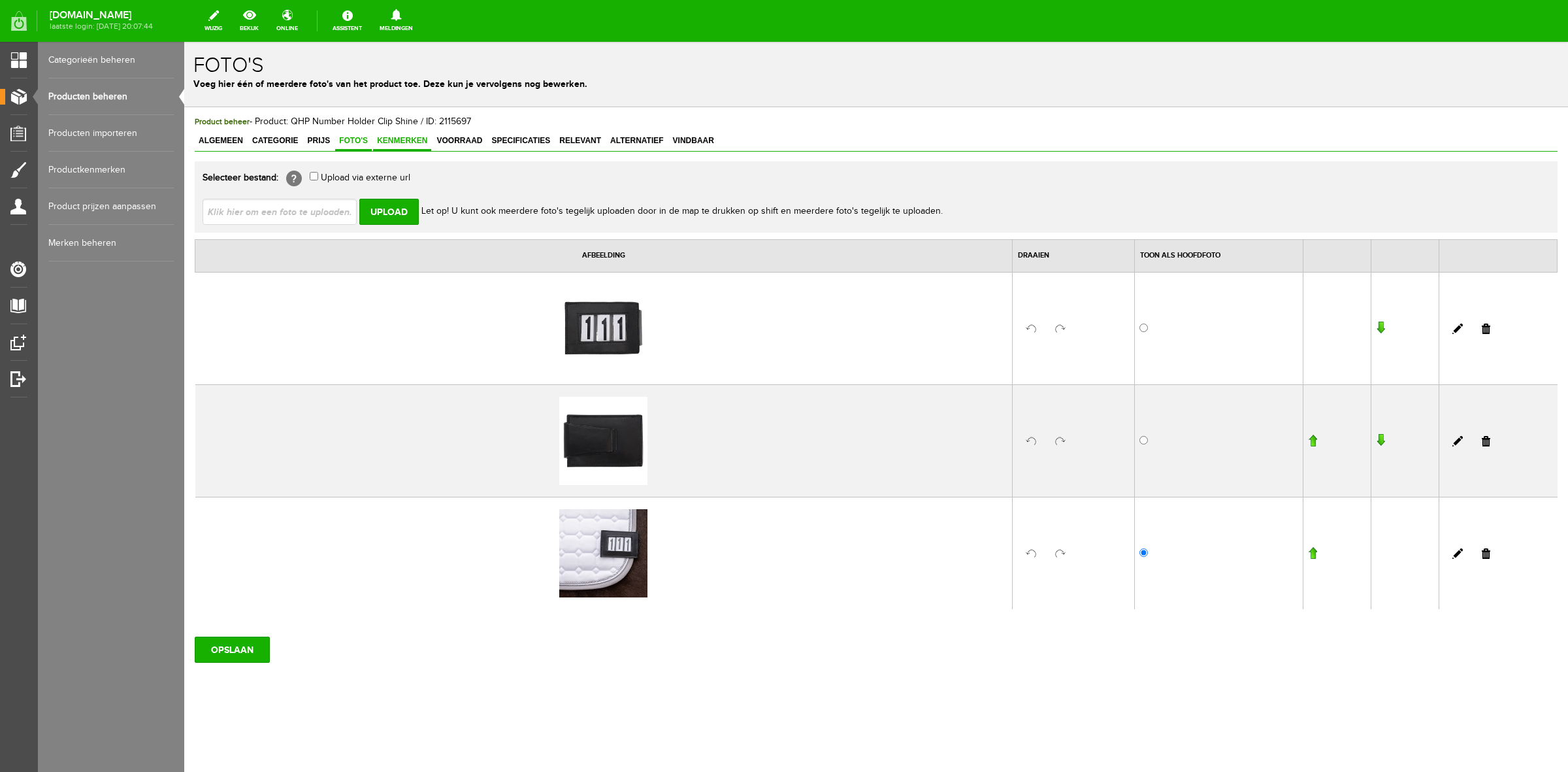
click at [394, 141] on span "Kenmerken" at bounding box center [402, 140] width 58 height 9
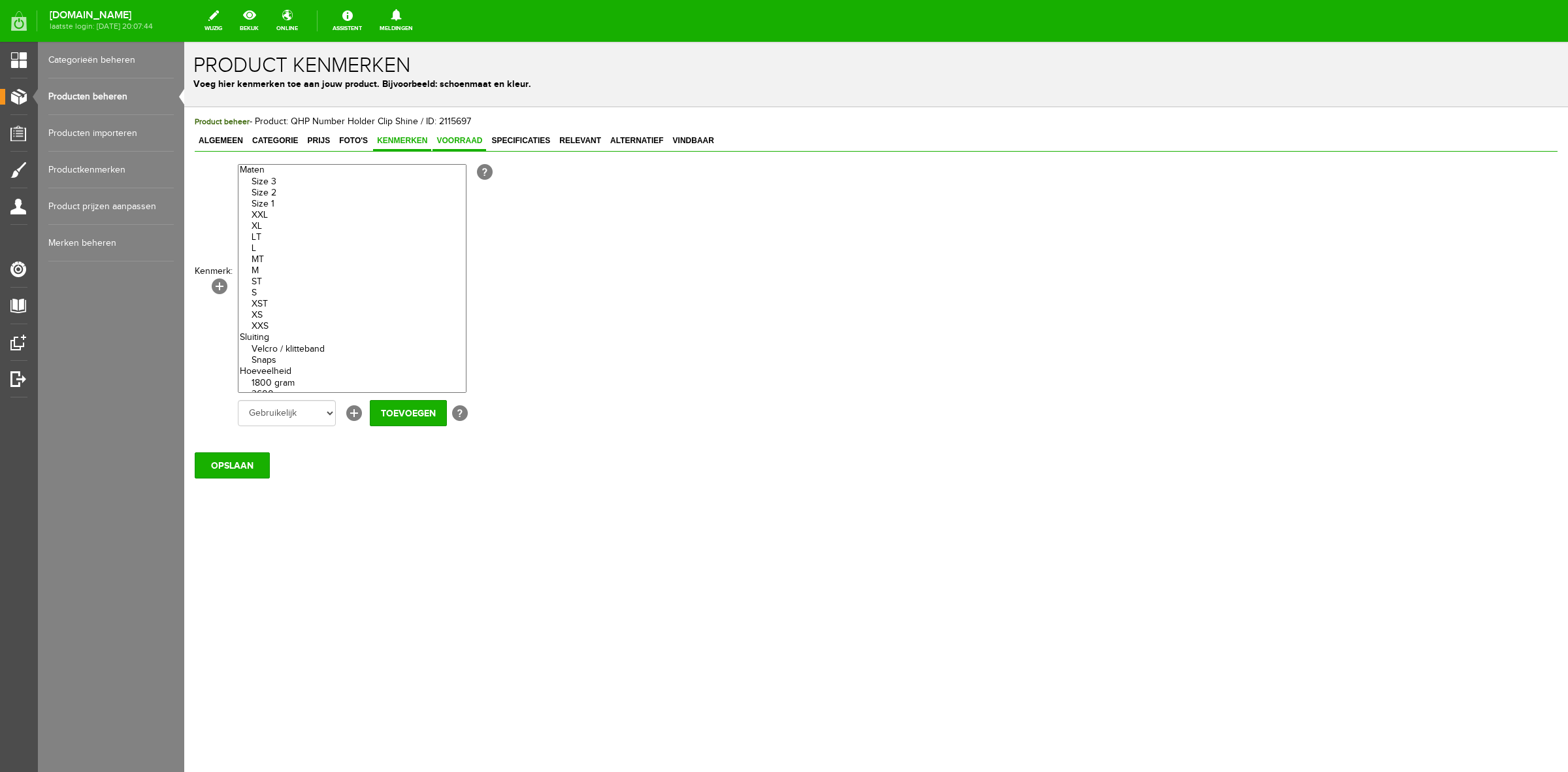
click at [458, 142] on span "Voorraad" at bounding box center [460, 140] width 54 height 9
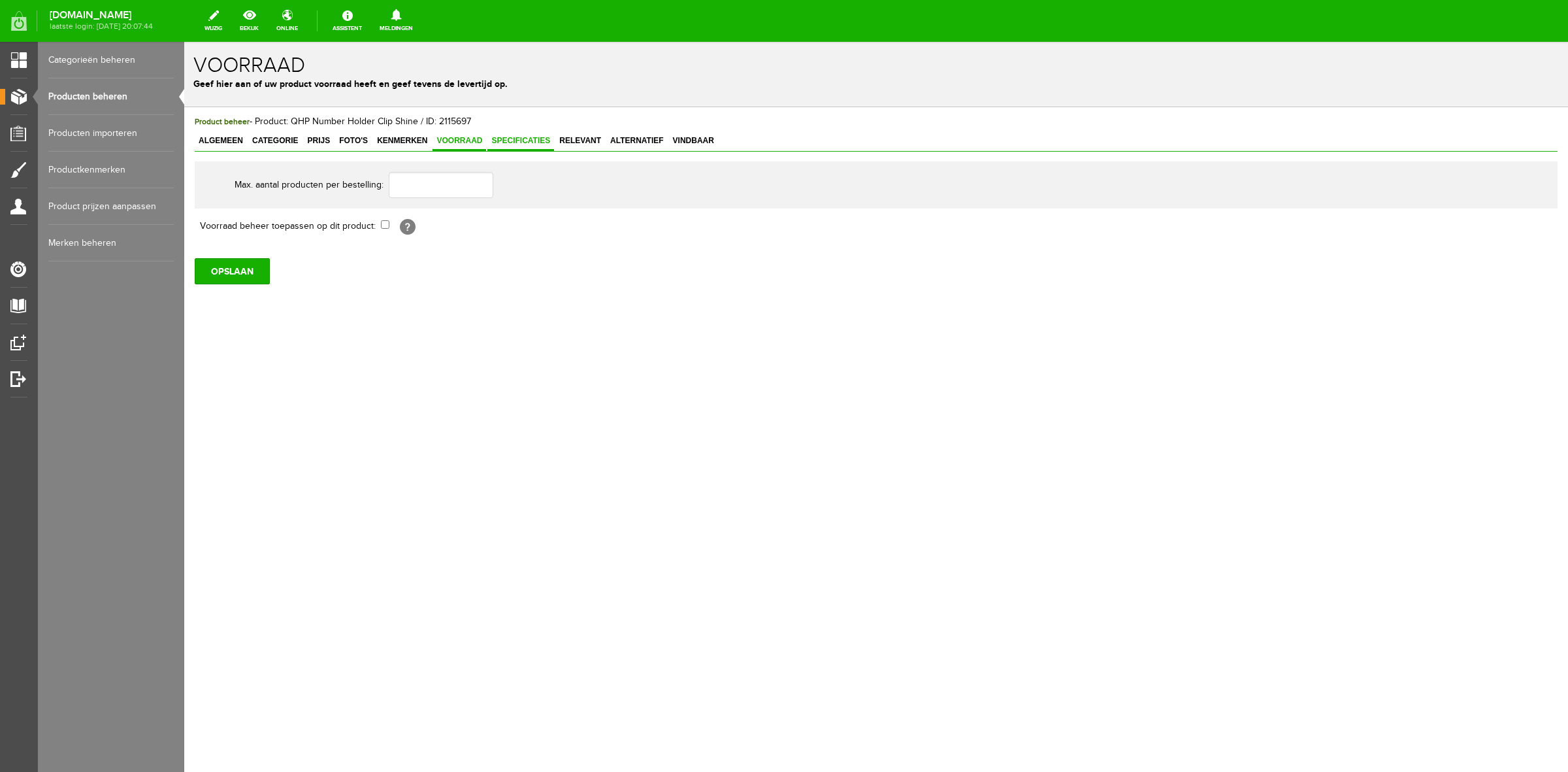
click at [534, 144] on span "Specificaties" at bounding box center [521, 140] width 67 height 9
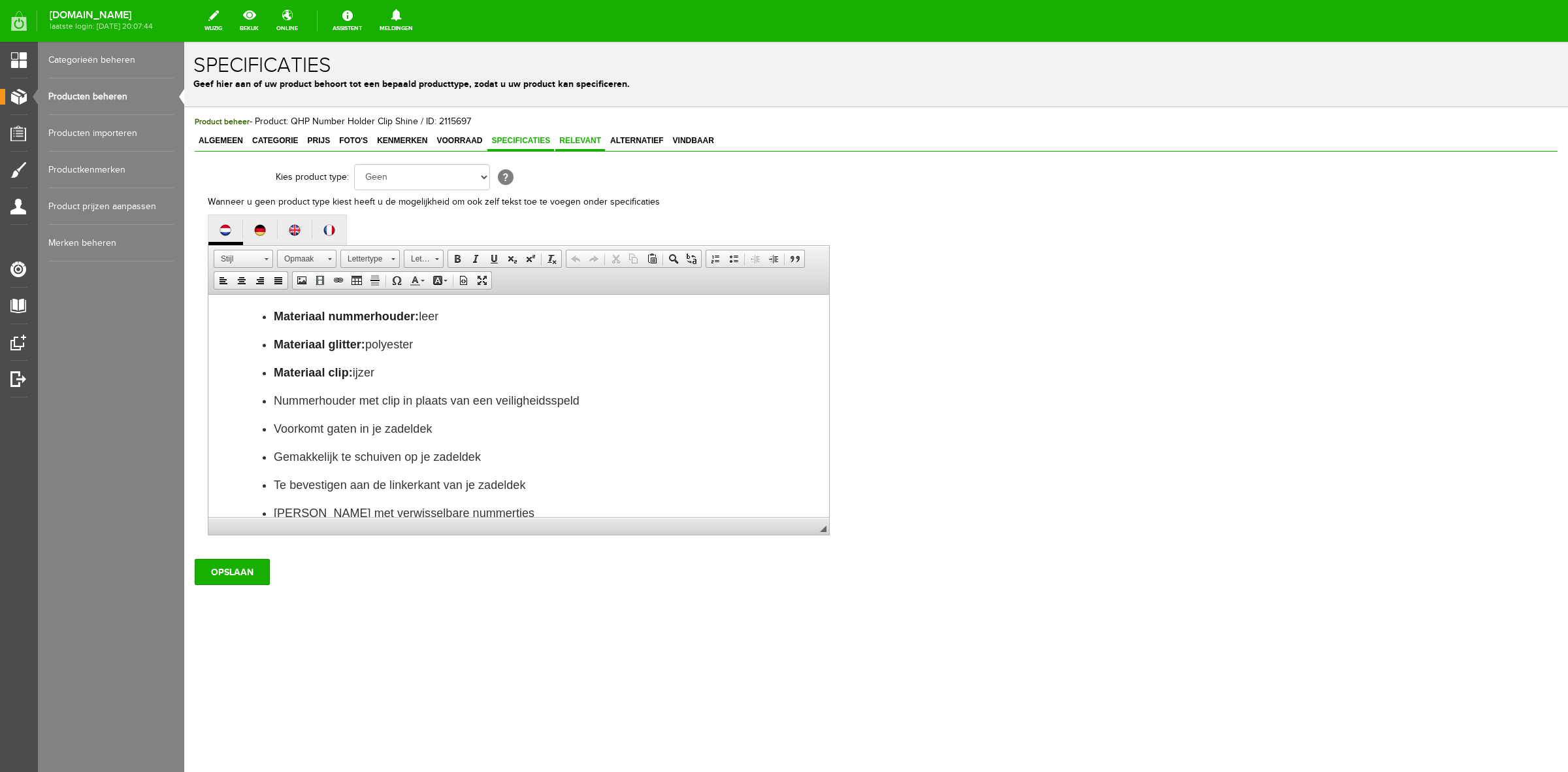
click at [562, 142] on span "Relevant" at bounding box center [580, 140] width 49 height 9
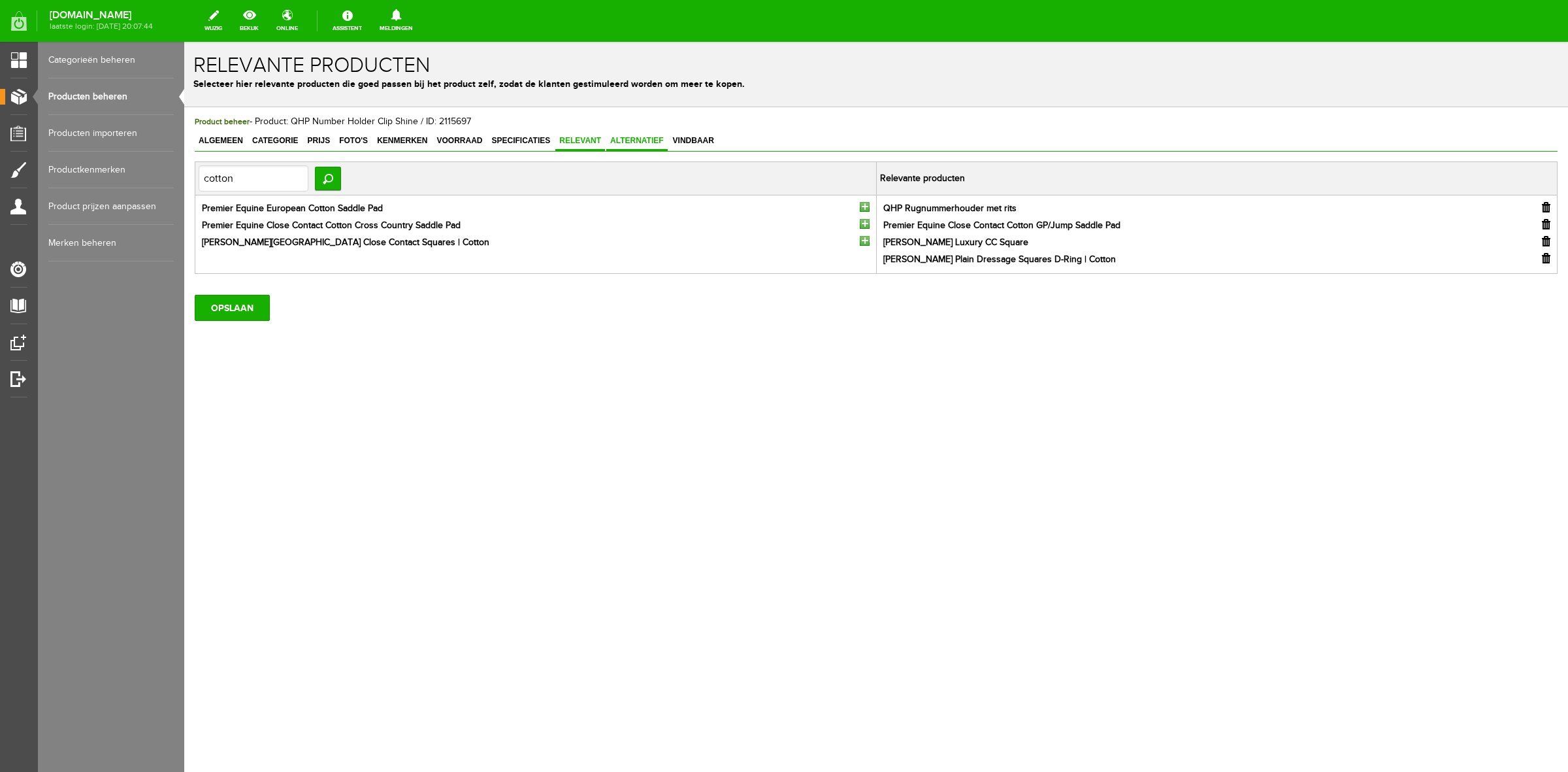
click at [630, 142] on span "Alternatief" at bounding box center [636, 140] width 61 height 9
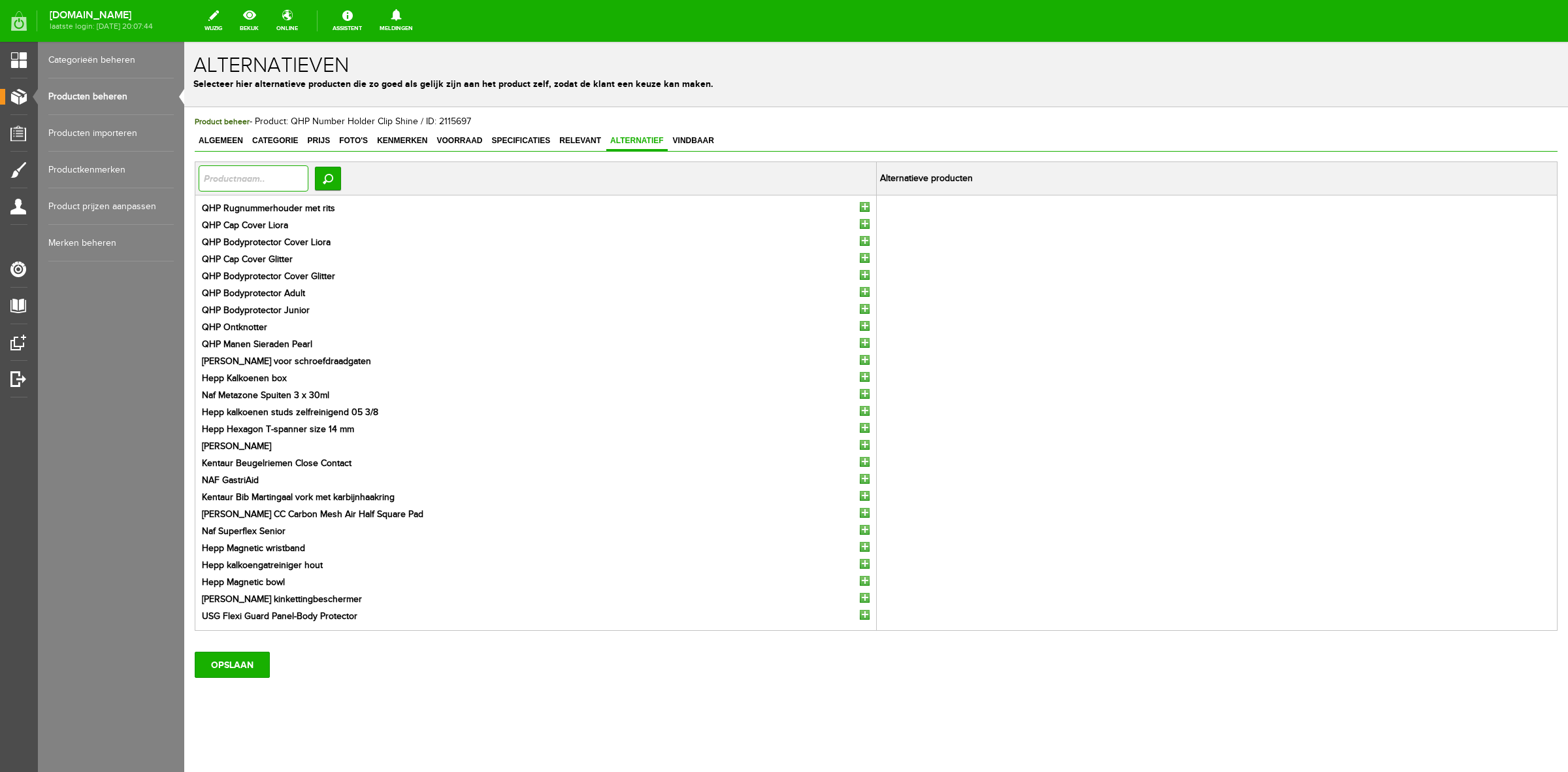
click at [281, 181] on input "text" at bounding box center [253, 178] width 110 height 26
type input "nummer"
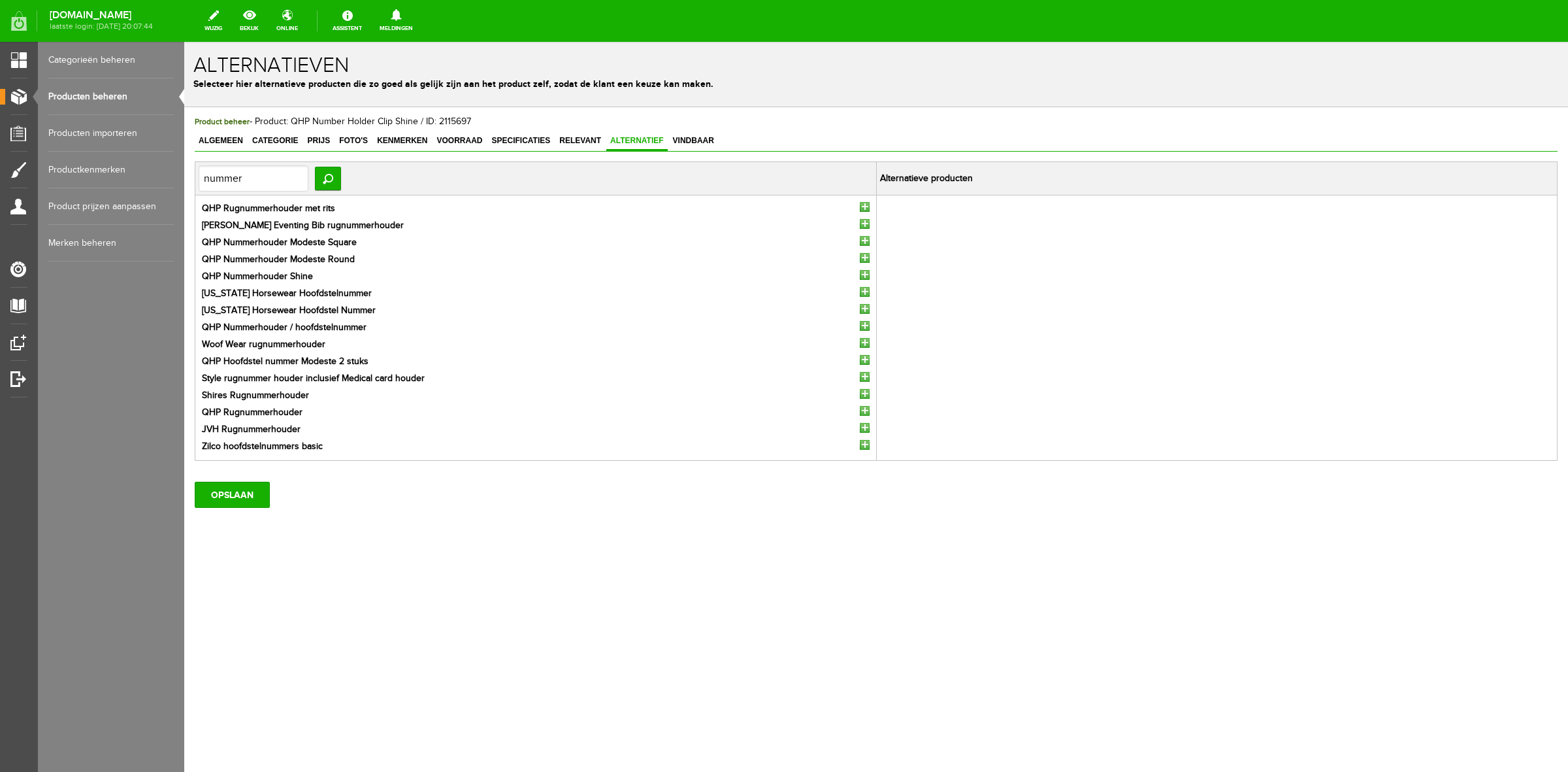
click at [861, 239] on input "button" at bounding box center [865, 241] width 10 height 10
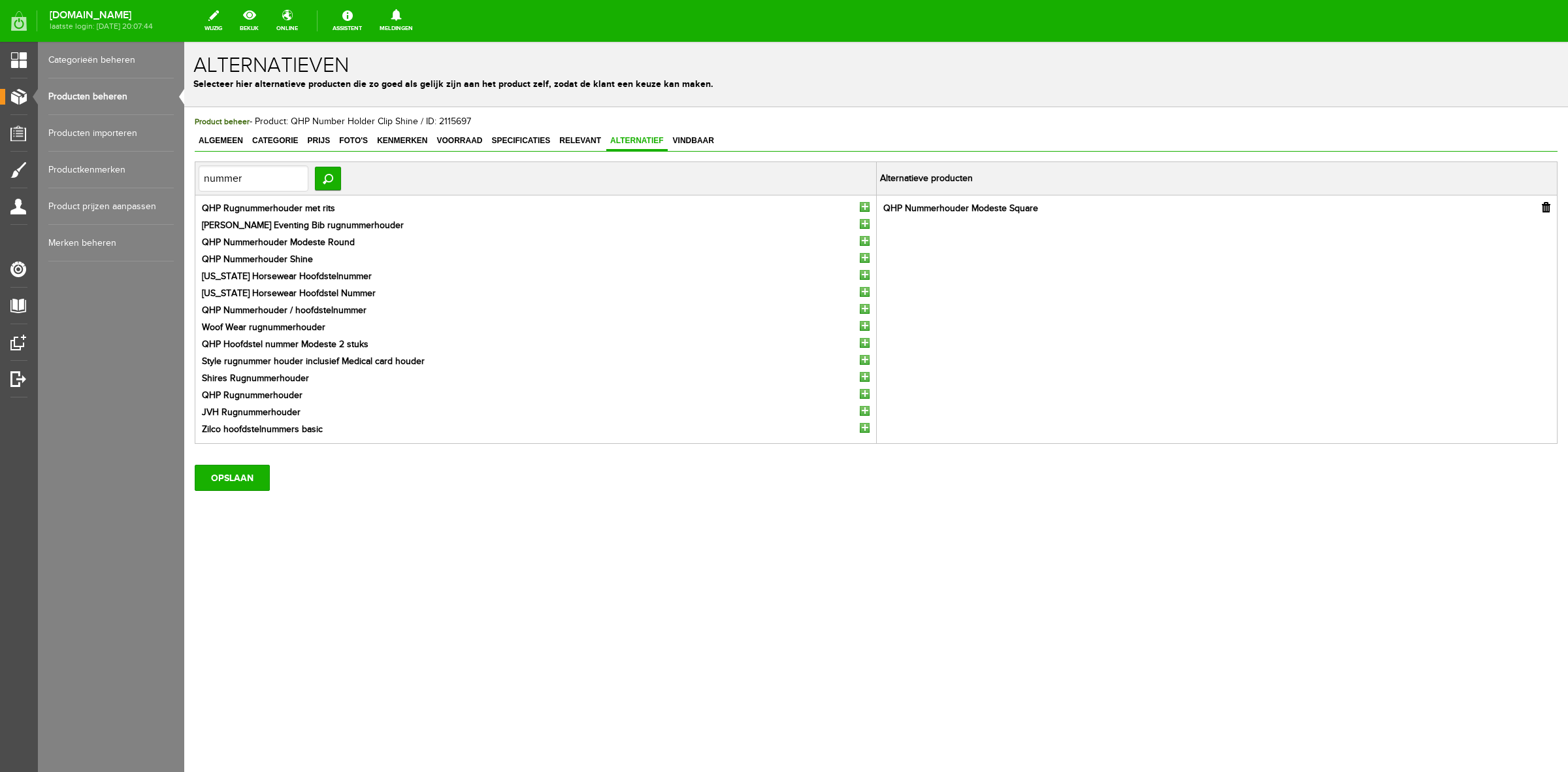
click at [861, 239] on input "button" at bounding box center [865, 241] width 10 height 10
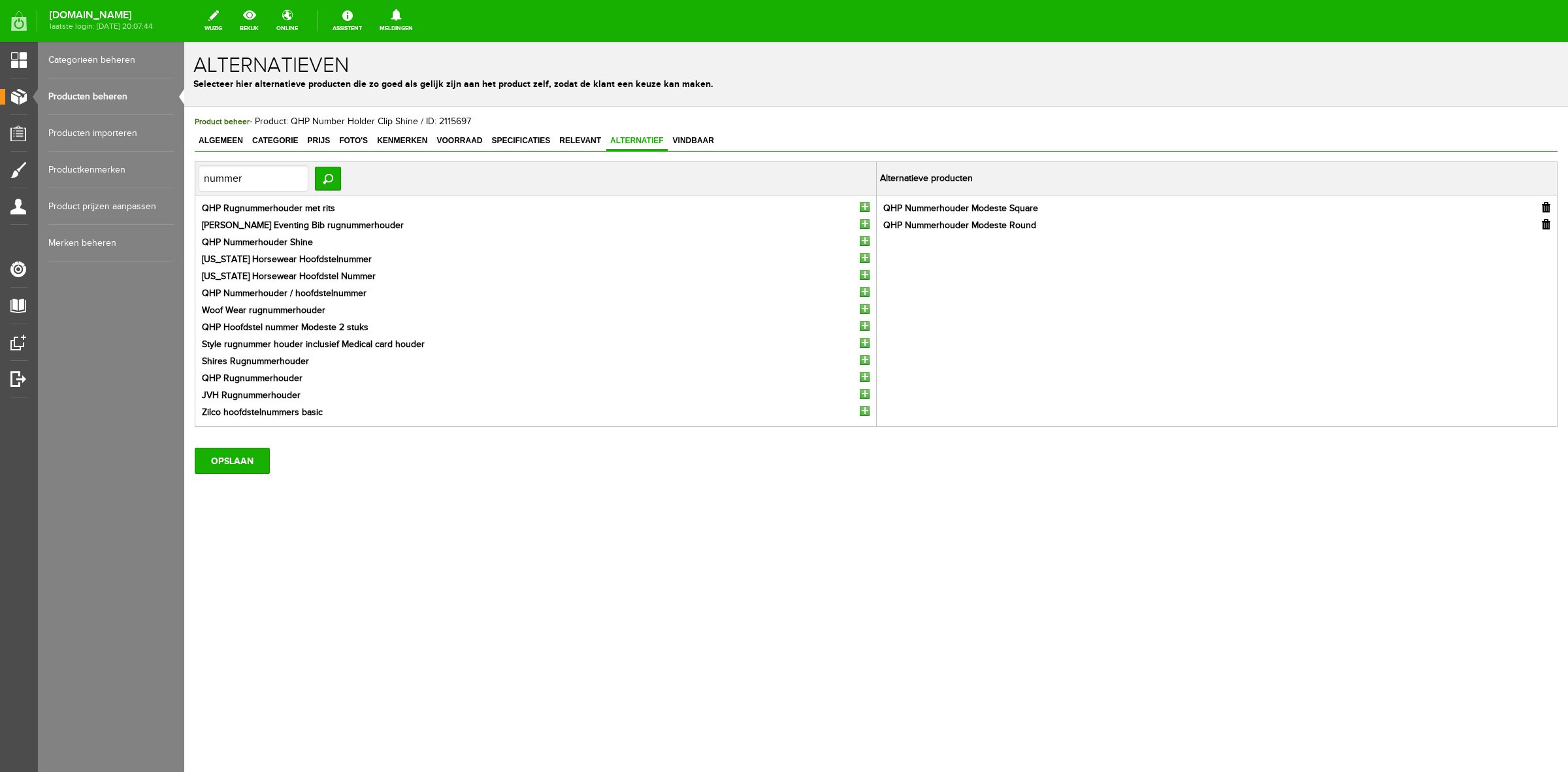
click at [861, 239] on input "button" at bounding box center [865, 241] width 10 height 10
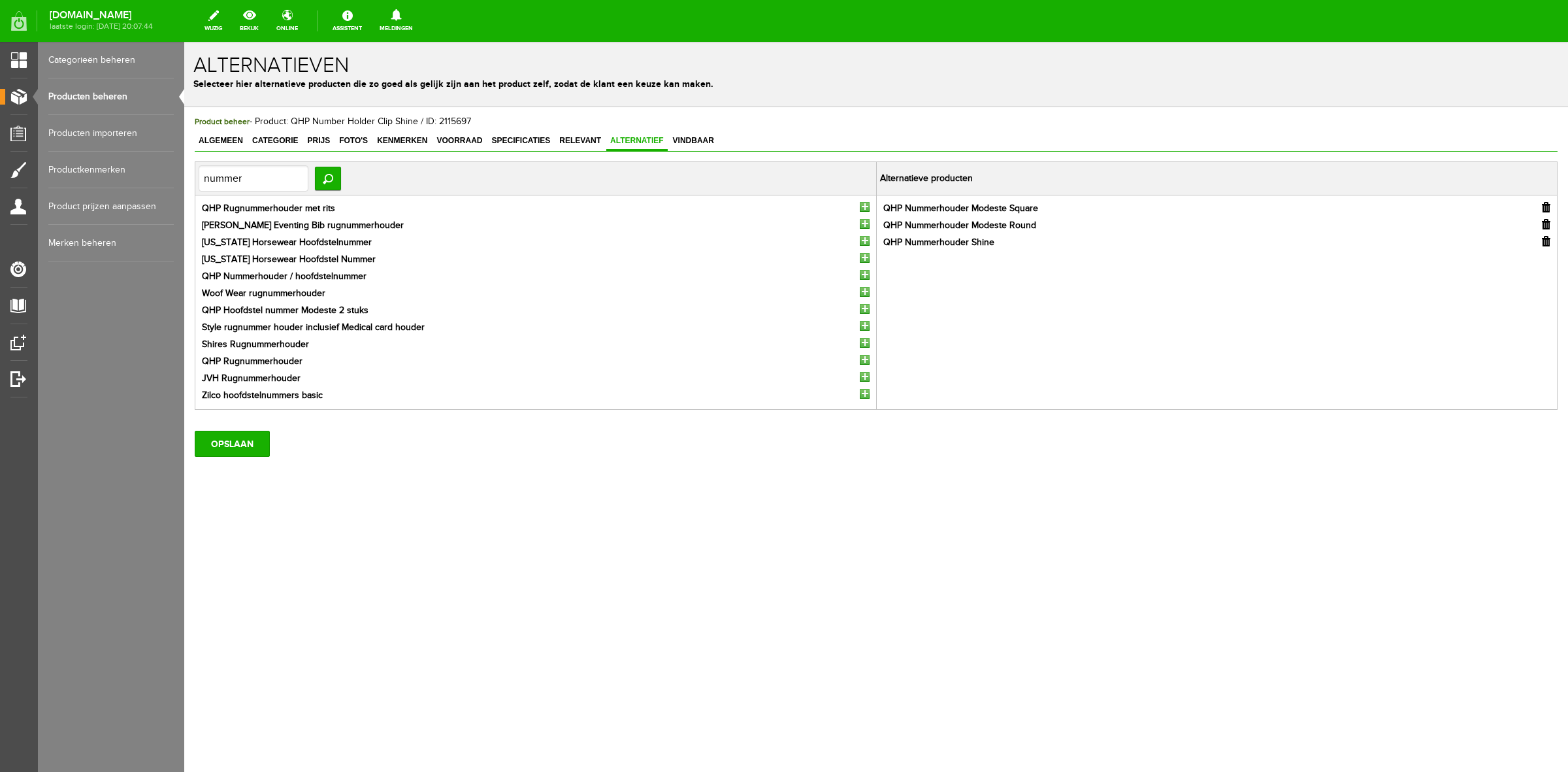
click at [861, 239] on input "button" at bounding box center [865, 241] width 10 height 10
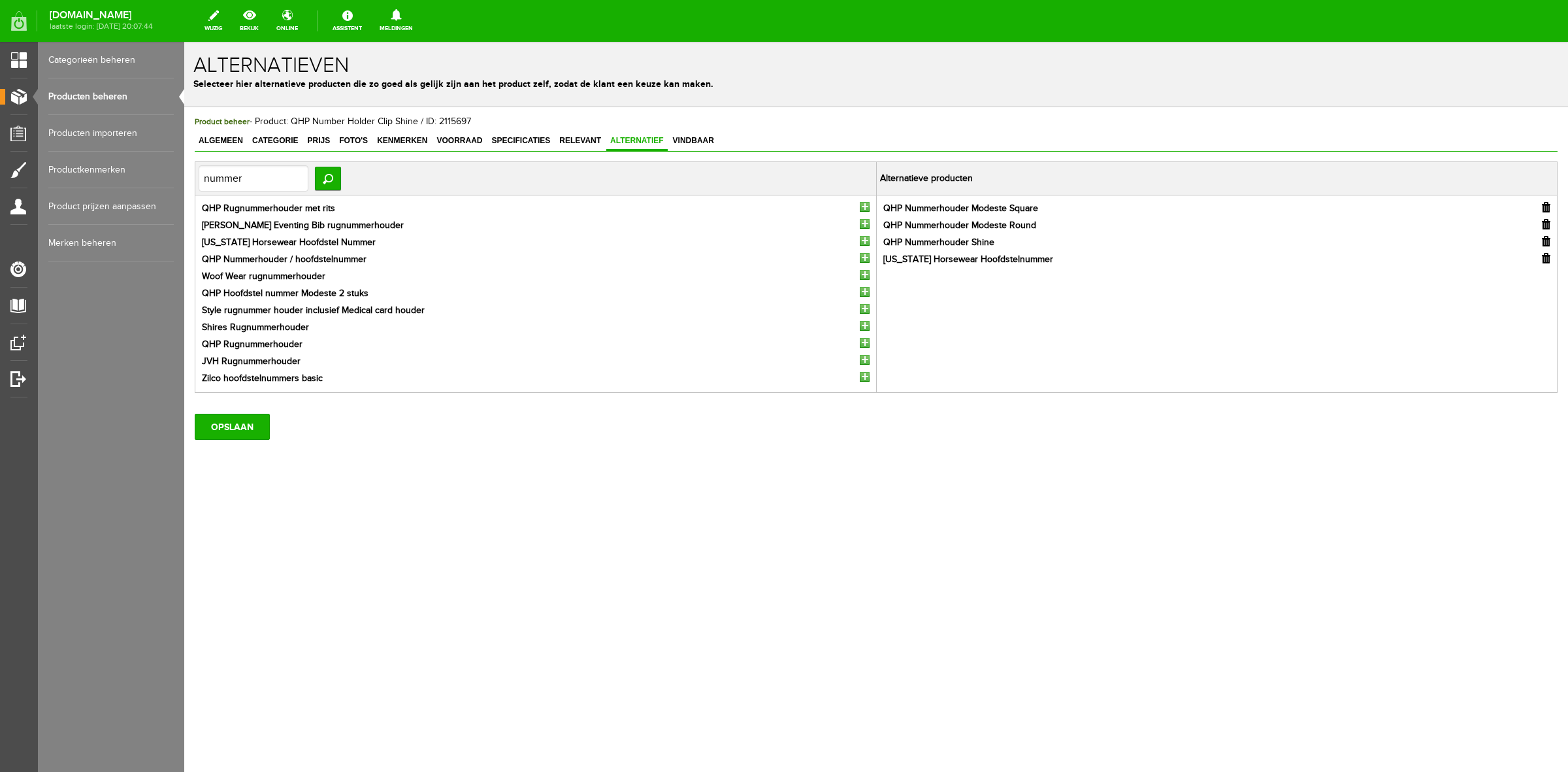
click at [861, 239] on input "button" at bounding box center [865, 241] width 10 height 10
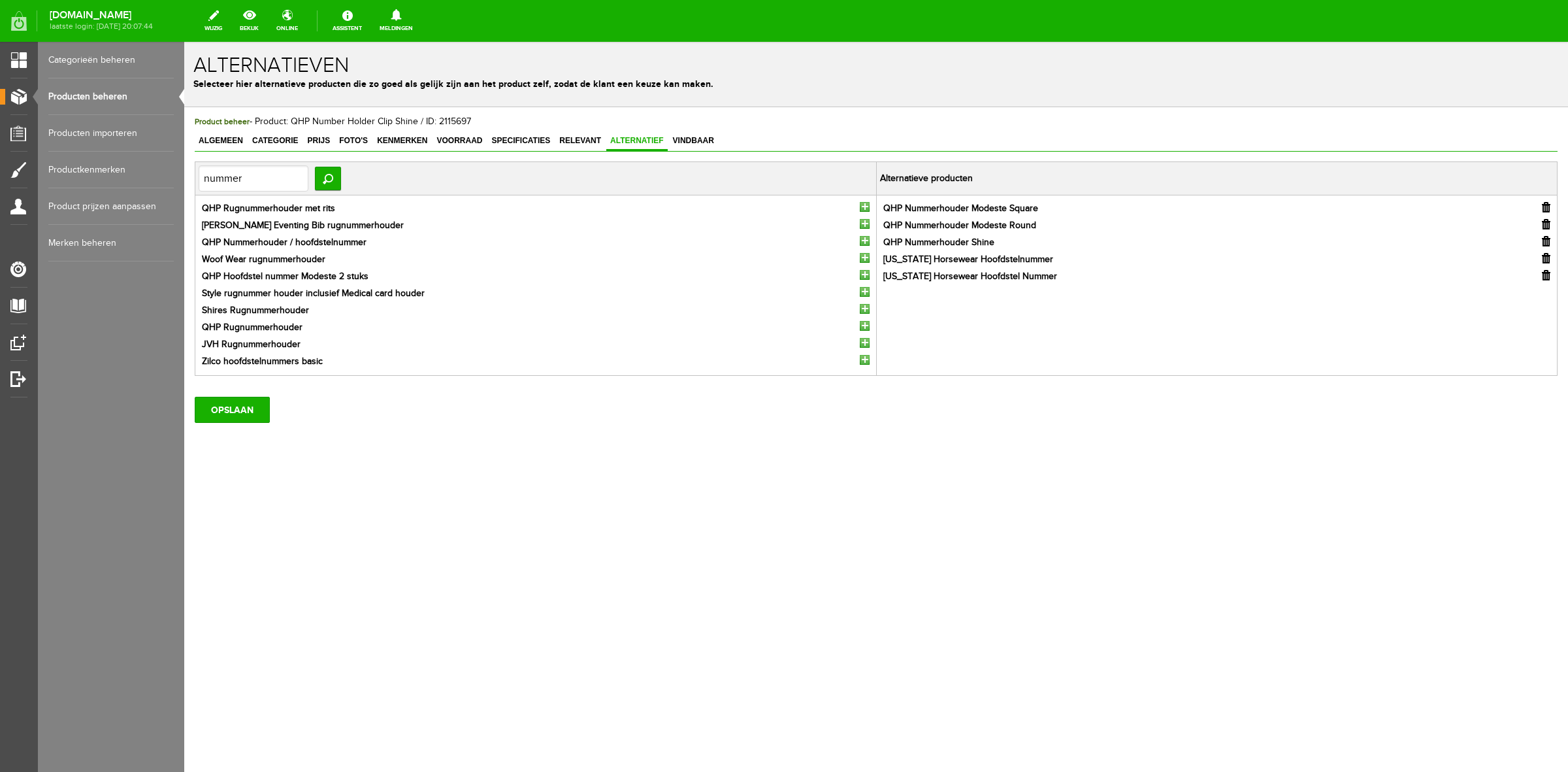
click at [861, 239] on input "button" at bounding box center [865, 241] width 10 height 10
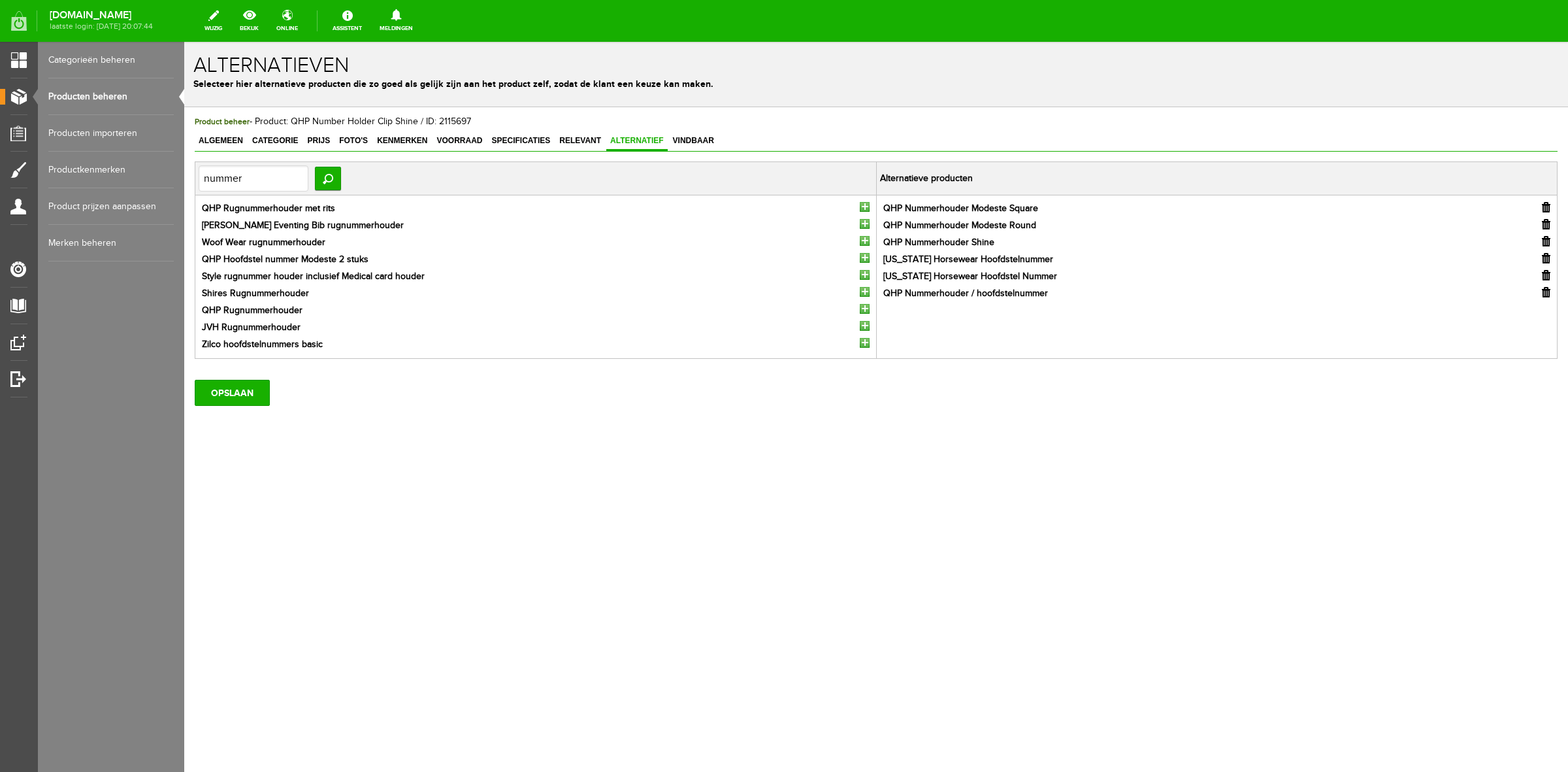
click at [862, 260] on input "button" at bounding box center [865, 258] width 10 height 10
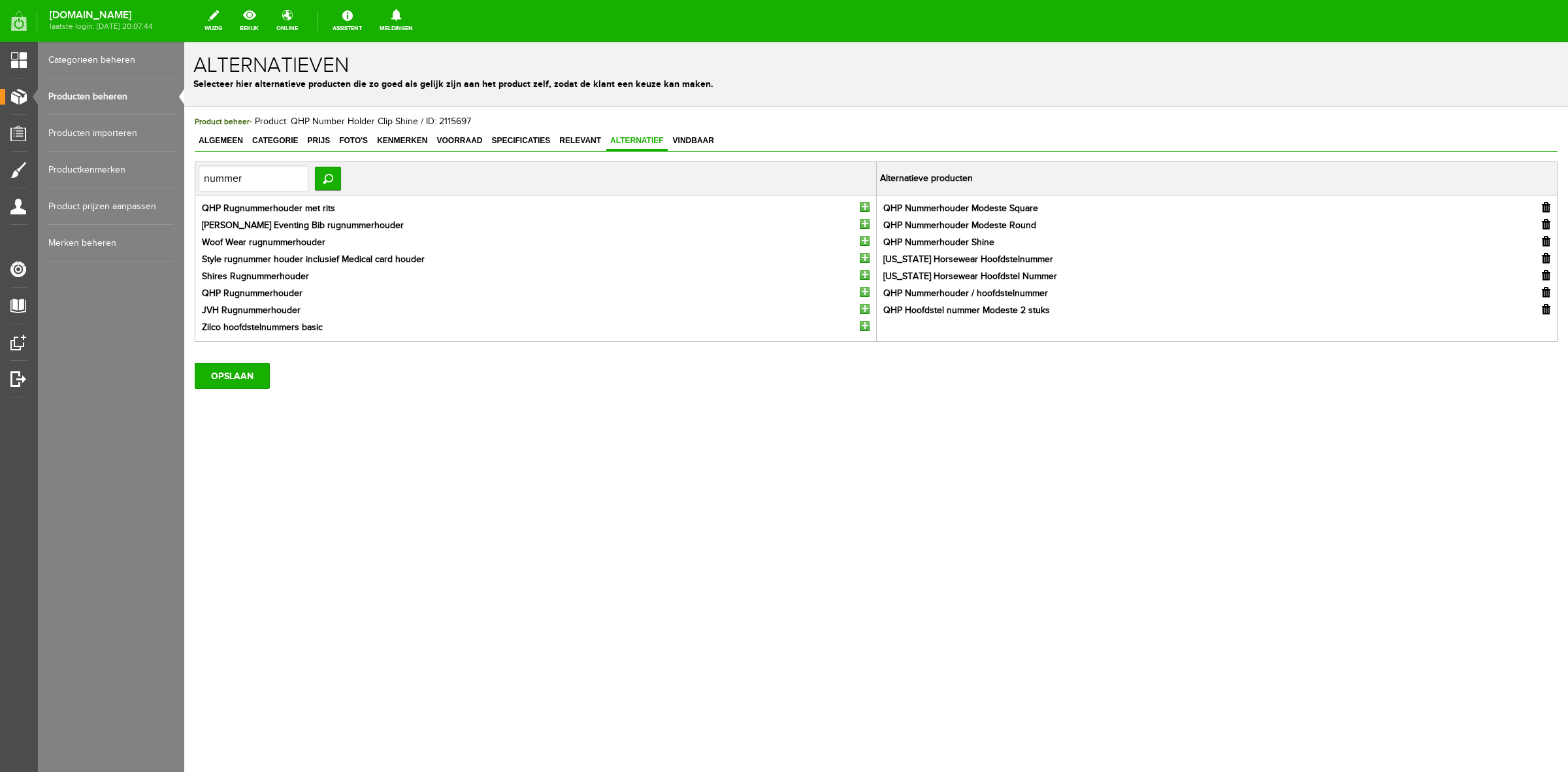
click at [865, 324] on input "button" at bounding box center [865, 326] width 10 height 10
click at [236, 373] on input "OPSLAAN" at bounding box center [233, 375] width 75 height 26
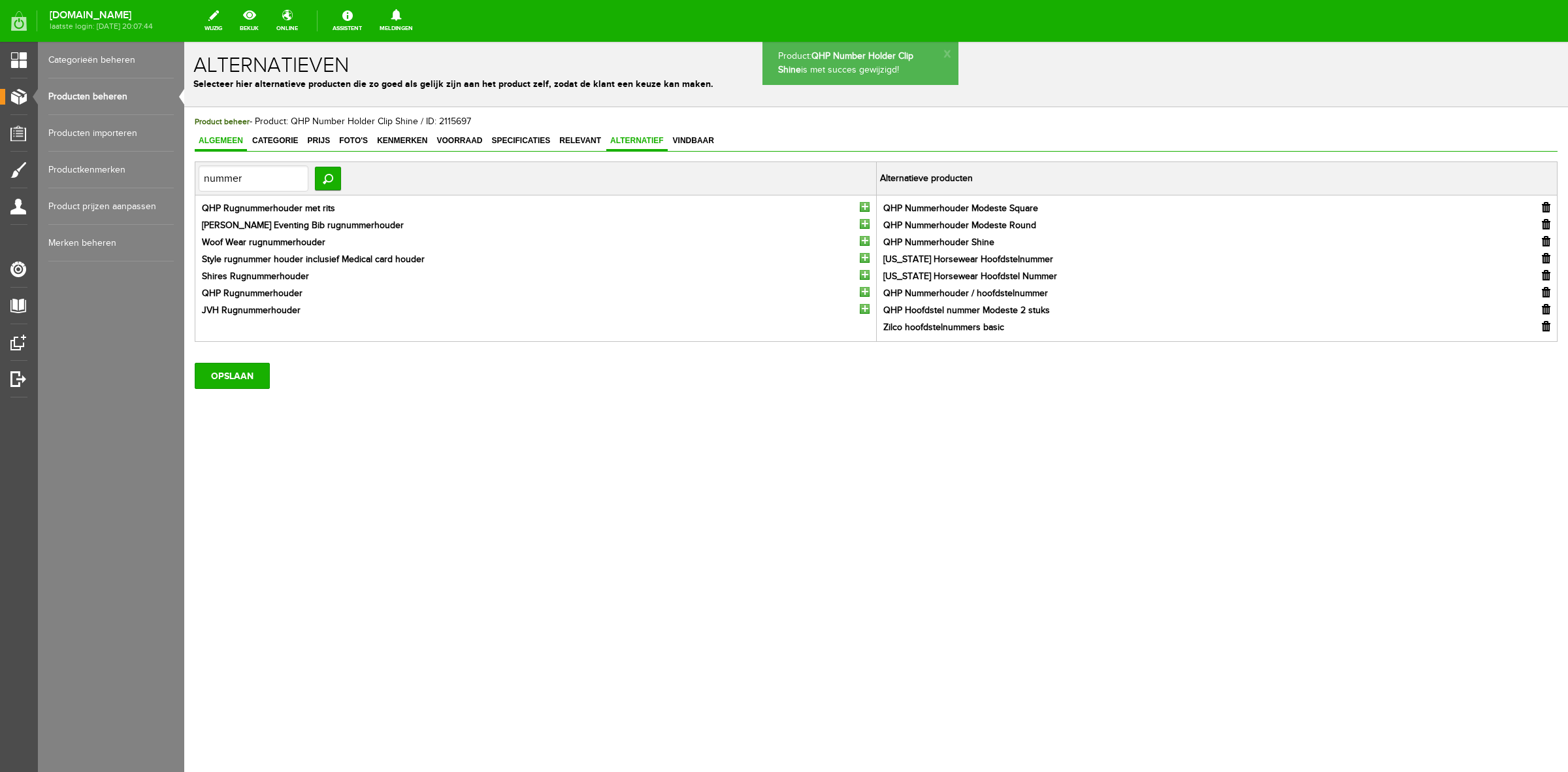
click at [216, 139] on span "Algemeen" at bounding box center [221, 140] width 52 height 9
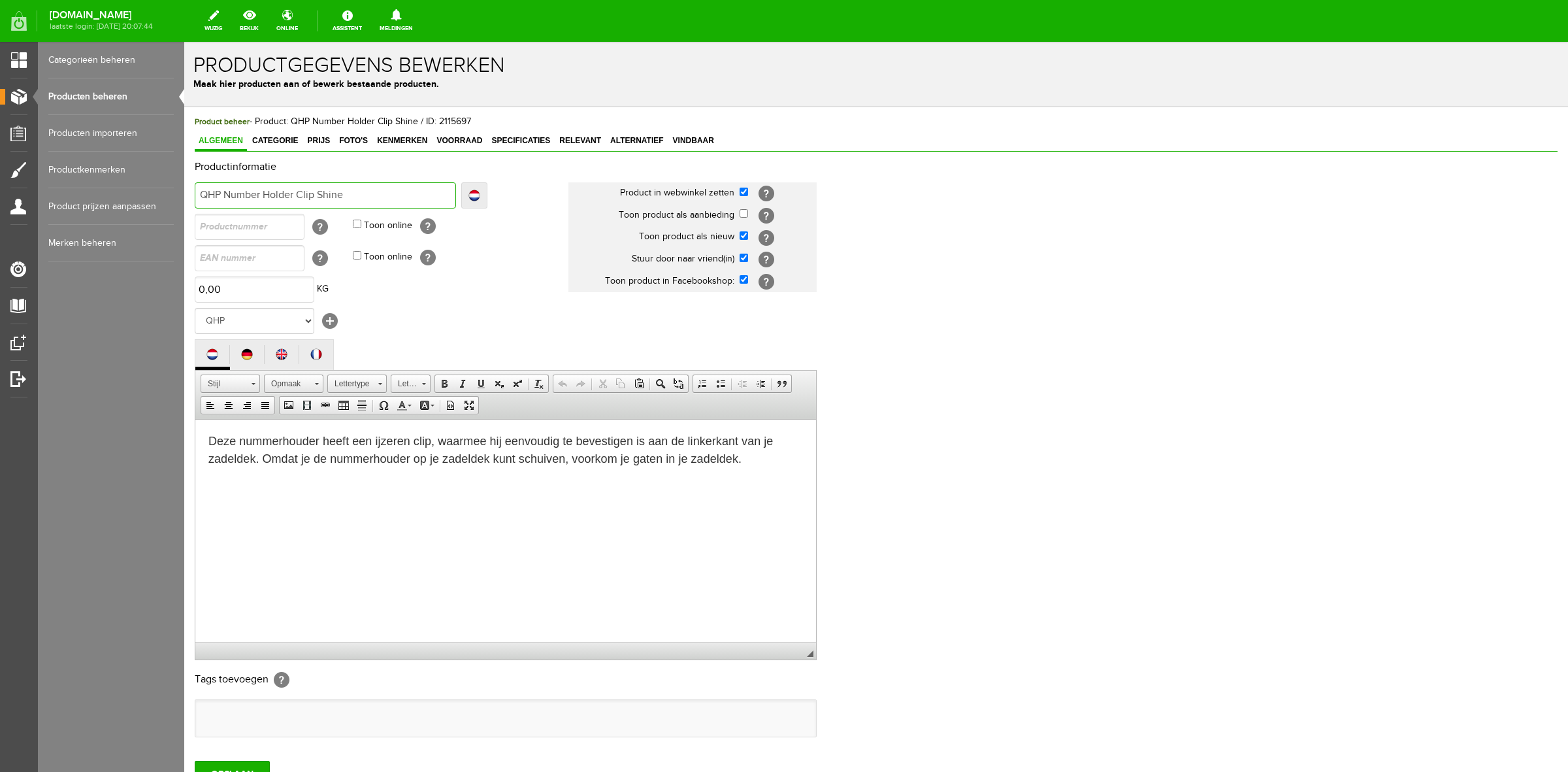
drag, startPoint x: 377, startPoint y: 193, endPoint x: 319, endPoint y: 185, distance: 58.5
click at [319, 185] on input "QHP Number Holder Clip Shine" at bounding box center [326, 195] width 261 height 26
type input "QHP Number Holder Clip"
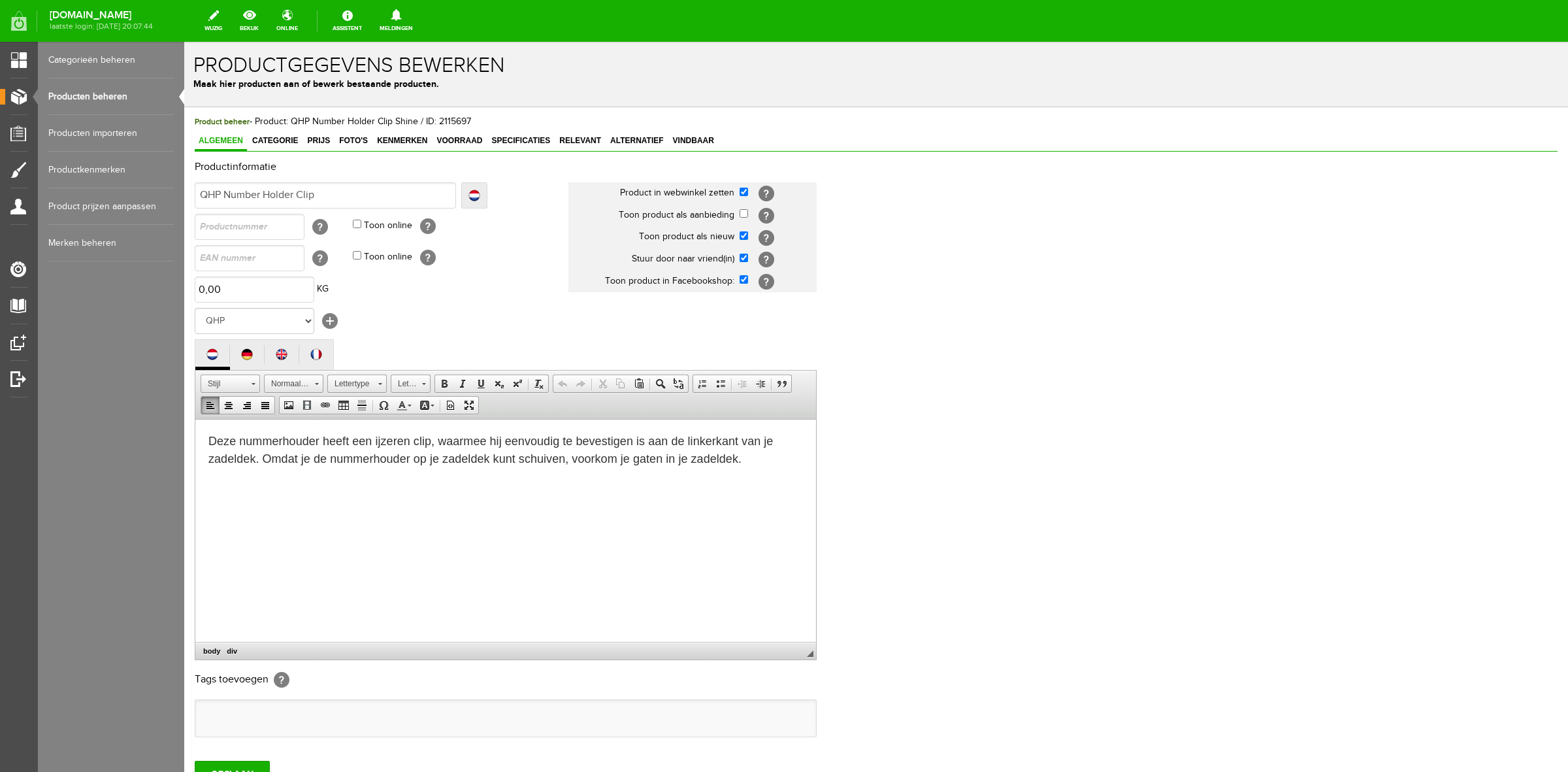
drag, startPoint x: 669, startPoint y: 494, endPoint x: 697, endPoint y: 481, distance: 30.9
click at [669, 493] on html "Deze nummerhouder heeft een ijzeren clip, waarmee hij eenvoudig te bevestigen i…" at bounding box center [506, 461] width 621 height 85
click at [752, 455] on p "Deze nummerhouder heeft een ijzeren clip, waarmee hij eenvoudig te bevestigen i…" at bounding box center [506, 450] width 594 height 35
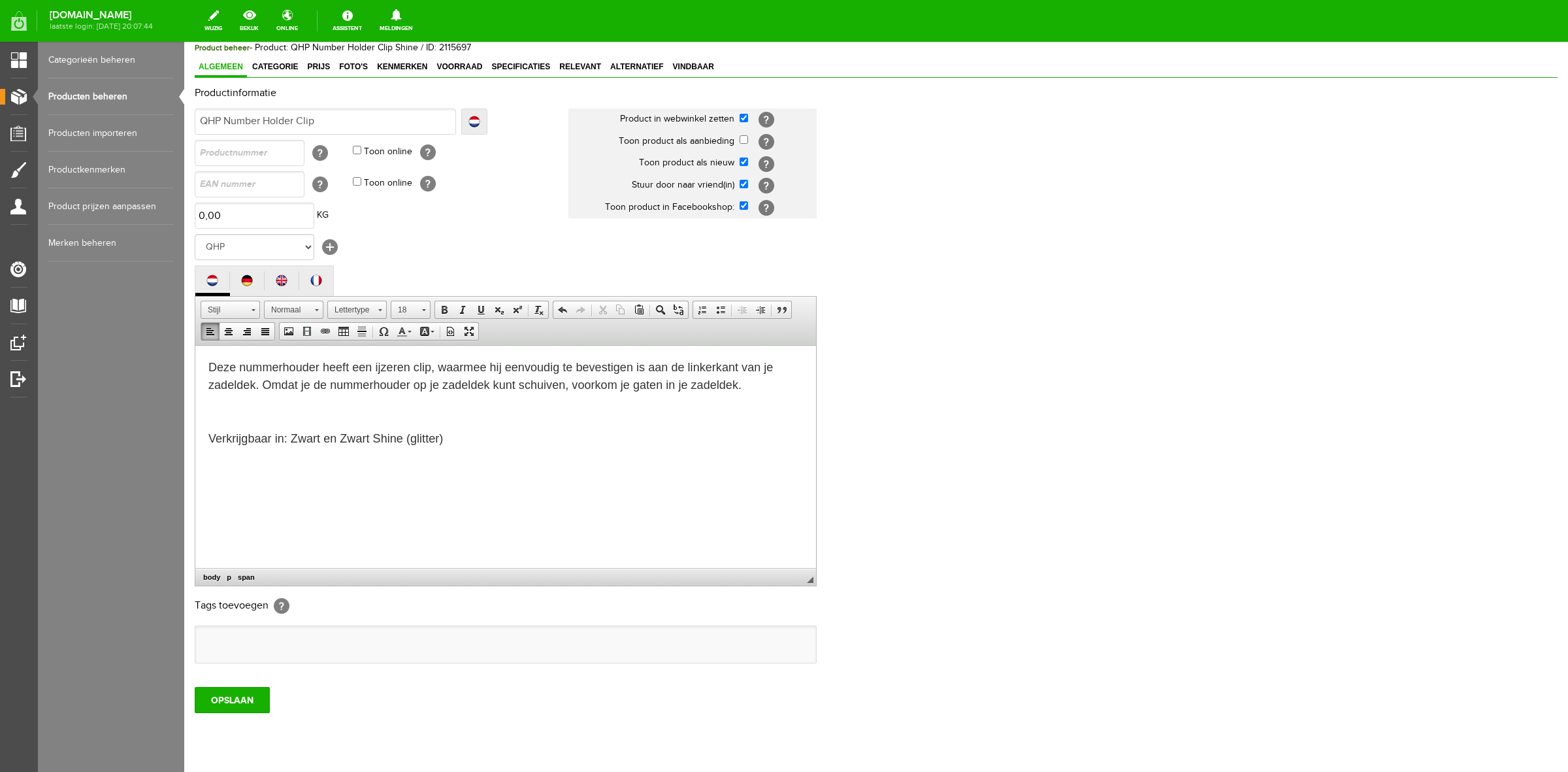
scroll to position [113, 0]
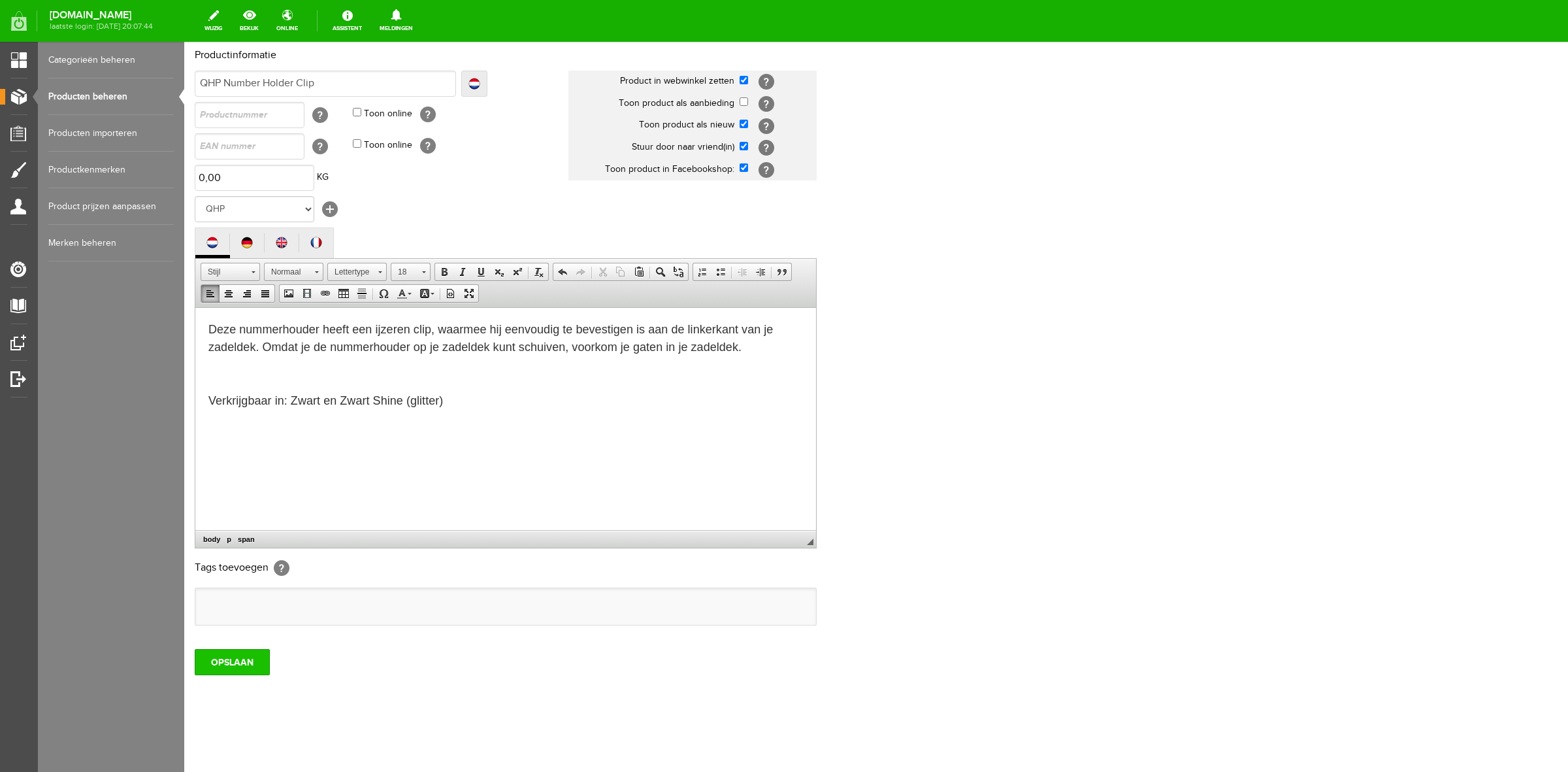
click at [234, 659] on input "OPSLAAN" at bounding box center [233, 661] width 75 height 26
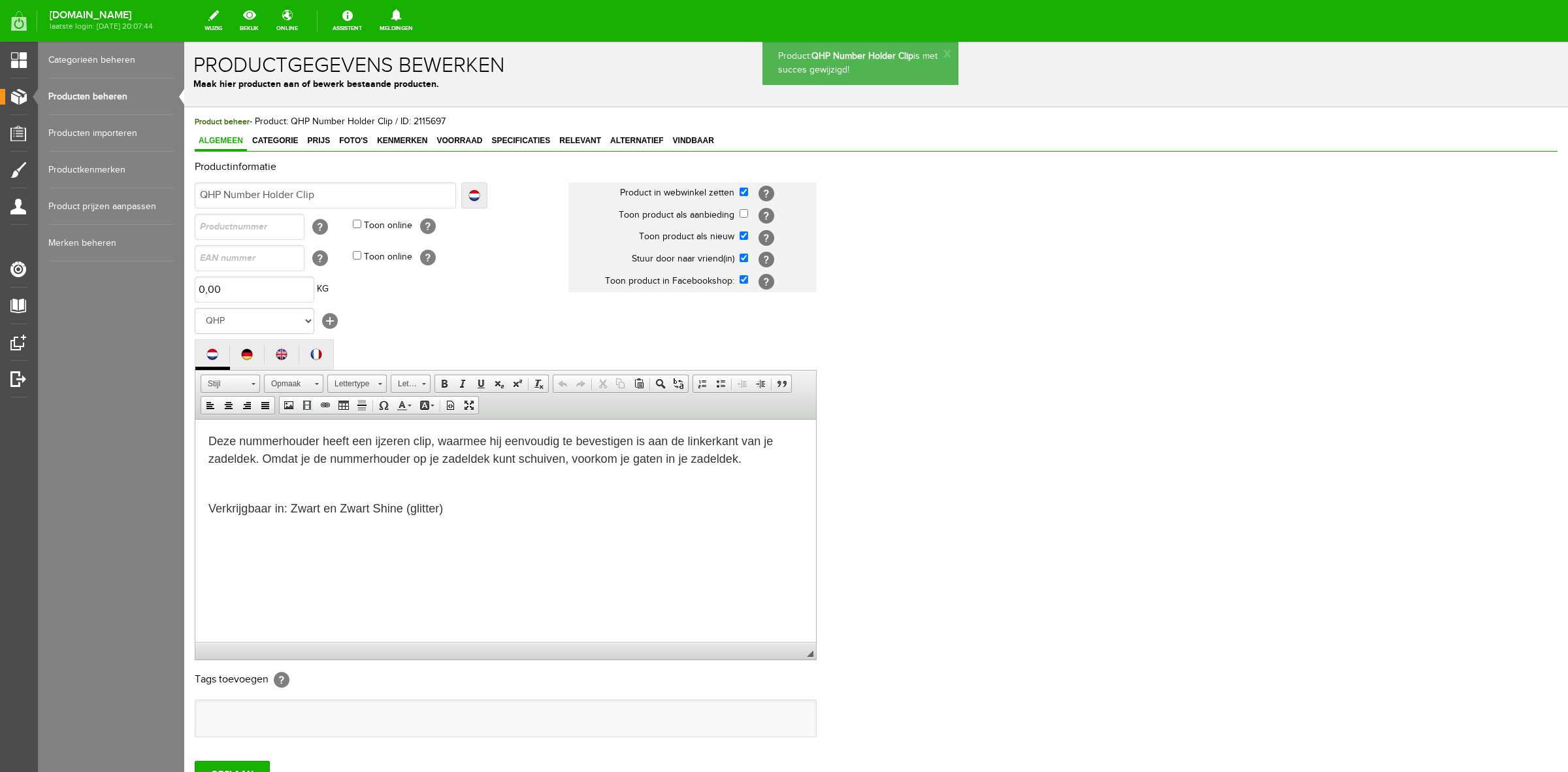
scroll to position [0, 0]
click at [384, 136] on span "Kenmerken" at bounding box center [402, 140] width 58 height 9
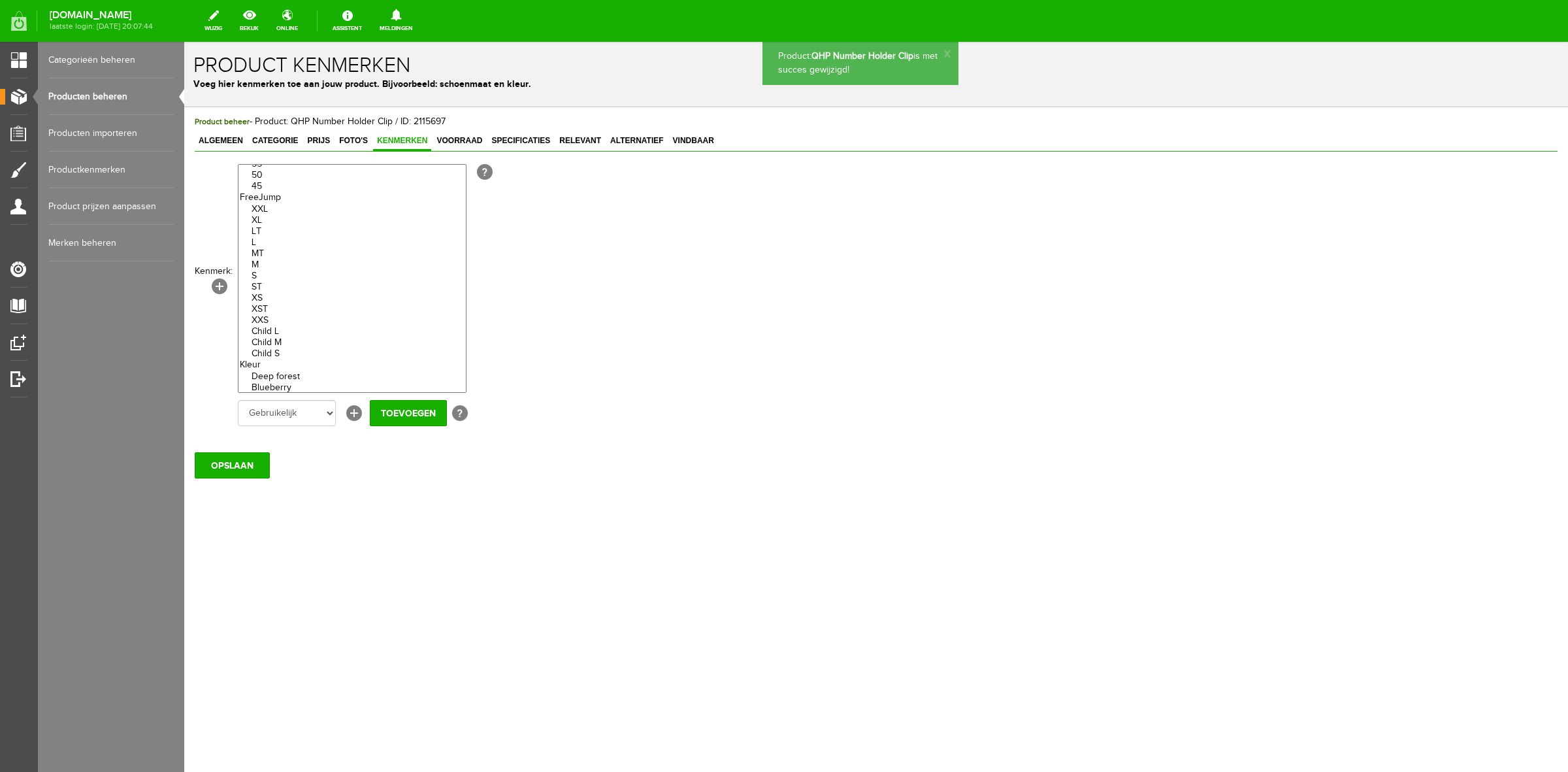
scroll to position [327, 0]
click at [217, 282] on link "[+]" at bounding box center [219, 286] width 16 height 16
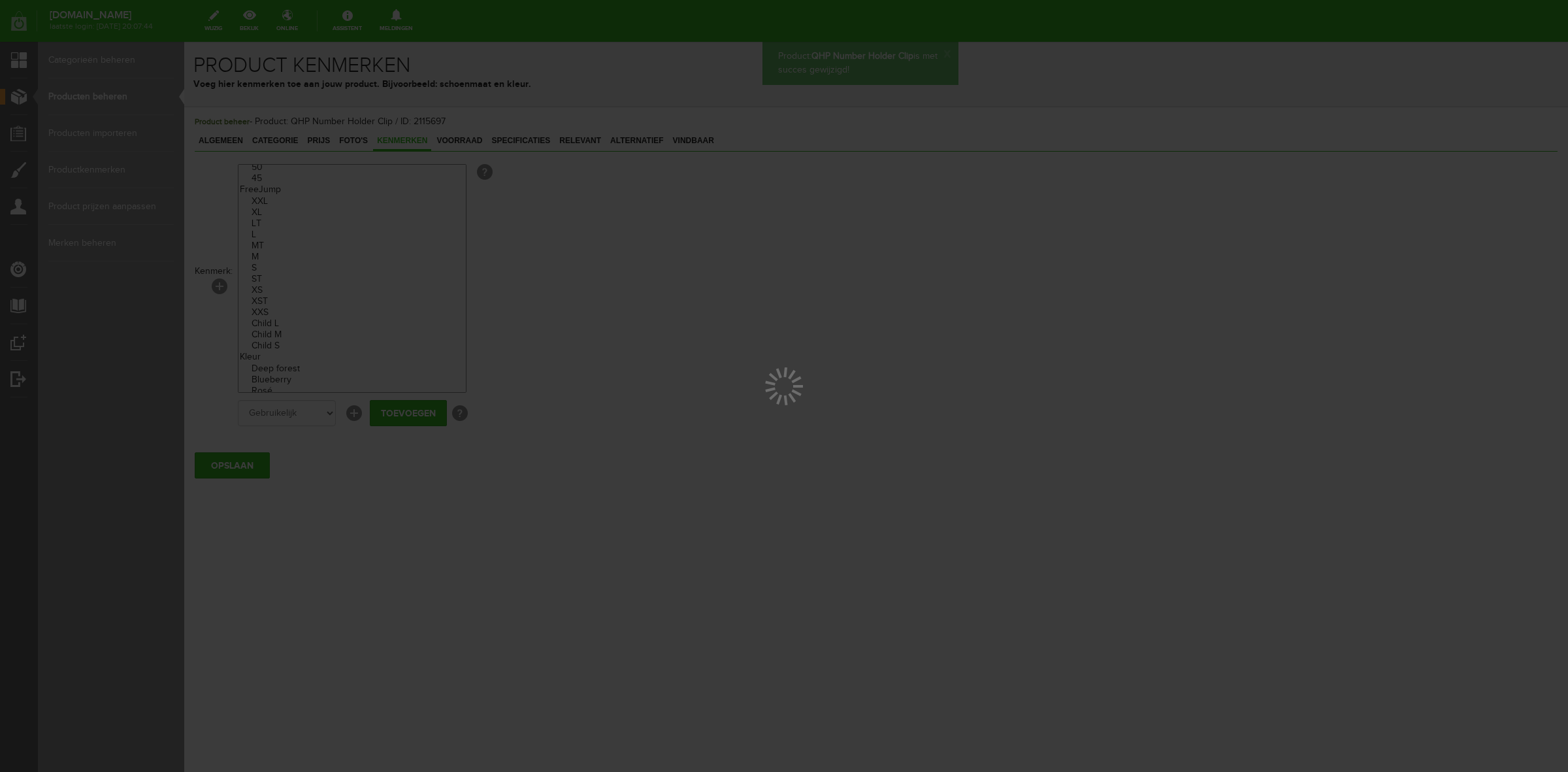
scroll to position [0, 0]
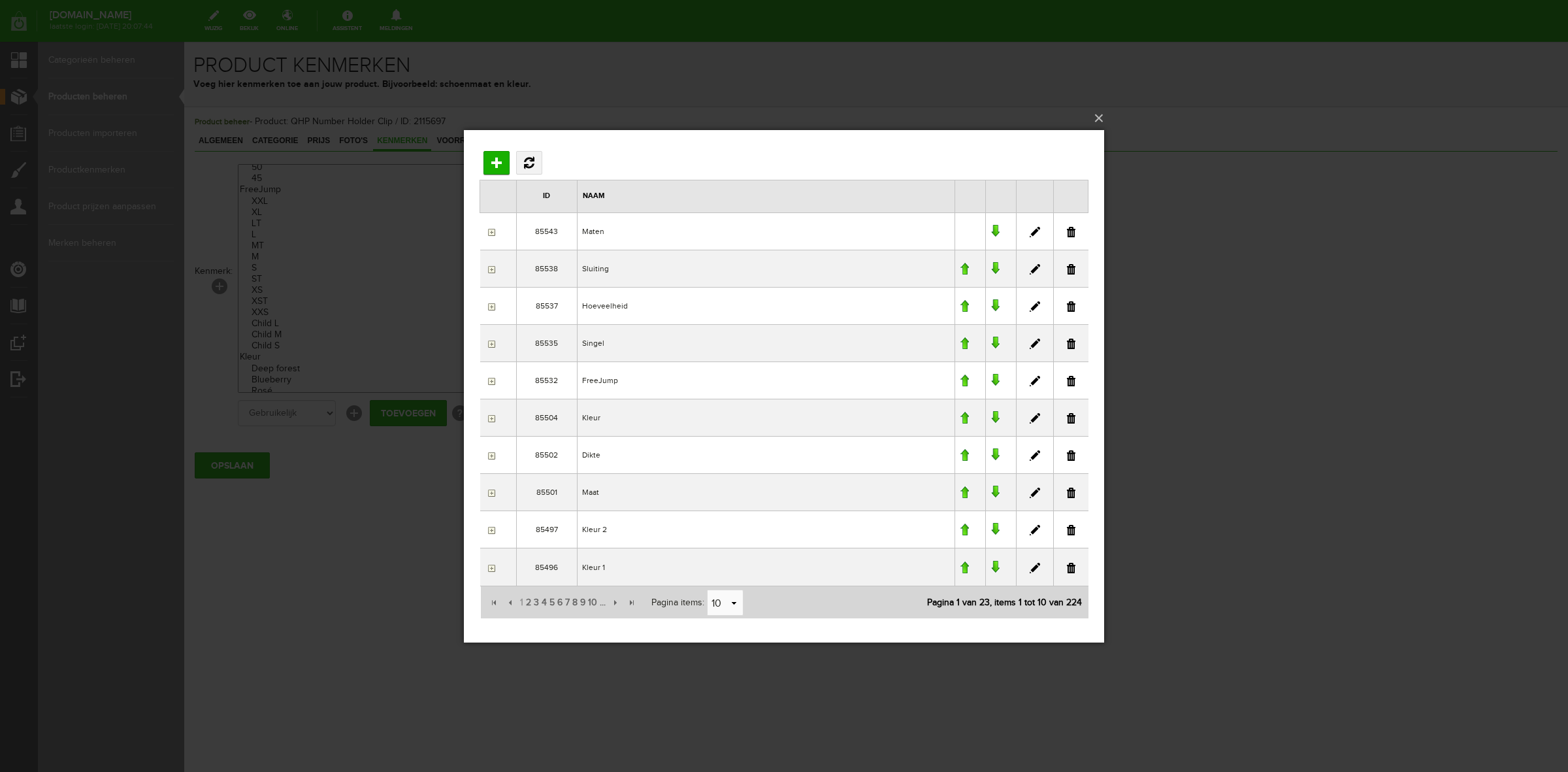
click at [491, 419] on input "button" at bounding box center [490, 418] width 10 height 10
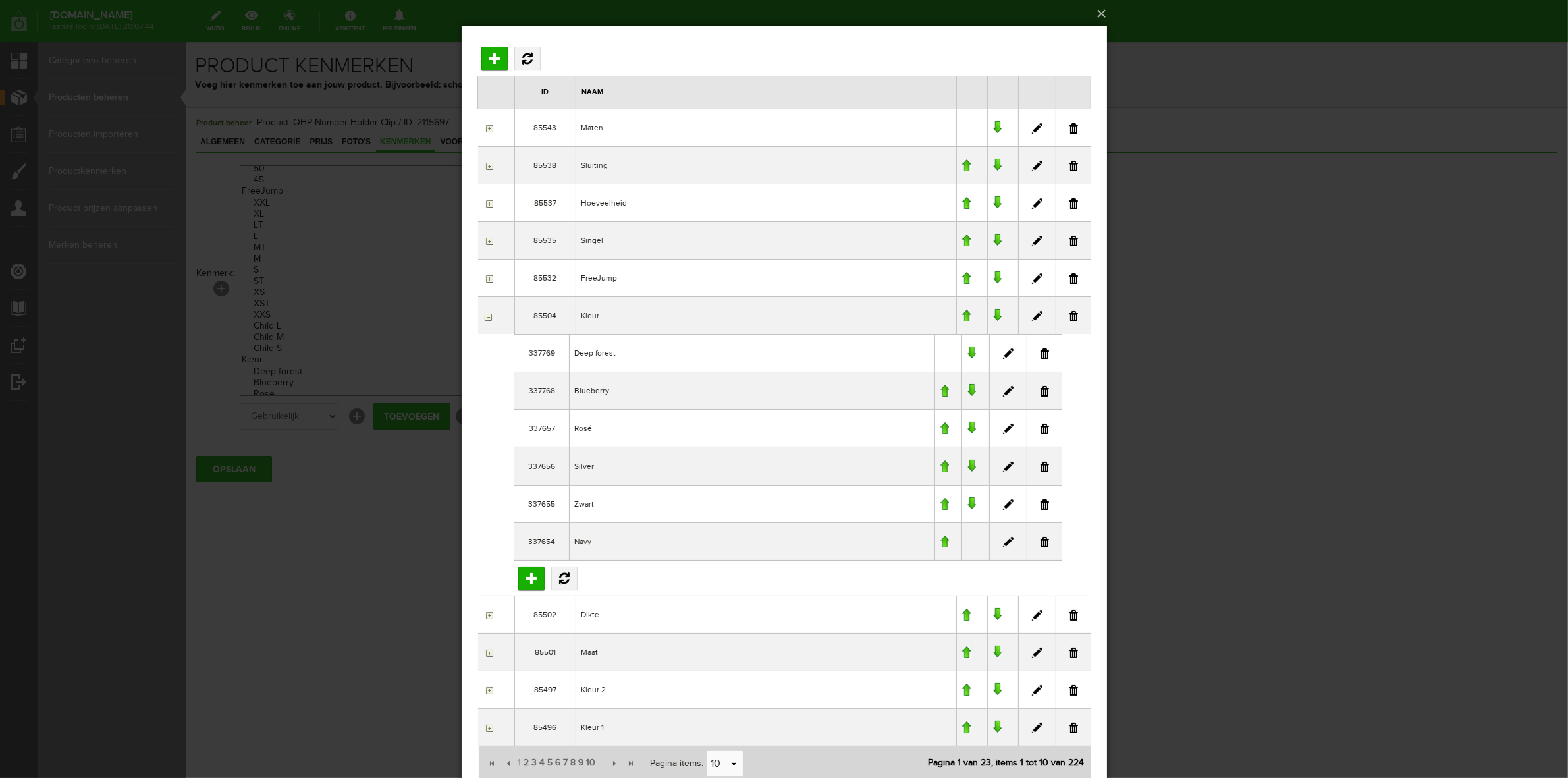
scroll to position [126, 0]
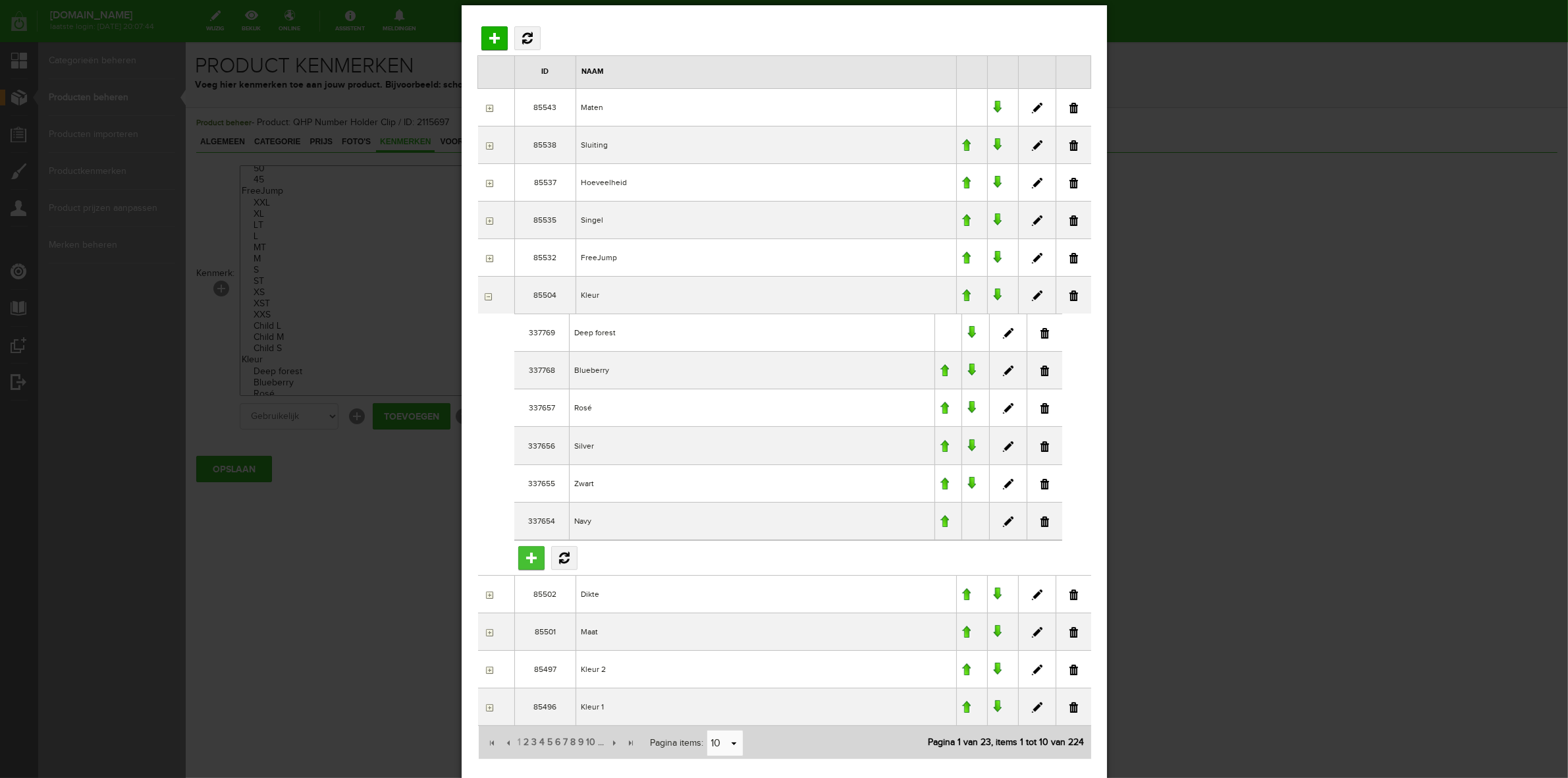
click at [523, 553] on input "Toevoegen" at bounding box center [531, 557] width 26 height 24
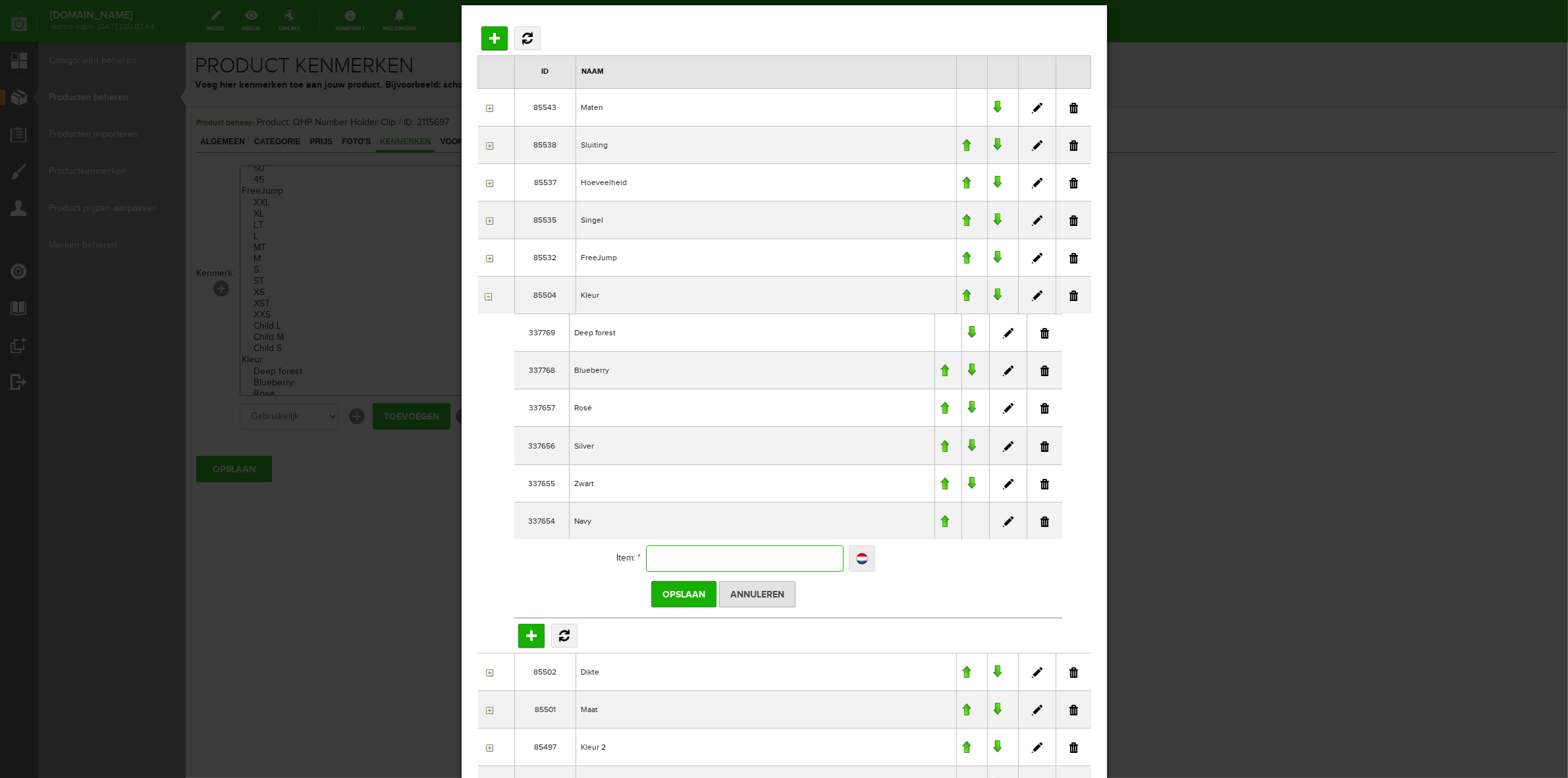
click at [671, 545] on input "text" at bounding box center [744, 558] width 197 height 26
type input "Z"
type input "Zw"
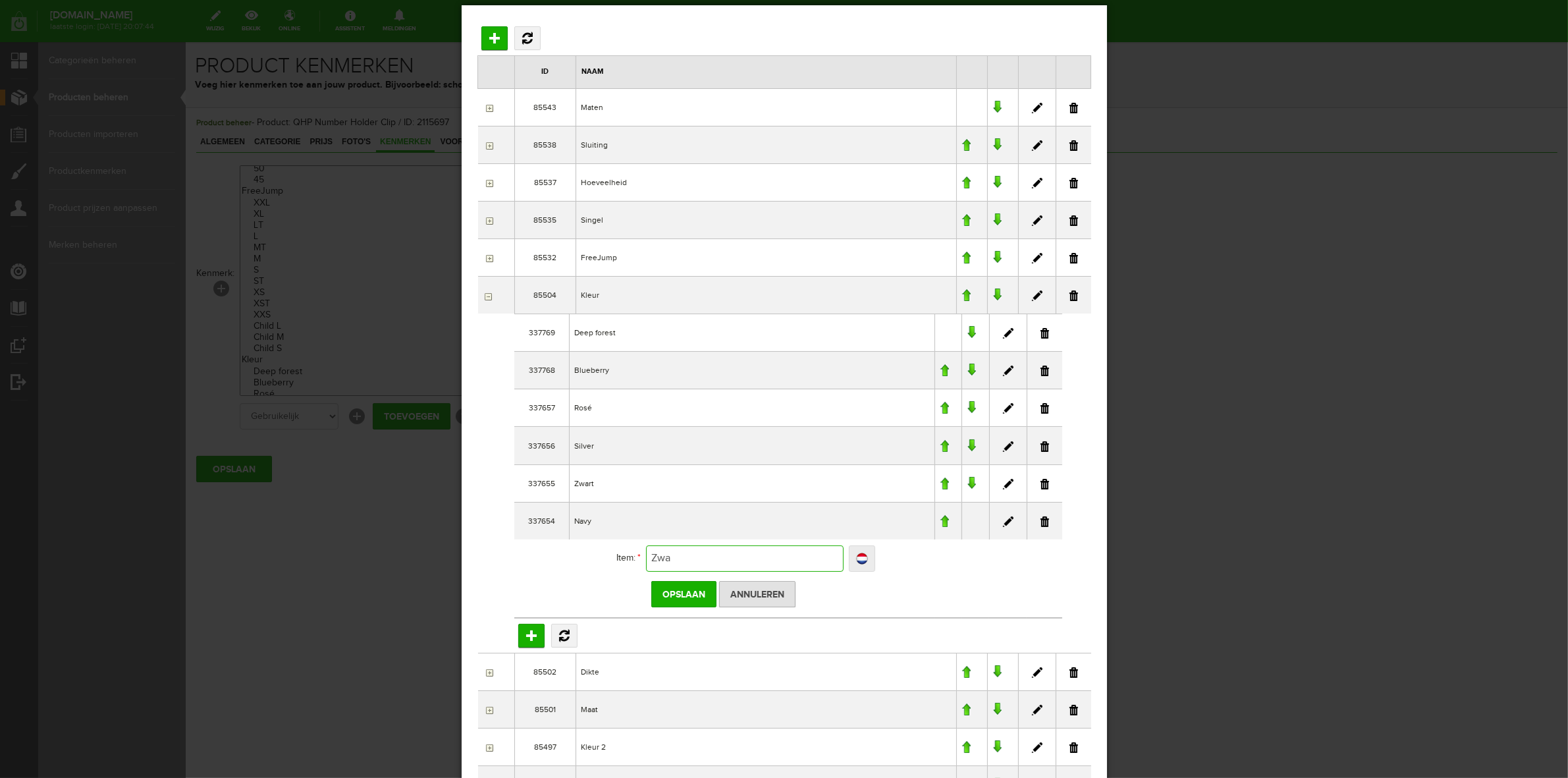
type input "Zwar"
type input "Zwart"
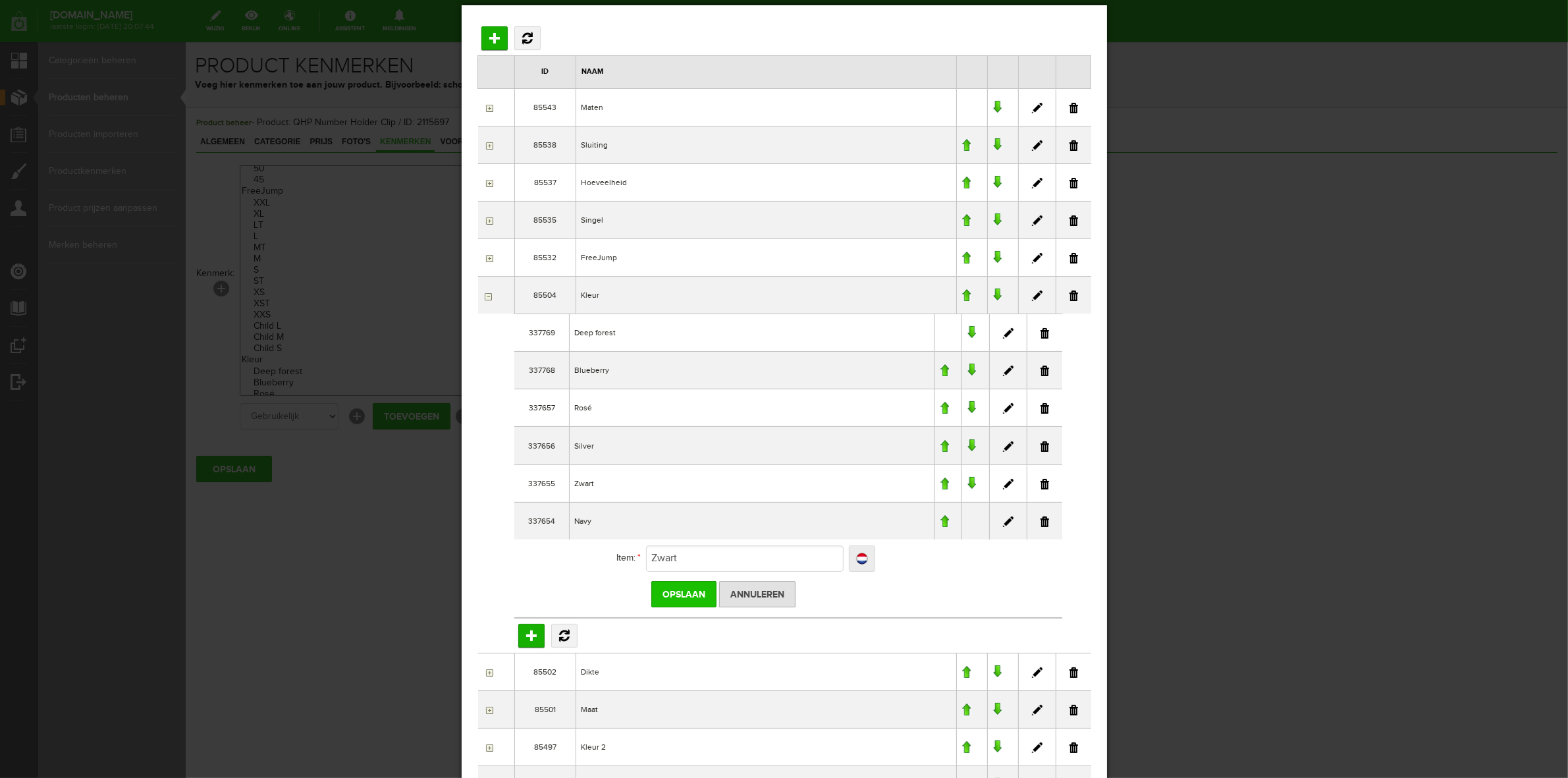
click at [676, 596] on input "Opslaan" at bounding box center [682, 593] width 65 height 26
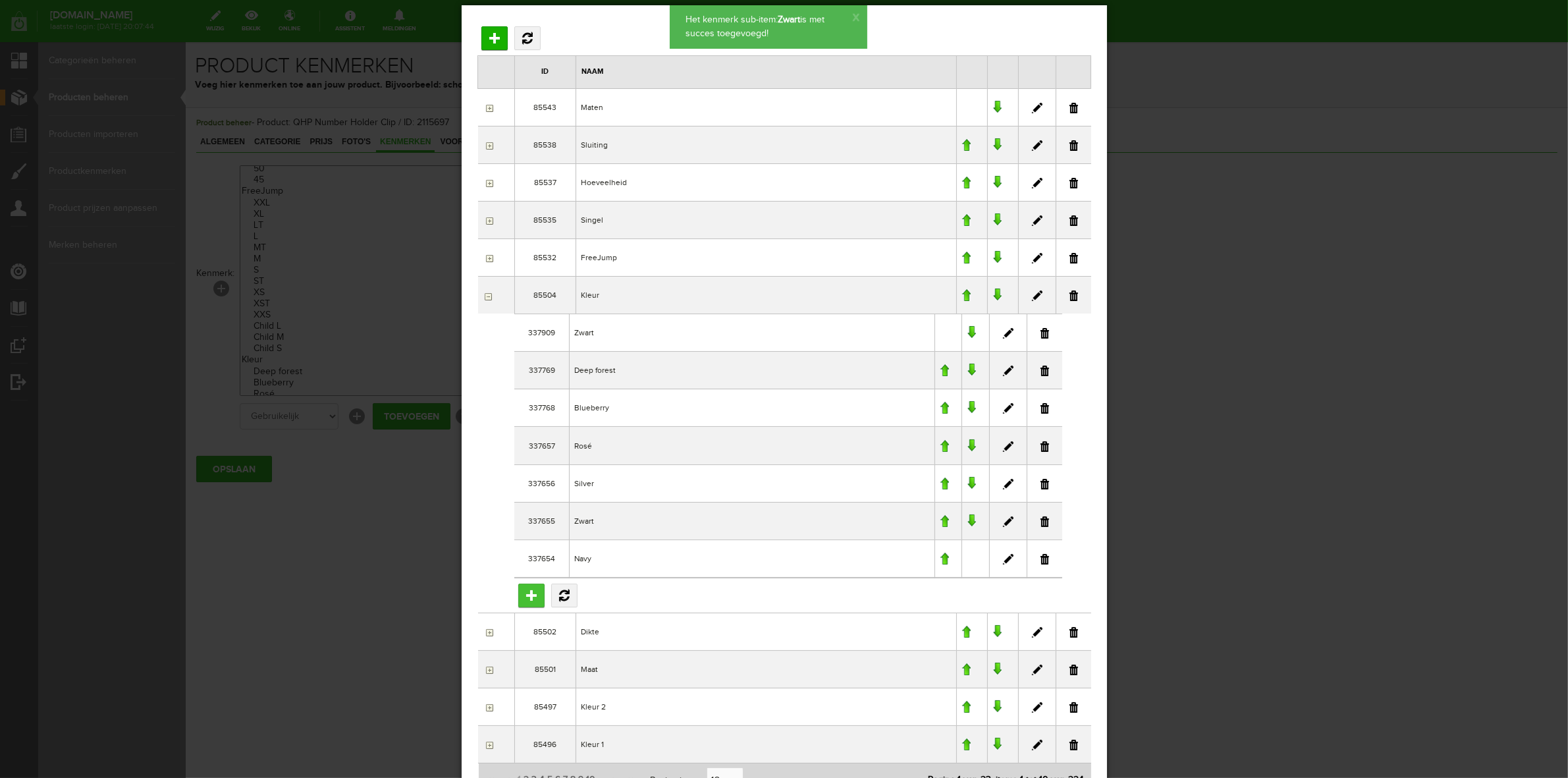
click at [525, 605] on input "Toevoegen" at bounding box center [531, 595] width 26 height 24
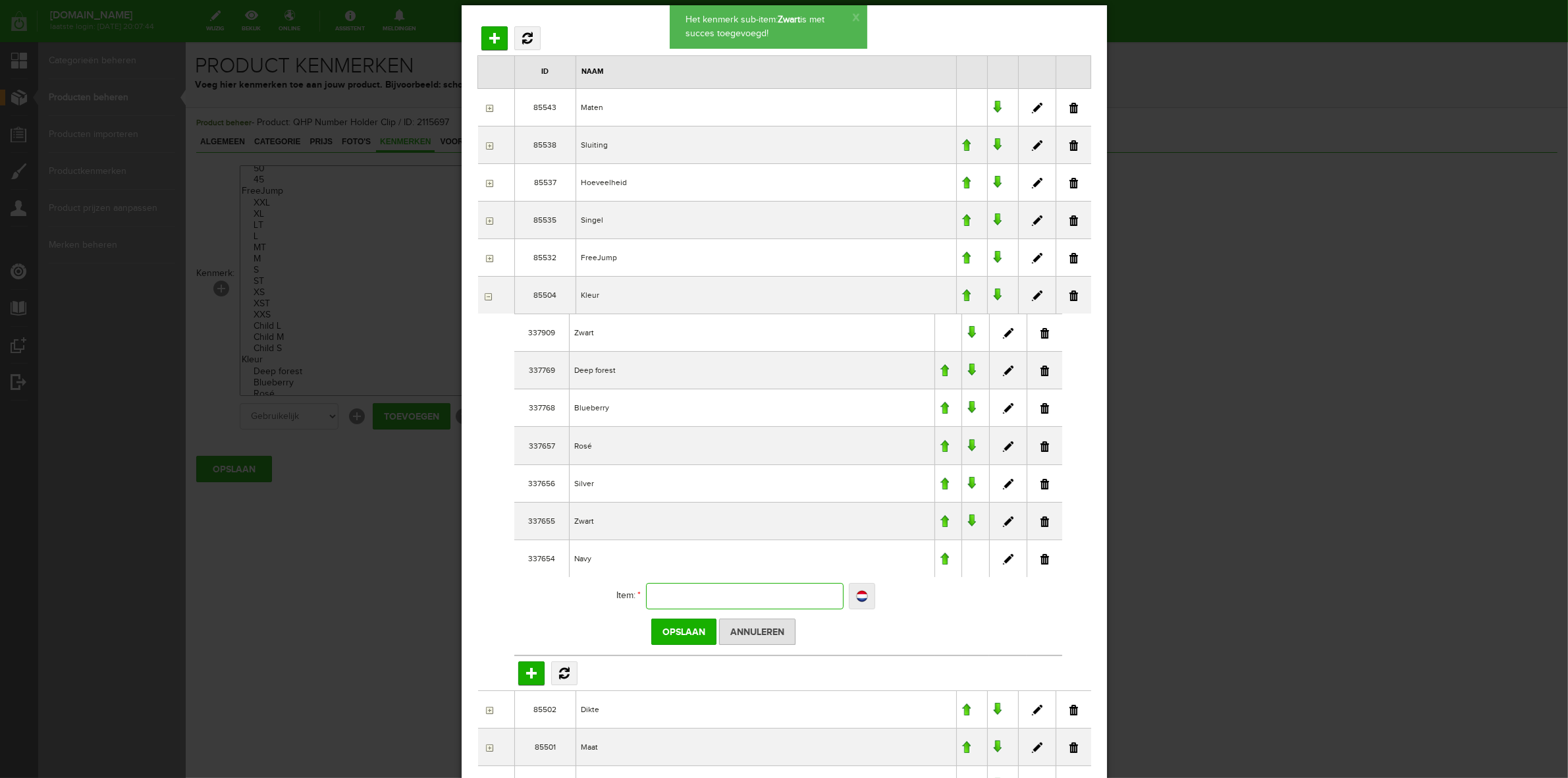
click at [674, 598] on input "text" at bounding box center [744, 595] width 197 height 26
type input "Z"
type input "Zw"
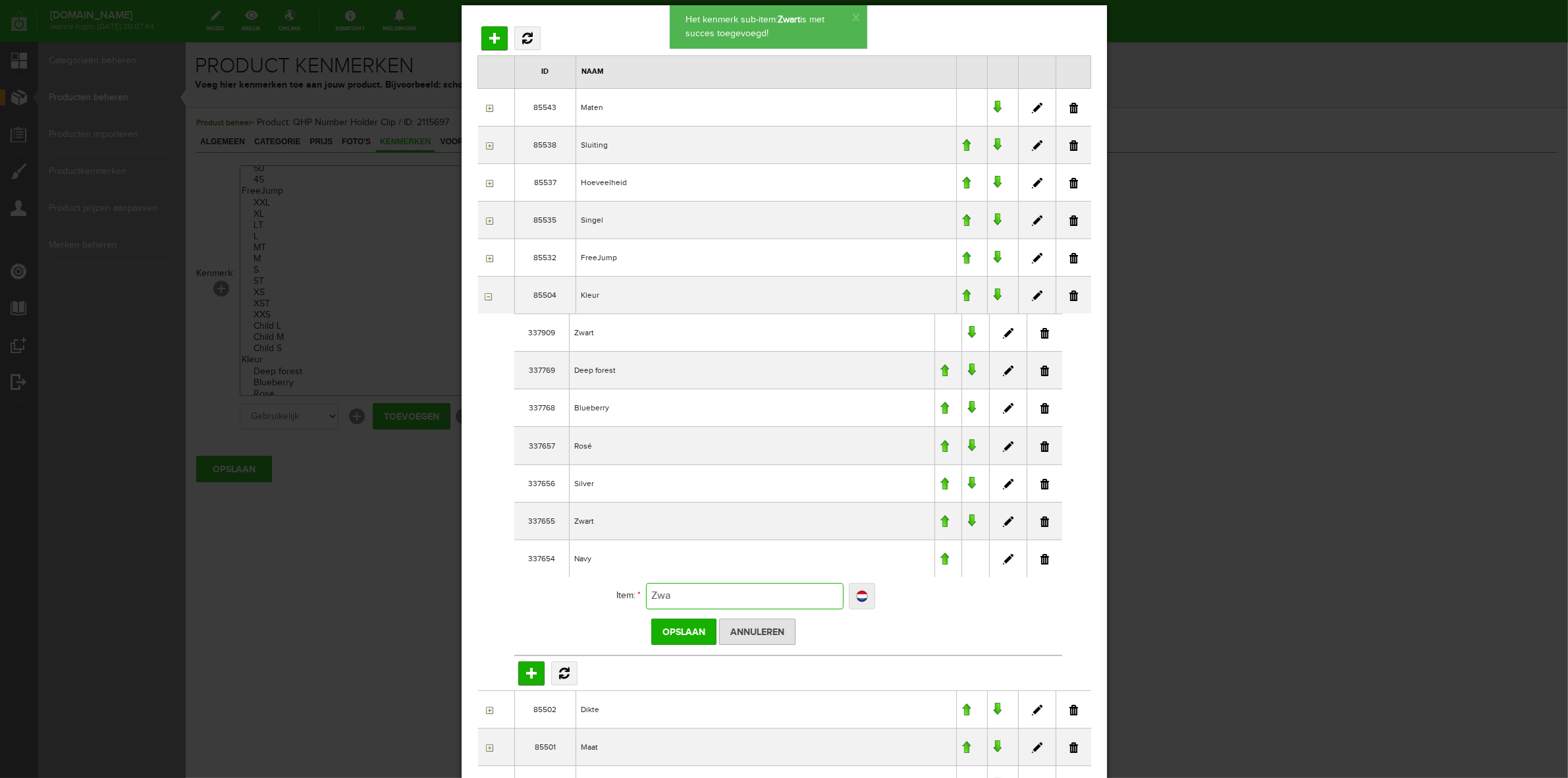
type input "Zwar"
type input "Zwart"
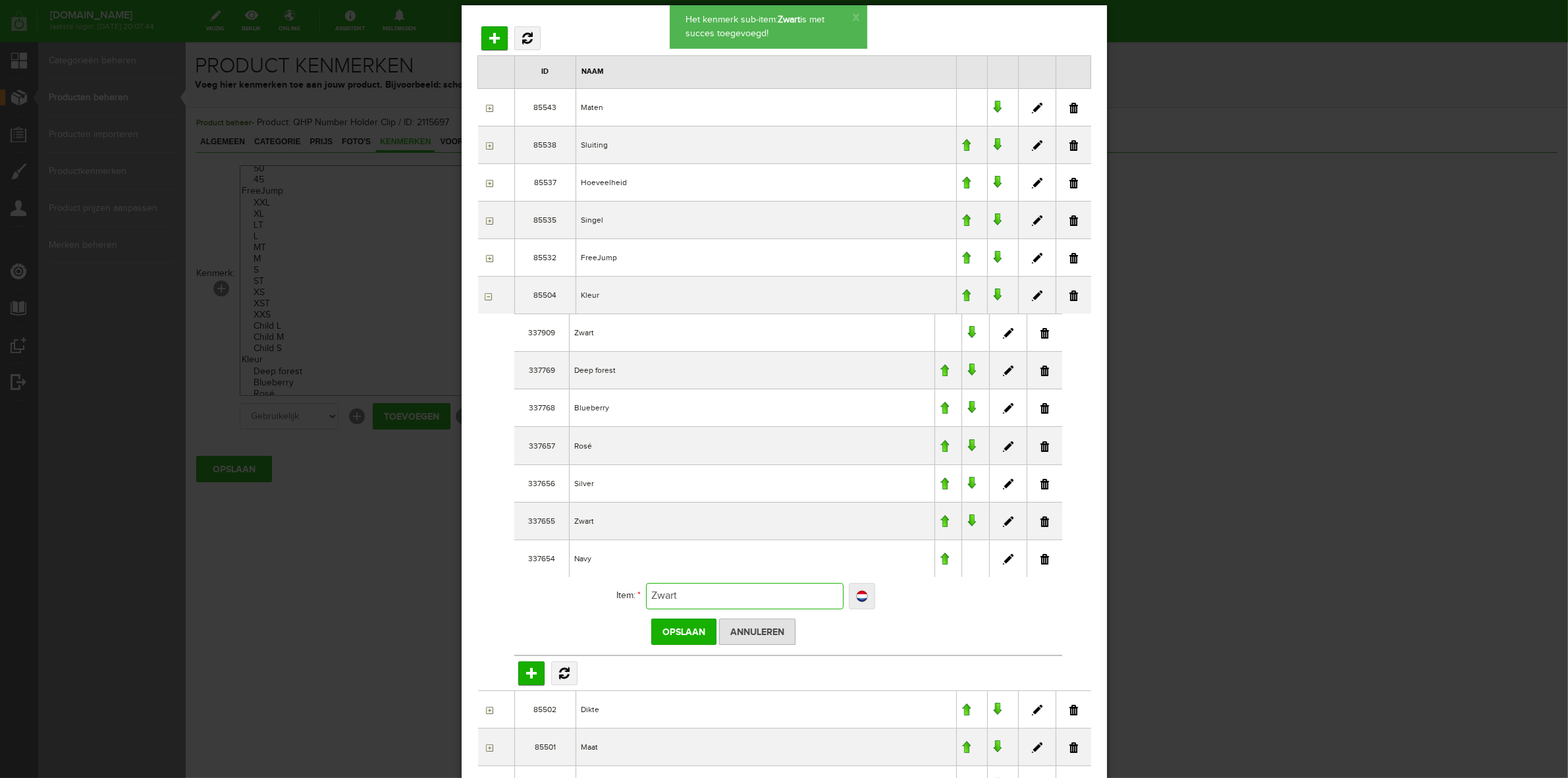
type input "Zwart"
type input "Zwart S"
type input "Zwart Sh"
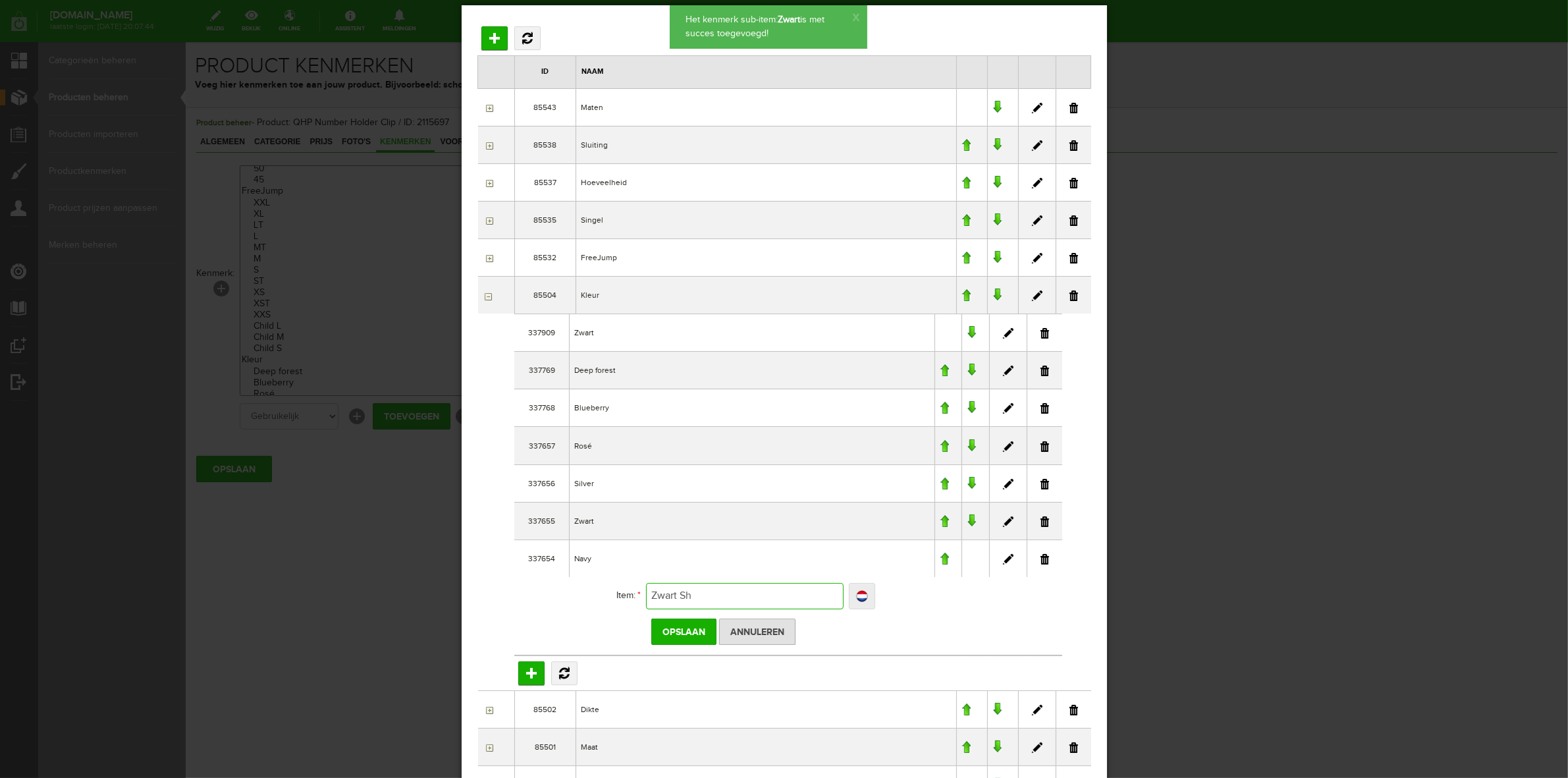
type input "Zwart Shi"
type input "Zwart Shin"
type input "Zwart Shine"
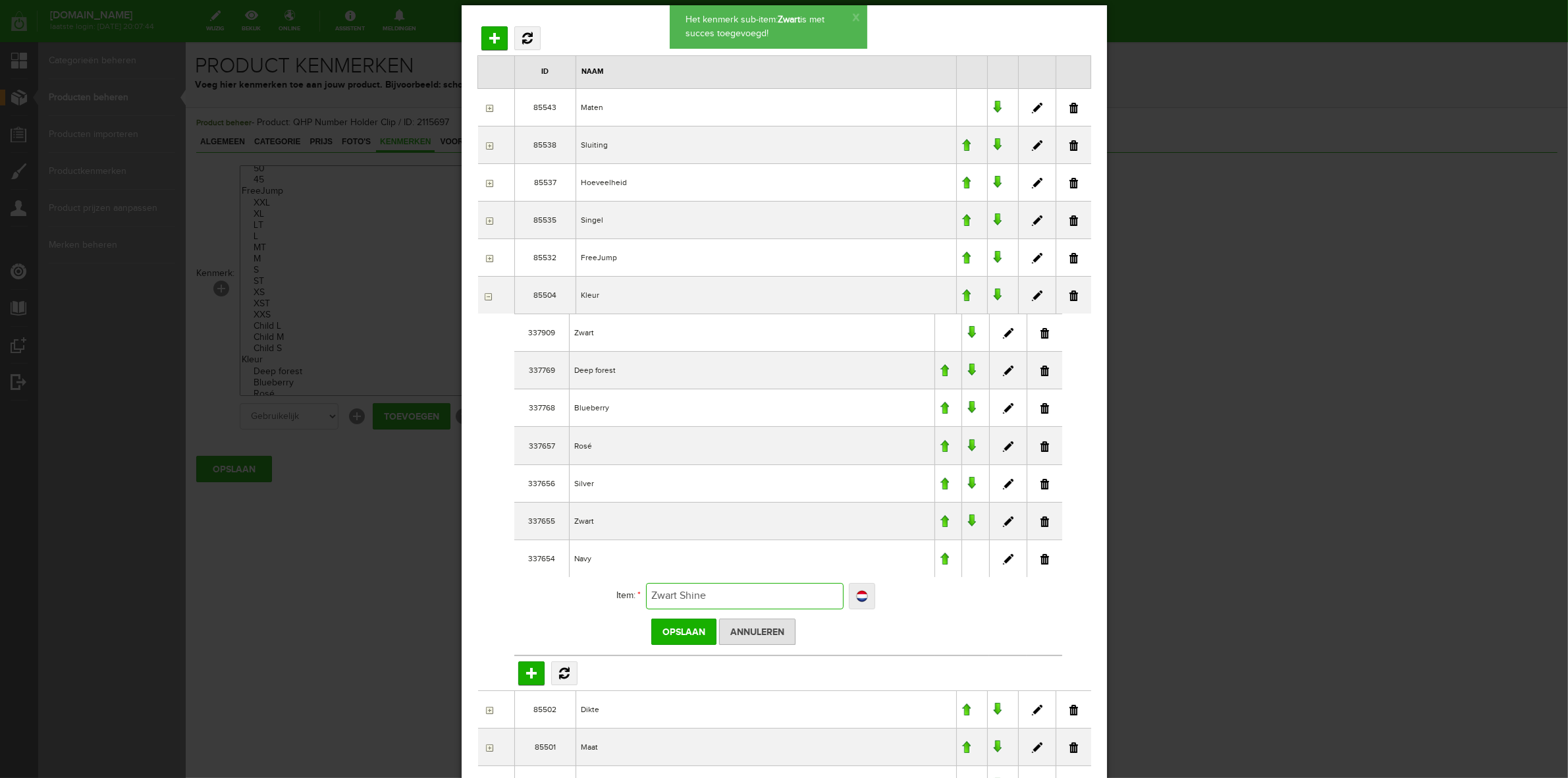
type input "Zwart Shine"
click at [680, 632] on input "Opslaan" at bounding box center [682, 630] width 65 height 26
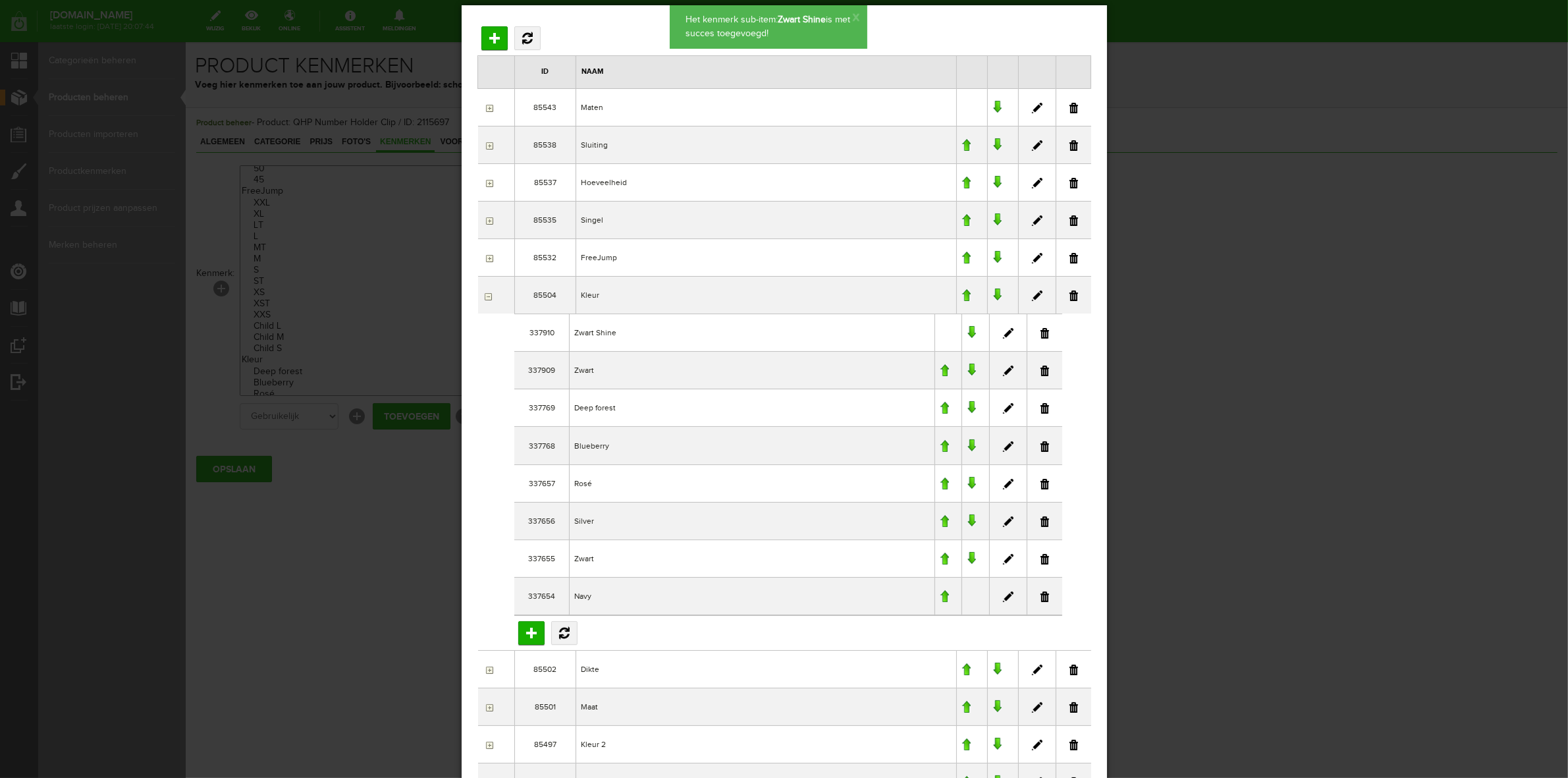
click at [1301, 367] on div "×" at bounding box center [784, 263] width 1568 height 778
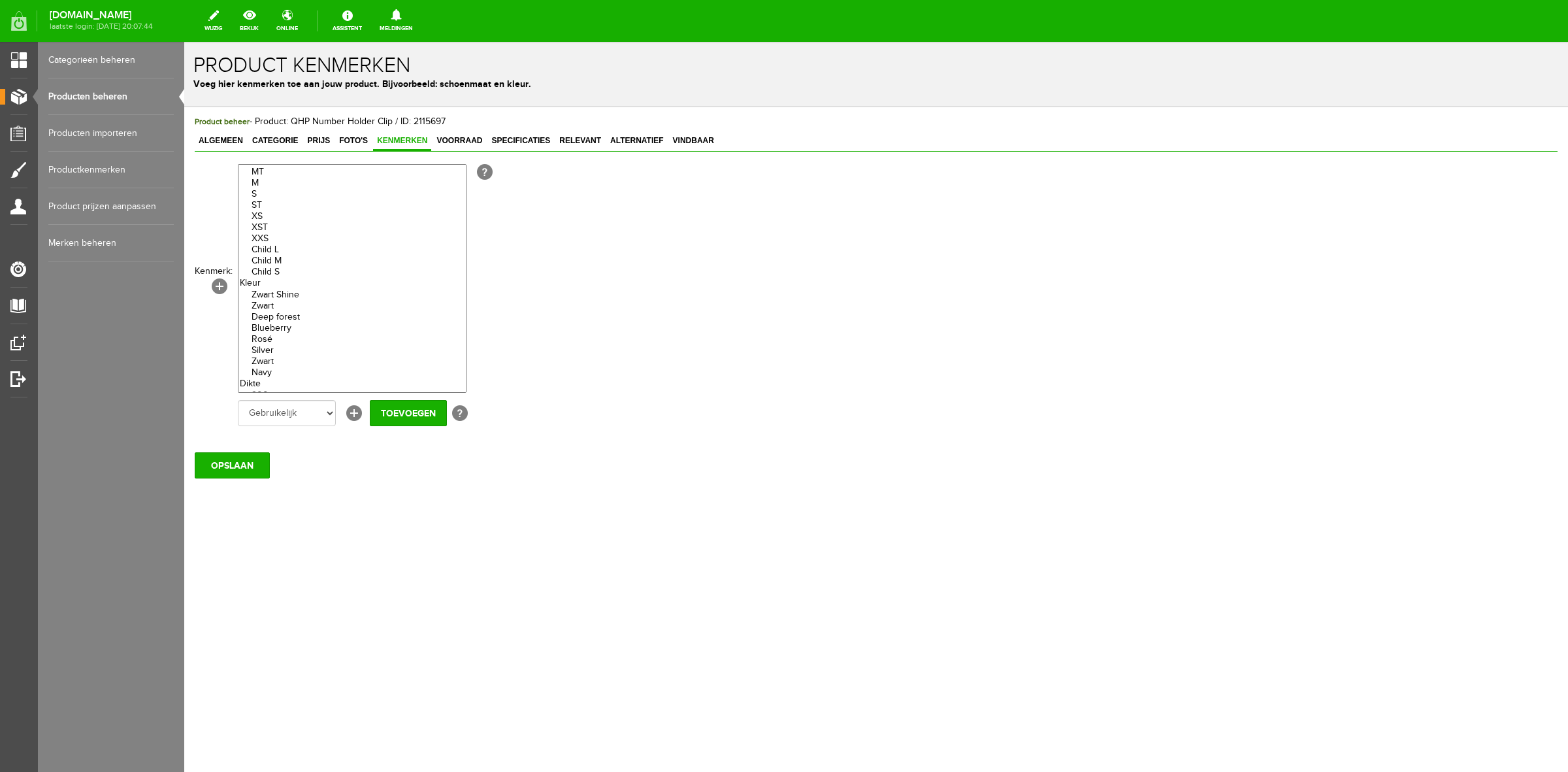
scroll to position [409, 0]
click at [305, 301] on option "Zwart" at bounding box center [352, 298] width 228 height 11
select select "85504|337910"
click at [302, 290] on option "Zwart Shine" at bounding box center [352, 286] width 228 height 11
click at [398, 416] on input "Toevoegen" at bounding box center [409, 413] width 77 height 26
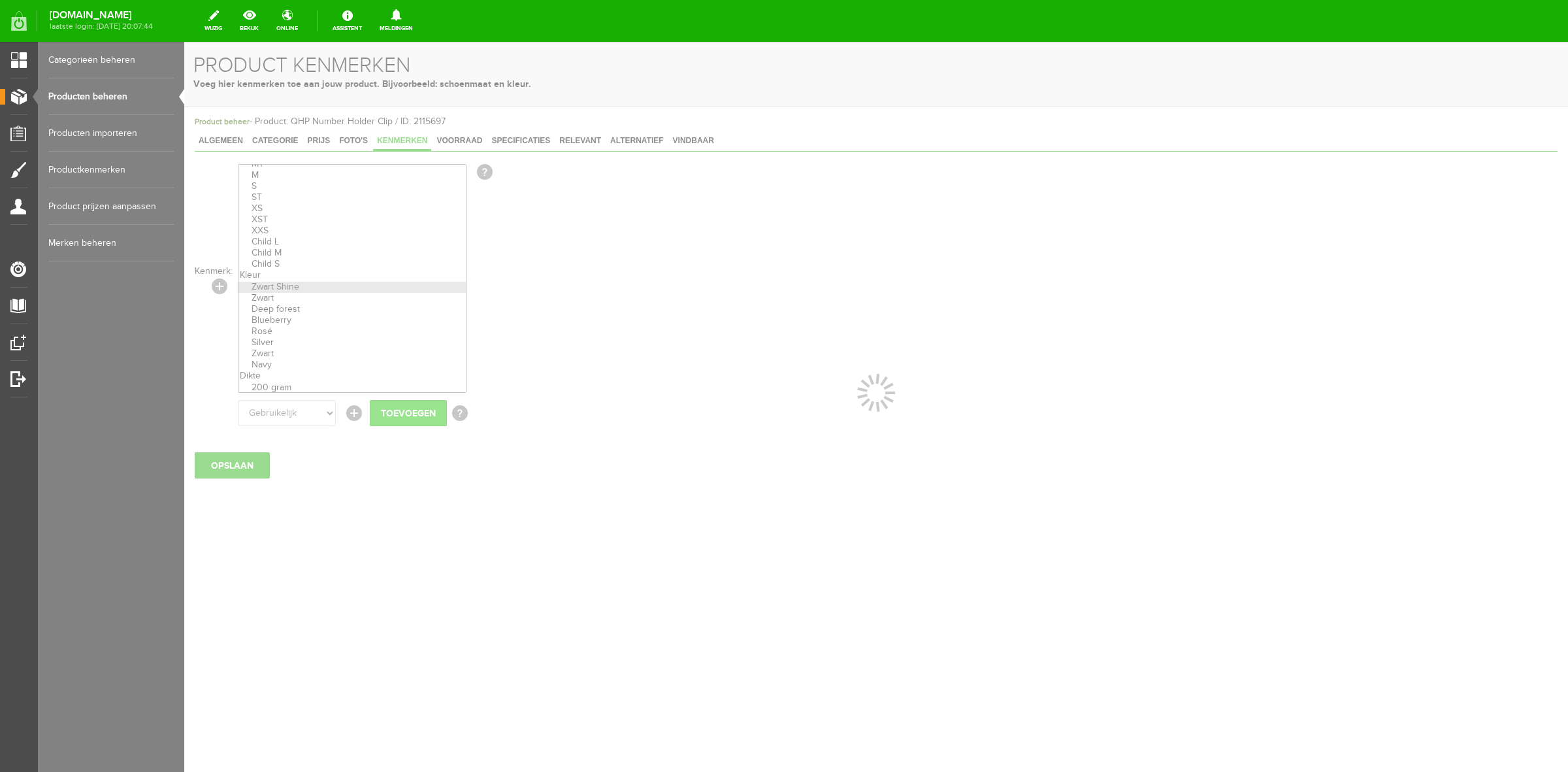
select select
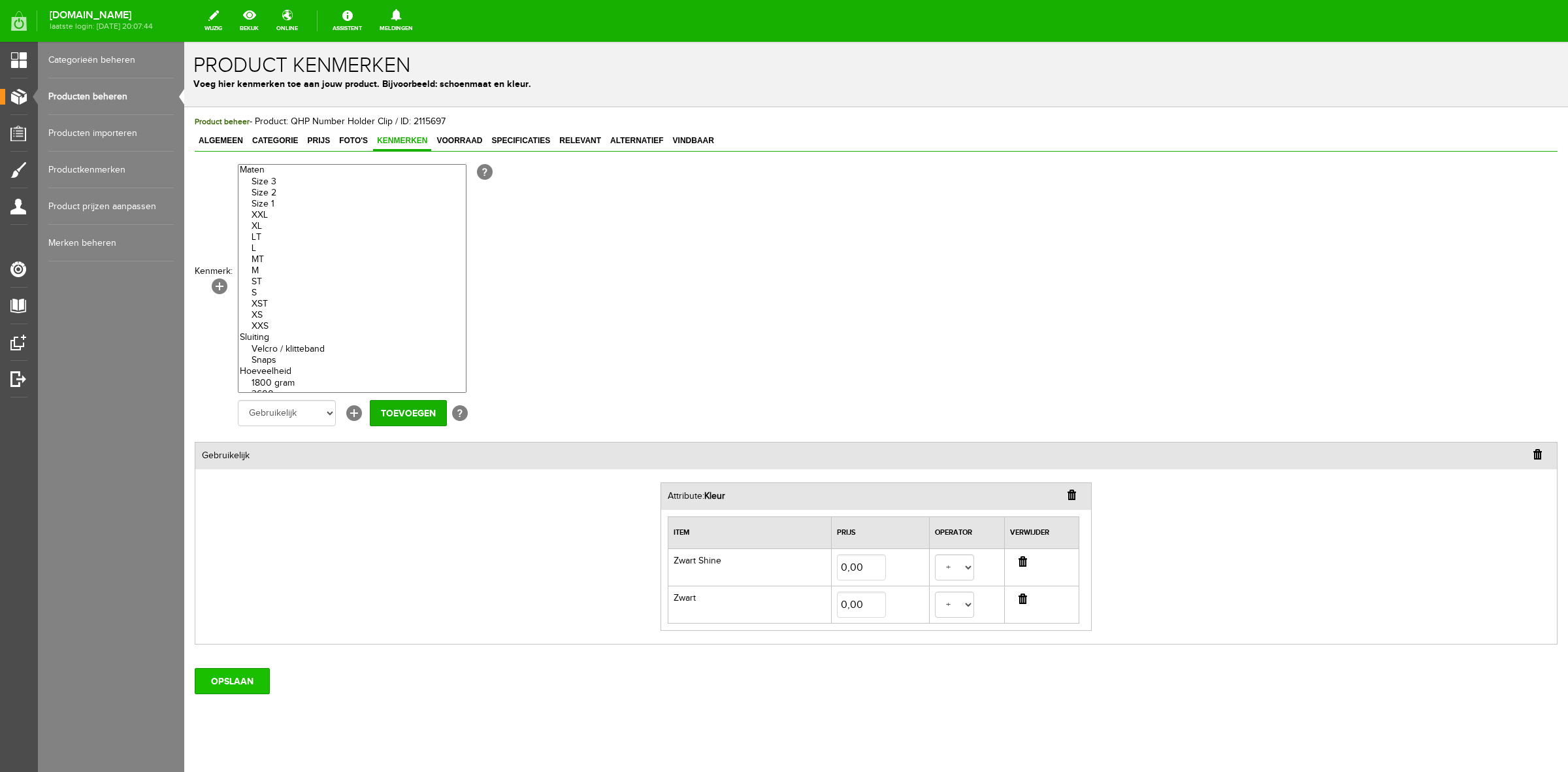
click at [229, 688] on input "OPSLAAN" at bounding box center [233, 681] width 75 height 26
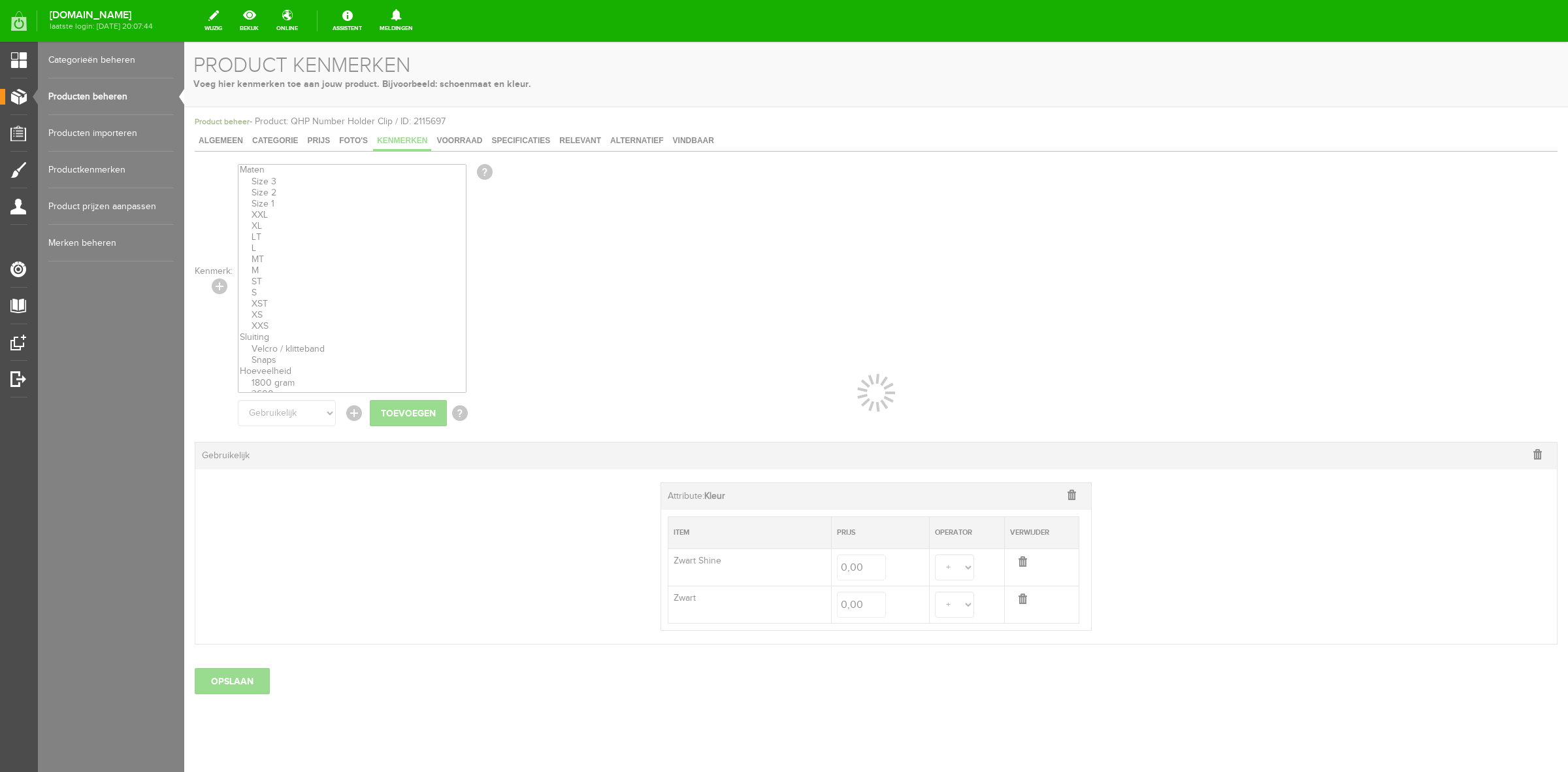
select select
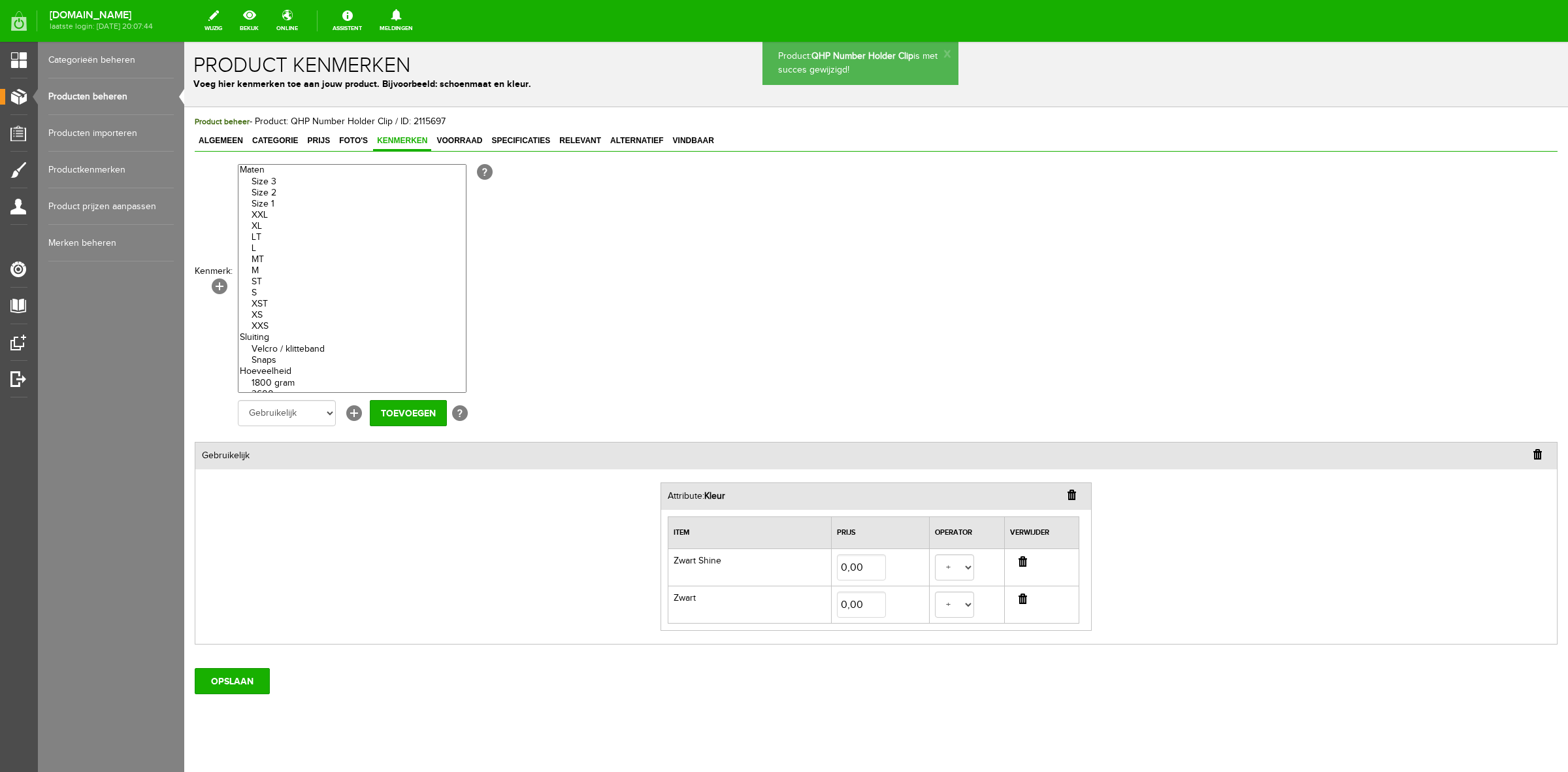
scroll to position [0, 0]
click at [110, 96] on link "Producten beheren" at bounding box center [111, 97] width 126 height 37
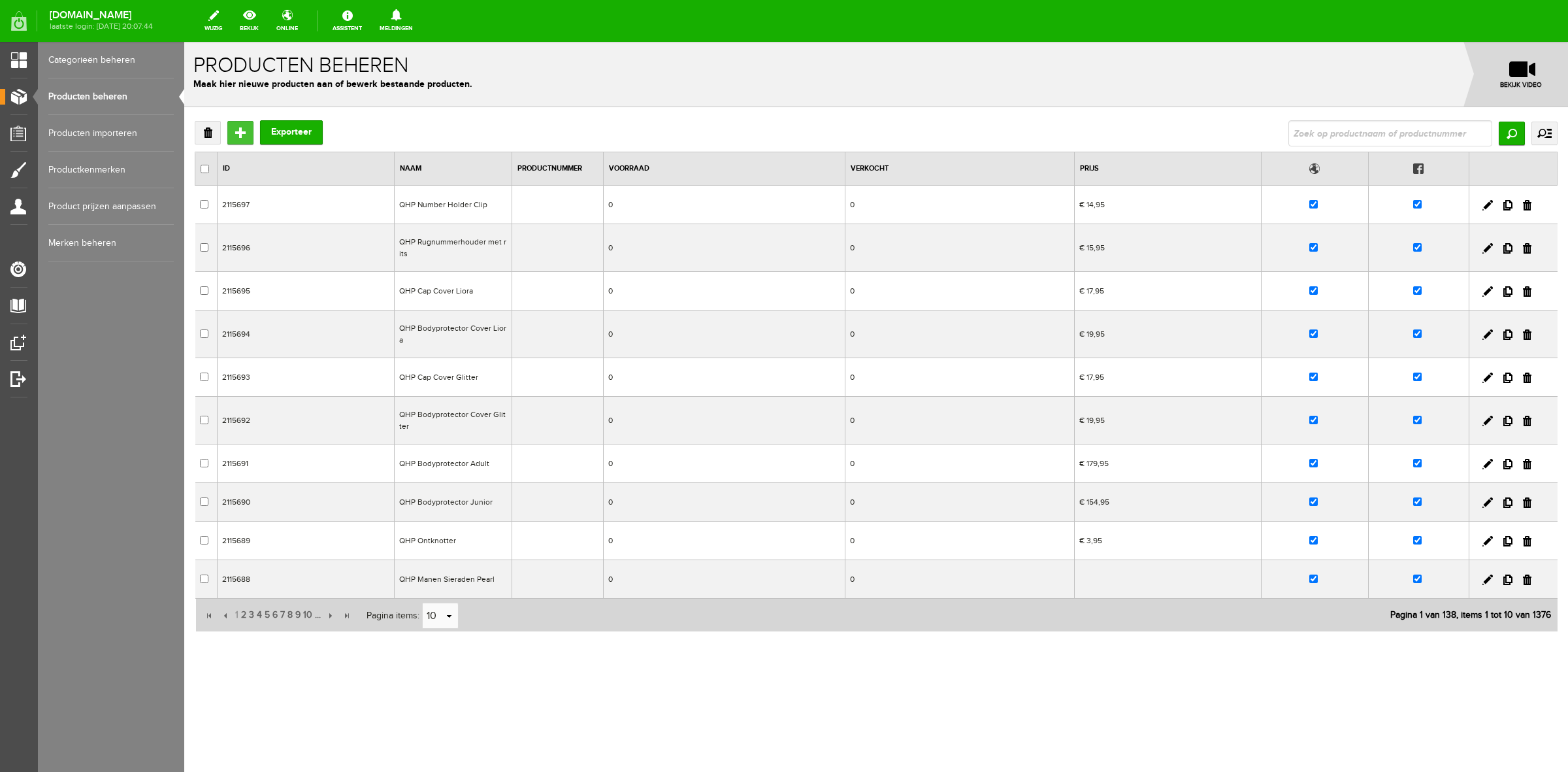
click at [243, 131] on input "Toevoegen" at bounding box center [240, 132] width 26 height 23
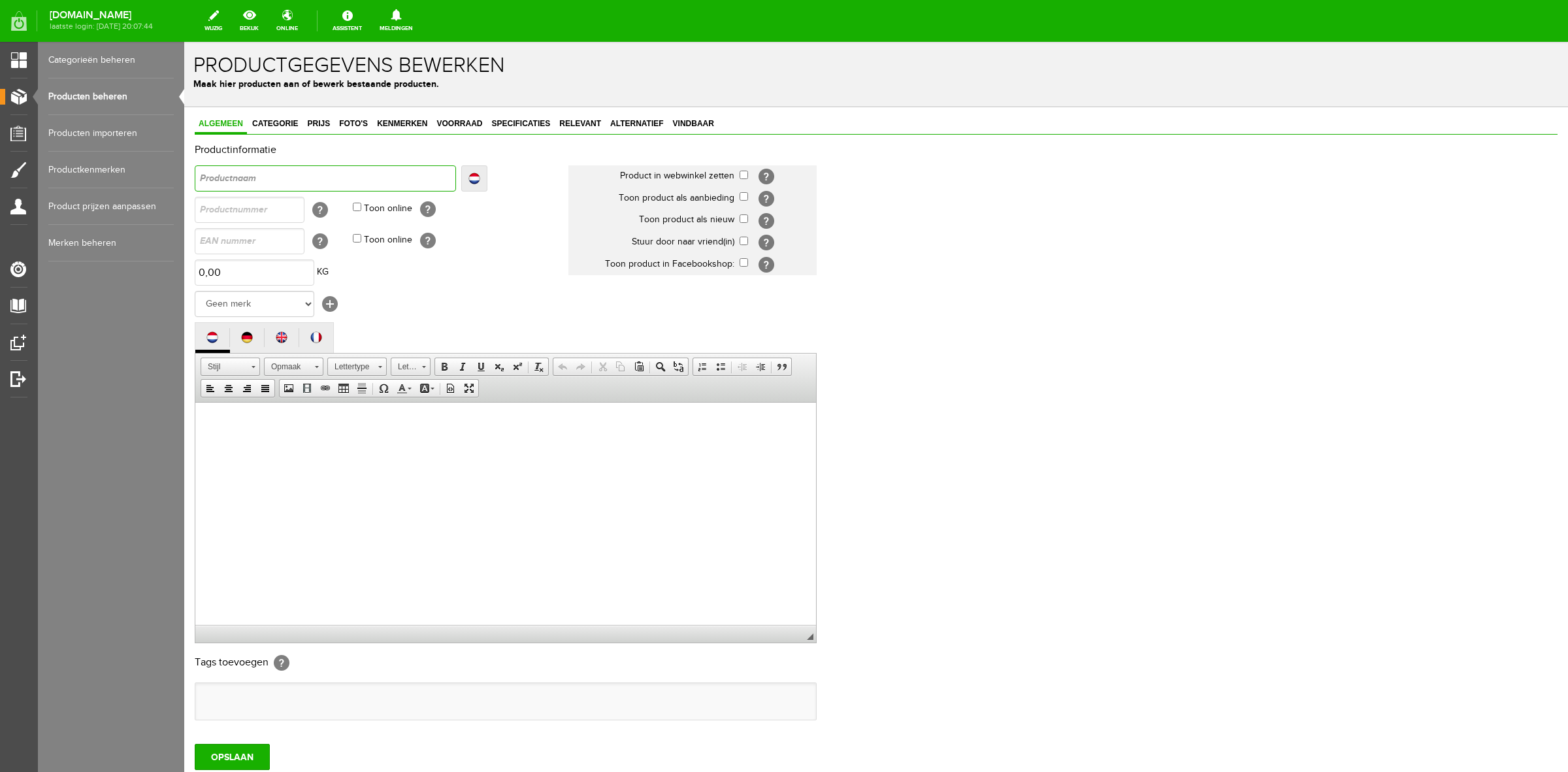
click at [308, 178] on input "text" at bounding box center [326, 178] width 261 height 26
type input "N"
type input "Nu"
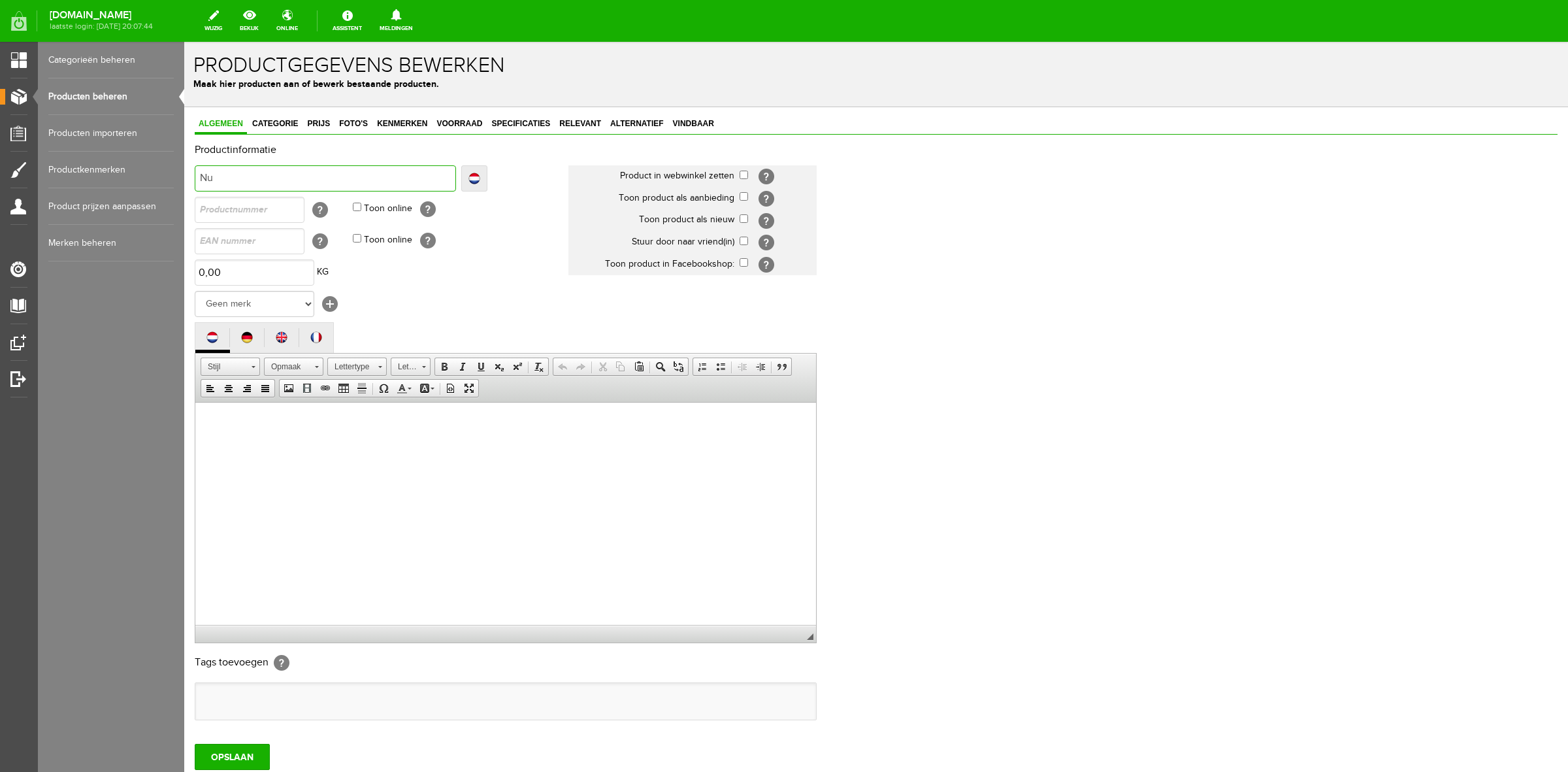
type input "Num"
type input "Numme"
type input "Nummer"
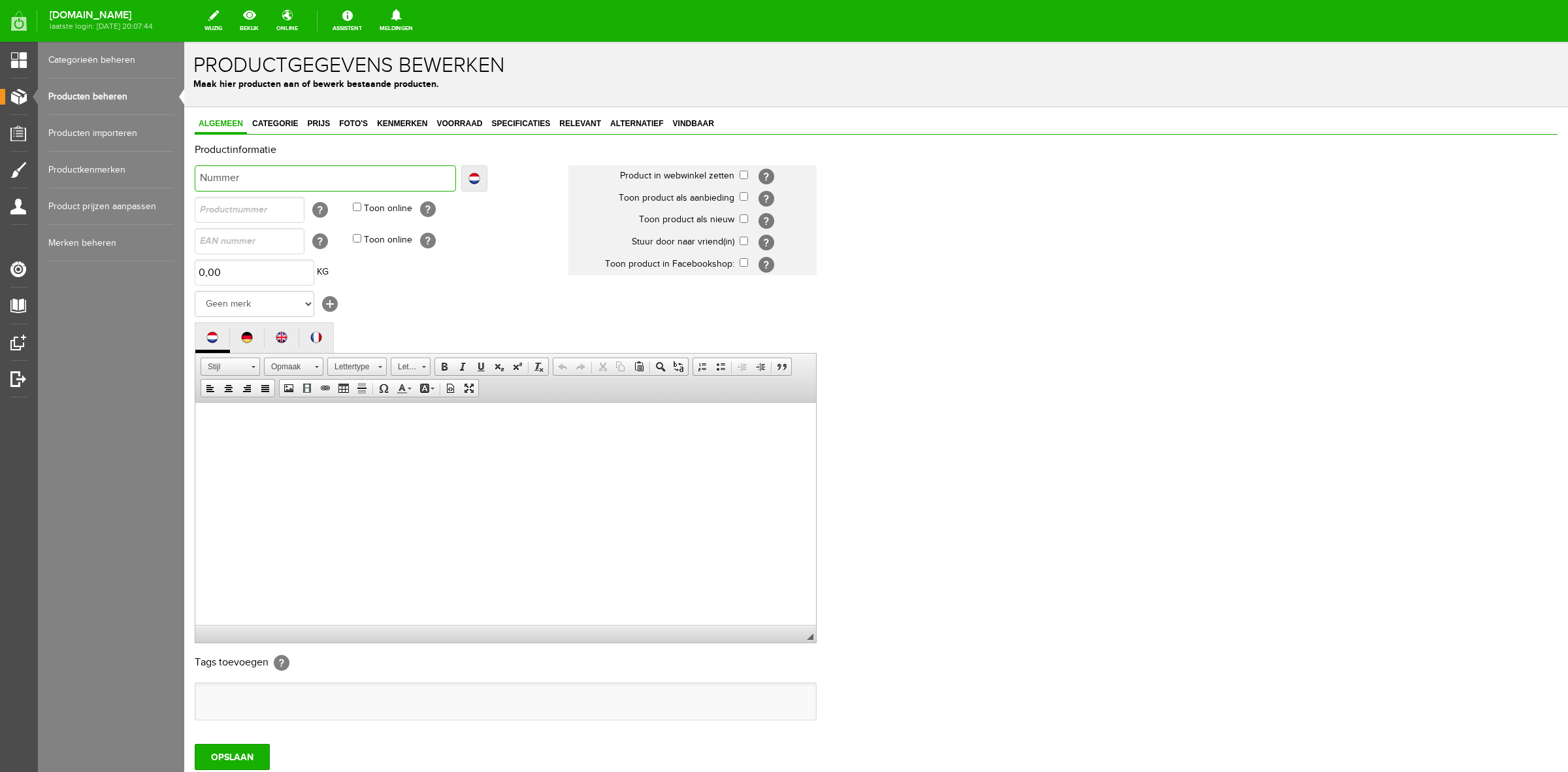
type input "Nummer"
type input "Nummerh"
type input "Nummerhou"
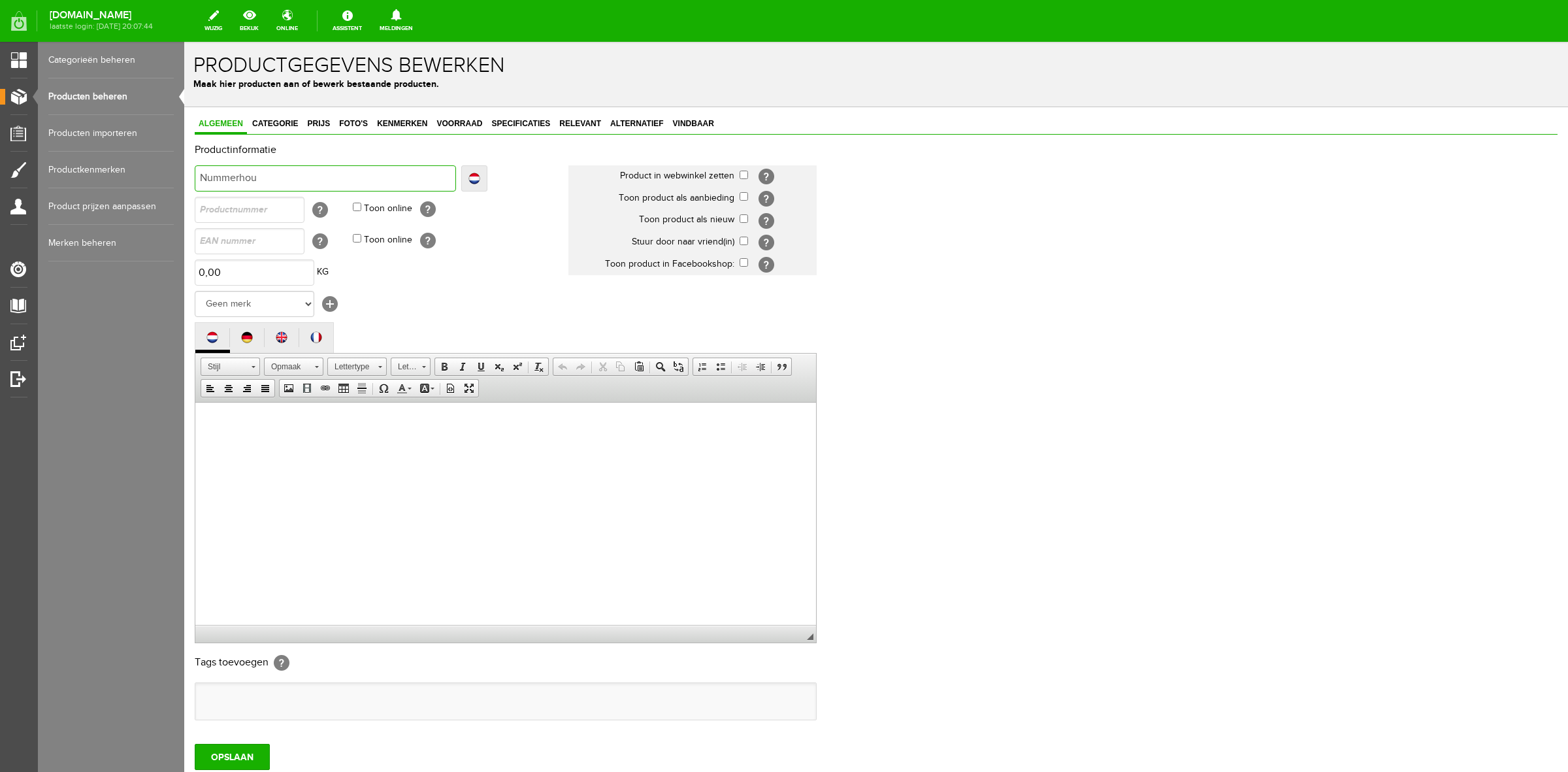
type input "Nummerhoud"
type input "Nummerhoude"
type input "Nummerhouder"
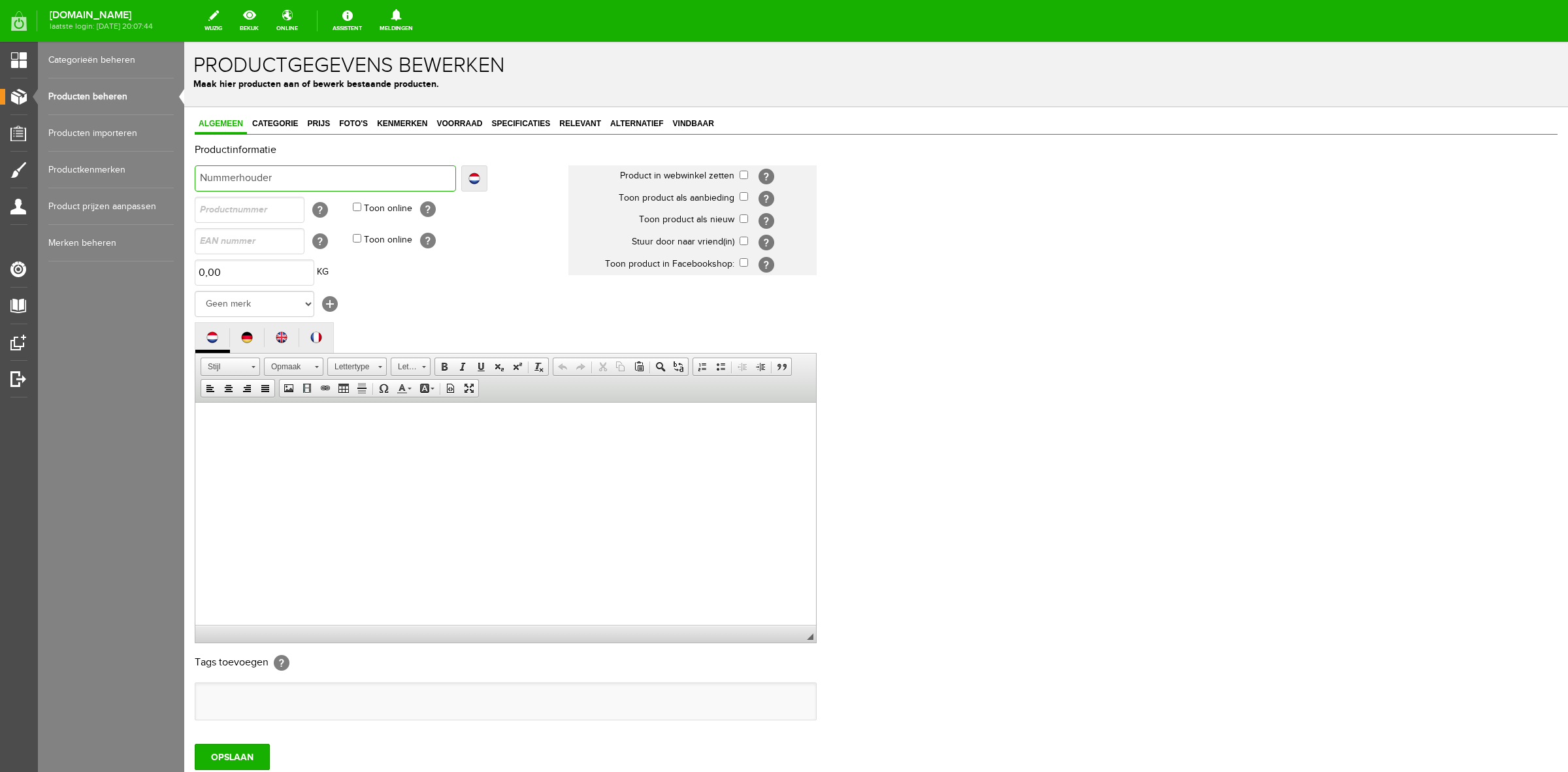
type input "Nummerhouder"
type input "Nummerhouders"
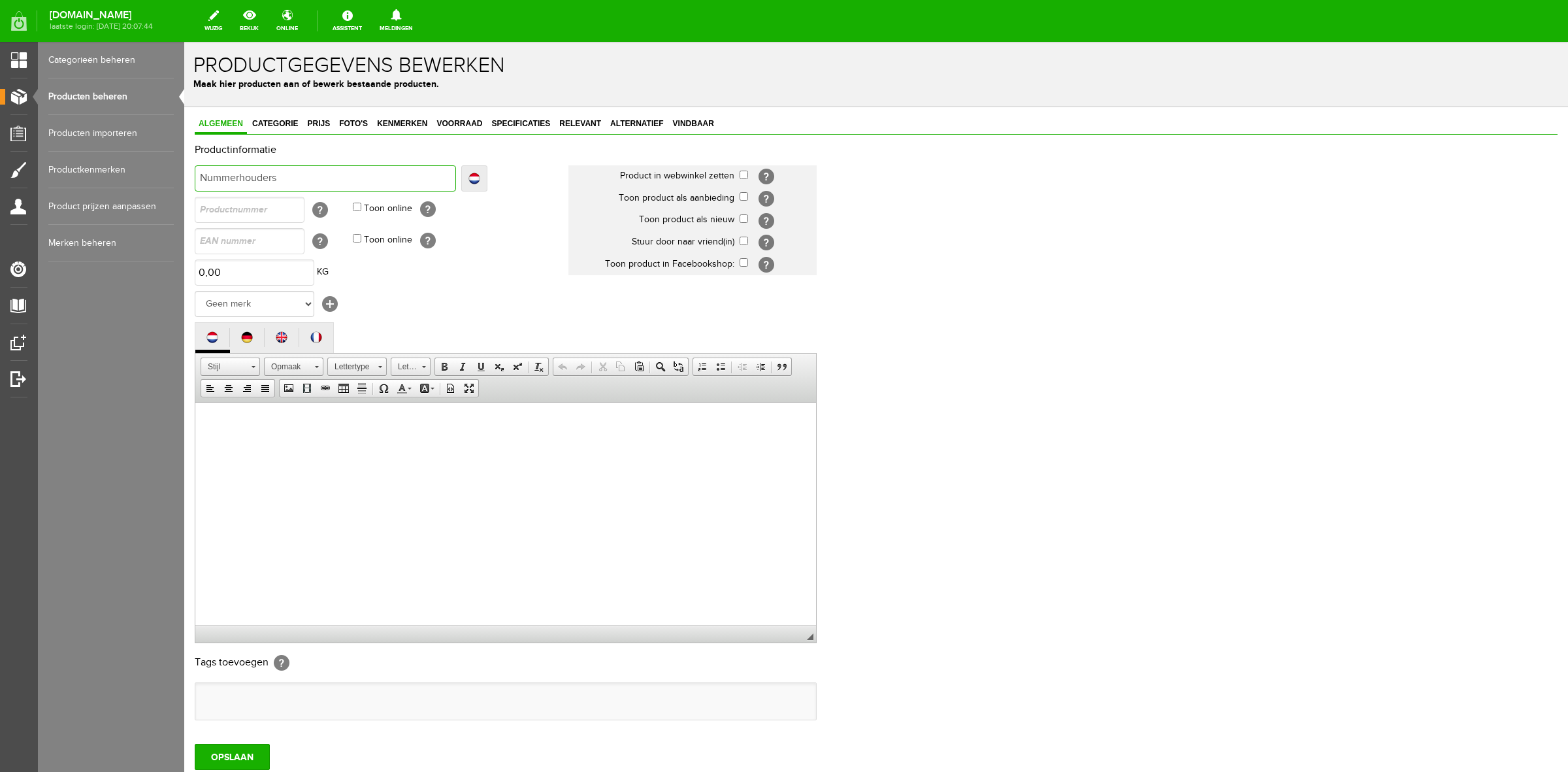
type input "Nummerhouders Q"
type input "Nummerhouders Qu"
click at [285, 300] on select "Geen merk [PERSON_NAME] Robinson Segura Airbag HesTec FreeJump Westropp Fenwick…" at bounding box center [254, 303] width 120 height 26
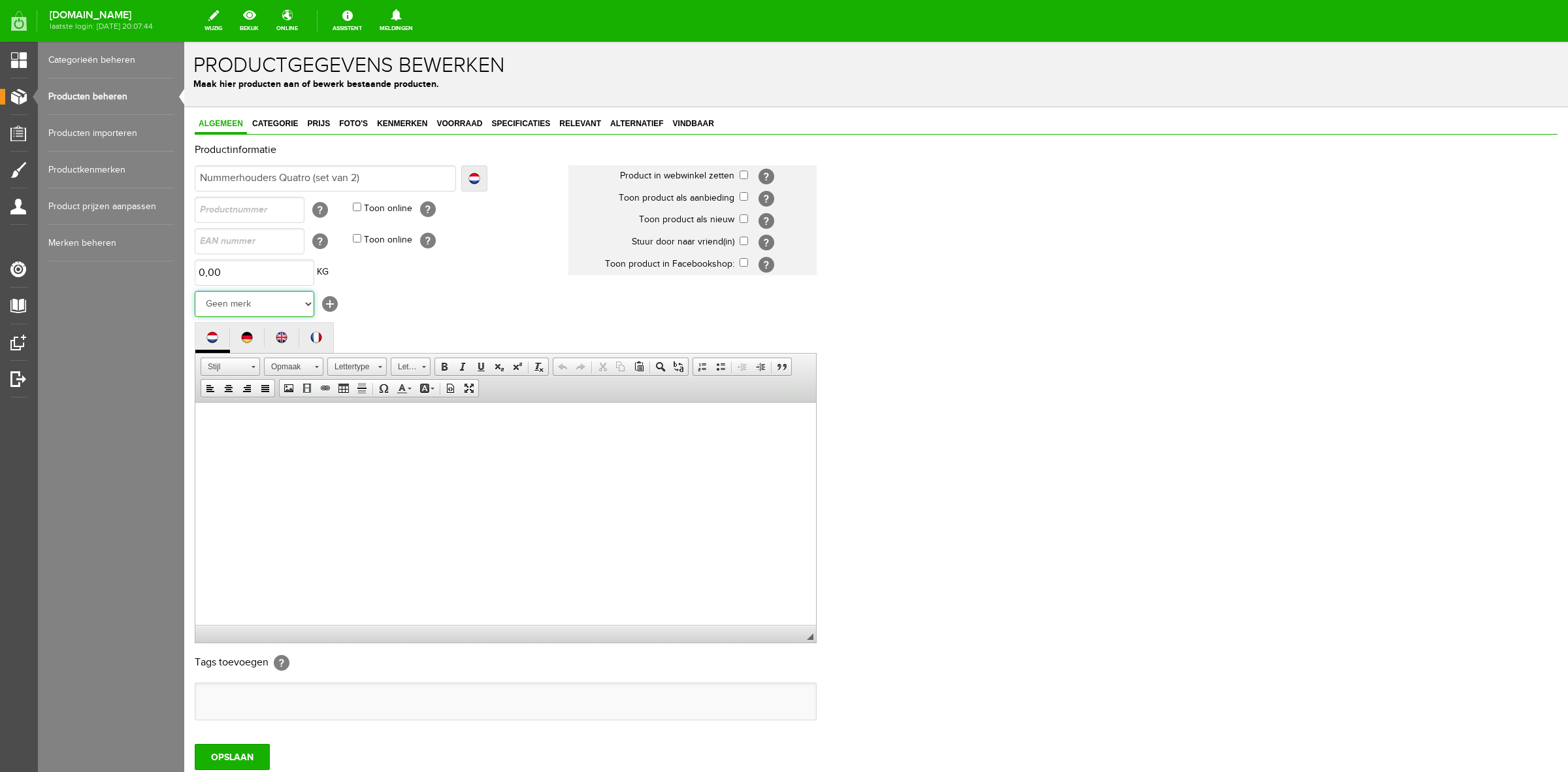
click at [195, 291] on select "Geen merk [PERSON_NAME] Robinson Segura Airbag HesTec FreeJump Westropp Fenwick…" at bounding box center [254, 303] width 120 height 26
click at [743, 174] on input "checkbox" at bounding box center [744, 175] width 8 height 8
click at [743, 216] on input "checkbox" at bounding box center [744, 219] width 8 height 8
drag, startPoint x: 740, startPoint y: 236, endPoint x: 743, endPoint y: 243, distance: 7.6
click at [742, 239] on input "checkbox" at bounding box center [744, 241] width 8 height 8
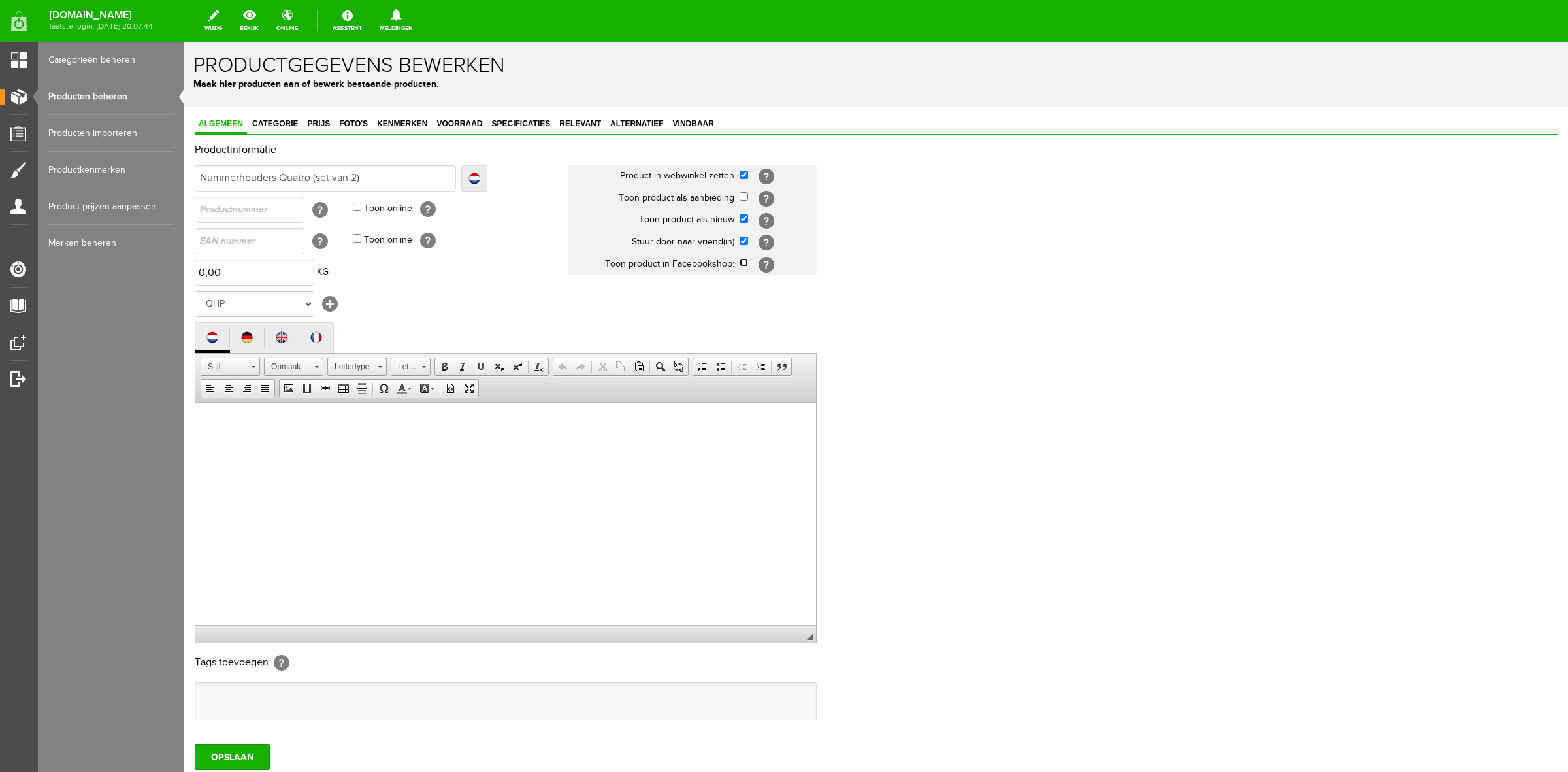
click at [743, 260] on input "checkbox" at bounding box center [744, 262] width 8 height 8
click at [540, 442] on html at bounding box center [506, 422] width 621 height 40
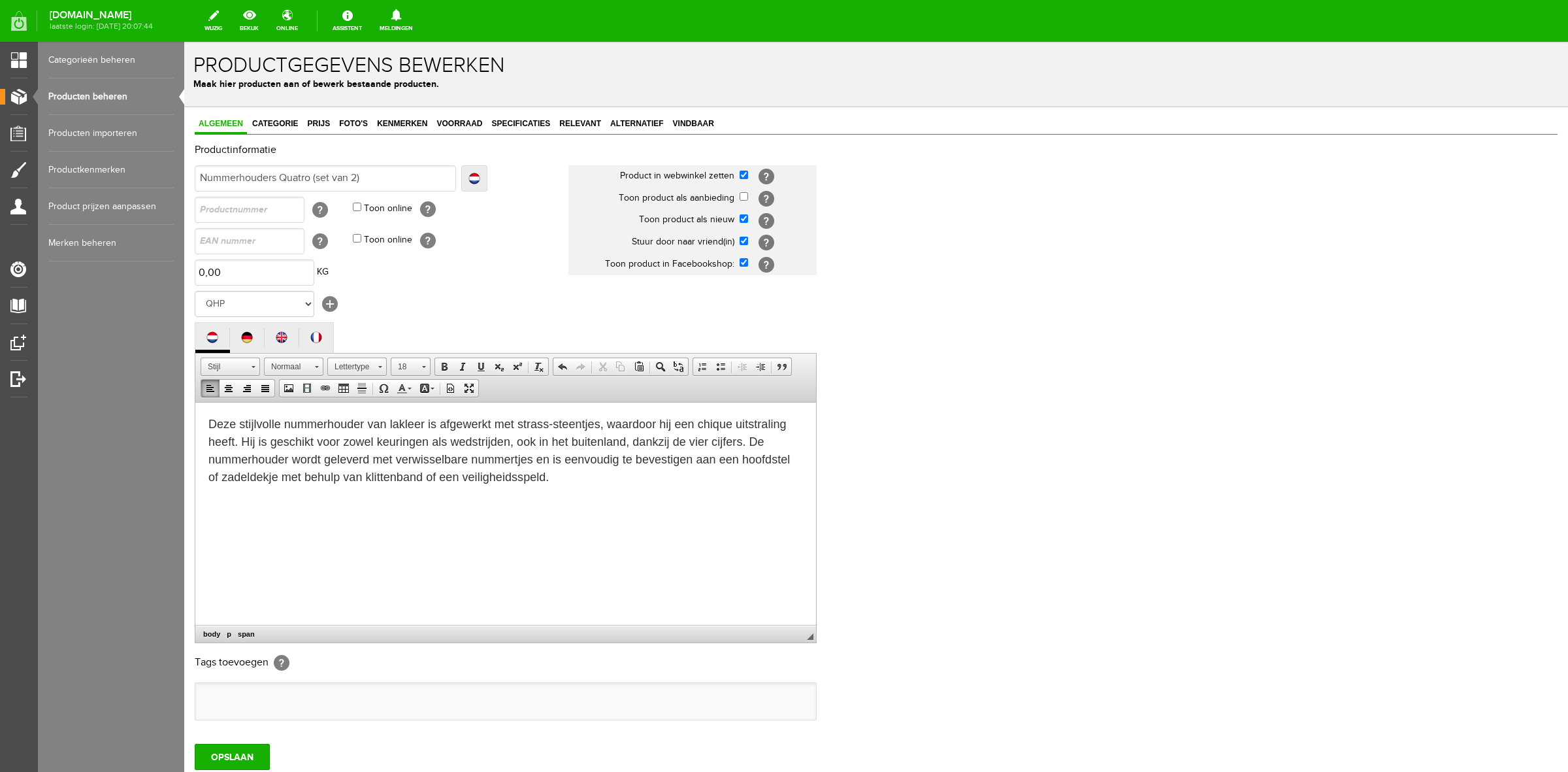
click at [654, 490] on html "Deze stijlvolle nummerhouder van lakleer is afgewerkt met strass-steentjes, waa…" at bounding box center [506, 450] width 621 height 97
click at [204, 755] on input "OPSLAAN" at bounding box center [233, 756] width 75 height 26
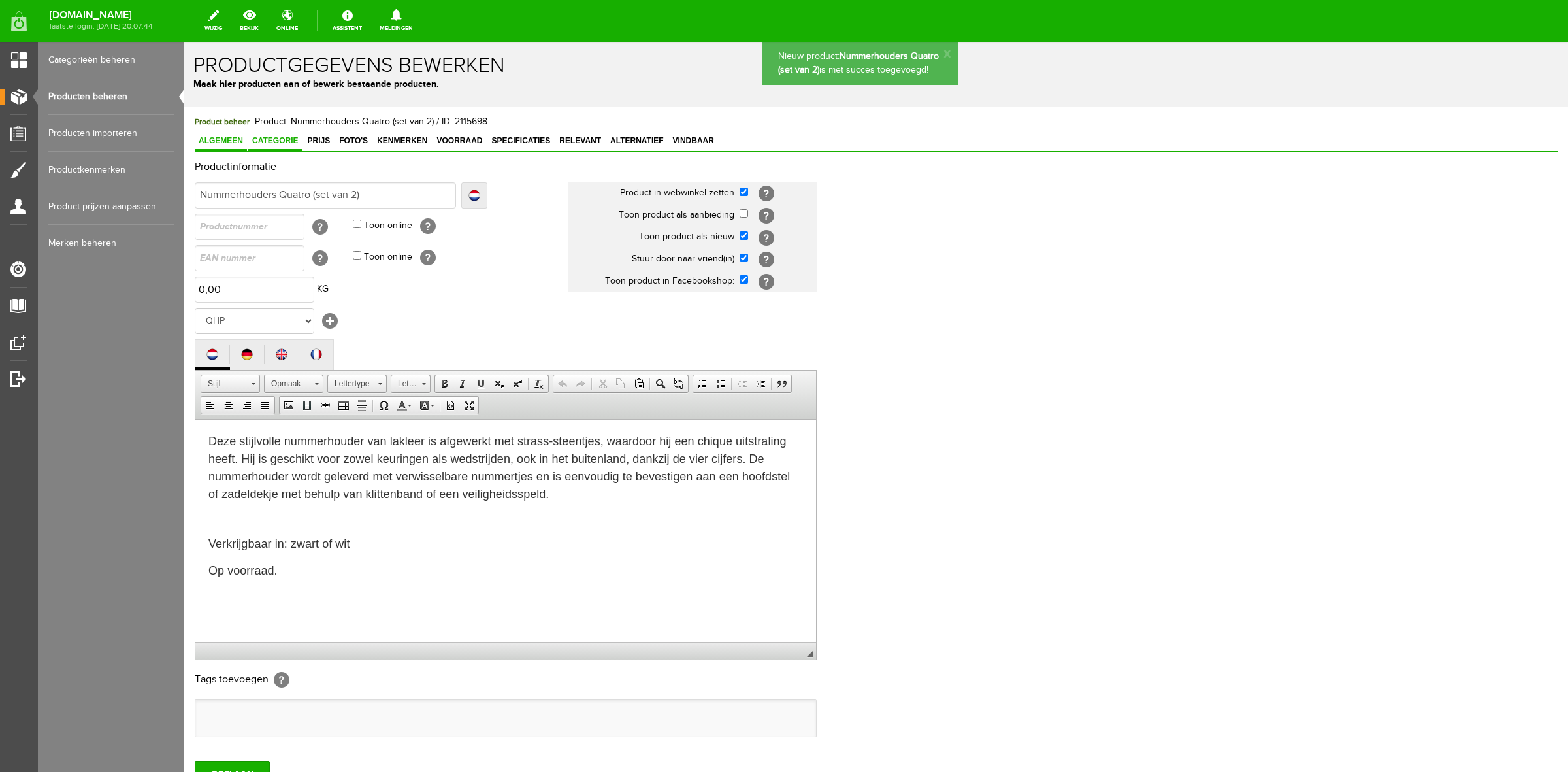
click at [285, 147] on link "Categorie" at bounding box center [275, 142] width 54 height 19
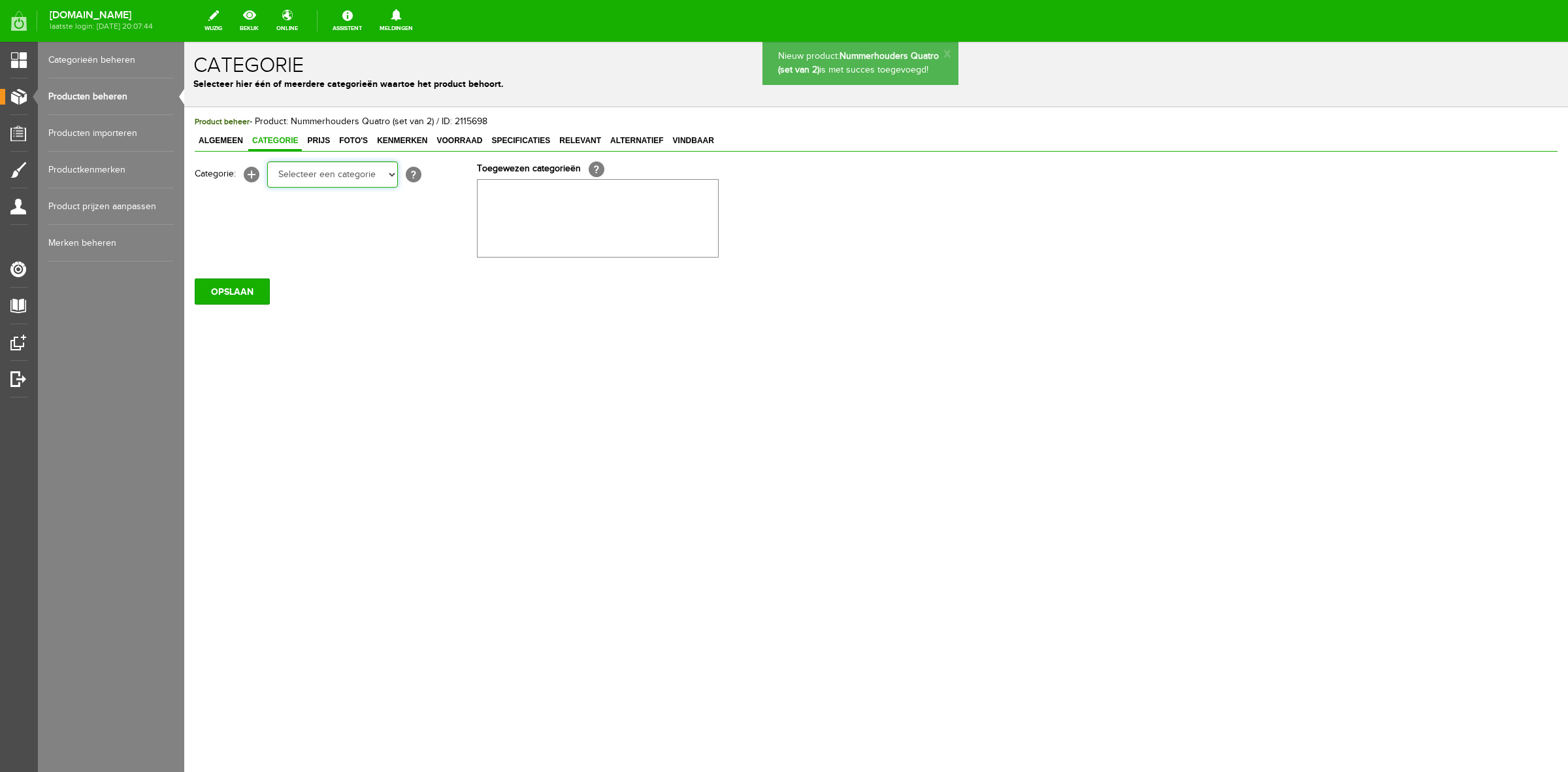
click at [297, 172] on select "Selecteer een categorie Sale Bodyprotector Outlet LeMieux AW24 Hoofdstelnummers…" at bounding box center [332, 174] width 131 height 26
click at [267, 162] on select "Selecteer een categorie Sale Bodyprotector Outlet LeMieux AW24 Hoofdstelnummers…" at bounding box center [332, 174] width 131 height 26
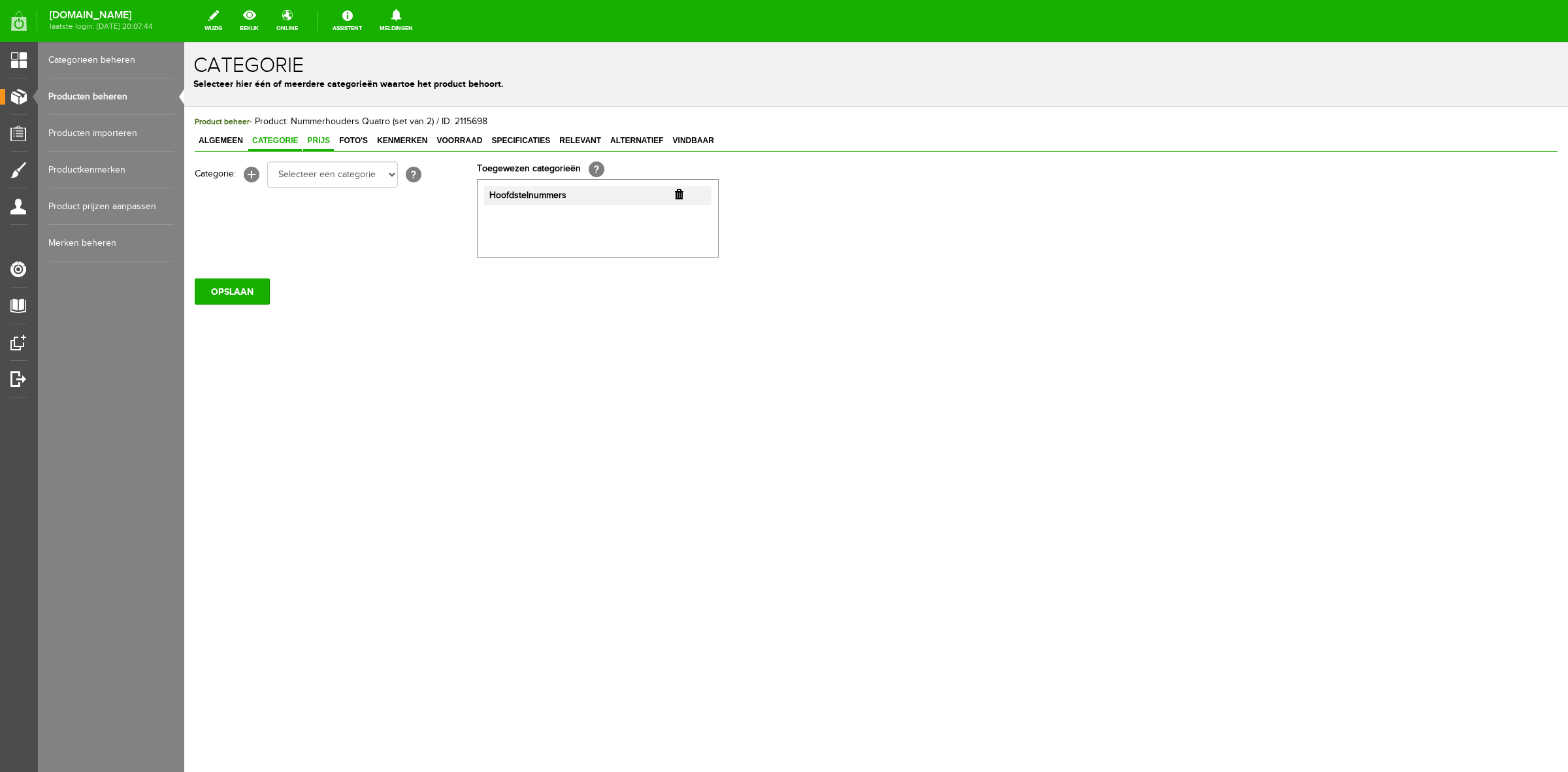
click at [320, 138] on span "Prijs" at bounding box center [318, 140] width 31 height 9
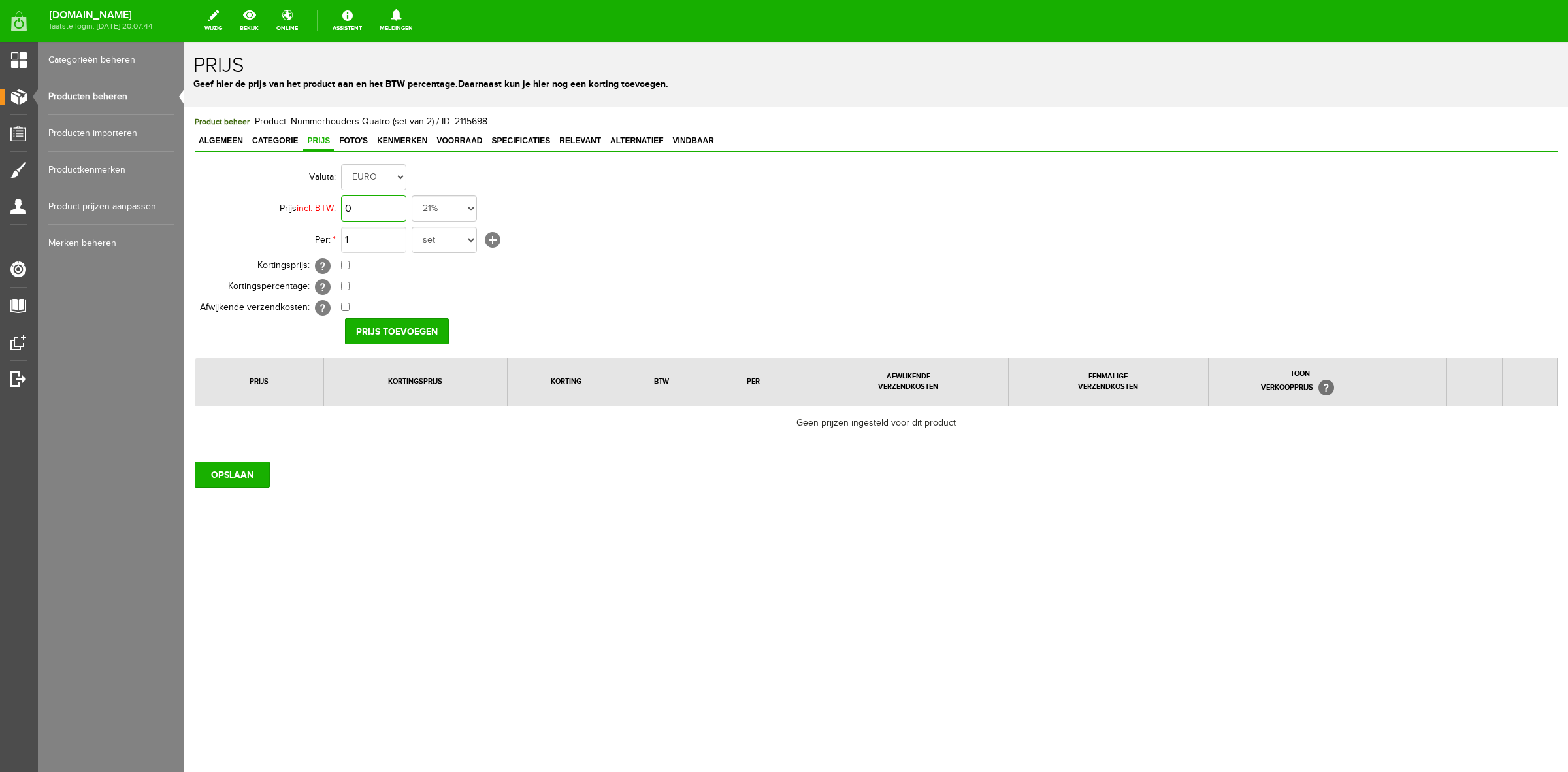
click at [383, 213] on input "0" at bounding box center [373, 208] width 65 height 26
click at [450, 243] on select "set rol paar stuks" at bounding box center [445, 239] width 65 height 26
click at [412, 227] on select "set rol paar stuks" at bounding box center [445, 239] width 65 height 26
click at [388, 337] on input "Prijs toevoegen" at bounding box center [397, 331] width 104 height 26
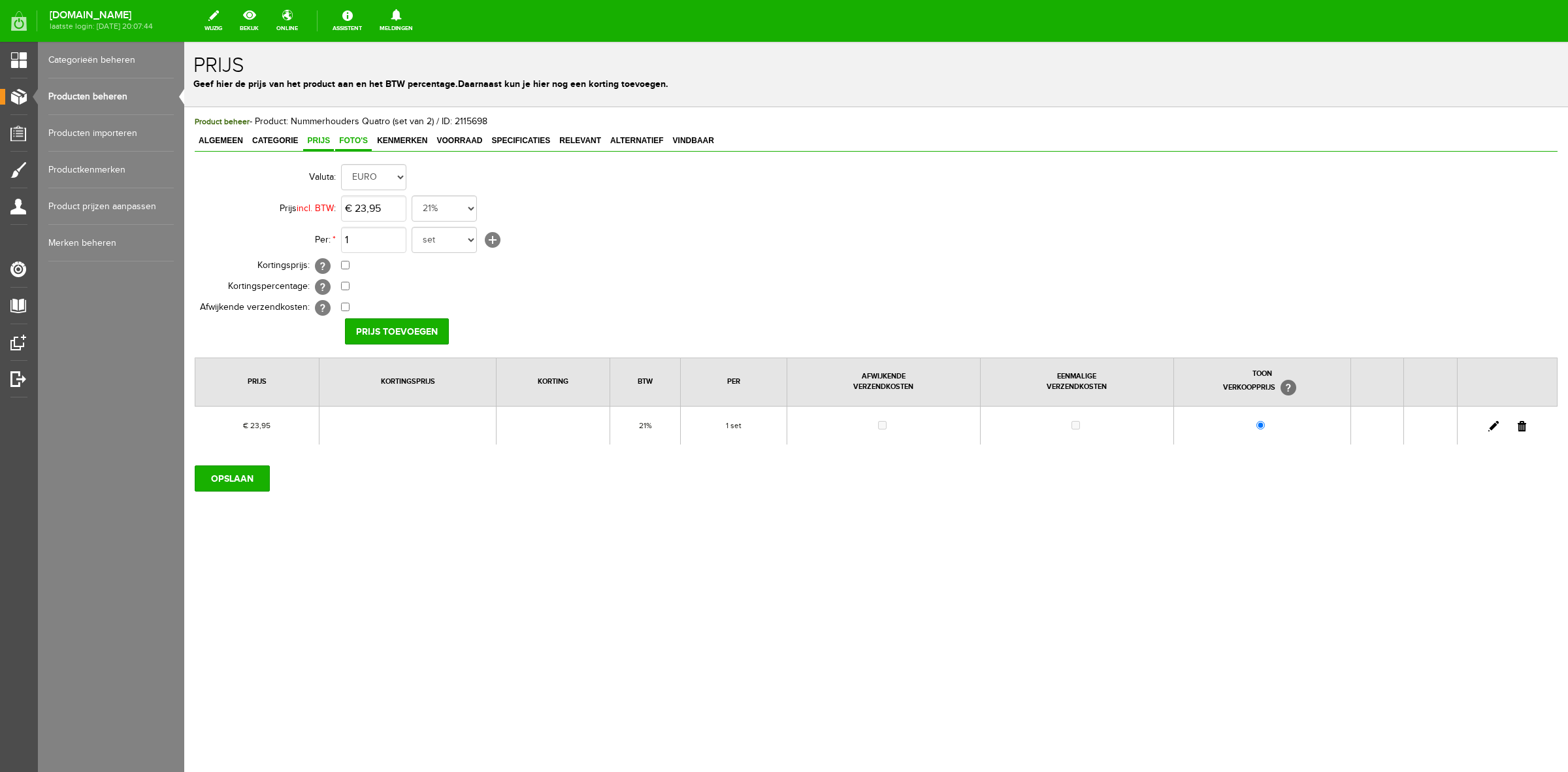
click at [360, 141] on span "Foto's" at bounding box center [353, 140] width 37 height 9
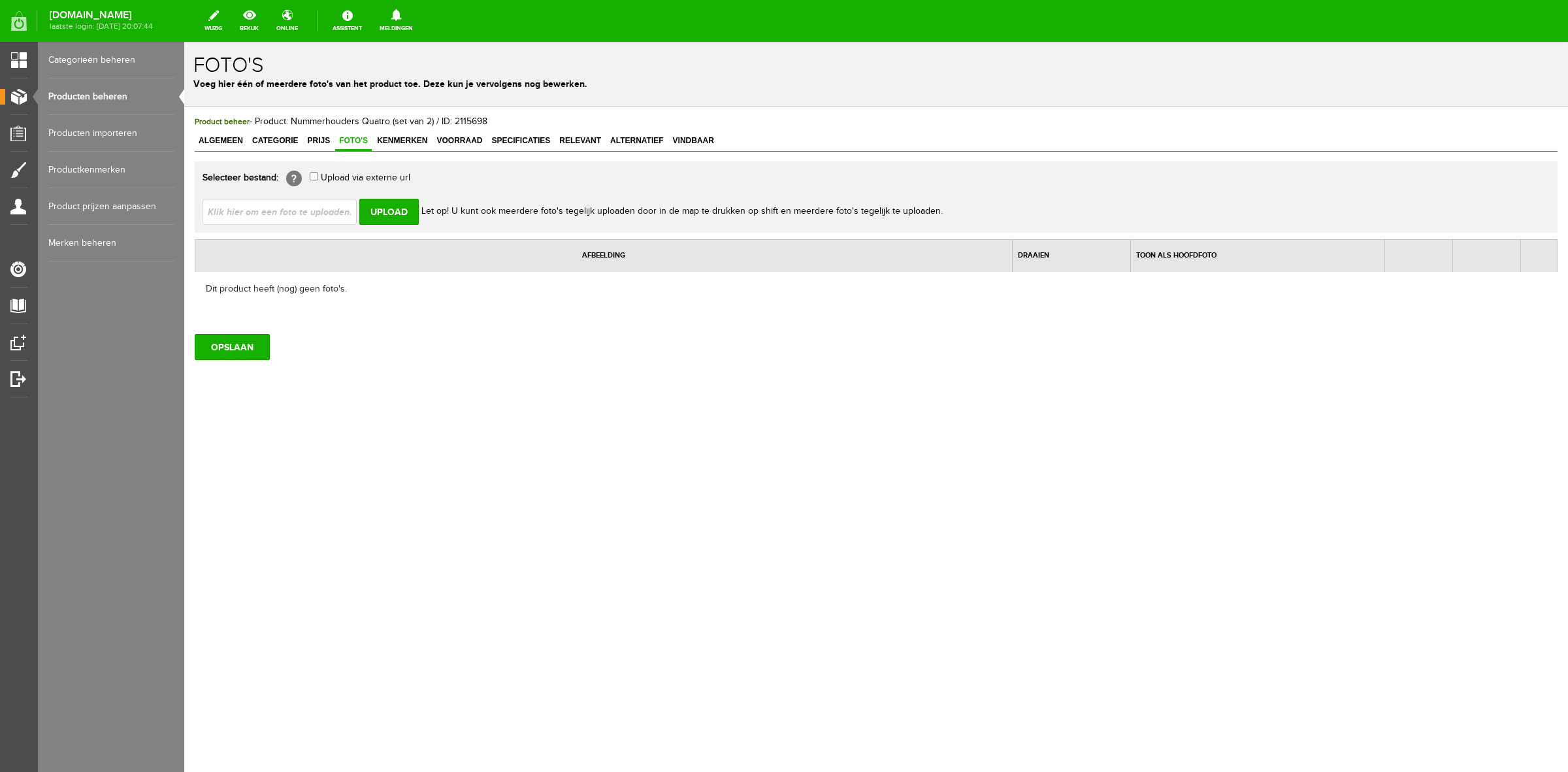
click at [254, 214] on input "file" at bounding box center [285, 211] width 165 height 25
click at [383, 210] on input "Upload" at bounding box center [388, 211] width 59 height 26
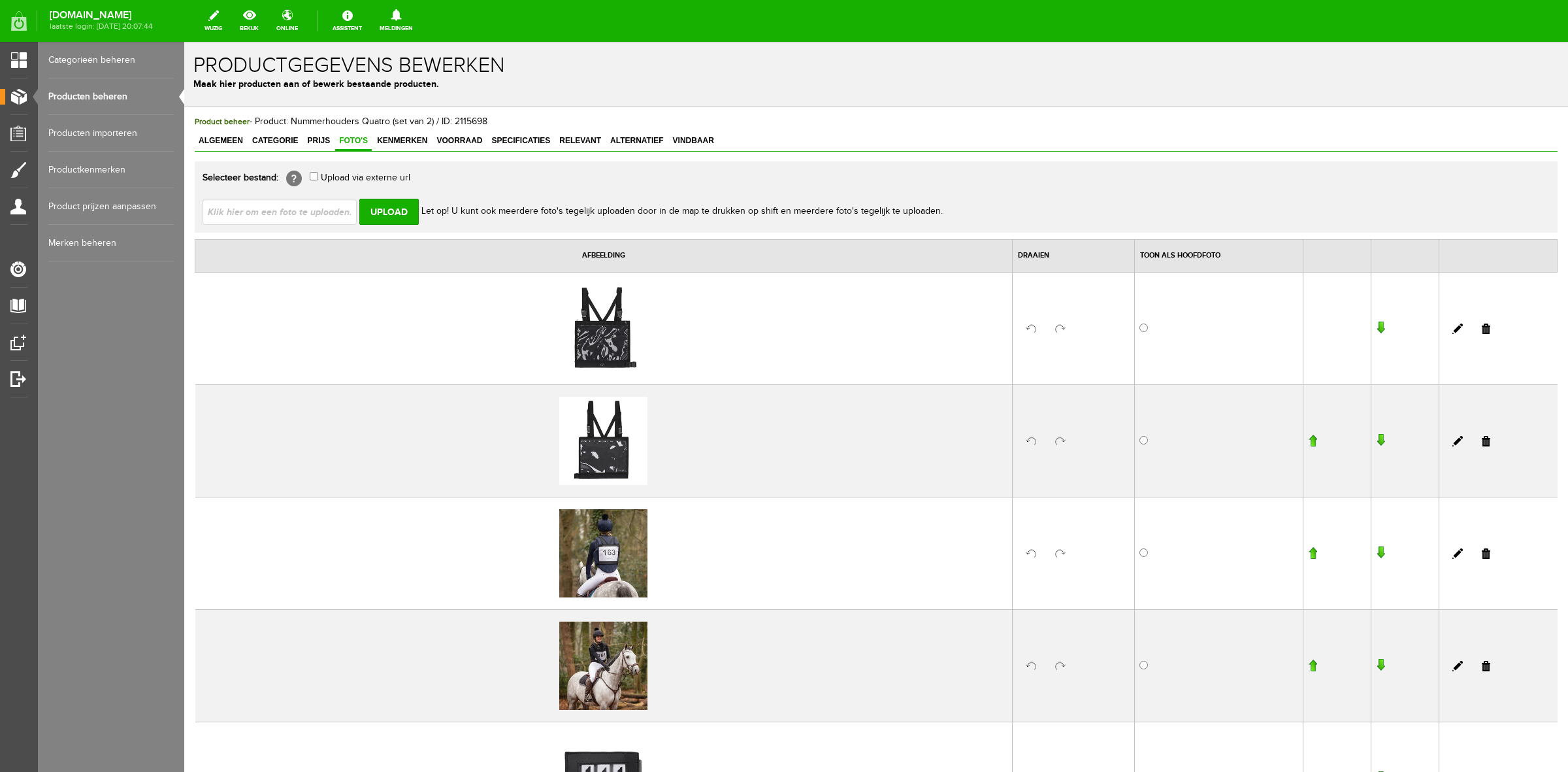
drag, startPoint x: 1479, startPoint y: 325, endPoint x: 835, endPoint y: 77, distance: 690.1
click at [1482, 325] on link at bounding box center [1486, 328] width 8 height 10
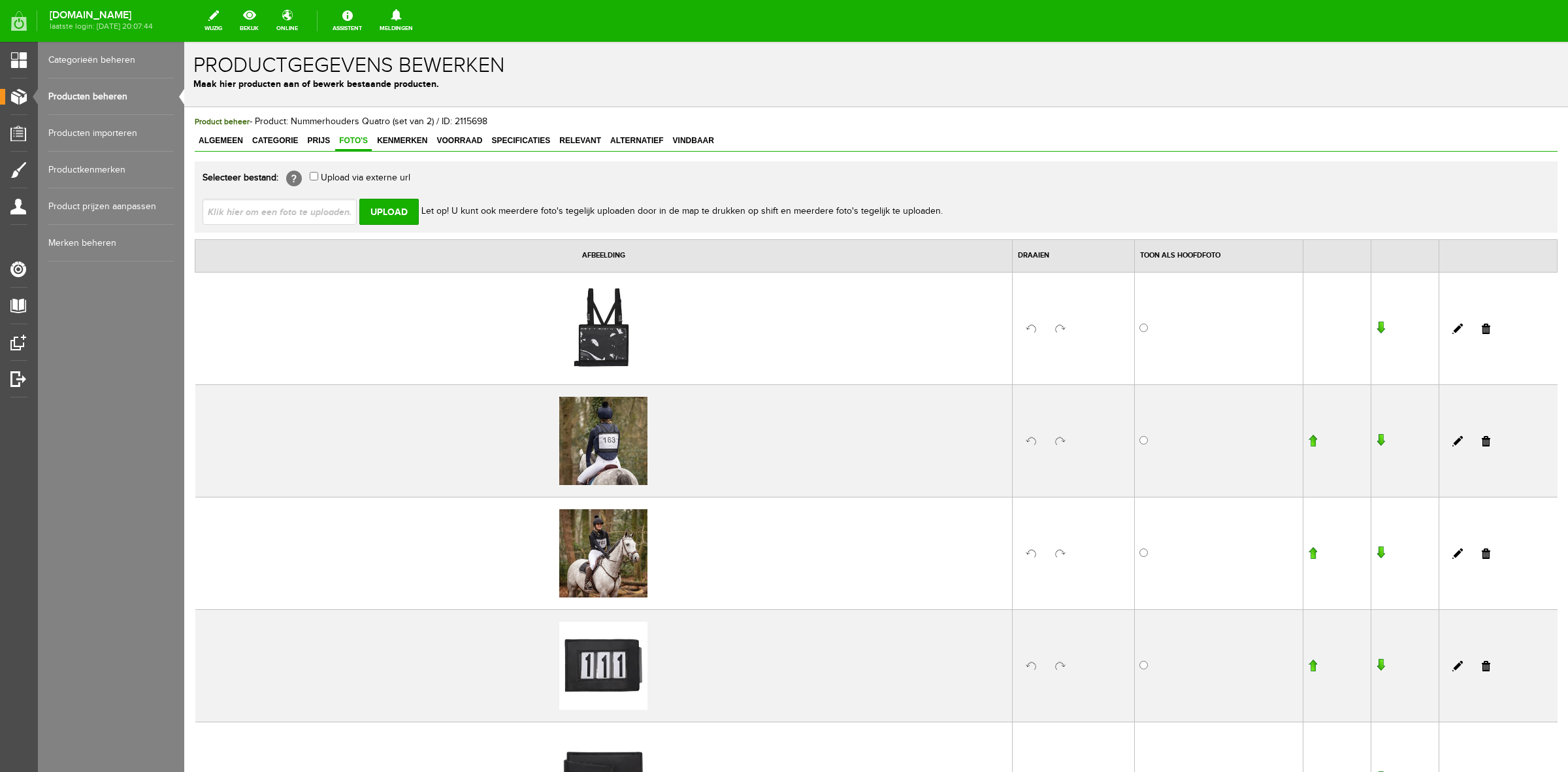
click at [1482, 330] on link at bounding box center [1486, 328] width 8 height 10
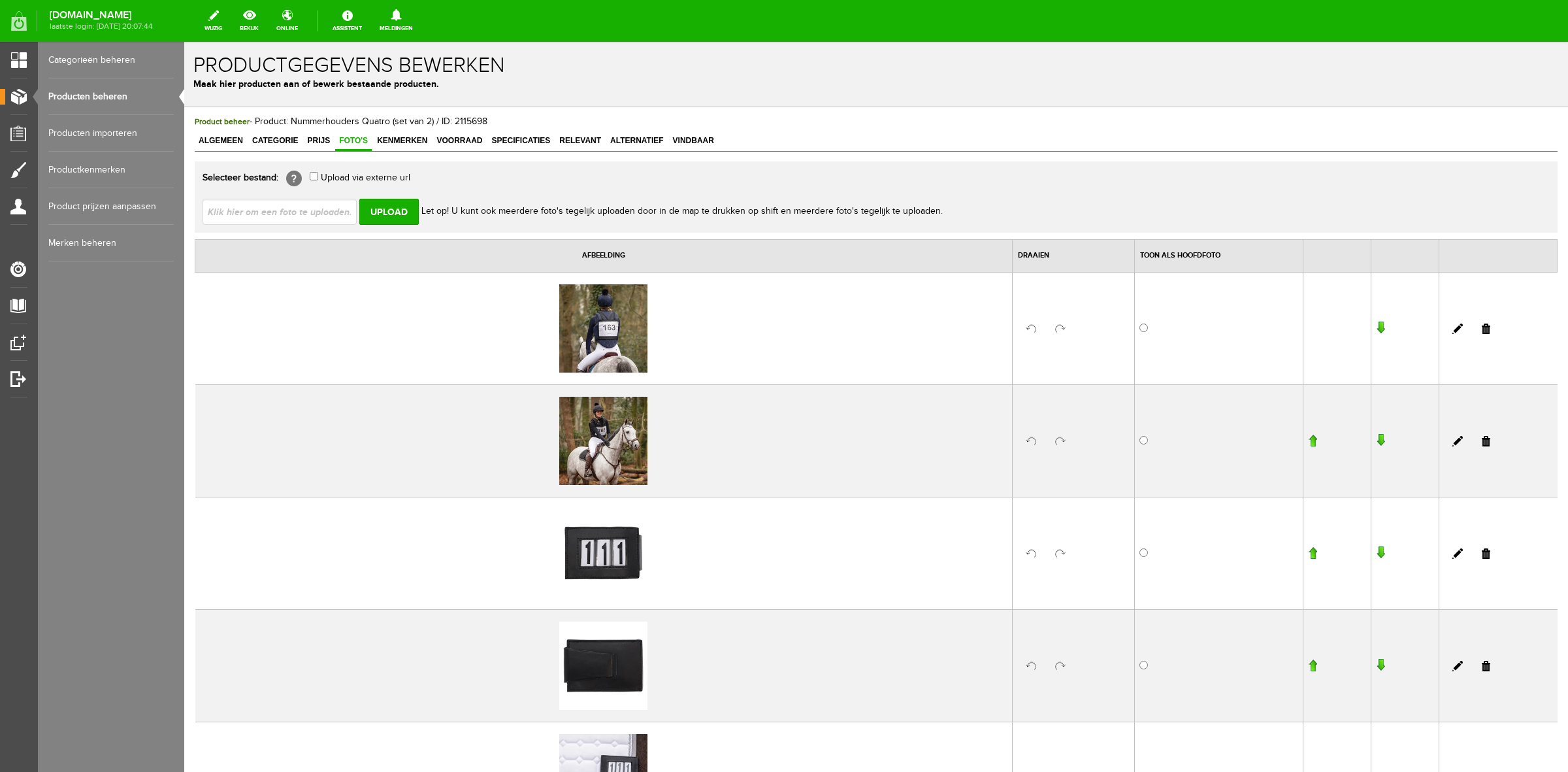
click at [1482, 328] on link at bounding box center [1486, 328] width 8 height 10
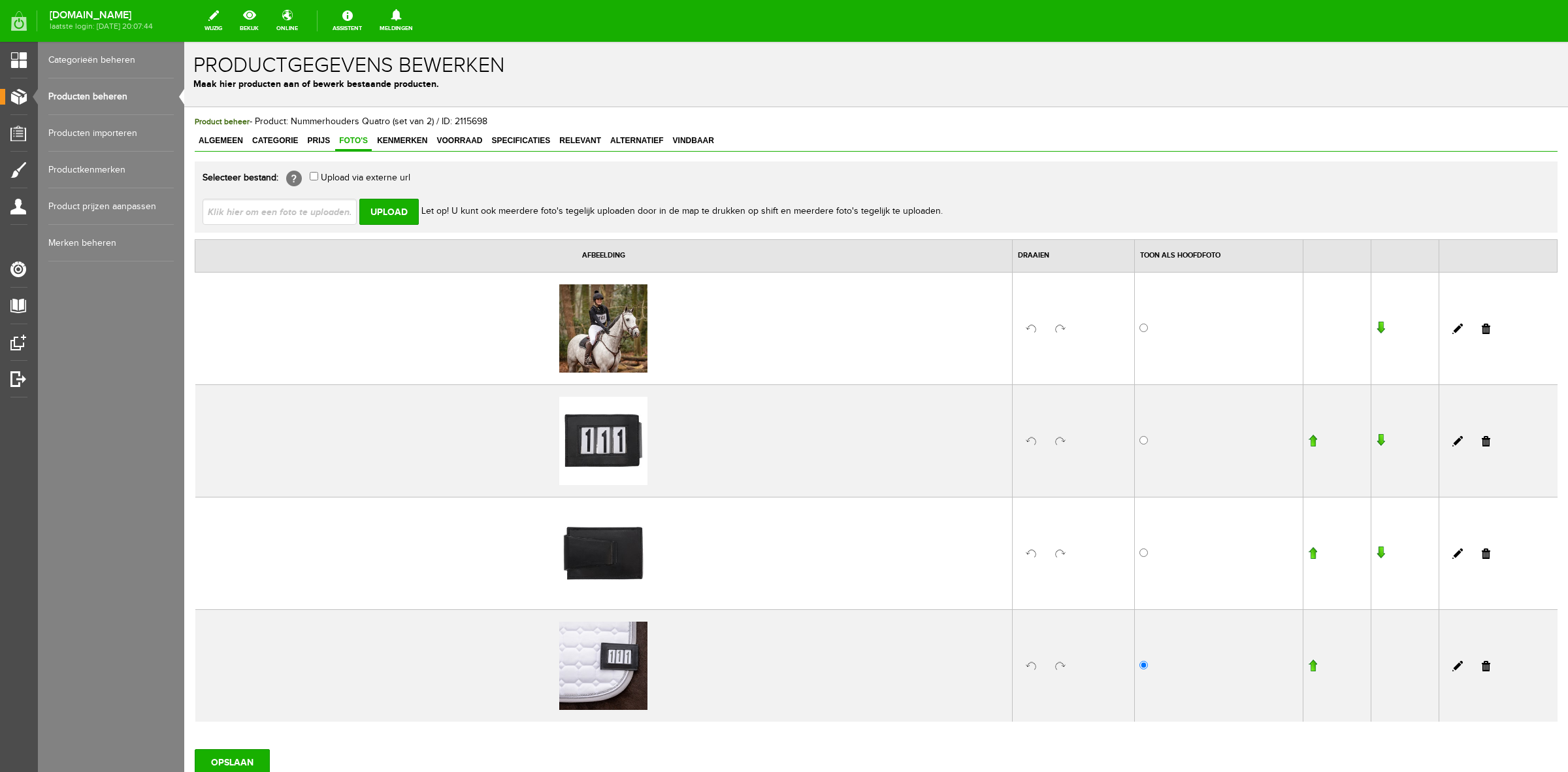
click at [1482, 330] on link at bounding box center [1486, 328] width 8 height 10
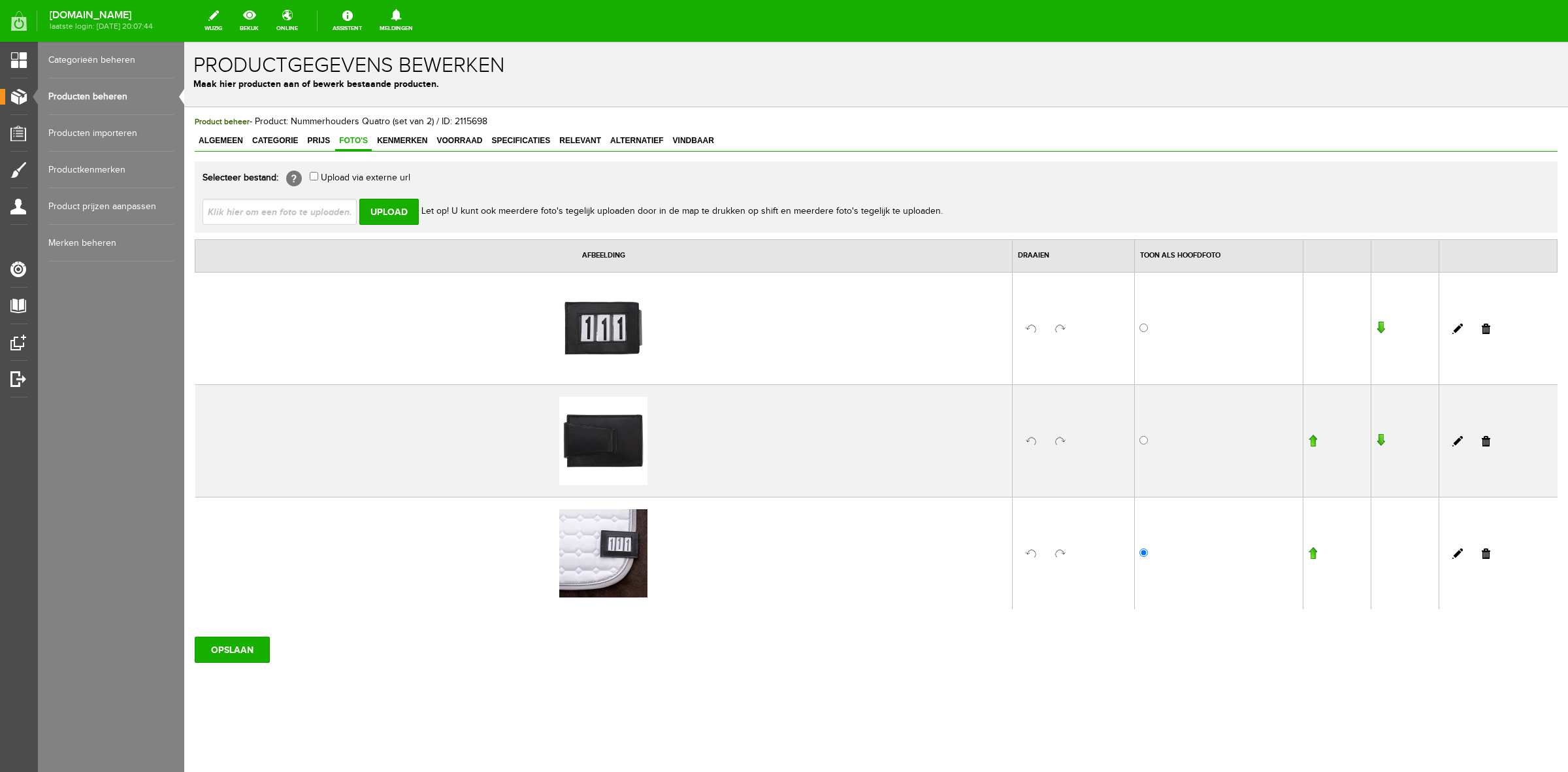
click at [1491, 335] on td at bounding box center [1499, 328] width 118 height 112
click at [1488, 332] on link at bounding box center [1486, 328] width 8 height 10
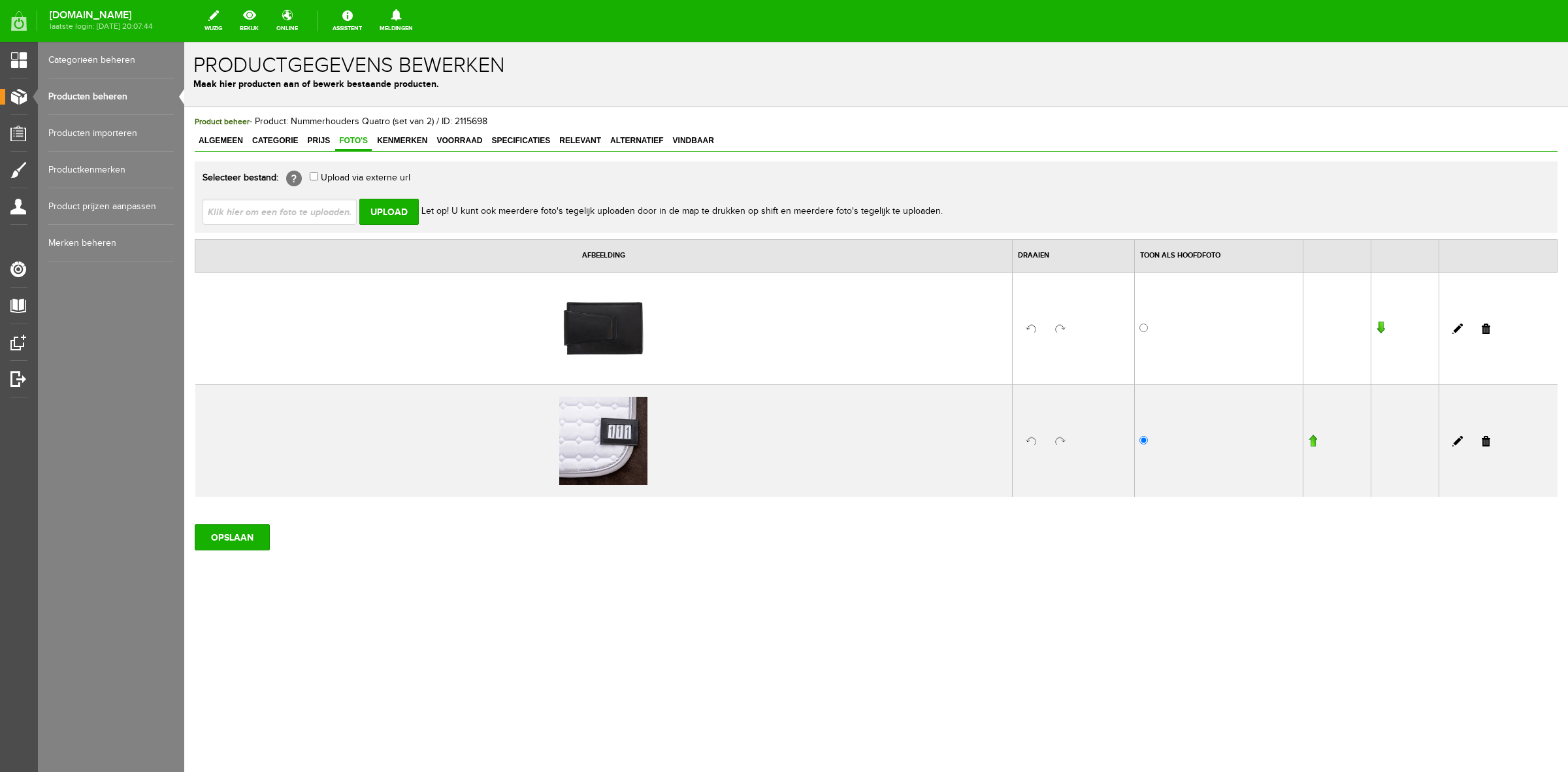
click at [1487, 327] on link at bounding box center [1486, 328] width 8 height 10
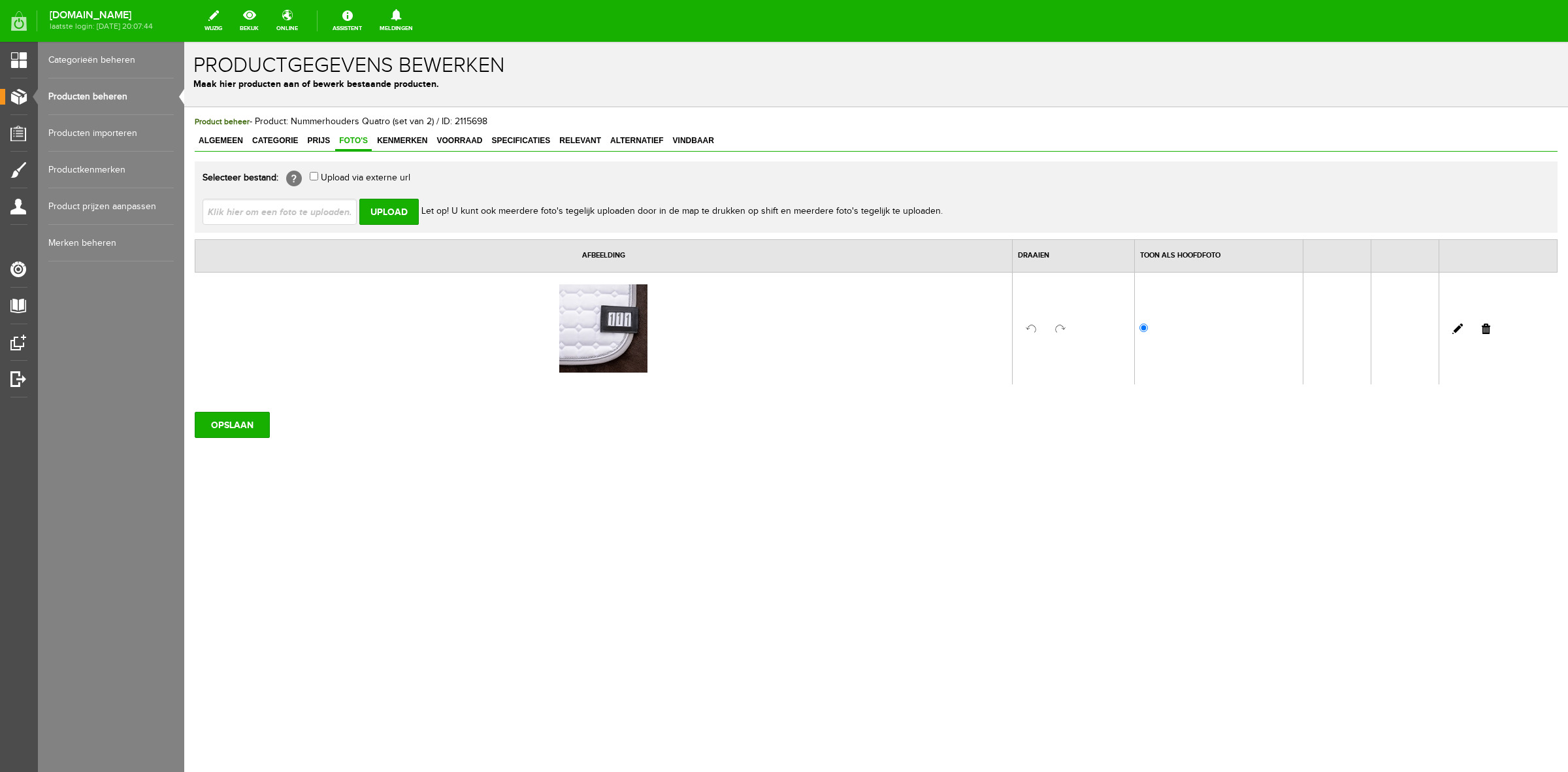
click at [1488, 330] on link at bounding box center [1486, 328] width 8 height 10
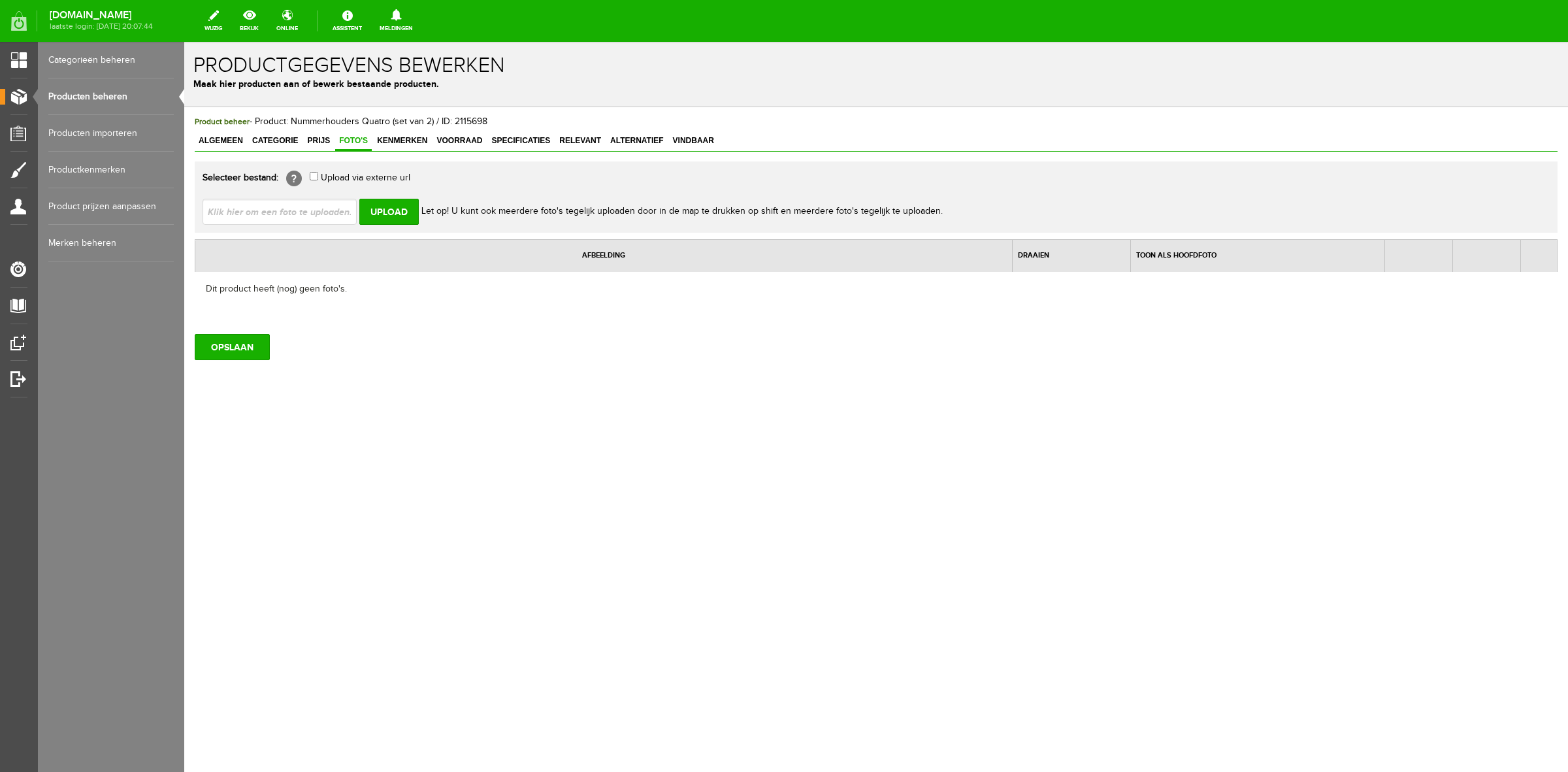
click at [307, 210] on input "file" at bounding box center [285, 211] width 165 height 25
click at [404, 214] on input "Upload" at bounding box center [388, 211] width 59 height 26
click at [403, 213] on input "Upload" at bounding box center [388, 211] width 59 height 26
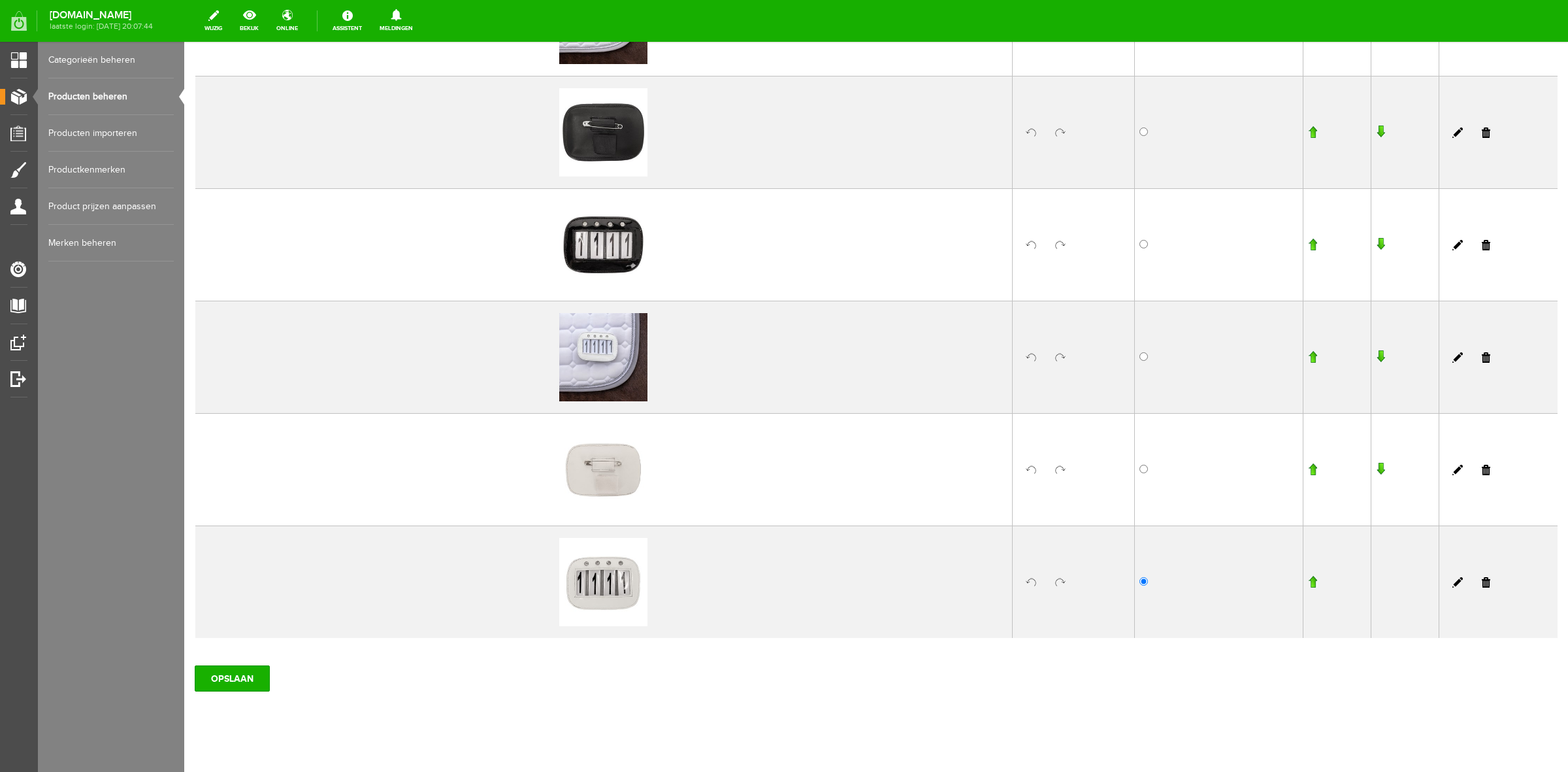
scroll to position [325, 0]
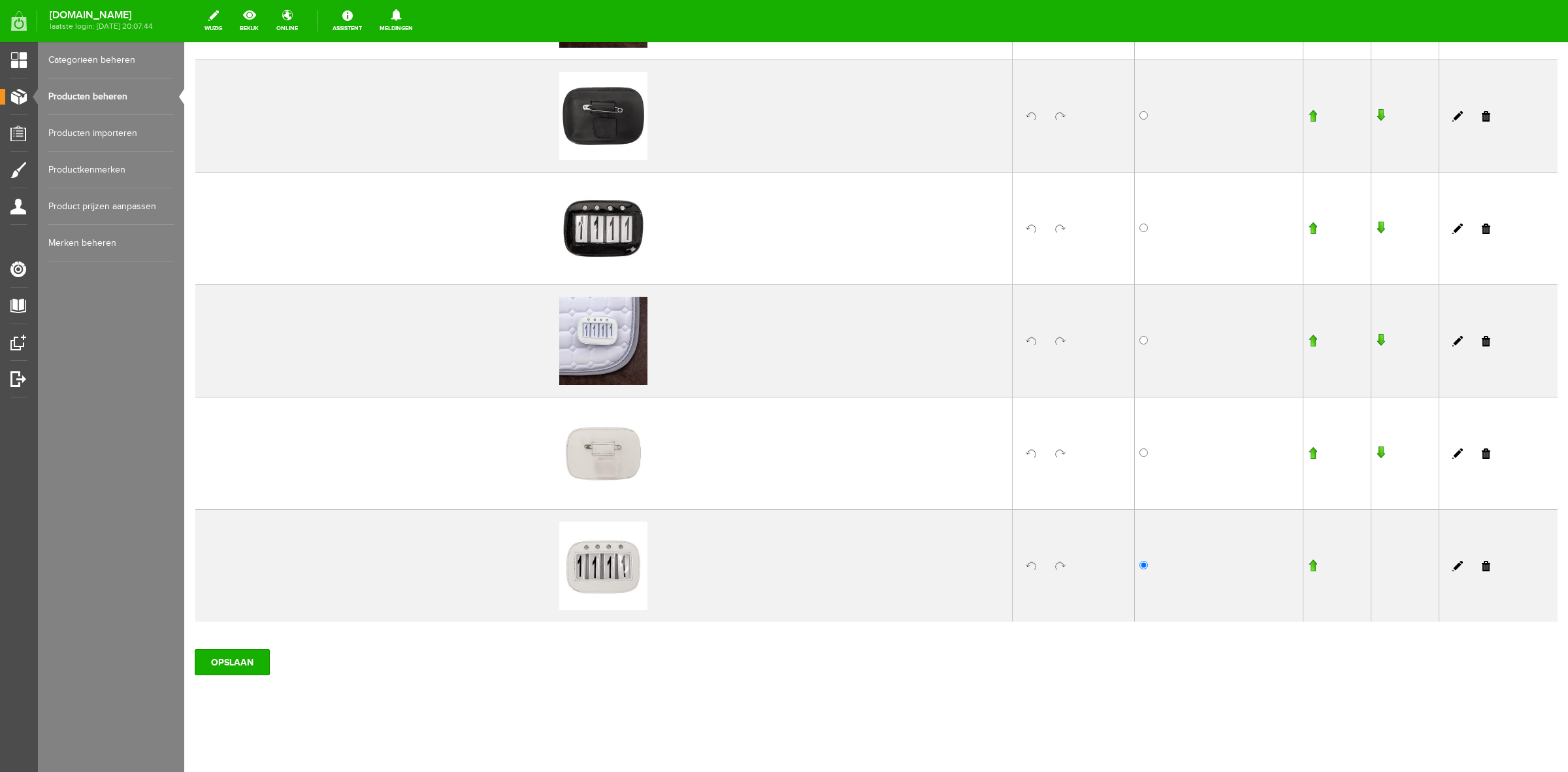
click at [1140, 229] on td at bounding box center [1219, 228] width 168 height 112
click at [265, 665] on input "OPSLAAN" at bounding box center [233, 661] width 75 height 26
click at [227, 666] on input "OPSLAAN" at bounding box center [233, 661] width 75 height 26
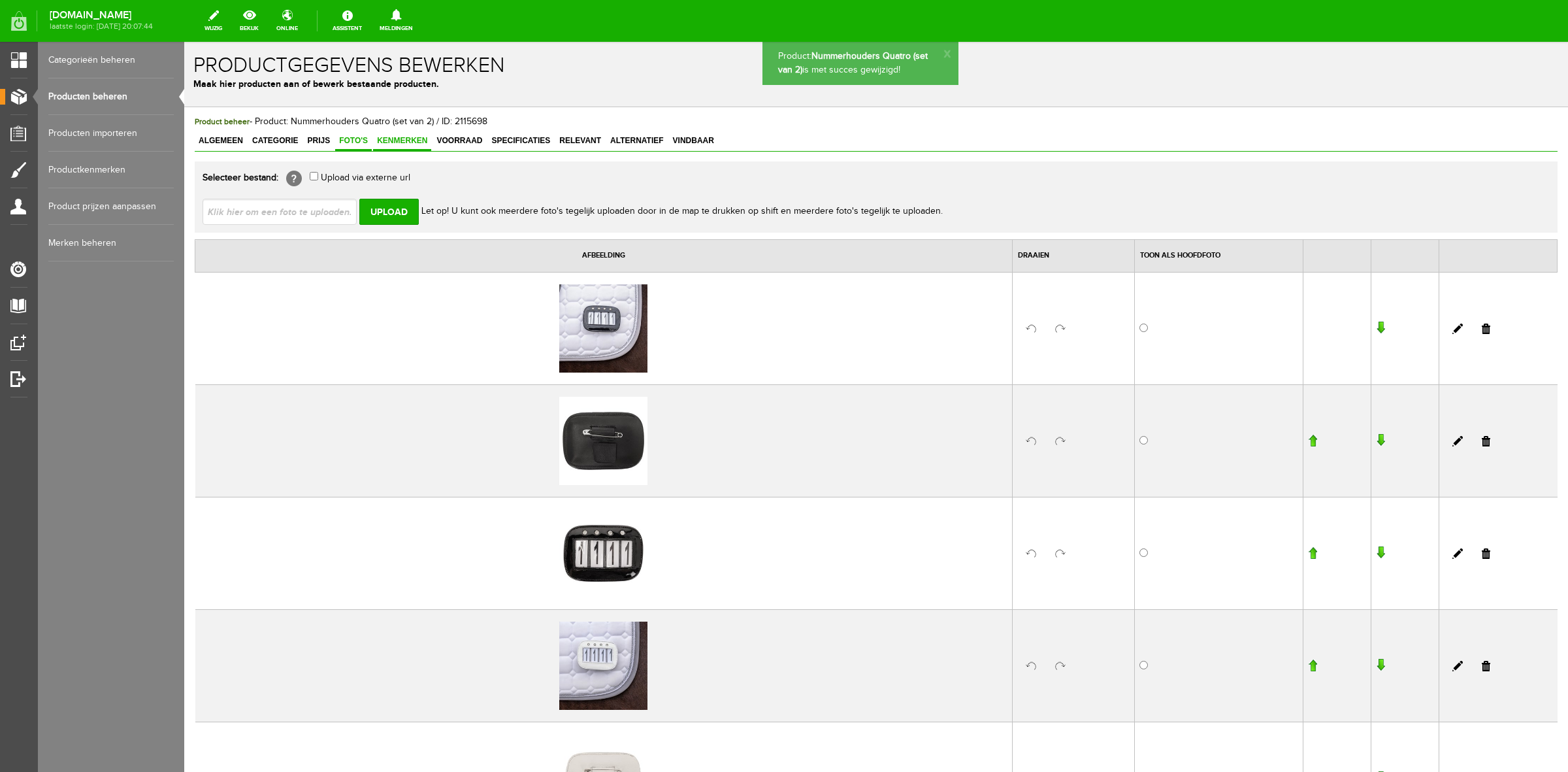
click at [407, 132] on link "Kenmerken" at bounding box center [402, 142] width 58 height 19
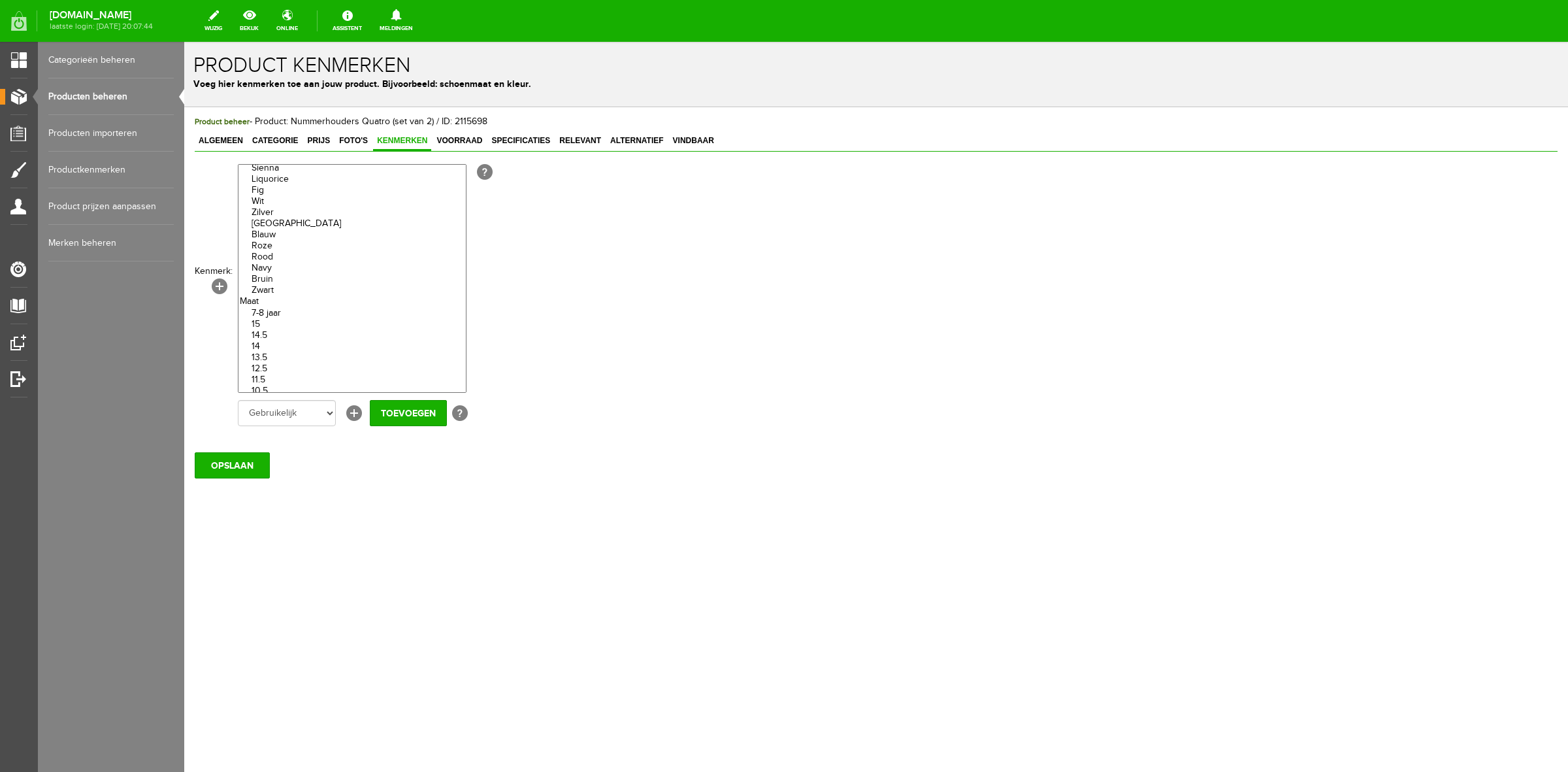
scroll to position [3677, 0]
click at [275, 300] on option "Zwart" at bounding box center [352, 293] width 228 height 11
click at [273, 210] on option "Wit" at bounding box center [352, 204] width 228 height 11
click at [431, 416] on input "Toevoegen" at bounding box center [409, 413] width 77 height 26
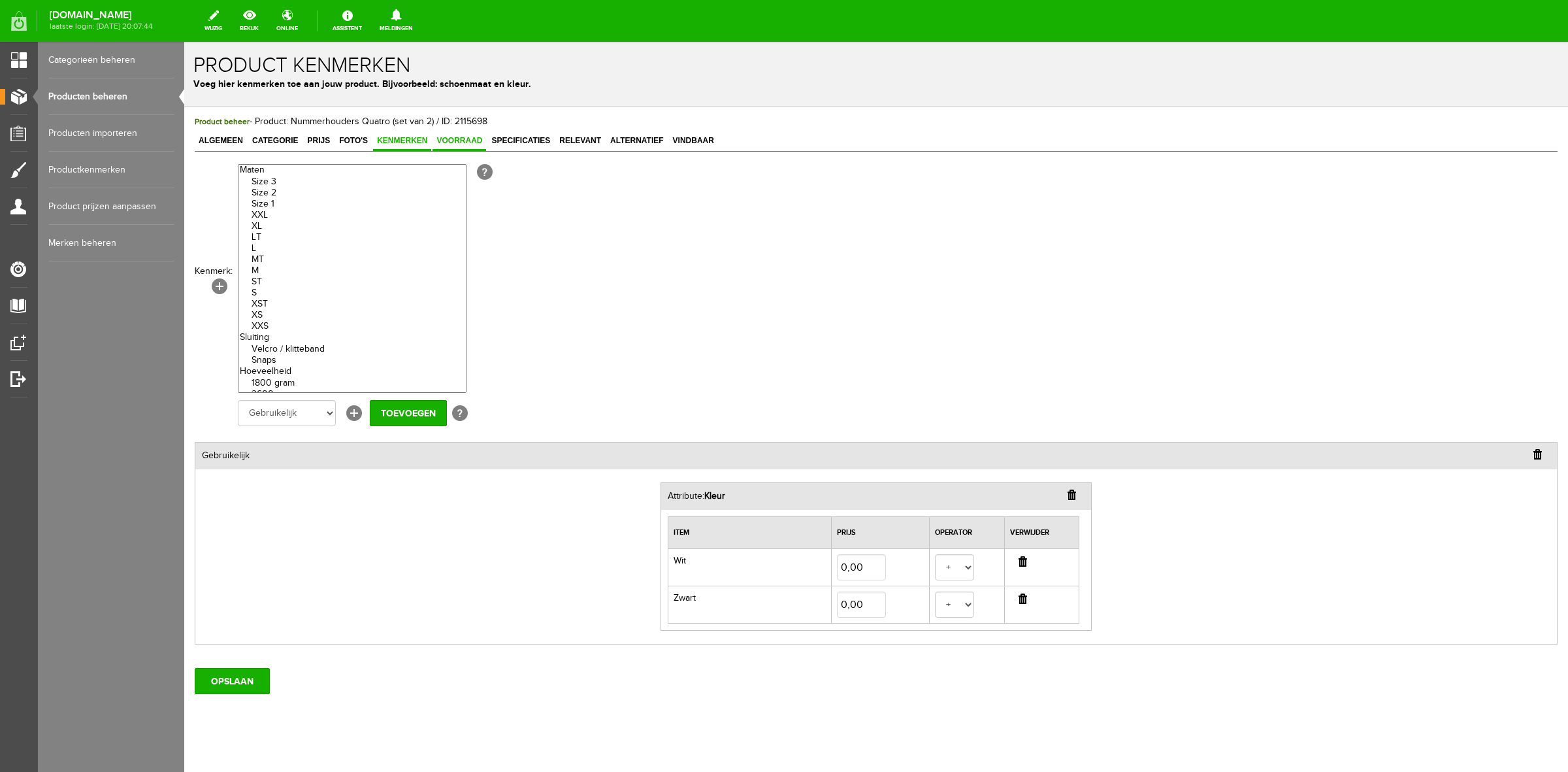
click at [472, 136] on span "Voorraad" at bounding box center [460, 140] width 54 height 9
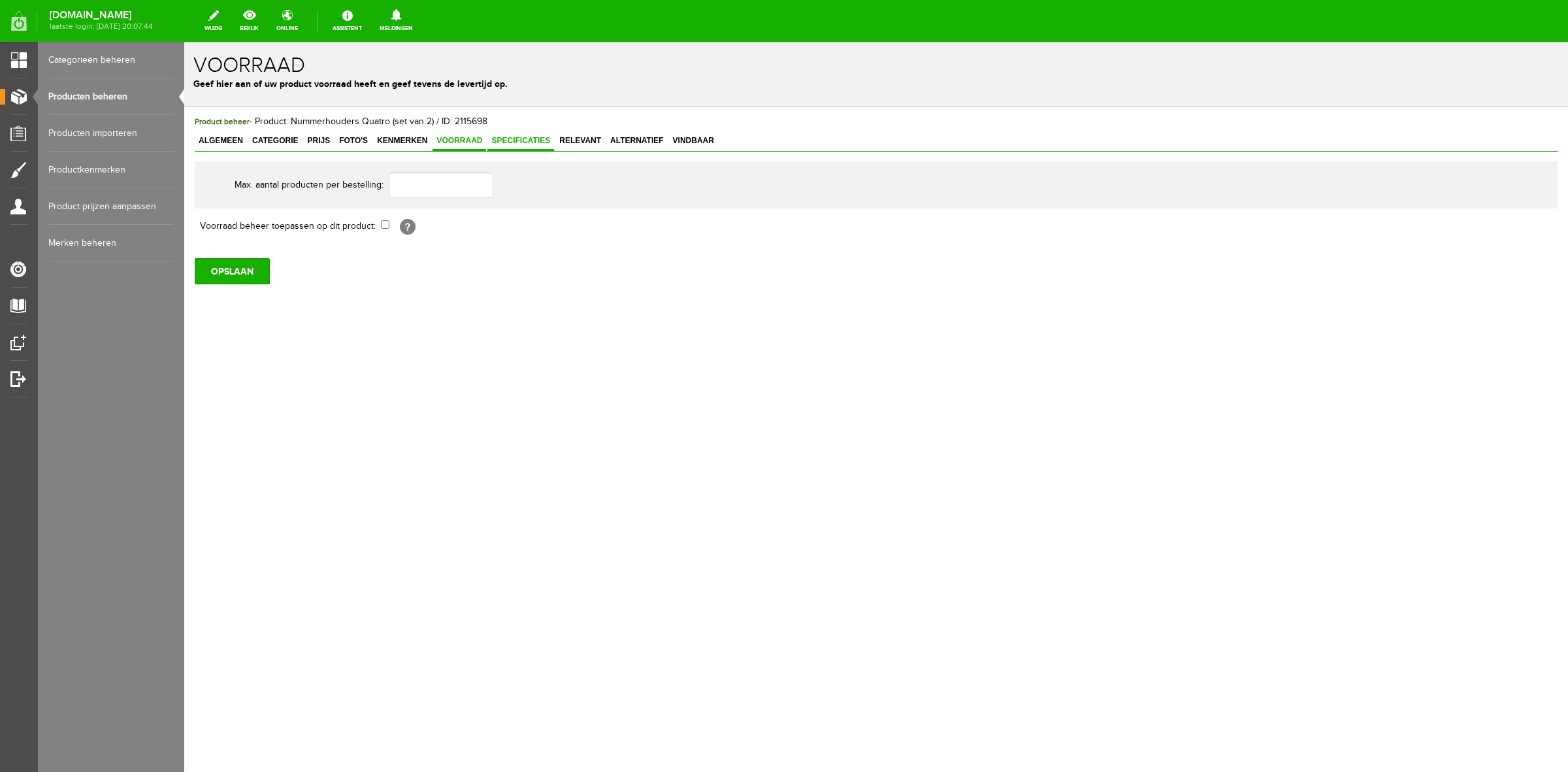
click at [512, 137] on span "Specificaties" at bounding box center [521, 140] width 67 height 9
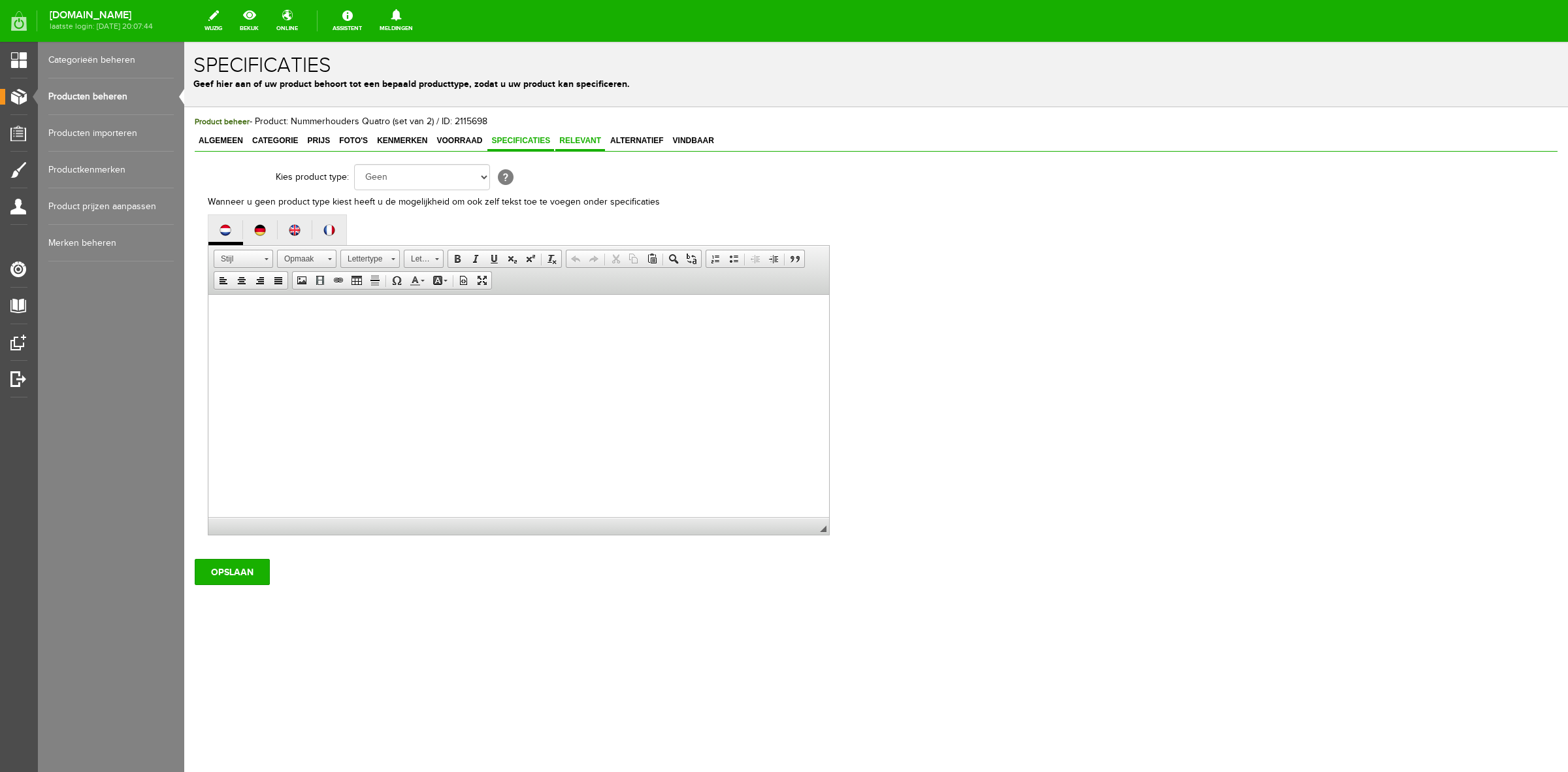
click at [570, 139] on span "Relevant" at bounding box center [580, 140] width 49 height 9
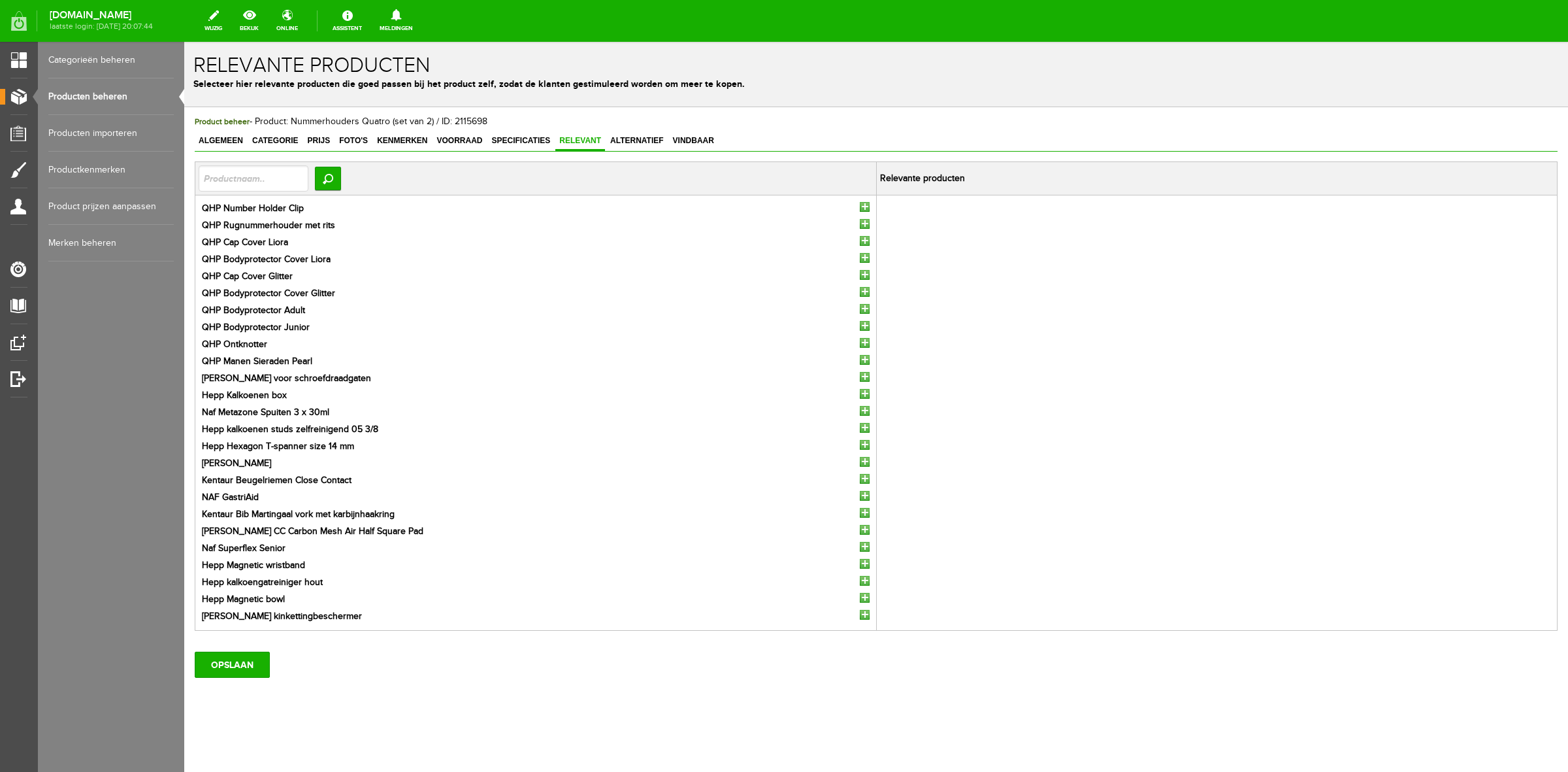
click at [860, 204] on input "button" at bounding box center [865, 207] width 10 height 10
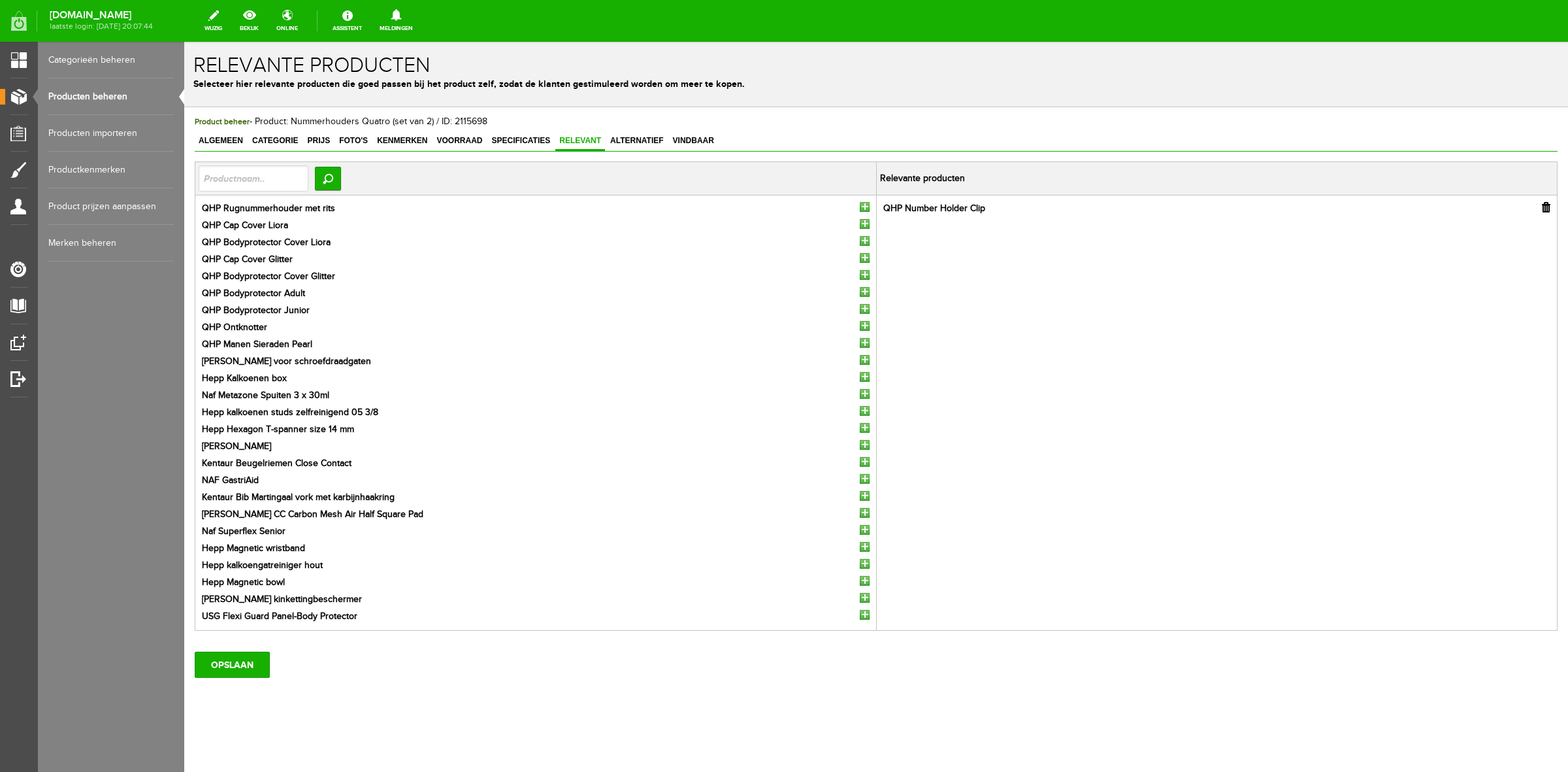
click at [860, 206] on input "button" at bounding box center [865, 207] width 10 height 10
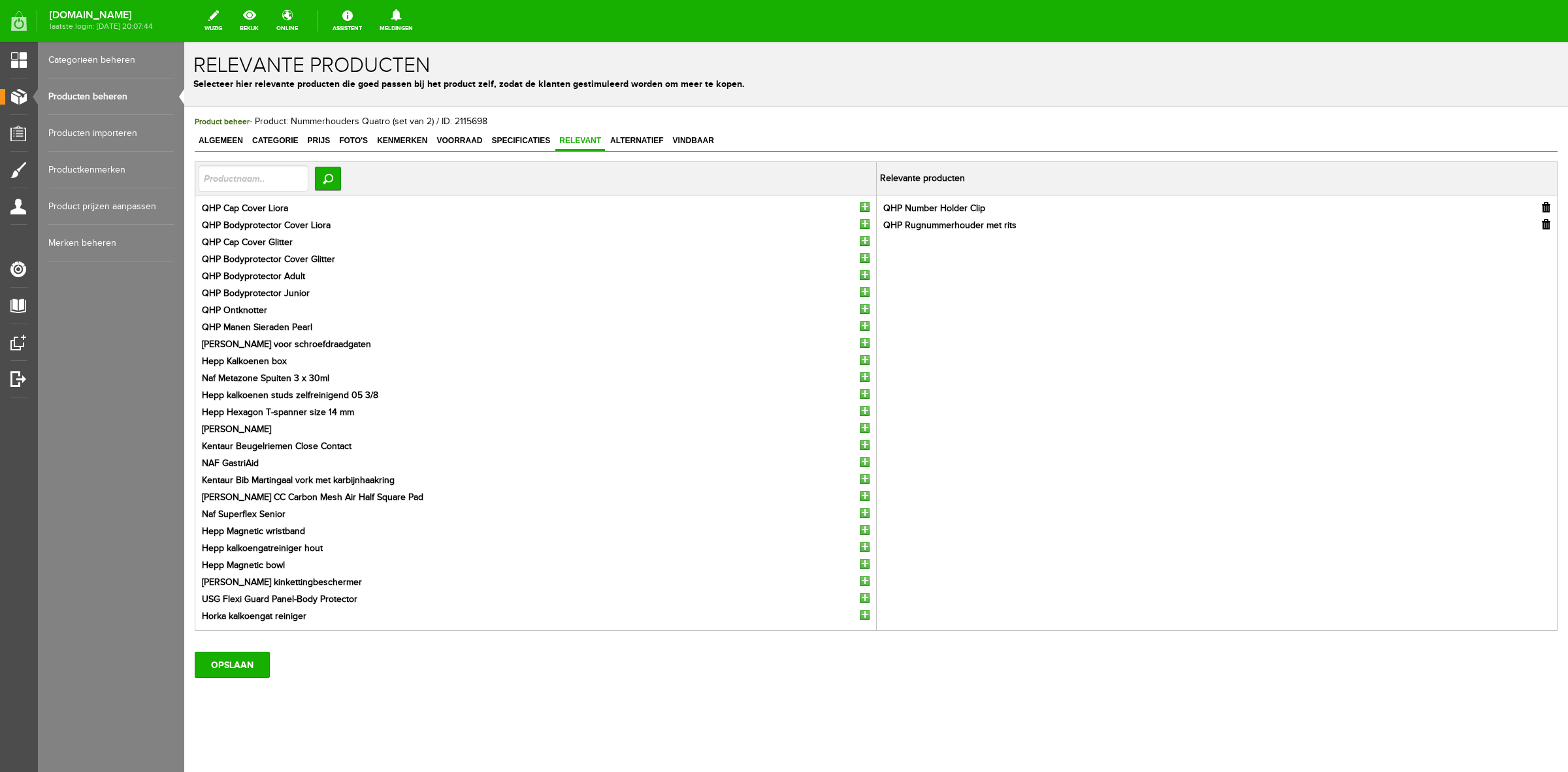
click at [860, 206] on input "button" at bounding box center [865, 207] width 10 height 10
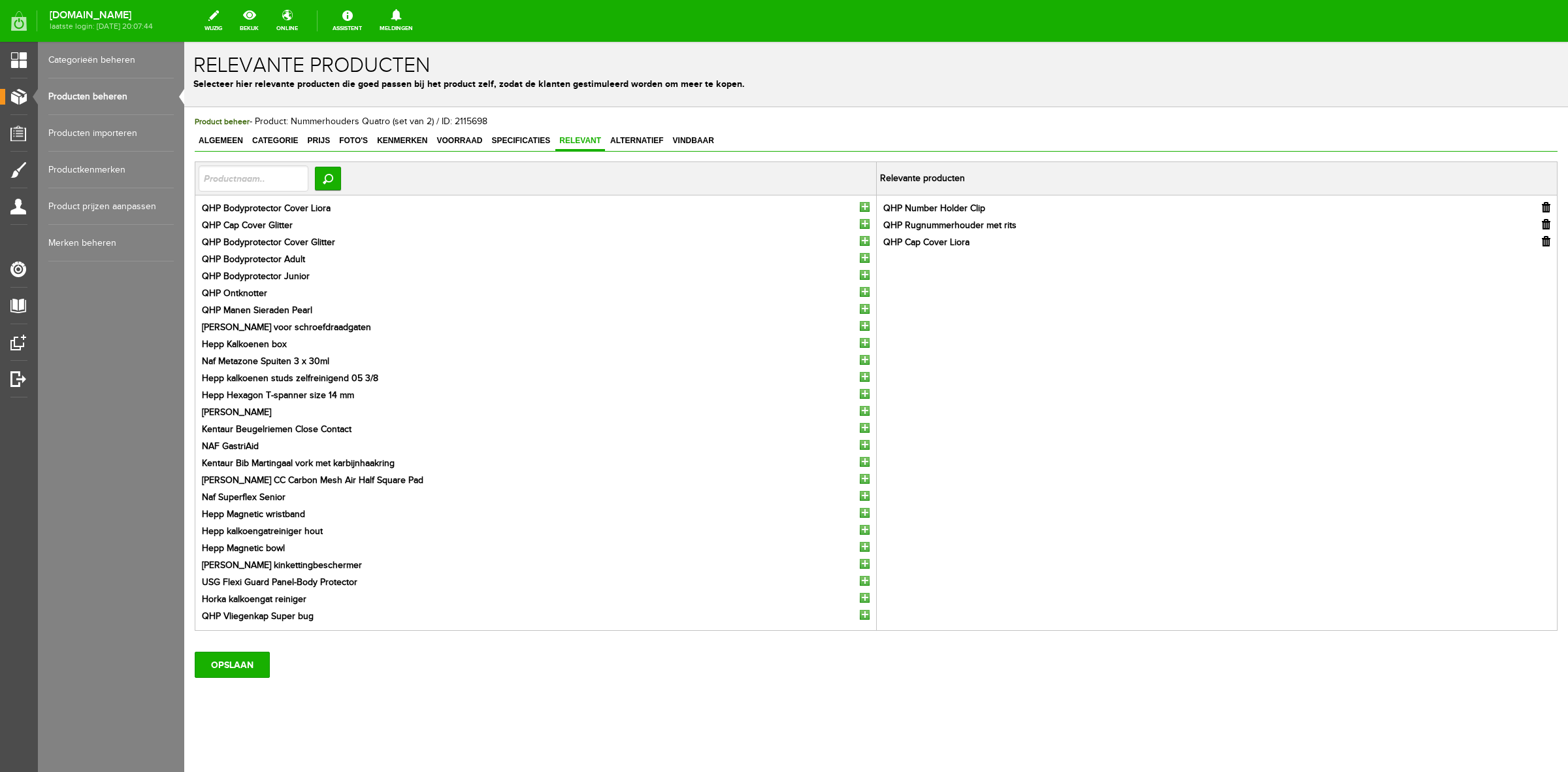
click at [860, 206] on input "button" at bounding box center [865, 207] width 10 height 10
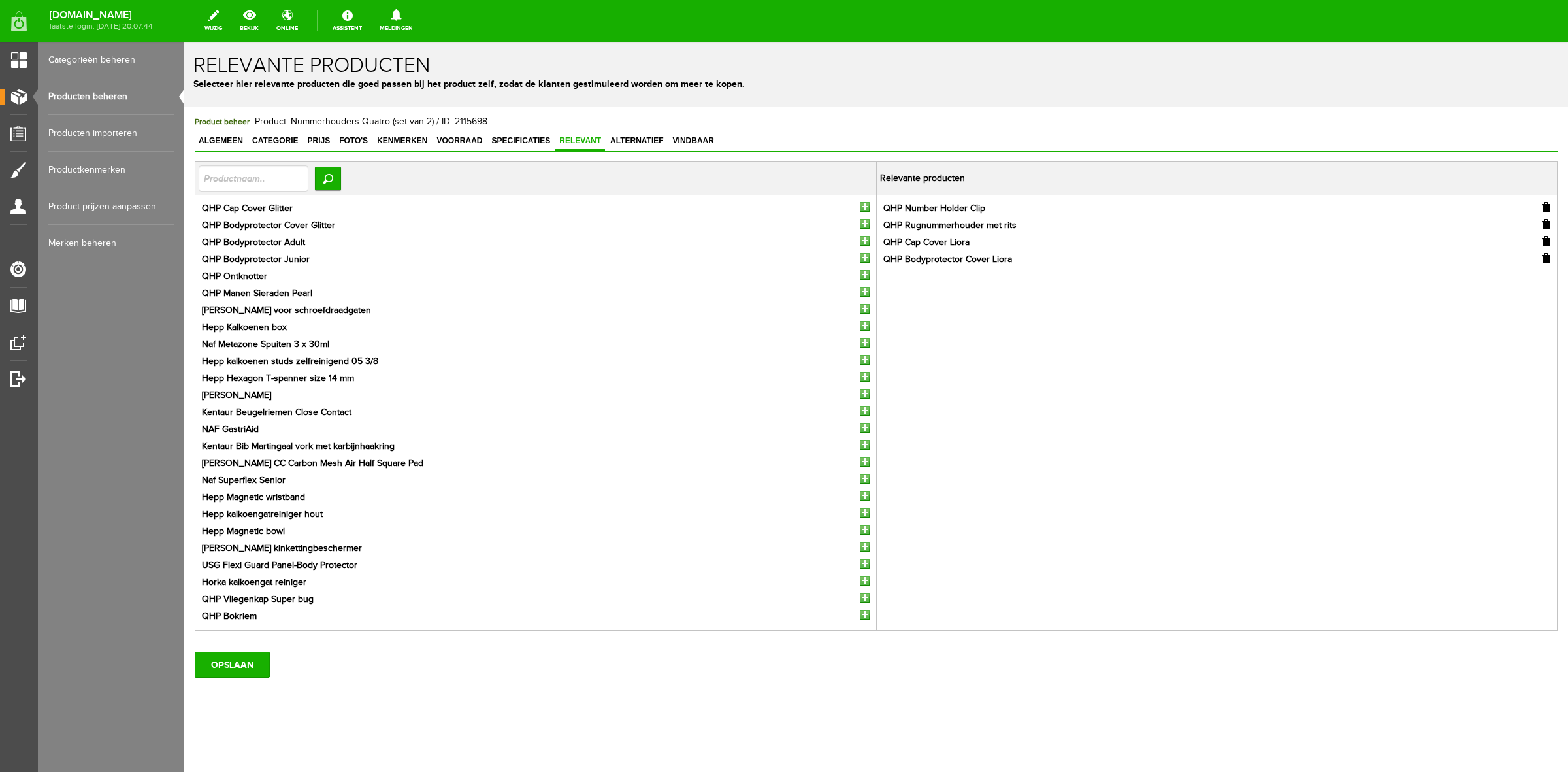
click at [860, 206] on input "button" at bounding box center [865, 207] width 10 height 10
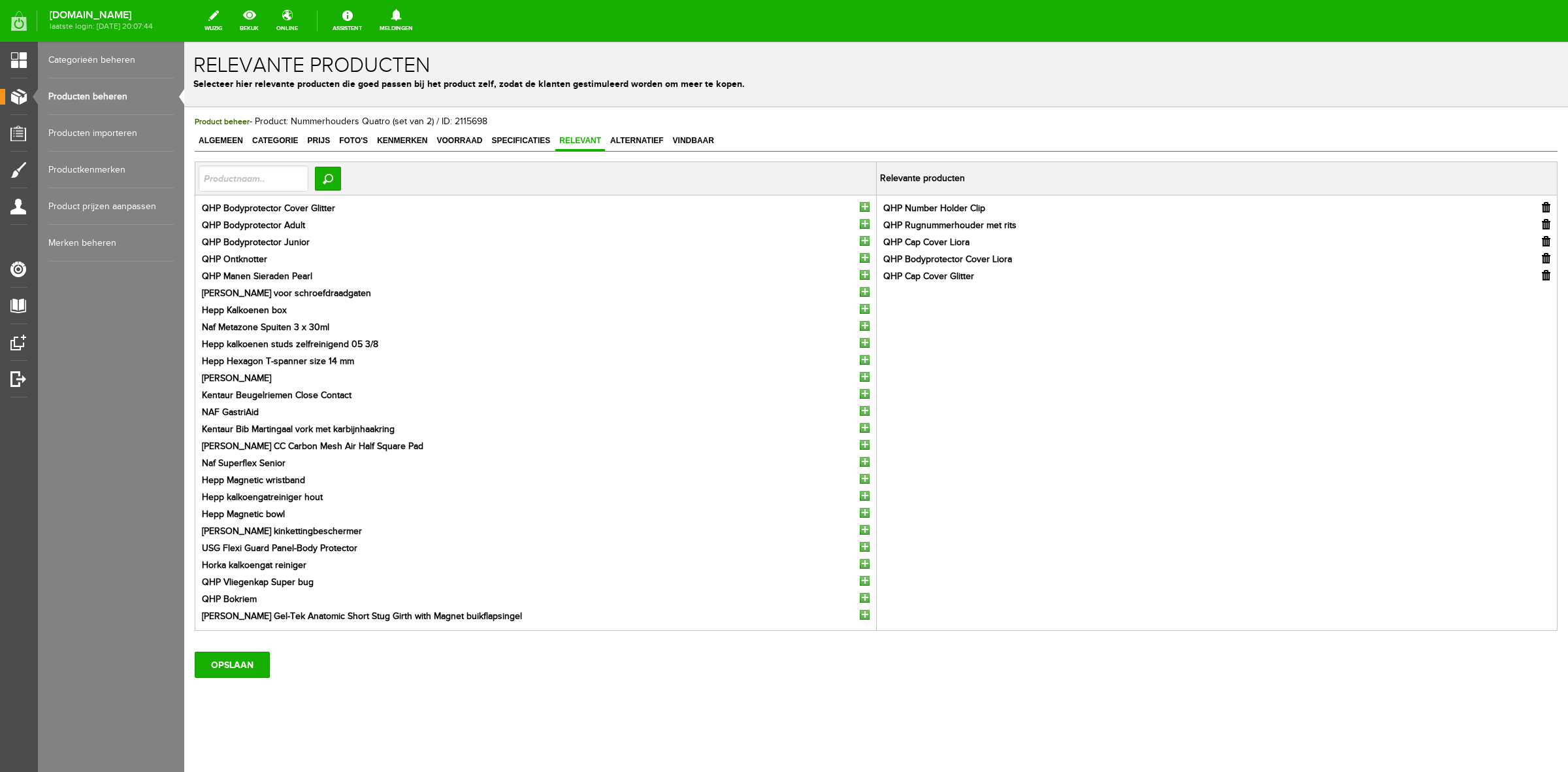
click at [860, 206] on input "button" at bounding box center [865, 207] width 10 height 10
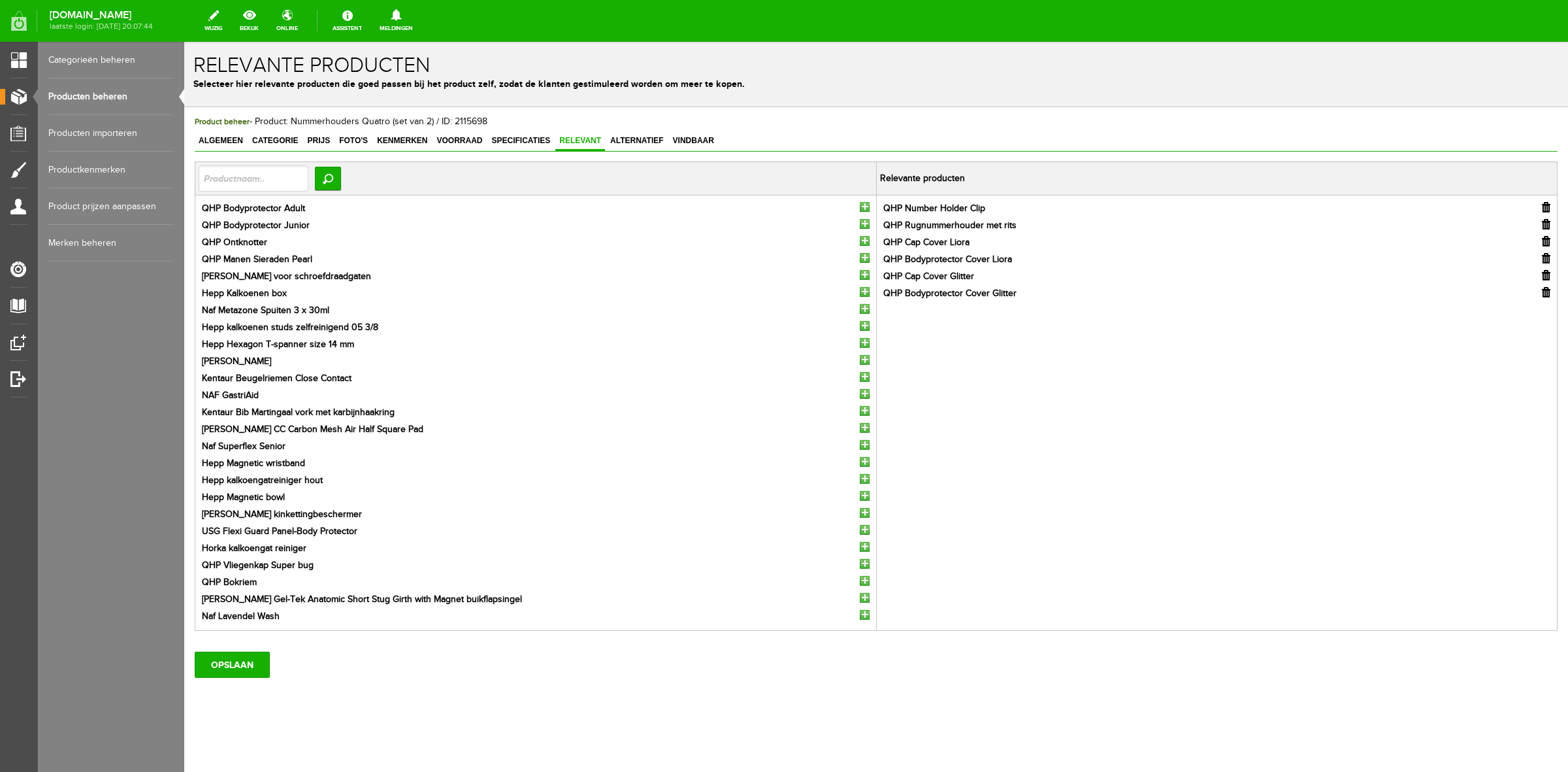
click at [860, 206] on input "button" at bounding box center [865, 207] width 10 height 10
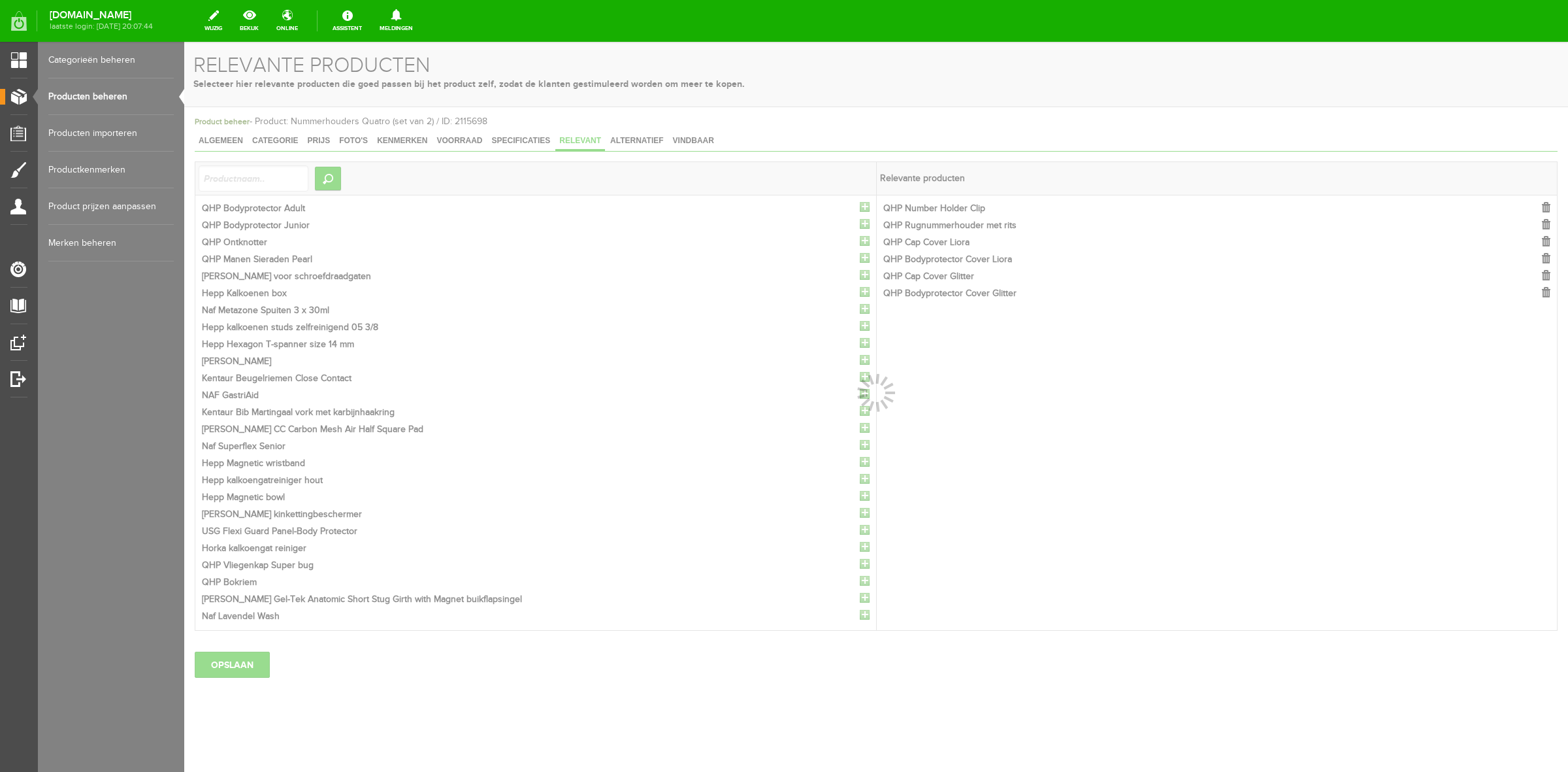
click at [855, 206] on div at bounding box center [876, 407] width 1384 height 730
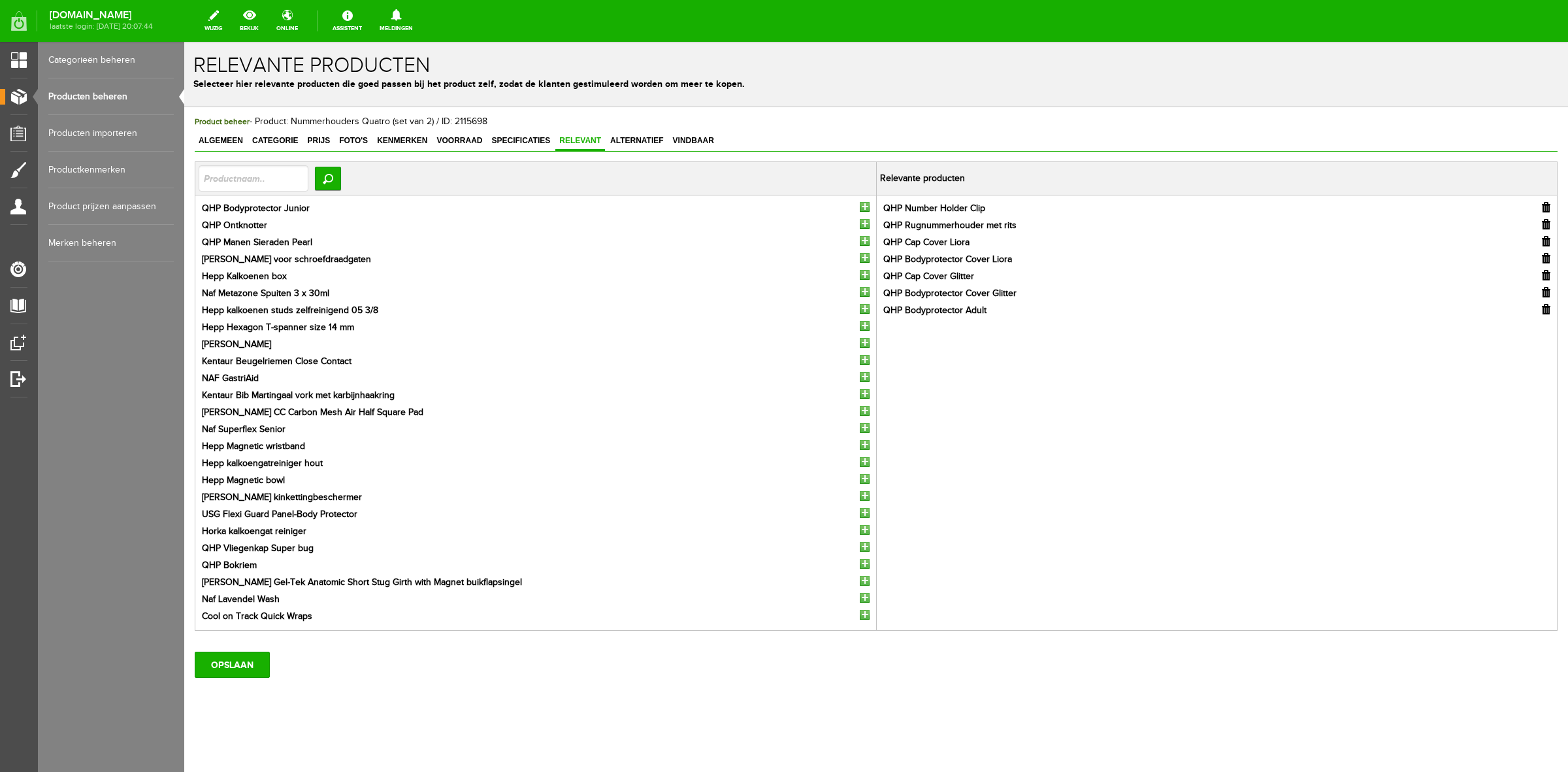
click at [860, 206] on input "button" at bounding box center [865, 207] width 10 height 10
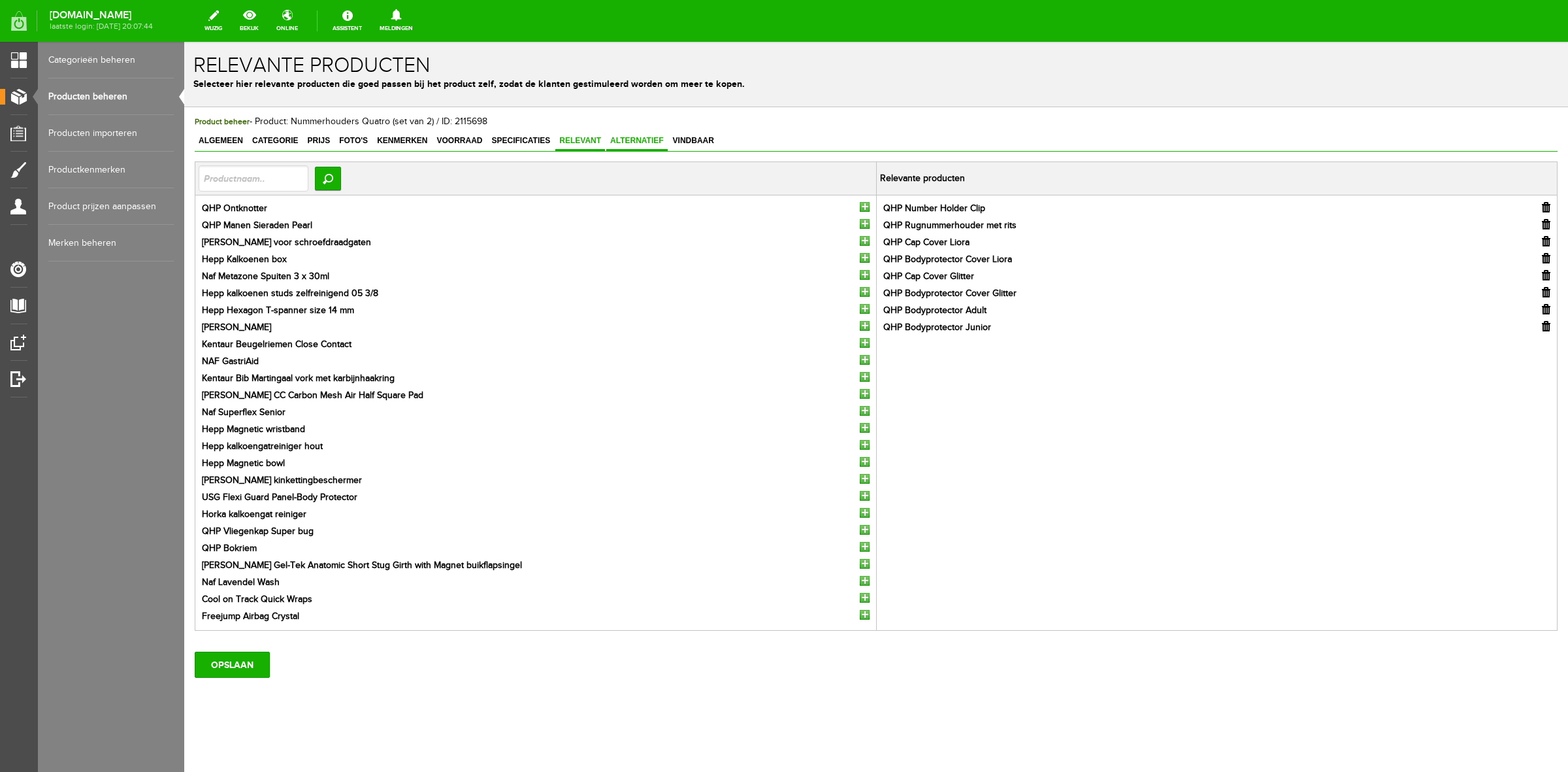
click at [630, 142] on span "Alternatief" at bounding box center [636, 140] width 61 height 9
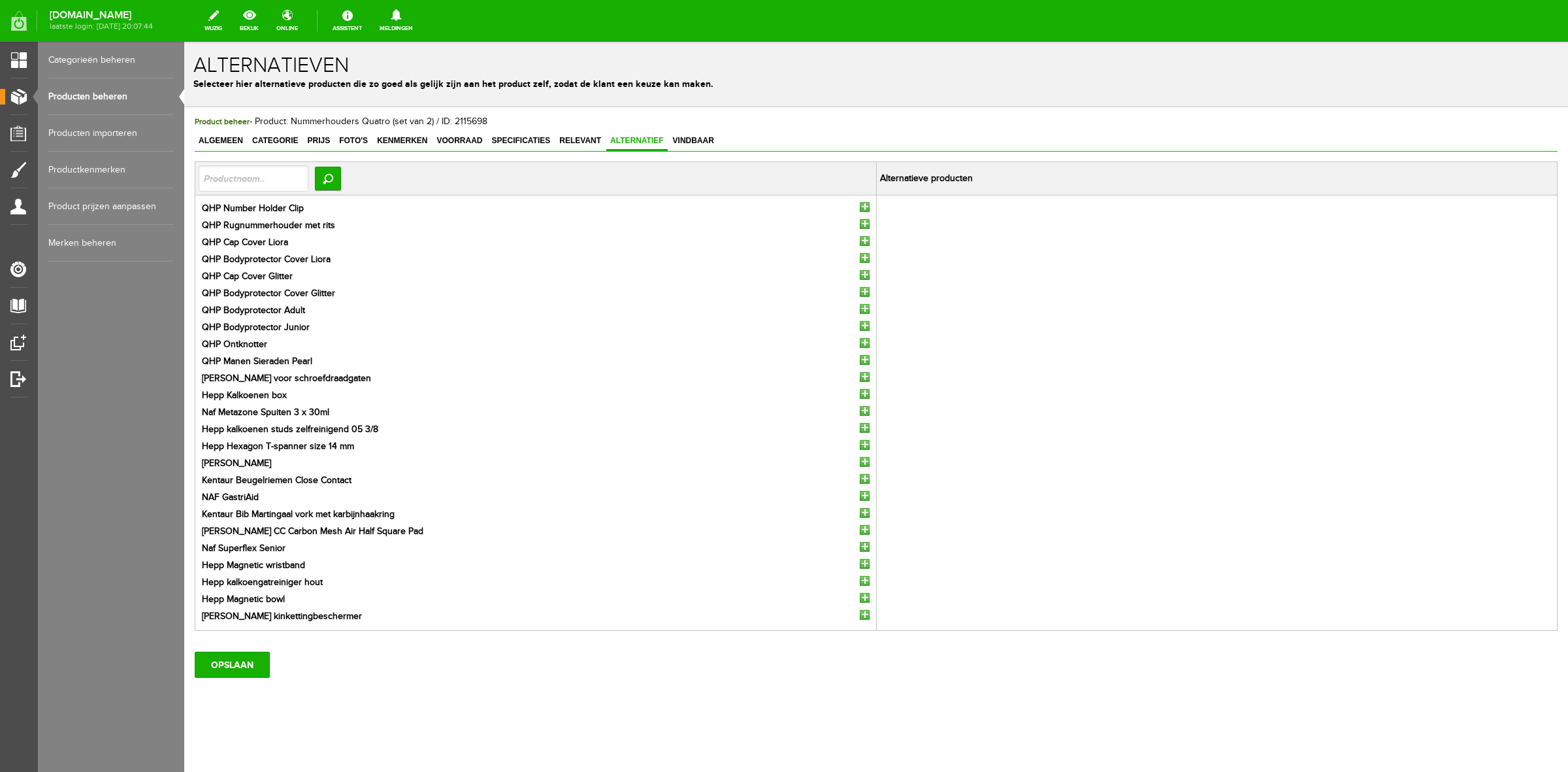
click at [860, 206] on input "button" at bounding box center [865, 207] width 10 height 10
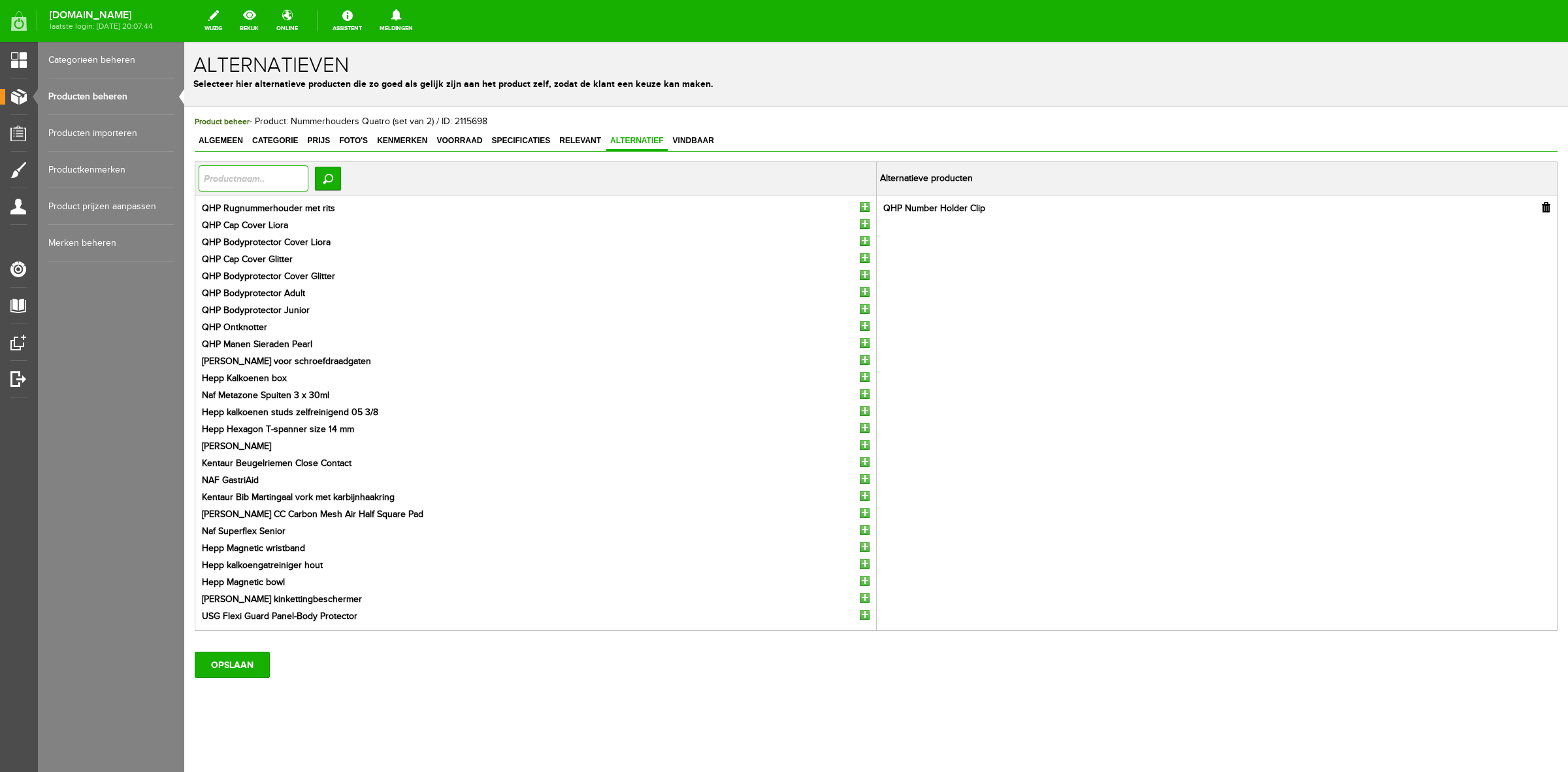
click at [249, 174] on input "text" at bounding box center [253, 178] width 110 height 26
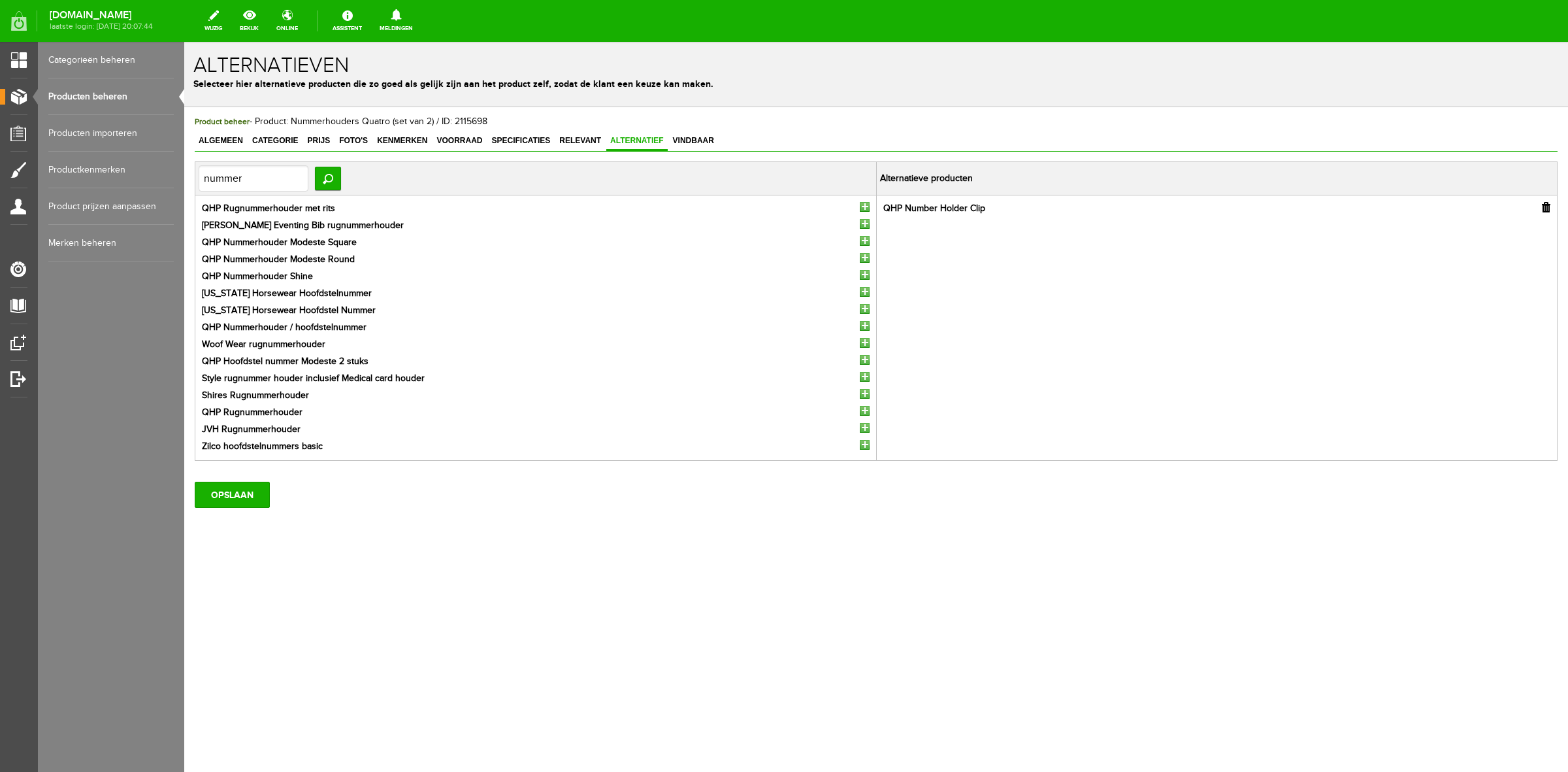
click at [866, 239] on input "button" at bounding box center [865, 241] width 10 height 10
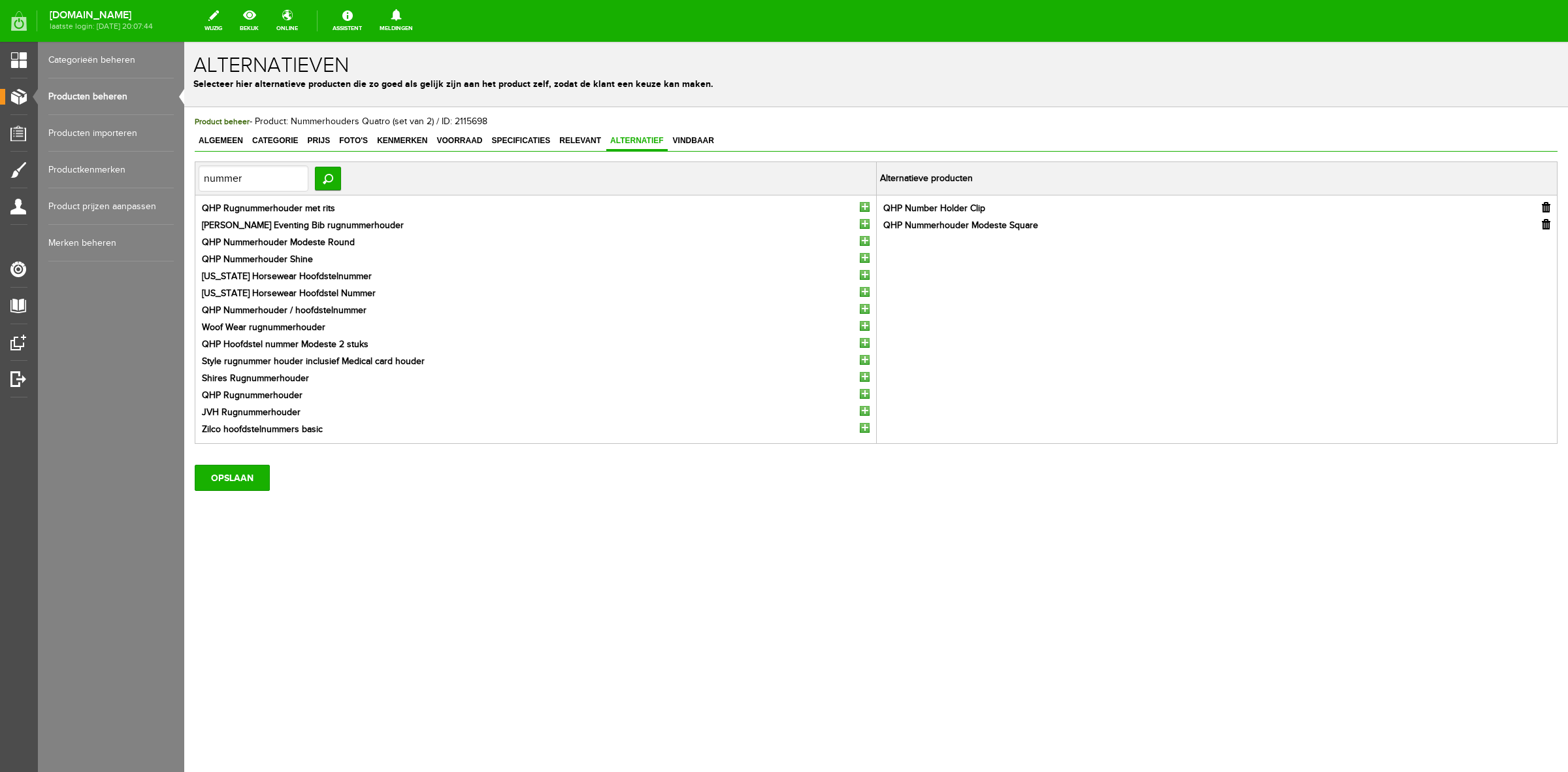
click at [866, 240] on input "button" at bounding box center [865, 241] width 10 height 10
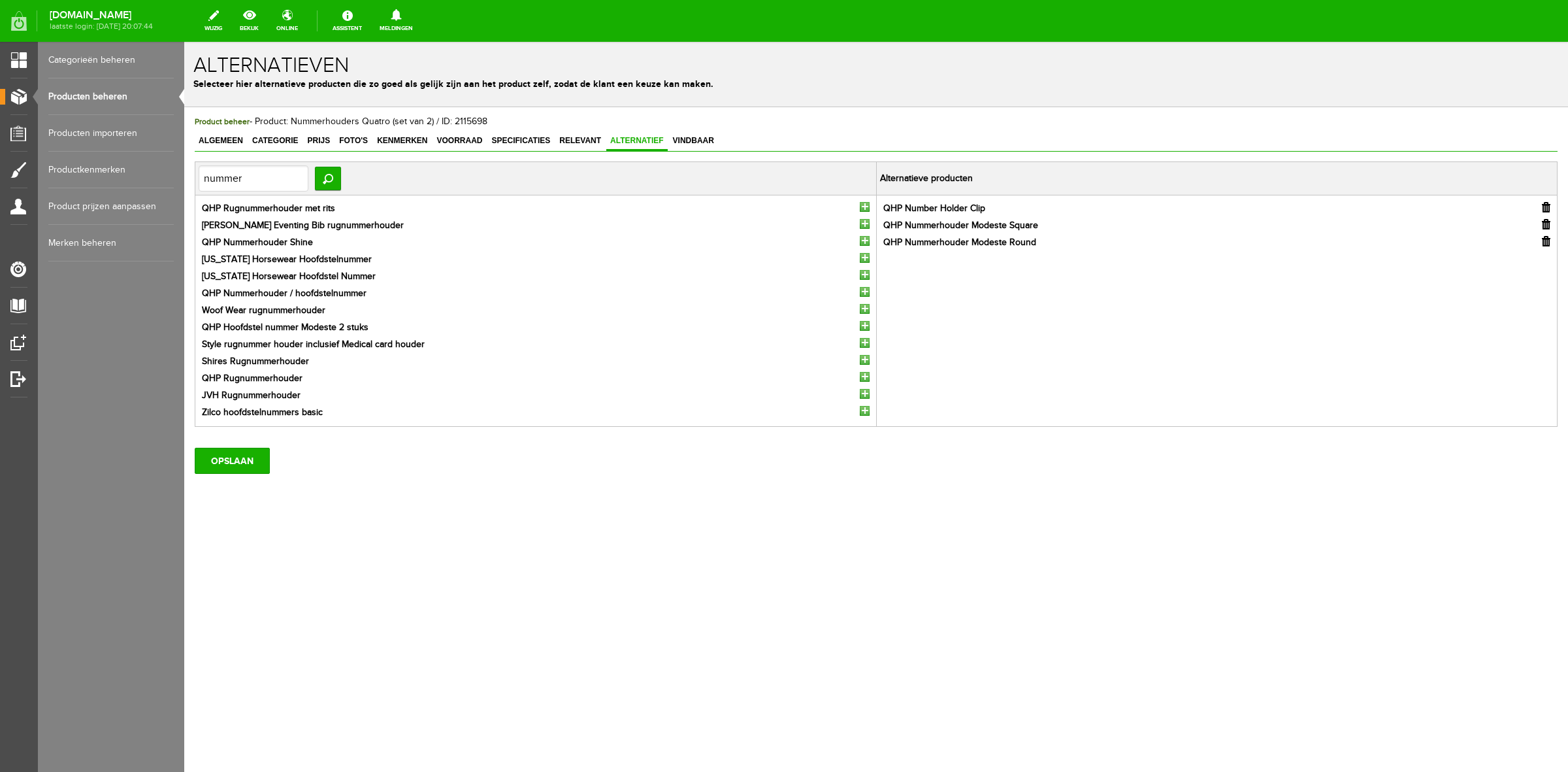
click at [866, 240] on input "button" at bounding box center [865, 241] width 10 height 10
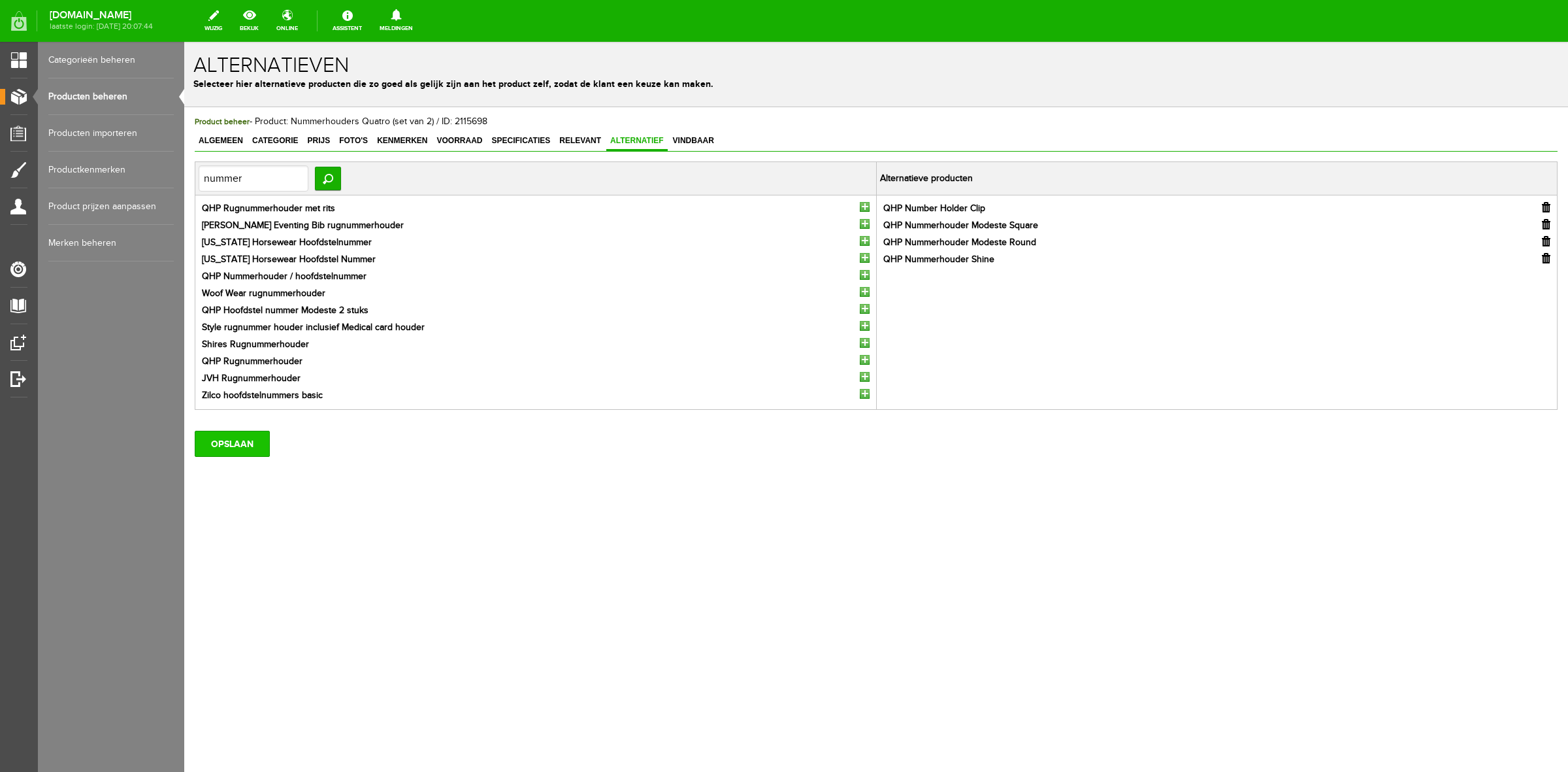
click at [255, 439] on input "OPSLAAN" at bounding box center [233, 443] width 75 height 26
click at [579, 139] on span "Relevant" at bounding box center [580, 140] width 49 height 9
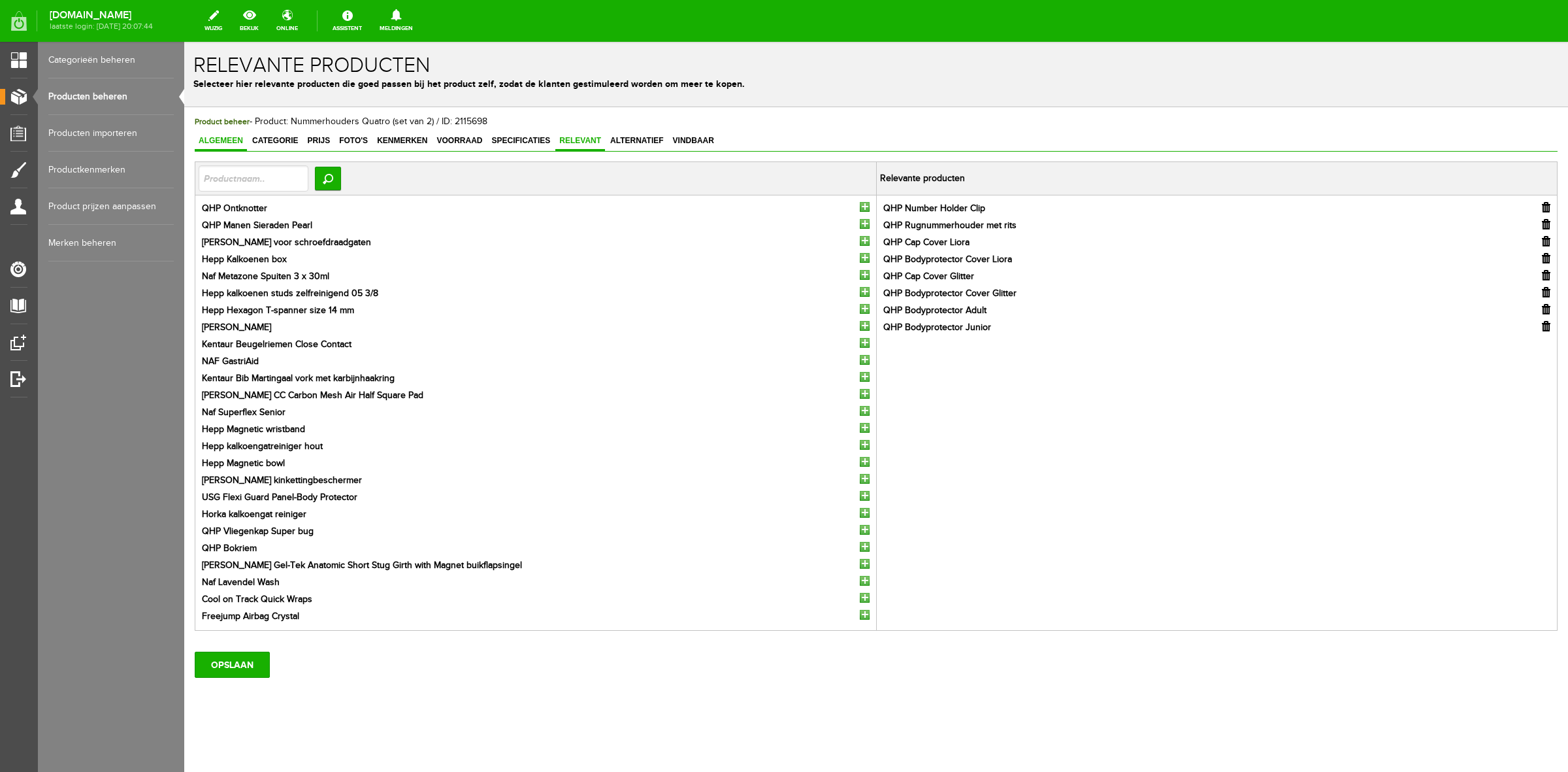
click at [219, 134] on link "Algemeen" at bounding box center [221, 142] width 52 height 19
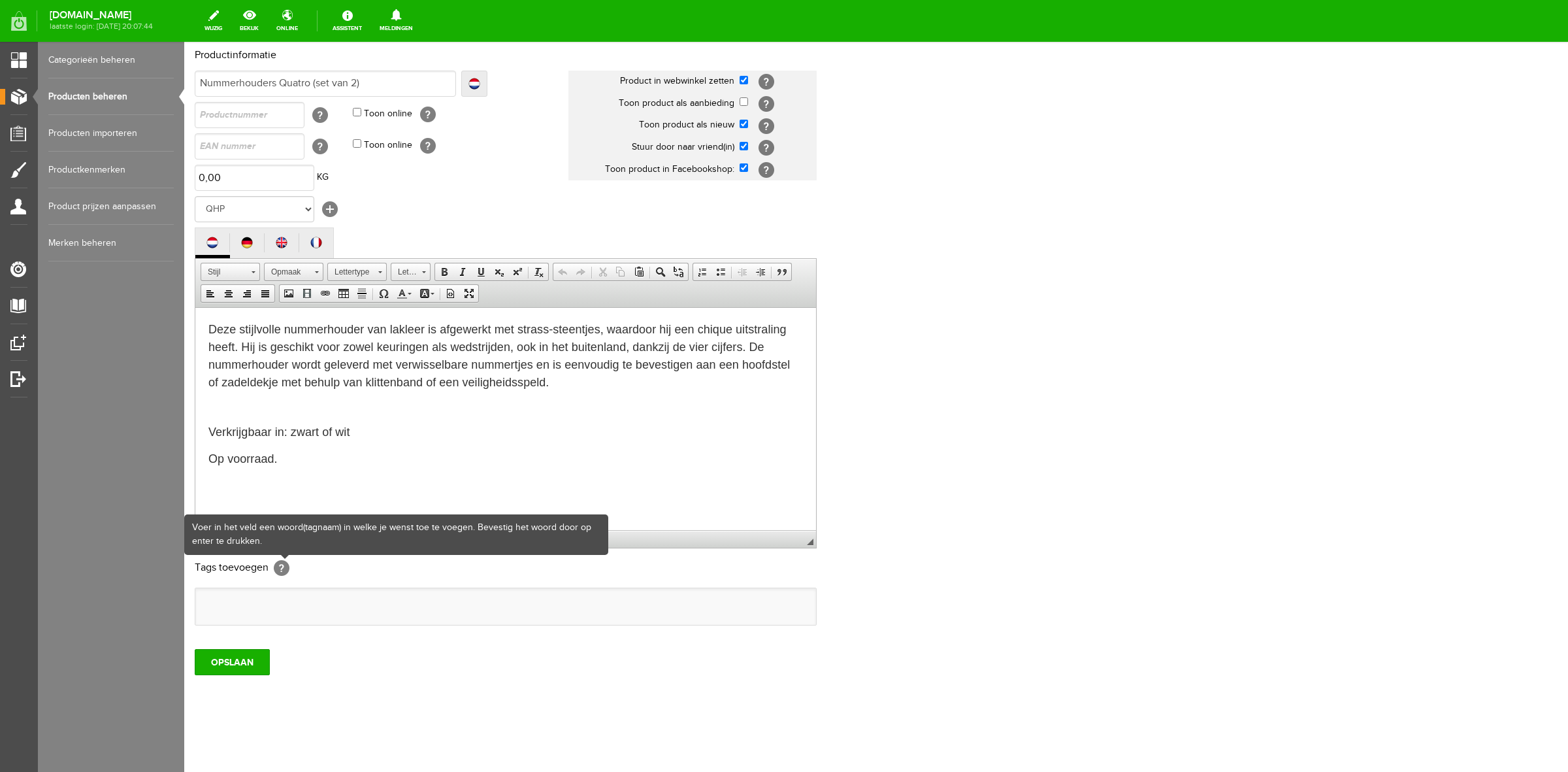
scroll to position [113, 0]
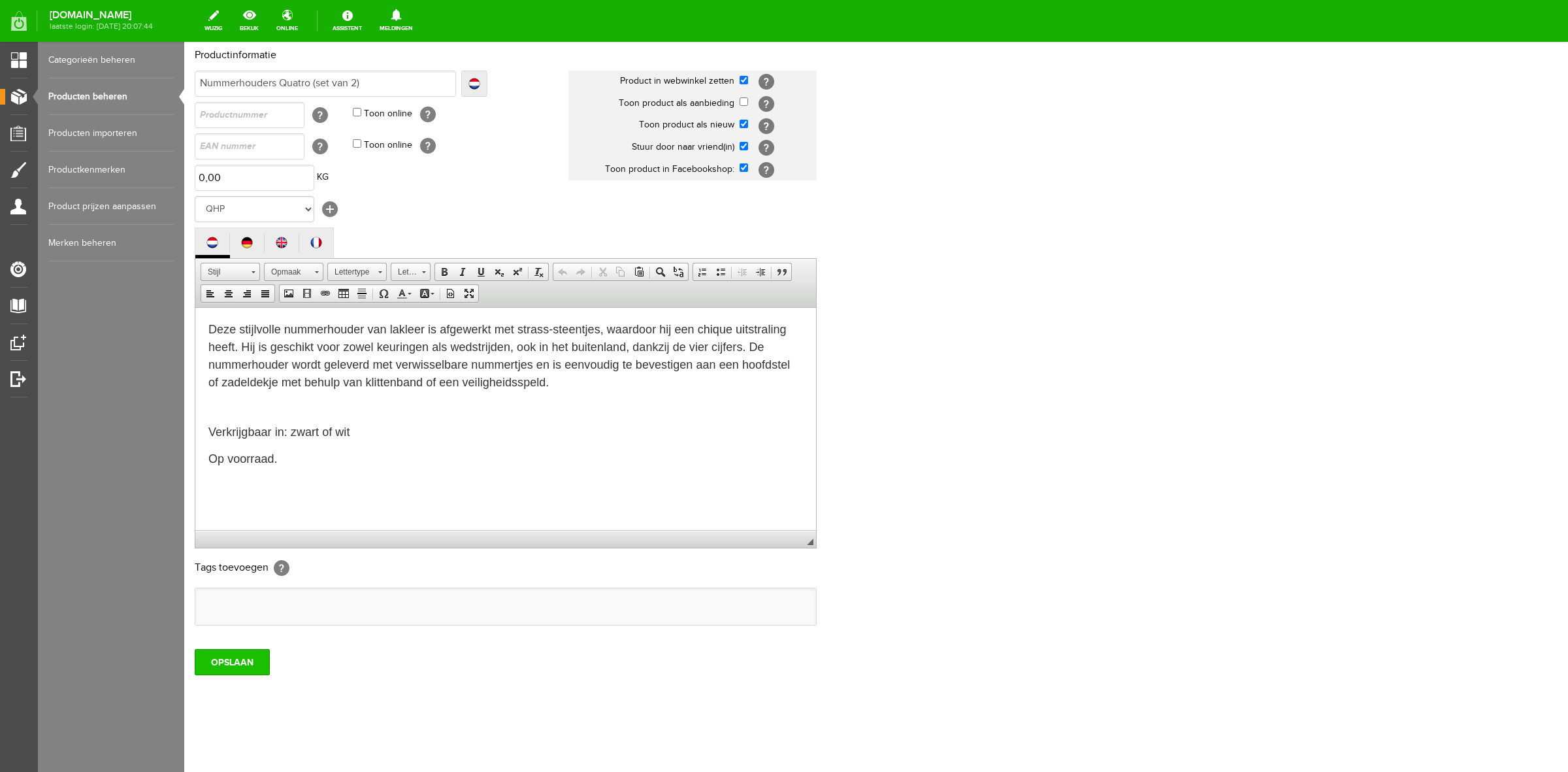
click at [233, 659] on input "OPSLAAN" at bounding box center [233, 661] width 75 height 26
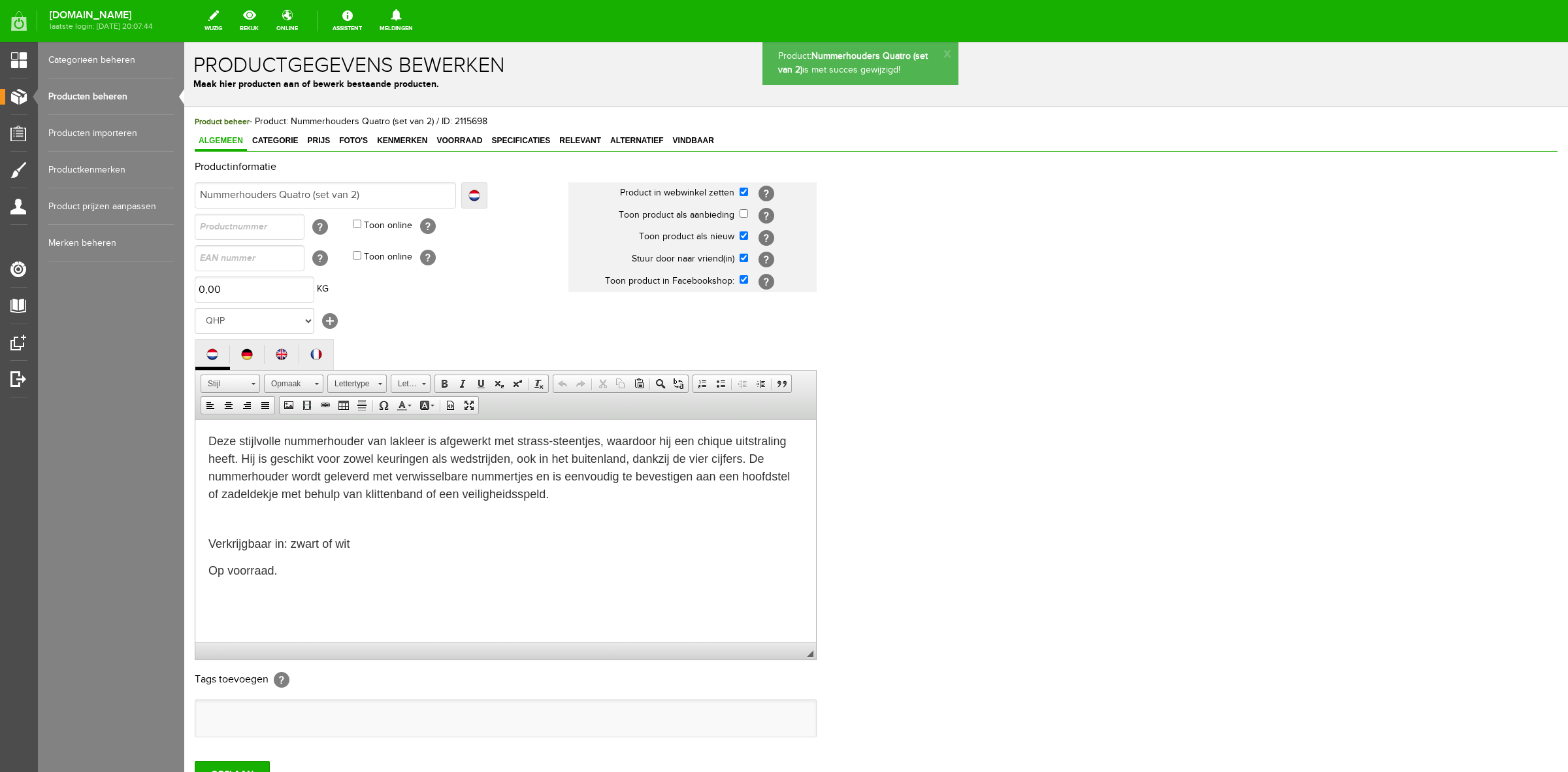
scroll to position [0, 0]
click at [122, 93] on link "Producten beheren" at bounding box center [111, 97] width 126 height 37
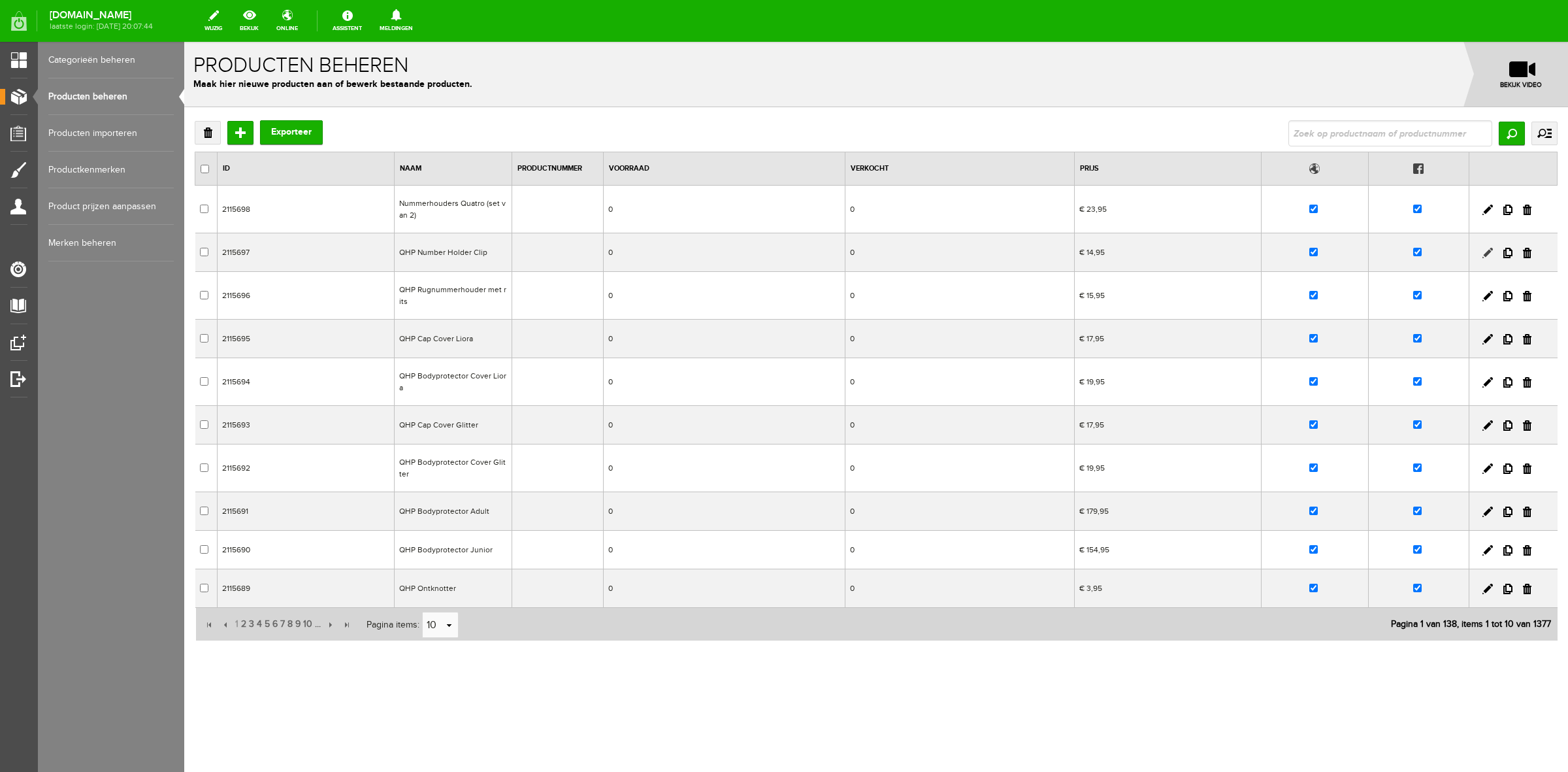
click at [1488, 249] on link at bounding box center [1488, 253] width 10 height 10
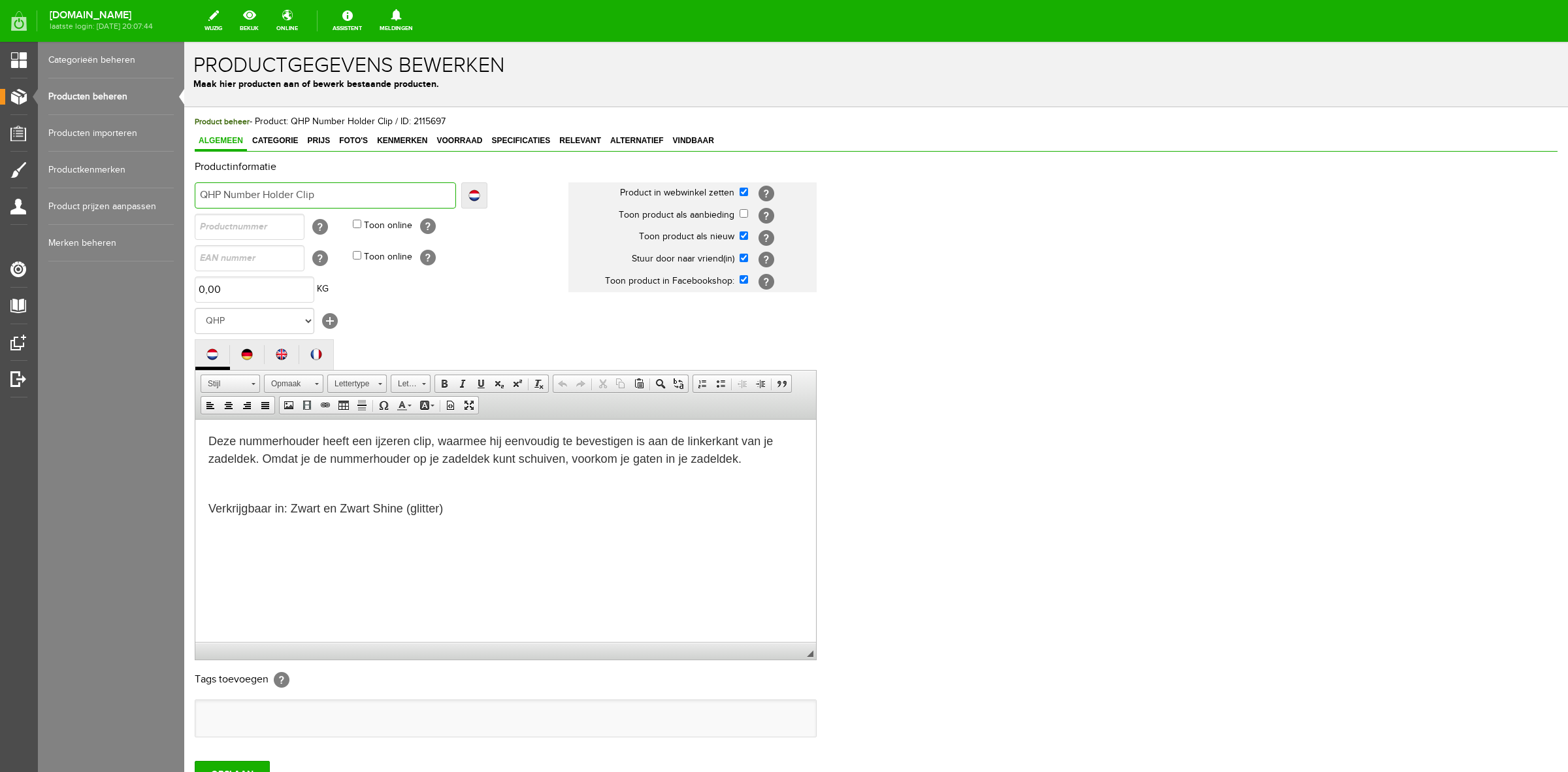
drag, startPoint x: 298, startPoint y: 196, endPoint x: 227, endPoint y: 178, distance: 73.2
click at [227, 180] on td "QHP Number Holder Clip Localize QHP Number Holder Clip QHP Number Holder Clip Q…" at bounding box center [382, 195] width 374 height 31
type input "QHP NClip"
type input "QHP NuClip"
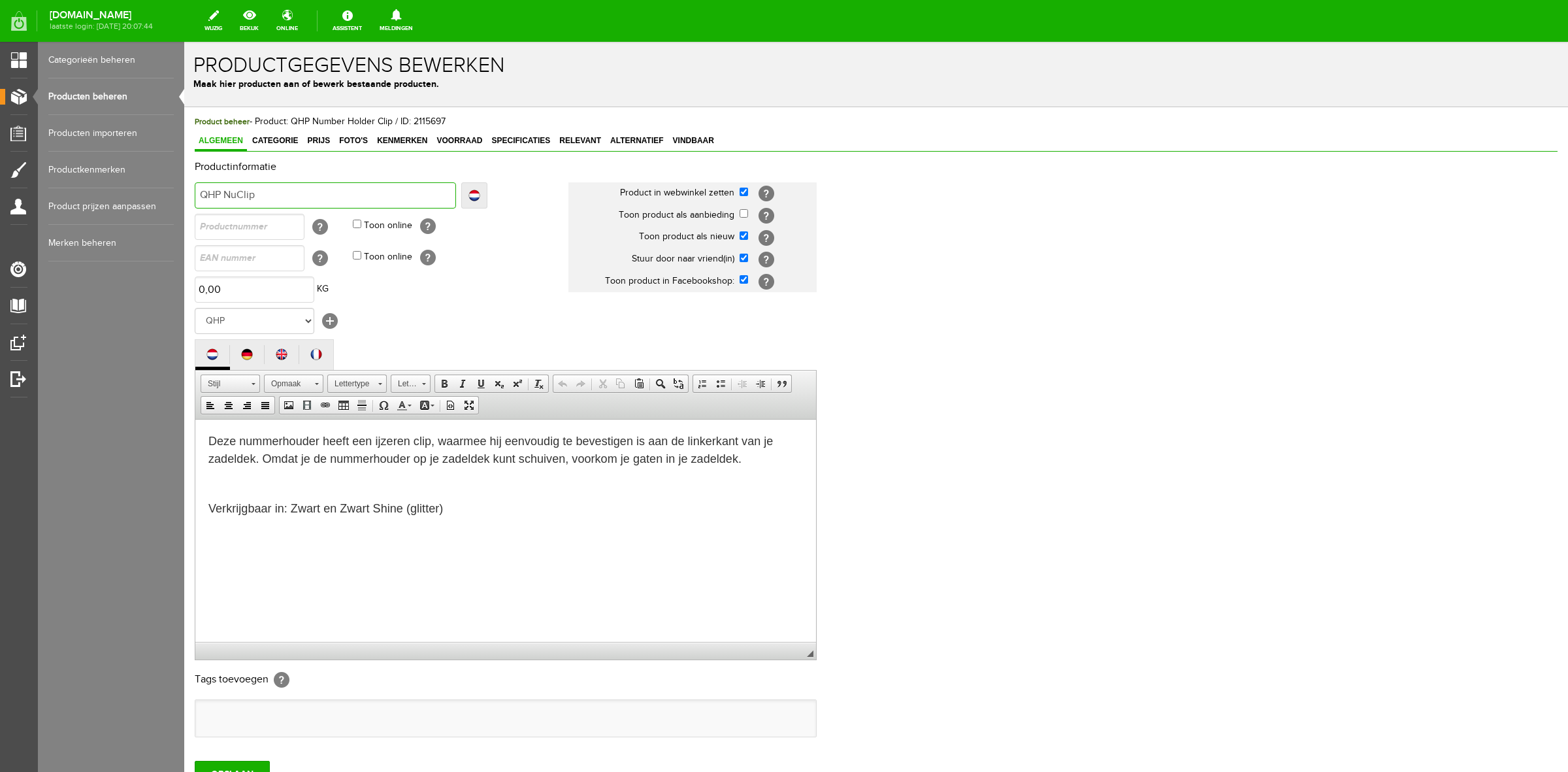
type input "QHP NuClip"
type input "QHP NumClip"
type input "QHP NummeClip"
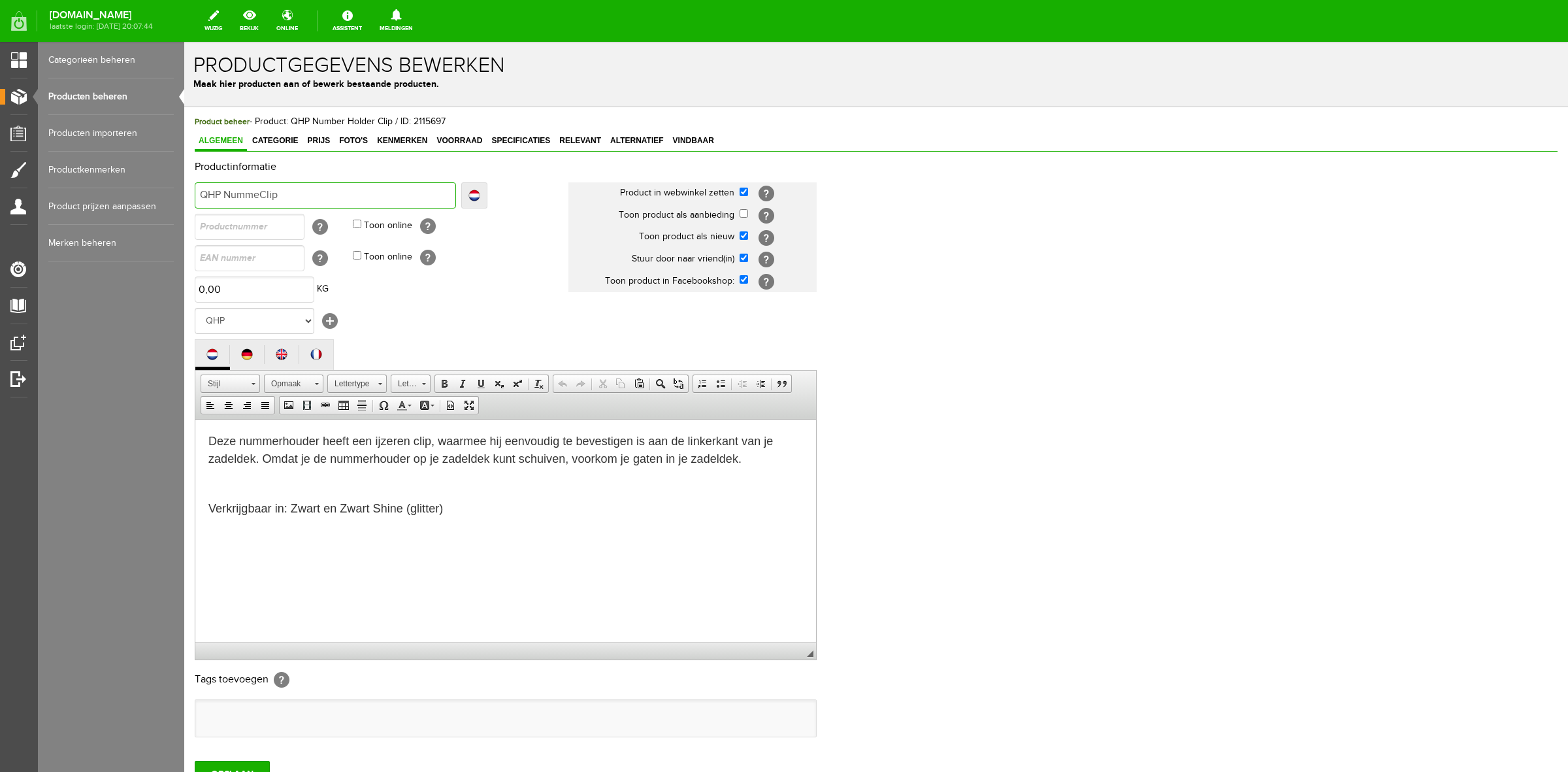
type input "QHP NummerClip"
type input "QHP NummerhClip"
type input "QHP NummerhoClip"
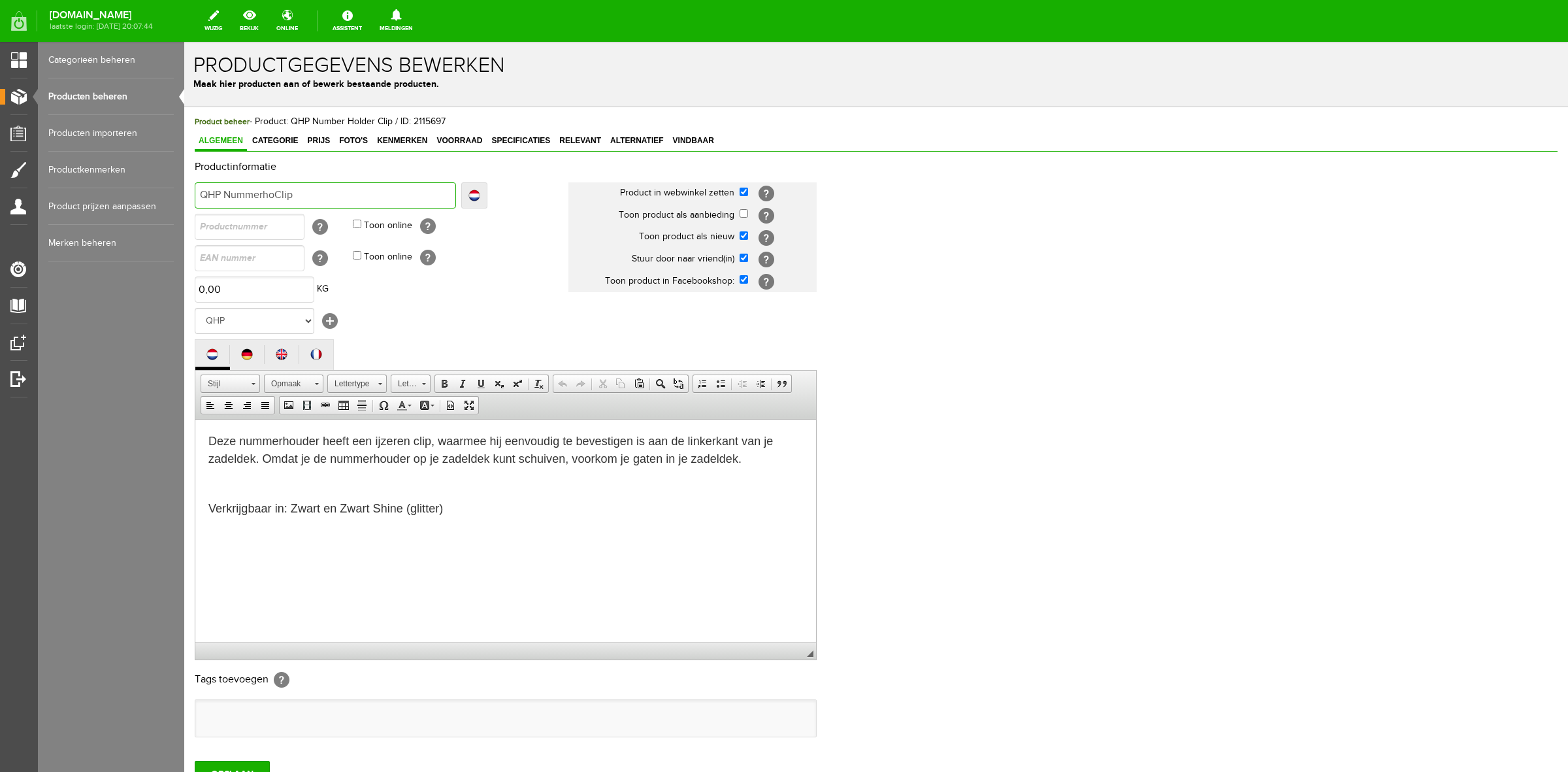
type input "QHP NummerhoClip"
type input "QHP NummerhoudClip"
type input "QHP NummerhoudeClip"
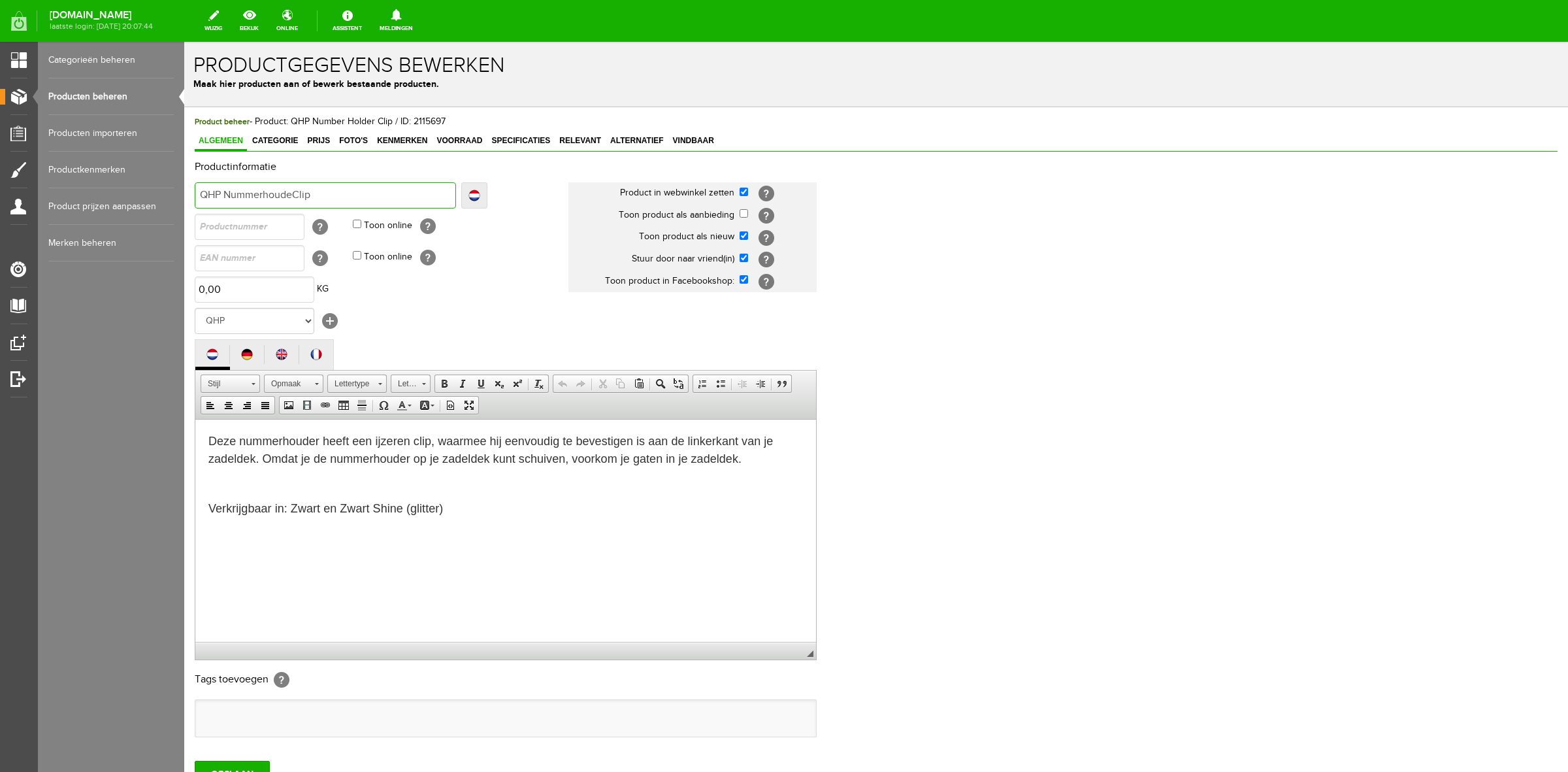
type input "QHP NummerhouderClip"
type input "QHP Nummerhouder Clip"
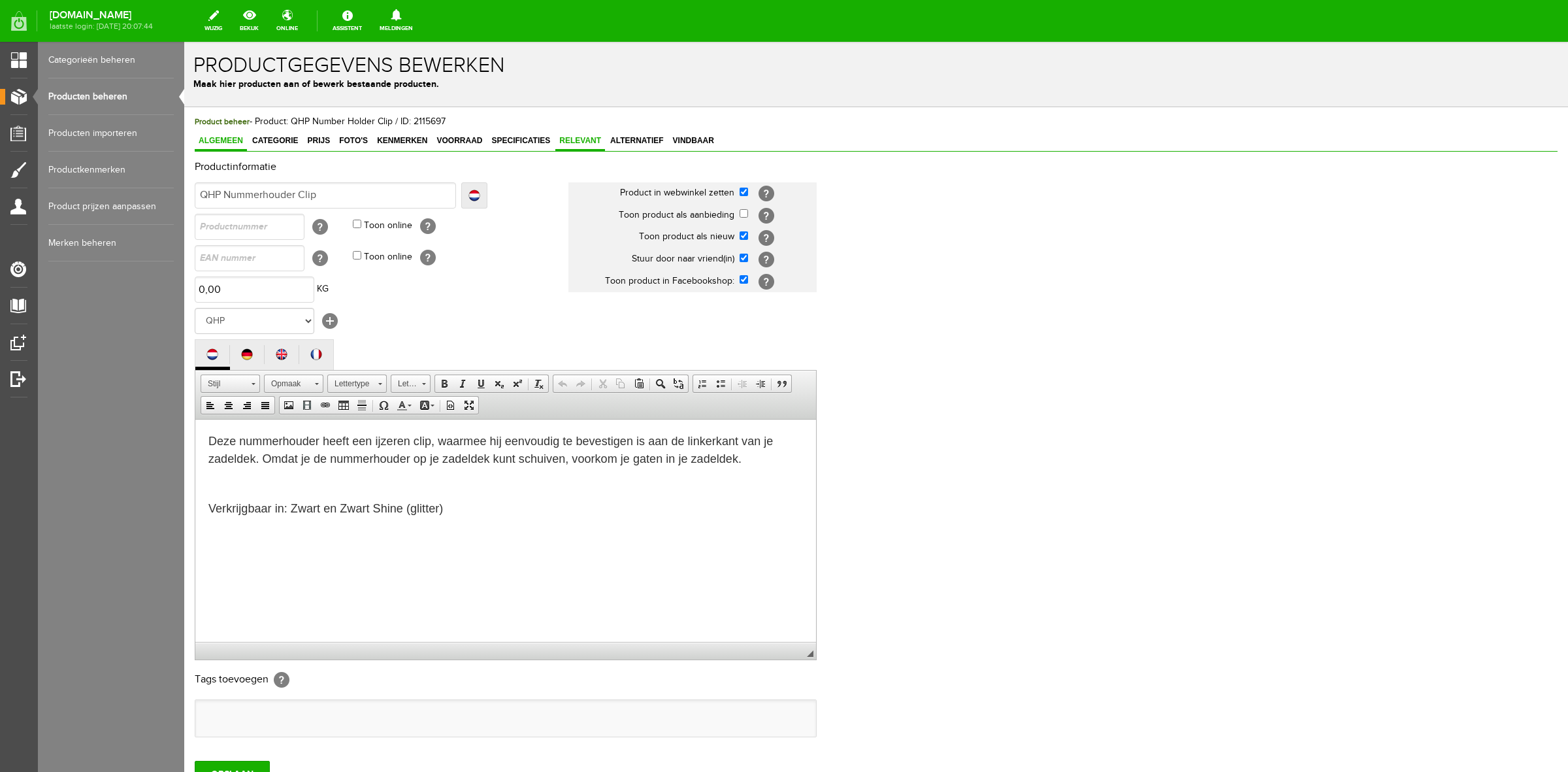
click at [582, 136] on span "Relevant" at bounding box center [580, 140] width 49 height 9
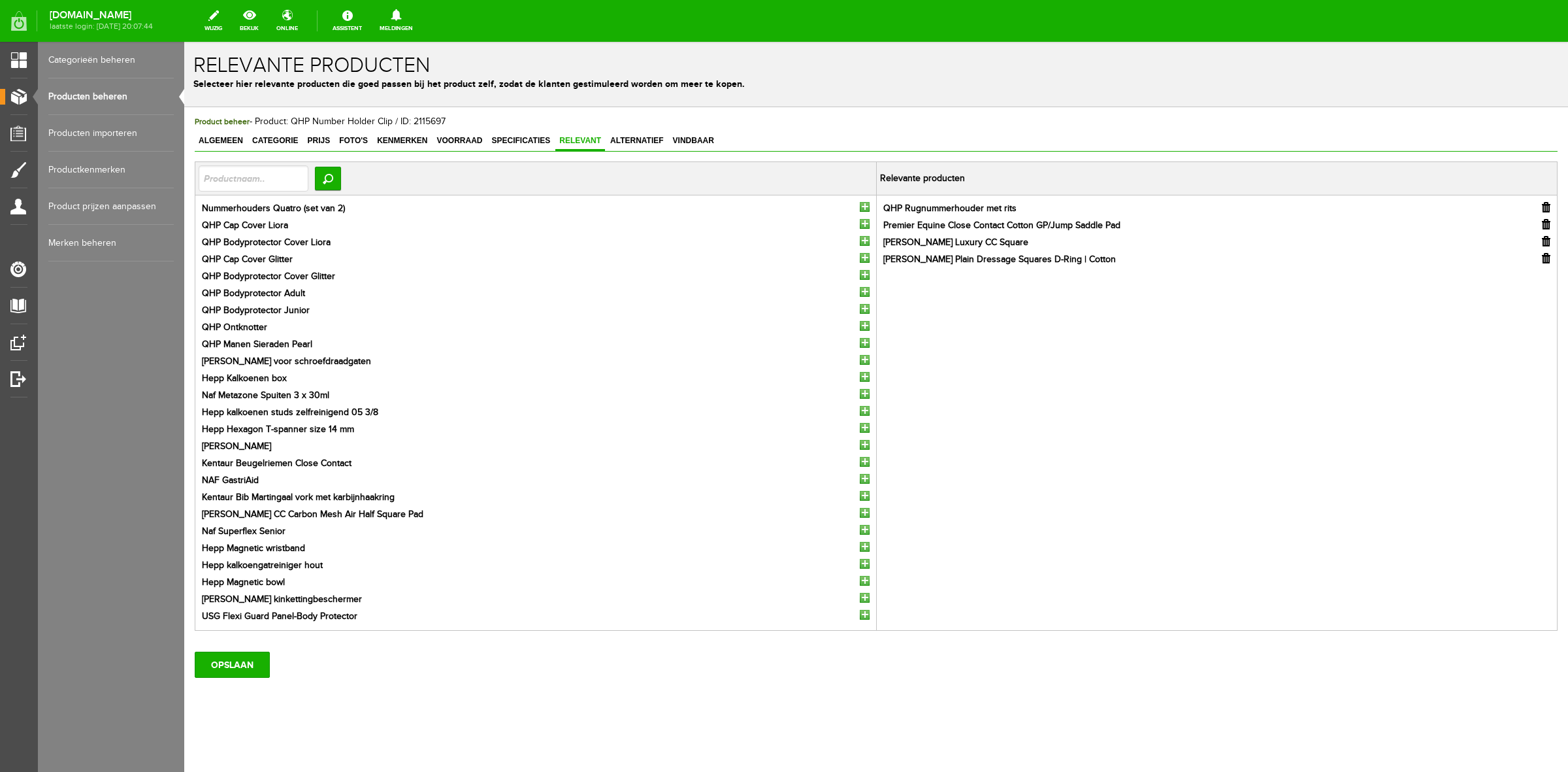
click at [860, 209] on input "button" at bounding box center [865, 207] width 10 height 10
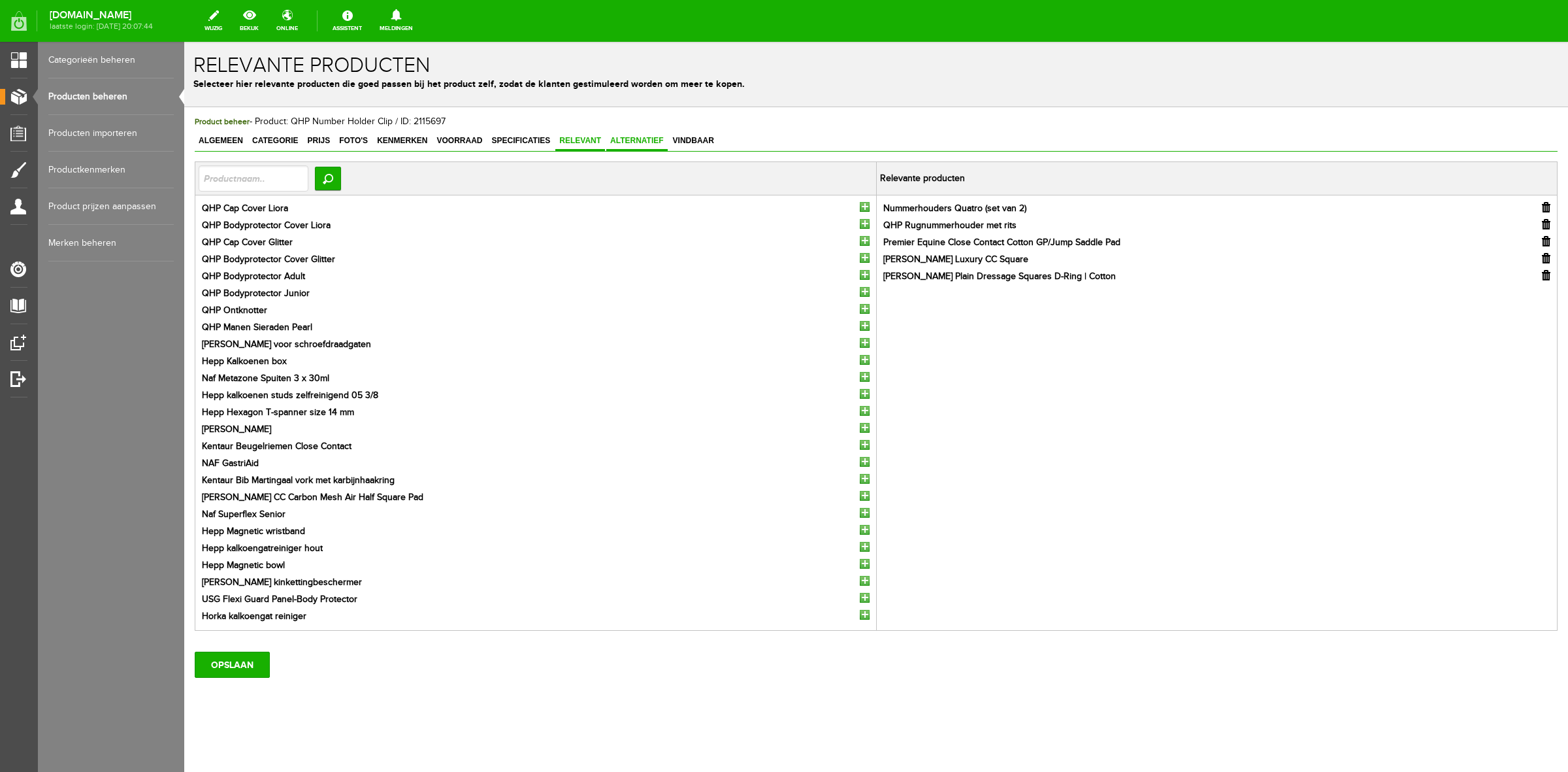
click at [629, 136] on span "Alternatief" at bounding box center [636, 140] width 61 height 9
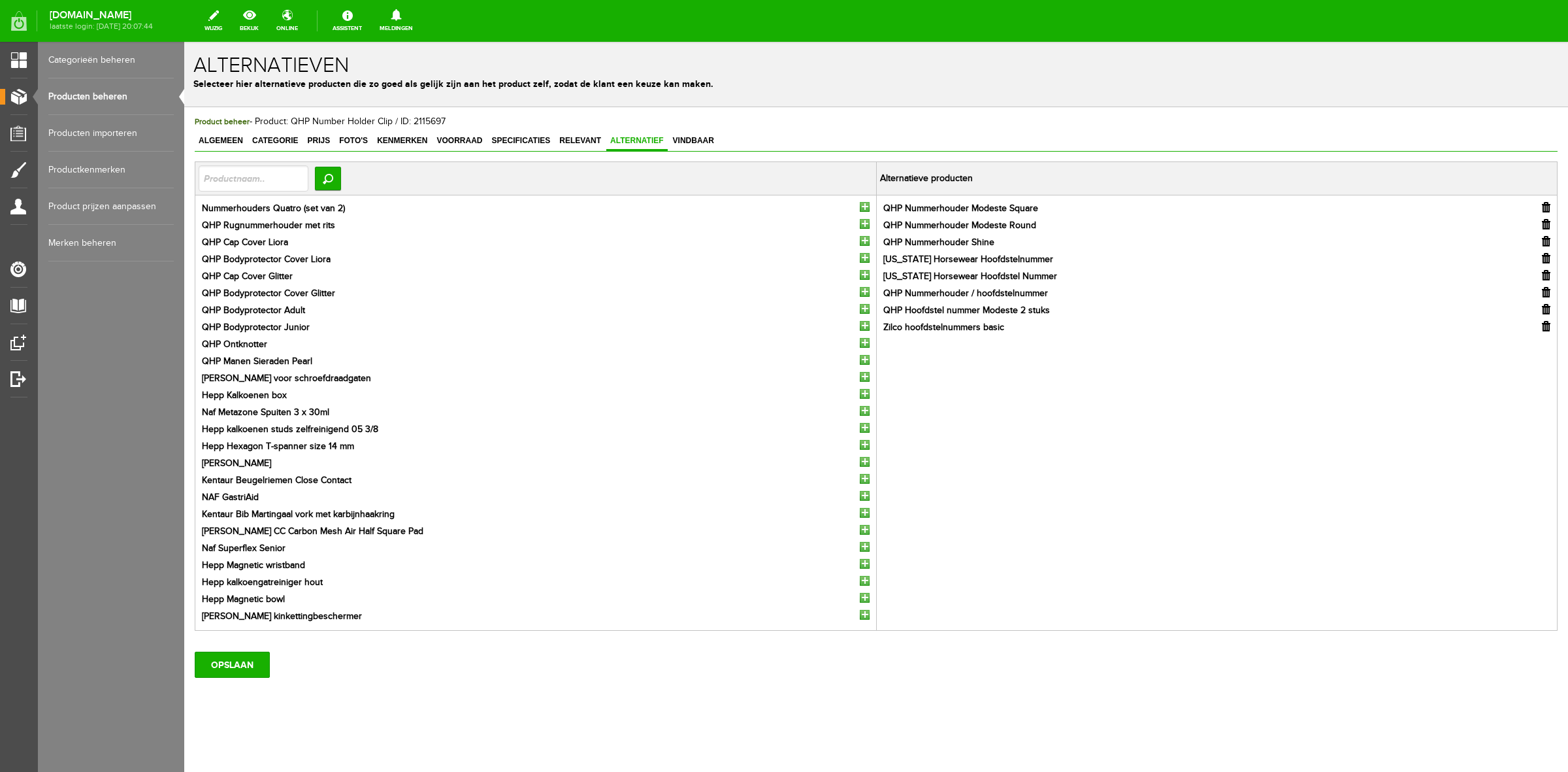
click at [860, 209] on input "button" at bounding box center [865, 207] width 10 height 10
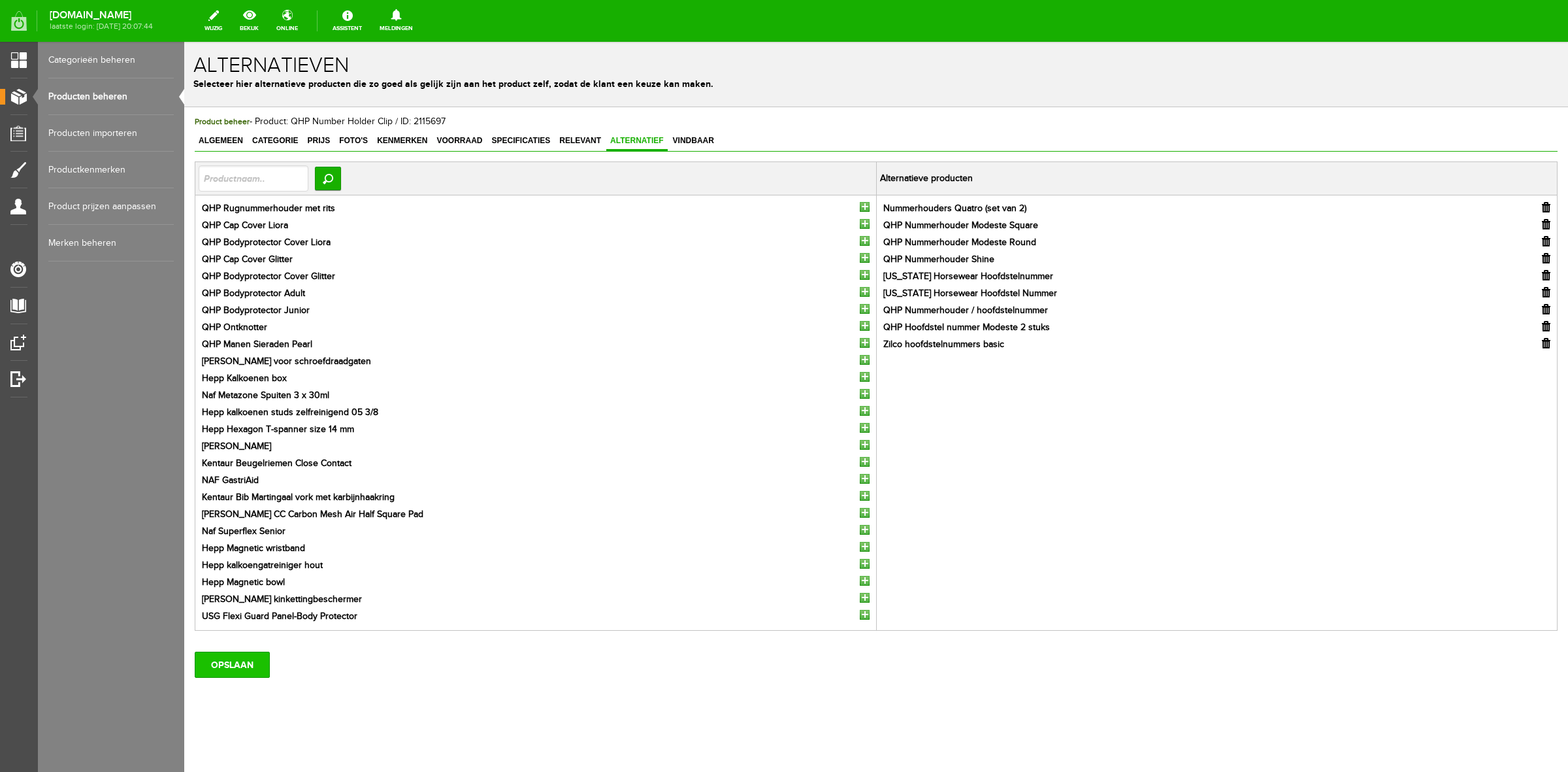
click at [242, 670] on input "OPSLAAN" at bounding box center [233, 664] width 75 height 26
click at [253, 665] on input "OPSLAAN" at bounding box center [233, 664] width 75 height 26
